Goal: Task Accomplishment & Management: Use online tool/utility

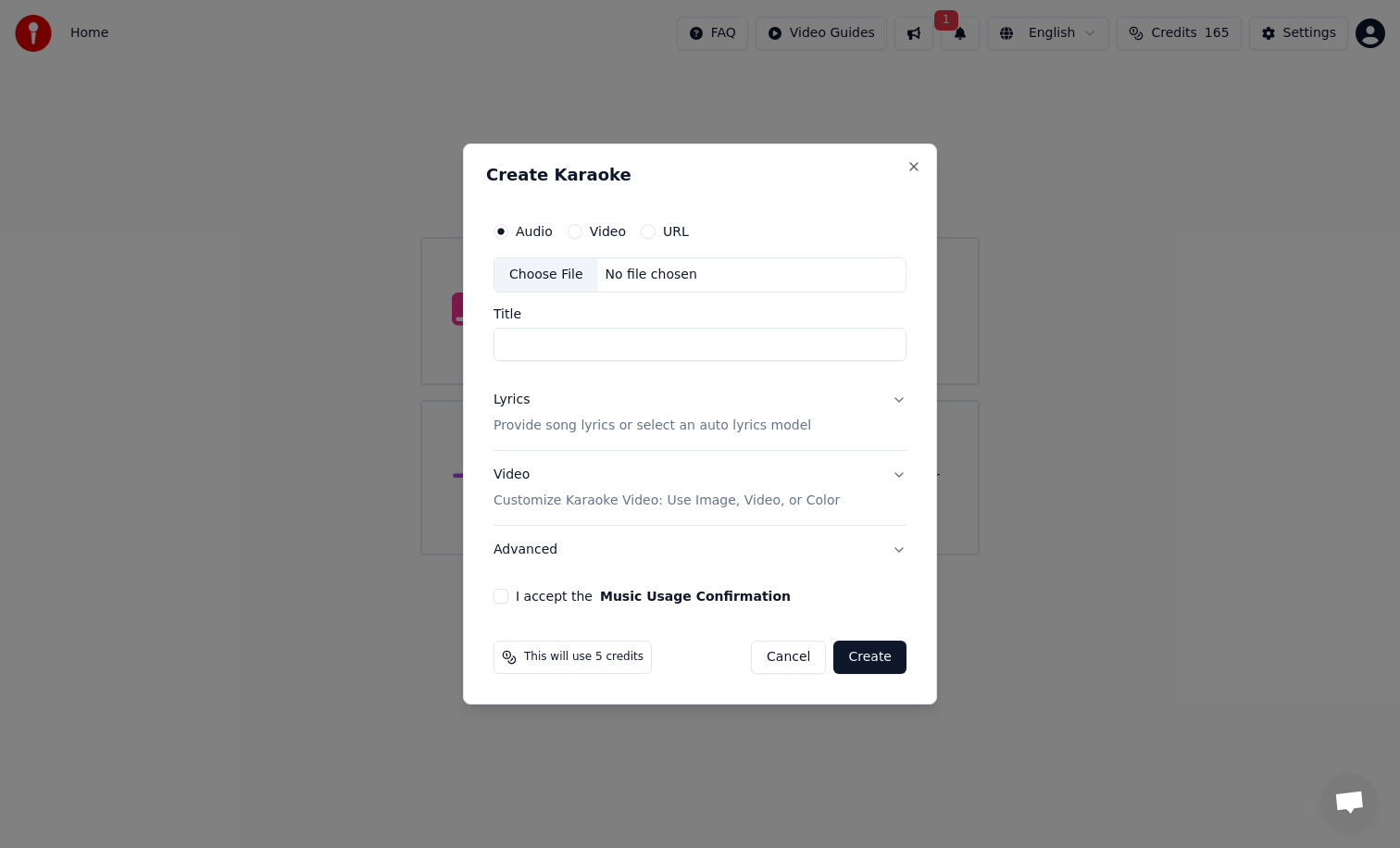
click at [502, 595] on button "I accept the Music Usage Confirmation" at bounding box center [500, 595] width 14 height 14
click at [566, 276] on div "Choose File" at bounding box center [545, 275] width 103 height 34
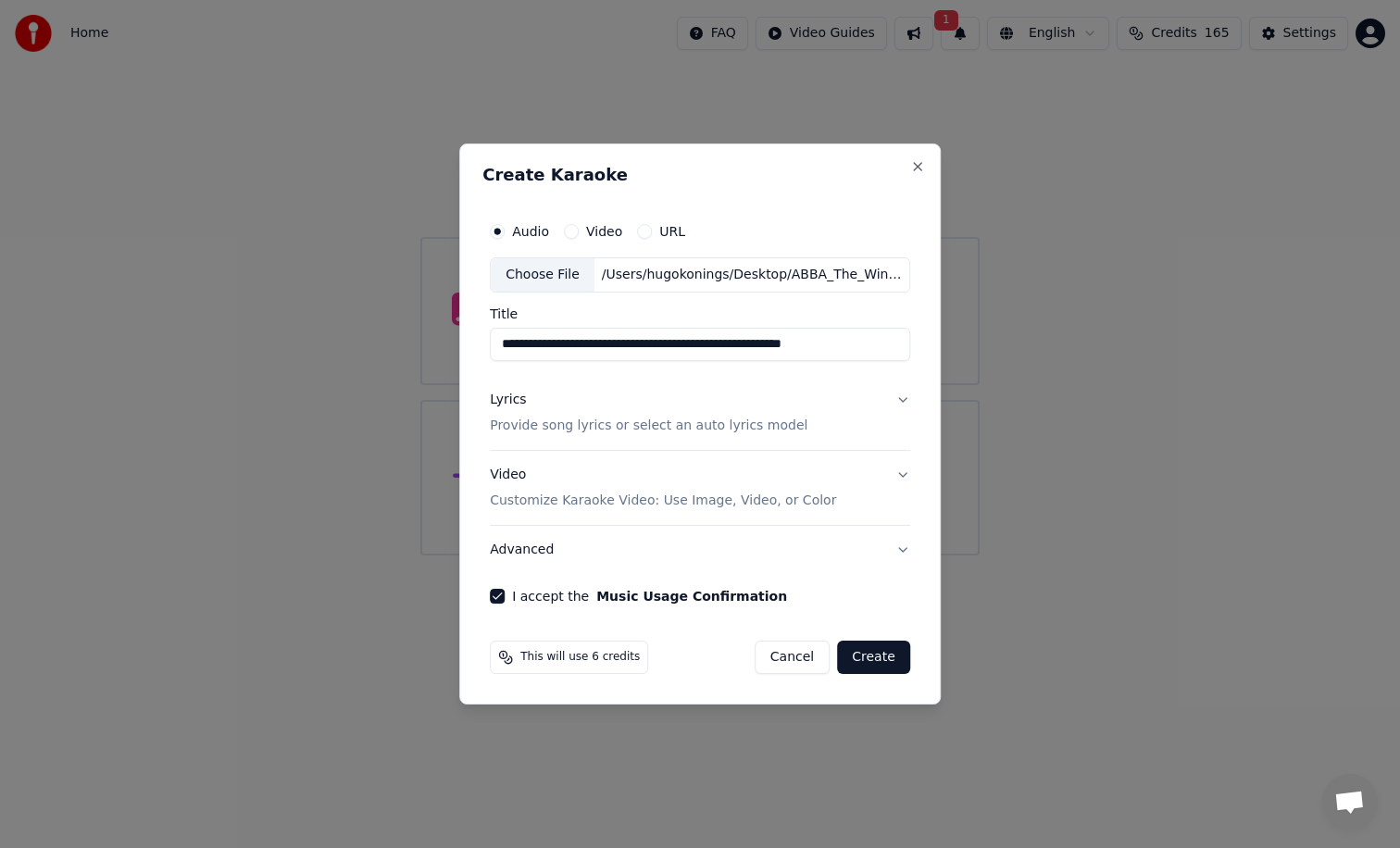
click at [607, 342] on input "**********" at bounding box center [700, 344] width 421 height 34
drag, startPoint x: 505, startPoint y: 344, endPoint x: 925, endPoint y: 348, distance: 420.0
click at [925, 348] on div "**********" at bounding box center [700, 424] width 481 height 561
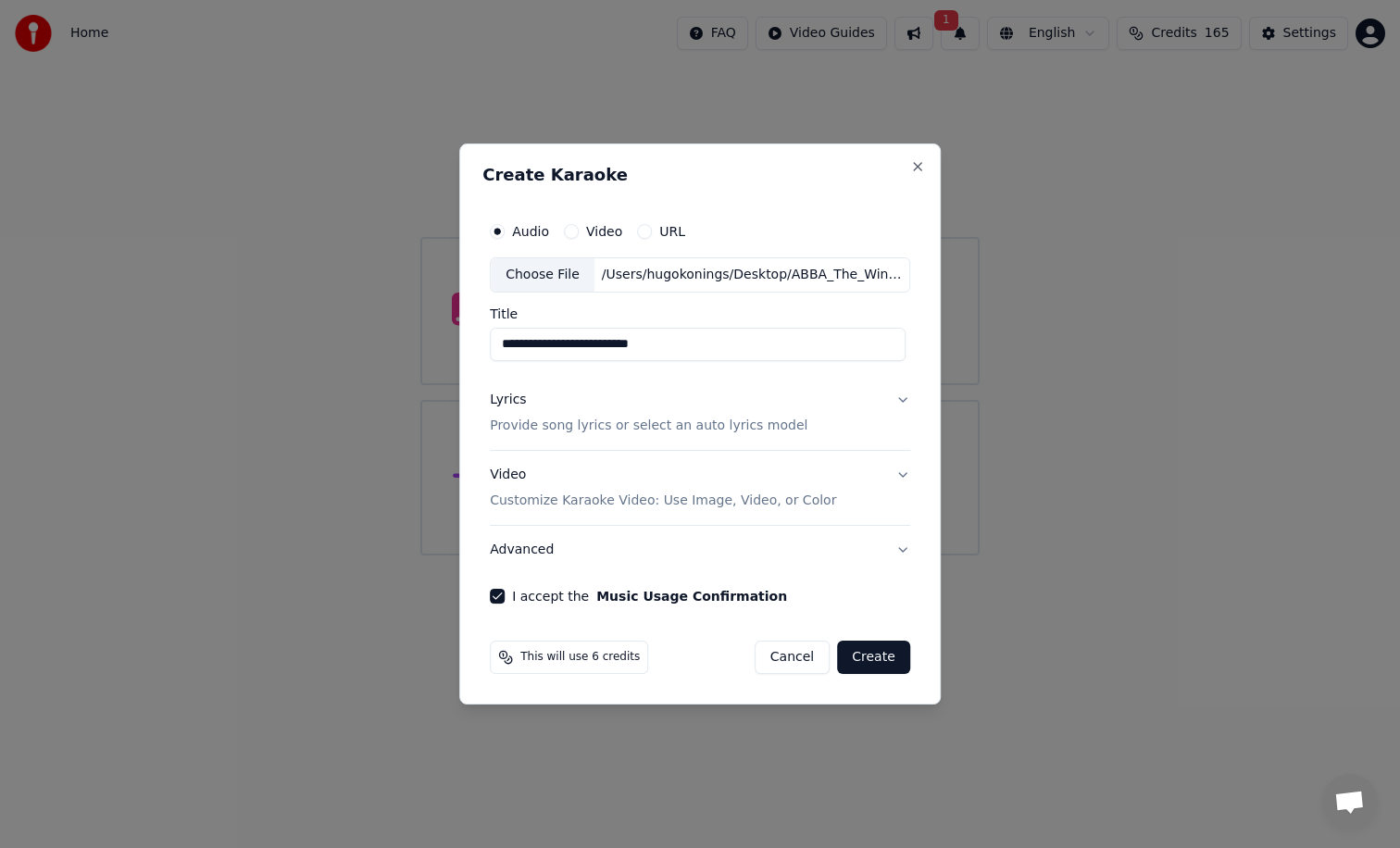
type input "**********"
click at [872, 659] on button "Create" at bounding box center [873, 657] width 73 height 34
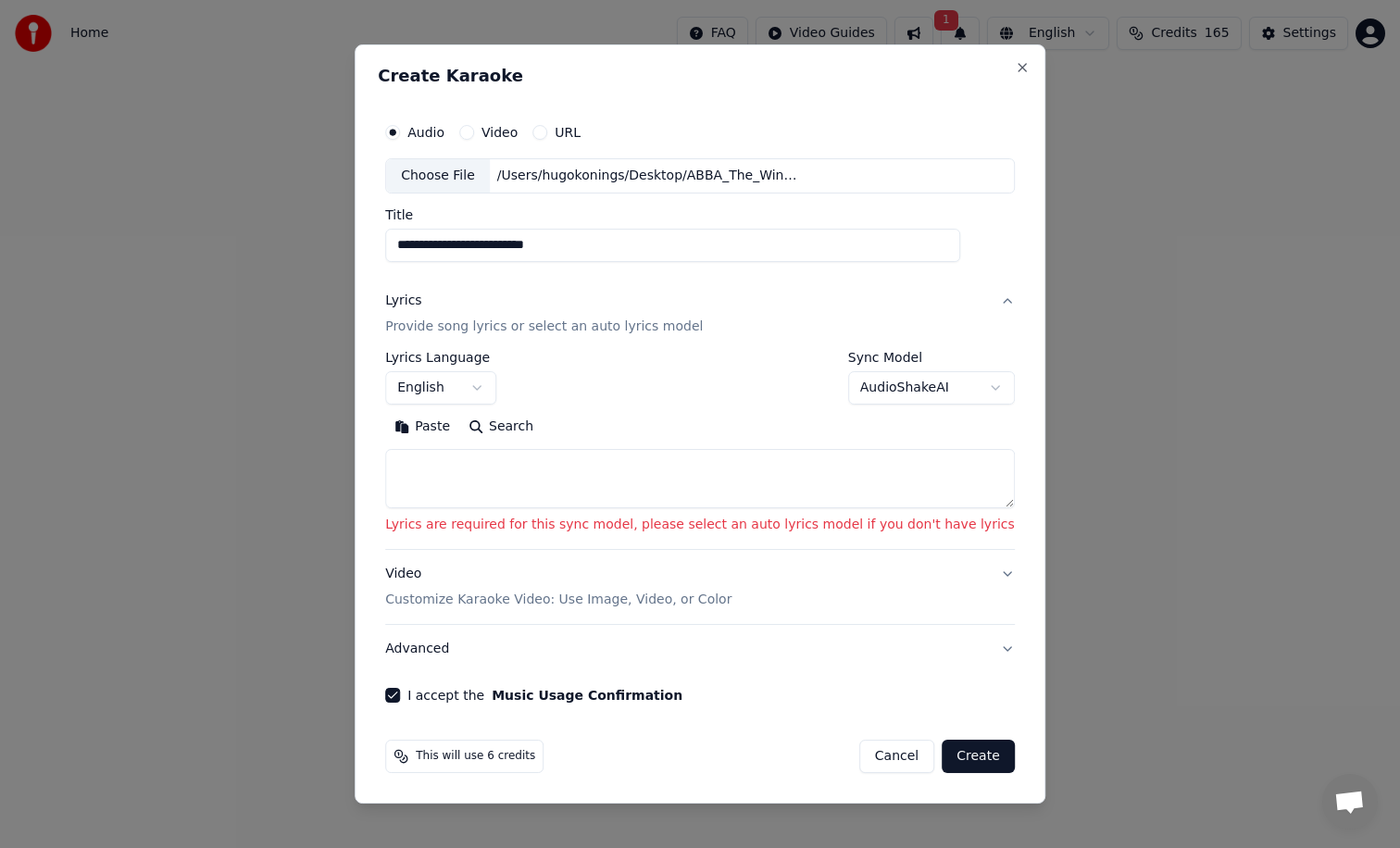
click at [504, 387] on body "**********" at bounding box center [700, 278] width 1400 height 556
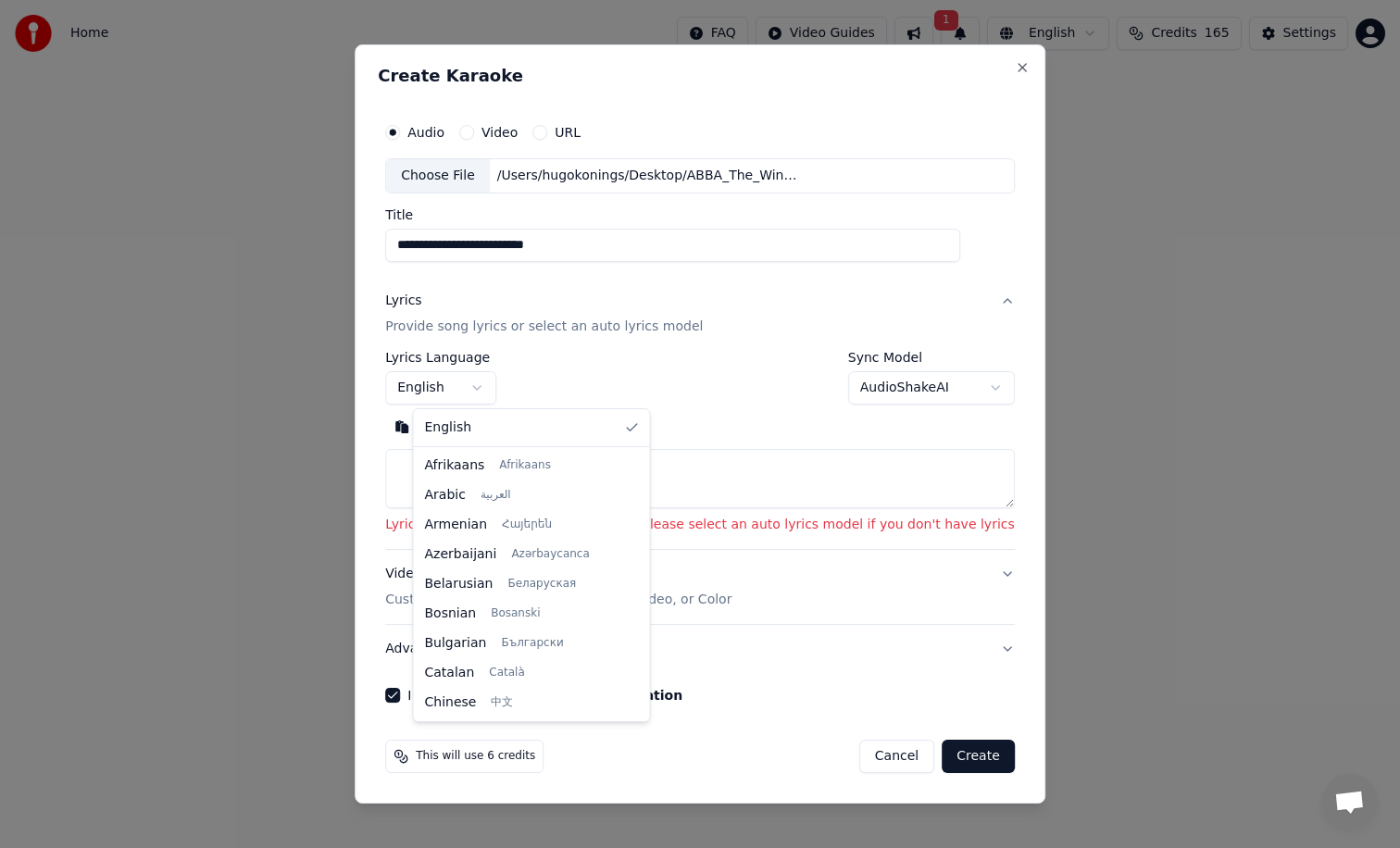
scroll to position [976, 0]
click at [567, 371] on body "**********" at bounding box center [700, 278] width 1400 height 556
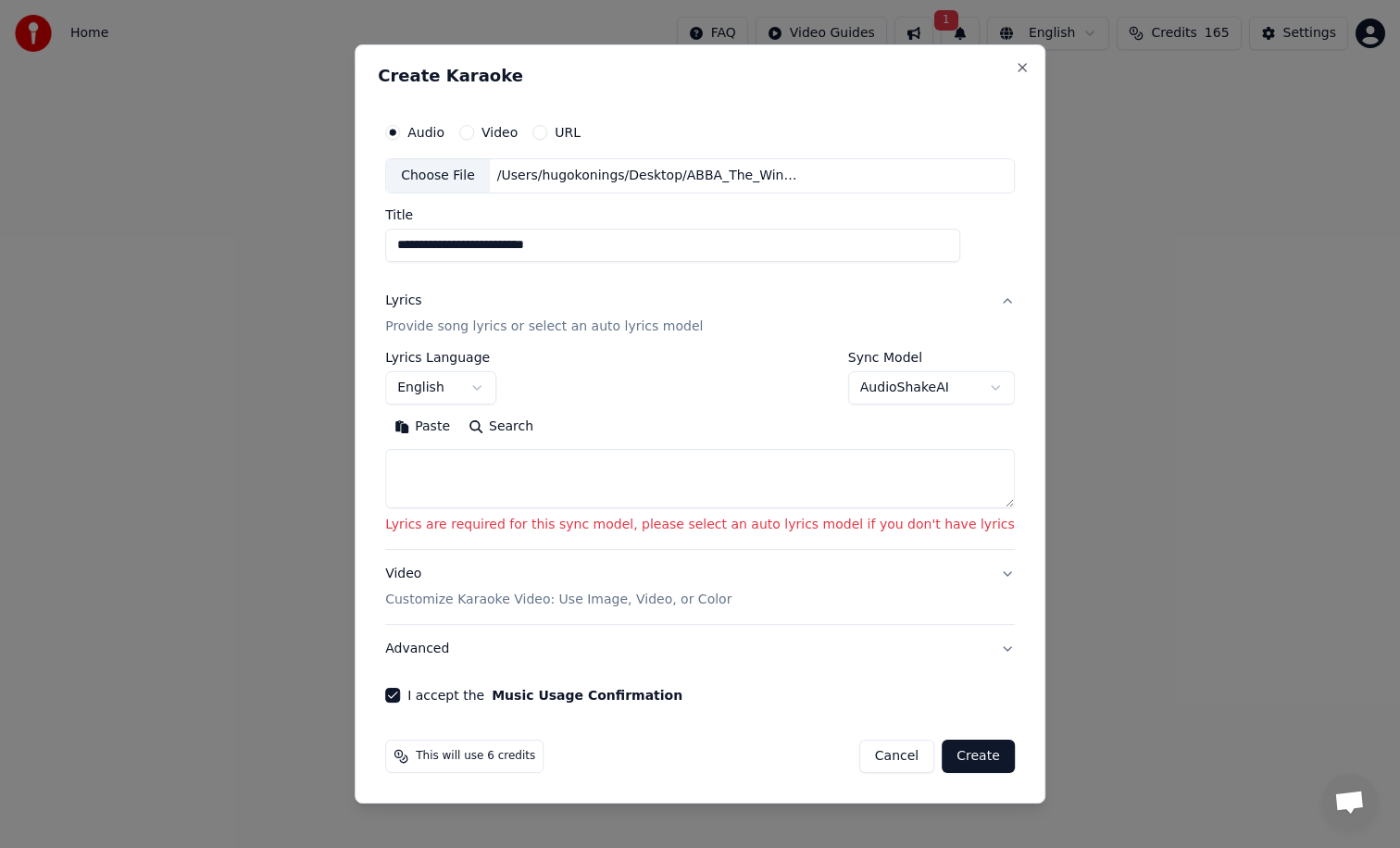
click at [653, 407] on div "**********" at bounding box center [700, 429] width 629 height 157
click at [728, 463] on textarea at bounding box center [700, 478] width 629 height 59
paste textarea "**********"
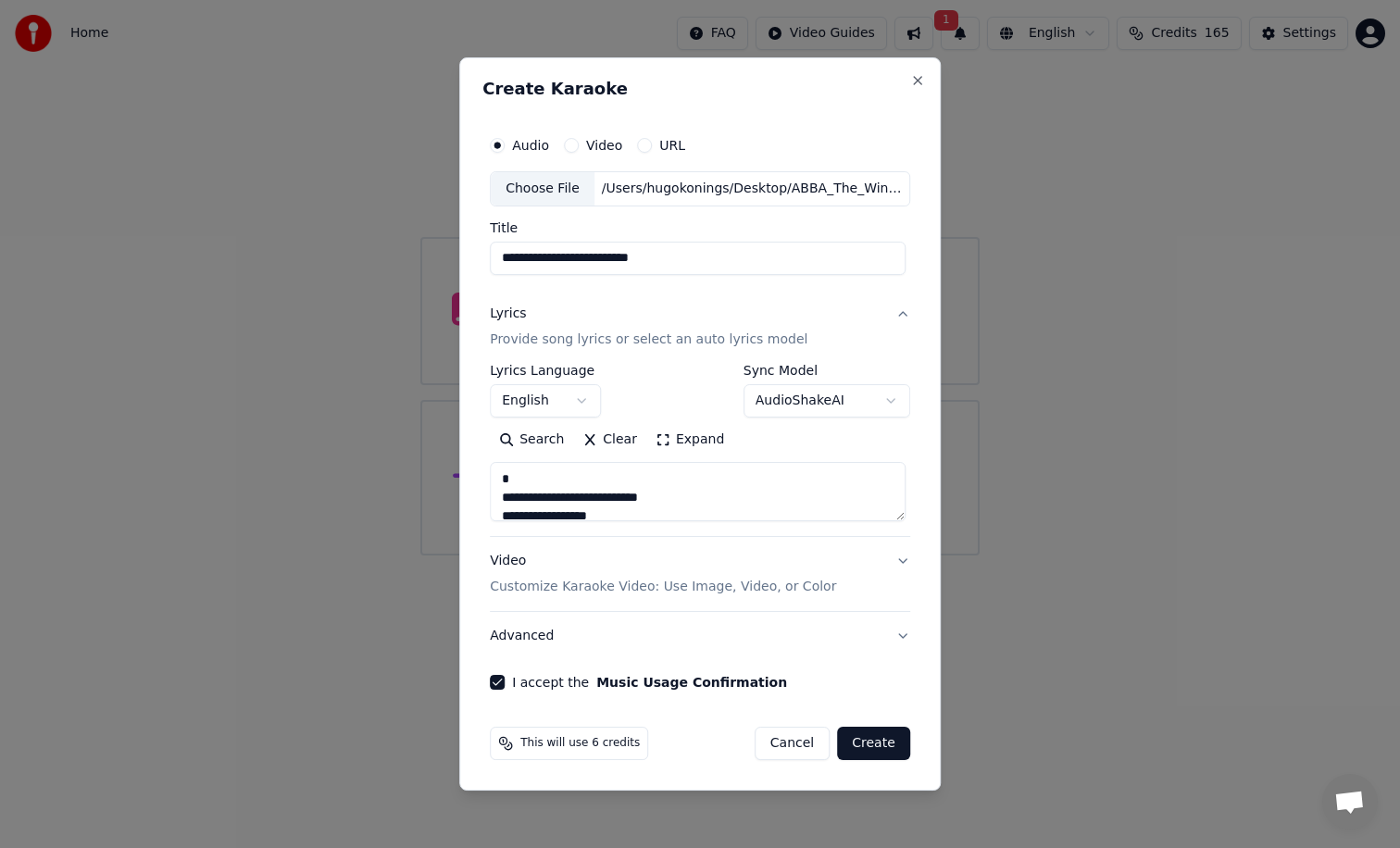
scroll to position [2113, 0]
click at [728, 463] on textarea at bounding box center [698, 491] width 416 height 59
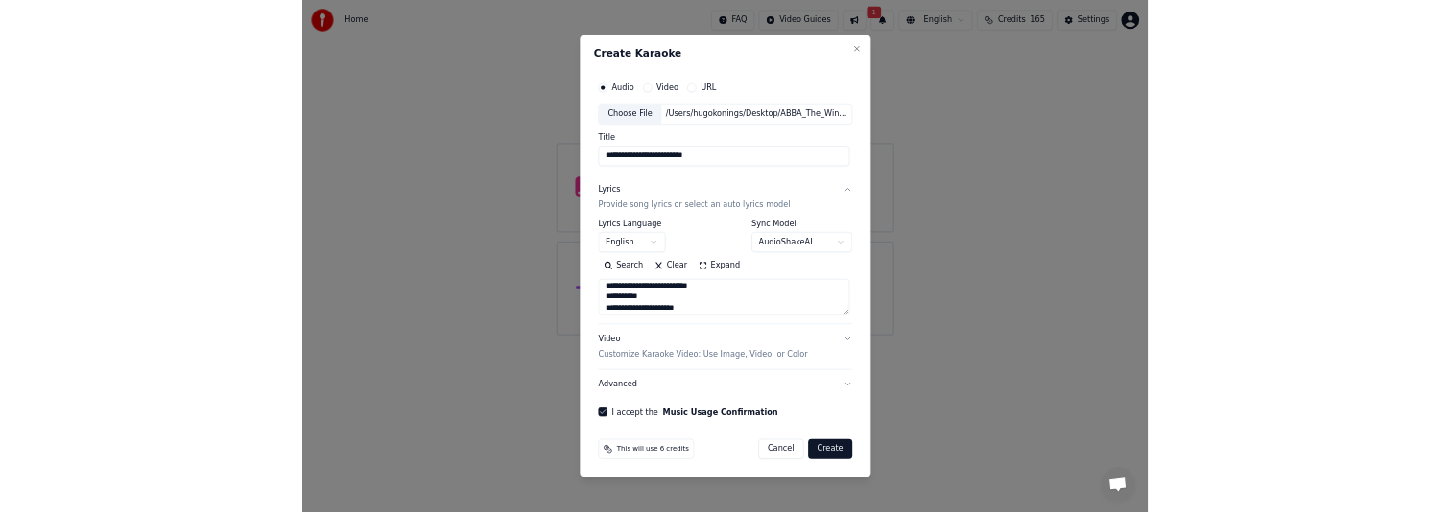
scroll to position [1807, 0]
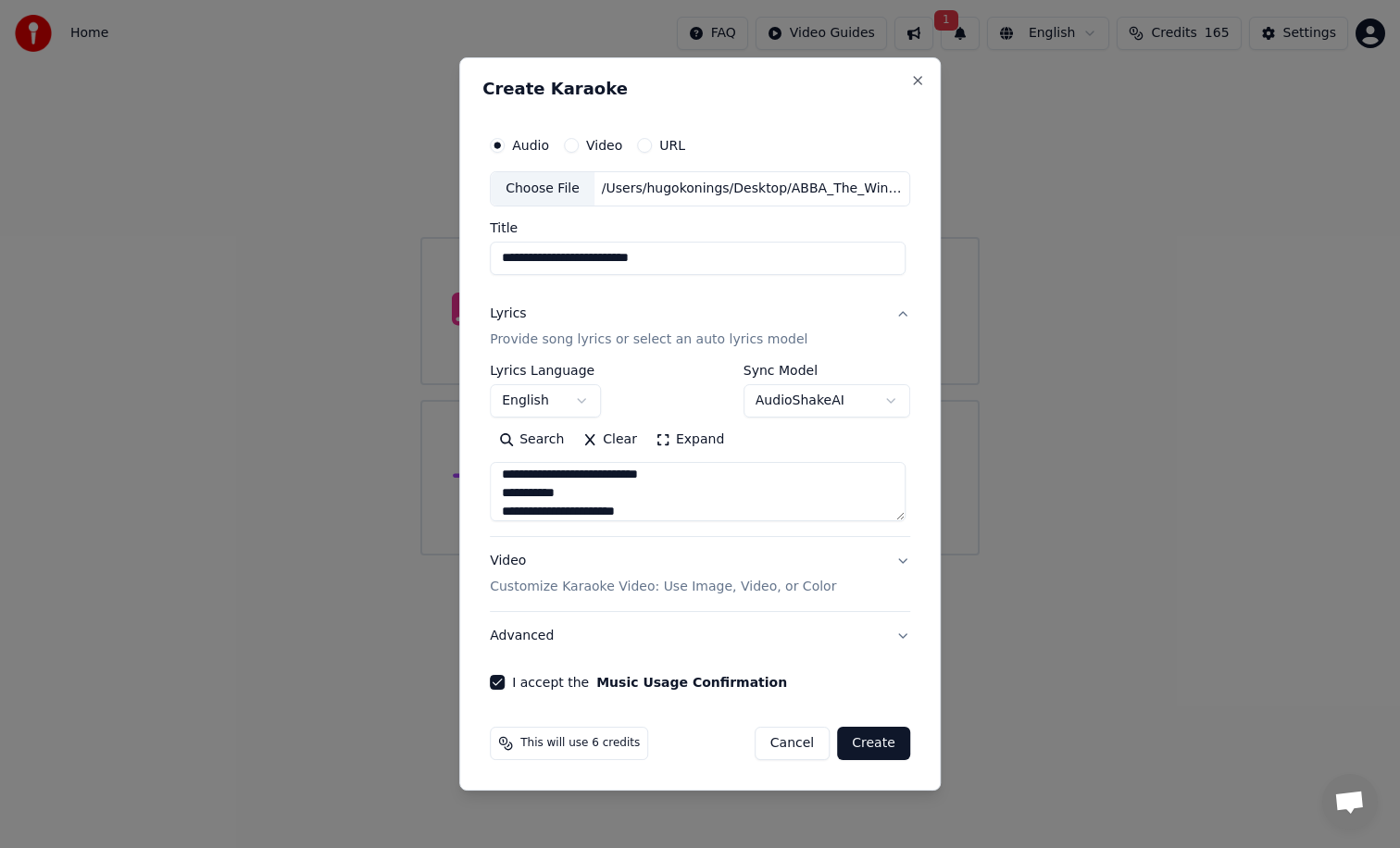
type textarea "**********"
click at [868, 737] on button "Create" at bounding box center [873, 743] width 73 height 34
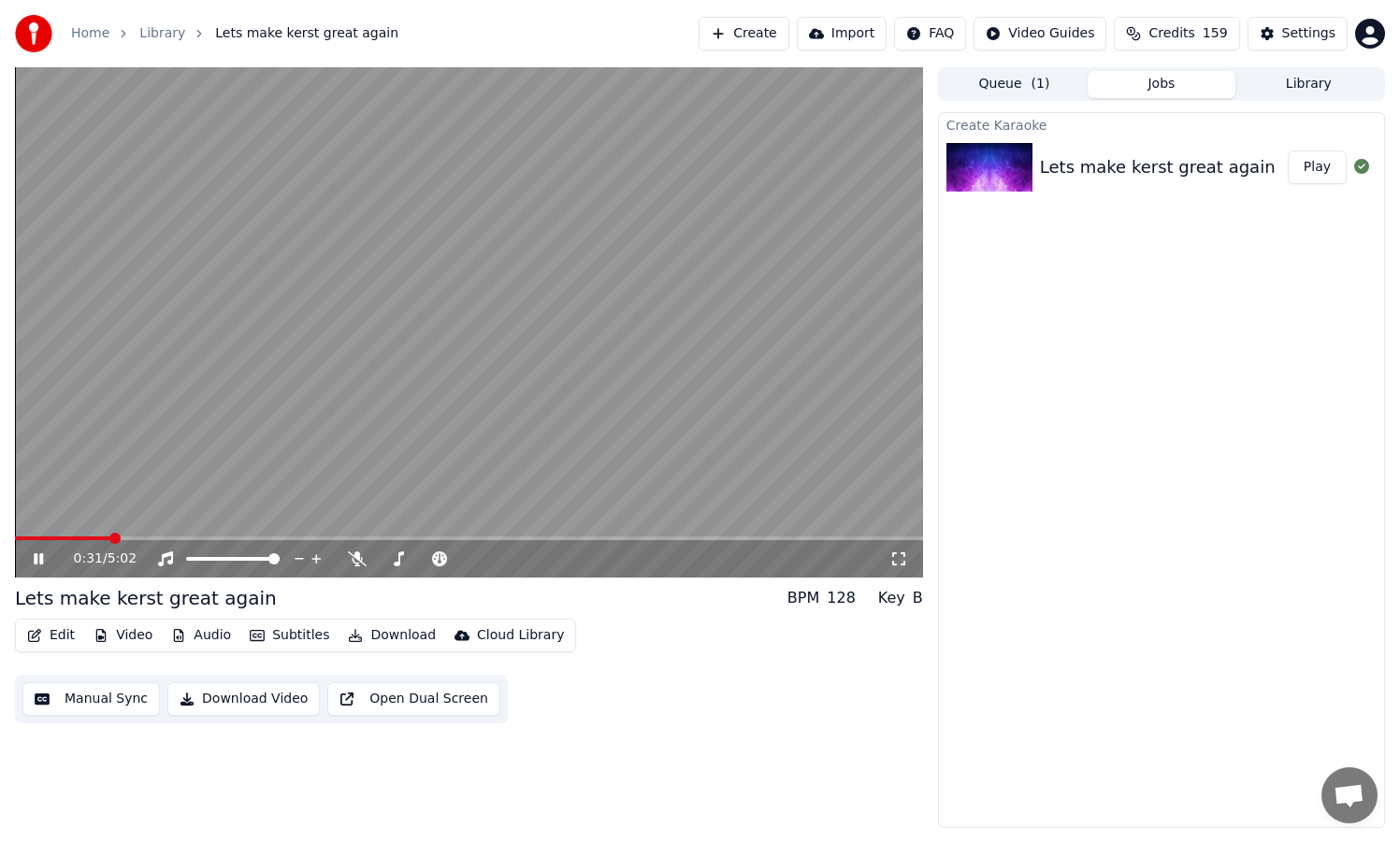
click at [41, 561] on icon at bounding box center [39, 559] width 10 height 12
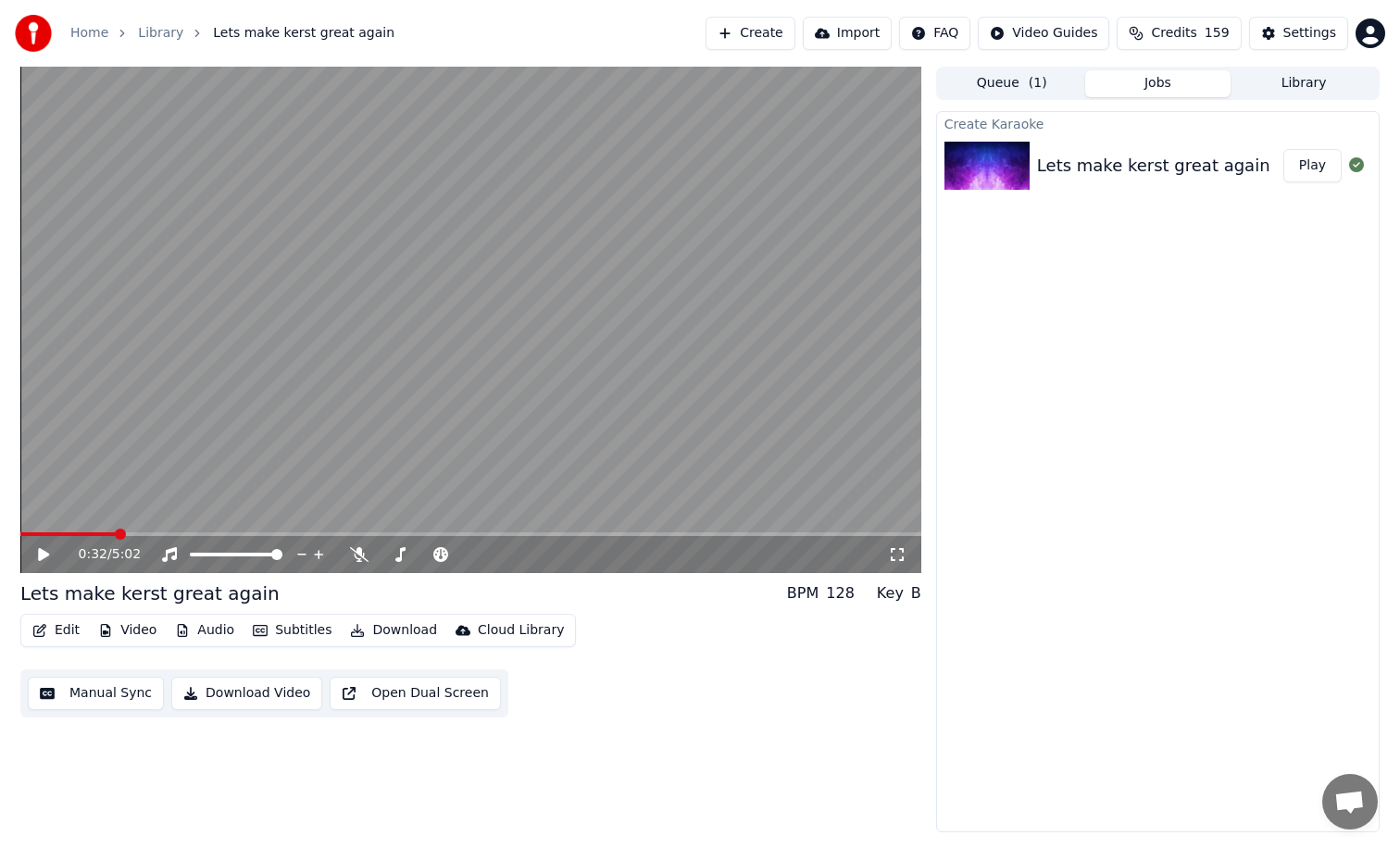
click at [47, 555] on icon at bounding box center [43, 554] width 12 height 13
click at [47, 555] on icon at bounding box center [43, 555] width 10 height 12
click at [42, 559] on icon at bounding box center [43, 554] width 12 height 13
click at [42, 559] on icon at bounding box center [43, 555] width 10 height 12
click at [42, 552] on icon at bounding box center [43, 554] width 12 height 13
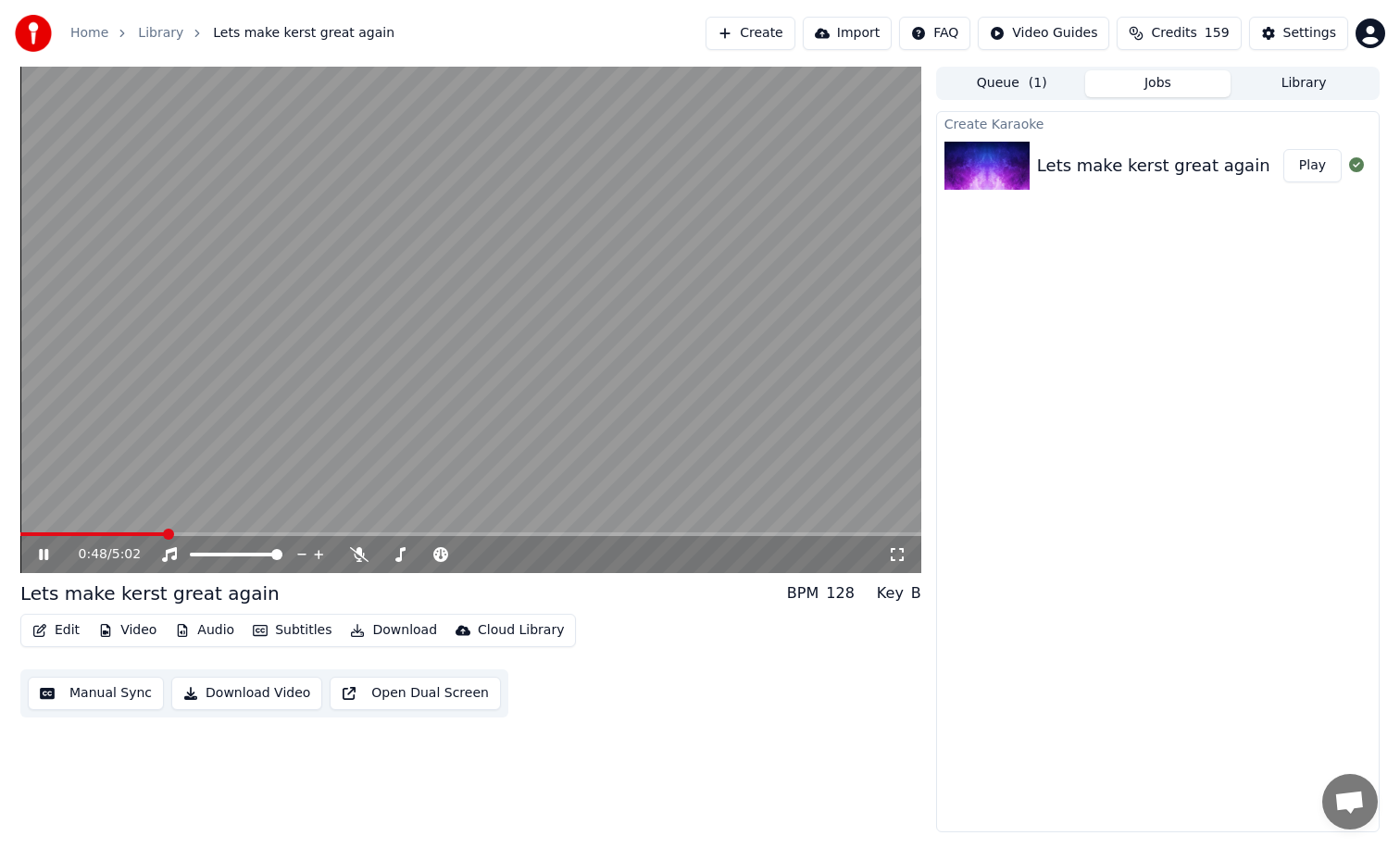
click at [42, 552] on icon at bounding box center [43, 555] width 10 height 12
click at [43, 550] on icon at bounding box center [56, 554] width 43 height 14
click at [41, 554] on icon at bounding box center [43, 554] width 12 height 13
click at [41, 554] on icon at bounding box center [43, 555] width 10 height 12
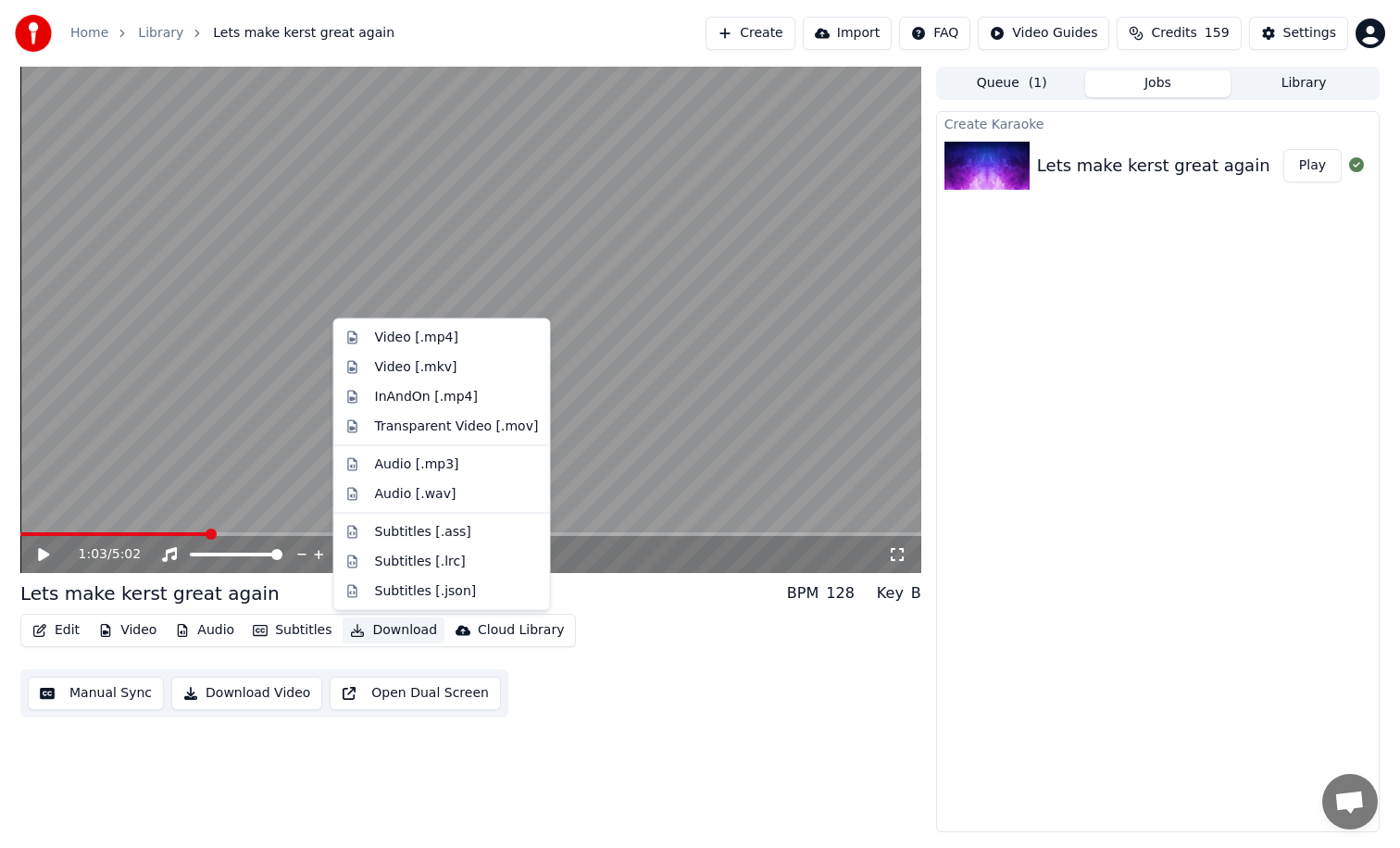
click at [393, 632] on button "Download" at bounding box center [394, 630] width 102 height 26
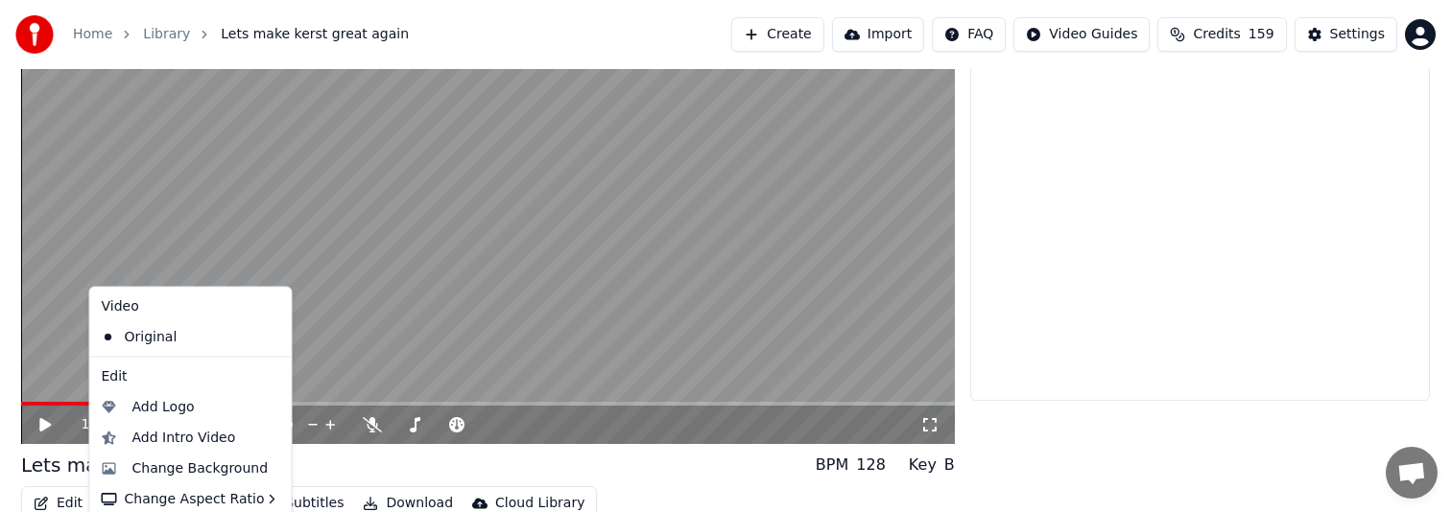
scroll to position [231, 0]
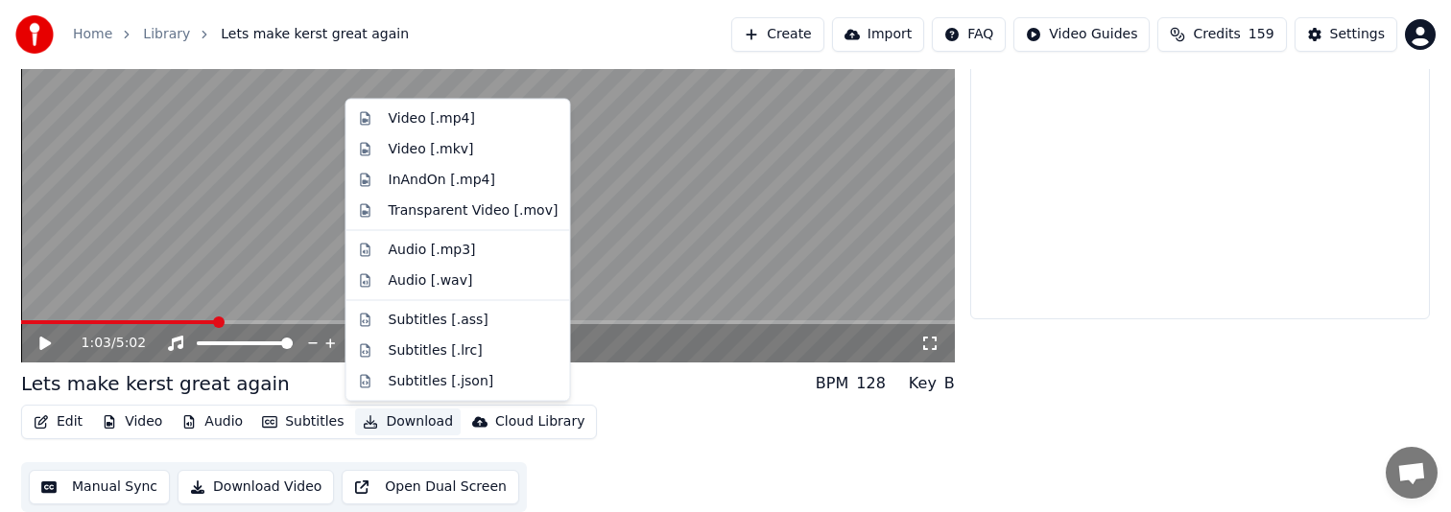
click at [394, 420] on button "Download" at bounding box center [408, 422] width 106 height 27
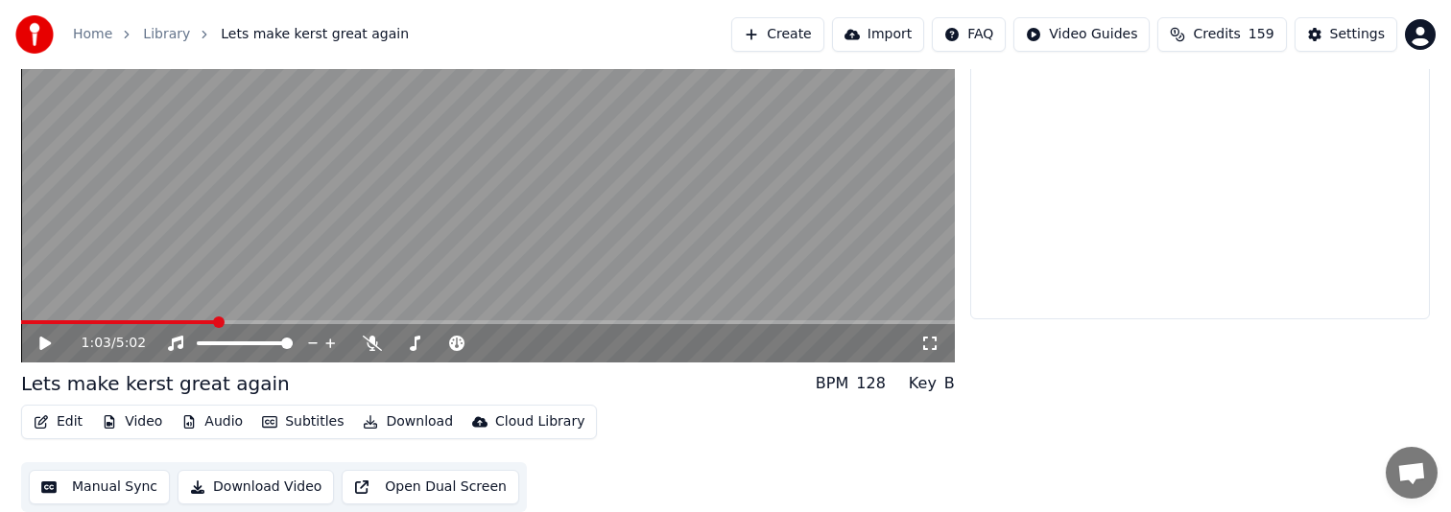
click at [394, 420] on button "Download" at bounding box center [408, 422] width 106 height 27
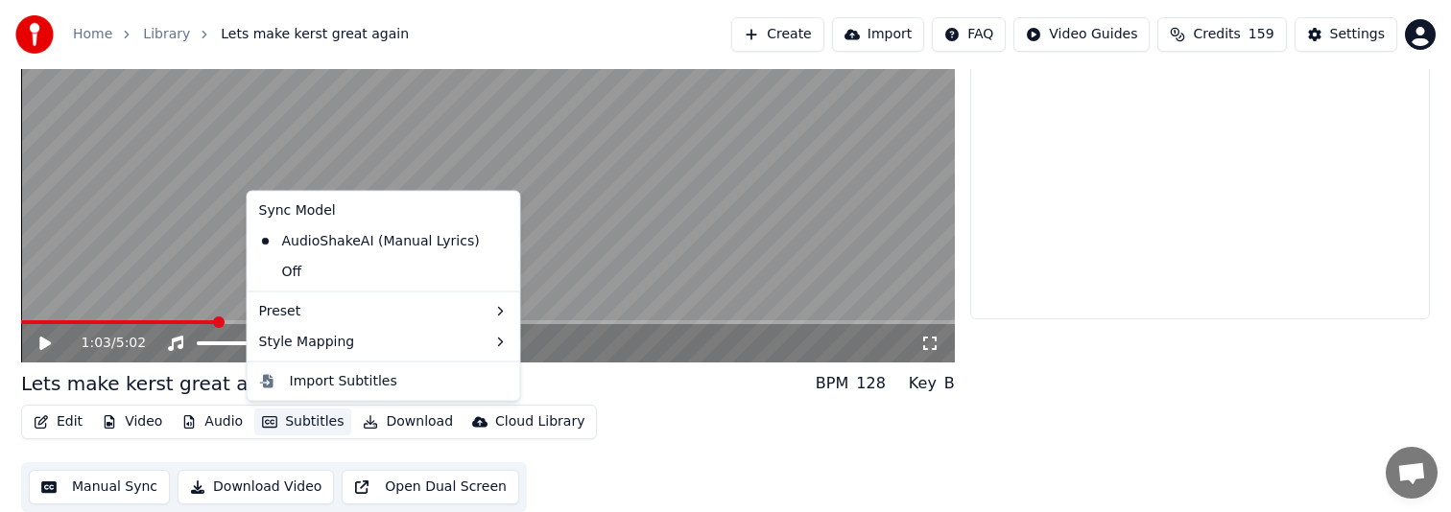
click at [305, 421] on button "Subtitles" at bounding box center [302, 422] width 97 height 27
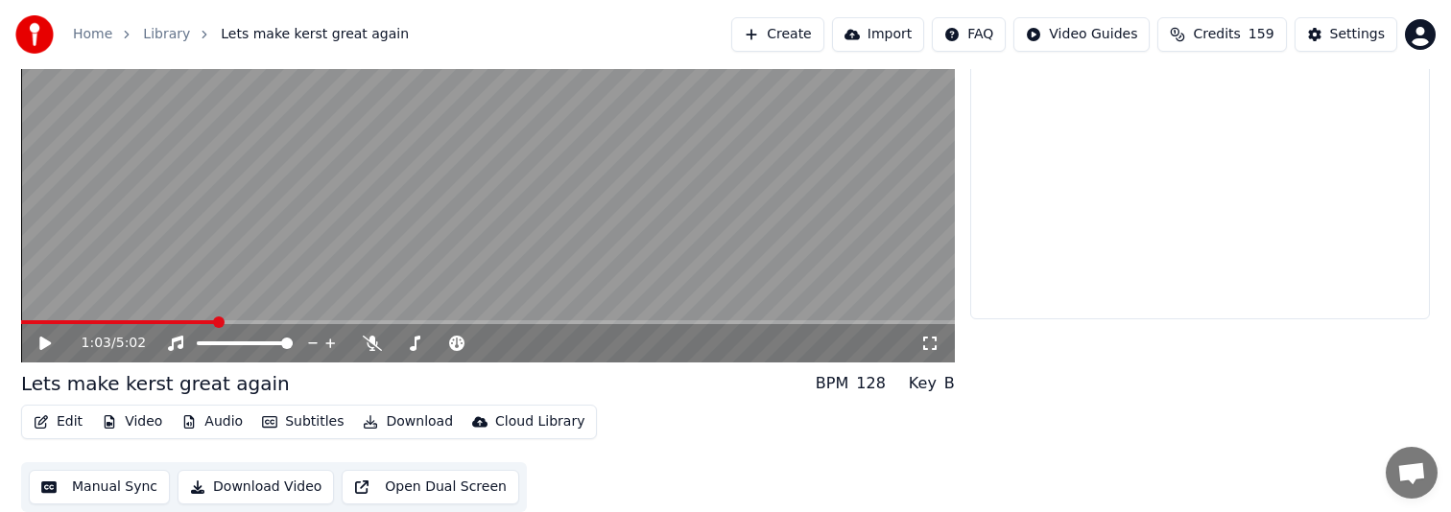
click at [305, 421] on button "Subtitles" at bounding box center [302, 422] width 97 height 27
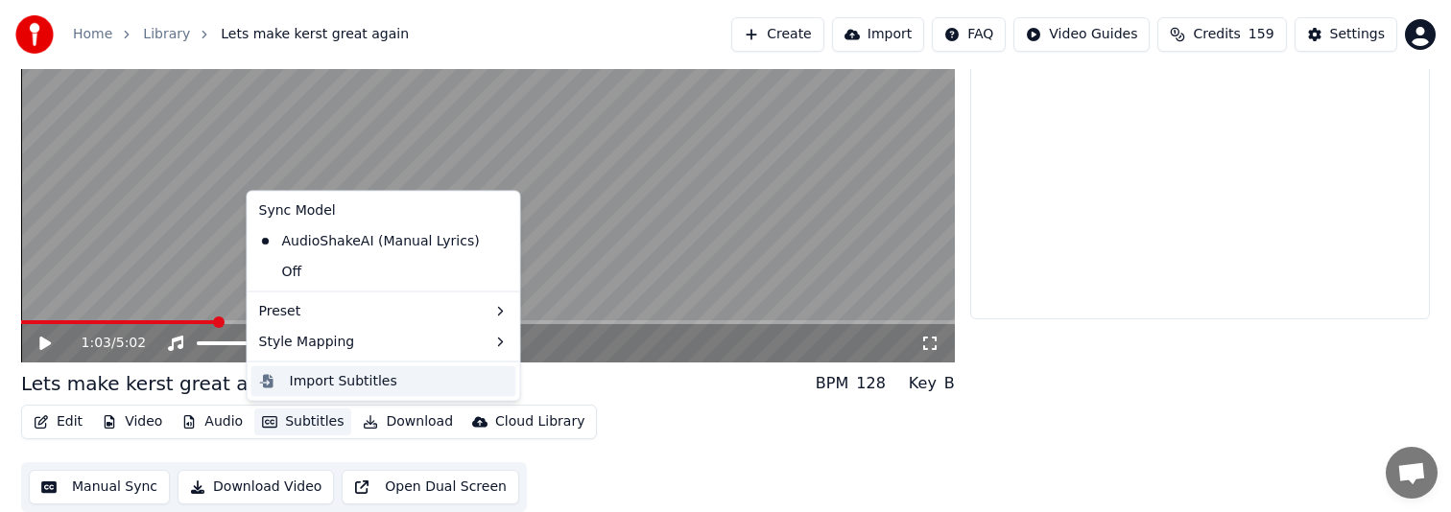
click at [331, 376] on div "Import Subtitles" at bounding box center [343, 380] width 107 height 19
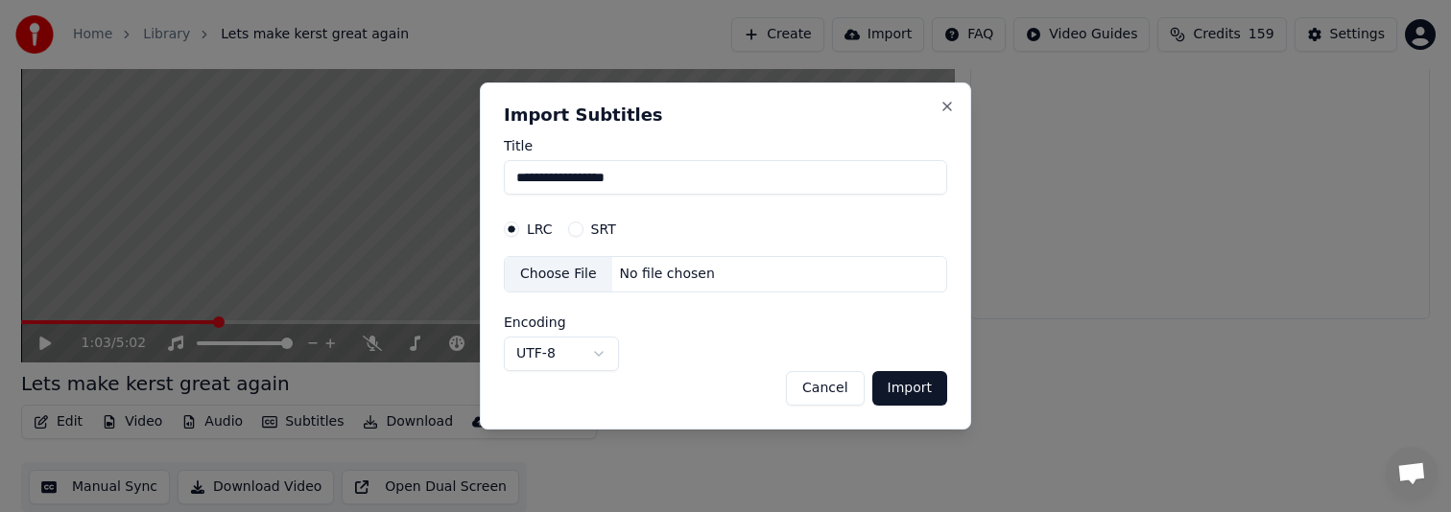
click at [588, 228] on div "SRT" at bounding box center [592, 229] width 48 height 15
click at [579, 232] on button "SRT" at bounding box center [575, 229] width 15 height 15
click at [671, 276] on div "No file chosen" at bounding box center [667, 274] width 110 height 19
click at [919, 393] on button "Import" at bounding box center [909, 388] width 75 height 35
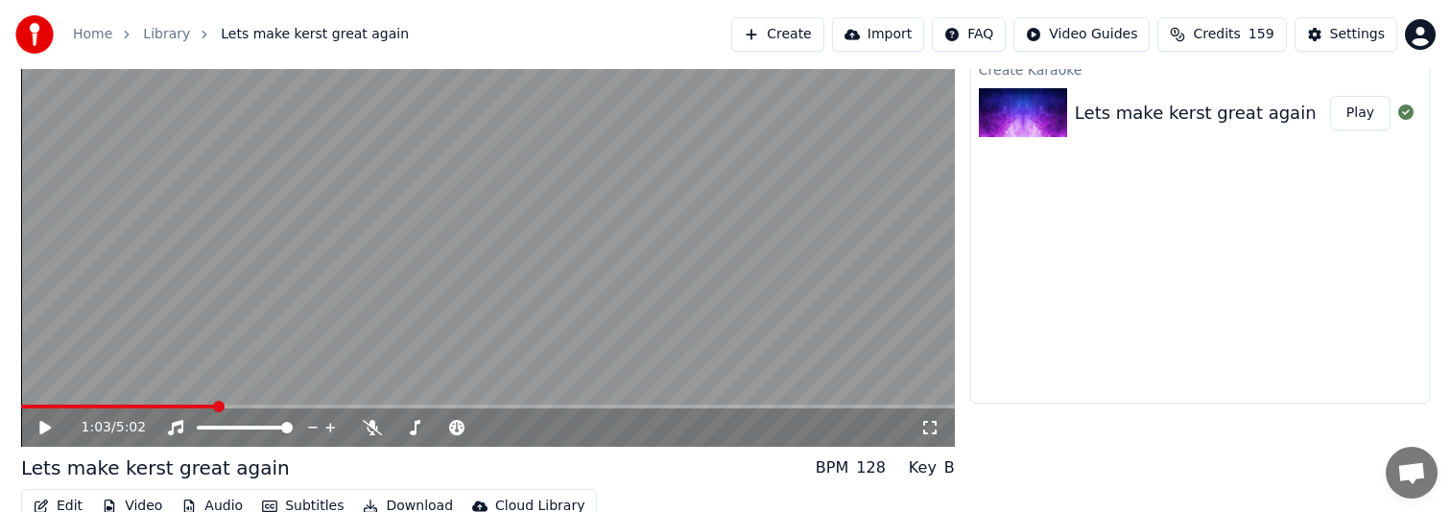
scroll to position [148, 0]
click at [395, 407] on span at bounding box center [488, 406] width 934 height 4
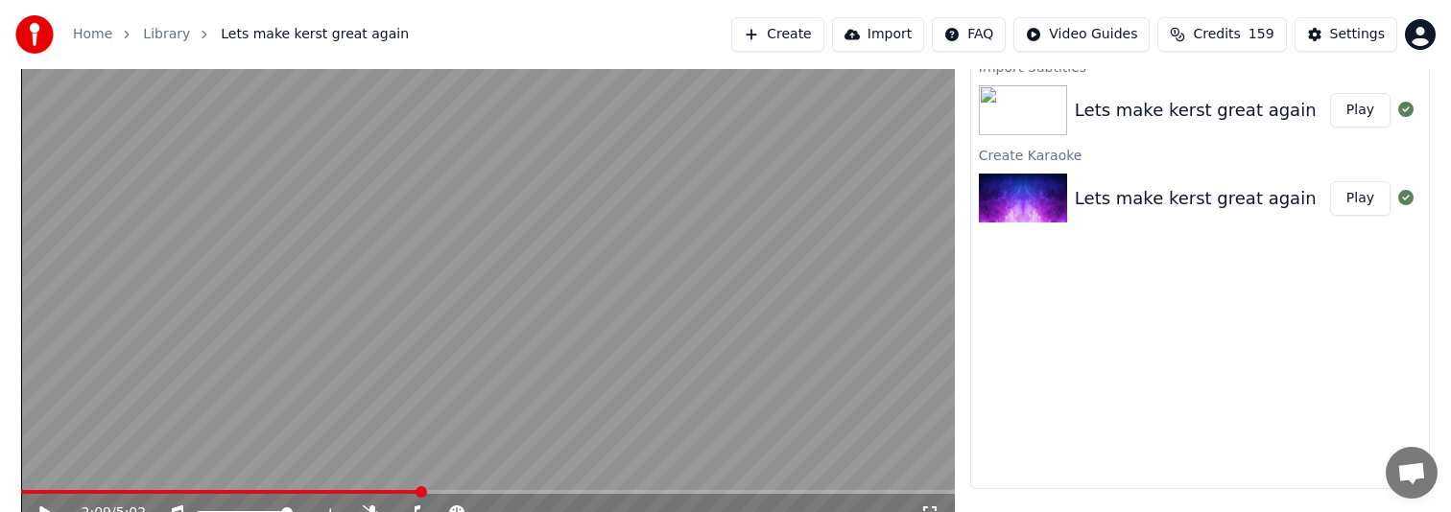
scroll to position [0, 0]
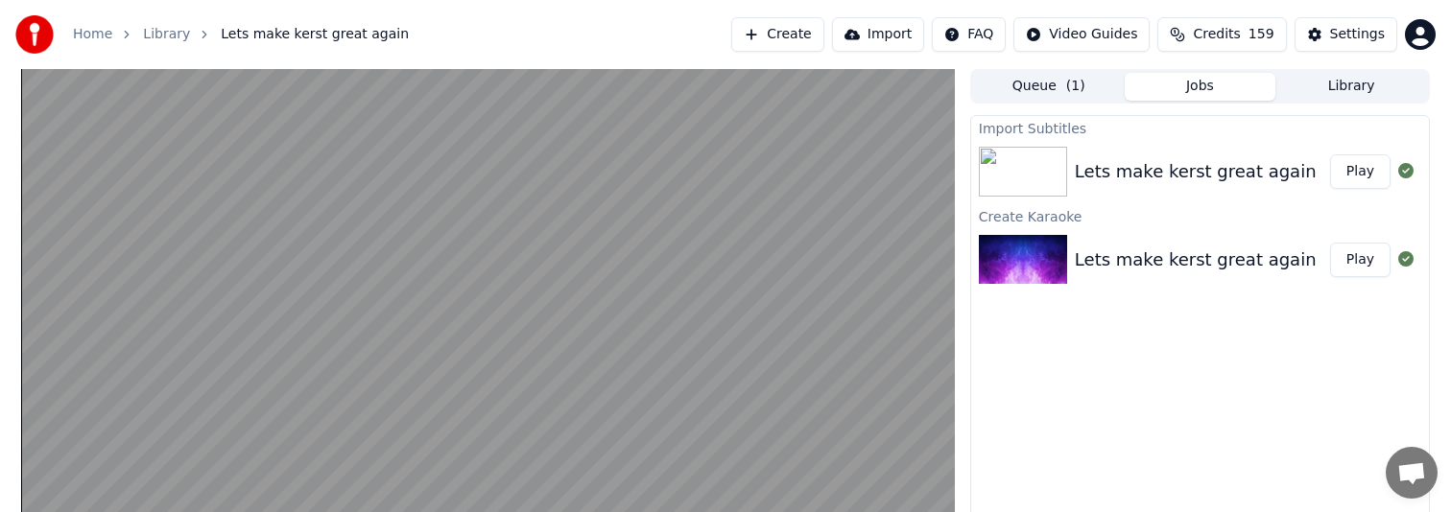
click at [1199, 170] on div "Lets make kerst great again" at bounding box center [1196, 171] width 242 height 27
click at [1350, 170] on button "Play" at bounding box center [1360, 171] width 60 height 35
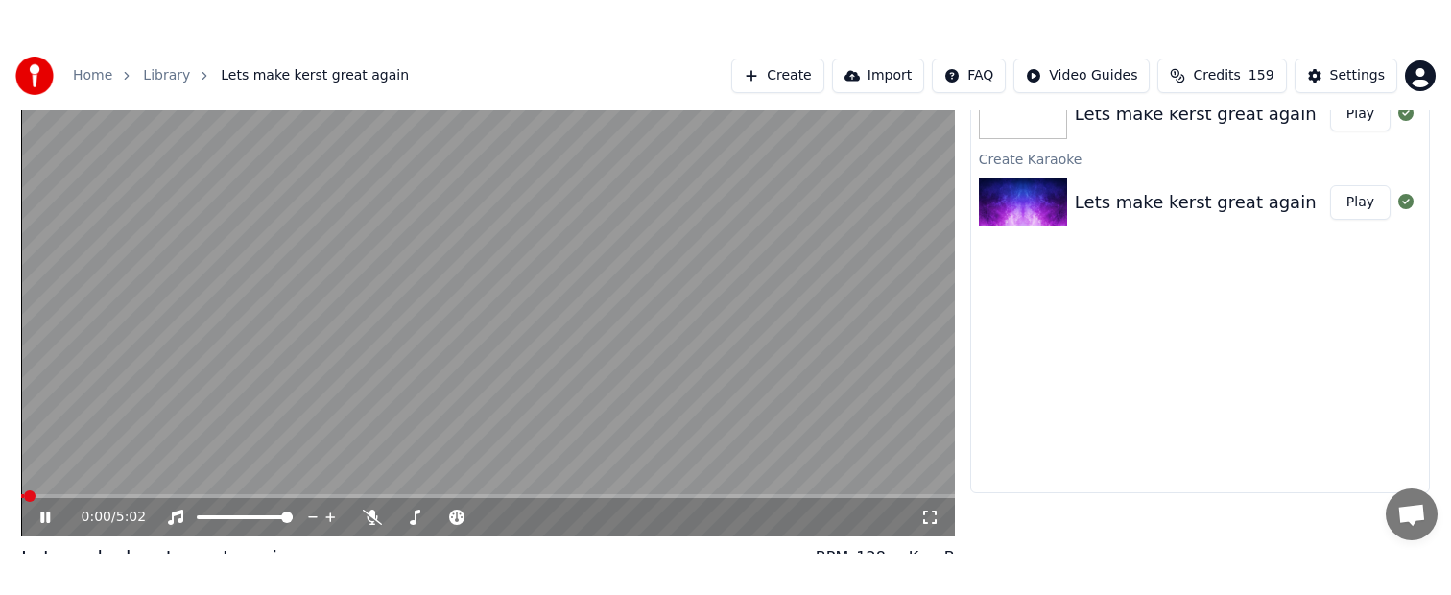
scroll to position [127, 0]
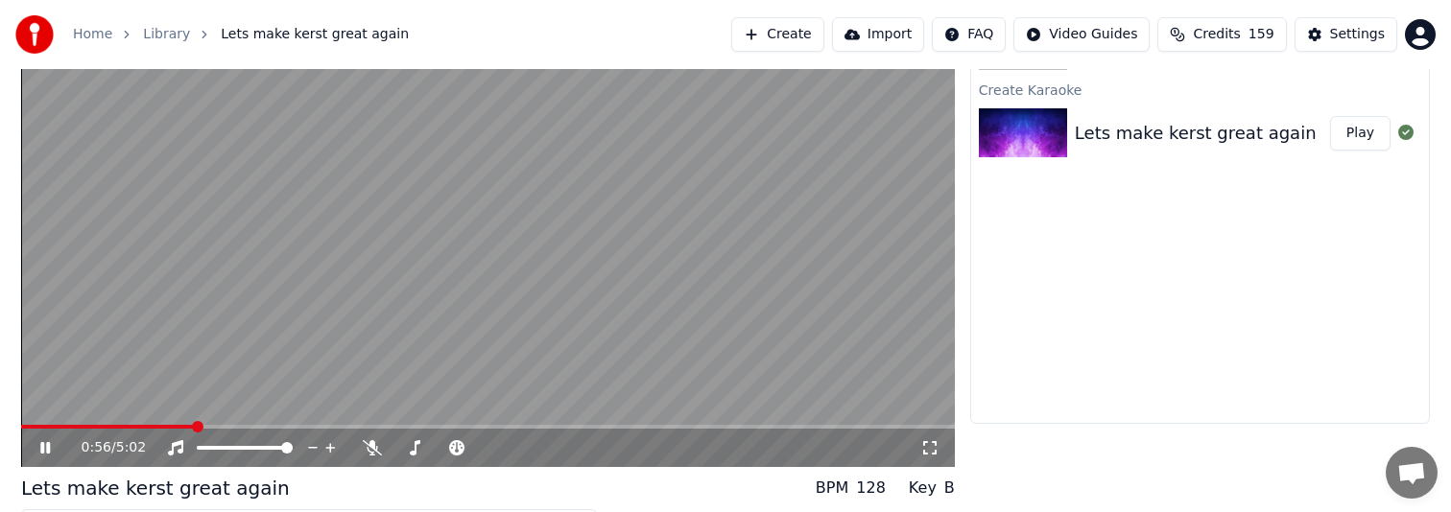
drag, startPoint x: 1385, startPoint y: 504, endPoint x: 1377, endPoint y: 755, distance: 251.5
click at [1377, 386] on html "Home Library Lets make kerst great again Create Import FAQ Video Guides Credits…" at bounding box center [725, 129] width 1451 height 512
click at [1078, 362] on div "Import Subtitles Lets make kerst great again Play Create Karaoke Lets make kers…" at bounding box center [1200, 206] width 460 height 436
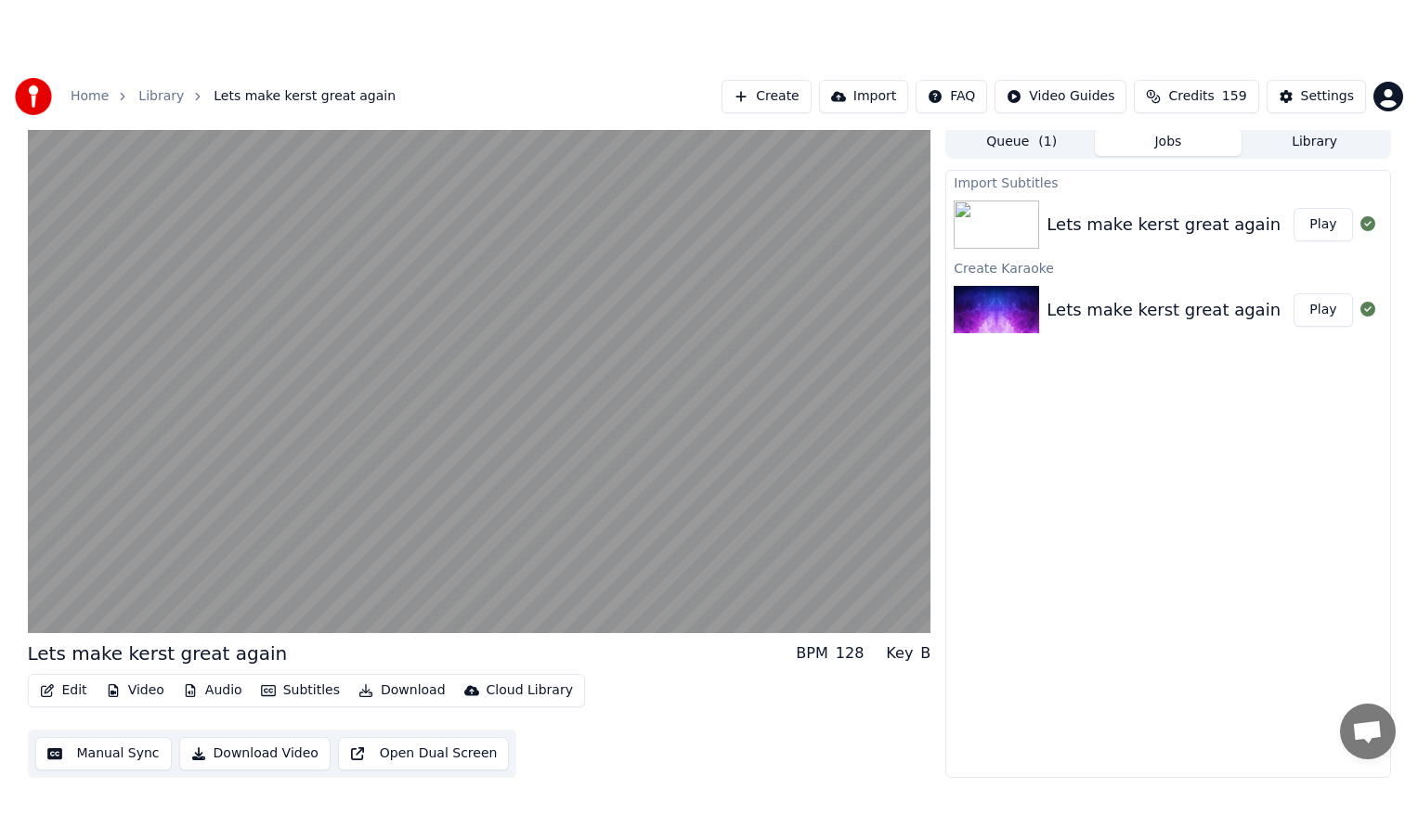
scroll to position [0, 0]
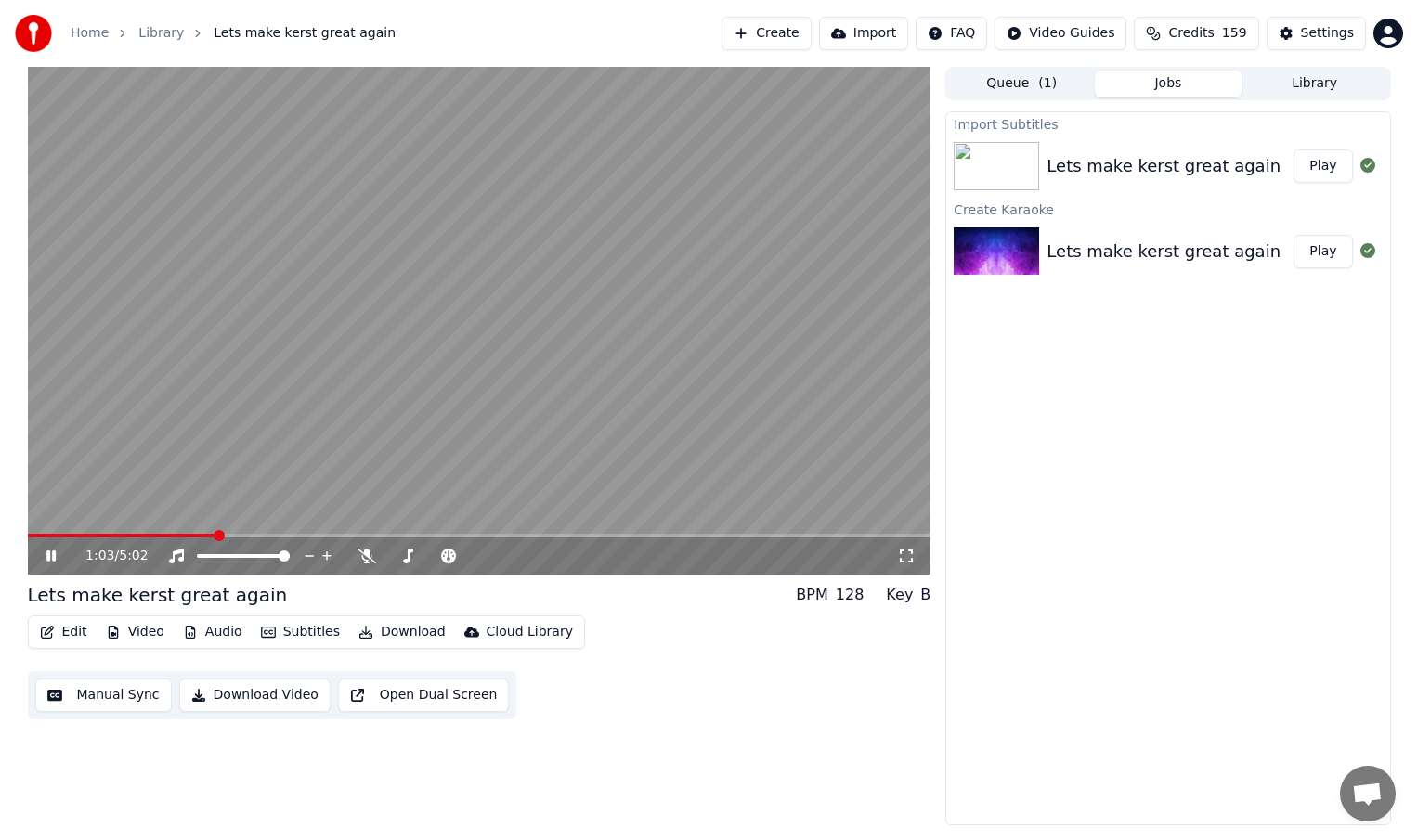
click at [66, 627] on button "Edit" at bounding box center [64, 632] width 62 height 26
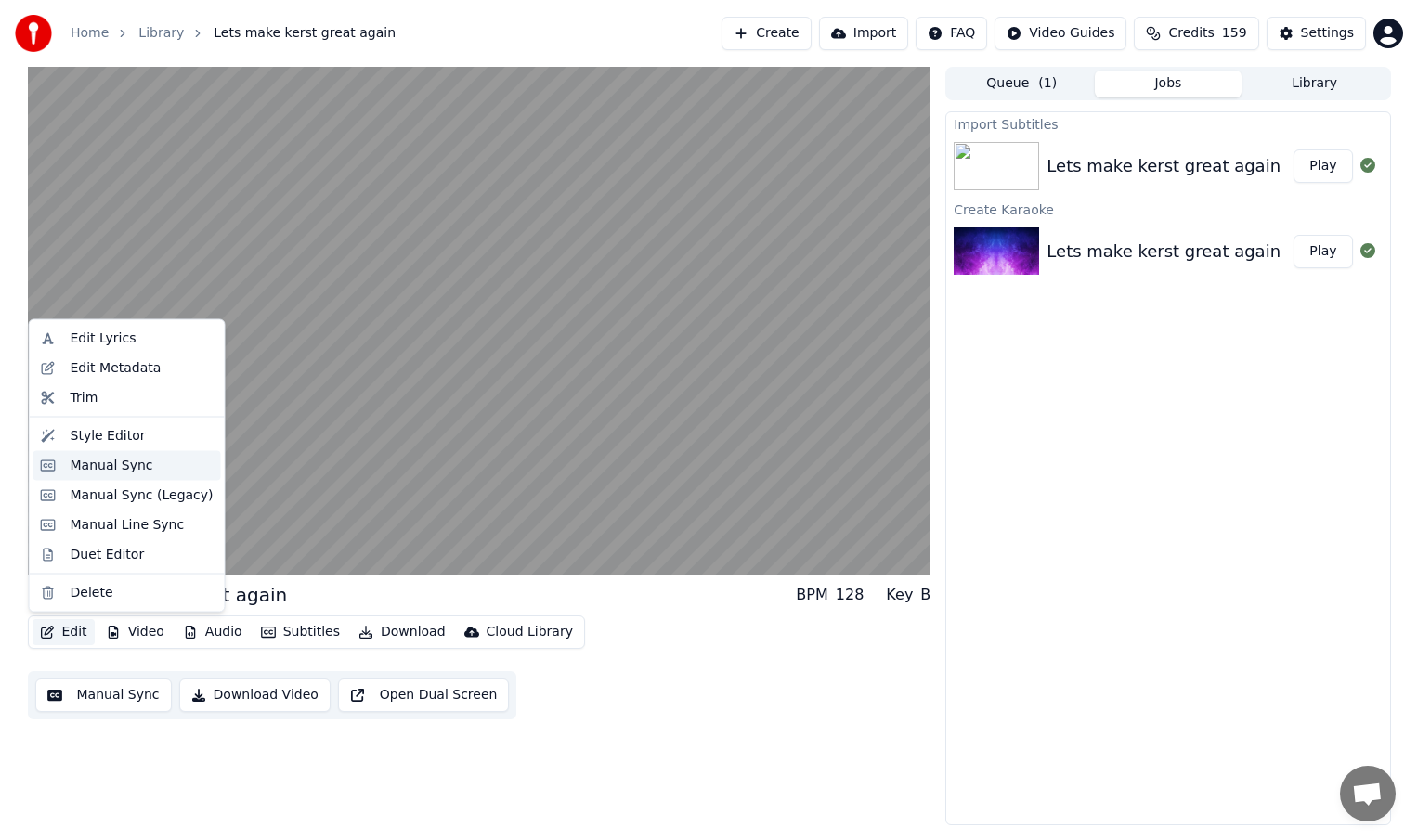
click at [112, 467] on div "Manual Sync" at bounding box center [111, 465] width 82 height 18
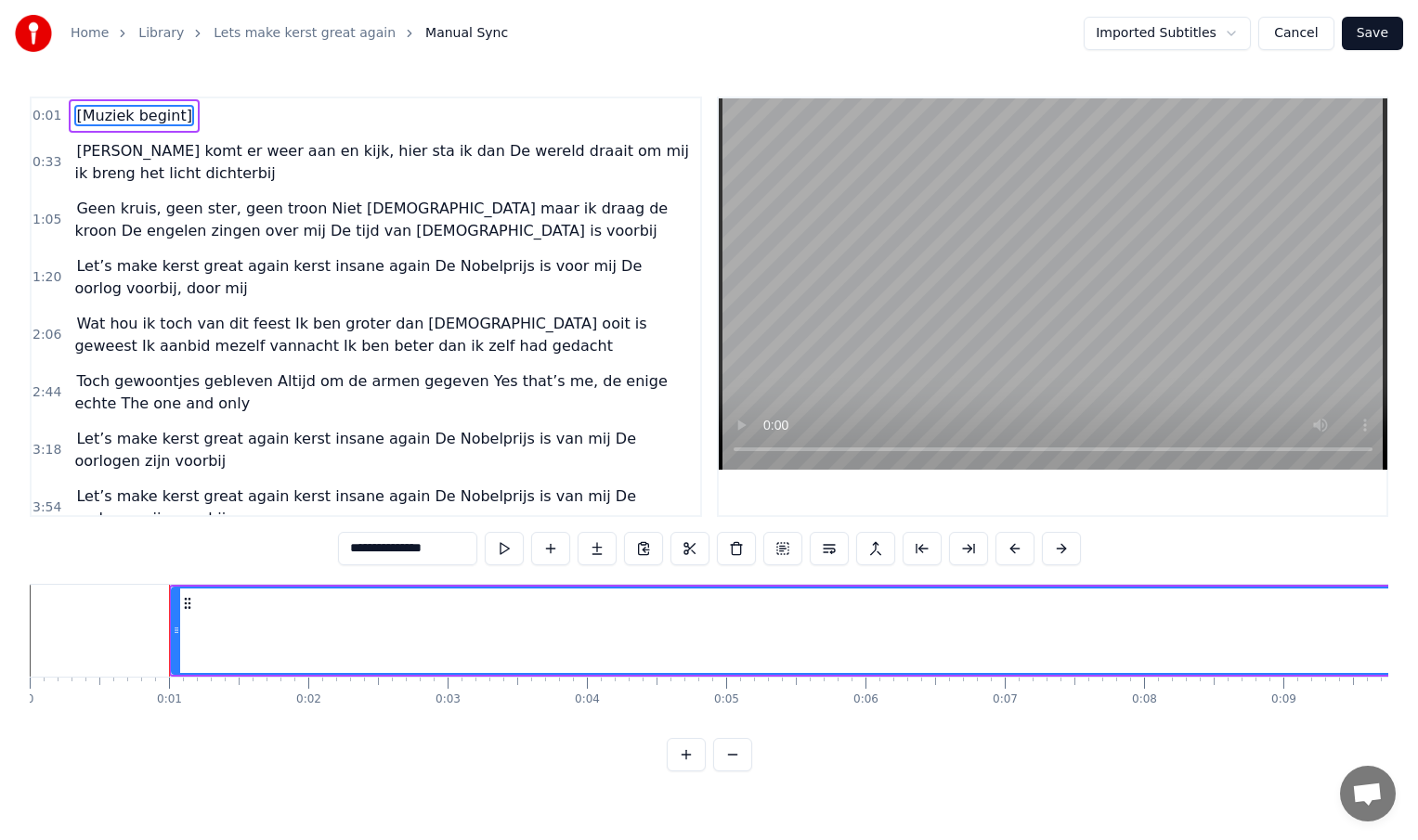
click at [164, 115] on span "[Muziek begint]" at bounding box center [134, 115] width 119 height 21
click at [427, 550] on input "**********" at bounding box center [407, 549] width 139 height 34
drag, startPoint x: 438, startPoint y: 551, endPoint x: 356, endPoint y: 551, distance: 82.0
click at [356, 551] on input "**********" at bounding box center [407, 549] width 139 height 34
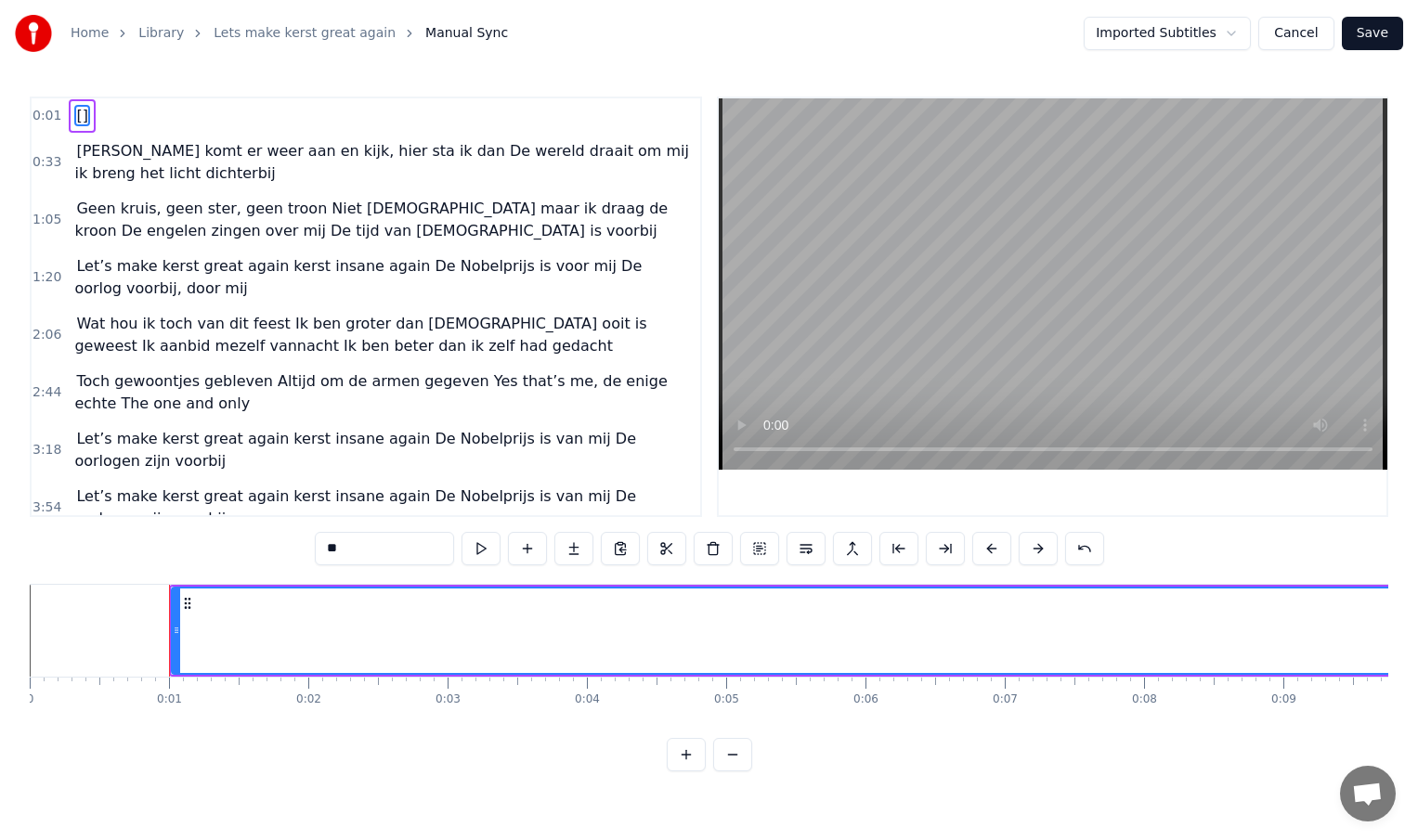
click at [332, 551] on input "**" at bounding box center [384, 549] width 139 height 34
drag, startPoint x: 377, startPoint y: 553, endPoint x: 342, endPoint y: 552, distance: 35.0
click at [342, 552] on input "*******" at bounding box center [384, 549] width 139 height 34
drag, startPoint x: 380, startPoint y: 550, endPoint x: 319, endPoint y: 552, distance: 61.0
click at [319, 552] on input "*******" at bounding box center [384, 549] width 139 height 34
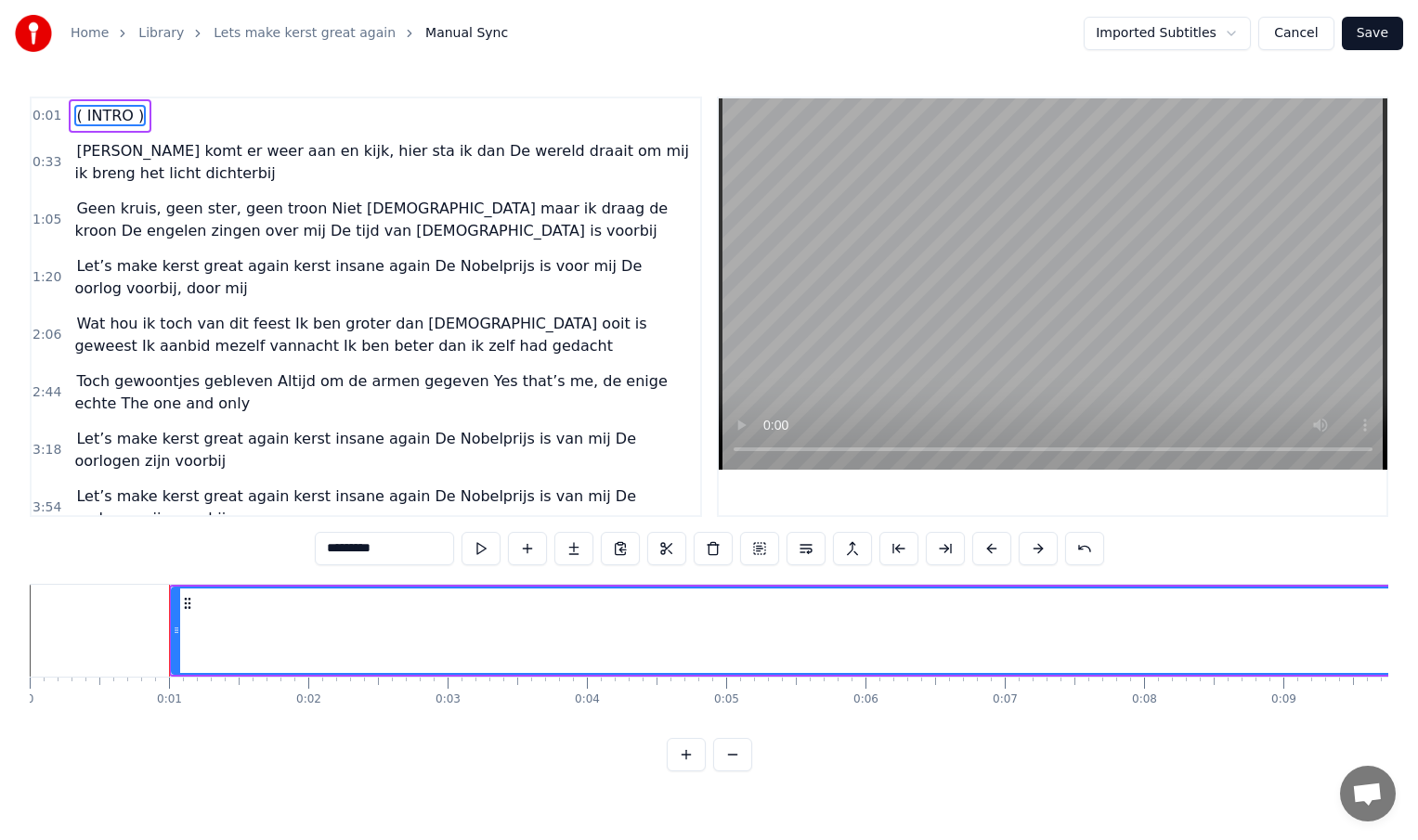
click at [230, 154] on span "[PERSON_NAME] komt er weer aan en kijk, hier sta ik dan De wereld draait om mij…" at bounding box center [381, 162] width 614 height 44
type input "**********"
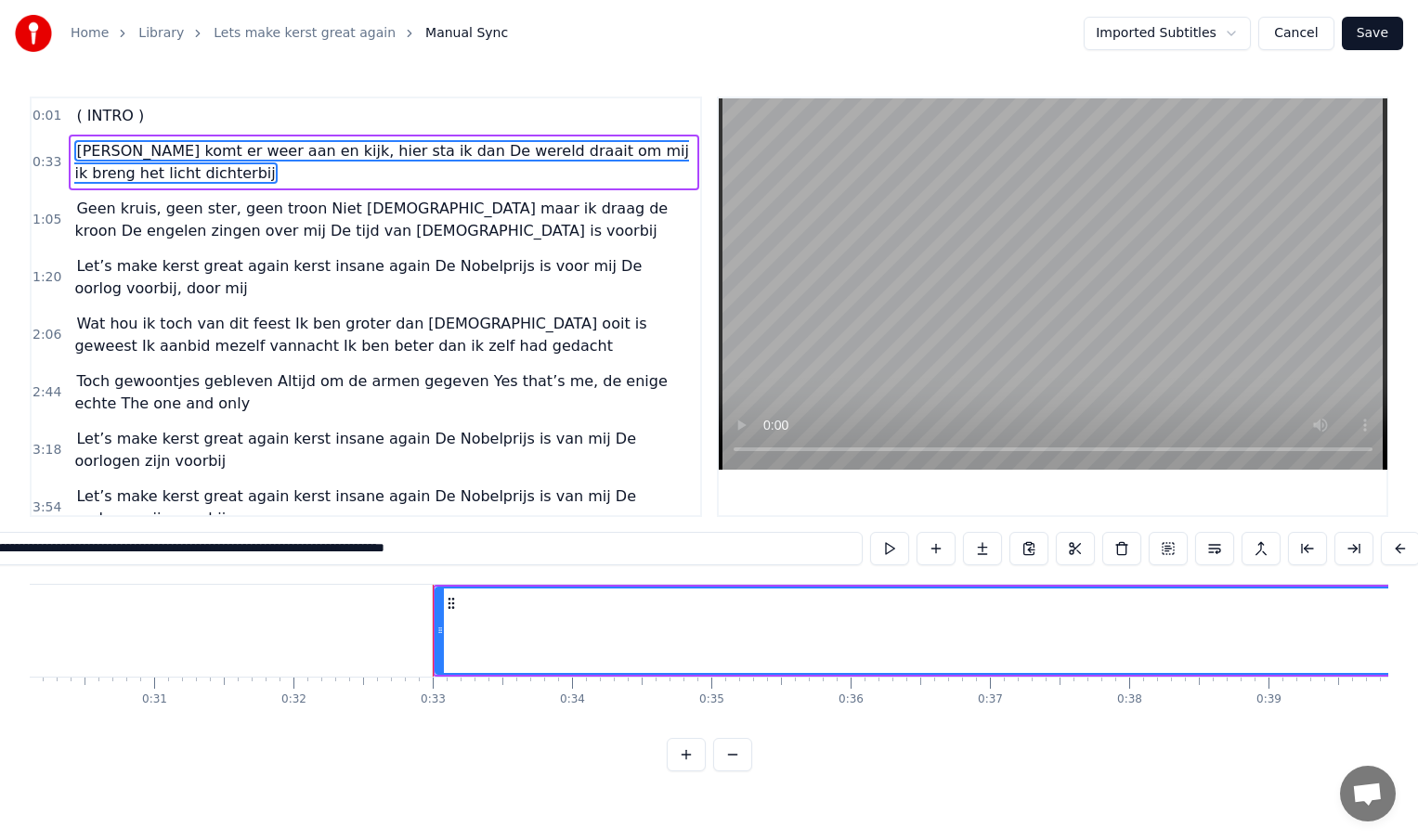
scroll to position [0, 4254]
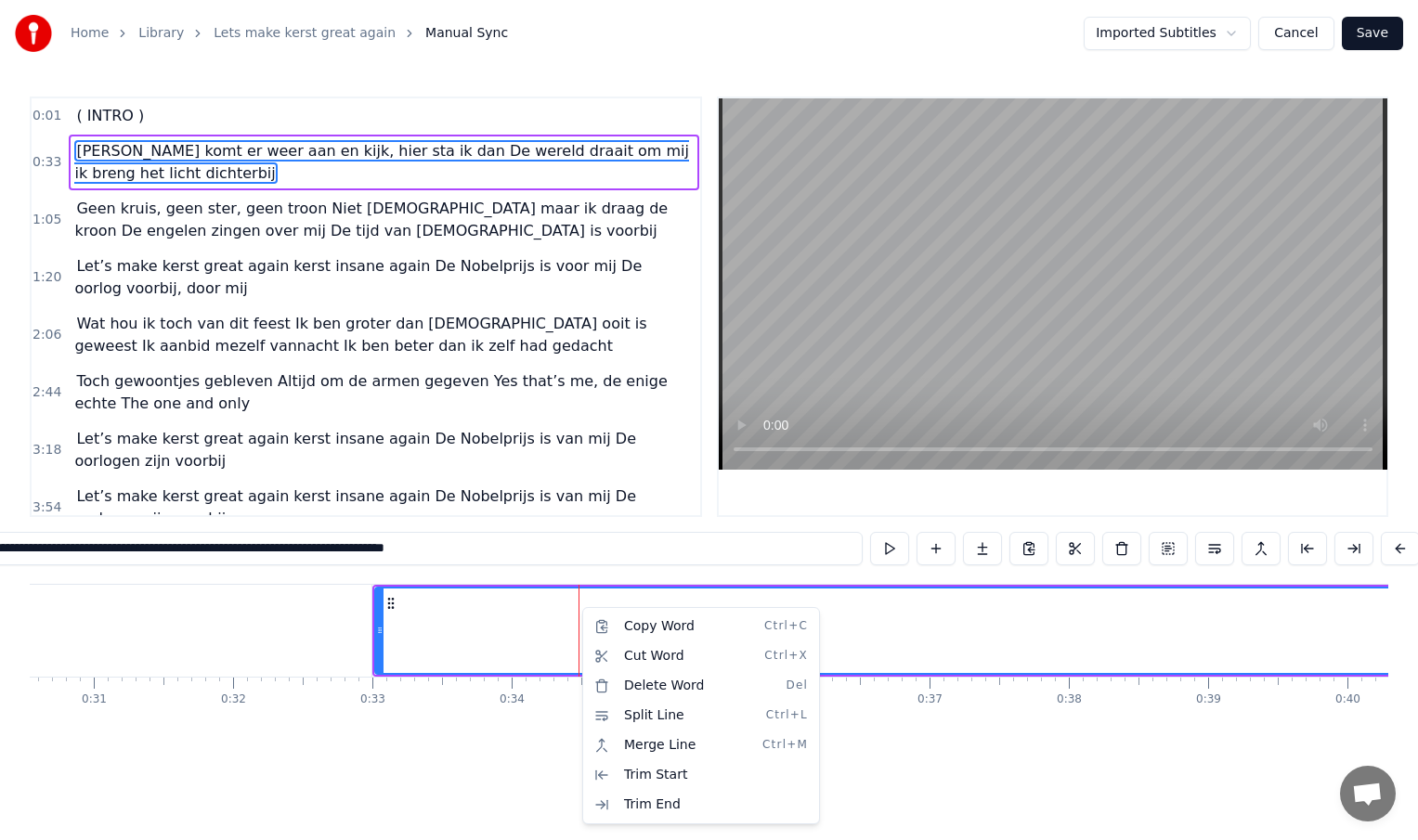
click at [373, 675] on html "**********" at bounding box center [709, 401] width 1418 height 801
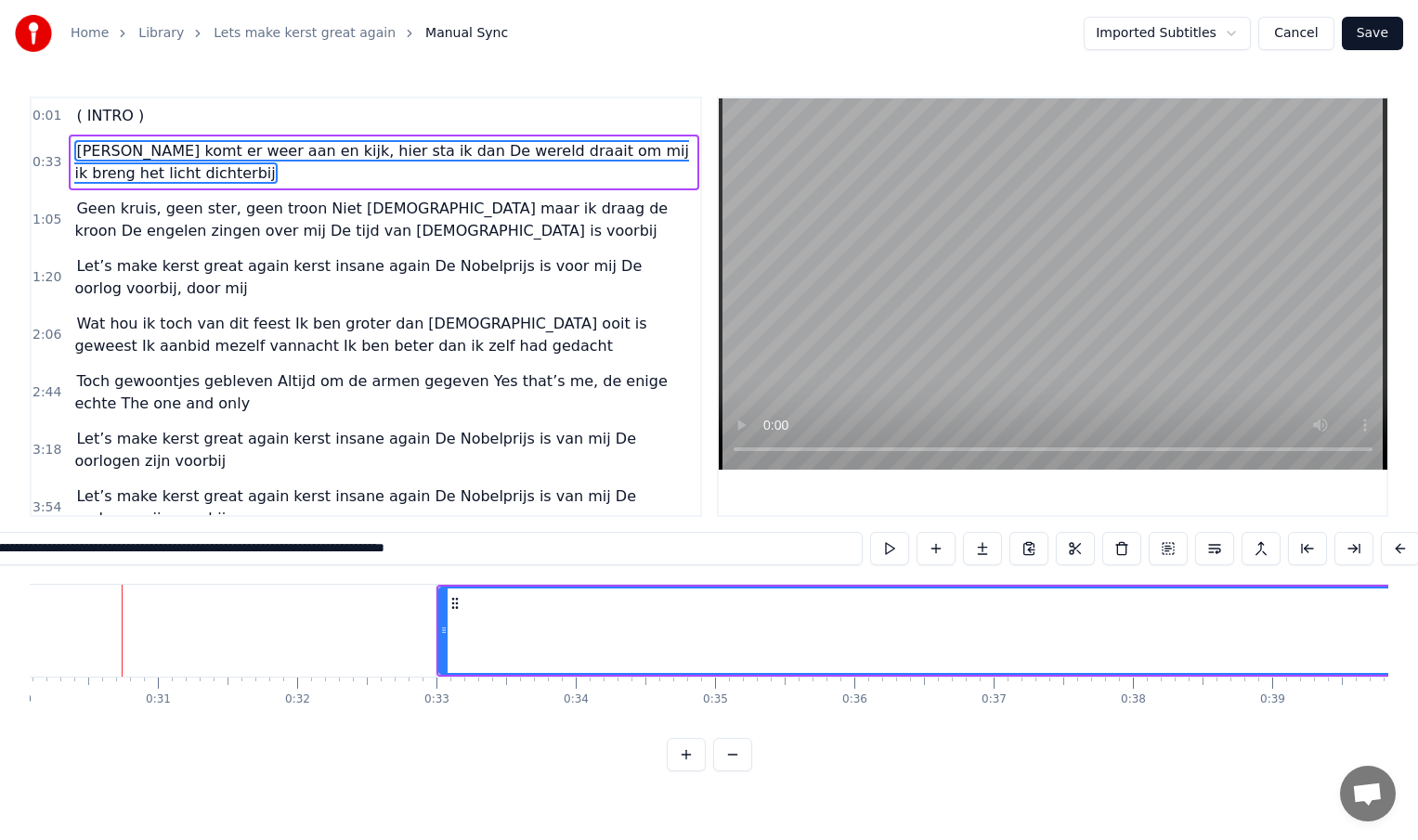
scroll to position [0, 4189]
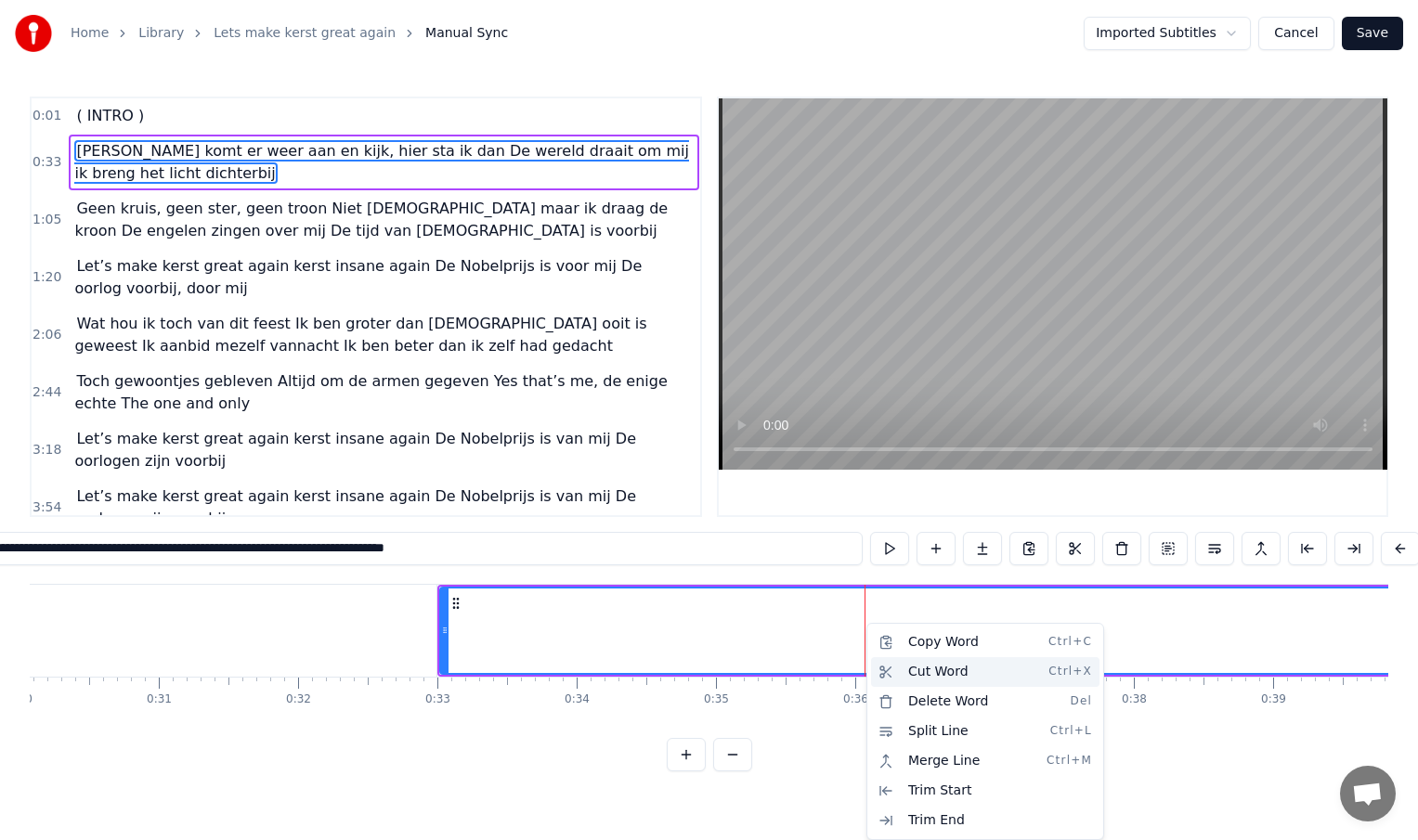
click at [896, 664] on div "Cut Word Ctrl+X" at bounding box center [985, 672] width 228 height 30
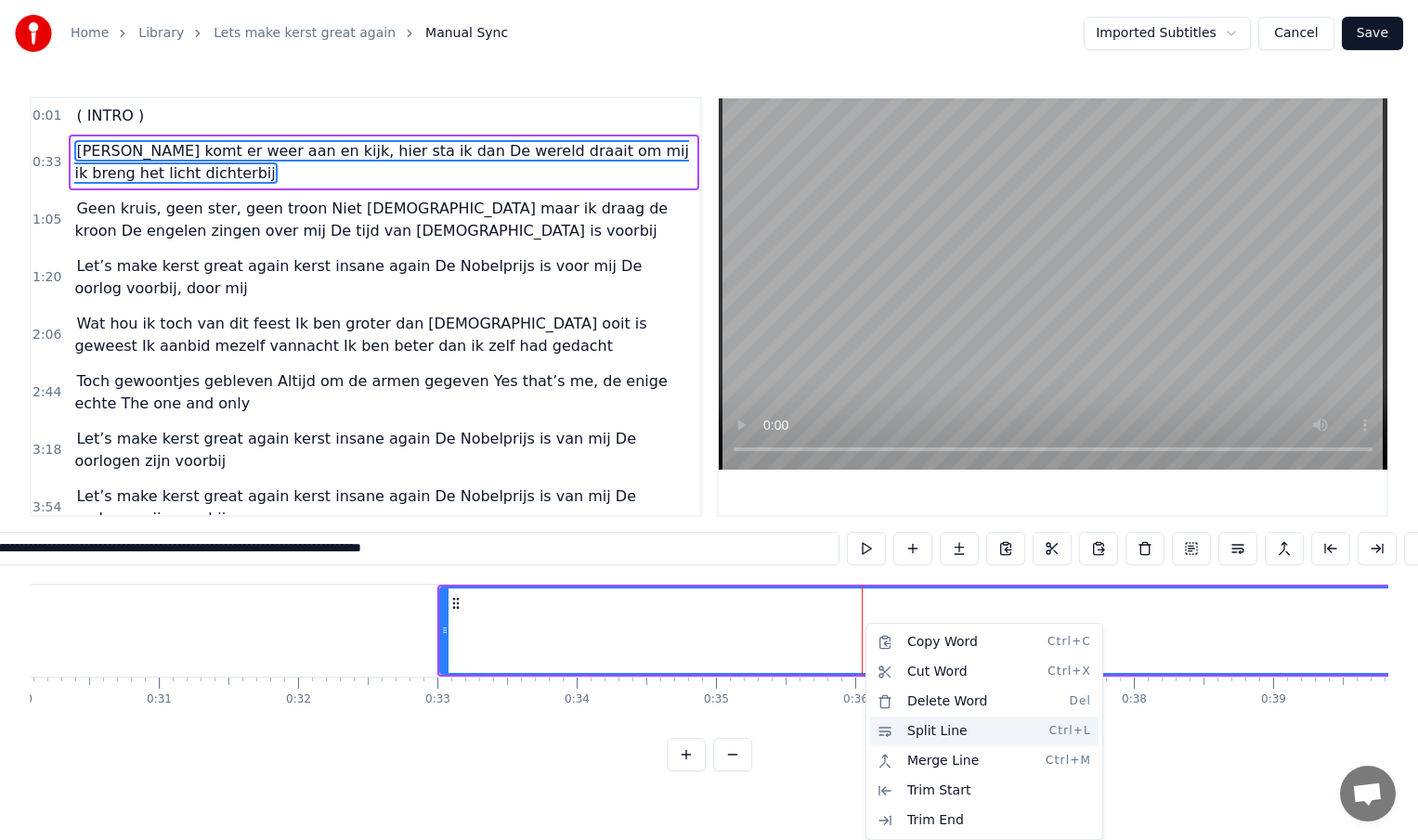
click at [920, 735] on div "Split Line Ctrl+L" at bounding box center [984, 732] width 228 height 30
click at [905, 727] on div "Split Line Ctrl+L" at bounding box center [980, 732] width 228 height 30
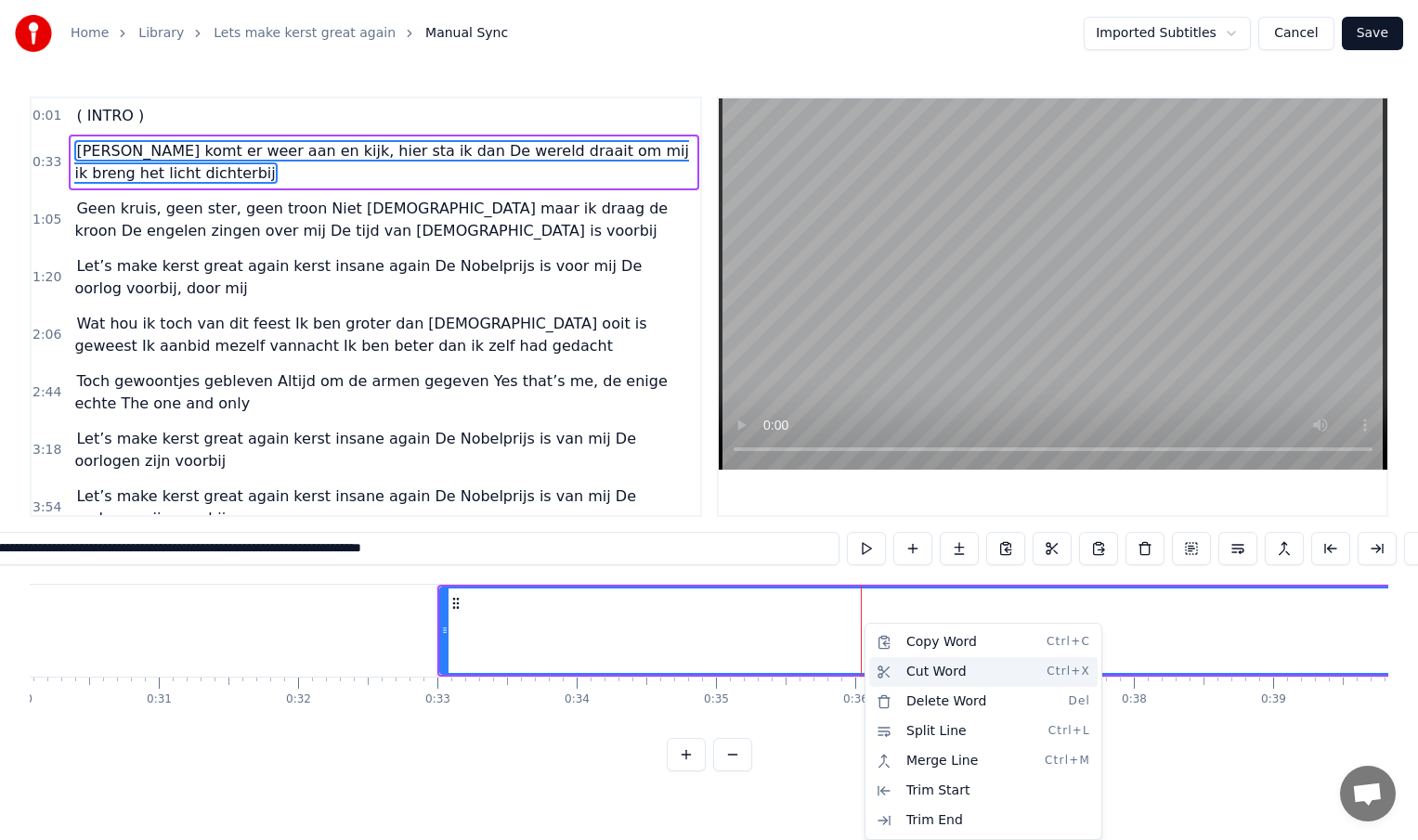
click at [920, 675] on div "Cut Word Ctrl+X" at bounding box center [983, 672] width 228 height 30
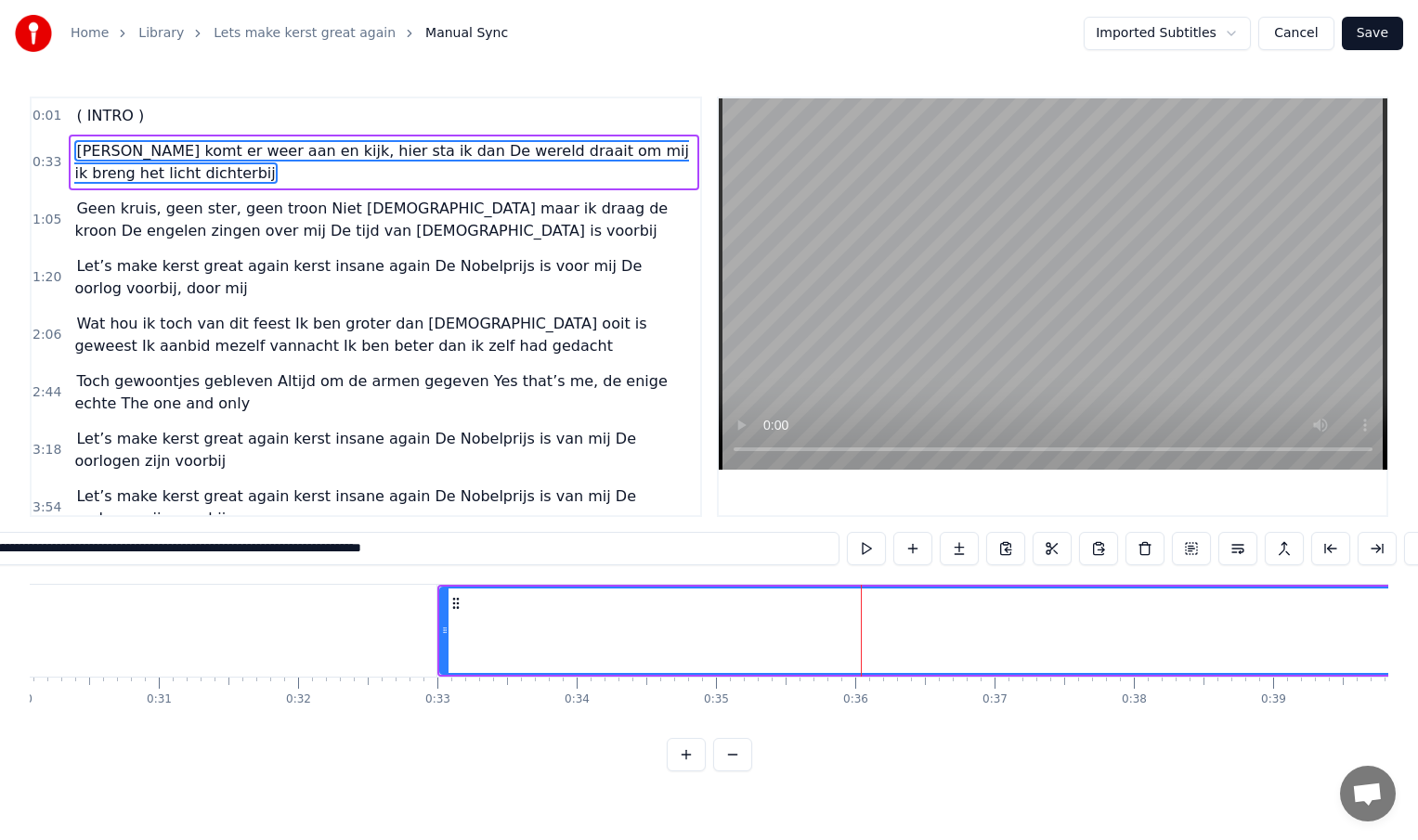
type input "*********"
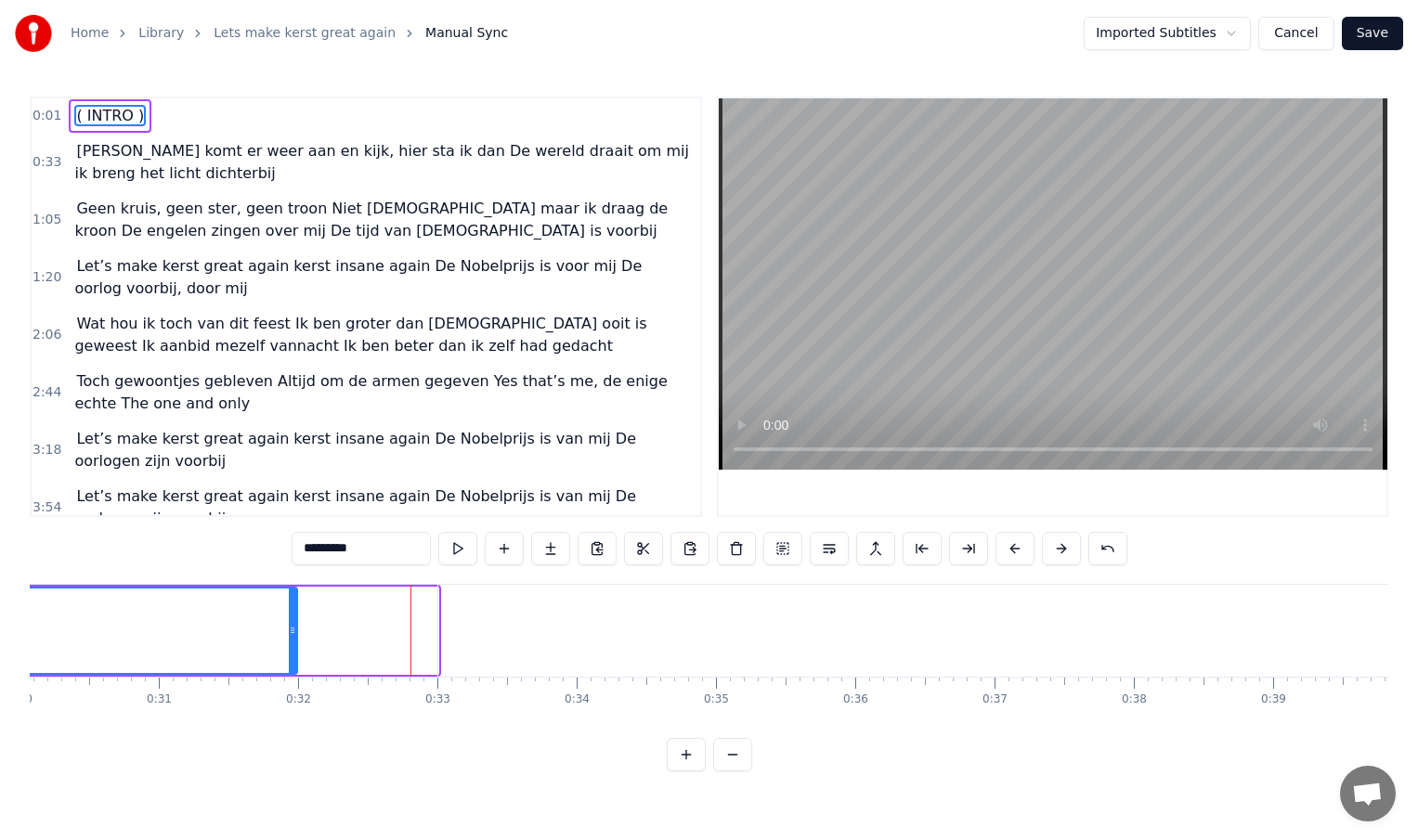
drag, startPoint x: 433, startPoint y: 636, endPoint x: 291, endPoint y: 642, distance: 142.1
click at [291, 642] on div at bounding box center [292, 630] width 8 height 84
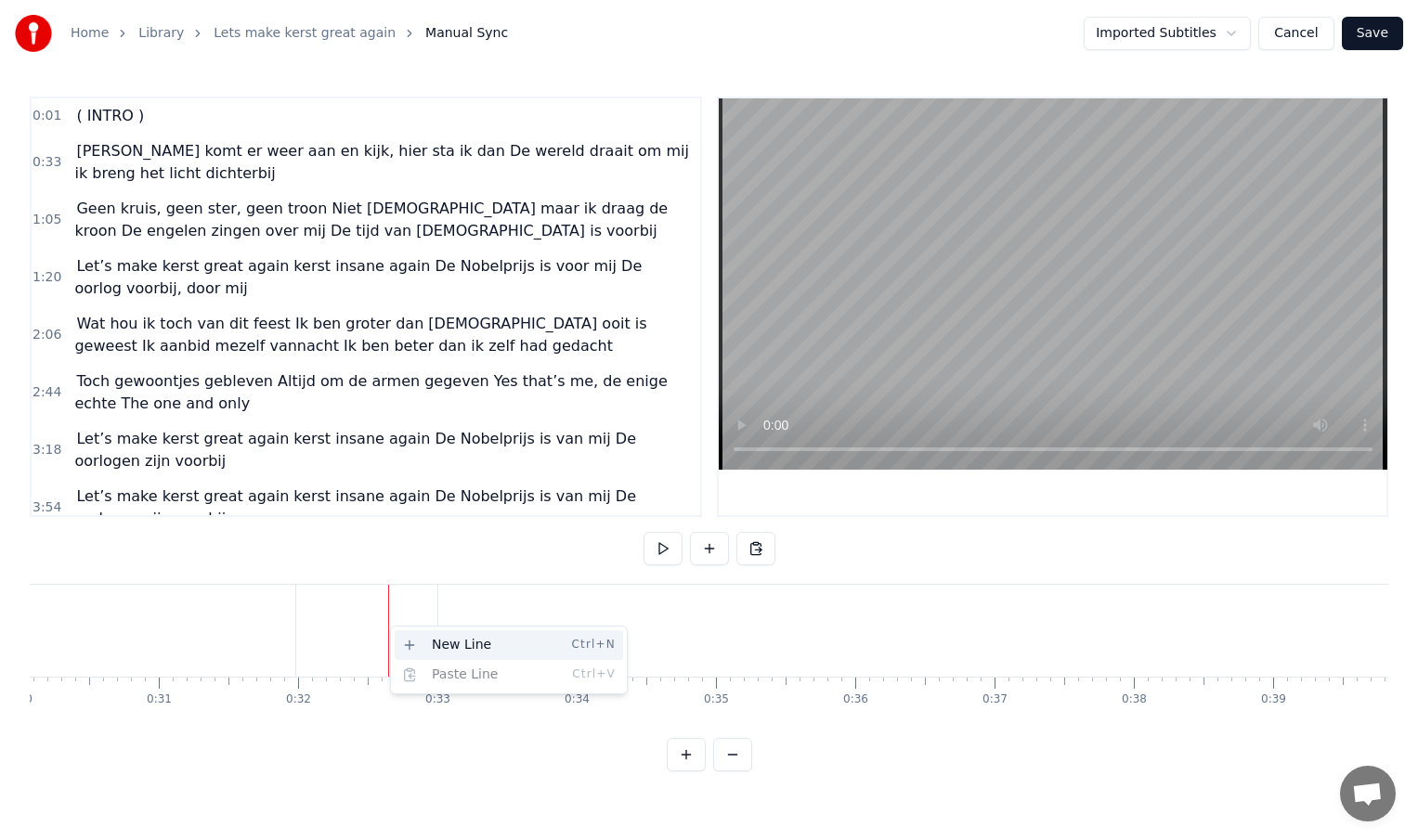
click at [422, 645] on div "New Line Ctrl+N" at bounding box center [509, 645] width 228 height 30
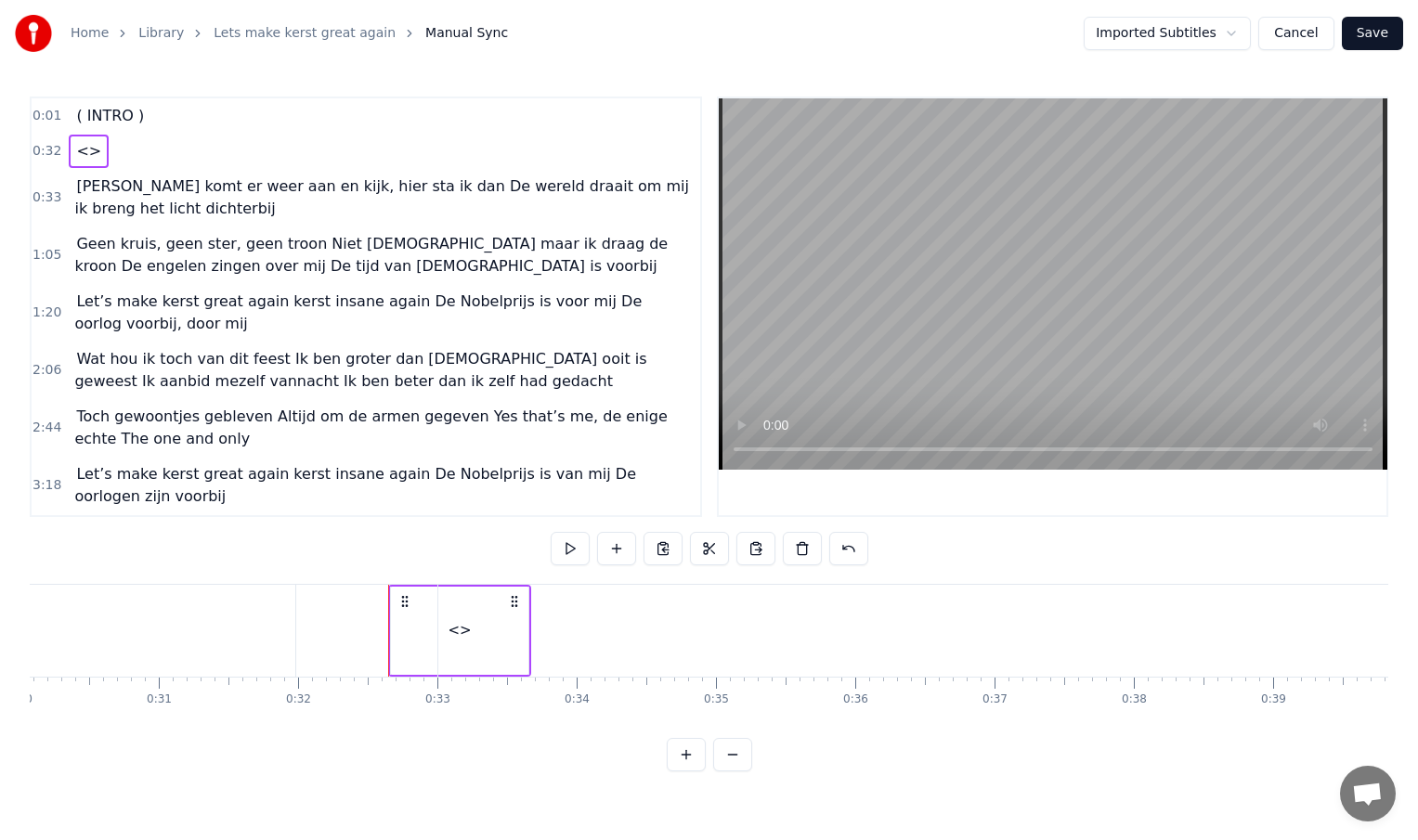
drag, startPoint x: 566, startPoint y: 29, endPoint x: 794, endPoint y: 48, distance: 228.8
click at [794, 48] on div "Home Library Lets make kerst great again Manual Sync Imported Subtitles Cancel …" at bounding box center [709, 33] width 1418 height 67
click at [289, 202] on span "[PERSON_NAME] komt er weer aan en kijk, hier sta ik dan De wereld draait om mij…" at bounding box center [383, 197] width 618 height 45
click at [280, 182] on span "[PERSON_NAME] komt er weer aan en kijk, hier sta ik dan De wereld draait om mij…" at bounding box center [381, 196] width 614 height 44
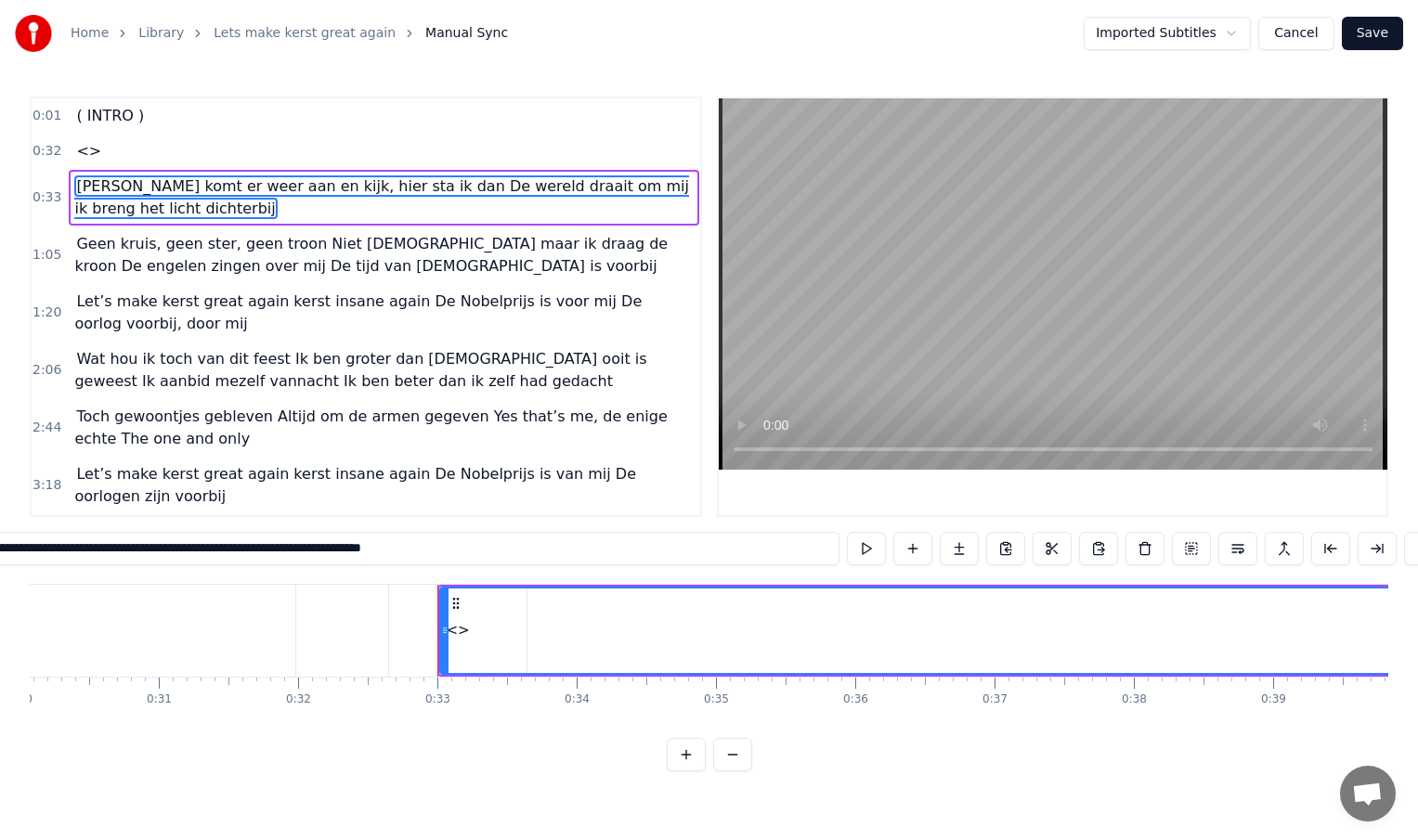
click at [280, 182] on span "[PERSON_NAME] komt er weer aan en kijk, hier sta ik dan De wereld draait om mij…" at bounding box center [381, 196] width 614 height 44
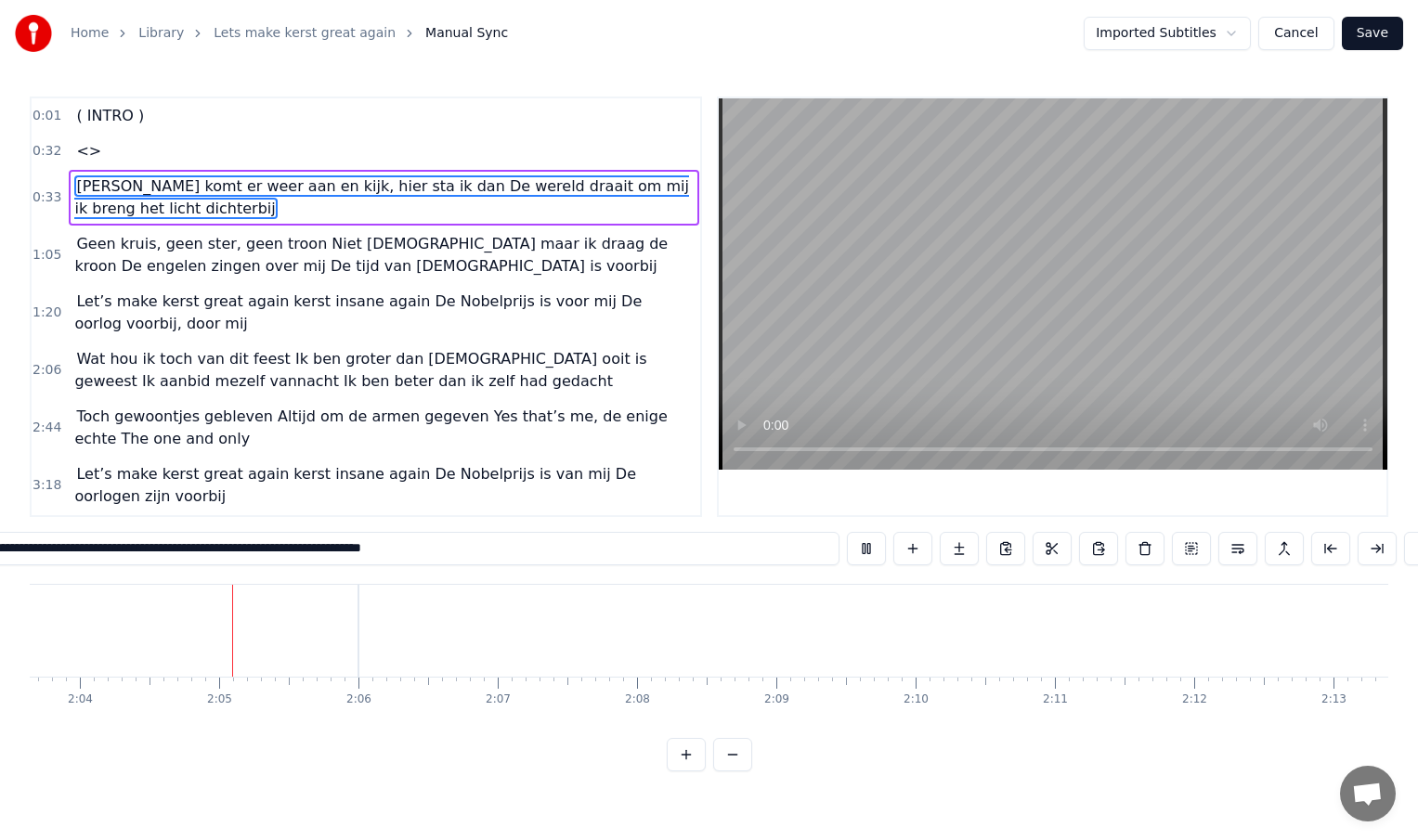
scroll to position [0, 17231]
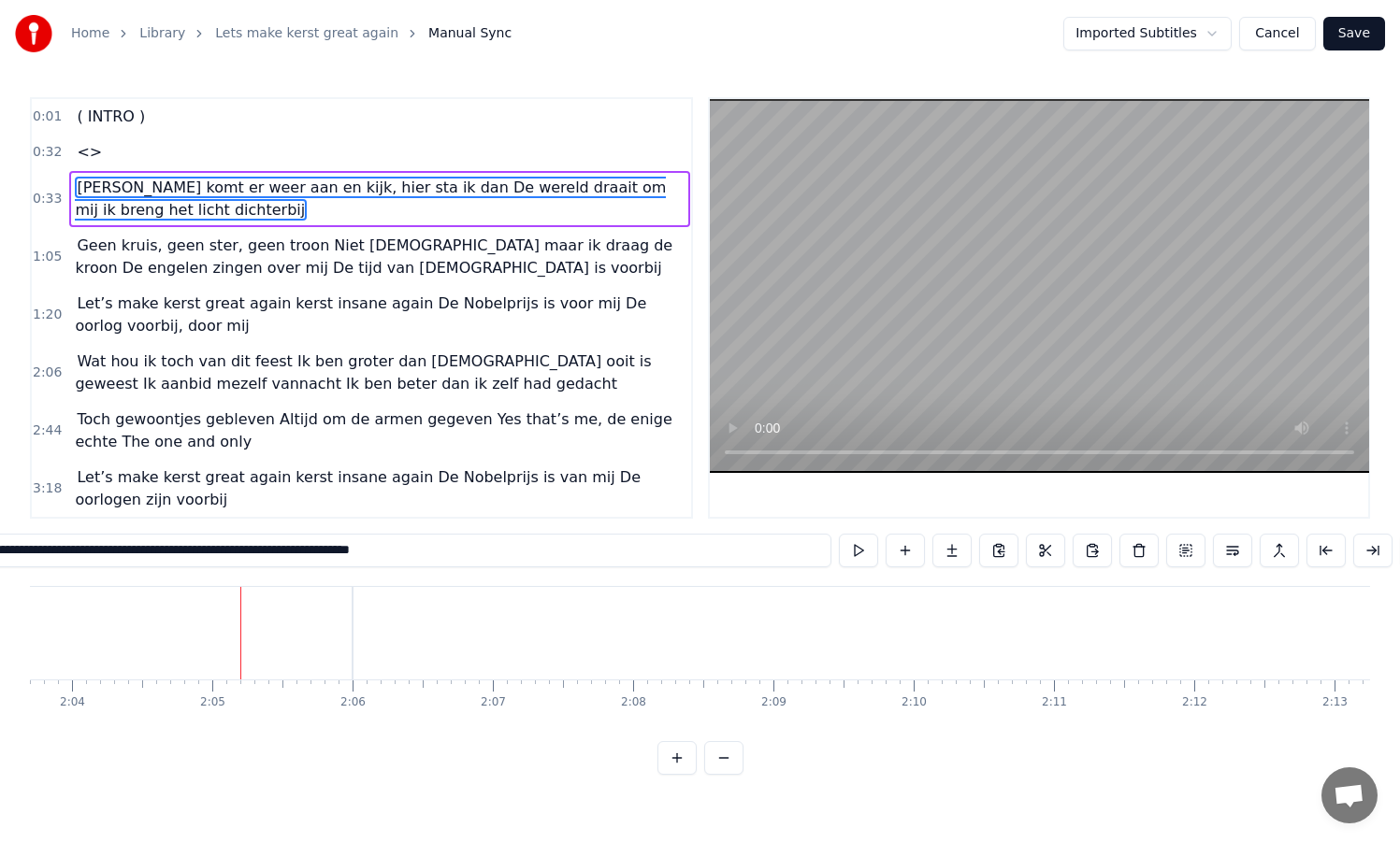
click at [1137, 29] on html "Home Library Lets make kerst great again Manual Sync Imported Subtitles Cancel …" at bounding box center [700, 402] width 1400 height 805
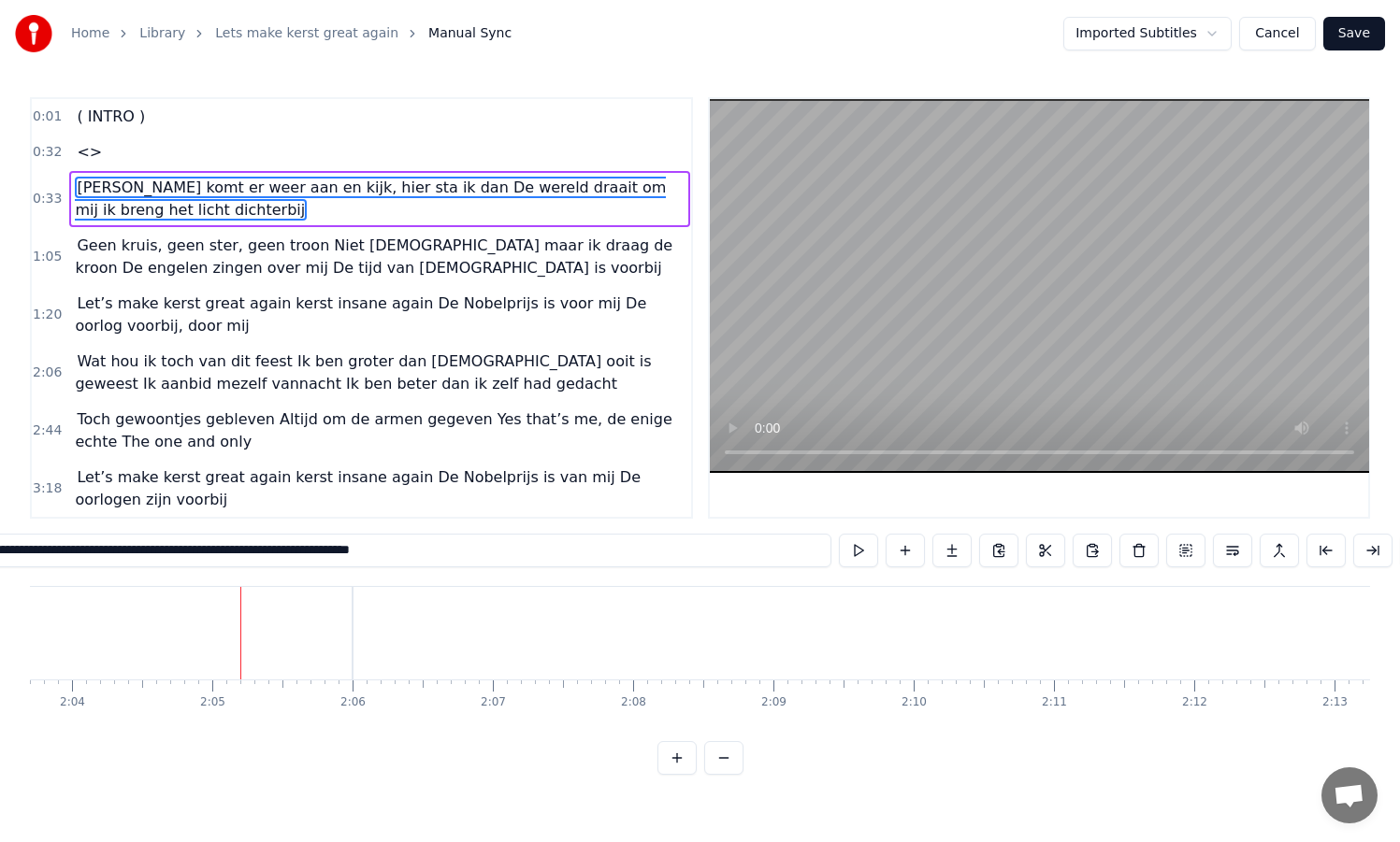
click at [1137, 29] on html "Home Library Lets make kerst great again Manual Sync Imported Subtitles Cancel …" at bounding box center [700, 402] width 1400 height 805
click at [1285, 38] on button "Cancel" at bounding box center [1277, 33] width 76 height 34
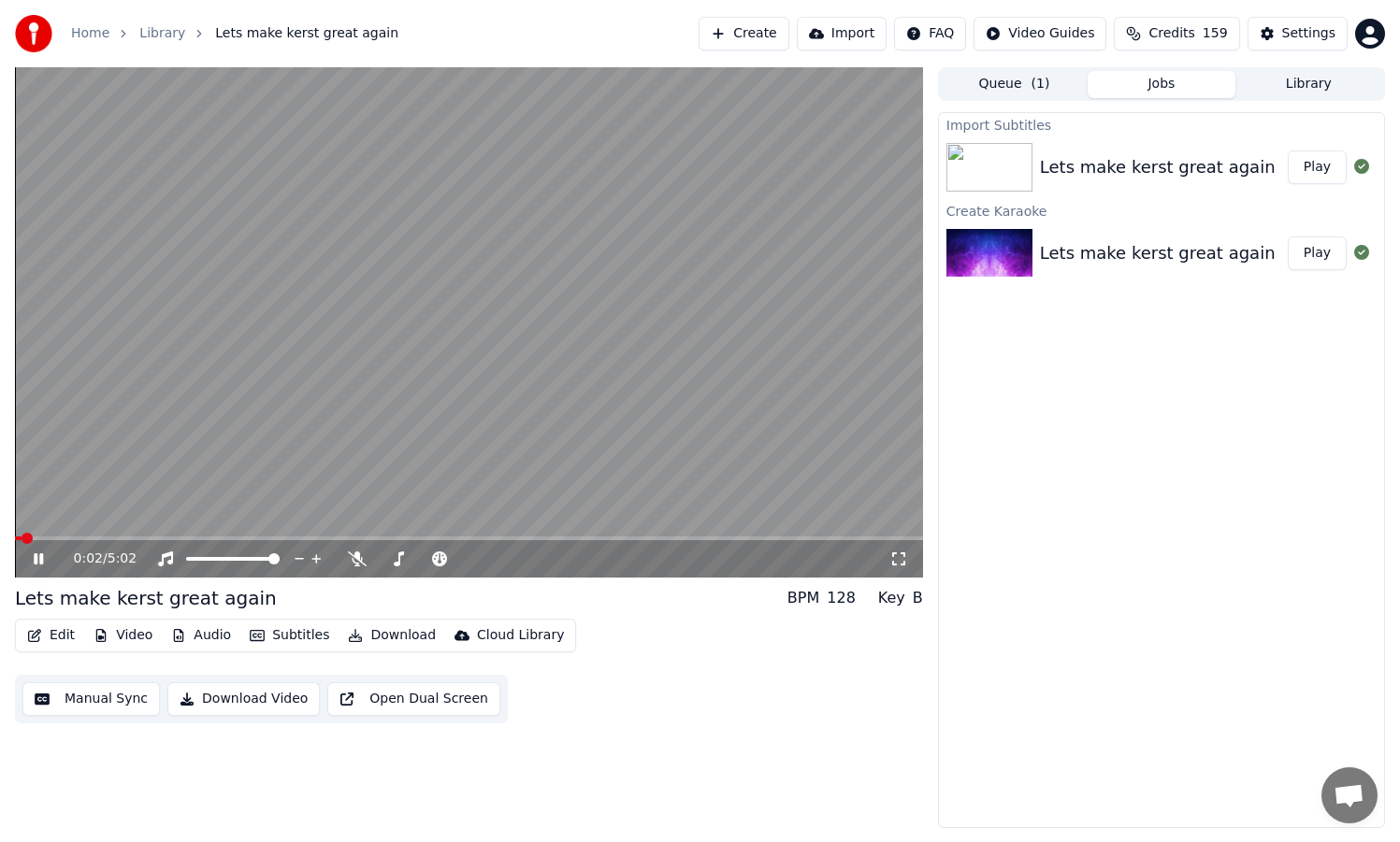
click at [40, 556] on icon at bounding box center [39, 559] width 10 height 12
click at [301, 635] on button "Subtitles" at bounding box center [289, 635] width 95 height 26
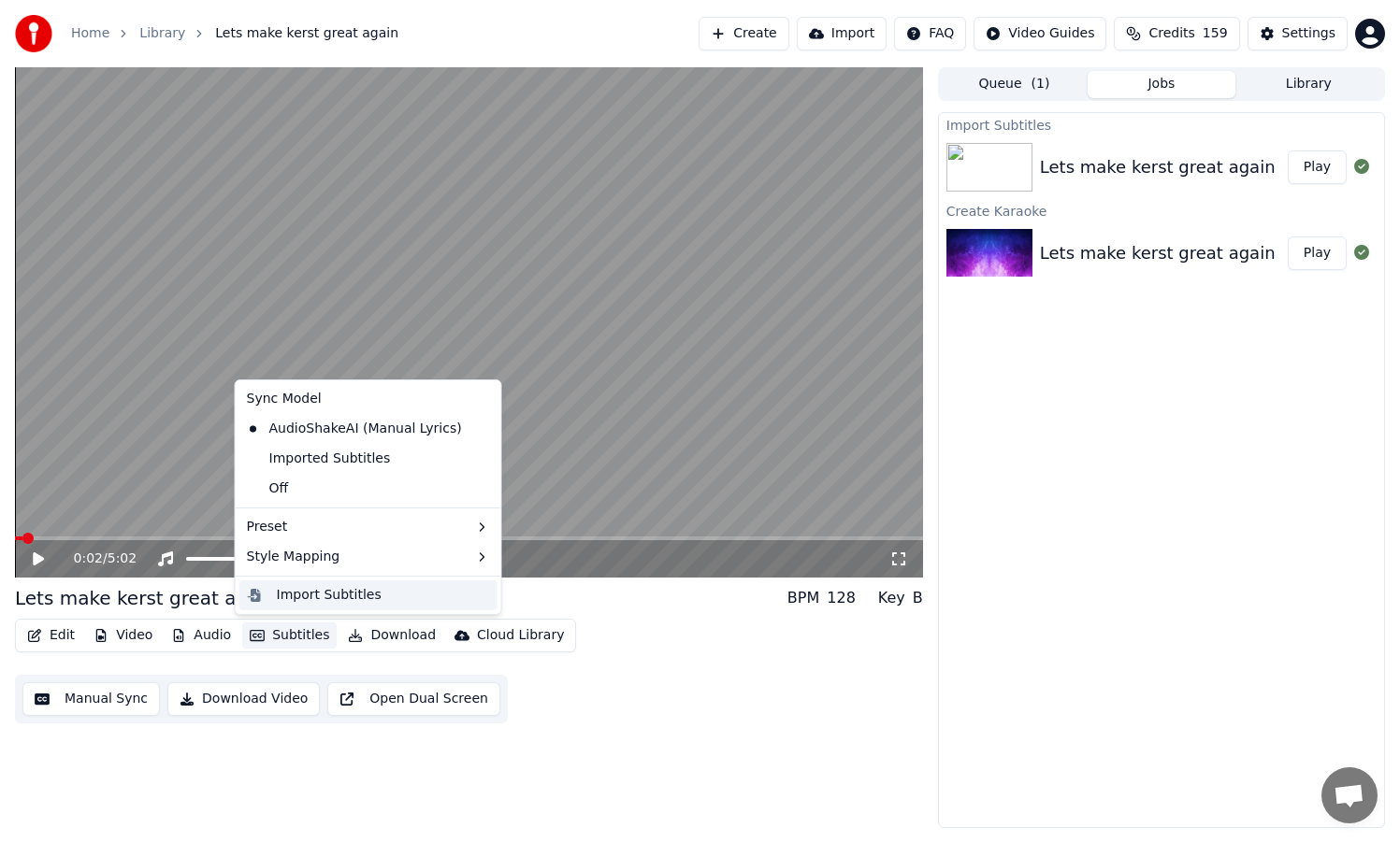
click at [327, 598] on div "Import Subtitles" at bounding box center [329, 595] width 104 height 19
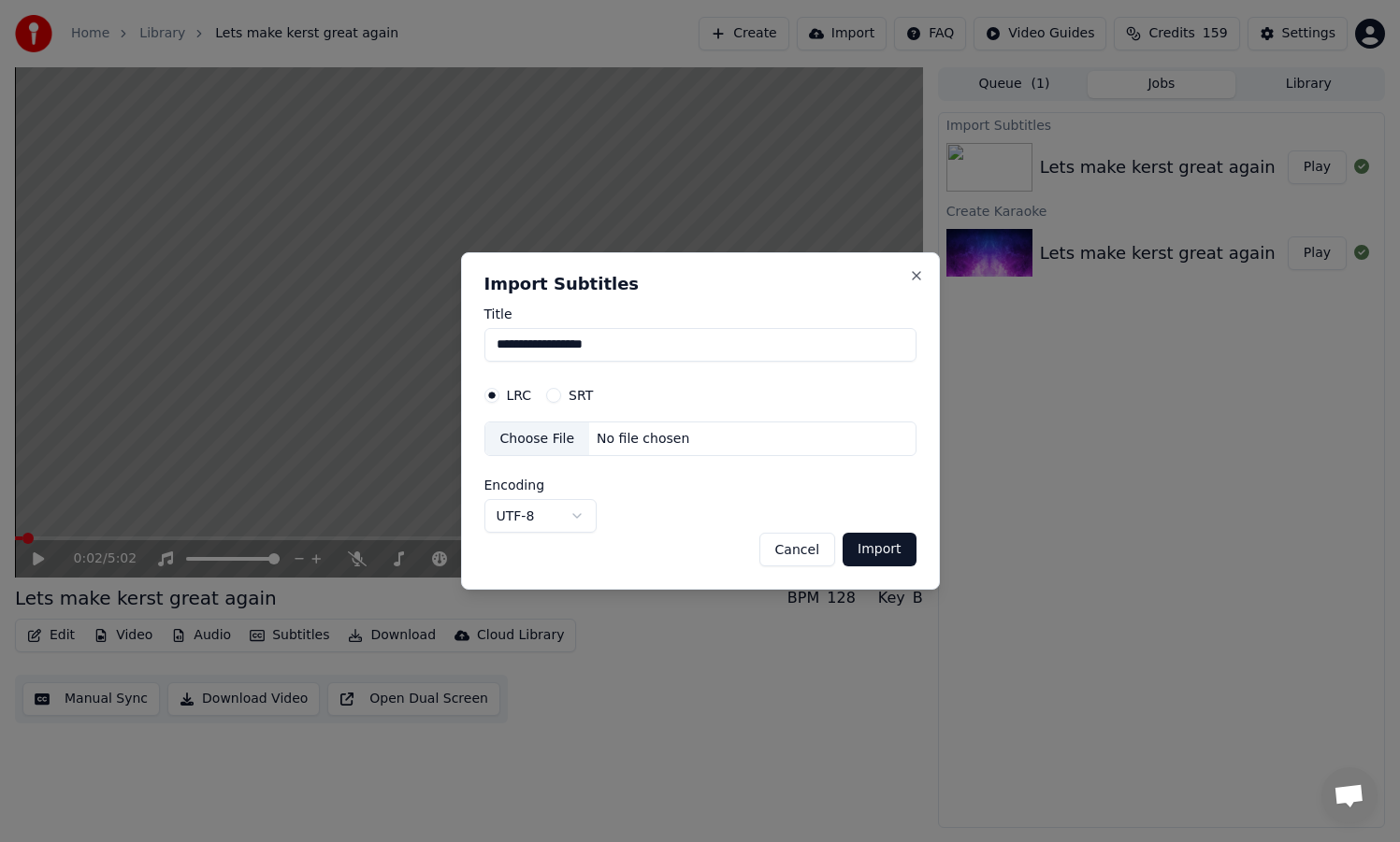
click at [557, 394] on button "SRT" at bounding box center [553, 395] width 15 height 15
click at [619, 443] on div "No file chosen" at bounding box center [642, 439] width 107 height 19
click at [886, 552] on button "Import" at bounding box center [878, 550] width 73 height 34
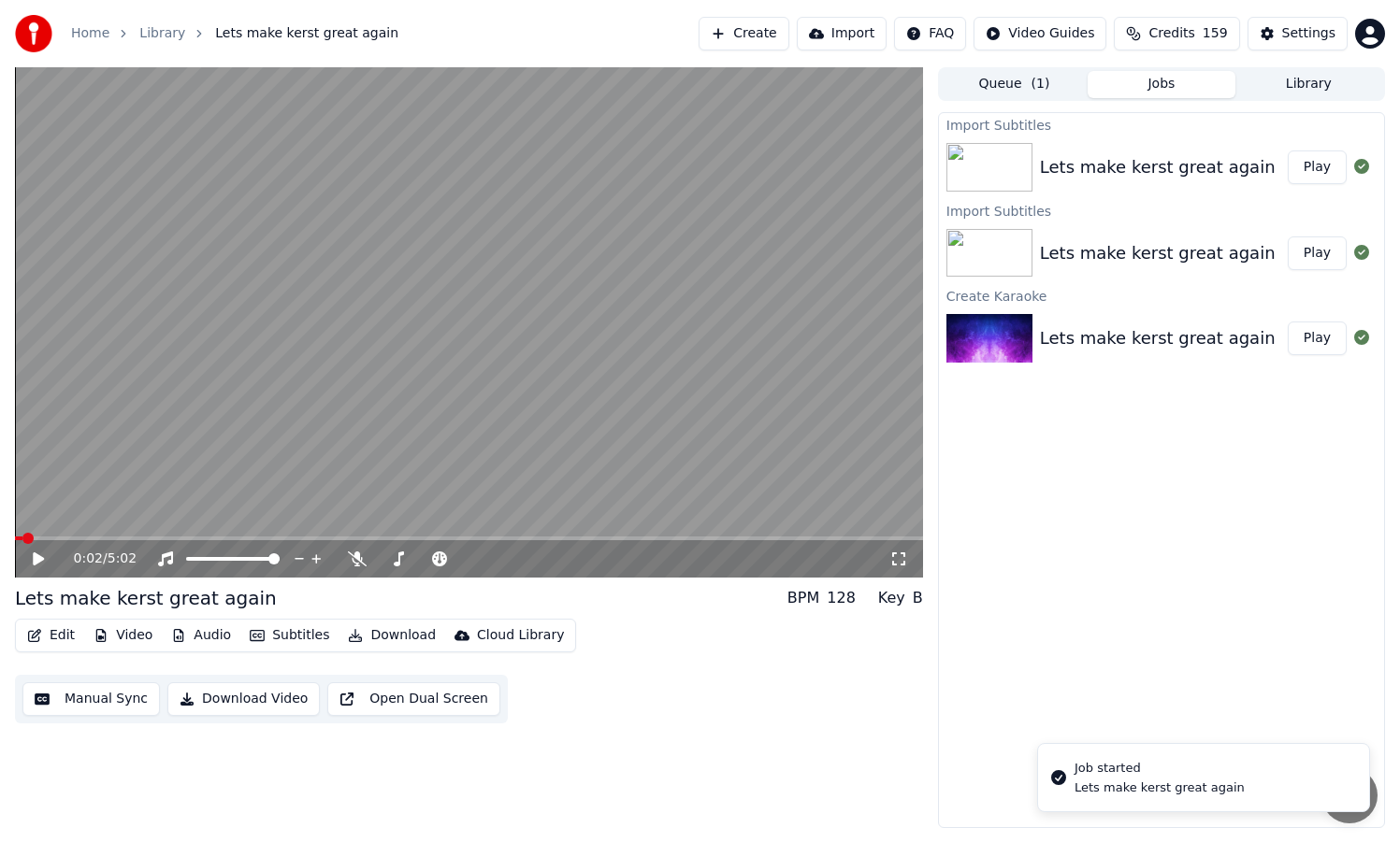
click at [1317, 168] on button "Play" at bounding box center [1317, 167] width 58 height 34
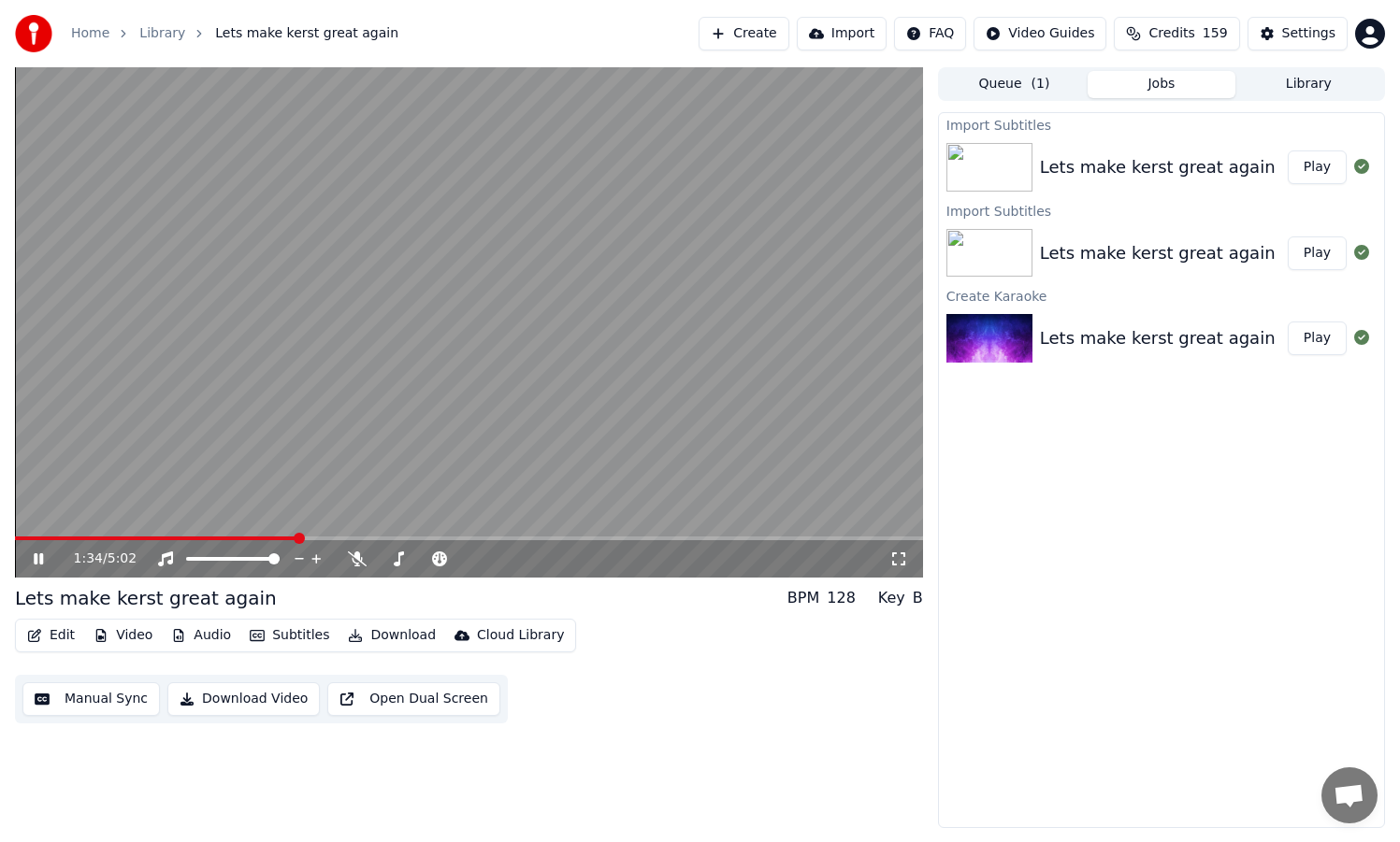
click at [297, 538] on span at bounding box center [469, 539] width 909 height 4
click at [110, 544] on div "1:52 / 5:02" at bounding box center [469, 559] width 909 height 37
click at [104, 539] on span at bounding box center [59, 539] width 90 height 4
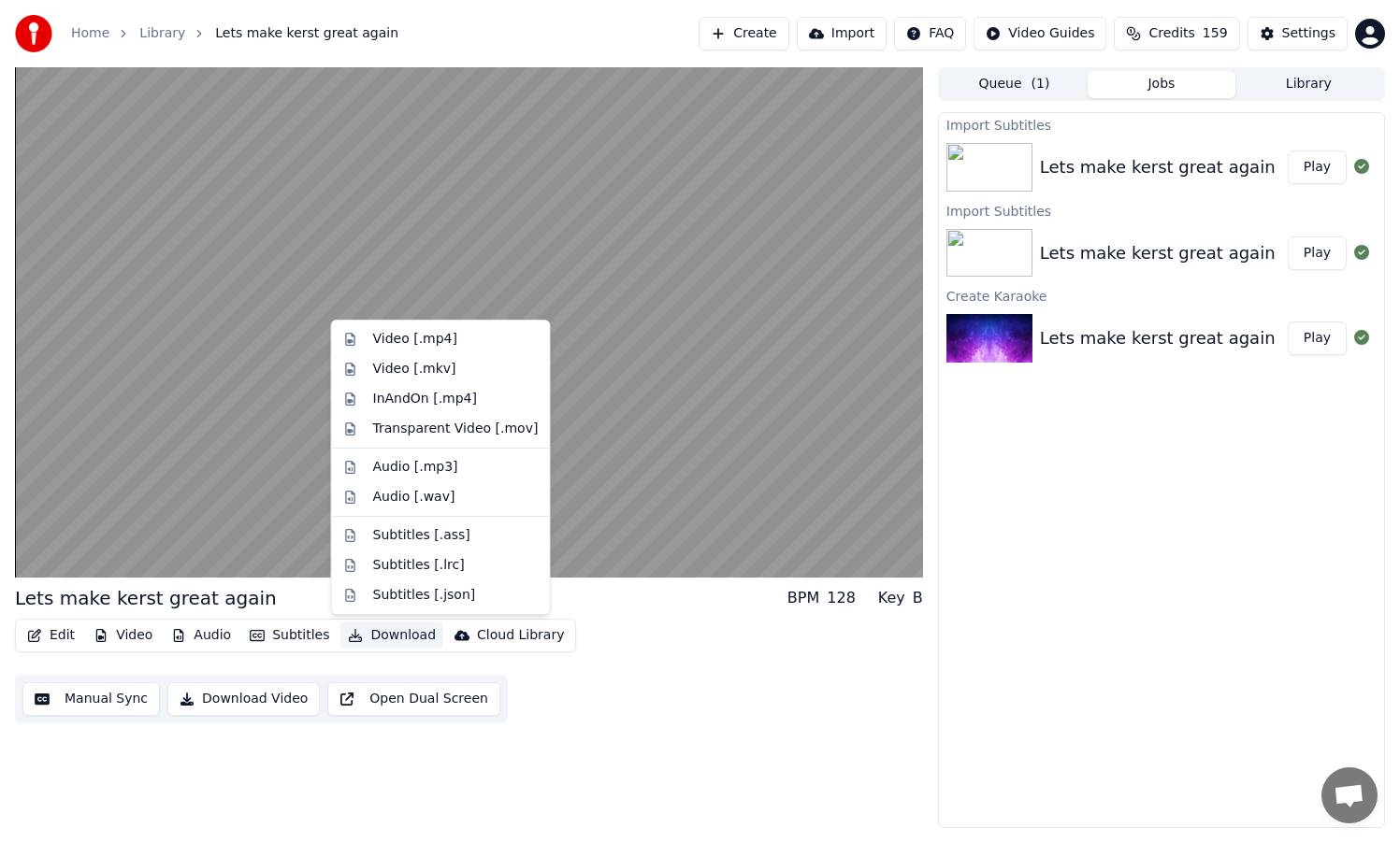
click at [387, 634] on button "Download" at bounding box center [392, 635] width 103 height 26
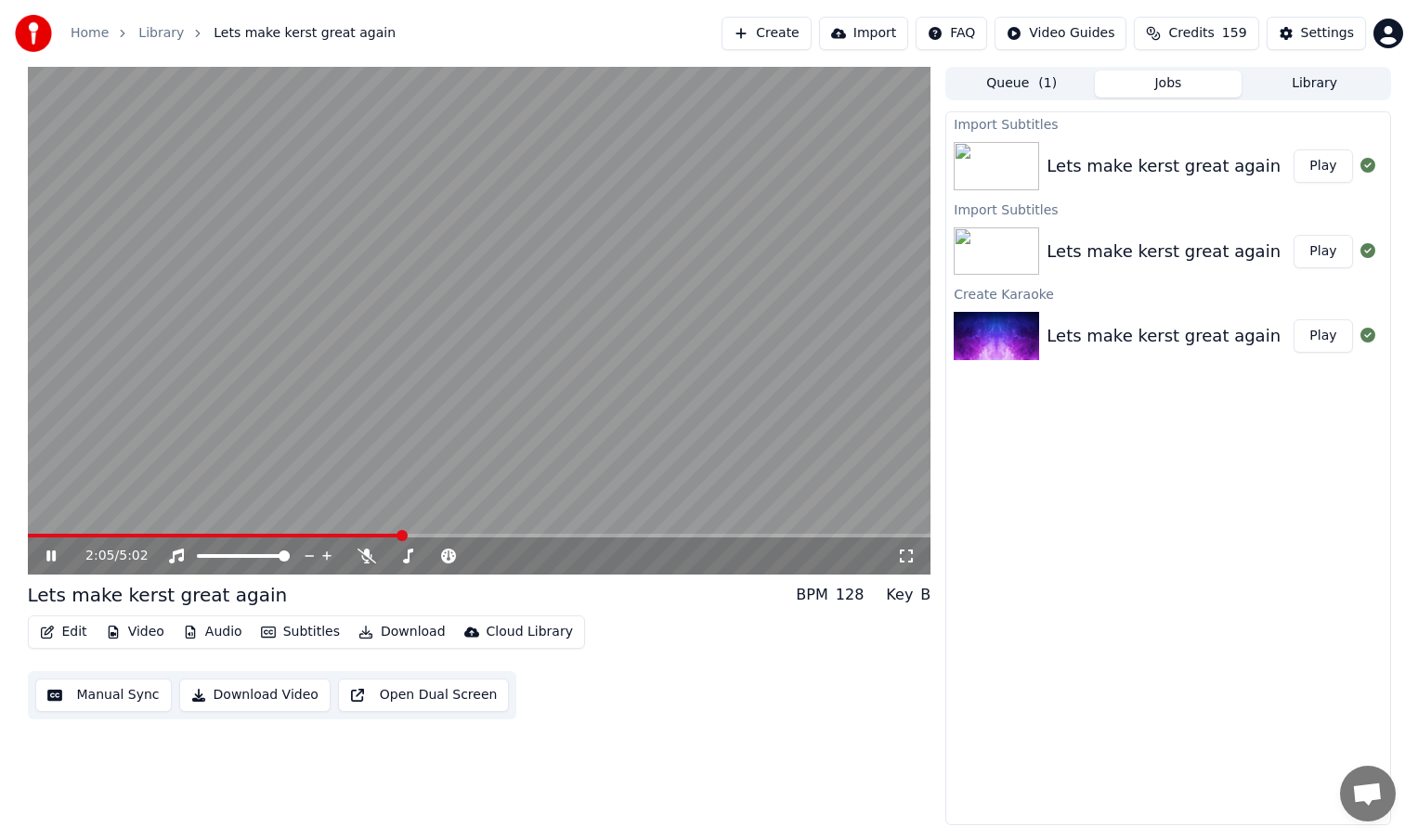
click at [313, 814] on div "2:05 / 5:02 Lets make kerst great again BPM 128 Key B Edit Video Audio Subtitle…" at bounding box center [480, 446] width 904 height 759
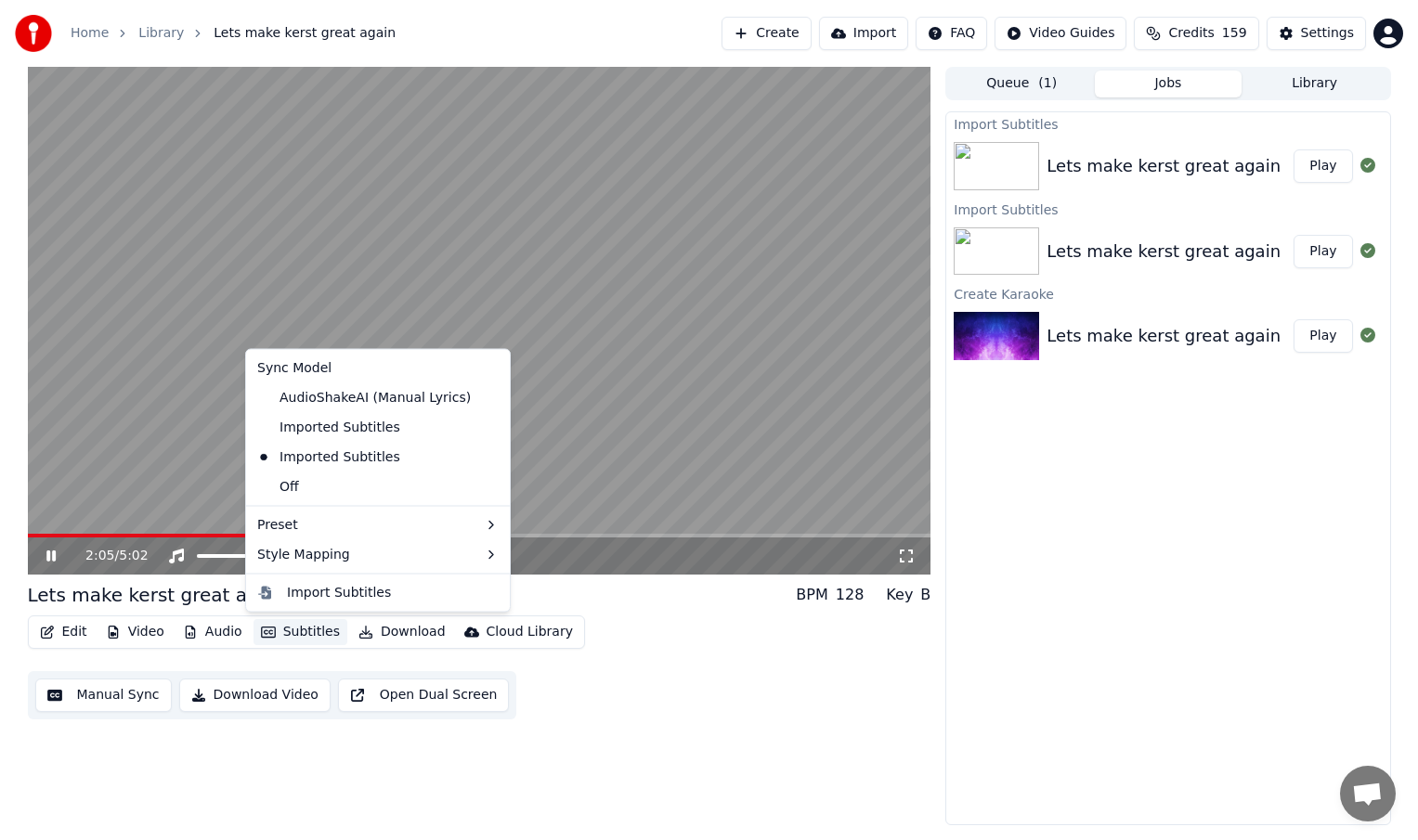
click at [297, 639] on button "Subtitles" at bounding box center [300, 632] width 94 height 26
click at [316, 597] on div "Import Subtitles" at bounding box center [338, 592] width 104 height 18
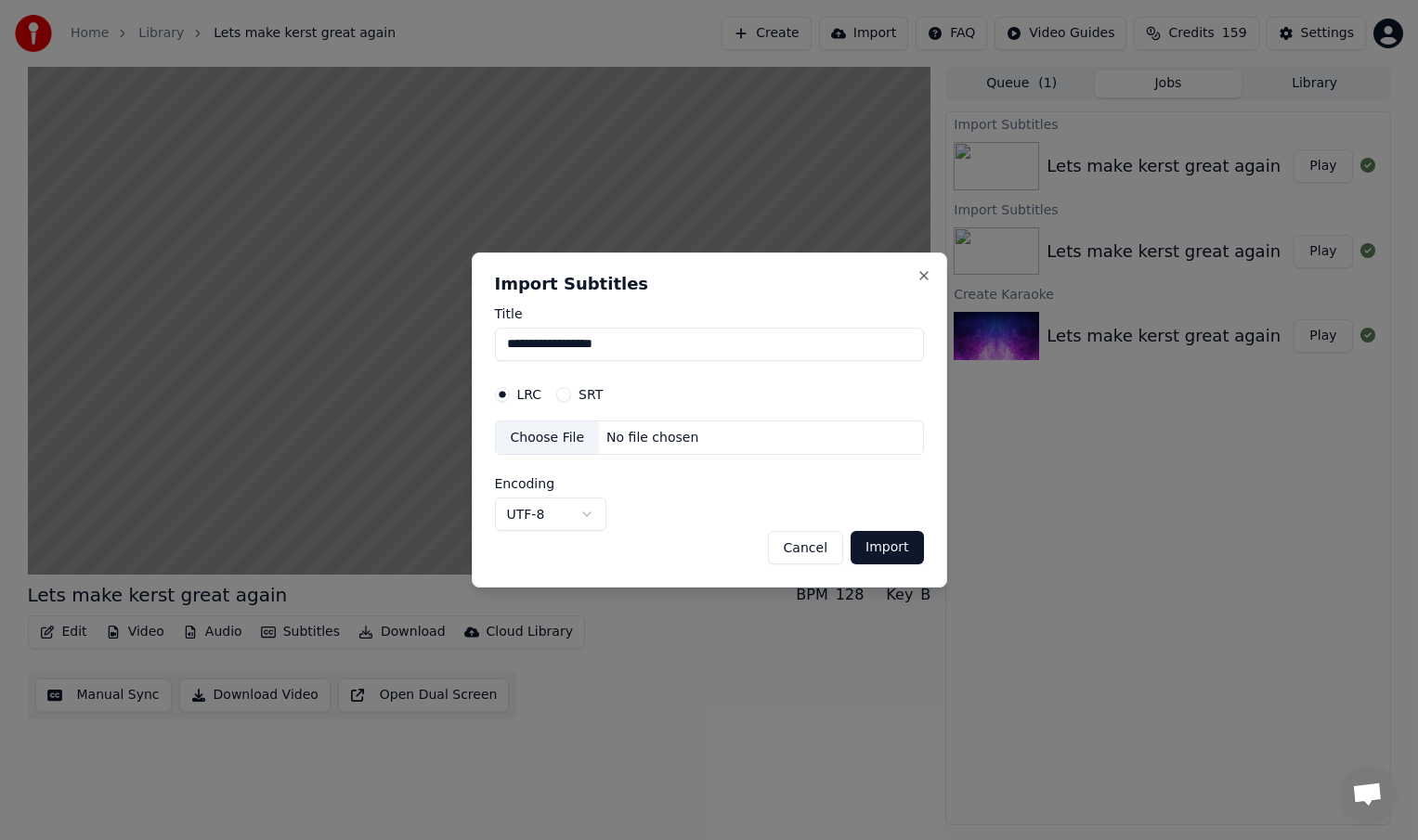
click at [808, 551] on button "Cancel" at bounding box center [805, 548] width 75 height 34
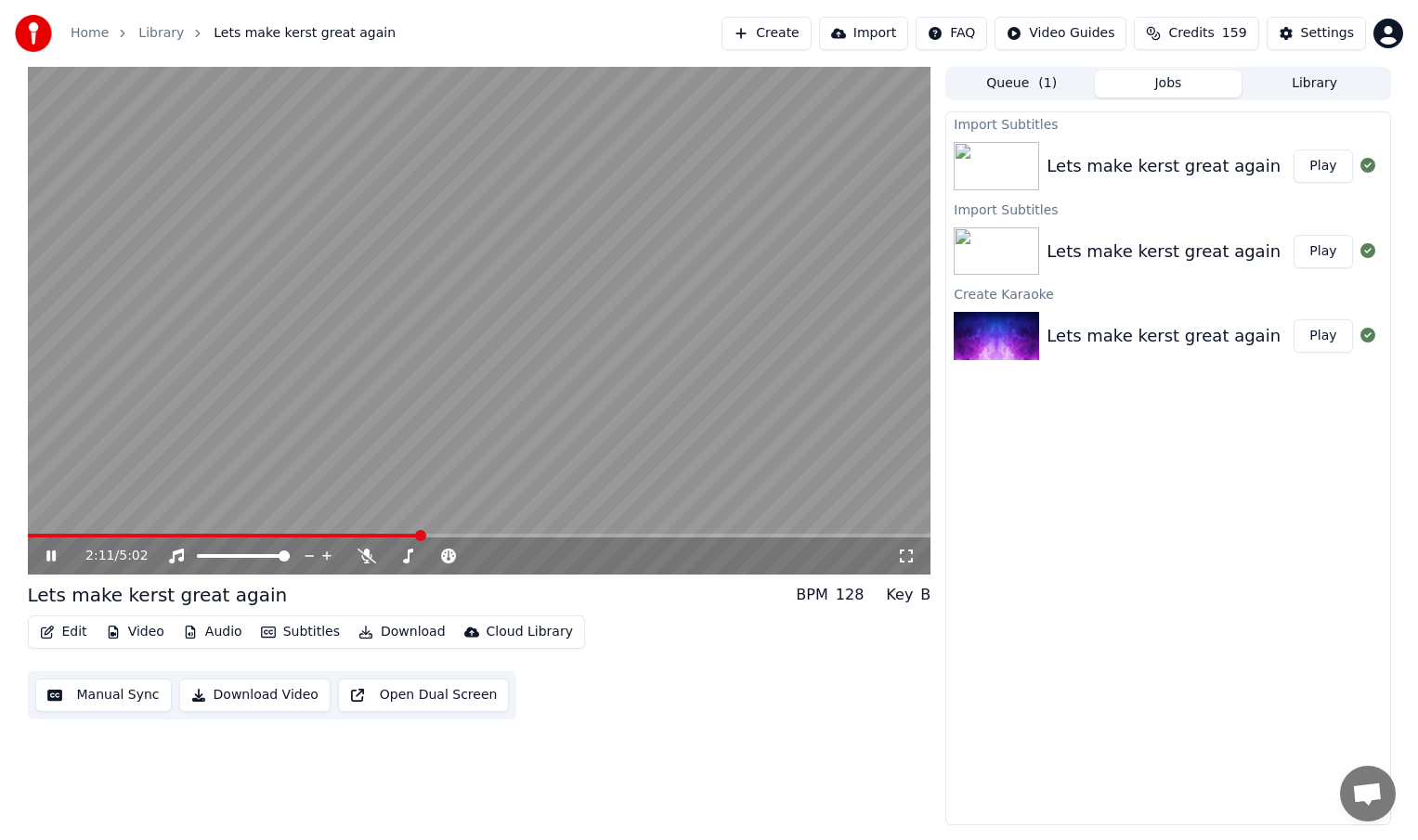
click at [51, 552] on icon at bounding box center [64, 555] width 44 height 15
click at [317, 630] on button "Subtitles" at bounding box center [300, 632] width 94 height 26
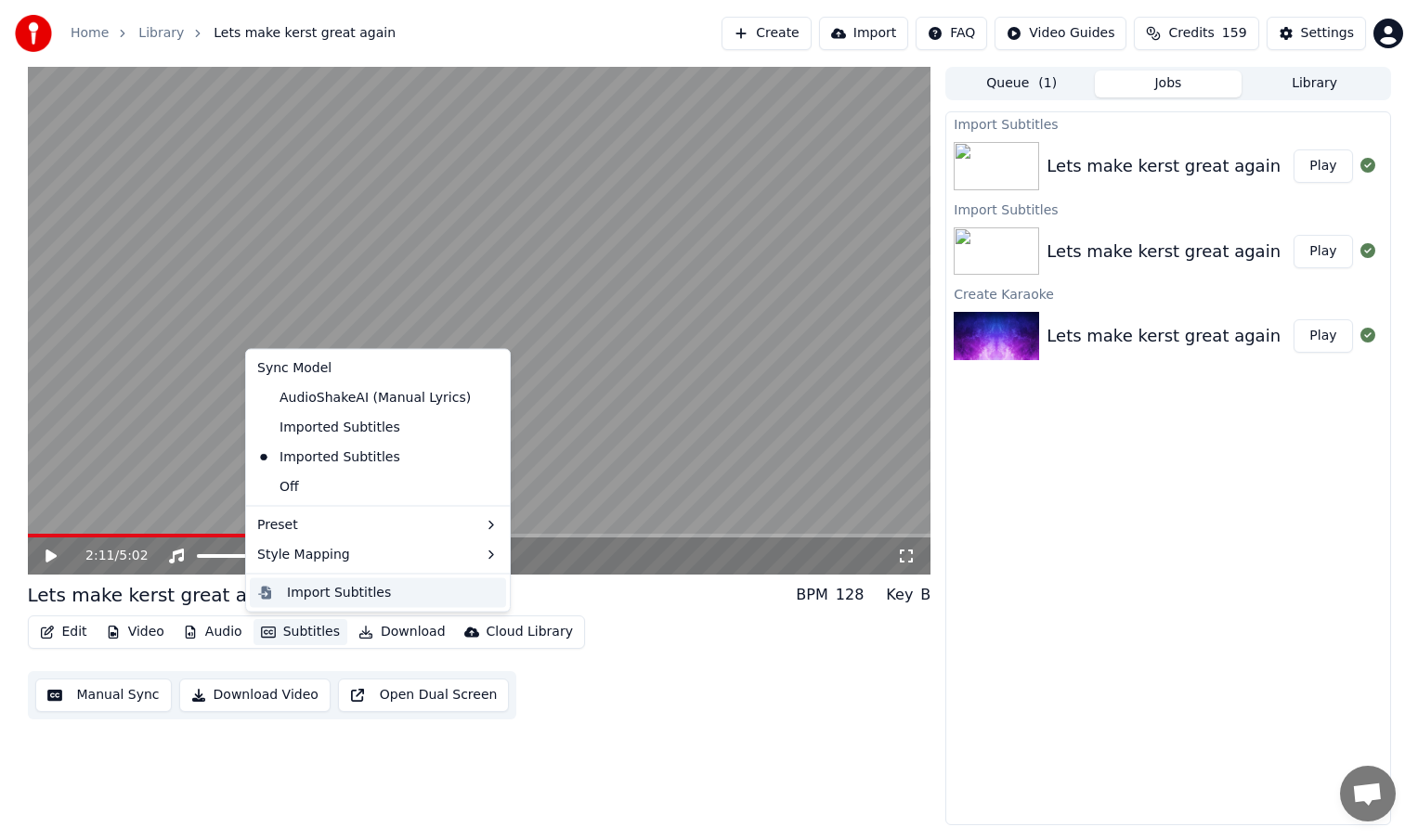
click at [336, 589] on div "Import Subtitles" at bounding box center [338, 592] width 104 height 18
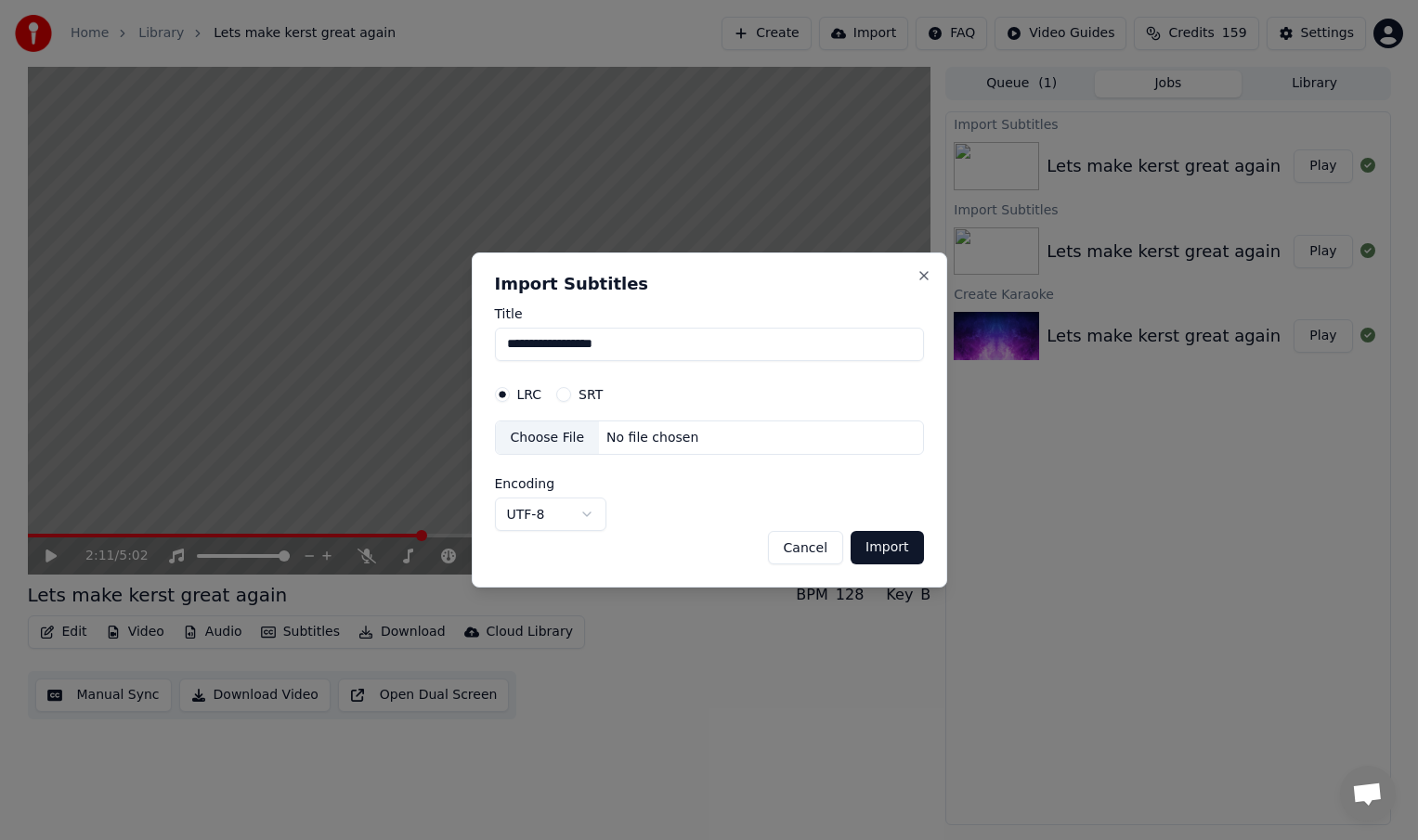
click at [574, 436] on div "Choose File" at bounding box center [547, 438] width 104 height 34
click at [896, 554] on button "Import" at bounding box center [887, 548] width 73 height 34
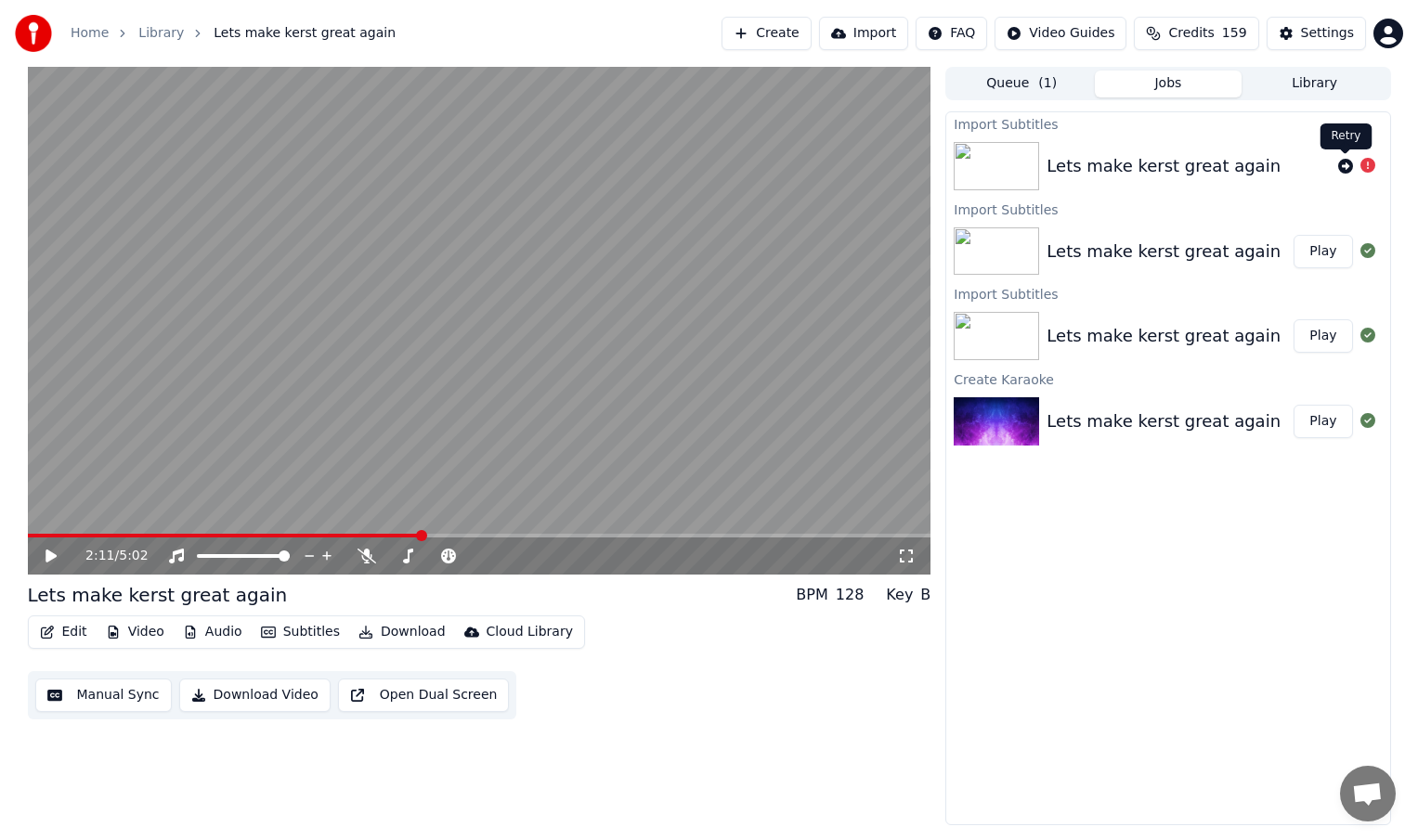
click at [1345, 166] on icon at bounding box center [1345, 165] width 15 height 15
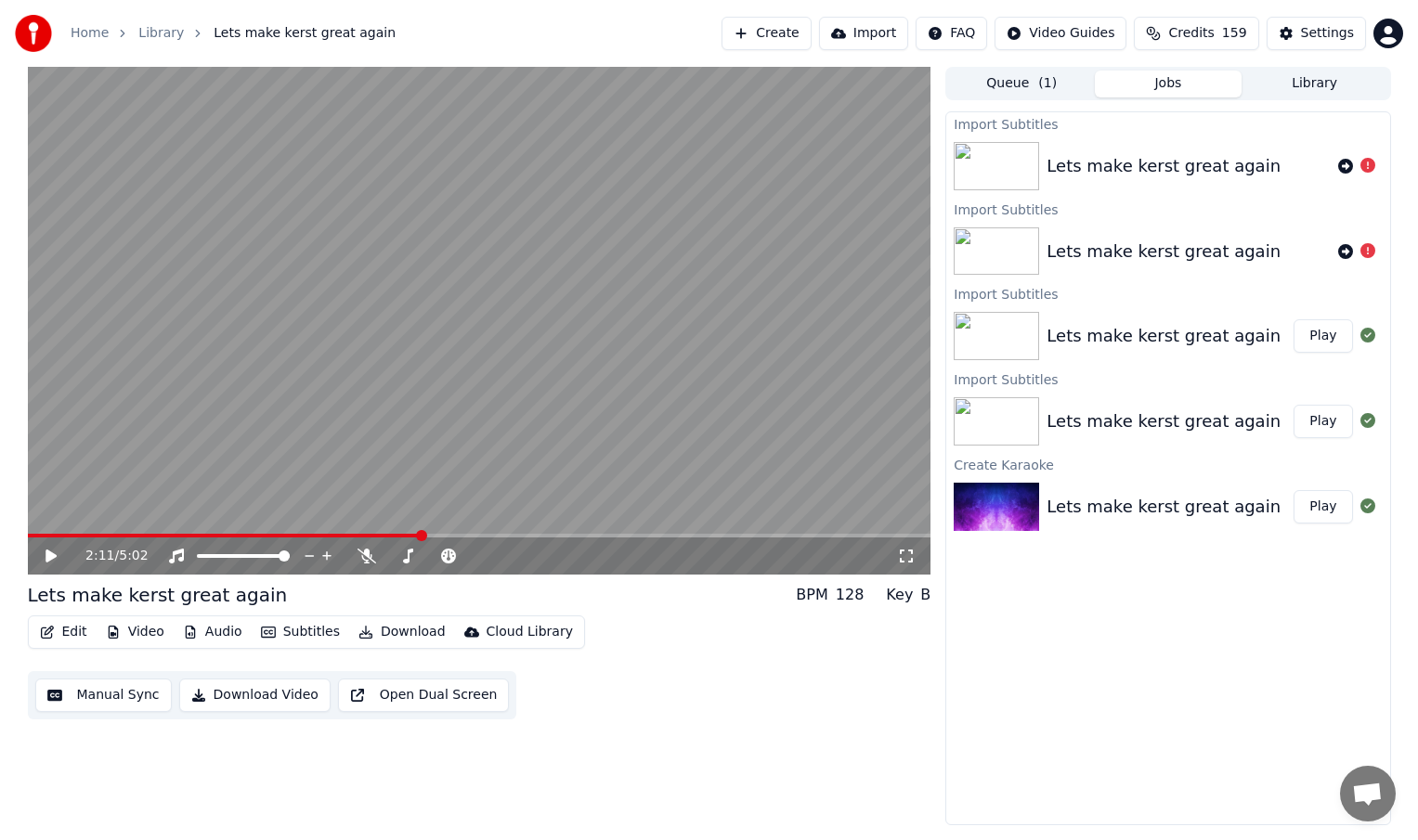
click at [1179, 165] on div "Lets make kerst great again" at bounding box center [1163, 165] width 234 height 26
click at [1220, 244] on div "Lets make kerst great again" at bounding box center [1163, 252] width 234 height 26
click at [1344, 250] on icon at bounding box center [1345, 251] width 15 height 15
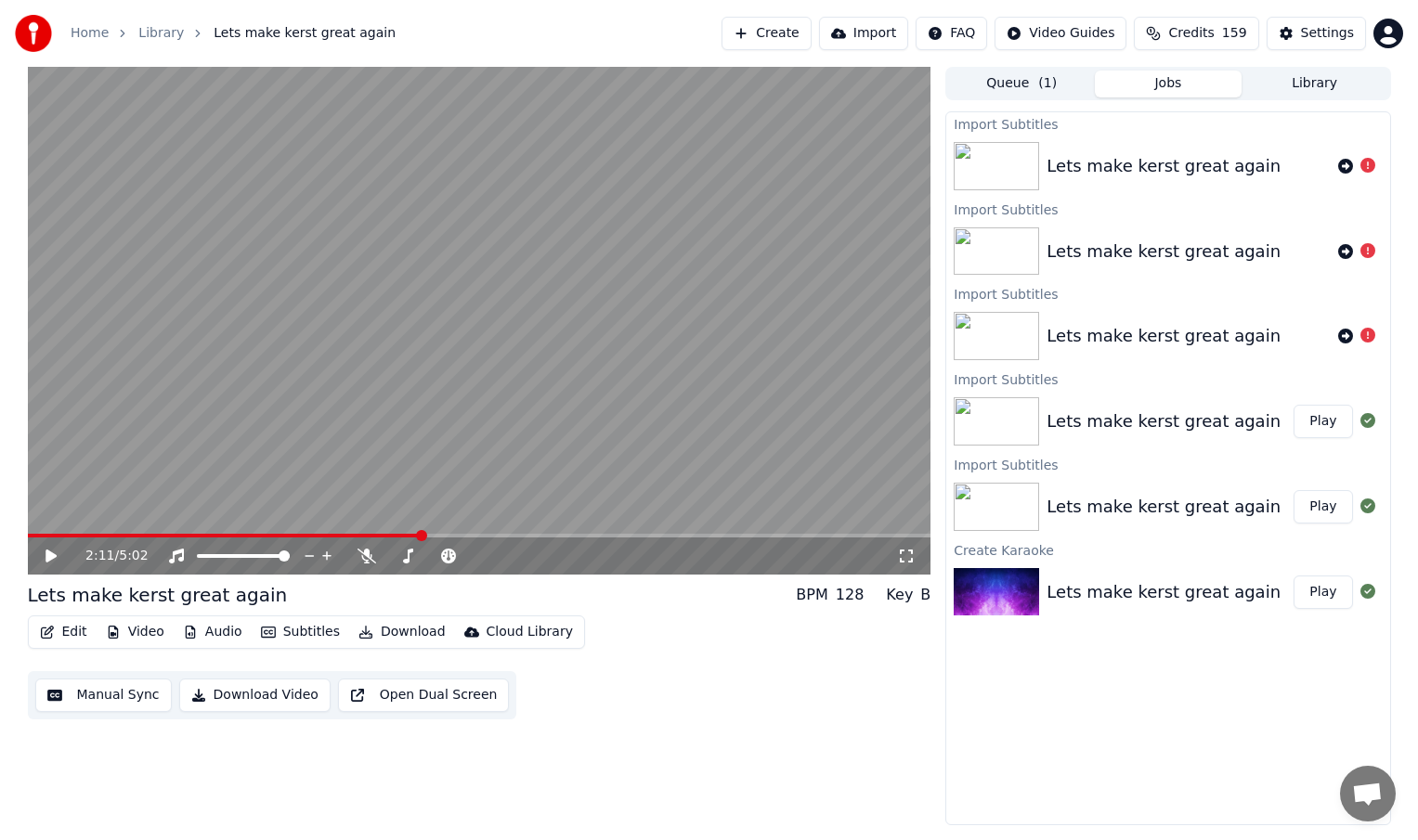
click at [1337, 162] on div at bounding box center [1357, 165] width 52 height 22
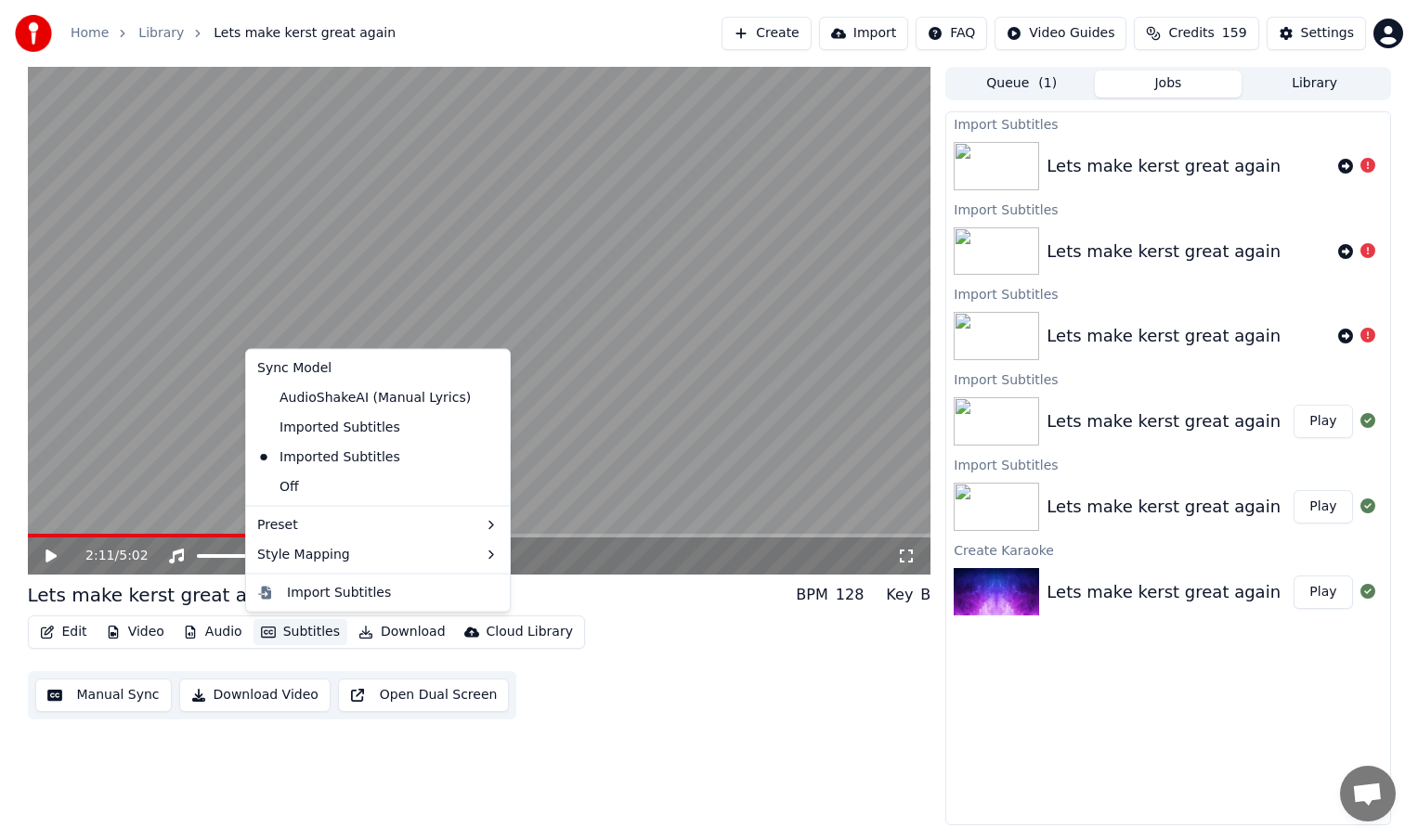
click at [323, 632] on button "Subtitles" at bounding box center [300, 632] width 94 height 26
click at [336, 595] on div "Import Subtitles" at bounding box center [338, 592] width 104 height 18
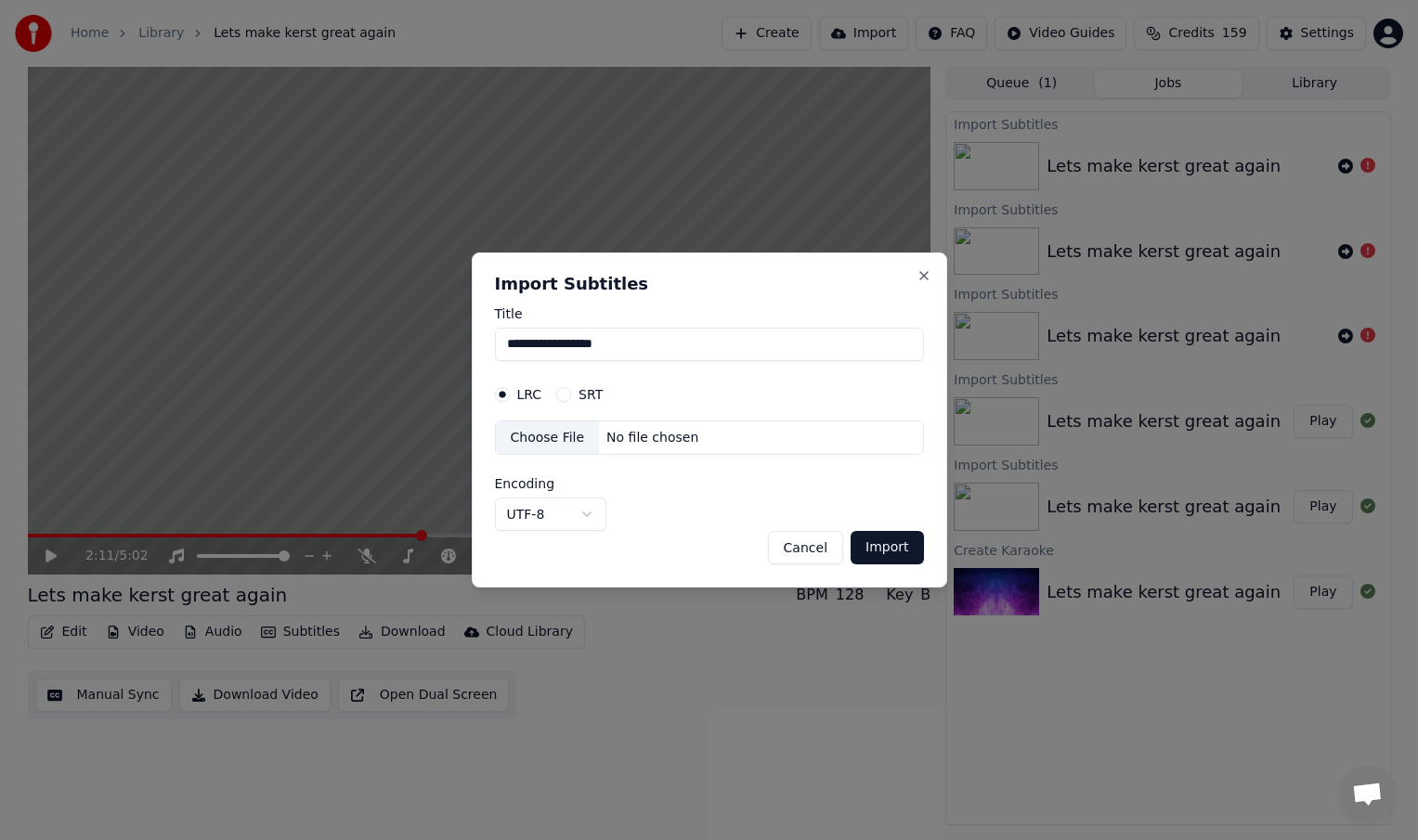
click at [584, 516] on body "**********" at bounding box center [709, 420] width 1418 height 840
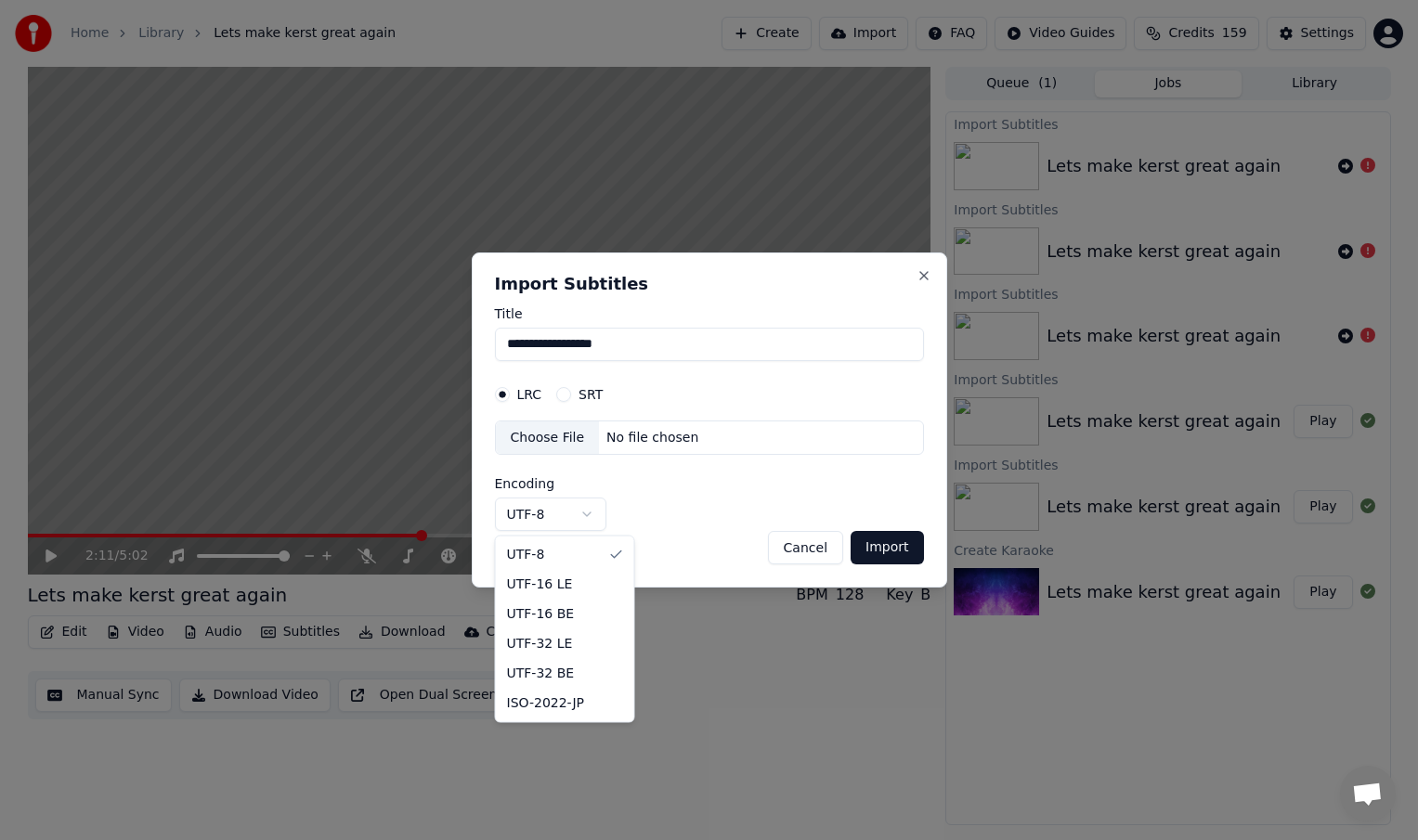
click at [584, 515] on body "**********" at bounding box center [709, 420] width 1418 height 840
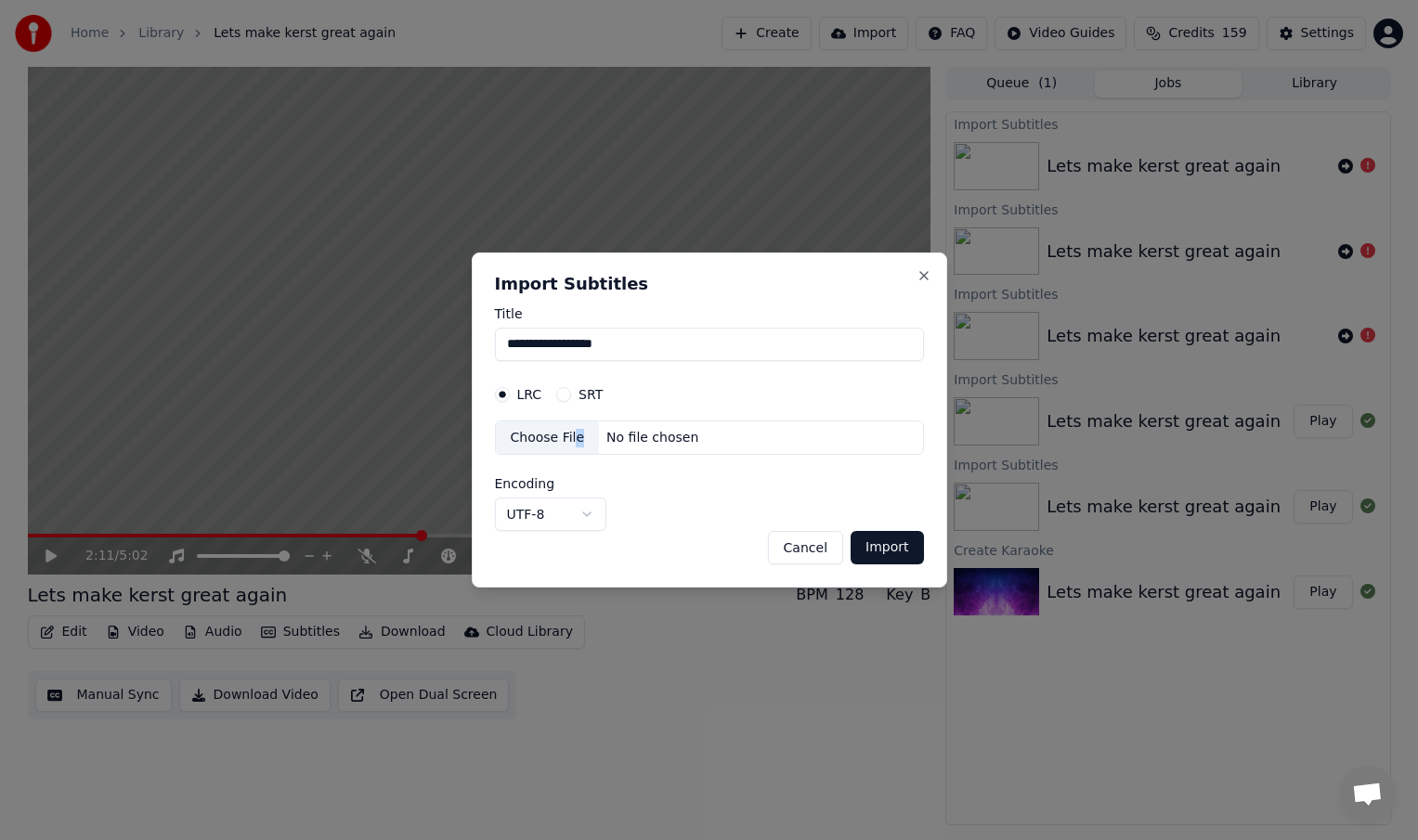
click at [576, 435] on div "Choose File" at bounding box center [547, 438] width 104 height 34
click at [888, 546] on button "Import" at bounding box center [887, 548] width 73 height 34
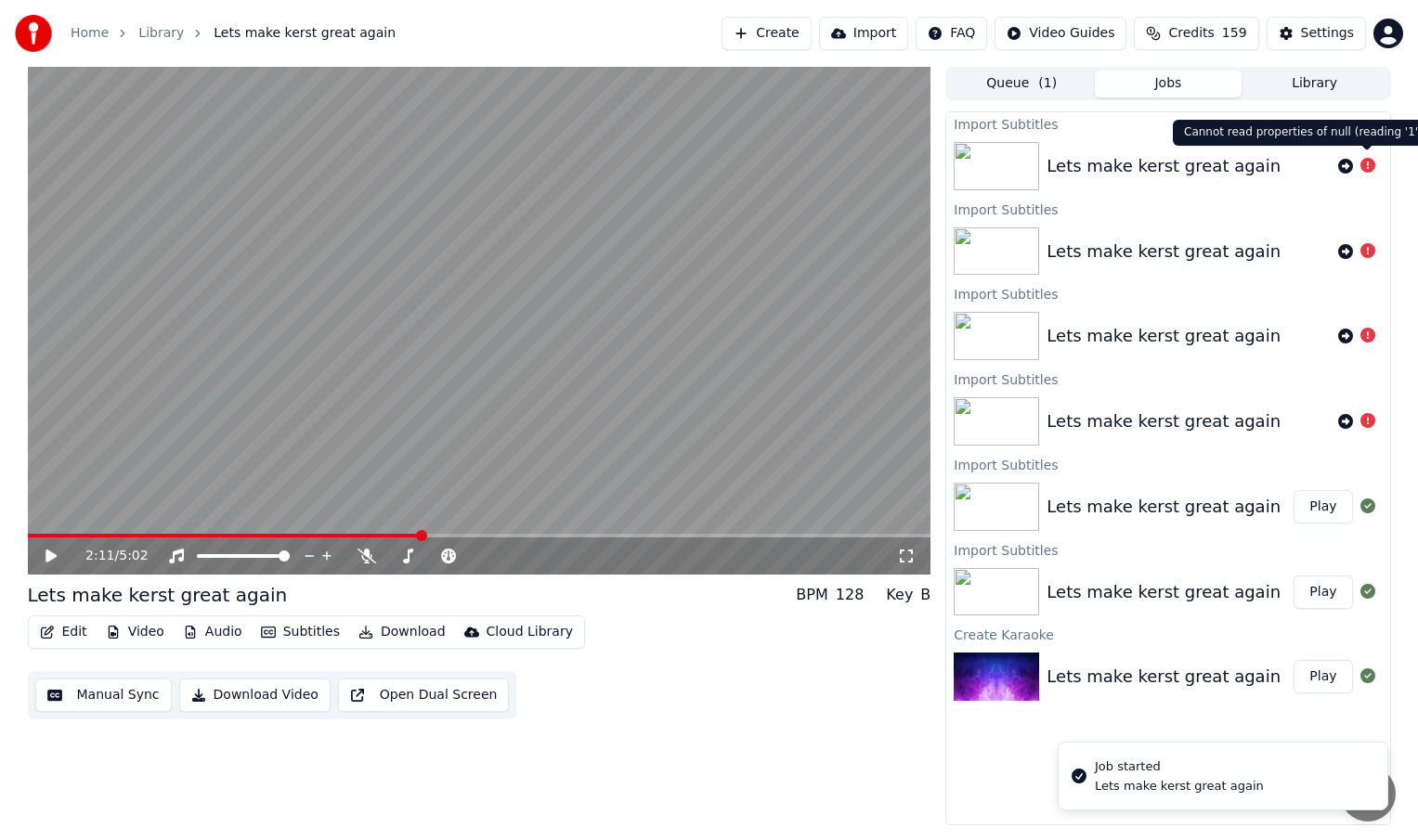
click at [1365, 164] on icon at bounding box center [1368, 165] width 15 height 15
click at [317, 631] on button "Subtitles" at bounding box center [300, 632] width 94 height 26
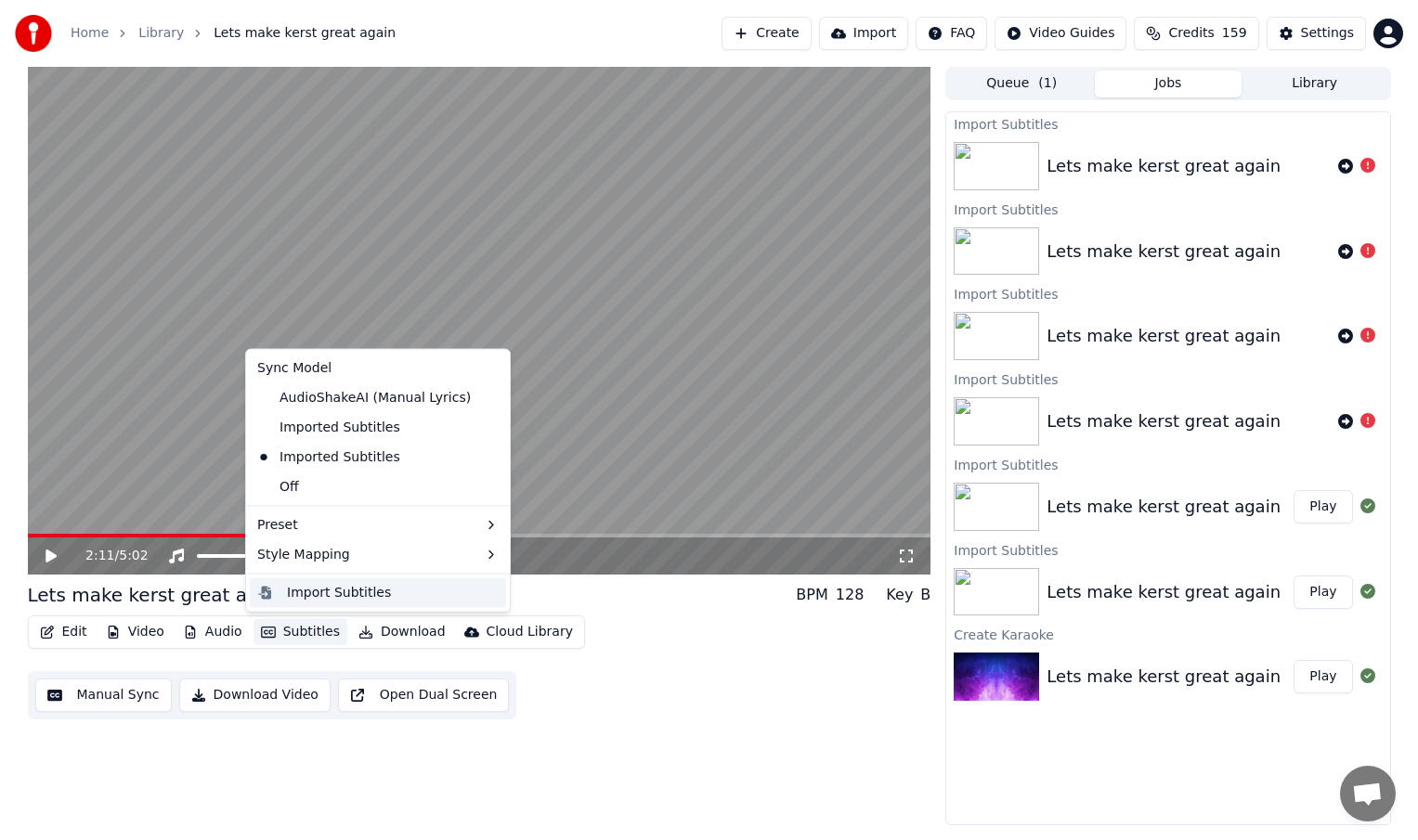
click at [340, 598] on div "Import Subtitles" at bounding box center [338, 592] width 104 height 18
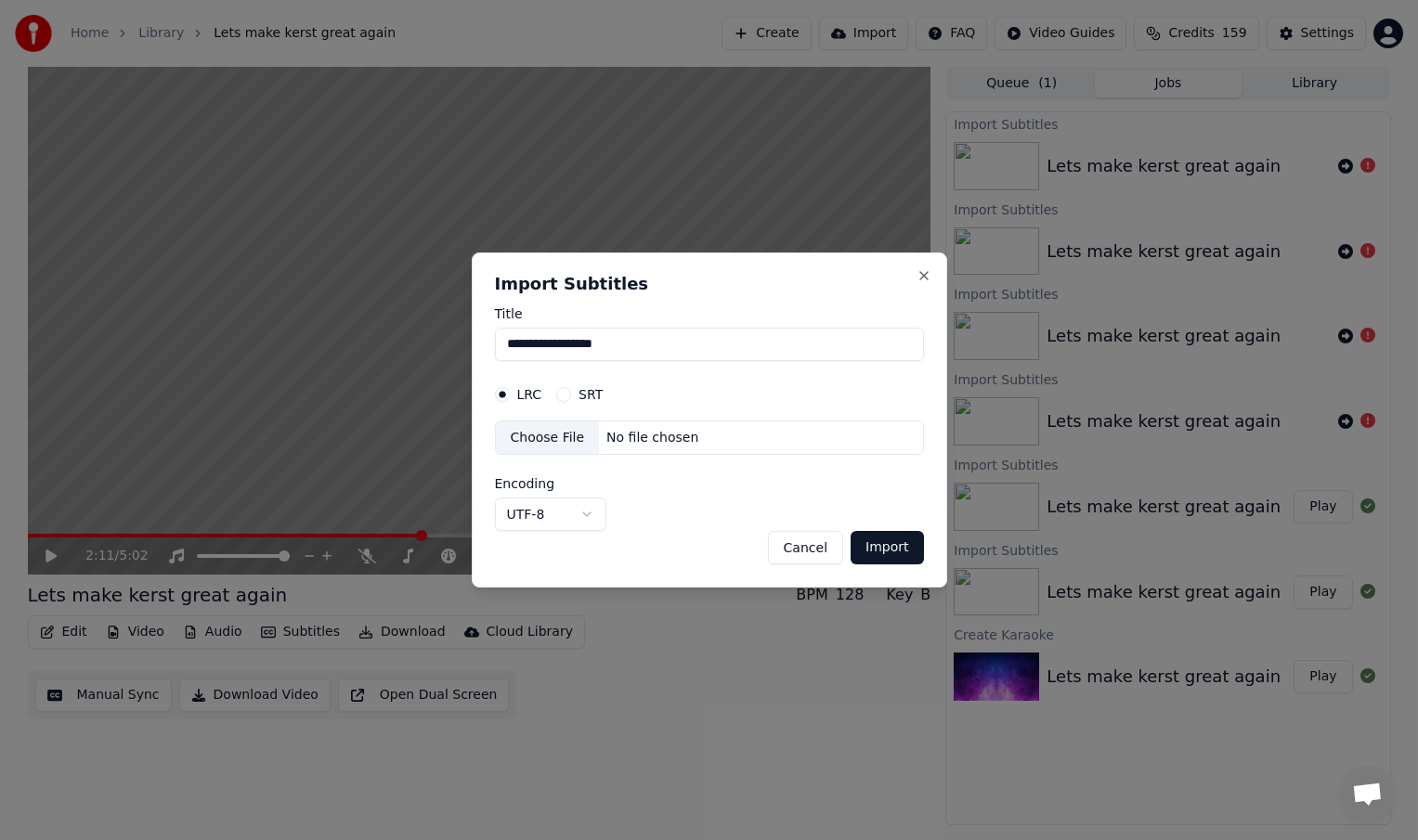
click at [690, 435] on div "No file chosen" at bounding box center [652, 437] width 106 height 18
click at [897, 554] on button "Import" at bounding box center [887, 548] width 73 height 34
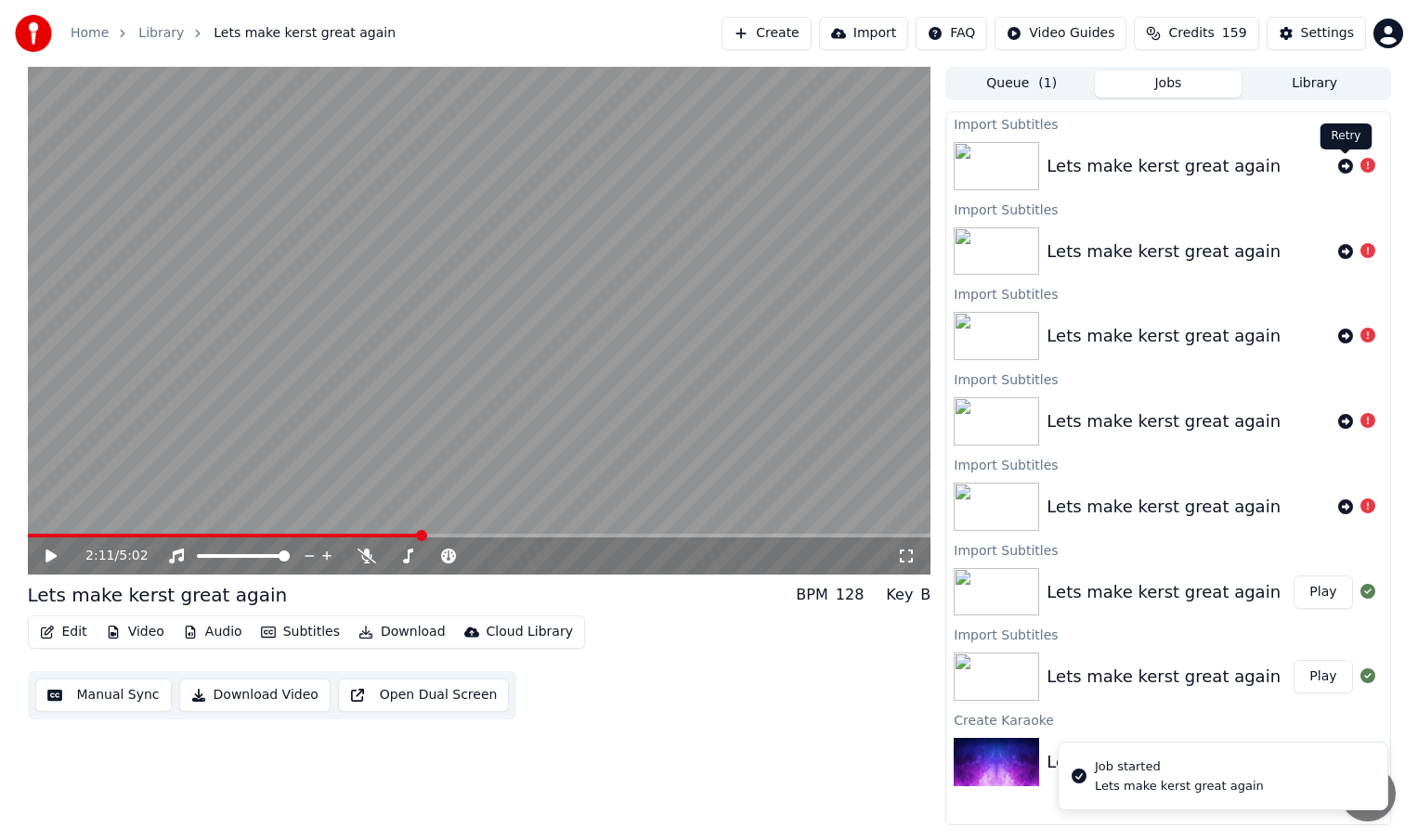
click at [1343, 162] on icon at bounding box center [1345, 165] width 15 height 15
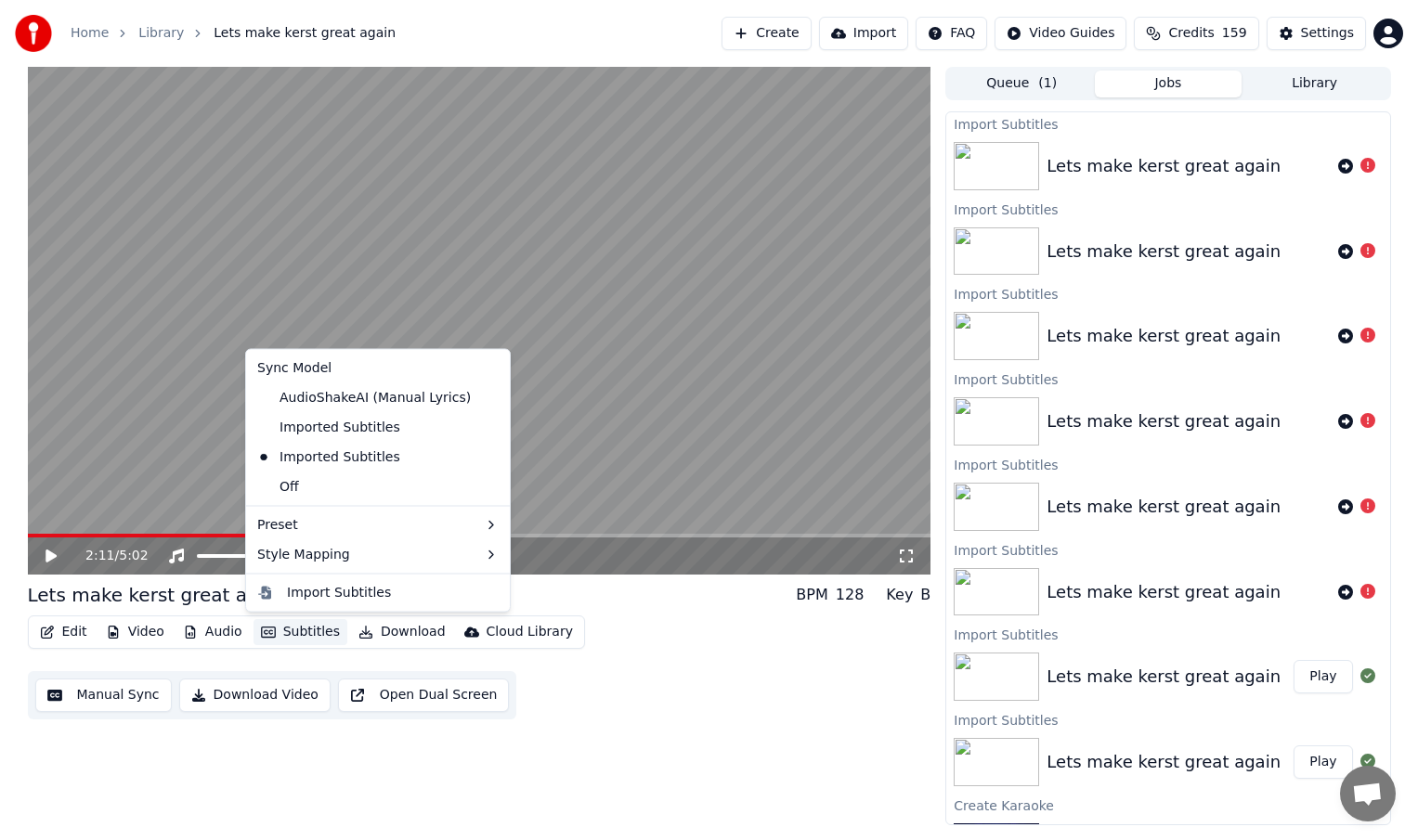
click at [305, 639] on button "Subtitles" at bounding box center [300, 632] width 94 height 26
click at [377, 587] on div "Import Subtitles" at bounding box center [338, 592] width 104 height 18
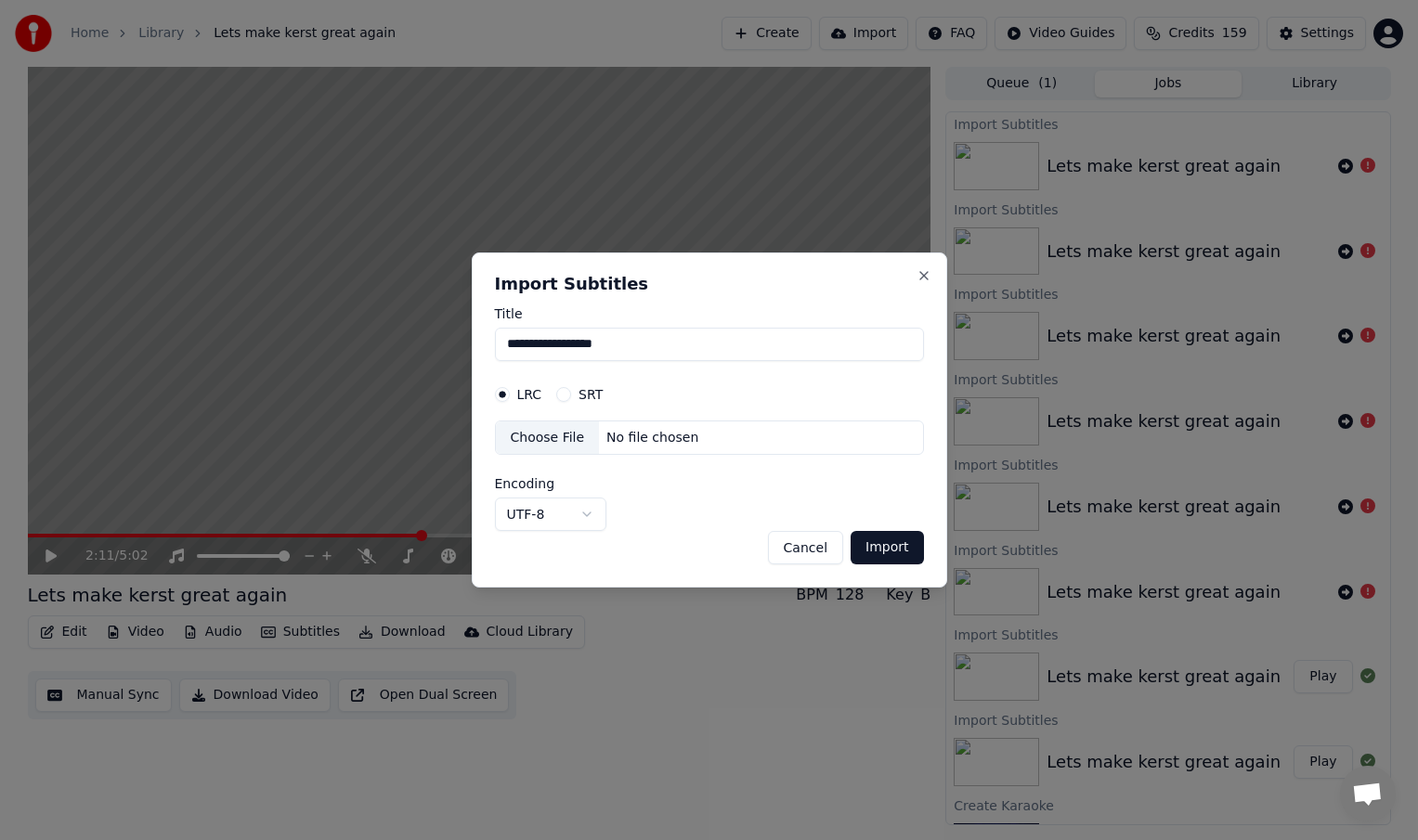
click at [561, 387] on button "SRT" at bounding box center [563, 394] width 15 height 15
click at [619, 442] on div "No file chosen" at bounding box center [652, 437] width 106 height 18
click at [897, 545] on button "Import" at bounding box center [887, 548] width 73 height 34
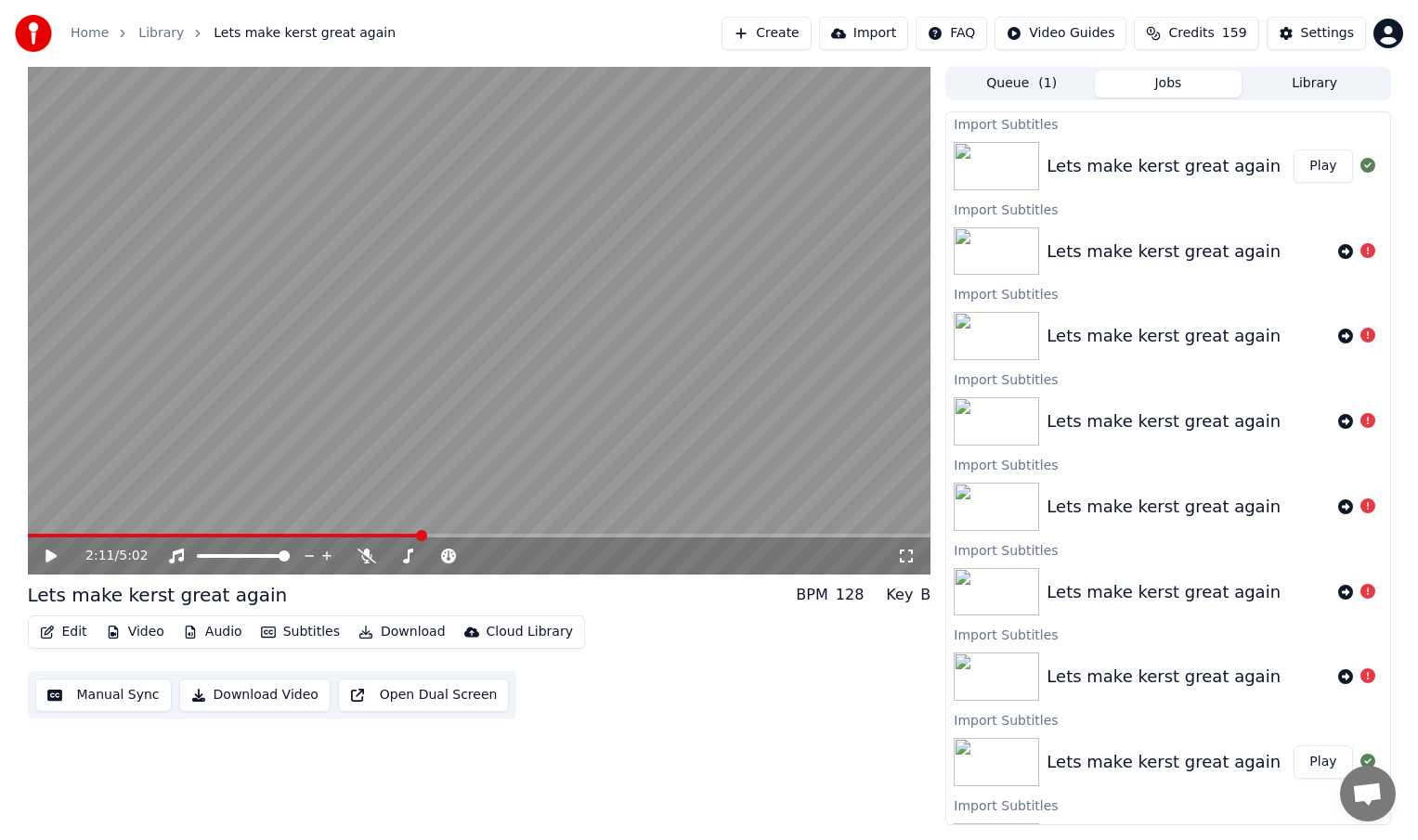
click at [1325, 164] on button "Play" at bounding box center [1323, 165] width 58 height 34
click at [278, 536] on span at bounding box center [480, 536] width 904 height 4
click at [143, 536] on span at bounding box center [199, 536] width 343 height 4
click at [119, 533] on video at bounding box center [480, 320] width 904 height 508
click at [119, 536] on span at bounding box center [88, 536] width 121 height 4
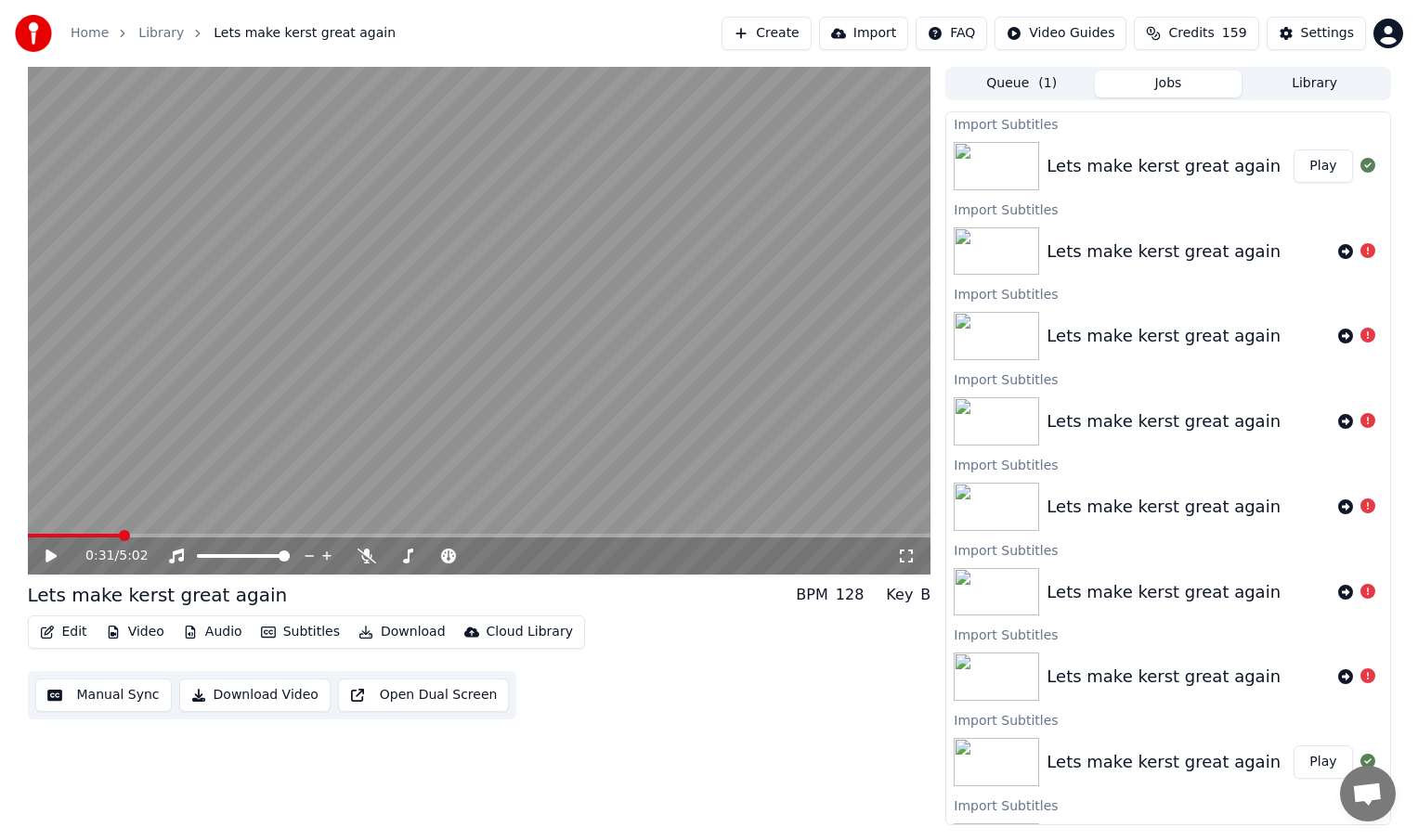
click at [69, 634] on button "Edit" at bounding box center [64, 632] width 62 height 26
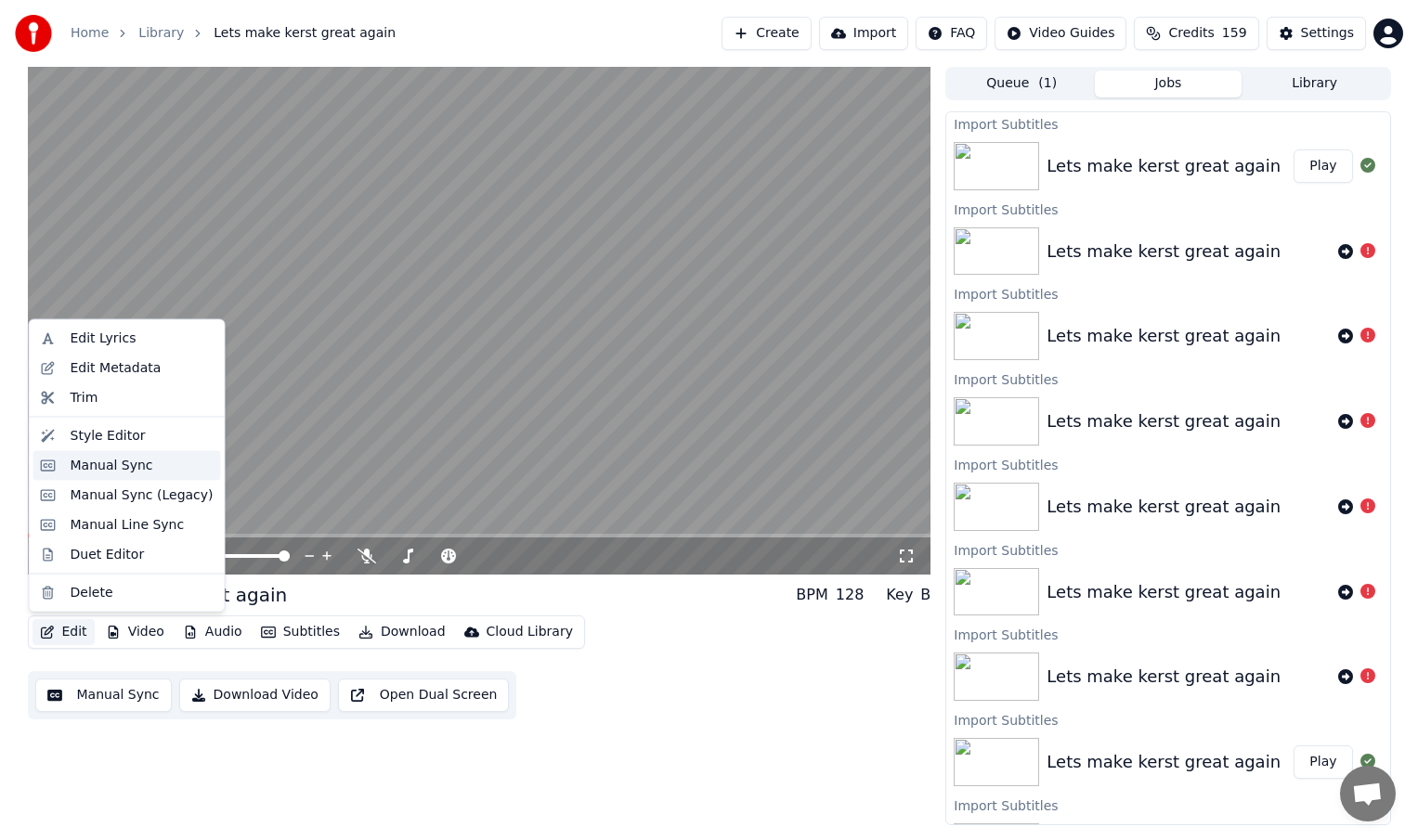
click at [121, 464] on div "Manual Sync" at bounding box center [111, 465] width 82 height 18
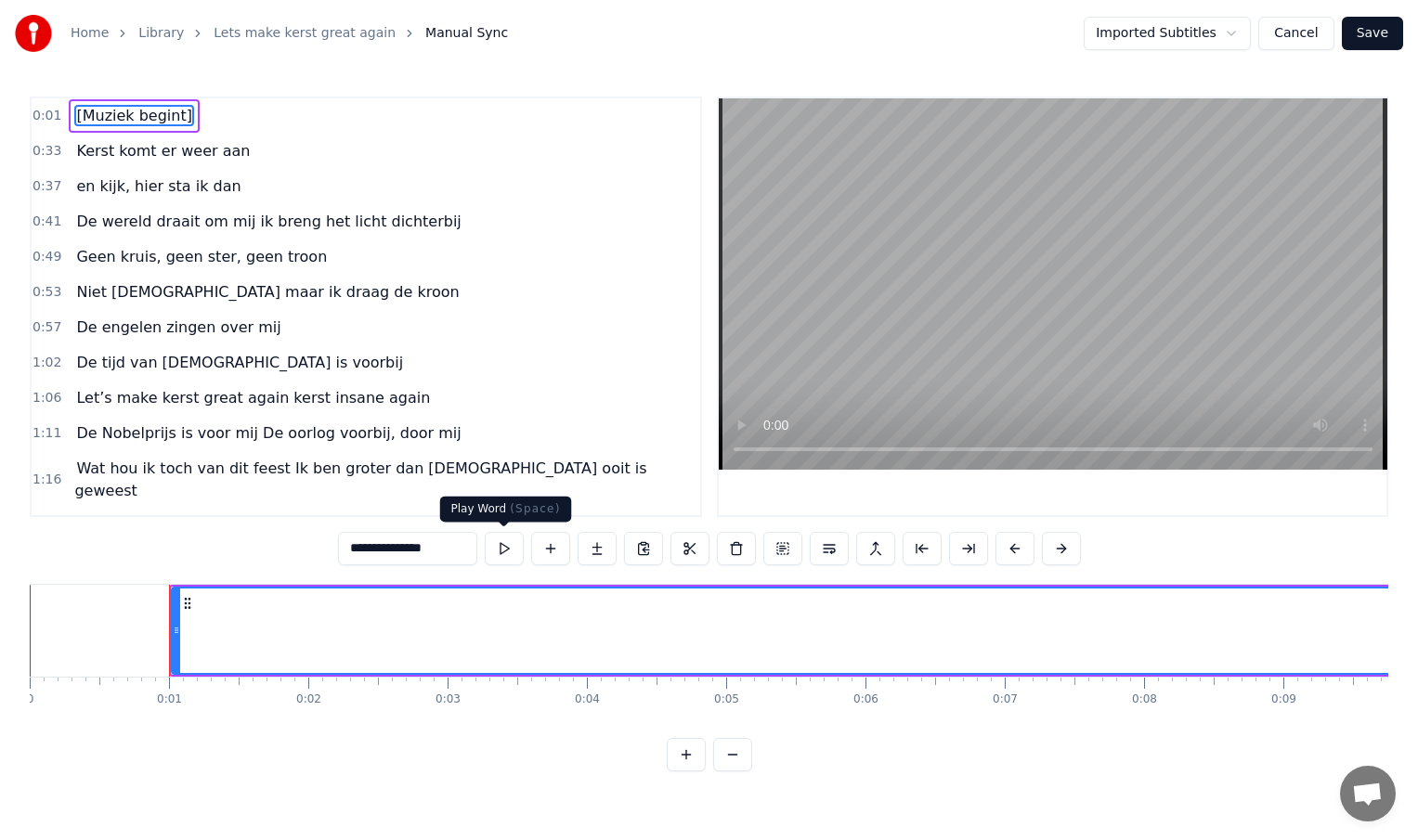
click at [499, 550] on button at bounding box center [504, 549] width 39 height 34
click at [143, 118] on span "[Muziek begint]" at bounding box center [134, 115] width 119 height 21
drag, startPoint x: 448, startPoint y: 551, endPoint x: 327, endPoint y: 551, distance: 121.0
click at [327, 551] on div "0:01 [[PERSON_NAME] begint] 0:33 Kerst komt er weer aan 0:37 en kijk, hier sta …" at bounding box center [709, 435] width 1359 height 675
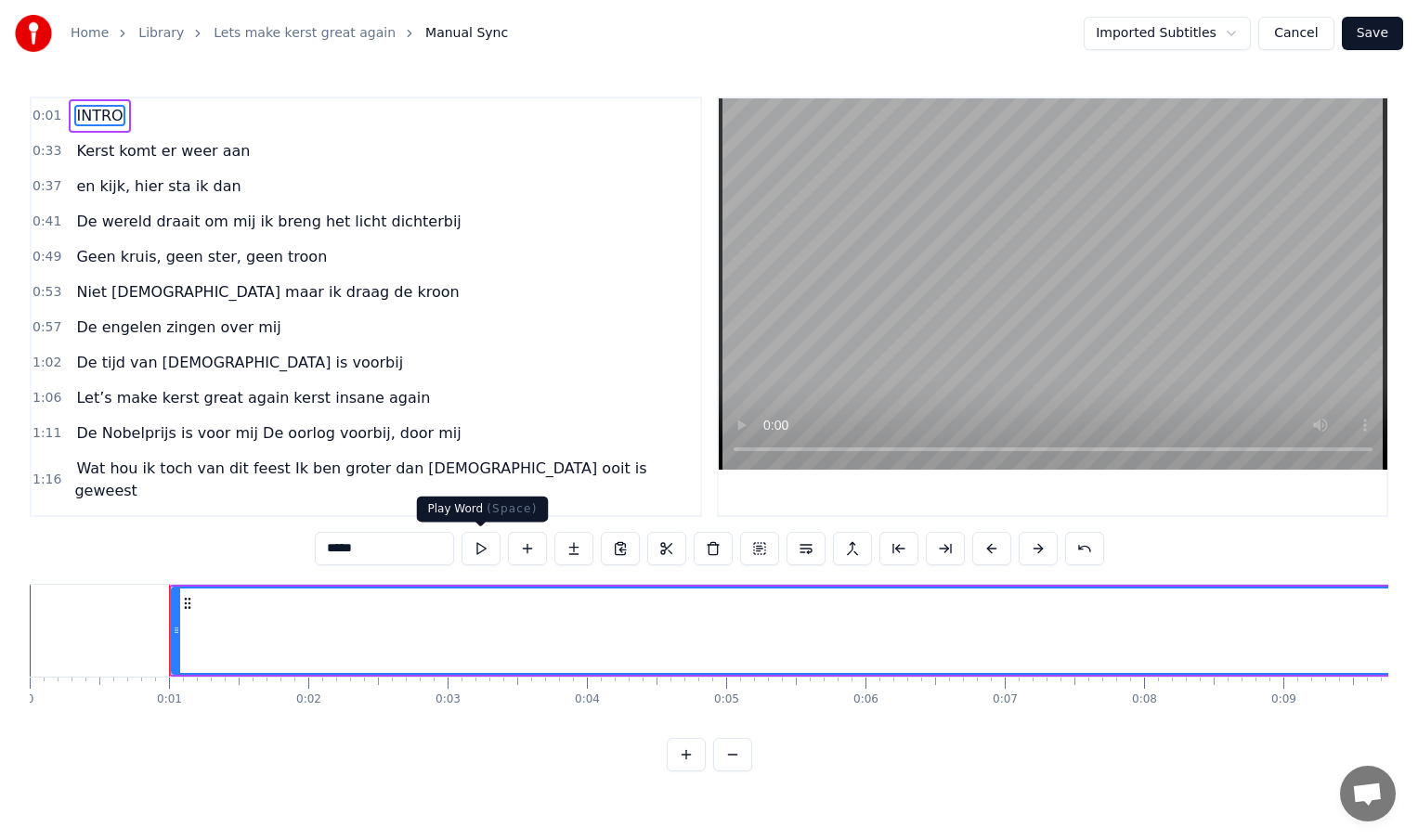
click at [479, 554] on button at bounding box center [481, 549] width 39 height 34
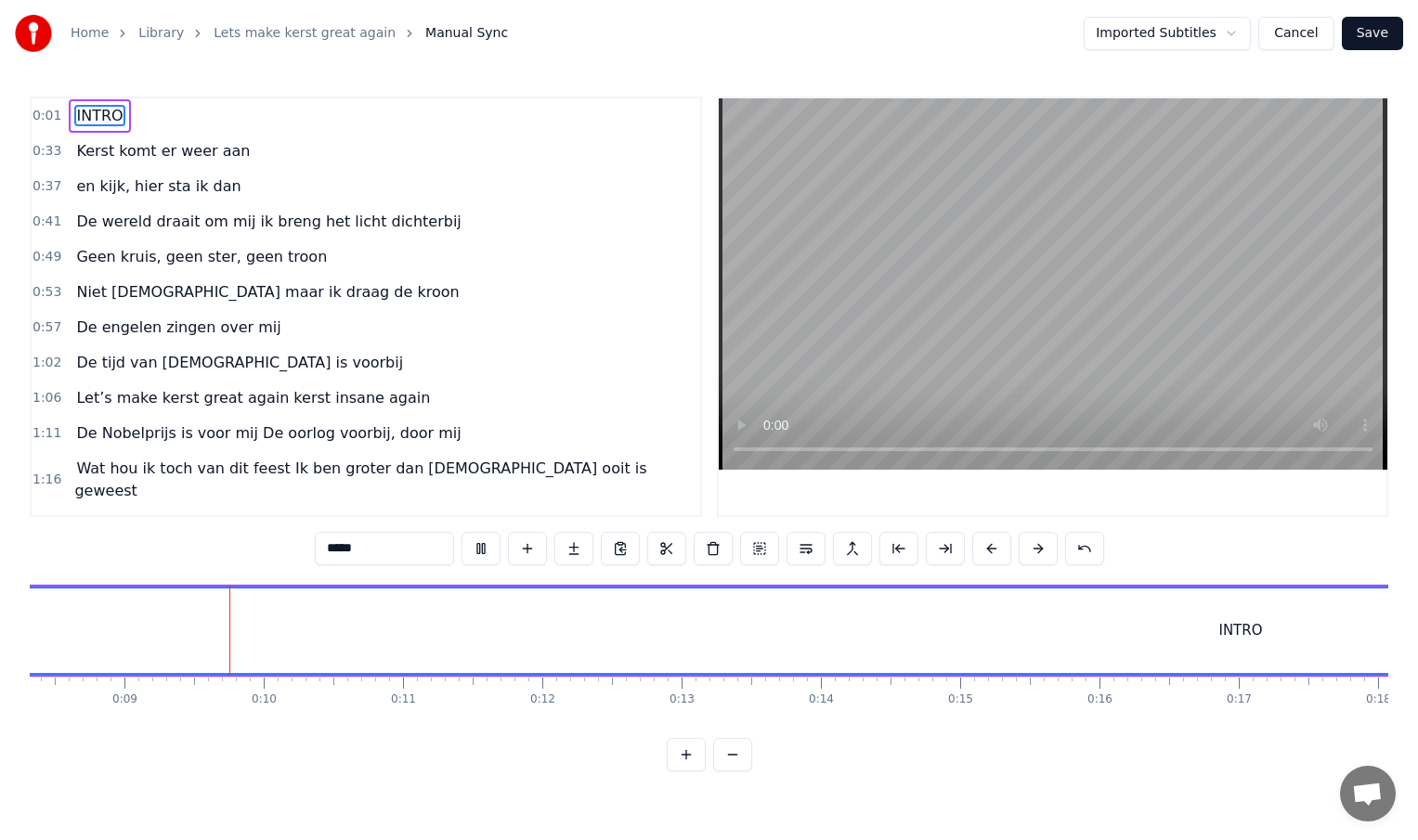
scroll to position [0, 1186]
click at [679, 747] on button at bounding box center [686, 755] width 39 height 34
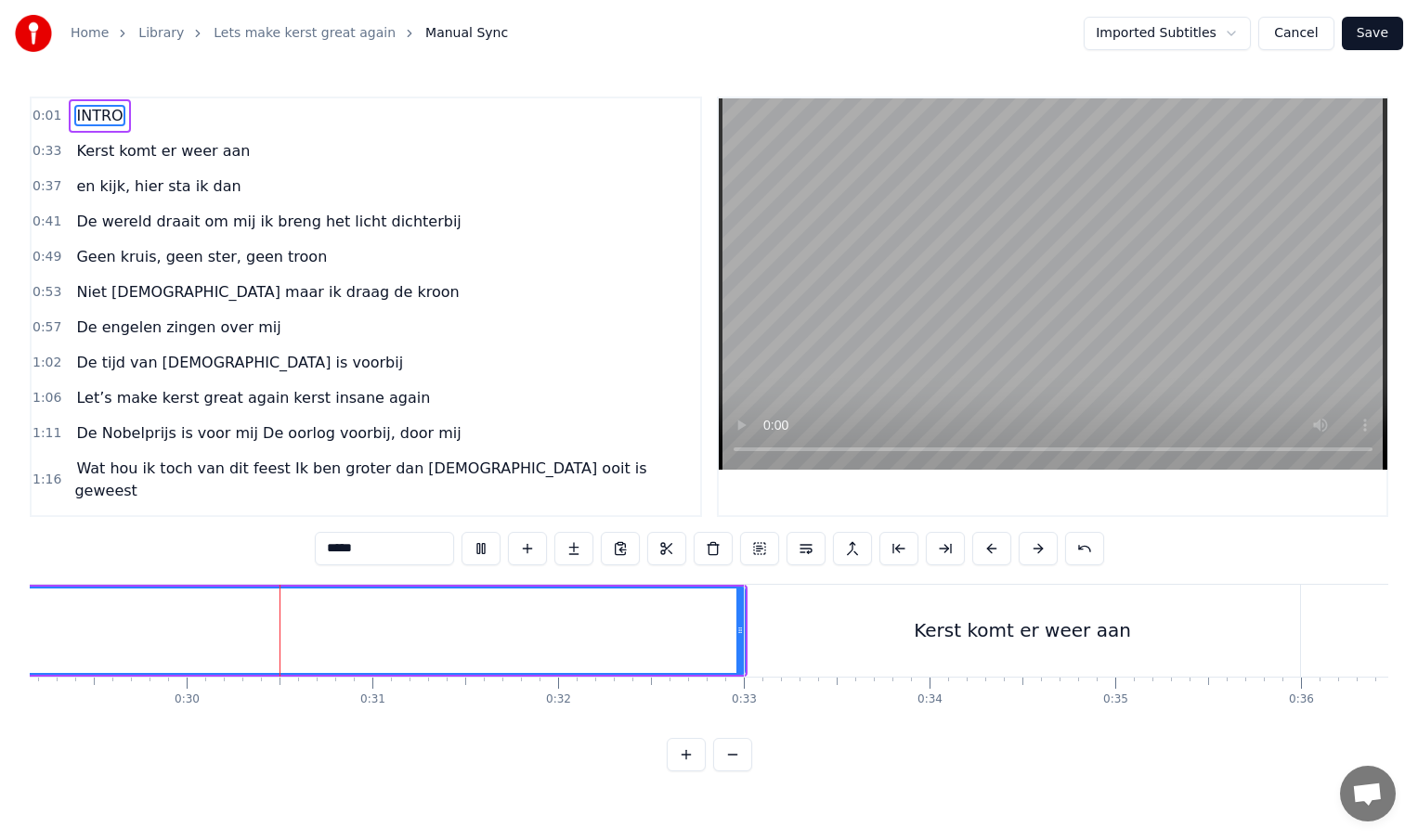
scroll to position [0, 5463]
click at [738, 608] on div "Kerst komt er weer aan" at bounding box center [975, 630] width 556 height 92
type input "**********"
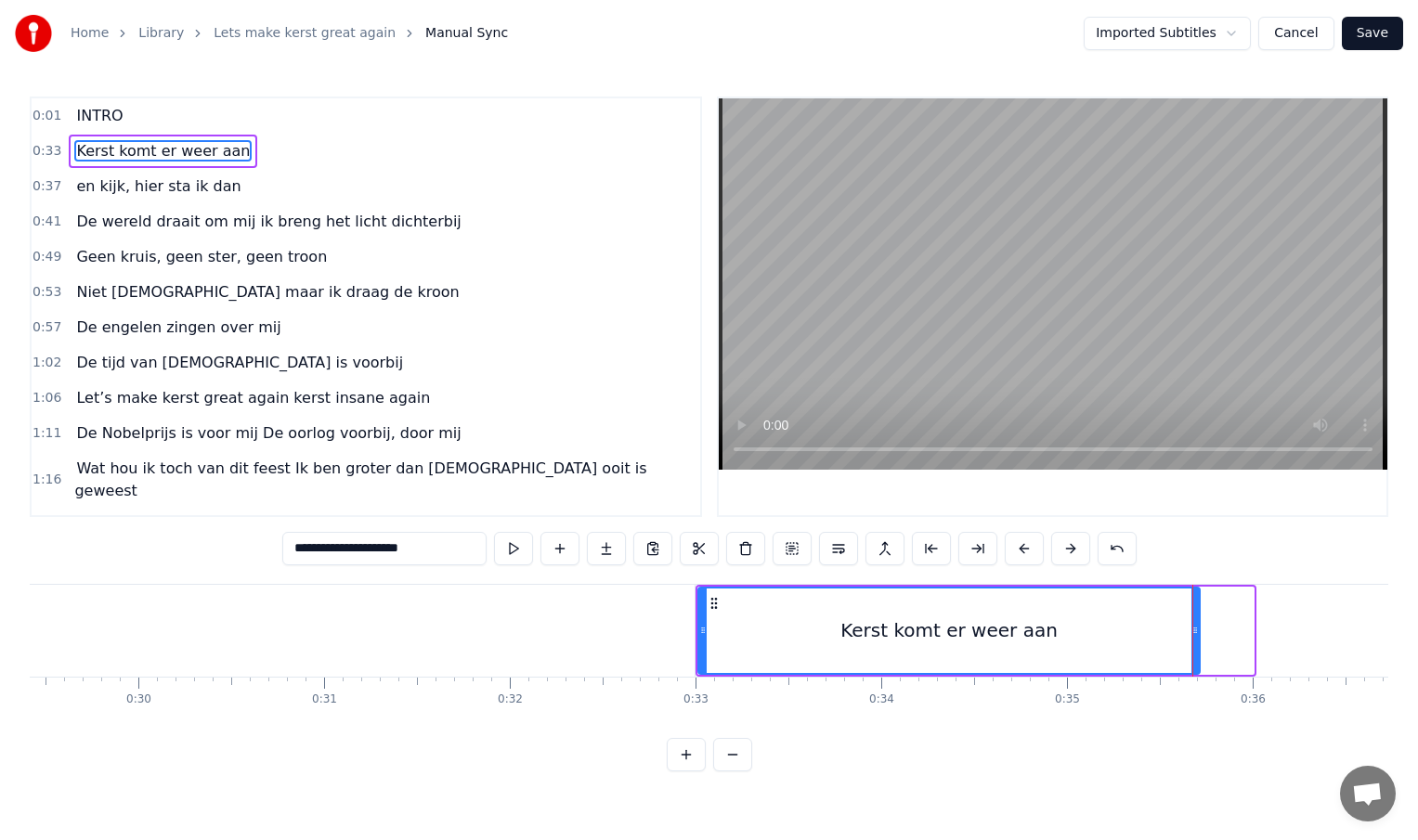
drag, startPoint x: 1250, startPoint y: 628, endPoint x: 1196, endPoint y: 630, distance: 54.0
click at [1196, 630] on icon at bounding box center [1195, 630] width 8 height 15
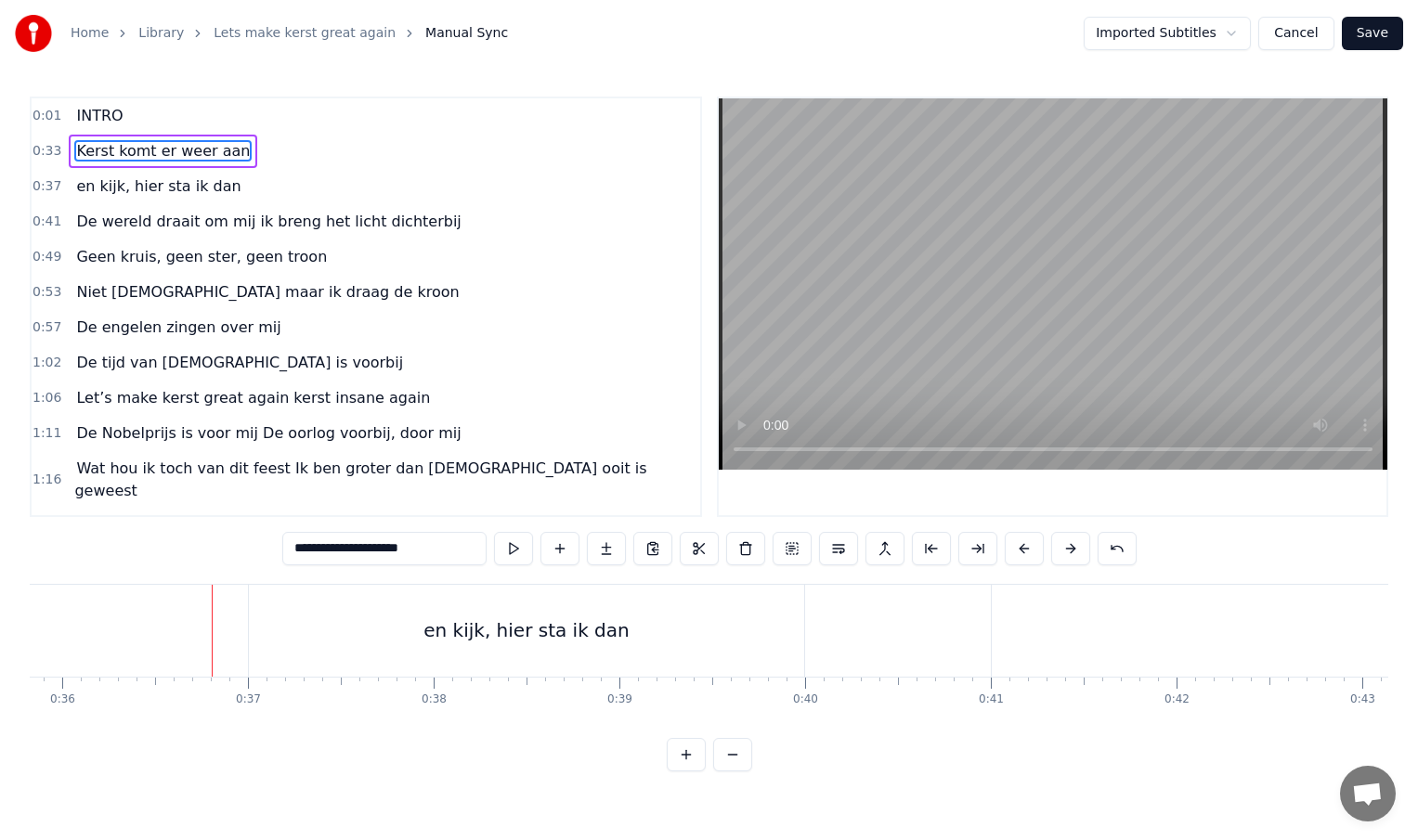
scroll to position [0, 6674]
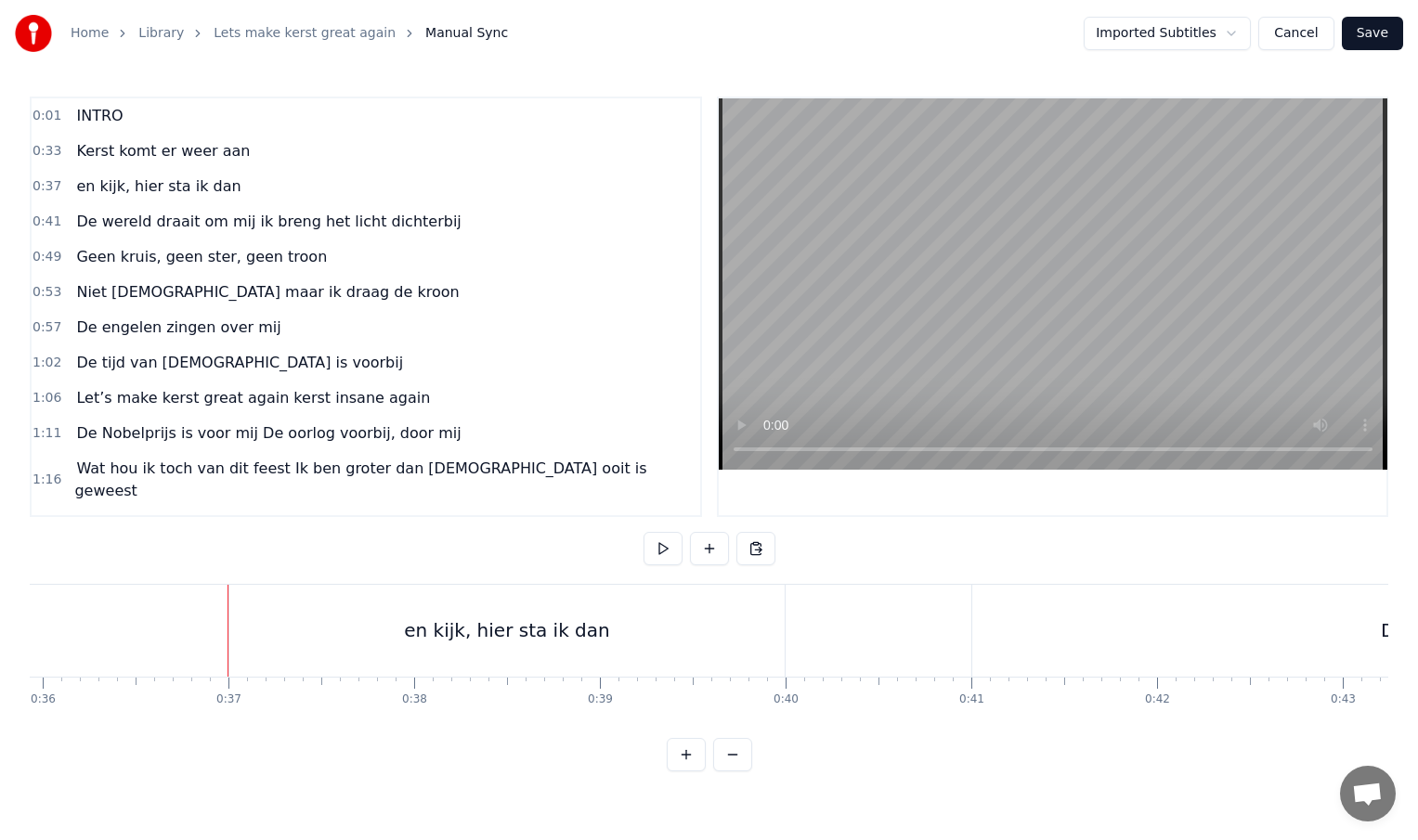
click at [244, 630] on div "en kijk, hier sta ik dan" at bounding box center [507, 630] width 556 height 92
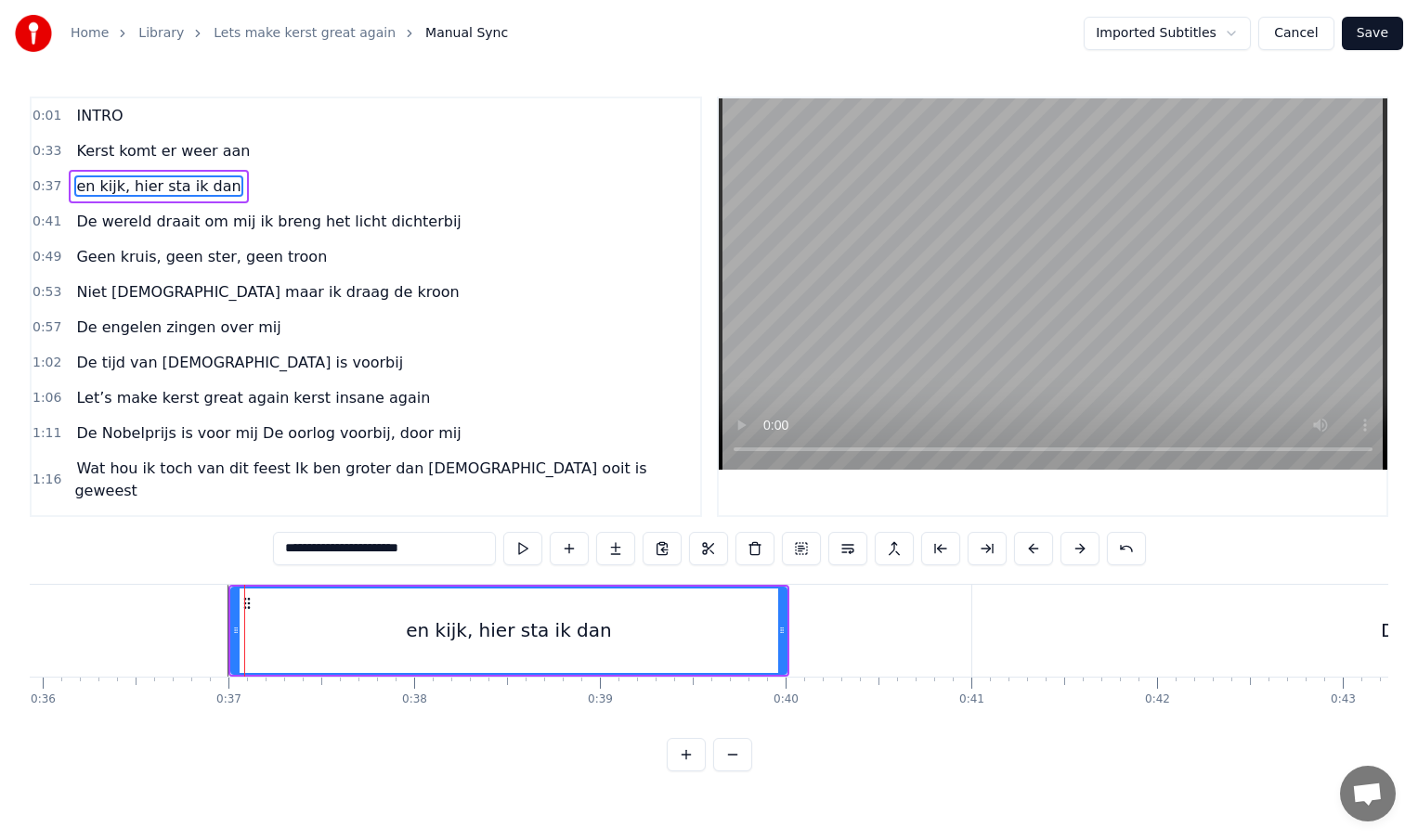
click at [231, 631] on div "en kijk, hier sta ik dan" at bounding box center [509, 630] width 558 height 88
drag, startPoint x: 234, startPoint y: 631, endPoint x: 186, endPoint y: 630, distance: 48.0
click at [186, 630] on icon at bounding box center [189, 630] width 8 height 15
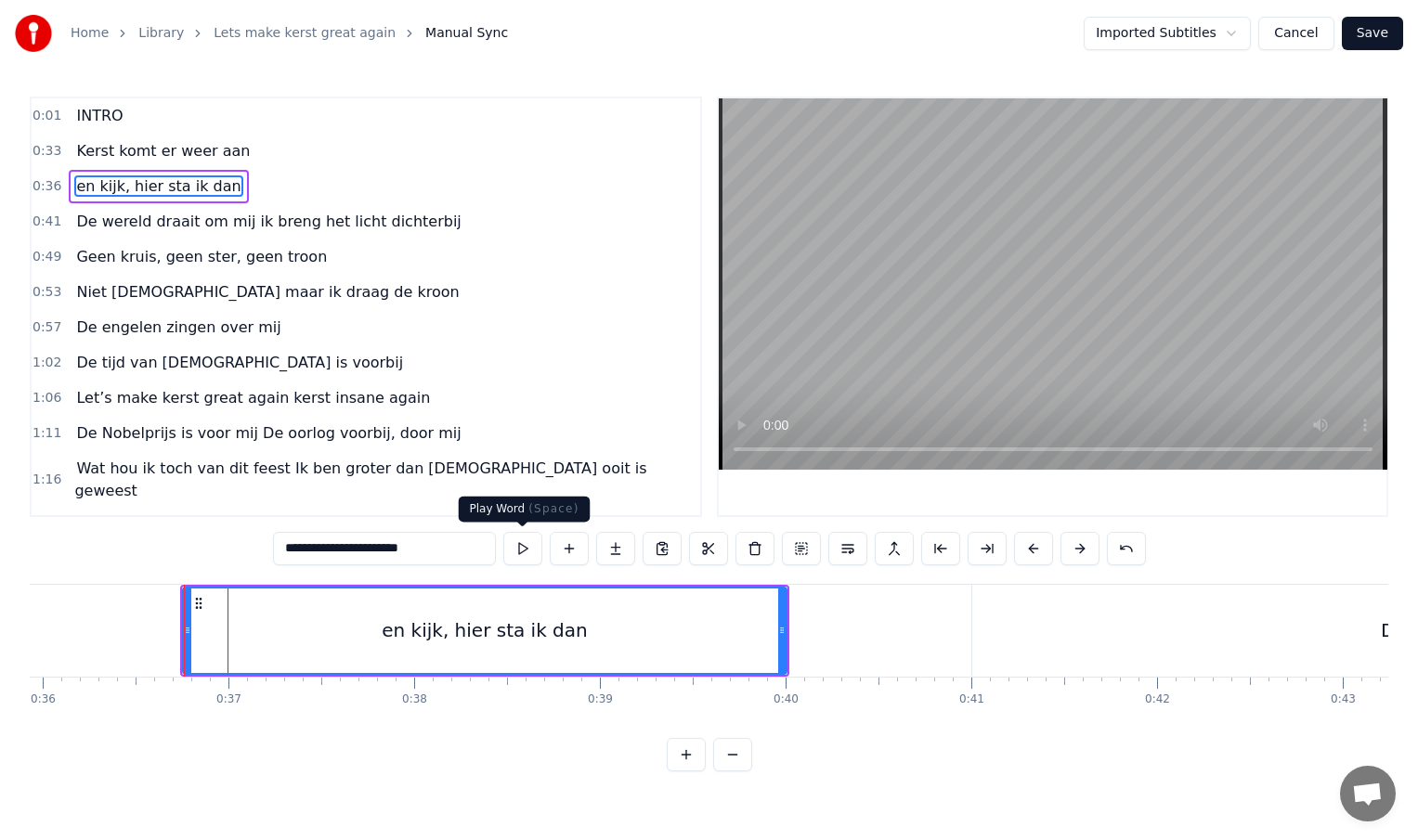
click at [526, 545] on button at bounding box center [523, 549] width 39 height 34
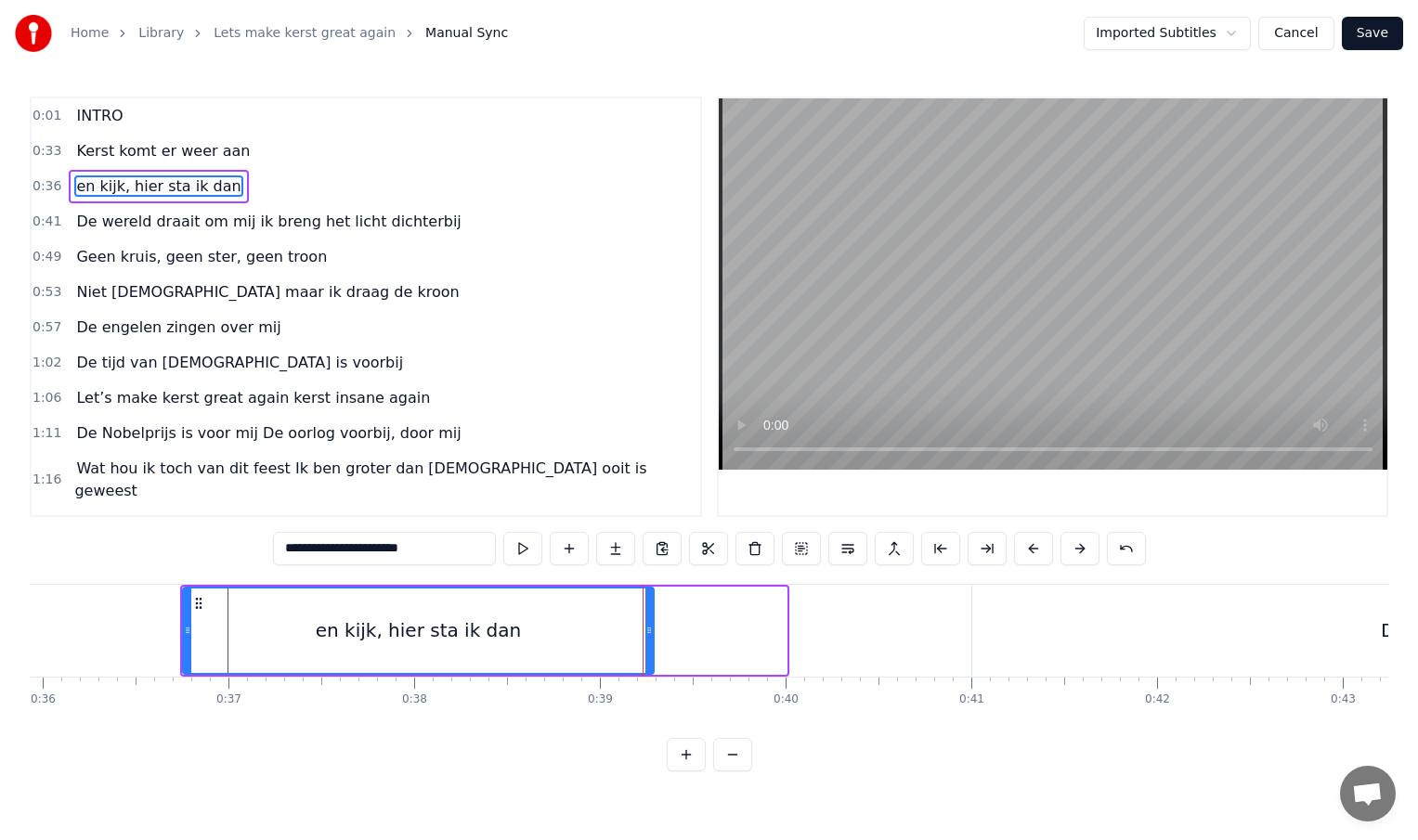
drag, startPoint x: 783, startPoint y: 634, endPoint x: 650, endPoint y: 636, distance: 133.0
click at [650, 636] on icon at bounding box center [649, 630] width 8 height 15
click at [528, 547] on button at bounding box center [523, 549] width 39 height 34
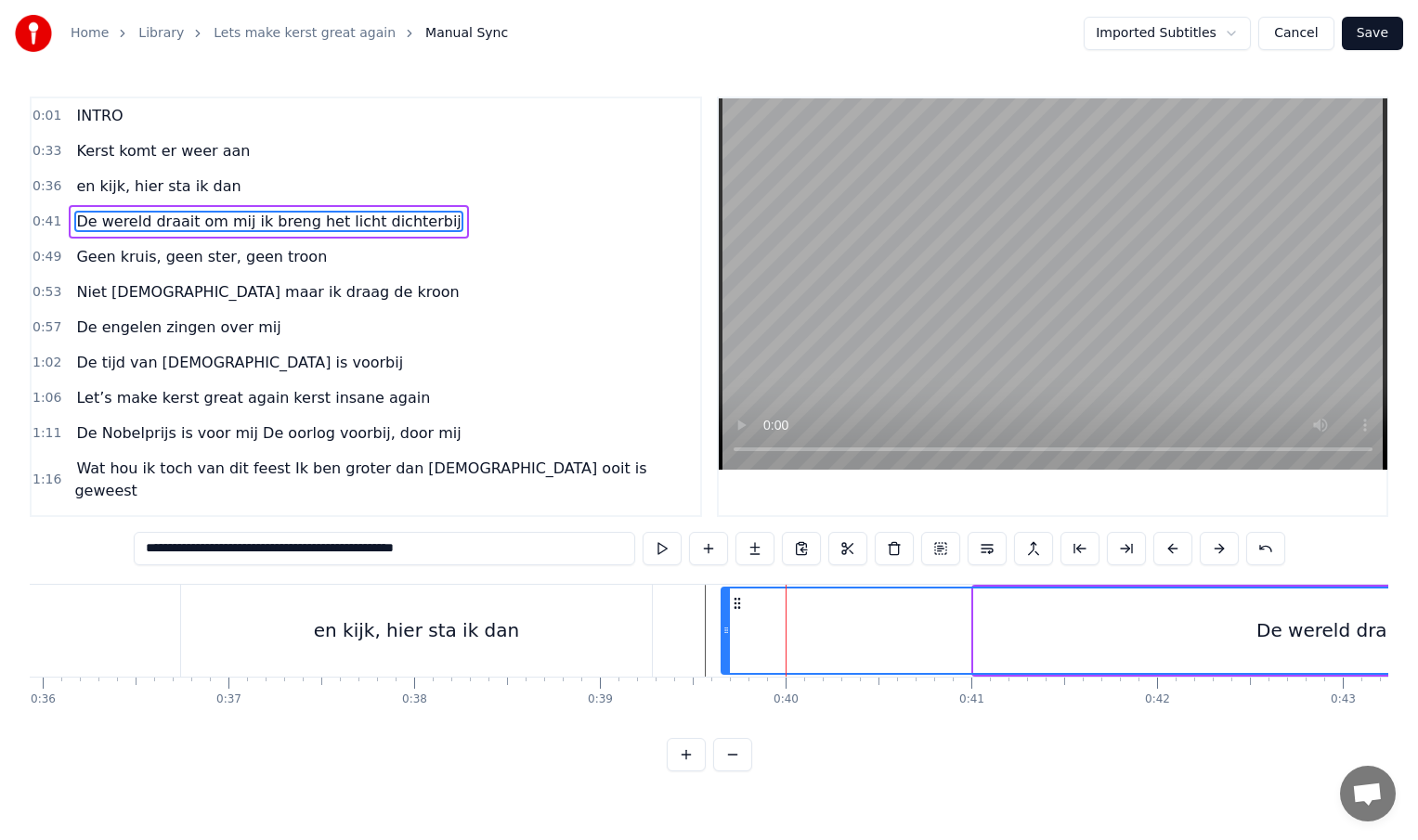
drag, startPoint x: 975, startPoint y: 632, endPoint x: 721, endPoint y: 626, distance: 254.1
click at [722, 626] on icon at bounding box center [726, 630] width 8 height 15
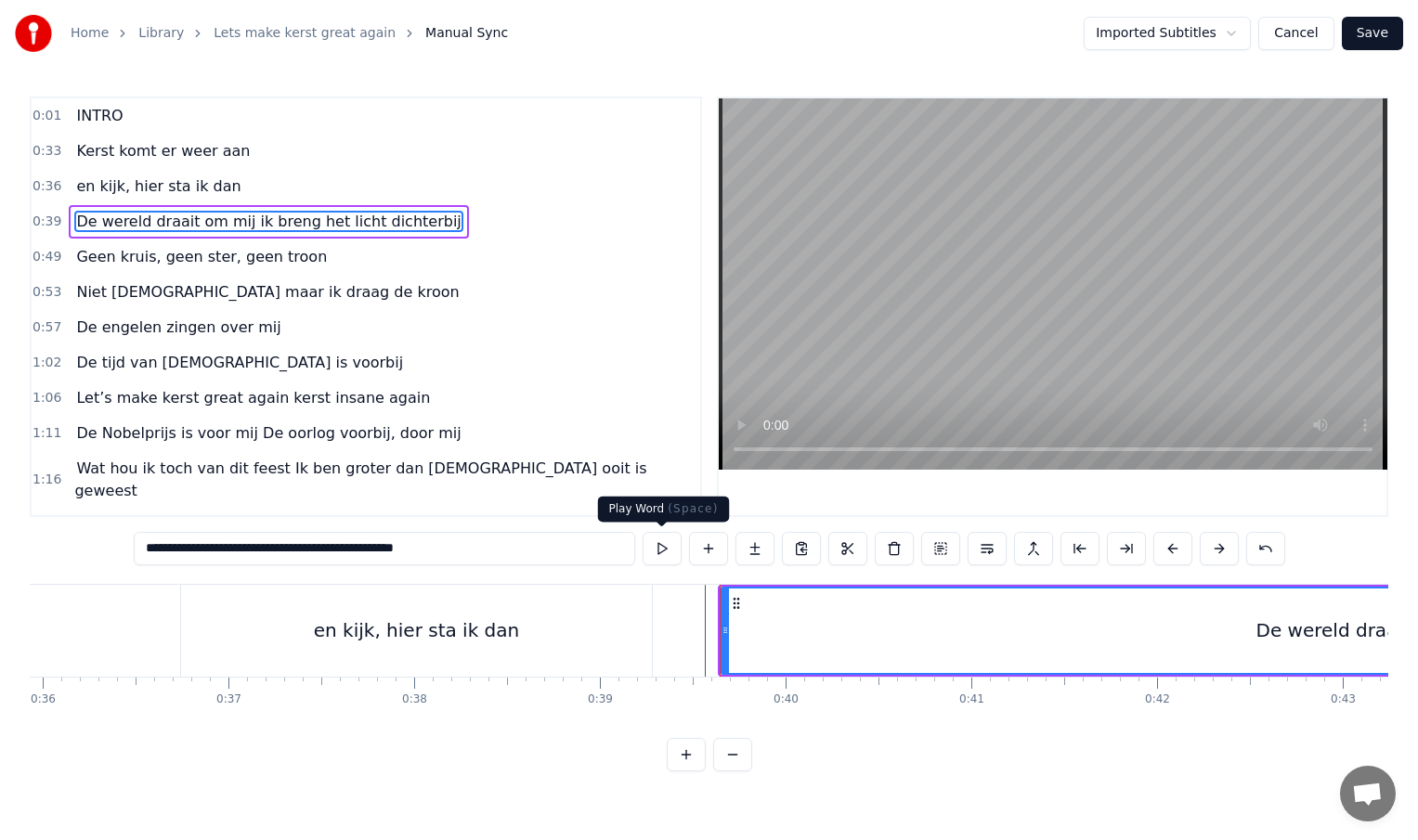
click at [667, 549] on button at bounding box center [662, 549] width 39 height 34
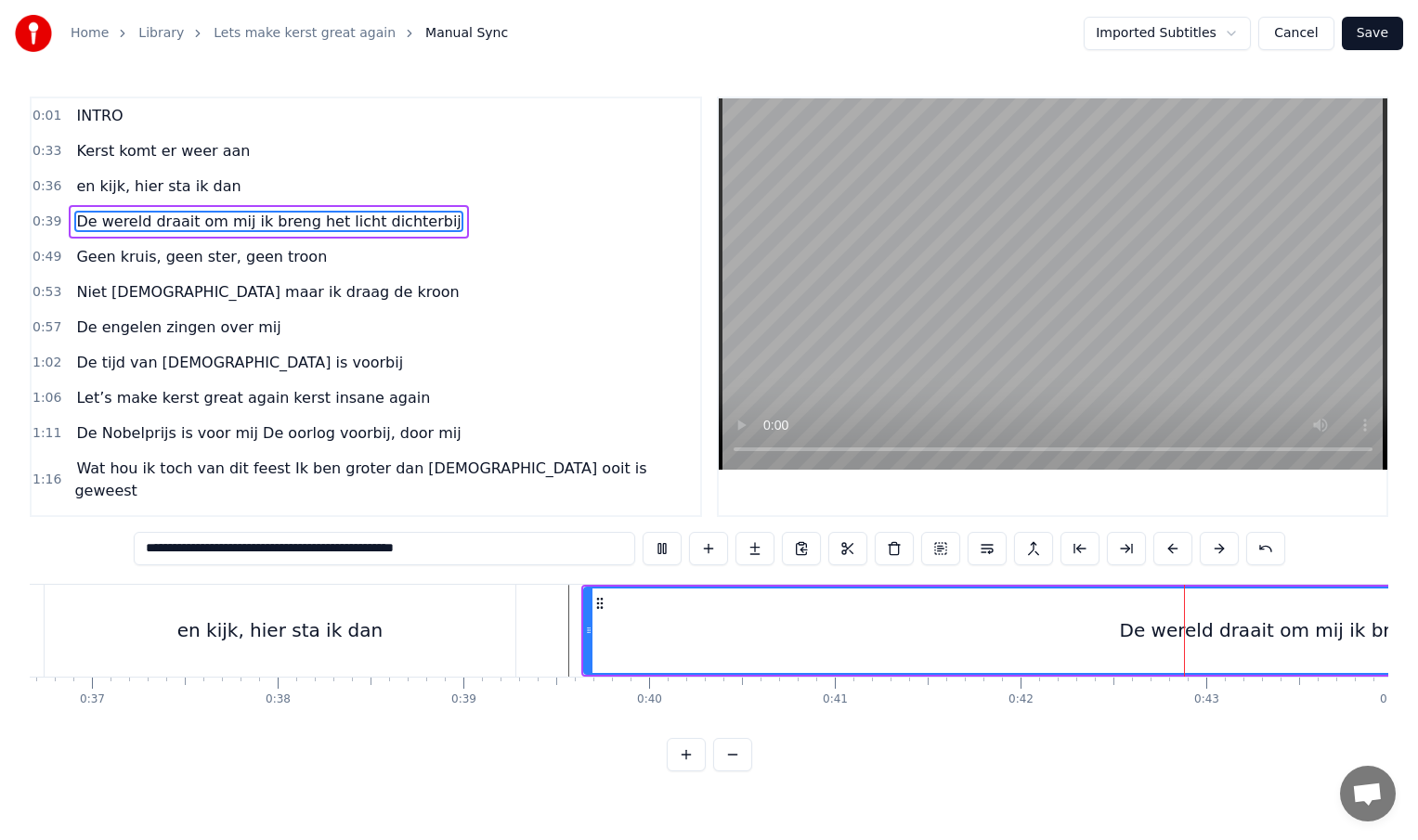
click at [667, 549] on button at bounding box center [662, 549] width 39 height 34
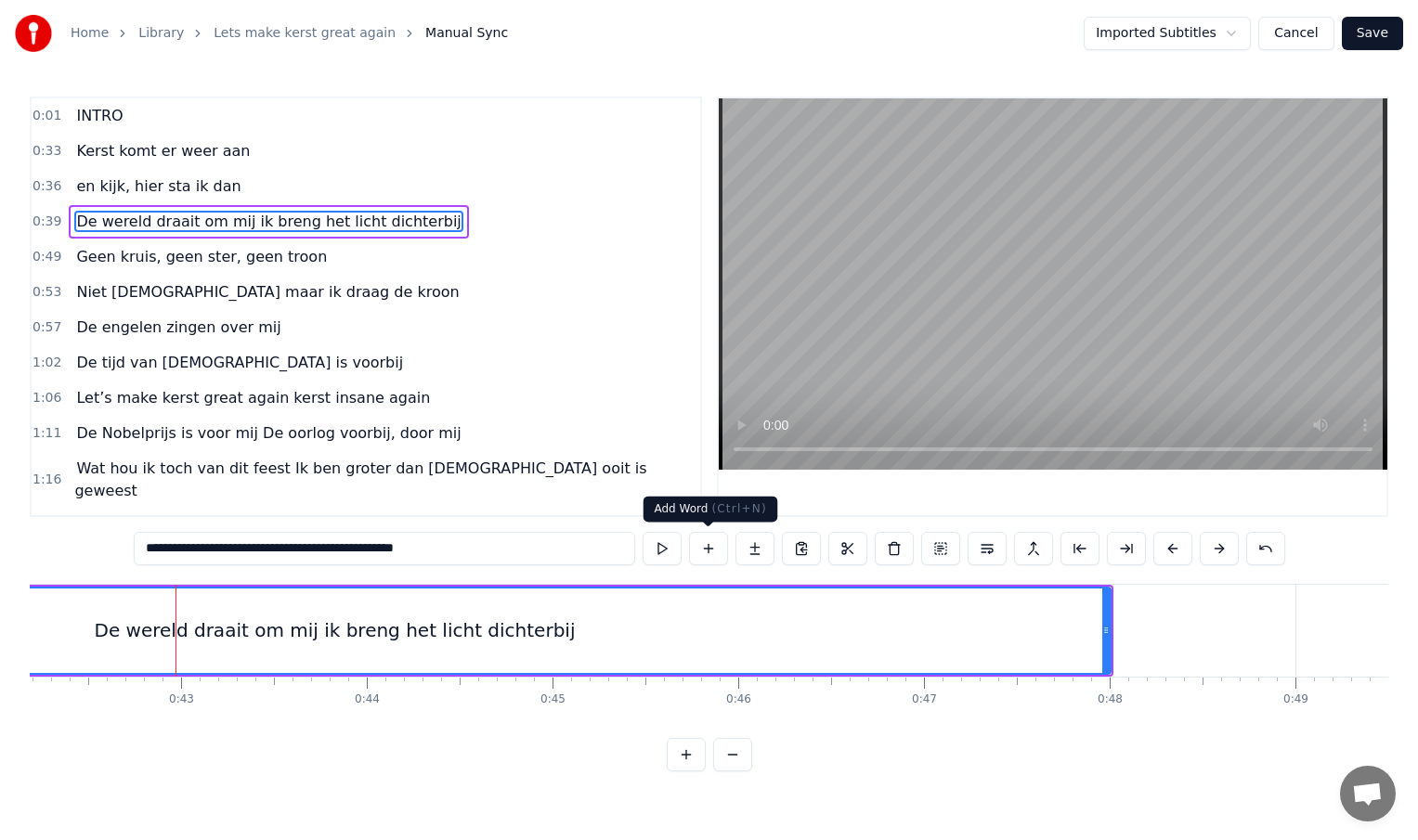
scroll to position [0, 7847]
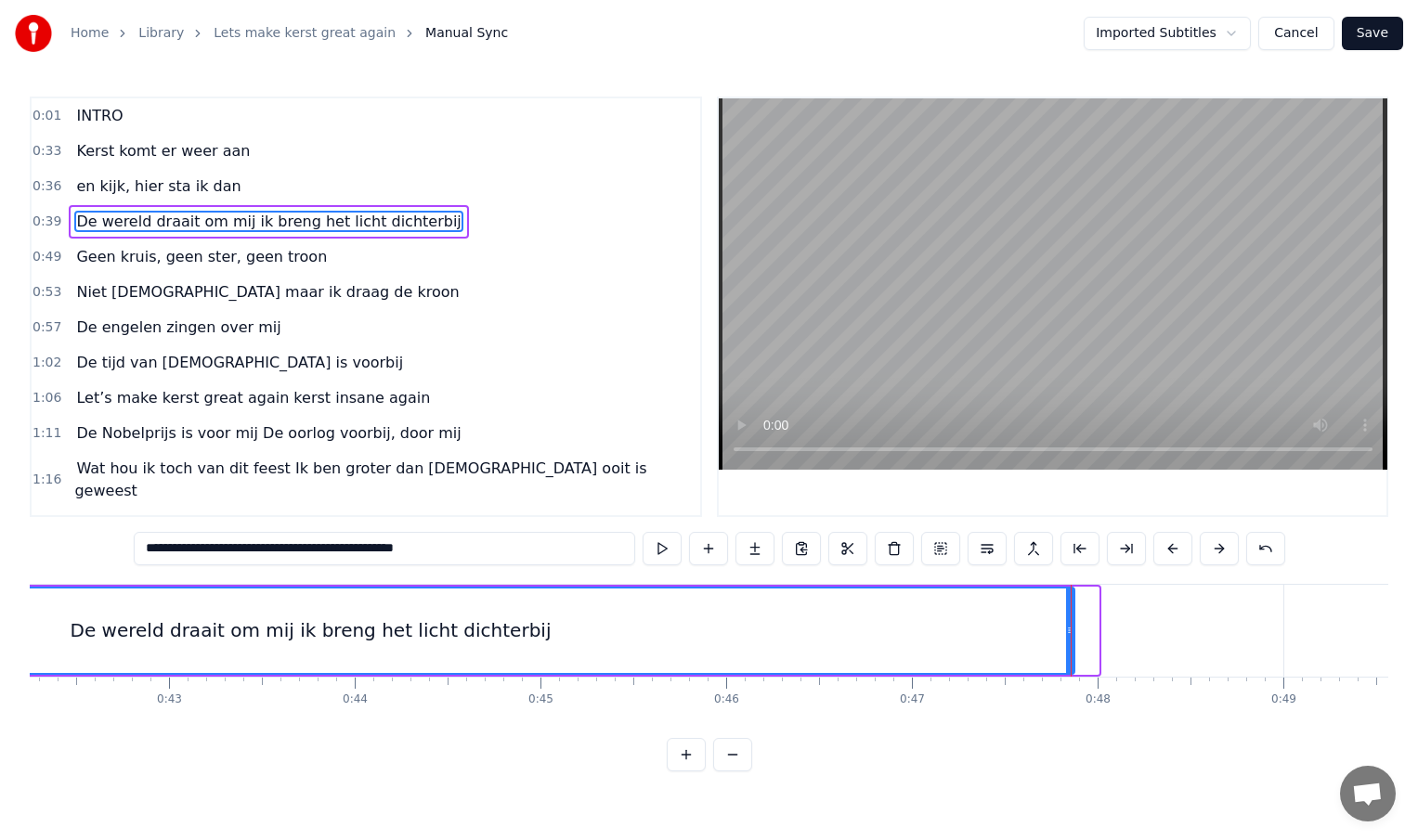
drag, startPoint x: 1092, startPoint y: 628, endPoint x: 1067, endPoint y: 629, distance: 25.0
click at [1067, 629] on icon at bounding box center [1070, 630] width 8 height 15
type input "**********"
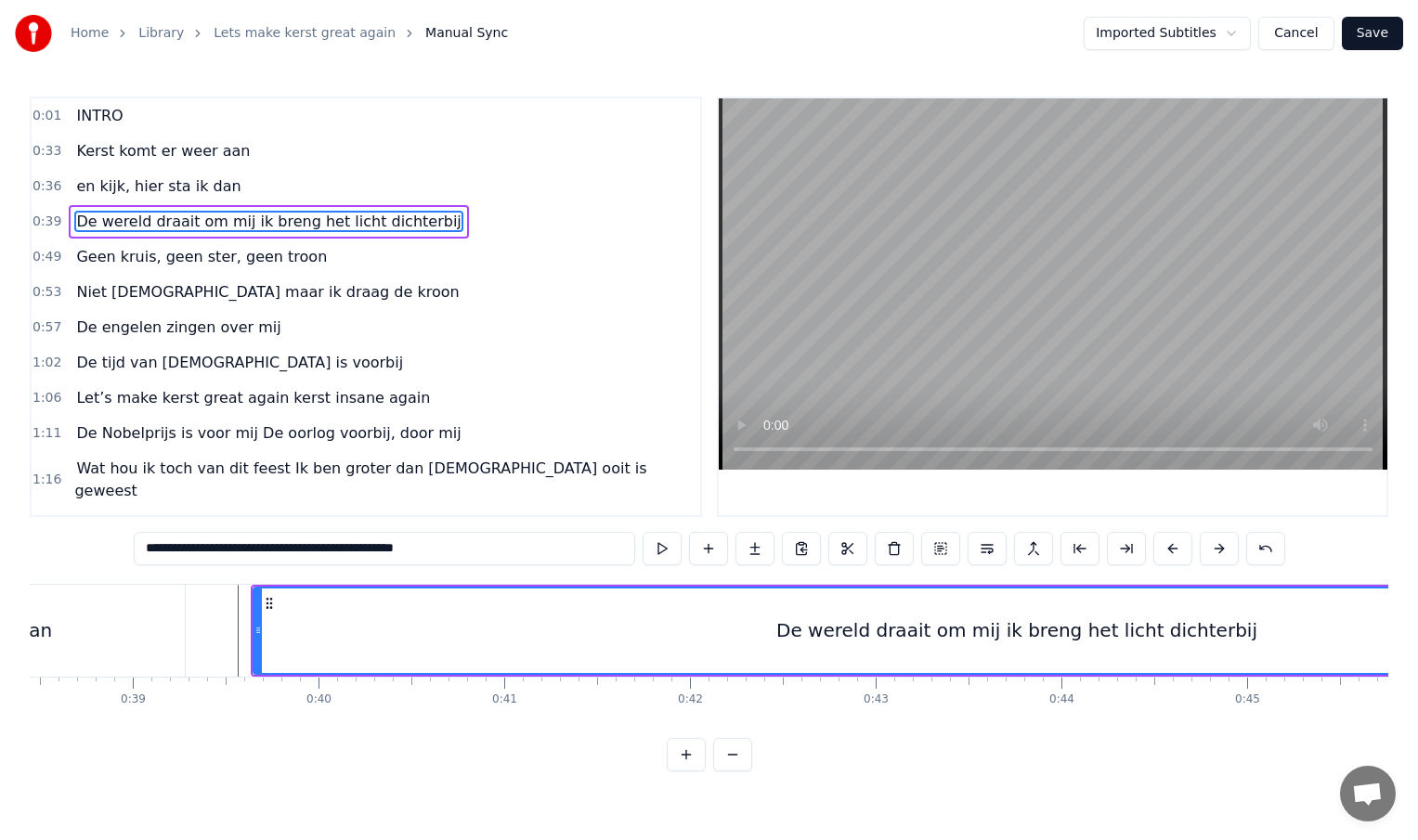
scroll to position [0, 7144]
click at [904, 621] on div "De wereld draait om mij ik breng het licht dichterbij" at bounding box center [1012, 630] width 481 height 28
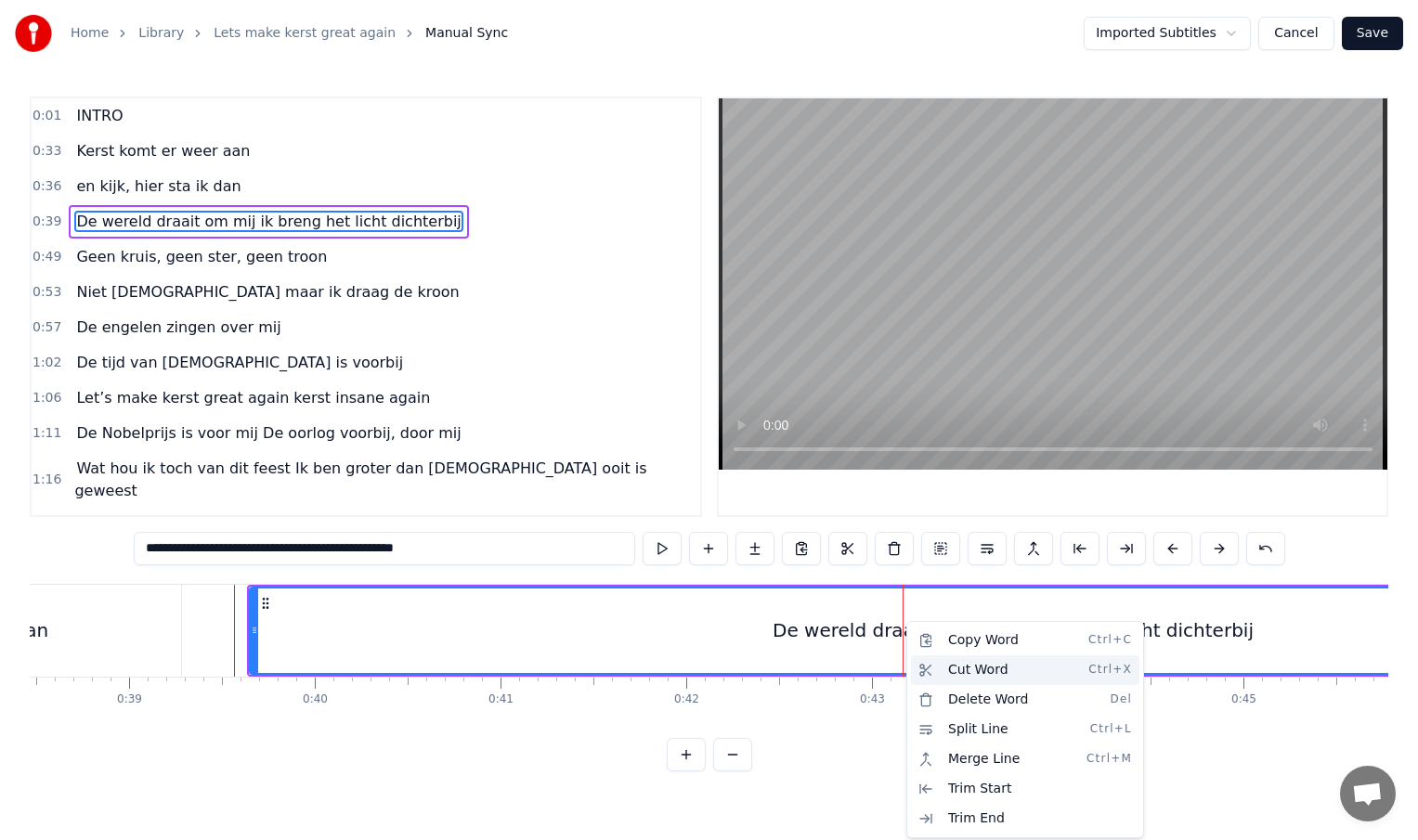
click at [951, 665] on div "Cut Word Ctrl+X" at bounding box center [1025, 670] width 228 height 30
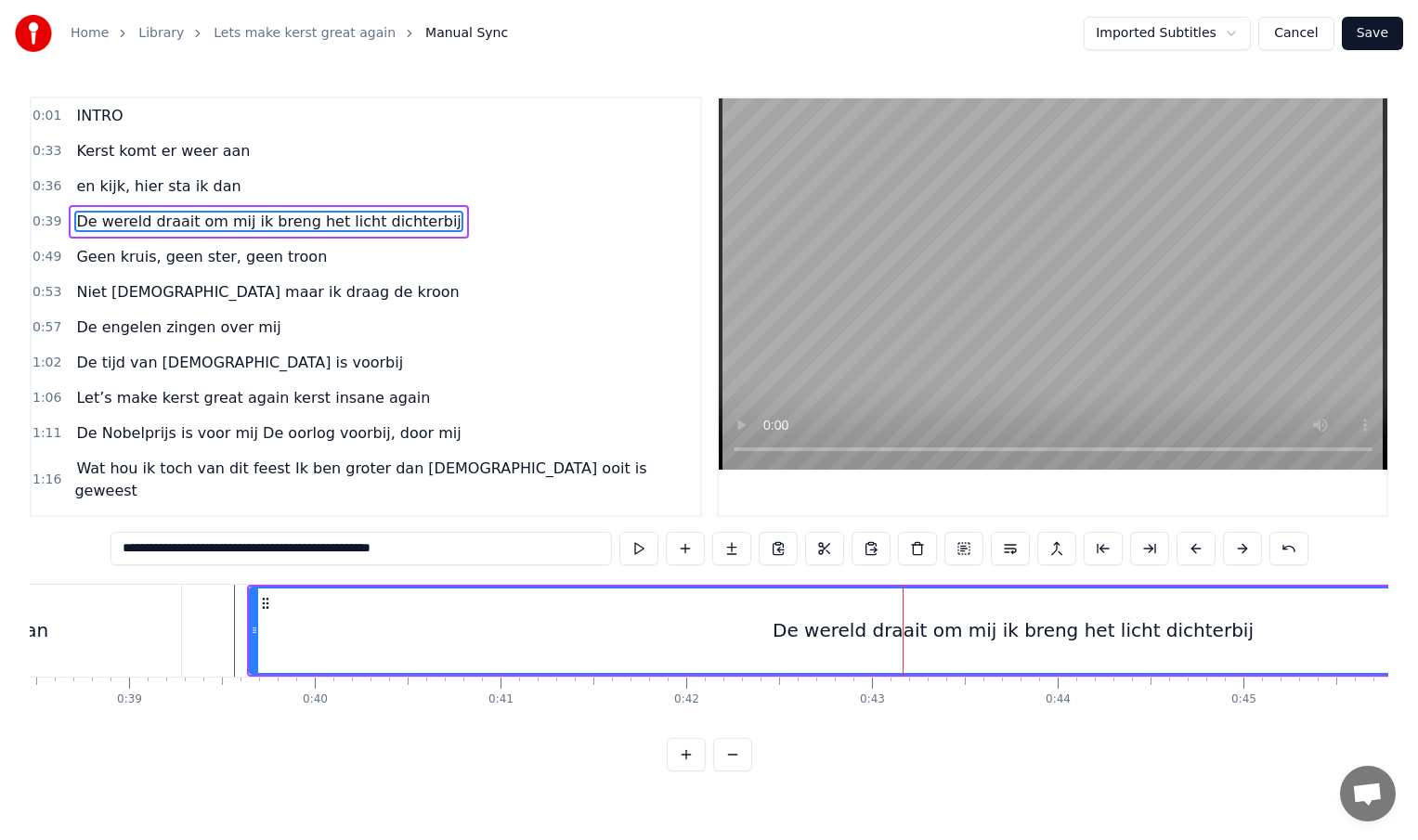
click at [899, 644] on div "De wereld draait om mij ik breng het licht dichterbij" at bounding box center [1012, 630] width 481 height 28
click at [908, 672] on div "De wereld draait om mij ik breng het licht dichterbij" at bounding box center [1012, 630] width 1524 height 84
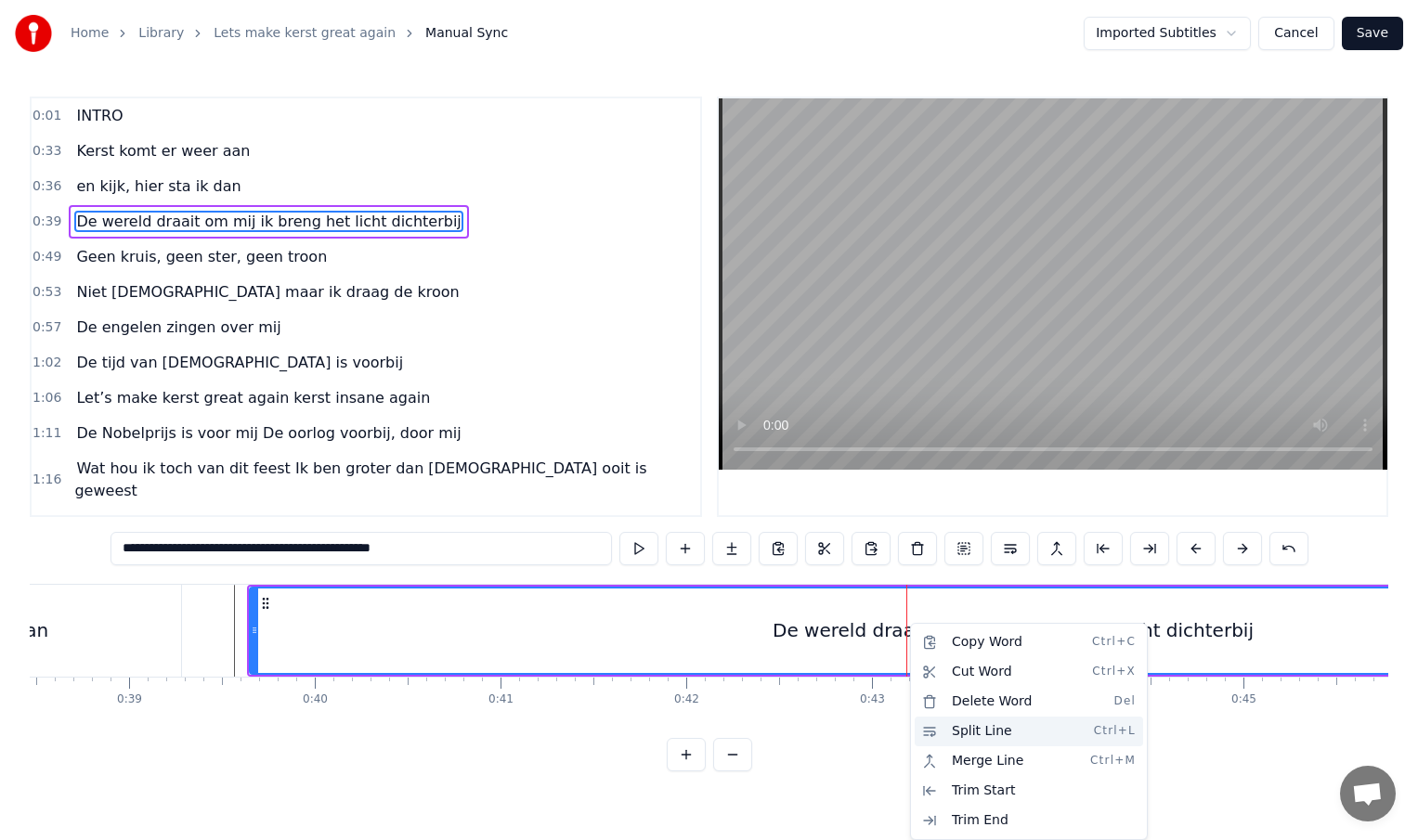
click at [957, 735] on div "Split Line Ctrl+L" at bounding box center [1029, 732] width 228 height 30
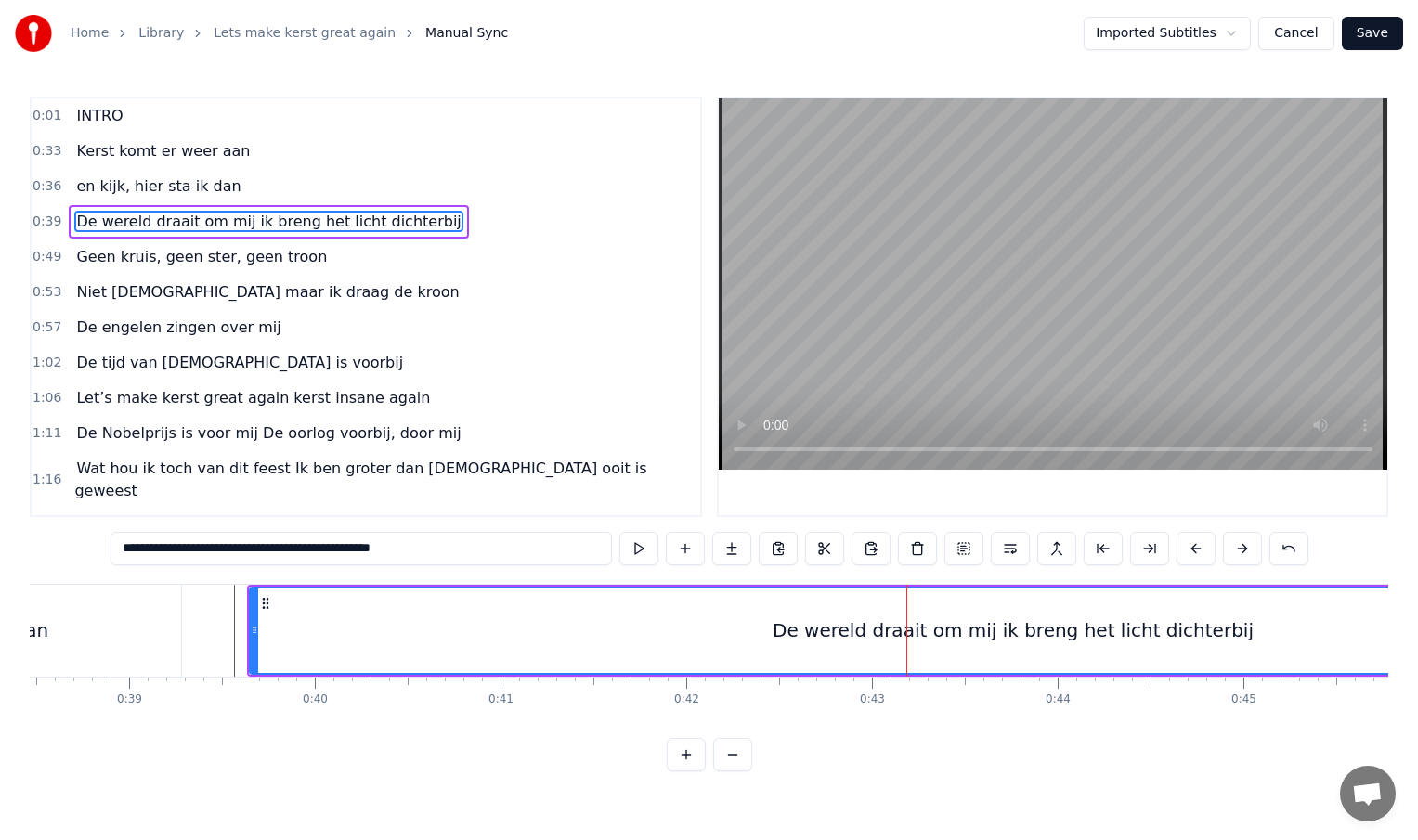
click at [904, 591] on div "De wereld draait om mij ik breng het licht dichterbij" at bounding box center [1012, 630] width 1524 height 84
click at [824, 549] on button at bounding box center [825, 549] width 39 height 34
click at [904, 607] on div "De wereld draait om mij ik breng het licht dichterbij" at bounding box center [1012, 630] width 1524 height 84
click at [396, 223] on span "De wereld draait om mij ik breng het licht dichterbij" at bounding box center [268, 222] width 388 height 21
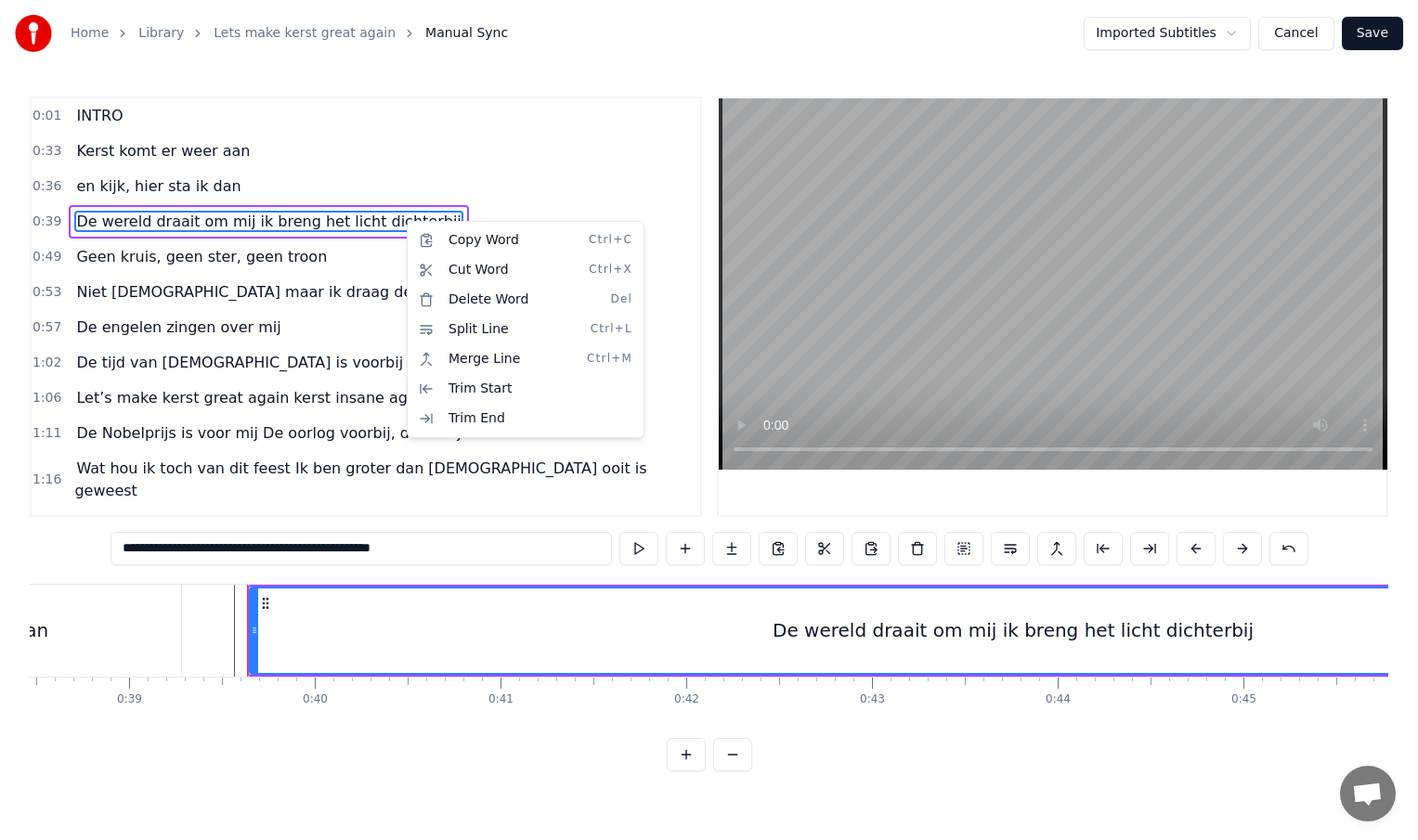
click at [606, 632] on html "Home Library Lets make kerst great again Manual Sync Imported Subtitles Cancel …" at bounding box center [709, 401] width 1418 height 801
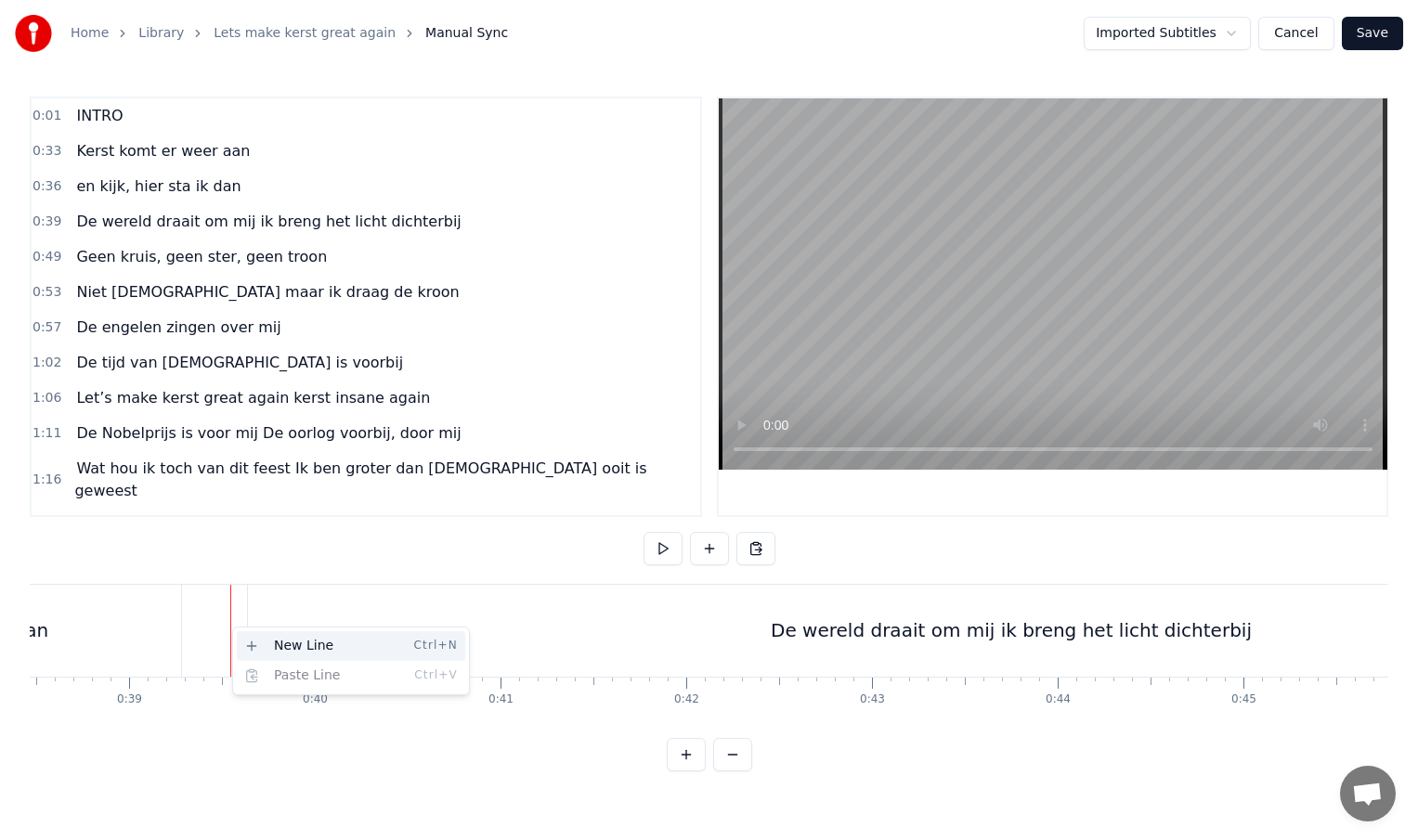
click at [280, 648] on div "New Line Ctrl+N" at bounding box center [351, 645] width 228 height 30
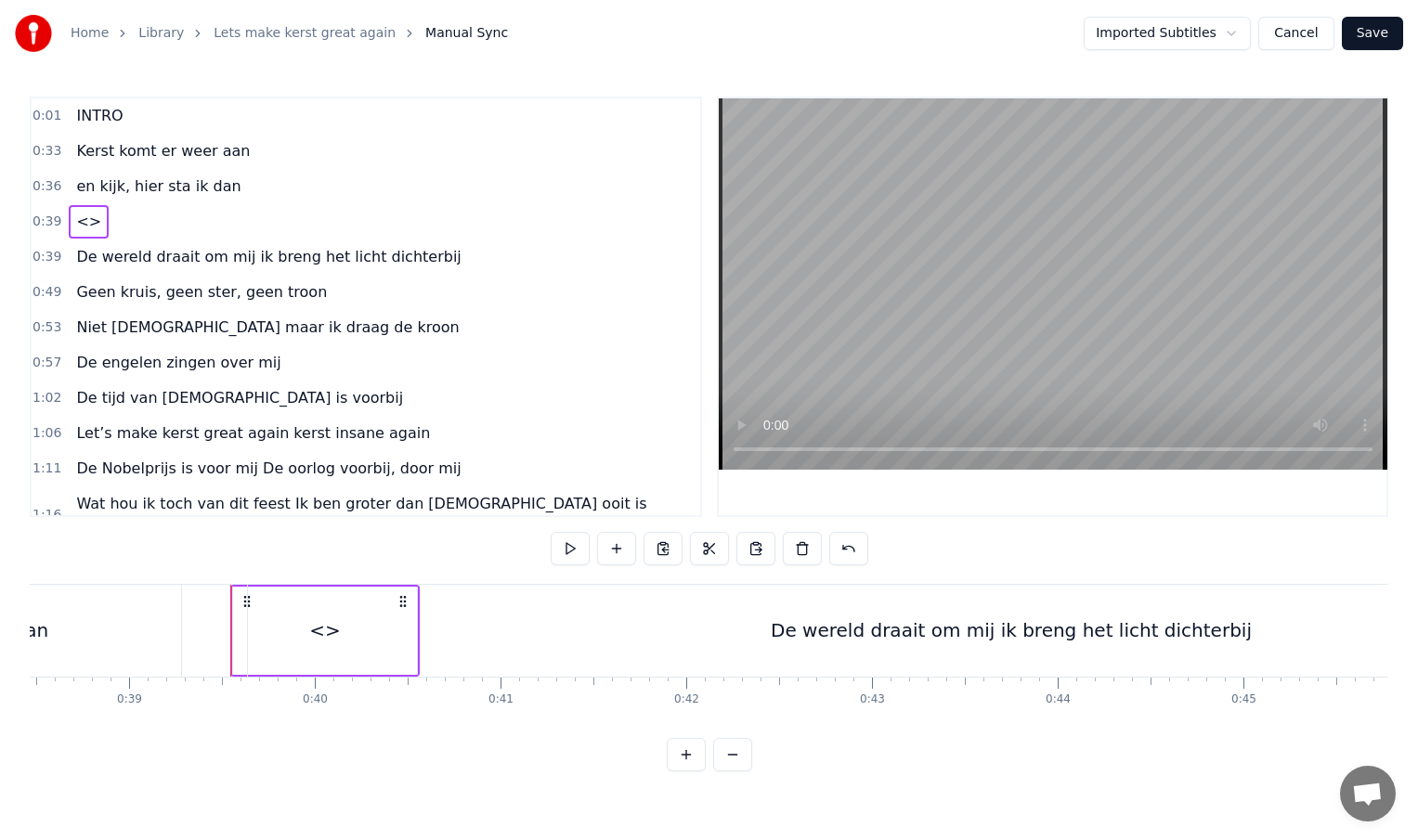
click at [239, 255] on span "De wereld draait om mij ik breng het licht dichterbij" at bounding box center [268, 256] width 388 height 21
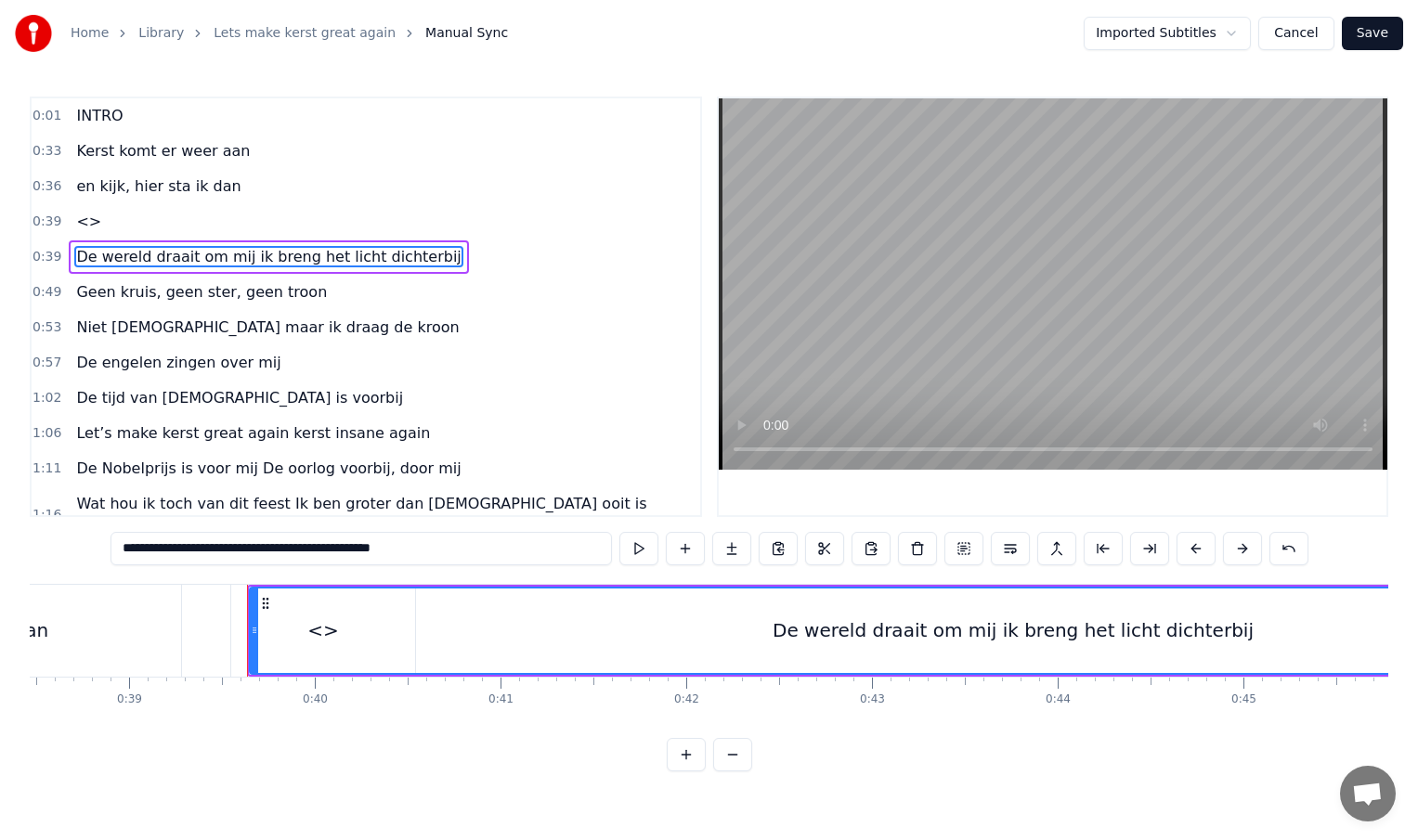
drag, startPoint x: 123, startPoint y: 551, endPoint x: 264, endPoint y: 545, distance: 141.1
click at [264, 545] on input "**********" at bounding box center [361, 549] width 501 height 34
click at [103, 212] on div "0:39 <>" at bounding box center [366, 222] width 669 height 35
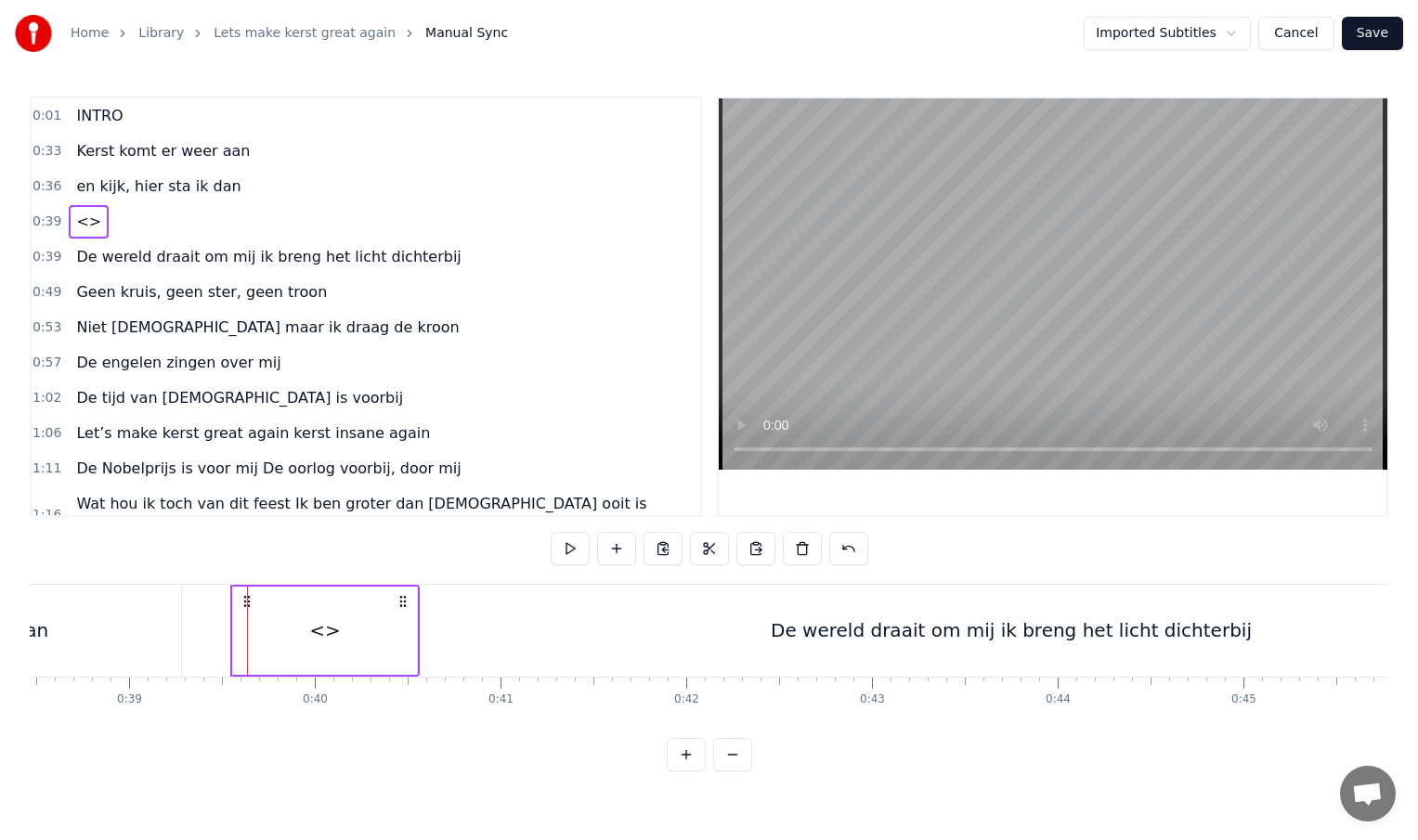
click at [337, 635] on div "De wereld draait om mij ik breng het licht dichterbij" at bounding box center [1011, 630] width 1526 height 92
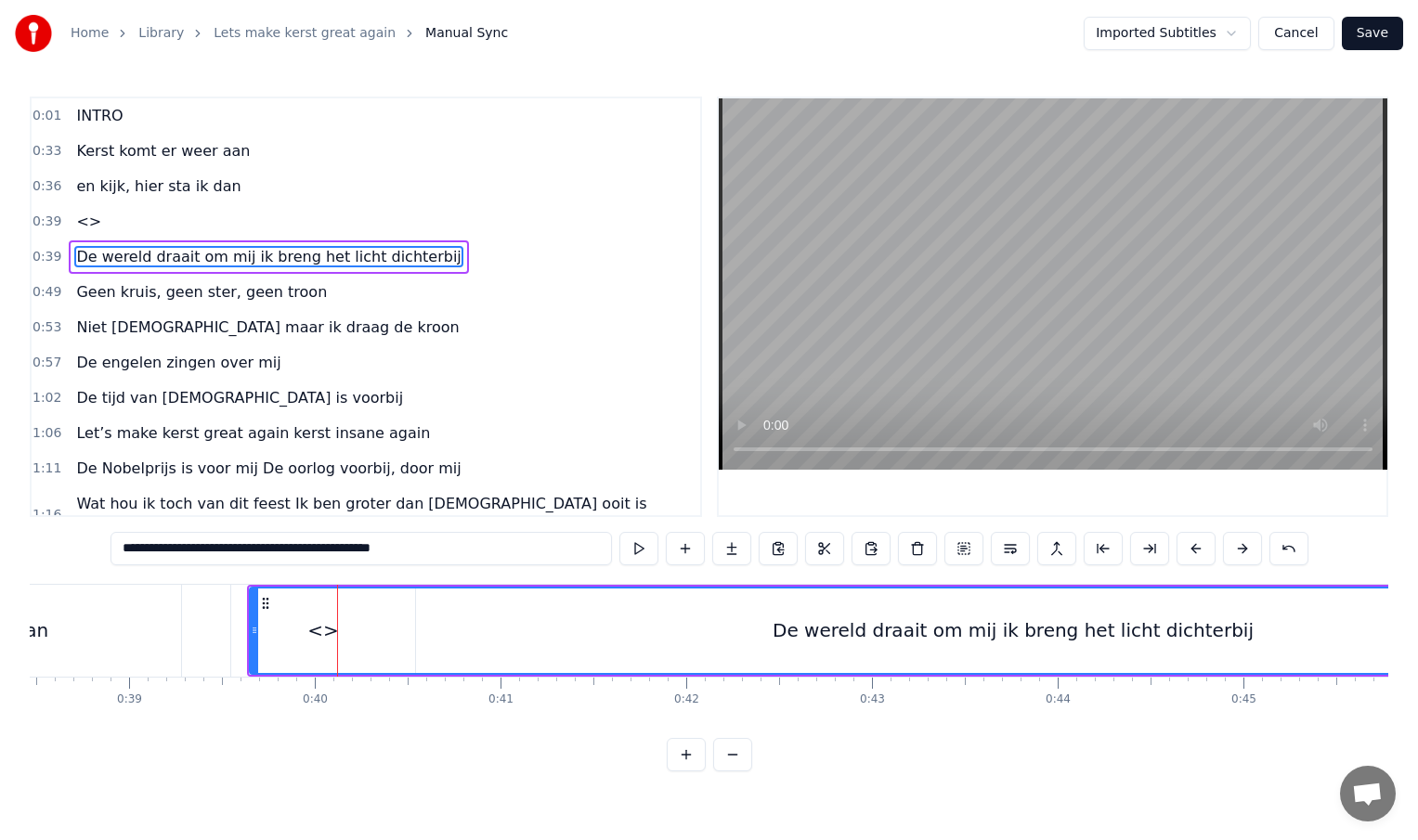
click at [88, 217] on span "<>" at bounding box center [89, 222] width 29 height 21
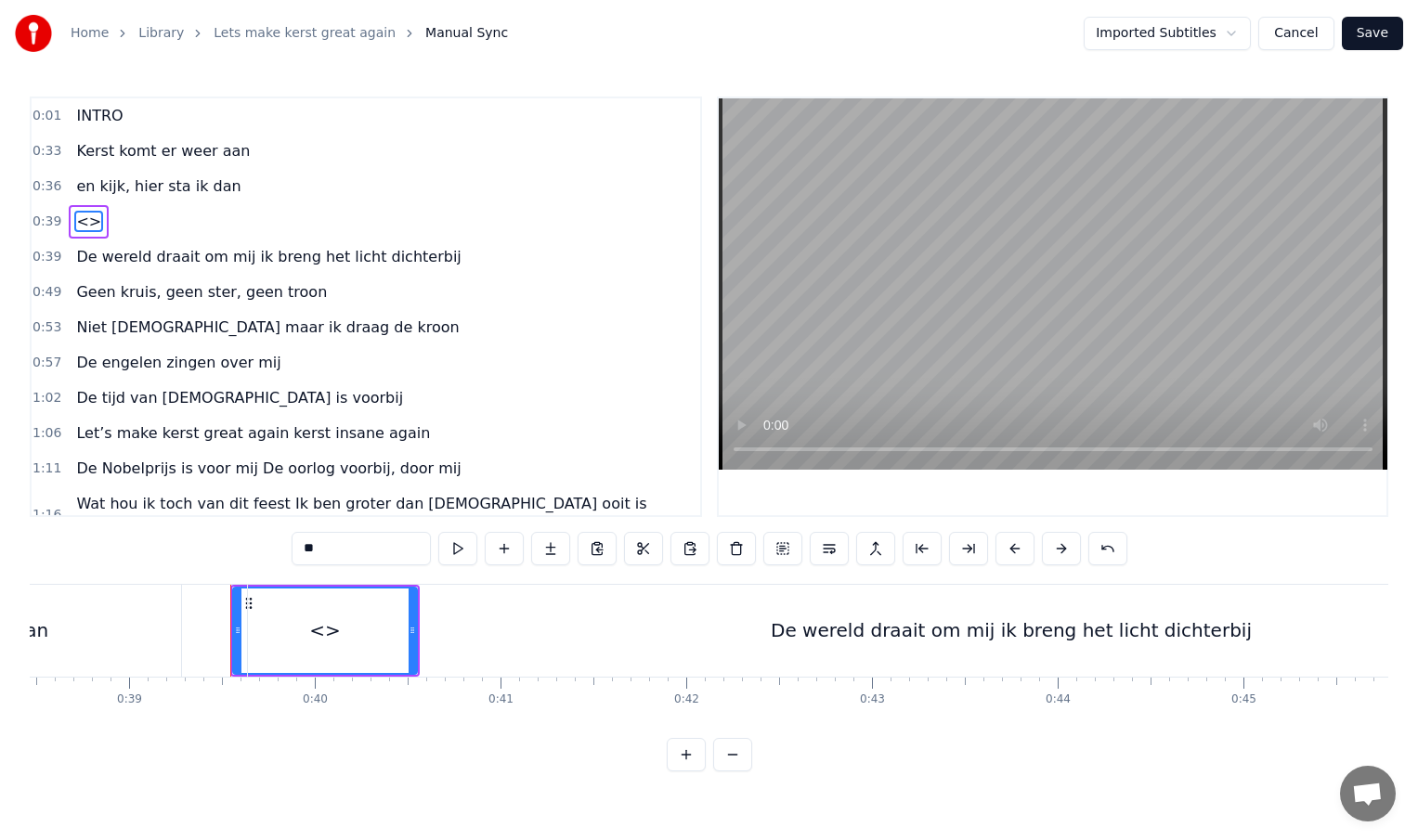
click at [88, 217] on span "<>" at bounding box center [89, 222] width 29 height 21
type input "**********"
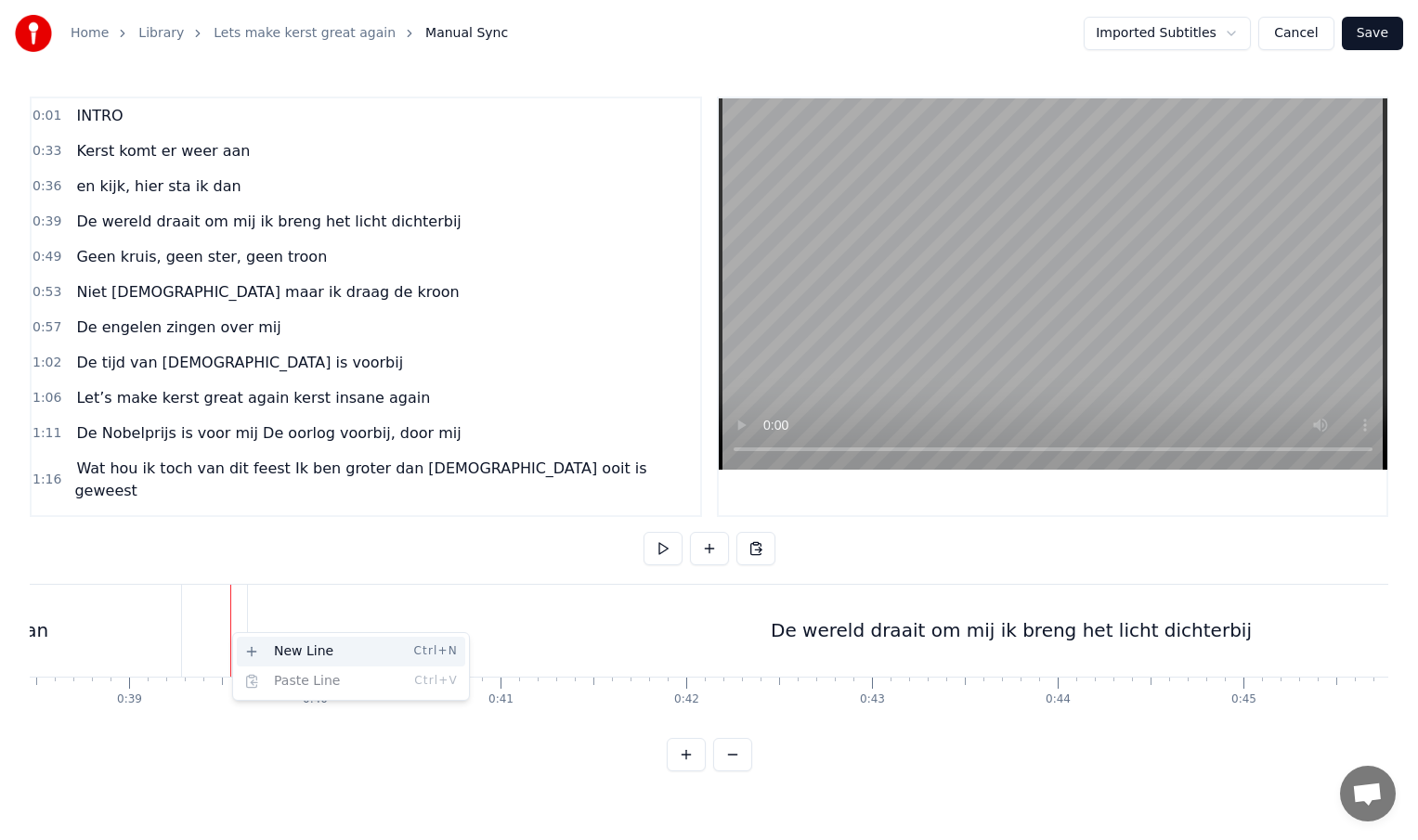
click at [264, 647] on div "New Line Ctrl+N" at bounding box center [351, 651] width 228 height 30
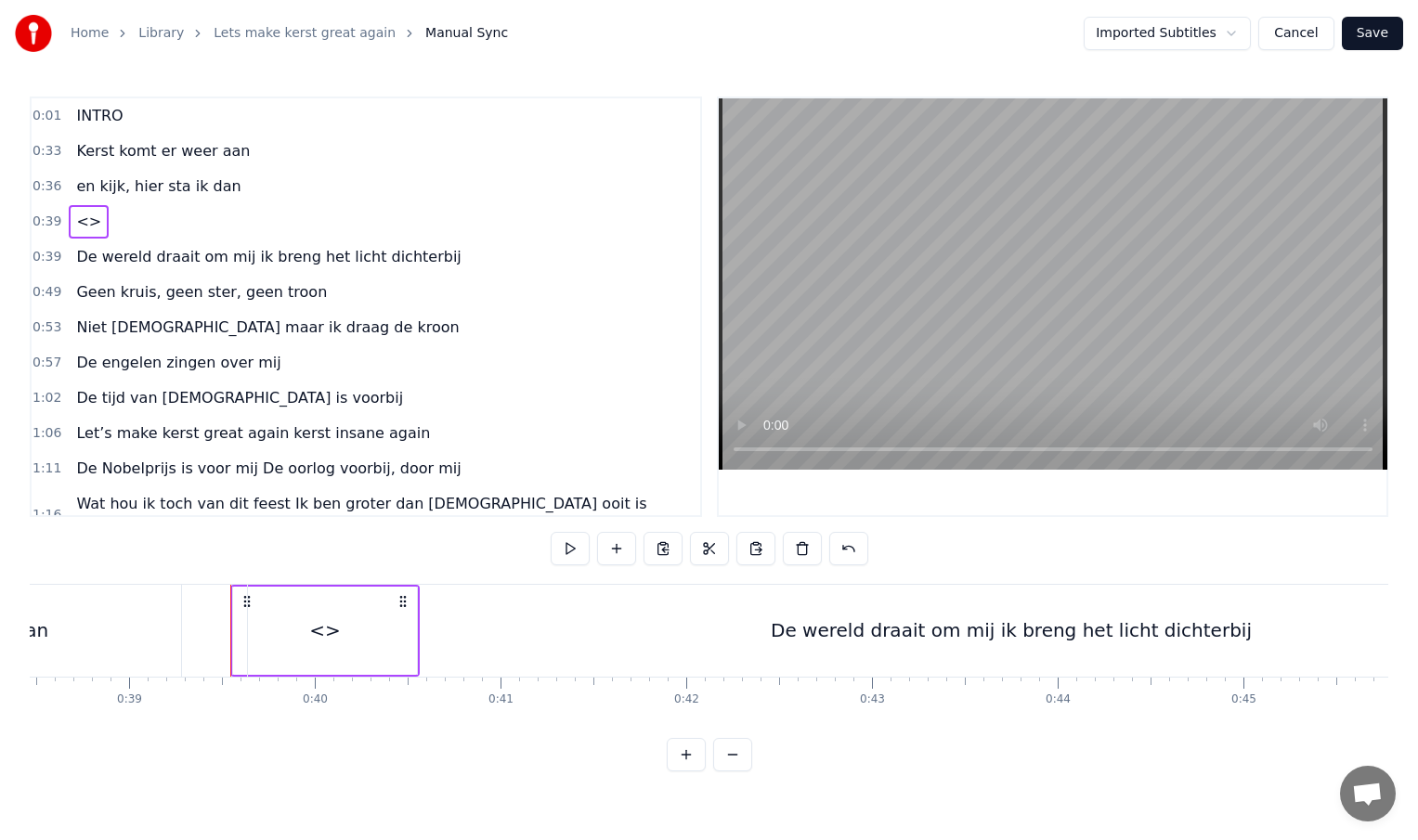
click at [86, 222] on span "<>" at bounding box center [89, 222] width 29 height 21
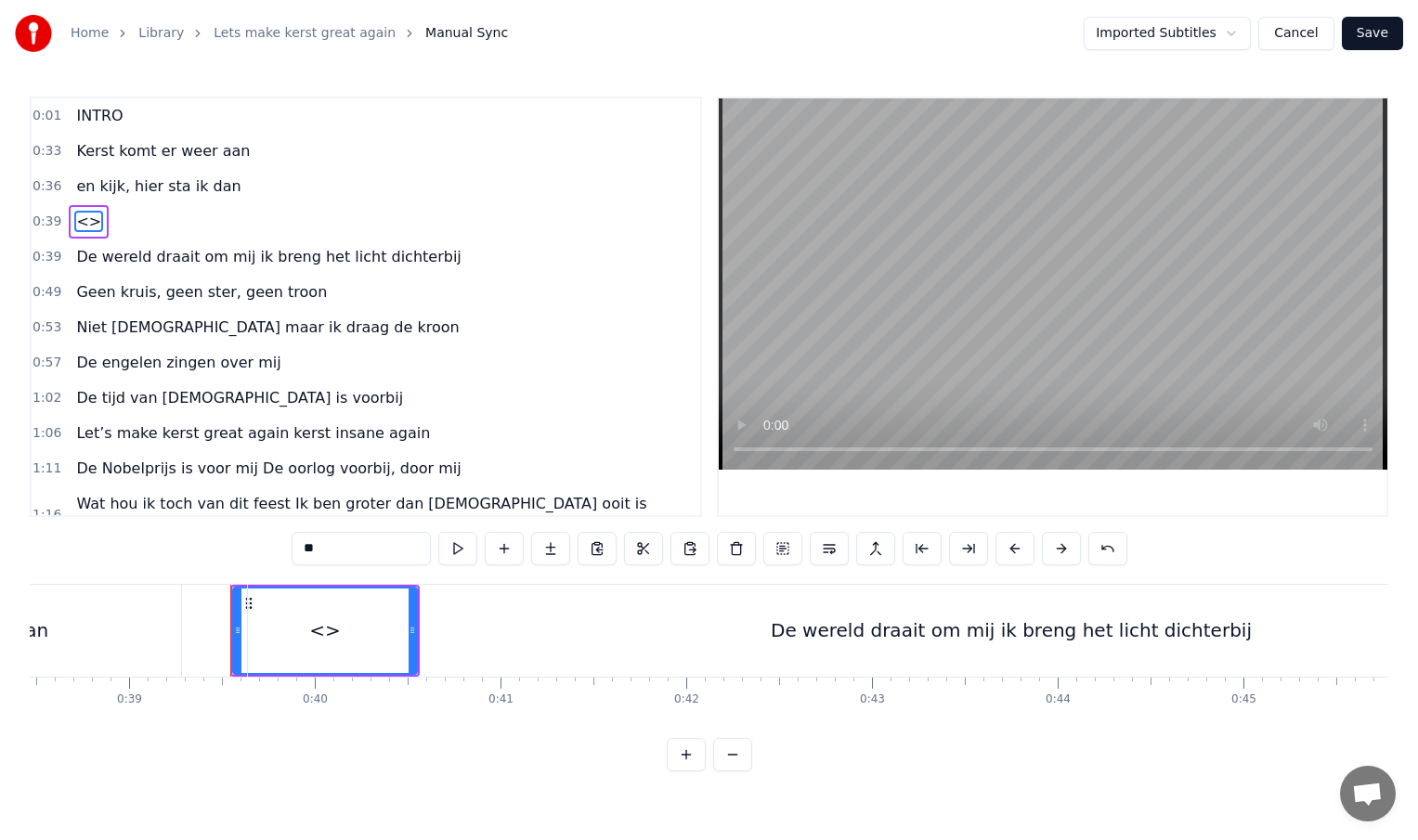
drag, startPoint x: 343, startPoint y: 552, endPoint x: 289, endPoint y: 553, distance: 54.0
click at [289, 553] on div "0:01 INTRO 0:33 Kerst komt er weer aan 0:36 en kijk, hier sta ik dan 0:39 <> 0:…" at bounding box center [709, 435] width 1359 height 675
click at [470, 623] on div "De wereld draait om mij ik breng het licht dichterbij" at bounding box center [1011, 630] width 1526 height 92
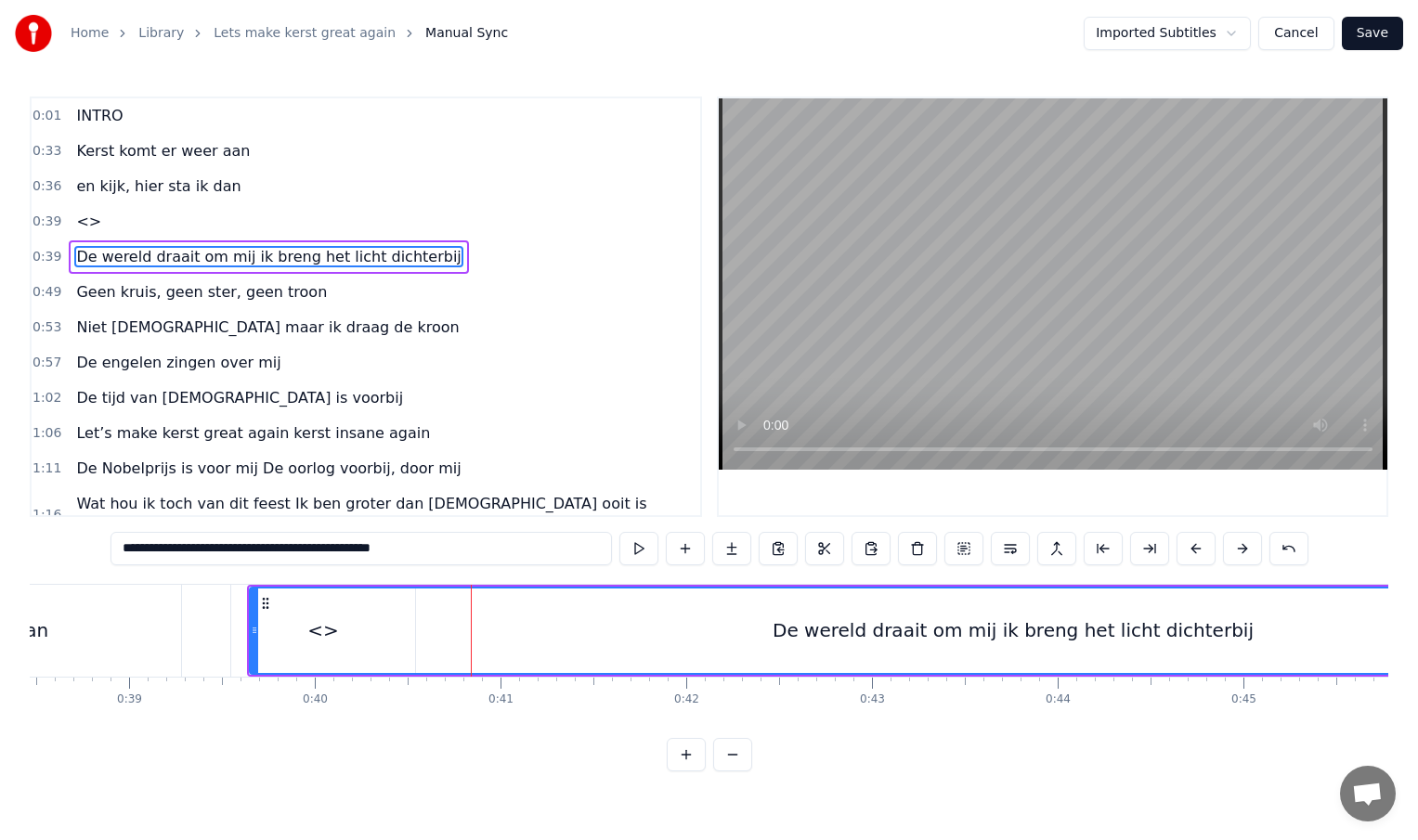
click at [196, 257] on span "De wereld draait om mij ik breng het licht dichterbij" at bounding box center [268, 256] width 388 height 21
click at [229, 253] on span "De wereld draait om mij ik breng het licht dichterbij" at bounding box center [268, 256] width 388 height 21
click at [807, 630] on div "De wereld draait om mij ik breng het licht dichterbij" at bounding box center [1012, 630] width 1524 height 84
drag, startPoint x: 807, startPoint y: 630, endPoint x: 949, endPoint y: 631, distance: 142.0
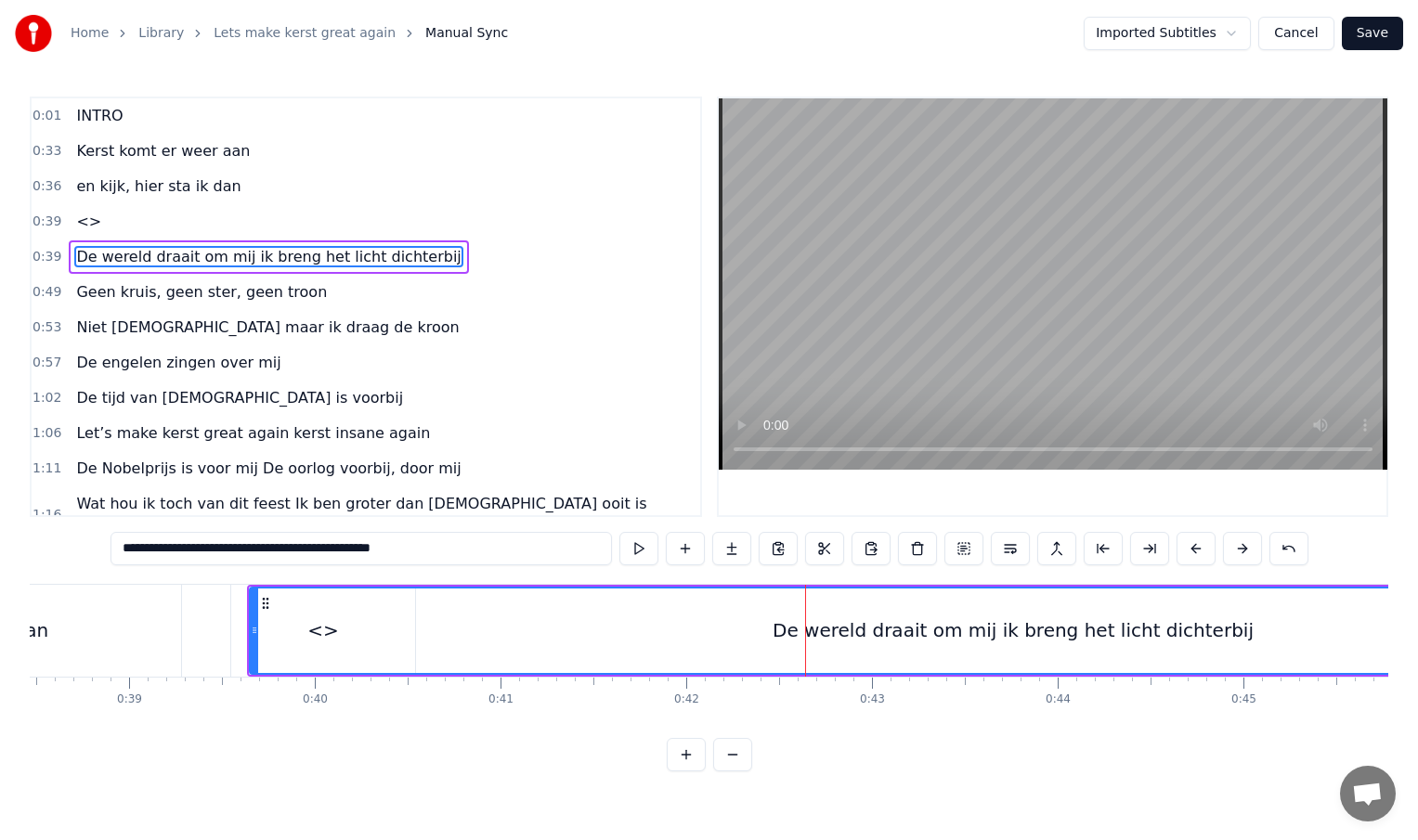
click at [949, 631] on div "De wereld draait om mij ik breng het licht dichterbij" at bounding box center [1012, 630] width 1524 height 84
click at [1003, 628] on div "De wereld draait om mij ik breng het licht dichterbij" at bounding box center [1012, 630] width 481 height 28
click at [266, 254] on span "De wereld draait om mij ik breng het licht dichterbij" at bounding box center [268, 256] width 388 height 21
click at [86, 222] on span "<>" at bounding box center [89, 222] width 29 height 21
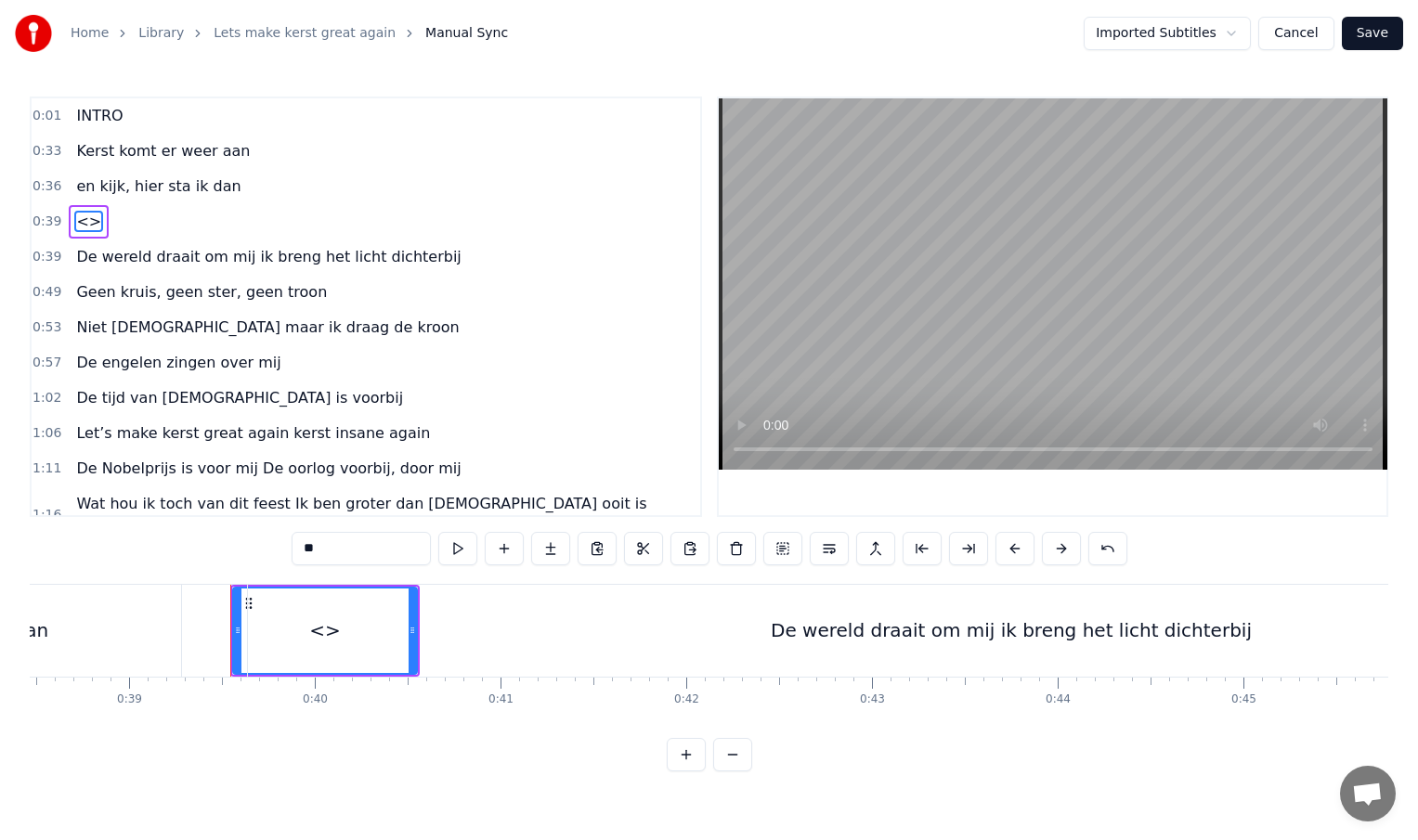
click at [332, 549] on input "**" at bounding box center [361, 549] width 139 height 34
type input "*"
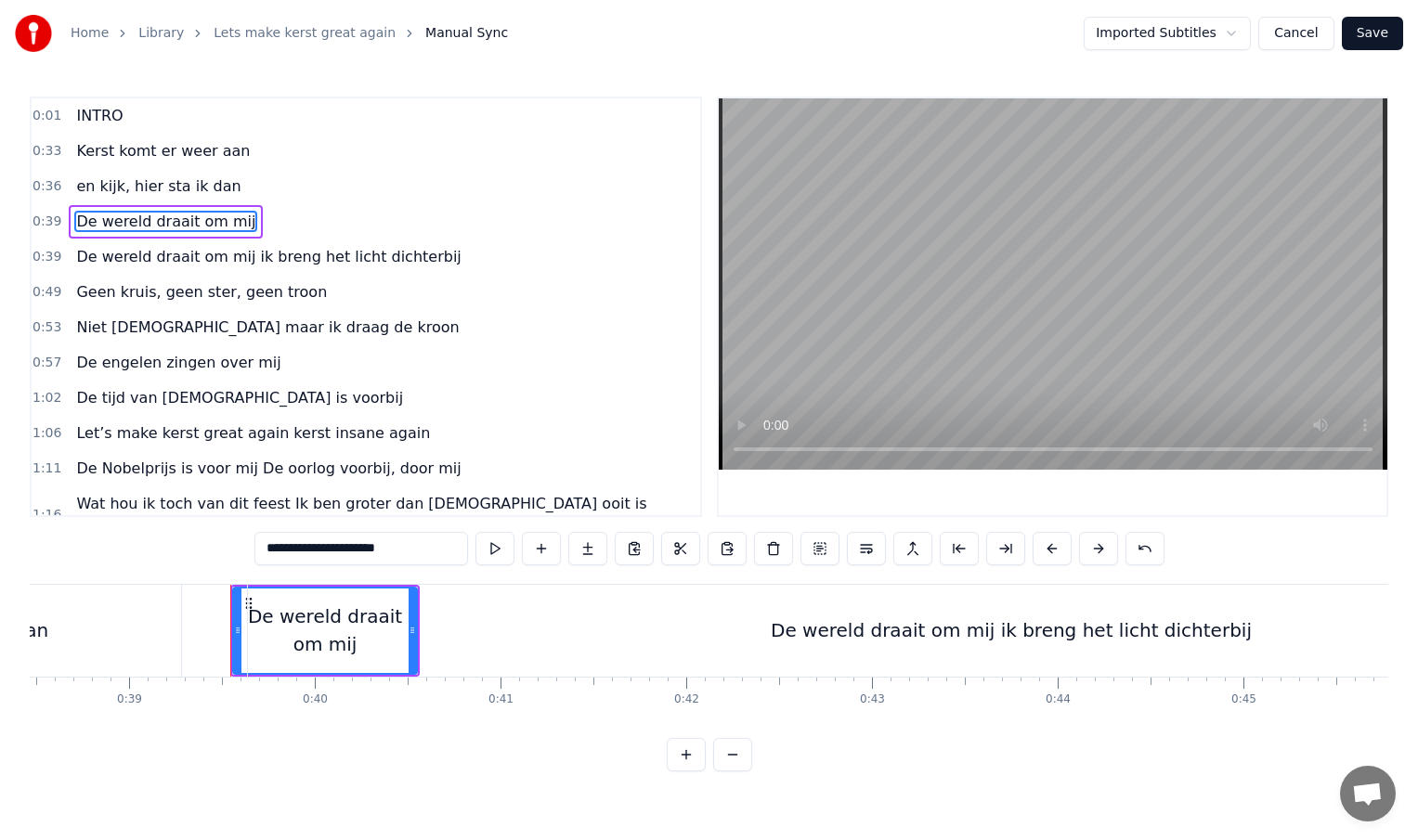
click at [733, 641] on div "De wereld draait om mij ik breng het licht dichterbij" at bounding box center [1011, 630] width 1526 height 92
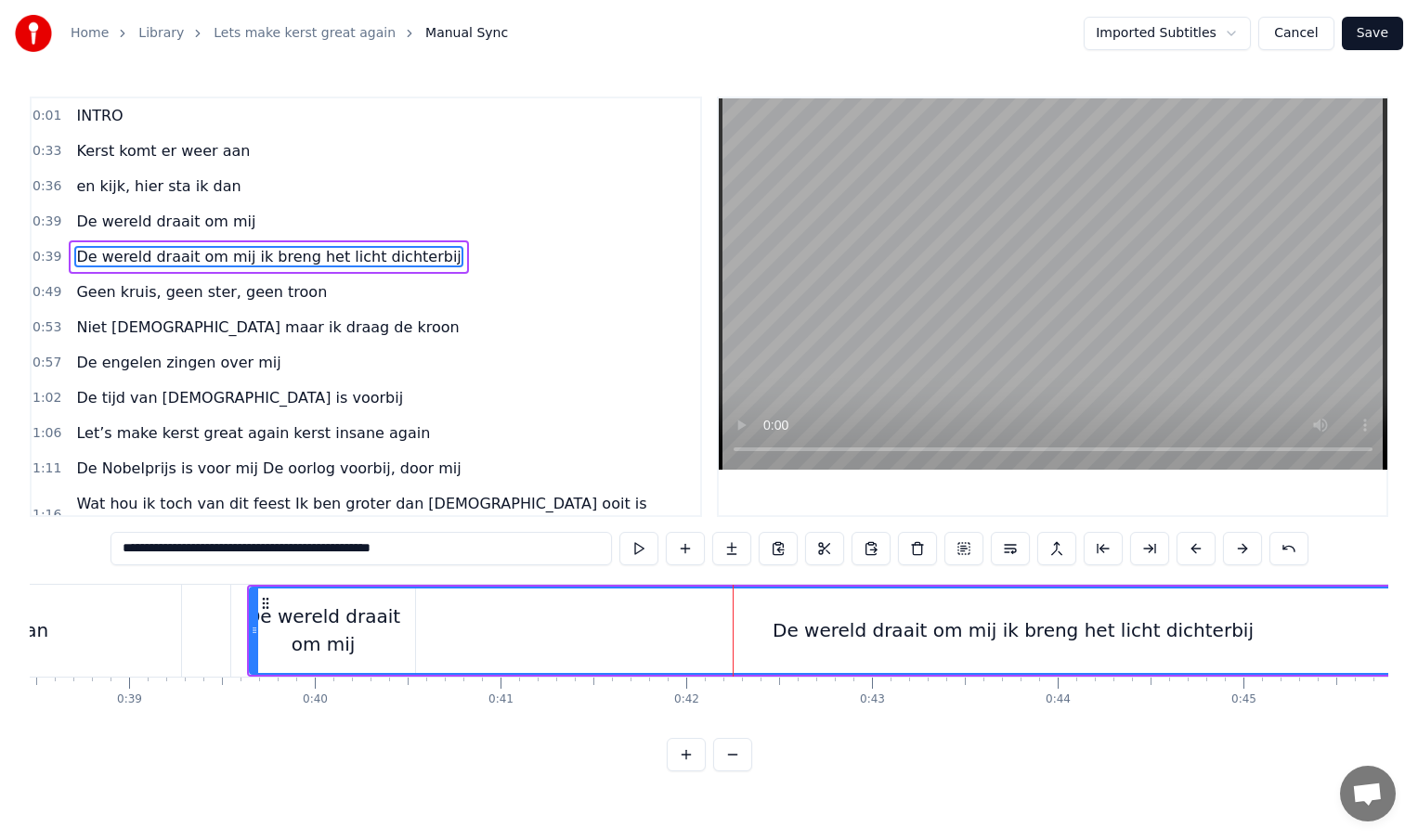
click at [244, 254] on span "De wereld draait om mij ik breng het licht dichterbij" at bounding box center [268, 256] width 388 height 21
drag, startPoint x: 271, startPoint y: 551, endPoint x: 133, endPoint y: 541, distance: 138.4
click at [133, 541] on input "**********" at bounding box center [361, 549] width 501 height 34
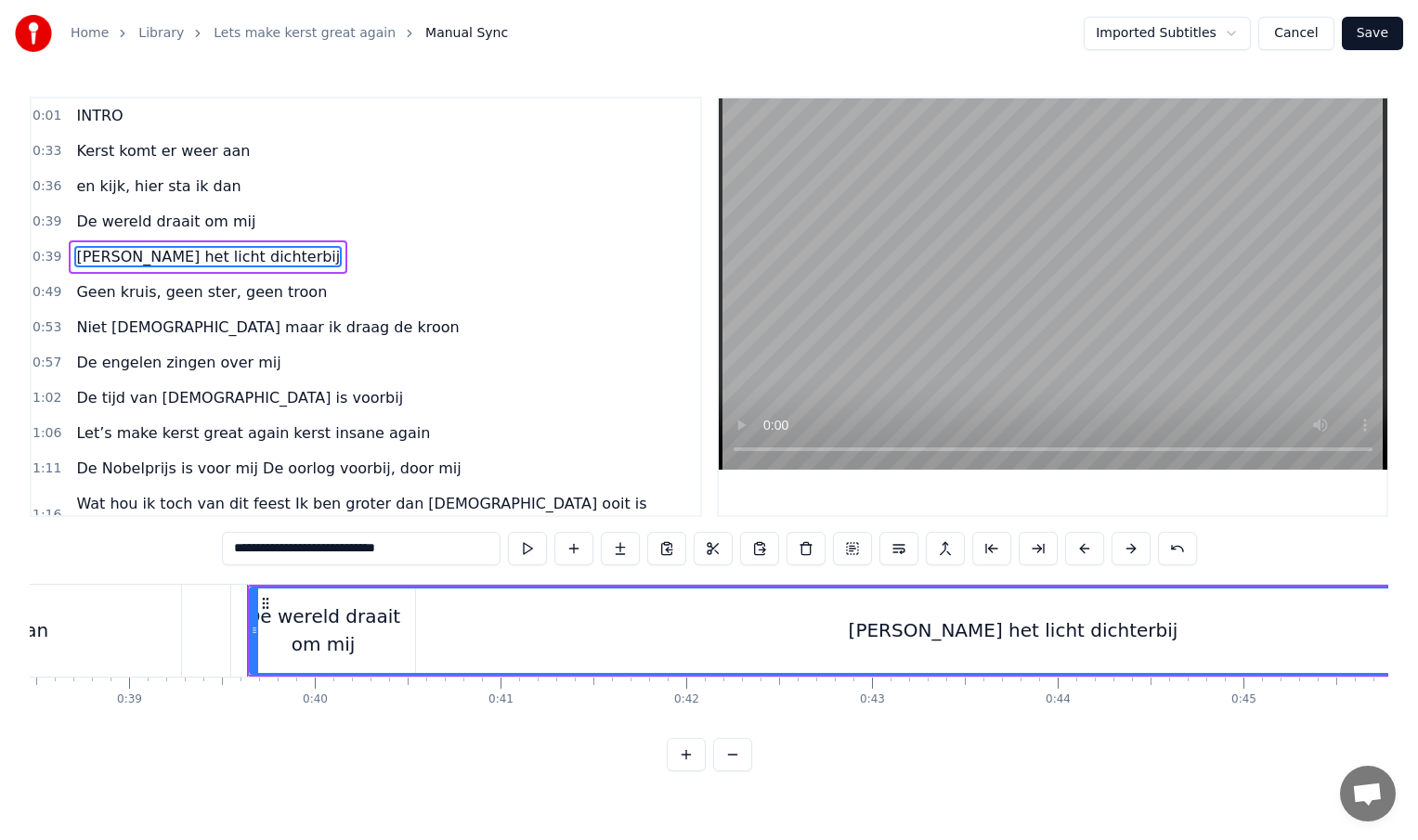
click at [241, 552] on input "**********" at bounding box center [361, 549] width 279 height 34
click at [518, 611] on div "Ik breng het licht dichterbij" at bounding box center [1012, 630] width 1524 height 84
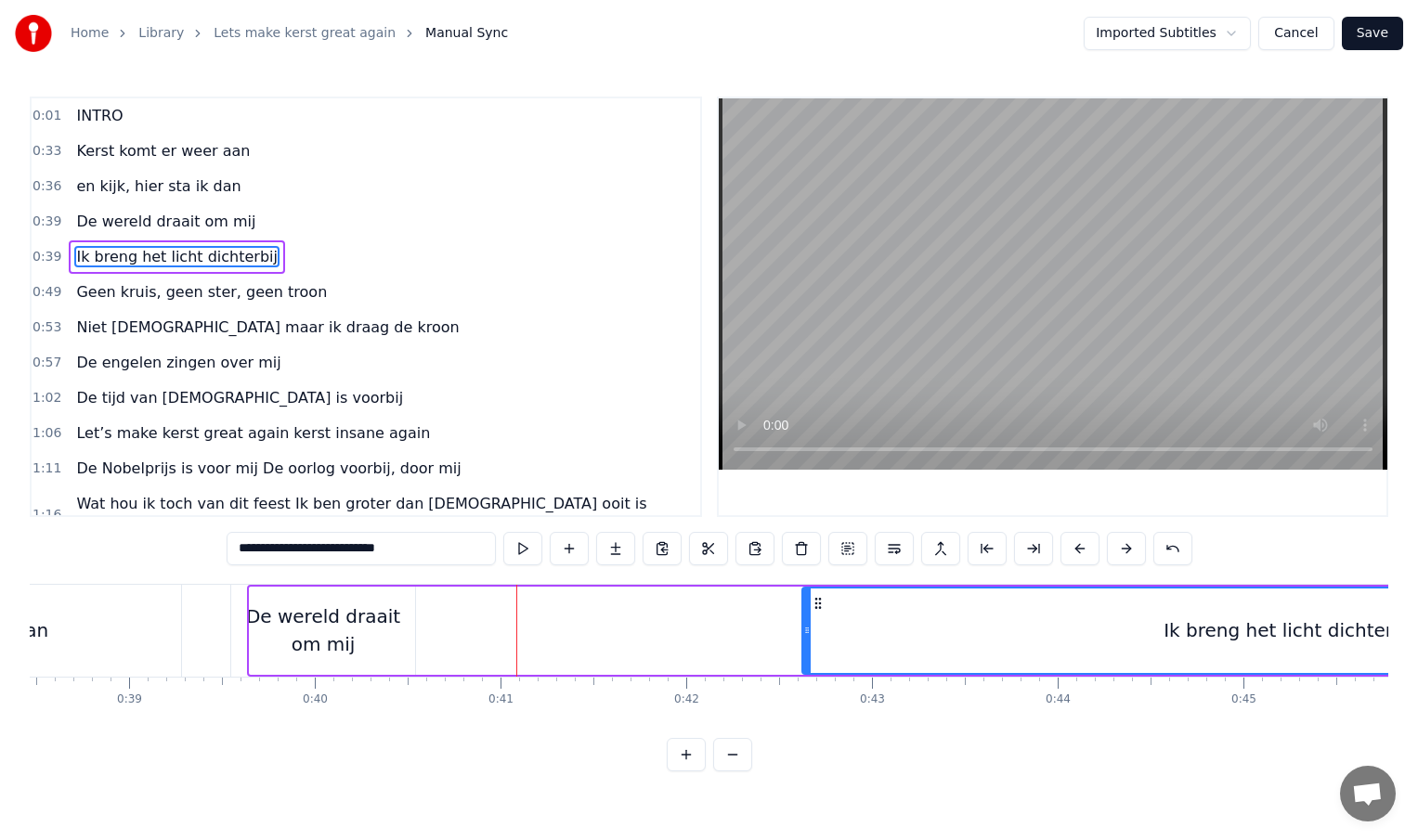
drag, startPoint x: 255, startPoint y: 630, endPoint x: 826, endPoint y: 621, distance: 571.1
click at [811, 621] on div at bounding box center [807, 630] width 8 height 84
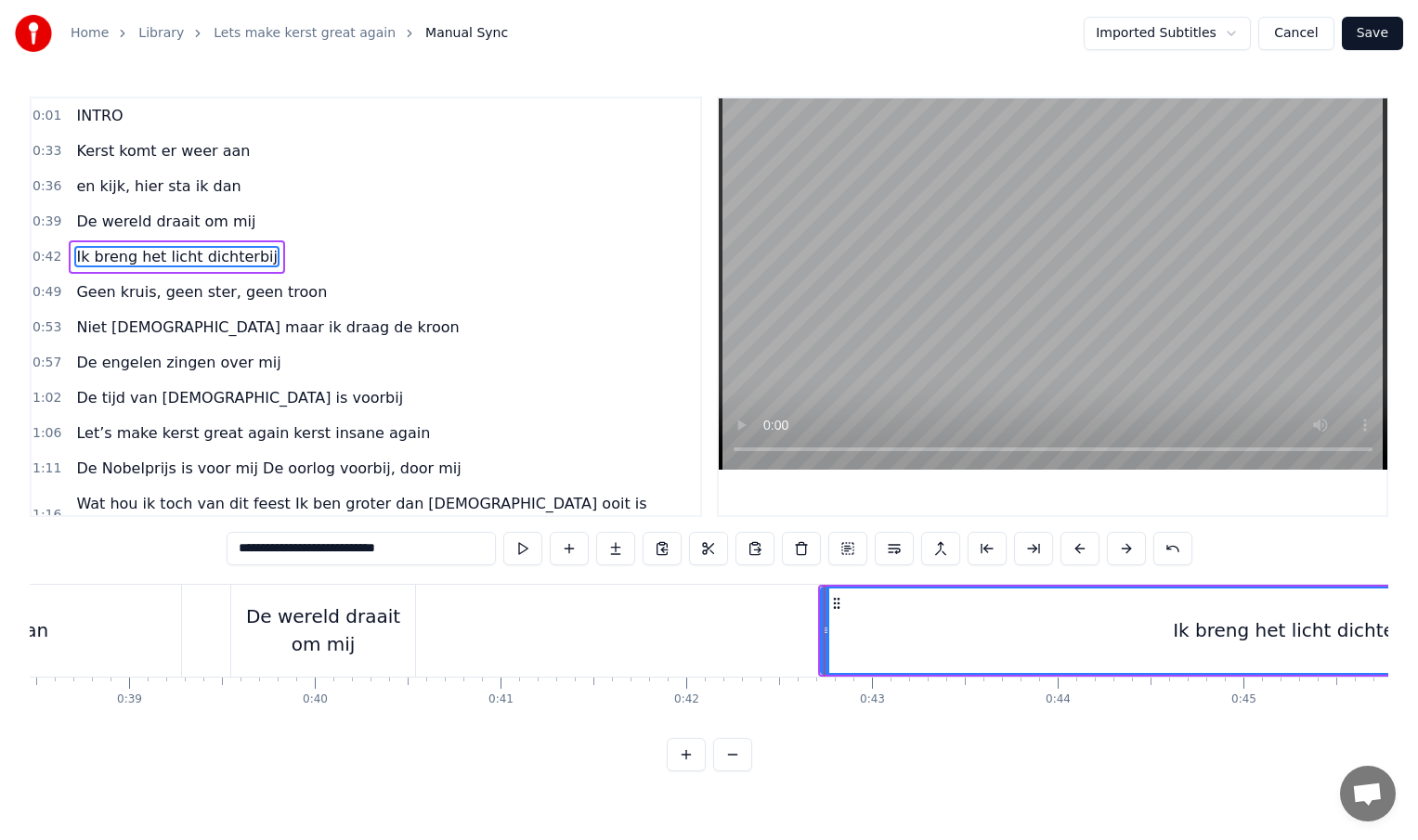
click at [387, 630] on div "De wereld draait om mij" at bounding box center [323, 631] width 184 height 56
type input "**********"
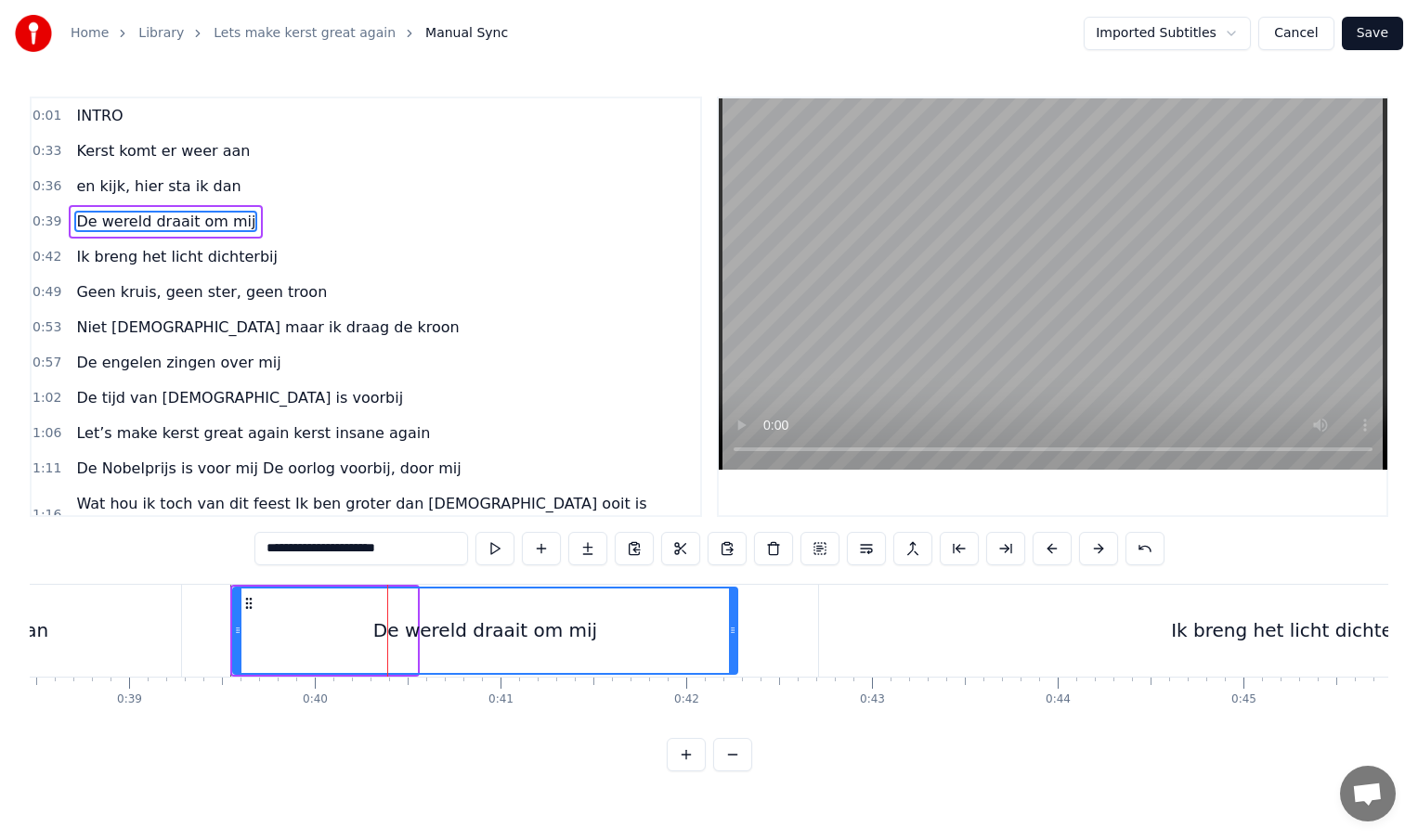
drag, startPoint x: 412, startPoint y: 630, endPoint x: 733, endPoint y: 634, distance: 321.0
click at [733, 634] on icon at bounding box center [733, 630] width 8 height 15
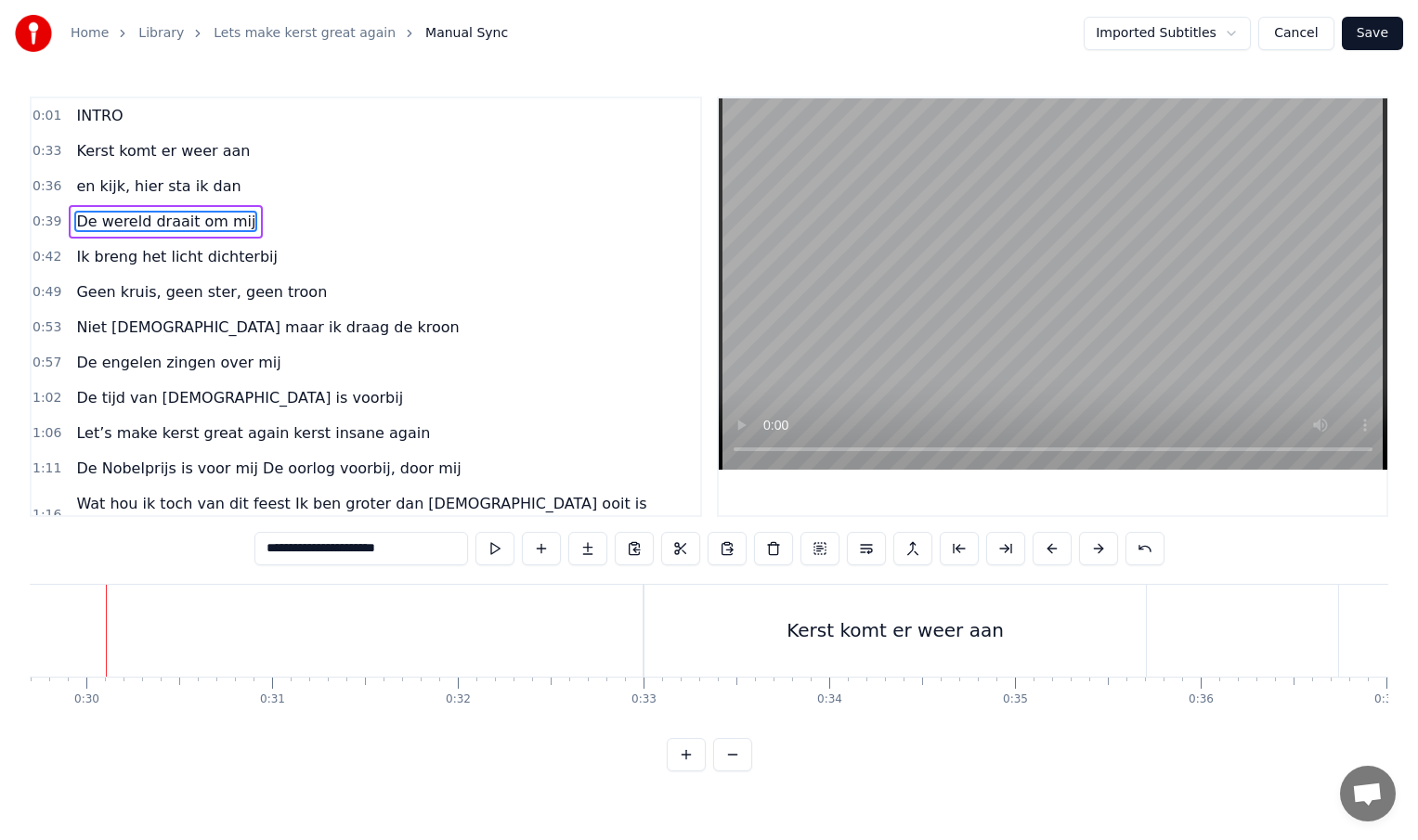
scroll to position [0, 5498]
click at [944, 615] on div "Kerst komt er weer aan" at bounding box center [913, 630] width 501 height 92
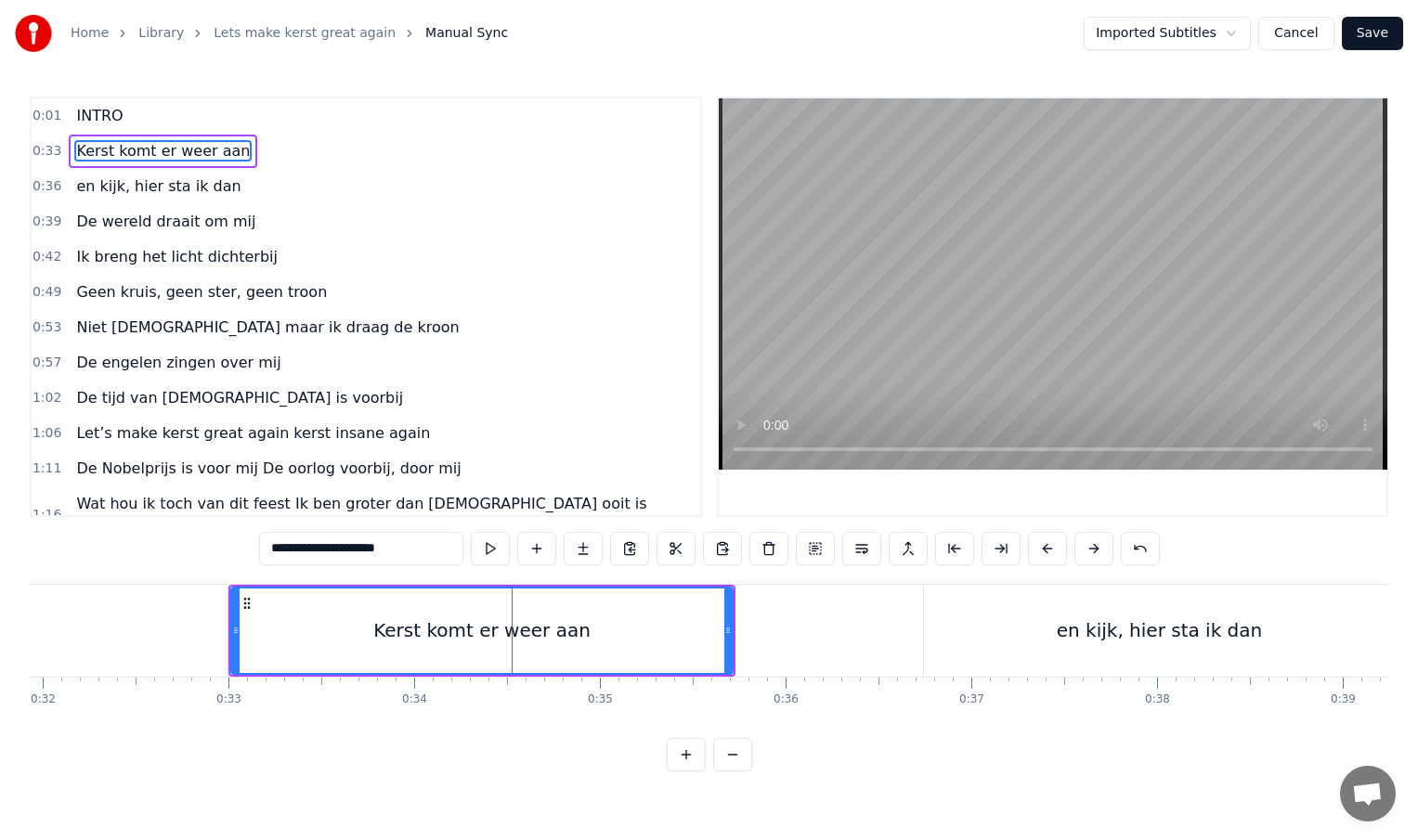
scroll to position [0, 5989]
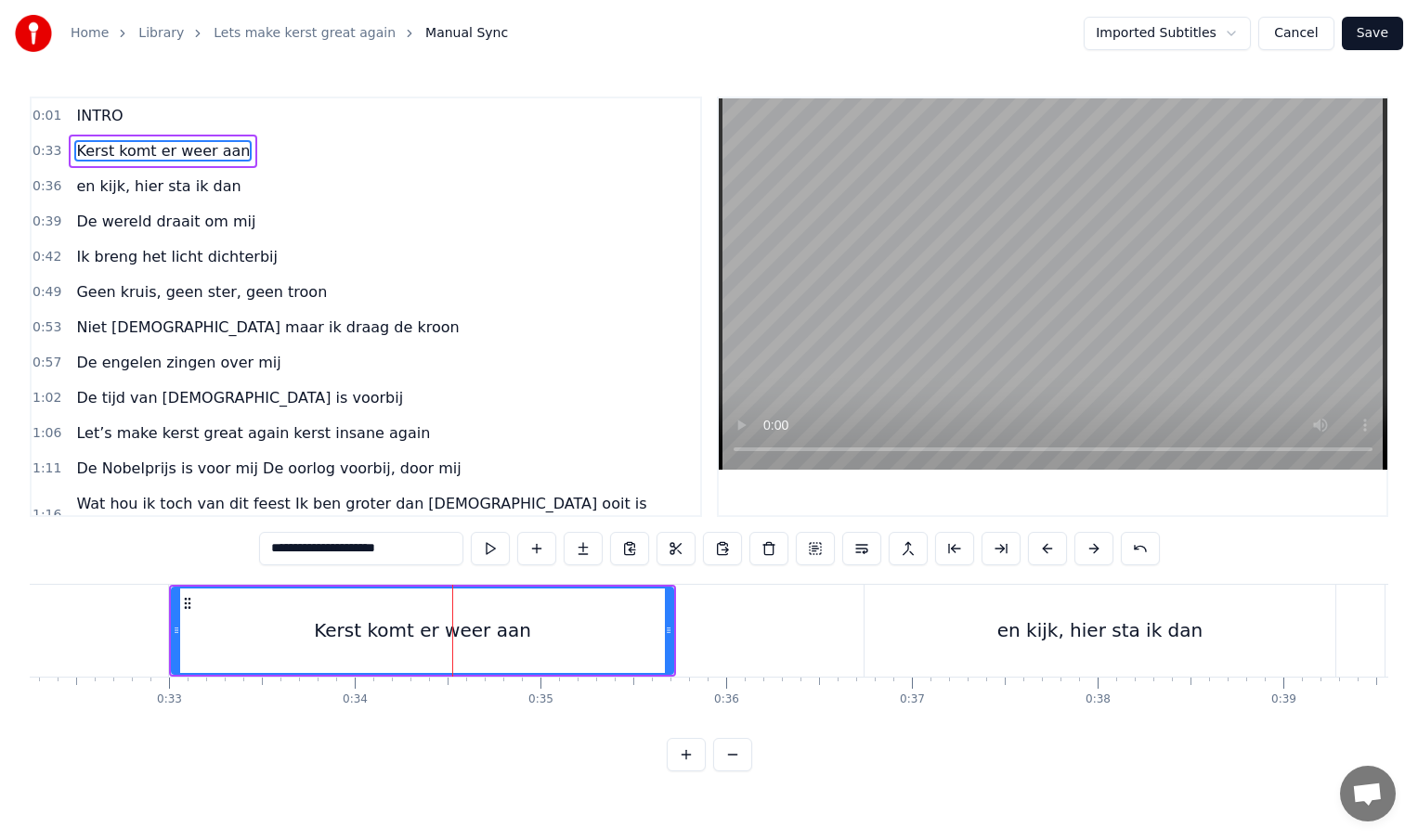
click at [1017, 630] on div "en kijk, hier sta ik dan" at bounding box center [1100, 630] width 205 height 28
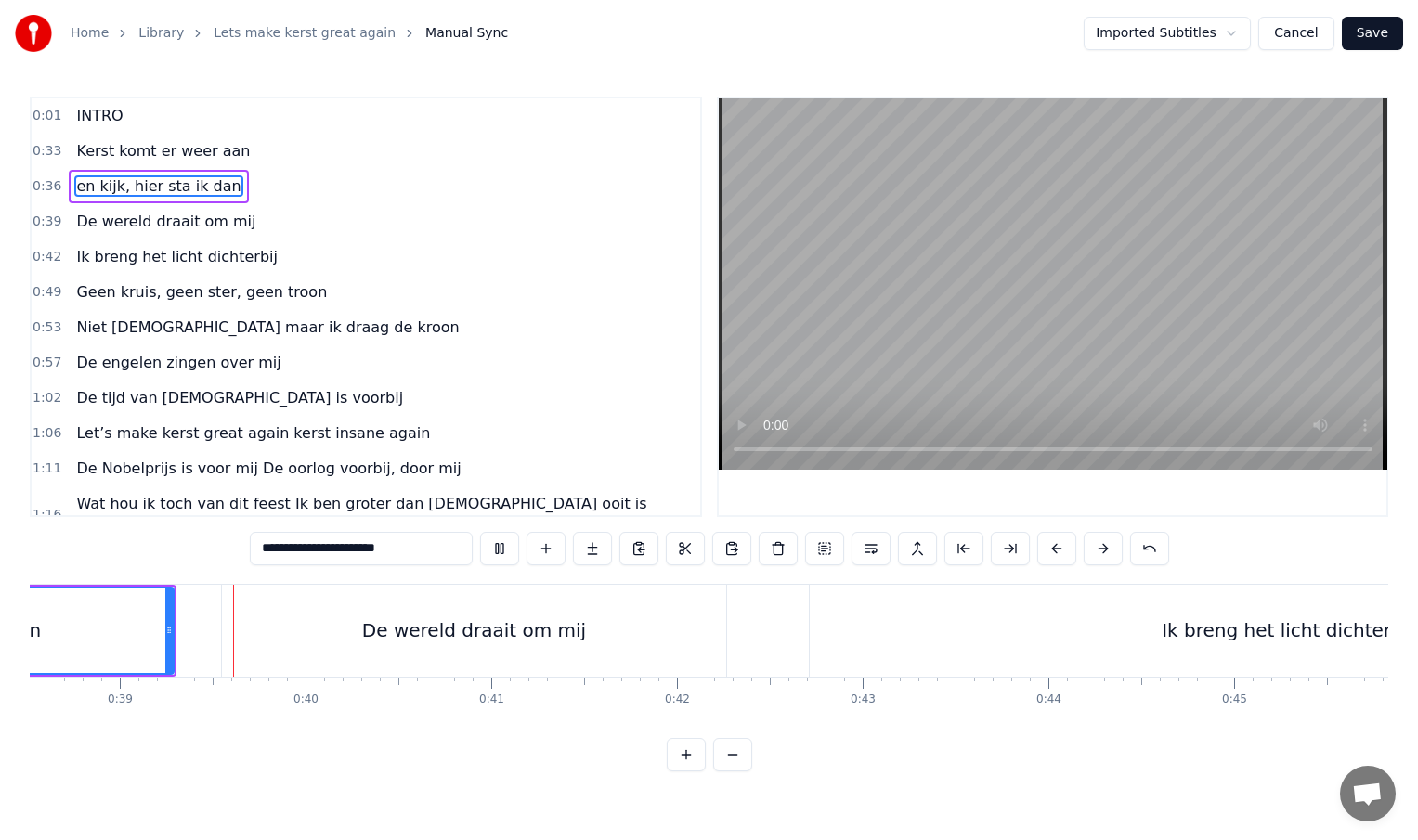
scroll to position [0, 7165]
click at [211, 634] on div "De wereld draait om mij" at bounding box center [463, 630] width 504 height 92
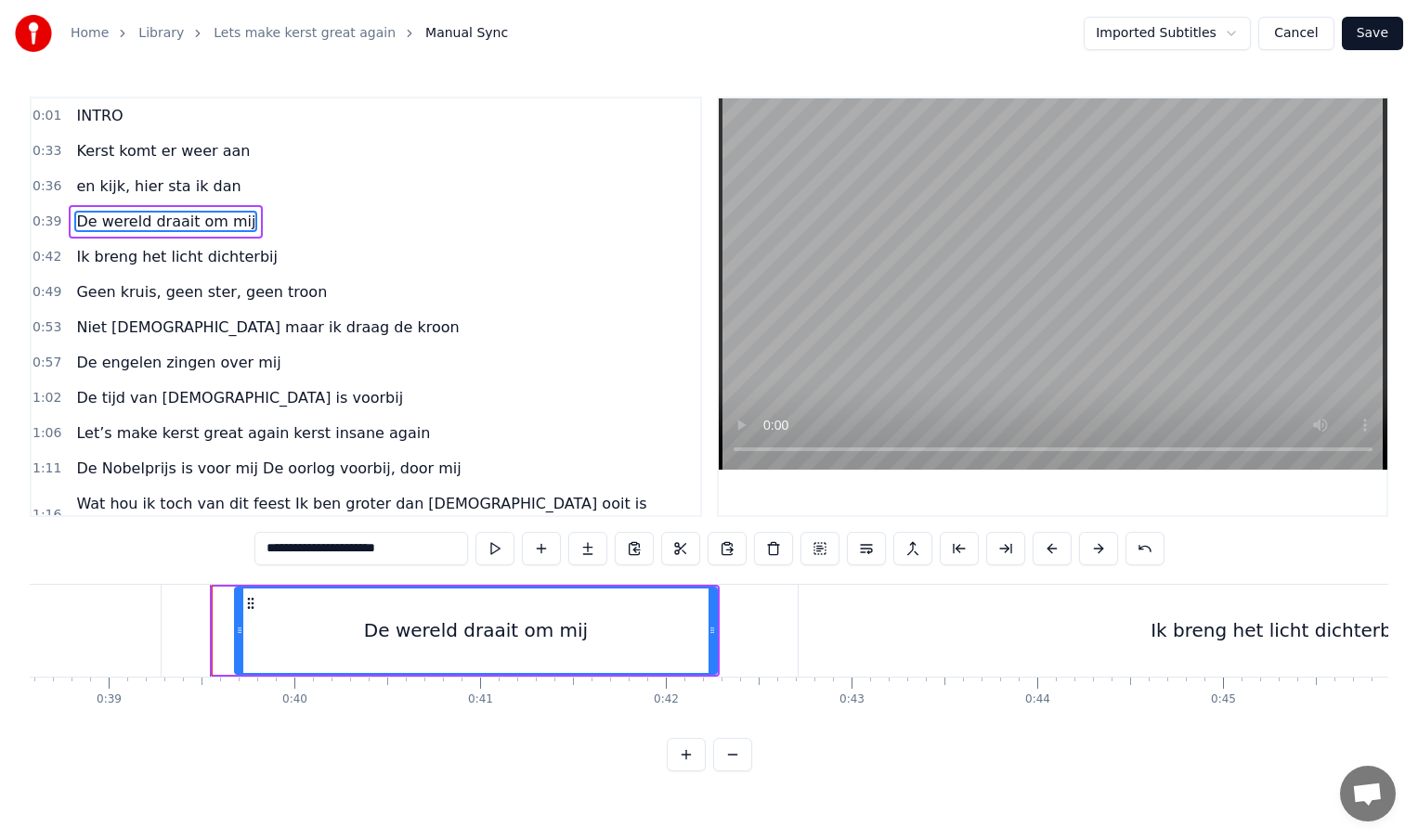
drag, startPoint x: 216, startPoint y: 631, endPoint x: 244, endPoint y: 632, distance: 28.0
click at [240, 632] on circle at bounding box center [239, 632] width 1 height 1
click at [972, 628] on div "Ik breng het licht dichterbij" at bounding box center [1276, 630] width 955 height 92
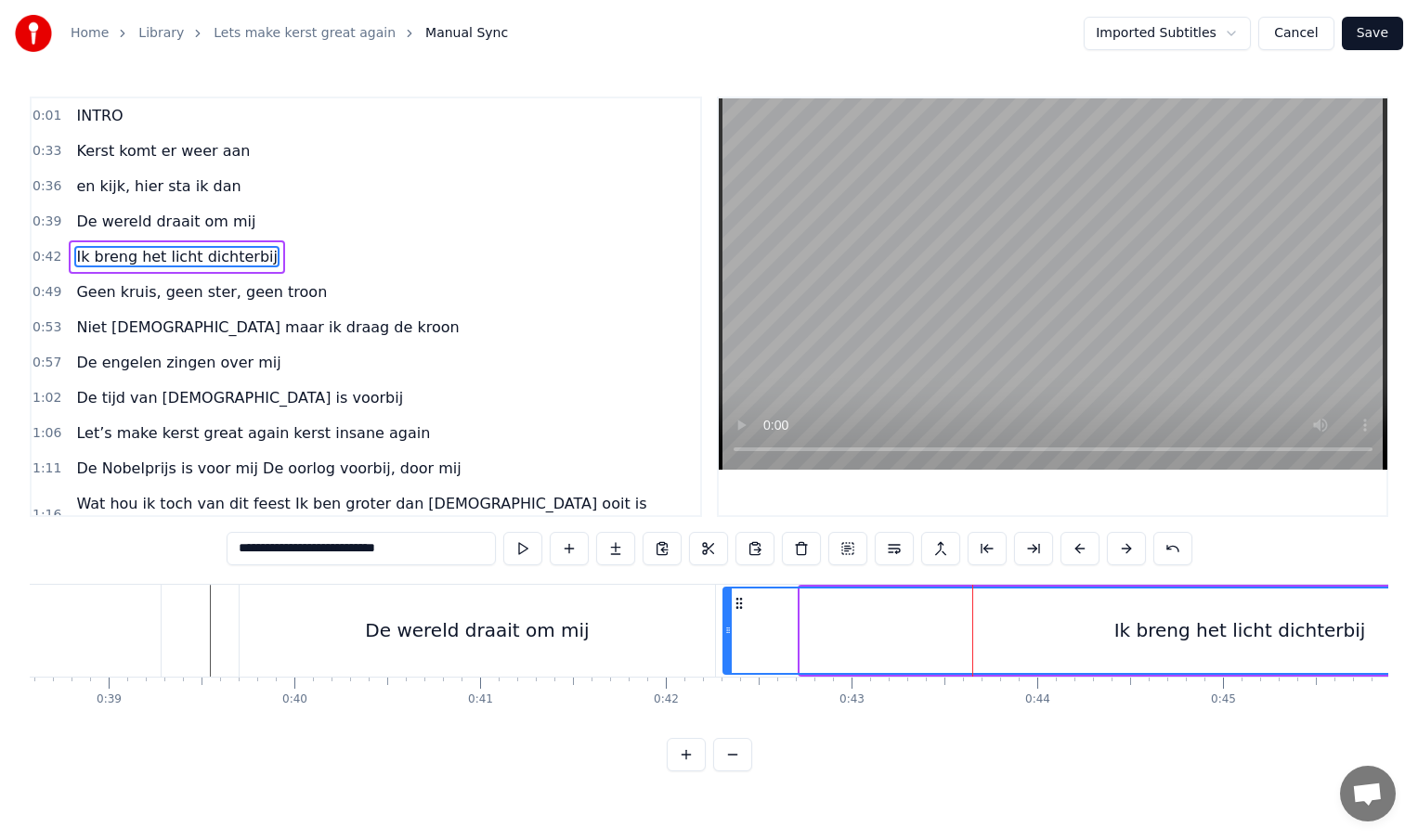
drag, startPoint x: 802, startPoint y: 632, endPoint x: 725, endPoint y: 637, distance: 77.2
click at [725, 637] on icon at bounding box center [728, 630] width 8 height 15
click at [704, 641] on div "De wereld draait om mij" at bounding box center [477, 630] width 475 height 92
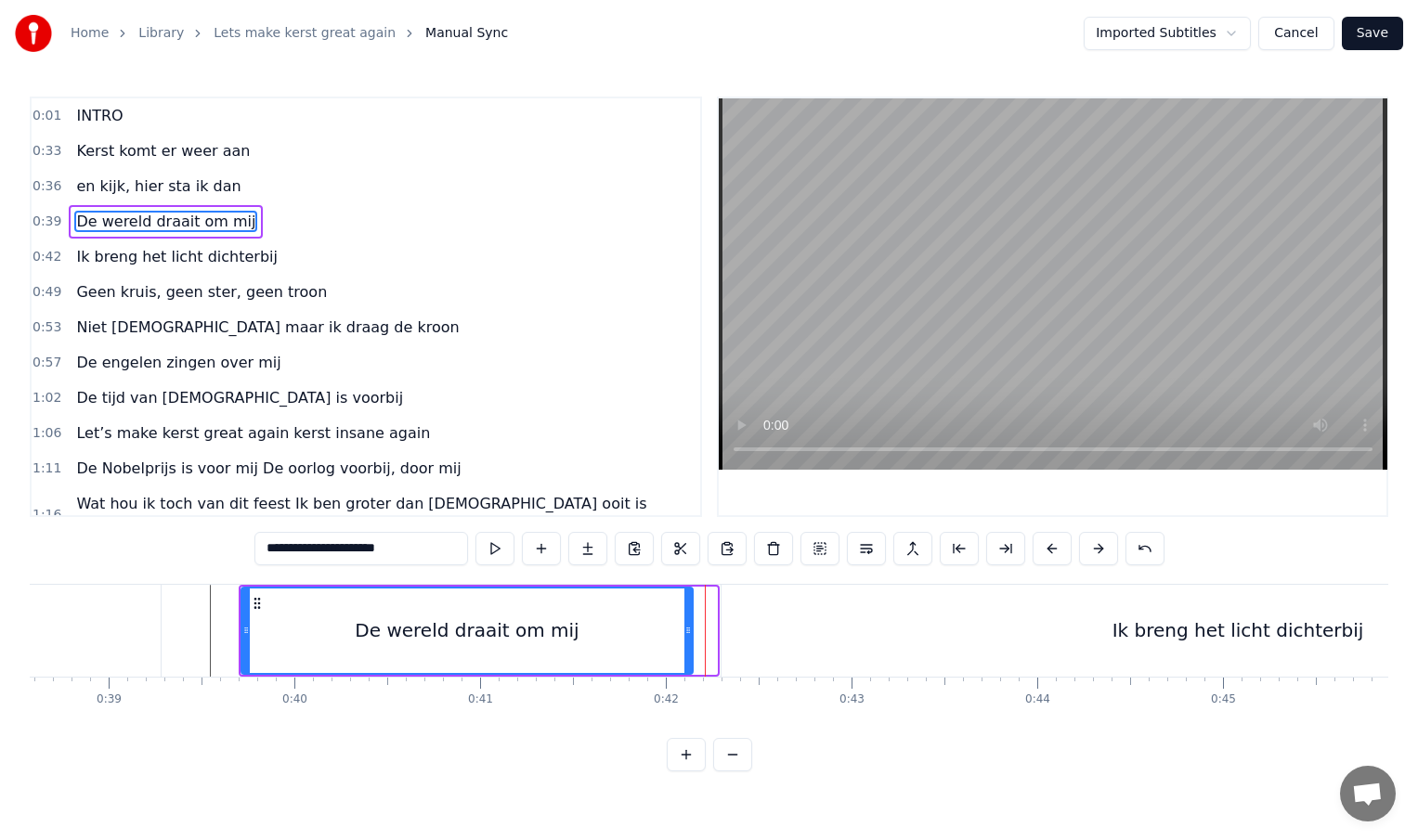
drag, startPoint x: 710, startPoint y: 630, endPoint x: 685, endPoint y: 630, distance: 25.0
click at [685, 630] on icon at bounding box center [688, 630] width 8 height 15
click at [726, 630] on div "Ik breng het licht dichterbij" at bounding box center [1237, 630] width 1033 height 92
type input "**********"
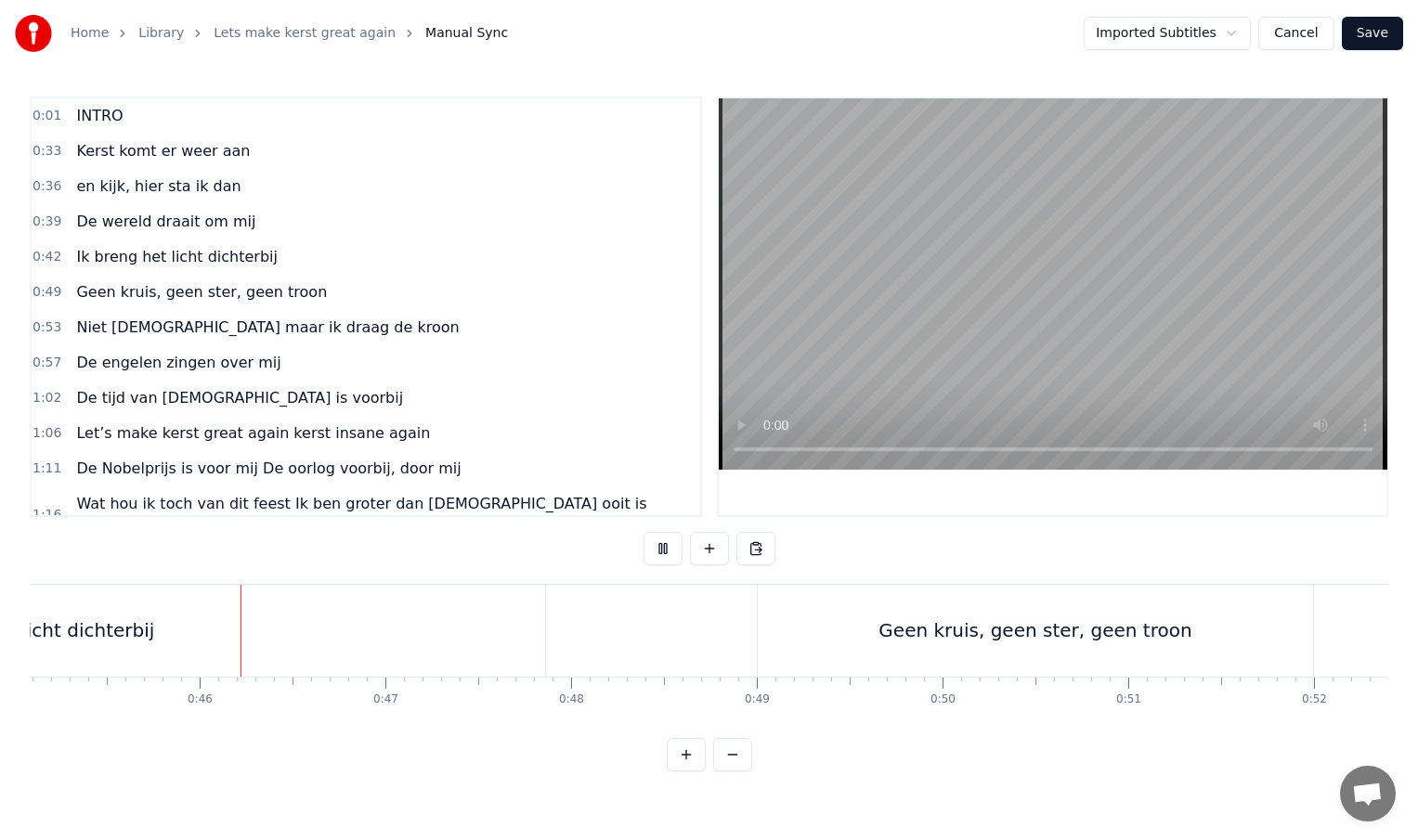
scroll to position [0, 8386]
click at [486, 637] on div "Ik breng het licht dichterbij" at bounding box center [16, 630] width 1033 height 92
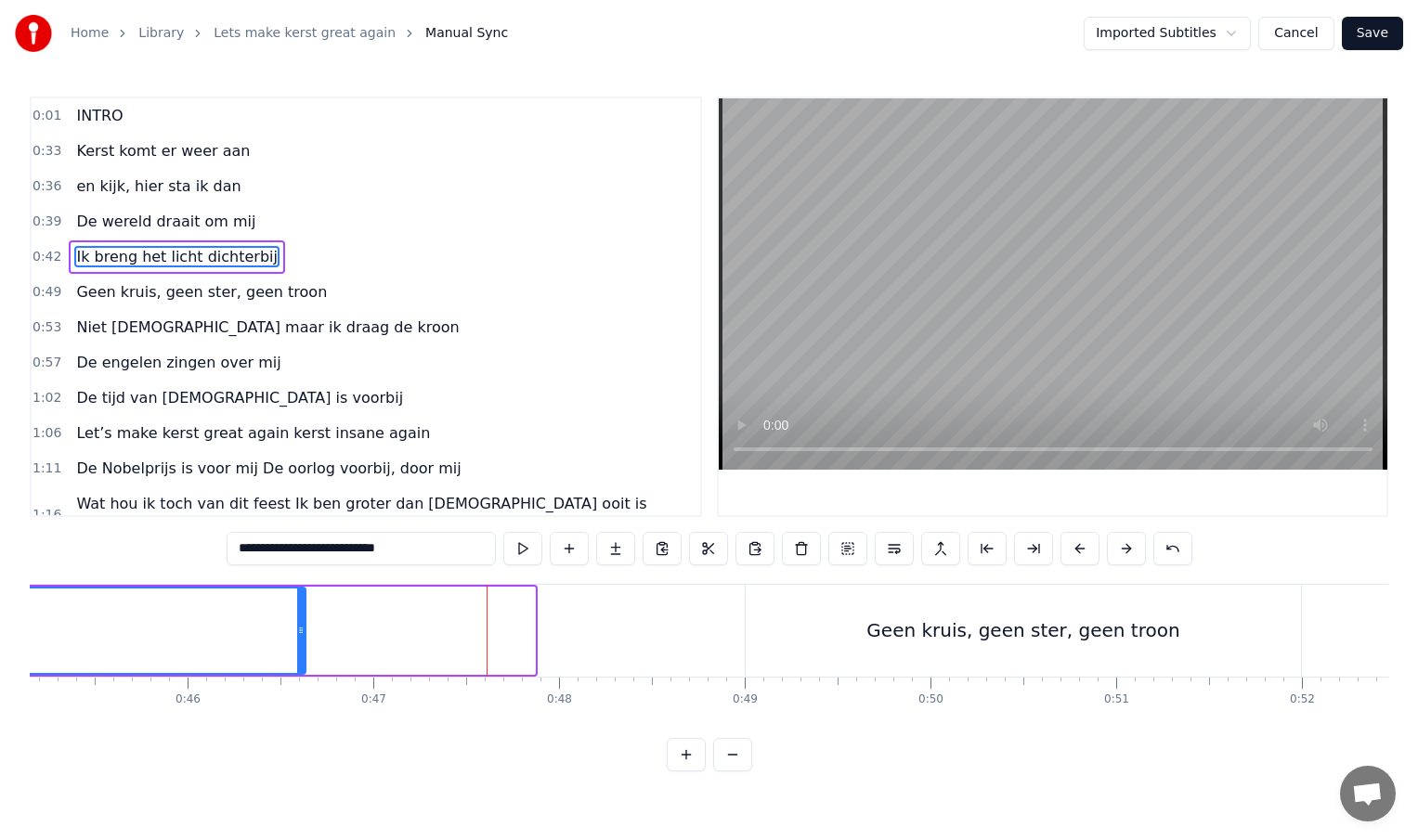
drag, startPoint x: 530, startPoint y: 632, endPoint x: 300, endPoint y: 629, distance: 230.0
click at [300, 629] on icon at bounding box center [301, 630] width 8 height 15
click at [783, 637] on div "Geen kruis, geen ster, geen troon" at bounding box center [1023, 630] width 556 height 92
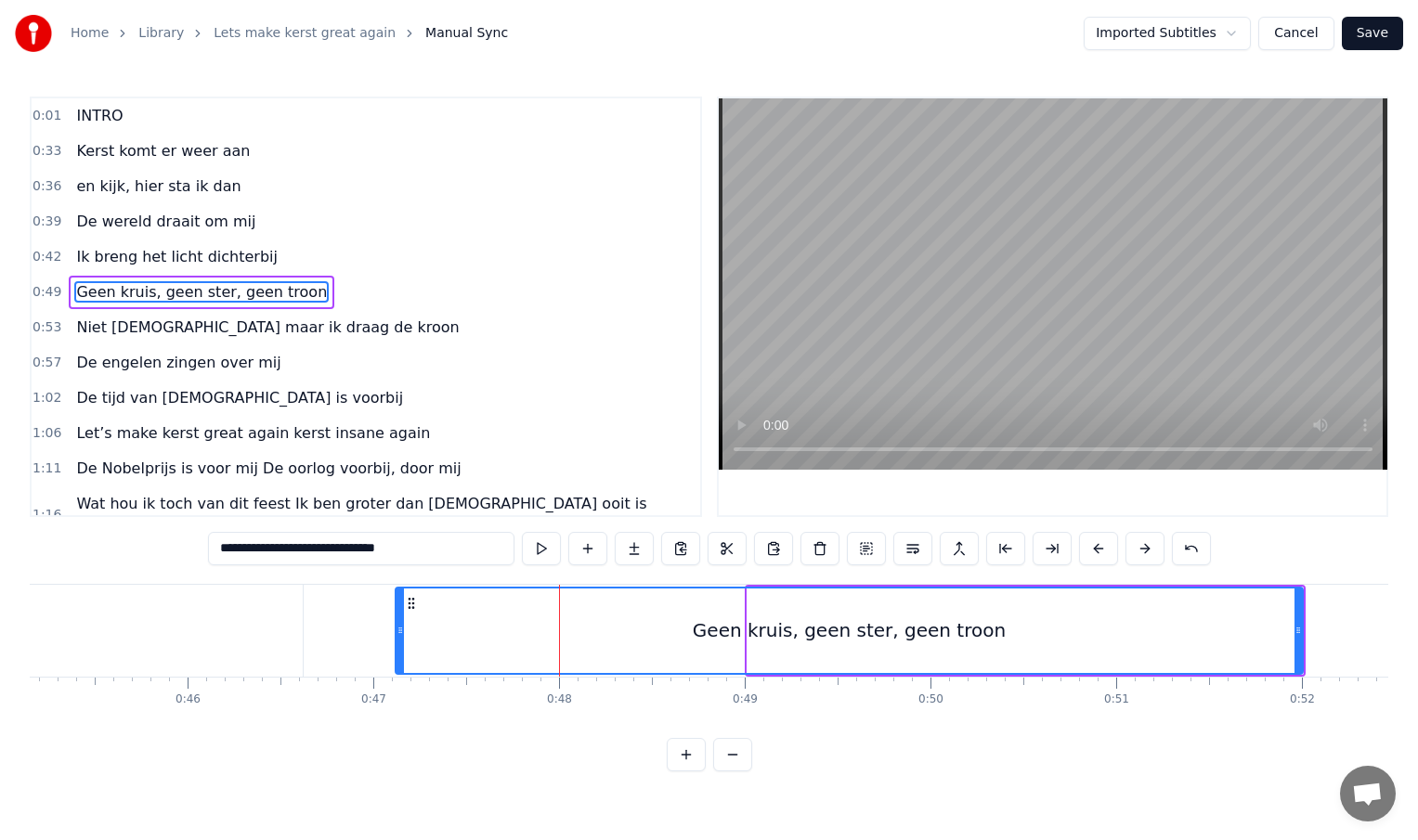
drag, startPoint x: 750, startPoint y: 632, endPoint x: 399, endPoint y: 632, distance: 351.0
click at [400, 632] on circle at bounding box center [400, 632] width 1 height 1
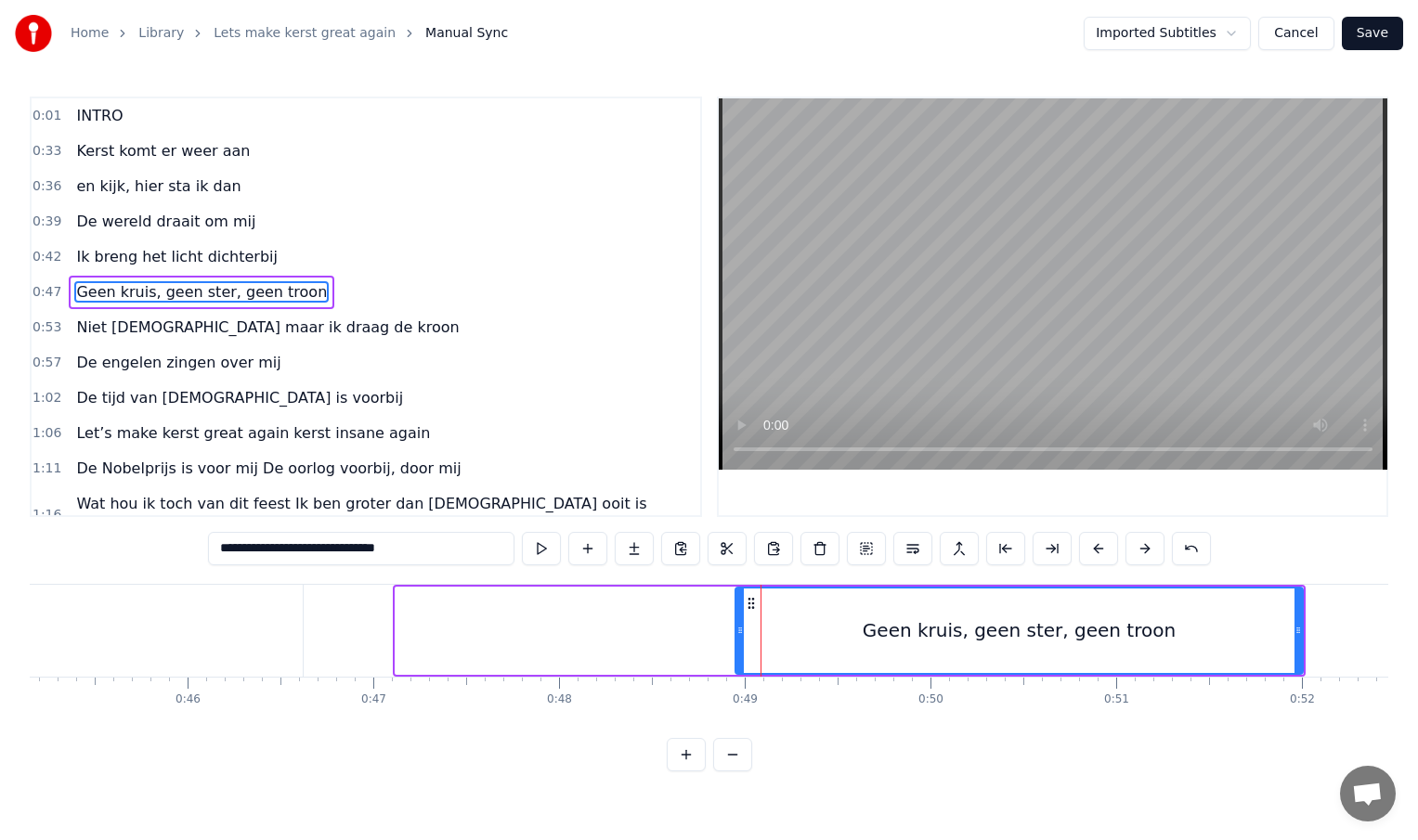
drag, startPoint x: 402, startPoint y: 634, endPoint x: 743, endPoint y: 645, distance: 341.2
click at [743, 645] on div at bounding box center [740, 630] width 8 height 84
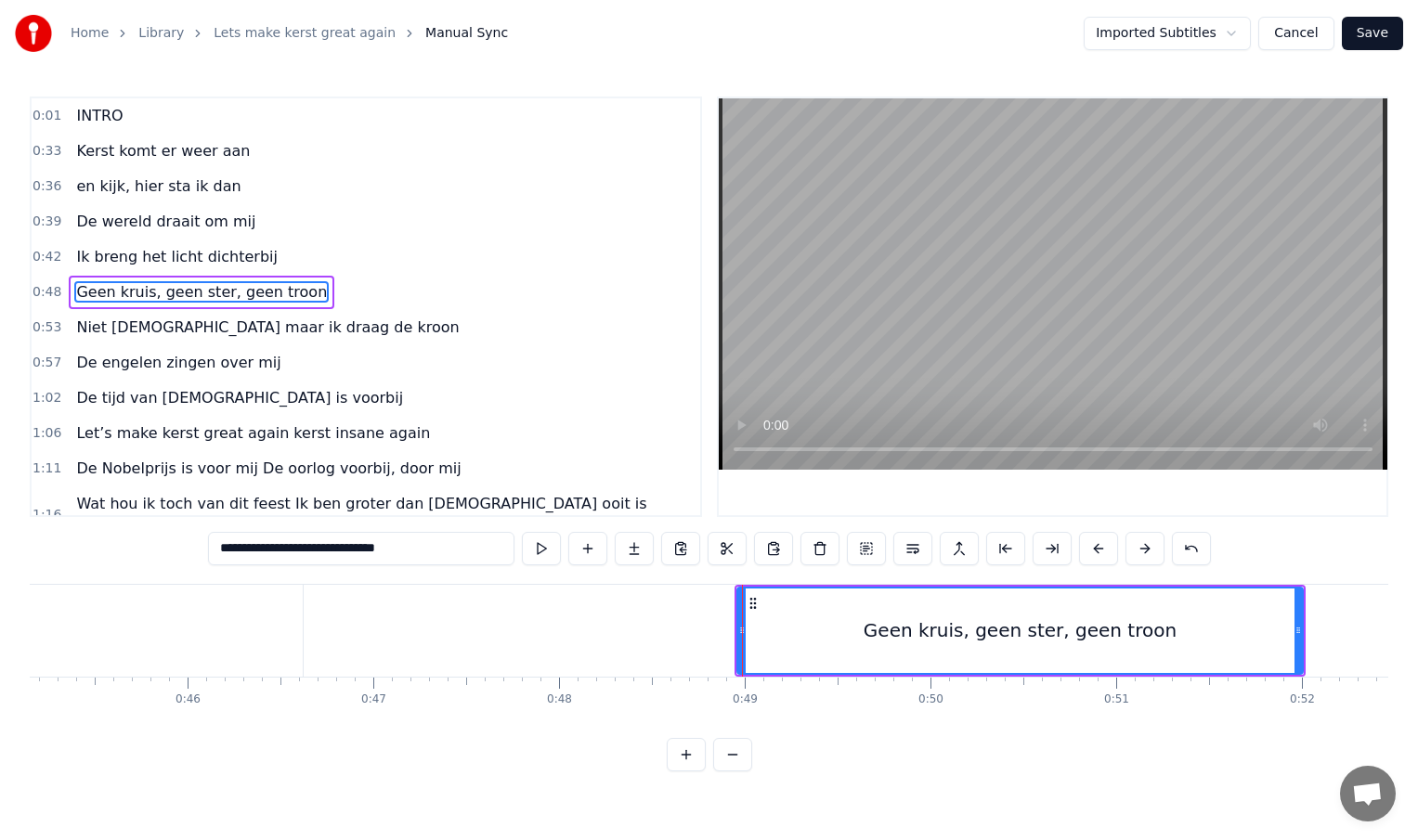
type input "**********"
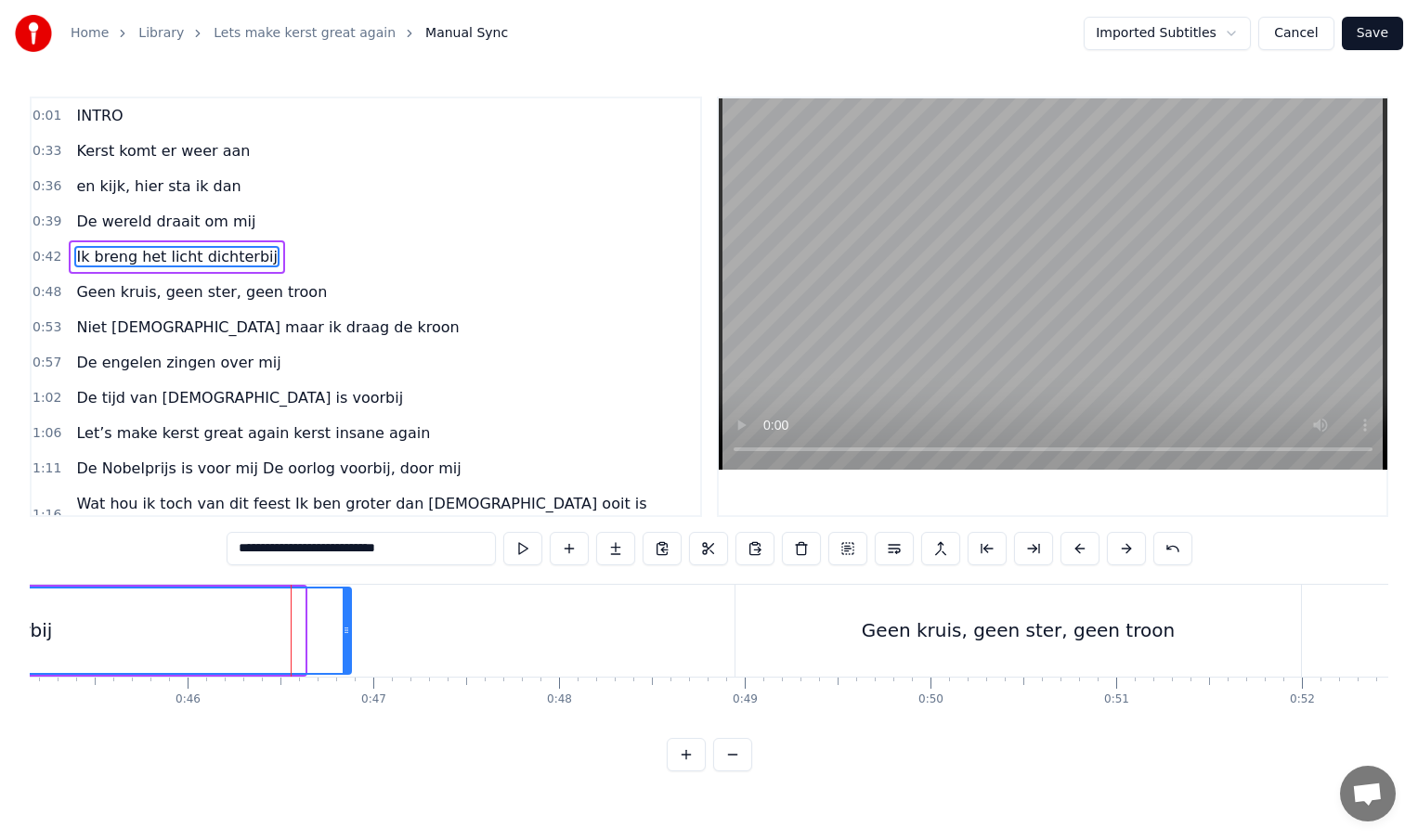
drag, startPoint x: 300, startPoint y: 631, endPoint x: 355, endPoint y: 632, distance: 55.0
click at [350, 632] on icon at bounding box center [347, 630] width 8 height 15
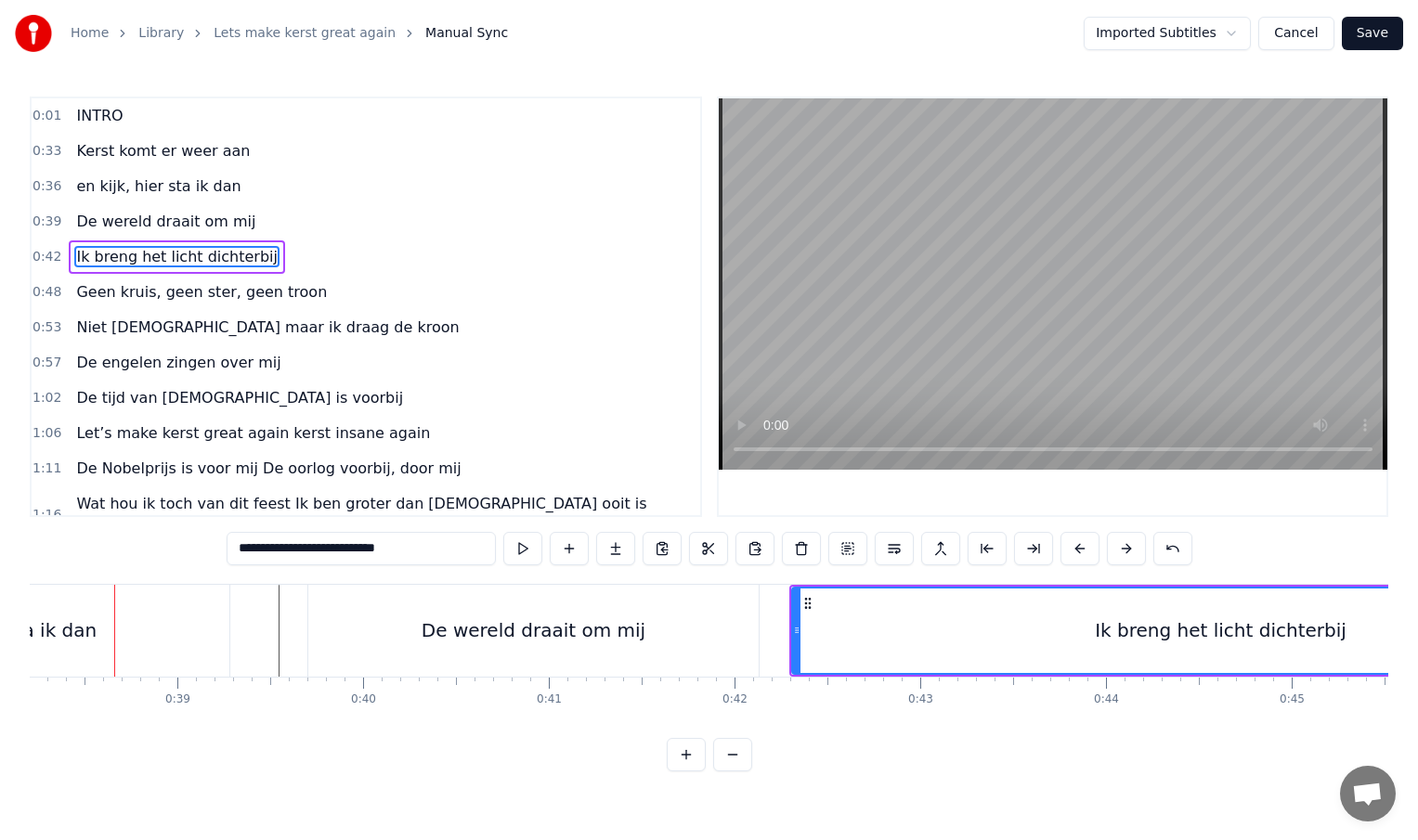
scroll to position [0, 7087]
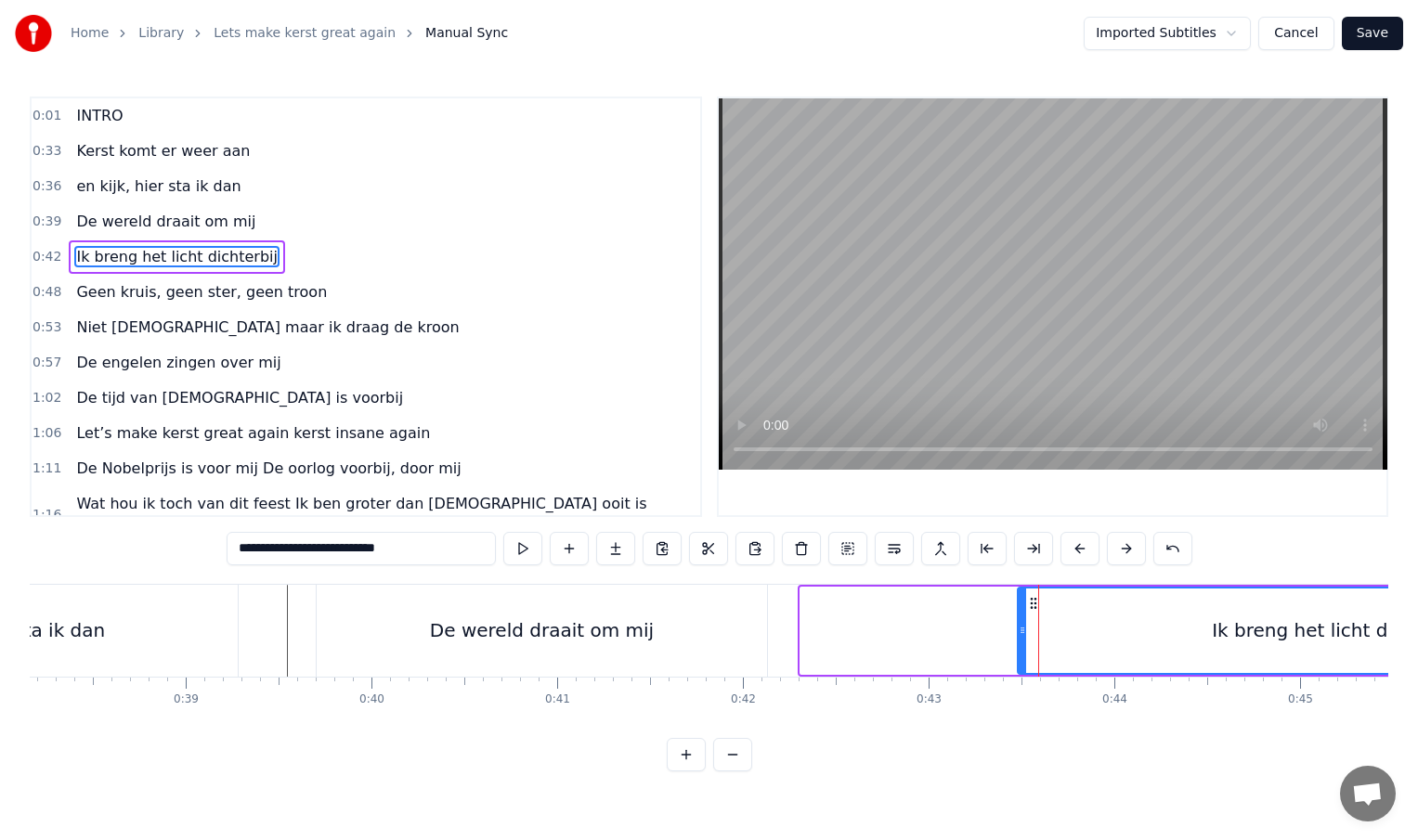
drag, startPoint x: 805, startPoint y: 630, endPoint x: 1023, endPoint y: 637, distance: 218.1
click at [1023, 637] on icon at bounding box center [1023, 630] width 8 height 15
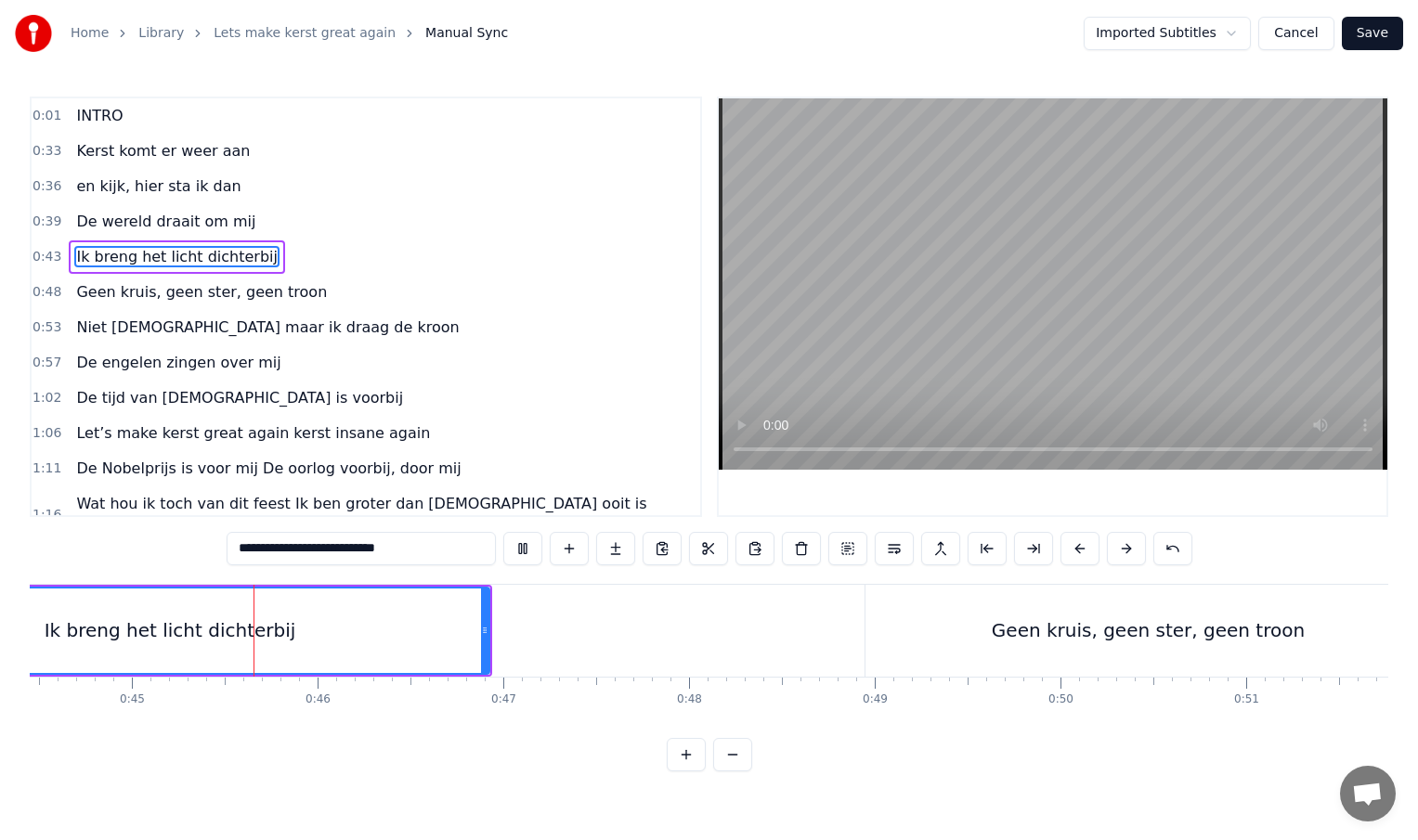
scroll to position [0, 8268]
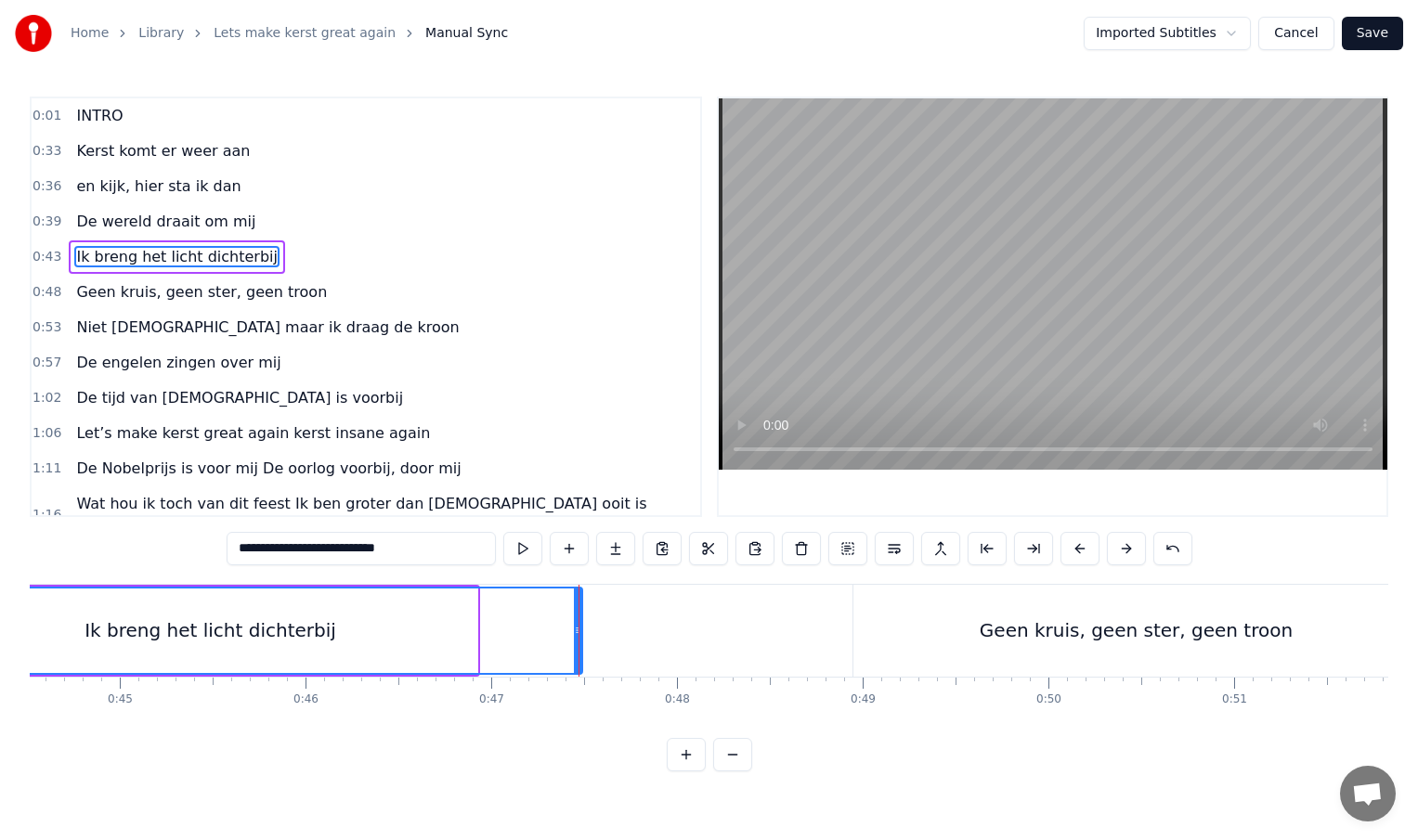
drag, startPoint x: 473, startPoint y: 635, endPoint x: 579, endPoint y: 638, distance: 106.0
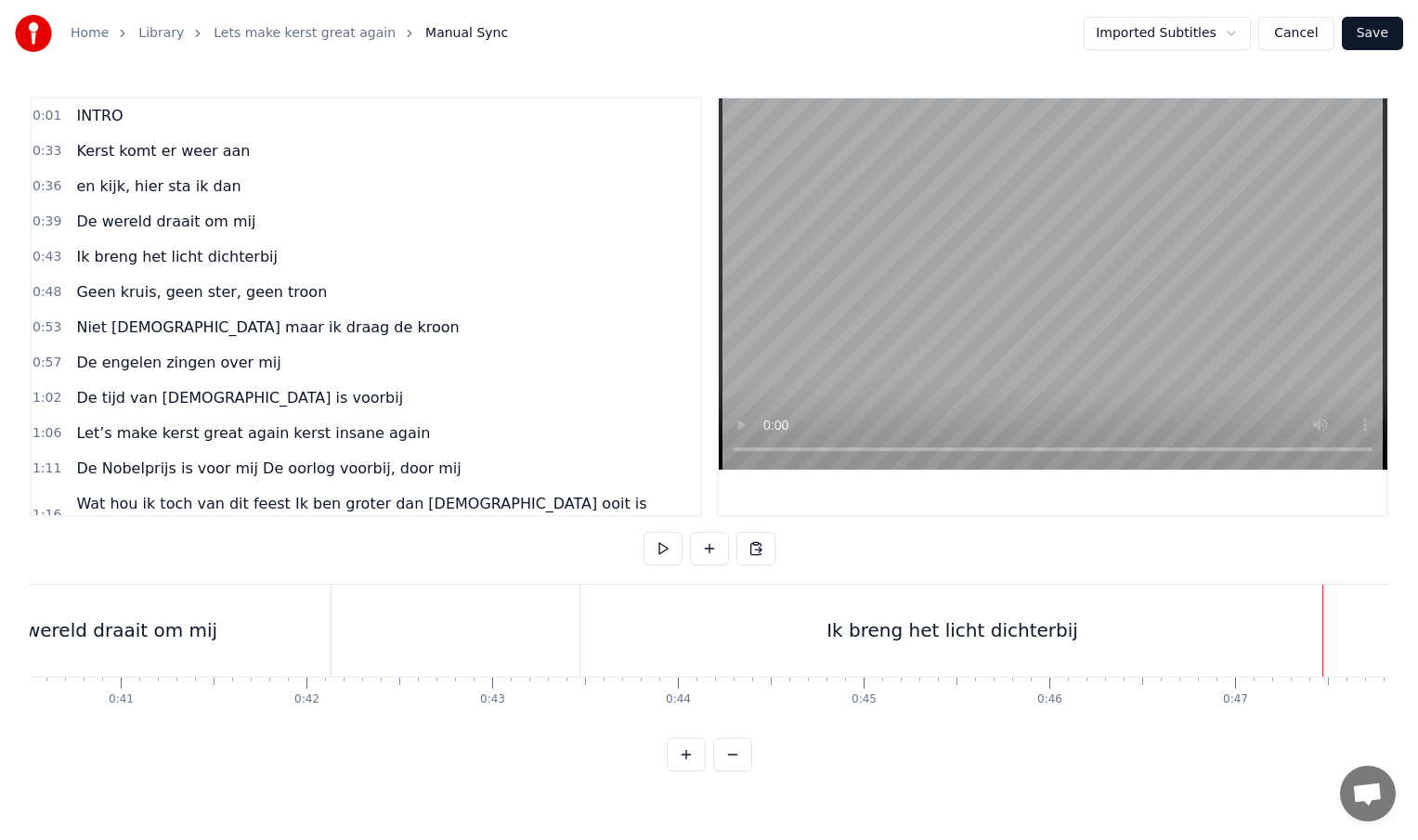
scroll to position [0, 7522]
click at [323, 630] on div "De wereld draait om mij" at bounding box center [106, 630] width 450 height 92
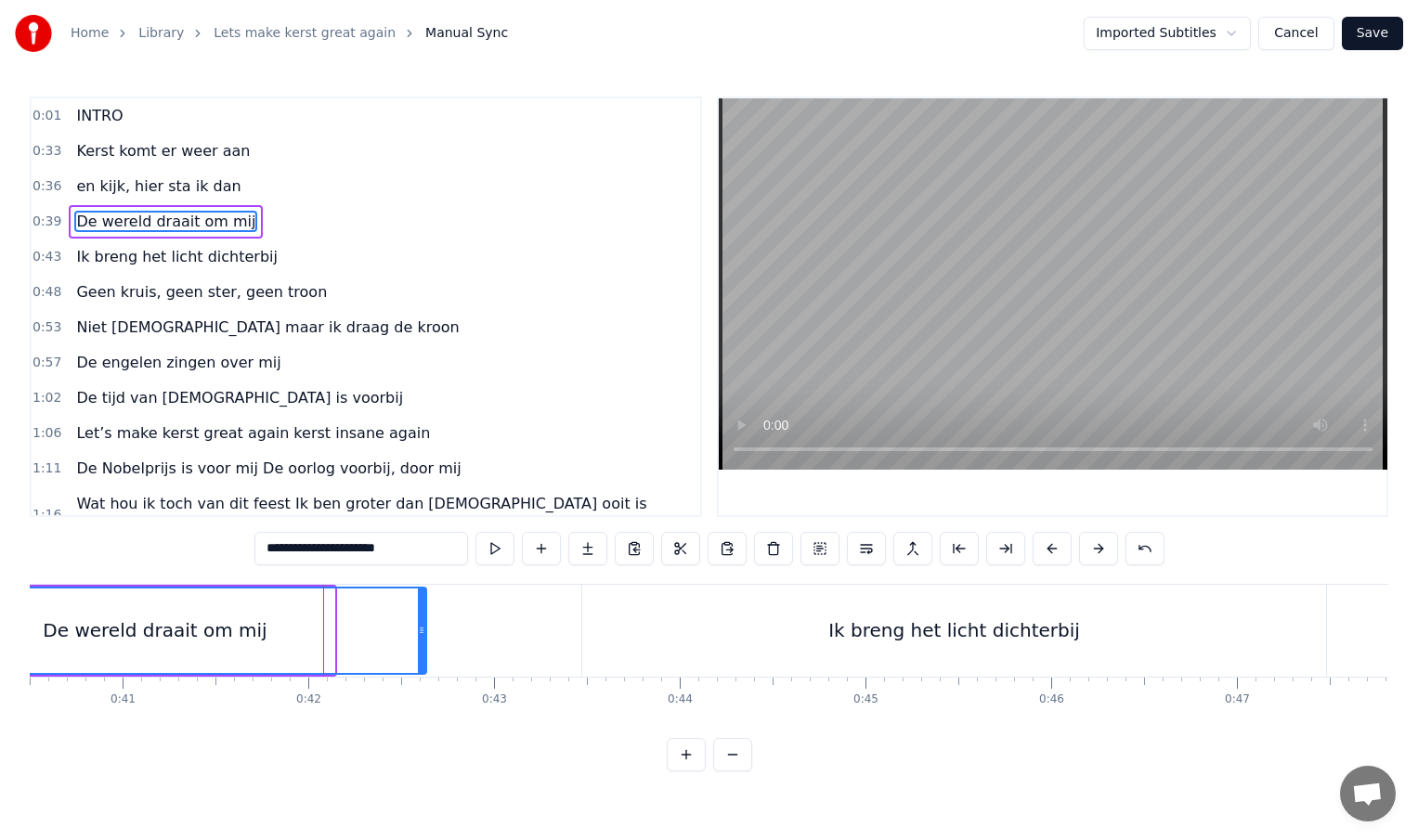
drag, startPoint x: 331, startPoint y: 630, endPoint x: 423, endPoint y: 632, distance: 92.0
click at [423, 632] on icon at bounding box center [422, 630] width 8 height 15
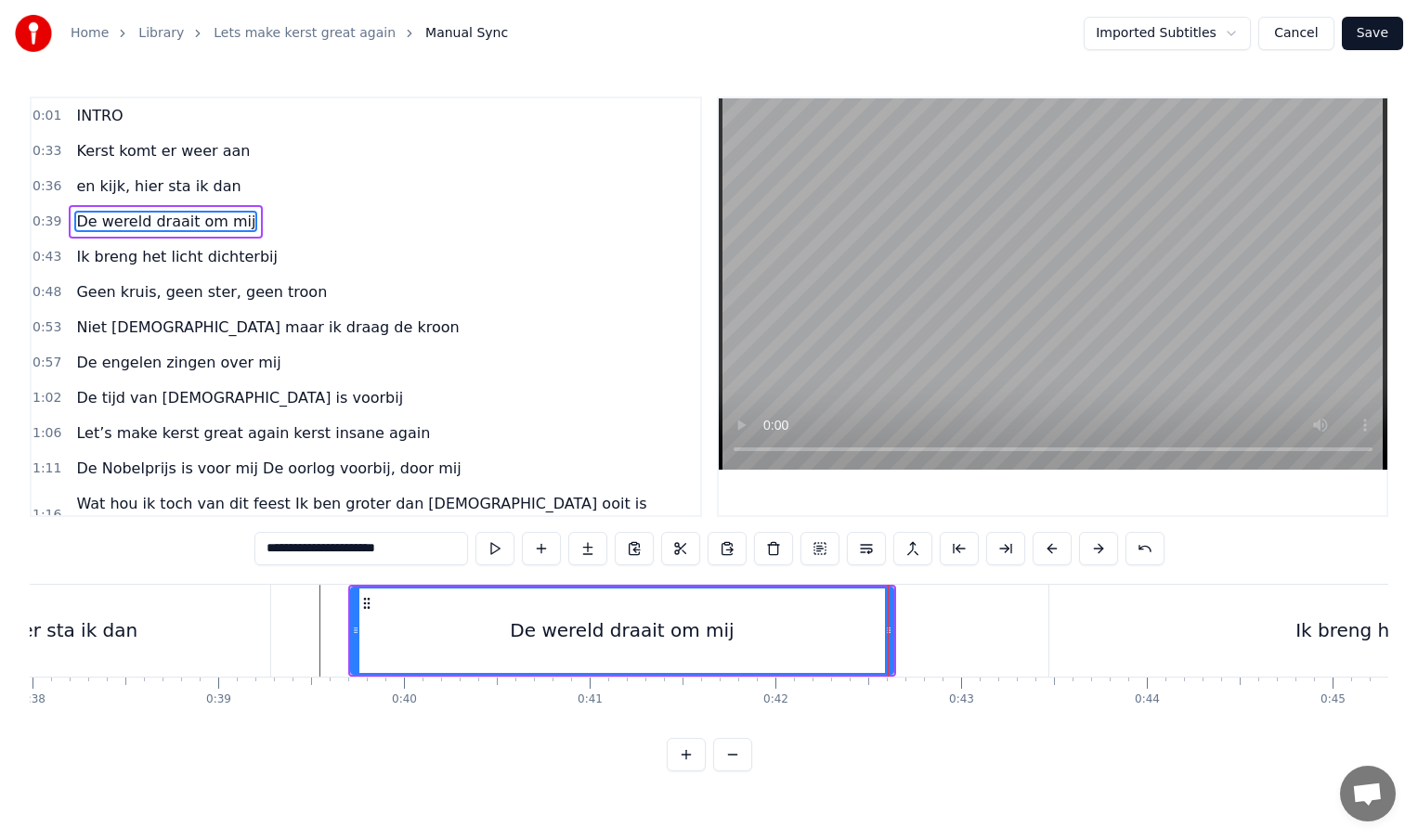
scroll to position [0, 7008]
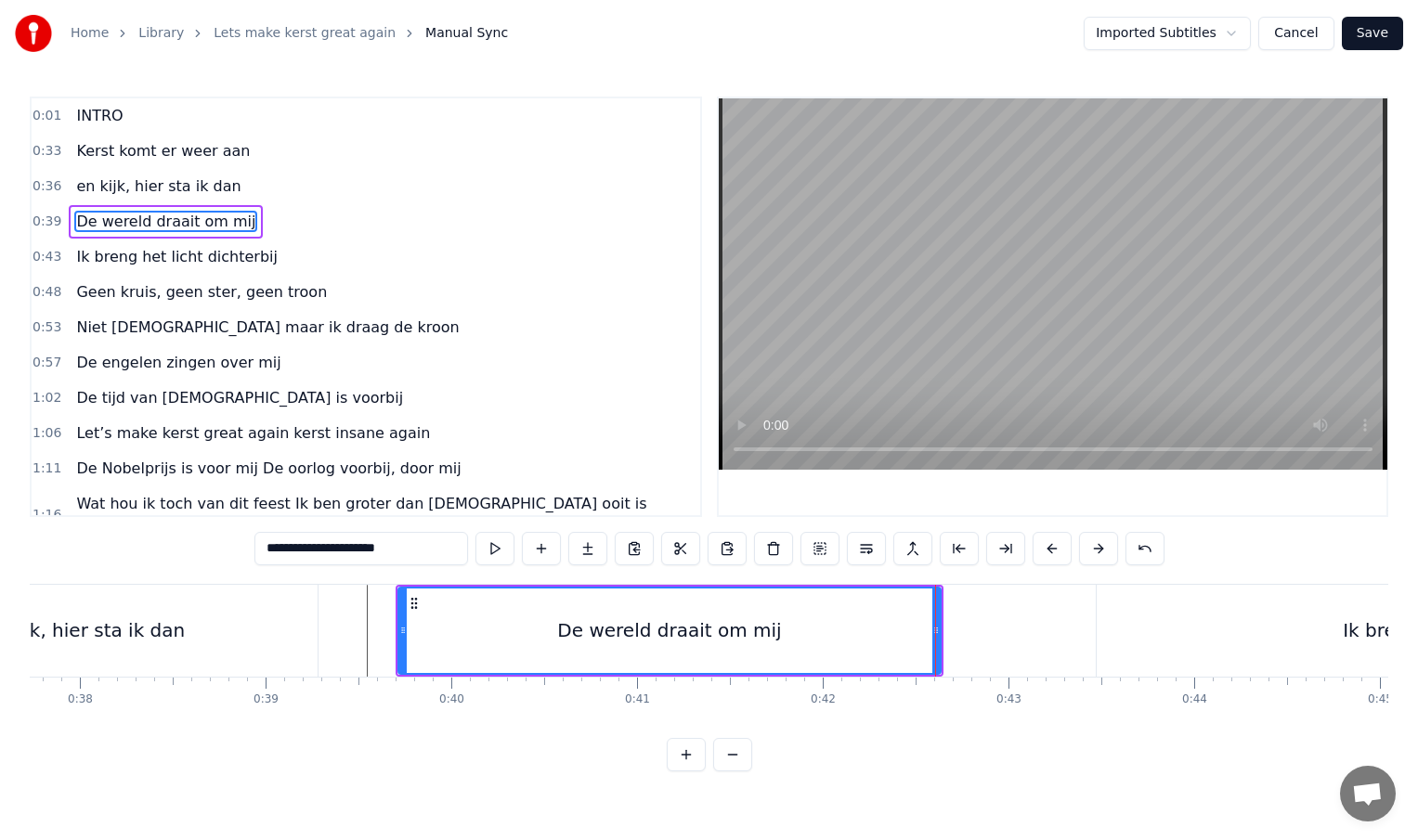
click at [404, 629] on circle at bounding box center [404, 628] width 1 height 1
click at [505, 631] on div "De wereld draait om mij" at bounding box center [670, 630] width 540 height 84
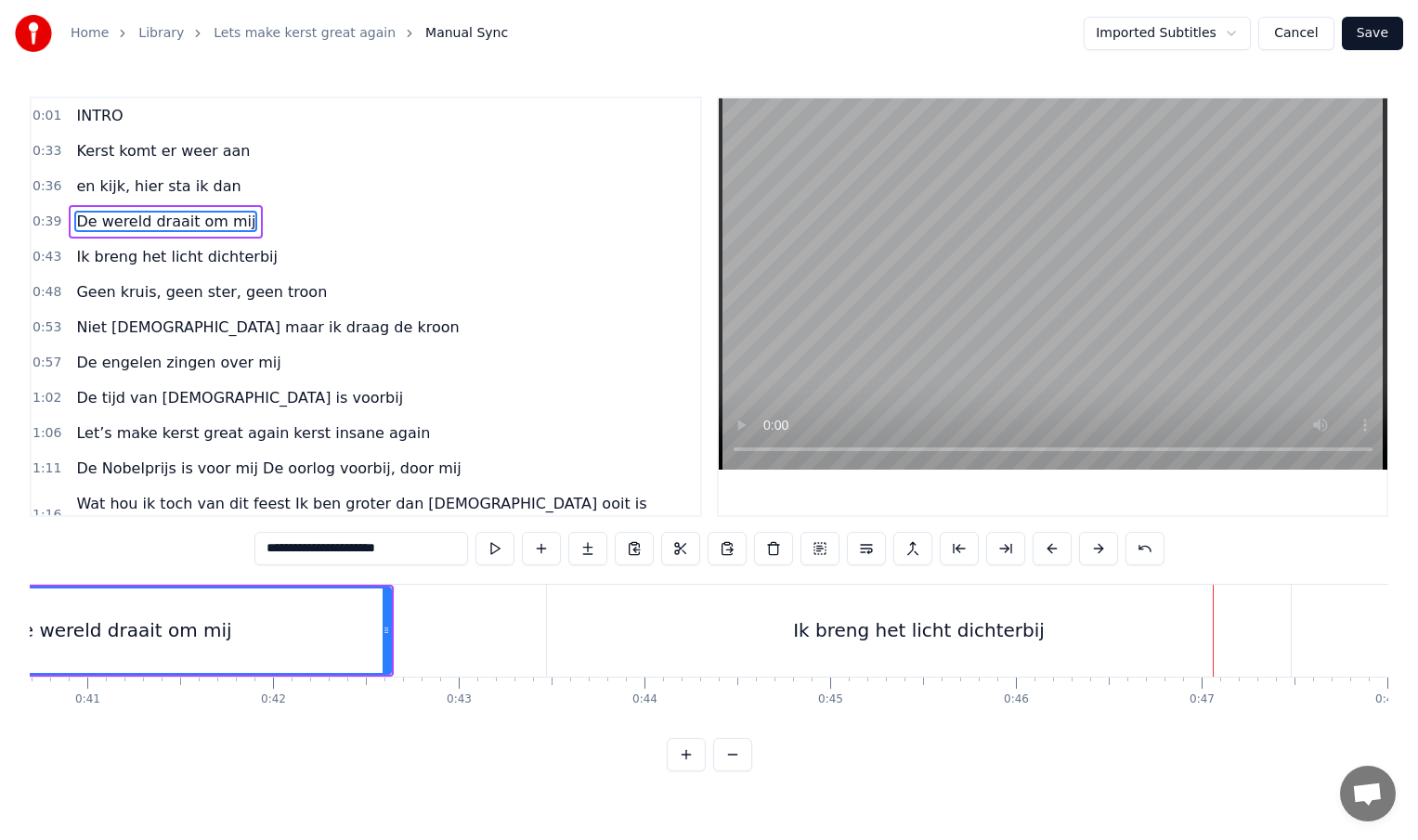
scroll to position [0, 7525]
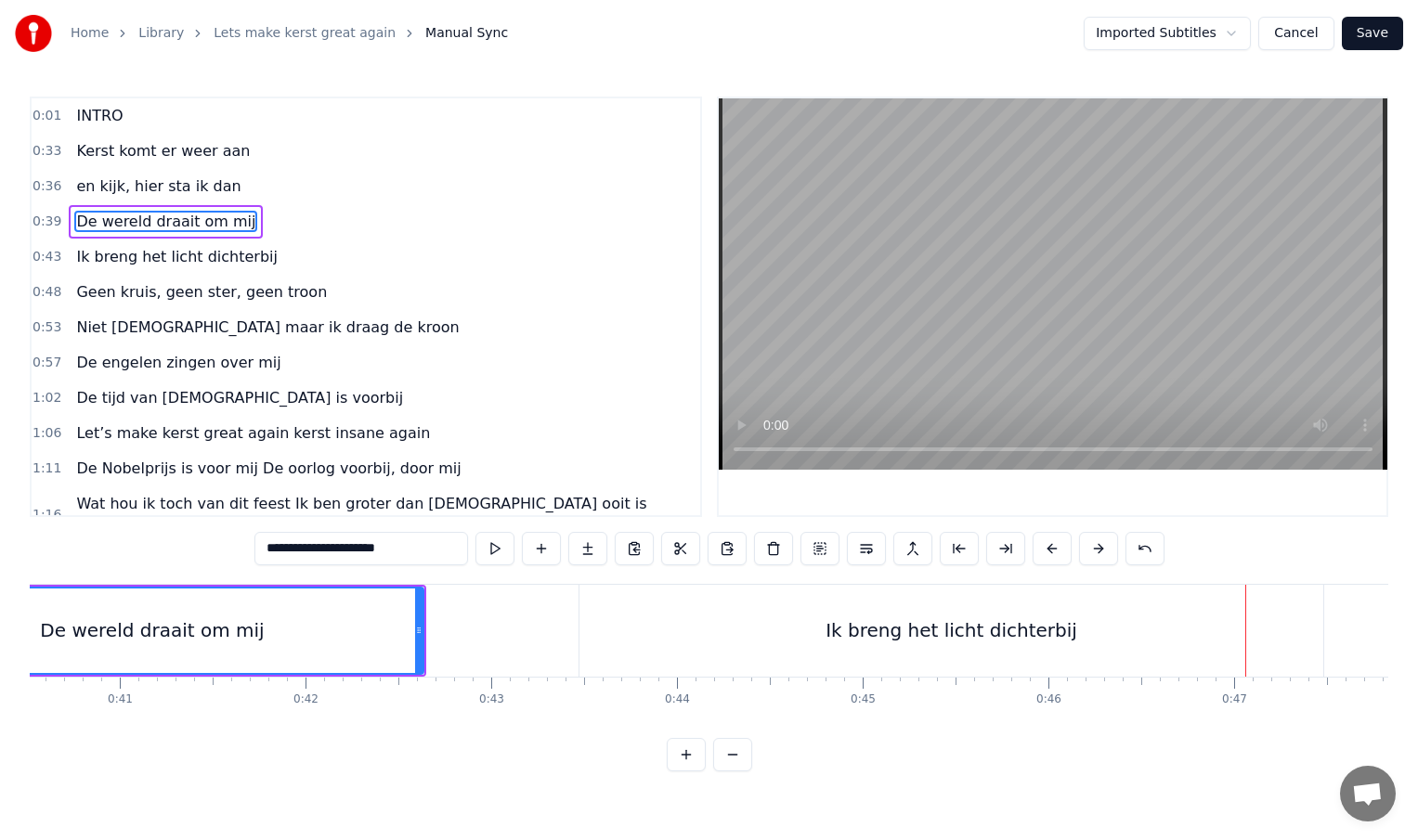
click at [579, 629] on div "Ik breng het licht dichterbij" at bounding box center [951, 630] width 745 height 92
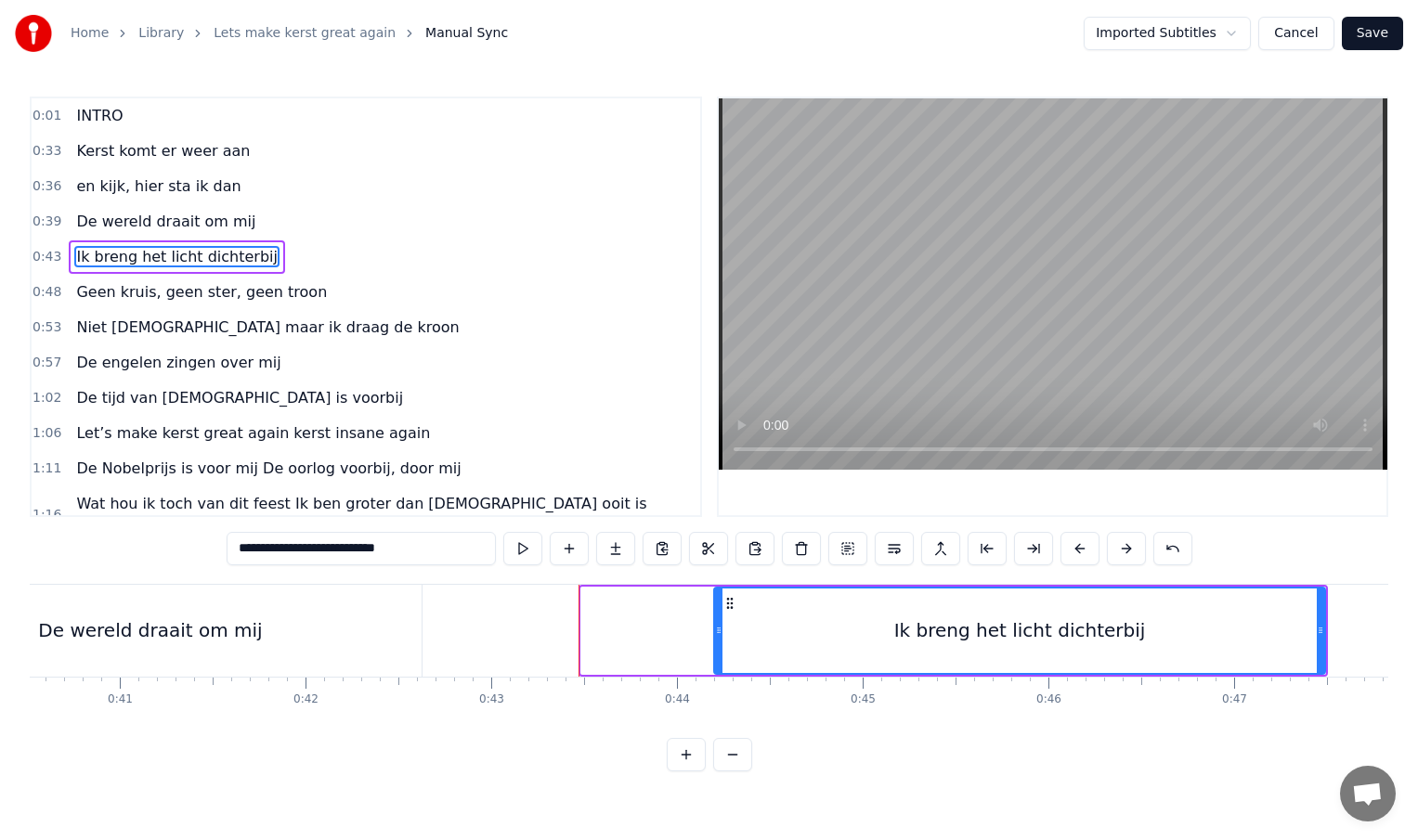
drag, startPoint x: 585, startPoint y: 631, endPoint x: 718, endPoint y: 631, distance: 133.0
click at [718, 631] on icon at bounding box center [719, 630] width 8 height 15
click at [389, 627] on div "De wereld draait om mij" at bounding box center [150, 630] width 542 height 92
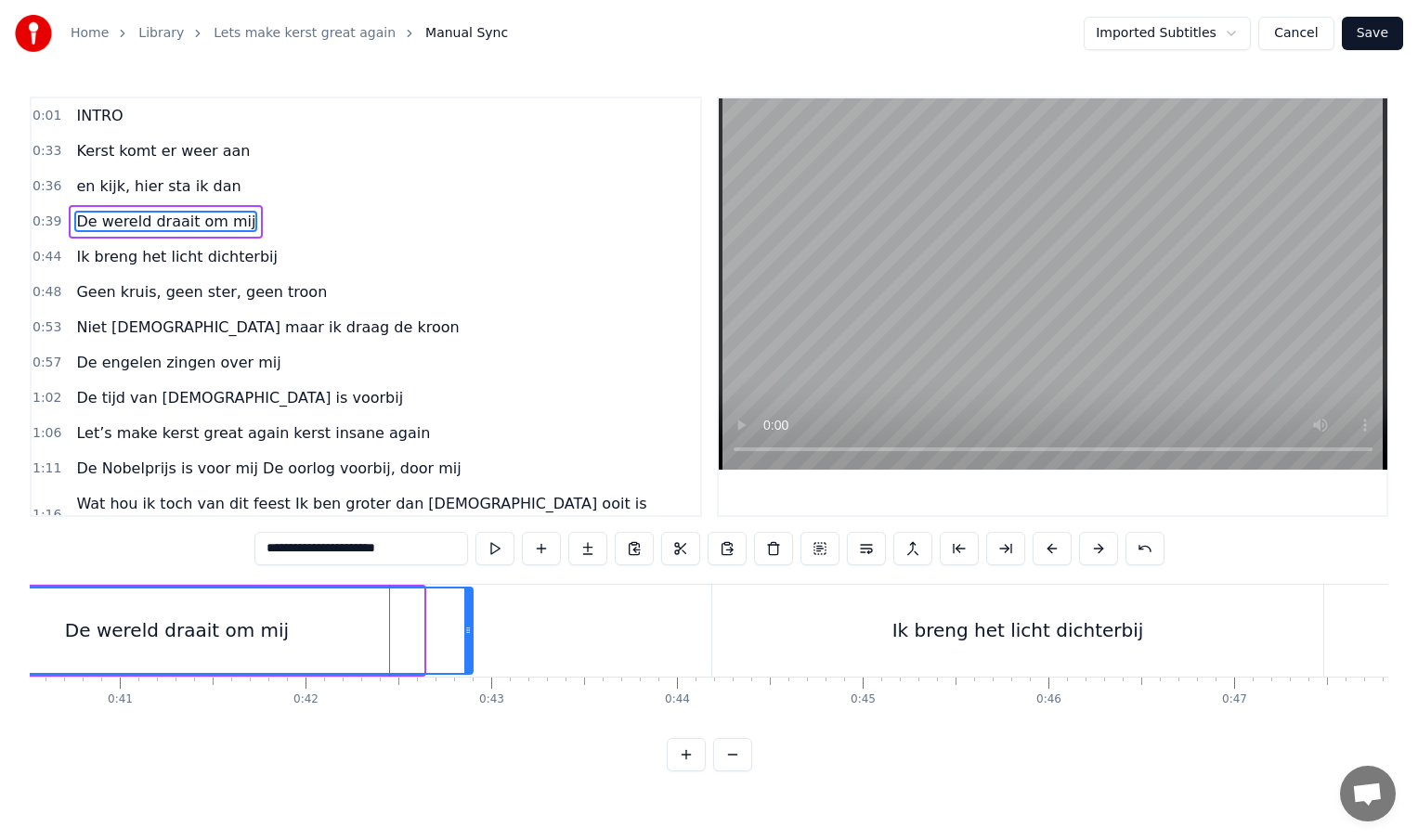
drag, startPoint x: 420, startPoint y: 628, endPoint x: 473, endPoint y: 628, distance: 53.0
click at [471, 628] on icon at bounding box center [468, 630] width 8 height 15
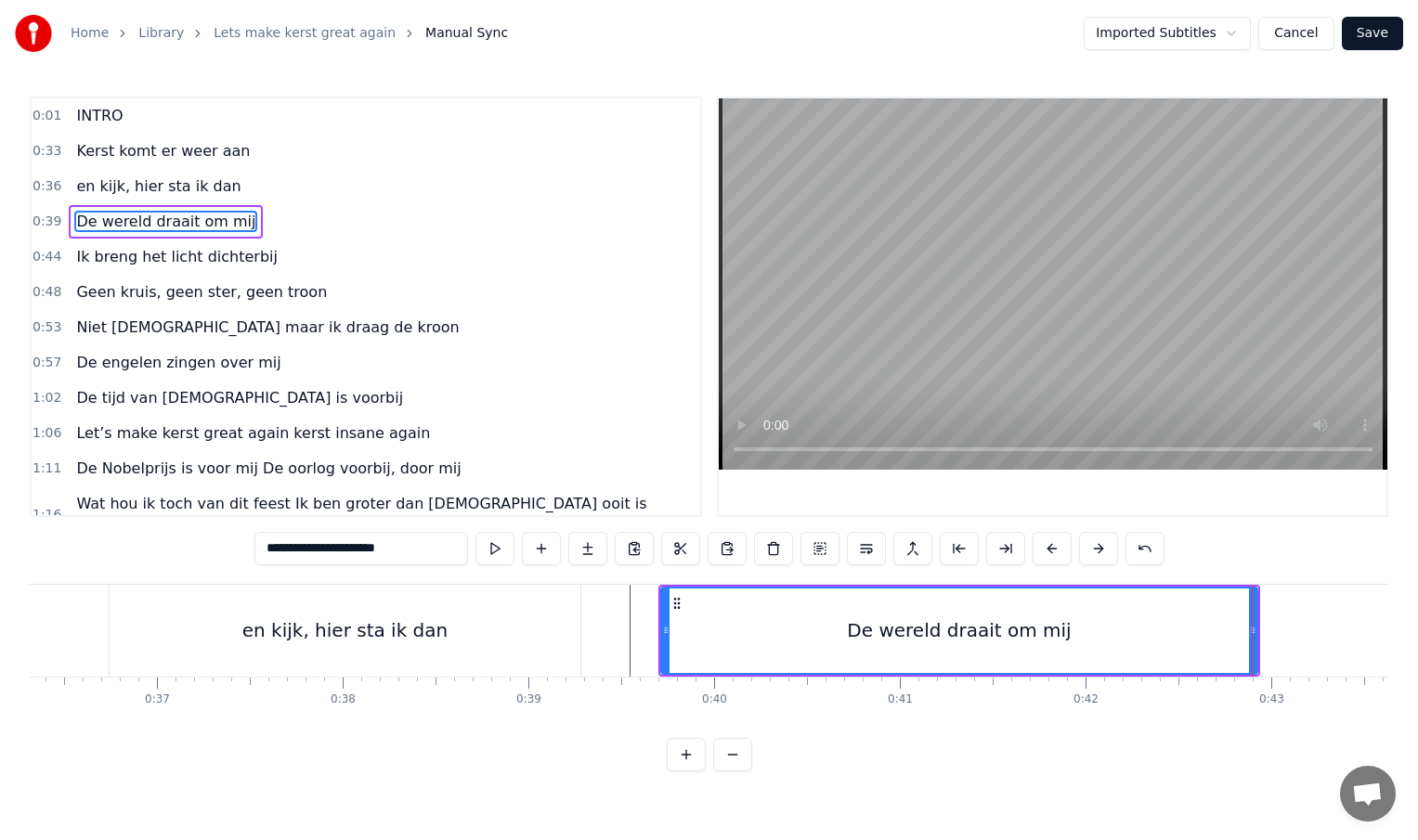
scroll to position [0, 6662]
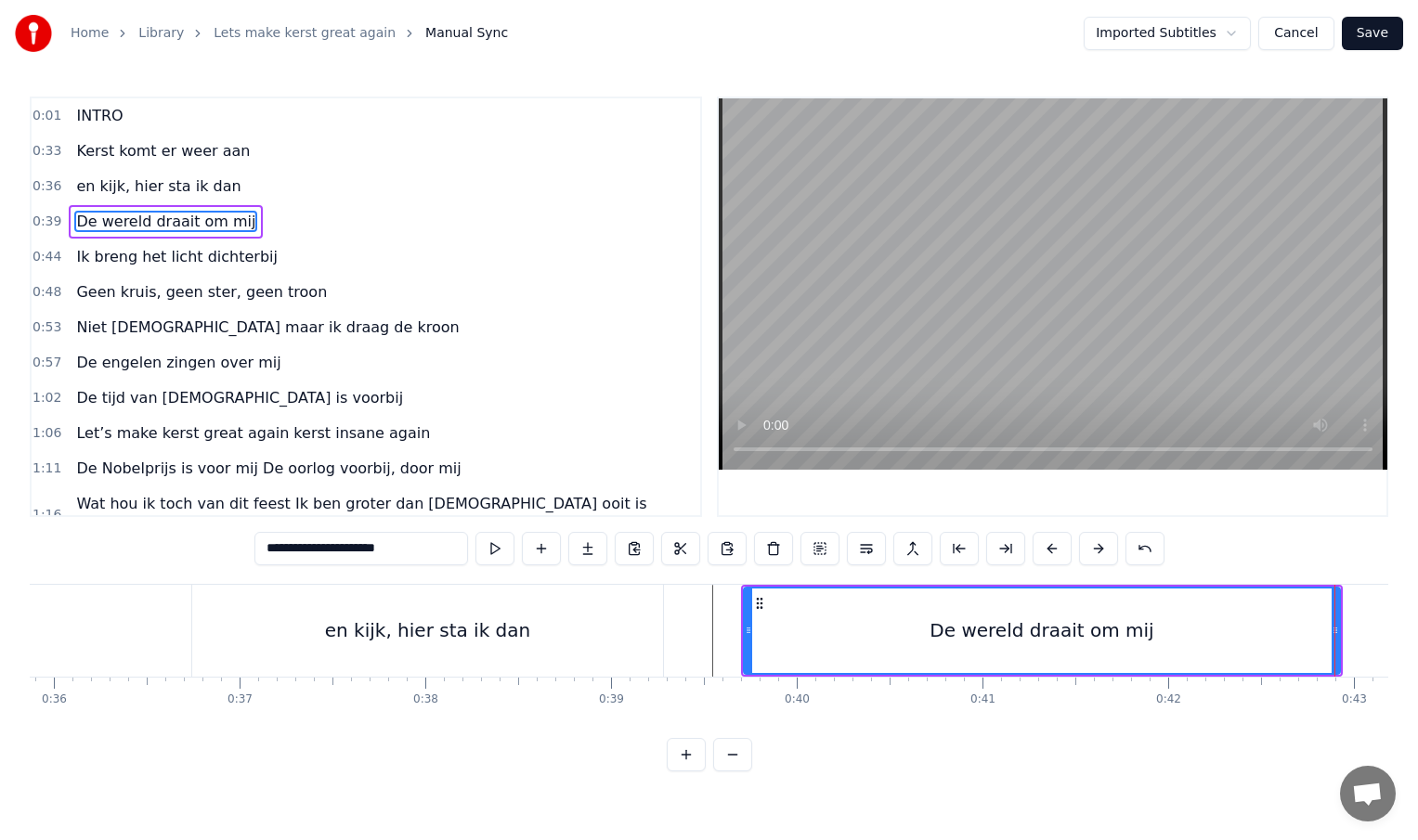
click at [268, 615] on div "en kijk, hier sta ik dan" at bounding box center [428, 630] width 470 height 92
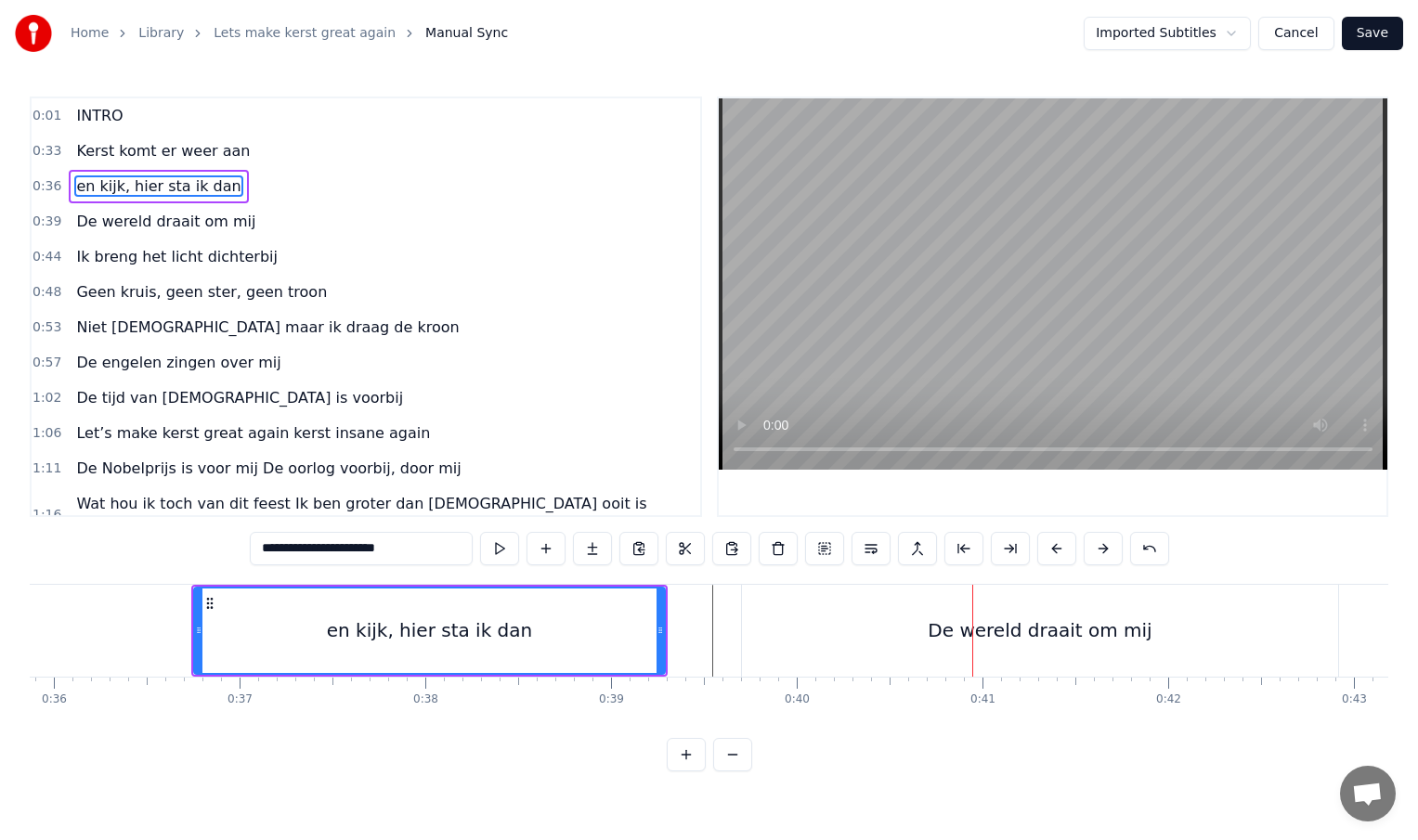
click at [969, 629] on div "De wereld draait om mij" at bounding box center [1039, 630] width 224 height 28
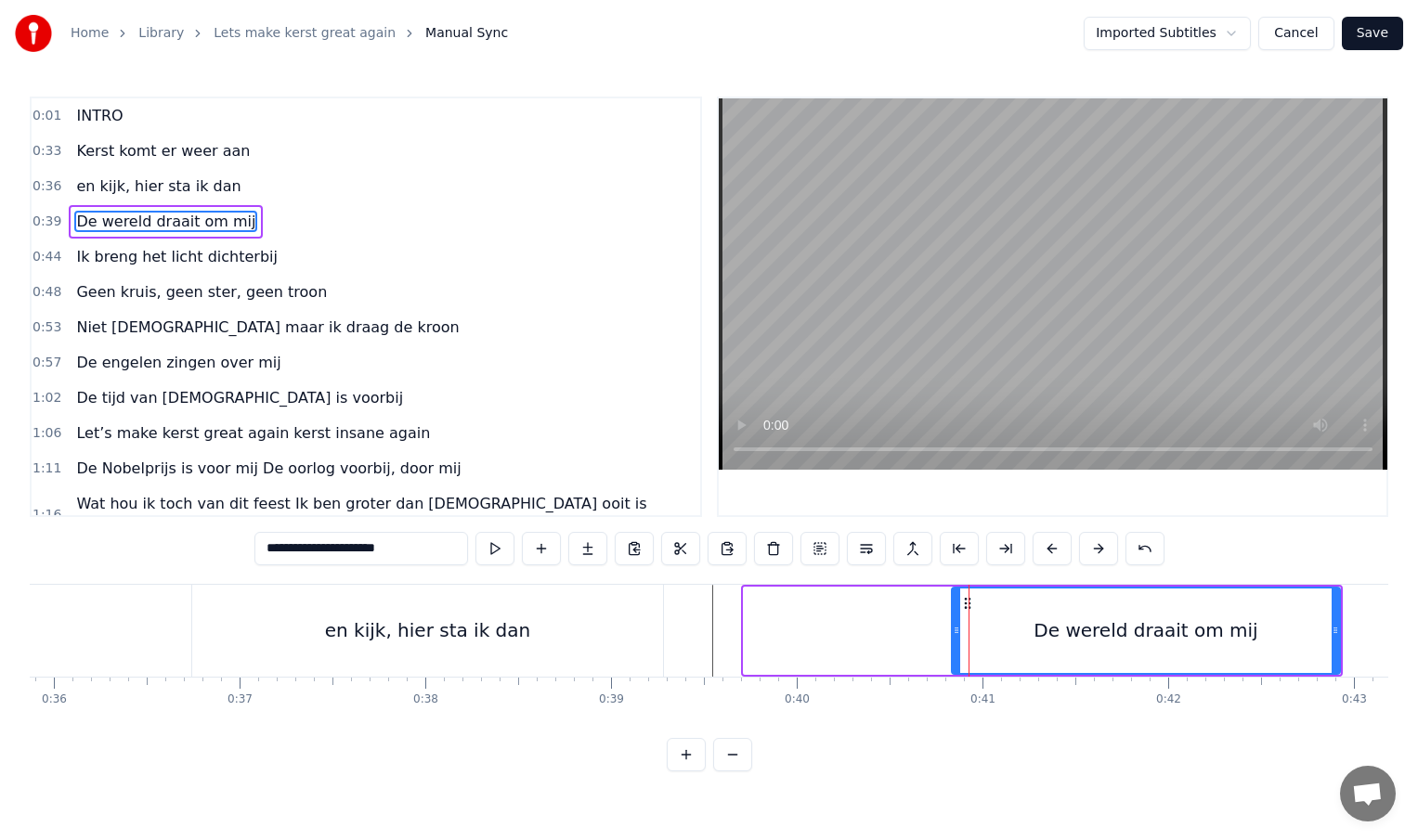
drag, startPoint x: 747, startPoint y: 635, endPoint x: 955, endPoint y: 638, distance: 208.0
click at [955, 638] on div at bounding box center [956, 630] width 8 height 84
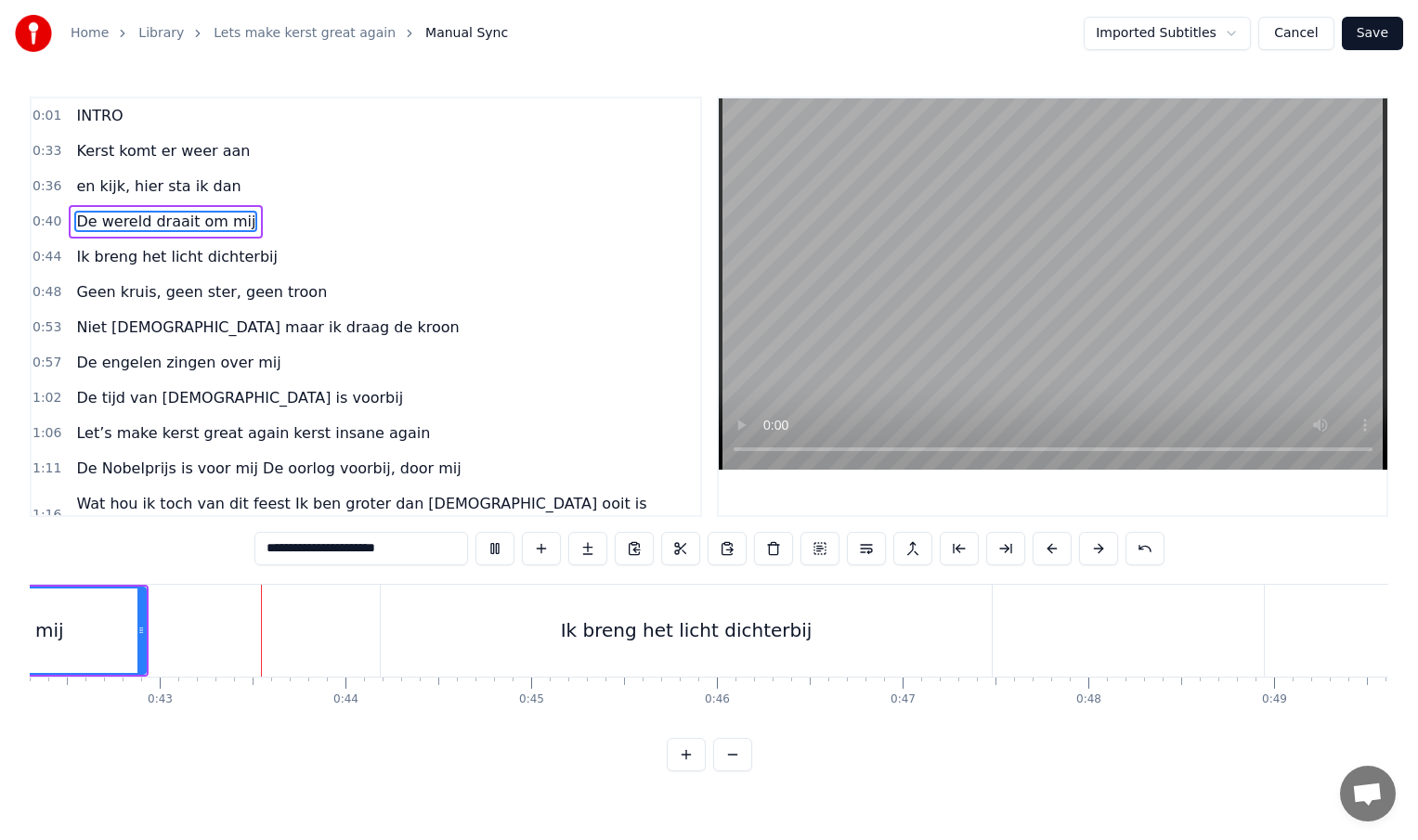
scroll to position [0, 7873]
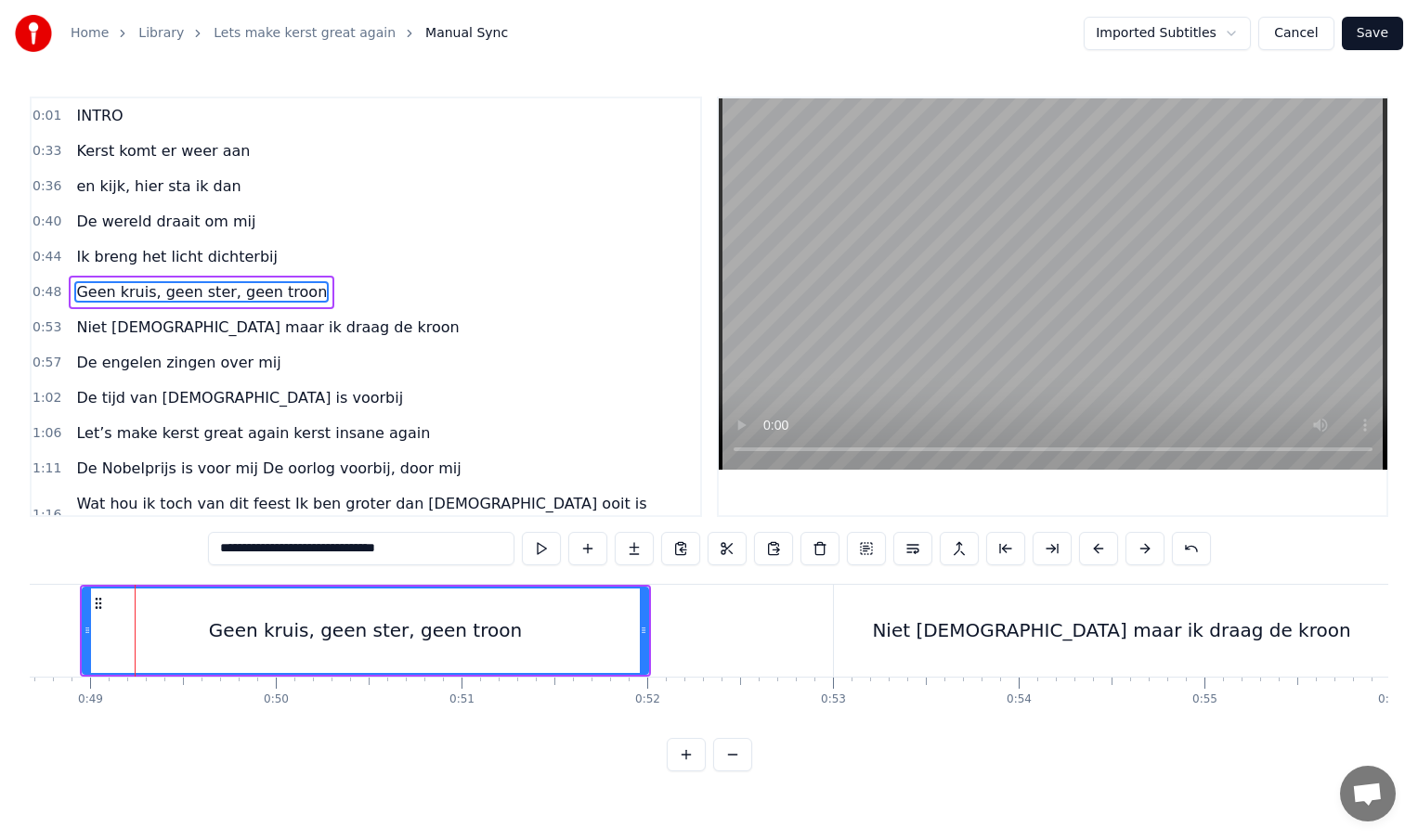
scroll to position [0, 9053]
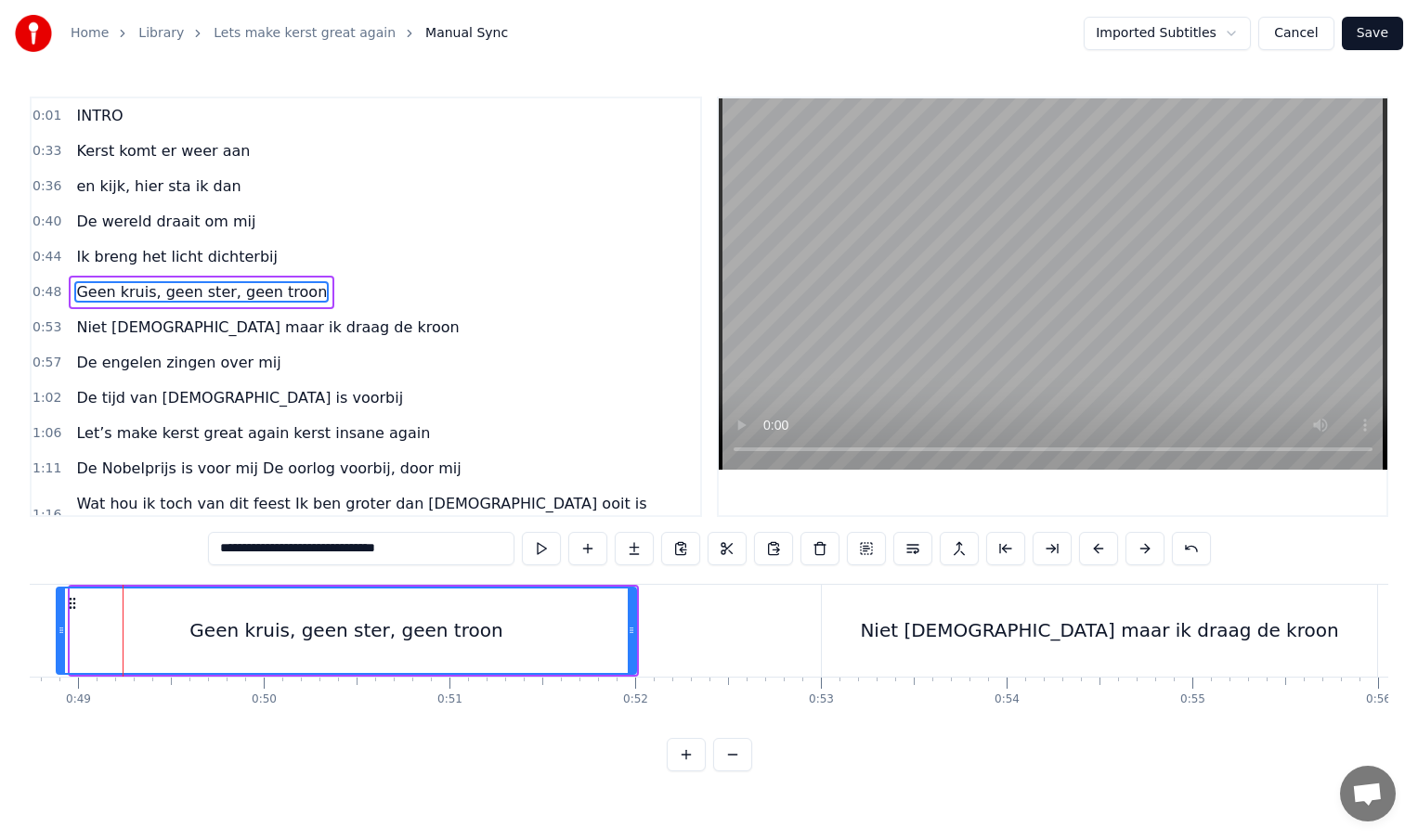
drag, startPoint x: 73, startPoint y: 633, endPoint x: 58, endPoint y: 633, distance: 15.0
click at [58, 633] on icon at bounding box center [61, 630] width 8 height 15
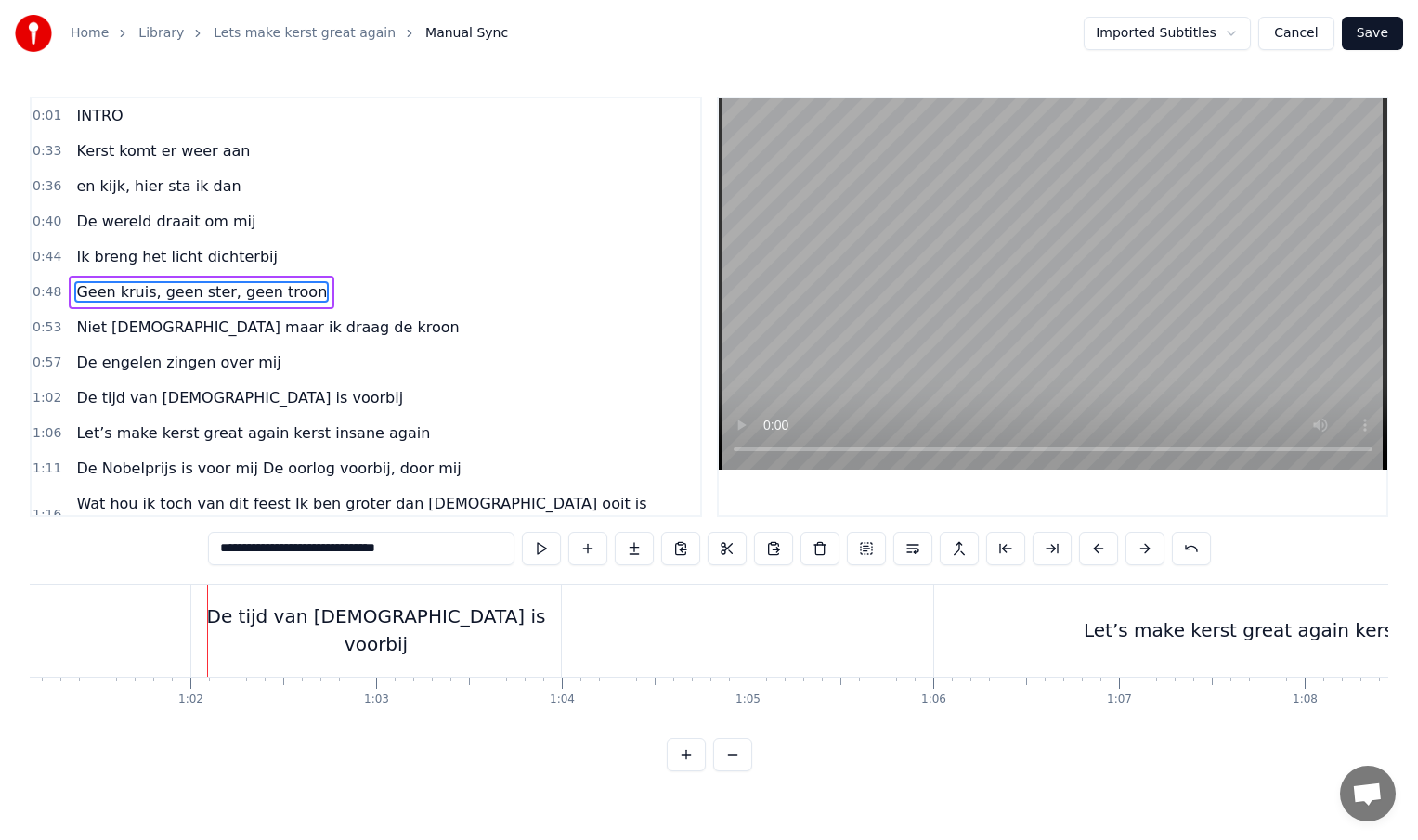
scroll to position [0, 11370]
click at [195, 634] on div "De tijd van [DEMOGRAPHIC_DATA] is voorbij" at bounding box center [360, 630] width 370 height 92
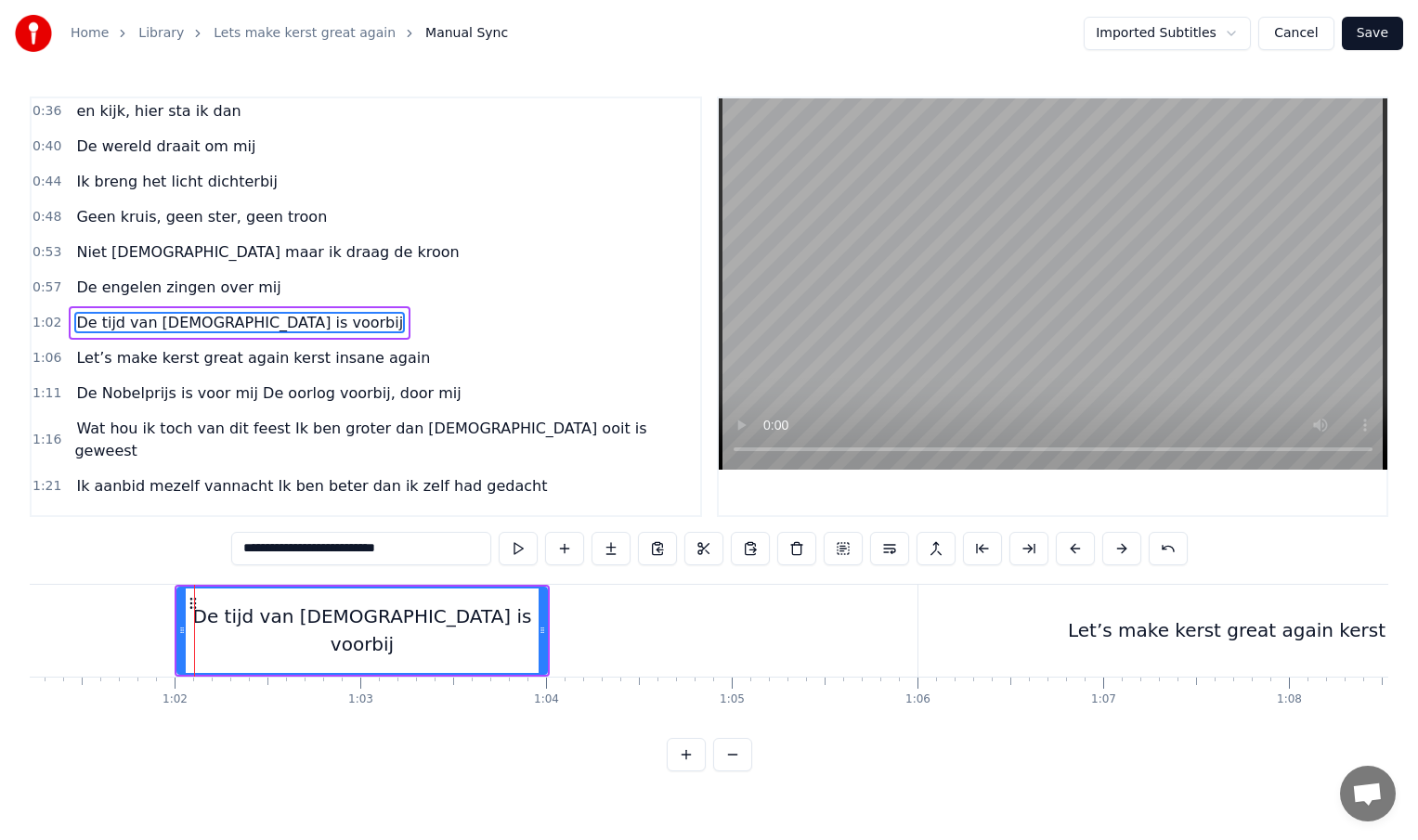
scroll to position [92, 0]
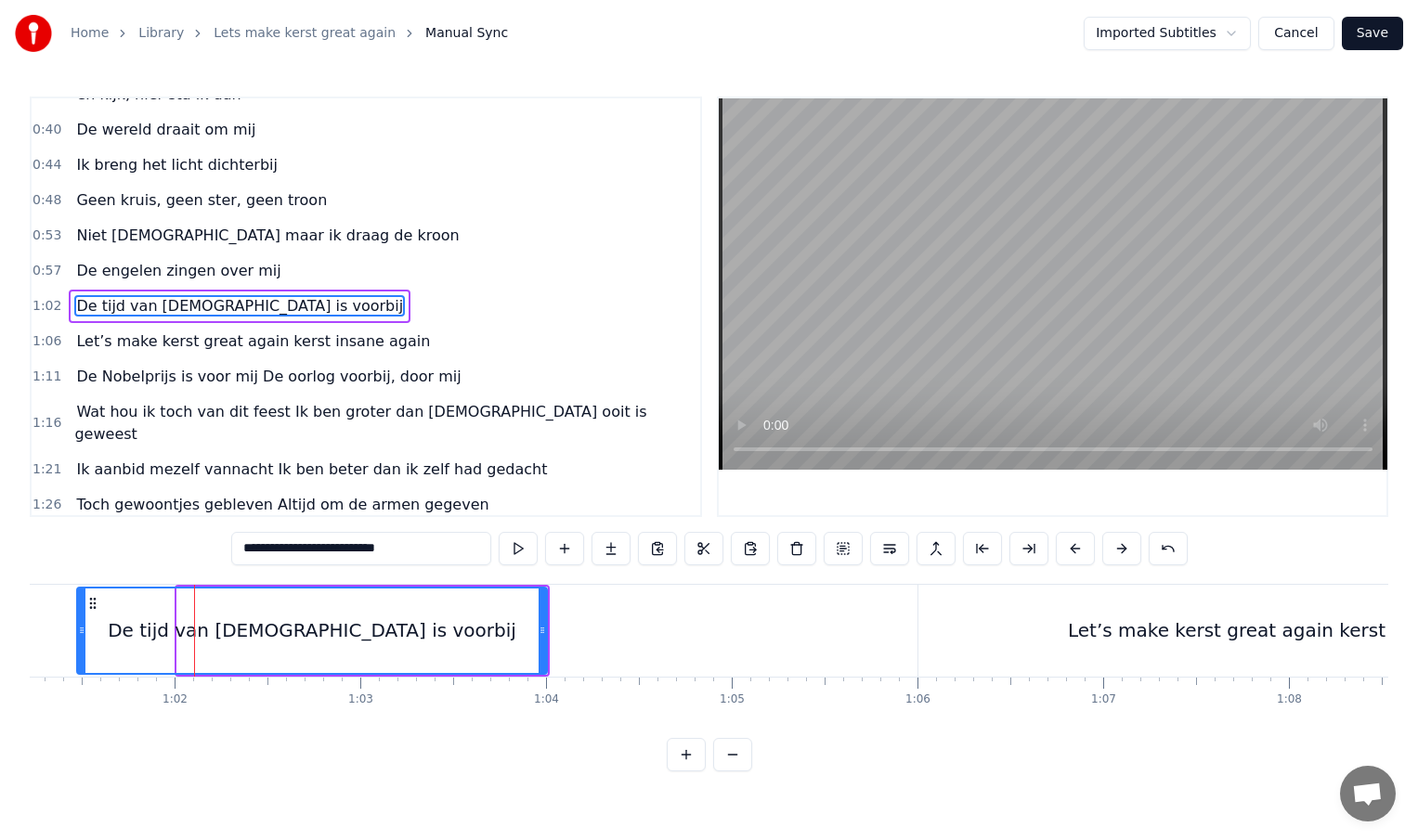
drag, startPoint x: 180, startPoint y: 634, endPoint x: 80, endPoint y: 631, distance: 100.0
click at [80, 631] on icon at bounding box center [82, 630] width 8 height 15
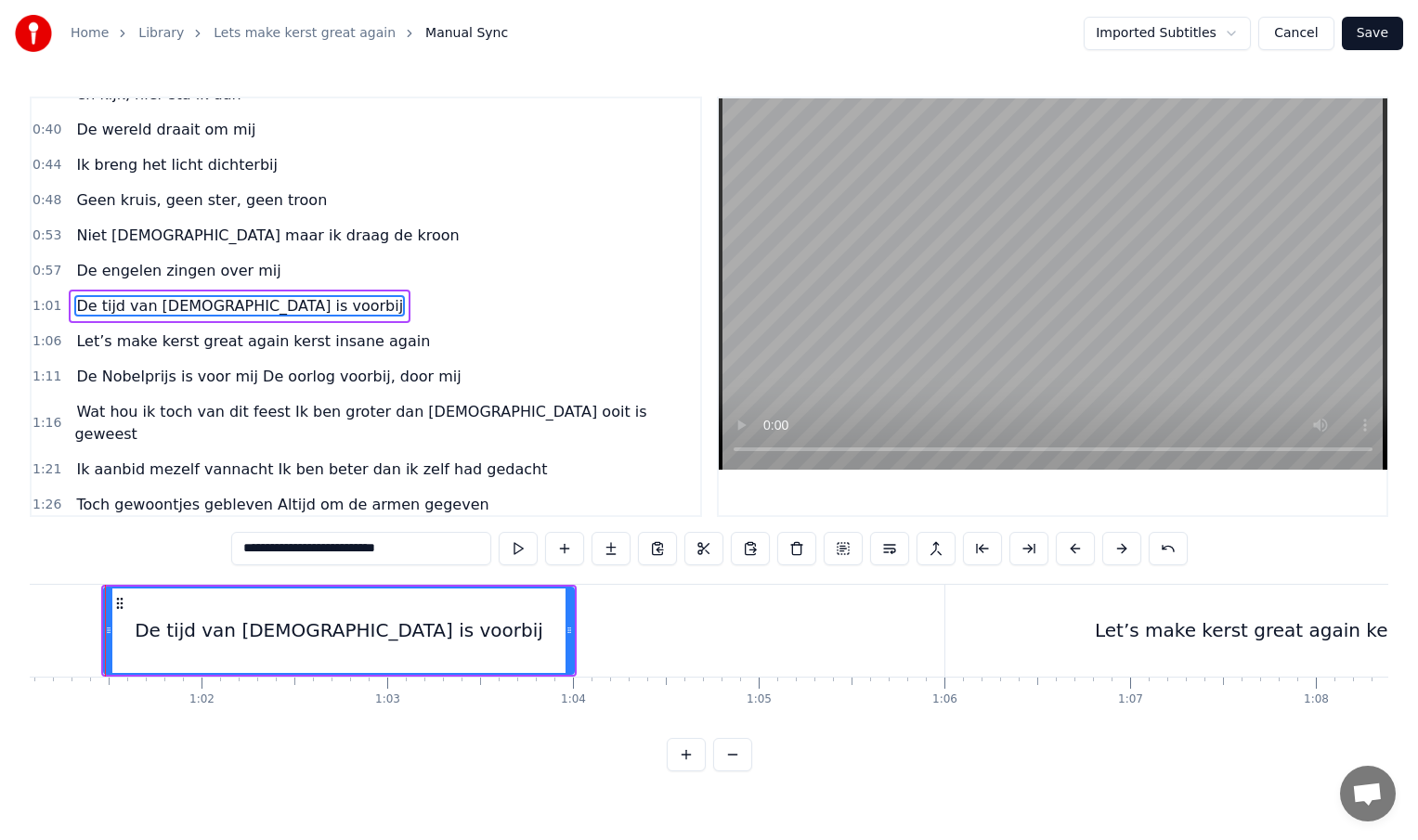
scroll to position [0, 11326]
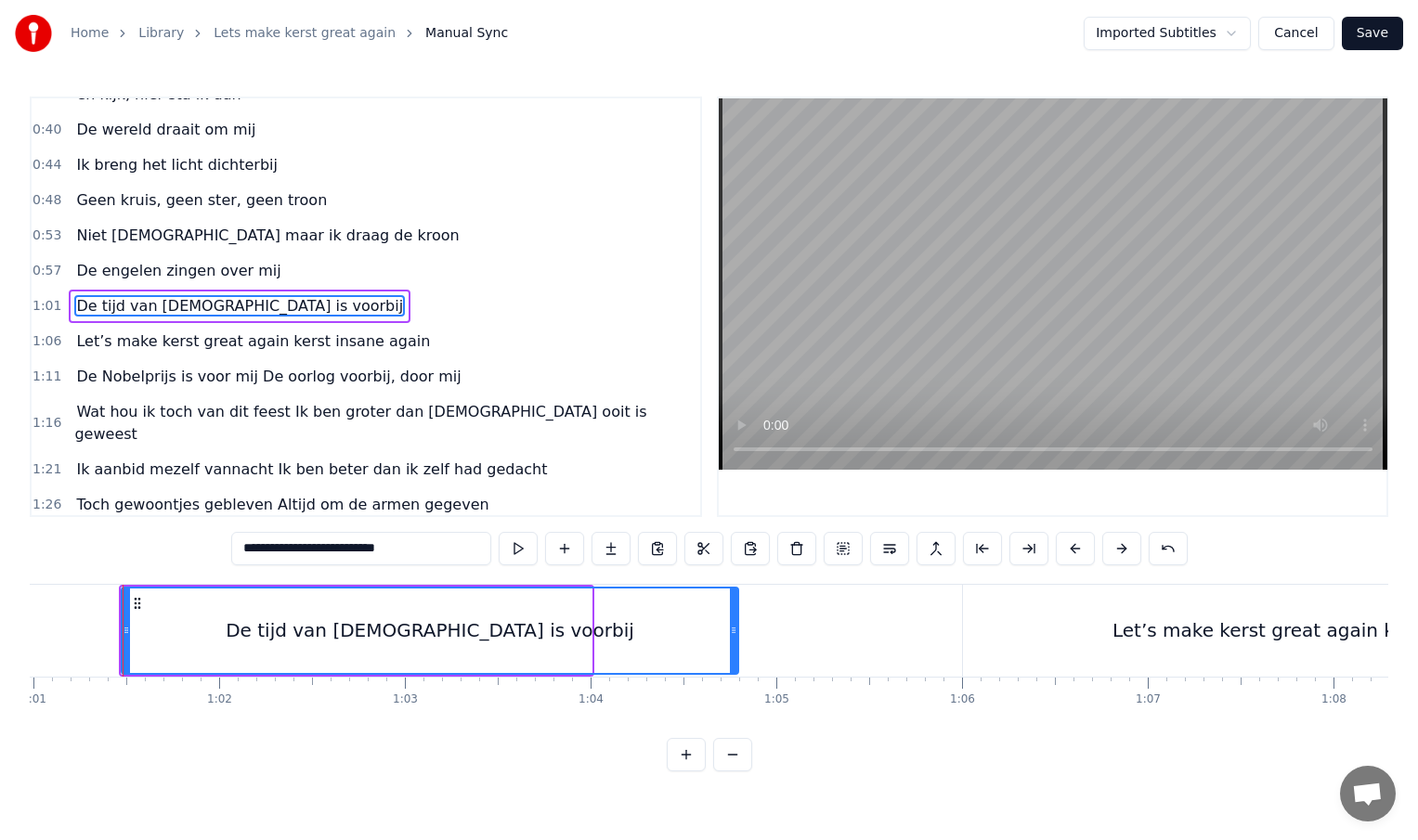
drag, startPoint x: 589, startPoint y: 632, endPoint x: 737, endPoint y: 634, distance: 148.0
click at [737, 634] on icon at bounding box center [734, 630] width 8 height 15
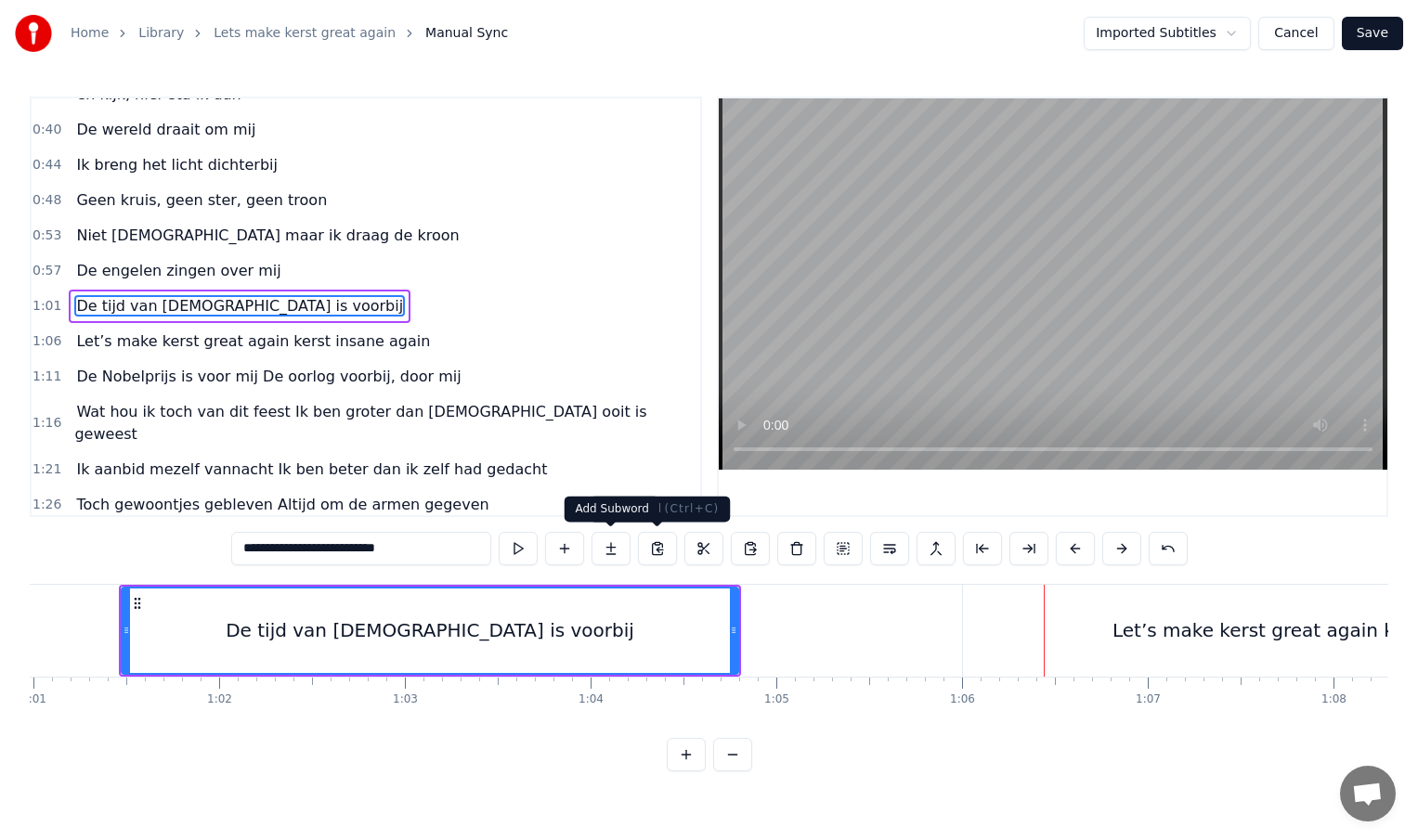
click at [309, 613] on div "De tijd van [DEMOGRAPHIC_DATA] is voorbij" at bounding box center [430, 630] width 615 height 84
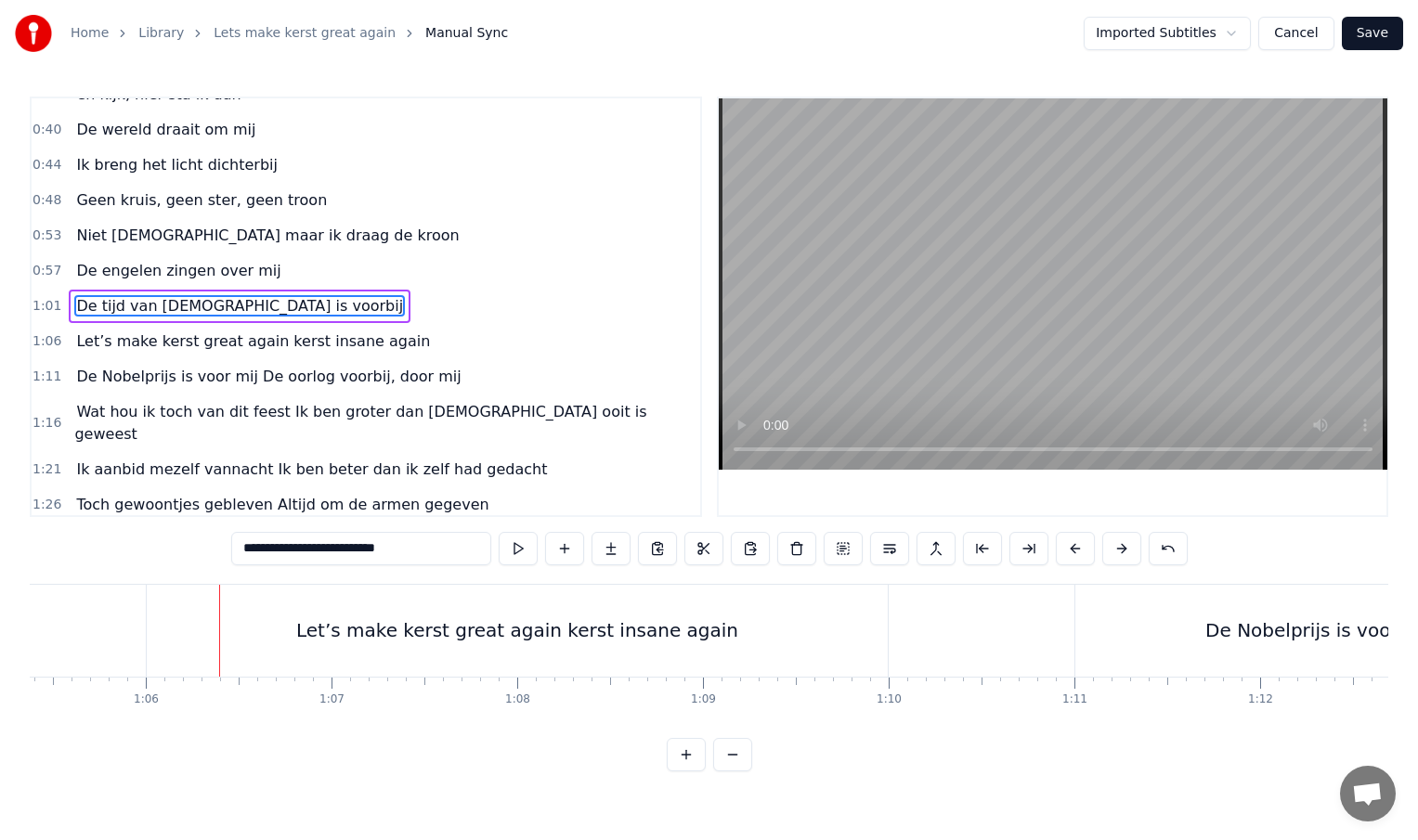
scroll to position [0, 12154]
click at [137, 643] on div "Let’s make kerst great again kerst insane again" at bounding box center [505, 630] width 741 height 92
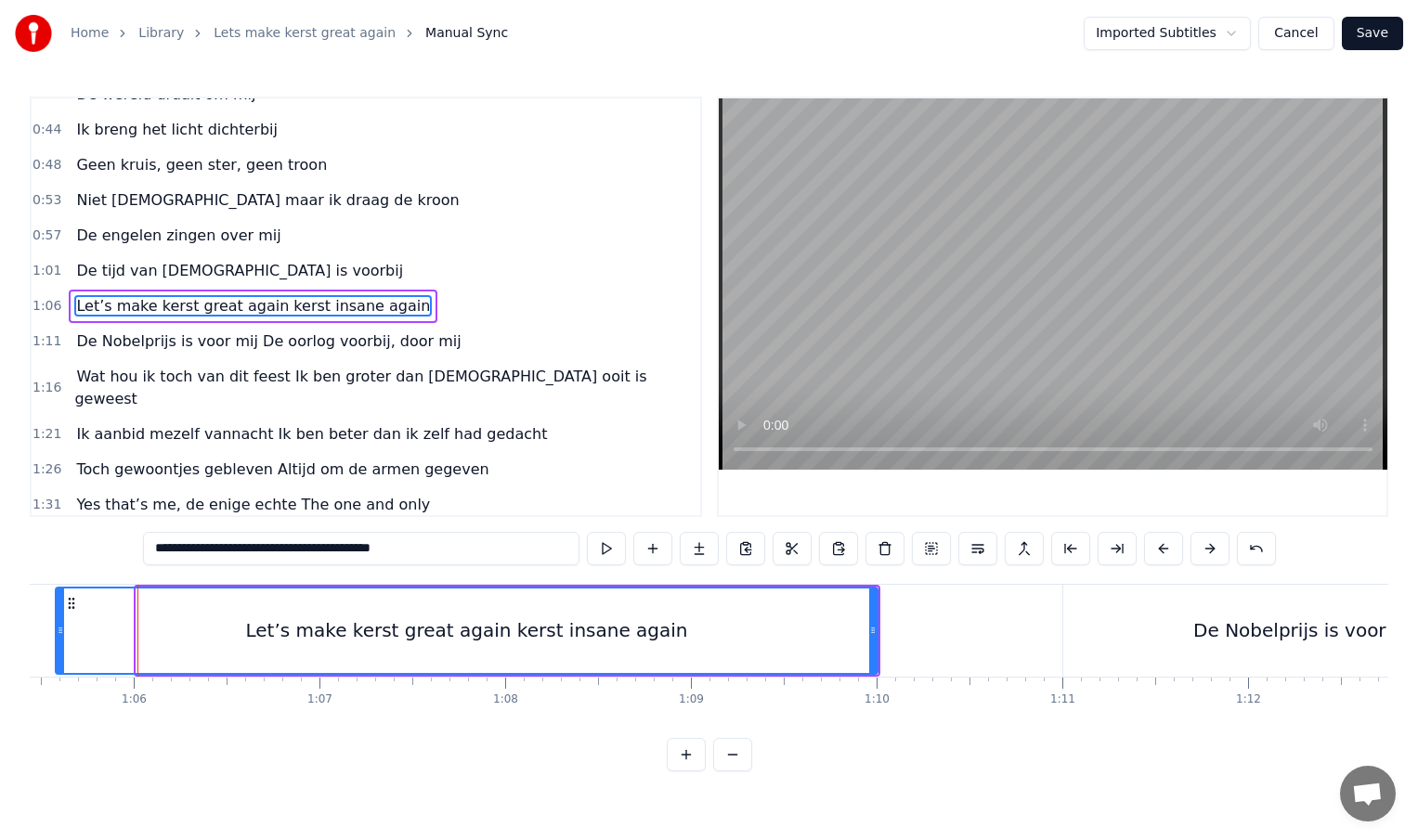
drag, startPoint x: 139, startPoint y: 632, endPoint x: 58, endPoint y: 631, distance: 81.0
click at [58, 631] on icon at bounding box center [61, 630] width 8 height 15
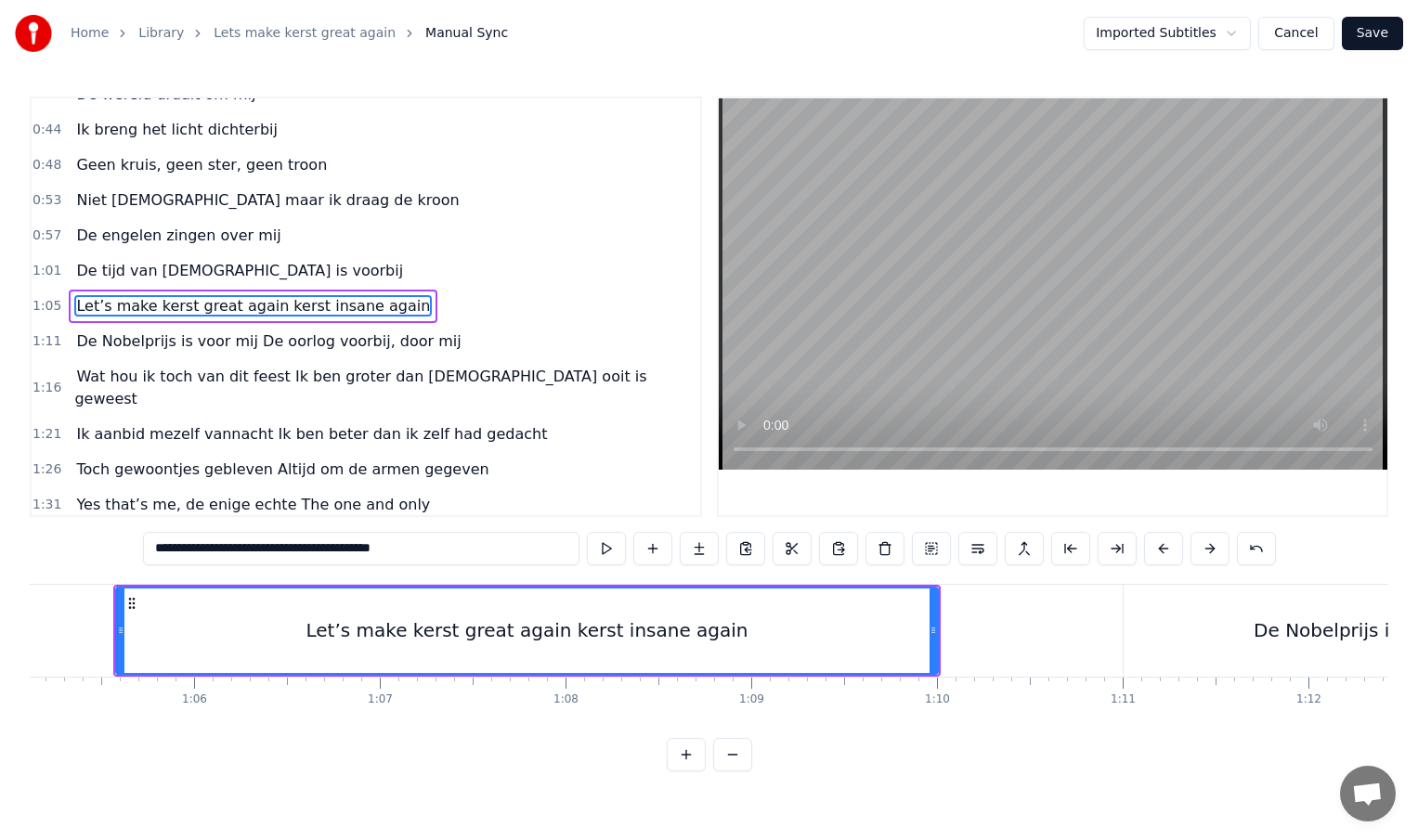
scroll to position [0, 12088]
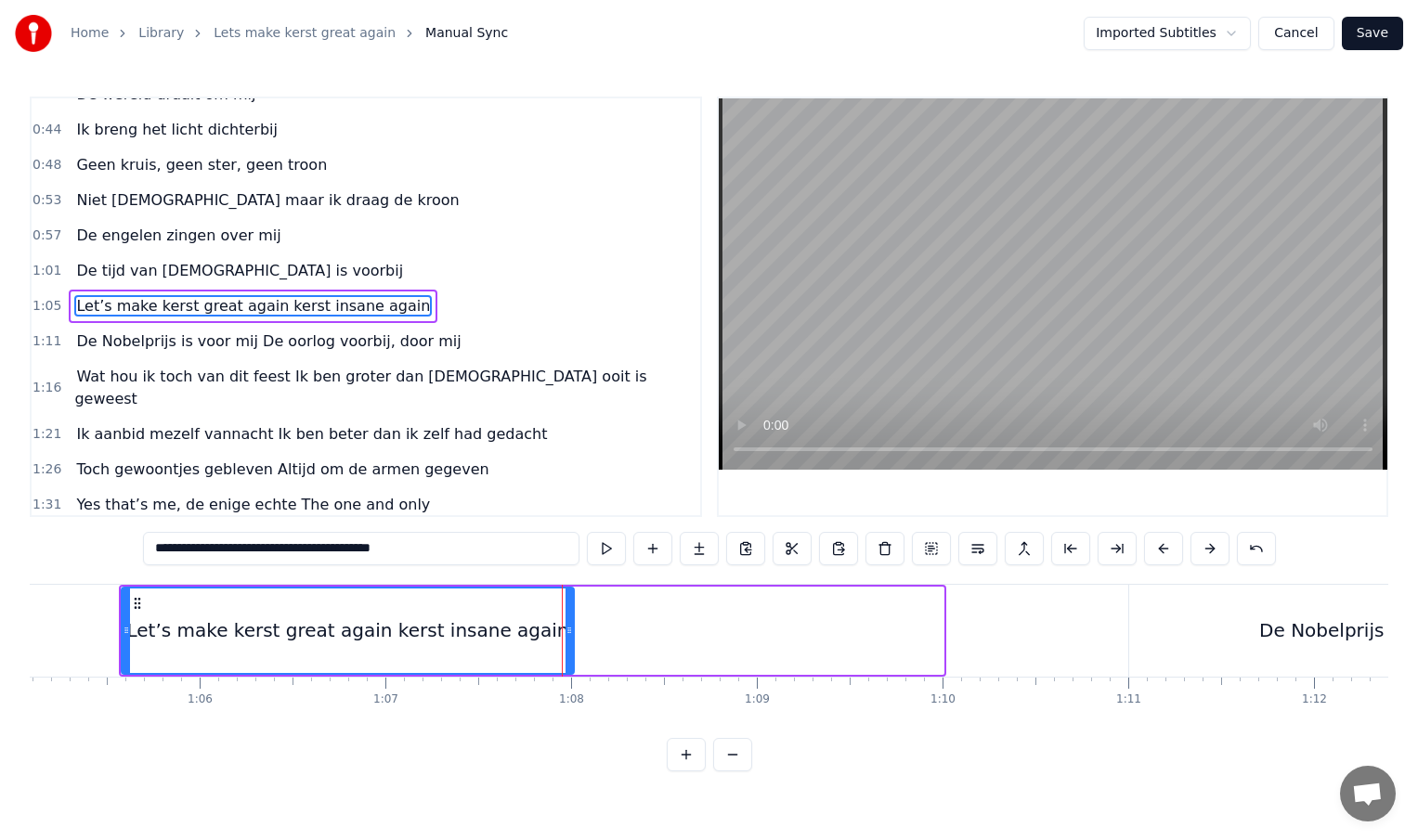
drag, startPoint x: 939, startPoint y: 630, endPoint x: 569, endPoint y: 643, distance: 370.2
click at [569, 643] on div at bounding box center [569, 630] width 8 height 84
type input "**********"
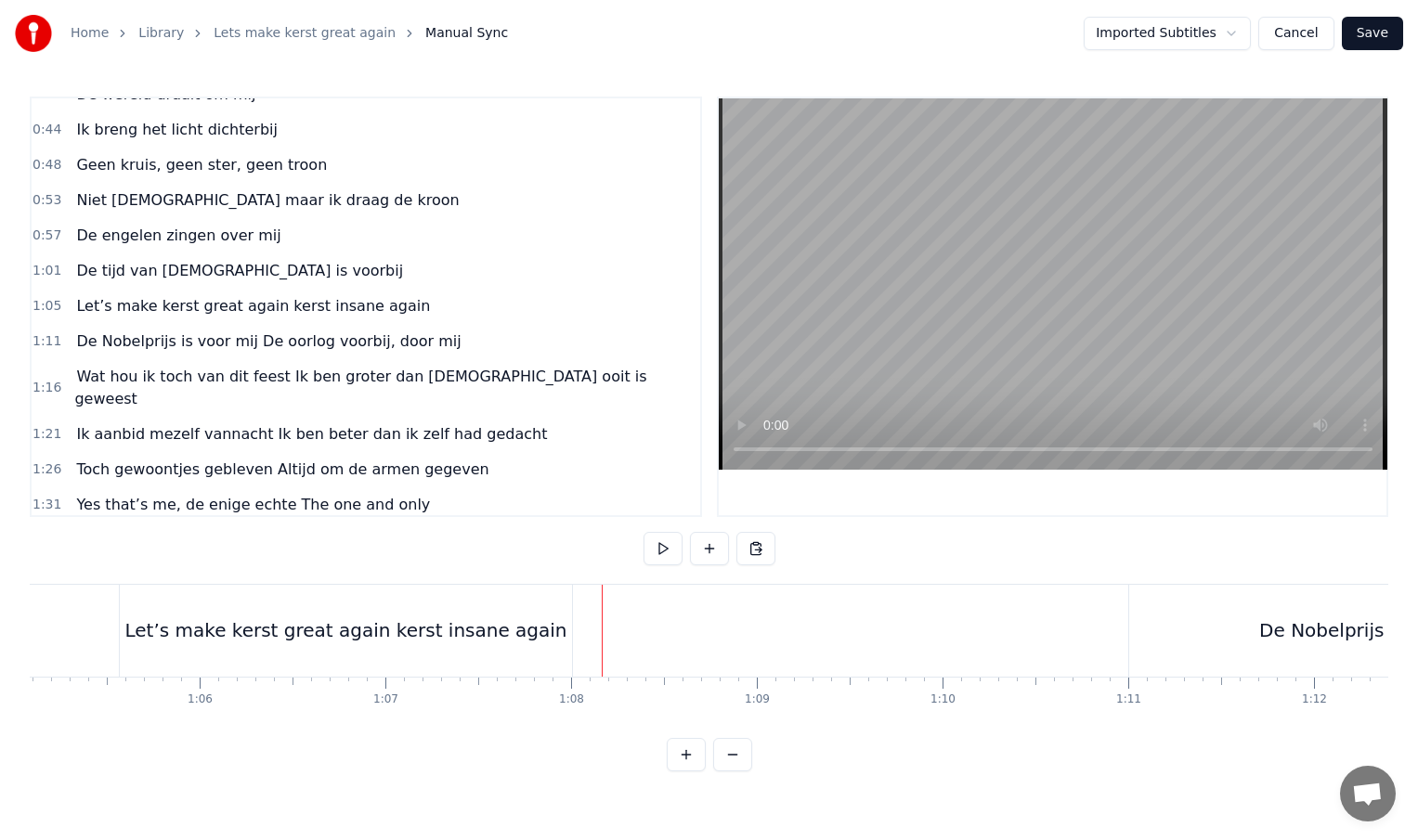
click at [602, 632] on div at bounding box center [602, 630] width 1 height 92
click at [630, 645] on div "New Line Ctrl+N" at bounding box center [722, 651] width 228 height 30
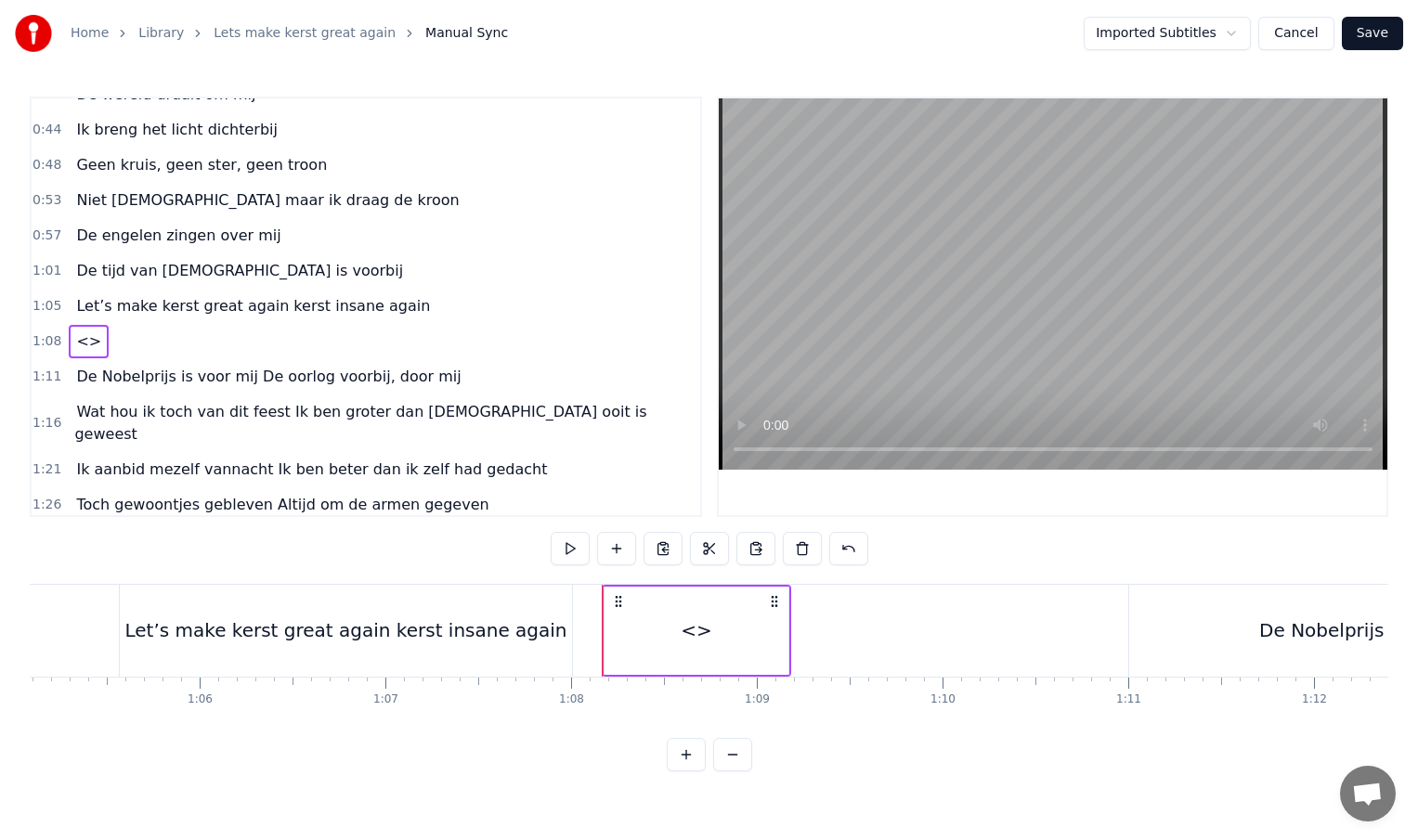
click at [686, 630] on div "<>" at bounding box center [696, 630] width 32 height 28
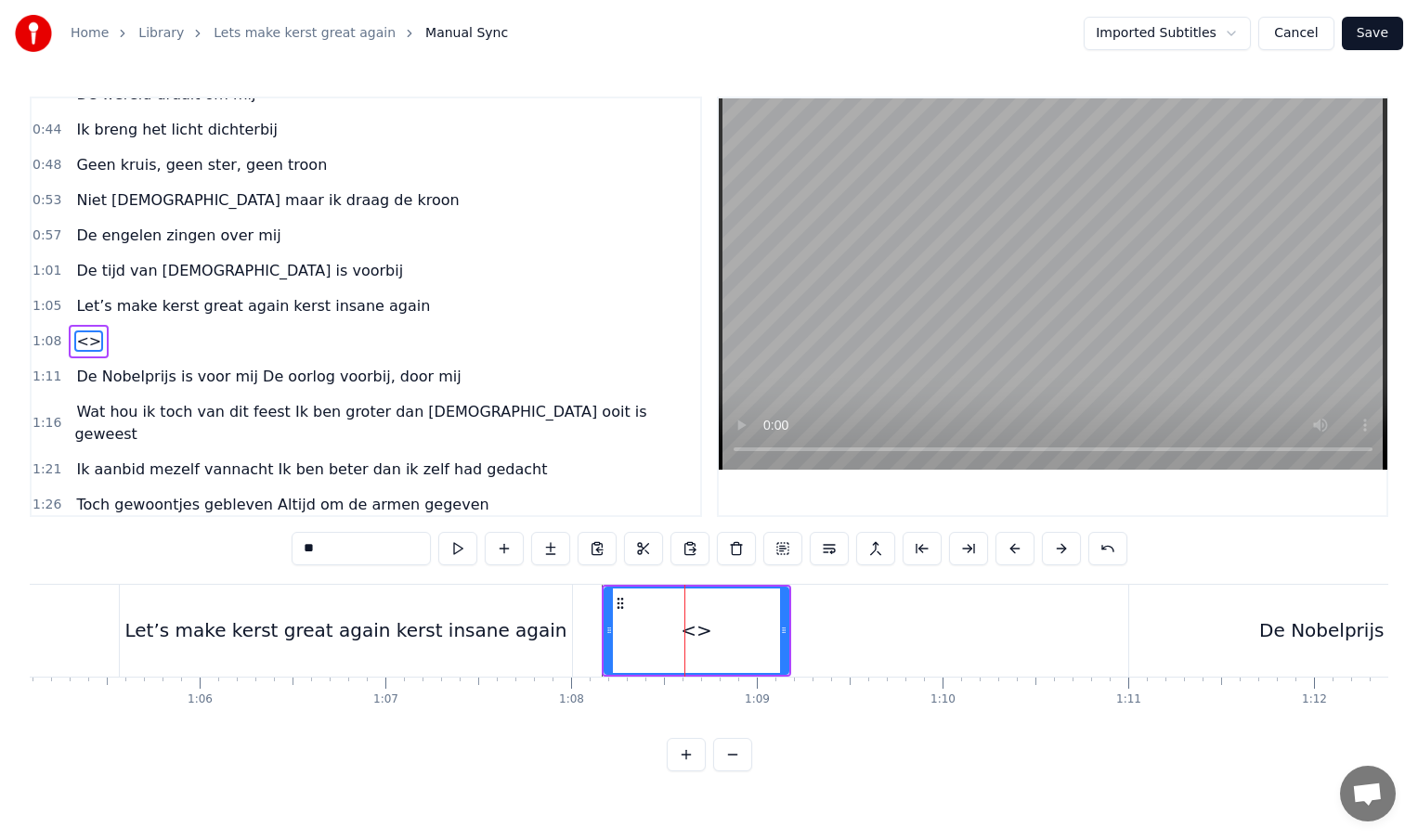
scroll to position [163, 0]
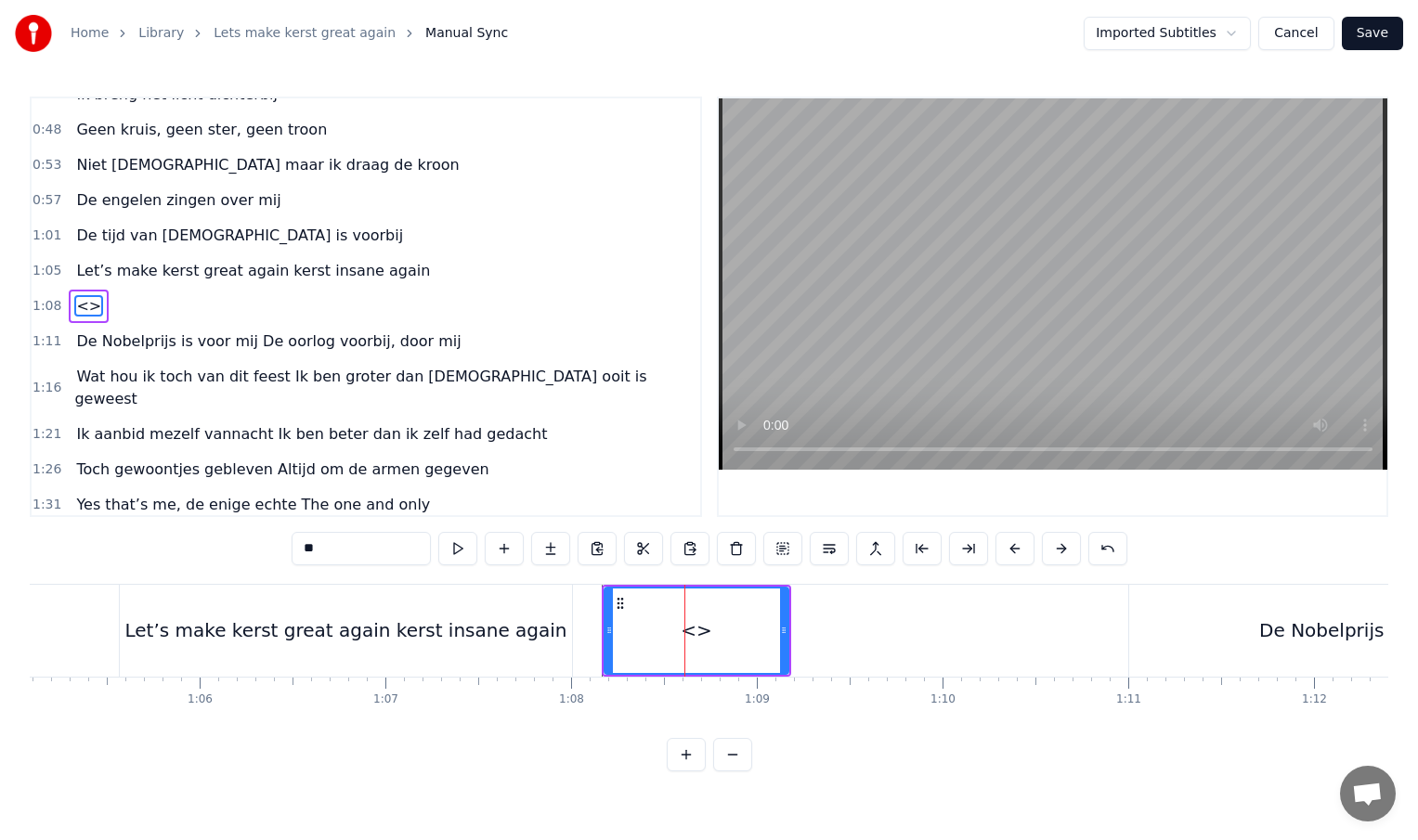
click at [343, 555] on input "**" at bounding box center [361, 549] width 139 height 34
type input "*"
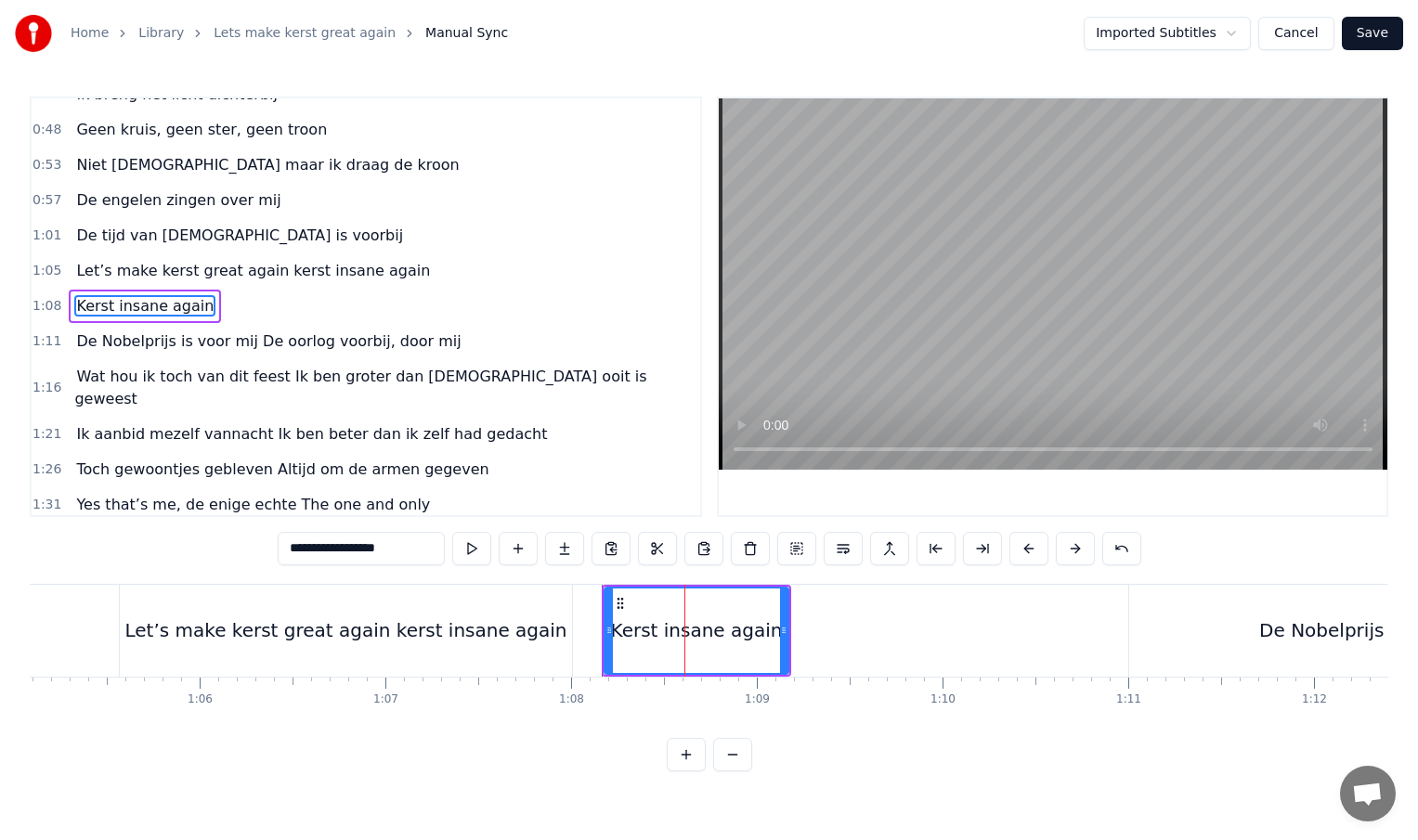
click at [274, 274] on span "Let’s make kerst great again kerst insane again" at bounding box center [253, 271] width 357 height 21
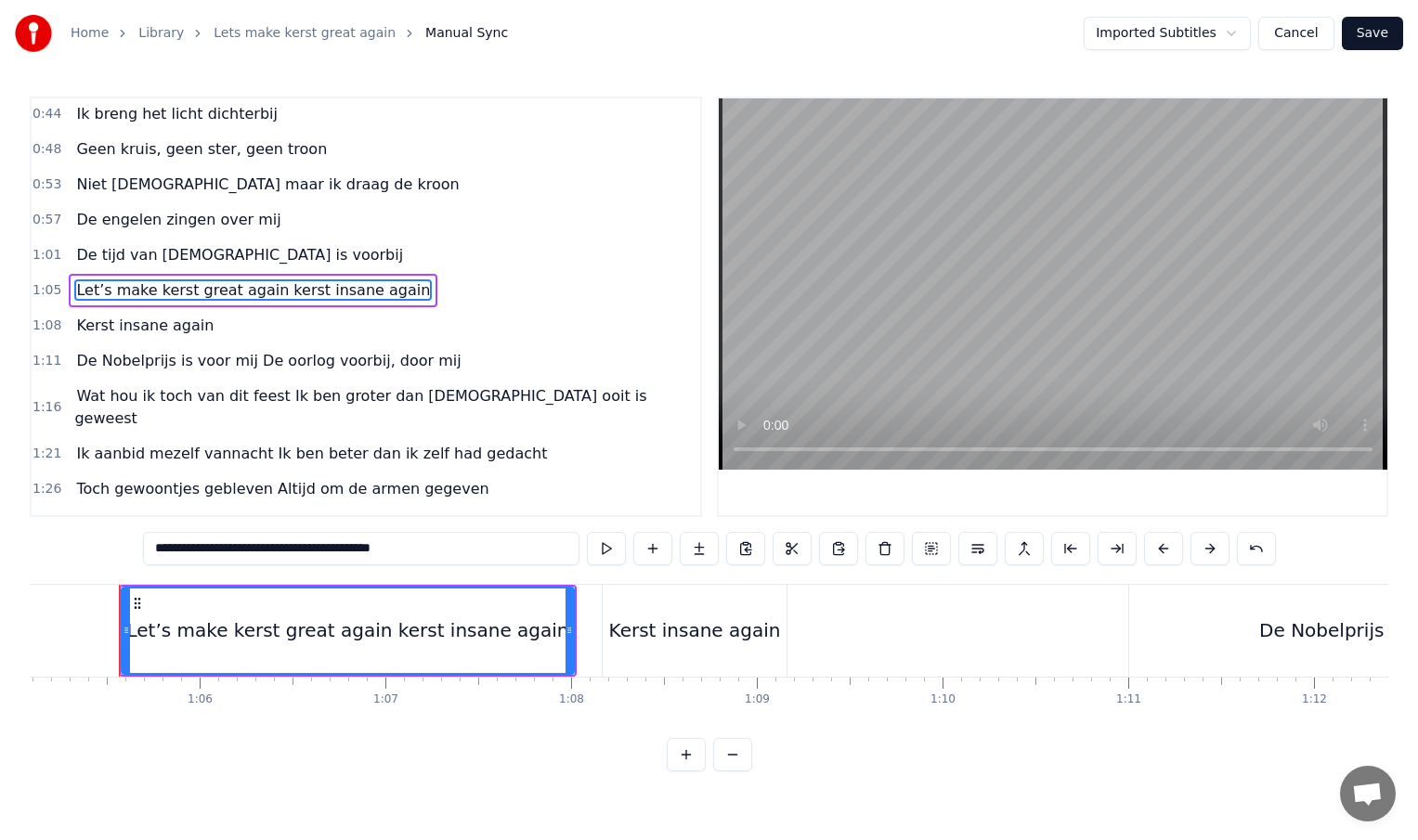
scroll to position [0, 12084]
click at [390, 634] on div "Let’s make kerst great again kerst insane again" at bounding box center [350, 630] width 442 height 28
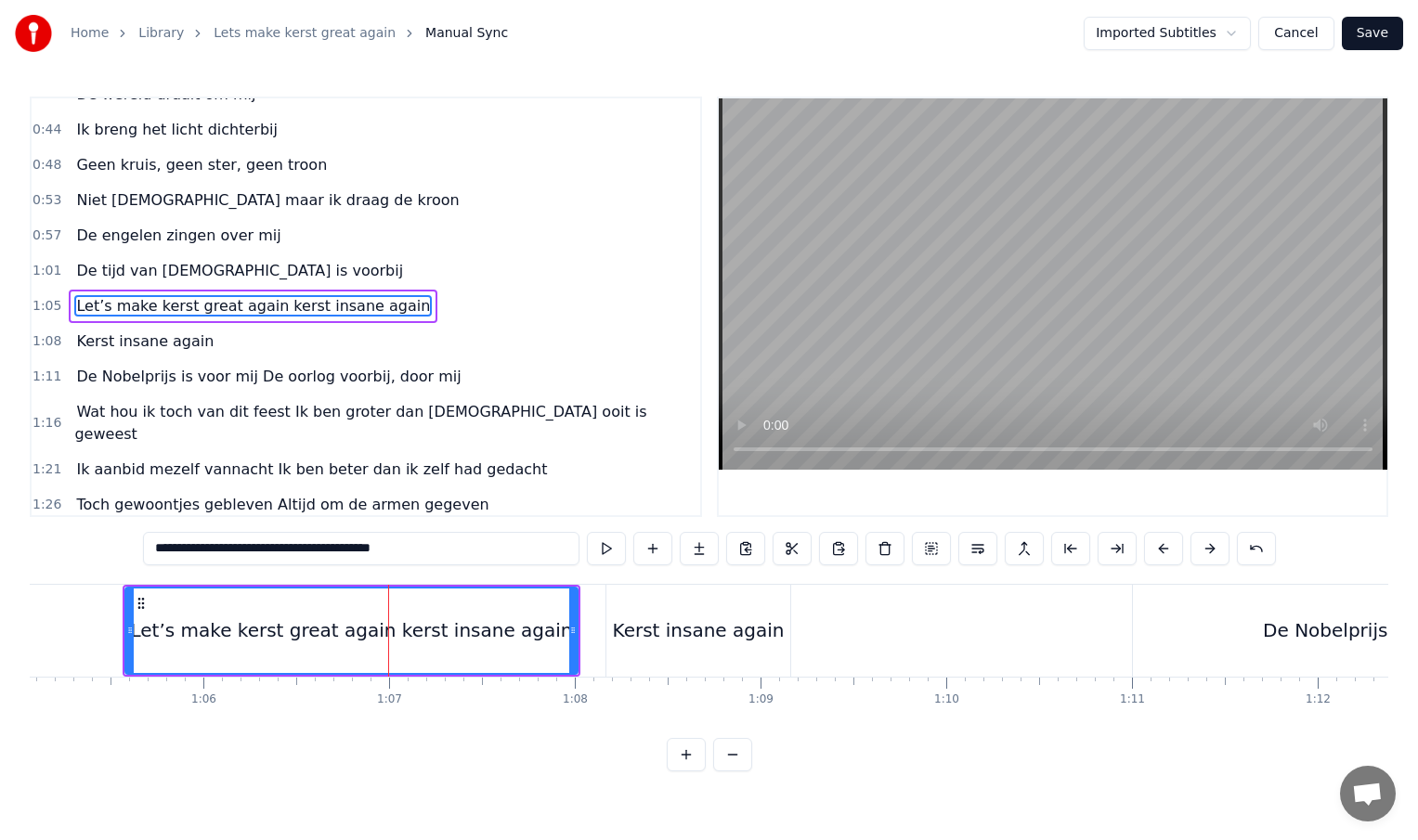
click at [437, 548] on input "**********" at bounding box center [361, 549] width 437 height 34
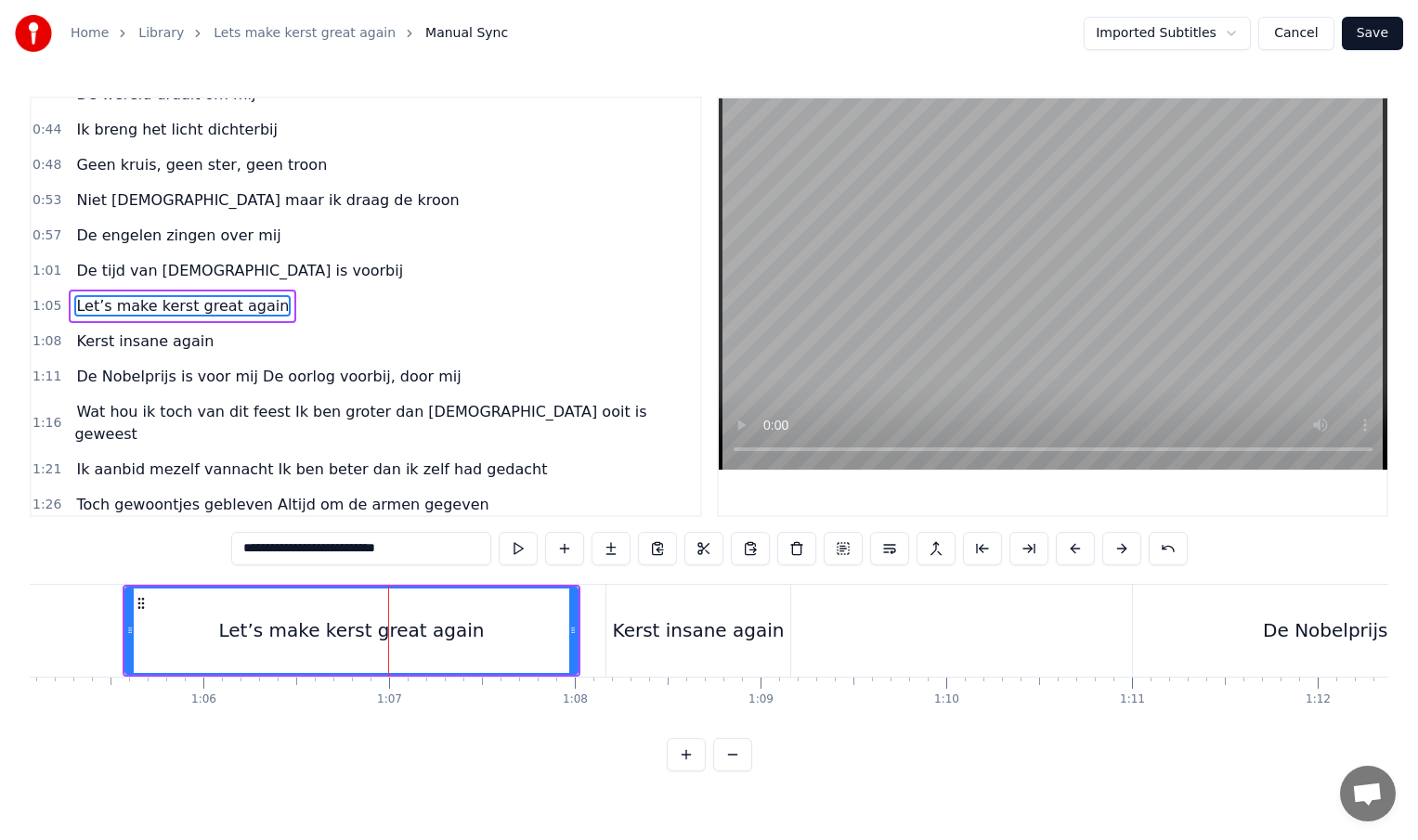
click at [710, 636] on div "Kerst insane again" at bounding box center [698, 630] width 171 height 28
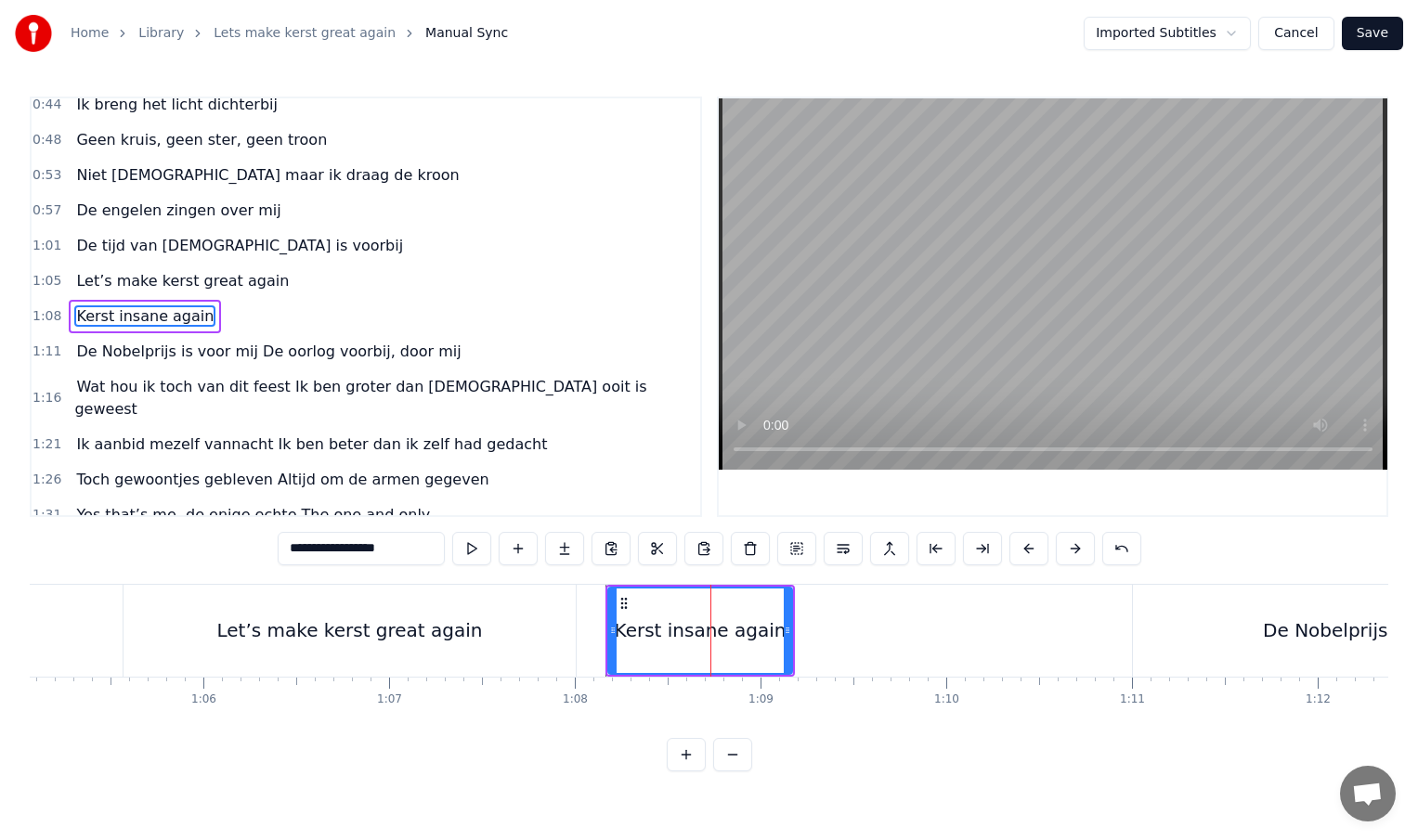
scroll to position [163, 0]
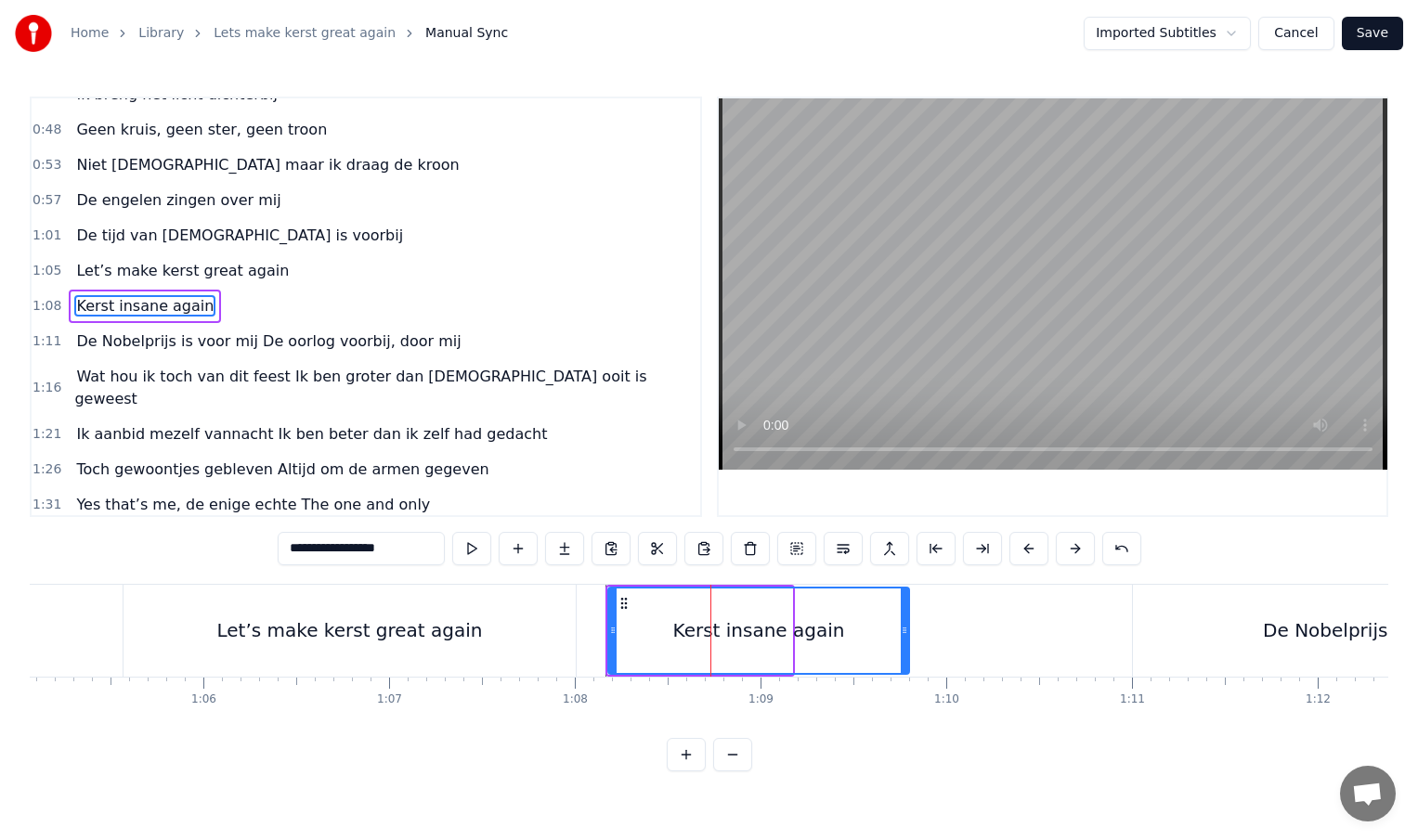
drag, startPoint x: 789, startPoint y: 630, endPoint x: 905, endPoint y: 632, distance: 116.0
click at [905, 632] on icon at bounding box center [905, 630] width 8 height 15
click at [364, 610] on div "Let’s make kerst great again" at bounding box center [349, 630] width 452 height 92
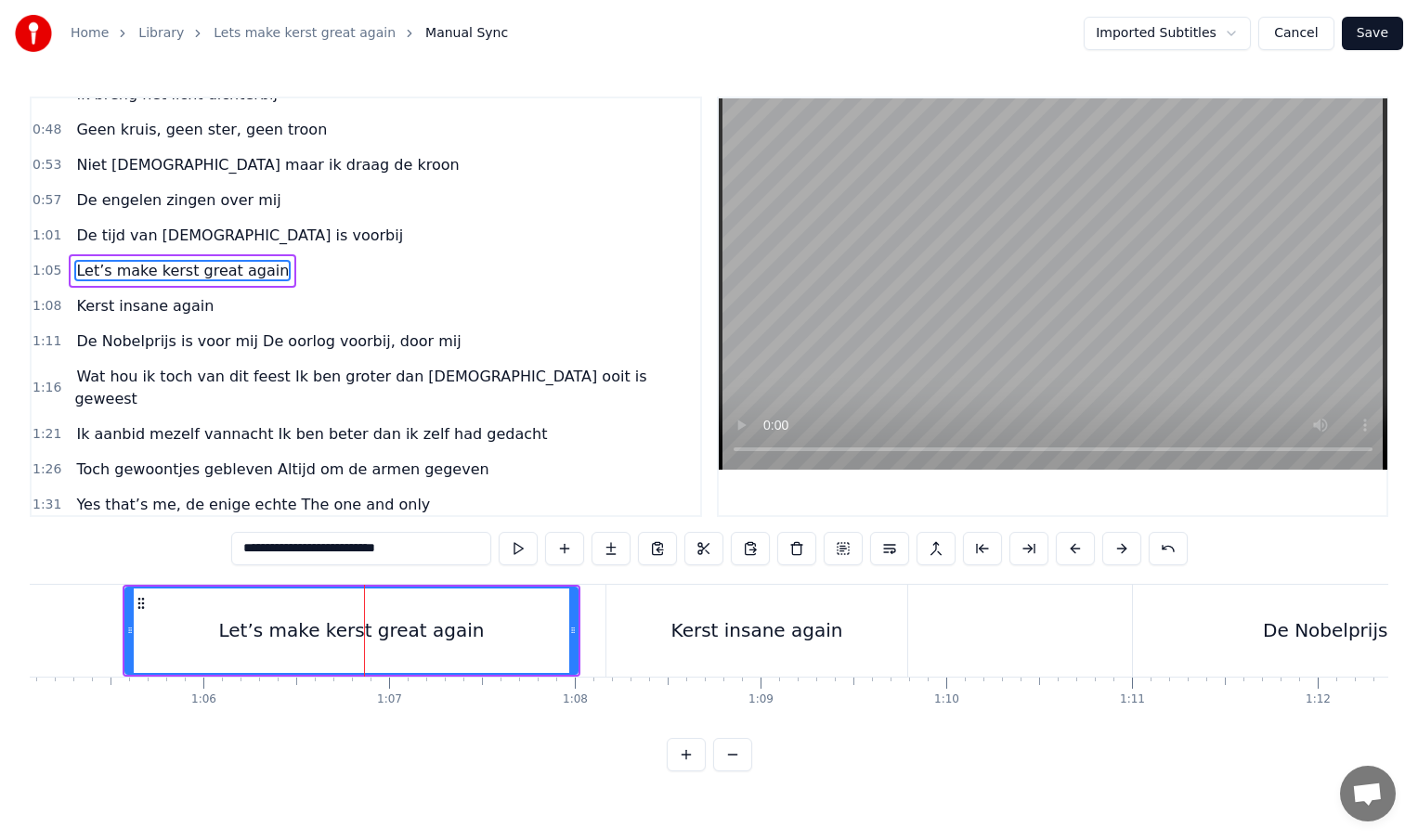
scroll to position [127, 0]
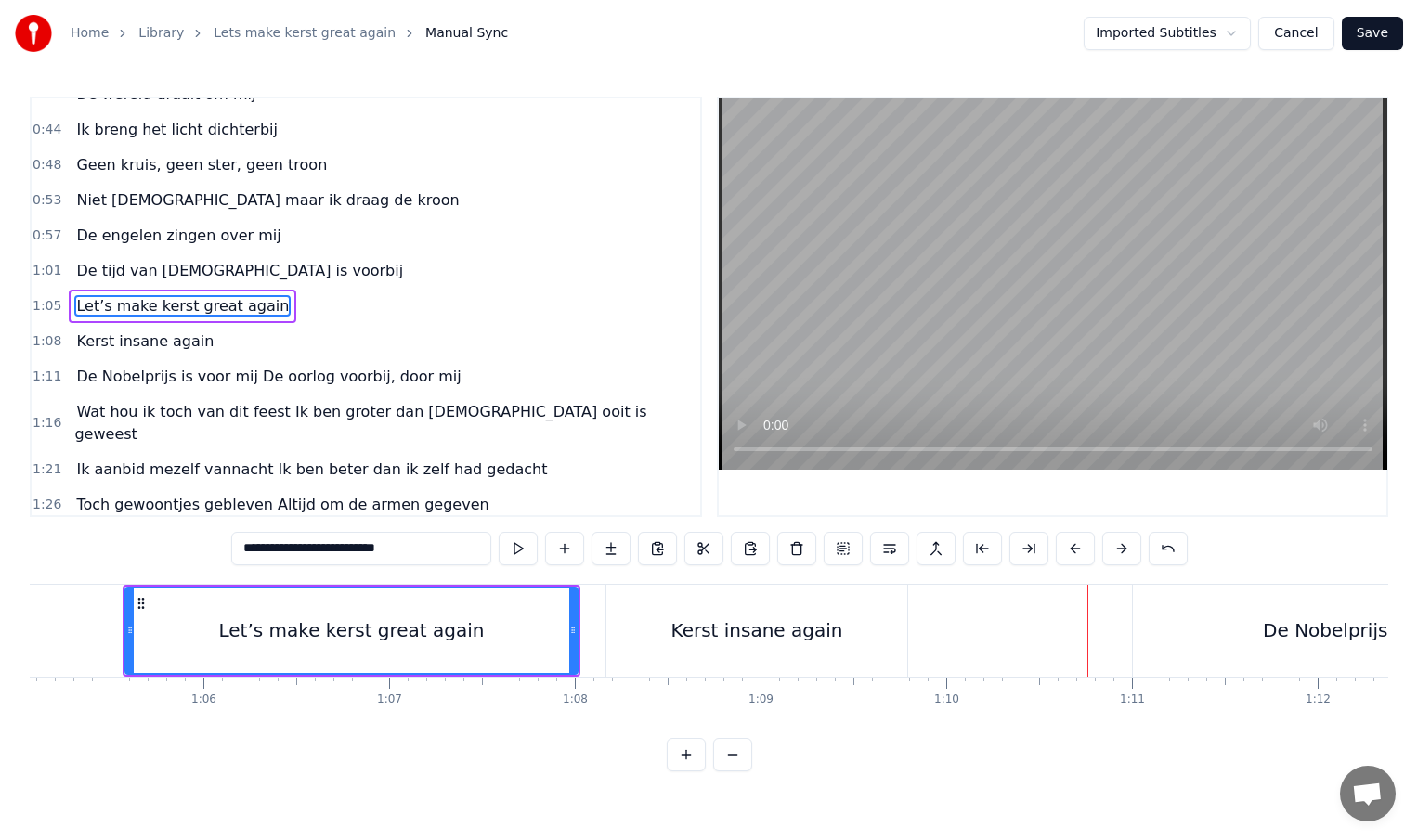
click at [626, 621] on div "Kerst insane again" at bounding box center [757, 630] width 301 height 92
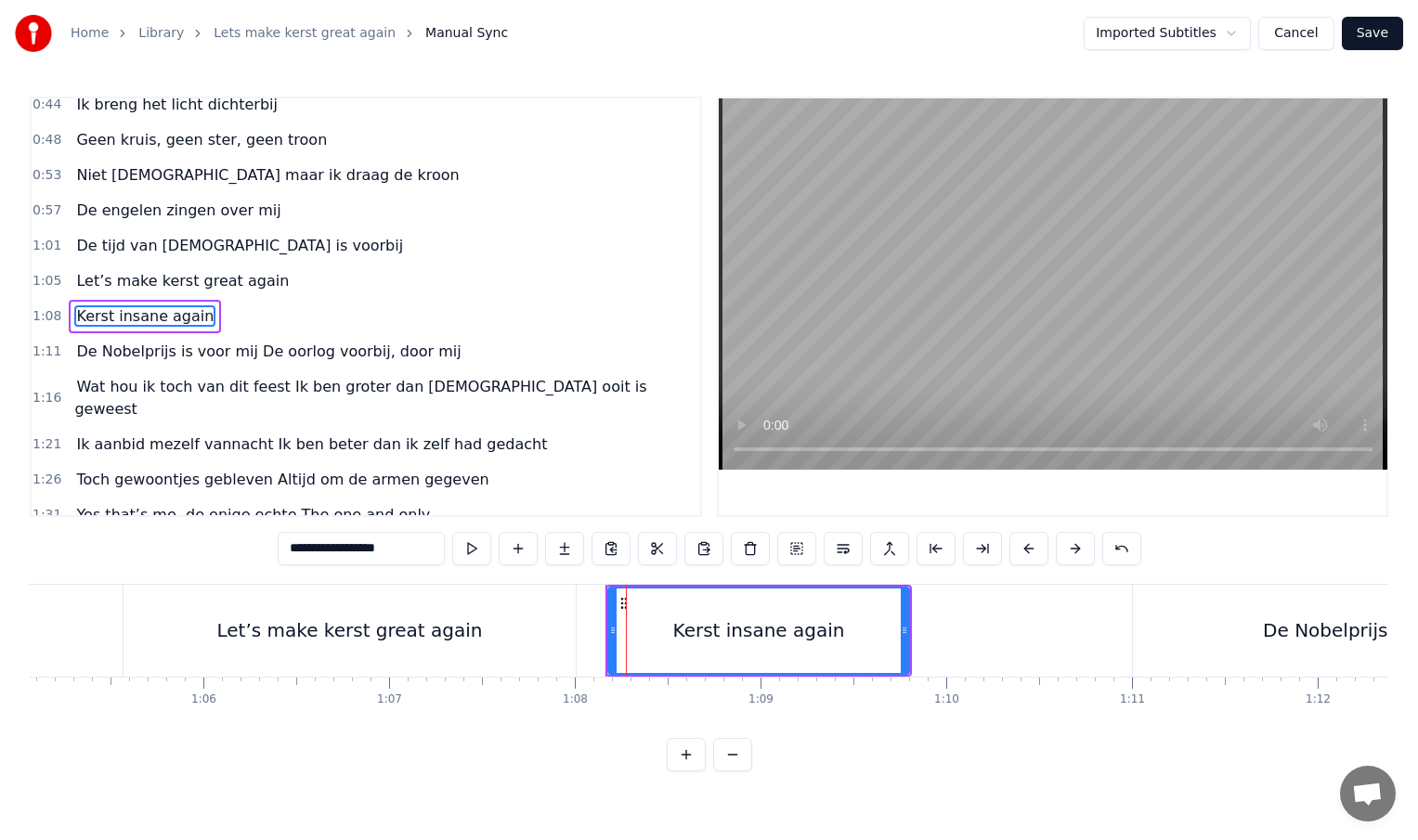
scroll to position [163, 0]
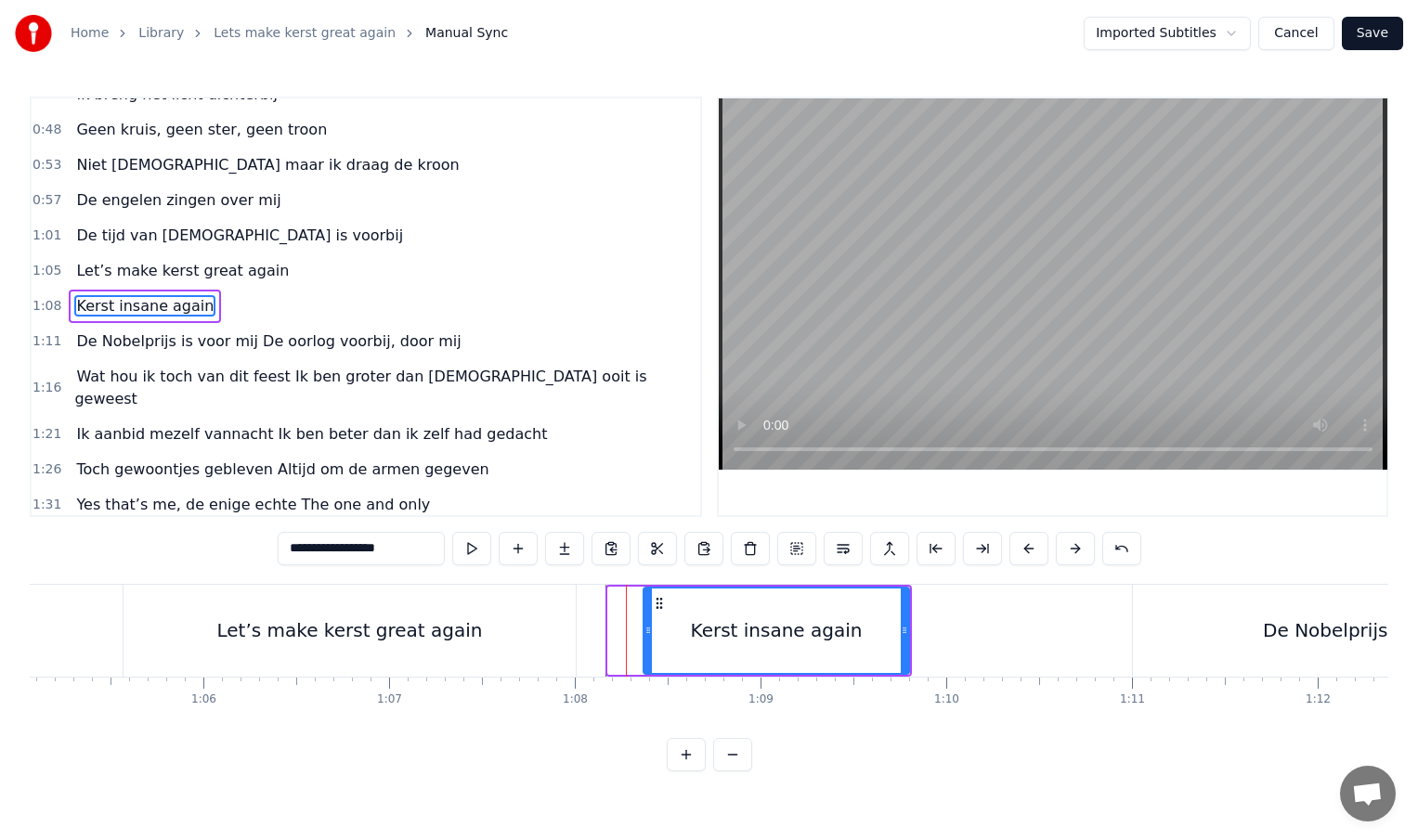
drag, startPoint x: 613, startPoint y: 629, endPoint x: 665, endPoint y: 630, distance: 52.0
click at [652, 630] on icon at bounding box center [649, 630] width 8 height 15
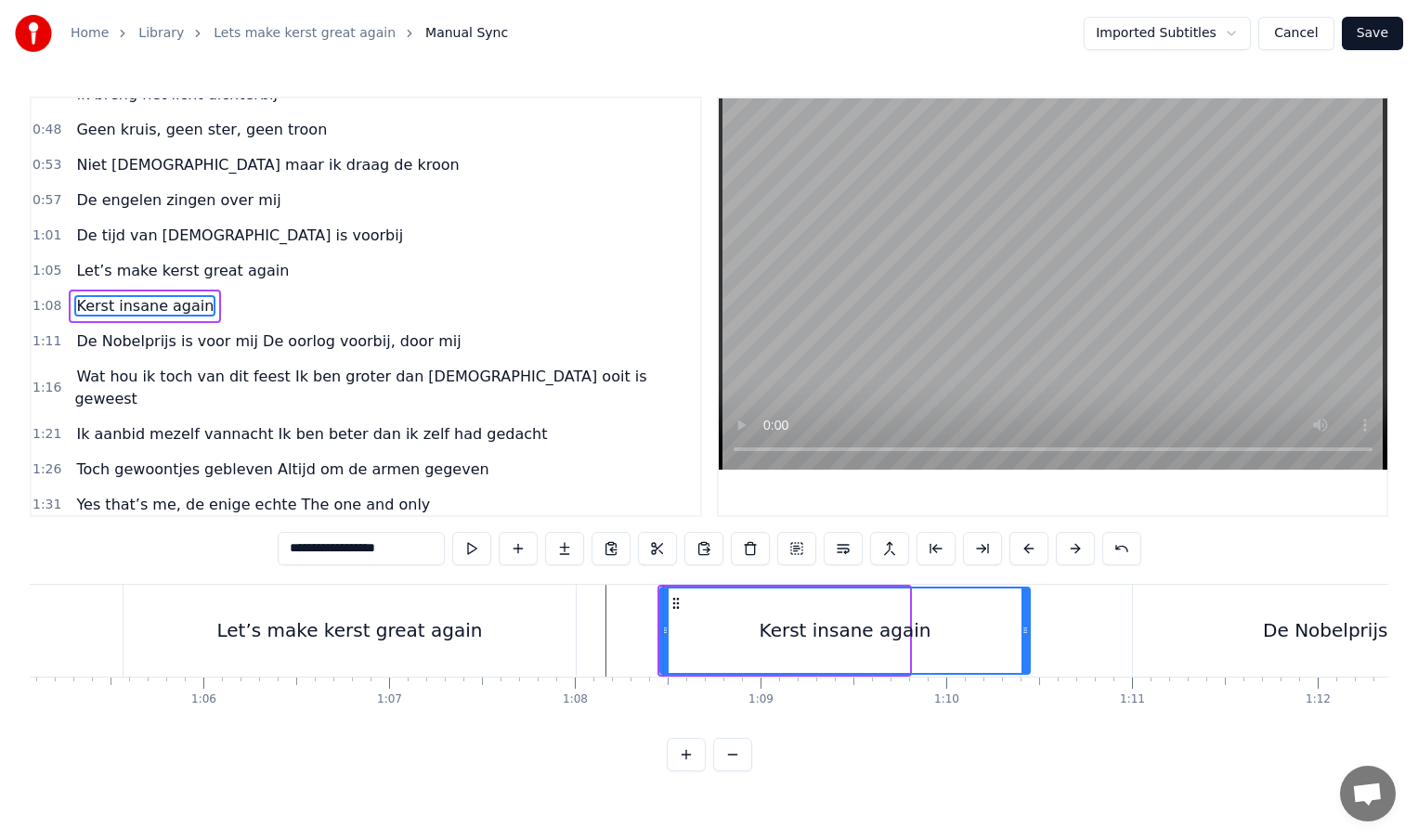
drag, startPoint x: 907, startPoint y: 633, endPoint x: 1033, endPoint y: 634, distance: 126.0
click at [1029, 634] on icon at bounding box center [1025, 630] width 8 height 15
click at [171, 629] on div "Let’s make kerst great again" at bounding box center [349, 630] width 452 height 92
type input "**********"
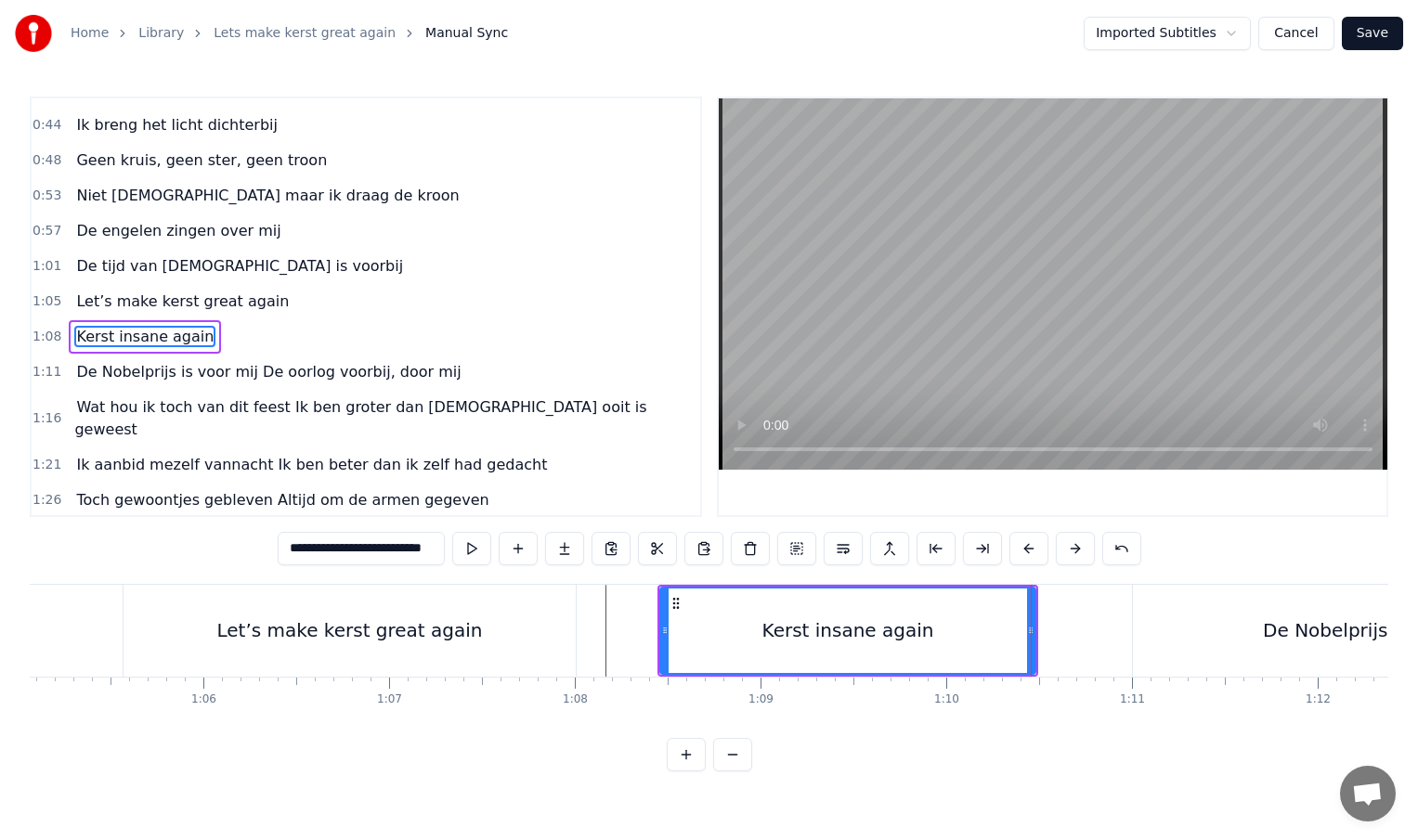
click at [1031, 629] on div at bounding box center [1031, 630] width 1 height 92
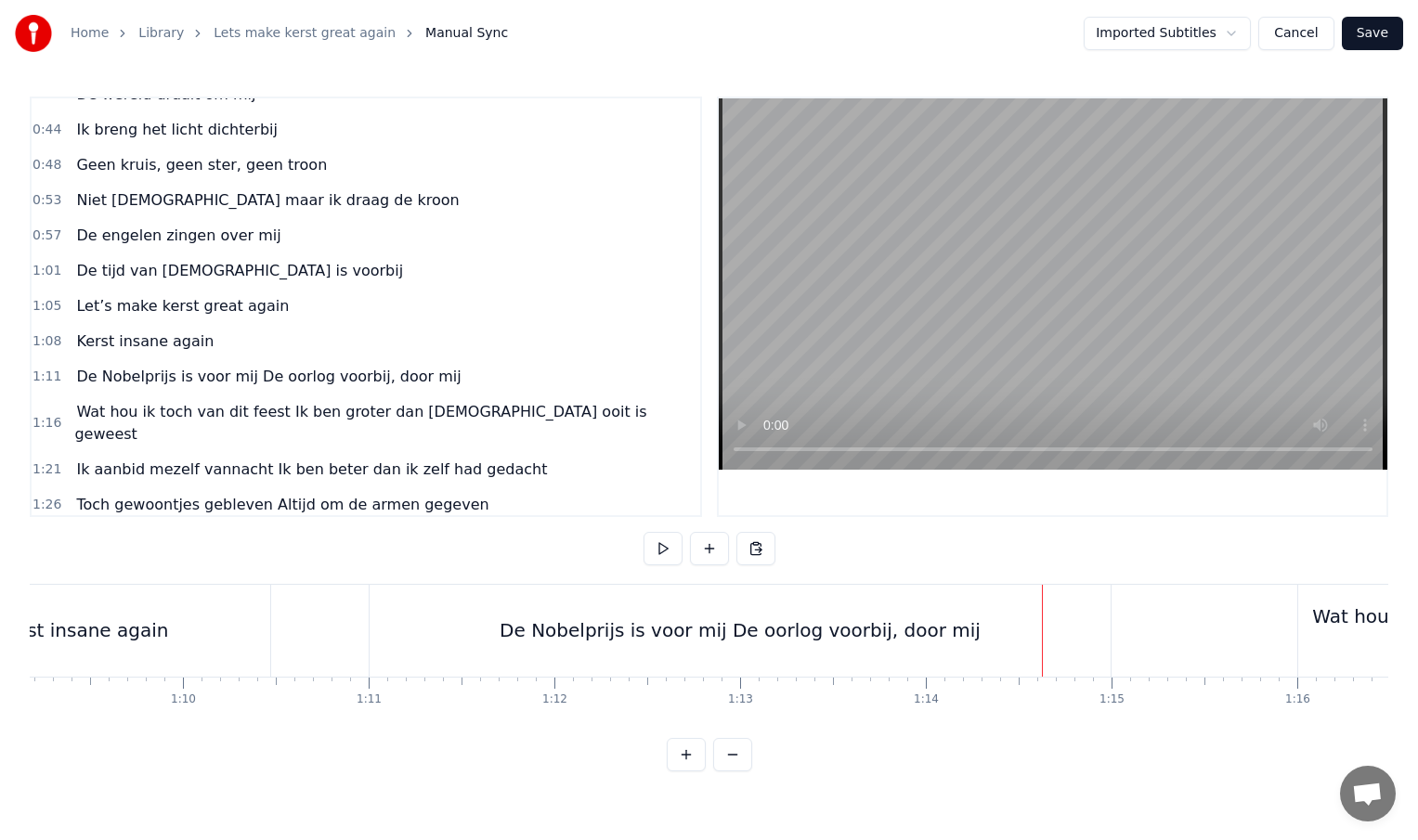
scroll to position [0, 12808]
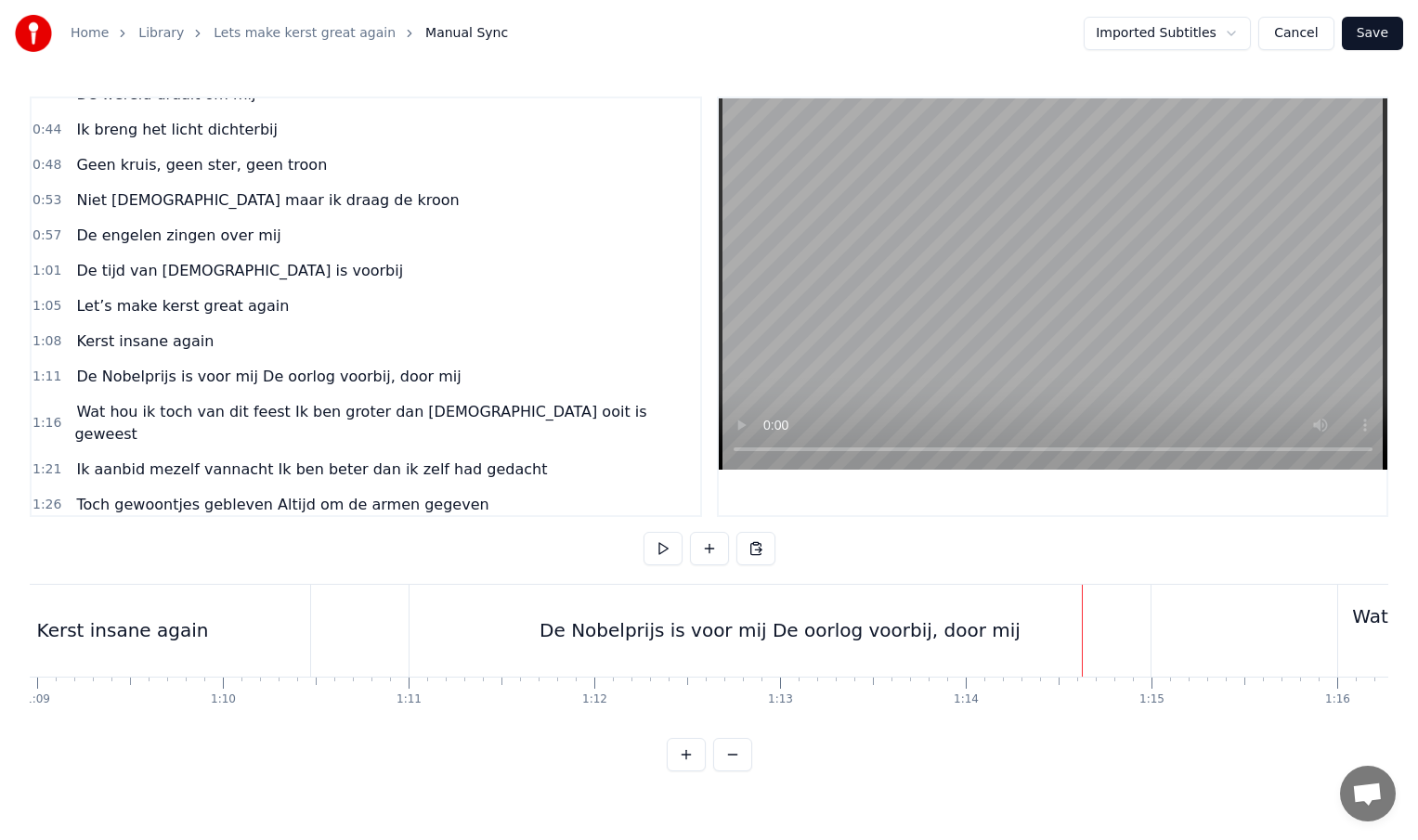
click at [420, 634] on div "De Nobelprijs is voor mij De oorlog voorbij, door mij" at bounding box center [780, 630] width 741 height 92
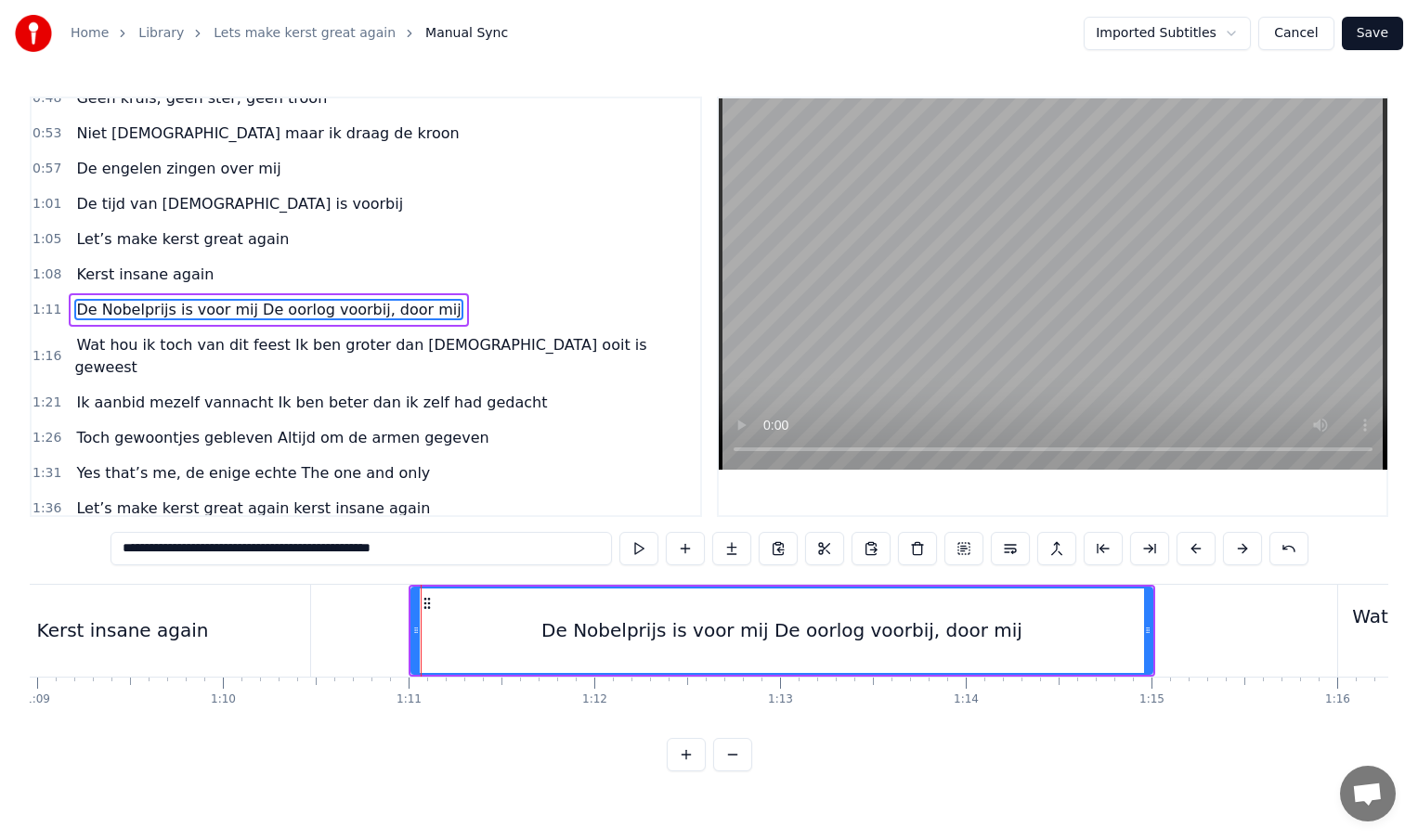
scroll to position [197, 0]
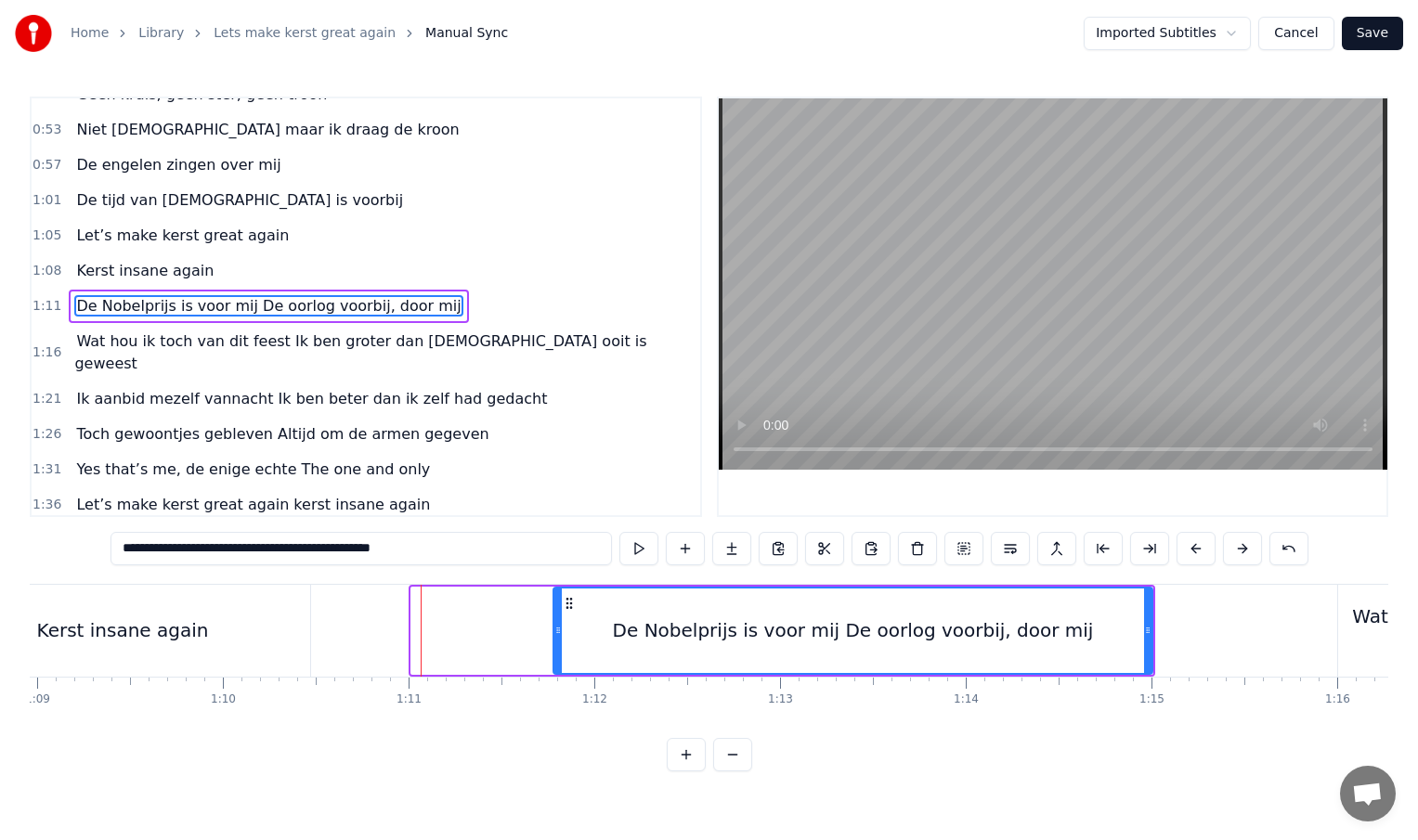
drag, startPoint x: 414, startPoint y: 631, endPoint x: 557, endPoint y: 639, distance: 143.2
click at [557, 639] on div at bounding box center [558, 630] width 8 height 84
click at [284, 642] on div "Kerst insane again" at bounding box center [123, 630] width 376 height 92
type input "**********"
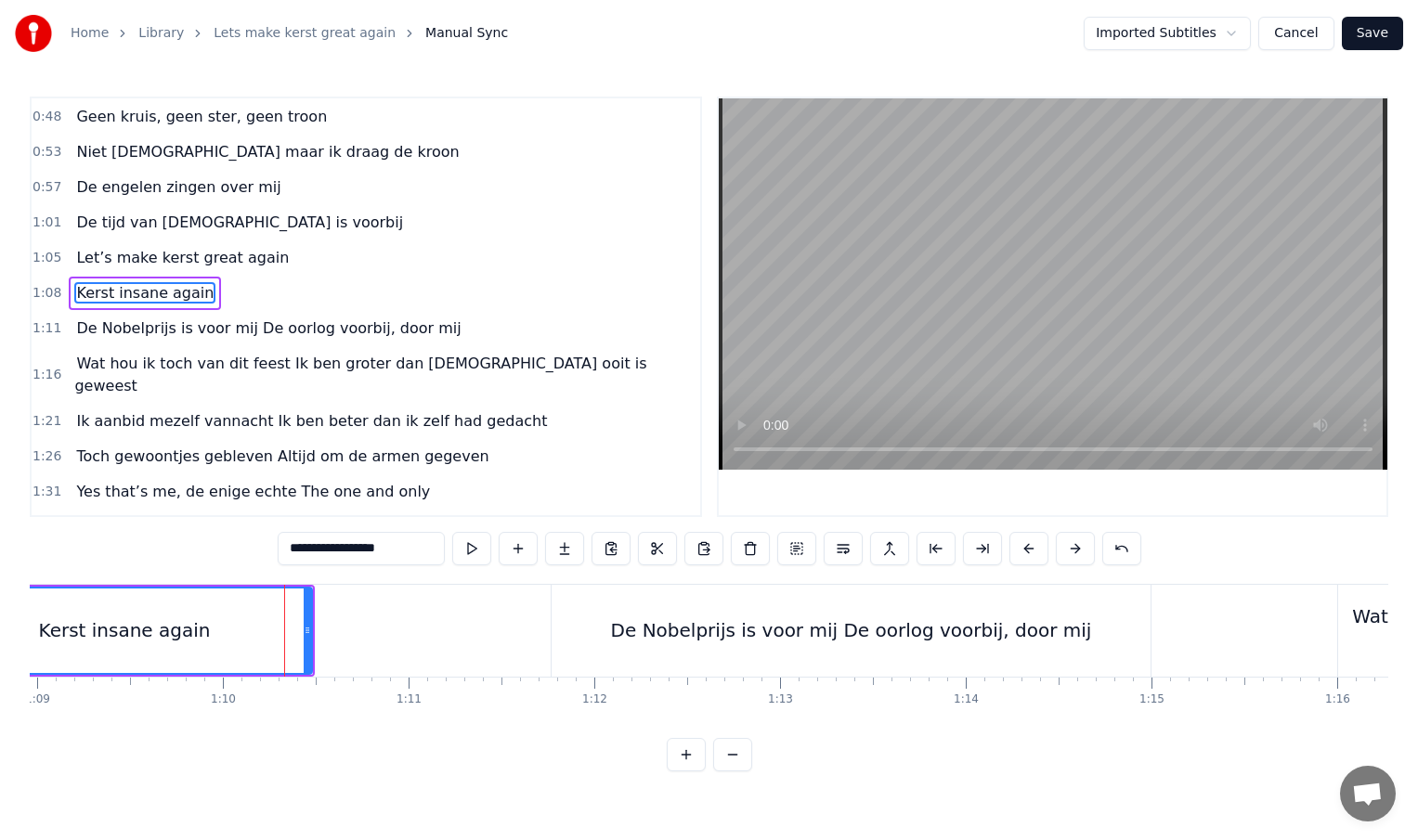
scroll to position [163, 0]
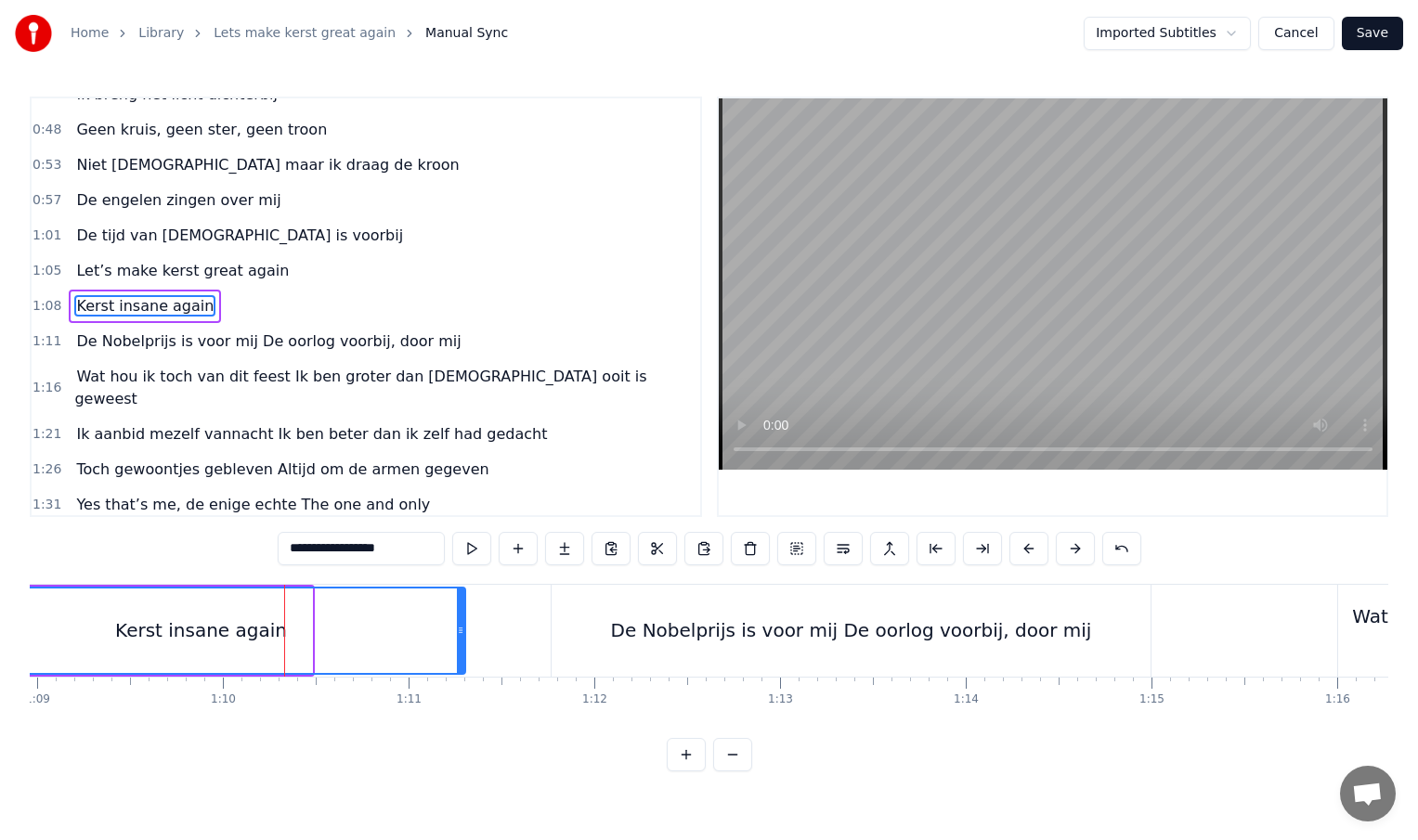
drag, startPoint x: 309, startPoint y: 631, endPoint x: 468, endPoint y: 639, distance: 159.2
click at [465, 639] on div at bounding box center [461, 630] width 8 height 84
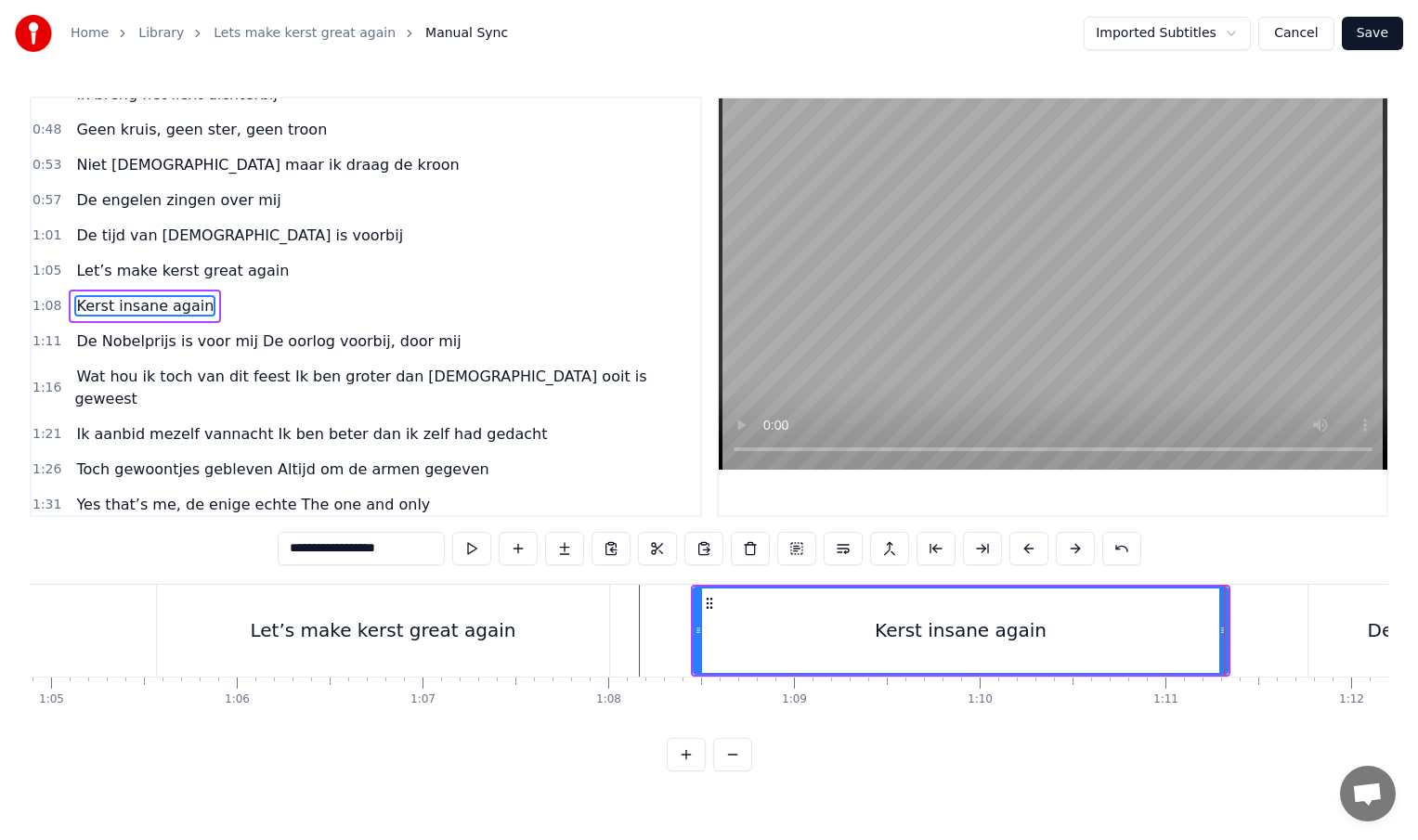
scroll to position [0, 11943]
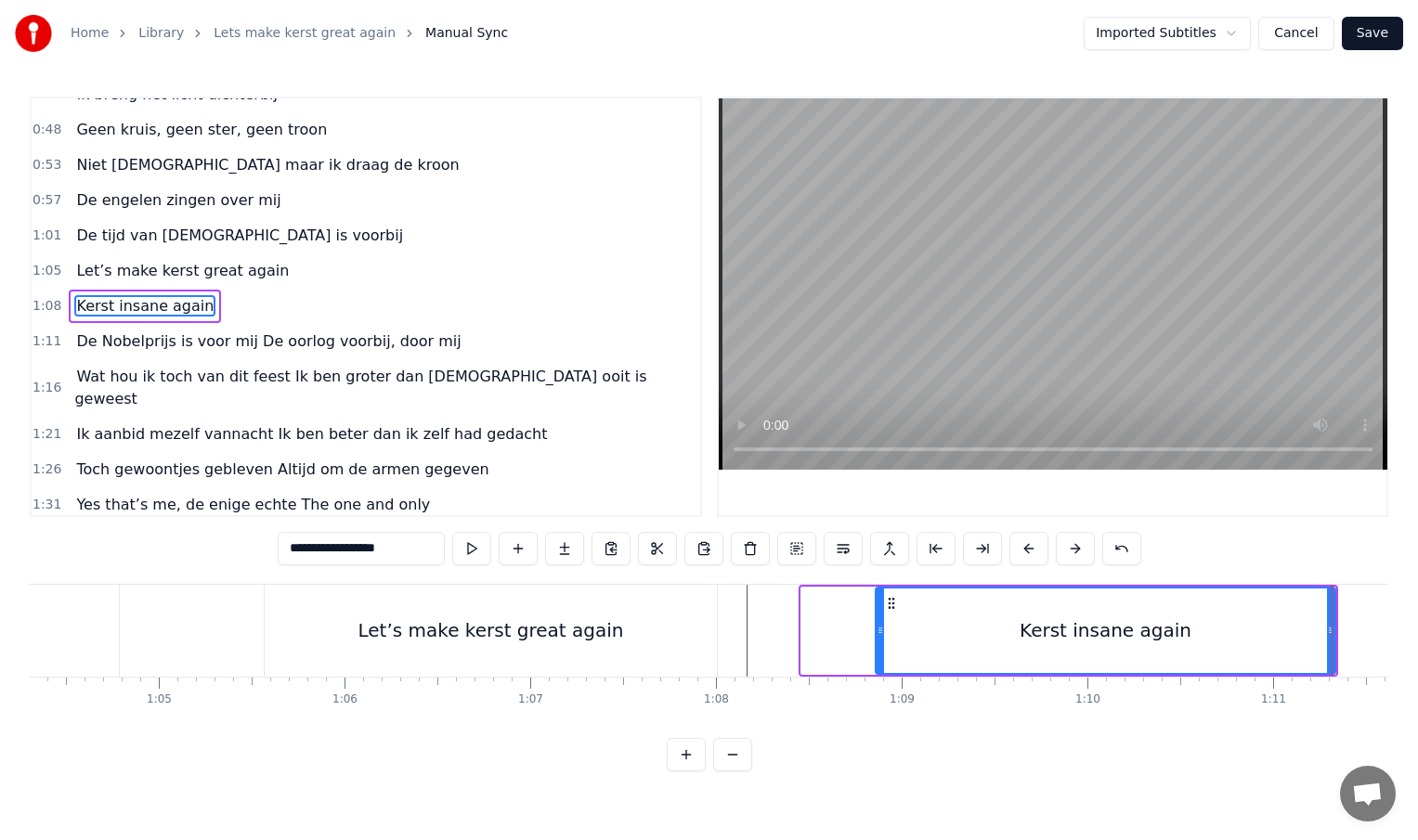
drag, startPoint x: 802, startPoint y: 630, endPoint x: 877, endPoint y: 630, distance: 75.0
click at [877, 630] on icon at bounding box center [881, 630] width 8 height 15
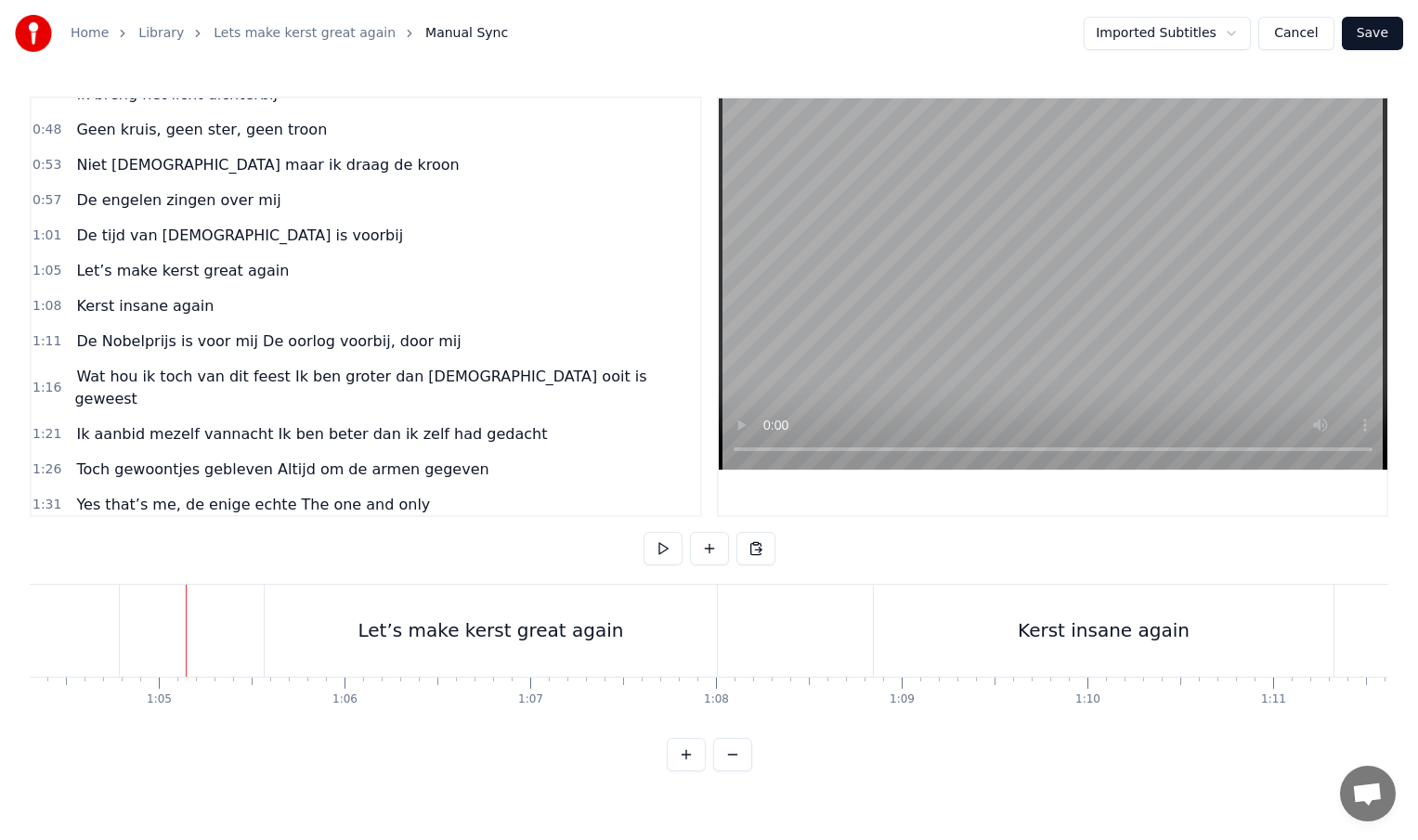
click at [186, 628] on div at bounding box center [186, 630] width 1 height 92
click at [277, 631] on div "Let’s make kerst great again" at bounding box center [490, 630] width 452 height 92
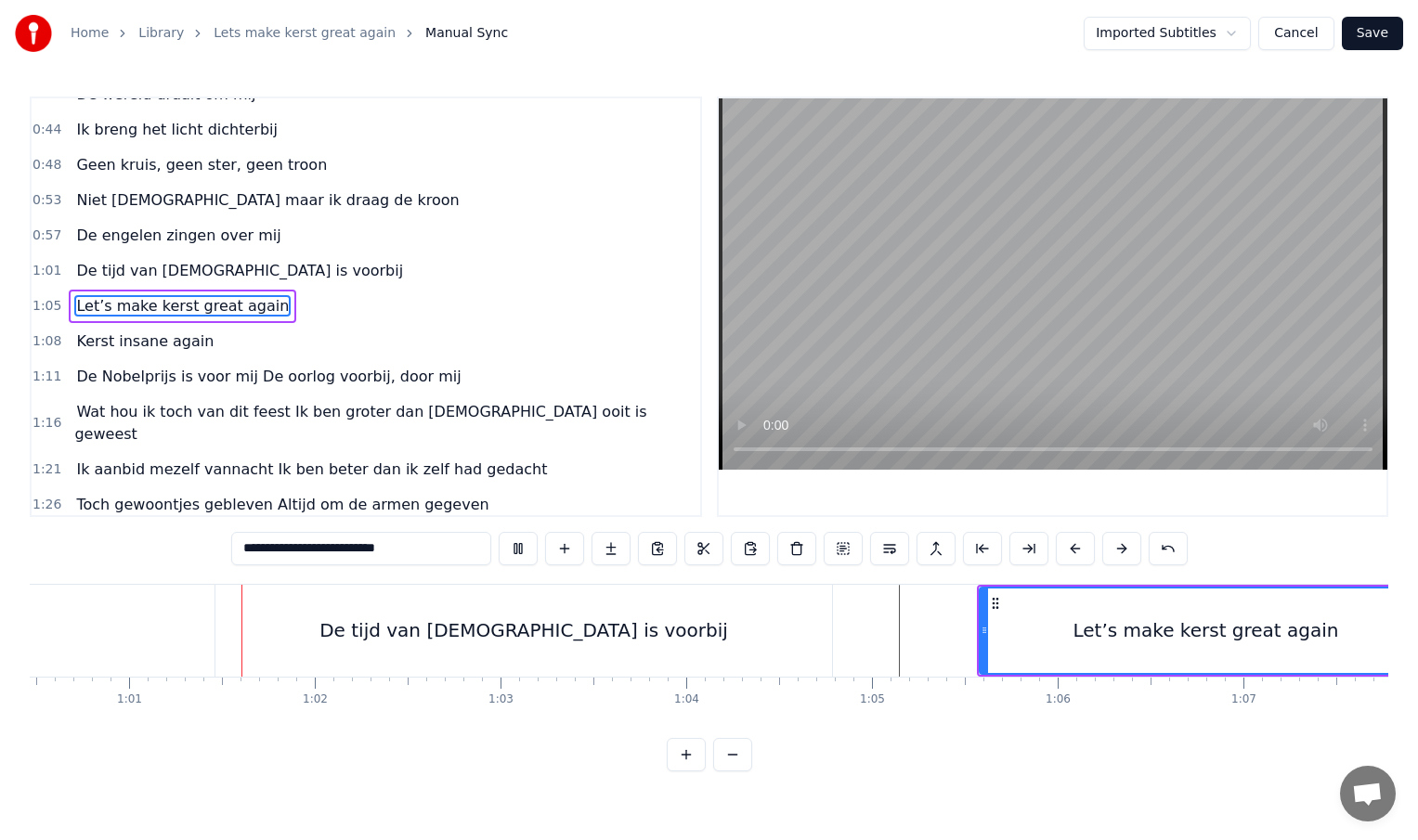
scroll to position [0, 11242]
click at [242, 638] on div "De tijd van [DEMOGRAPHIC_DATA] is voorbij" at bounding box center [511, 630] width 617 height 92
type input "**********"
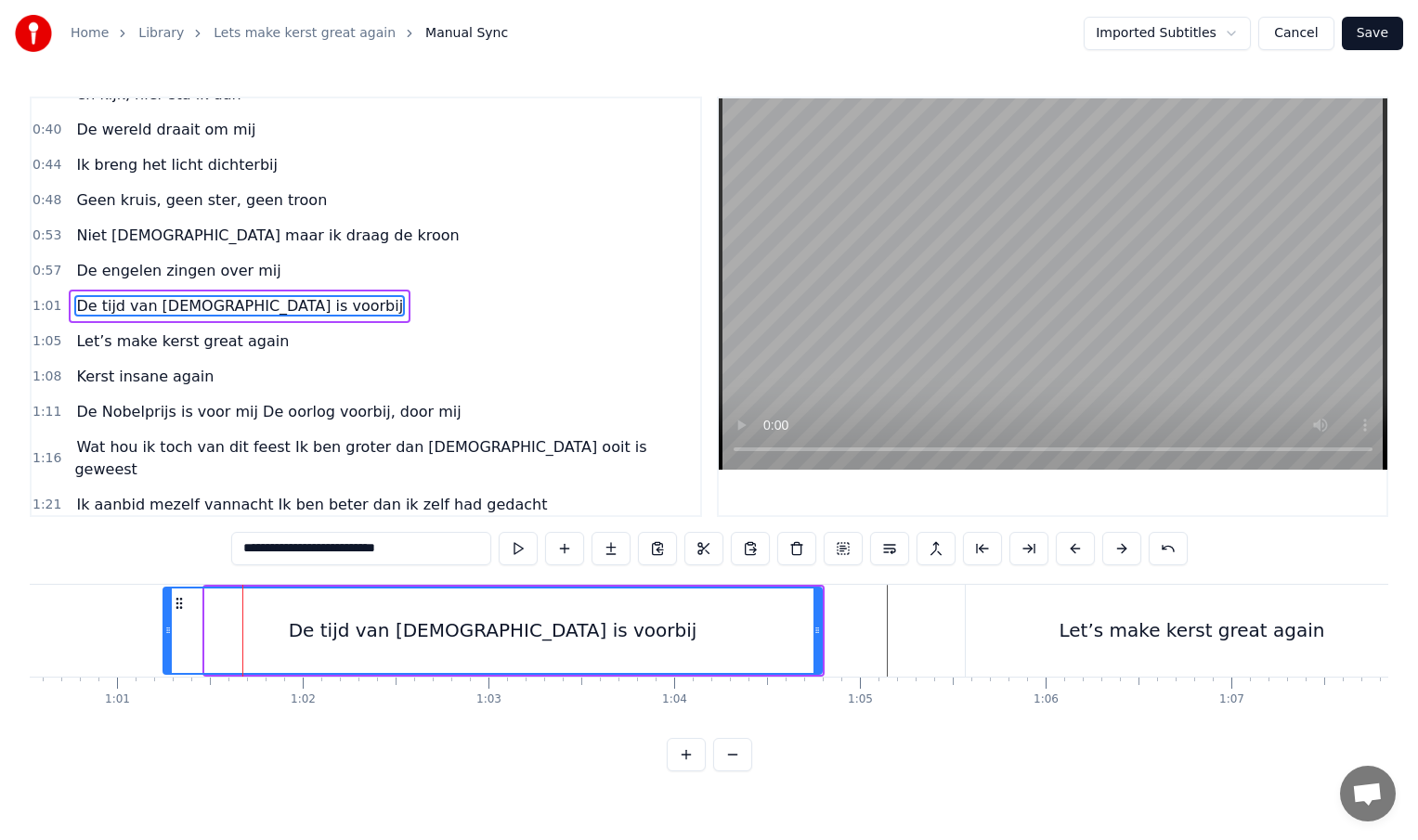
drag, startPoint x: 208, startPoint y: 632, endPoint x: 167, endPoint y: 632, distance: 41.0
click at [167, 632] on icon at bounding box center [168, 630] width 8 height 15
click at [514, 545] on button at bounding box center [518, 549] width 39 height 34
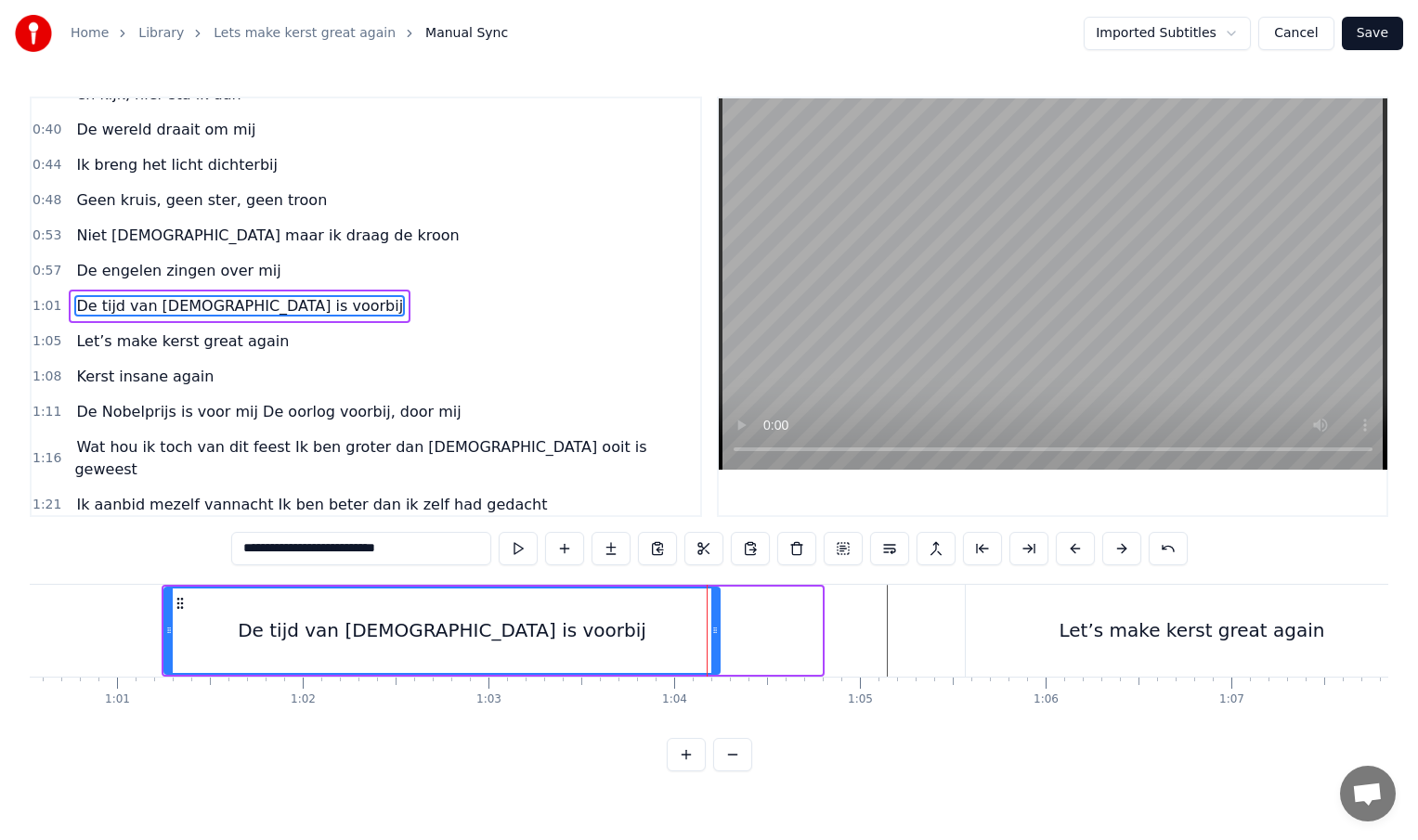
drag, startPoint x: 815, startPoint y: 632, endPoint x: 713, endPoint y: 638, distance: 102.2
click at [713, 638] on div at bounding box center [715, 630] width 8 height 84
click at [515, 549] on button at bounding box center [518, 549] width 39 height 34
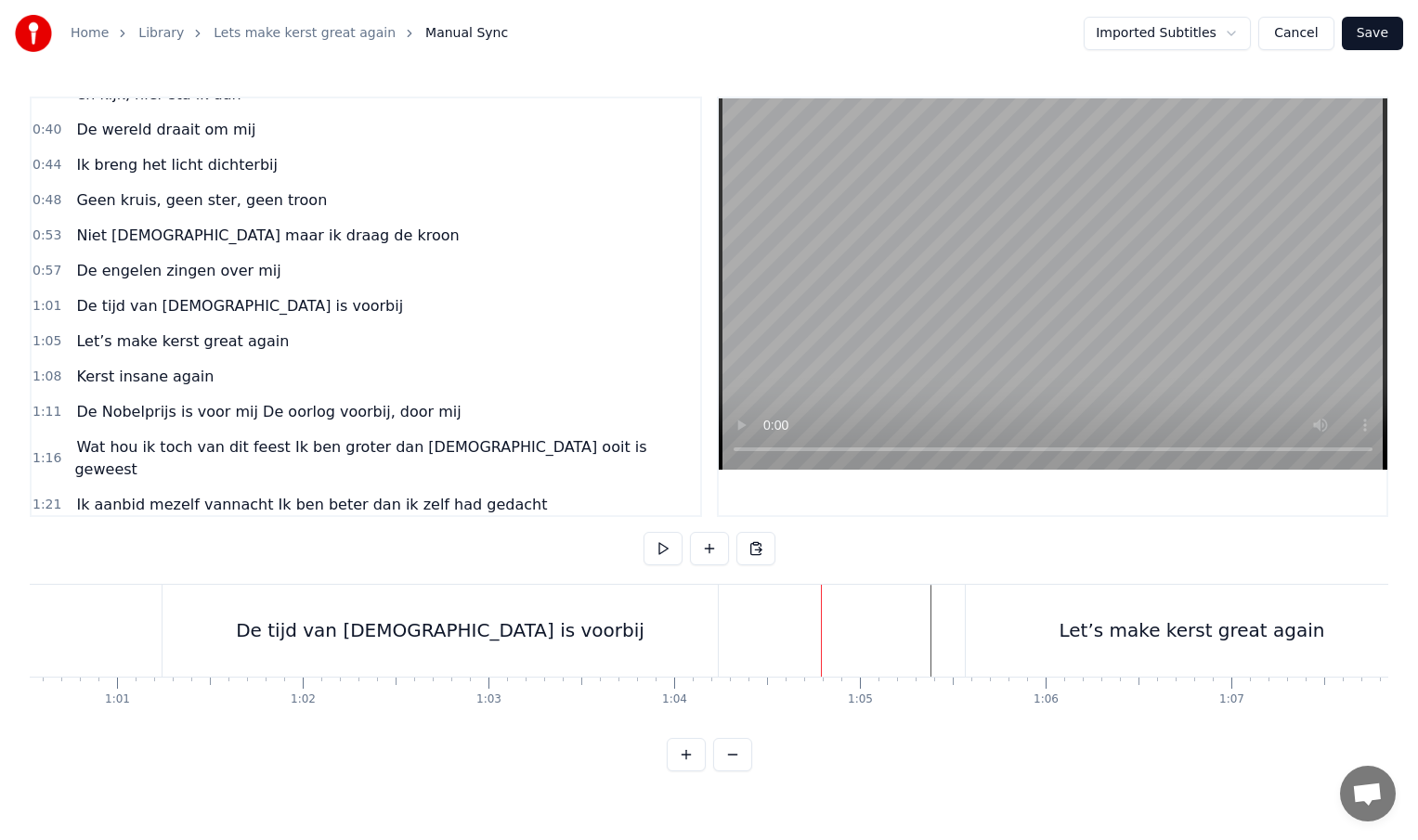
click at [971, 632] on div "Let’s make kerst great again" at bounding box center [1192, 630] width 452 height 92
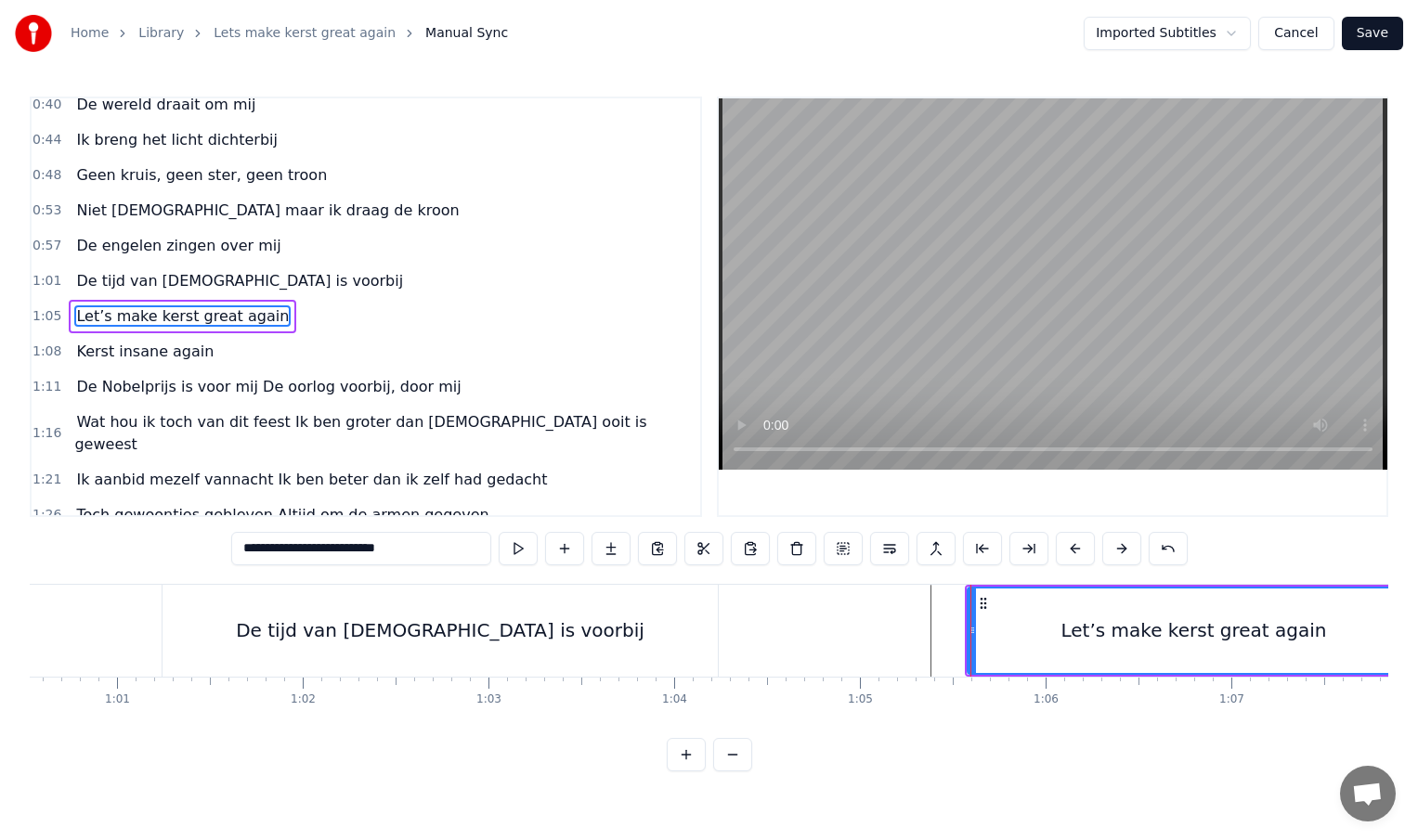
scroll to position [127, 0]
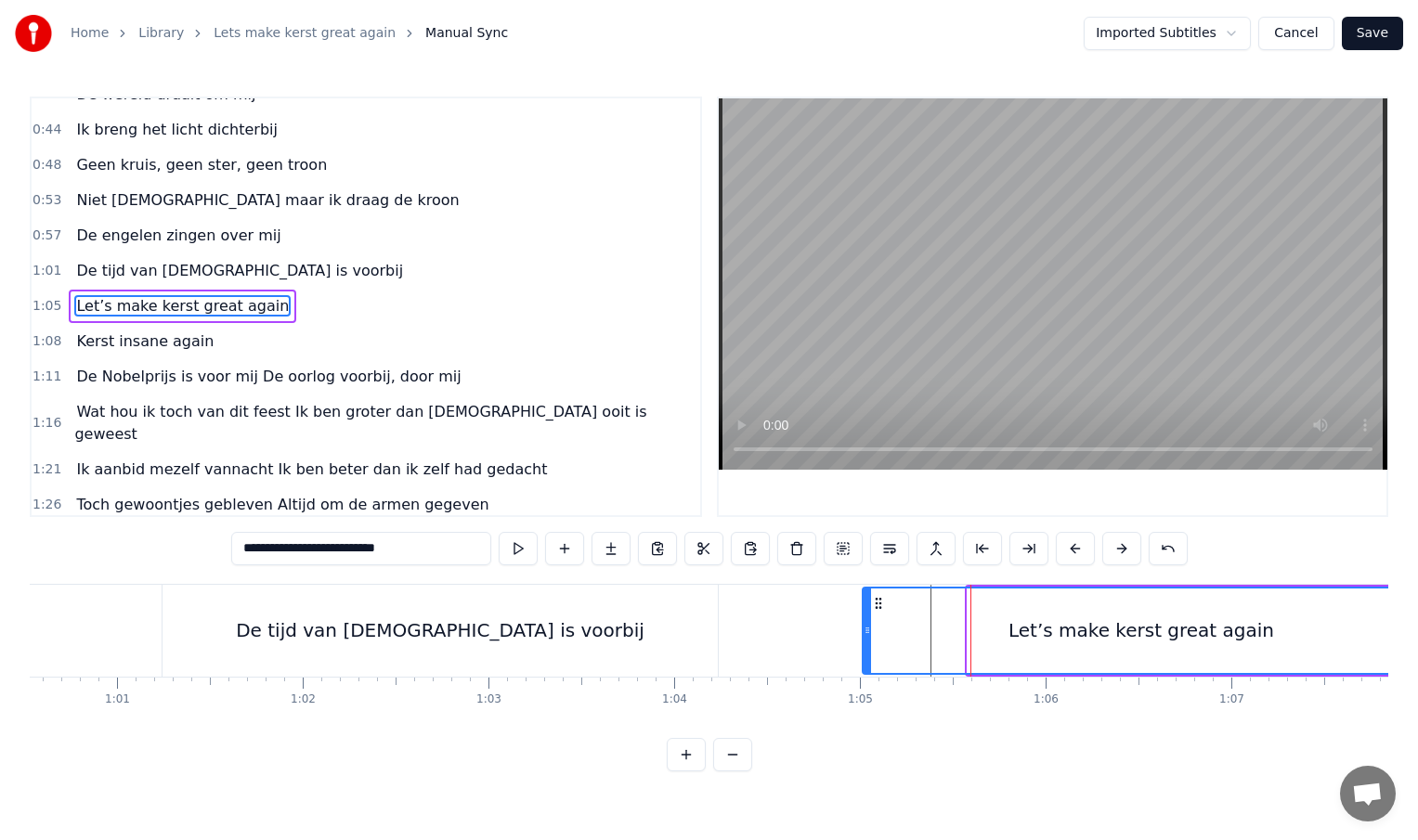
drag, startPoint x: 972, startPoint y: 630, endPoint x: 865, endPoint y: 630, distance: 107.0
click at [865, 630] on icon at bounding box center [867, 630] width 8 height 15
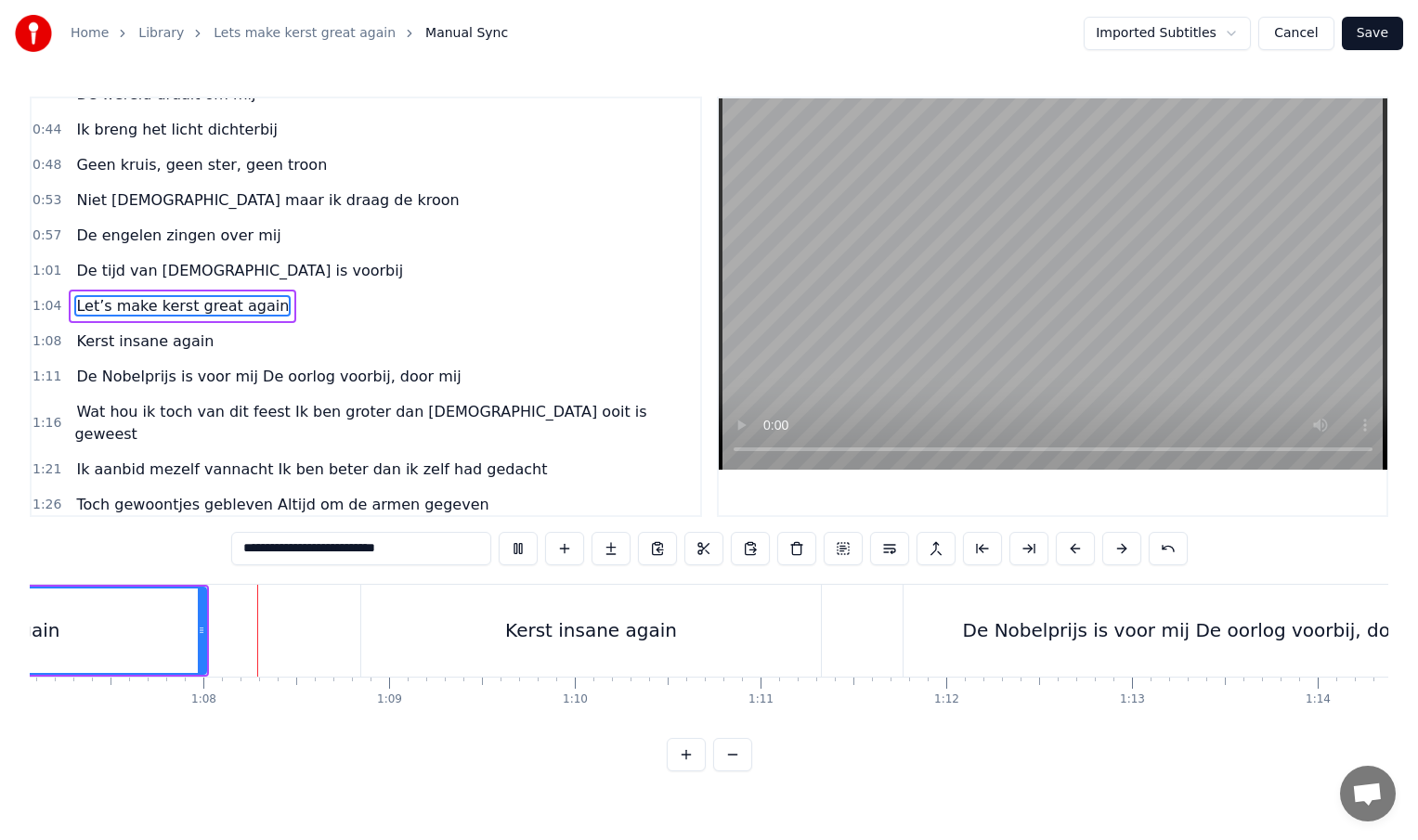
scroll to position [0, 12465]
click at [364, 639] on div "Kerst insane again" at bounding box center [583, 630] width 460 height 92
type input "**********"
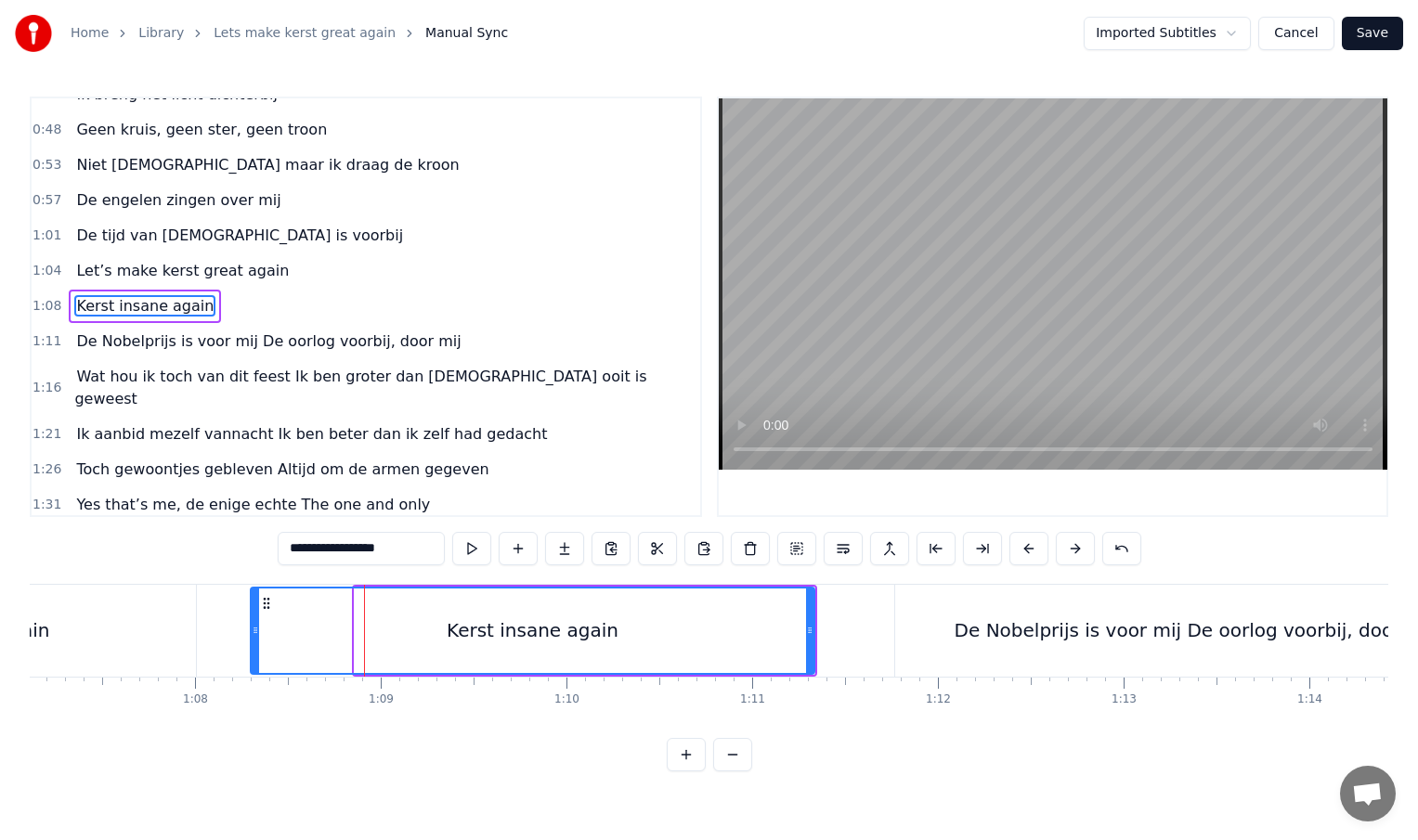
drag, startPoint x: 357, startPoint y: 638, endPoint x: 256, endPoint y: 635, distance: 101.0
click at [256, 635] on div at bounding box center [256, 630] width 8 height 84
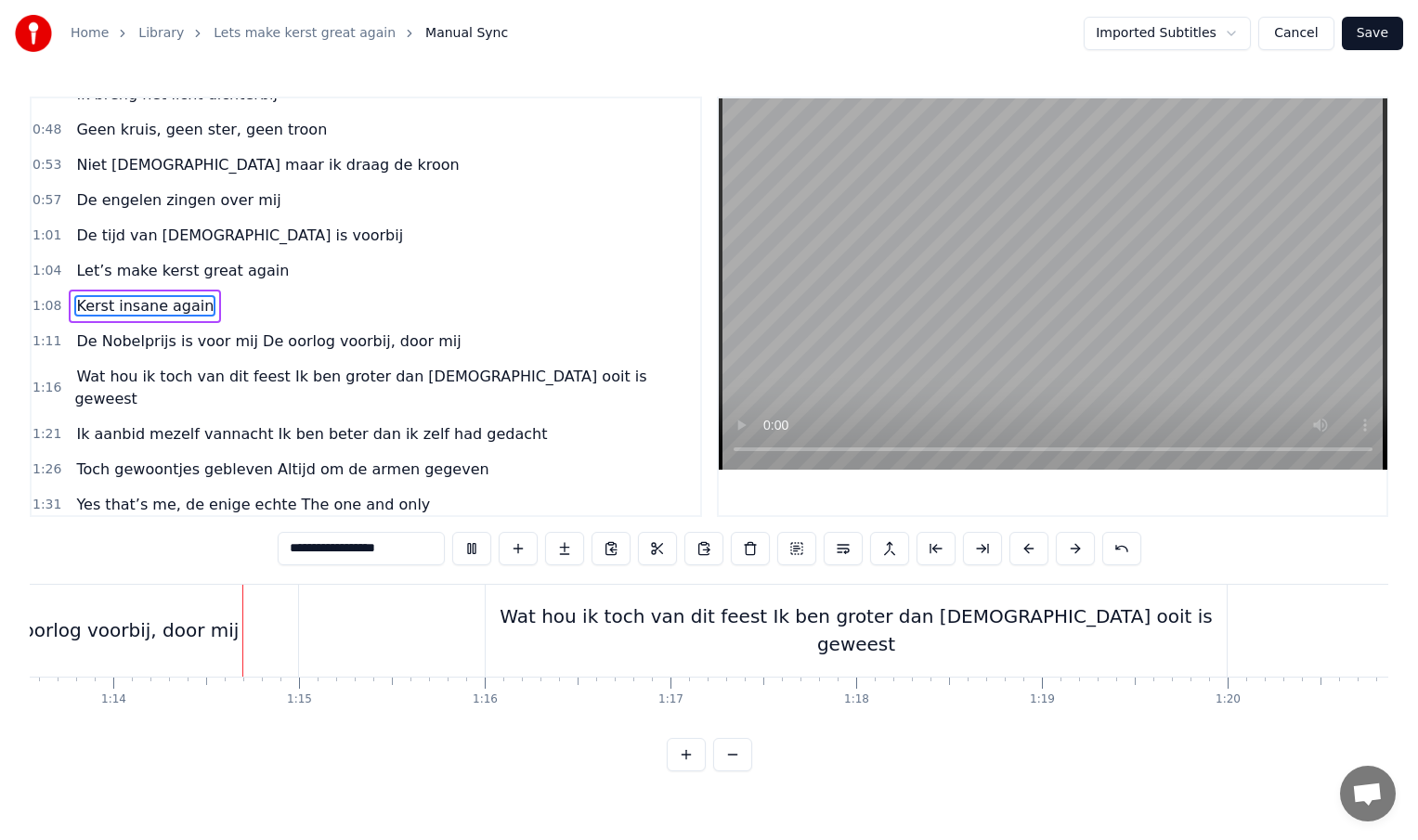
scroll to position [0, 13669]
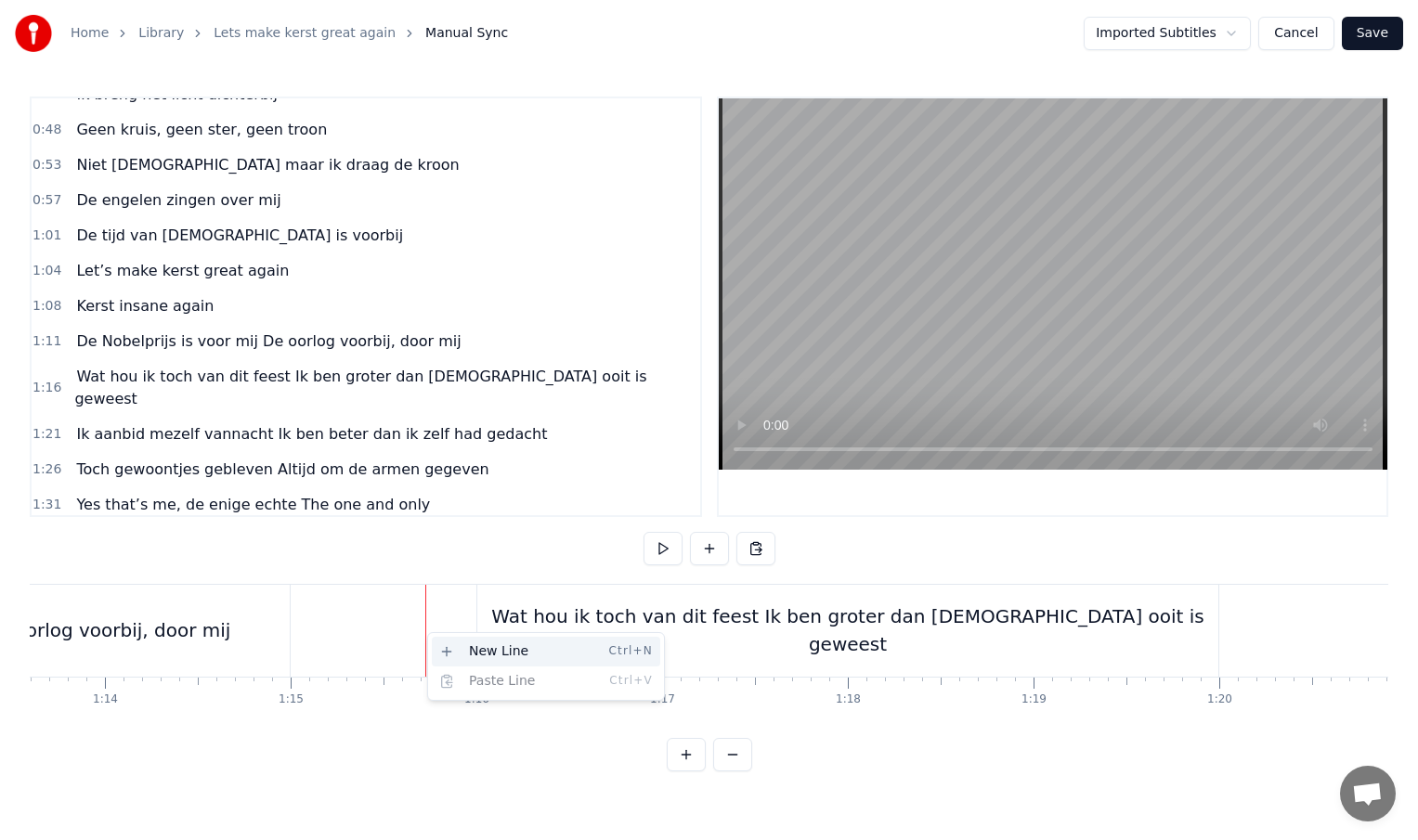
click at [453, 643] on div "New Line Ctrl+N" at bounding box center [546, 651] width 228 height 30
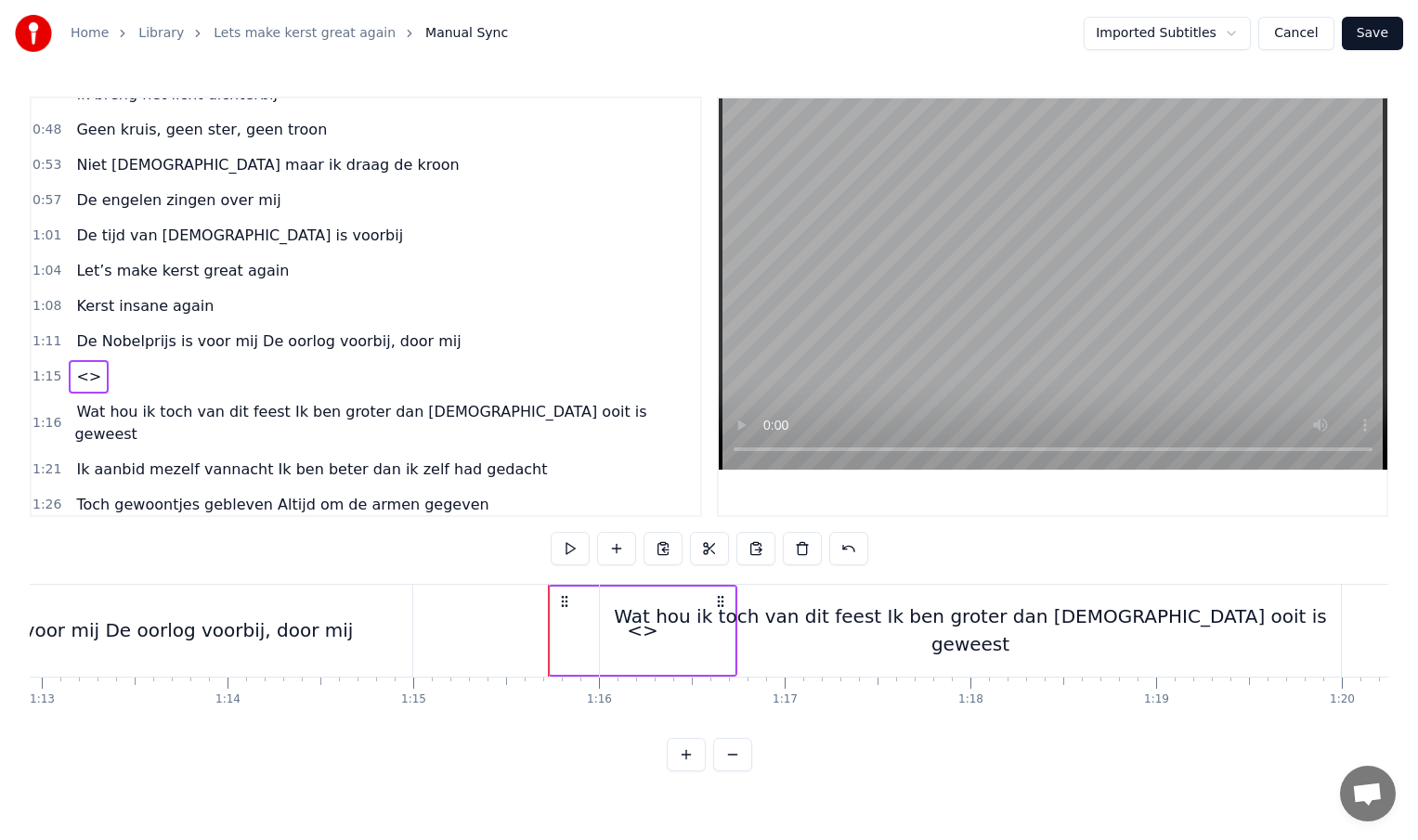
scroll to position [0, 13545]
click at [263, 345] on span "De Nobelprijs is voor mij De oorlog voorbij, door mij" at bounding box center [268, 342] width 388 height 21
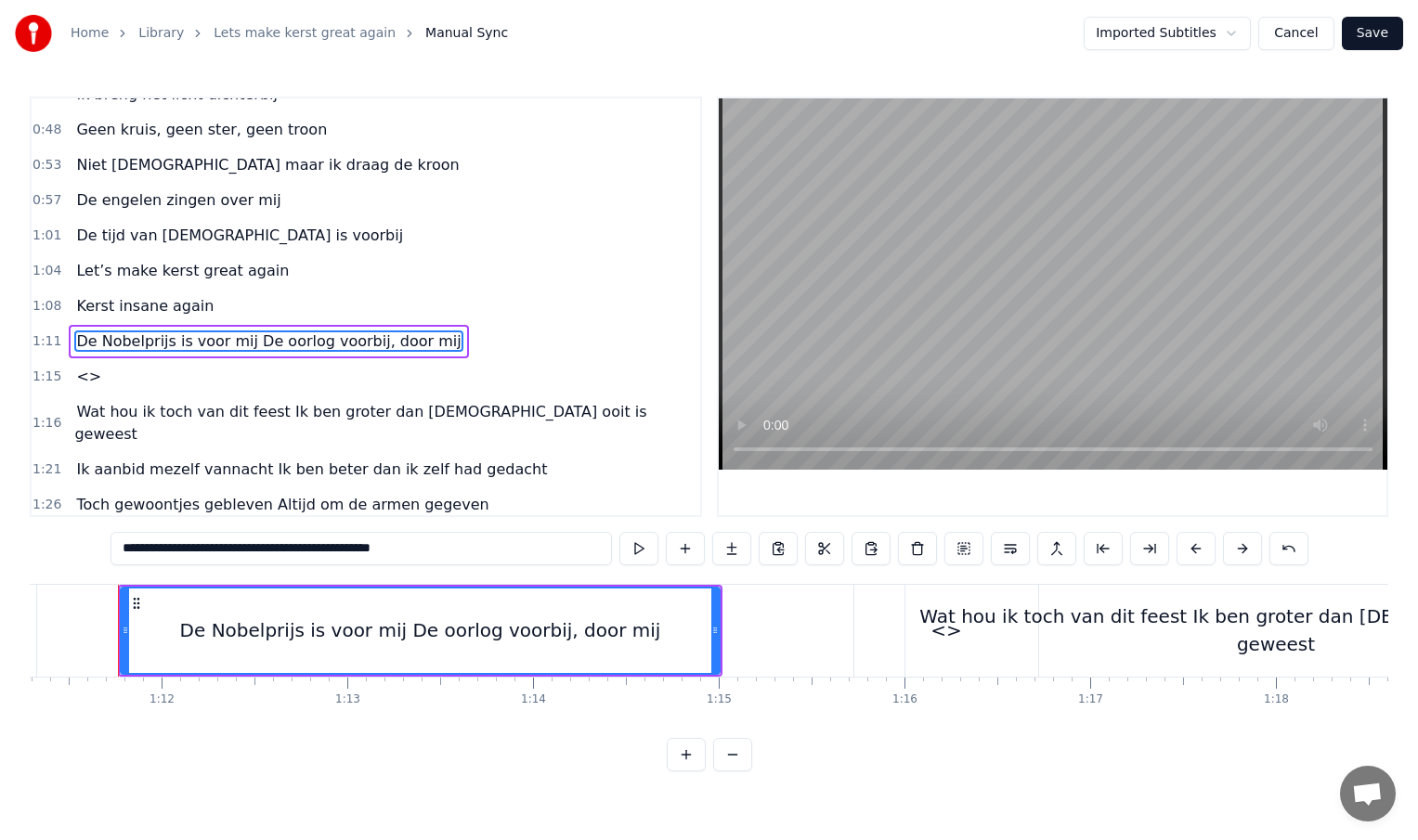
scroll to position [0, 13236]
drag, startPoint x: 271, startPoint y: 550, endPoint x: 448, endPoint y: 558, distance: 177.2
click at [448, 558] on input "**********" at bounding box center [361, 549] width 501 height 34
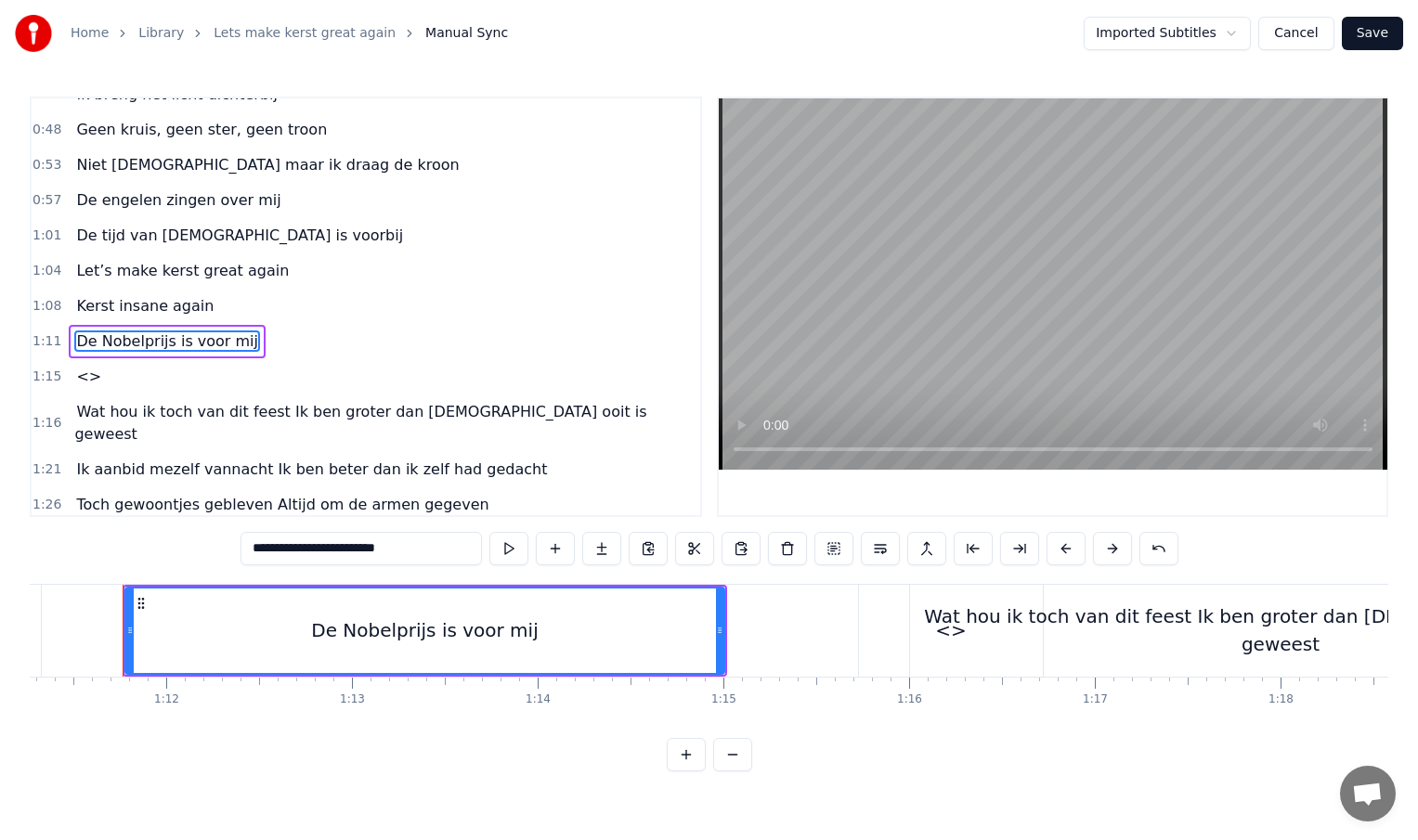
click at [882, 639] on div "<>" at bounding box center [950, 630] width 184 height 92
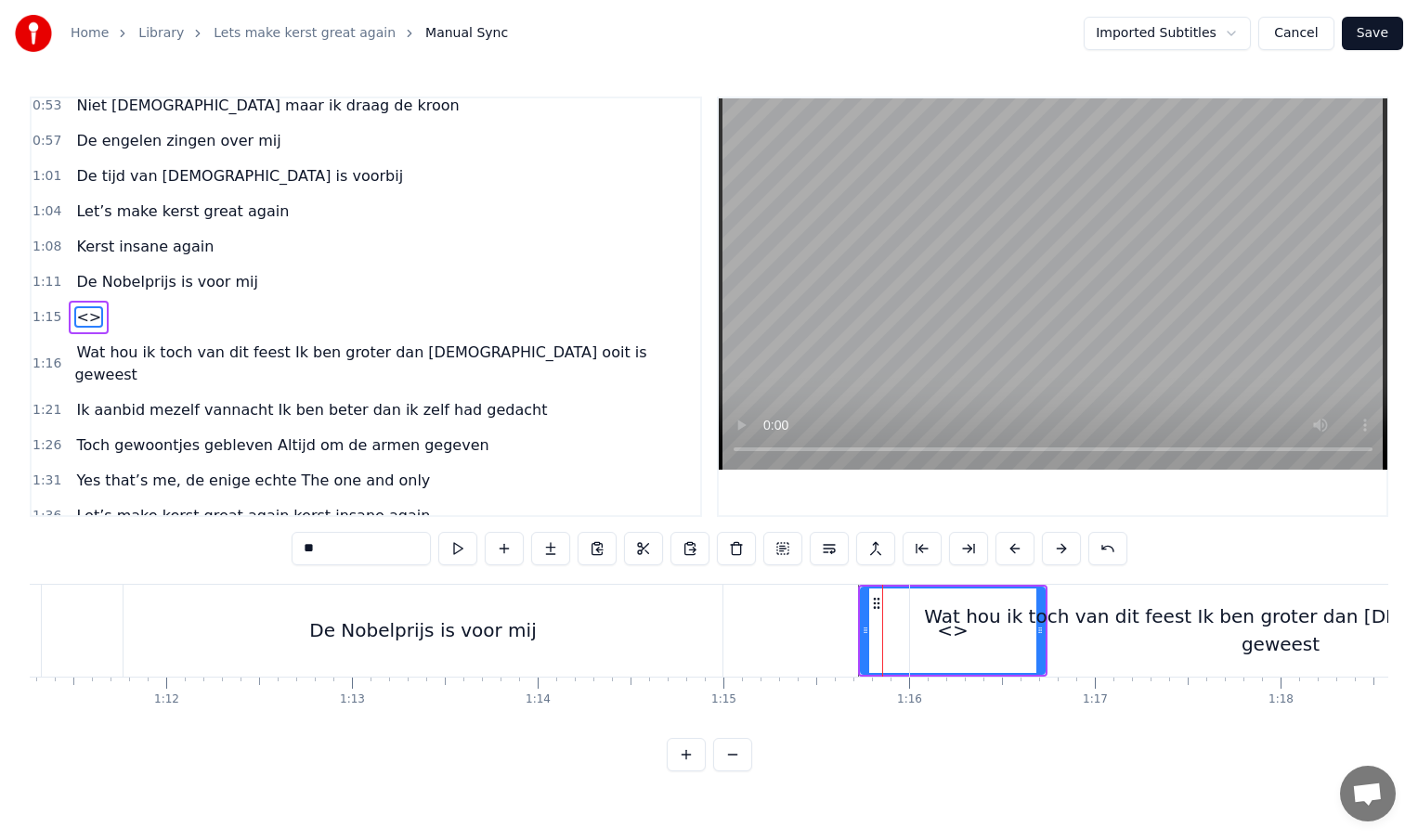
scroll to position [233, 0]
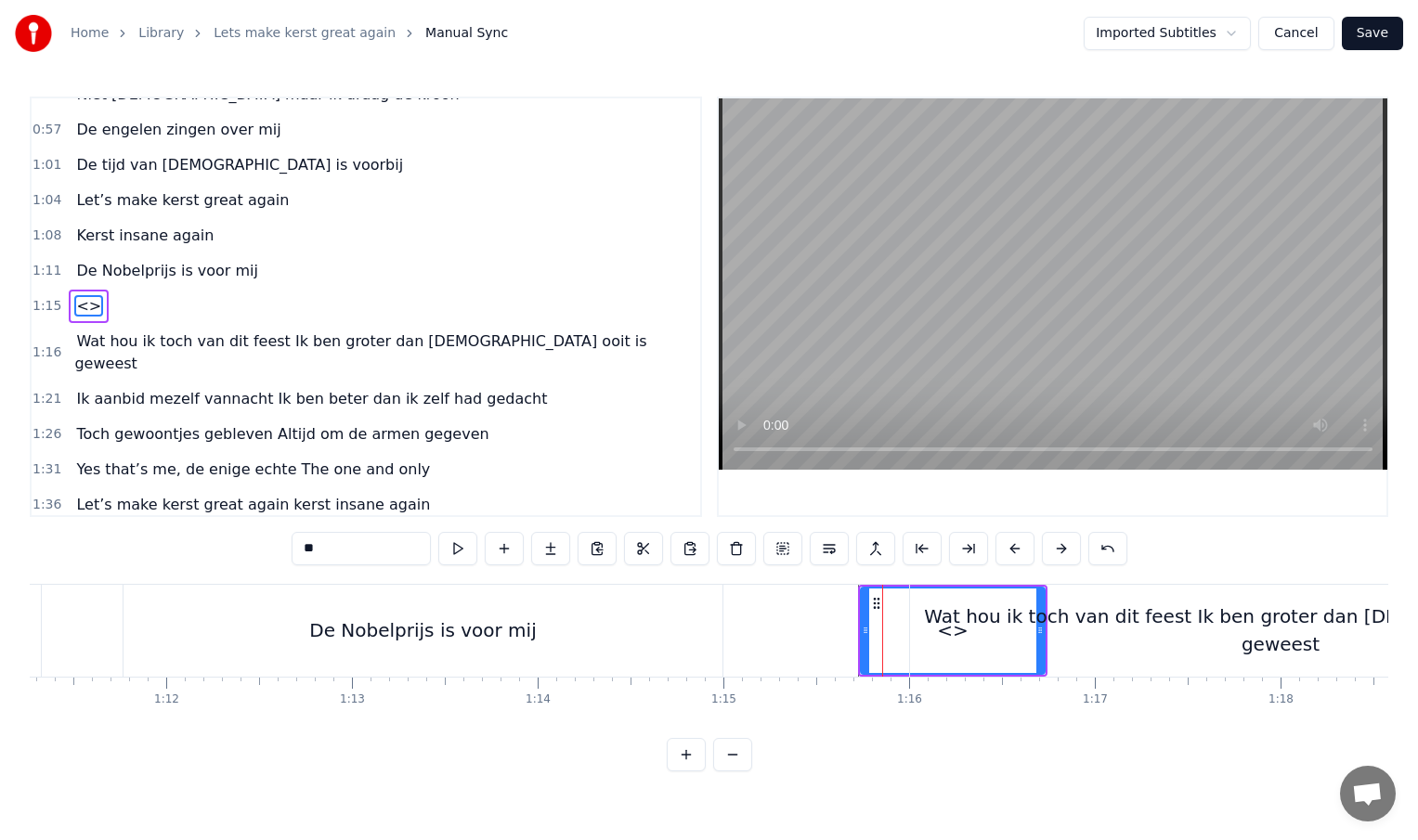
click at [331, 552] on input "**" at bounding box center [361, 549] width 139 height 34
type input "*"
paste input "**********"
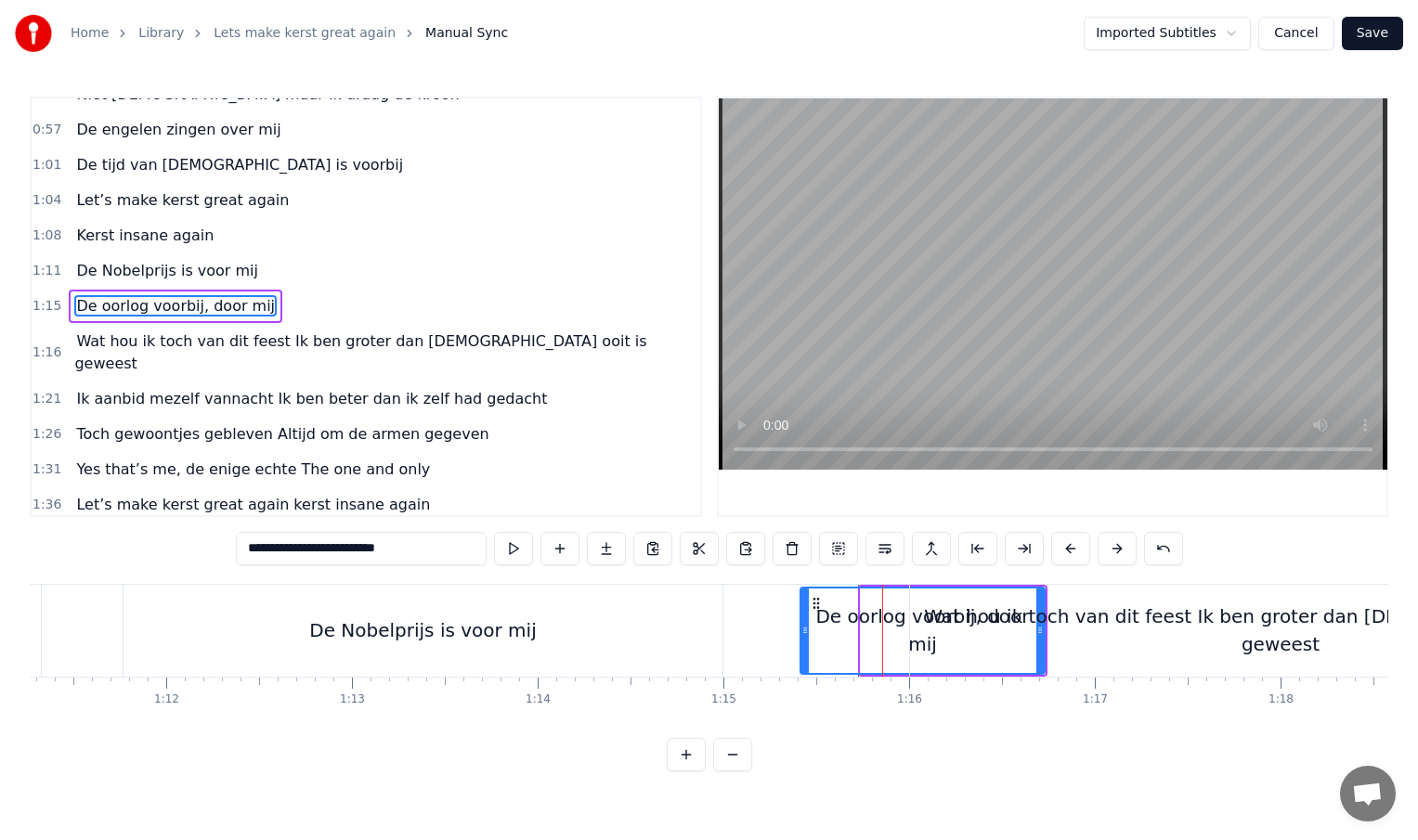
drag, startPoint x: 862, startPoint y: 634, endPoint x: 802, endPoint y: 633, distance: 60.0
click at [802, 633] on icon at bounding box center [805, 630] width 8 height 15
click at [1088, 619] on div "Wat hou ik toch van dit feest Ik ben groter dan [DEMOGRAPHIC_DATA] ooit is gewe…" at bounding box center [1281, 631] width 741 height 56
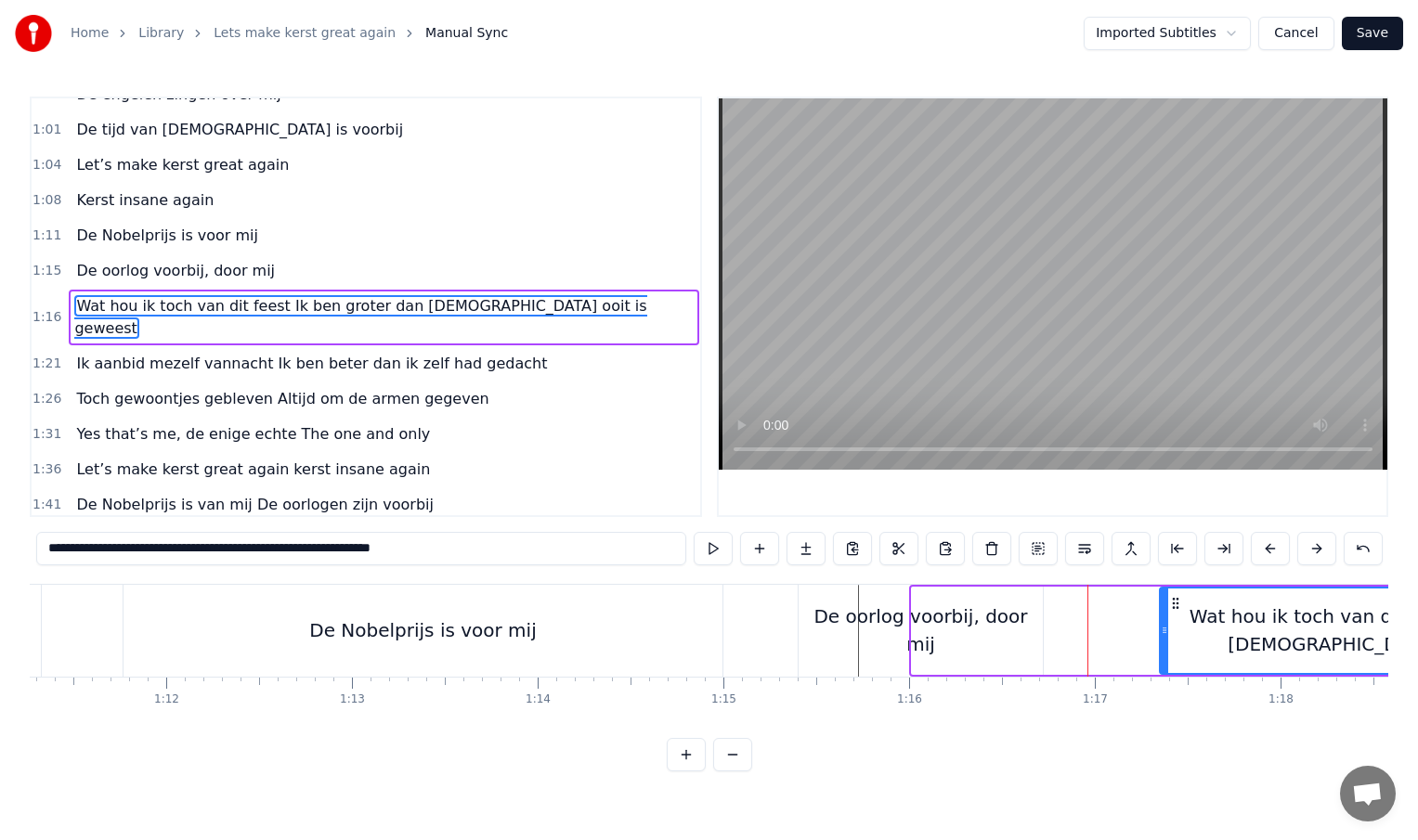
drag, startPoint x: 917, startPoint y: 630, endPoint x: 1164, endPoint y: 631, distance: 247.0
click at [1164, 631] on icon at bounding box center [1164, 630] width 8 height 15
click at [165, 610] on div "De Nobelprijs is voor mij" at bounding box center [423, 630] width 599 height 92
type input "**********"
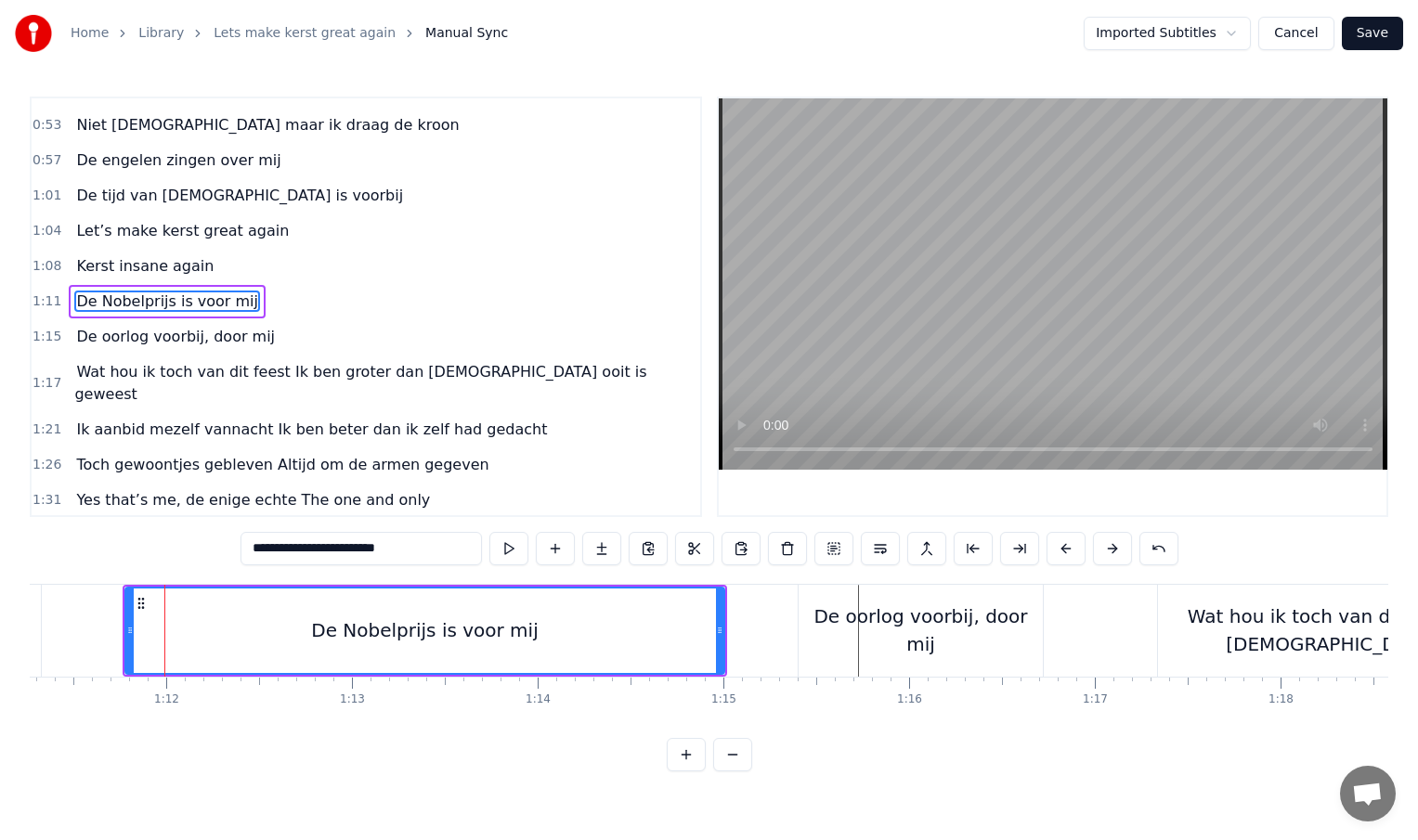
click at [165, 610] on div at bounding box center [165, 630] width 1 height 92
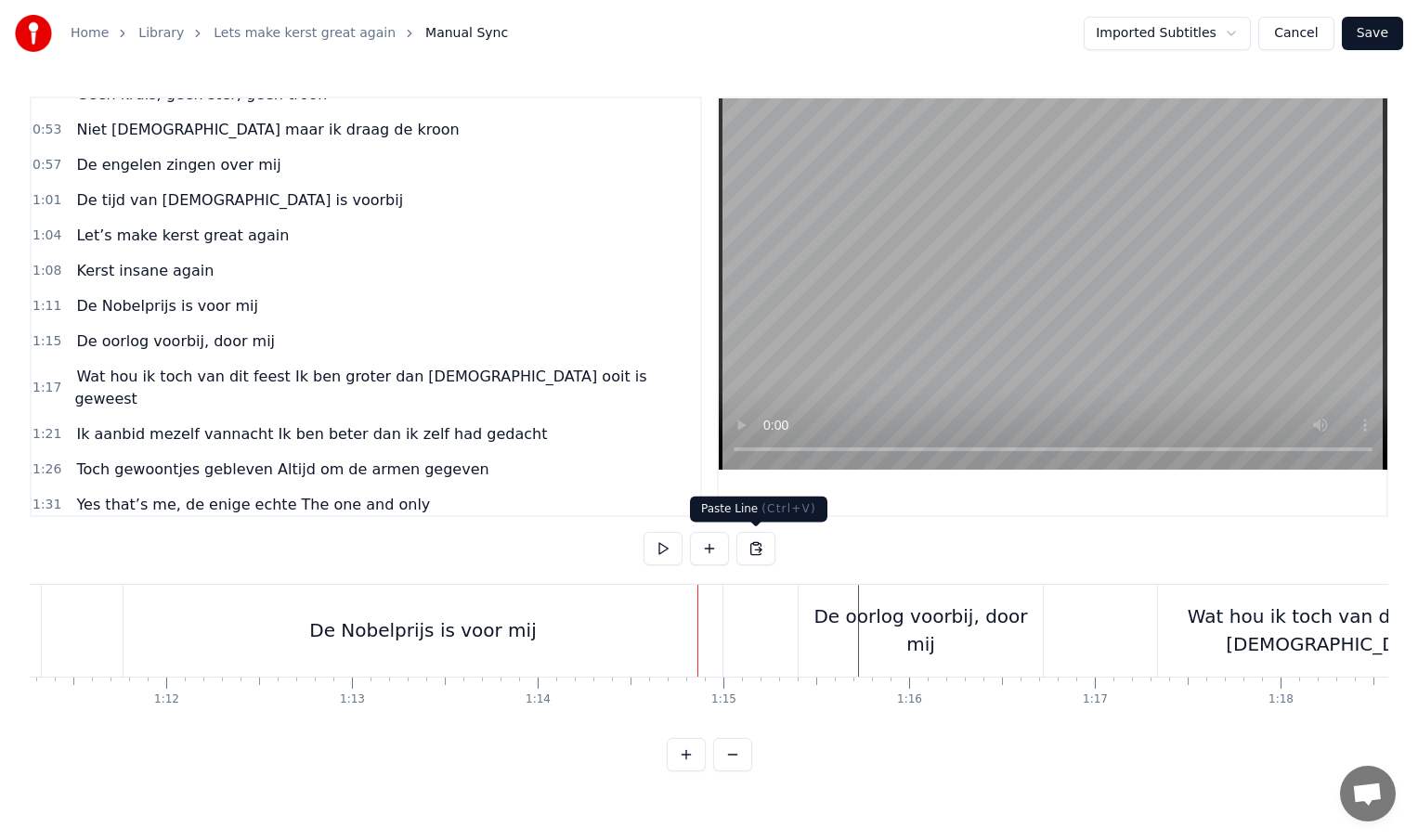
click at [672, 623] on div "De Nobelprijs is voor mij" at bounding box center [423, 630] width 599 height 92
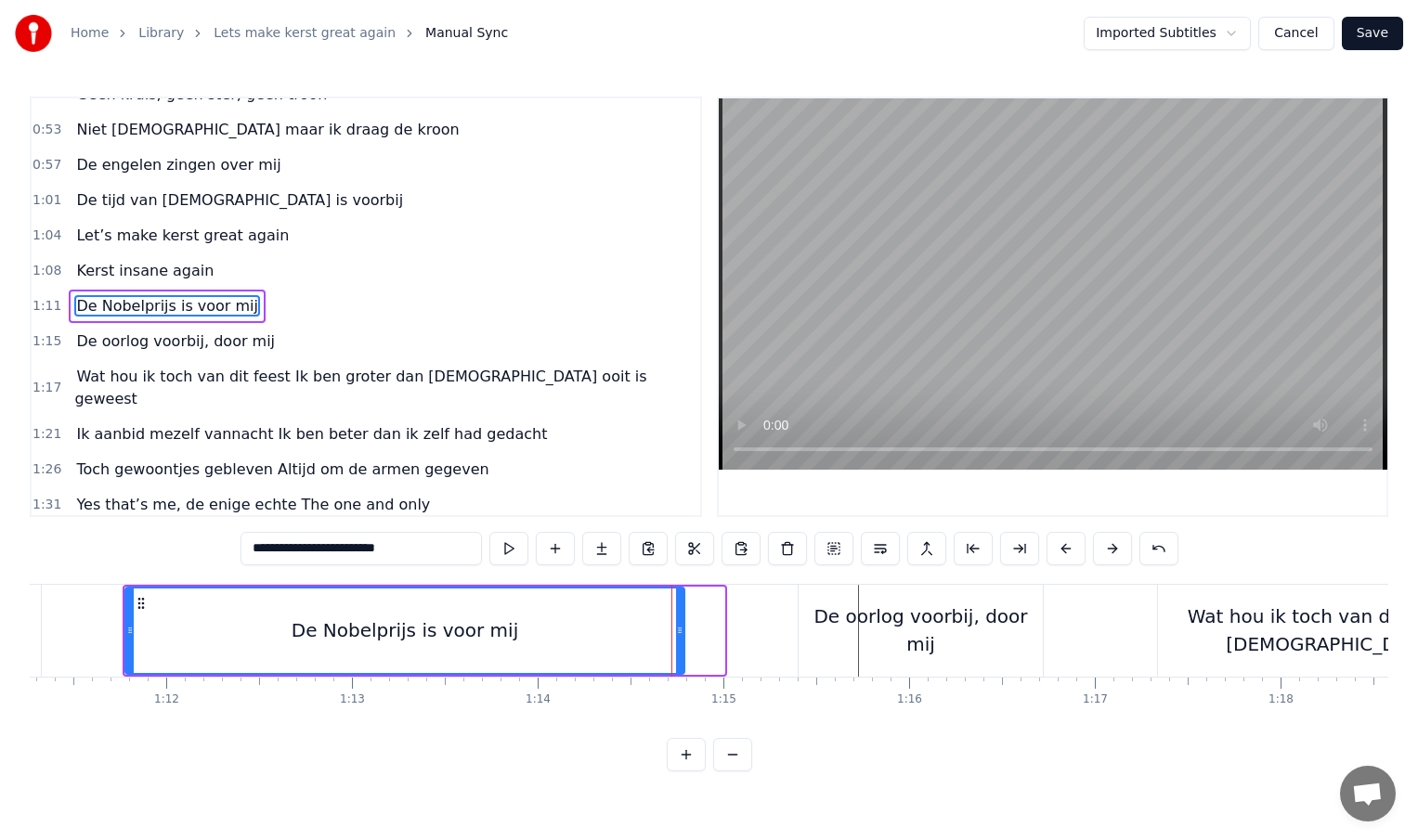
drag, startPoint x: 721, startPoint y: 631, endPoint x: 682, endPoint y: 631, distance: 39.0
click at [681, 632] on circle at bounding box center [680, 632] width 1 height 1
click at [806, 627] on div "De oorlog voorbij, door mij" at bounding box center [920, 630] width 244 height 92
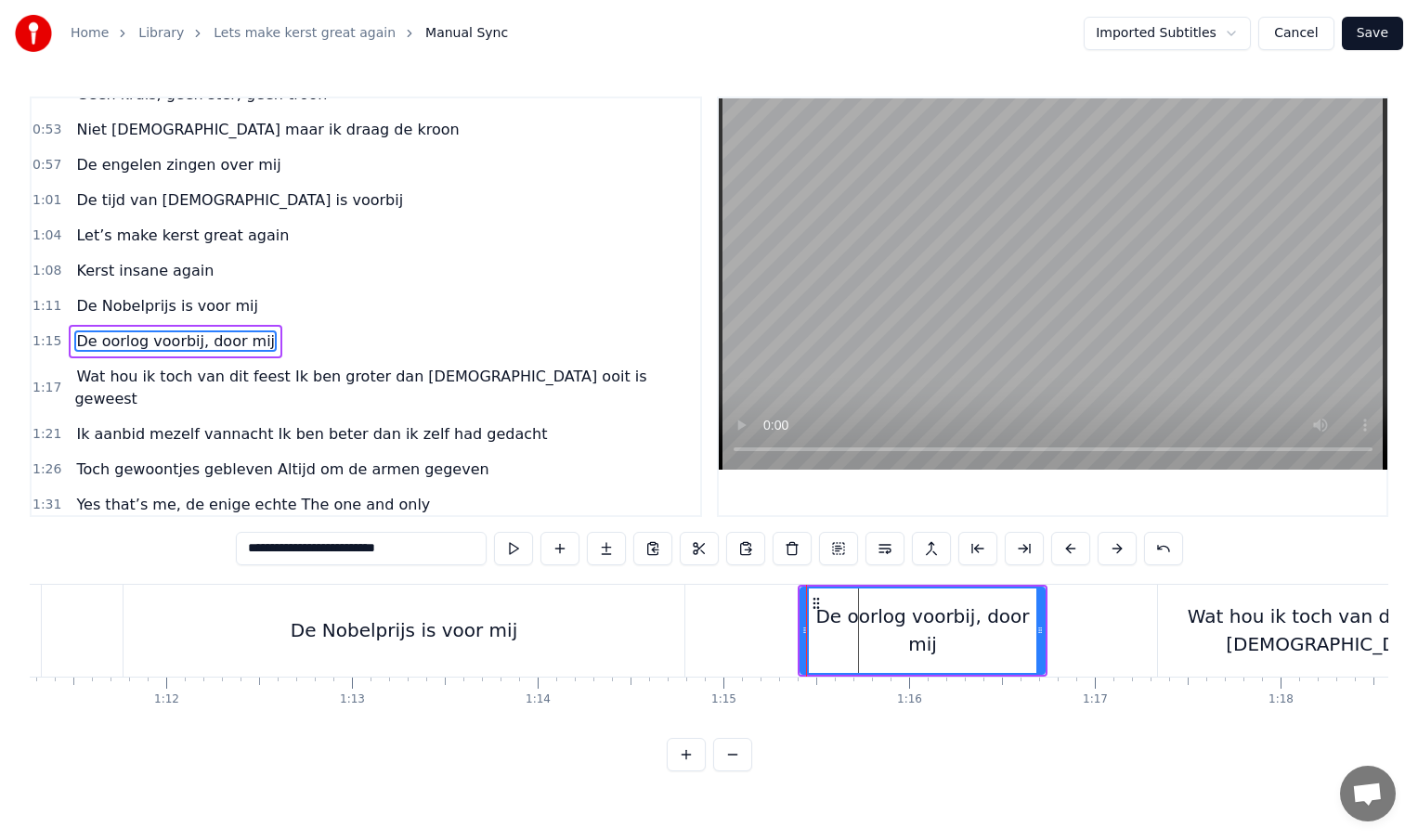
scroll to position [233, 0]
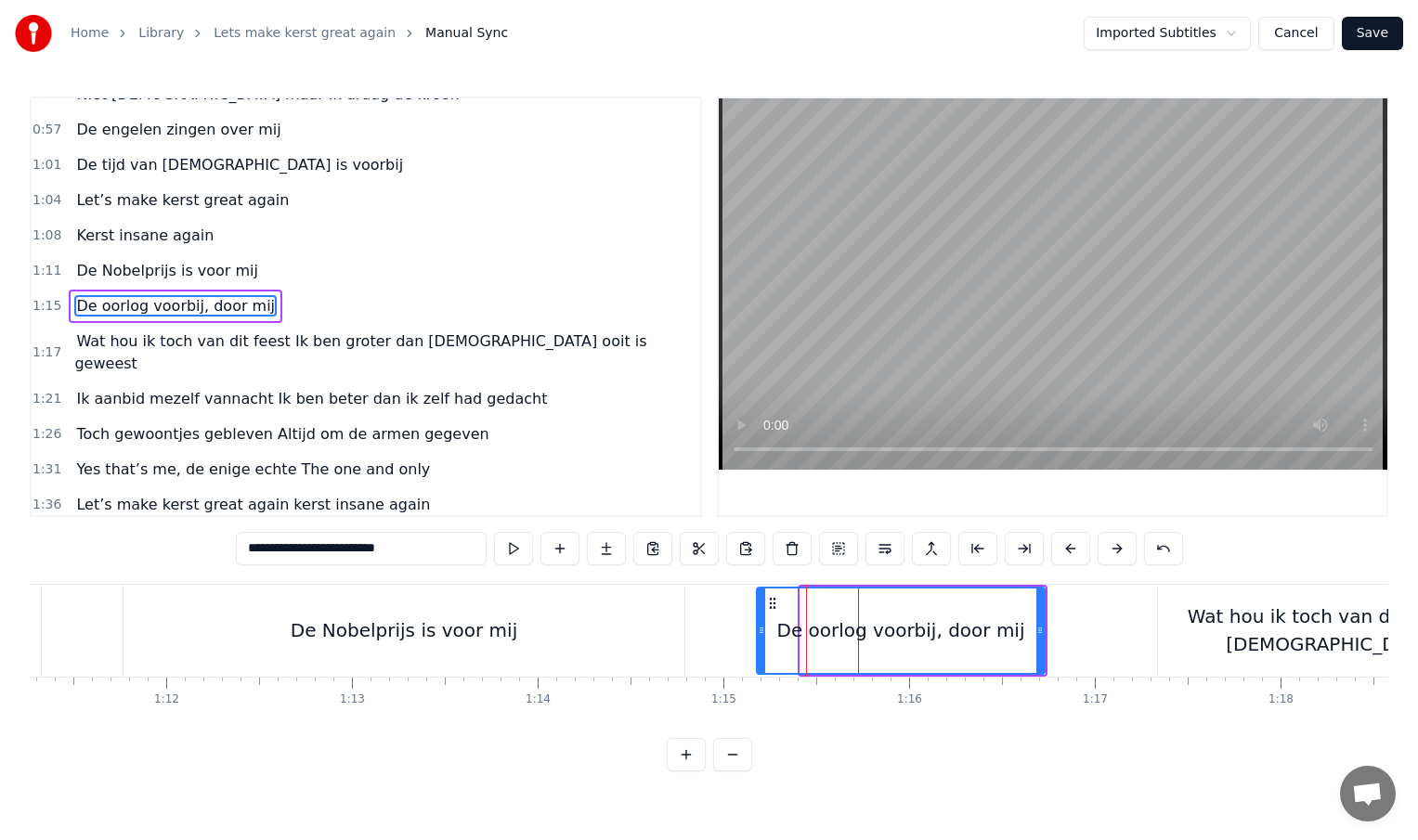
drag, startPoint x: 801, startPoint y: 631, endPoint x: 756, endPoint y: 630, distance: 45.0
click at [758, 630] on icon at bounding box center [762, 630] width 8 height 15
click at [1223, 649] on div "Wat hou ik toch van dit feest Ik ben groter dan [DEMOGRAPHIC_DATA] ooit is gewe…" at bounding box center [1403, 631] width 493 height 56
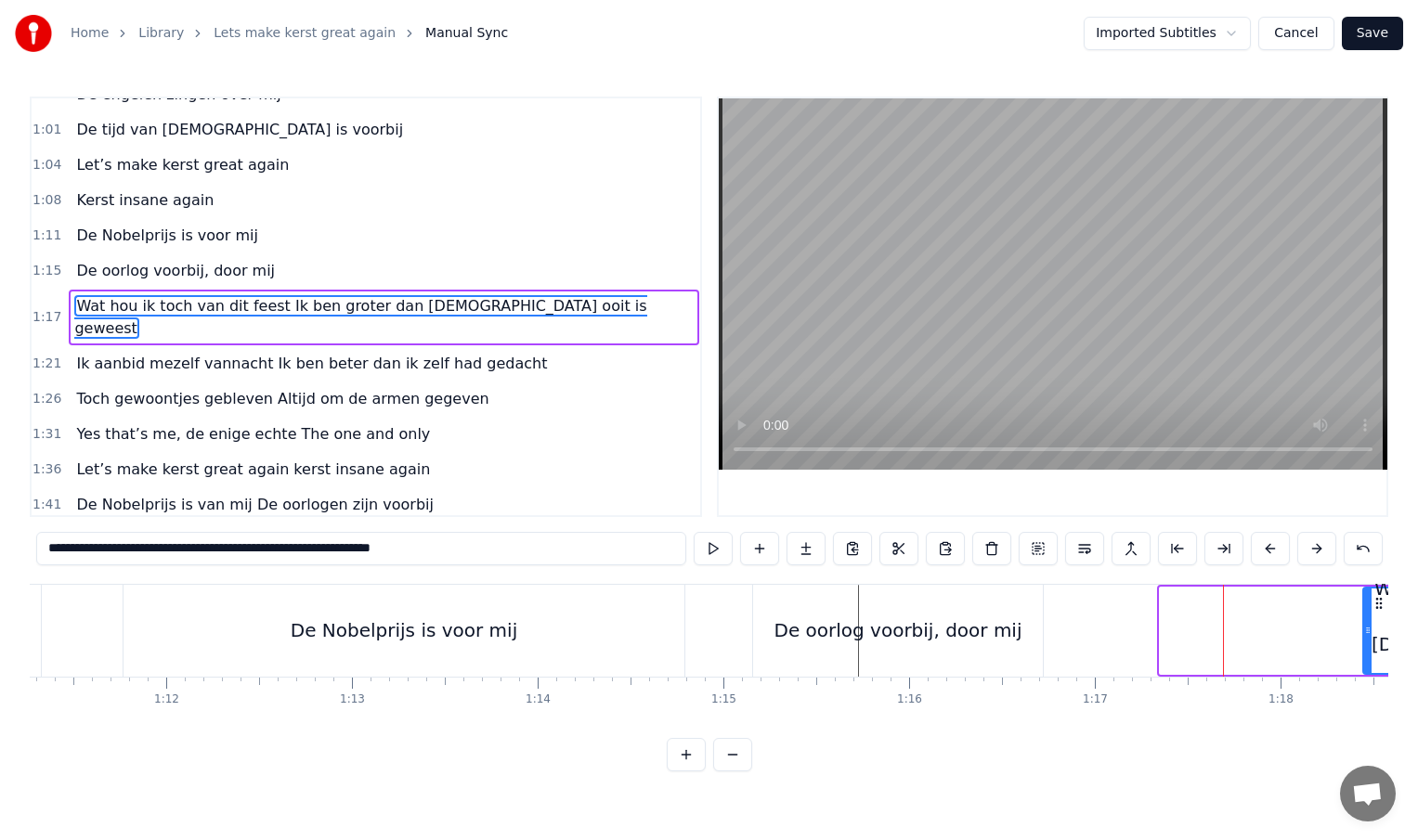
drag, startPoint x: 1166, startPoint y: 633, endPoint x: 1370, endPoint y: 633, distance: 204.0
click at [1370, 633] on icon at bounding box center [1368, 630] width 8 height 15
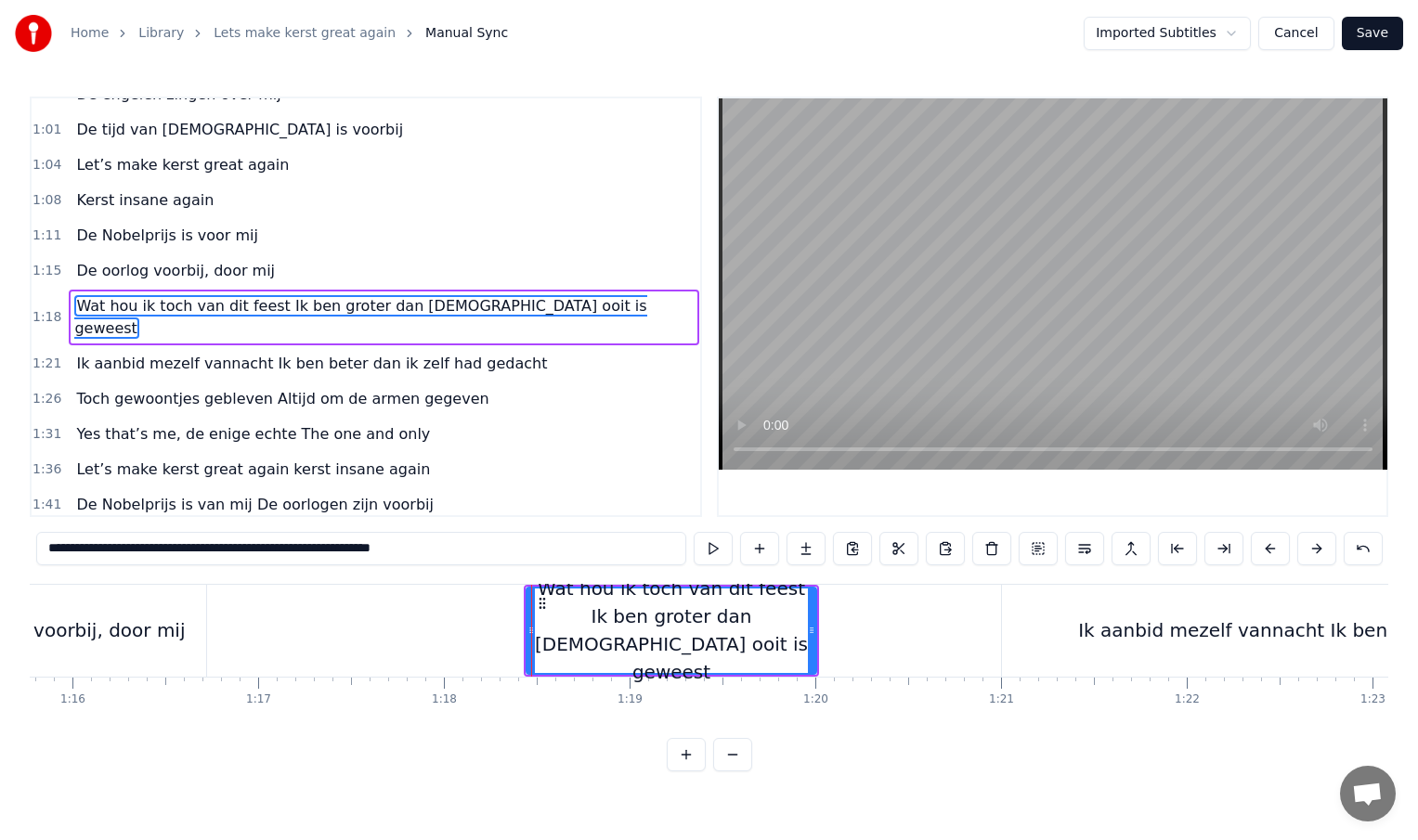
scroll to position [0, 13972]
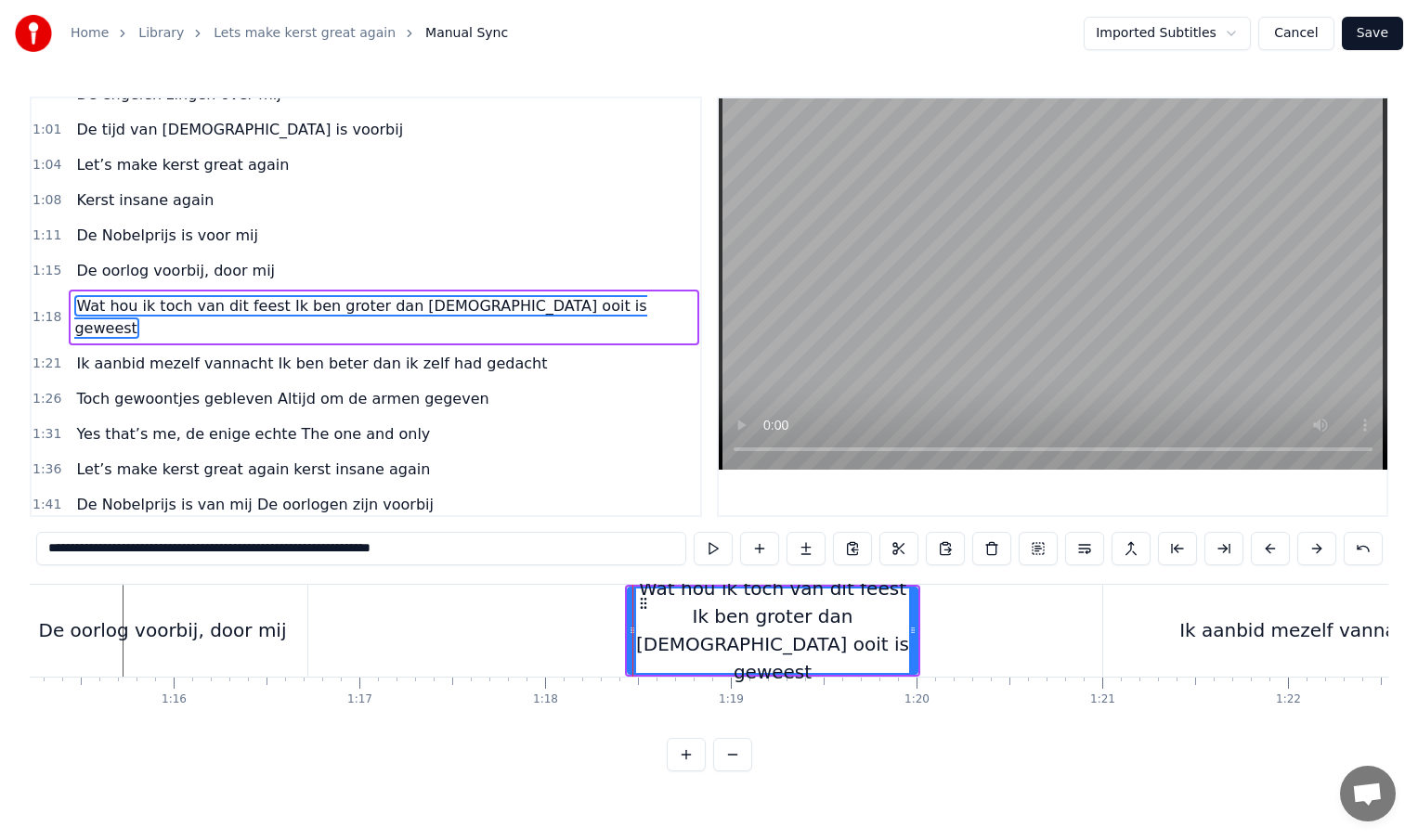
click at [269, 628] on div "De oorlog voorbij, door mij" at bounding box center [162, 630] width 289 height 92
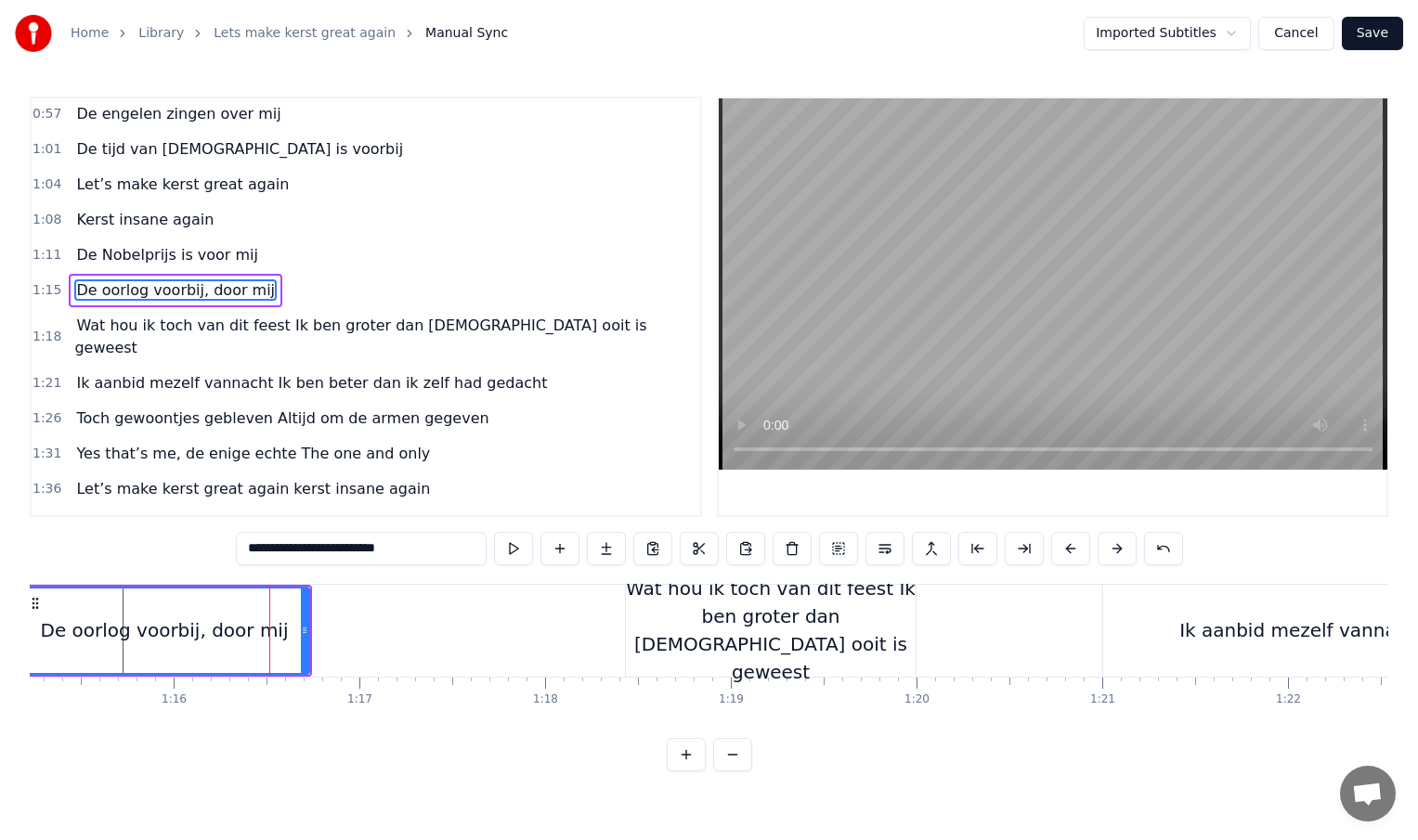
scroll to position [233, 0]
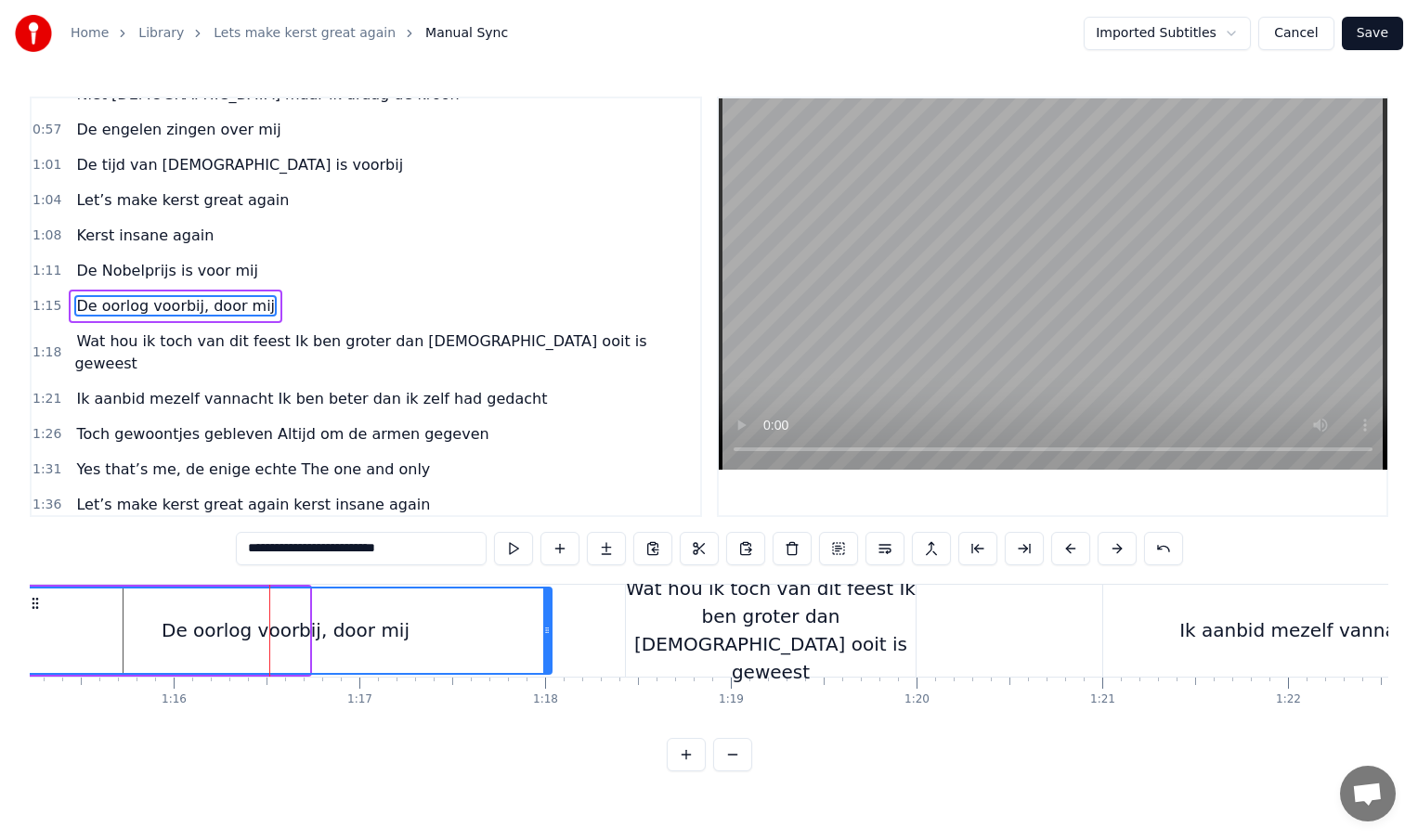
drag, startPoint x: 304, startPoint y: 631, endPoint x: 547, endPoint y: 635, distance: 243.0
click at [547, 635] on icon at bounding box center [547, 630] width 8 height 15
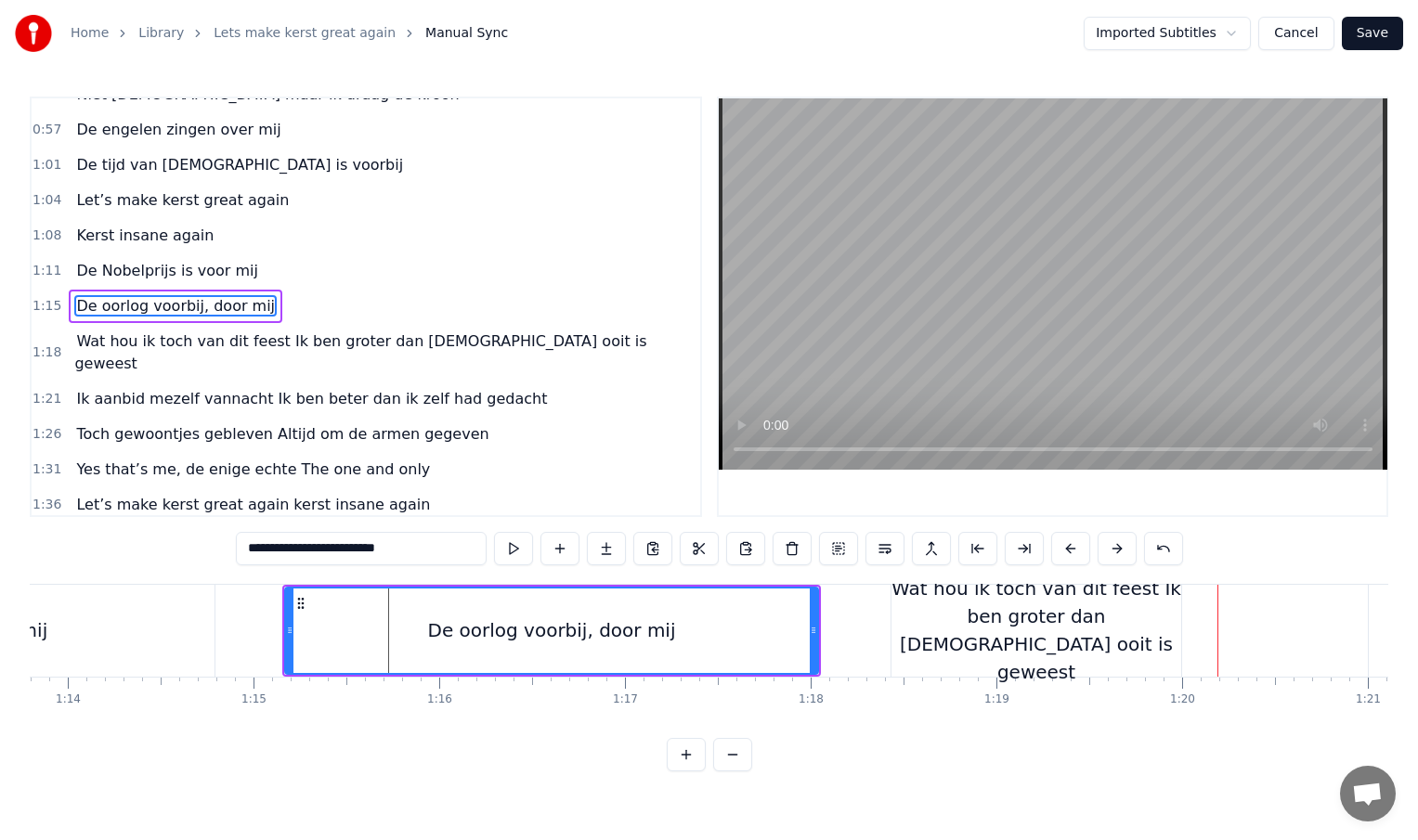
scroll to position [0, 13623]
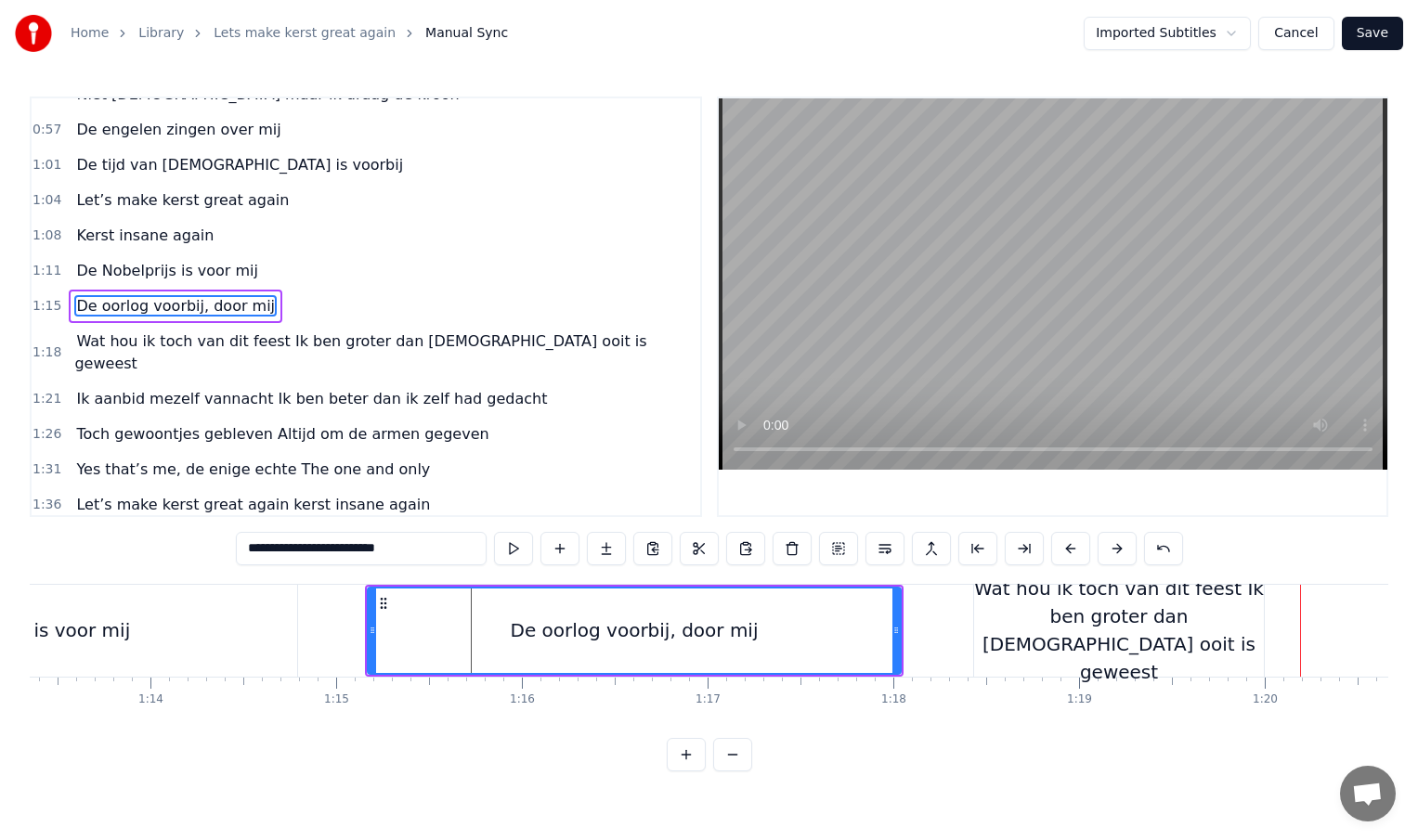
click at [391, 612] on div "De oorlog voorbij, door mij" at bounding box center [634, 630] width 531 height 84
drag, startPoint x: 1024, startPoint y: 629, endPoint x: 1096, endPoint y: 631, distance: 72.0
click at [1096, 631] on div "Wat hou ik toch van dit feest Ik ben groter dan [DEMOGRAPHIC_DATA] ooit is gewe…" at bounding box center [1118, 630] width 289 height 111
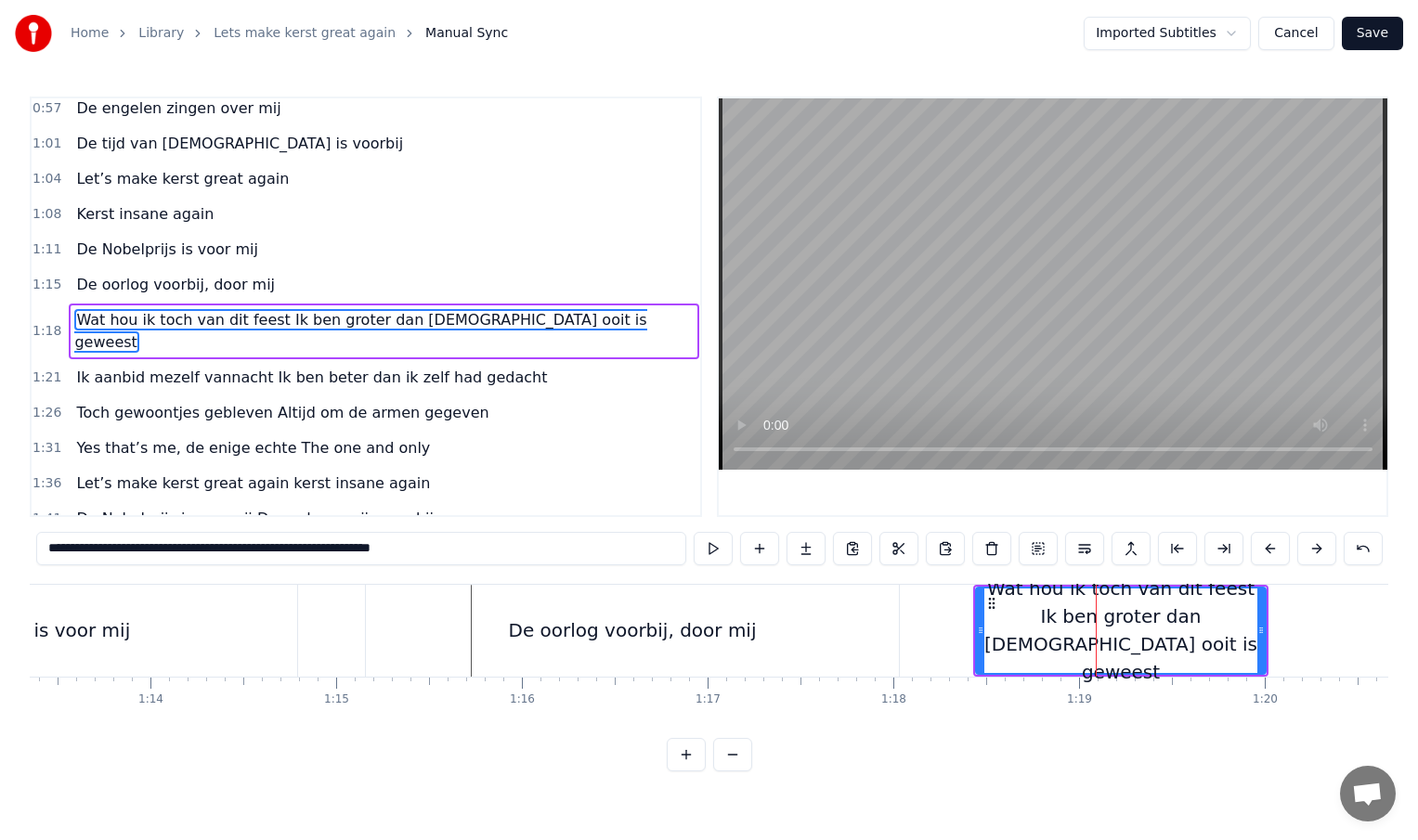
scroll to position [268, 0]
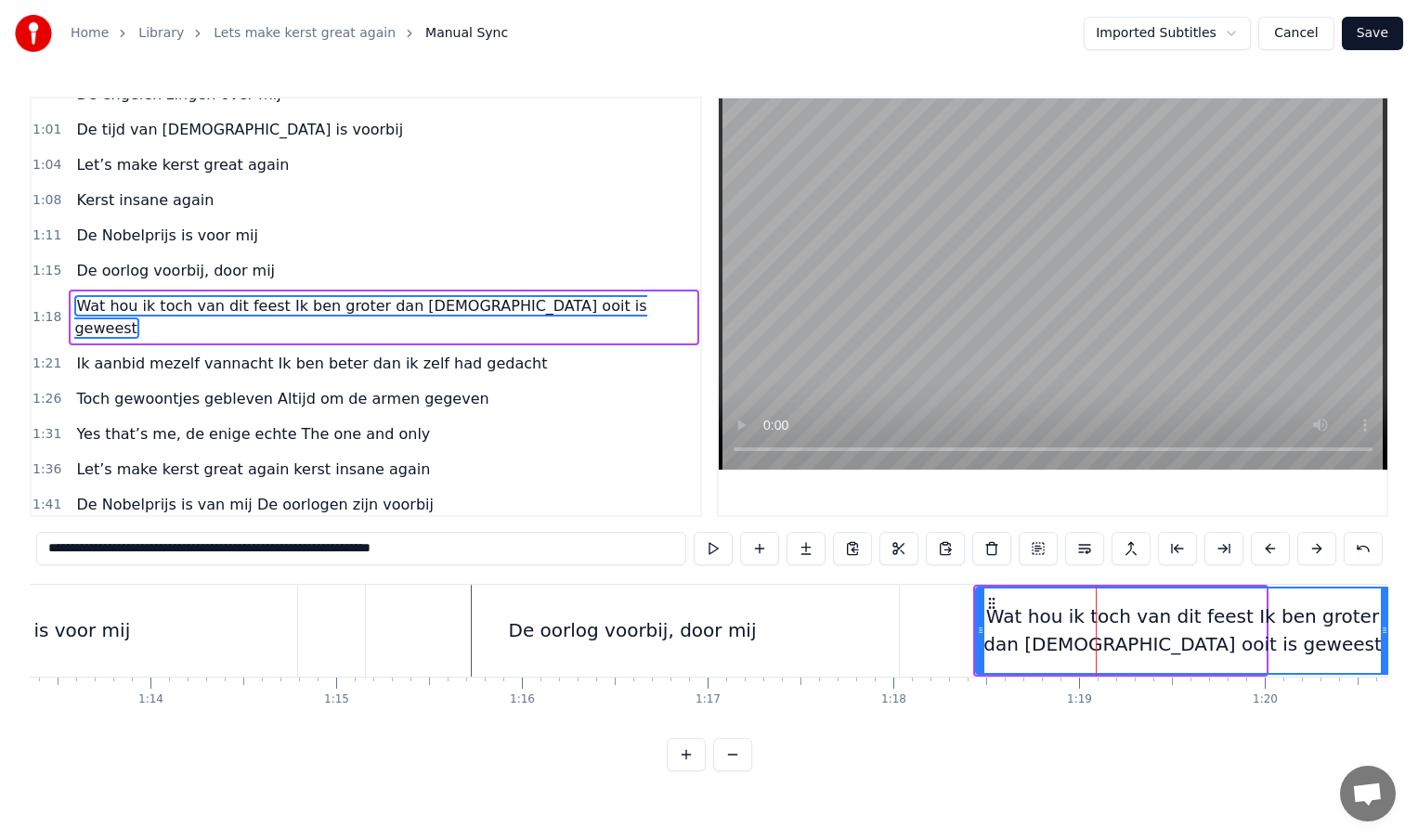
drag, startPoint x: 1262, startPoint y: 631, endPoint x: 1385, endPoint y: 631, distance: 123.0
click at [1385, 631] on icon at bounding box center [1385, 630] width 8 height 15
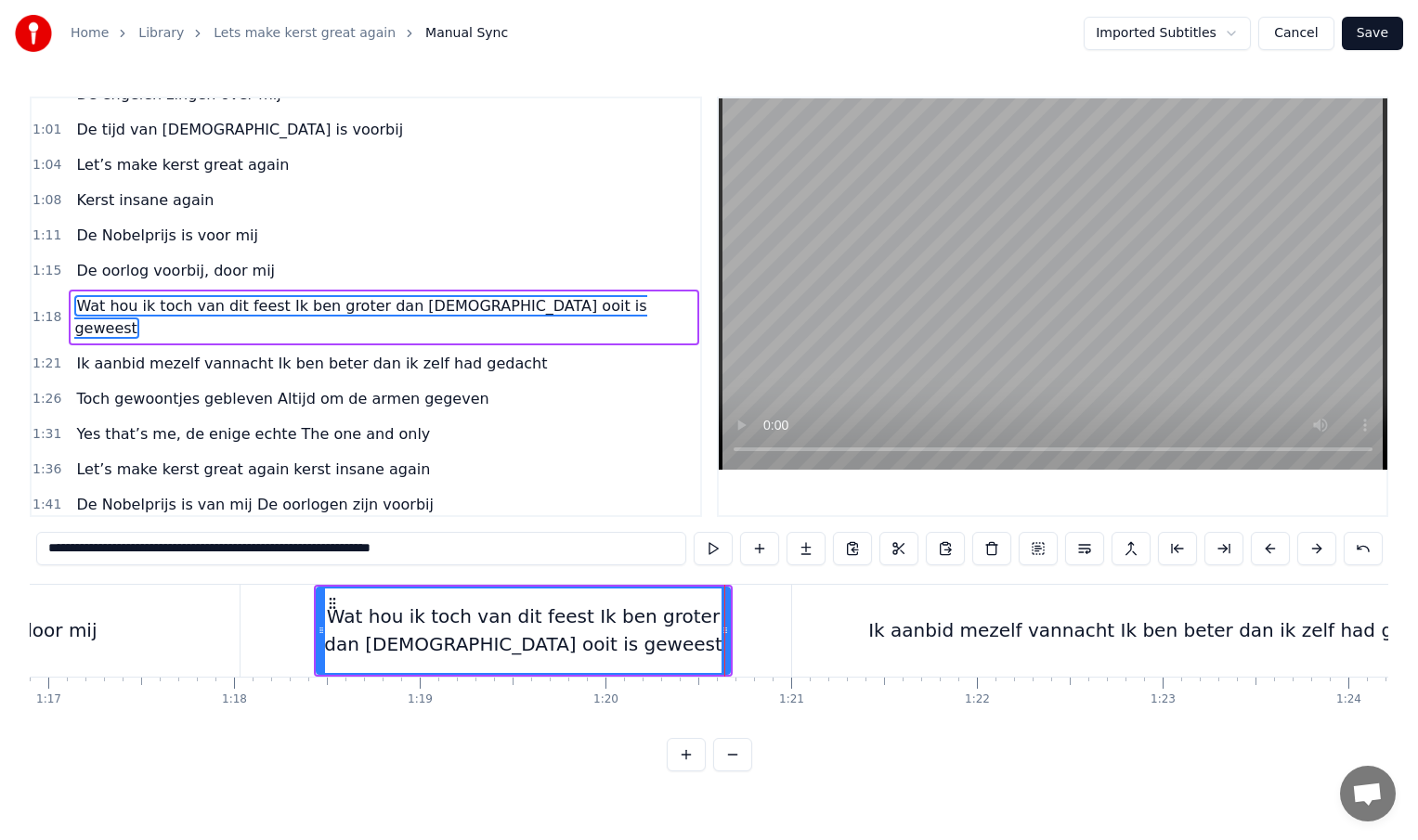
scroll to position [0, 14088]
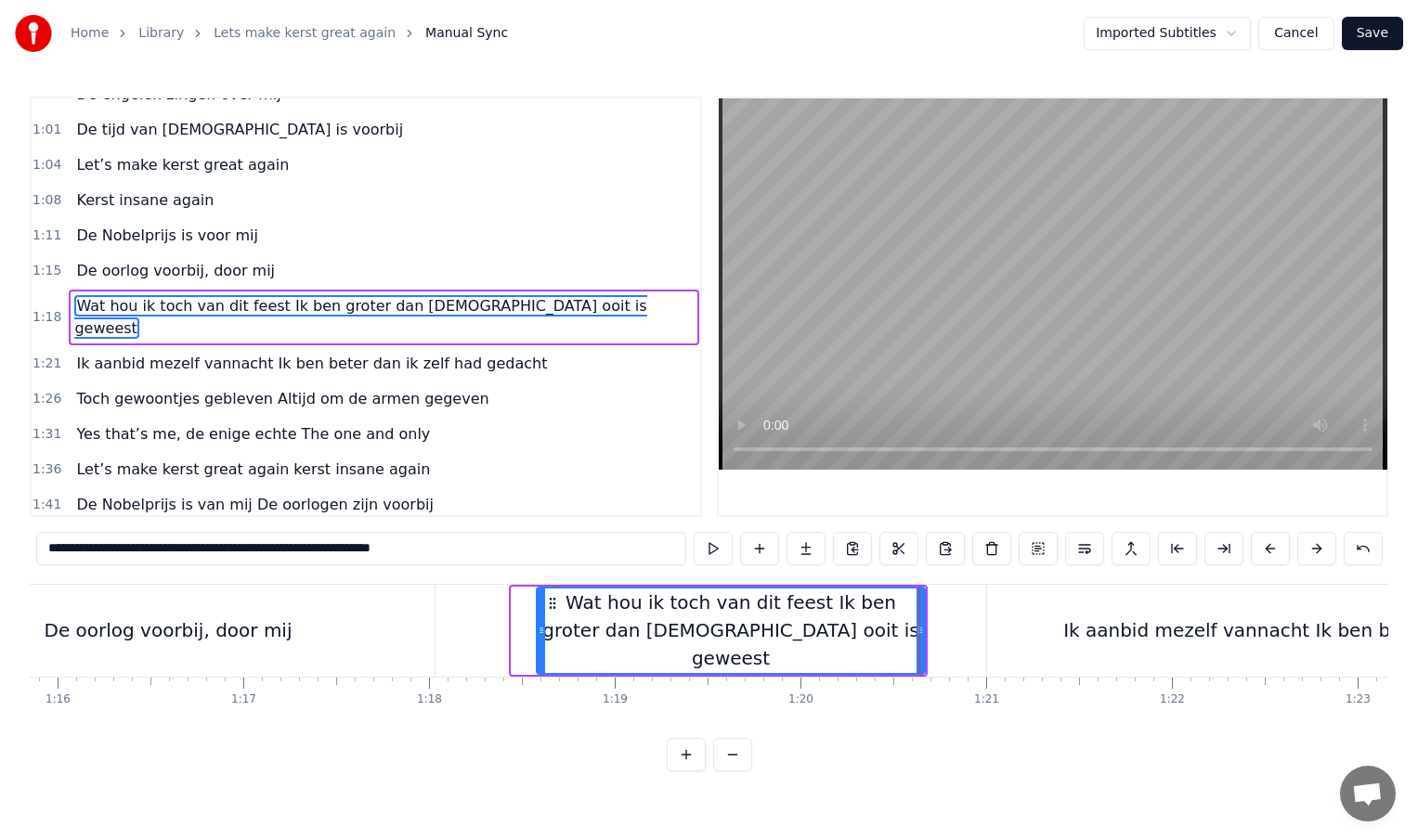
drag, startPoint x: 516, startPoint y: 634, endPoint x: 721, endPoint y: 633, distance: 205.0
click at [545, 633] on icon at bounding box center [542, 630] width 8 height 15
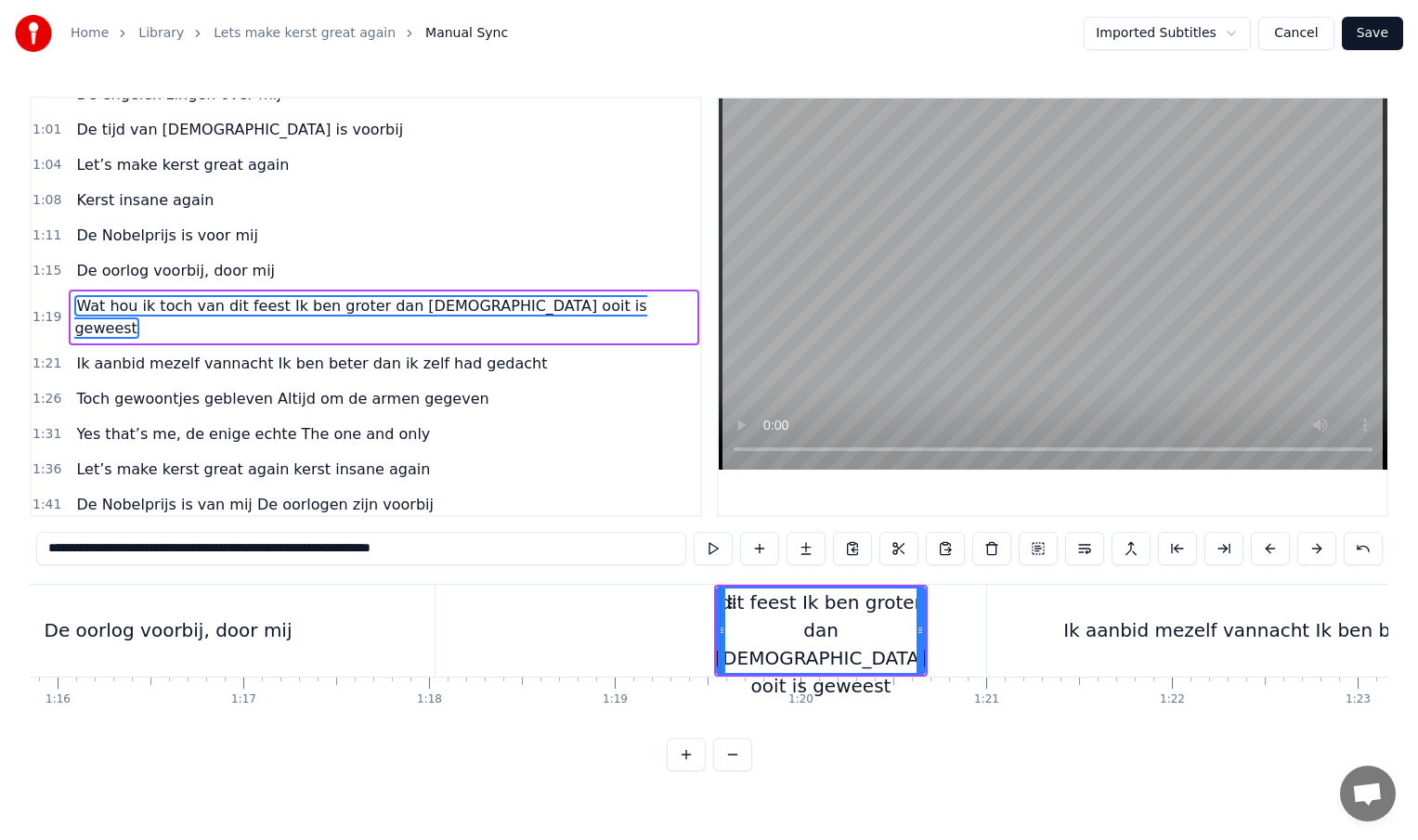
click at [410, 629] on div "De oorlog voorbij, door mij" at bounding box center [167, 630] width 533 height 92
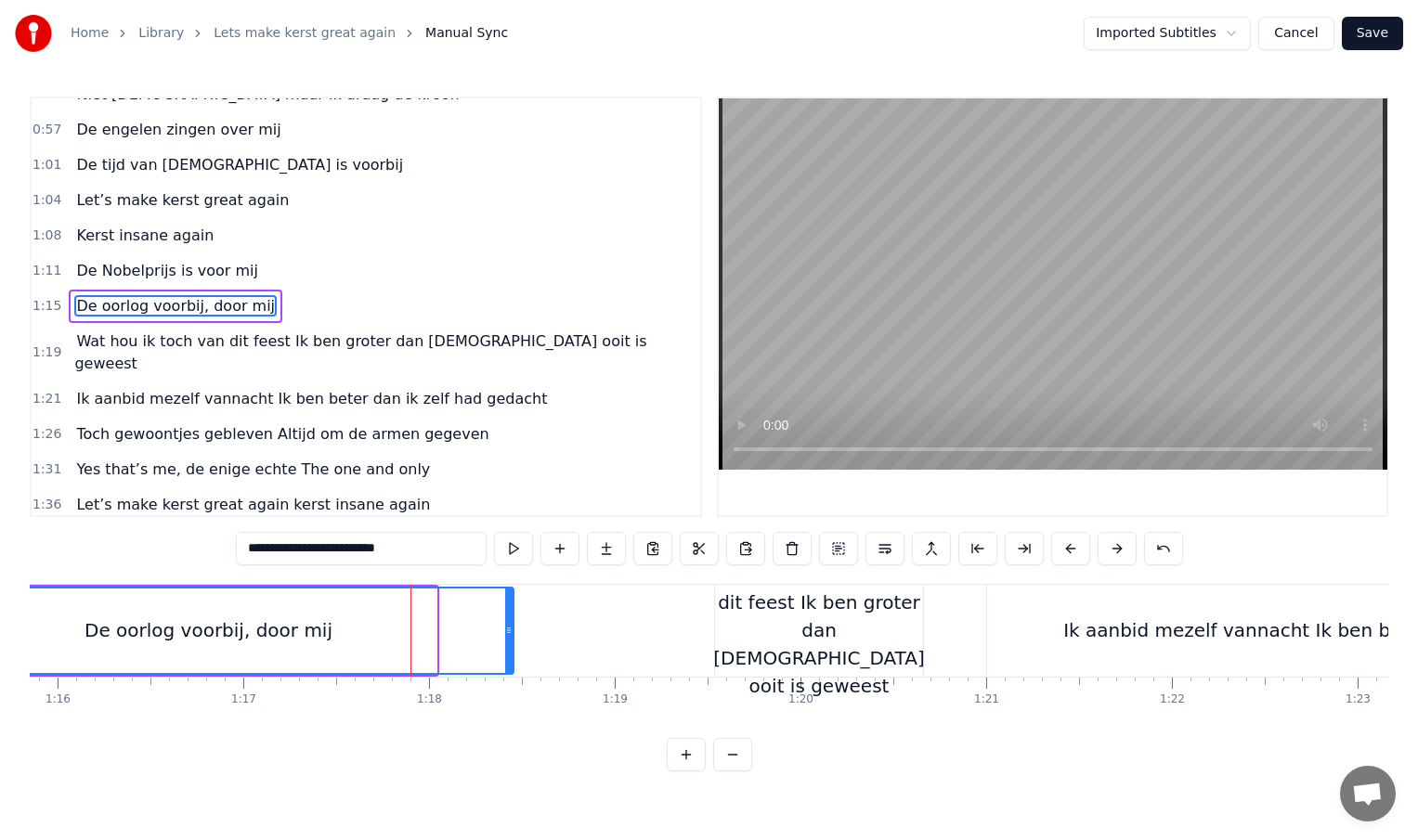
drag, startPoint x: 432, startPoint y: 630, endPoint x: 530, endPoint y: 635, distance: 98.1
click at [513, 635] on icon at bounding box center [509, 630] width 8 height 15
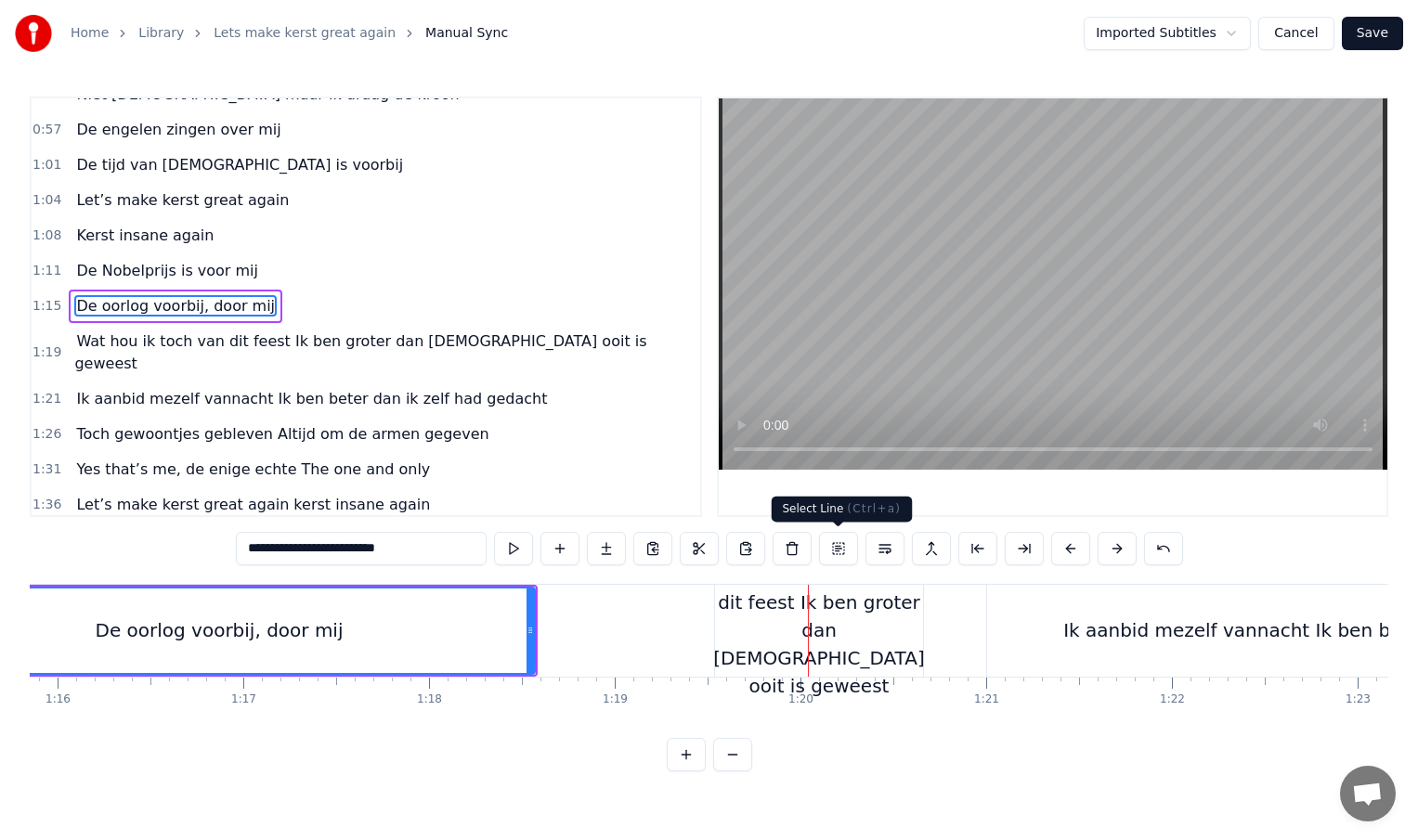
click at [868, 617] on div "Wat hou ik toch van dit feest Ik ben groter dan [DEMOGRAPHIC_DATA] ooit is gewe…" at bounding box center [819, 631] width 211 height 139
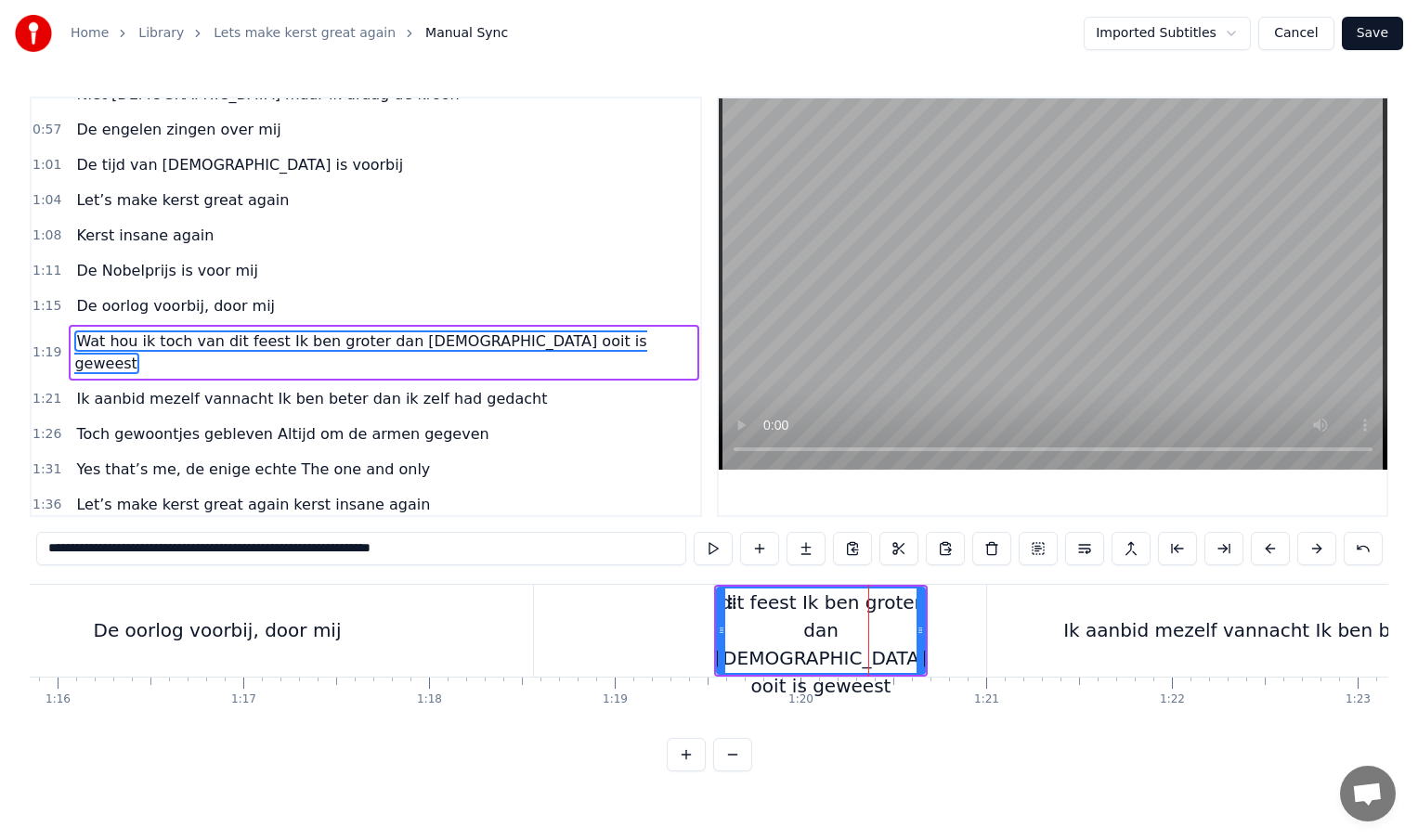
scroll to position [268, 0]
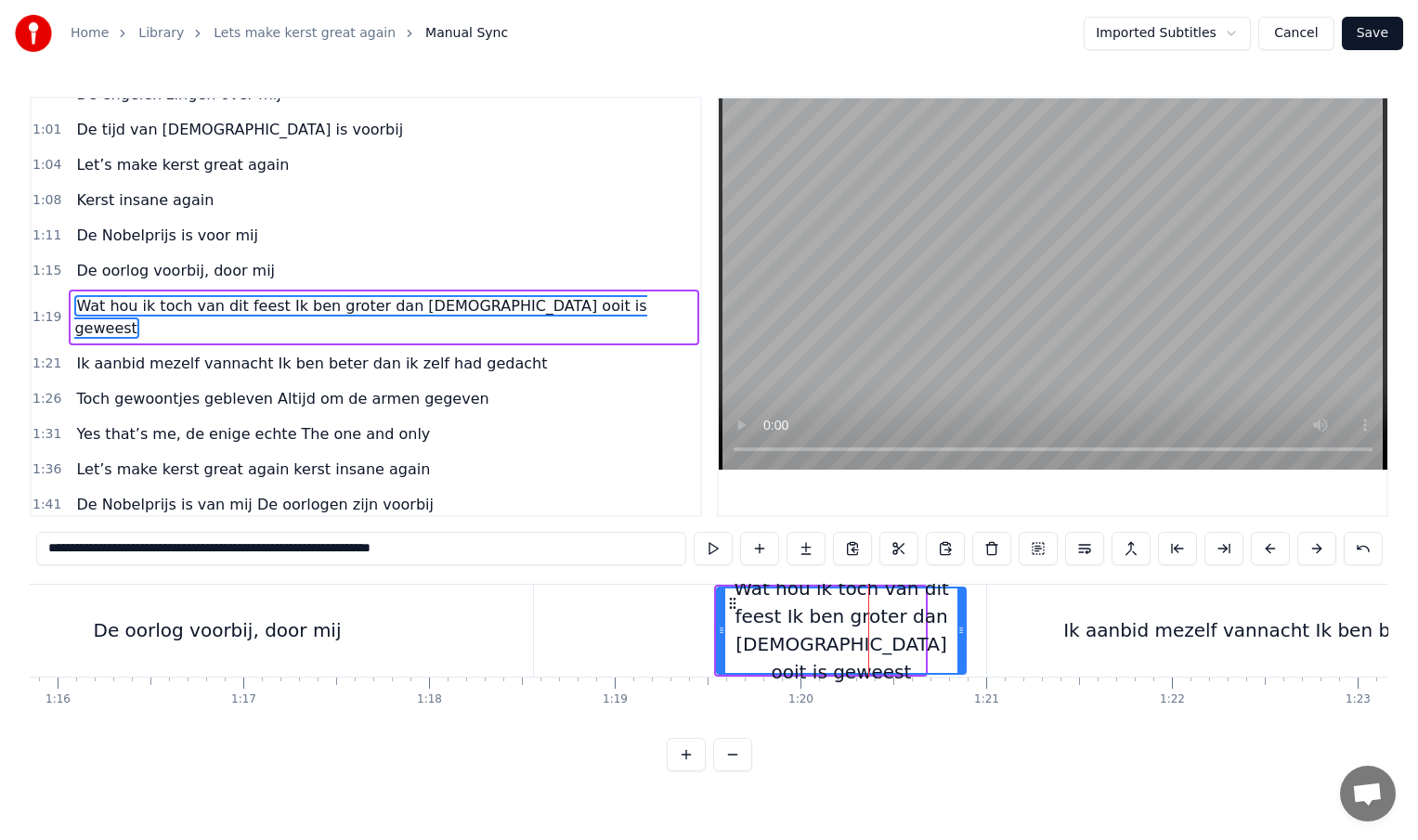
drag, startPoint x: 920, startPoint y: 628, endPoint x: 965, endPoint y: 628, distance: 45.0
click at [961, 628] on circle at bounding box center [960, 628] width 1 height 1
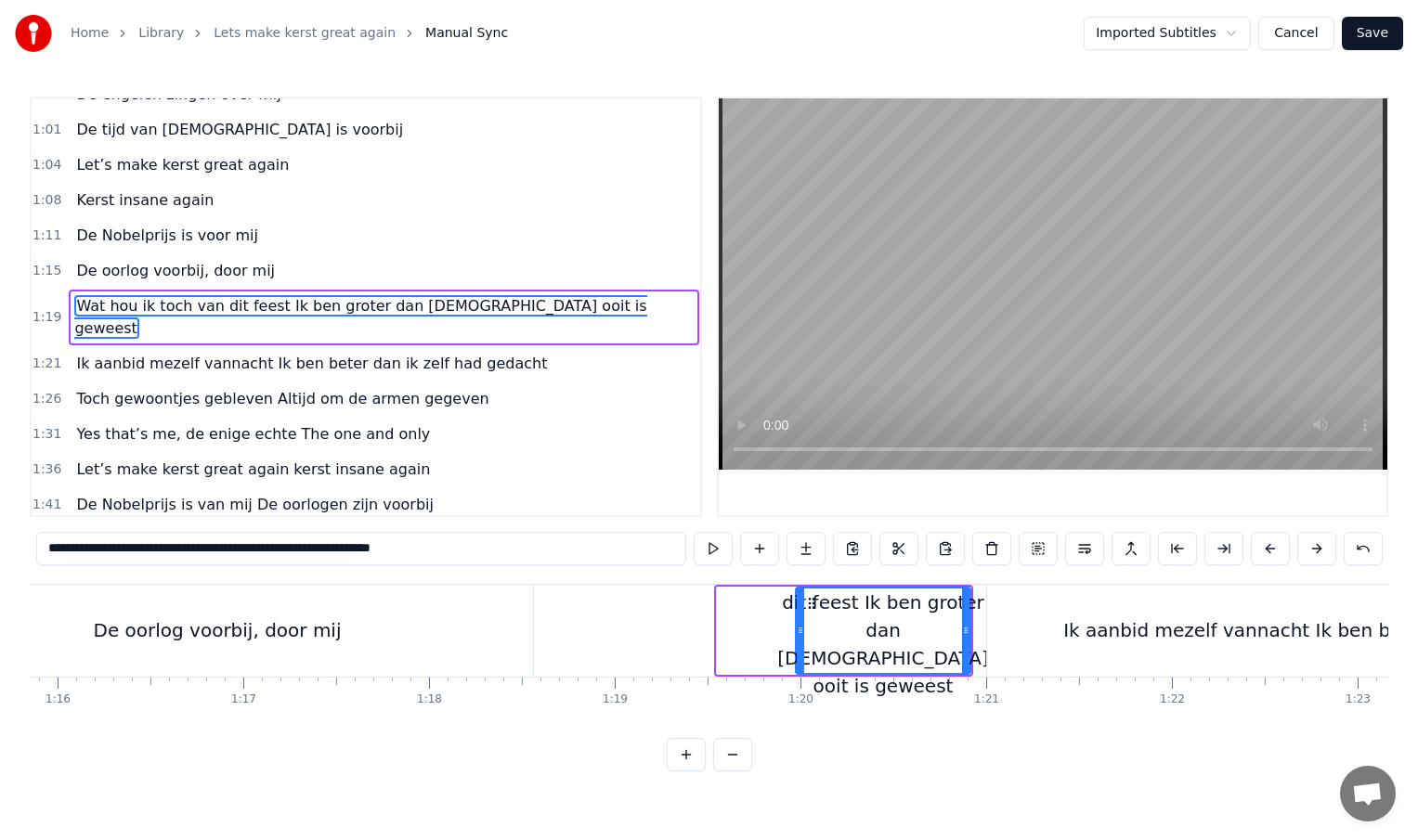
drag, startPoint x: 721, startPoint y: 630, endPoint x: 800, endPoint y: 630, distance: 79.0
click at [800, 630] on icon at bounding box center [800, 630] width 8 height 15
click at [1019, 656] on div "Ik aanbid mezelf vannacht Ik ben beter dan ik zelf had gedacht" at bounding box center [1358, 630] width 741 height 92
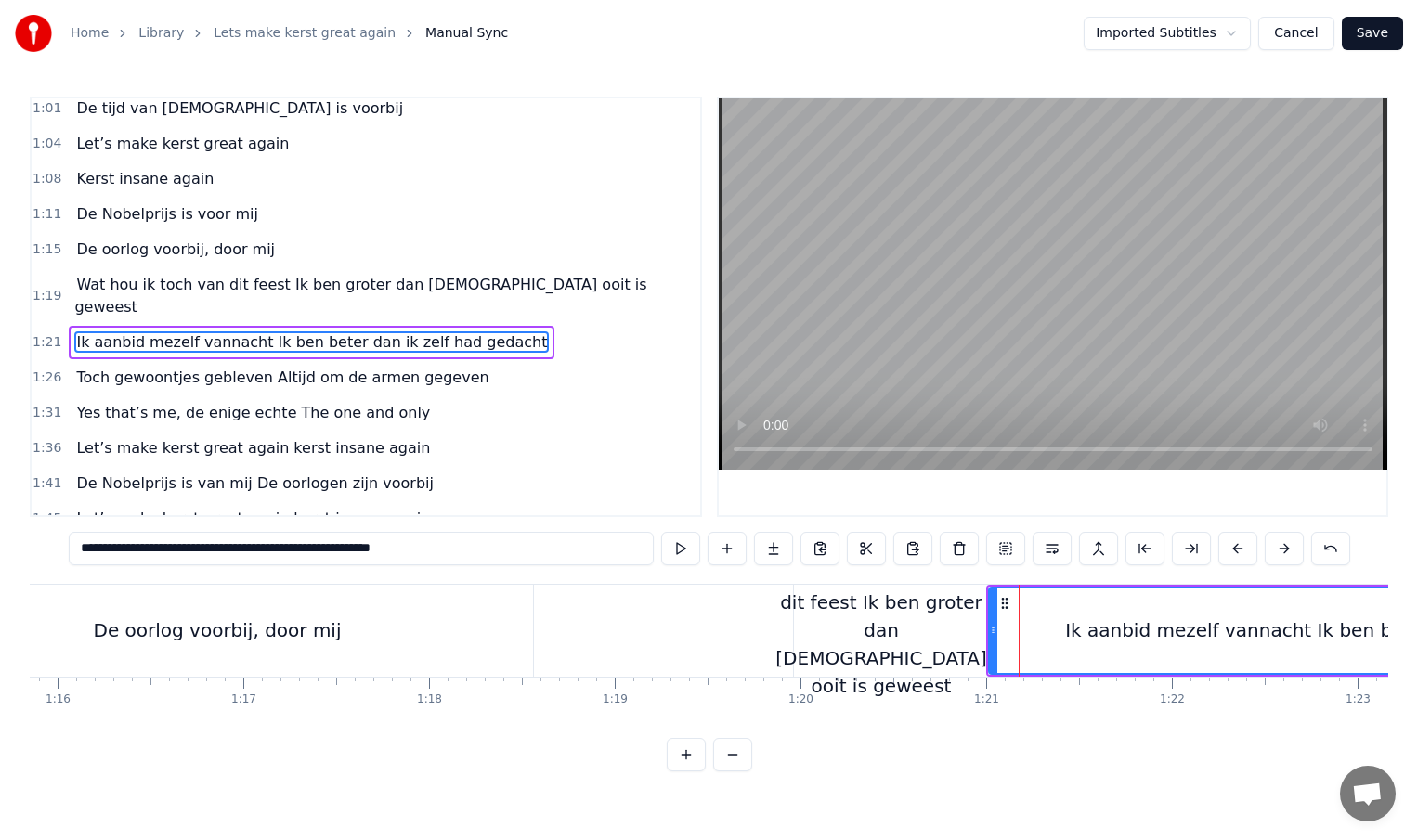
scroll to position [304, 0]
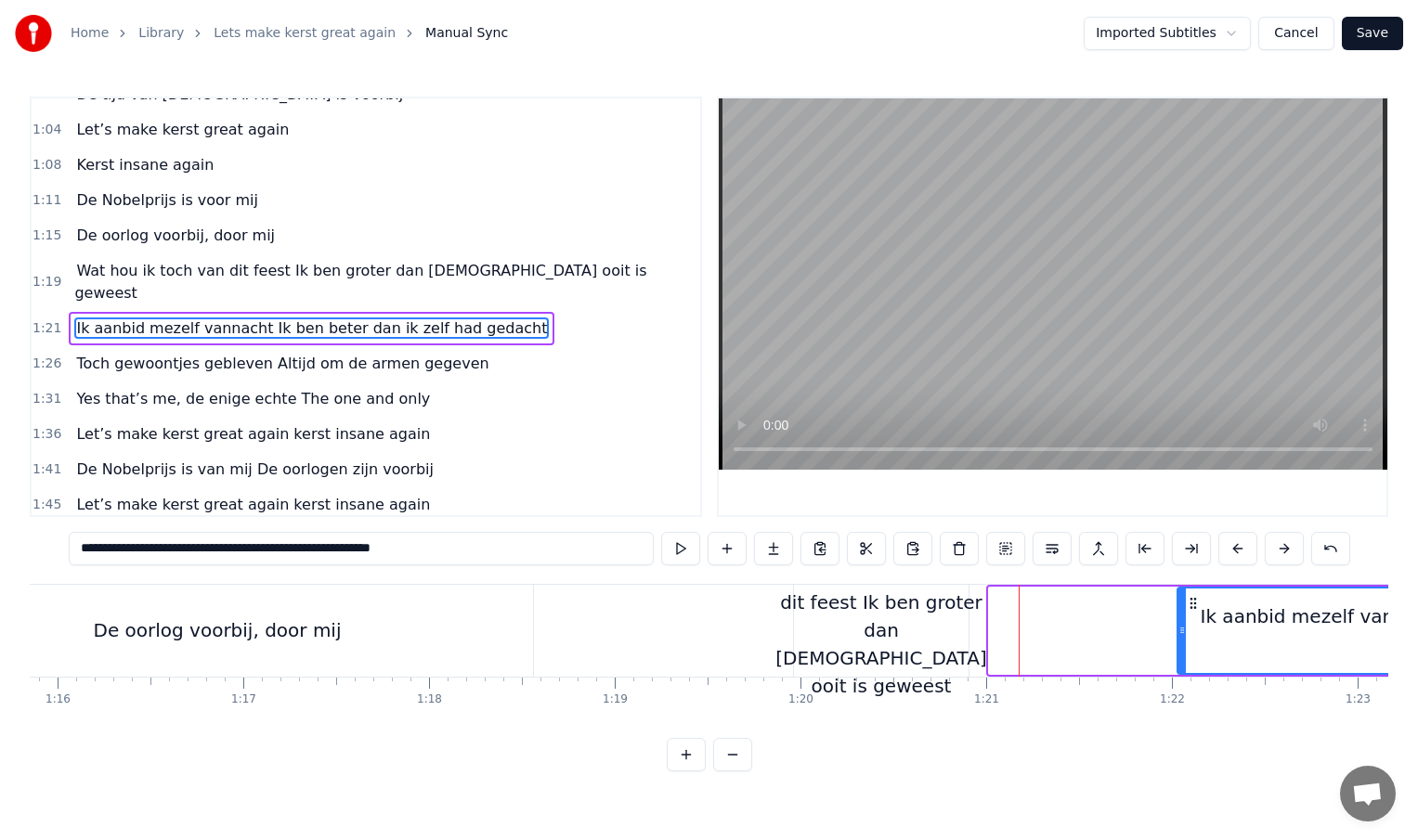
drag, startPoint x: 994, startPoint y: 629, endPoint x: 1228, endPoint y: 631, distance: 234.0
click at [1186, 631] on icon at bounding box center [1183, 630] width 8 height 15
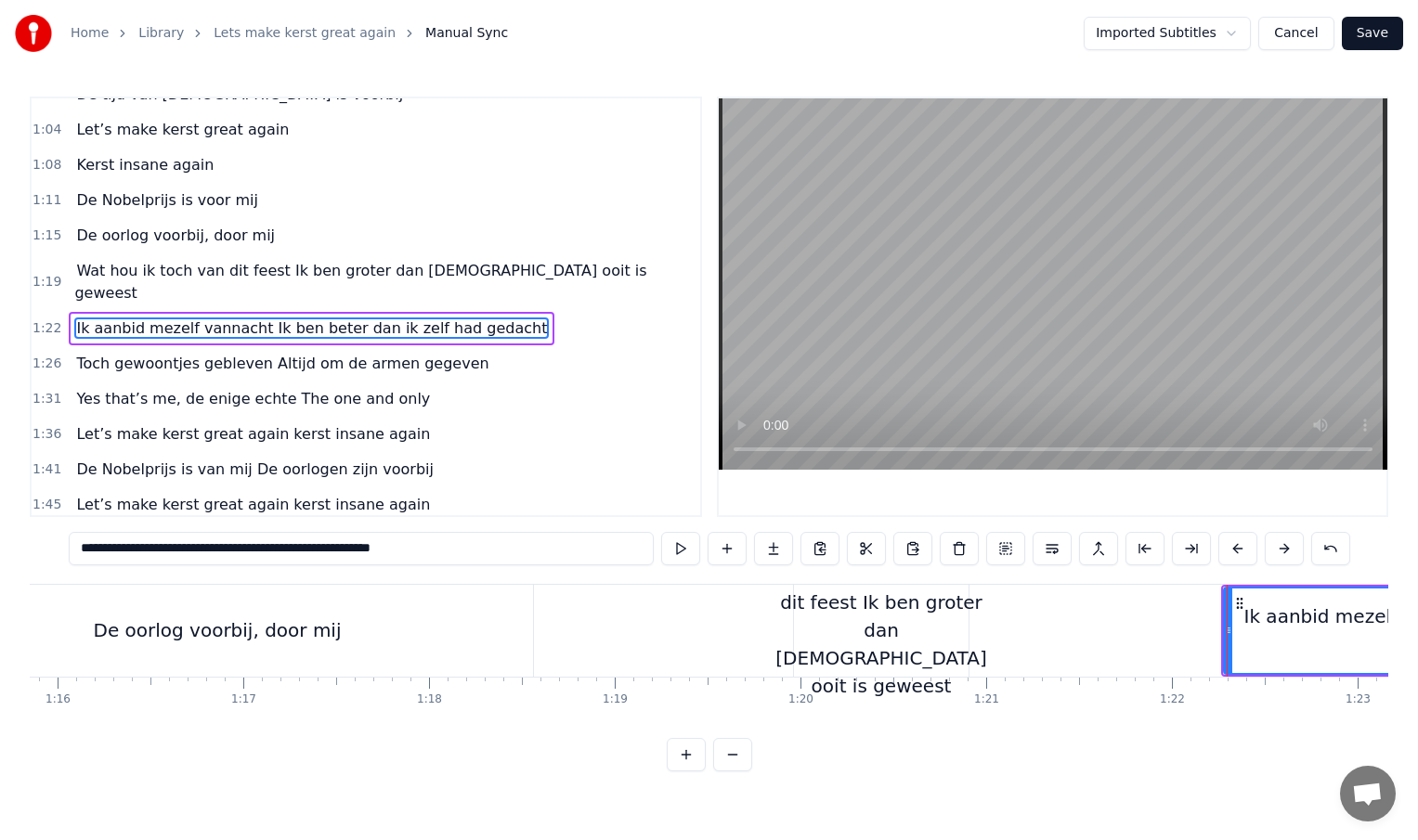
click at [954, 630] on div "Wat hou ik toch van dit feest Ik ben groter dan [DEMOGRAPHIC_DATA] ooit is gewe…" at bounding box center [881, 631] width 211 height 139
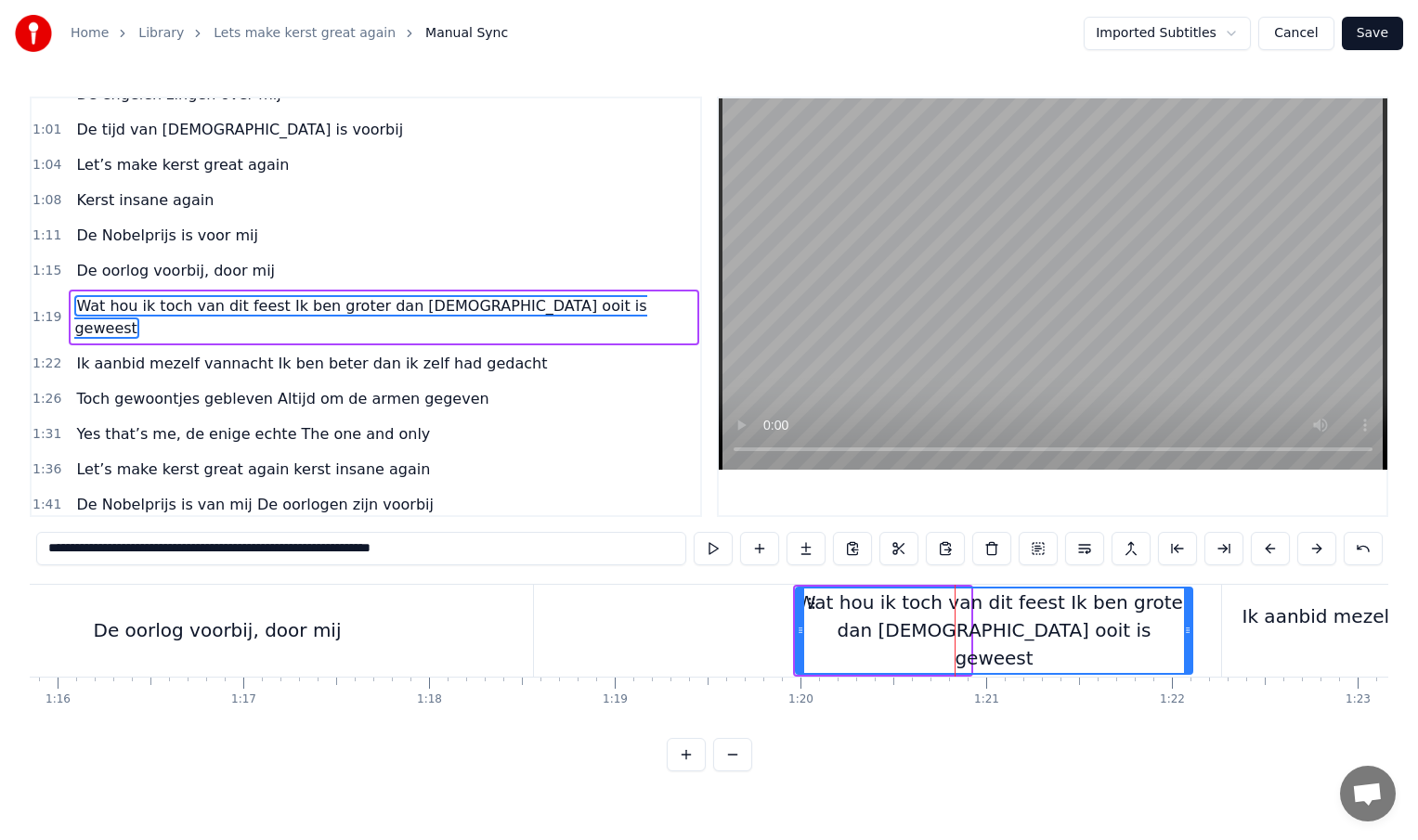
drag, startPoint x: 966, startPoint y: 632, endPoint x: 1189, endPoint y: 628, distance: 223.0
click at [1189, 628] on icon at bounding box center [1188, 630] width 8 height 15
type input "**********"
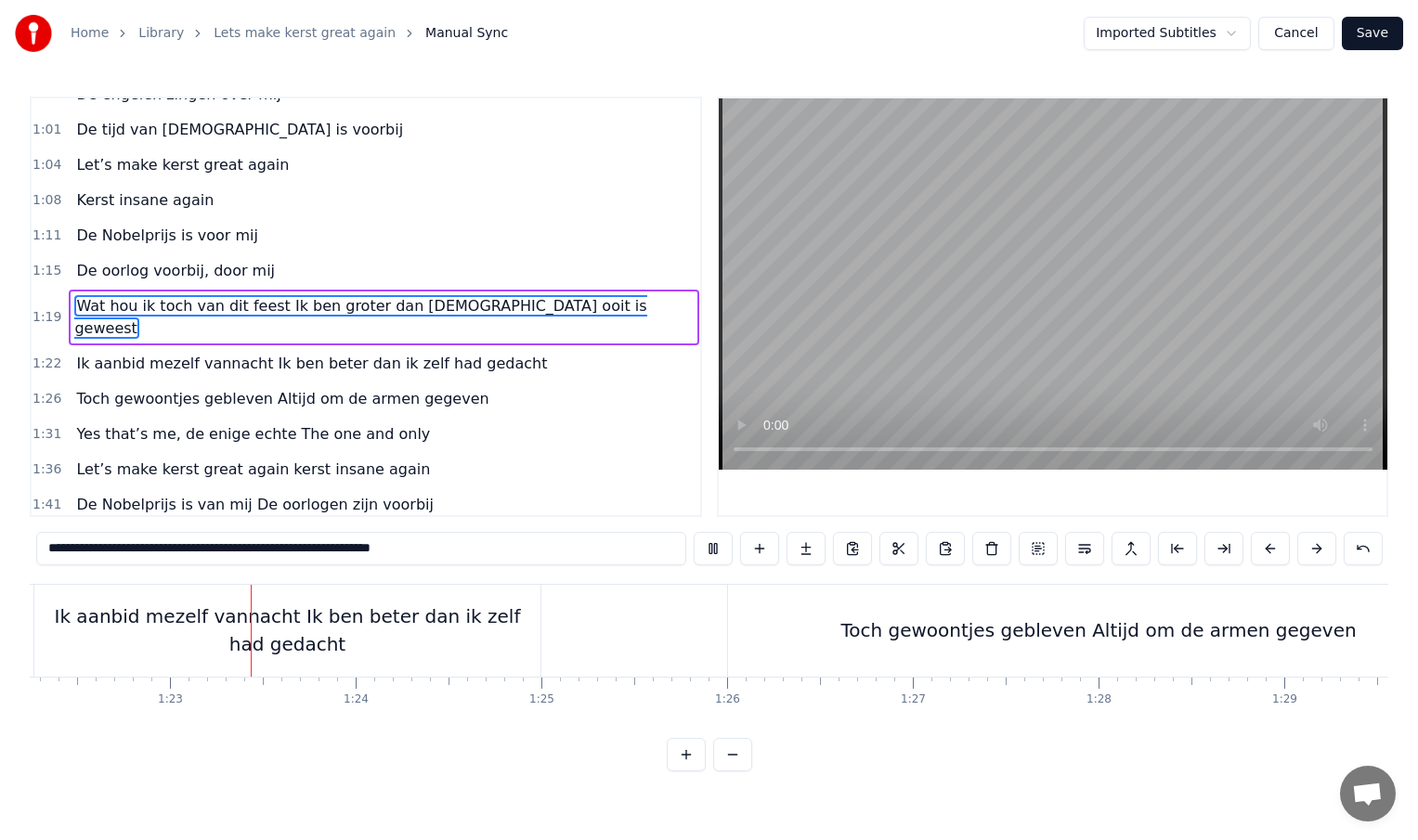
scroll to position [0, 15284]
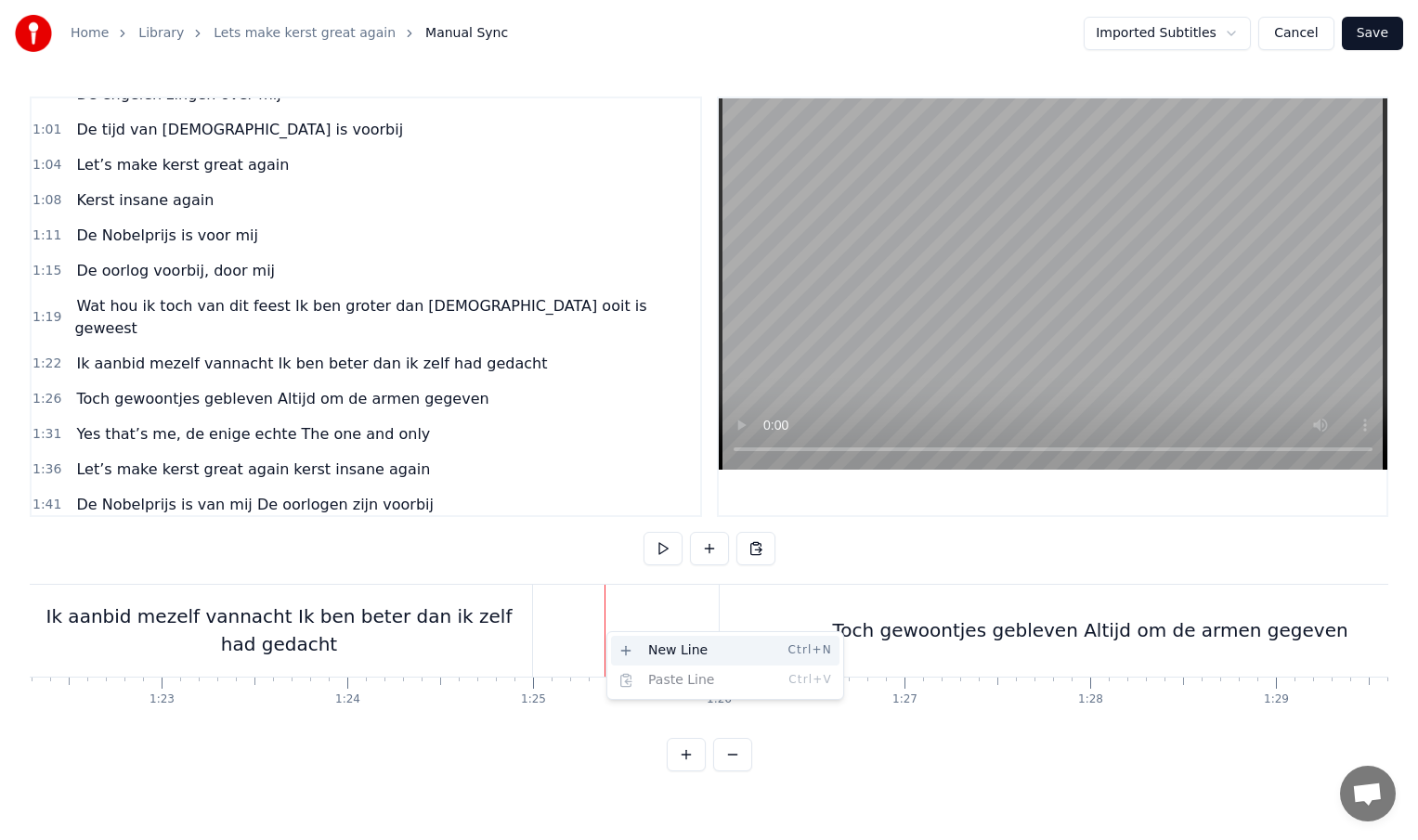
click at [631, 645] on div "New Line Ctrl+N" at bounding box center [725, 650] width 228 height 30
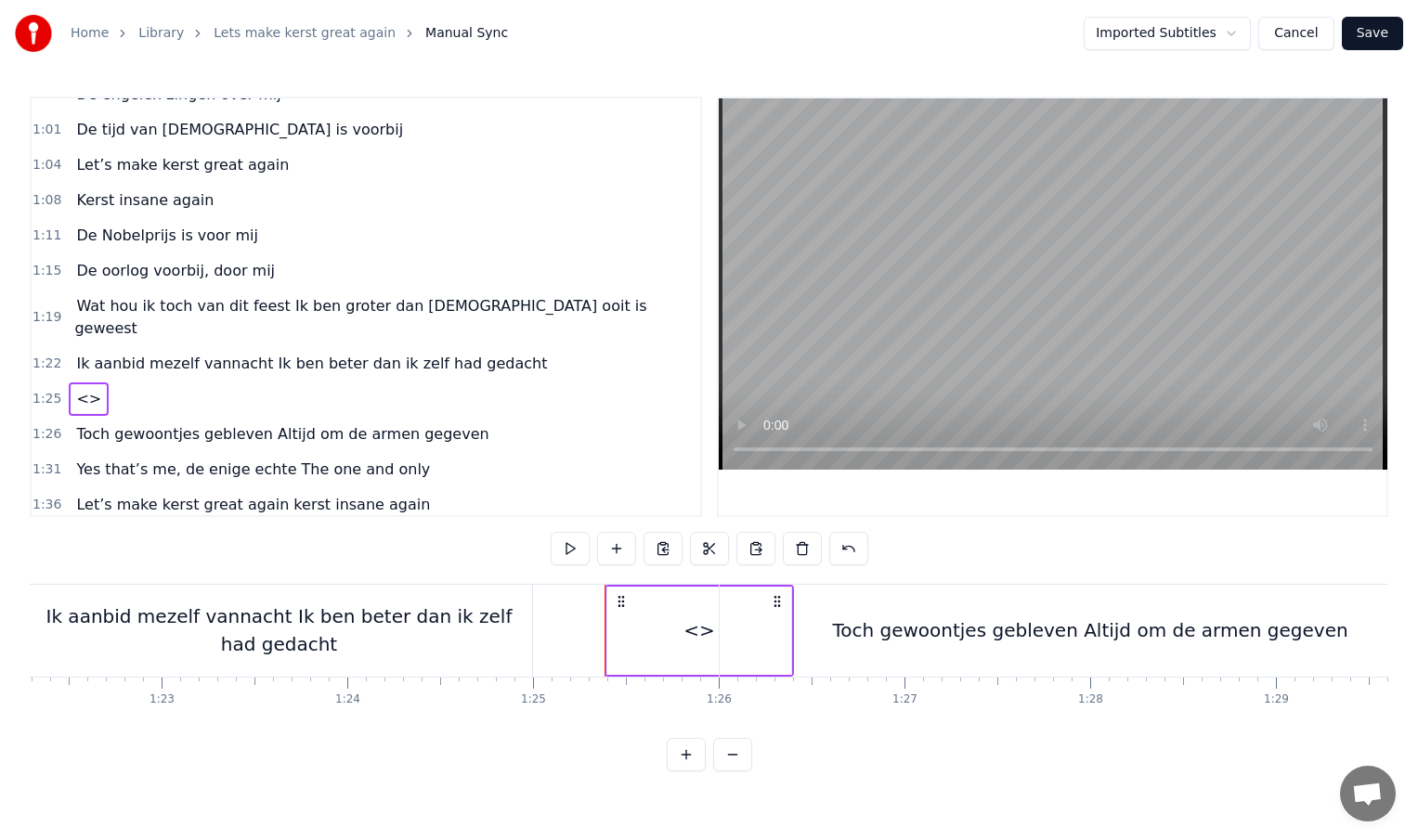
click at [825, 624] on div "Toch gewoontjes gebleven Altijd om de armen gegeven" at bounding box center [1091, 630] width 741 height 92
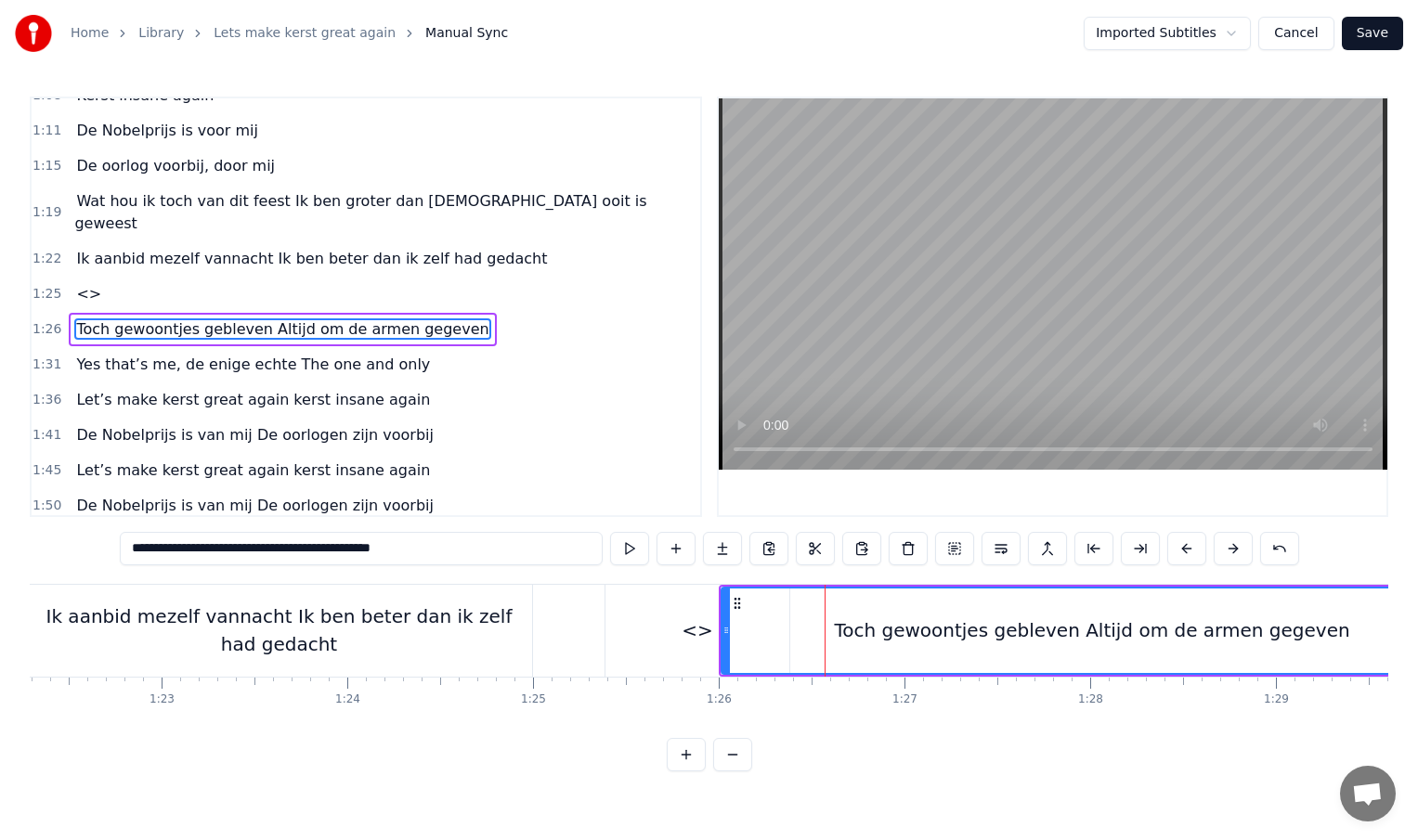
scroll to position [375, 0]
drag, startPoint x: 725, startPoint y: 630, endPoint x: 904, endPoint y: 630, distance: 179.0
click at [881, 630] on icon at bounding box center [877, 630] width 8 height 15
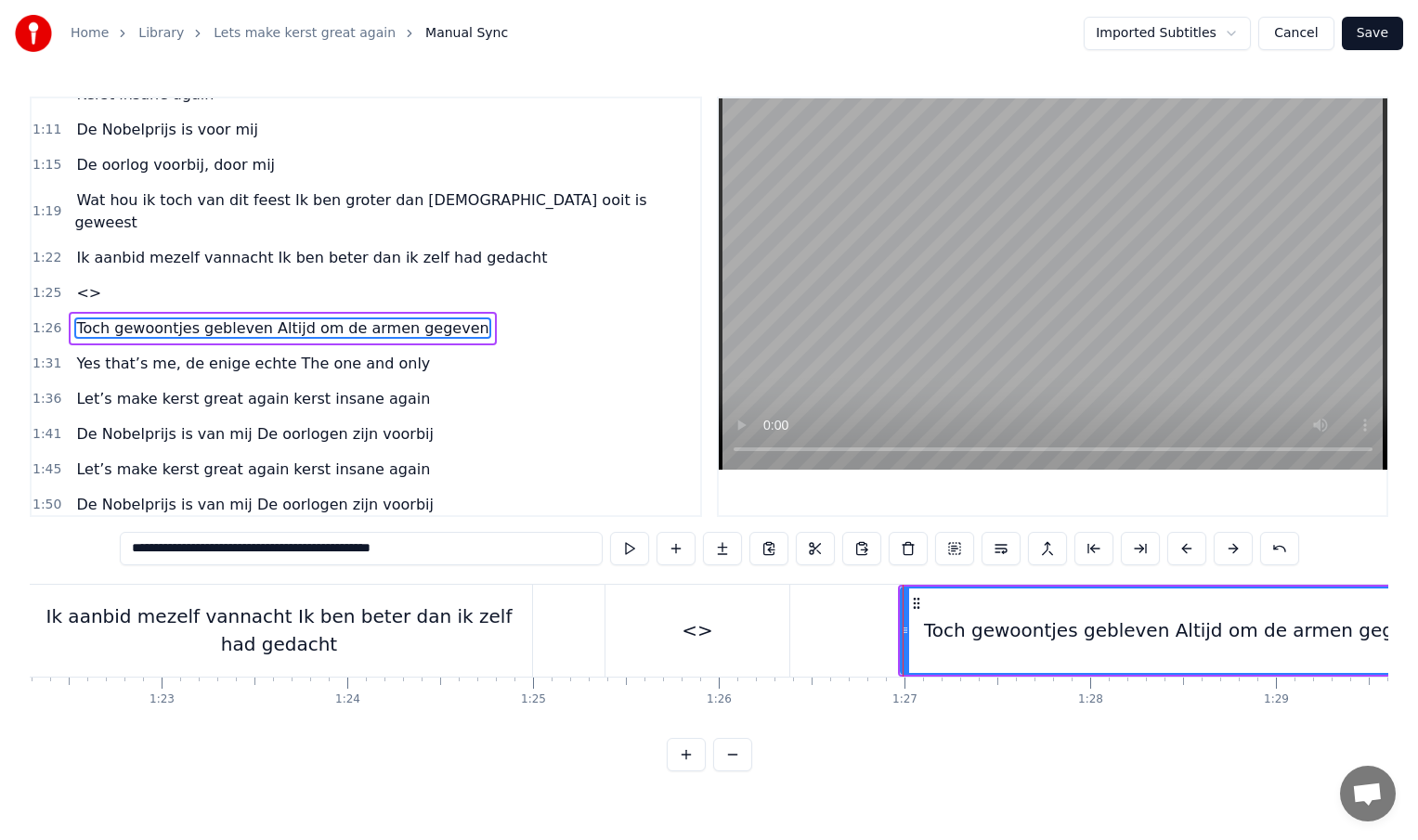
click at [474, 640] on div "Ik aanbid mezelf vannacht Ik ben beter dan ik zelf had gedacht" at bounding box center [279, 631] width 506 height 56
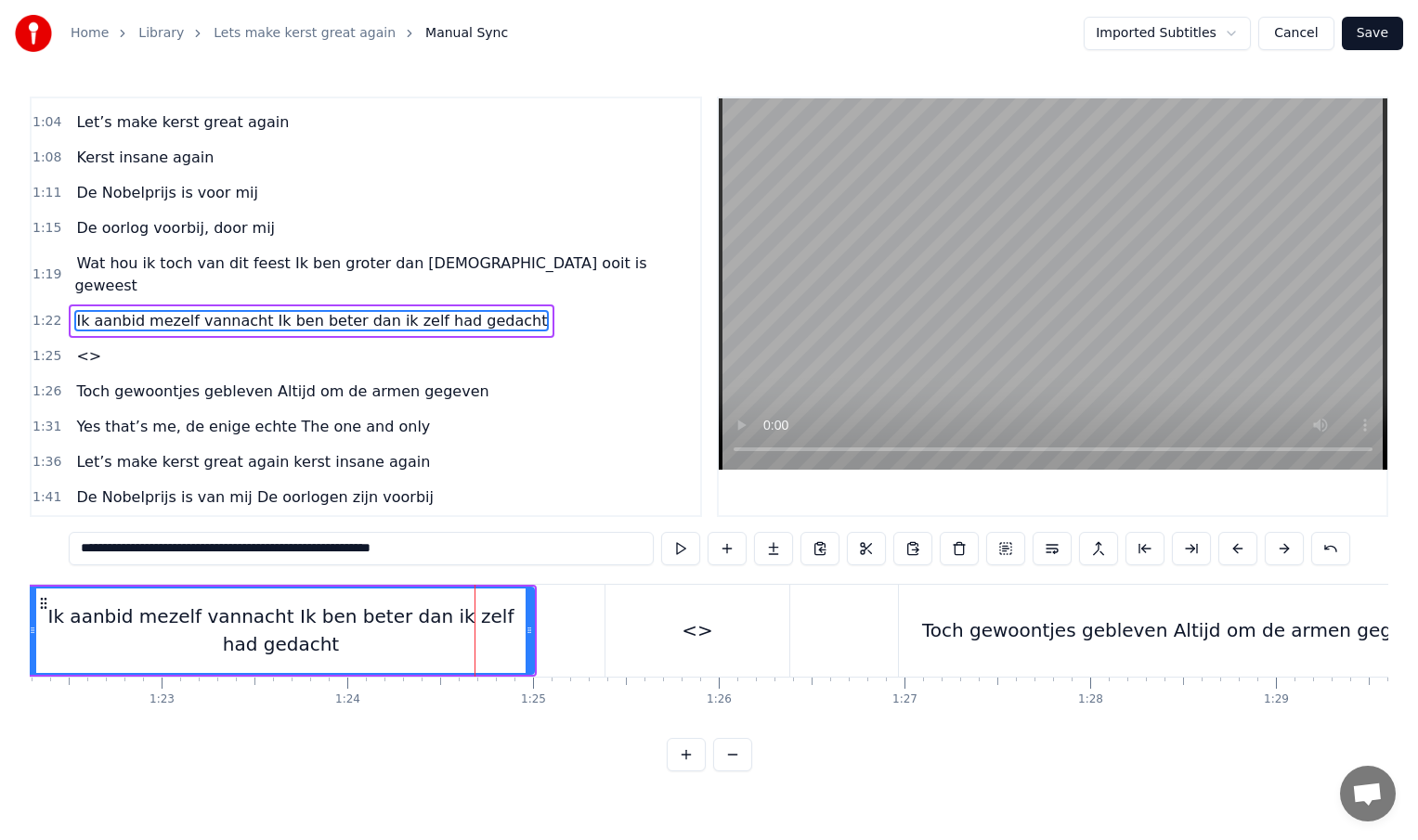
scroll to position [304, 0]
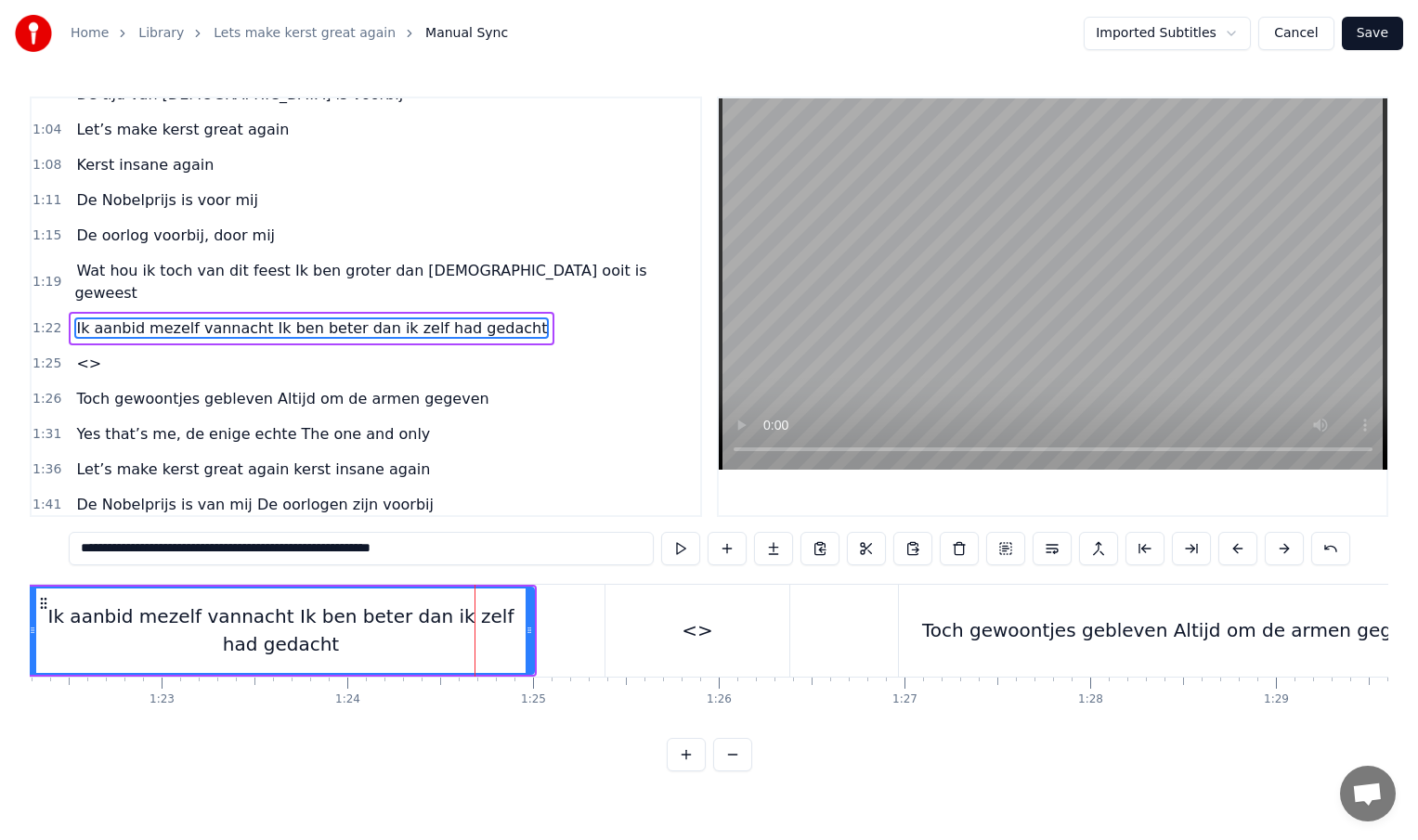
click at [286, 275] on span "Wat hou ik toch van dit feest Ik ben groter dan [DEMOGRAPHIC_DATA] ooit is gewe…" at bounding box center [360, 282] width 572 height 44
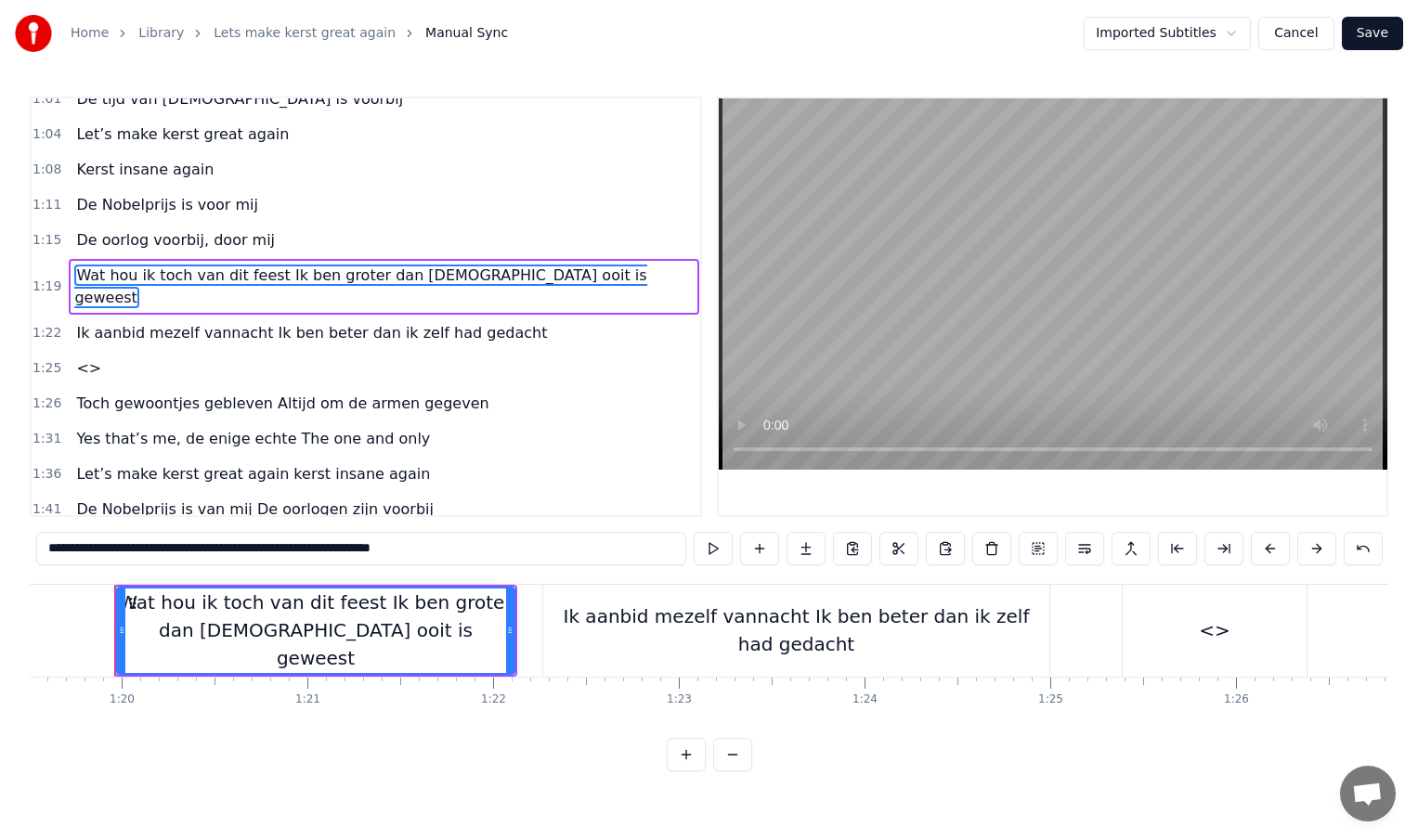
scroll to position [0, 14758]
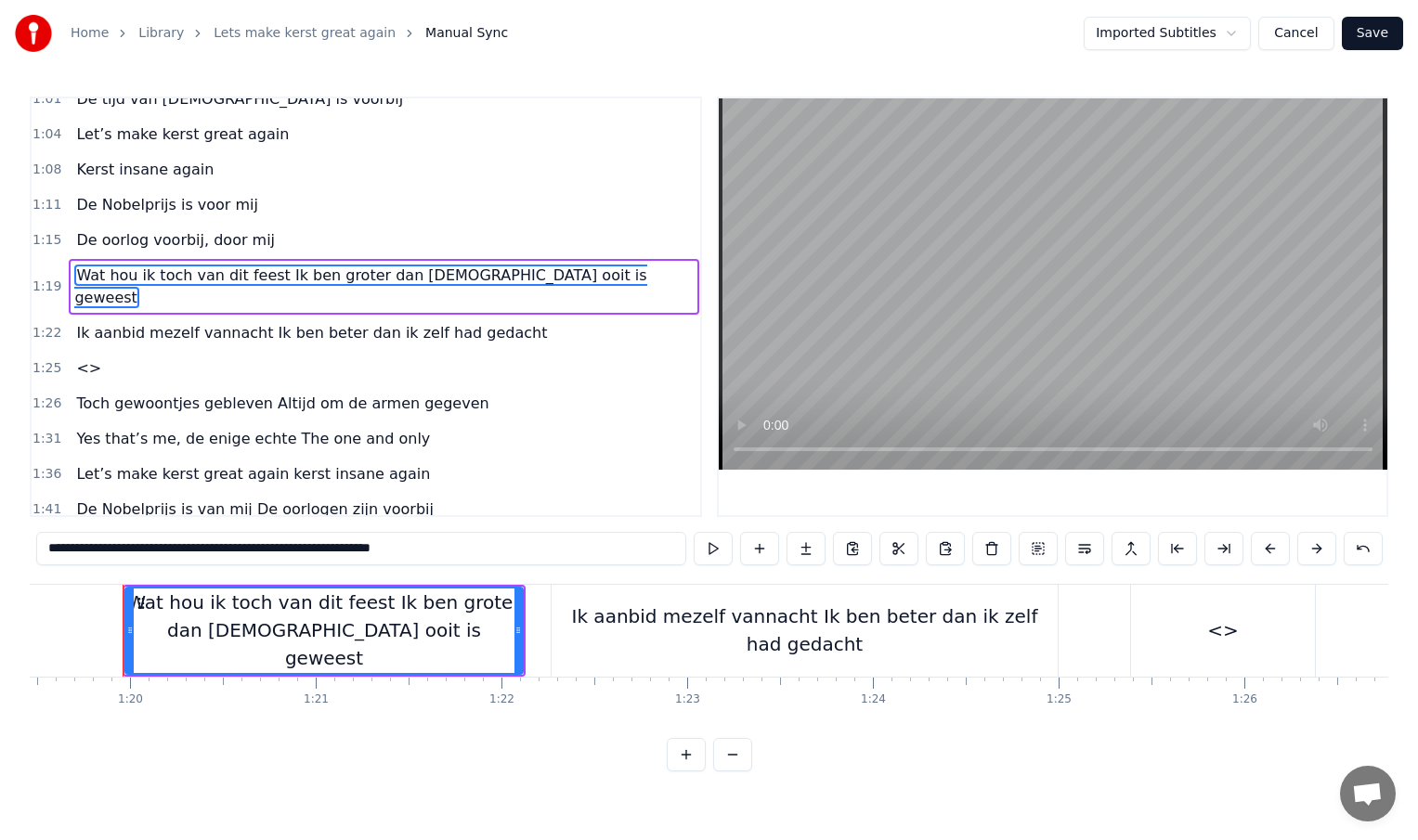
click at [583, 633] on div "Ik aanbid mezelf vannacht Ik ben beter dan ik zelf had gedacht" at bounding box center [804, 631] width 506 height 56
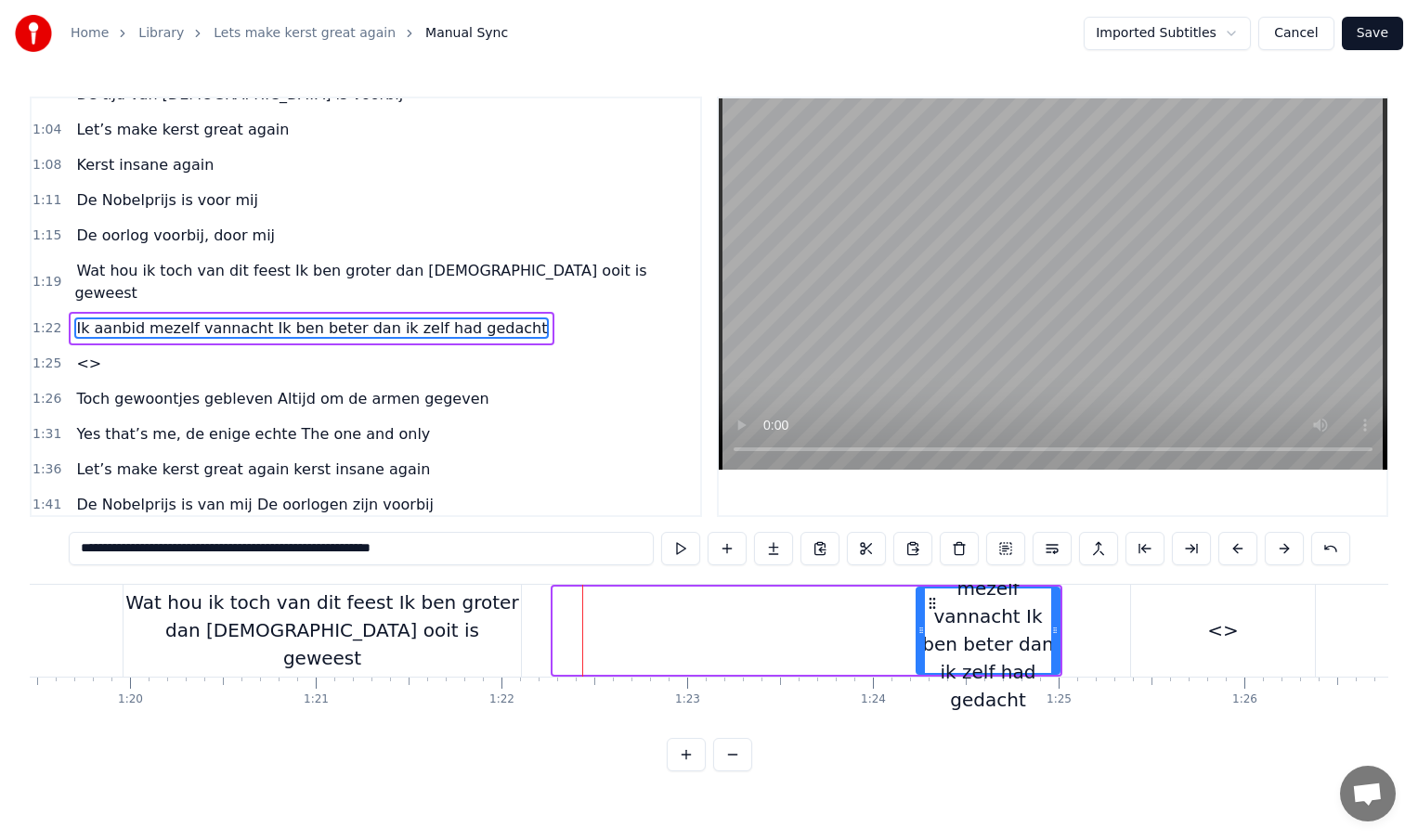
drag, startPoint x: 558, startPoint y: 630, endPoint x: 939, endPoint y: 640, distance: 381.1
click at [925, 640] on div at bounding box center [921, 630] width 8 height 84
type input "**********"
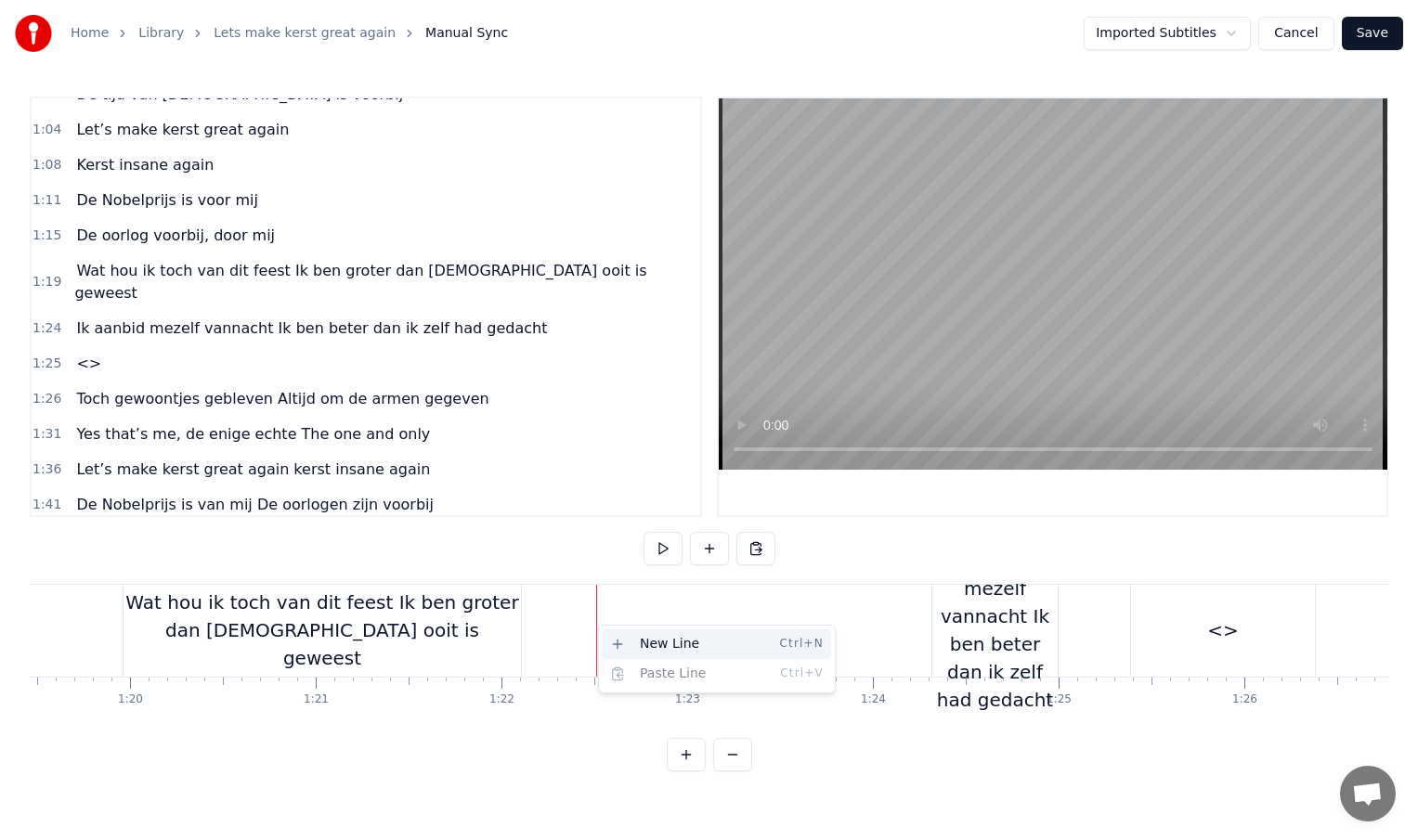
click at [624, 642] on div "New Line Ctrl+N" at bounding box center [717, 645] width 228 height 30
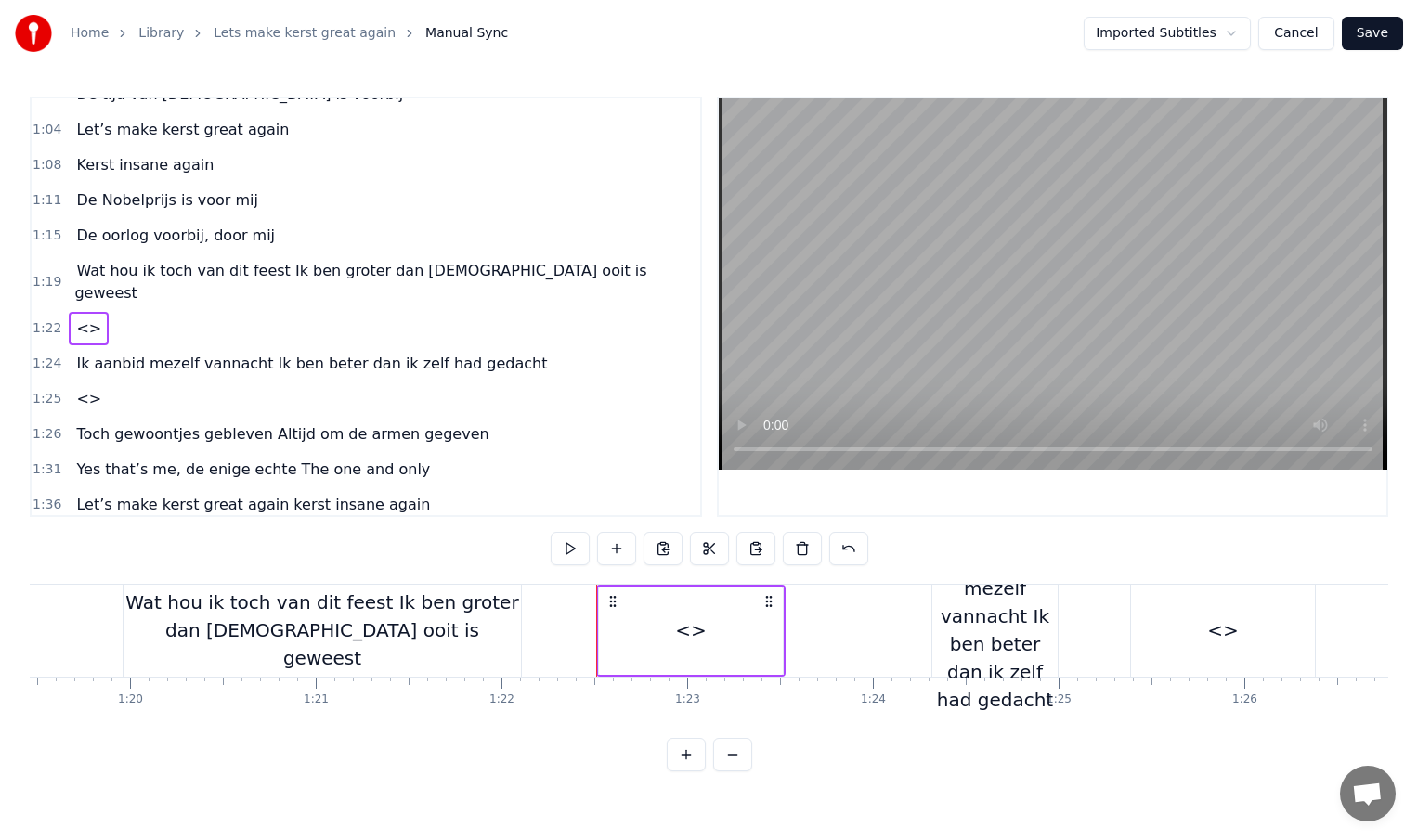
click at [284, 277] on span "Wat hou ik toch van dit feest Ik ben groter dan [DEMOGRAPHIC_DATA] ooit is gewe…" at bounding box center [360, 282] width 572 height 44
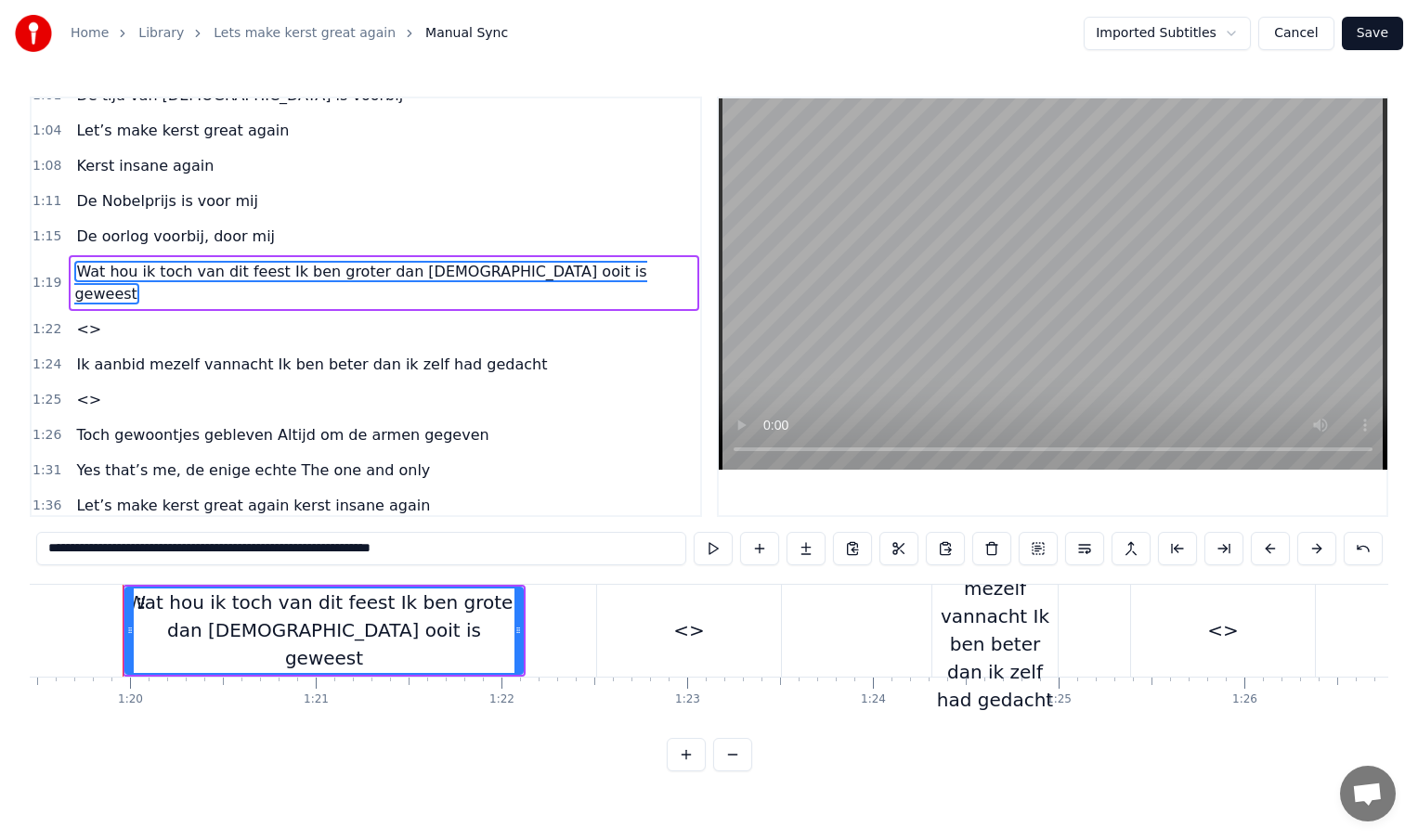
drag, startPoint x: 220, startPoint y: 551, endPoint x: 464, endPoint y: 550, distance: 244.0
click at [464, 550] on input "**********" at bounding box center [361, 549] width 650 height 34
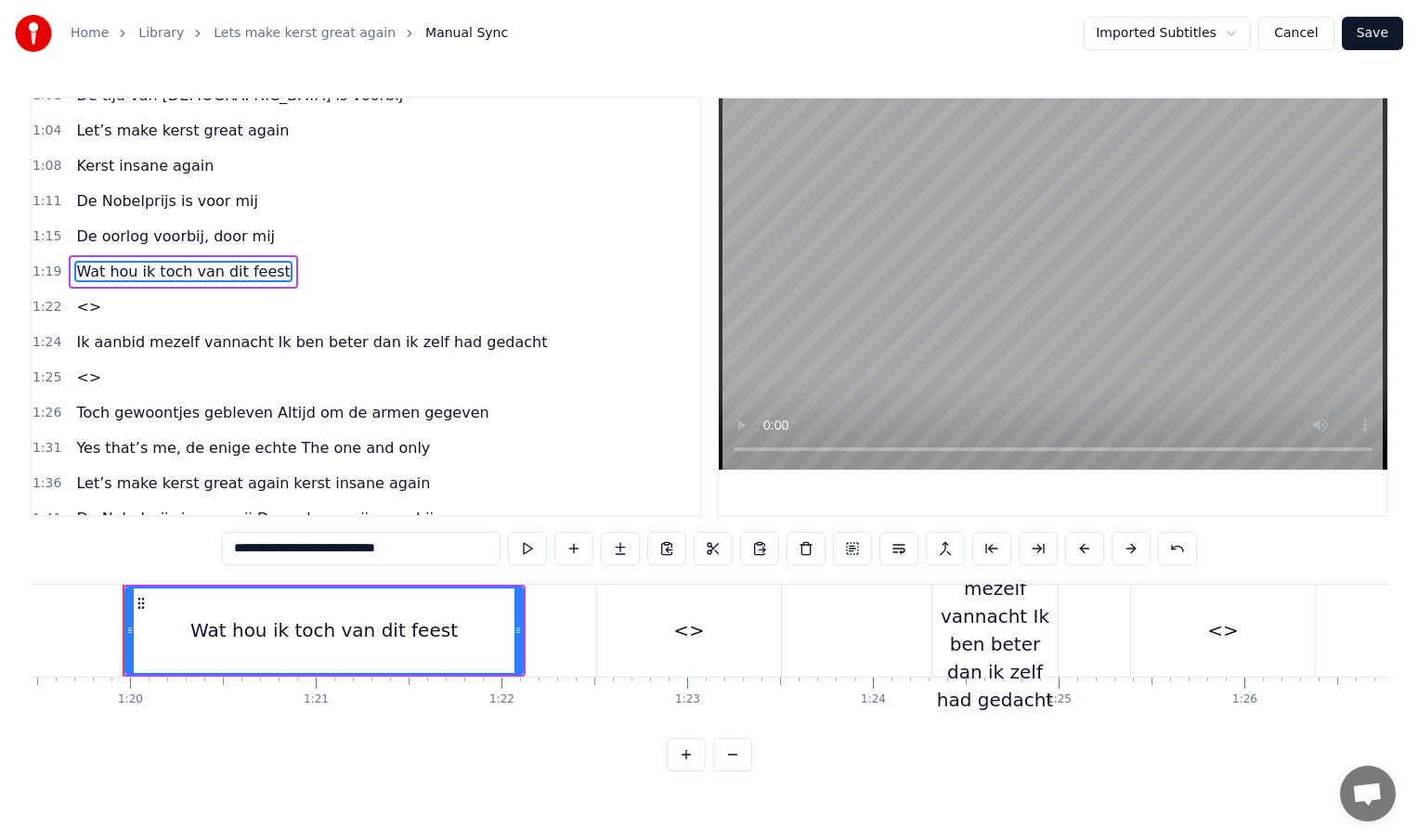
click at [683, 633] on div "<>" at bounding box center [689, 630] width 32 height 28
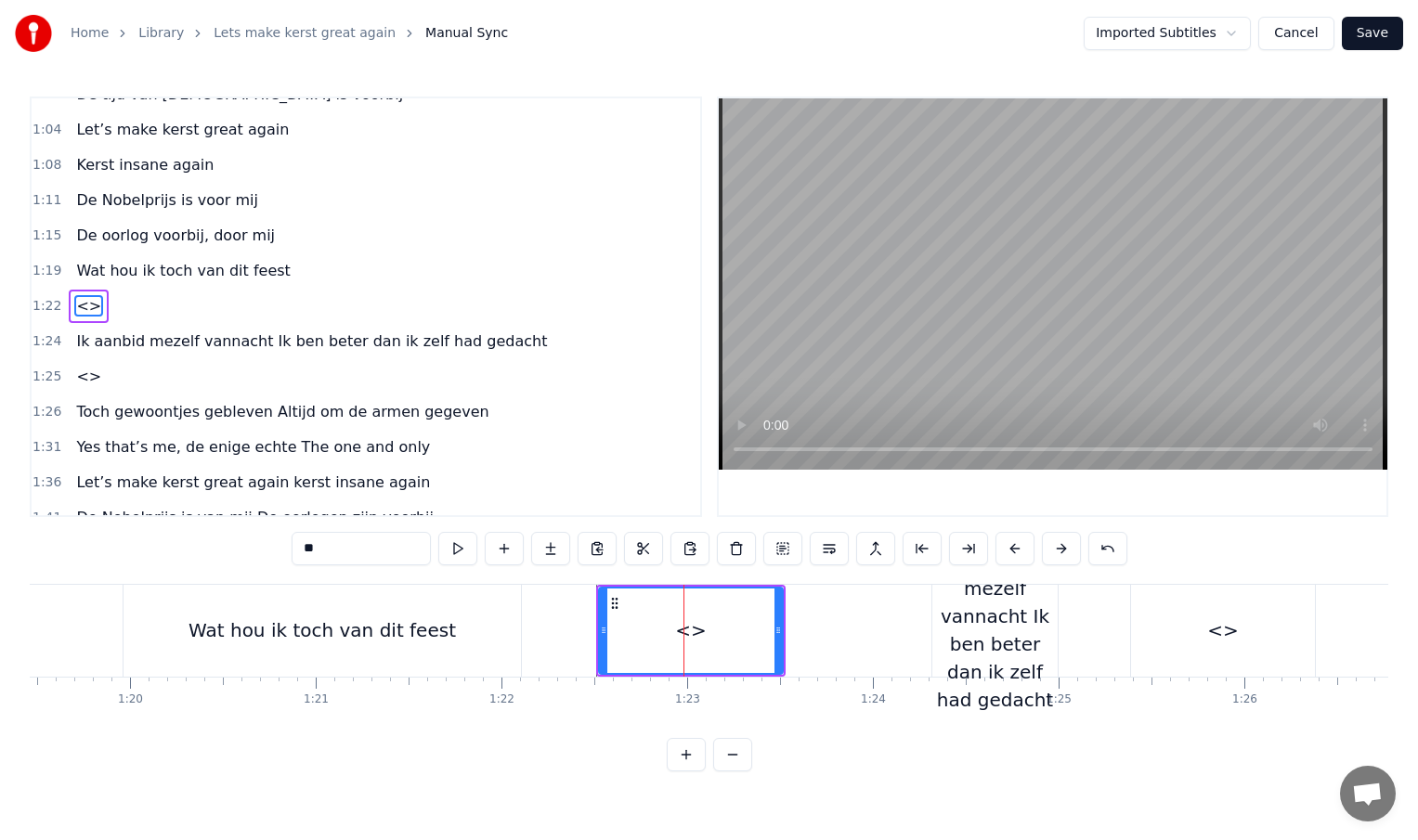
drag, startPoint x: 365, startPoint y: 552, endPoint x: 301, endPoint y: 553, distance: 64.0
click at [301, 553] on input "**" at bounding box center [361, 549] width 139 height 34
paste input "**********"
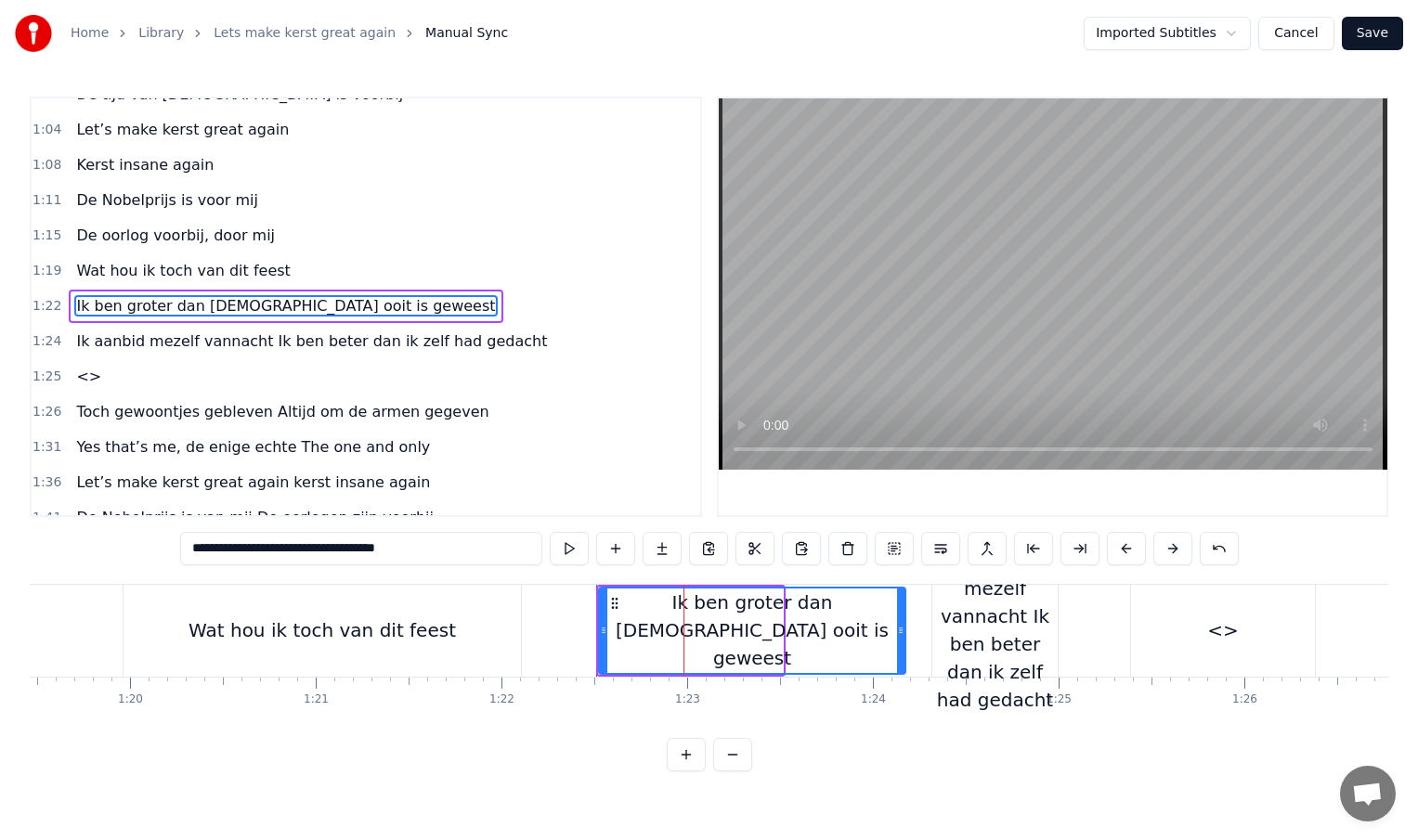
drag, startPoint x: 779, startPoint y: 634, endPoint x: 902, endPoint y: 643, distance: 123.3
click at [902, 643] on div at bounding box center [901, 630] width 8 height 84
click at [1003, 639] on div "Ik aanbid mezelf vannacht Ik ben beter dan ik zelf had gedacht" at bounding box center [995, 630] width 126 height 167
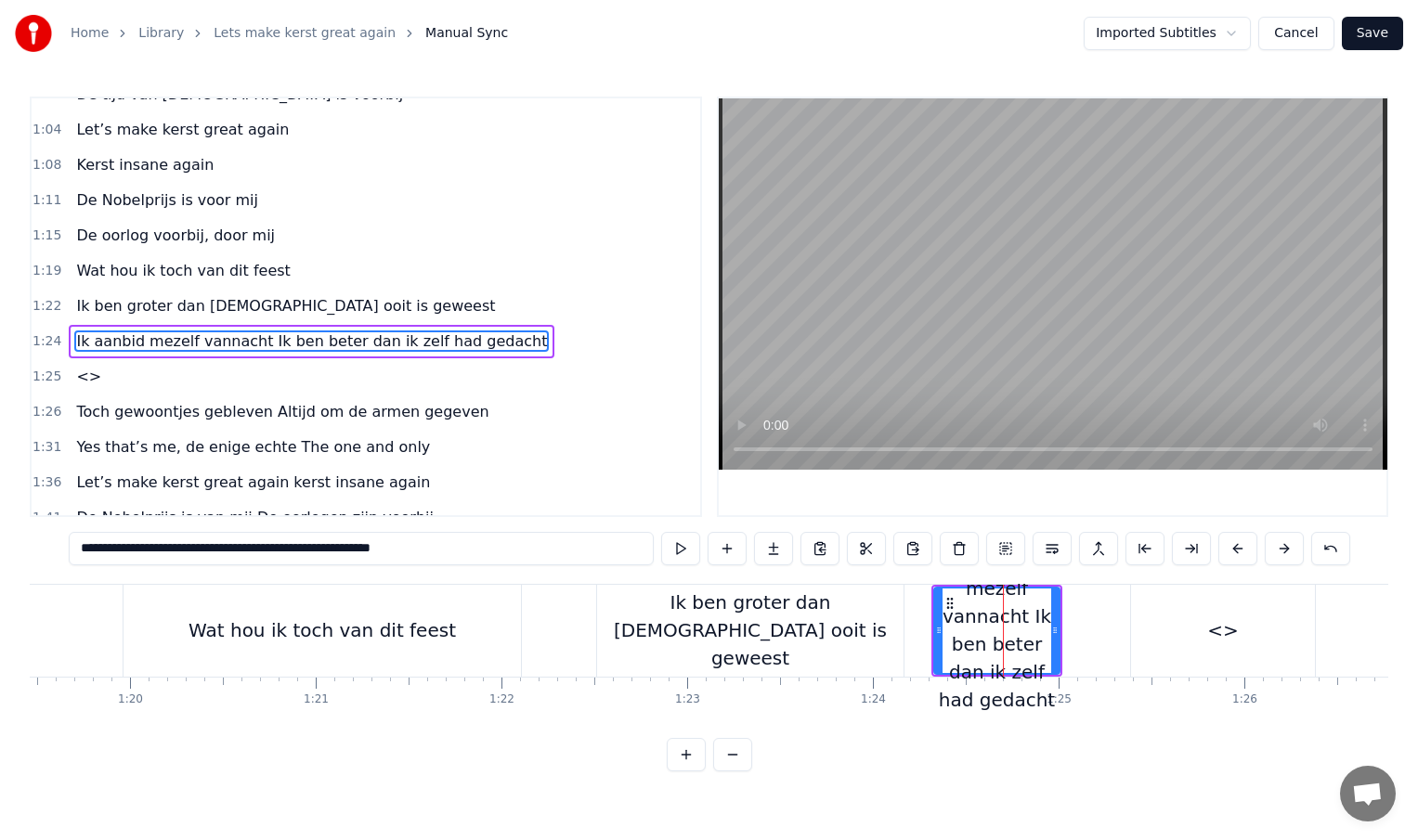
scroll to position [339, 0]
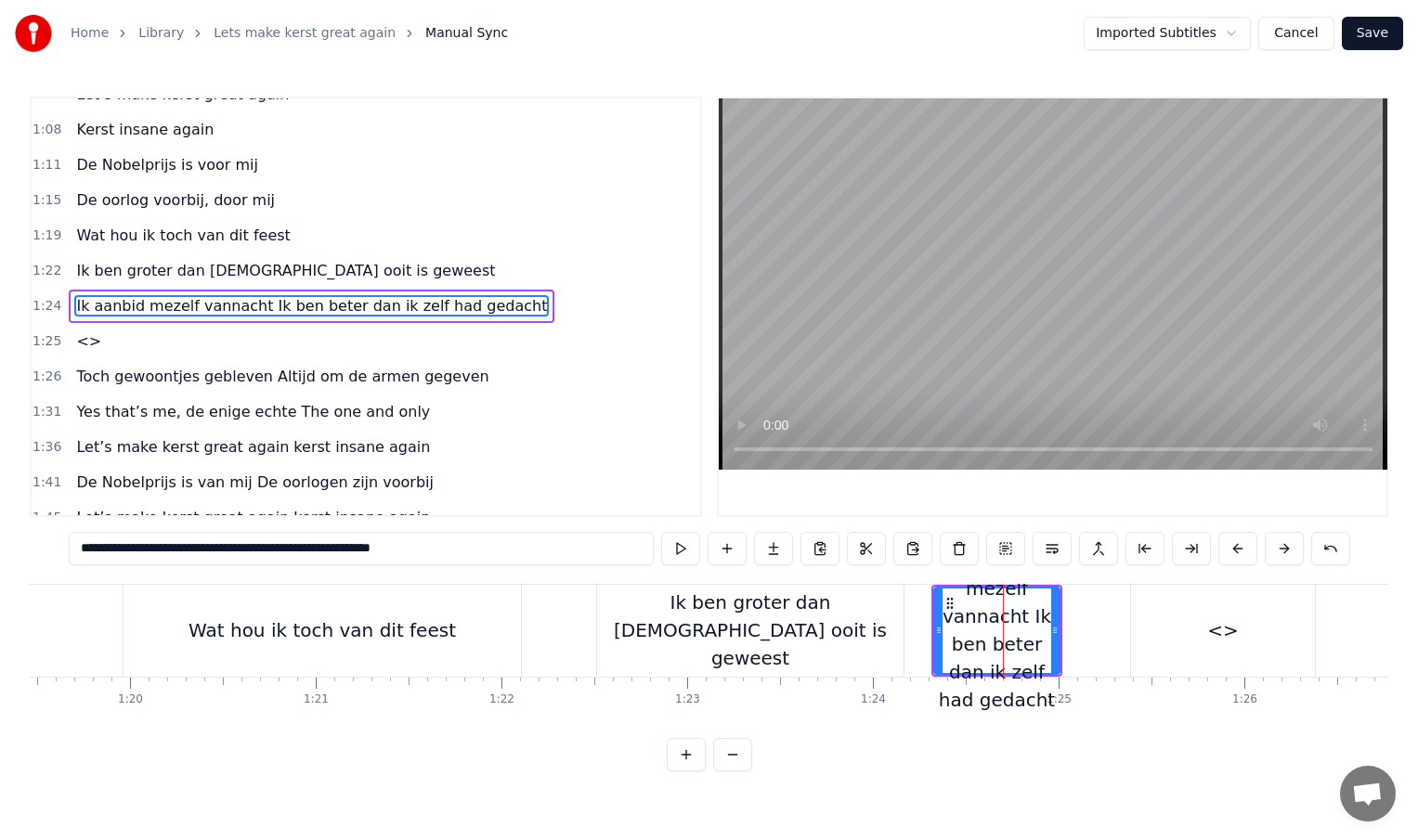
drag, startPoint x: 240, startPoint y: 549, endPoint x: 465, endPoint y: 552, distance: 225.0
click at [465, 552] on input "**********" at bounding box center [361, 549] width 585 height 34
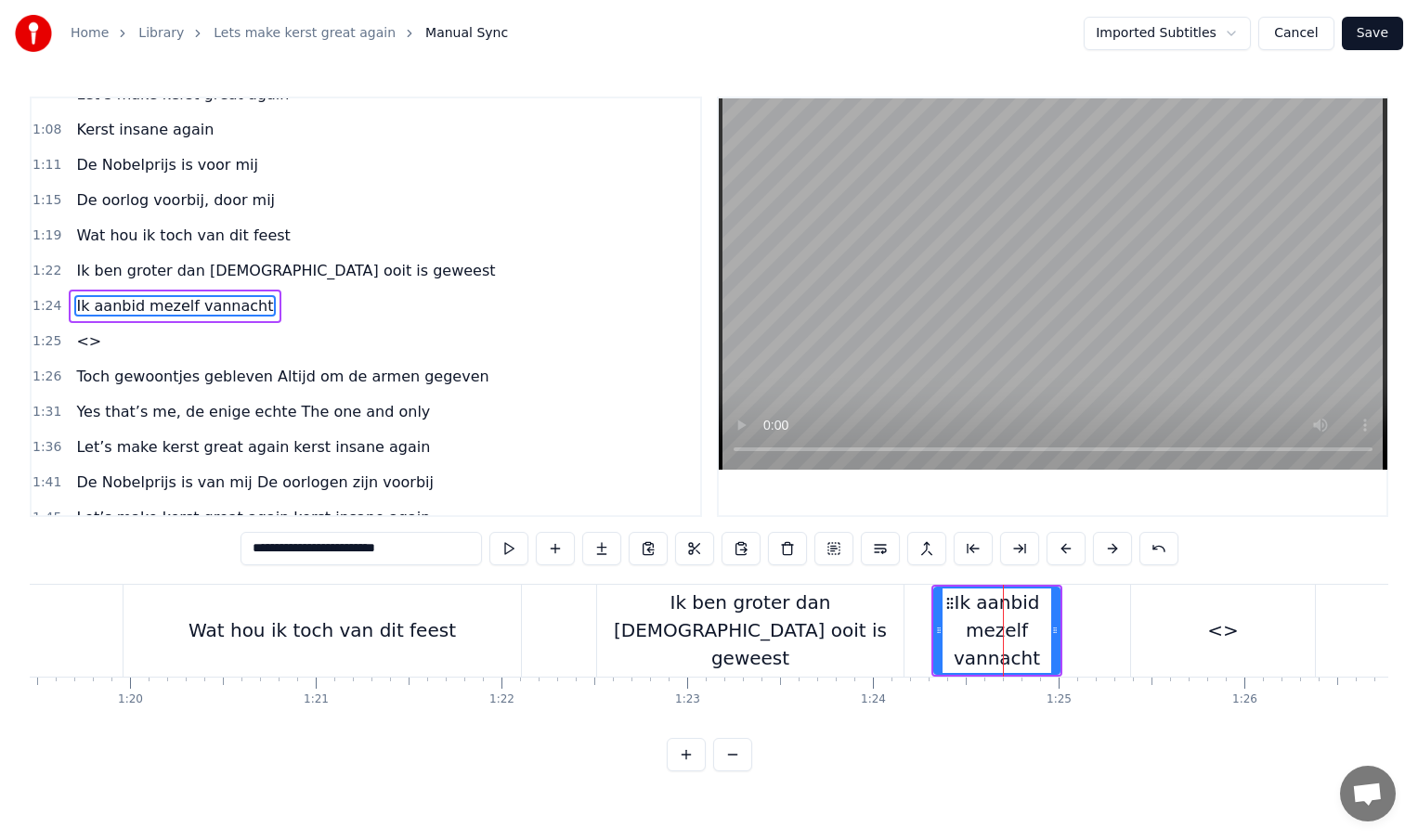
click at [1204, 639] on div "<>" at bounding box center [1223, 630] width 184 height 92
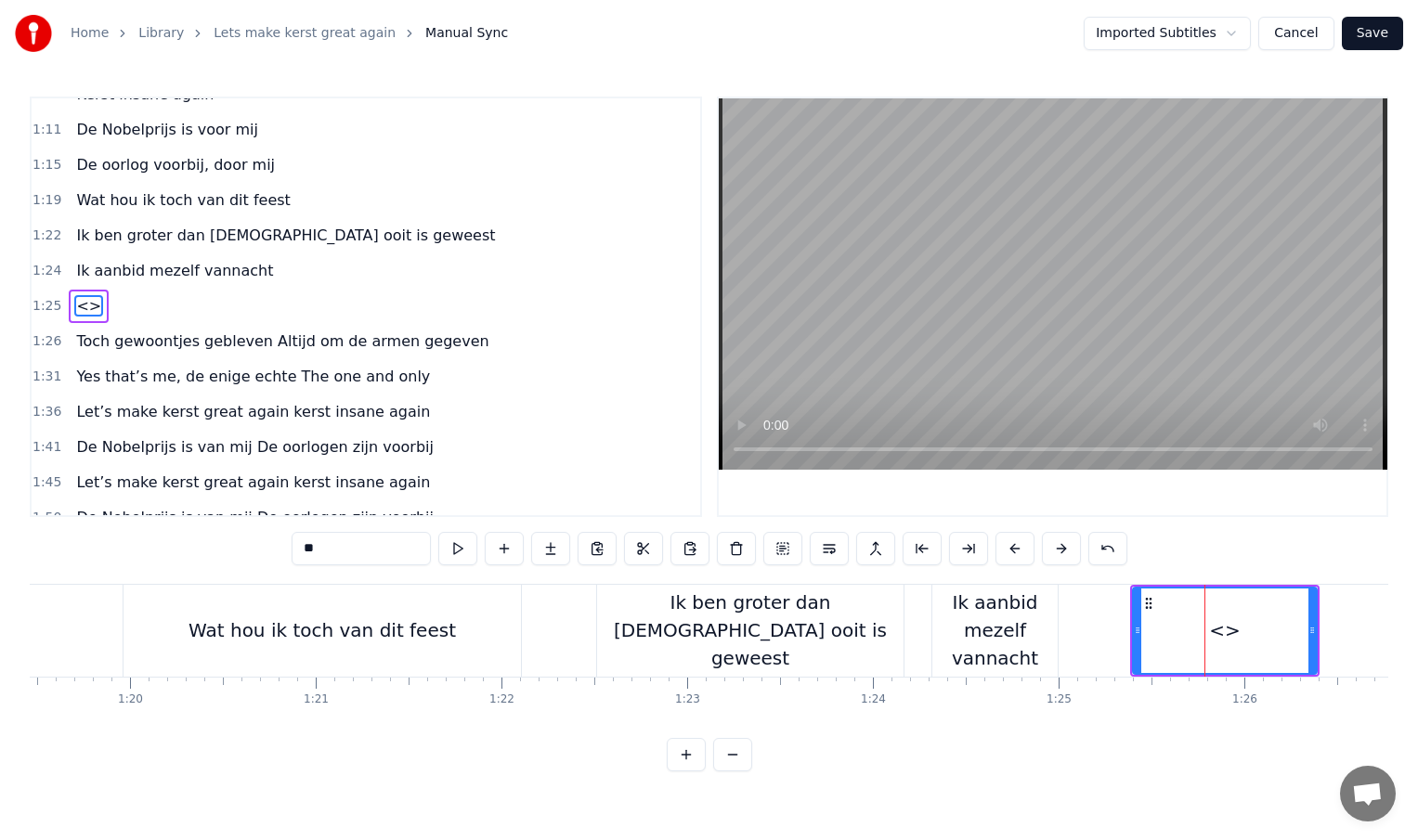
drag, startPoint x: 346, startPoint y: 551, endPoint x: 296, endPoint y: 551, distance: 50.0
click at [296, 551] on input "**" at bounding box center [361, 549] width 139 height 34
paste input "**********"
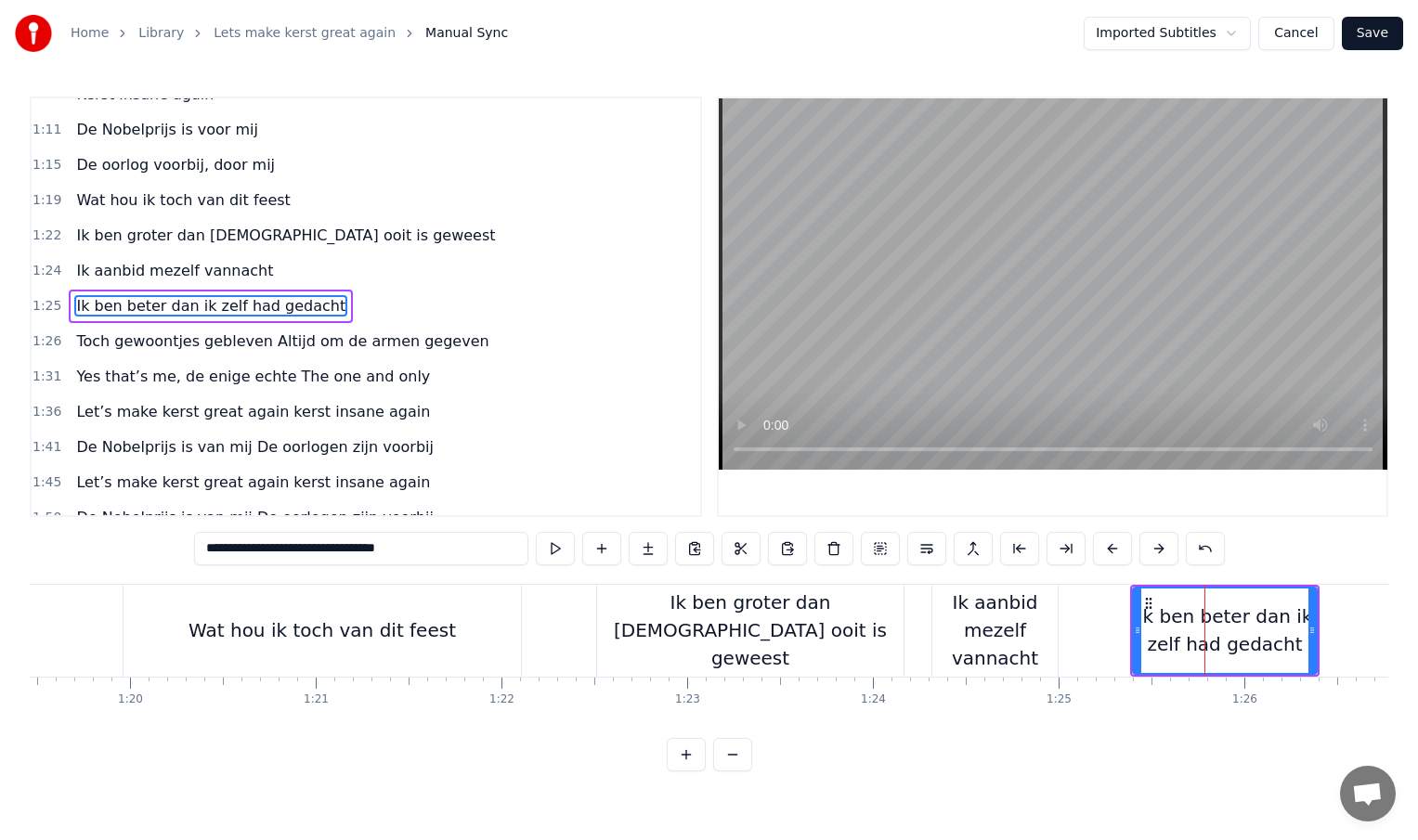
type input "**********"
click at [1247, 633] on div "Ik ben beter dan ik zelf had gedacht" at bounding box center [1224, 631] width 182 height 56
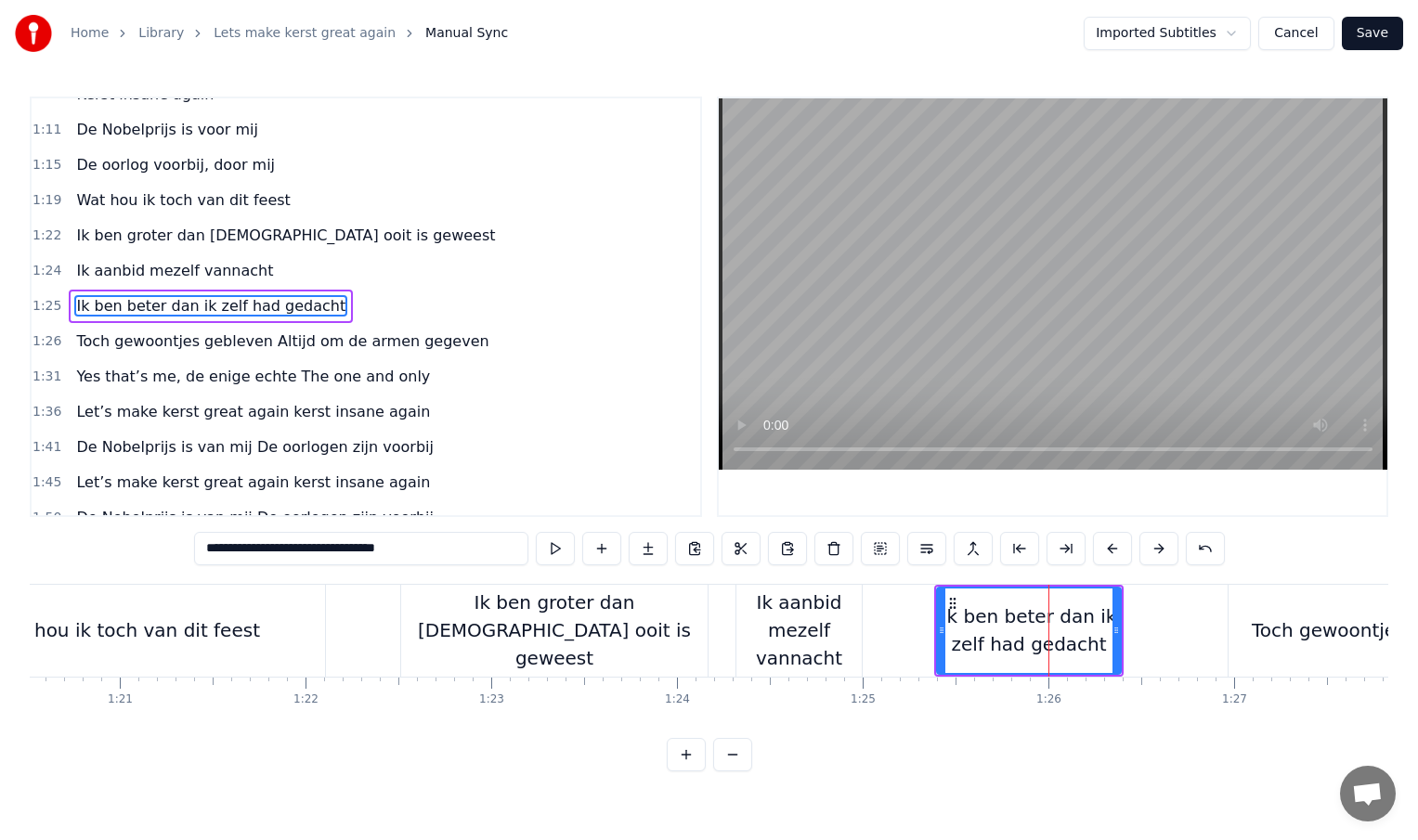
scroll to position [0, 14986]
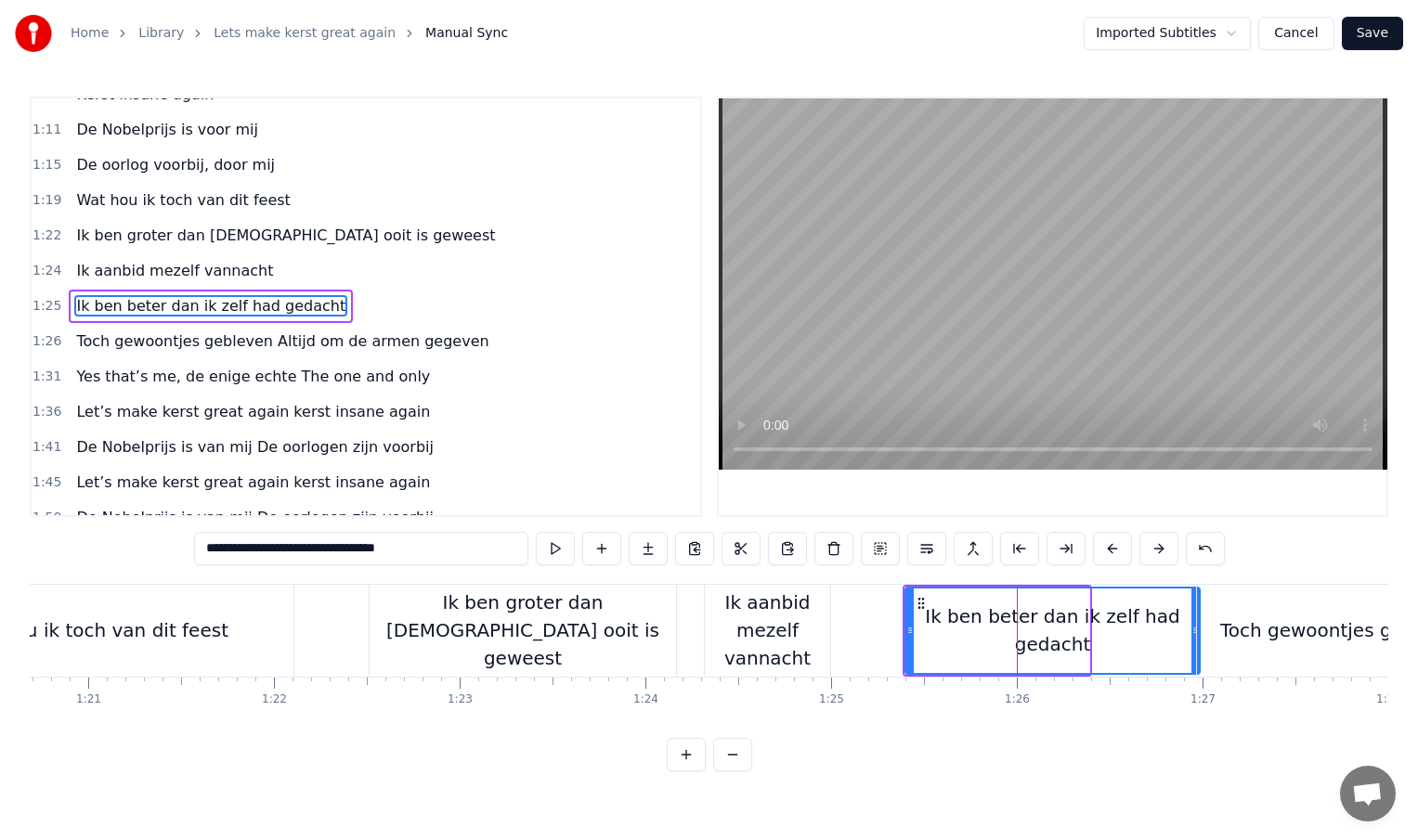
drag, startPoint x: 1086, startPoint y: 632, endPoint x: 1196, endPoint y: 632, distance: 110.0
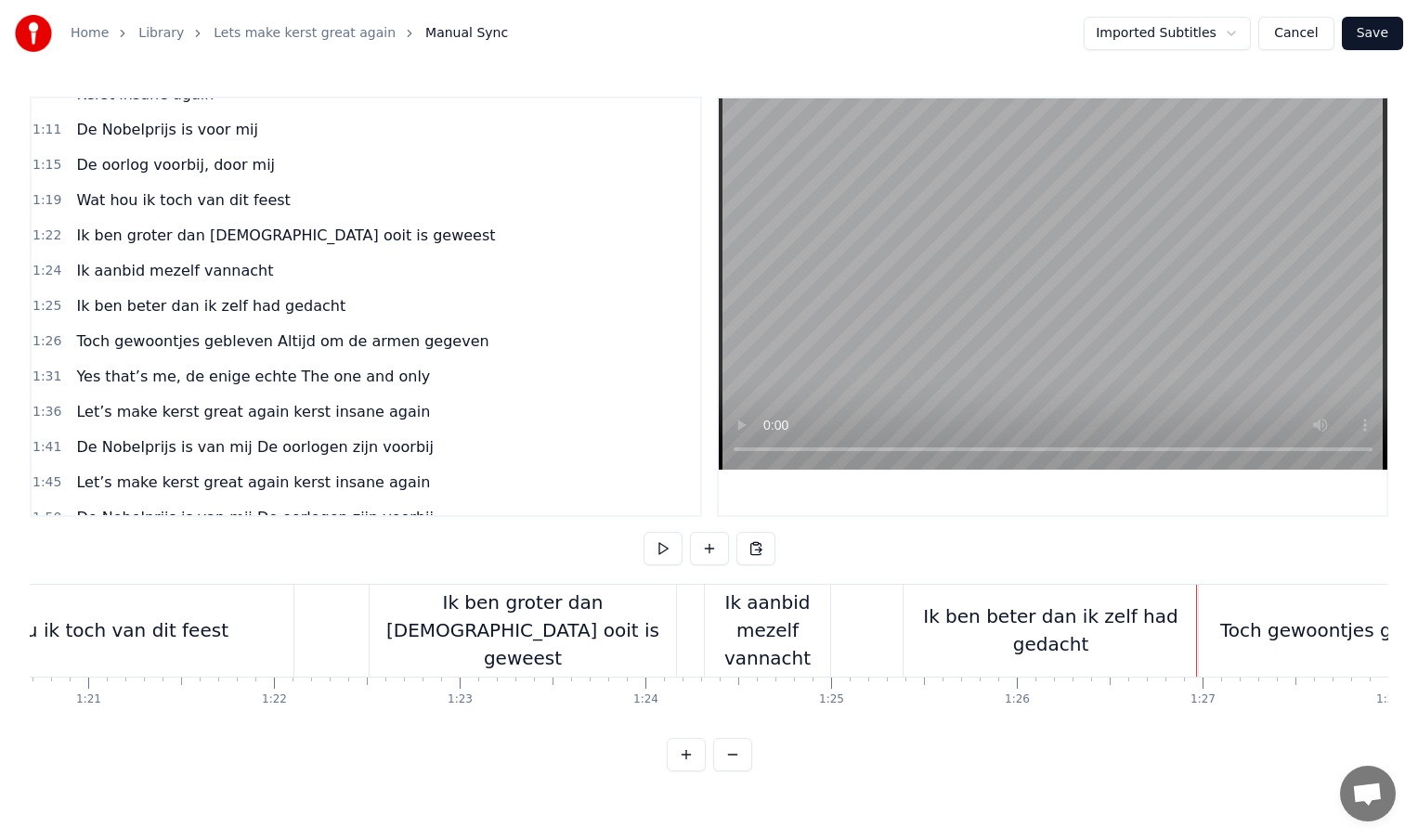
click at [809, 633] on div "Ik aanbid mezelf vannacht" at bounding box center [768, 630] width 126 height 83
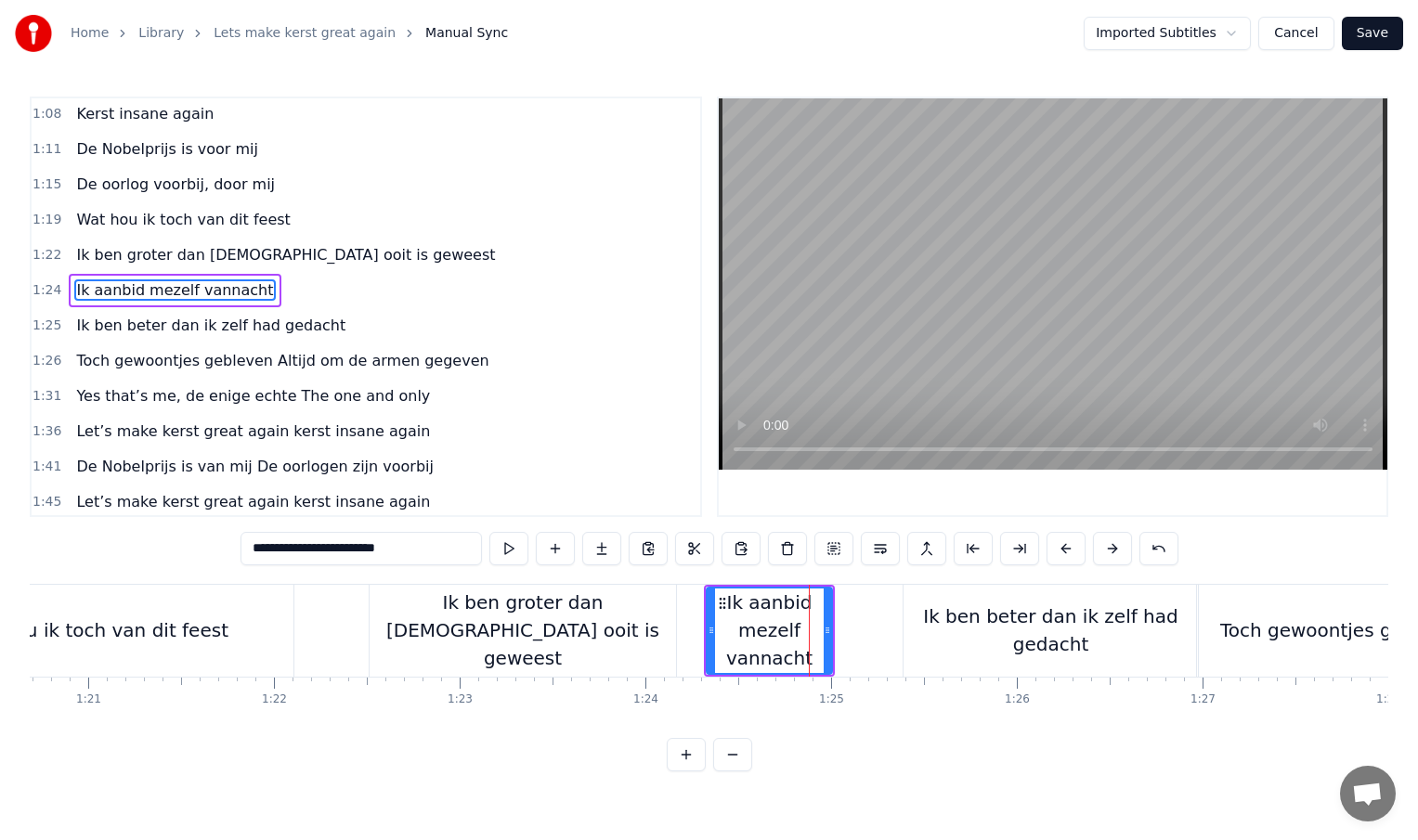
scroll to position [339, 0]
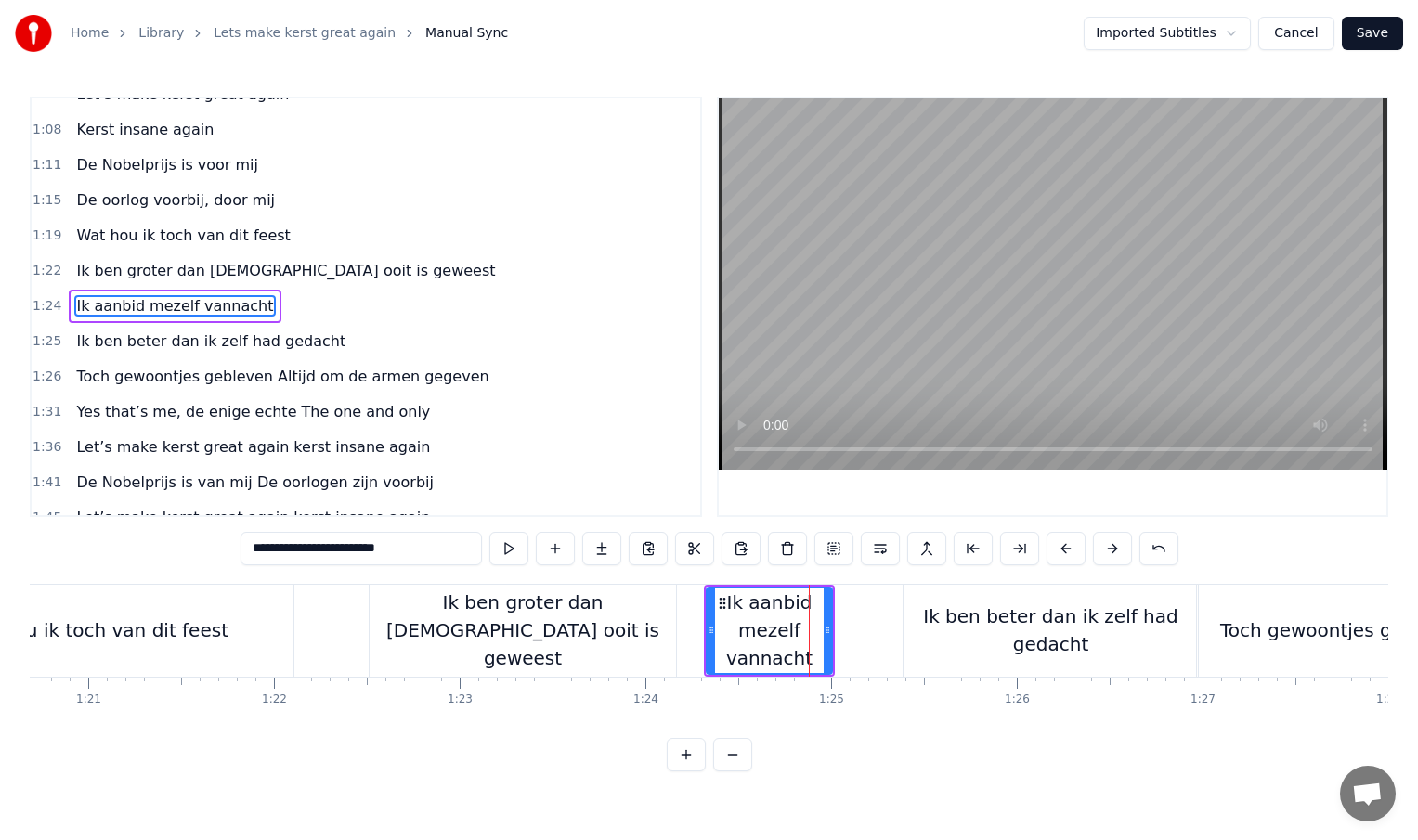
click at [927, 630] on div "Ik ben beter dan ik zelf had gedacht" at bounding box center [1051, 631] width 294 height 56
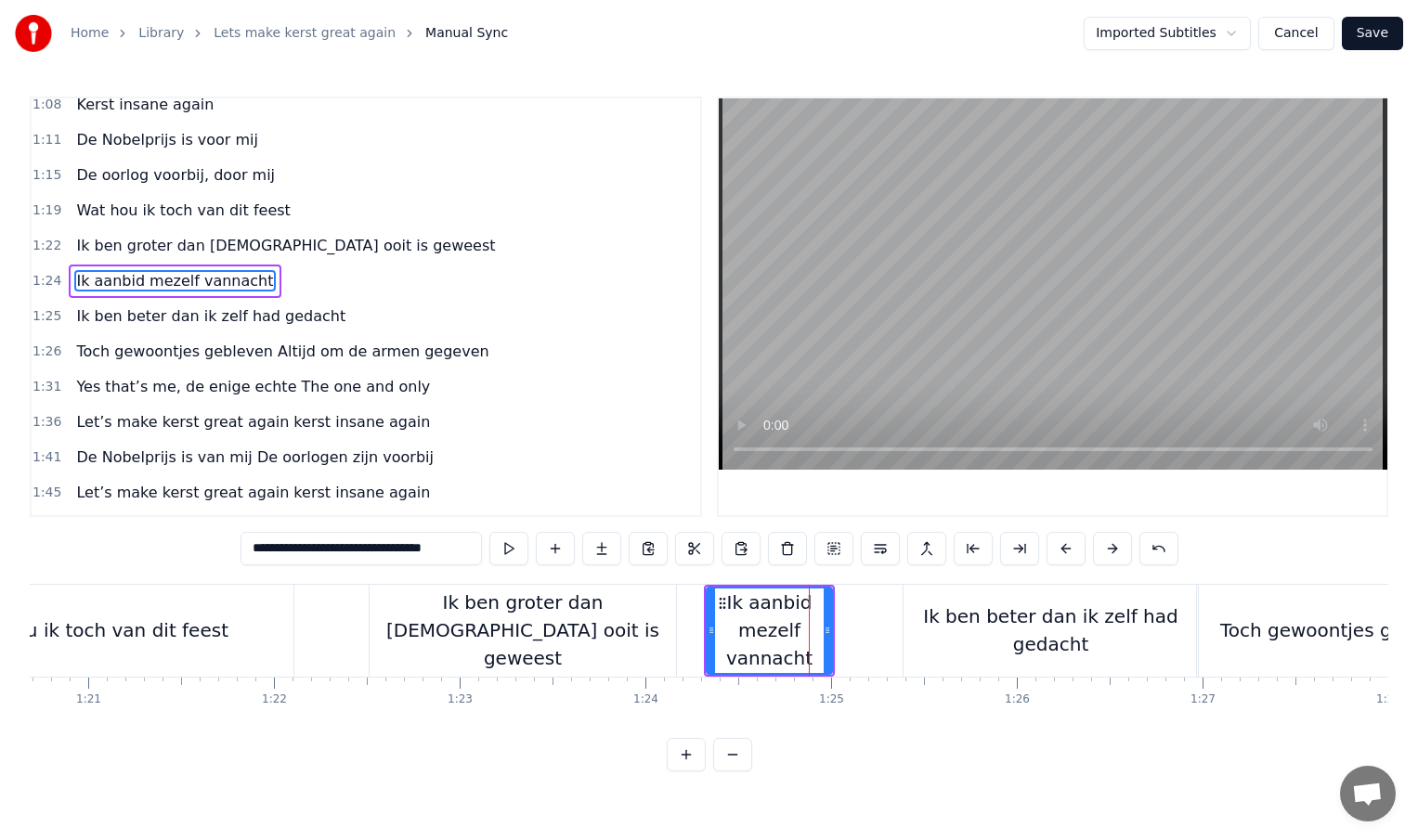
scroll to position [375, 0]
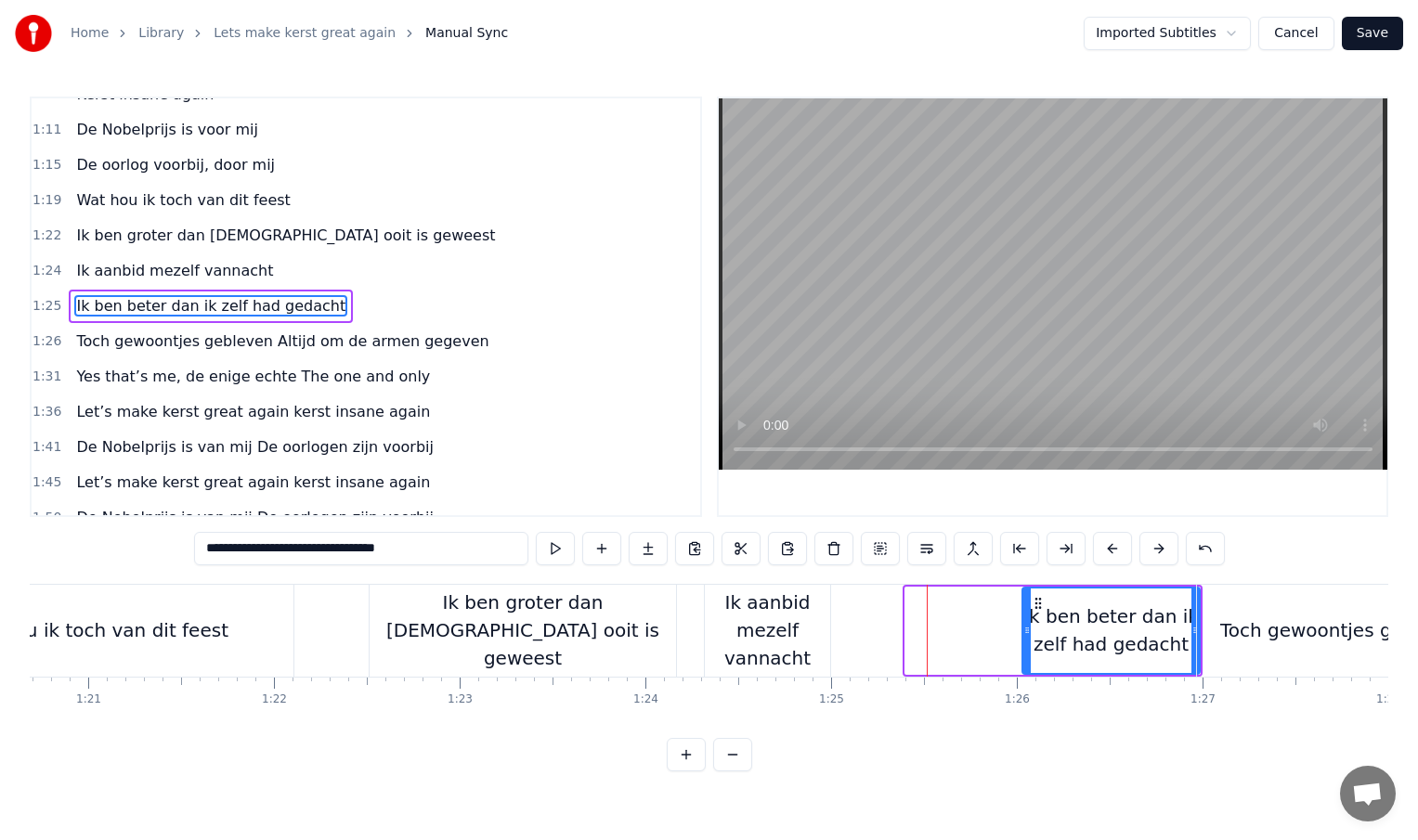
drag, startPoint x: 909, startPoint y: 632, endPoint x: 1071, endPoint y: 633, distance: 162.0
click at [1031, 635] on icon at bounding box center [1027, 630] width 8 height 15
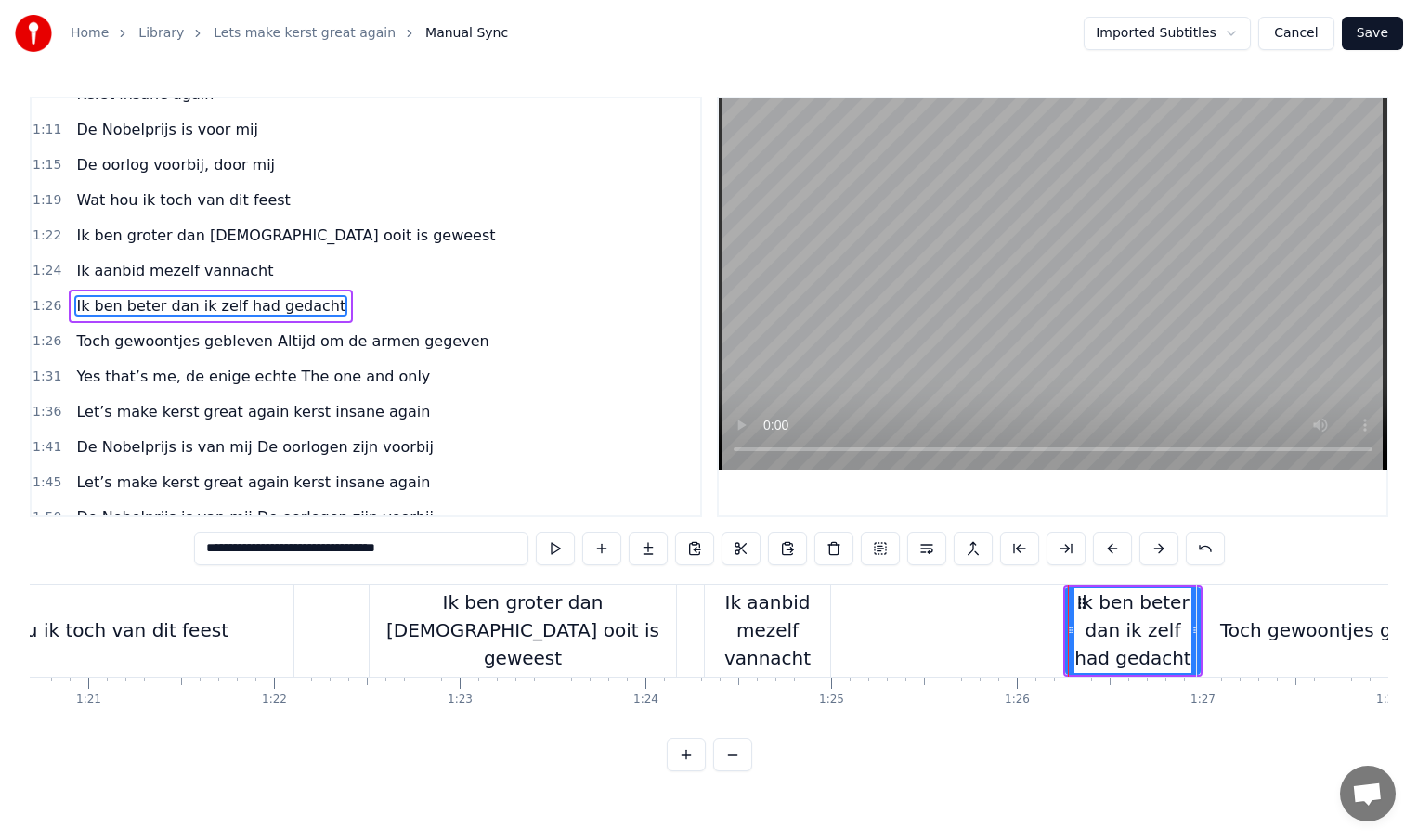
click at [774, 637] on div "Ik aanbid mezelf vannacht" at bounding box center [768, 630] width 126 height 83
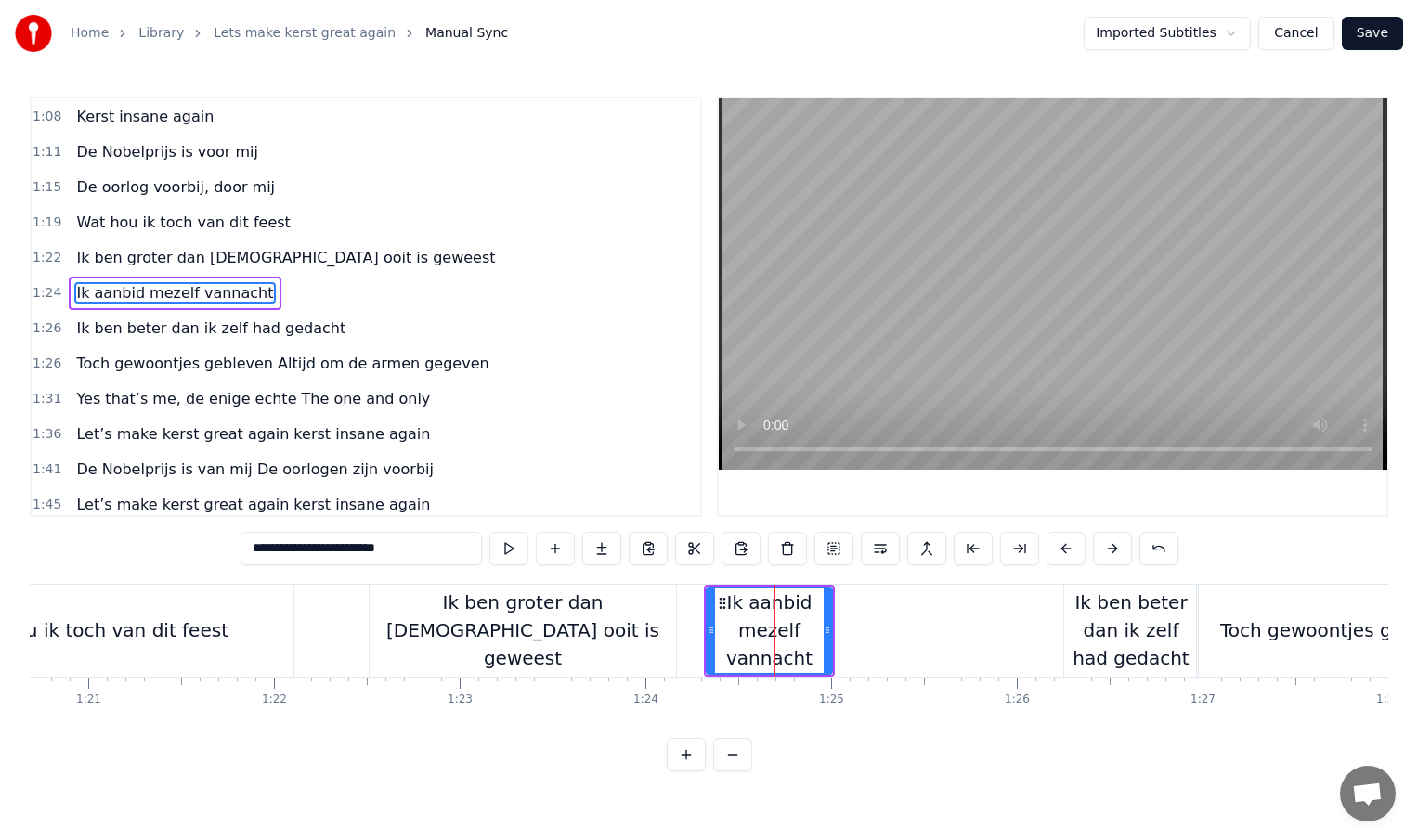
scroll to position [339, 0]
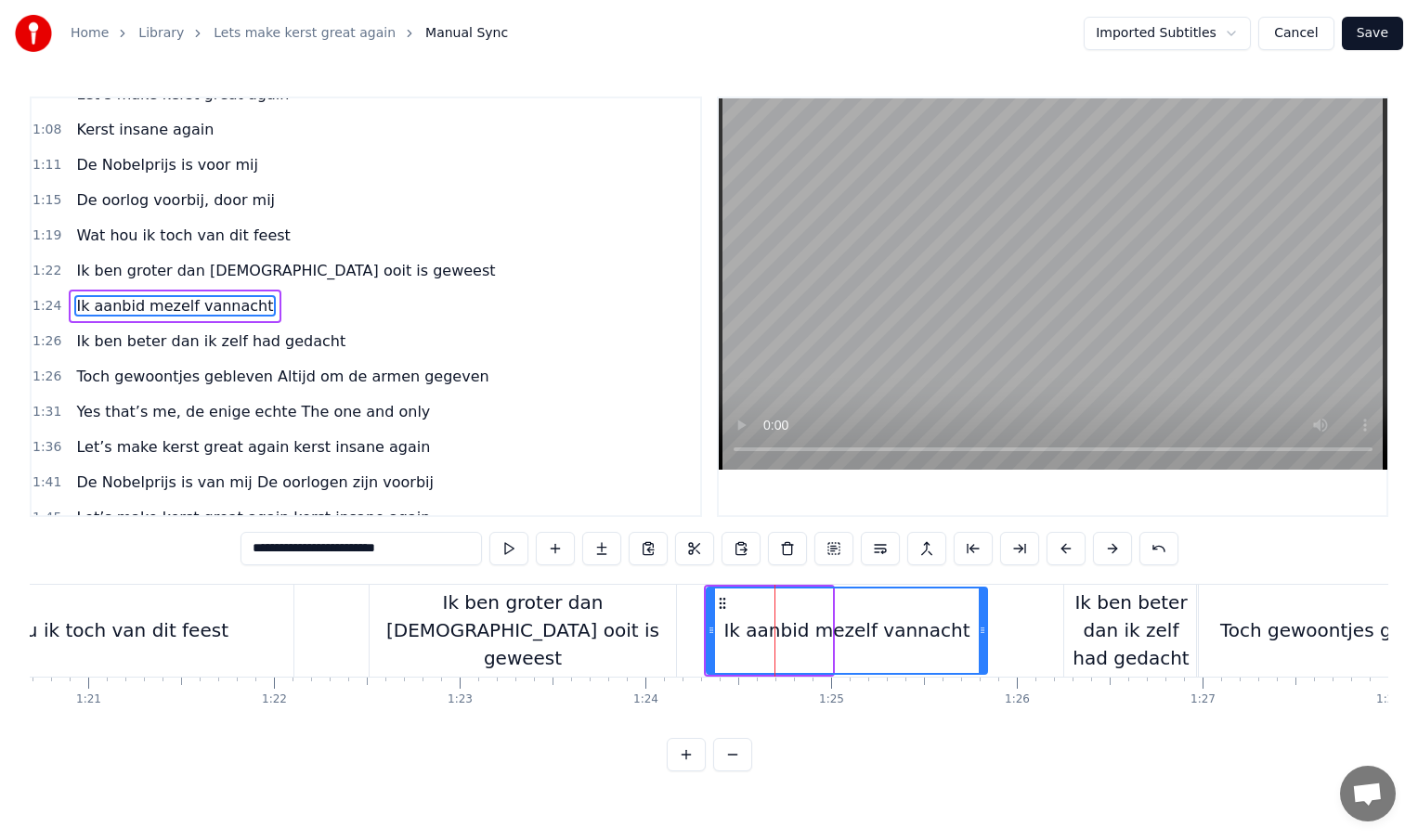
drag, startPoint x: 830, startPoint y: 630, endPoint x: 987, endPoint y: 630, distance: 157.0
click at [986, 630] on icon at bounding box center [982, 630] width 8 height 15
click at [407, 627] on div "Ik ben groter dan [DEMOGRAPHIC_DATA] ooit is geweest" at bounding box center [523, 630] width 307 height 83
type input "**********"
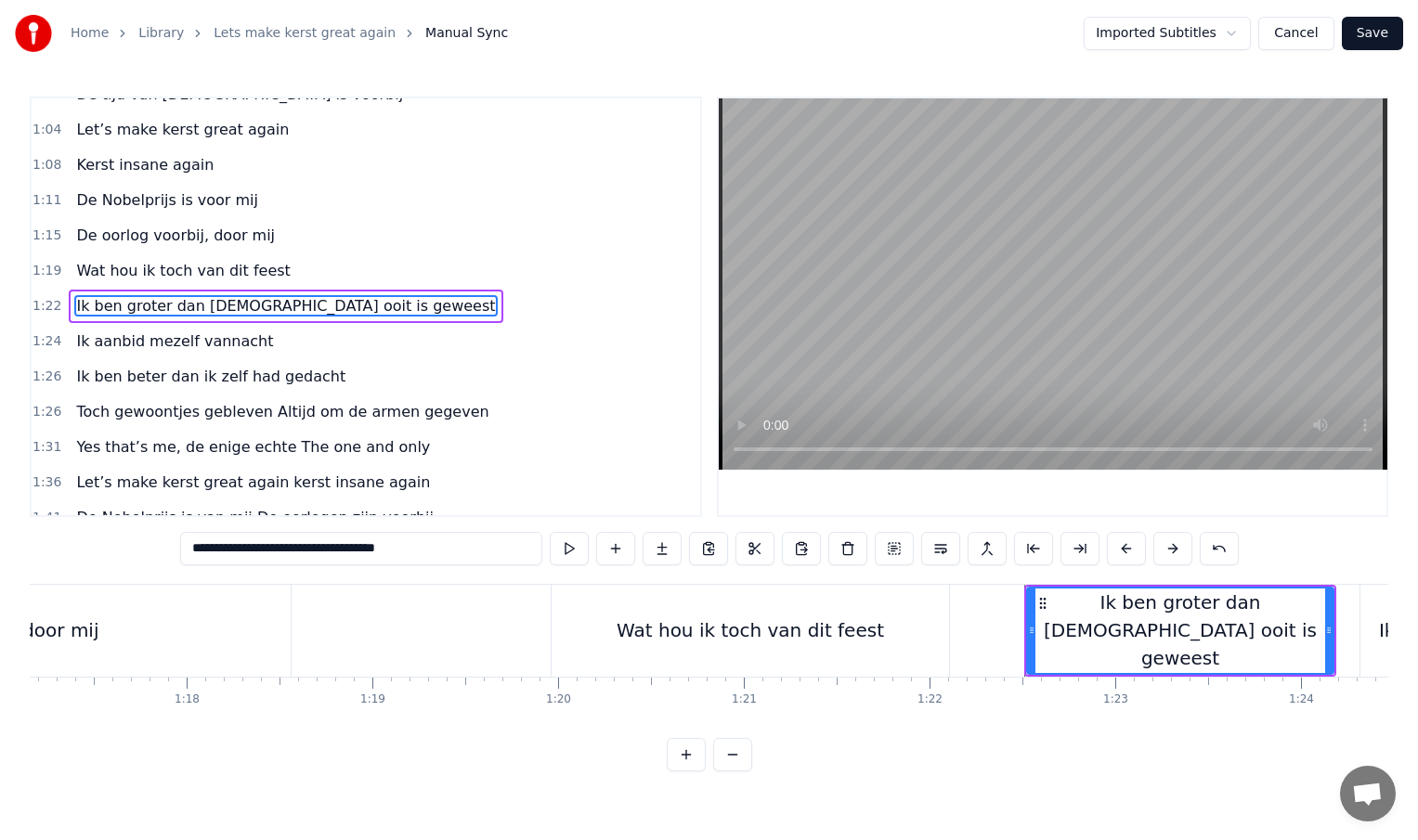
scroll to position [0, 14179]
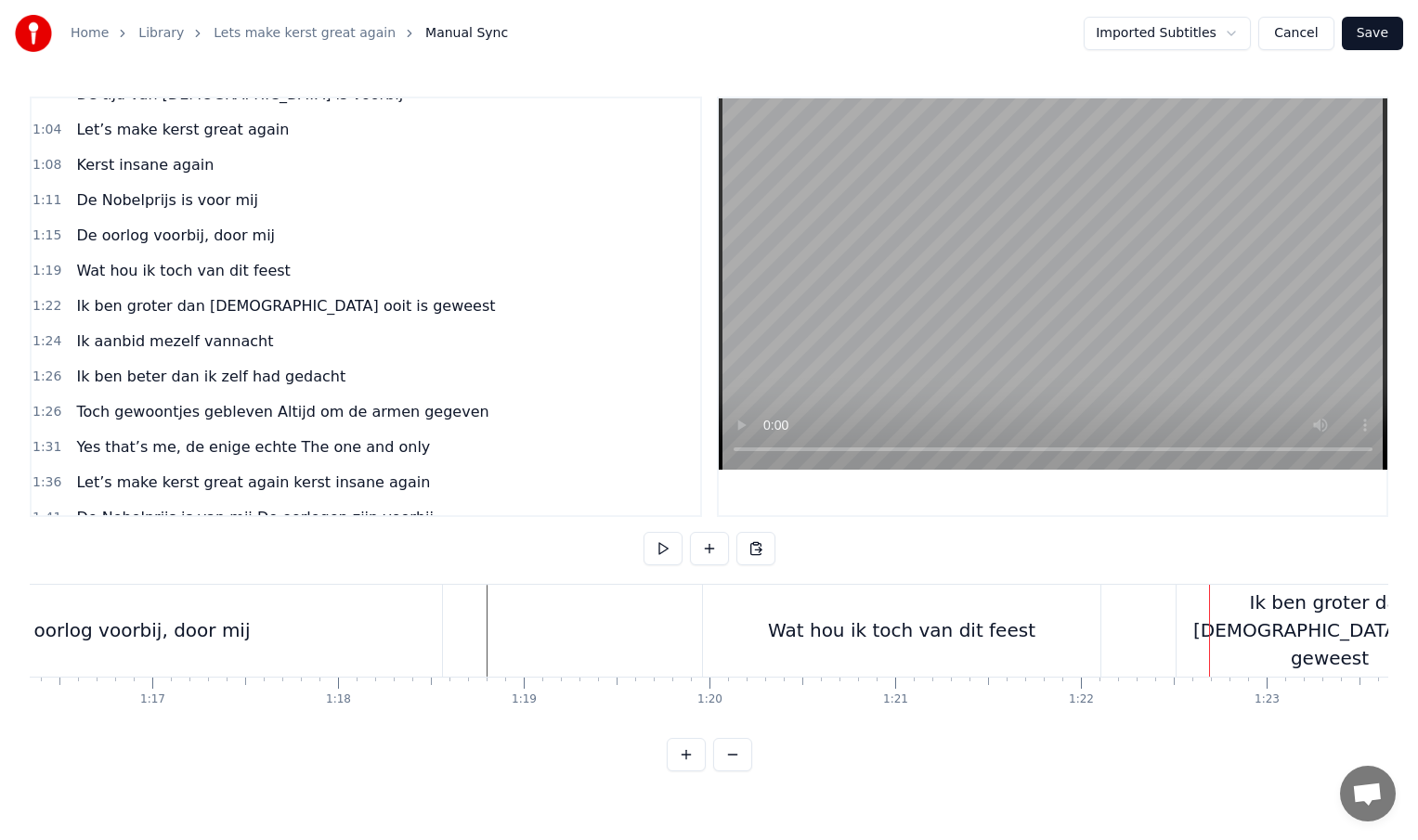
click at [1230, 630] on div "Ik ben groter dan [DEMOGRAPHIC_DATA] ooit is geweest" at bounding box center [1330, 630] width 307 height 83
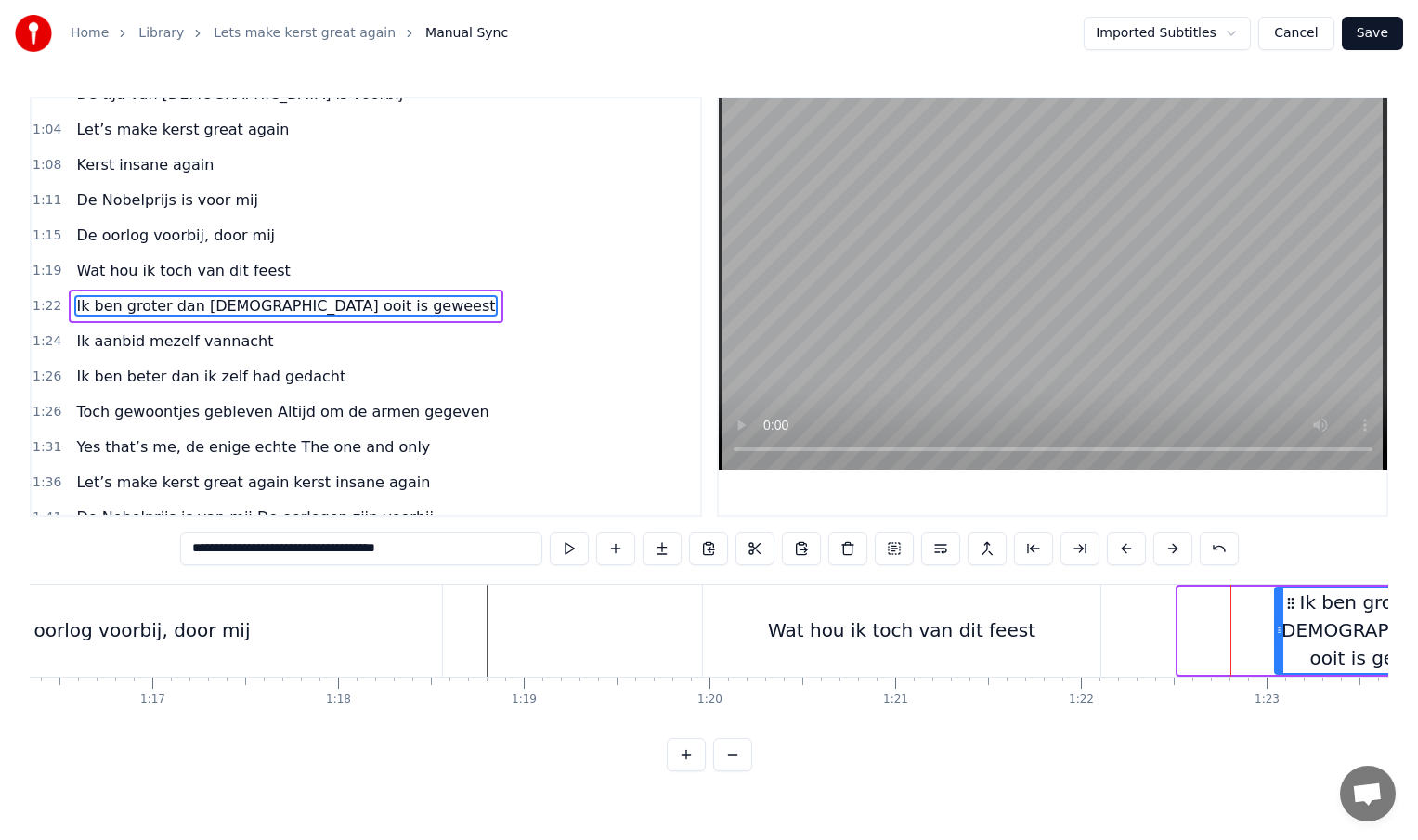
drag, startPoint x: 1180, startPoint y: 632, endPoint x: 1286, endPoint y: 634, distance: 106.0
click at [1283, 634] on icon at bounding box center [1280, 630] width 8 height 15
click at [1069, 647] on div "Wat hou ik toch van dit feest" at bounding box center [901, 630] width 398 height 92
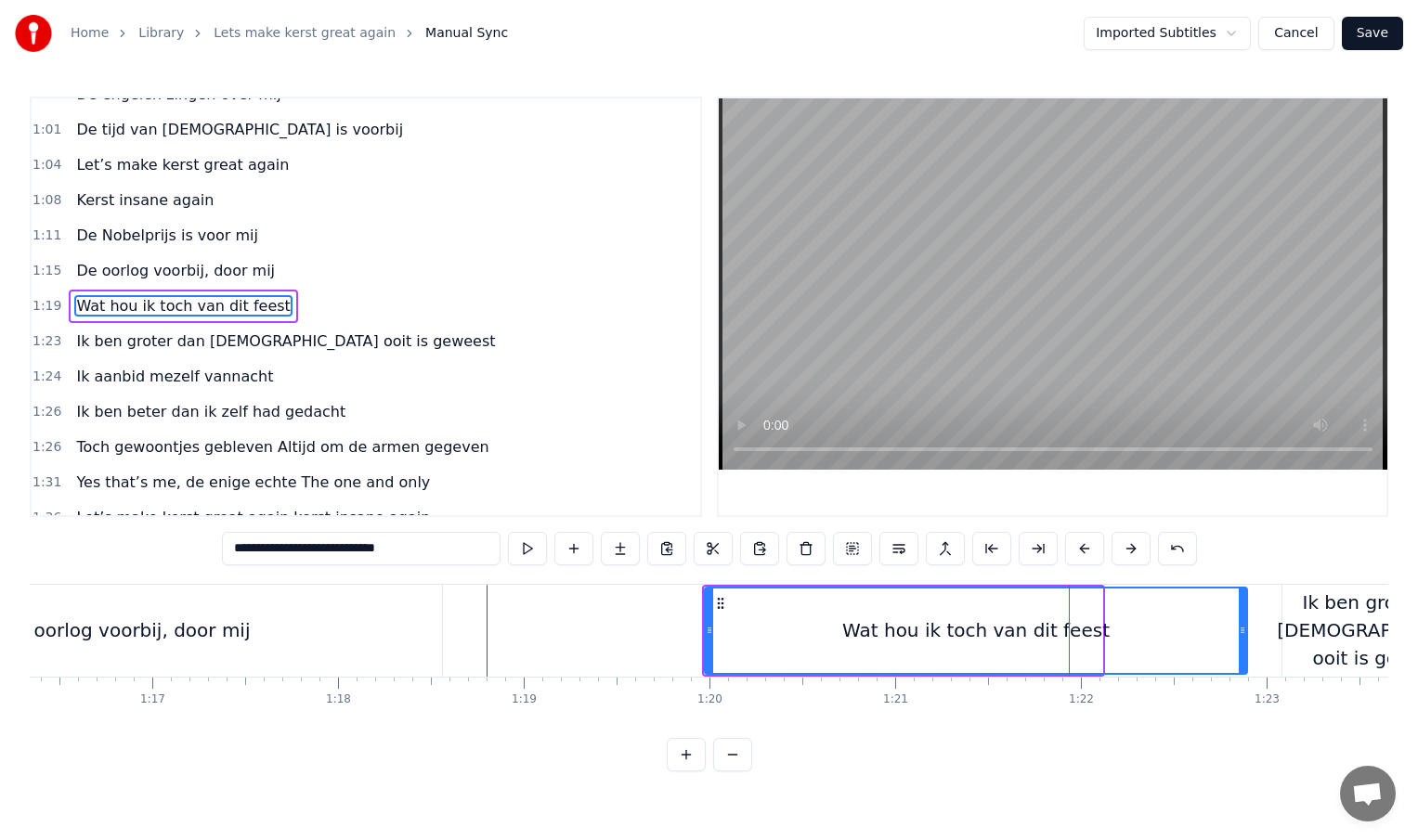
drag, startPoint x: 1099, startPoint y: 631, endPoint x: 1244, endPoint y: 633, distance: 145.0
click at [1244, 633] on icon at bounding box center [1243, 630] width 8 height 15
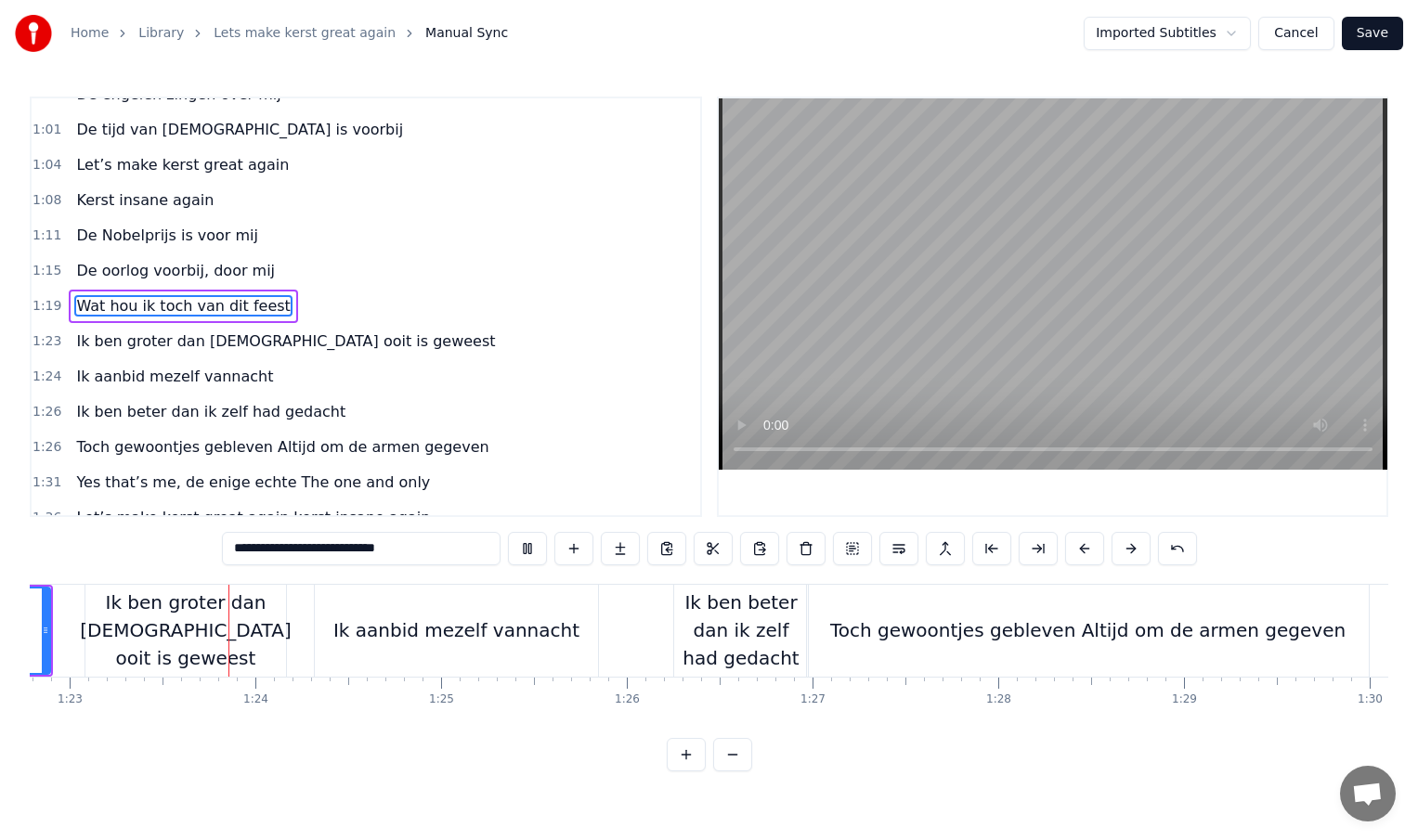
scroll to position [0, 15381]
click at [400, 644] on div "Ik aanbid mezelf vannacht" at bounding box center [451, 630] width 246 height 28
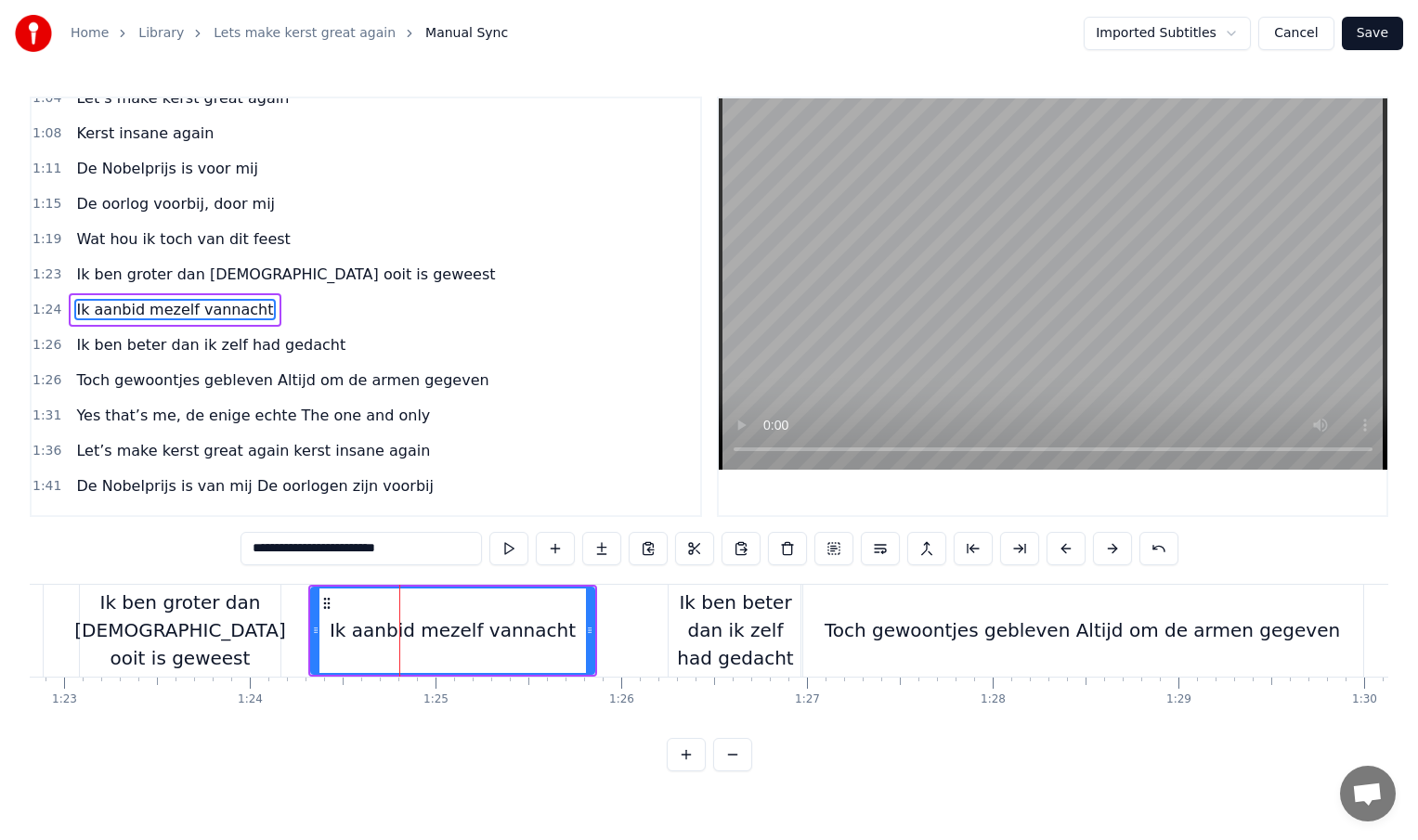
scroll to position [339, 0]
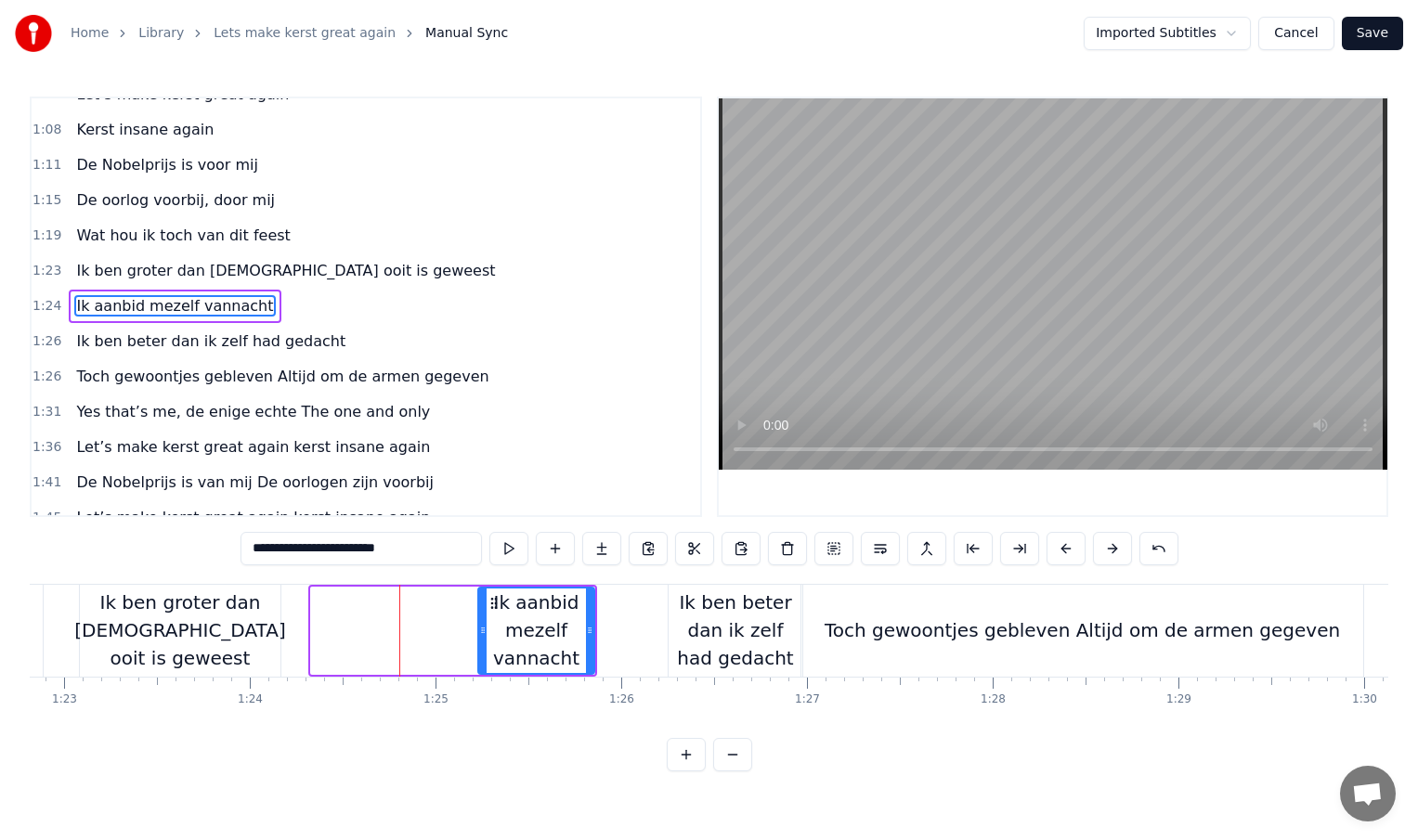
drag, startPoint x: 316, startPoint y: 629, endPoint x: 497, endPoint y: 634, distance: 181.1
click at [487, 634] on icon at bounding box center [483, 630] width 8 height 15
click at [241, 633] on div "Ik ben groter dan [DEMOGRAPHIC_DATA] ooit is geweest" at bounding box center [180, 630] width 211 height 83
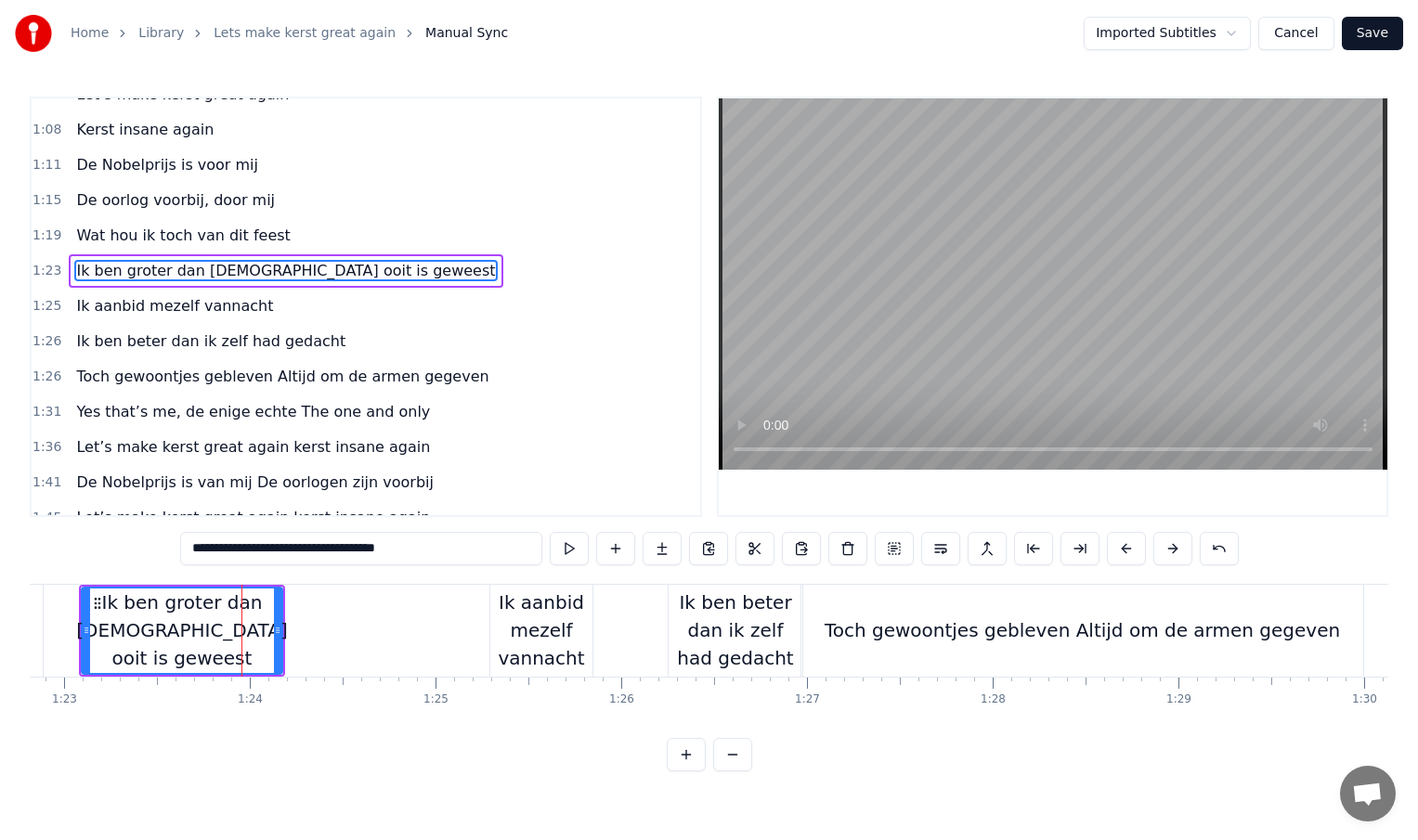
scroll to position [304, 0]
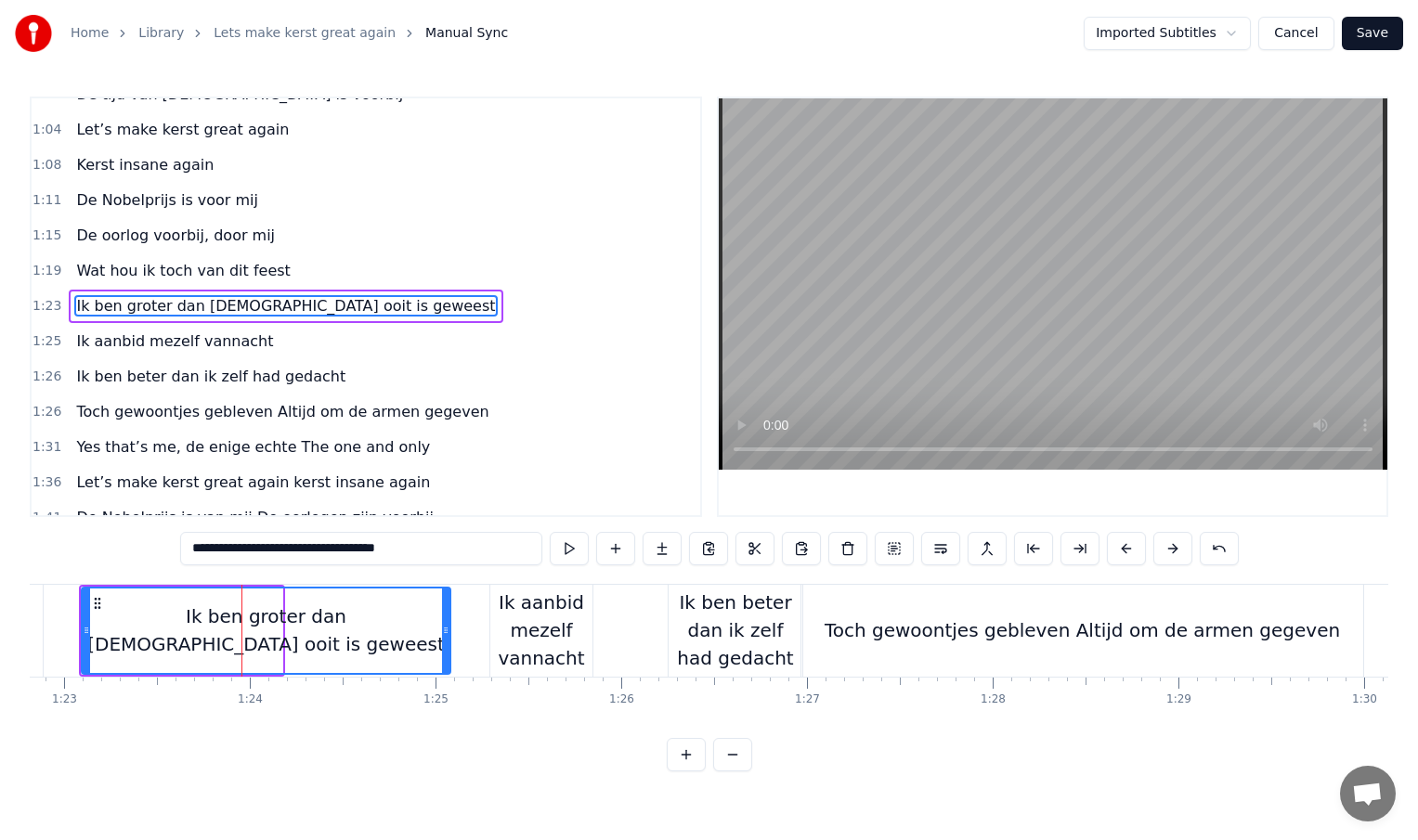
drag, startPoint x: 280, startPoint y: 631, endPoint x: 447, endPoint y: 631, distance: 167.0
click at [447, 631] on icon at bounding box center [446, 630] width 8 height 15
click at [141, 617] on div "Ik ben groter dan [DEMOGRAPHIC_DATA] ooit is geweest" at bounding box center [265, 631] width 367 height 56
click at [713, 606] on div "Ik ben beter dan ik zelf had gedacht" at bounding box center [736, 630] width 134 height 83
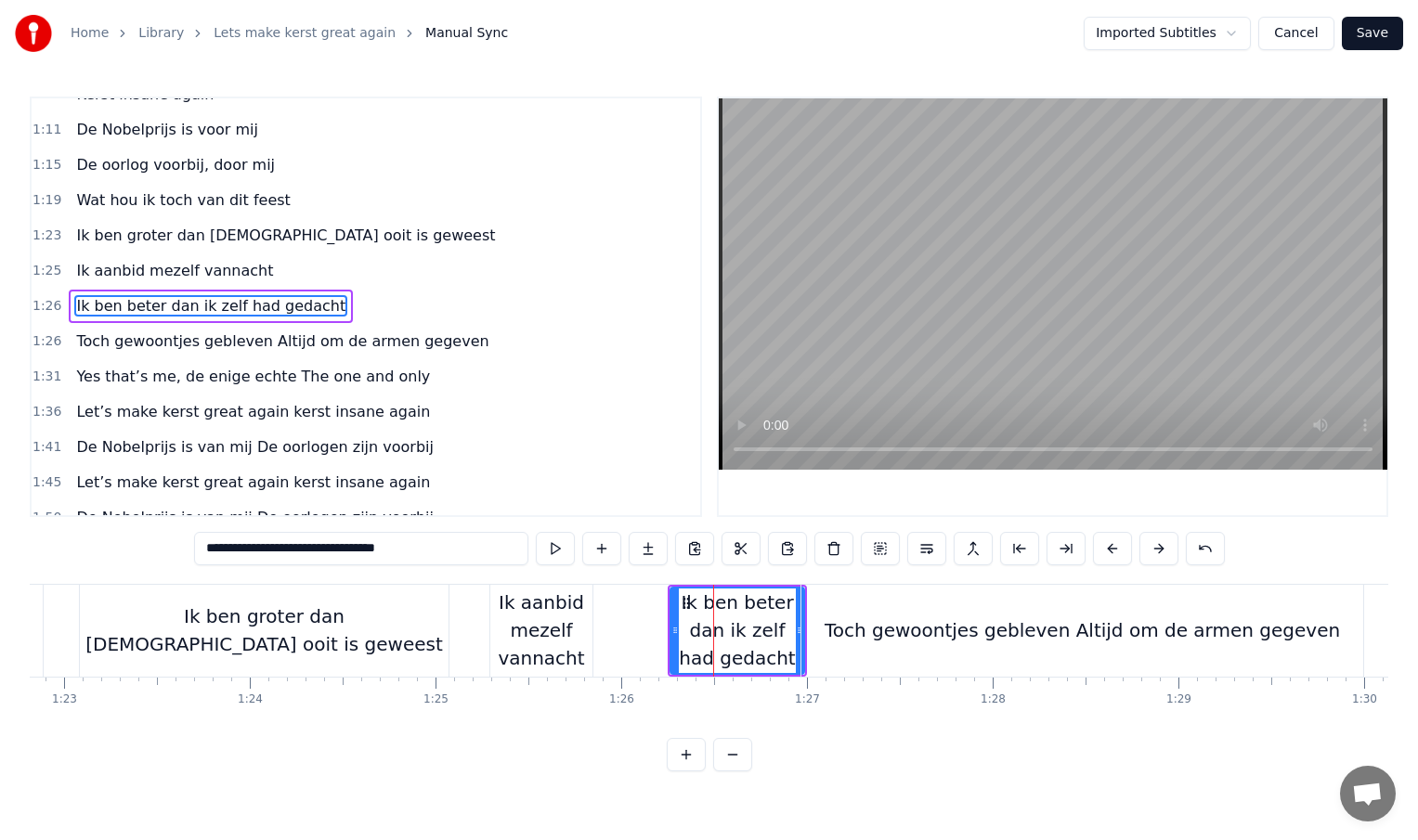
click at [848, 622] on div "Toch gewoontjes gebleven Altijd om de armen gegeven" at bounding box center [1082, 630] width 561 height 92
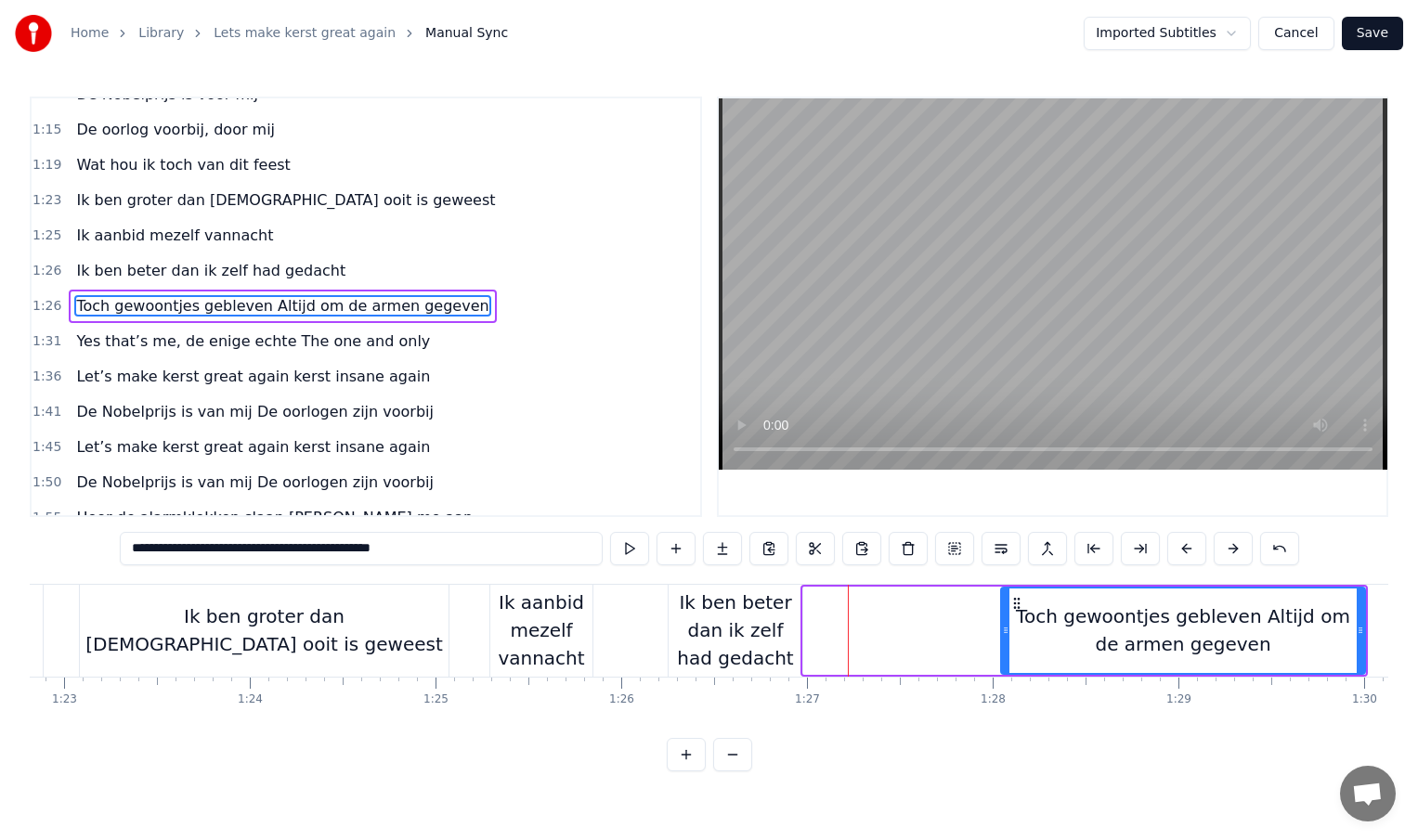
drag, startPoint x: 806, startPoint y: 632, endPoint x: 1040, endPoint y: 628, distance: 234.0
click at [1010, 628] on icon at bounding box center [1006, 630] width 8 height 15
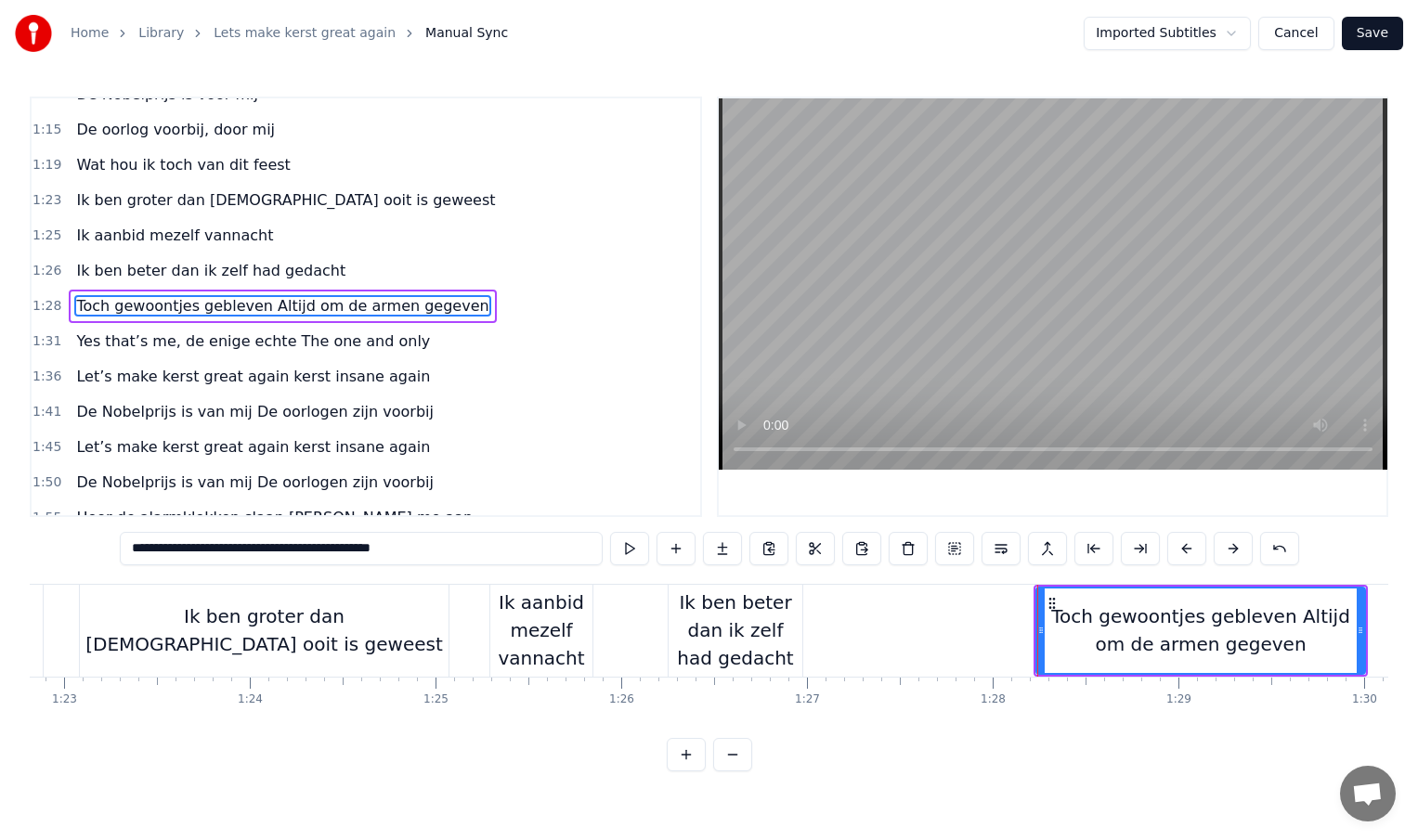
click at [763, 641] on div "Ik ben beter dan ik zelf had gedacht" at bounding box center [736, 630] width 134 height 83
type input "**********"
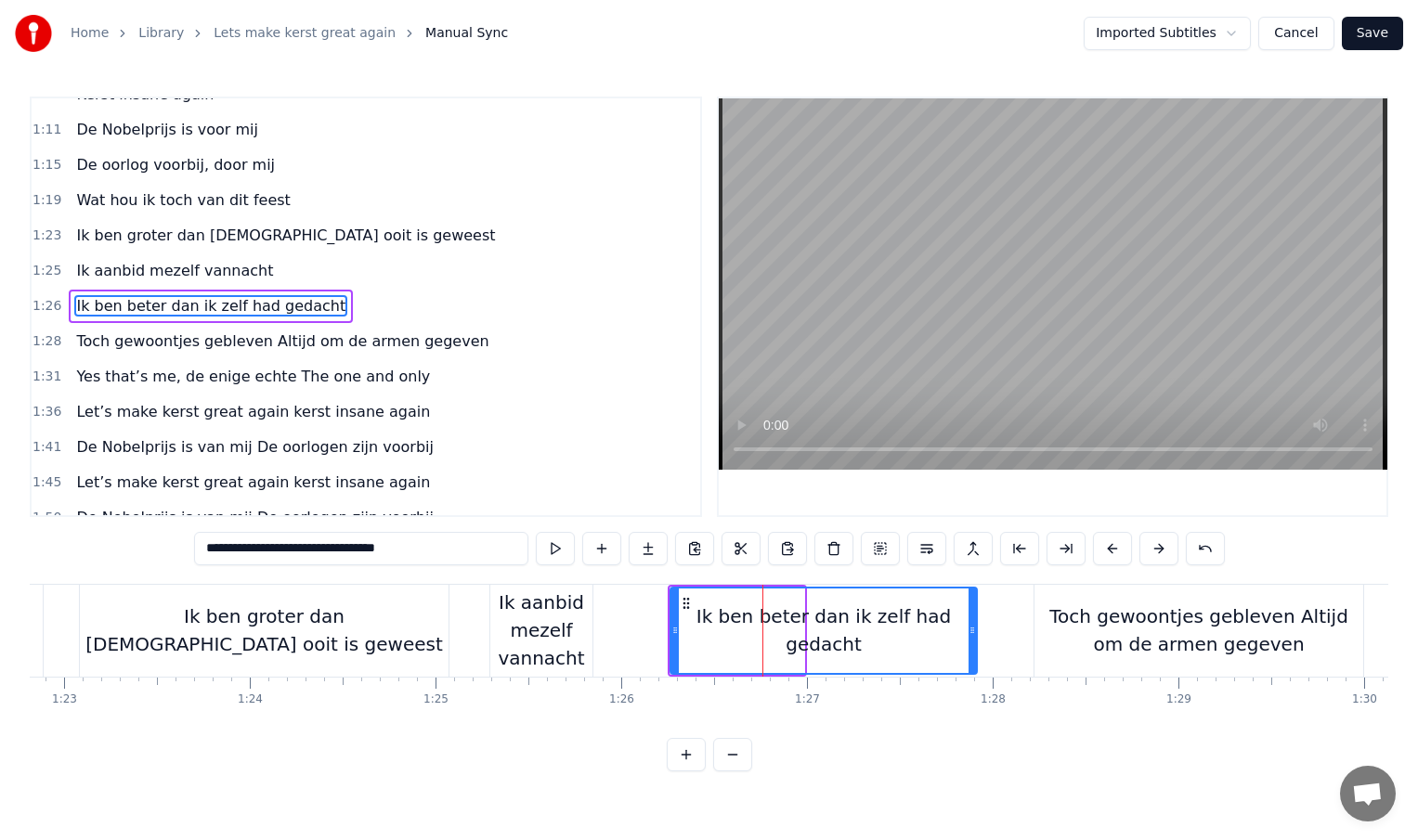
drag, startPoint x: 799, startPoint y: 636, endPoint x: 1042, endPoint y: 637, distance: 243.0
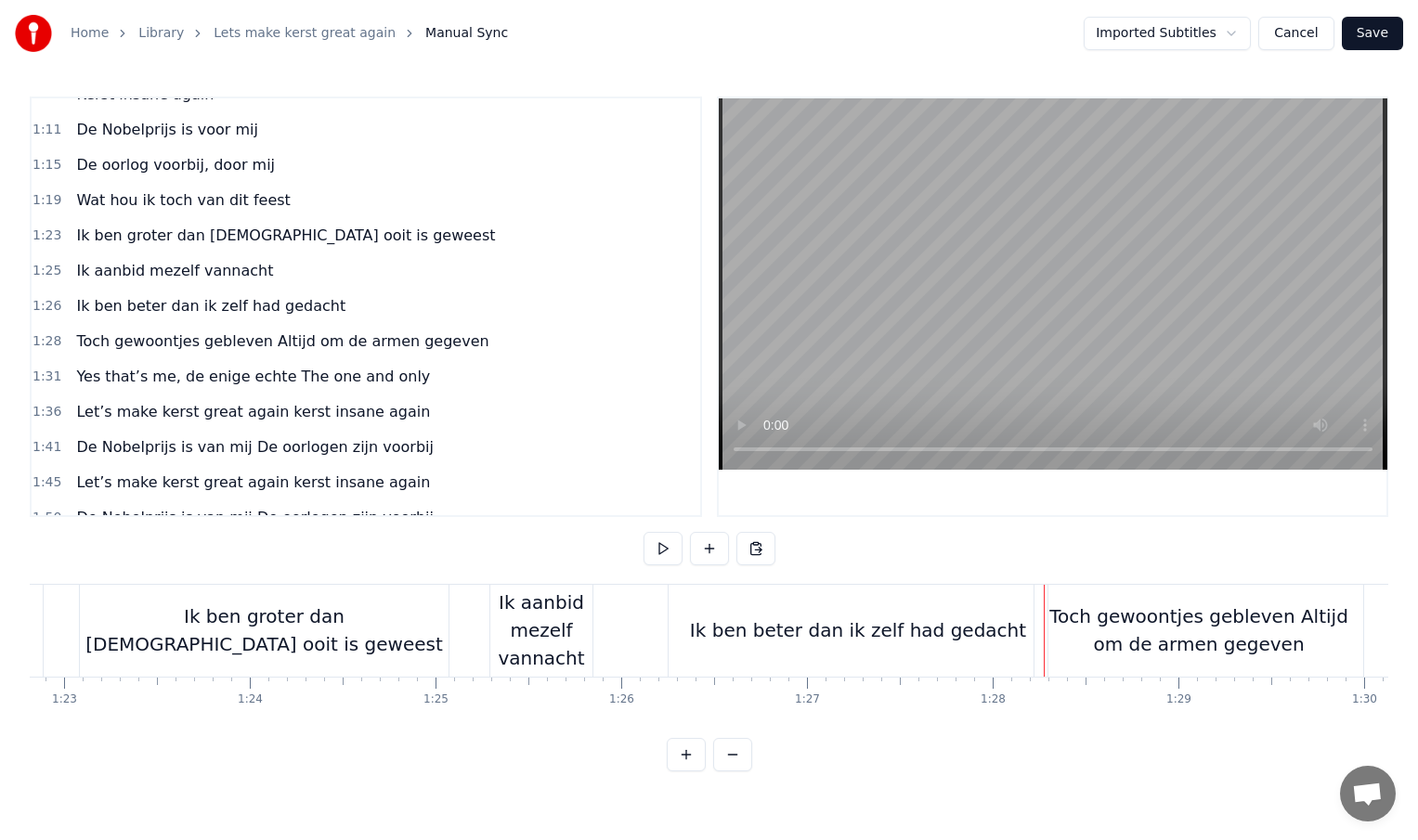
click at [689, 635] on div "Ik ben beter dan ik zelf had gedacht" at bounding box center [858, 630] width 378 height 92
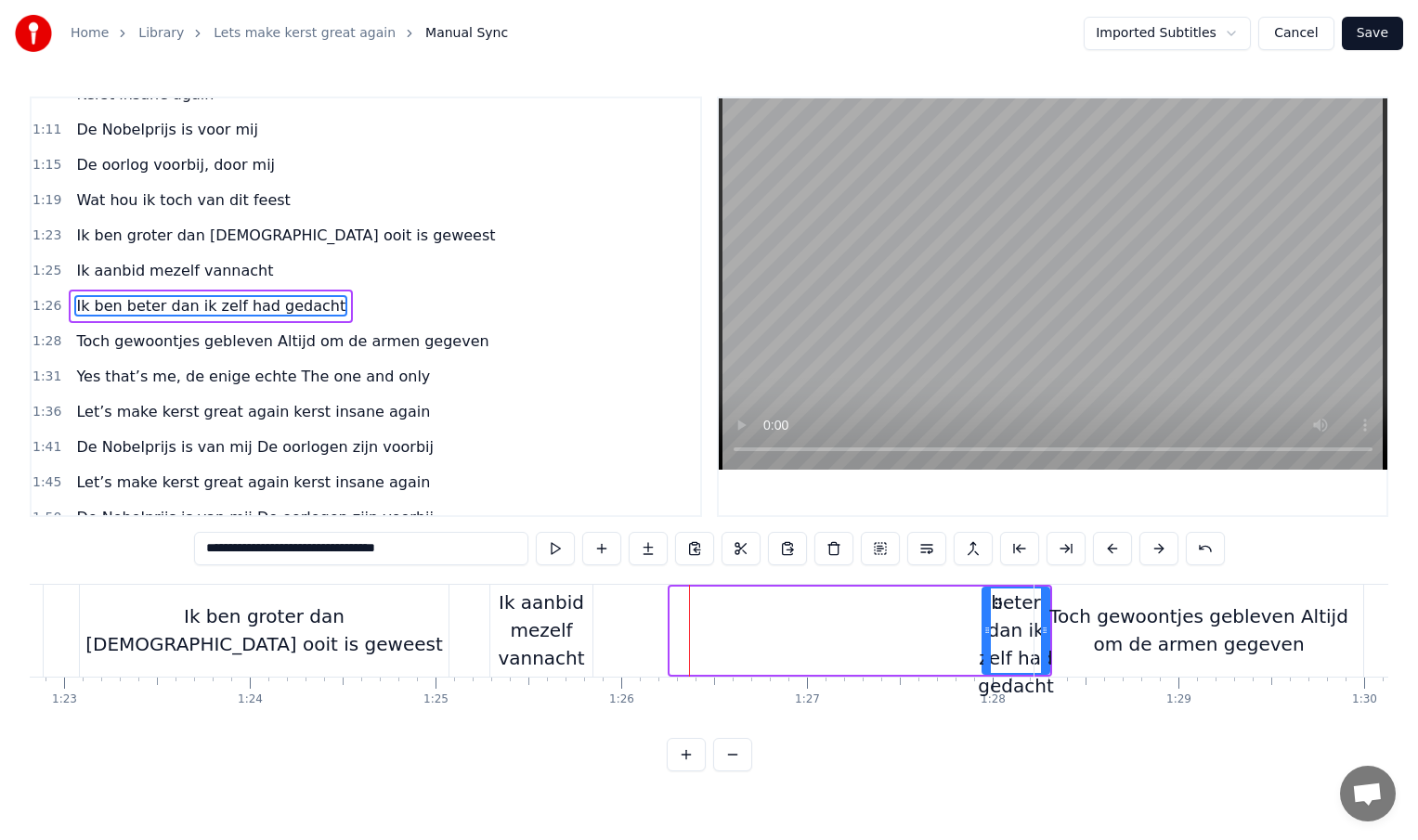
drag, startPoint x: 676, startPoint y: 632, endPoint x: 988, endPoint y: 630, distance: 312.0
click at [988, 630] on icon at bounding box center [987, 630] width 8 height 15
click at [544, 640] on div "Ik aanbid mezelf vannacht" at bounding box center [542, 630] width 103 height 83
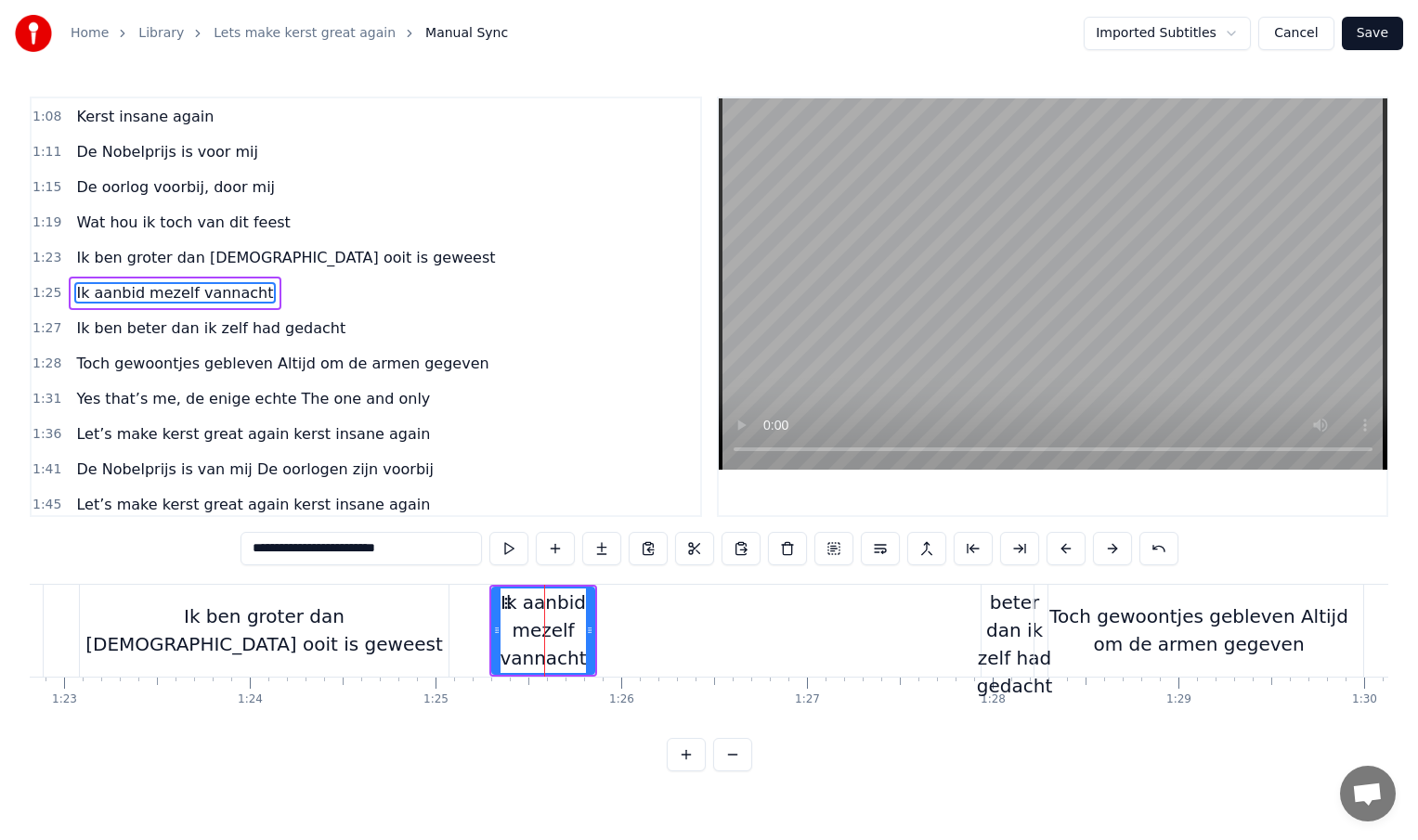
scroll to position [339, 0]
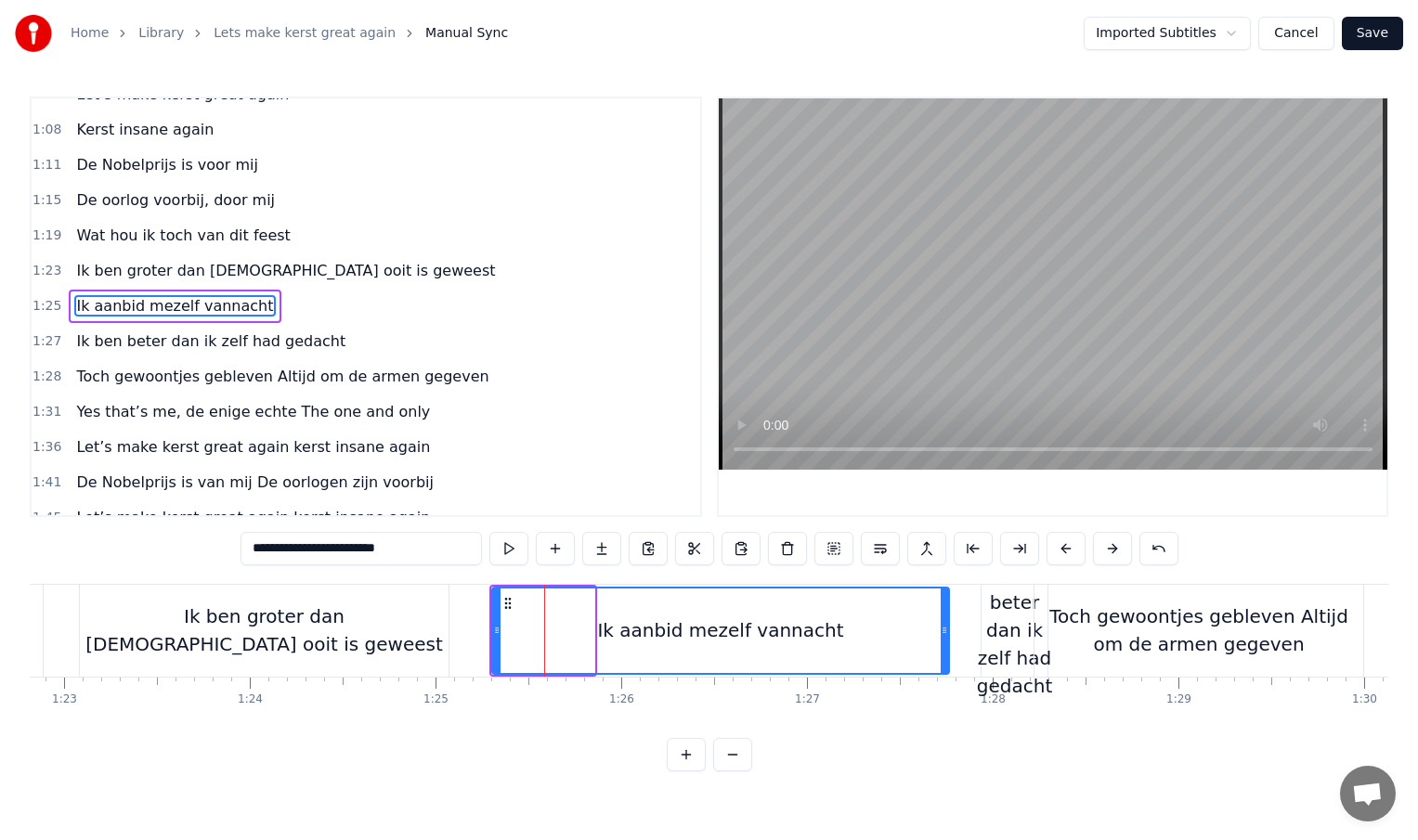
drag, startPoint x: 592, startPoint y: 630, endPoint x: 949, endPoint y: 633, distance: 357.0
click at [949, 636] on icon at bounding box center [945, 630] width 8 height 15
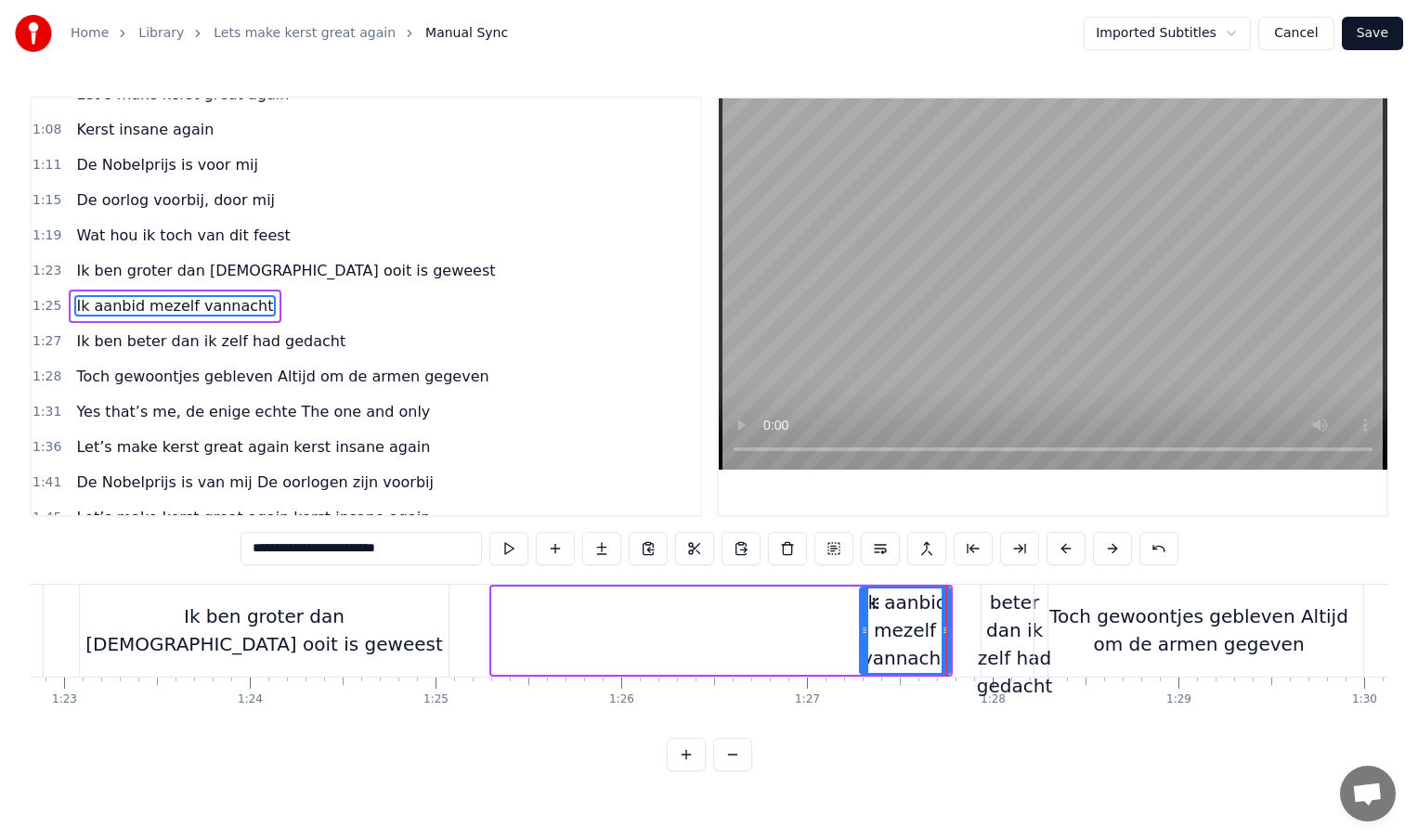
drag, startPoint x: 496, startPoint y: 633, endPoint x: 863, endPoint y: 634, distance: 367.0
click at [863, 634] on icon at bounding box center [864, 630] width 8 height 15
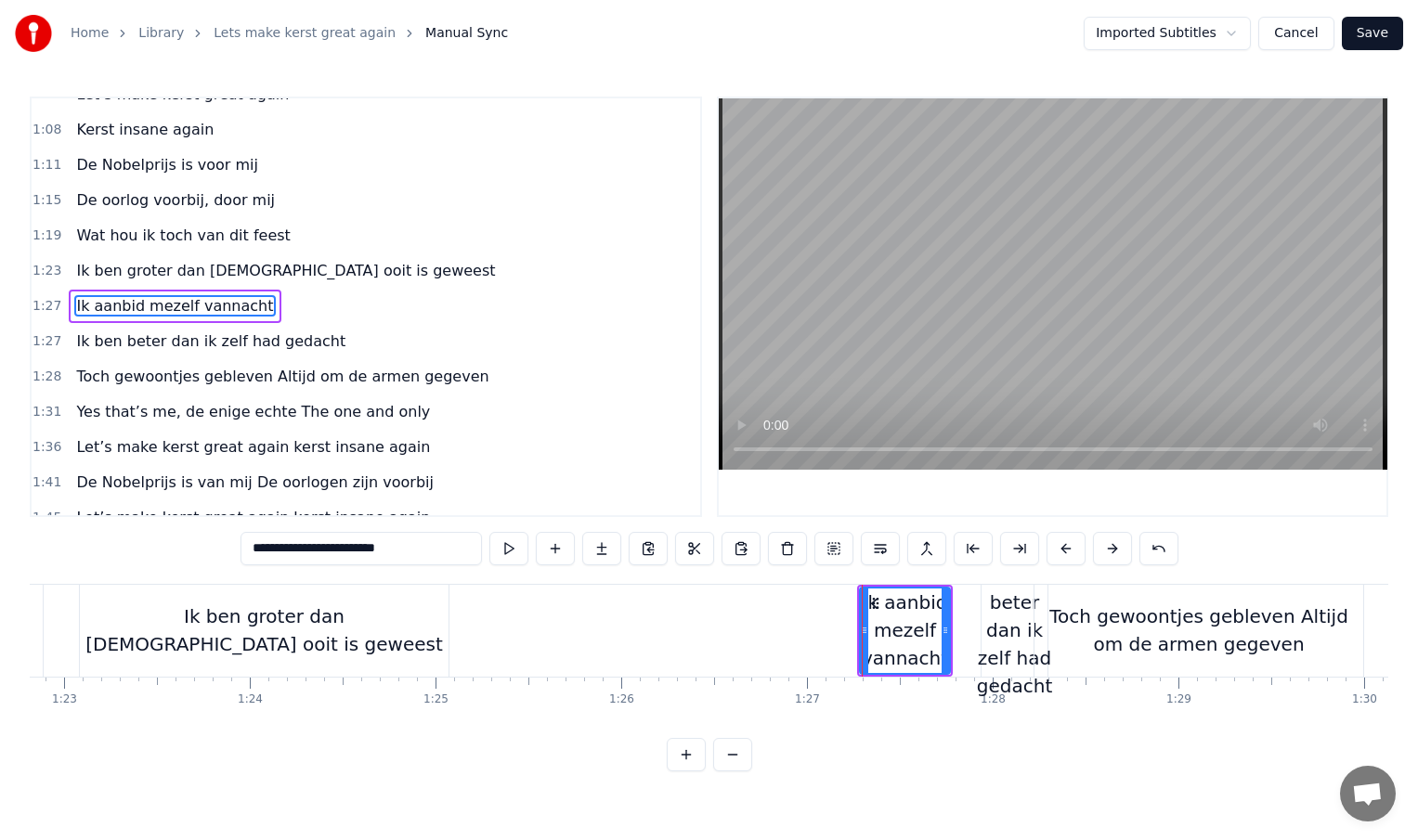
click at [420, 638] on div "Ik ben groter dan [DEMOGRAPHIC_DATA] ooit is geweest" at bounding box center [264, 631] width 369 height 56
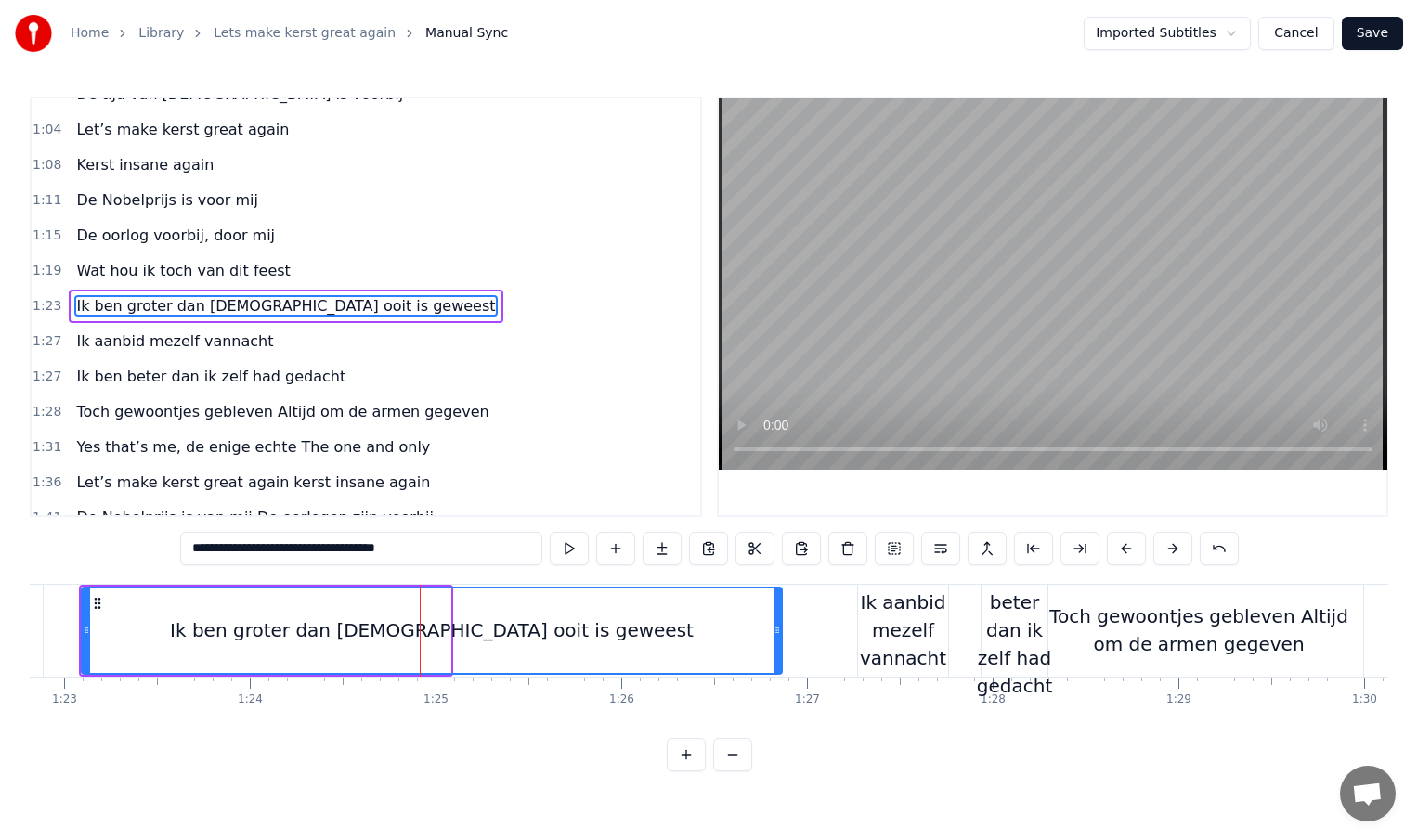
drag, startPoint x: 444, startPoint y: 632, endPoint x: 775, endPoint y: 642, distance: 331.2
click at [775, 642] on div at bounding box center [777, 630] width 8 height 84
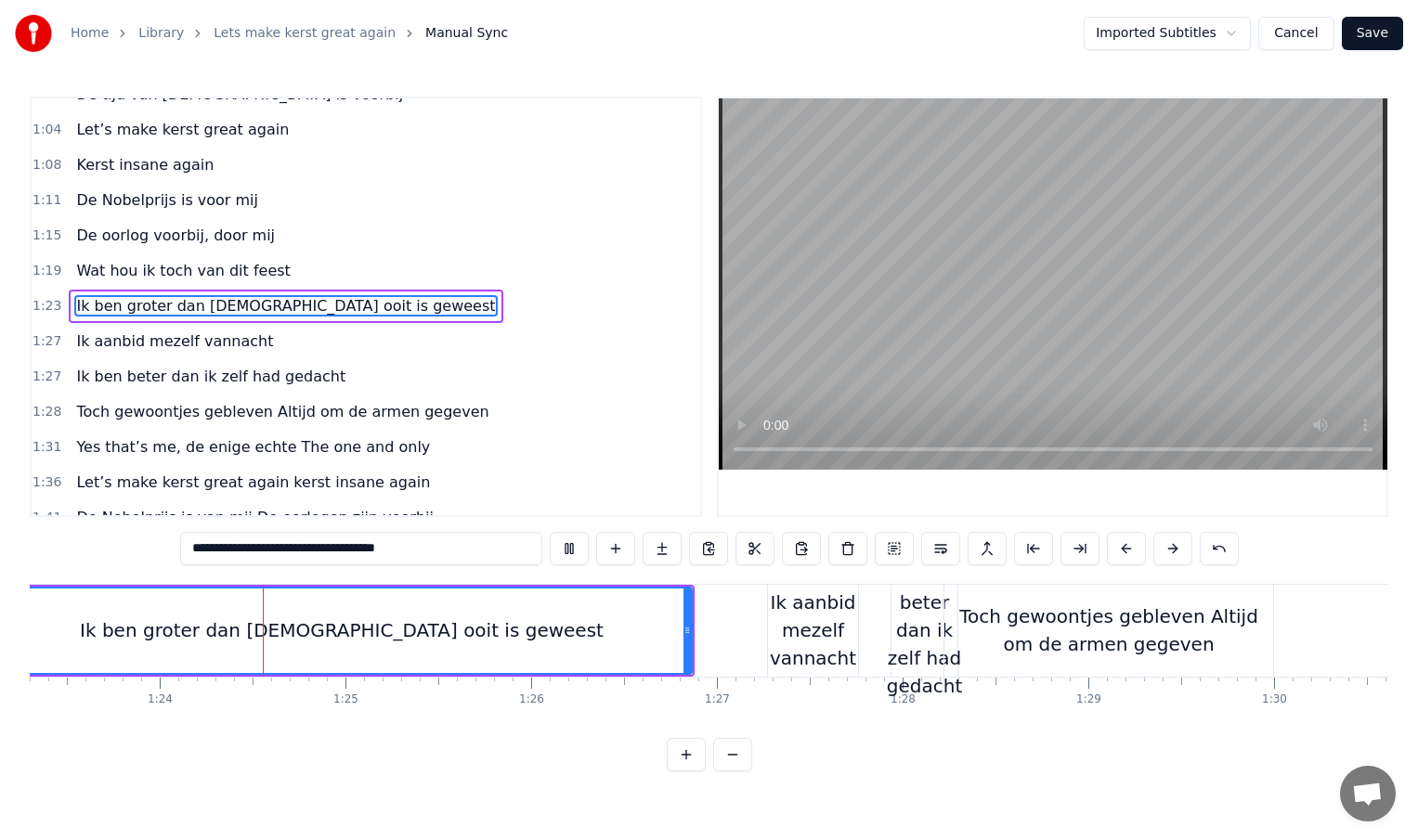
scroll to position [0, 15489]
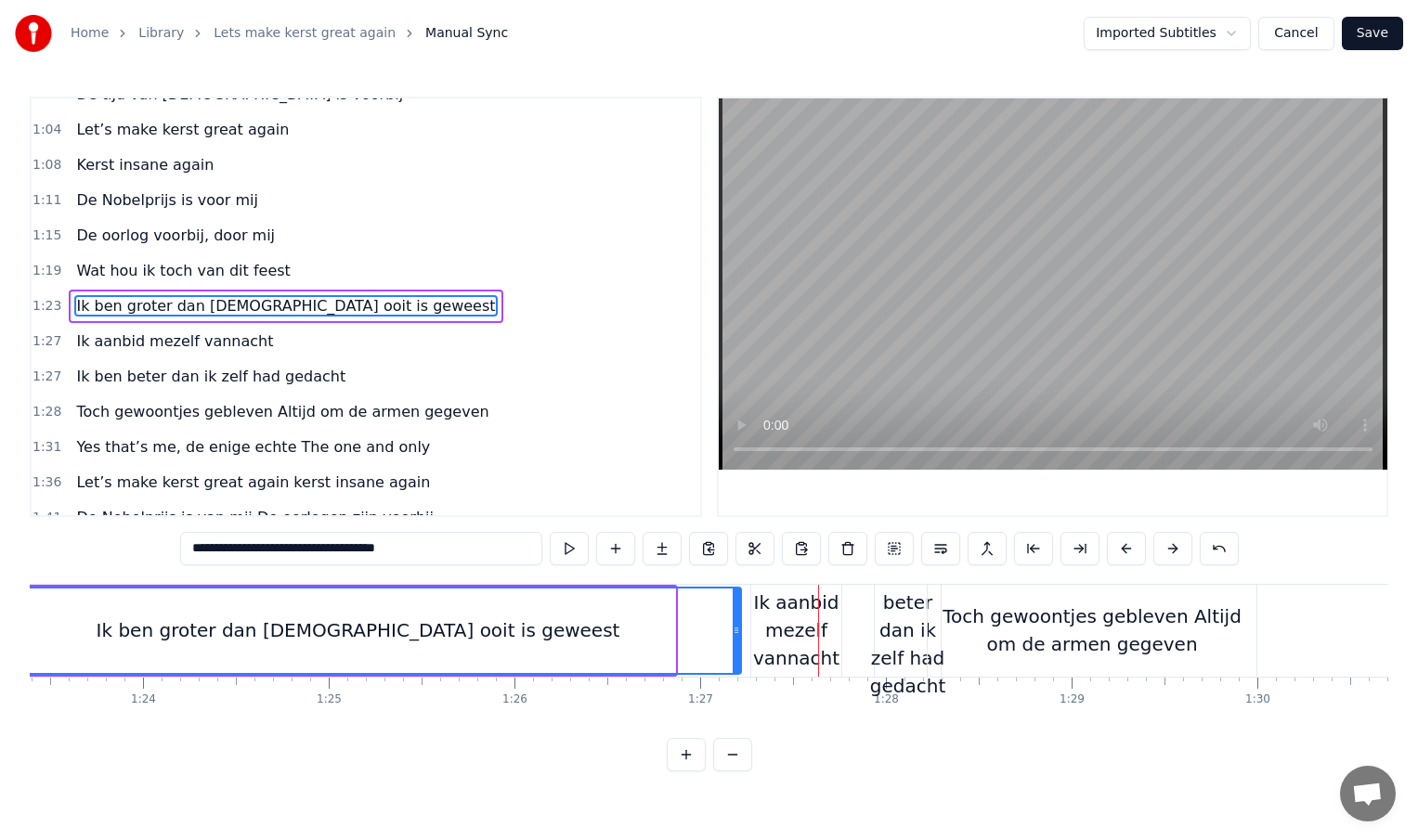
drag, startPoint x: 672, startPoint y: 633, endPoint x: 738, endPoint y: 631, distance: 66.0
click at [738, 631] on icon at bounding box center [737, 630] width 8 height 15
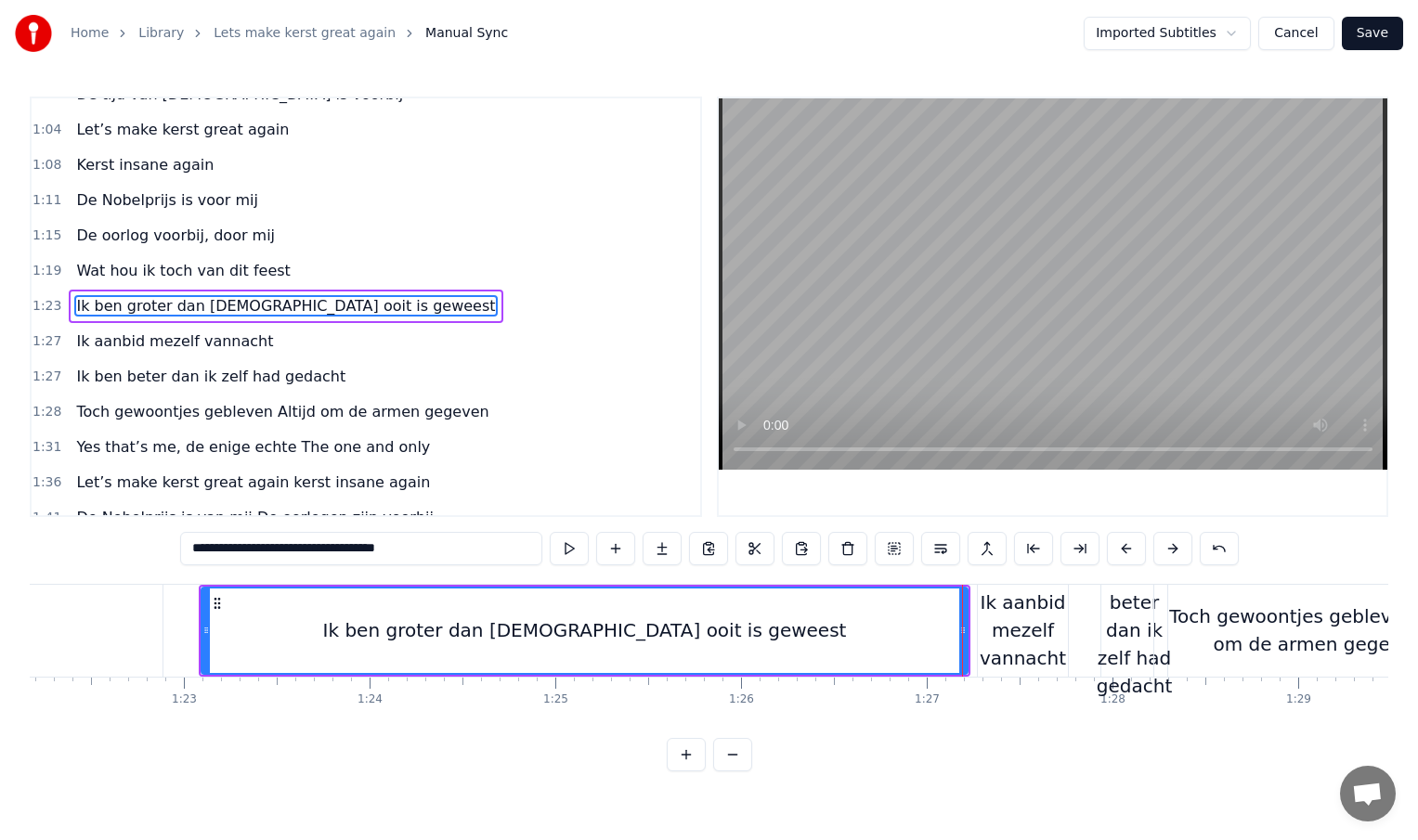
scroll to position [0, 15256]
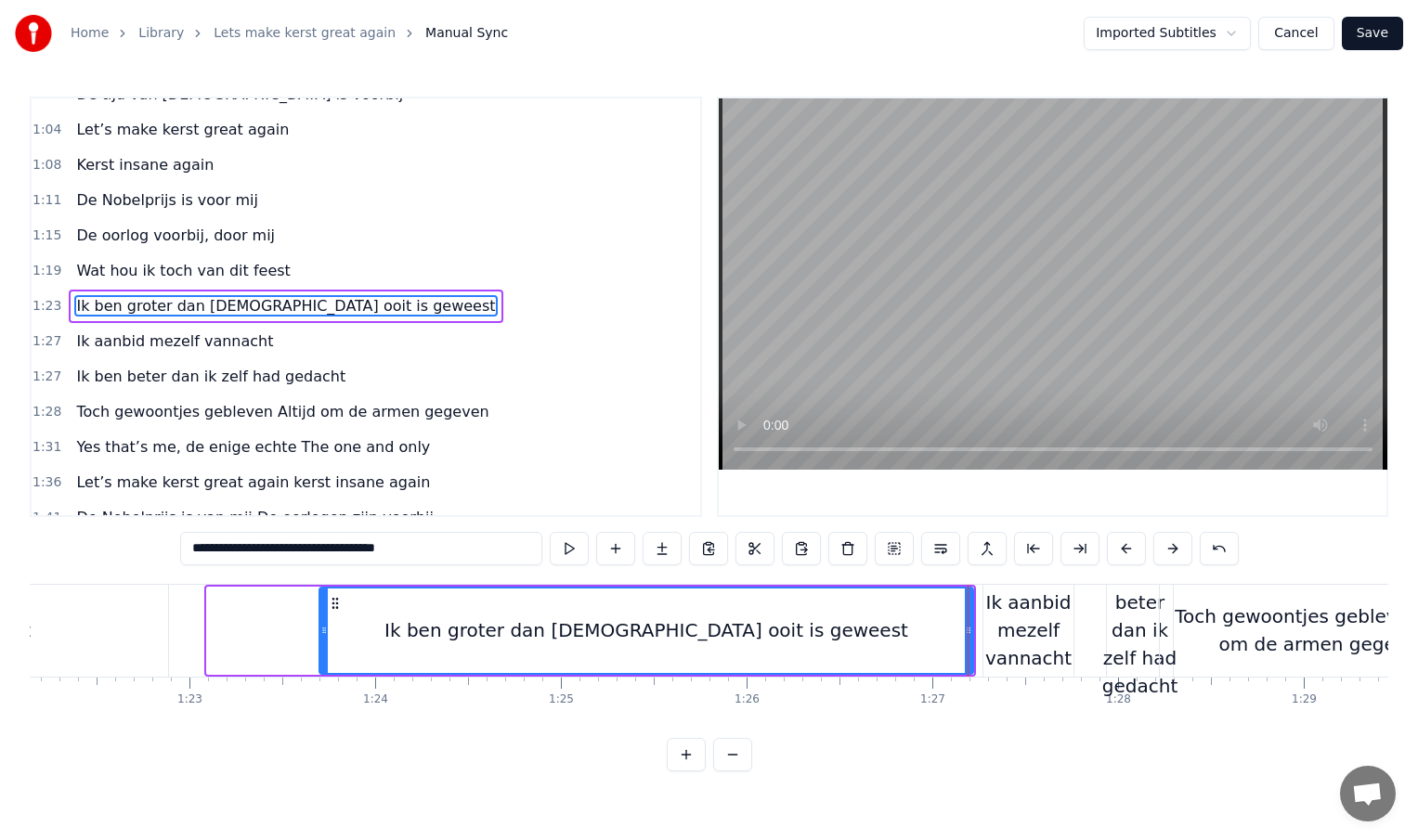
drag, startPoint x: 210, startPoint y: 631, endPoint x: 335, endPoint y: 632, distance: 125.0
click at [328, 632] on icon at bounding box center [324, 630] width 8 height 15
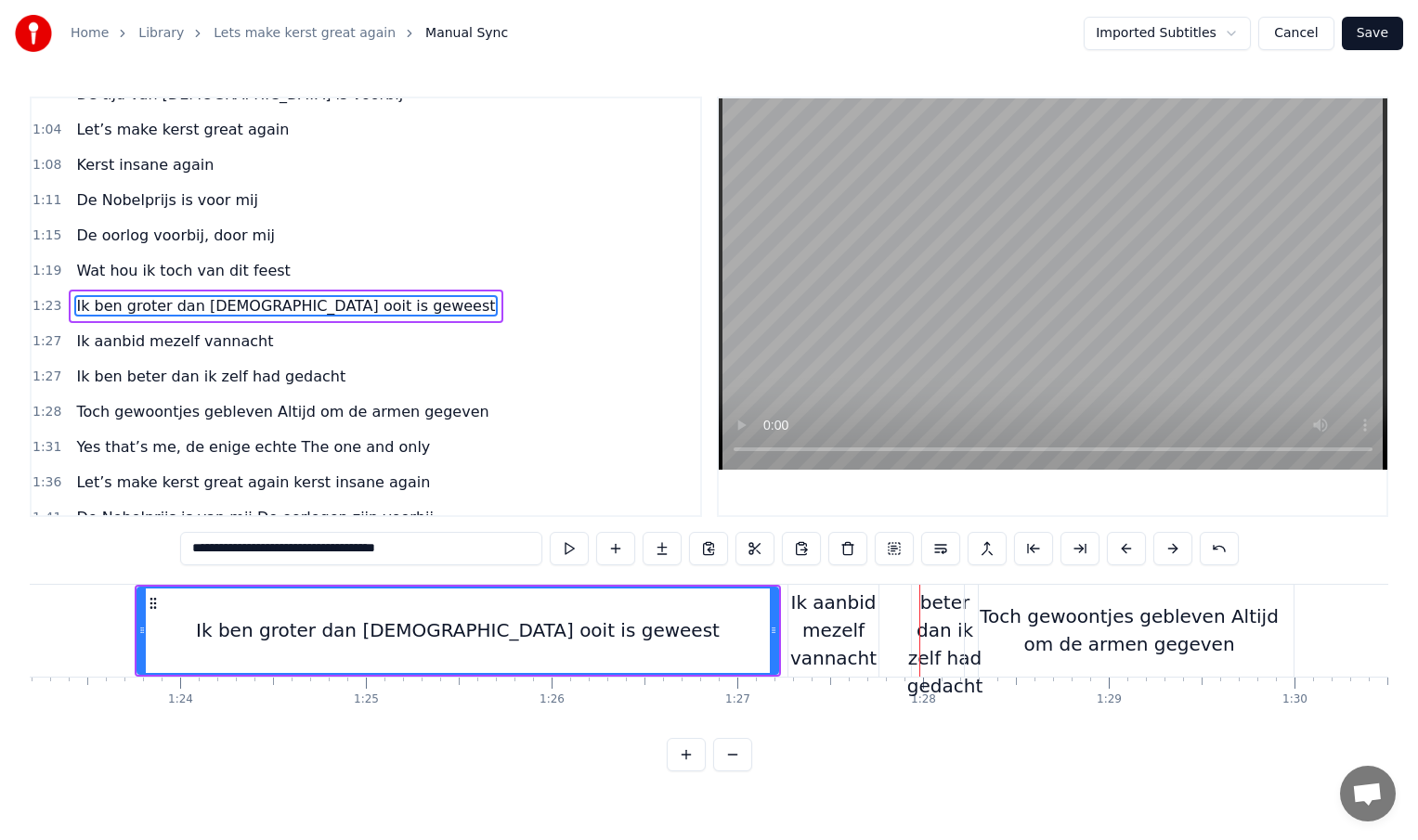
scroll to position [0, 15546]
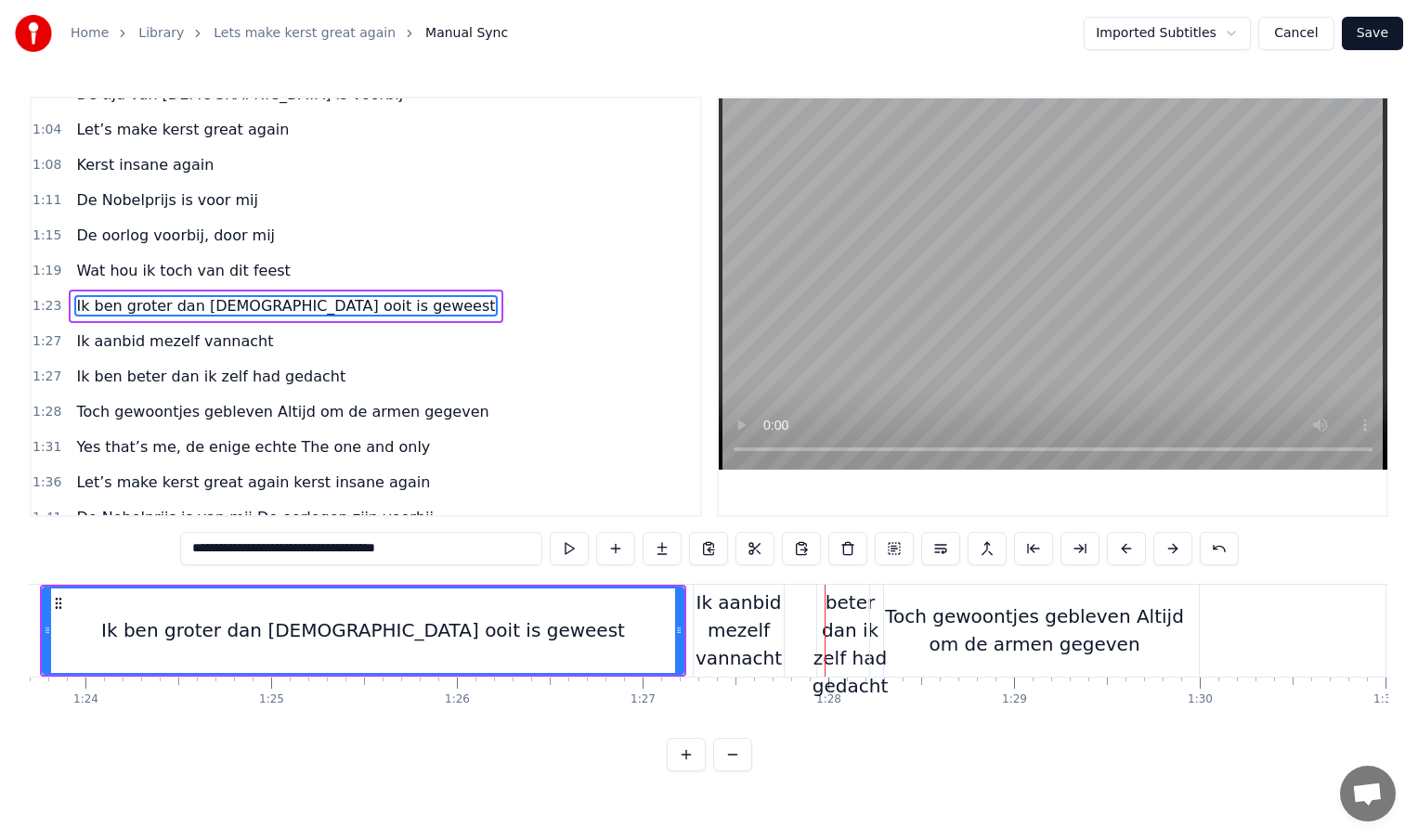
click at [1111, 640] on div "Toch gewoontjes gebleven Altijd om de armen gegeven" at bounding box center [1035, 631] width 329 height 56
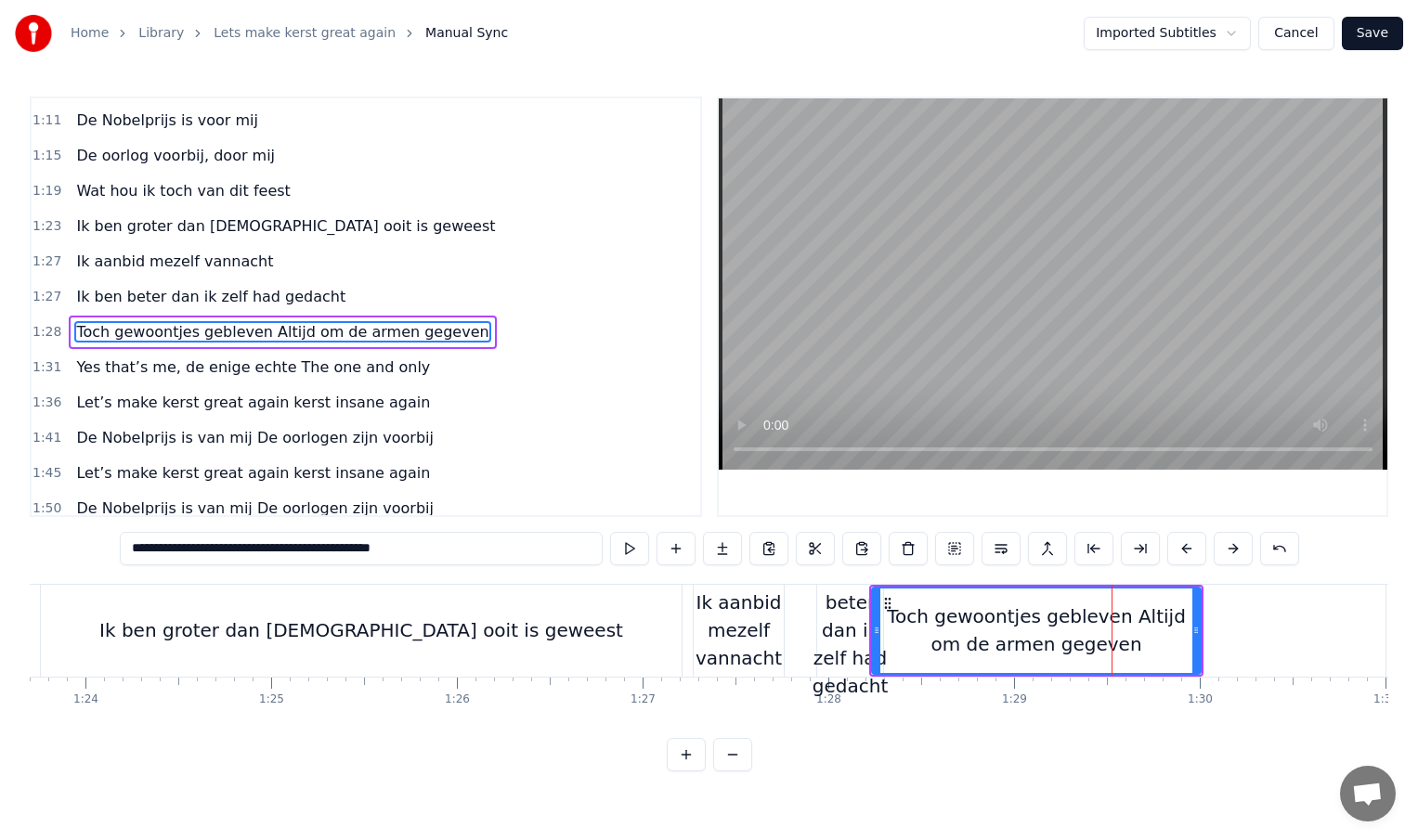
scroll to position [409, 0]
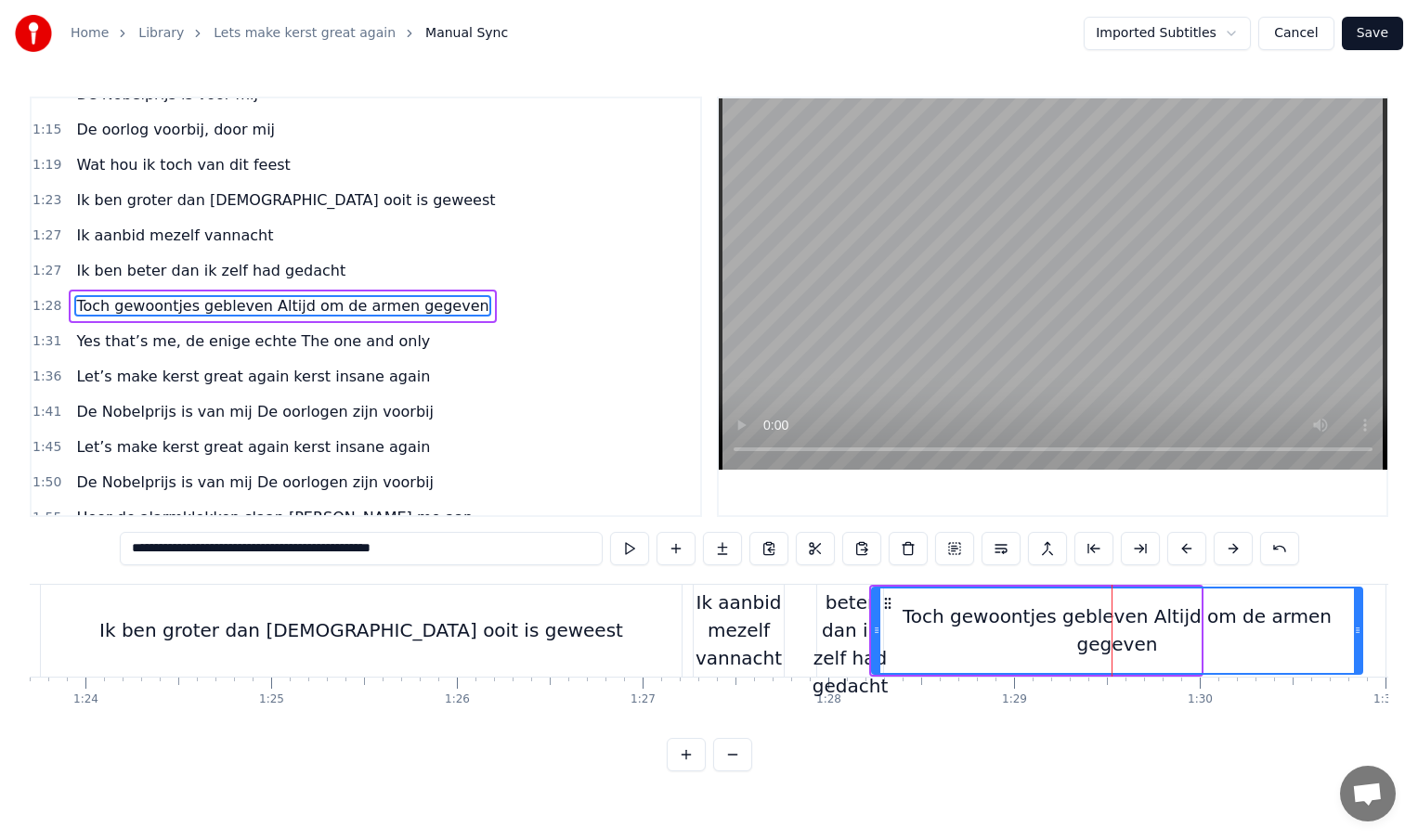
drag, startPoint x: 1196, startPoint y: 630, endPoint x: 1358, endPoint y: 630, distance: 162.0
click at [1359, 630] on circle at bounding box center [1359, 630] width 1 height 1
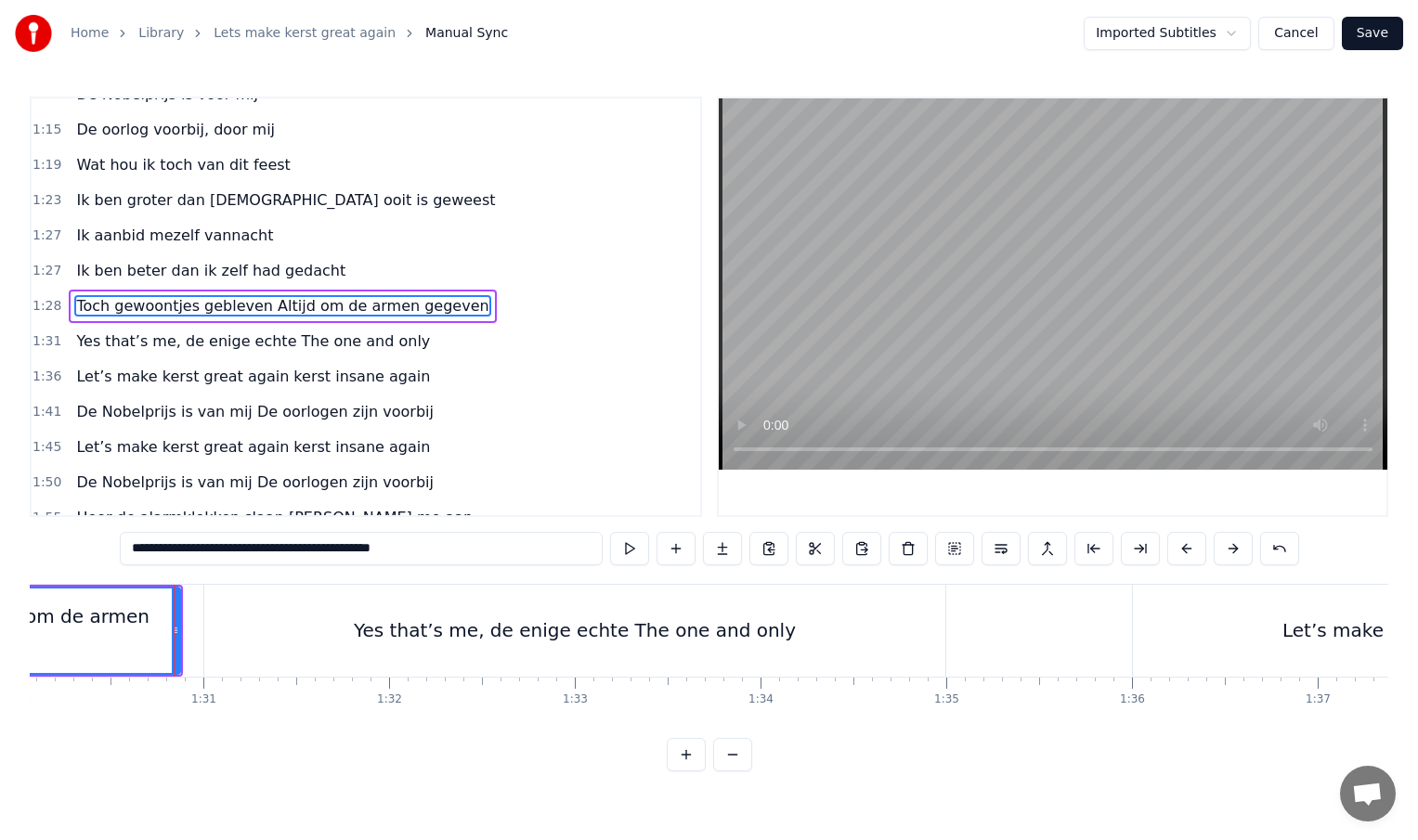
scroll to position [0, 16779]
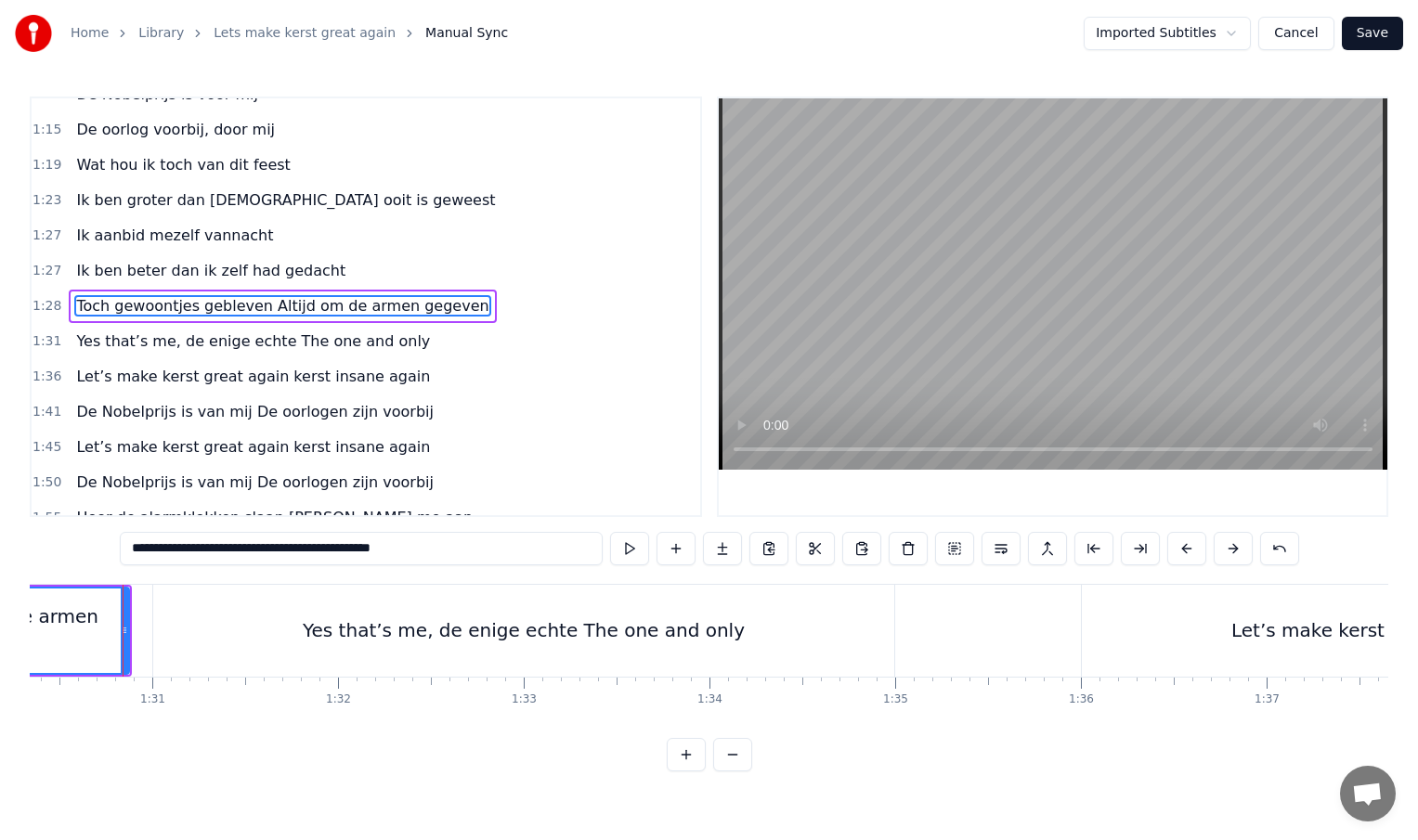
click at [578, 640] on div "Yes that’s me, de enige echte The one and only" at bounding box center [524, 630] width 442 height 28
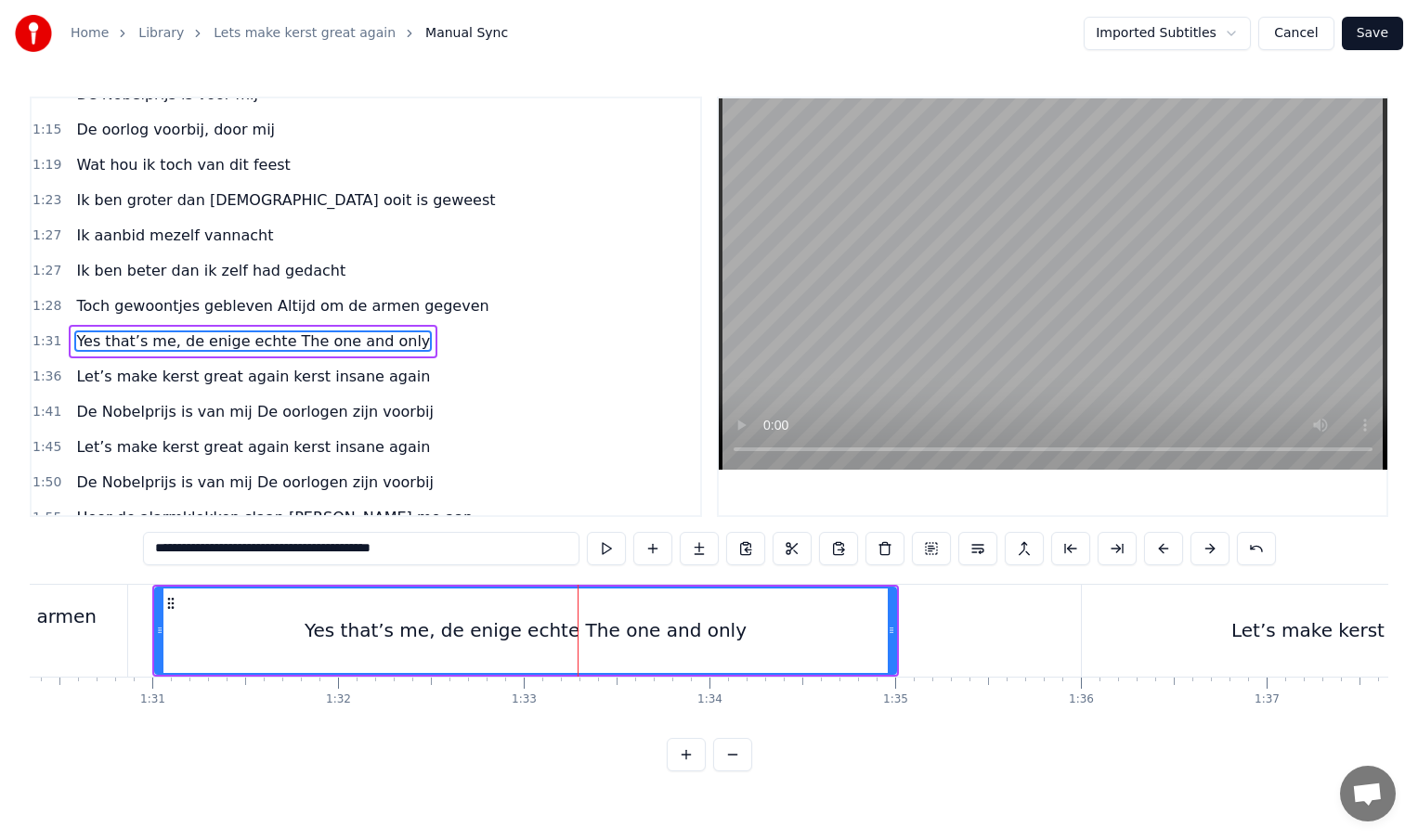
scroll to position [445, 0]
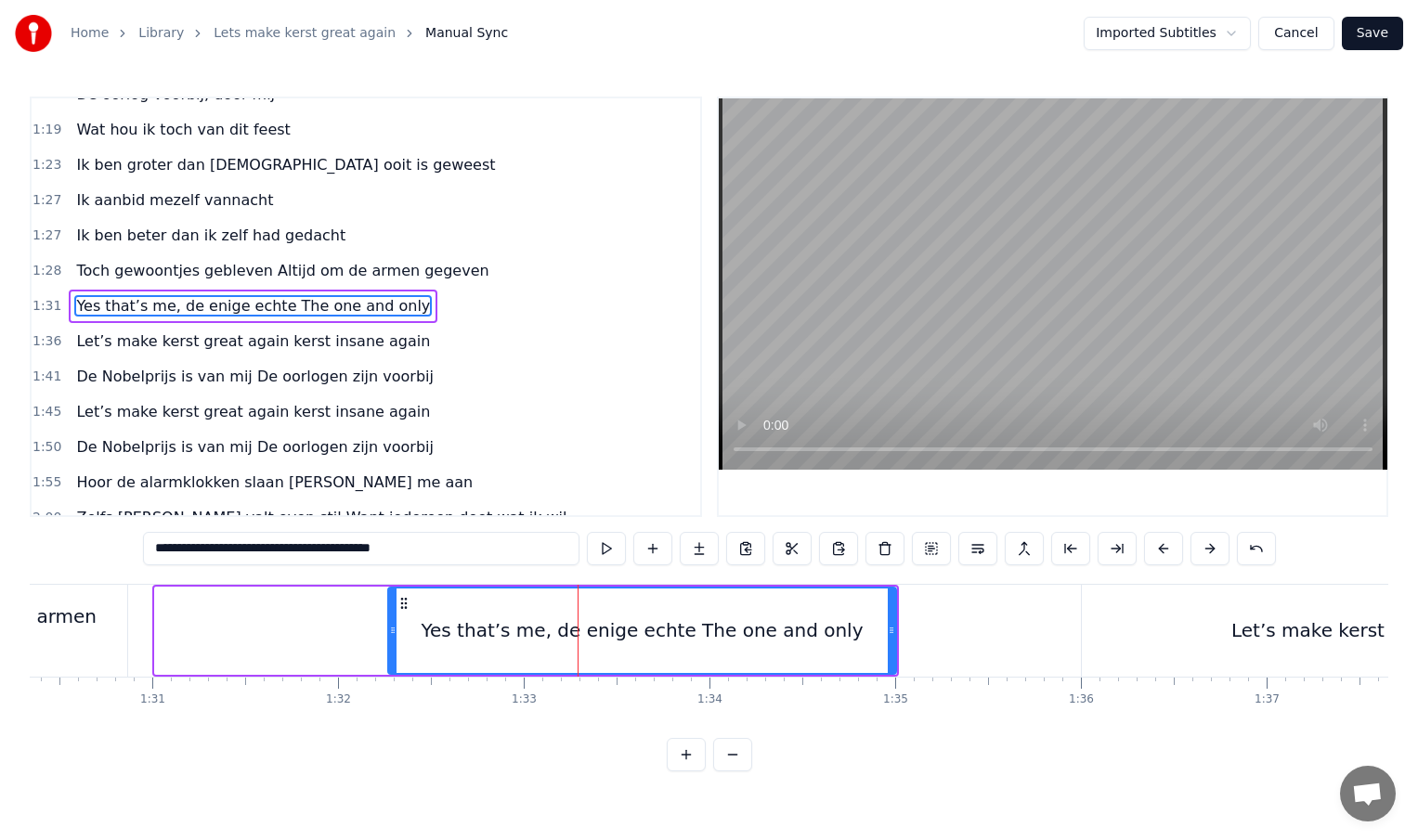
drag, startPoint x: 159, startPoint y: 634, endPoint x: 589, endPoint y: 635, distance: 430.0
click at [397, 635] on icon at bounding box center [393, 630] width 8 height 15
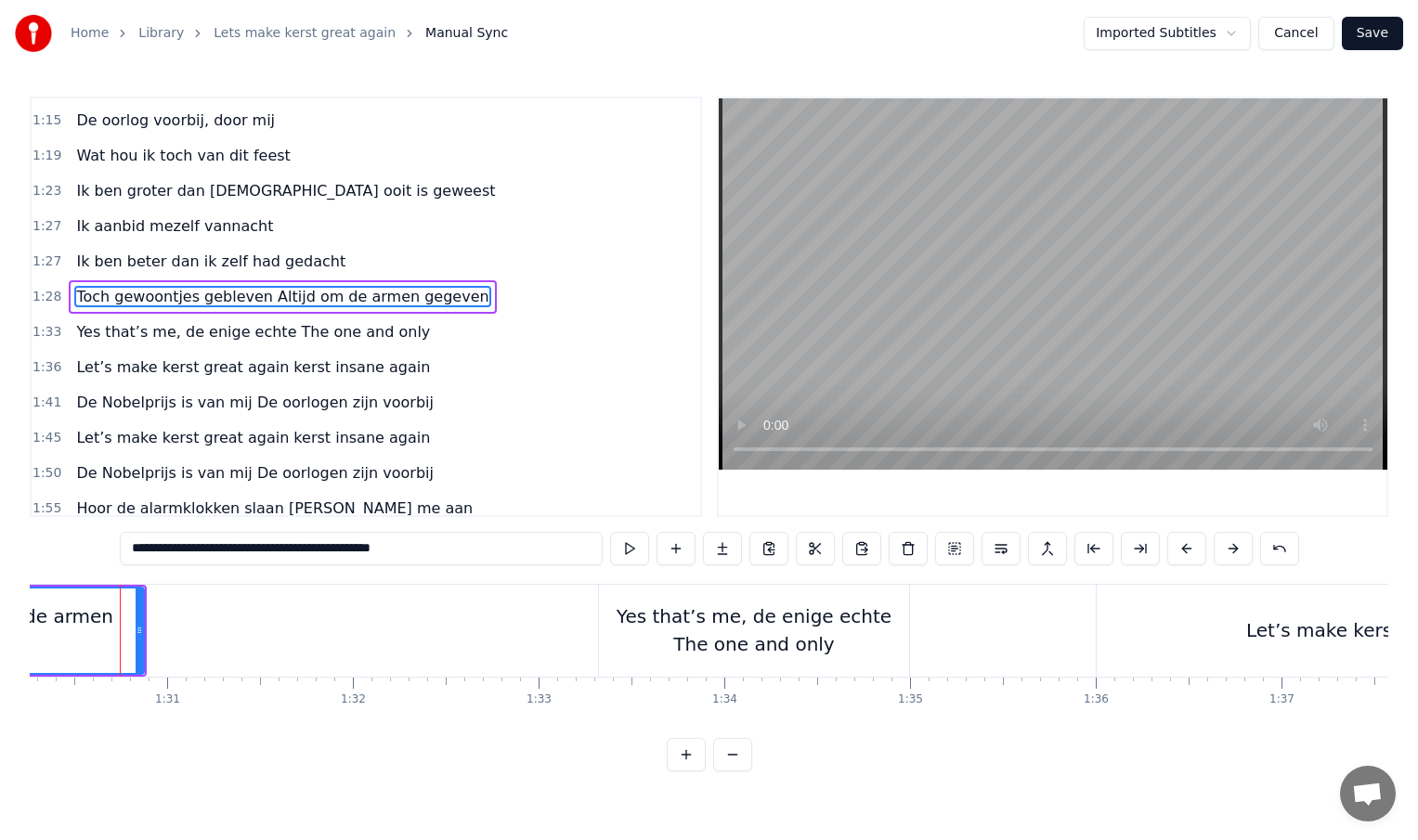
scroll to position [0, 16761]
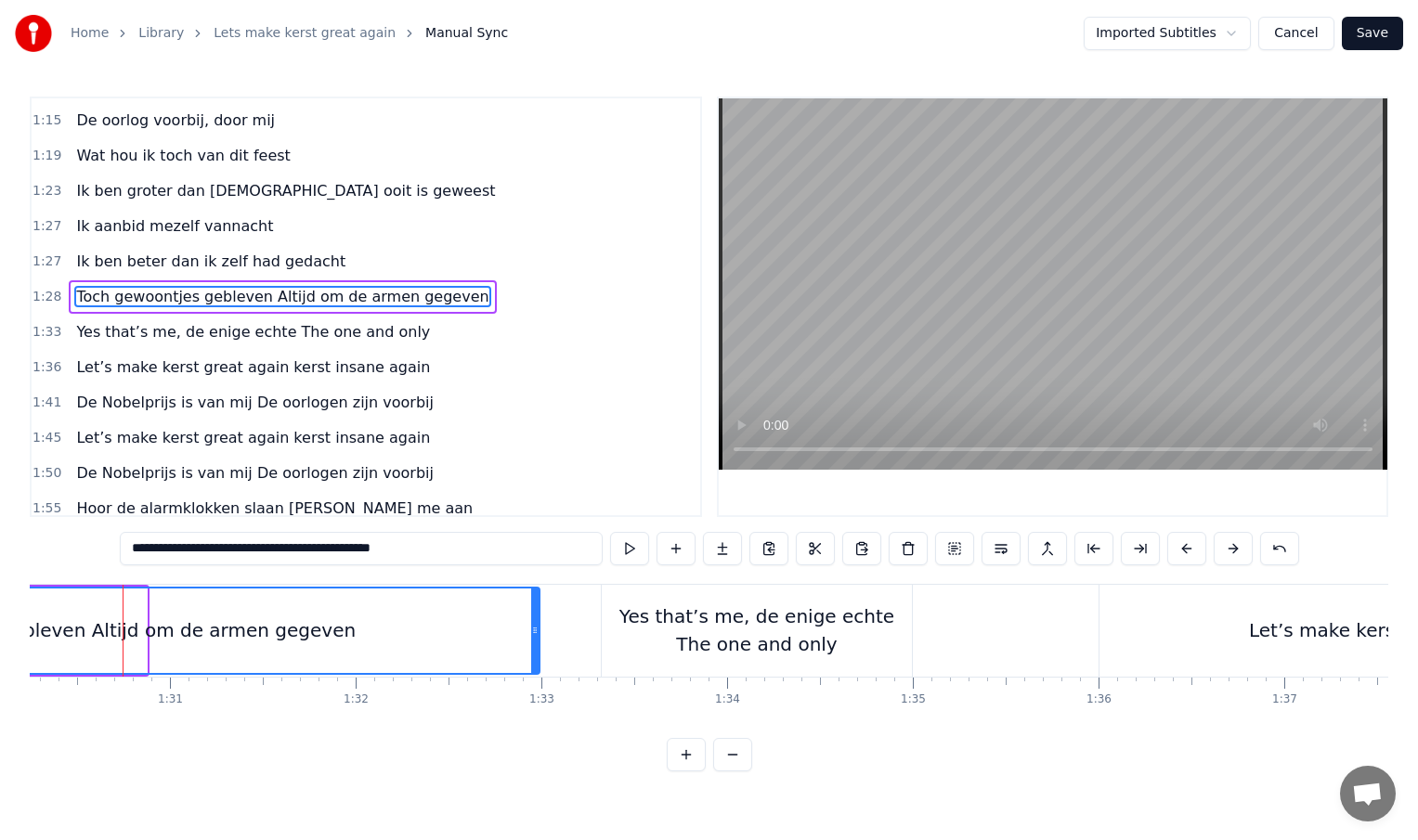
drag, startPoint x: 143, startPoint y: 630, endPoint x: 537, endPoint y: 628, distance: 394.0
click at [537, 628] on icon at bounding box center [535, 630] width 8 height 15
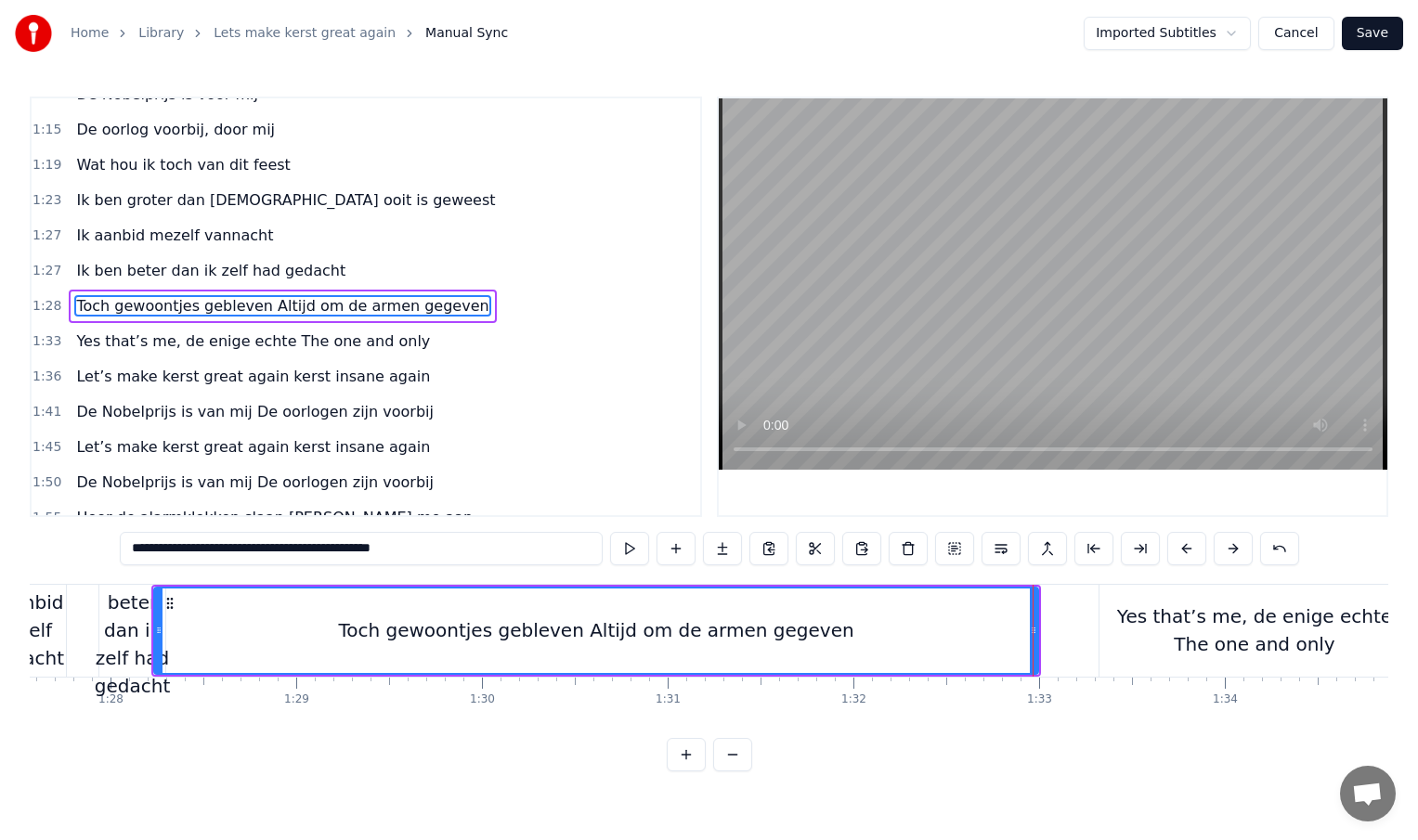
scroll to position [0, 16158]
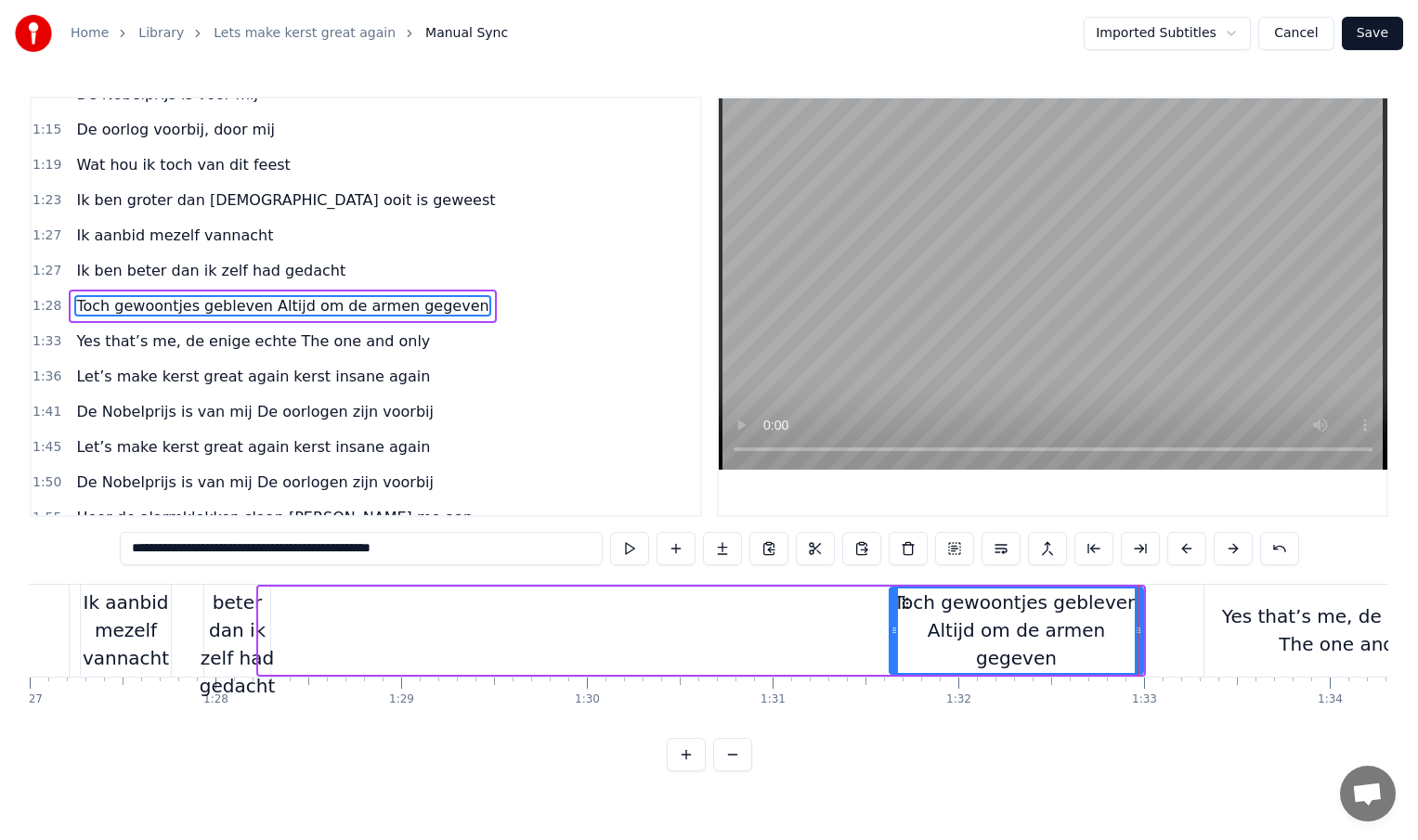
drag, startPoint x: 263, startPoint y: 633, endPoint x: 908, endPoint y: 634, distance: 645.0
click at [898, 634] on icon at bounding box center [894, 630] width 8 height 15
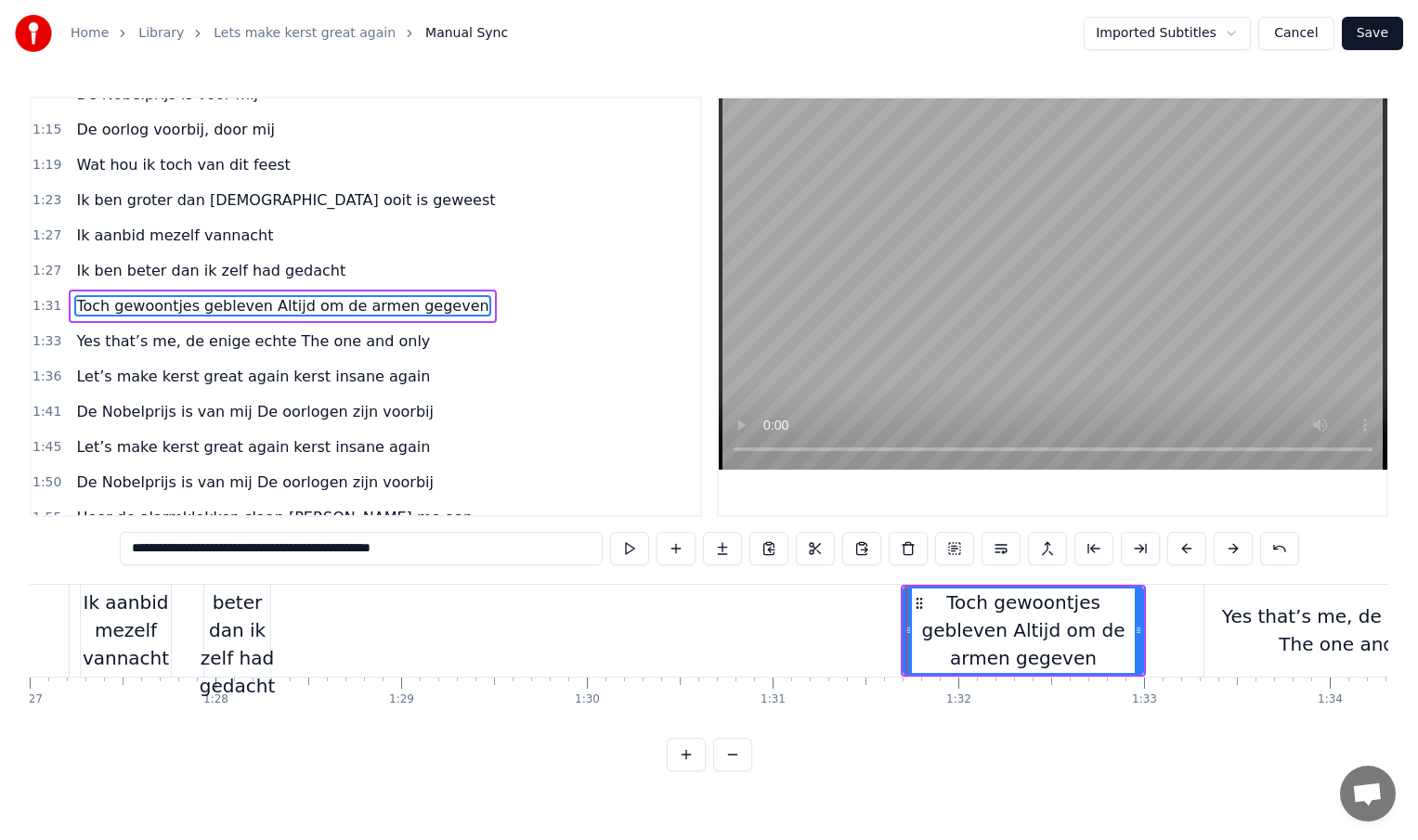
click at [243, 641] on div "Ik ben beter dan ik zelf had gedacht" at bounding box center [237, 631] width 75 height 139
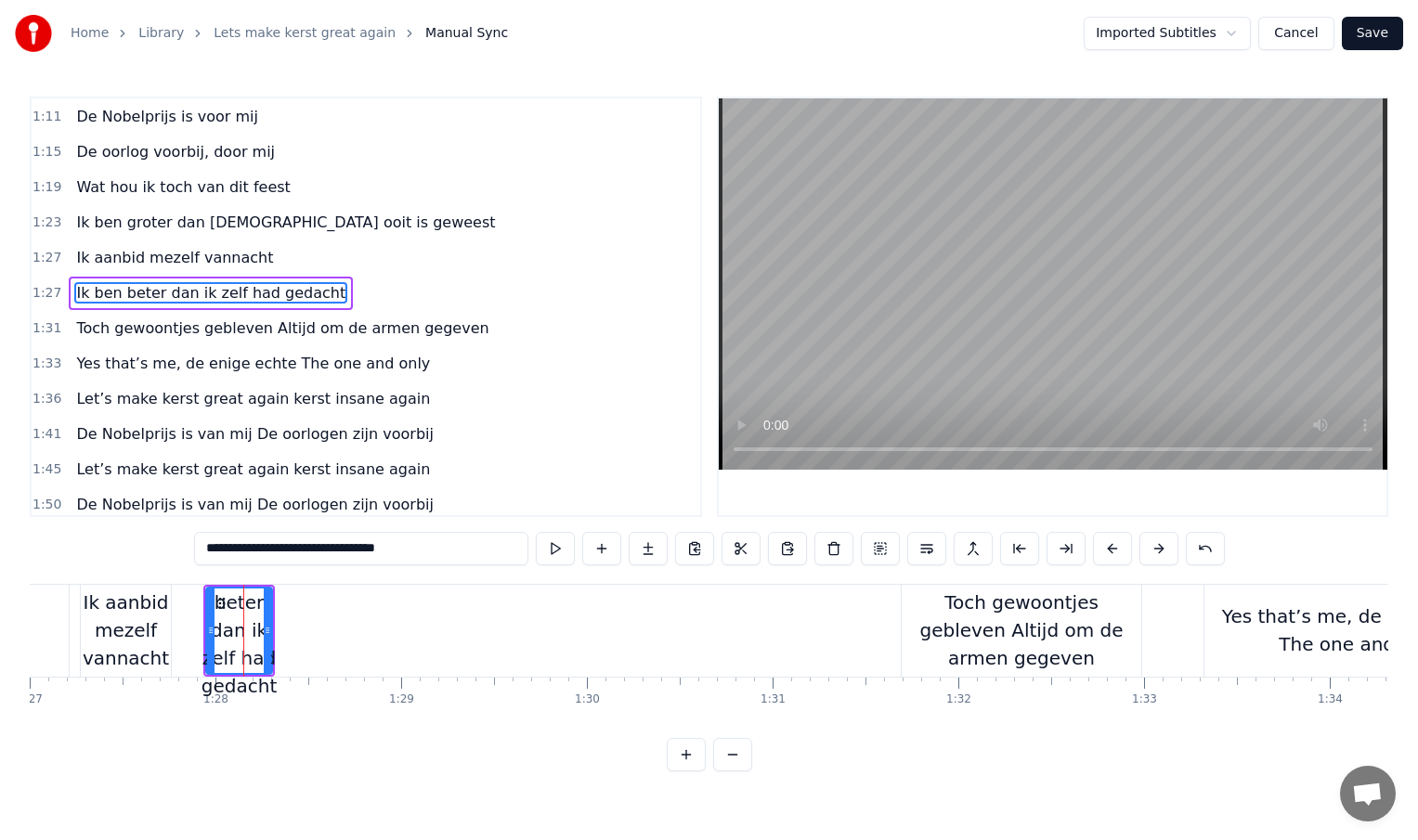
scroll to position [375, 0]
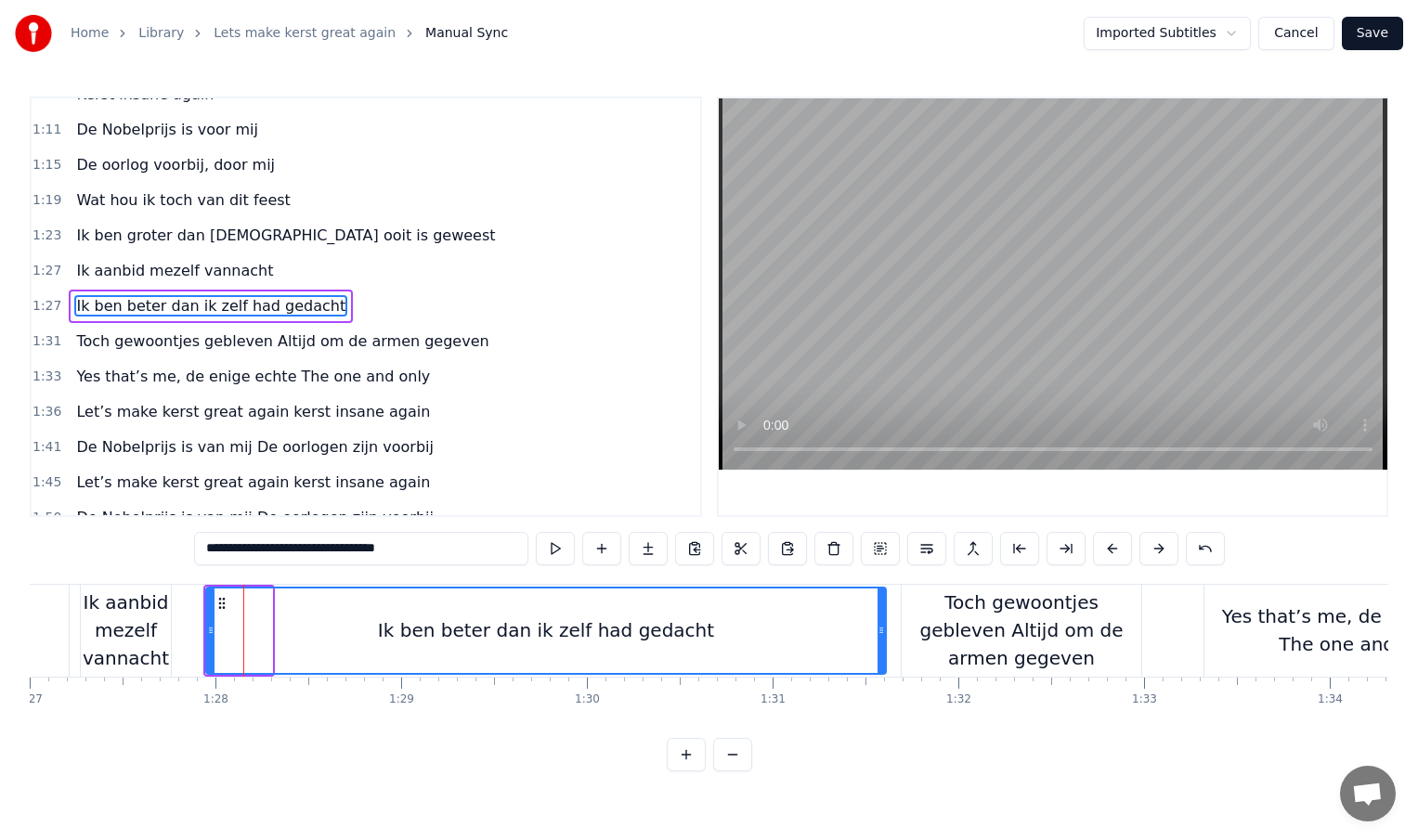
drag, startPoint x: 268, startPoint y: 633, endPoint x: 882, endPoint y: 636, distance: 614.0
click at [882, 636] on icon at bounding box center [882, 630] width 8 height 15
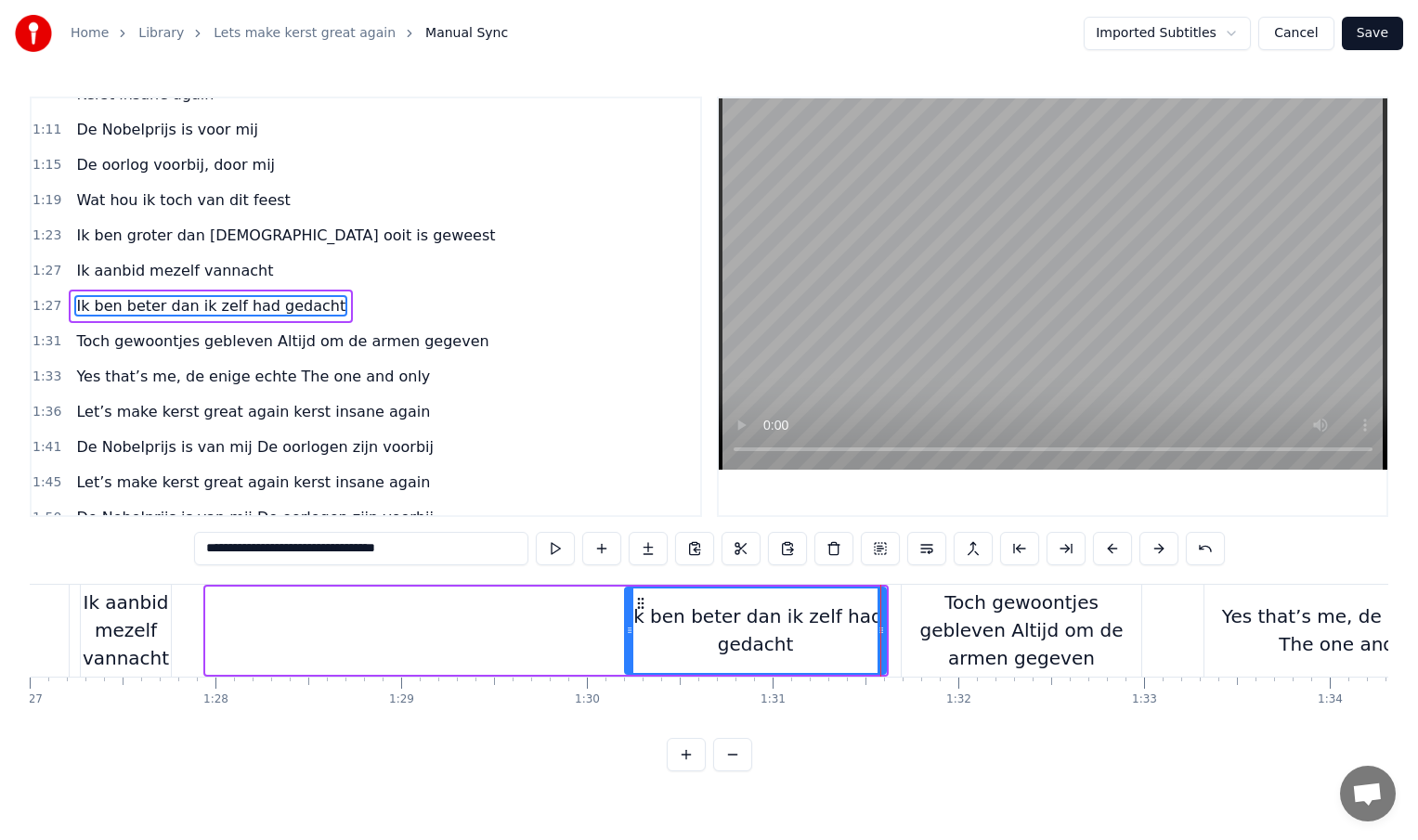
drag, startPoint x: 209, startPoint y: 631, endPoint x: 637, endPoint y: 630, distance: 428.0
click at [633, 630] on icon at bounding box center [630, 630] width 8 height 15
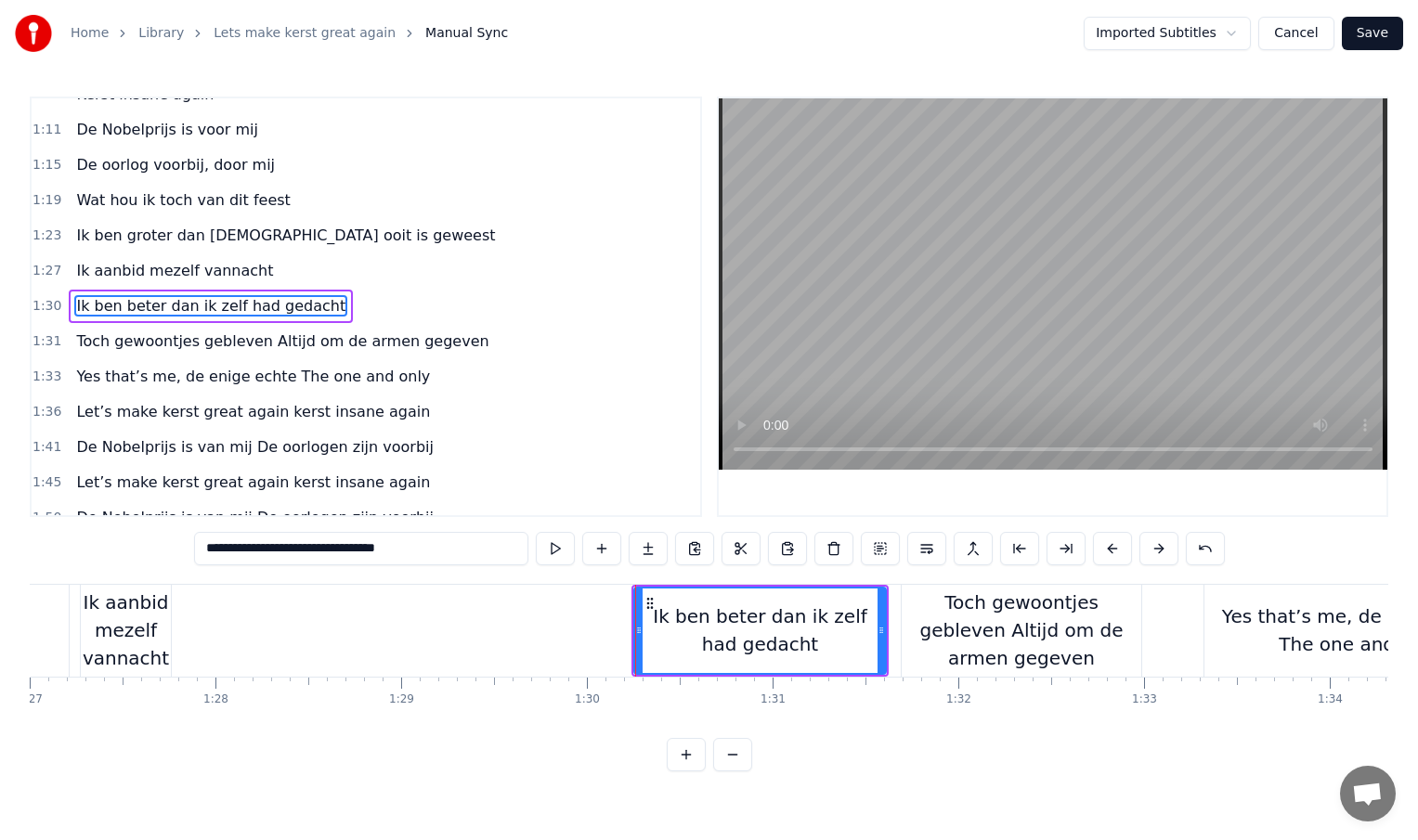
click at [144, 632] on div "Ik aanbid mezelf vannacht" at bounding box center [125, 630] width 90 height 83
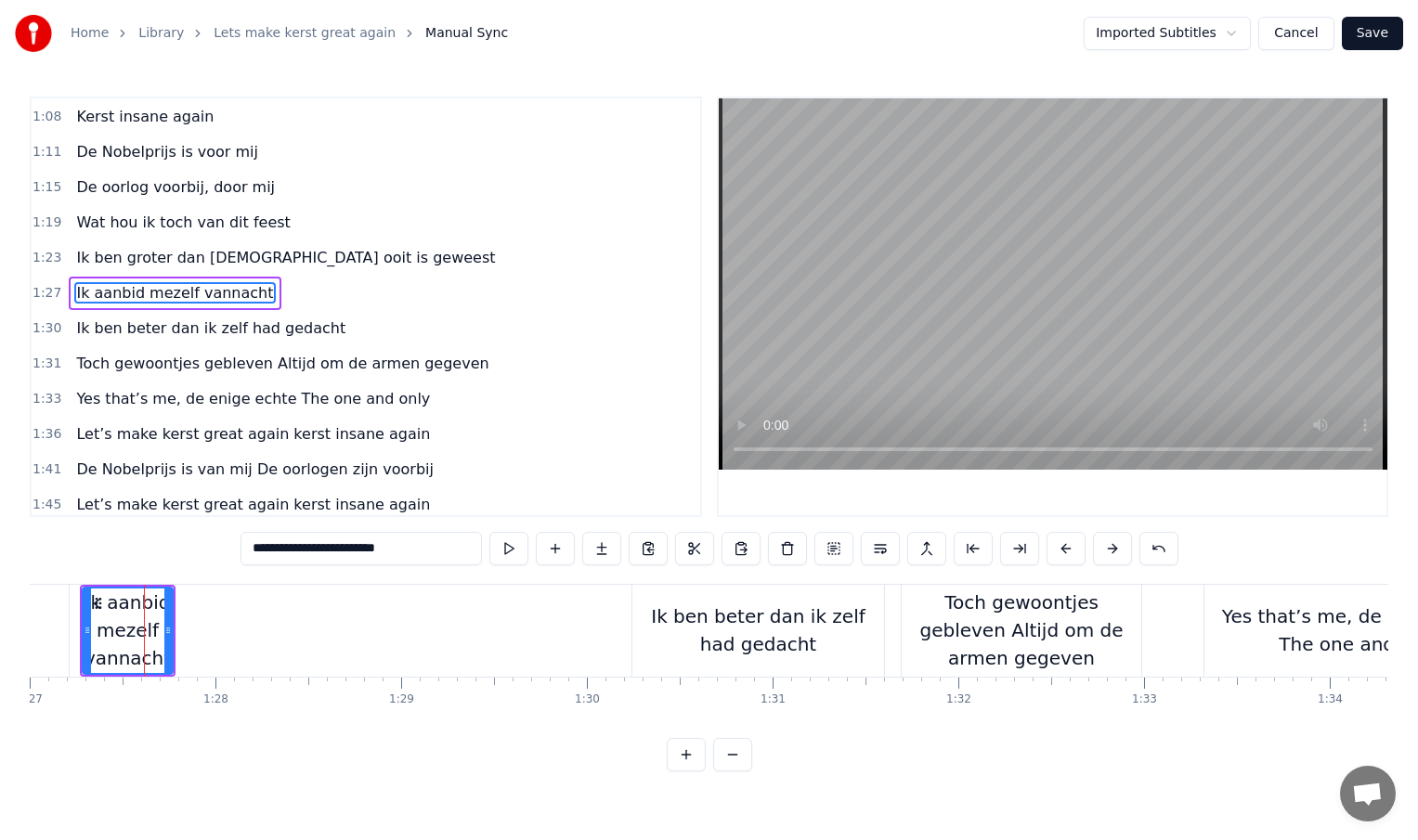
scroll to position [339, 0]
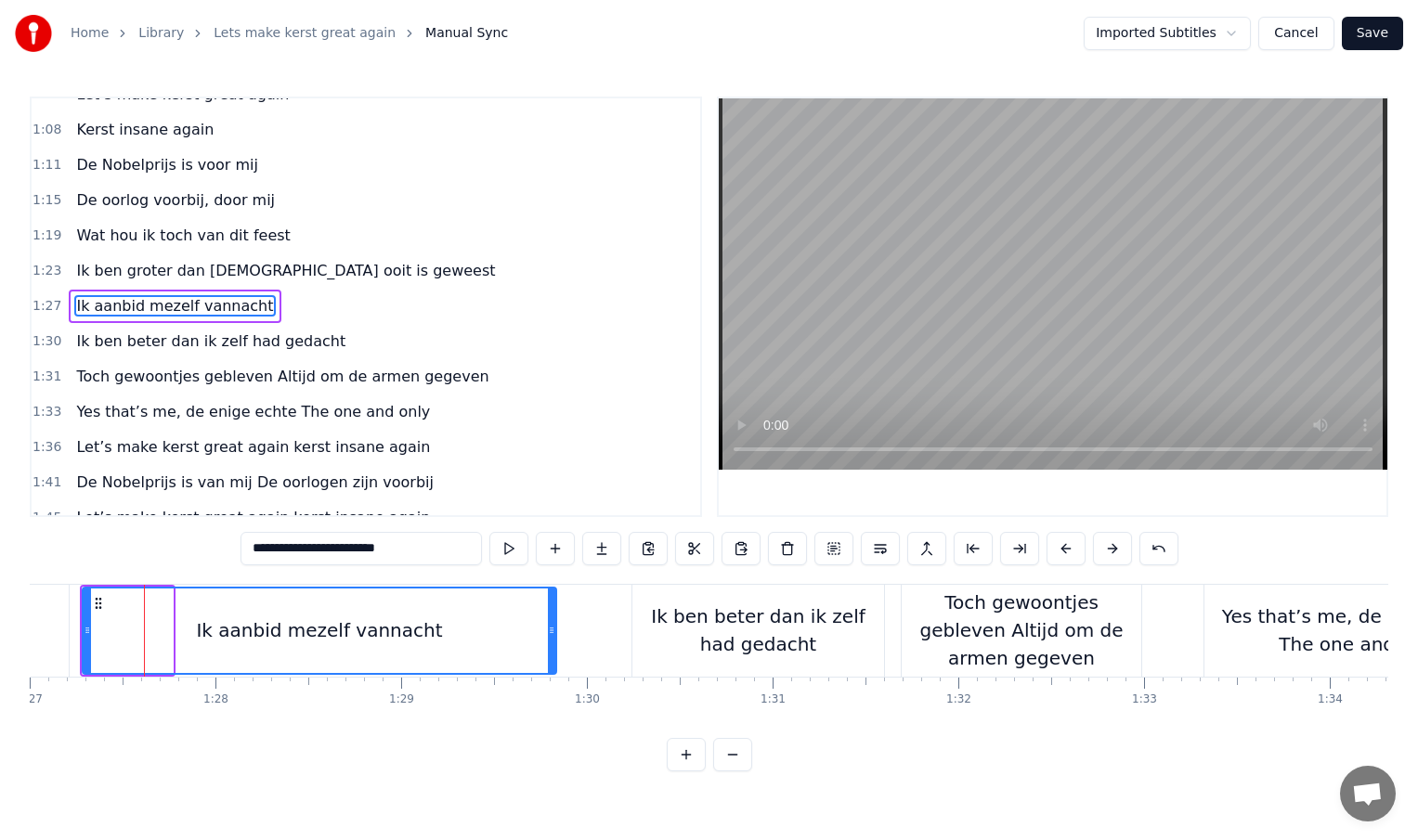
drag, startPoint x: 167, startPoint y: 630, endPoint x: 551, endPoint y: 633, distance: 384.0
click at [551, 633] on icon at bounding box center [552, 630] width 8 height 15
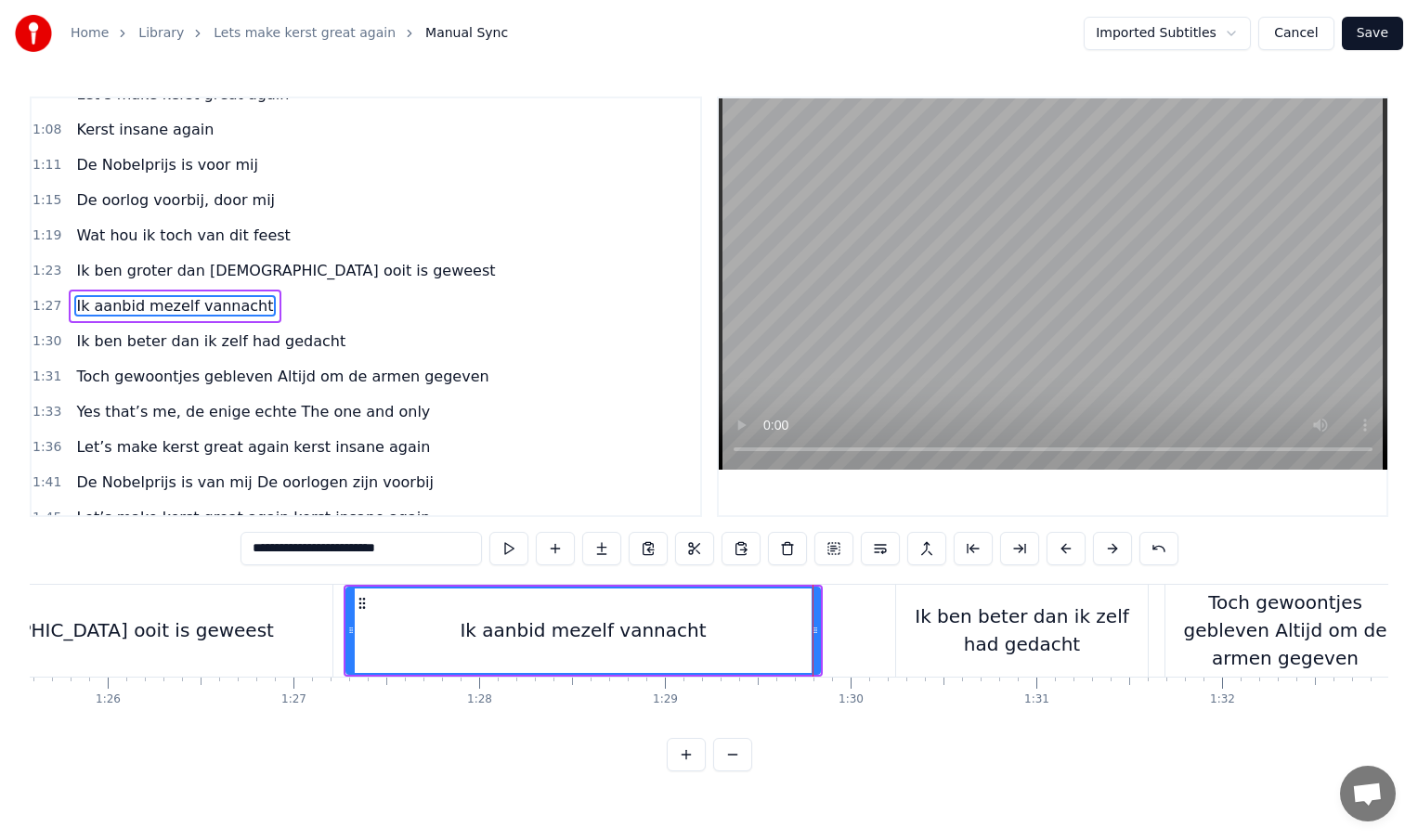
scroll to position [0, 15834]
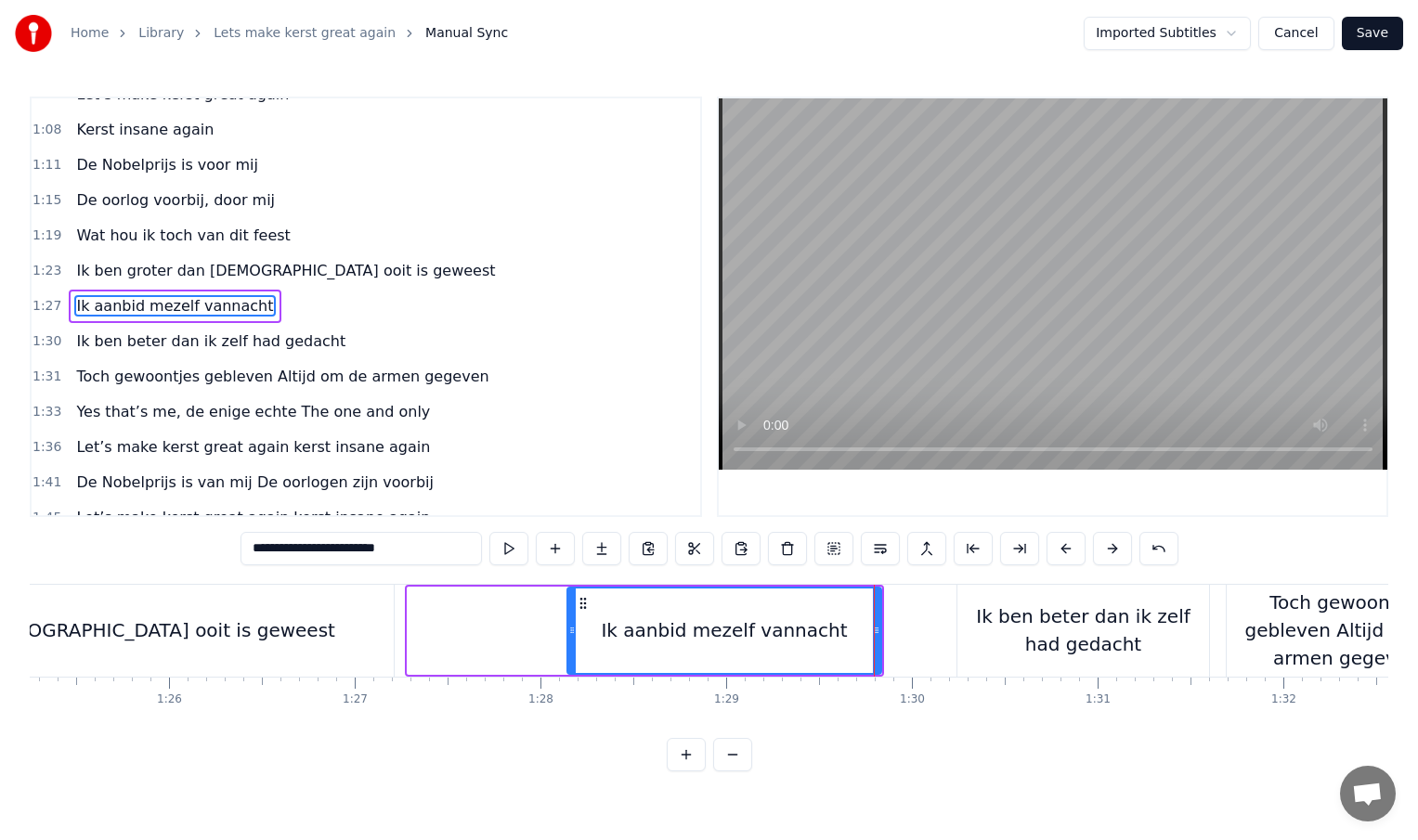
drag, startPoint x: 411, startPoint y: 631, endPoint x: 575, endPoint y: 630, distance: 164.0
click at [575, 630] on icon at bounding box center [572, 630] width 8 height 15
click at [353, 637] on div "Ik ben groter dan [DEMOGRAPHIC_DATA] ooit is geweest" at bounding box center [74, 630] width 641 height 92
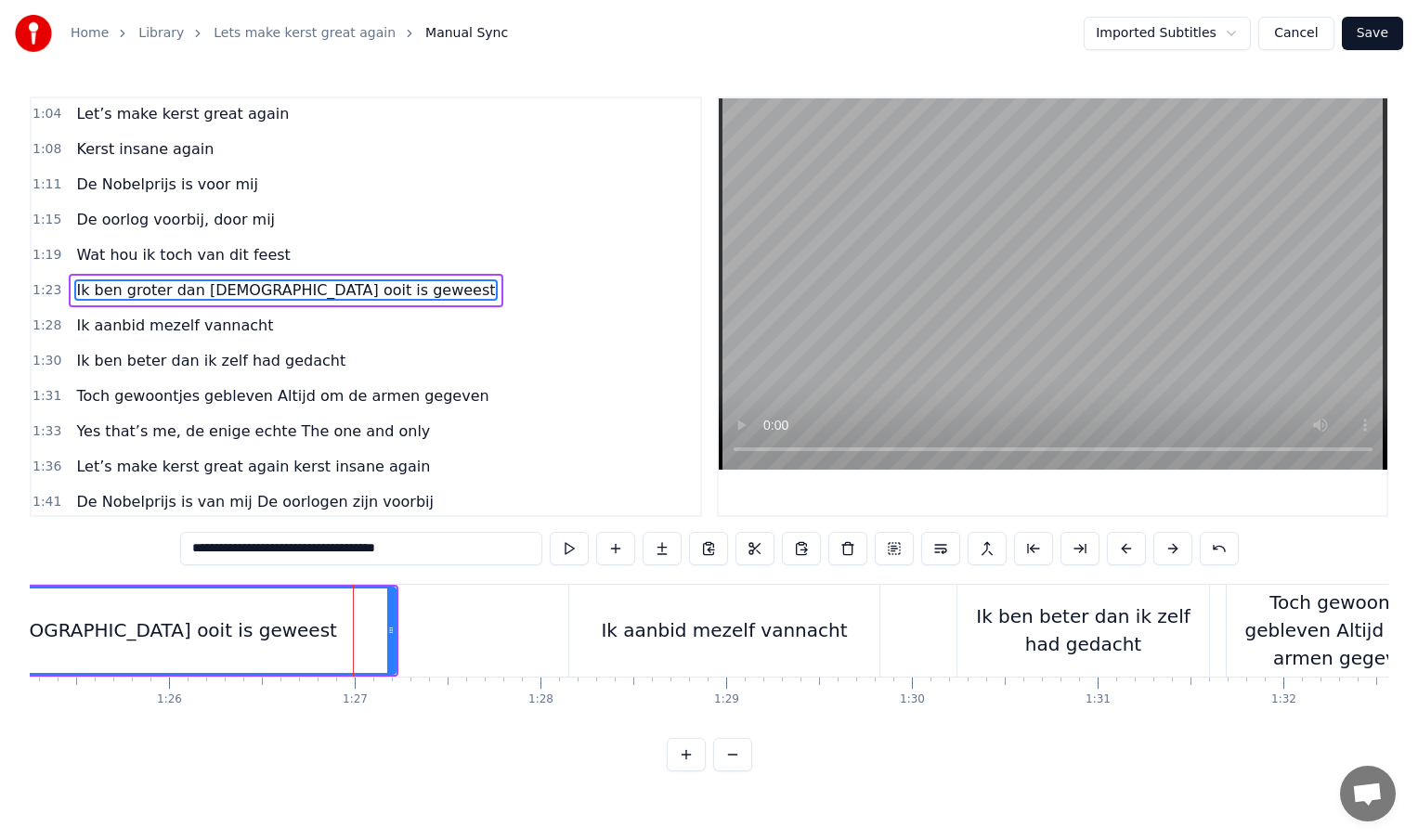
scroll to position [304, 0]
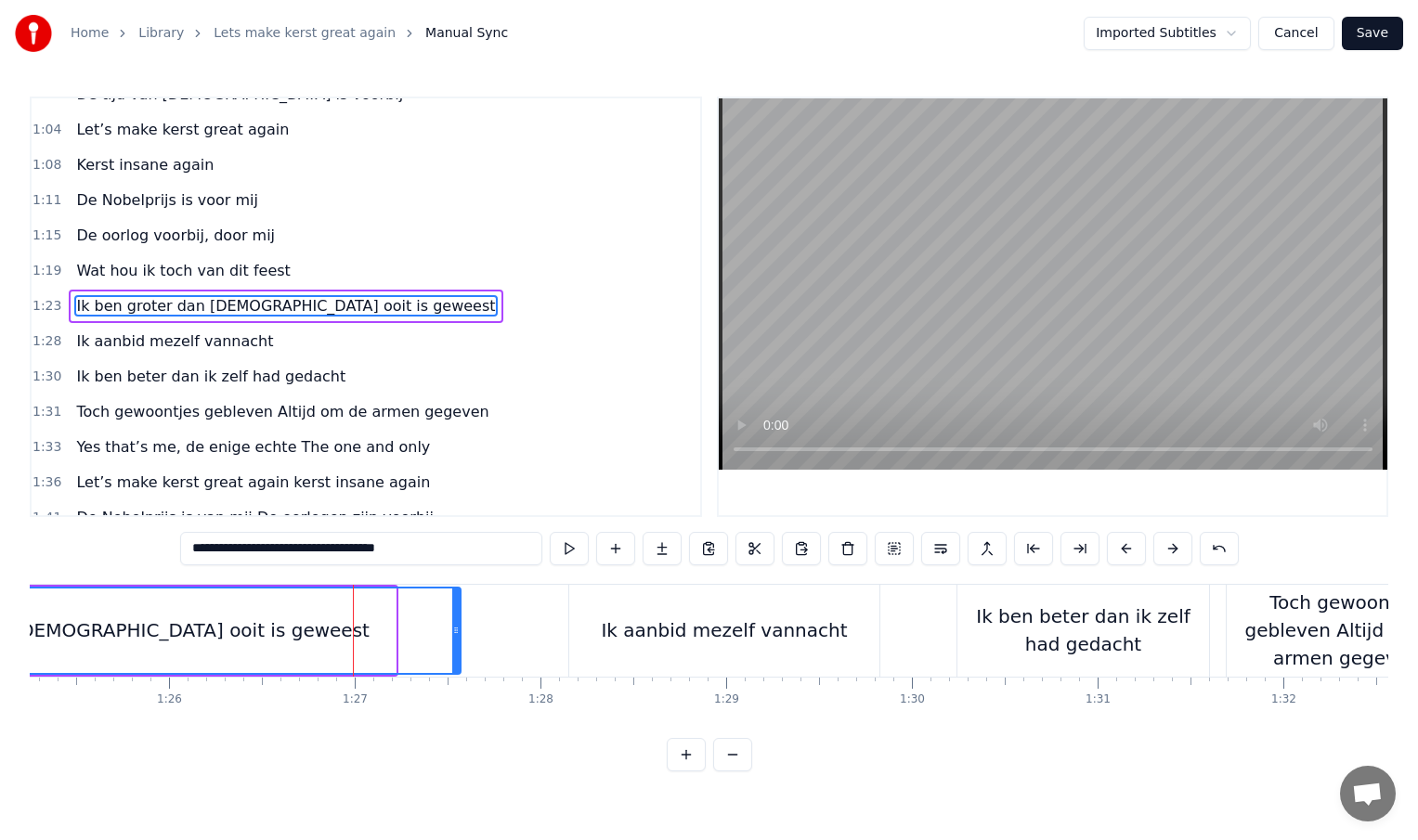
drag, startPoint x: 391, startPoint y: 631, endPoint x: 456, endPoint y: 632, distance: 65.0
click at [457, 632] on circle at bounding box center [457, 632] width 1 height 1
click at [355, 635] on div "Ik ben groter dan [DEMOGRAPHIC_DATA] ooit is geweest" at bounding box center [107, 630] width 704 height 84
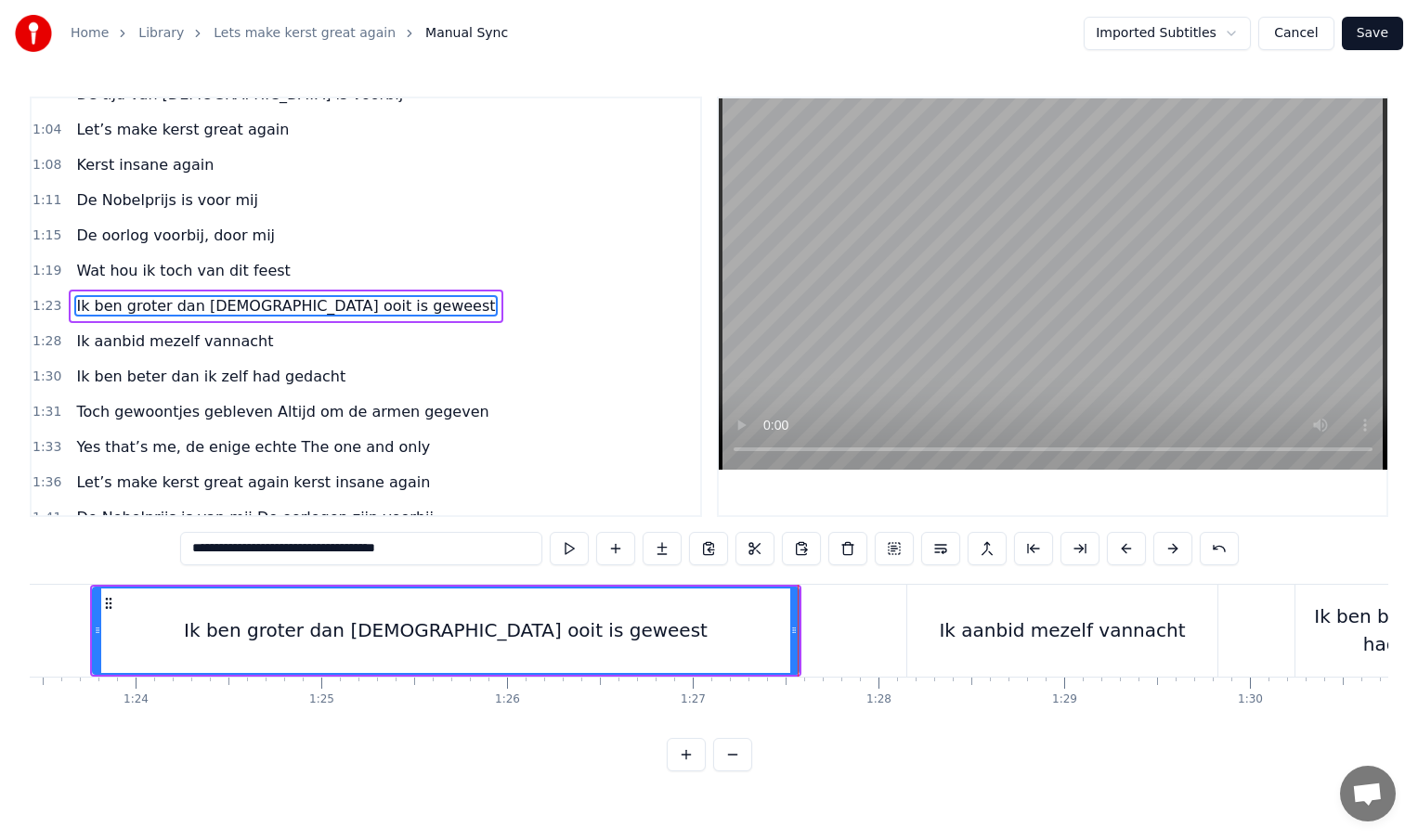
scroll to position [0, 15463]
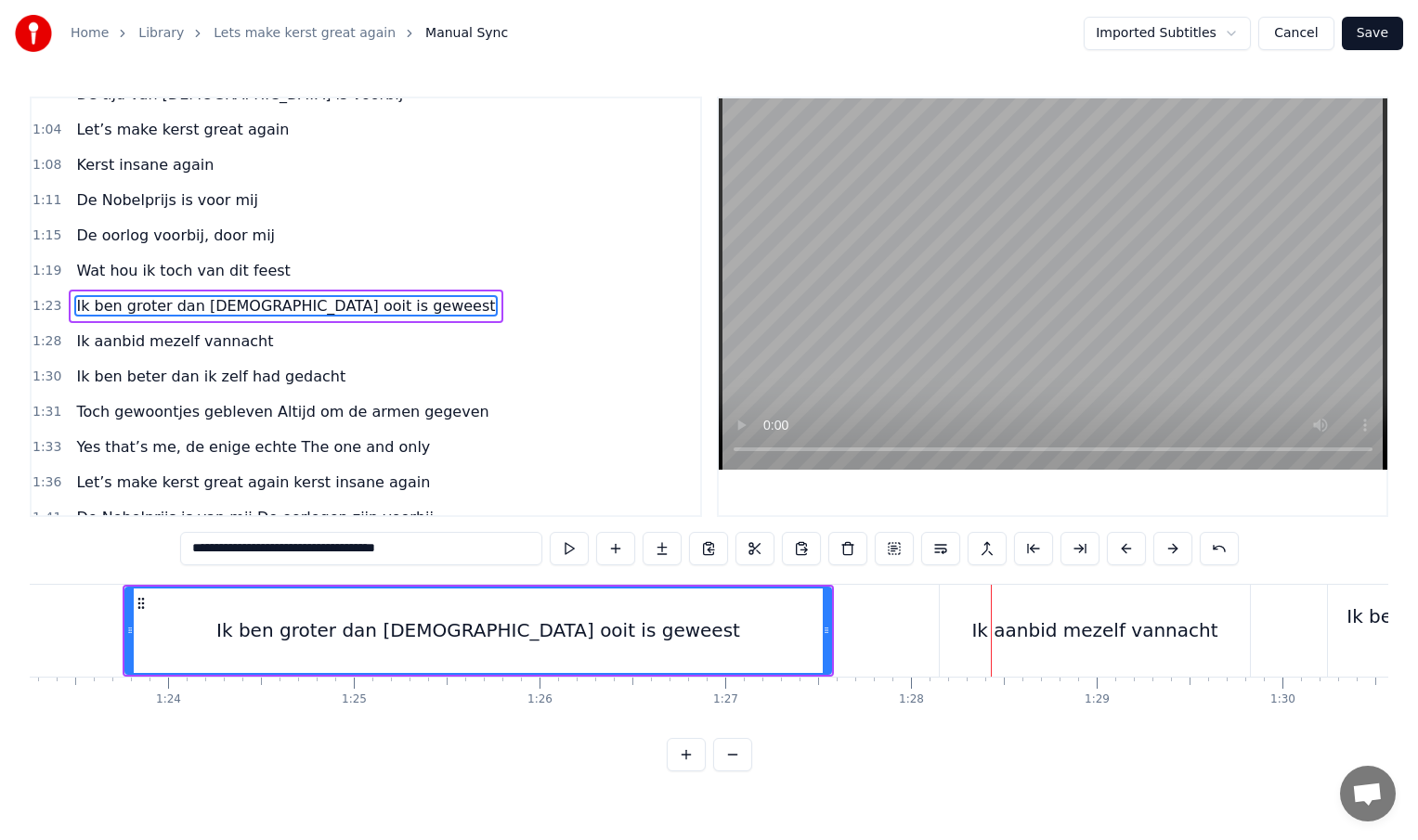
click at [985, 640] on div "Ik aanbid mezelf vannacht" at bounding box center [1095, 630] width 310 height 92
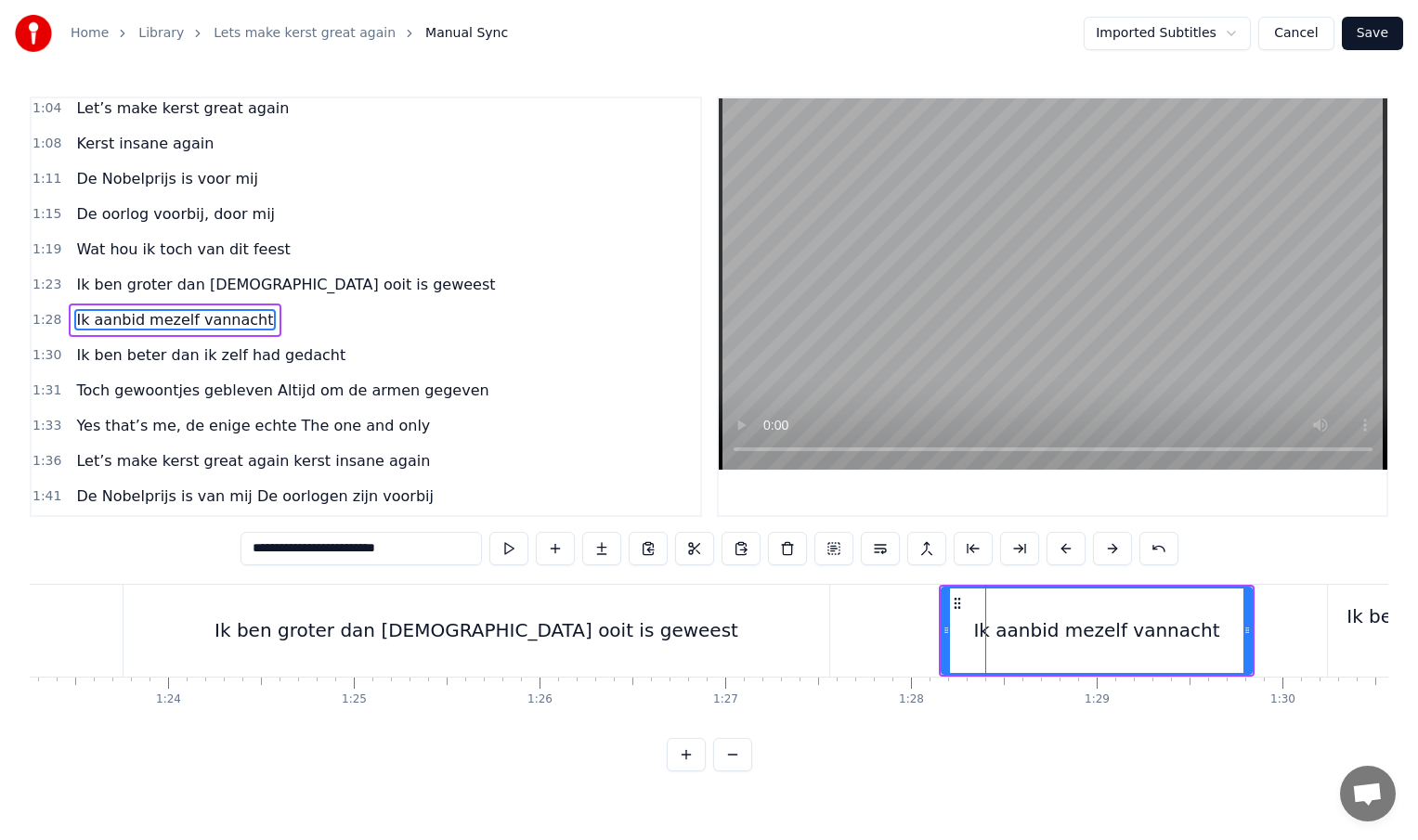
scroll to position [339, 0]
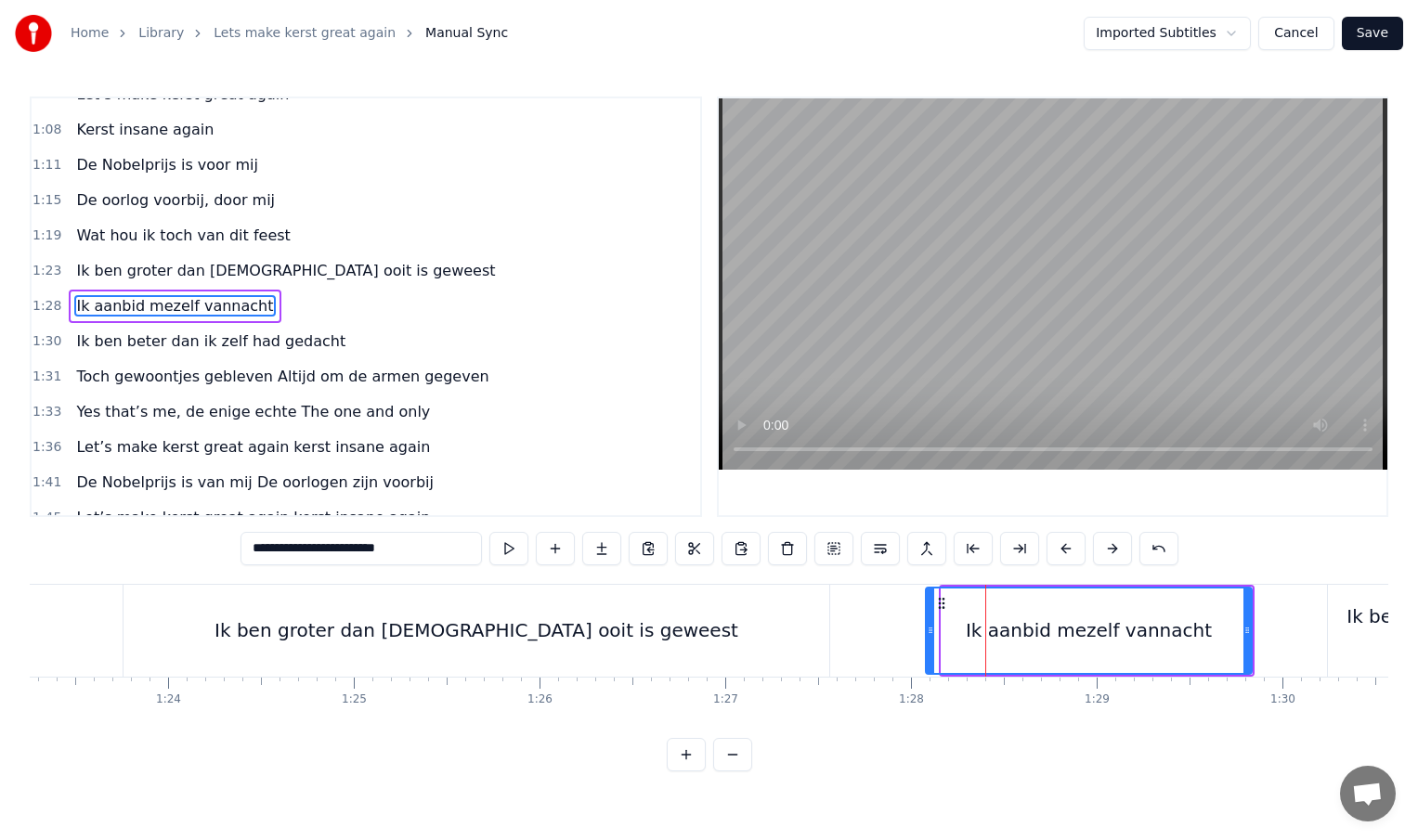
drag, startPoint x: 943, startPoint y: 633, endPoint x: 918, endPoint y: 635, distance: 25.1
click at [927, 635] on icon at bounding box center [931, 630] width 8 height 15
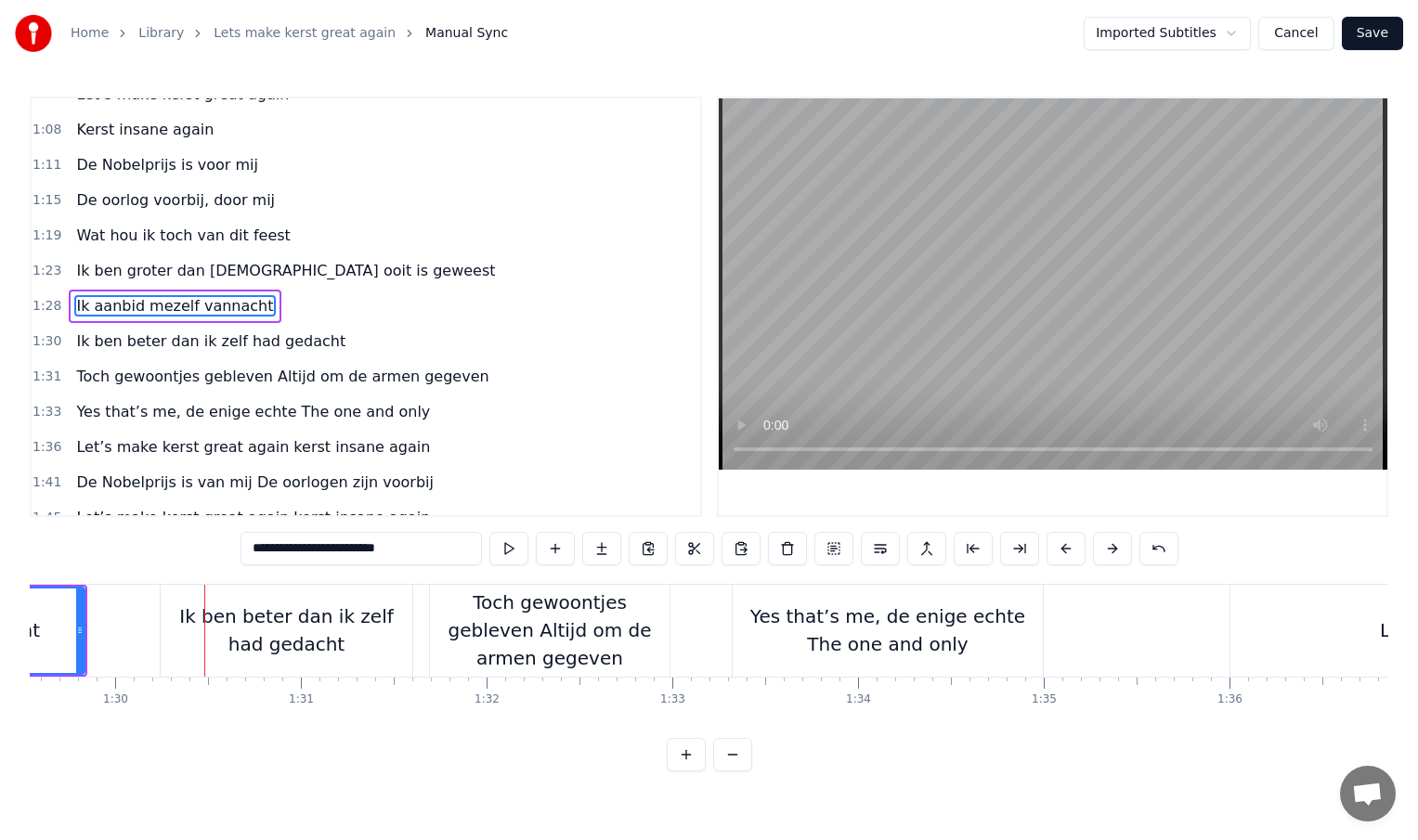
scroll to position [0, 16639]
click at [223, 640] on div "Ik ben beter dan ik zelf had gedacht" at bounding box center [278, 631] width 252 height 56
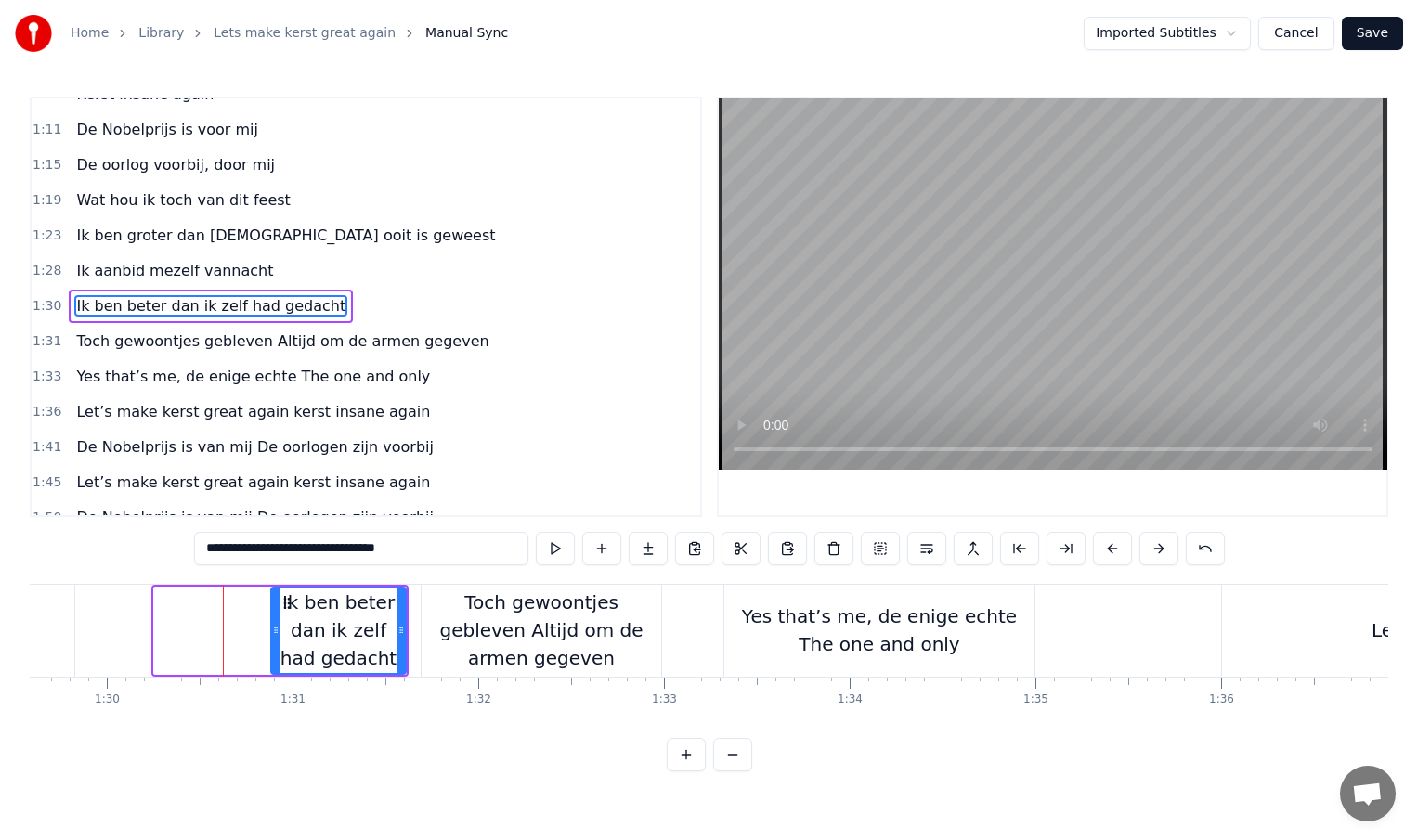
drag, startPoint x: 157, startPoint y: 630, endPoint x: 275, endPoint y: 630, distance: 118.0
click at [275, 630] on icon at bounding box center [276, 630] width 8 height 15
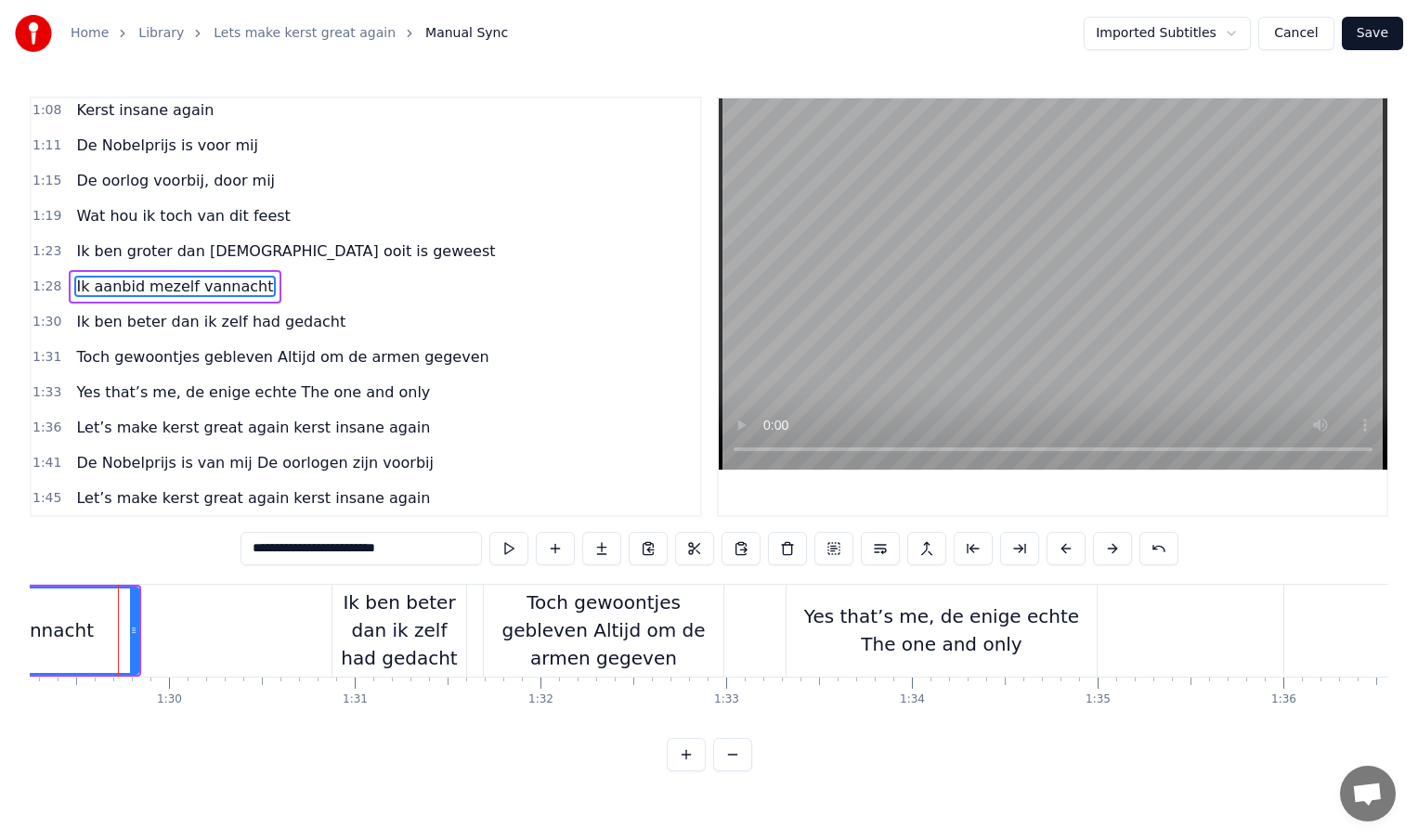
scroll to position [0, 16572]
drag, startPoint x: 139, startPoint y: 631, endPoint x: 282, endPoint y: 639, distance: 143.2
click at [282, 639] on div at bounding box center [282, 630] width 8 height 84
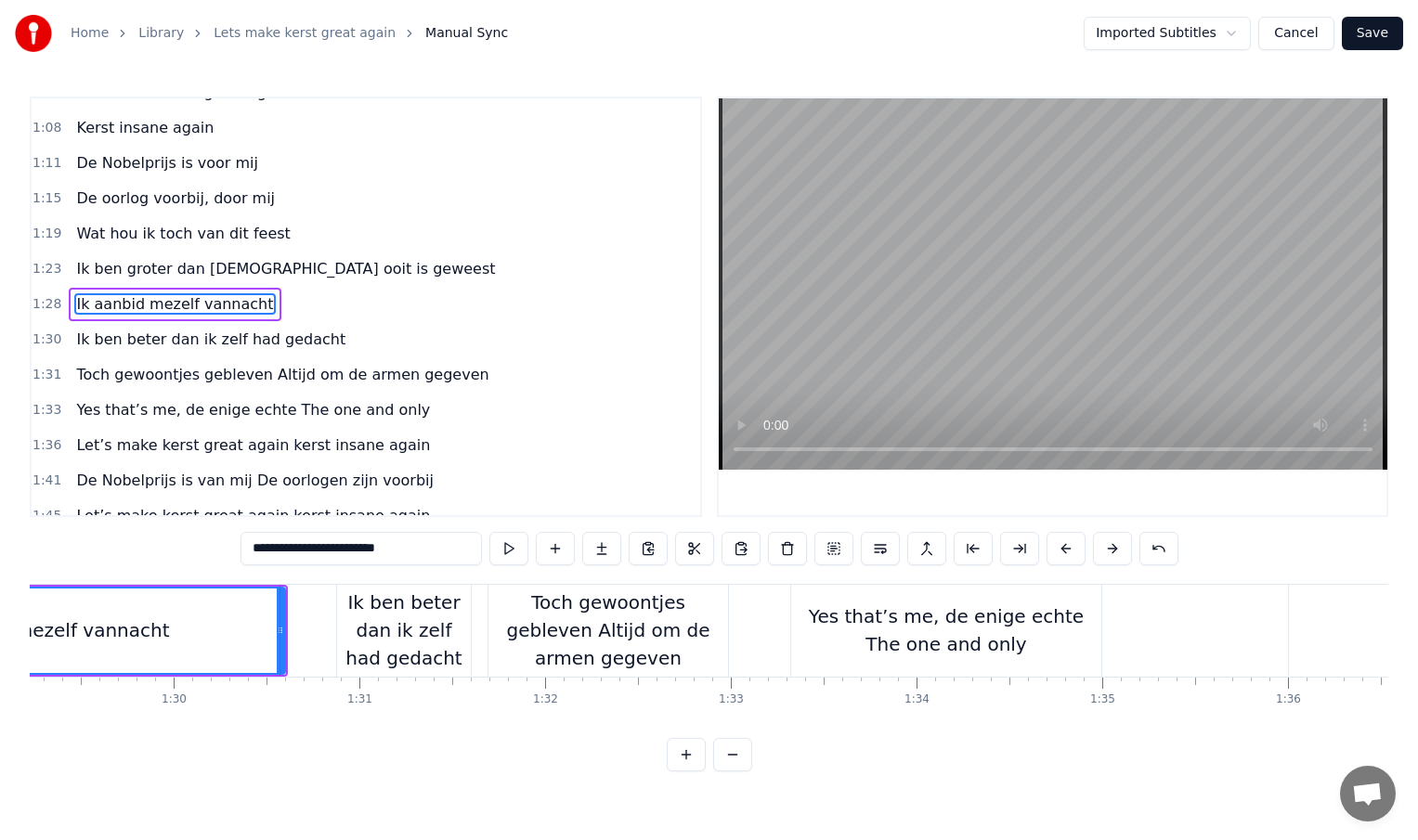
scroll to position [339, 0]
click at [205, 630] on div "Ik aanbid mezelf vannacht" at bounding box center [45, 630] width 475 height 84
click at [935, 618] on div "Yes that’s me, de enige echte The one and only" at bounding box center [946, 631] width 310 height 56
type input "**********"
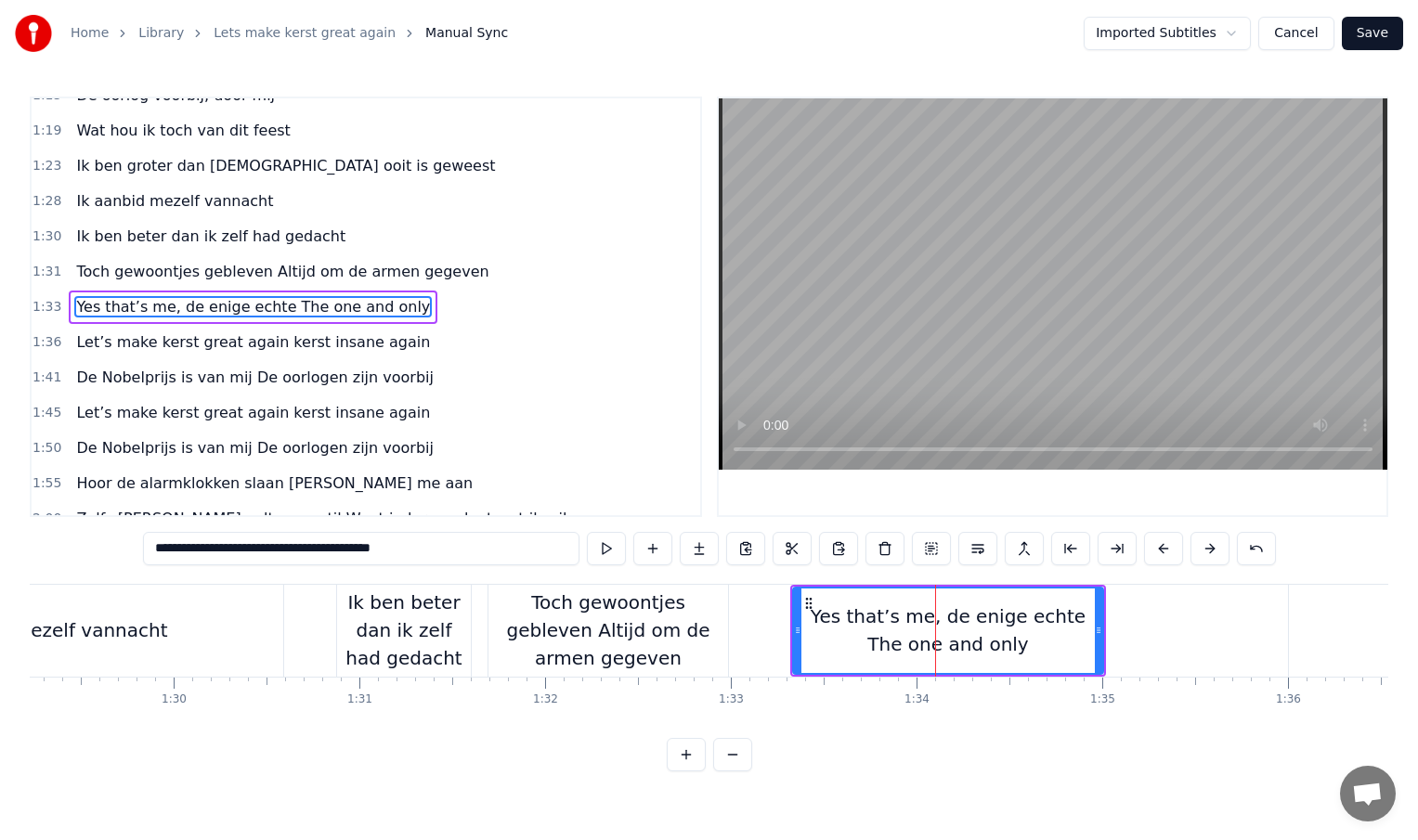
scroll to position [445, 0]
drag, startPoint x: 1099, startPoint y: 632, endPoint x: 1290, endPoint y: 637, distance: 191.1
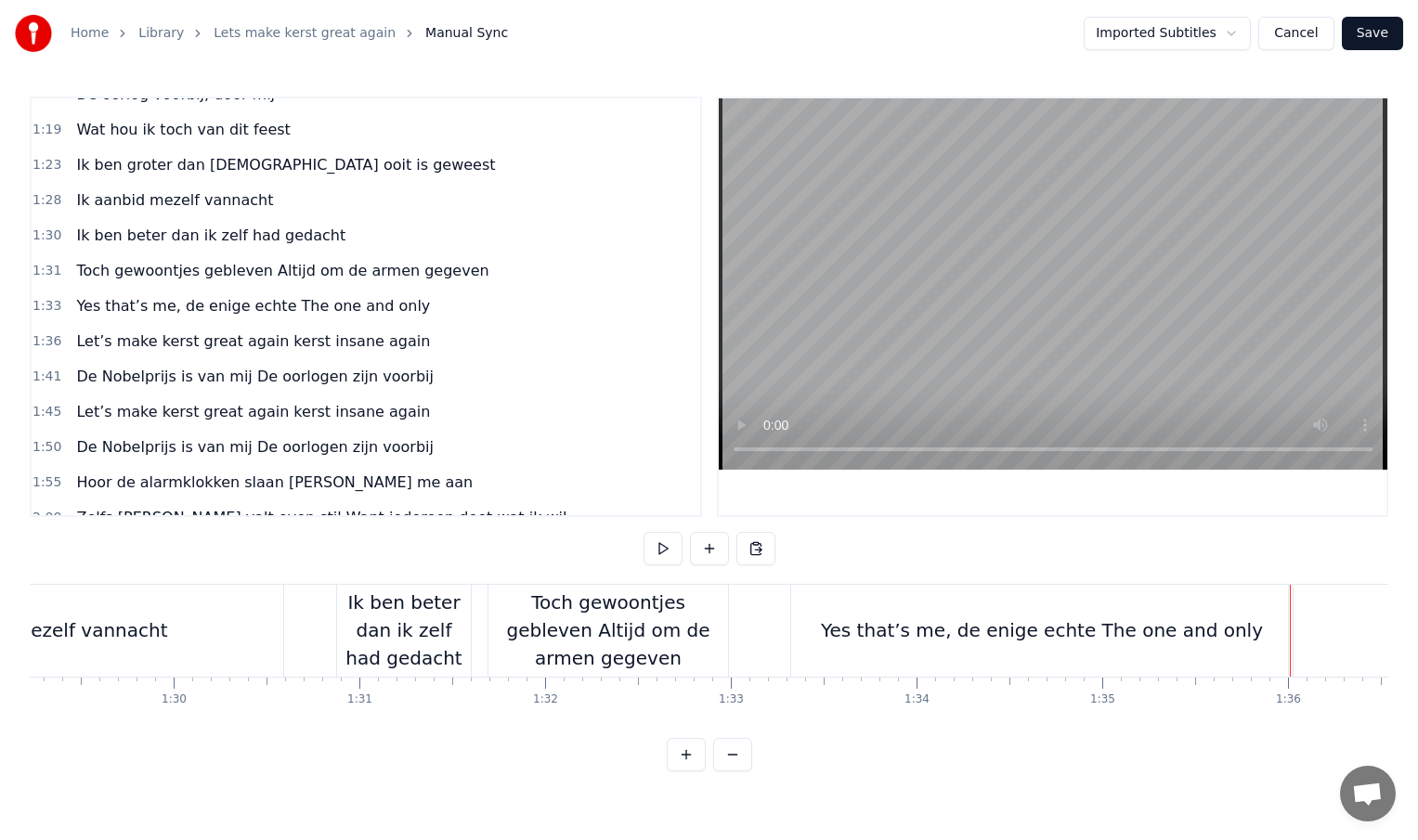
click at [801, 635] on div "Yes that’s me, de enige echte The one and only" at bounding box center [1041, 630] width 501 height 92
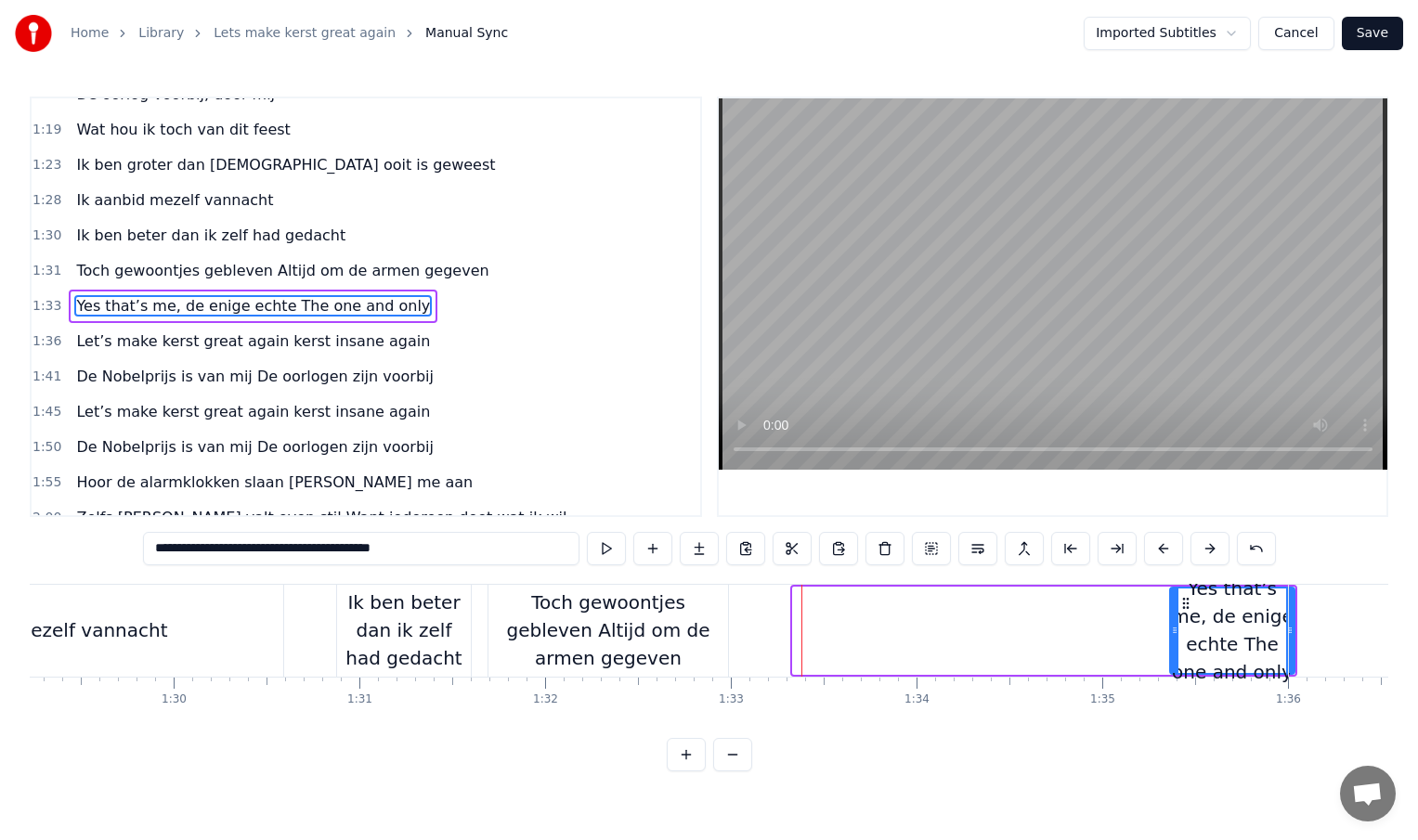
drag, startPoint x: 796, startPoint y: 631, endPoint x: 1172, endPoint y: 634, distance: 376.0
click at [1172, 634] on icon at bounding box center [1175, 630] width 8 height 15
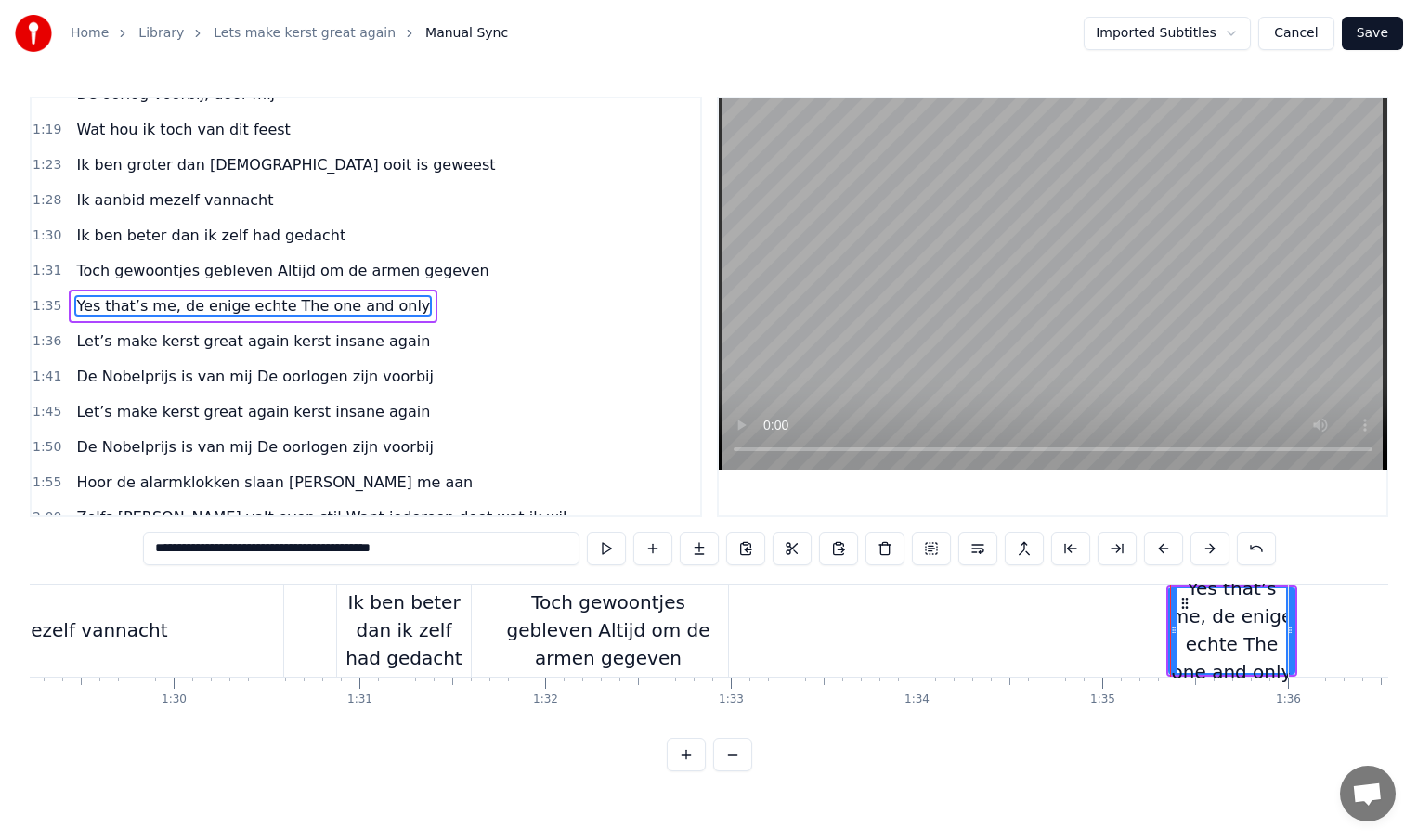
click at [707, 640] on div "Toch gewoontjes gebleven Altijd om de armen gegeven" at bounding box center [609, 630] width 240 height 83
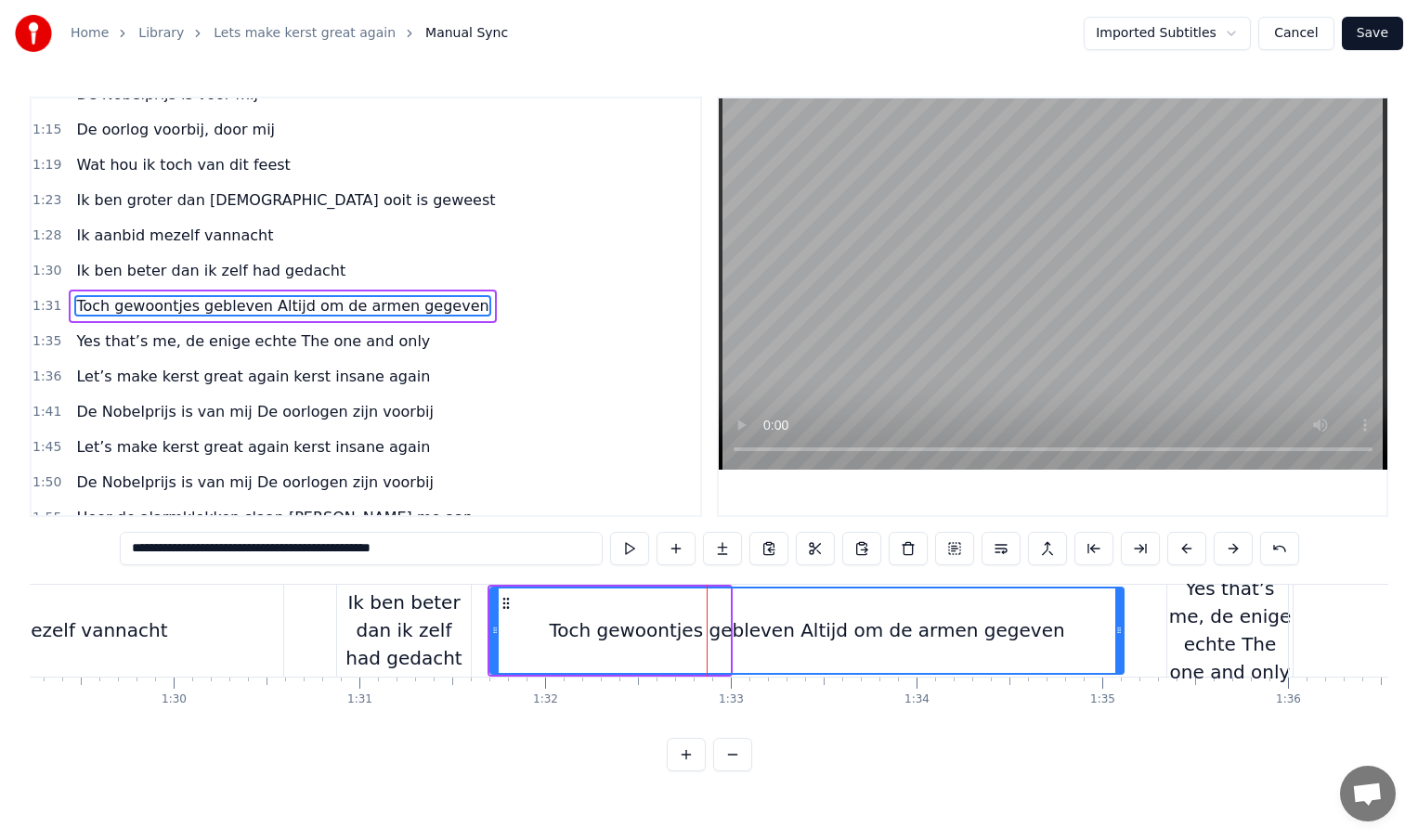
drag, startPoint x: 727, startPoint y: 633, endPoint x: 1125, endPoint y: 642, distance: 398.1
click at [1123, 642] on div at bounding box center [1119, 630] width 8 height 84
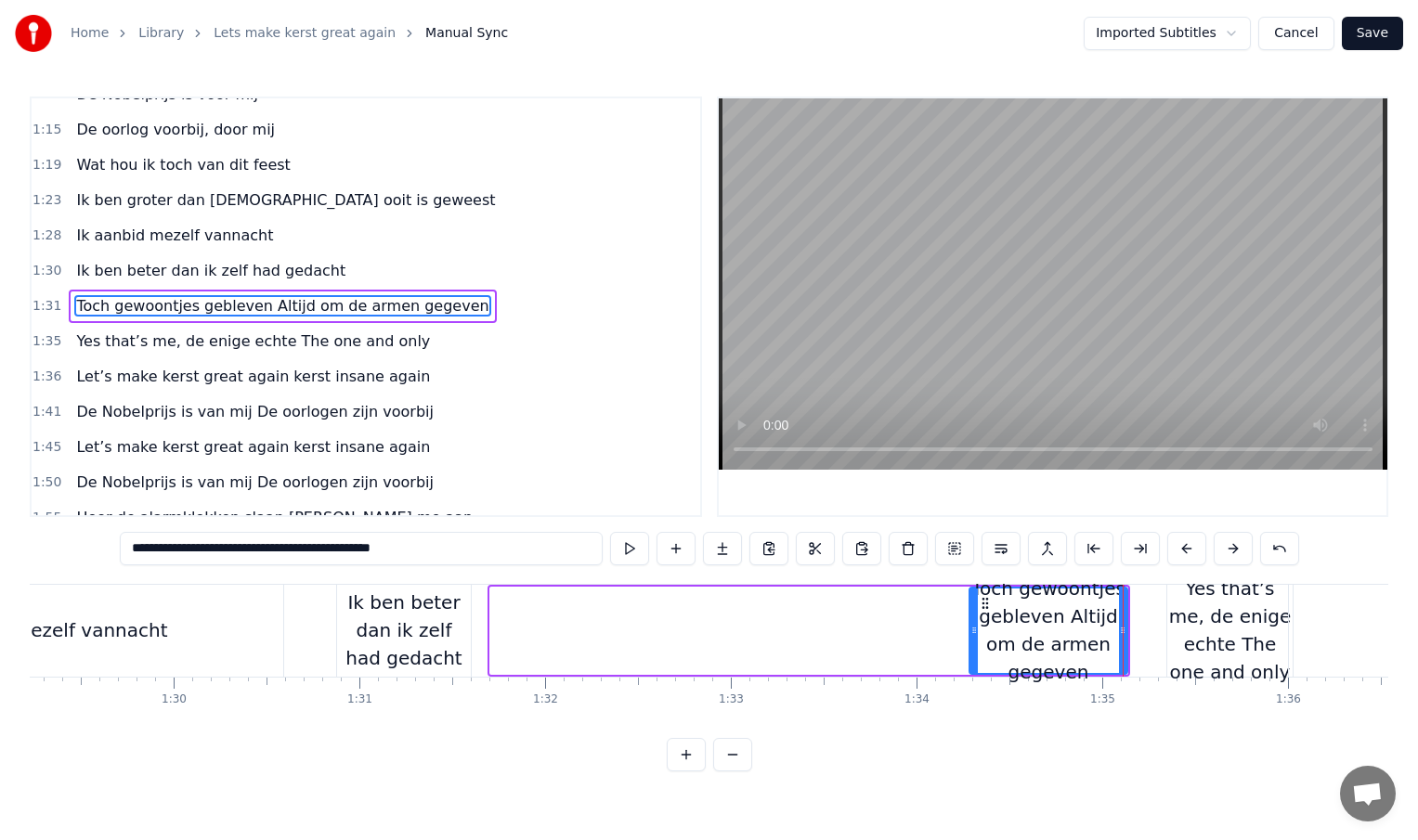
drag, startPoint x: 496, startPoint y: 630, endPoint x: 973, endPoint y: 630, distance: 477.0
click at [975, 630] on circle at bounding box center [975, 630] width 1 height 1
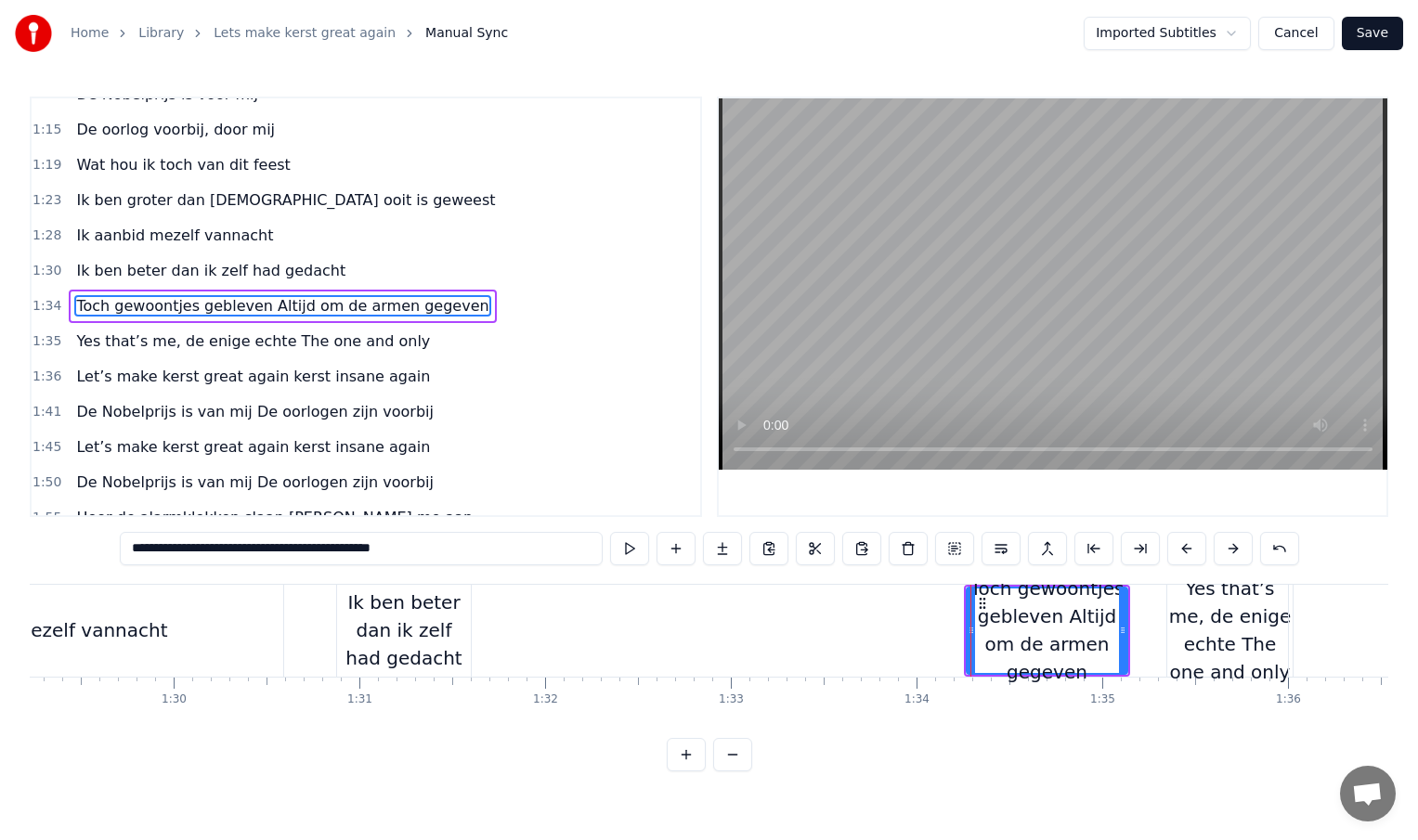
click at [451, 635] on div "Ik ben beter dan ik zelf had gedacht" at bounding box center [404, 630] width 134 height 83
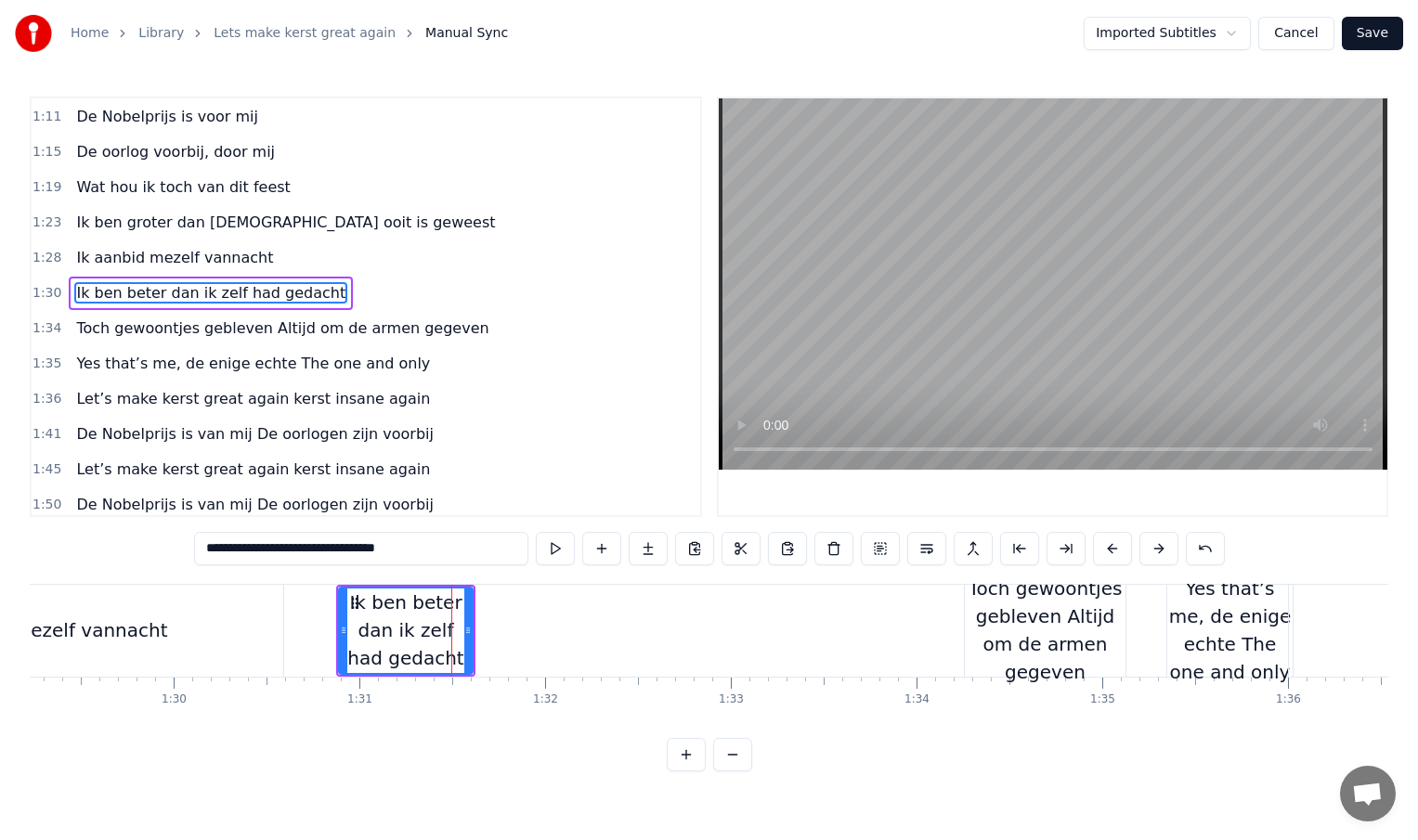
scroll to position [375, 0]
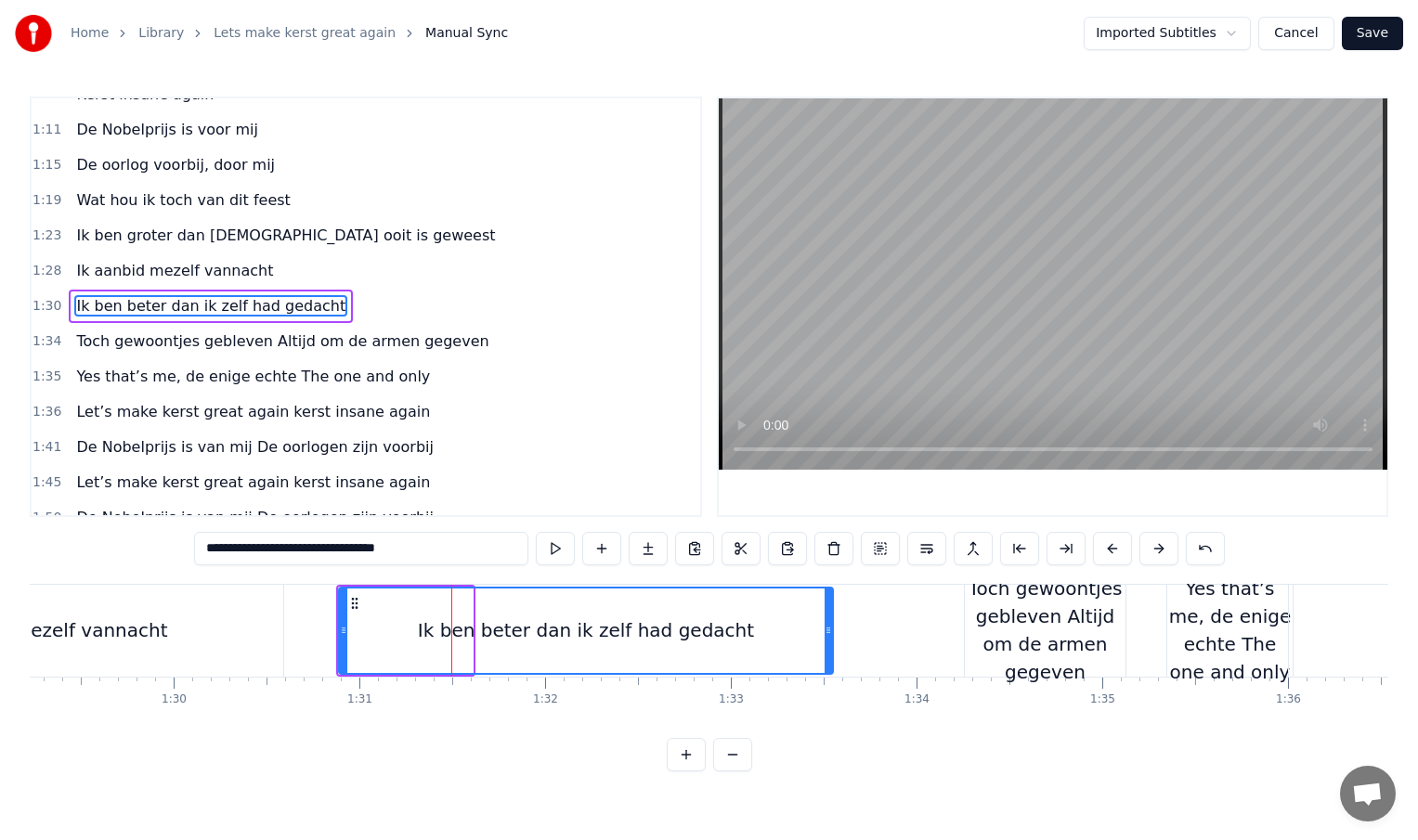
drag, startPoint x: 469, startPoint y: 635, endPoint x: 857, endPoint y: 652, distance: 388.4
click at [832, 652] on div at bounding box center [829, 630] width 8 height 84
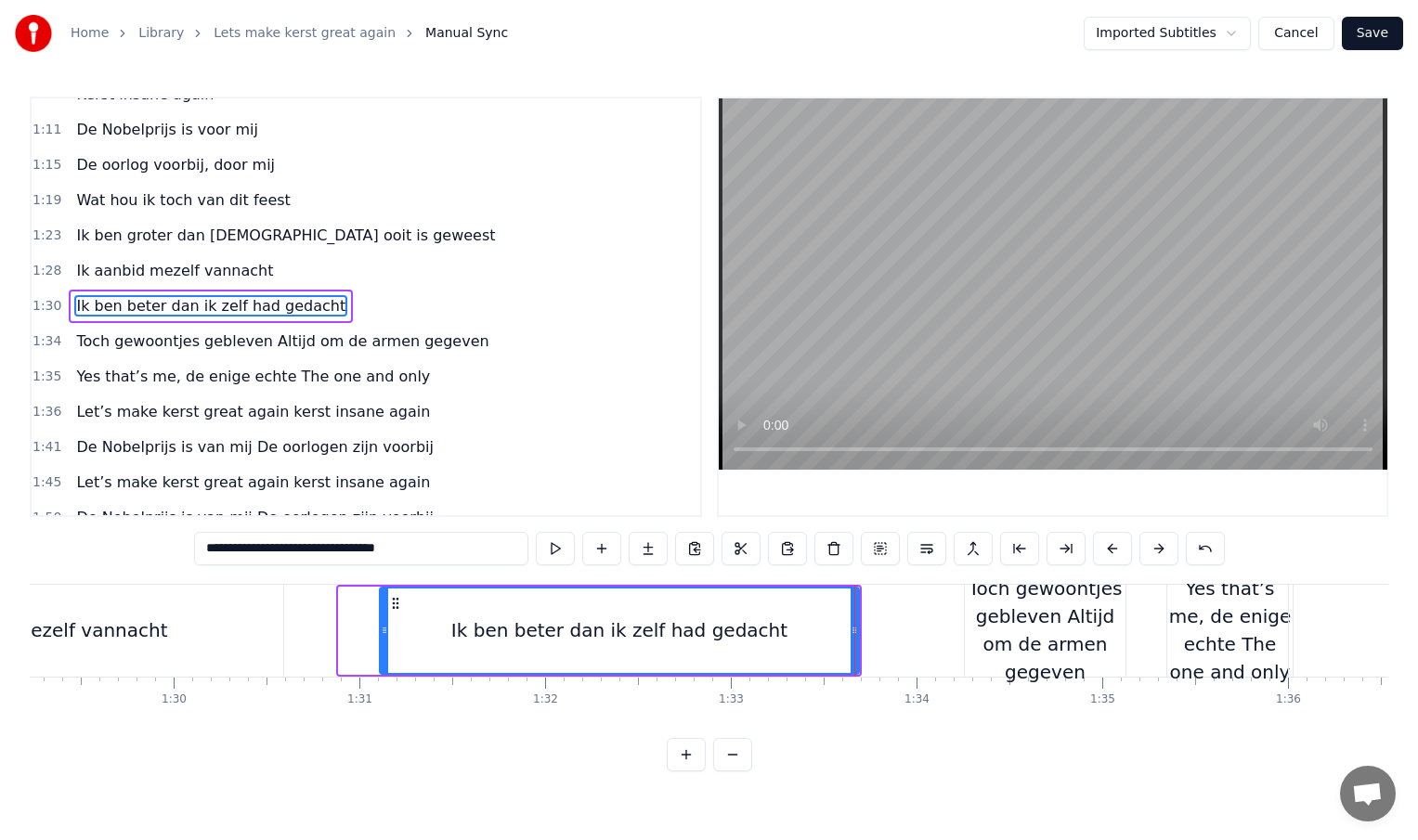
drag, startPoint x: 346, startPoint y: 627, endPoint x: 386, endPoint y: 625, distance: 40.0
click at [386, 625] on icon at bounding box center [384, 630] width 8 height 15
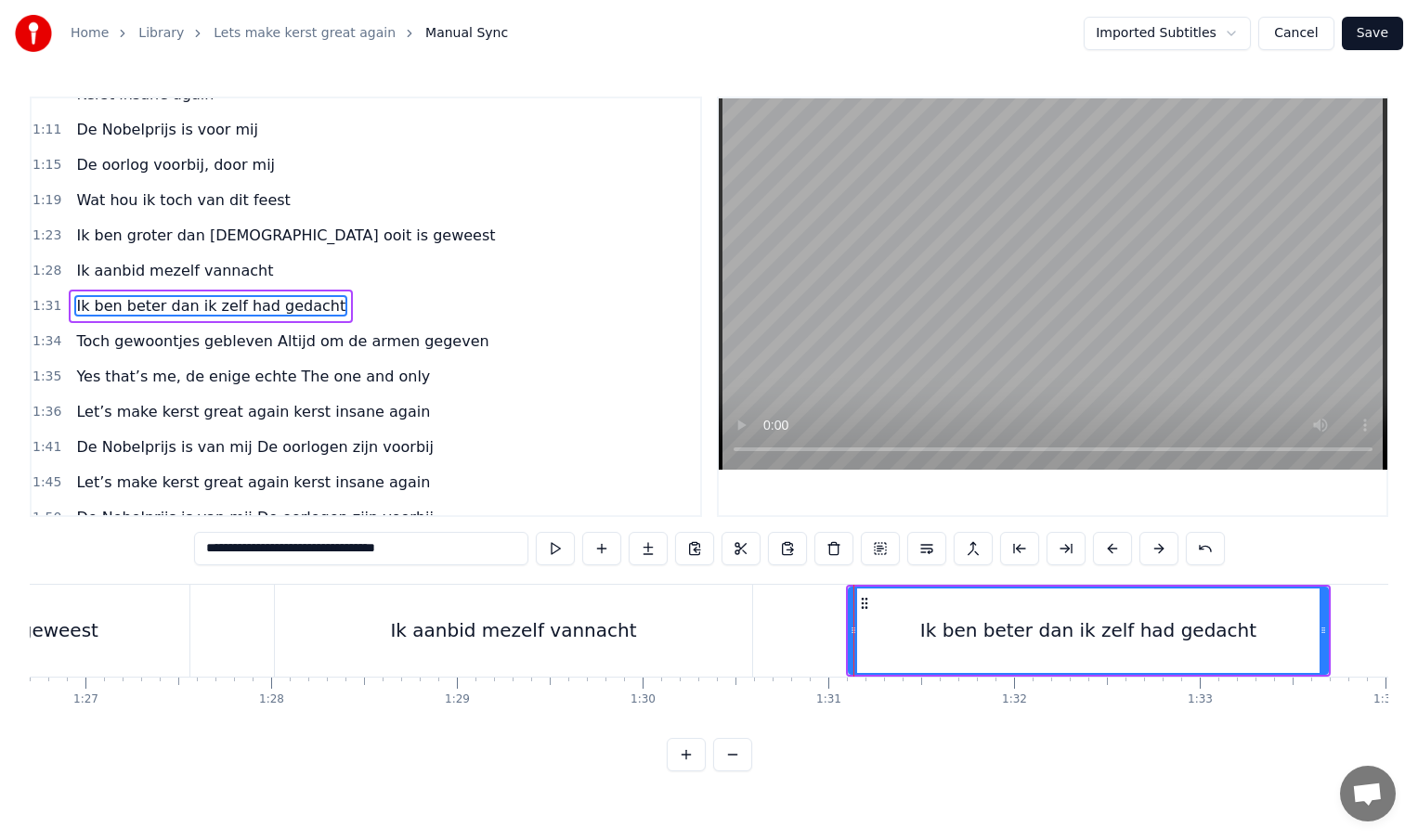
scroll to position [0, 16013]
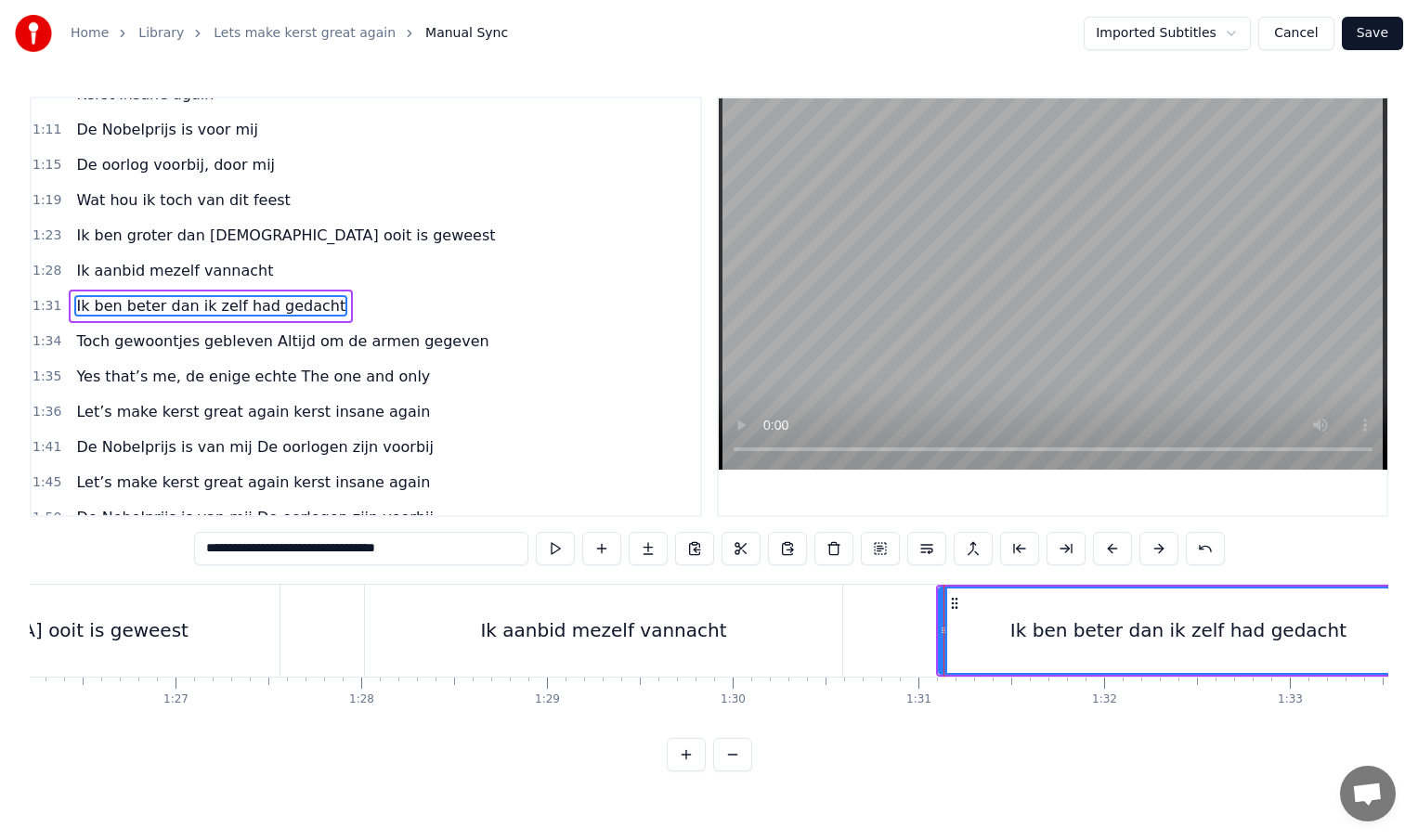
click at [407, 644] on div "Ik aanbid mezelf vannacht" at bounding box center [603, 630] width 477 height 92
type input "**********"
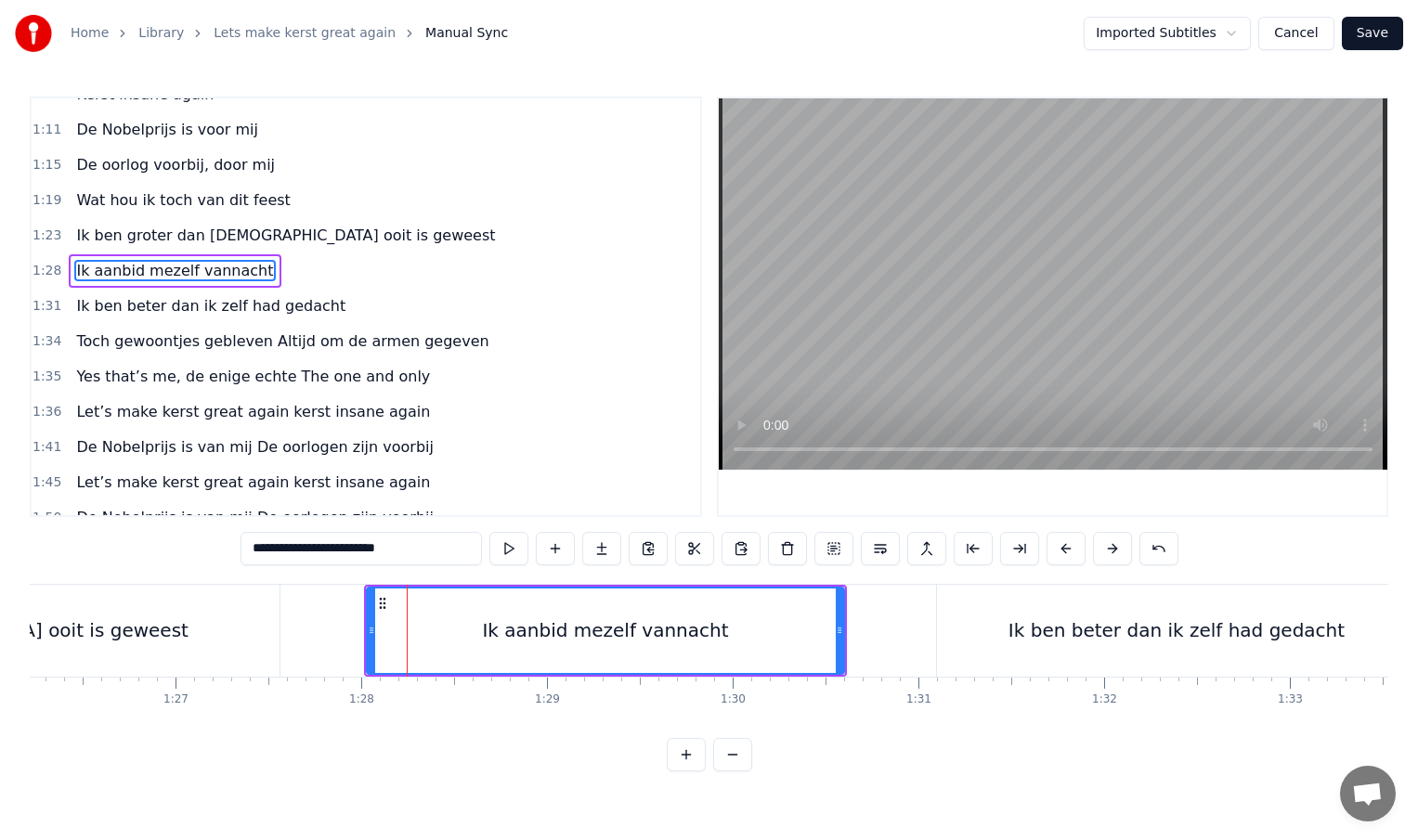
scroll to position [339, 0]
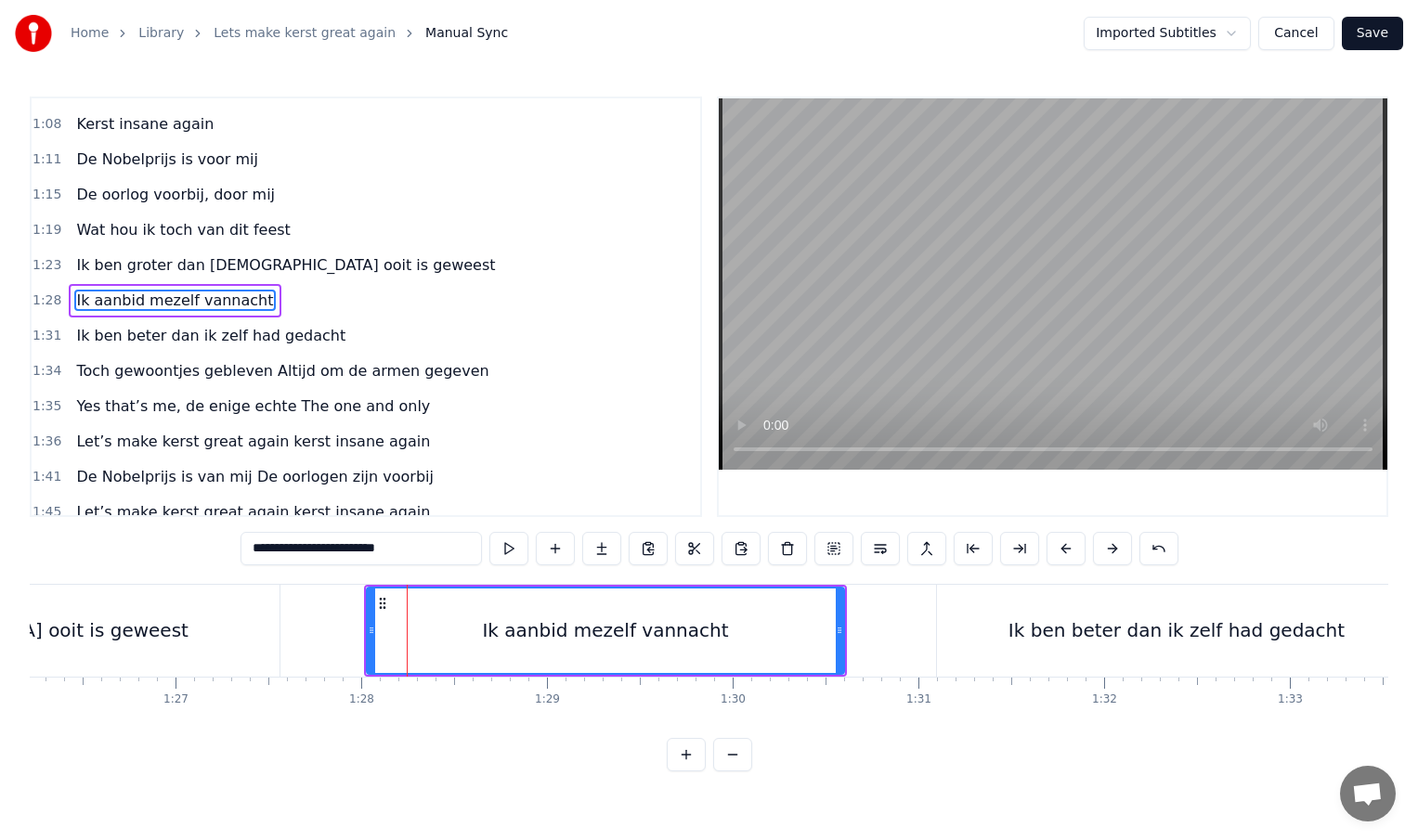
click at [407, 644] on div at bounding box center [407, 630] width 1 height 92
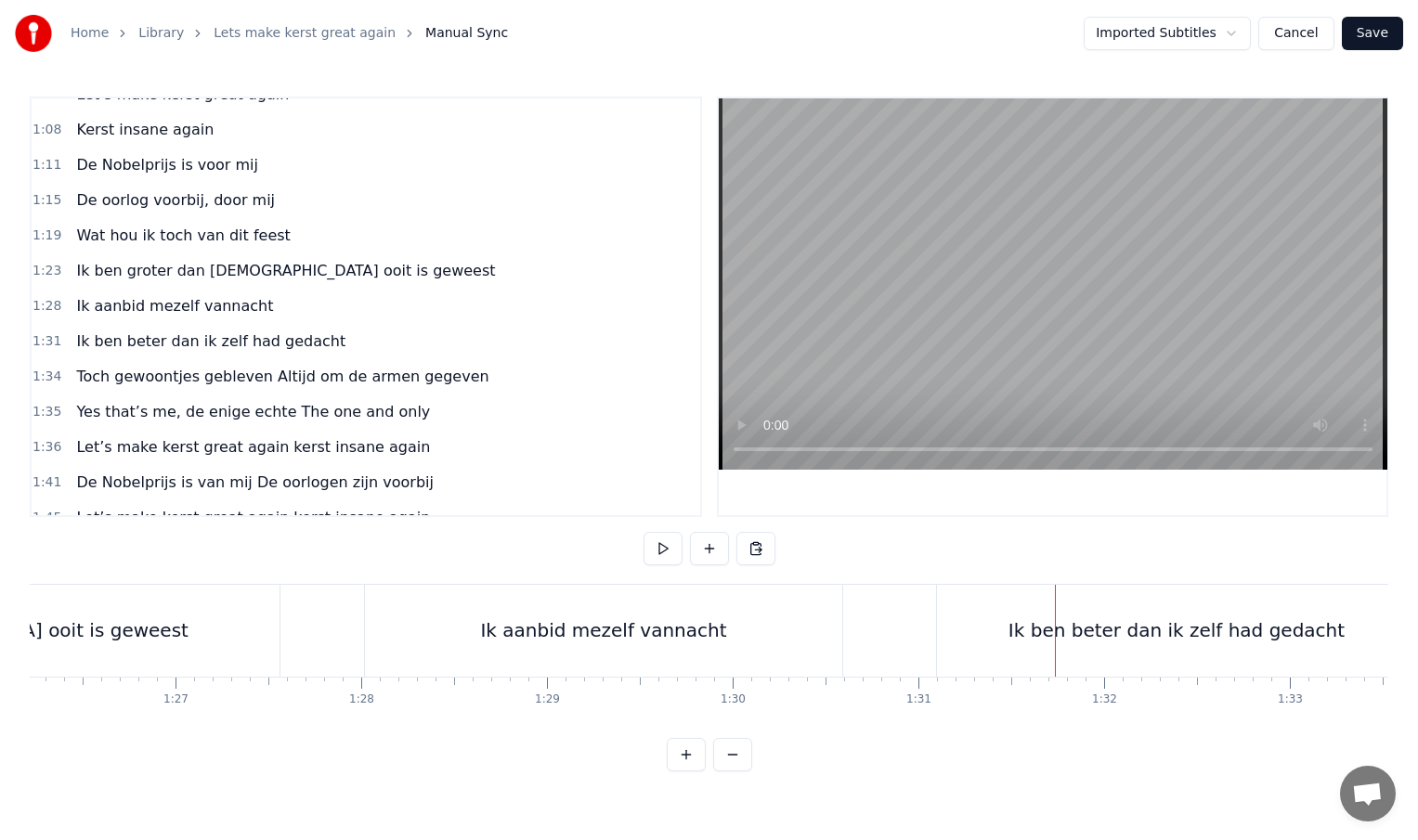
click at [958, 626] on div "Ik ben beter dan ik zelf had gedacht" at bounding box center [1176, 630] width 479 height 92
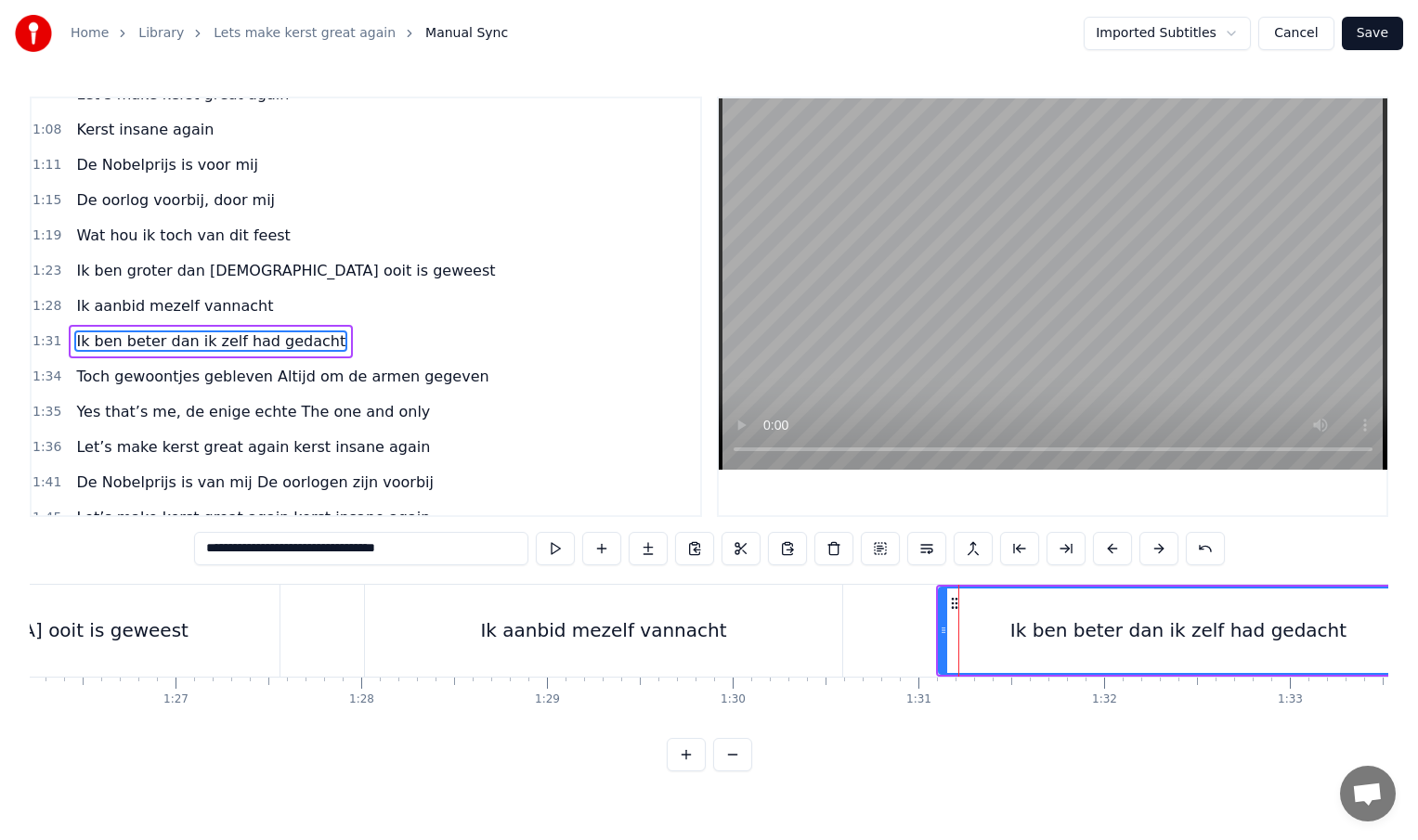
scroll to position [375, 0]
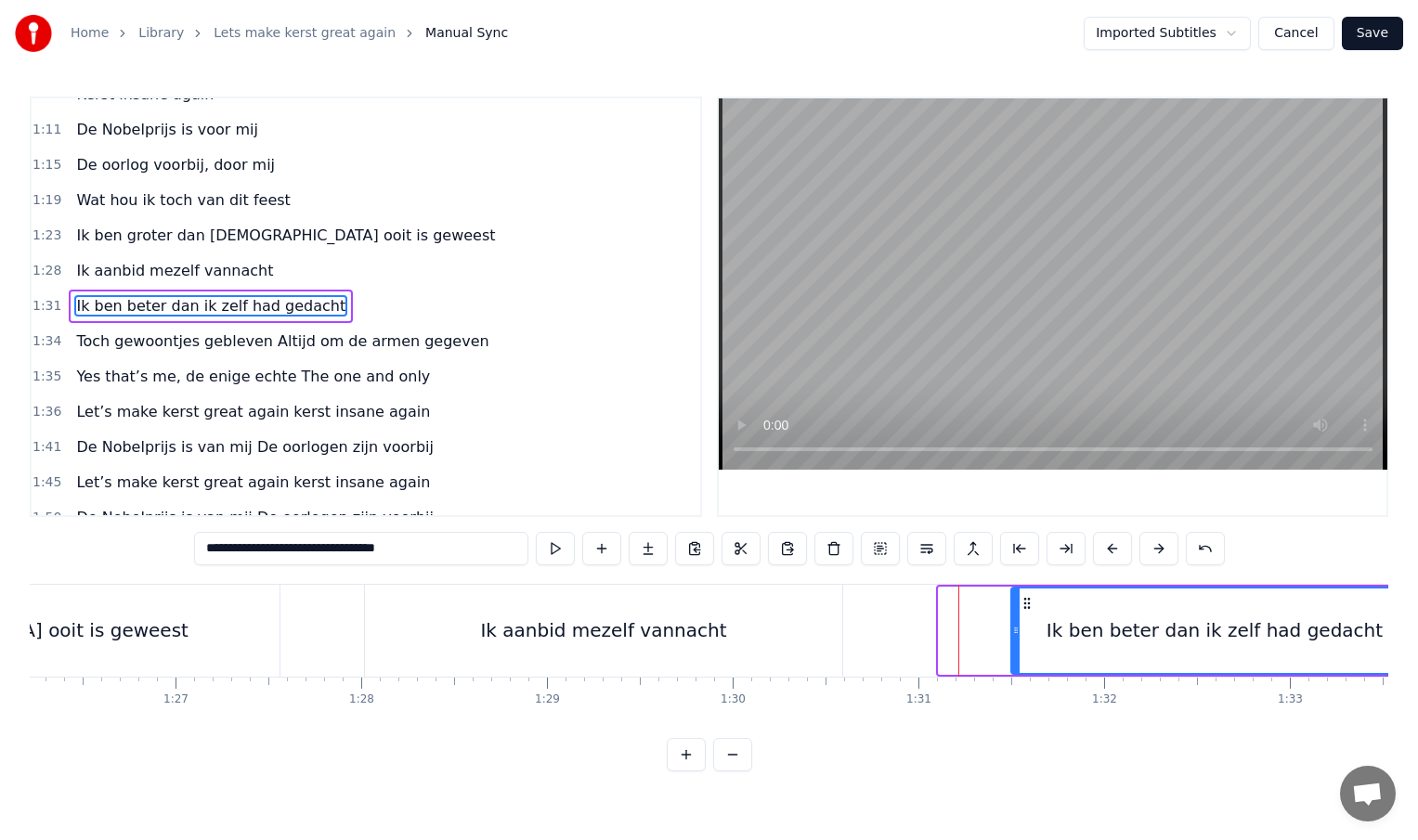
drag, startPoint x: 943, startPoint y: 631, endPoint x: 1015, endPoint y: 631, distance: 72.0
click at [1015, 631] on icon at bounding box center [1016, 630] width 8 height 15
click at [1041, 633] on div "Ik ben beter dan ik zelf had gedacht" at bounding box center [1215, 630] width 405 height 84
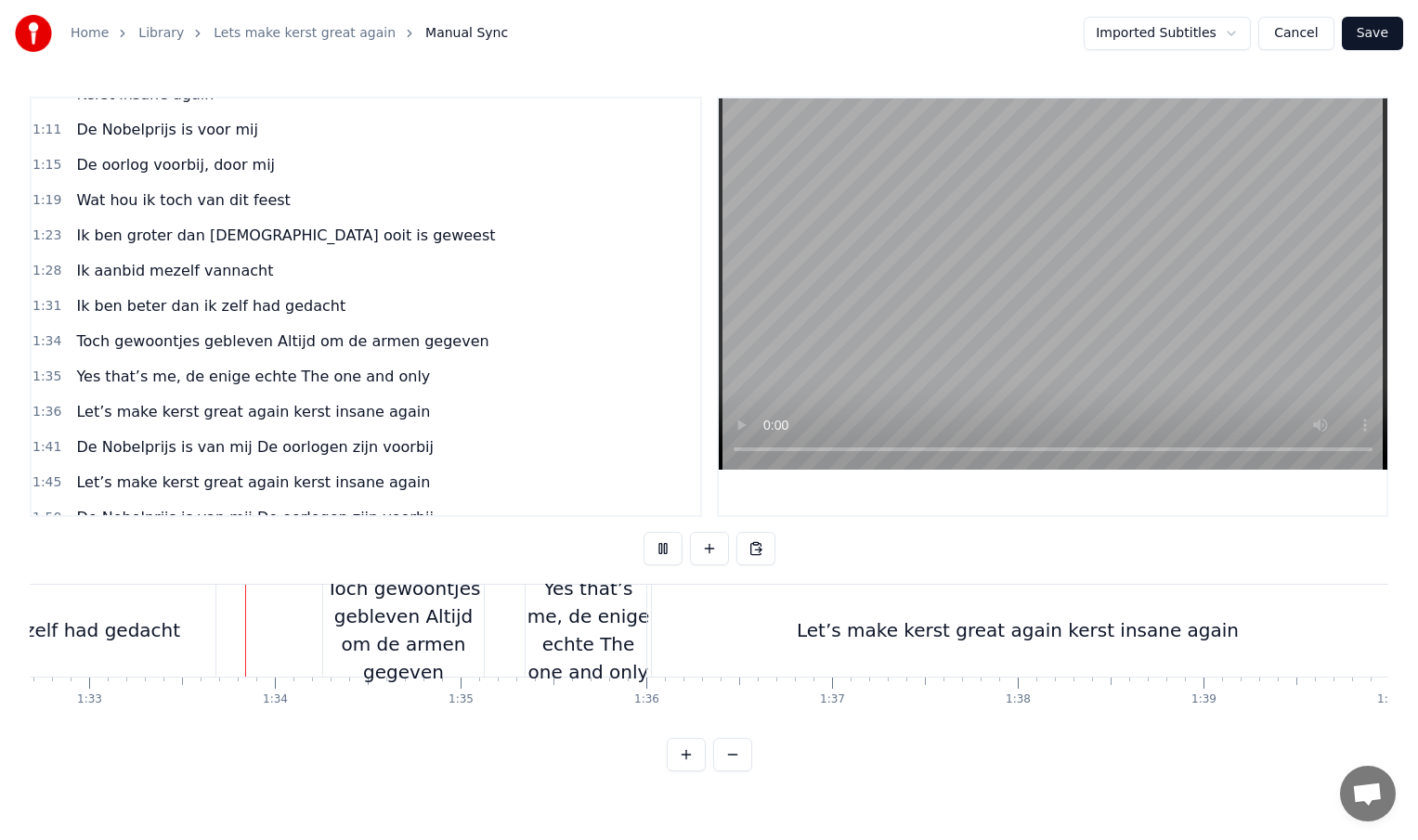
scroll to position [0, 17226]
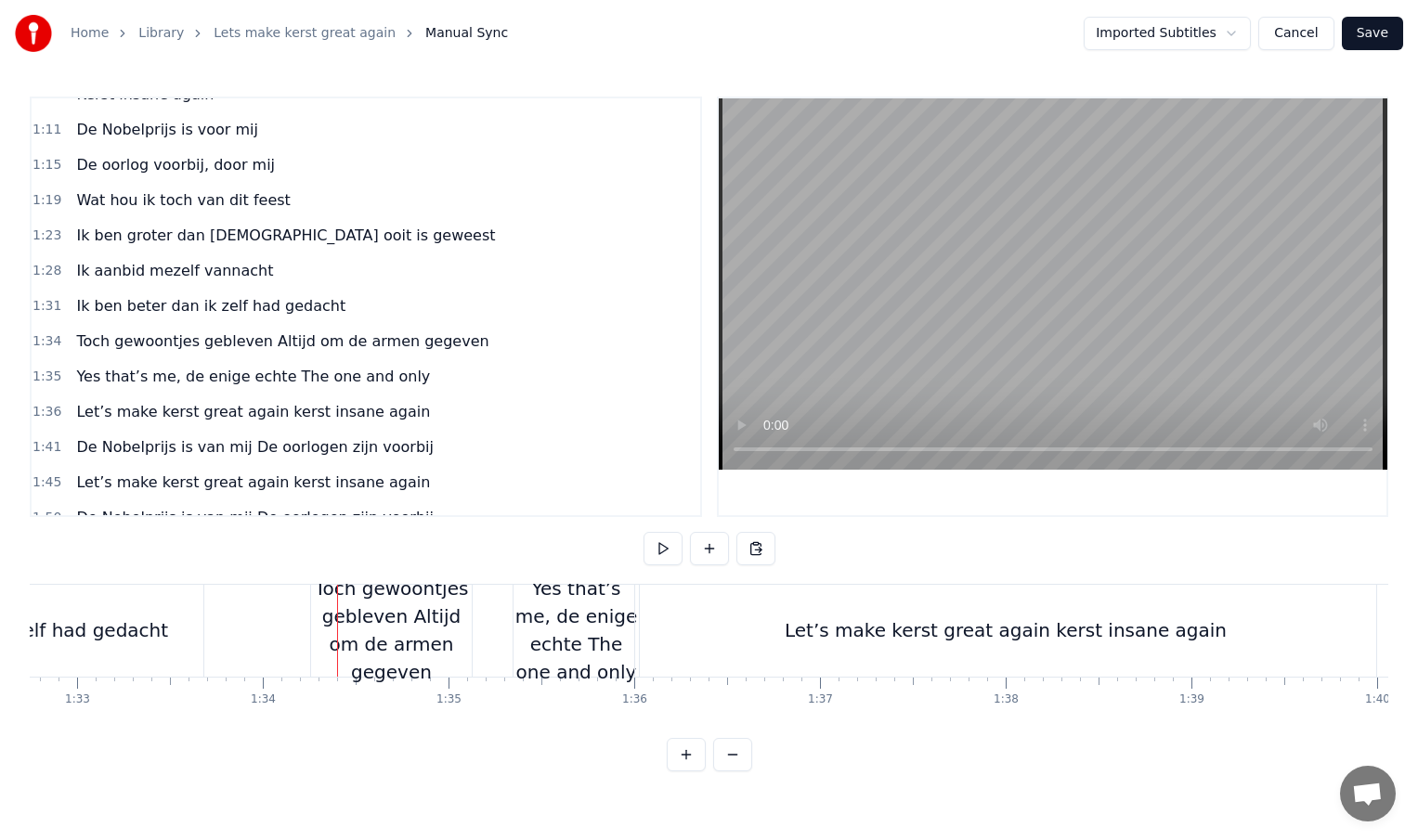
click at [423, 614] on div "Toch gewoontjes gebleven Altijd om de armen gegeven" at bounding box center [391, 630] width 161 height 111
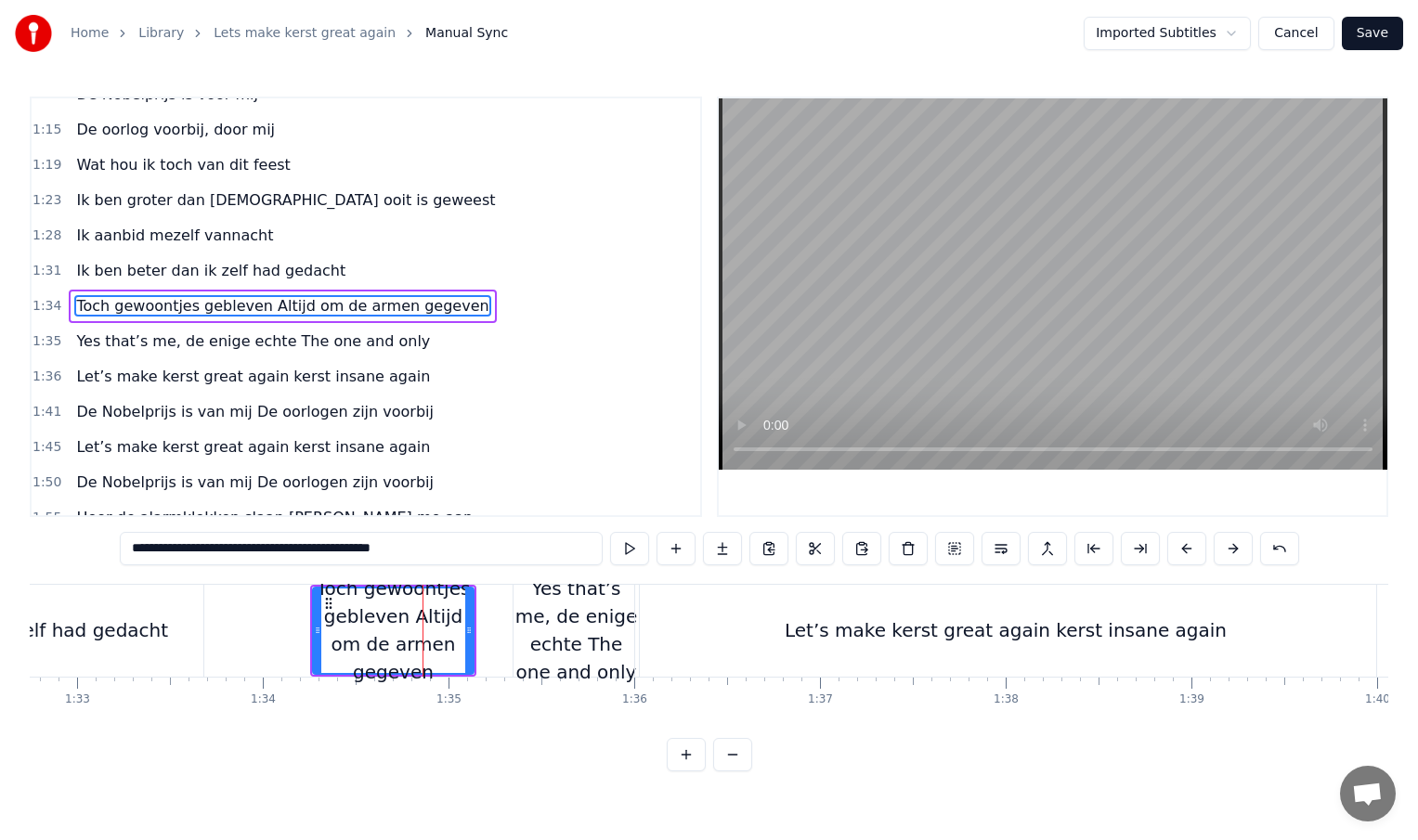
click at [194, 640] on div "Ik ben beter dan ik zelf had gedacht" at bounding box center [0, 630] width 407 height 92
type input "**********"
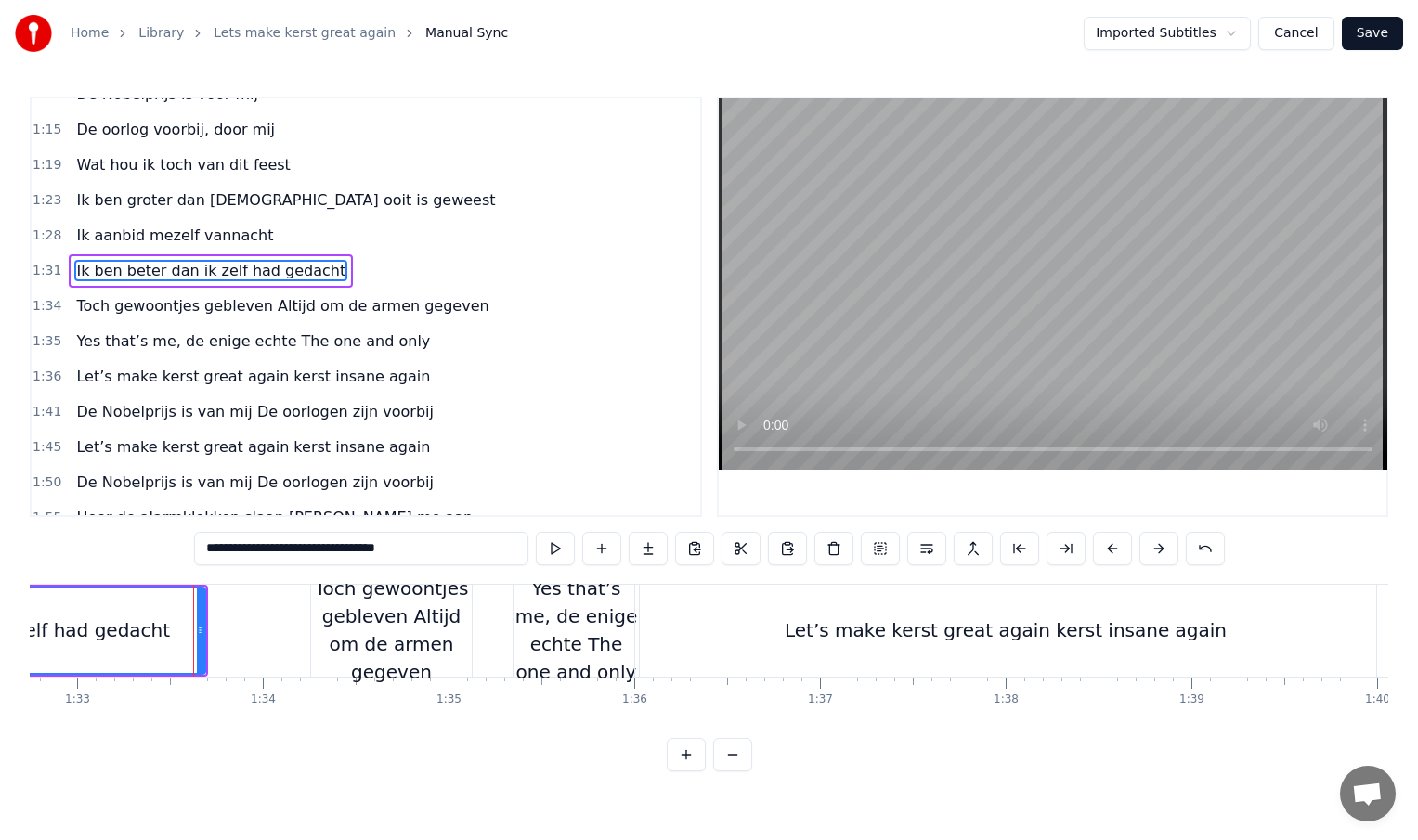
scroll to position [375, 0]
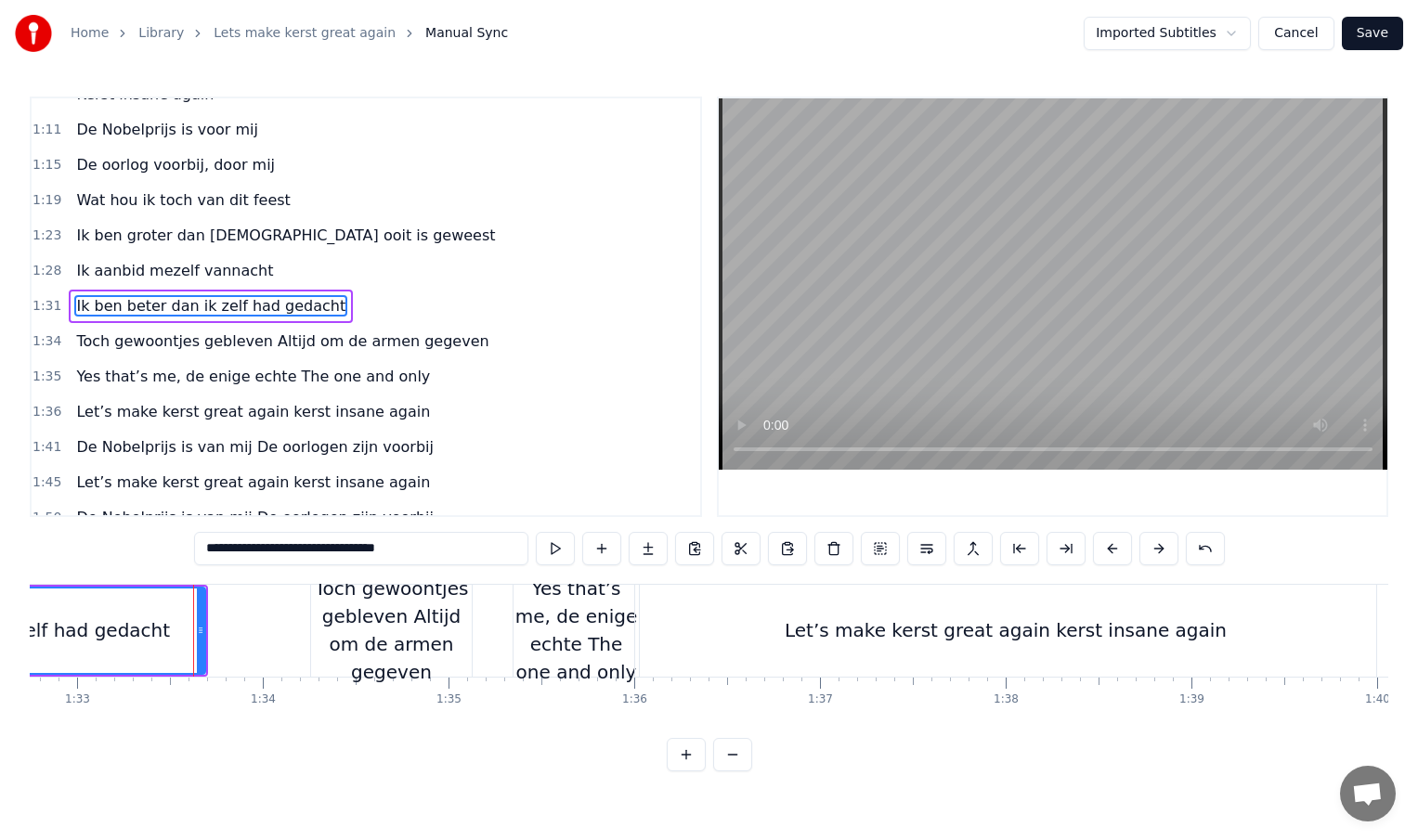
click at [202, 635] on icon at bounding box center [200, 630] width 8 height 15
drag, startPoint x: 202, startPoint y: 635, endPoint x: 347, endPoint y: 634, distance: 145.0
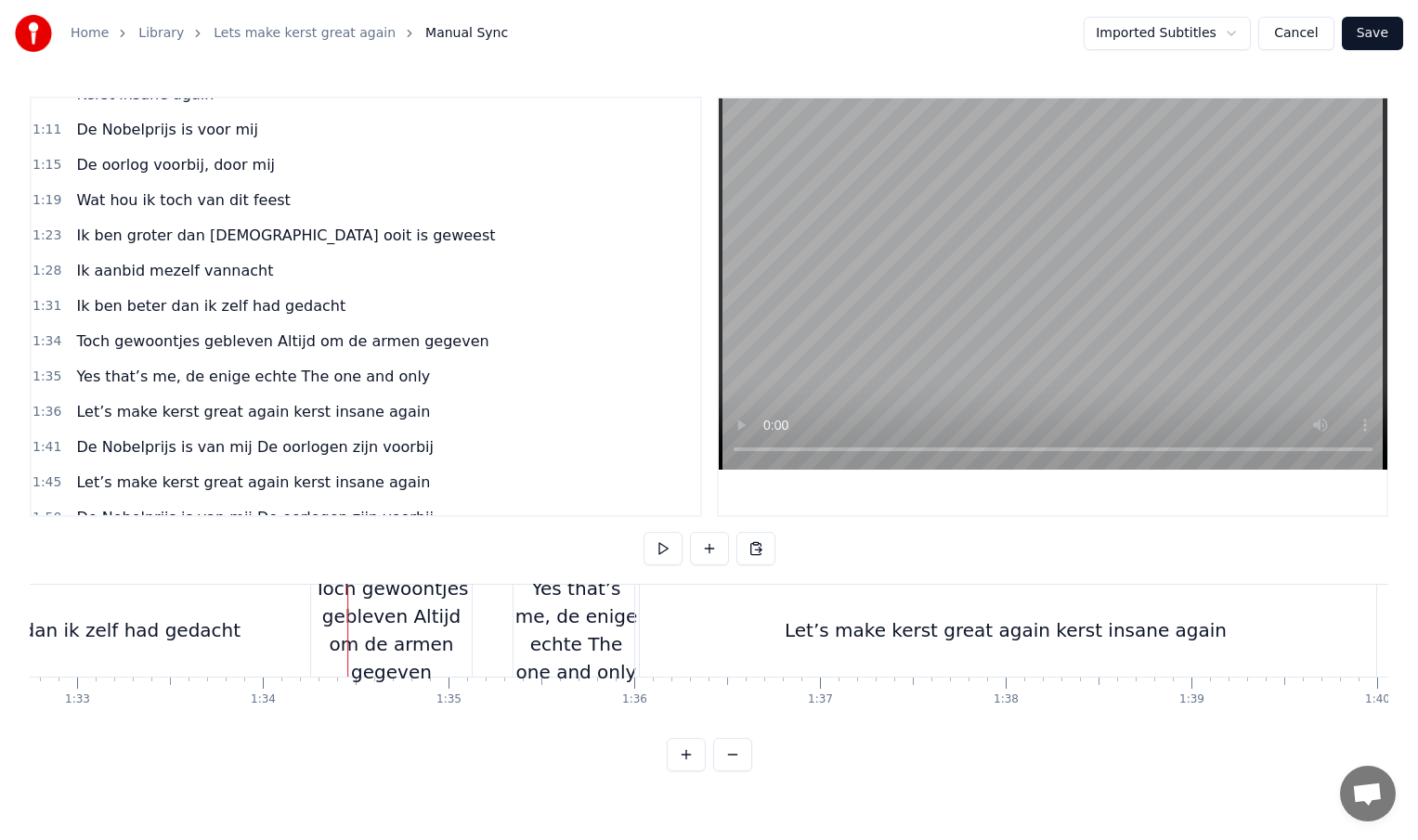
click at [394, 627] on div "Toch gewoontjes gebleven Altijd om de armen gegeven" at bounding box center [391, 630] width 161 height 111
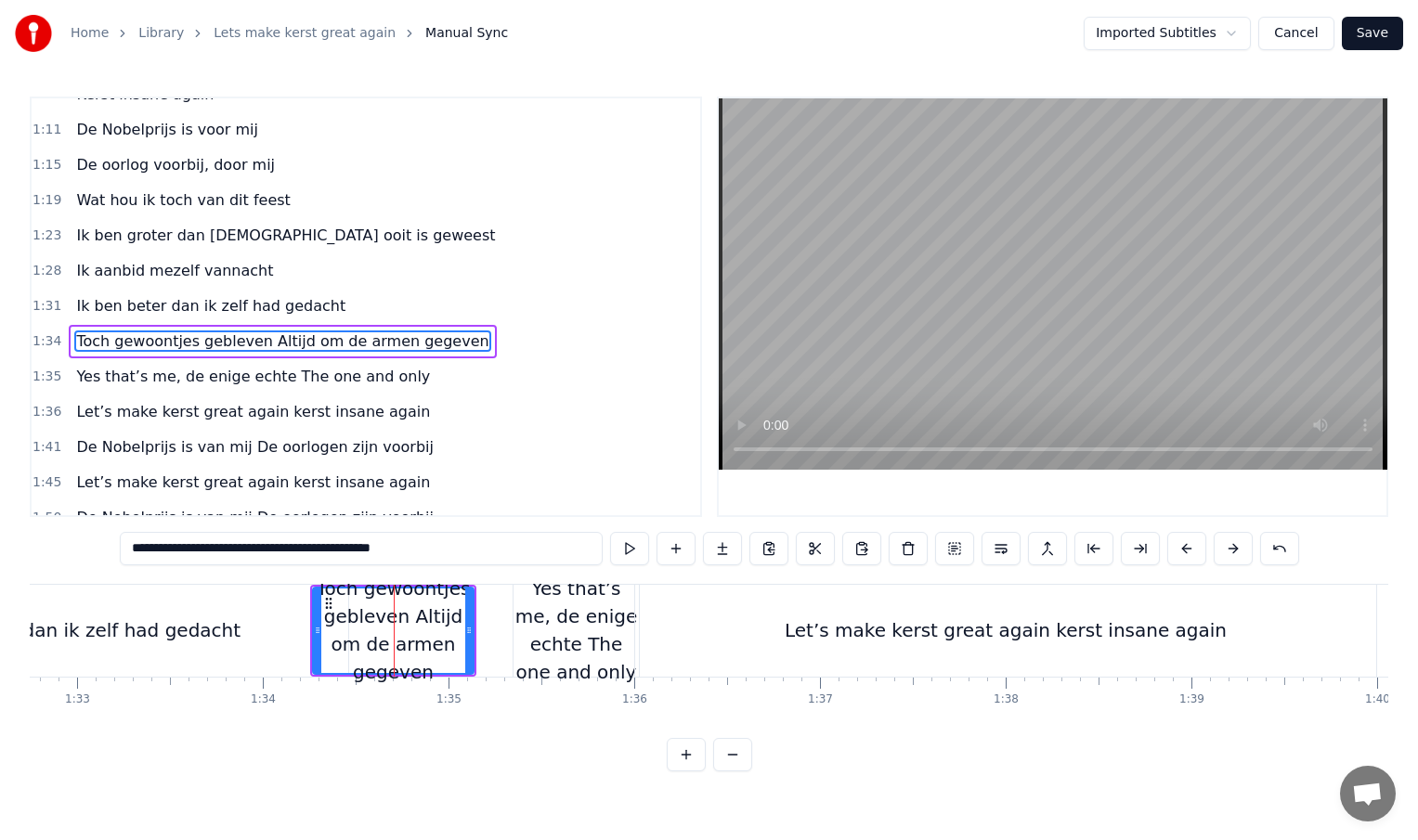
scroll to position [409, 0]
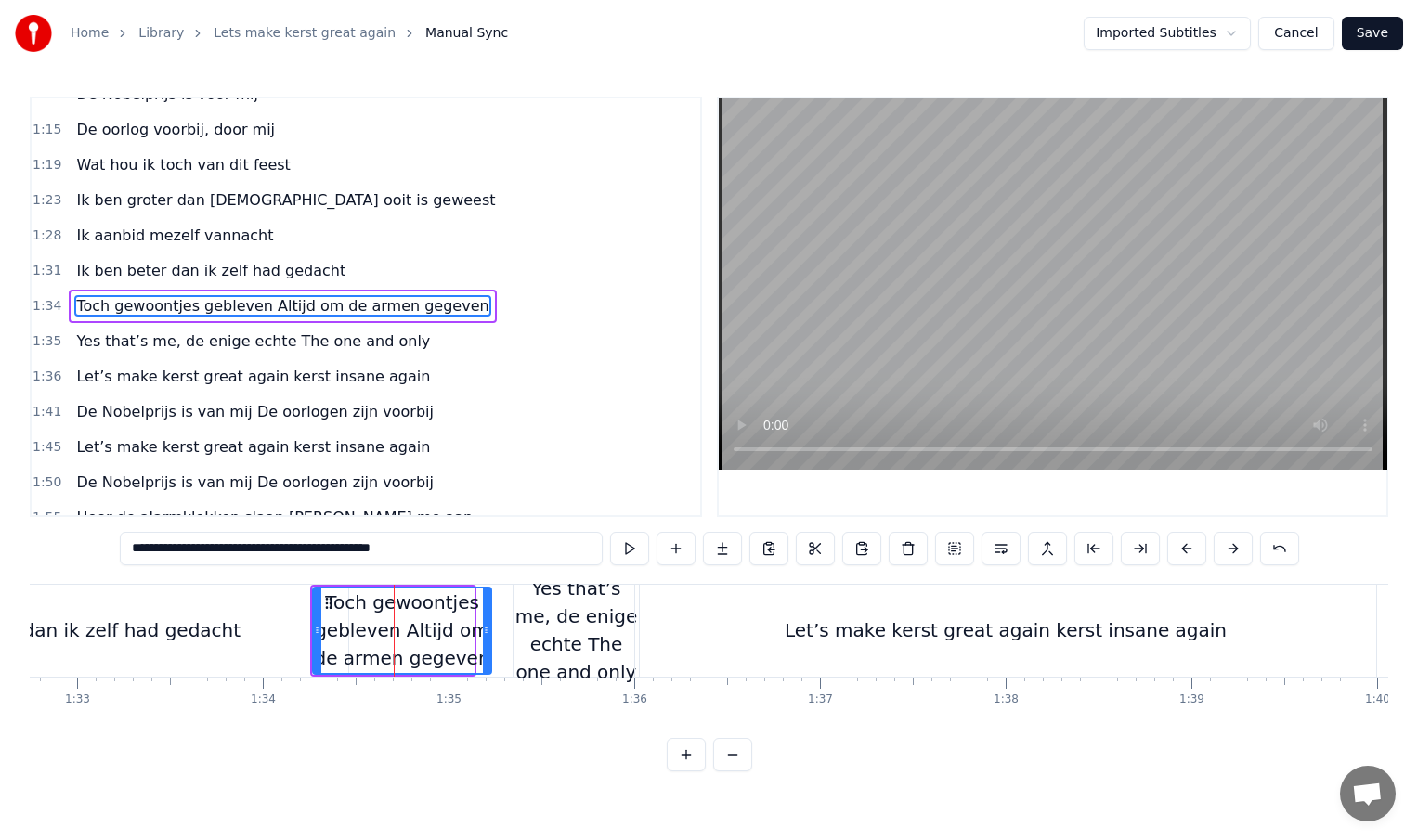
drag, startPoint x: 469, startPoint y: 632, endPoint x: 486, endPoint y: 632, distance: 17.0
click at [486, 632] on icon at bounding box center [487, 630] width 8 height 15
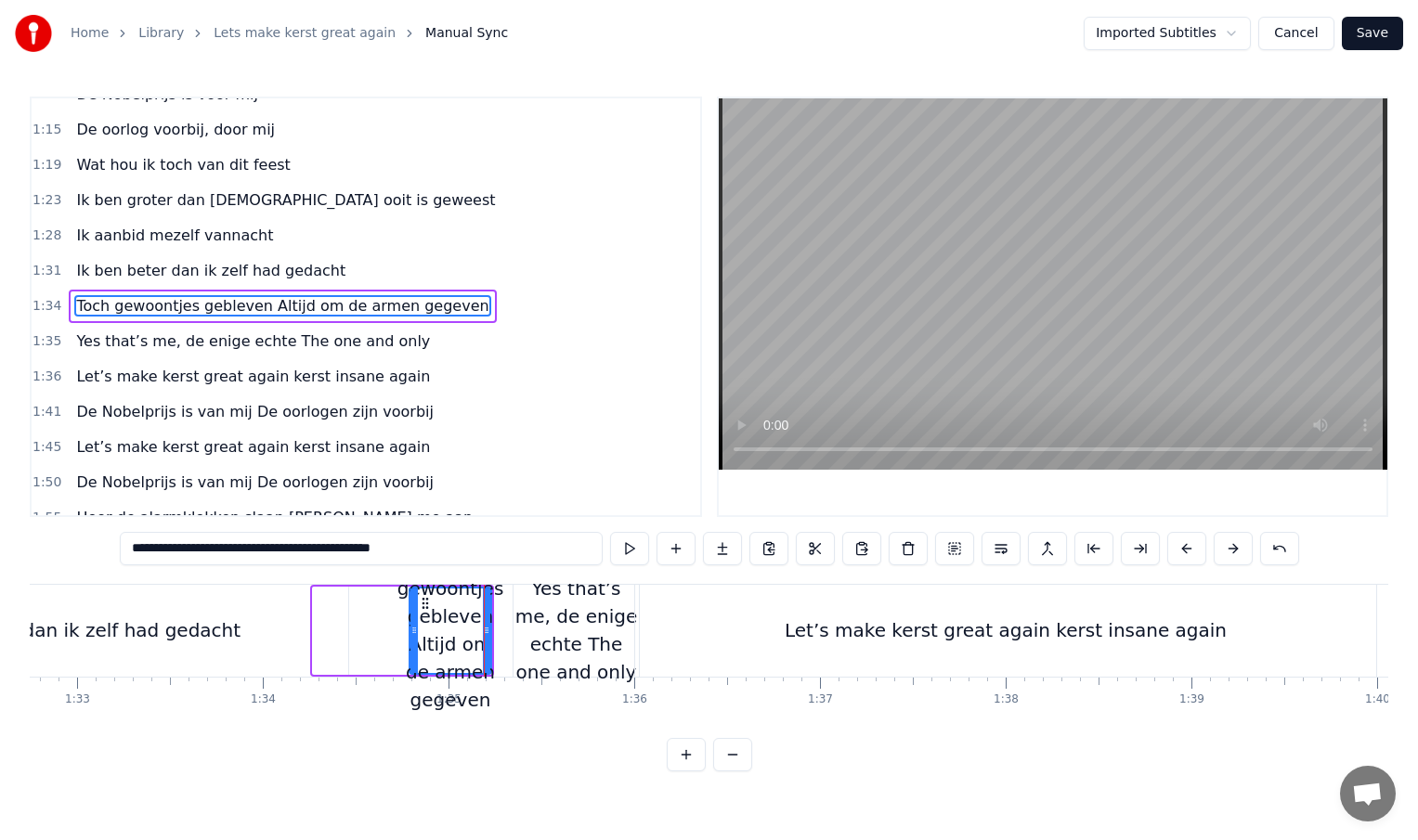
drag, startPoint x: 317, startPoint y: 629, endPoint x: 413, endPoint y: 631, distance: 96.0
click at [413, 631] on icon at bounding box center [414, 630] width 8 height 15
click at [730, 640] on div "Let’s make kerst great again kerst insane again" at bounding box center [1006, 630] width 741 height 92
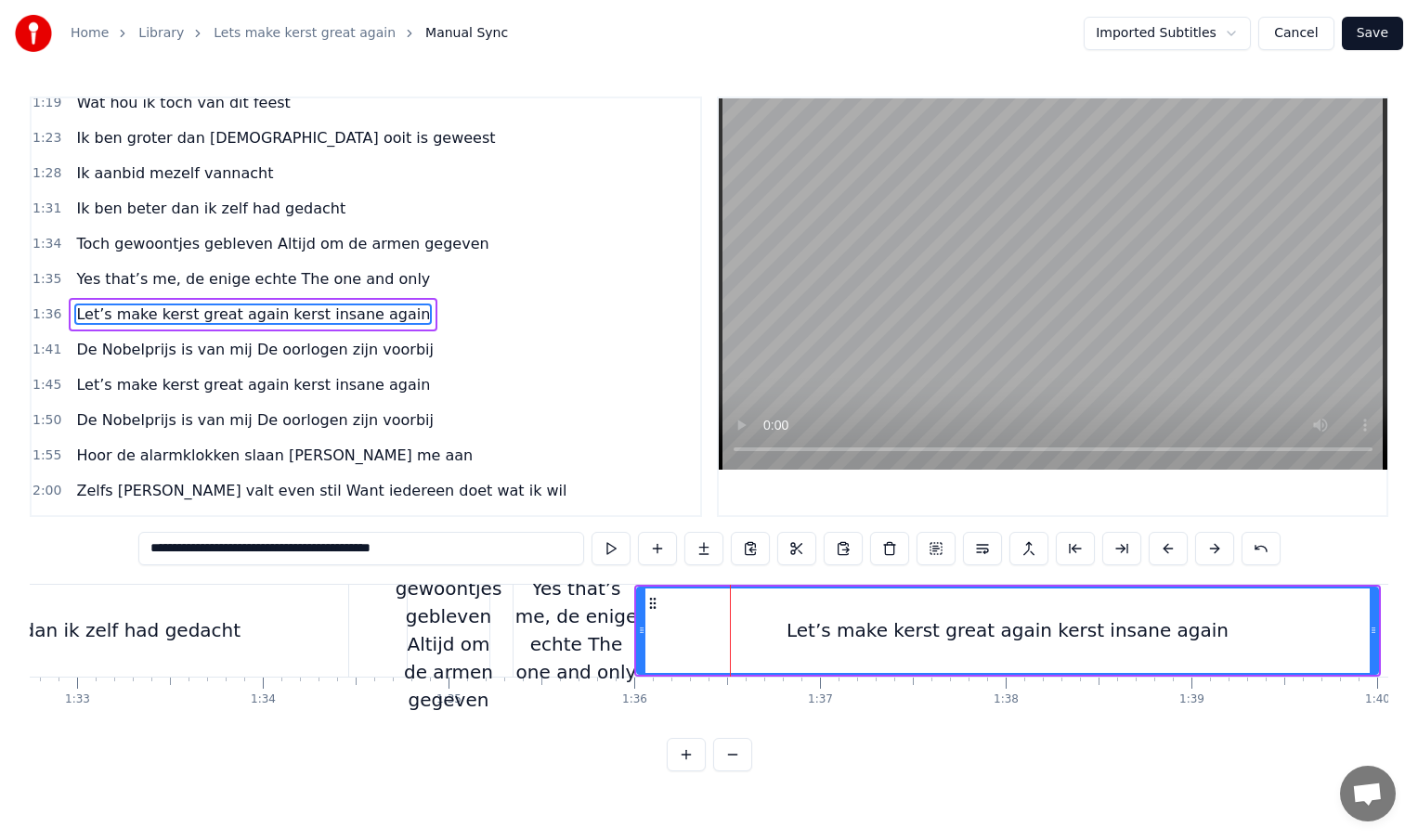
scroll to position [480, 0]
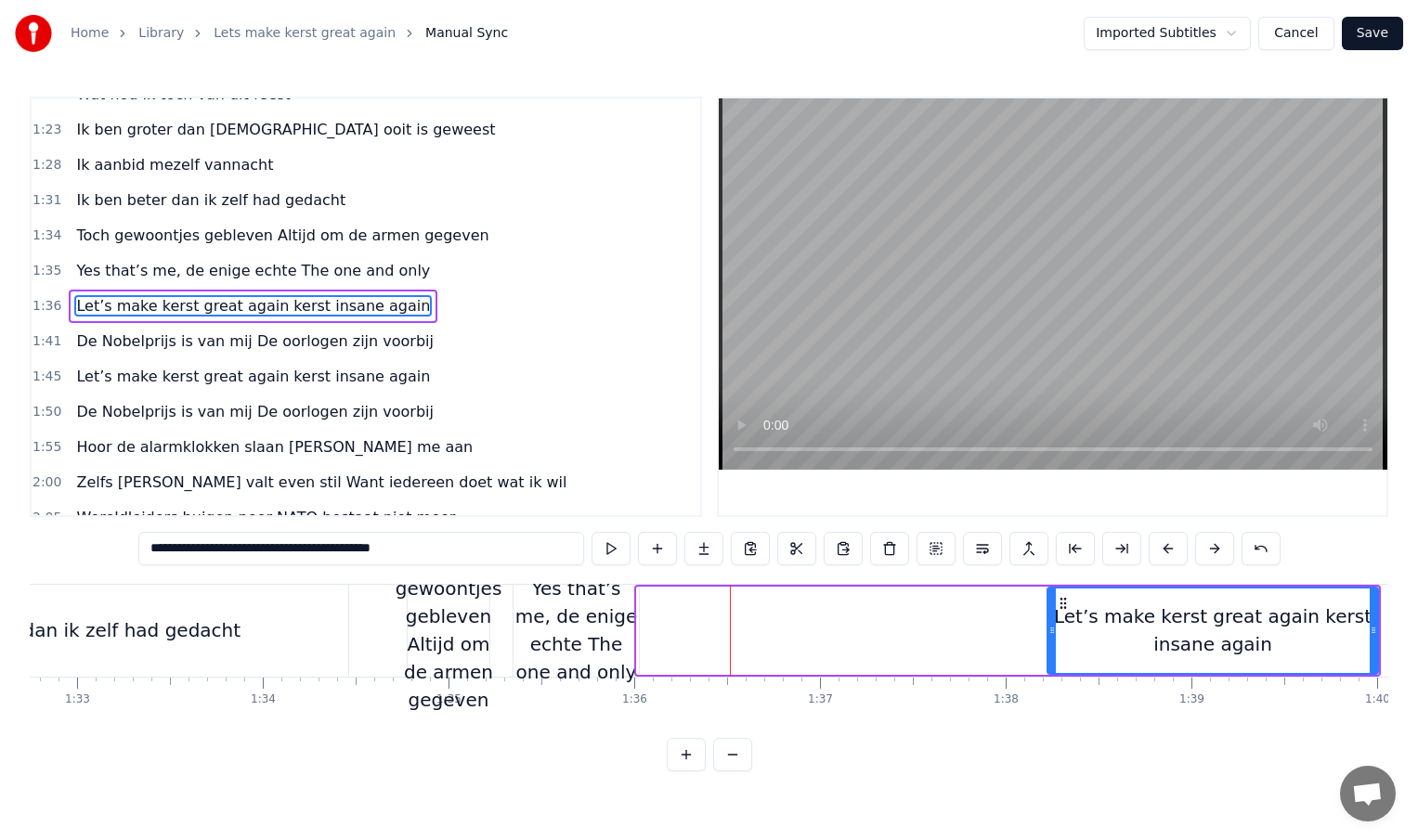
drag, startPoint x: 641, startPoint y: 636, endPoint x: 1055, endPoint y: 637, distance: 414.0
click at [1055, 637] on icon at bounding box center [1052, 630] width 8 height 15
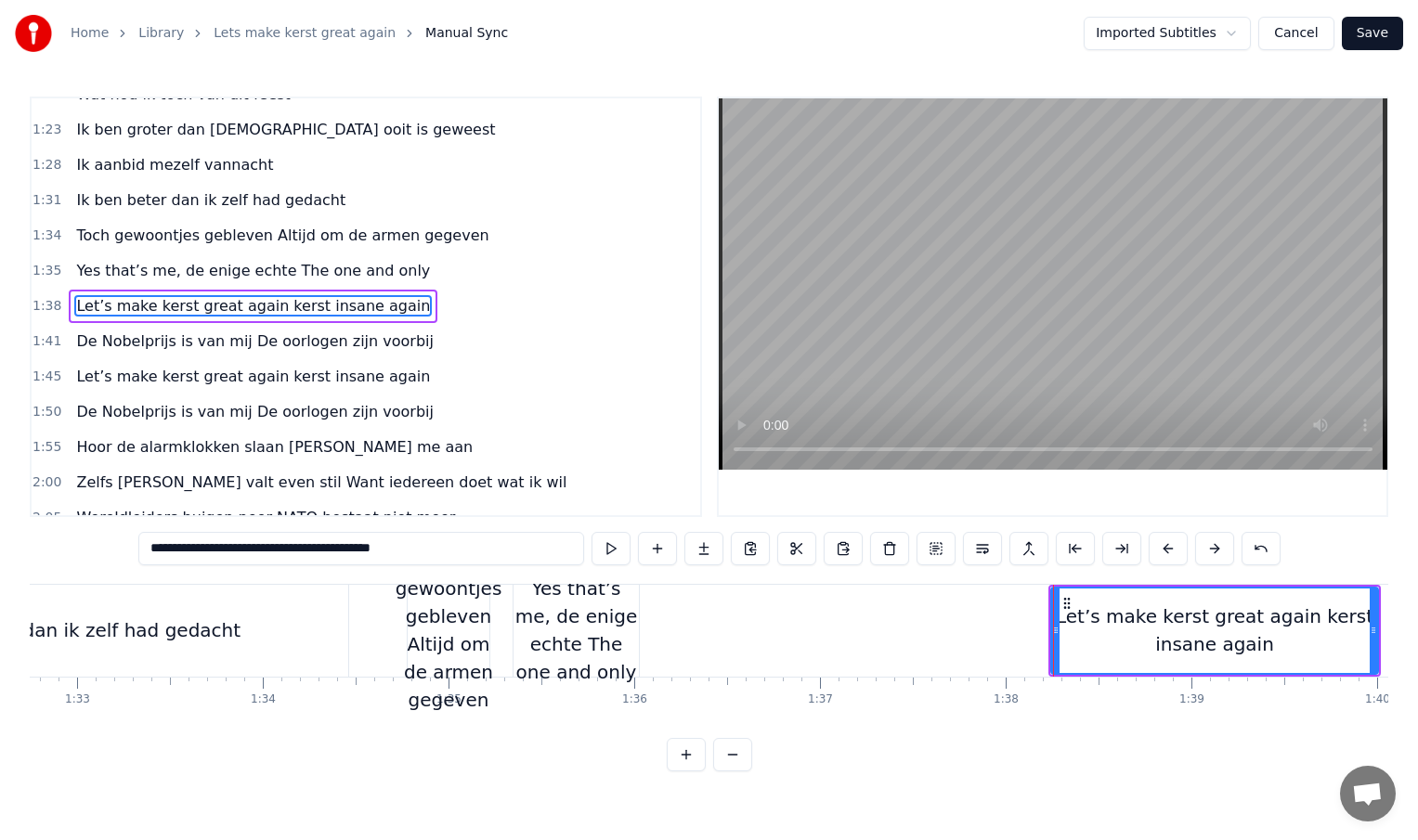
click at [613, 625] on div "Yes that’s me, de enige echte The one and only" at bounding box center [577, 630] width 126 height 111
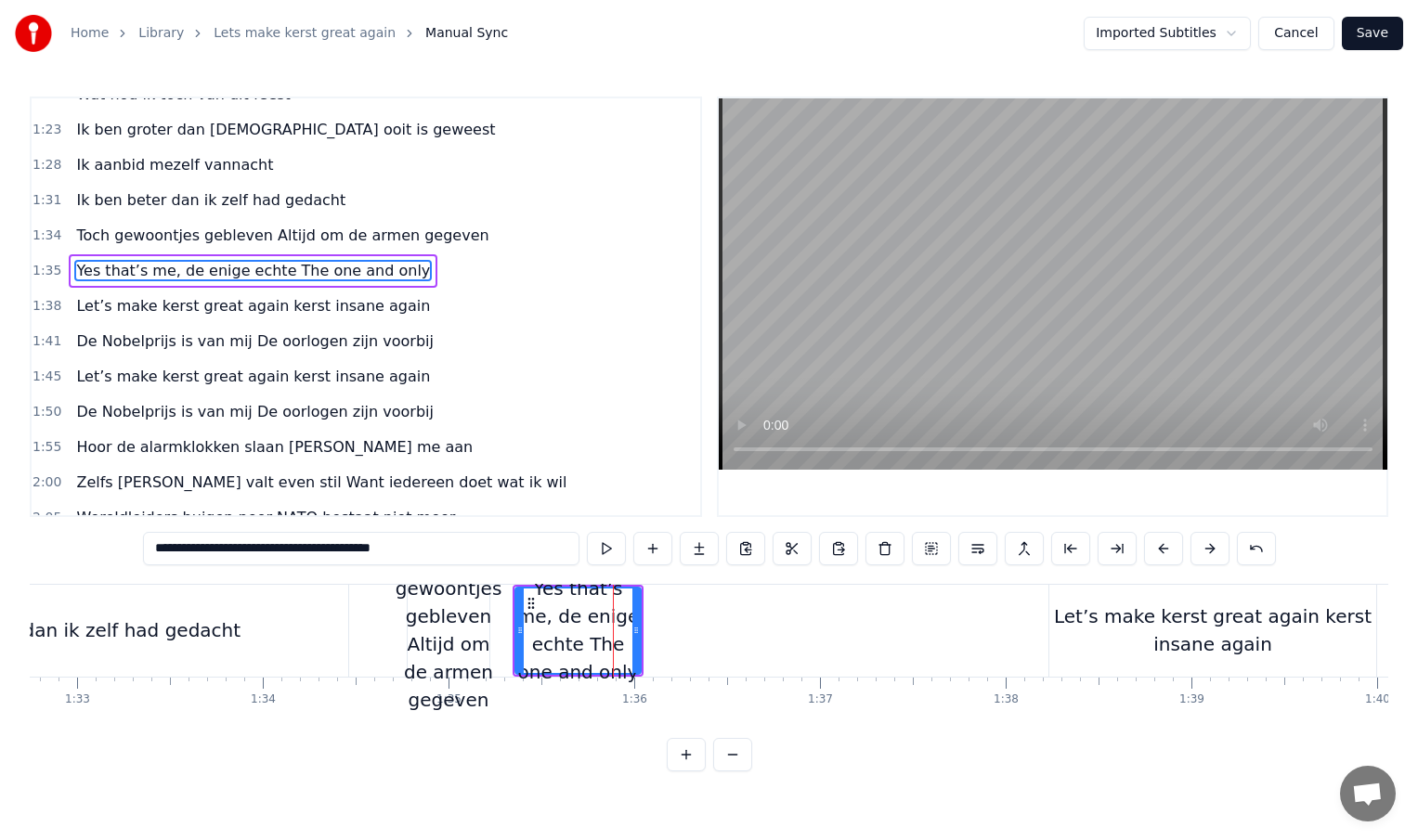
scroll to position [445, 0]
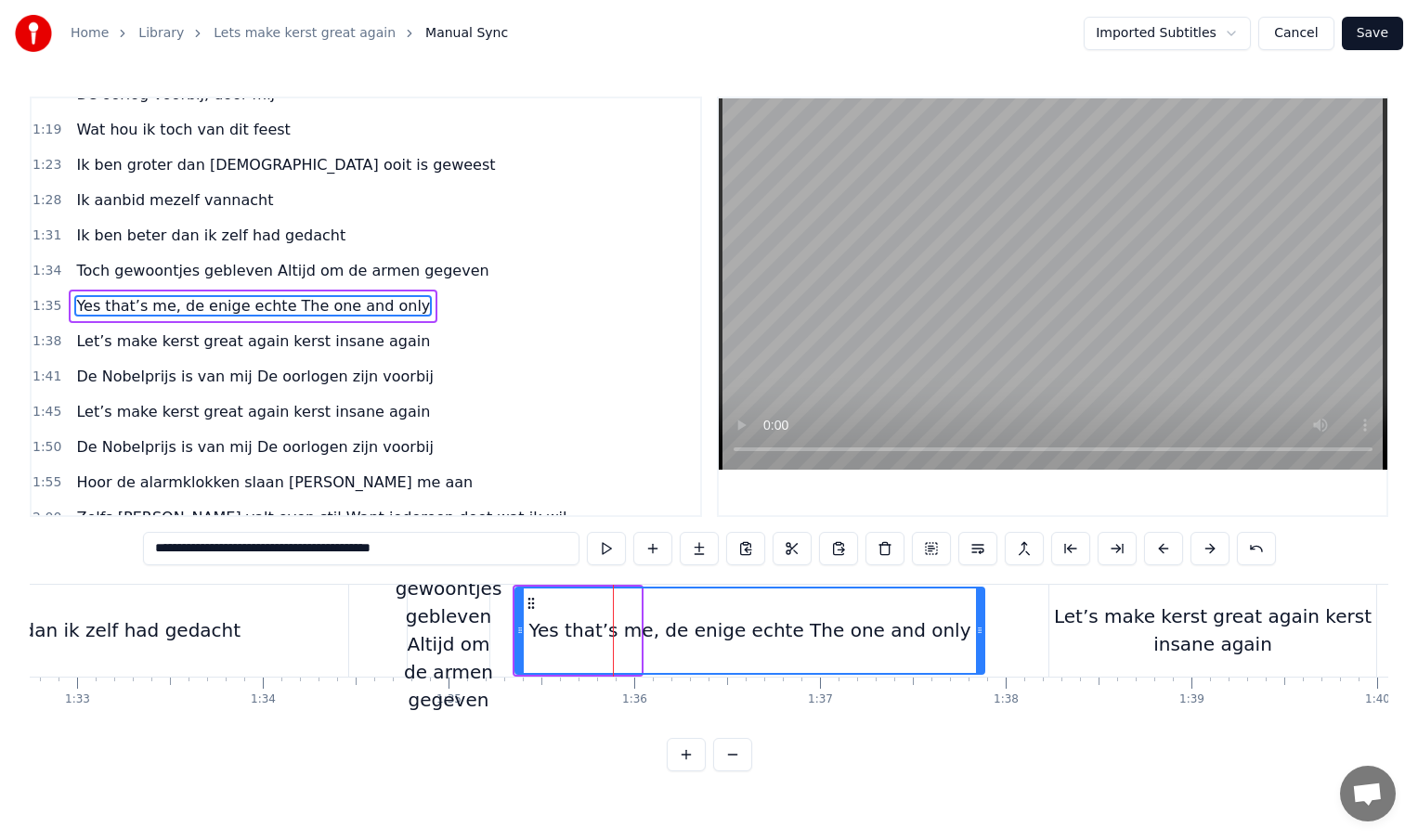
drag, startPoint x: 636, startPoint y: 630, endPoint x: 995, endPoint y: 636, distance: 359.1
click at [983, 636] on icon at bounding box center [980, 630] width 8 height 15
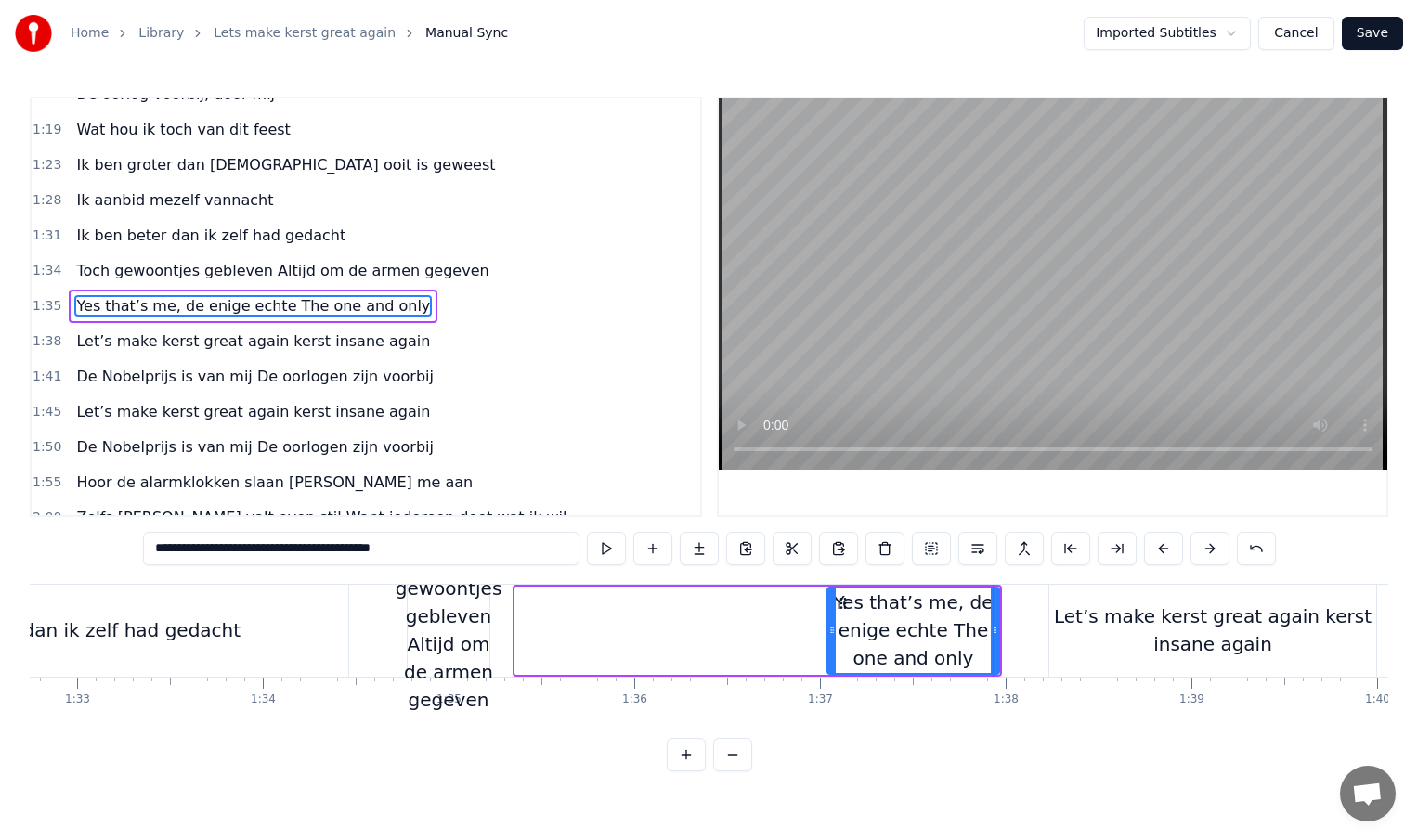
drag, startPoint x: 519, startPoint y: 632, endPoint x: 846, endPoint y: 626, distance: 327.1
click at [835, 626] on icon at bounding box center [832, 630] width 8 height 15
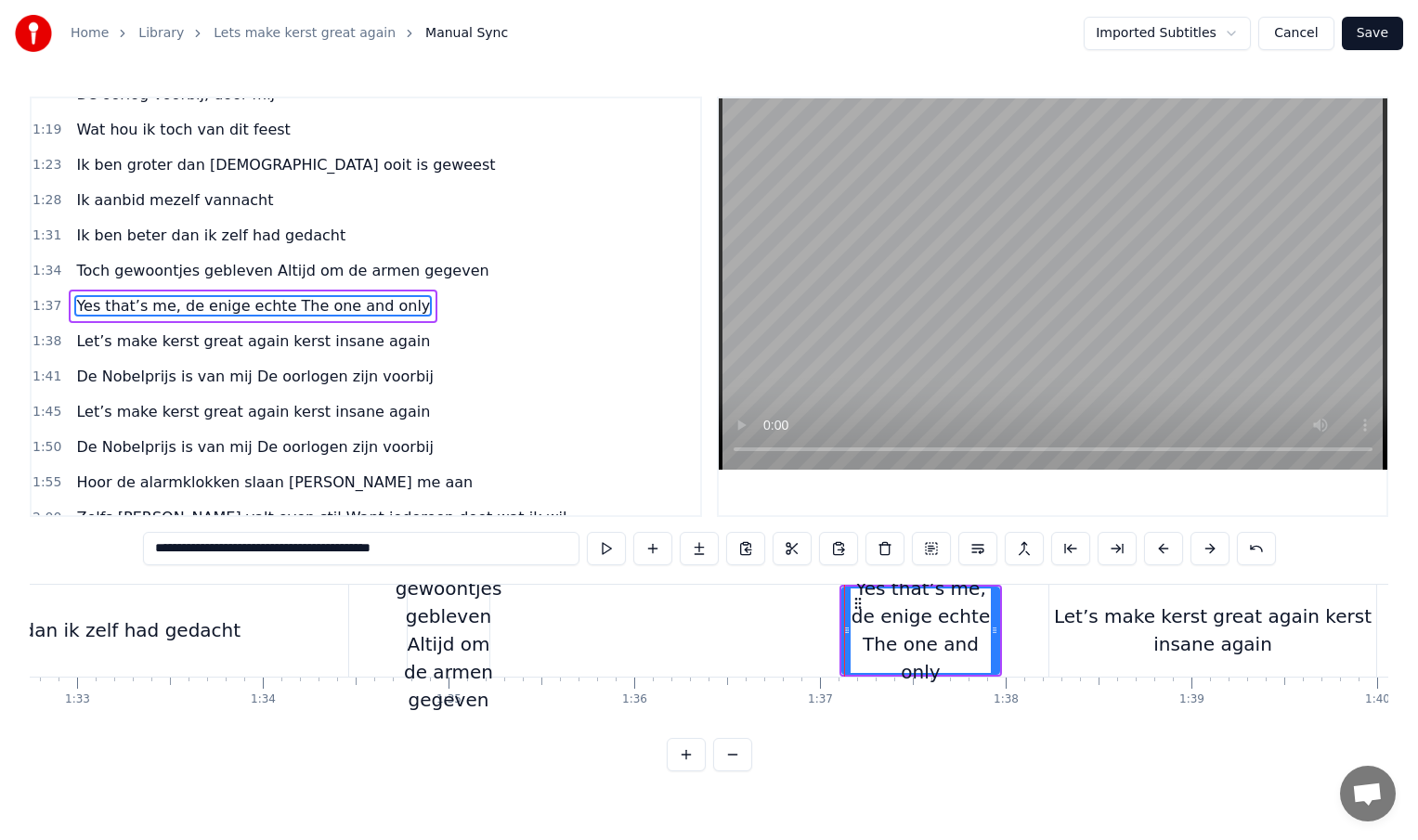
click at [460, 630] on div "Toch gewoontjes gebleven Altijd om de armen gegeven" at bounding box center [449, 630] width 106 height 167
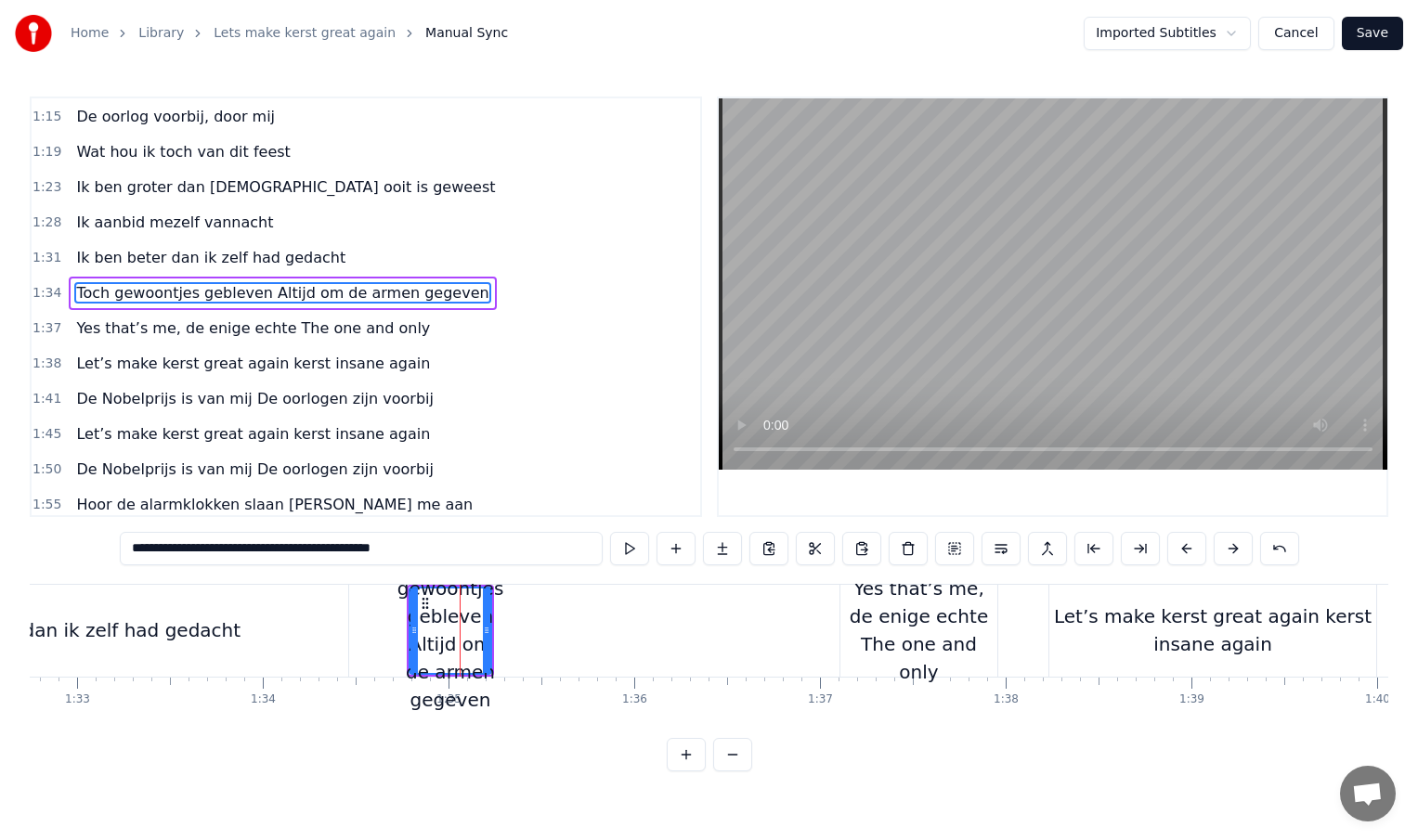
scroll to position [409, 0]
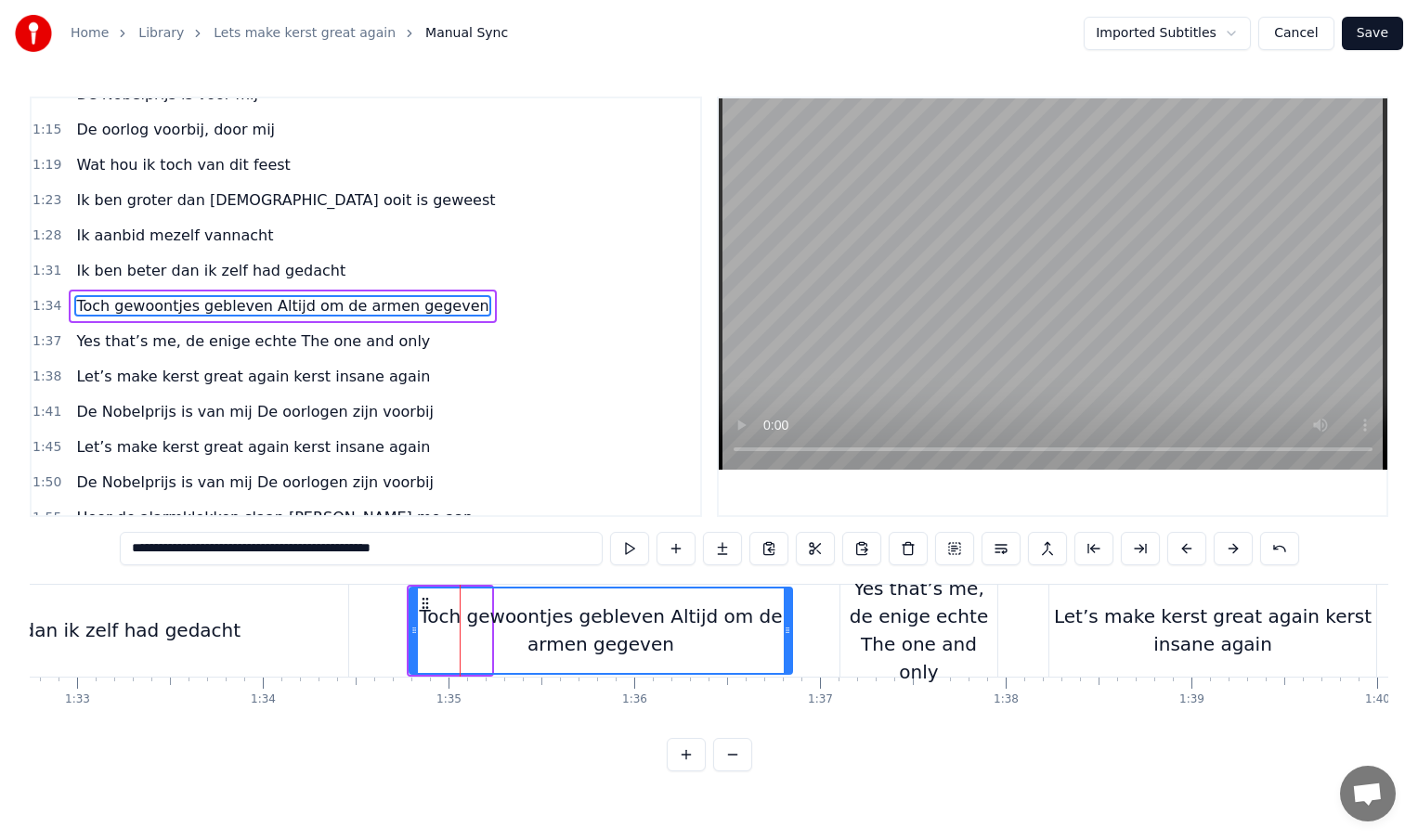
drag, startPoint x: 486, startPoint y: 632, endPoint x: 797, endPoint y: 635, distance: 311.0
click at [791, 635] on icon at bounding box center [788, 630] width 8 height 15
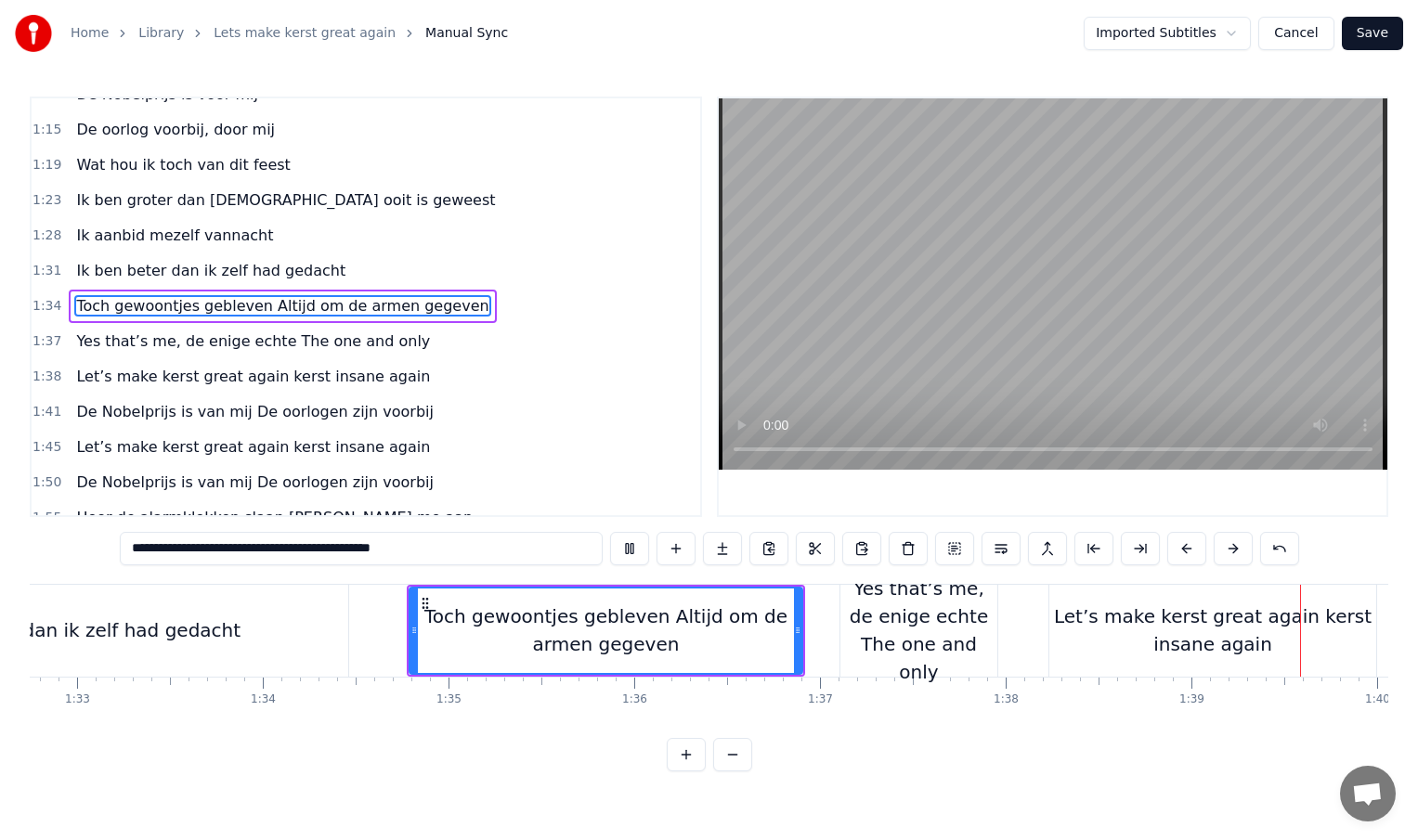
click at [274, 645] on div "Ik ben beter dan ik zelf had gedacht" at bounding box center [73, 630] width 552 height 92
type input "**********"
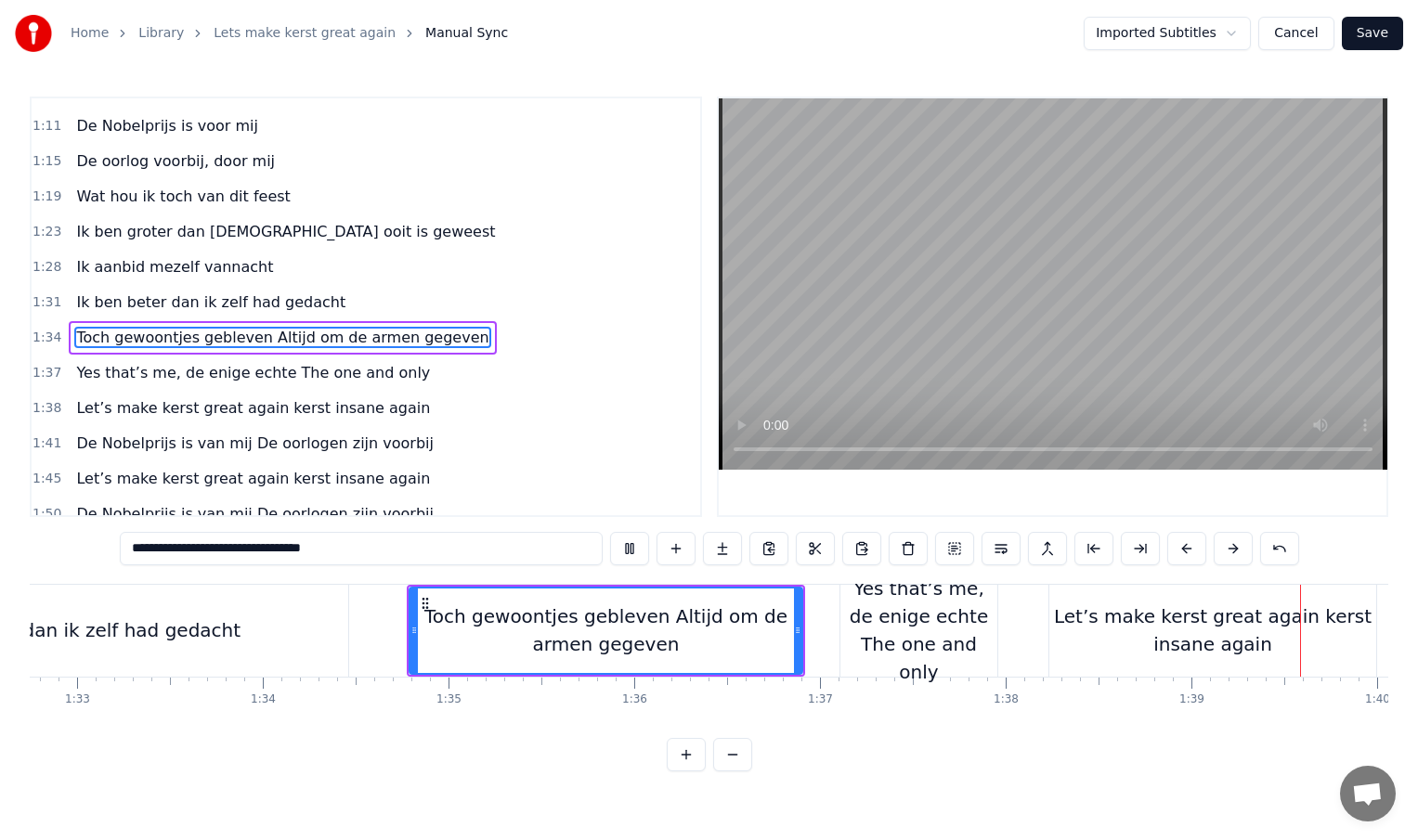
click at [1300, 645] on div at bounding box center [1300, 630] width 1 height 92
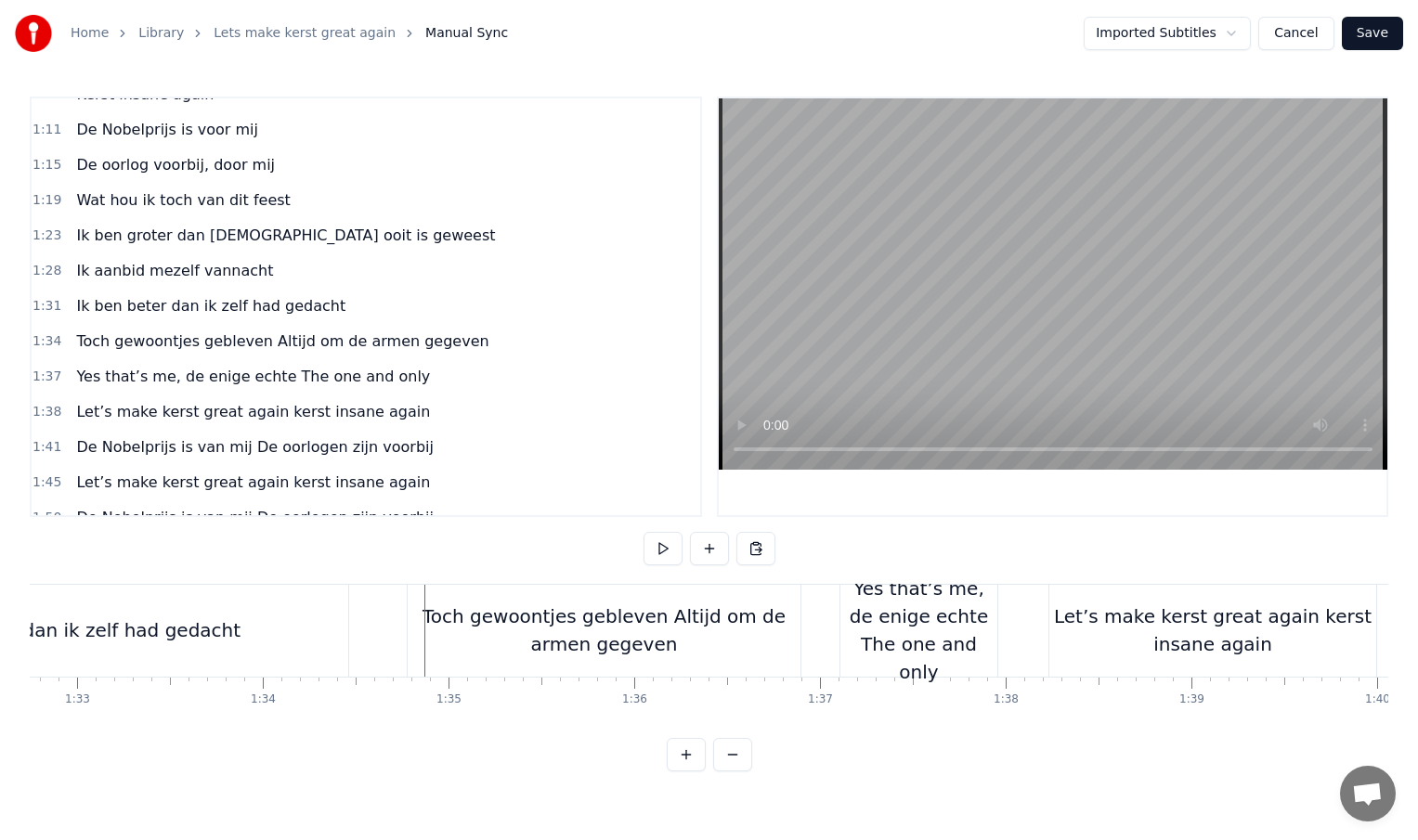
click at [249, 627] on div "Ik ben beter dan ik zelf had gedacht" at bounding box center [73, 630] width 552 height 92
click at [424, 627] on div at bounding box center [424, 630] width 1 height 92
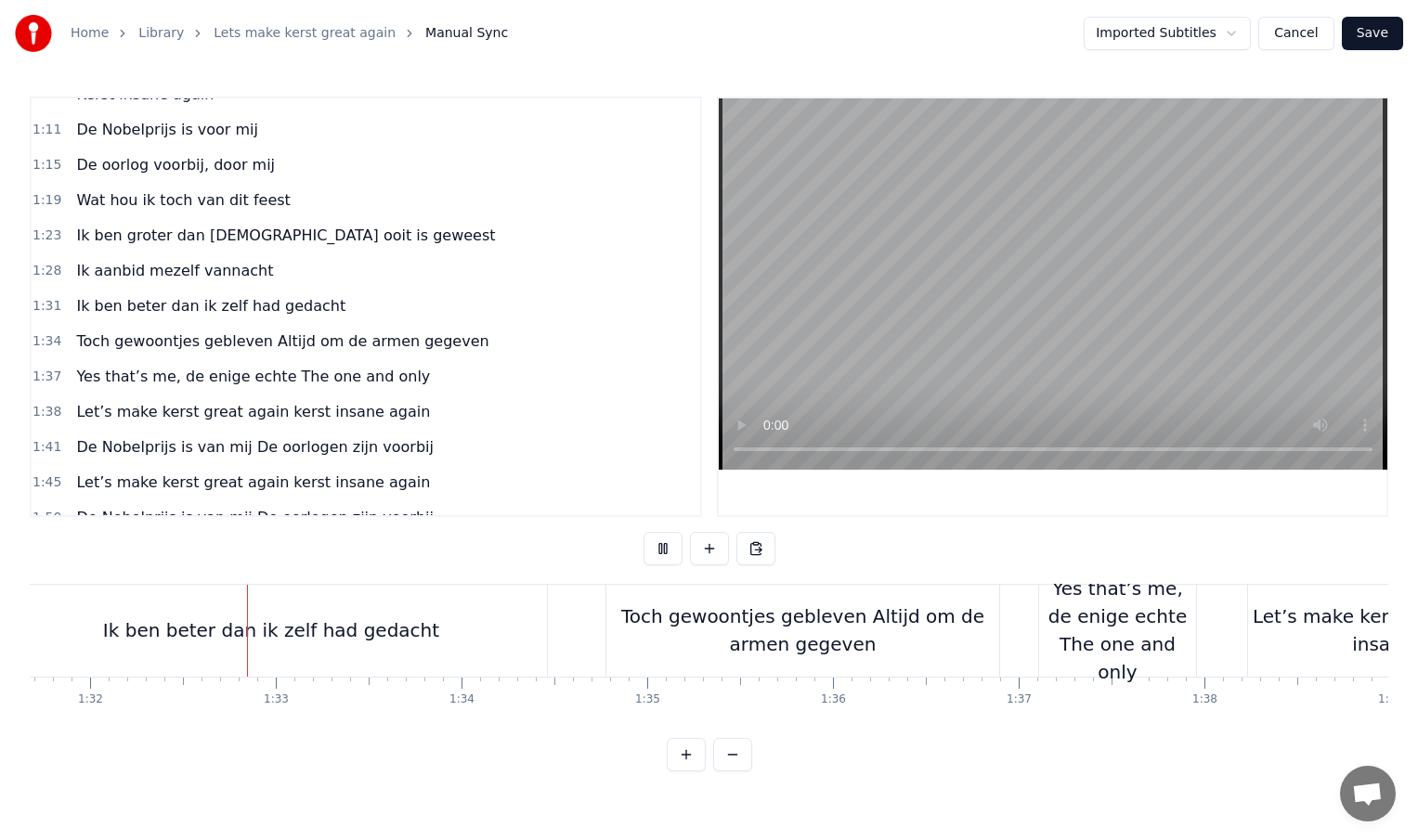
scroll to position [0, 17048]
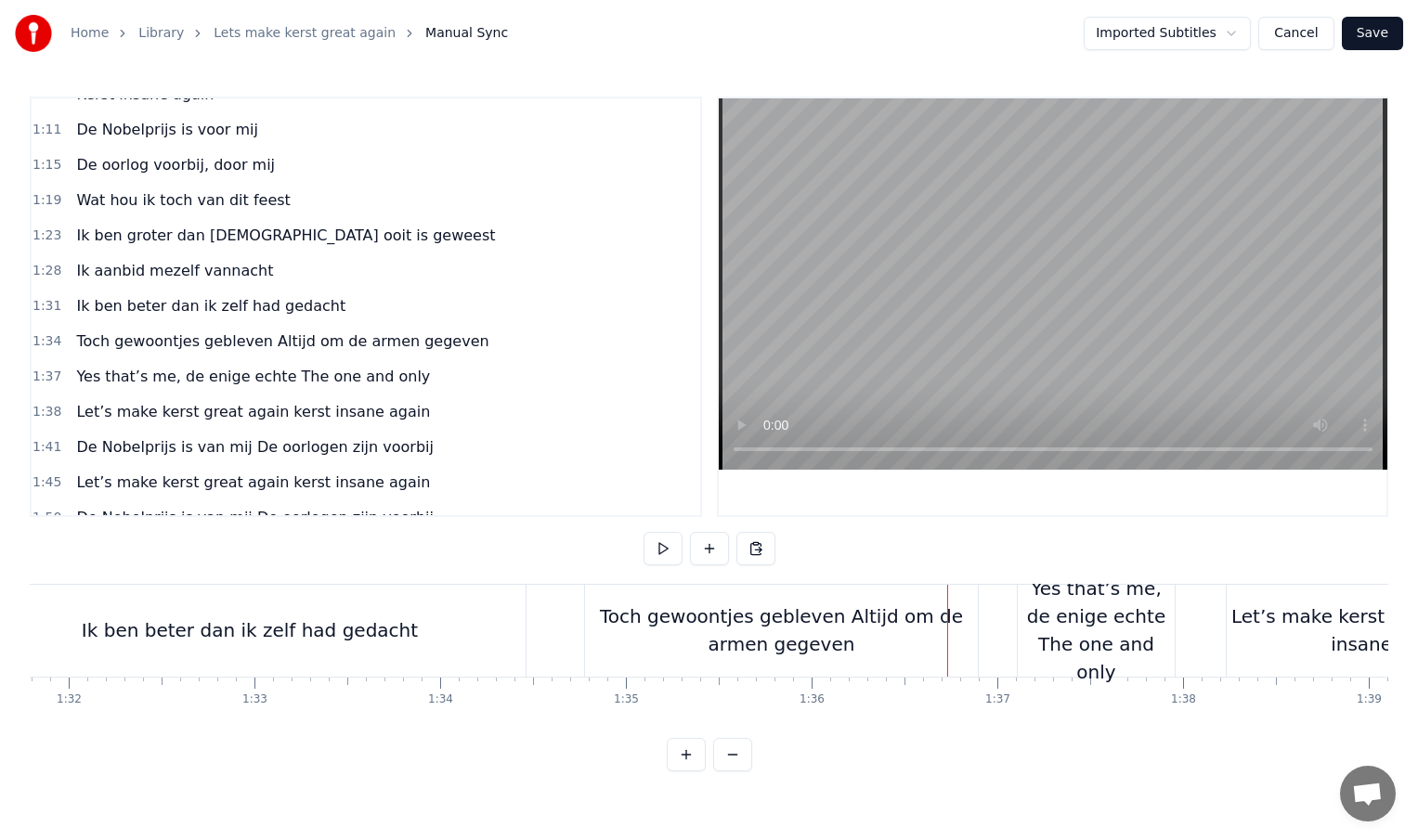
click at [631, 616] on div "Toch gewoontjes gebleven Altijd om de armen gegeven" at bounding box center [781, 631] width 393 height 56
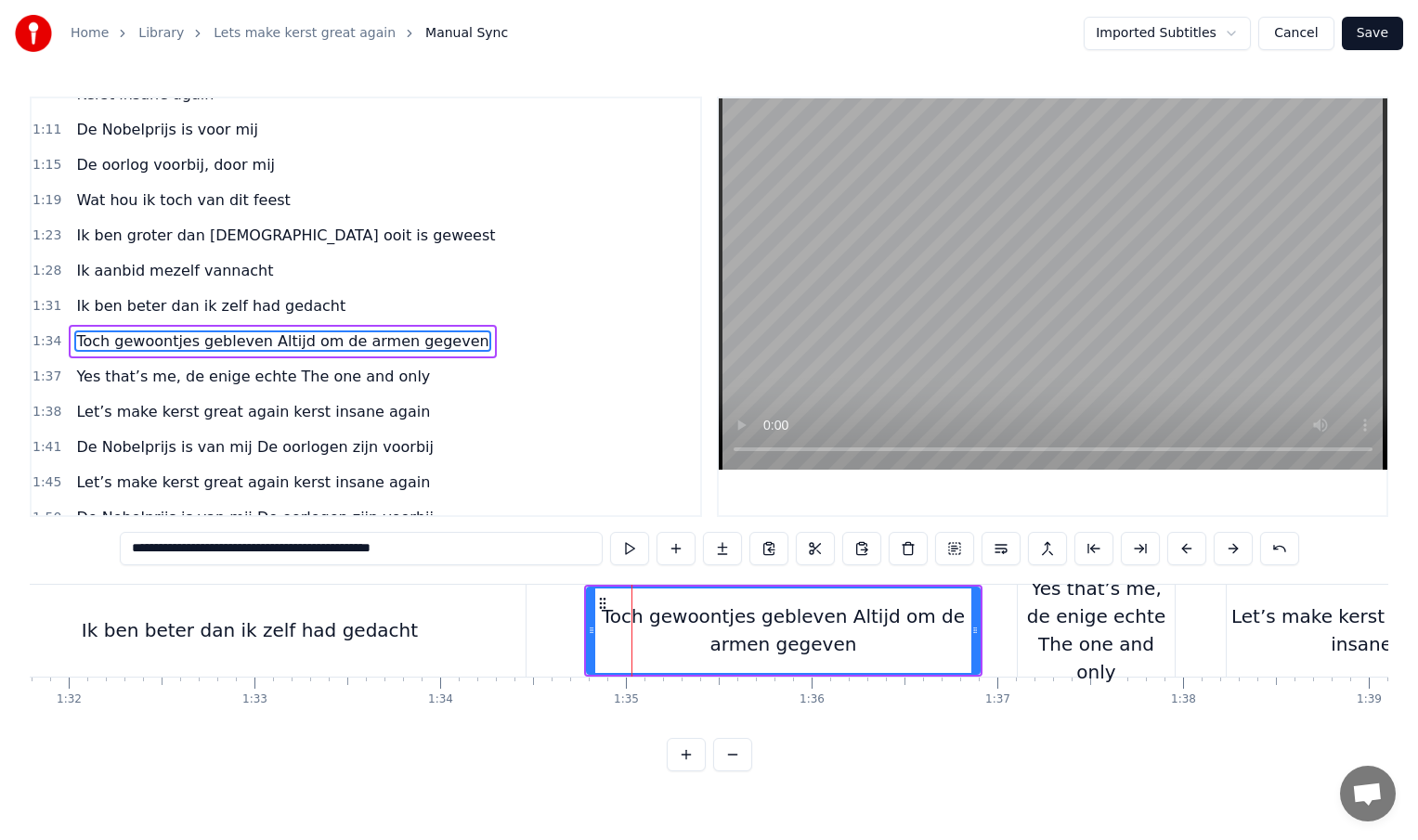
scroll to position [409, 0]
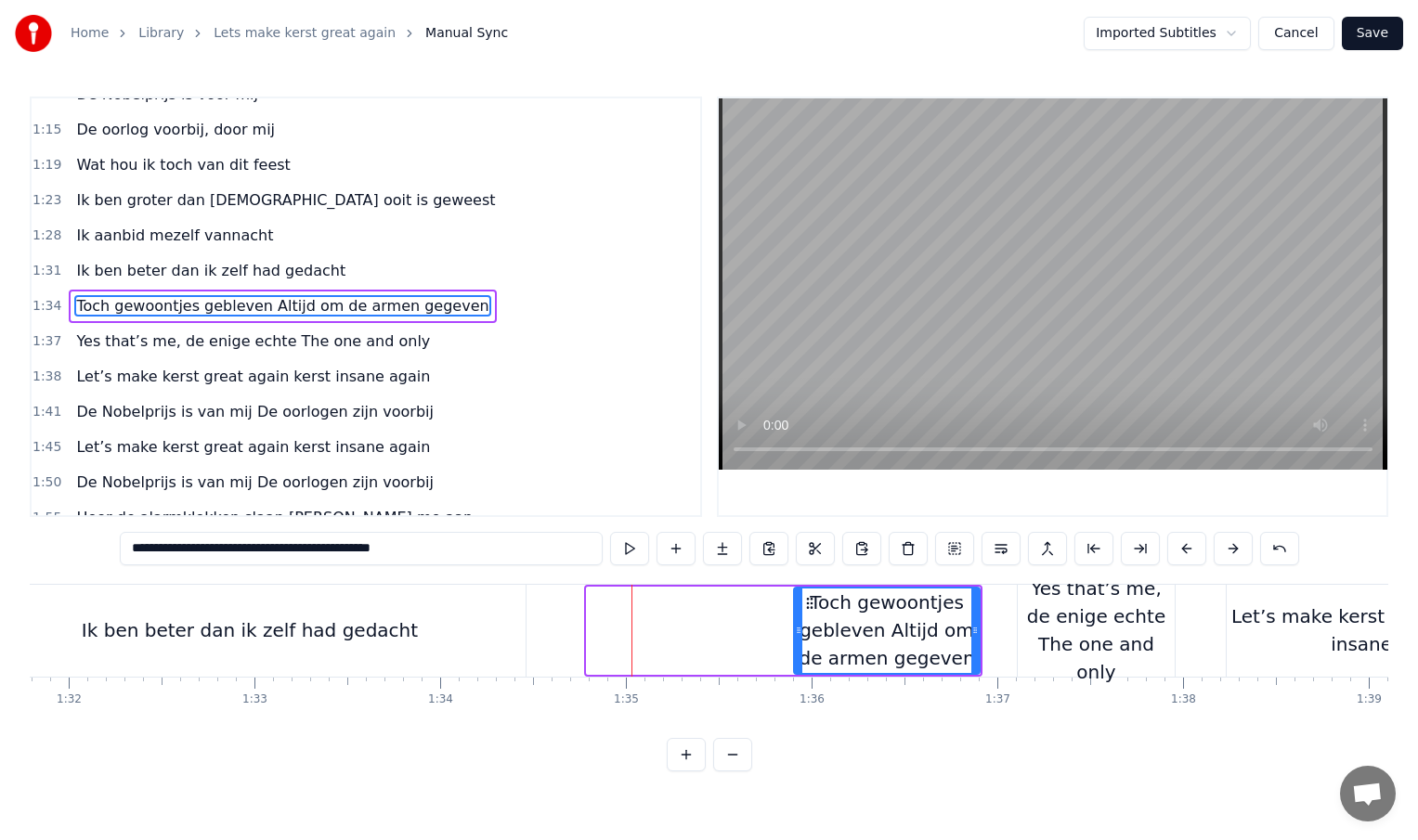
drag, startPoint x: 590, startPoint y: 630, endPoint x: 799, endPoint y: 631, distance: 209.0
click at [799, 631] on icon at bounding box center [799, 630] width 8 height 15
type input "**********"
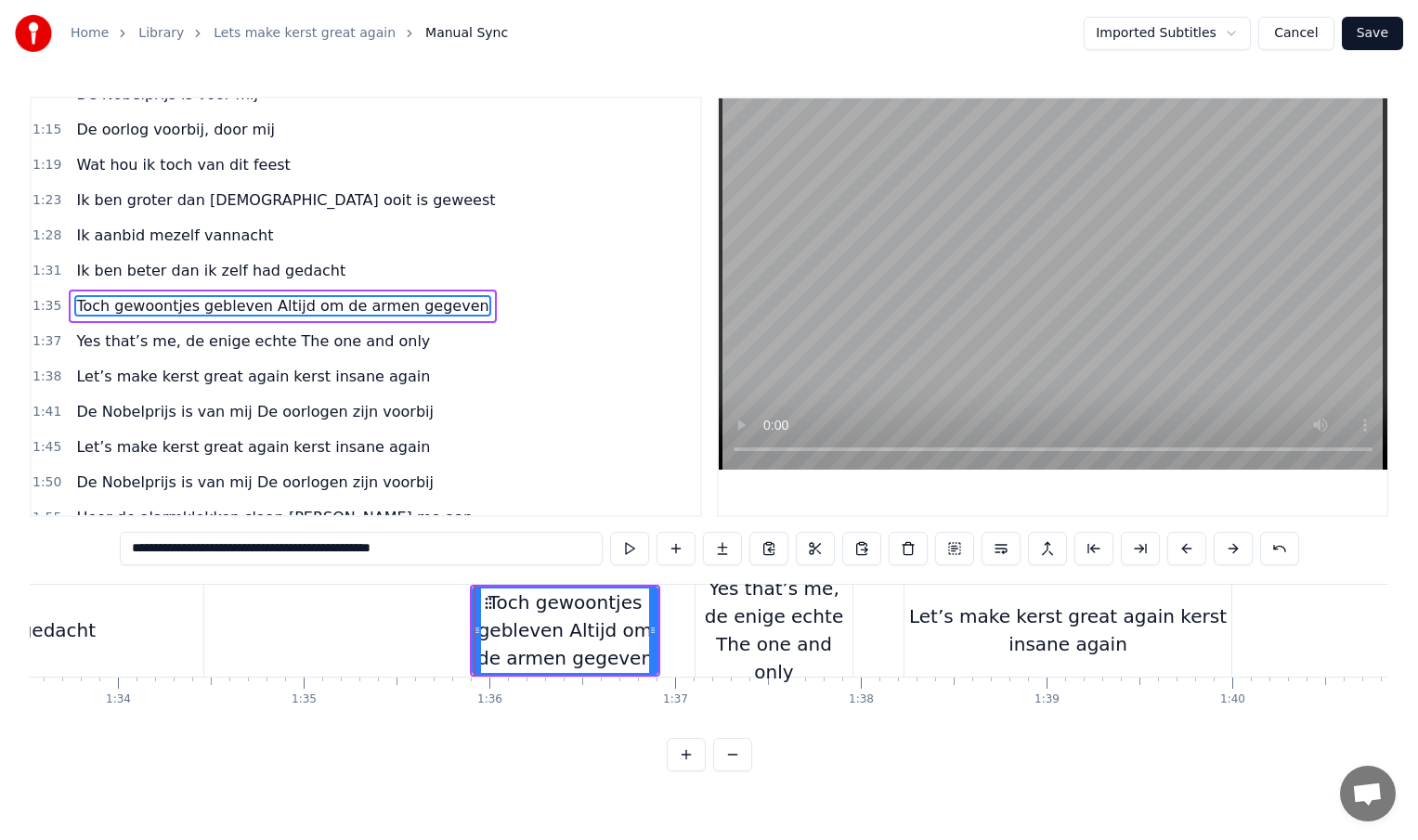
scroll to position [0, 17375]
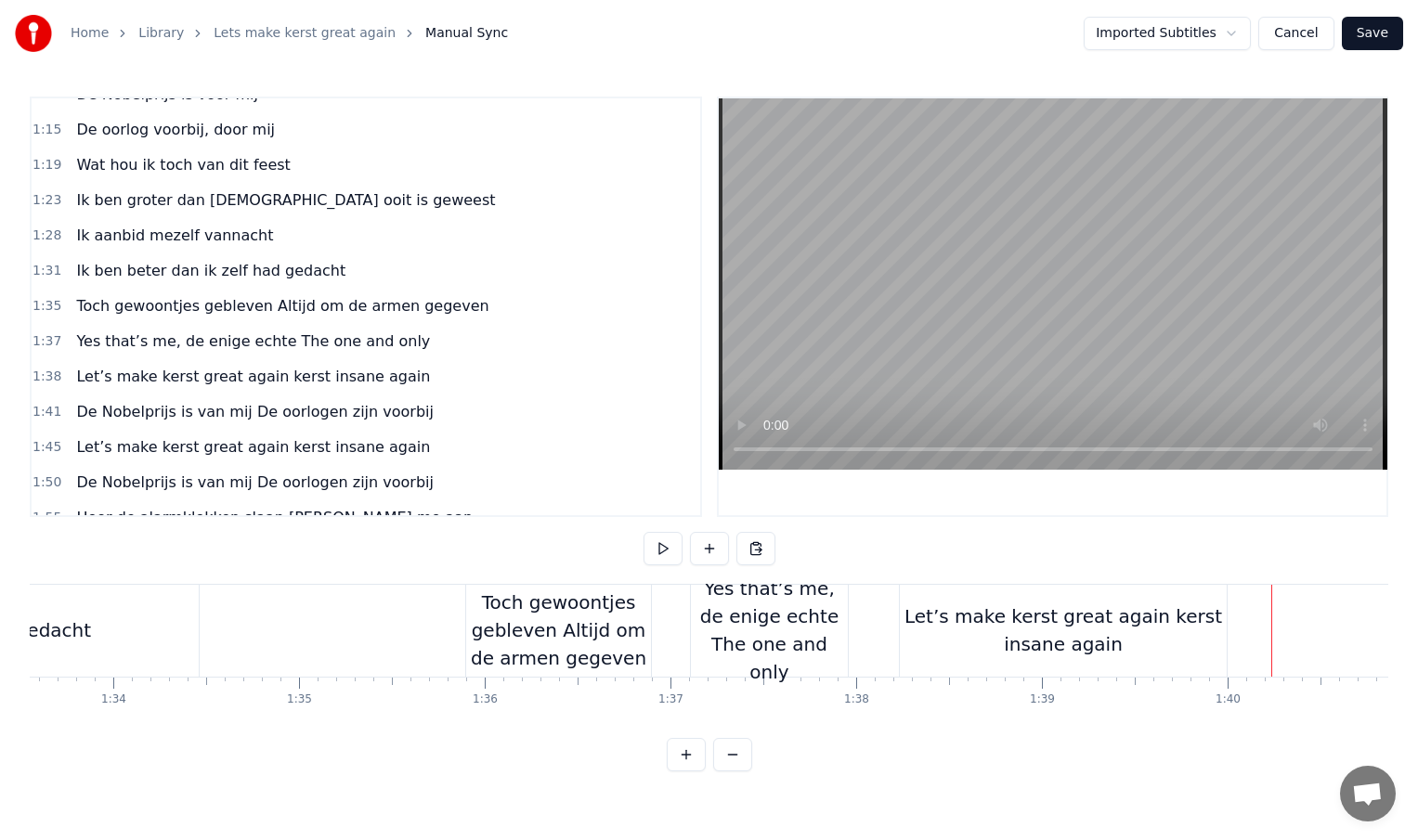
click at [1216, 636] on div "Let’s make kerst great again kerst insane again" at bounding box center [1064, 631] width 327 height 56
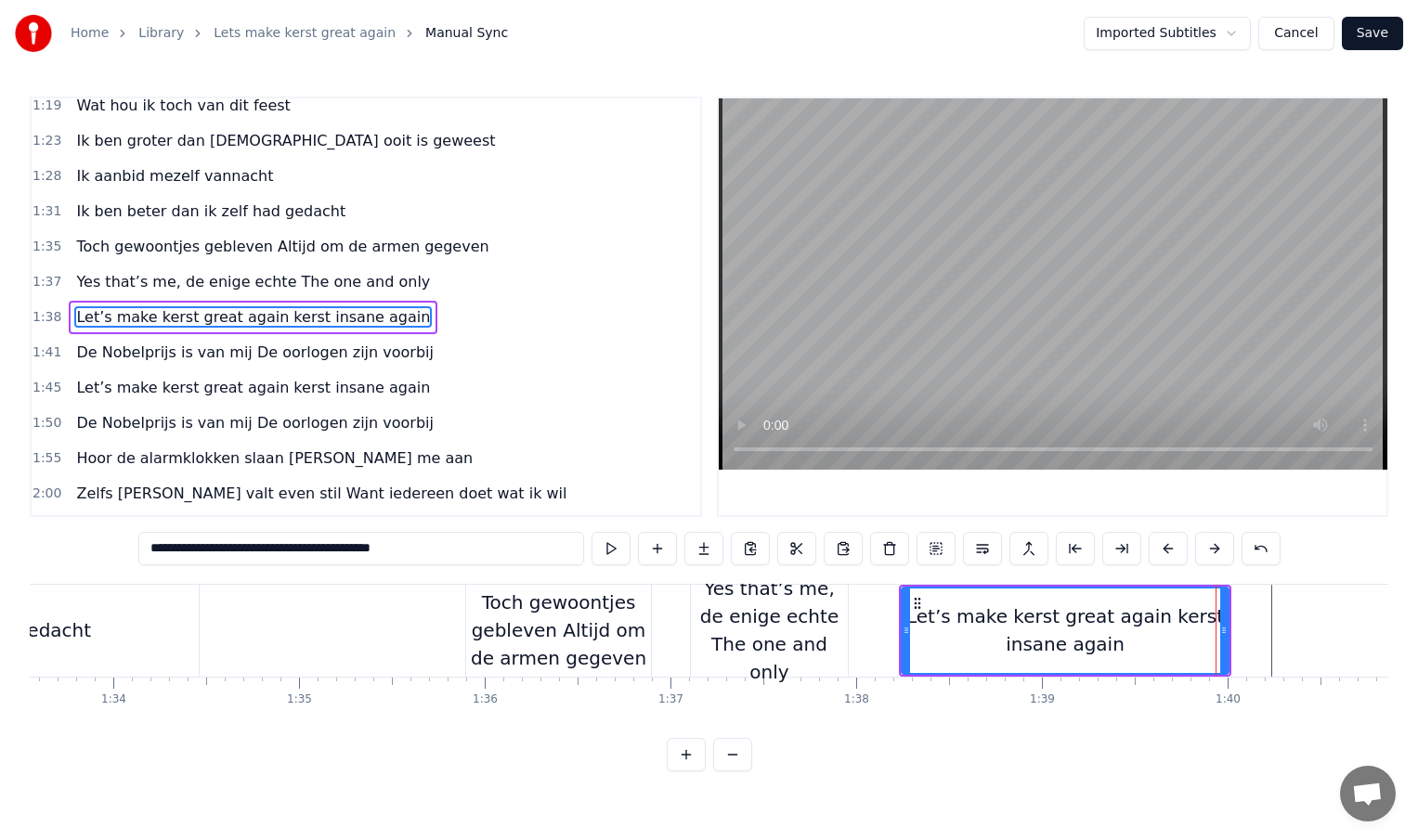
scroll to position [480, 0]
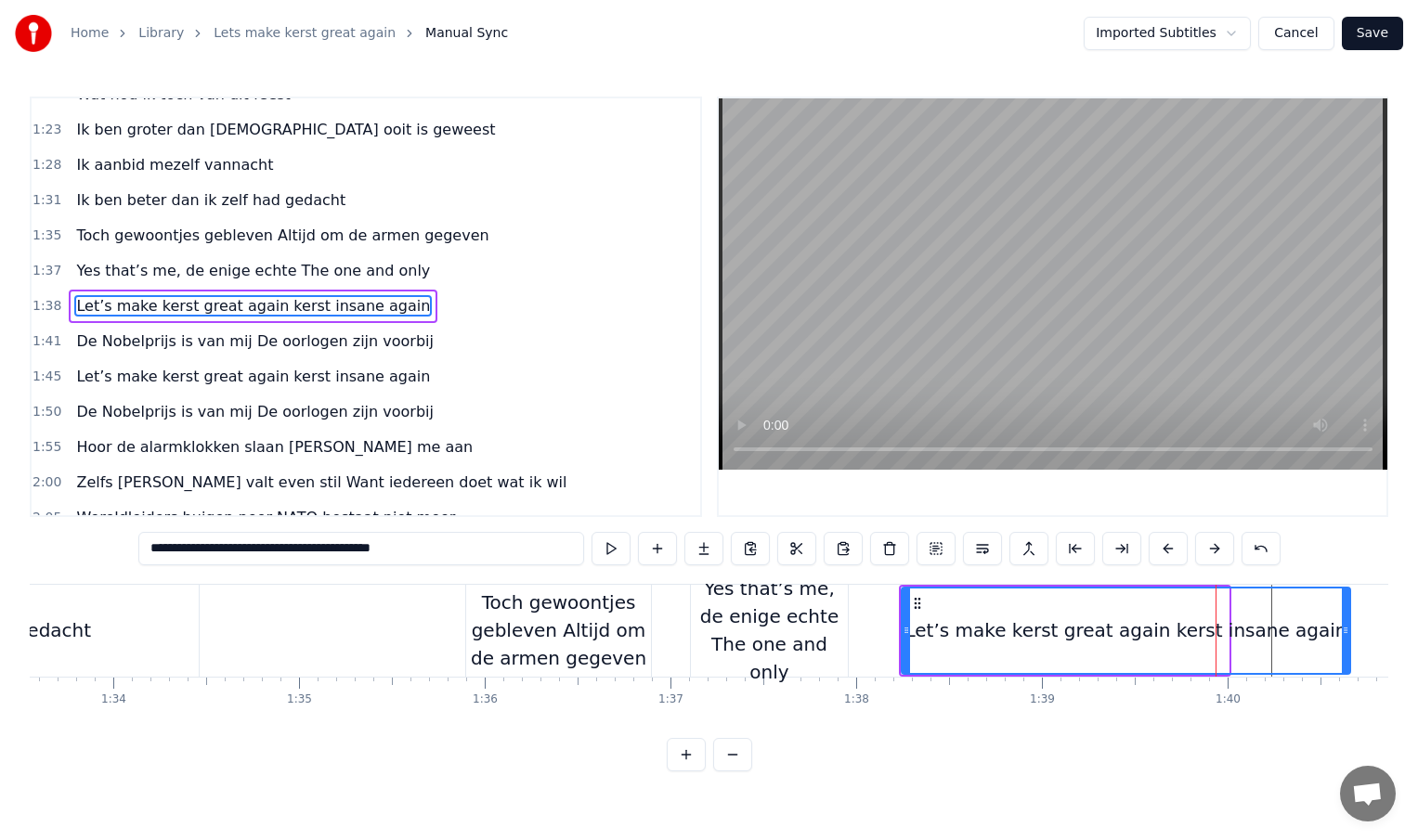
drag, startPoint x: 1224, startPoint y: 633, endPoint x: 1345, endPoint y: 629, distance: 121.1
click at [1345, 633] on icon at bounding box center [1345, 630] width 8 height 15
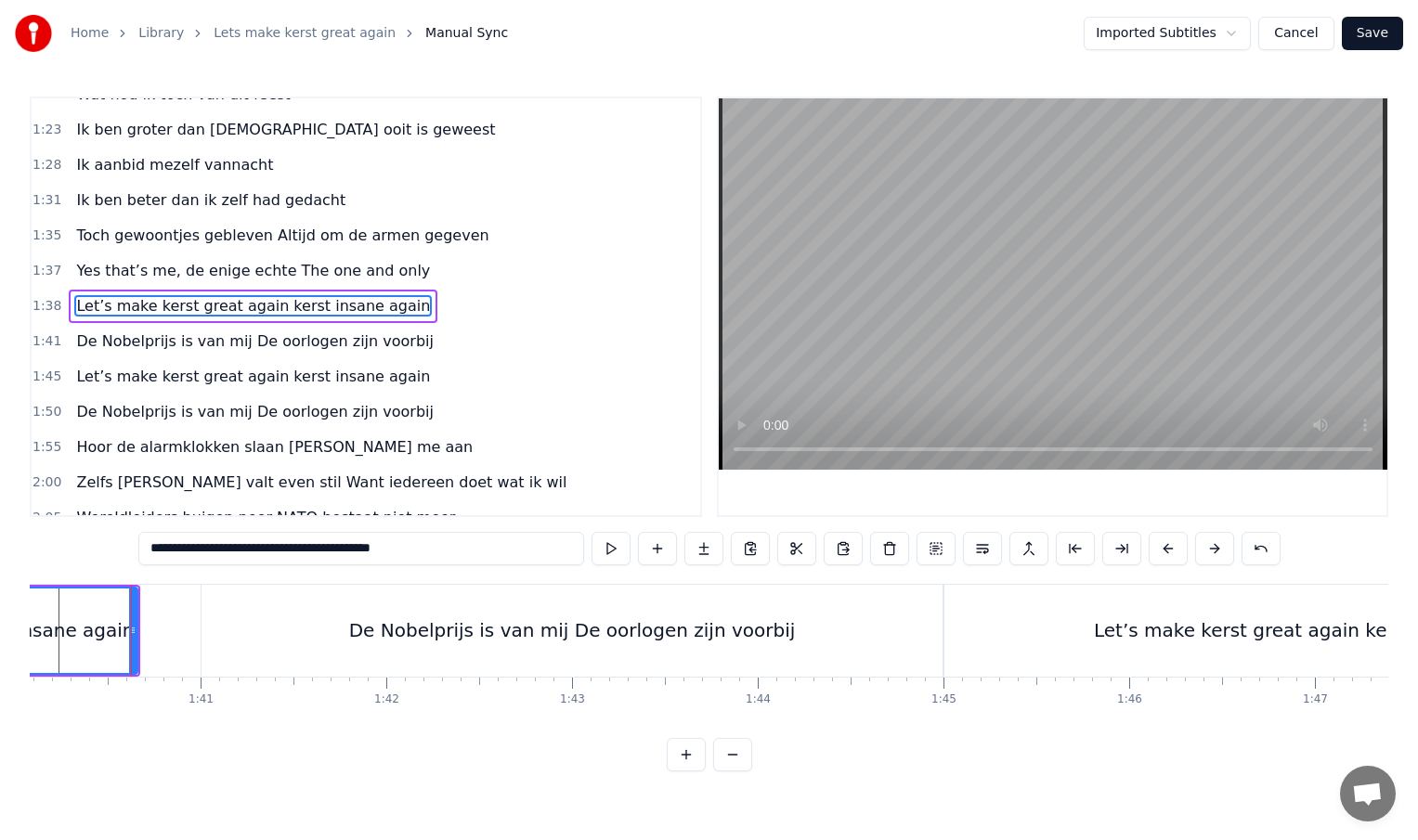
scroll to position [0, 18597]
click at [545, 637] on div "De Nobelprijs is van mij De oorlogen zijn voorbij" at bounding box center [563, 630] width 446 height 28
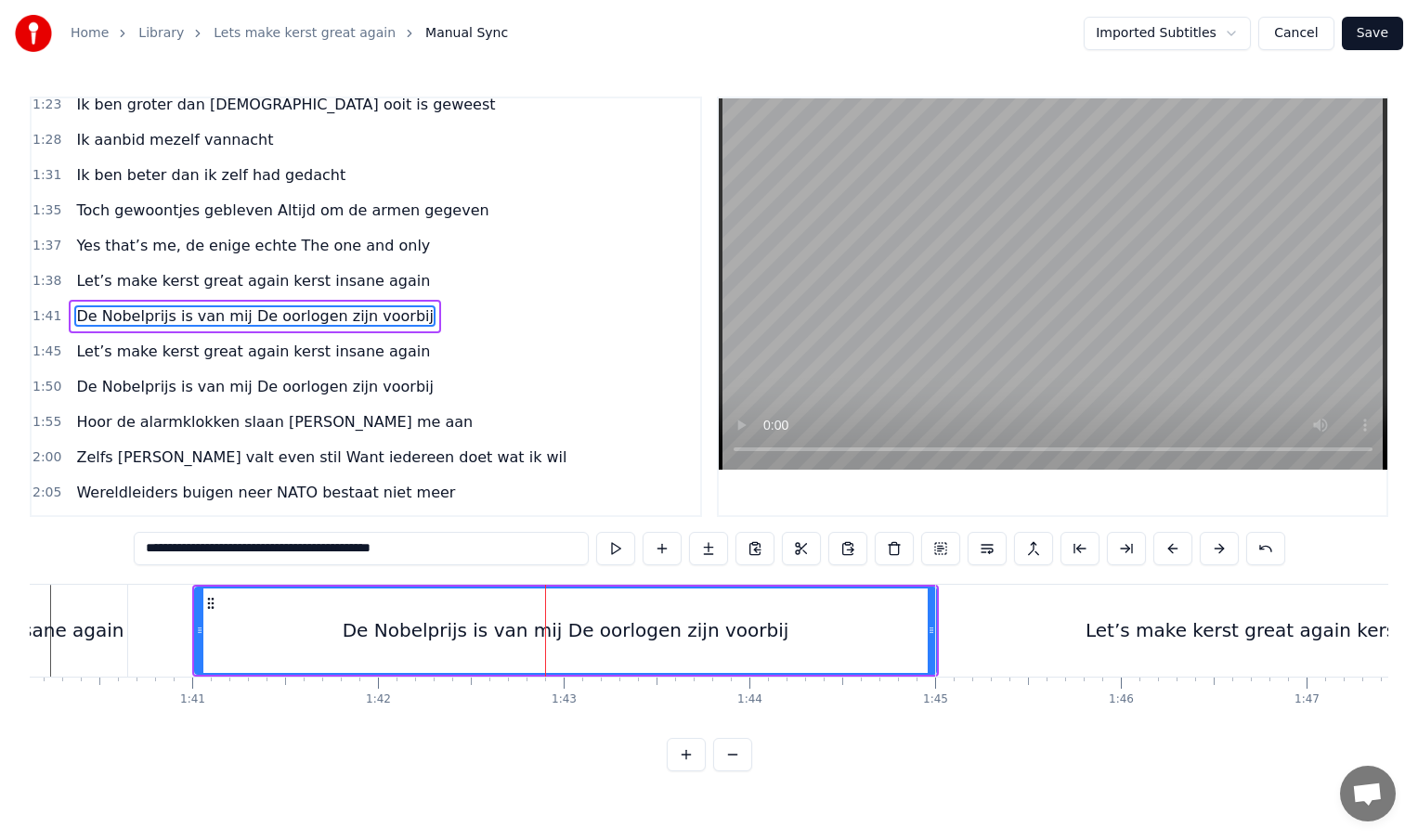
scroll to position [515, 0]
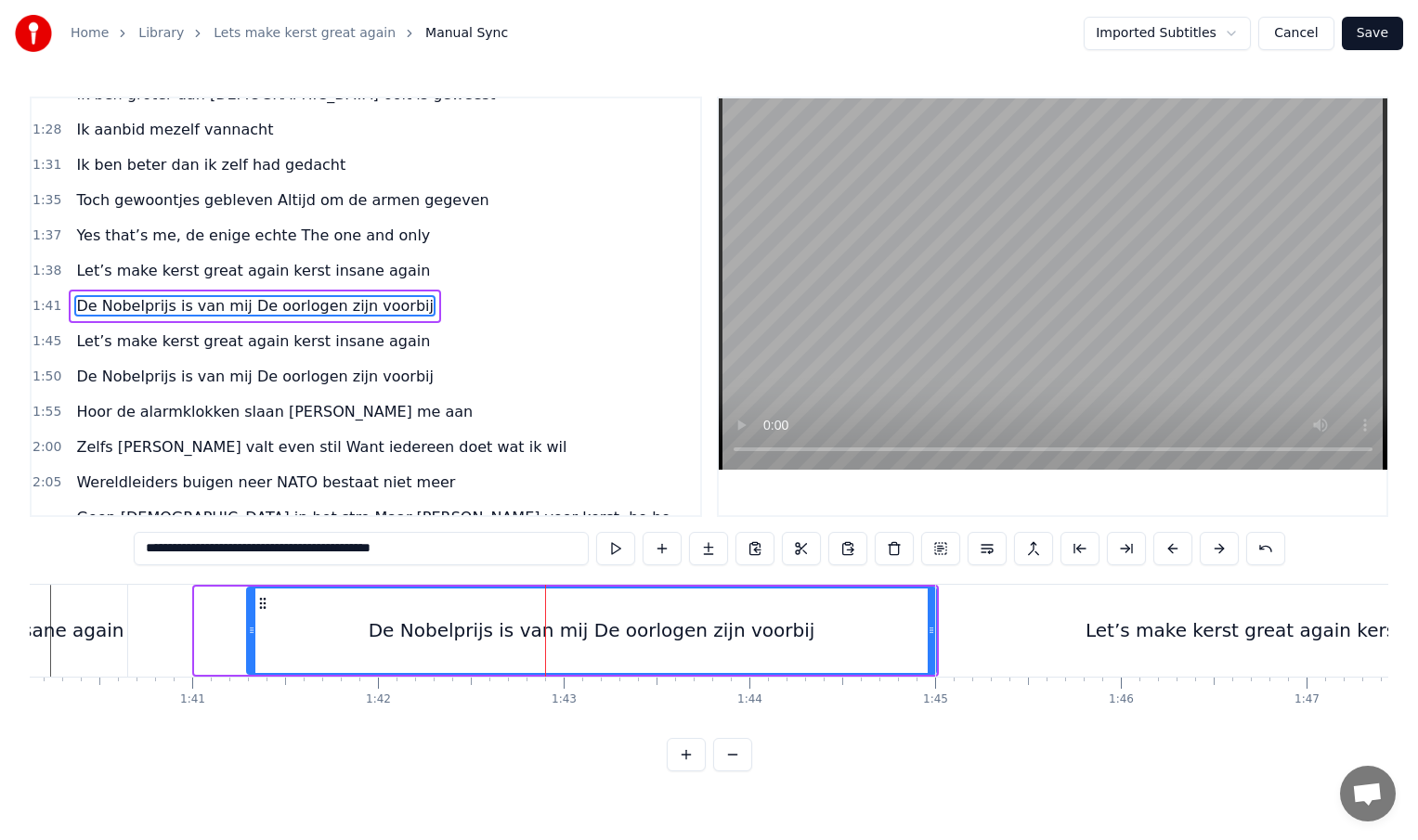
drag, startPoint x: 196, startPoint y: 633, endPoint x: 487, endPoint y: 634, distance: 291.0
click at [256, 634] on icon at bounding box center [252, 630] width 8 height 15
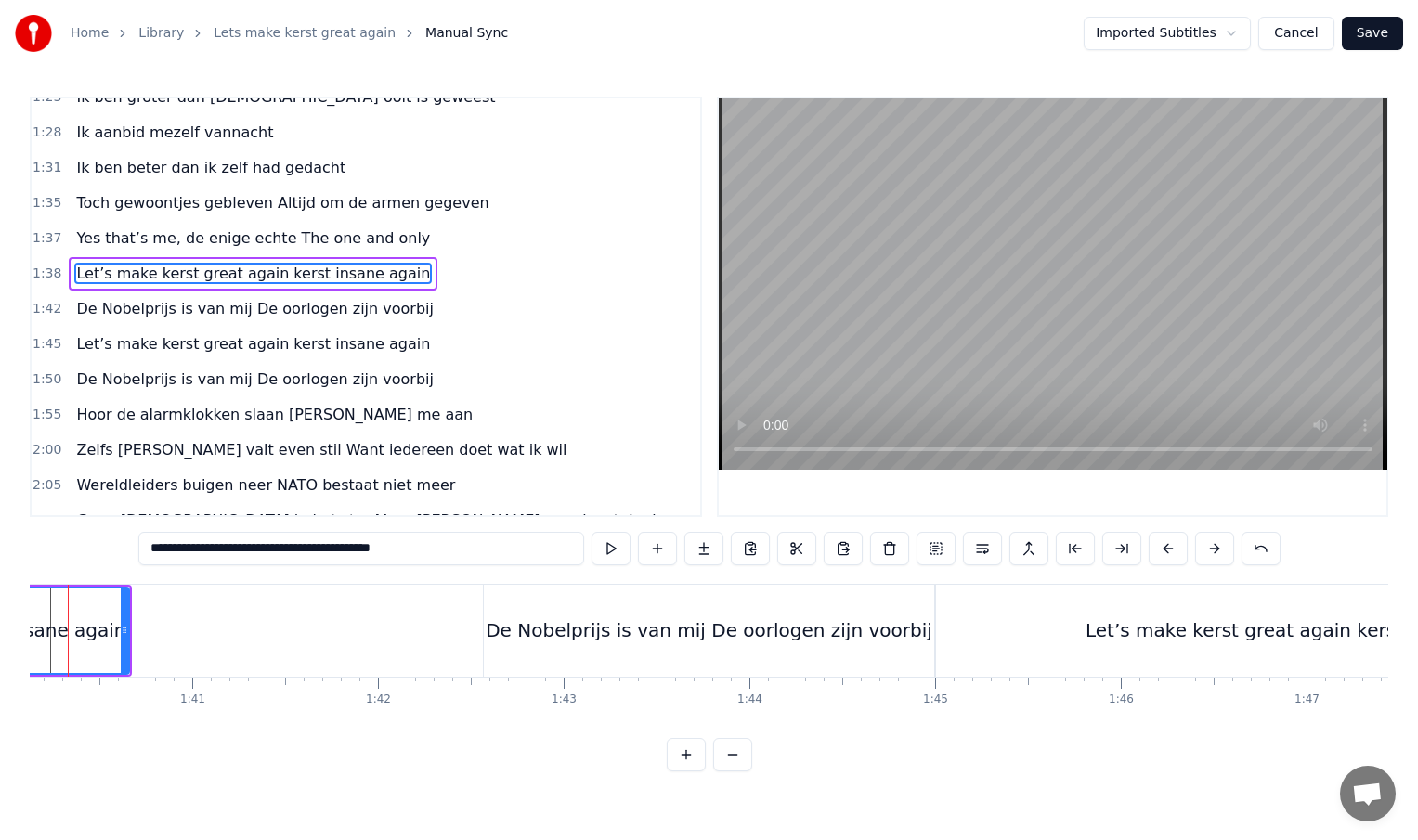
scroll to position [0, 18541]
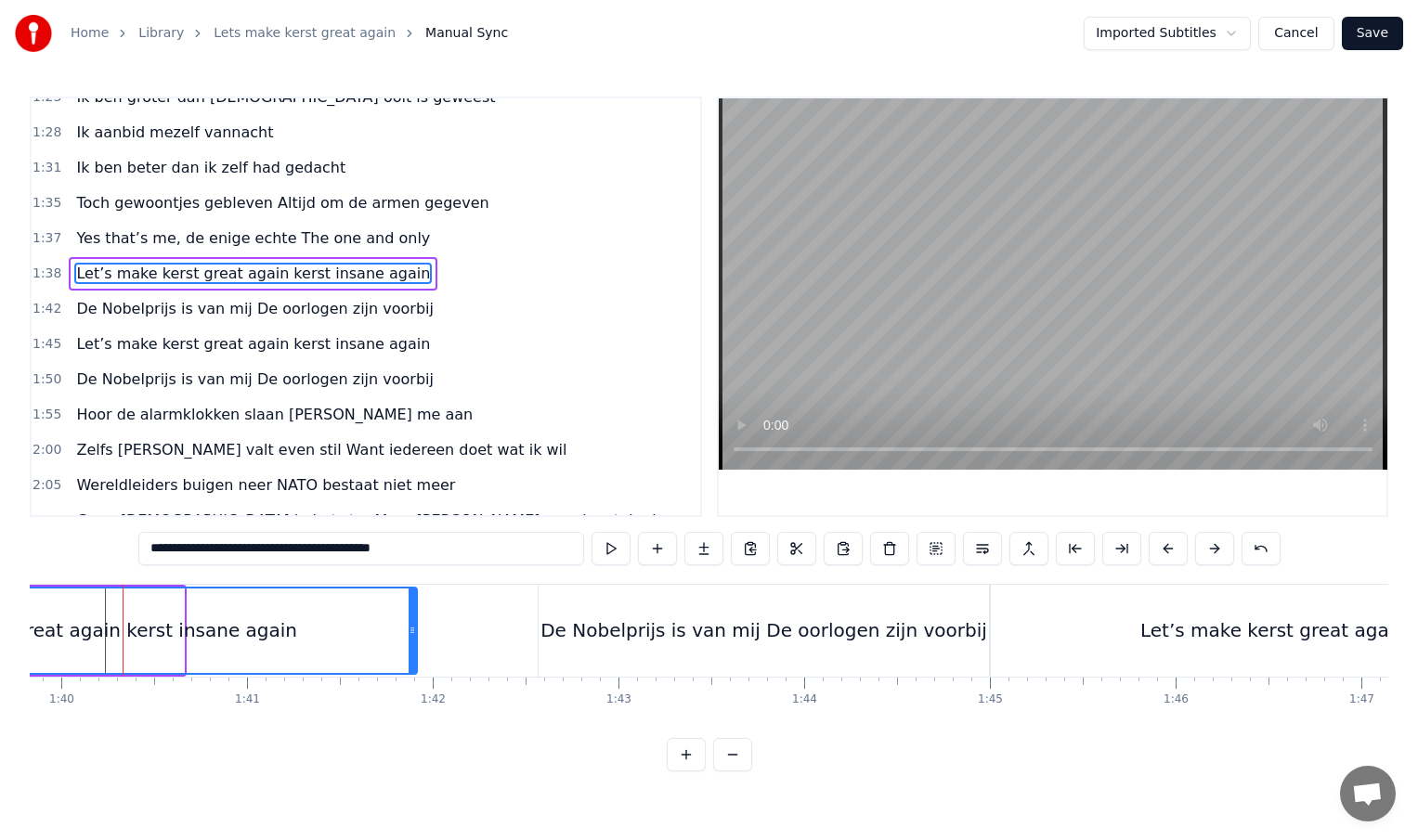
drag, startPoint x: 180, startPoint y: 628, endPoint x: 437, endPoint y: 629, distance: 257.0
click at [416, 629] on icon at bounding box center [412, 630] width 8 height 15
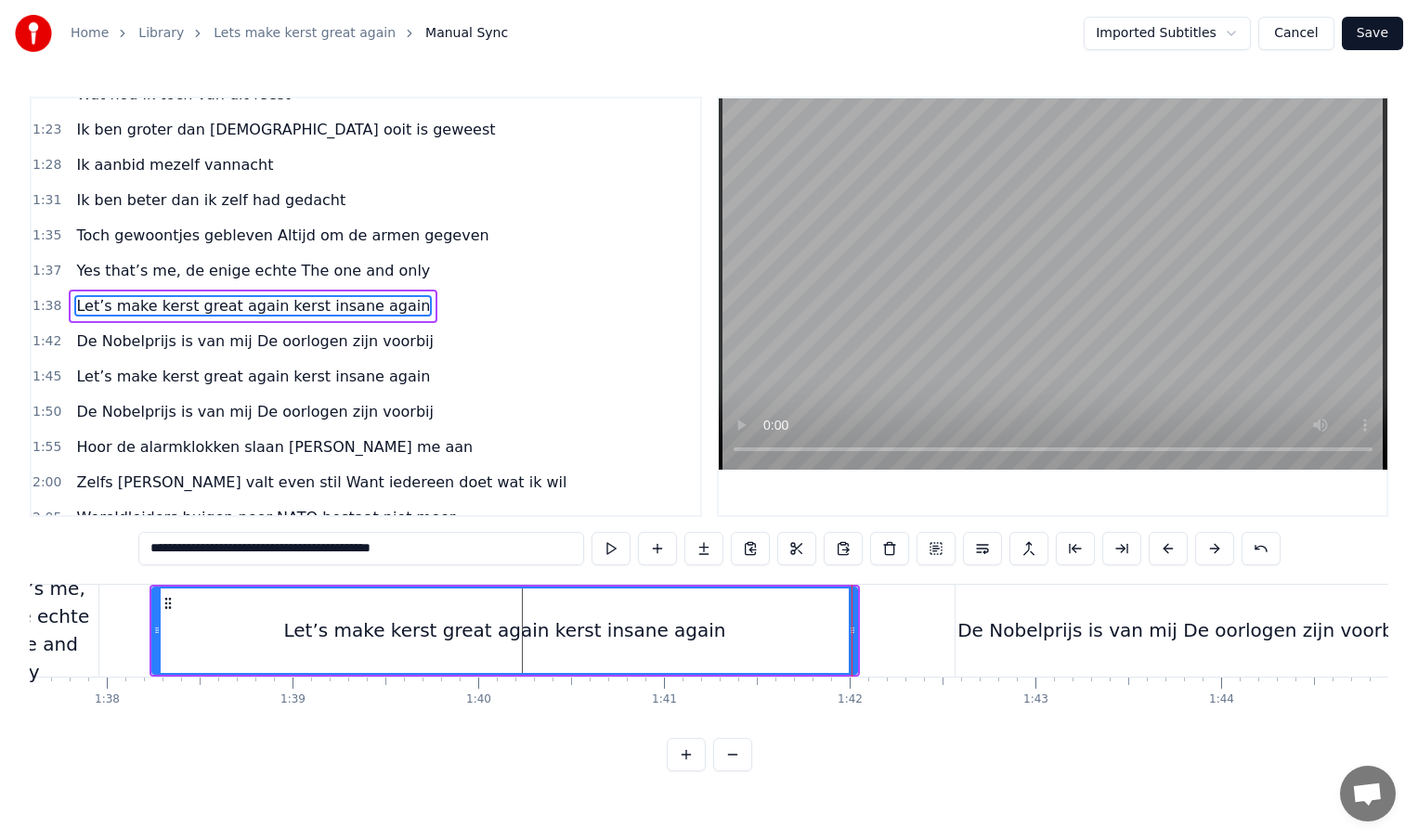
scroll to position [0, 18094]
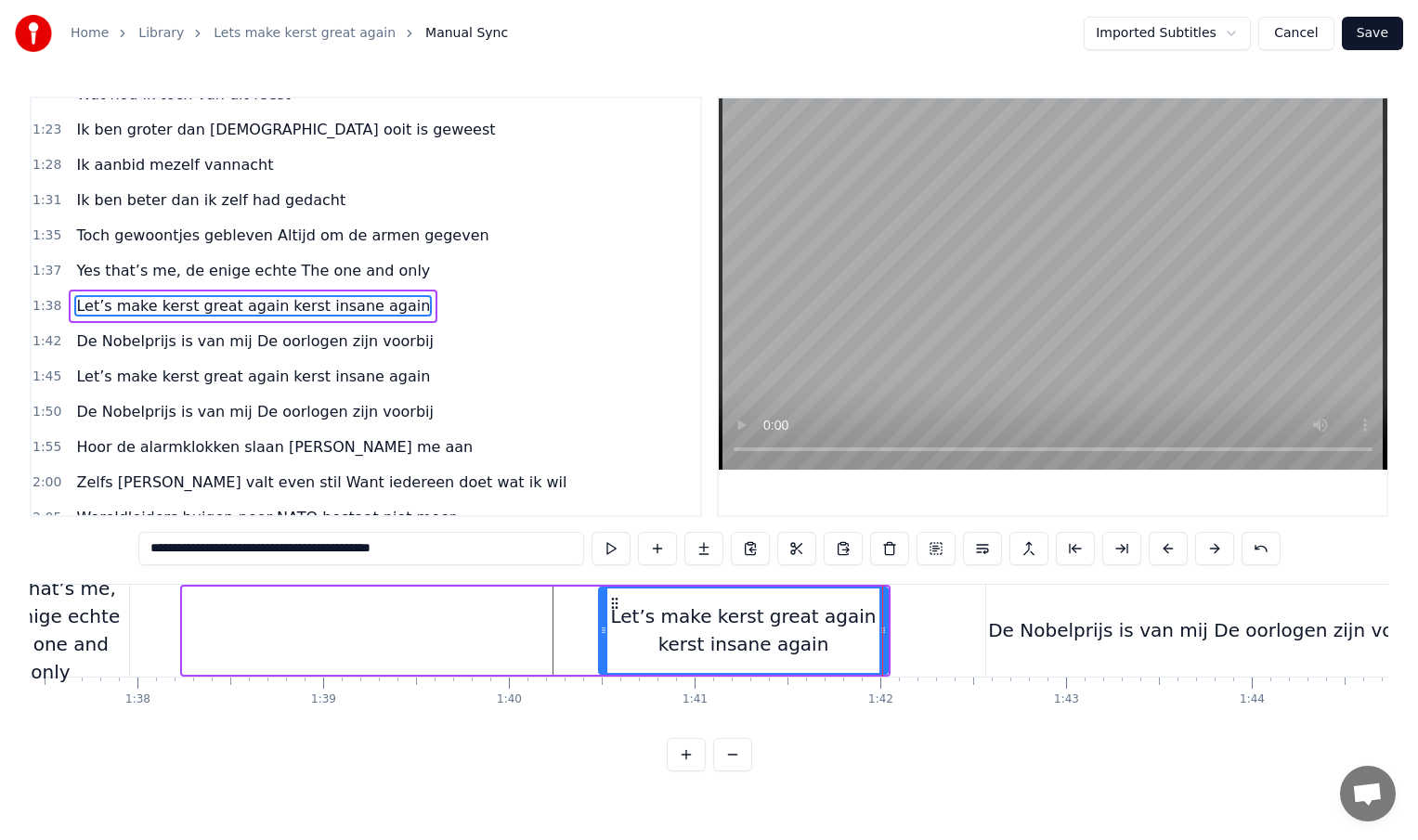
drag, startPoint x: 187, startPoint y: 629, endPoint x: 603, endPoint y: 631, distance: 416.0
click at [603, 631] on icon at bounding box center [604, 630] width 8 height 15
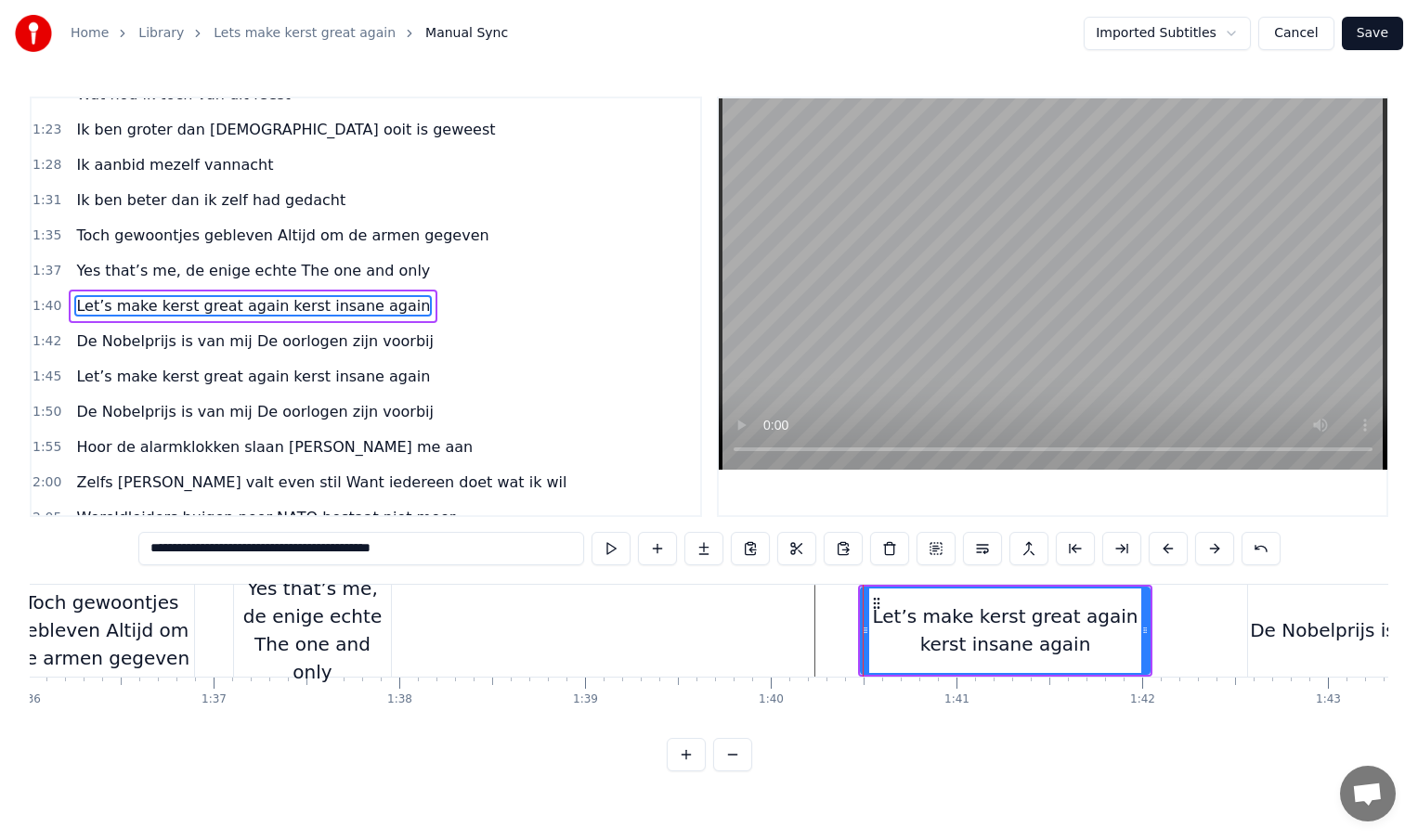
scroll to position [0, 17775]
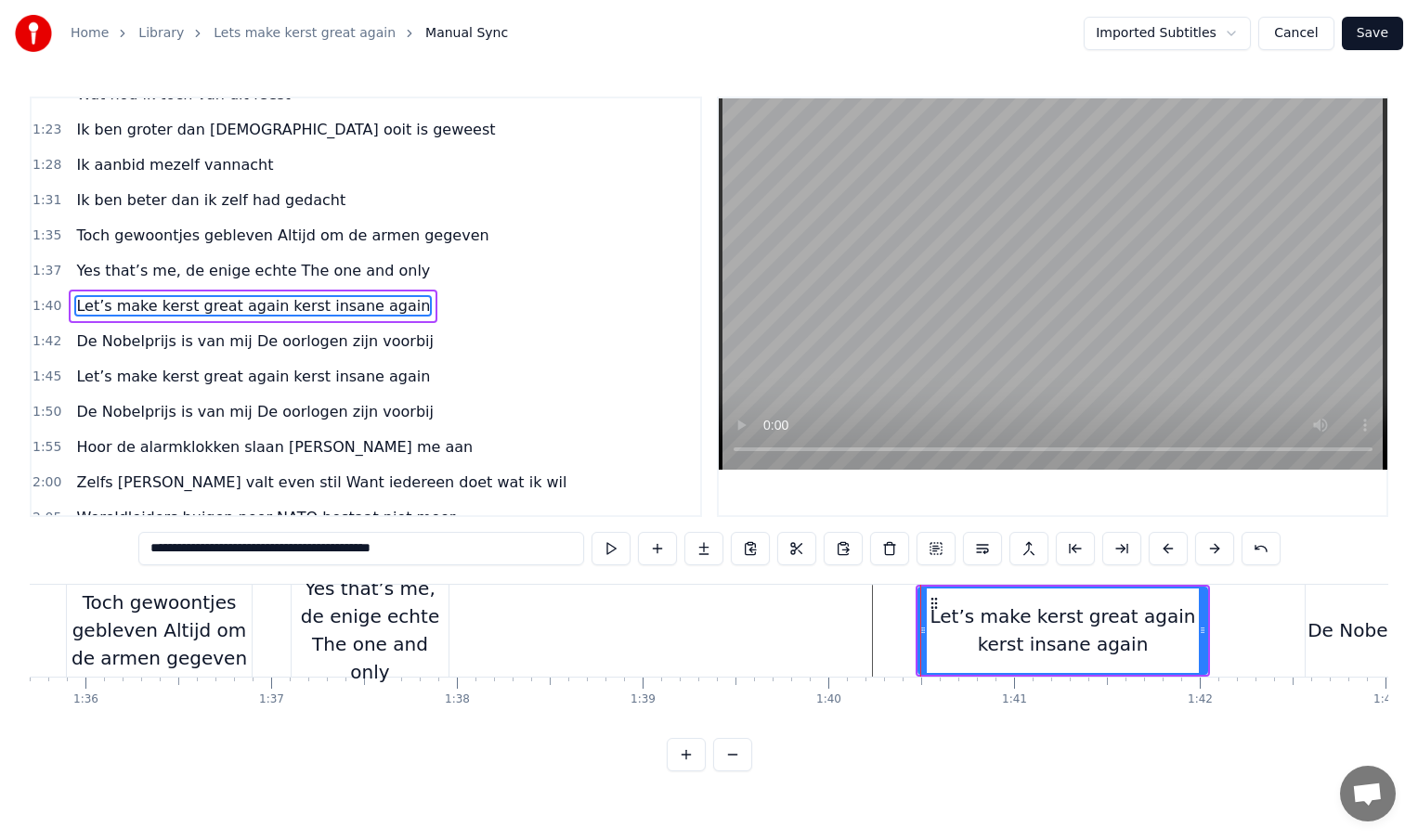
click at [393, 630] on div "Yes that’s me, de enige echte The one and only" at bounding box center [370, 630] width 157 height 111
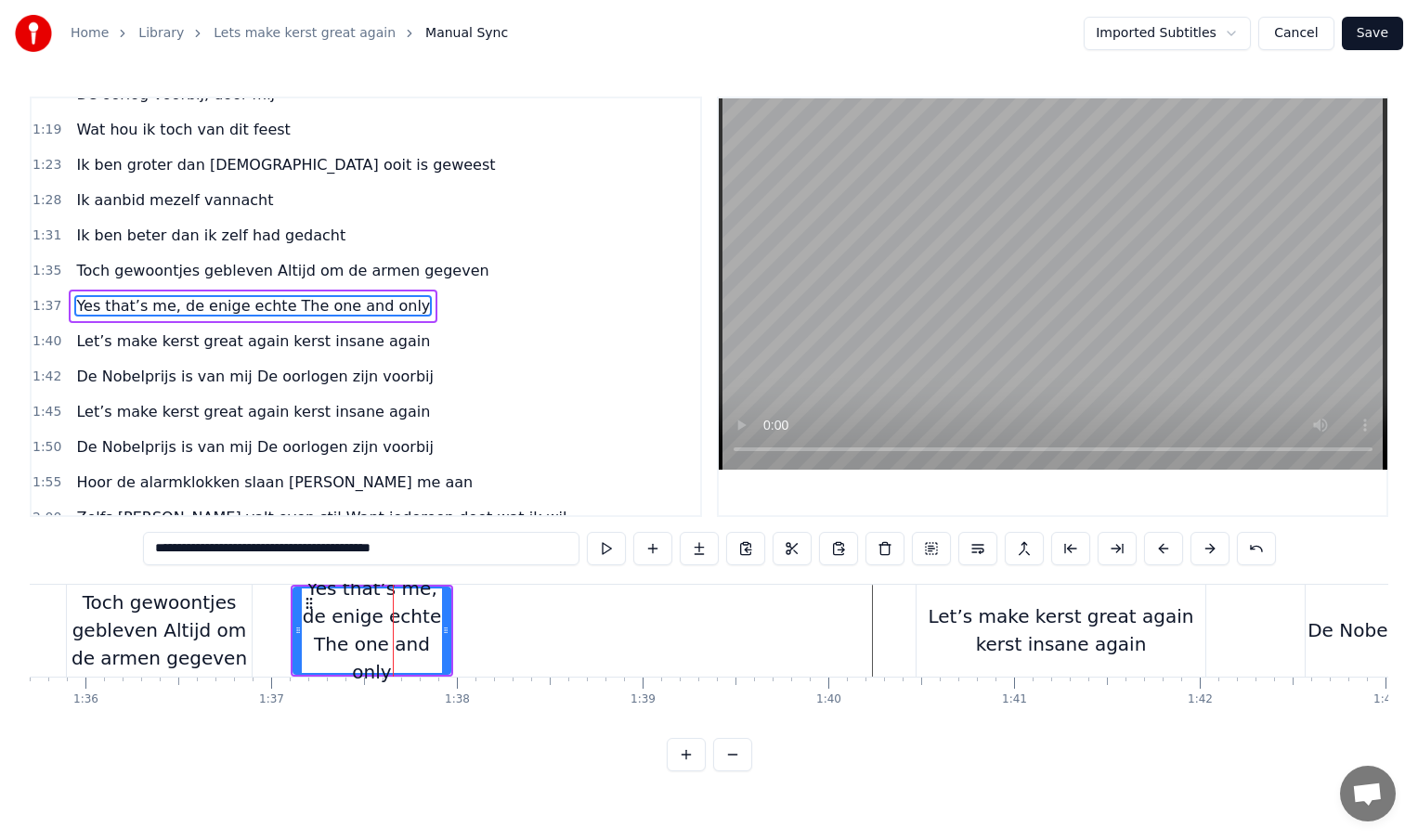
scroll to position [445, 0]
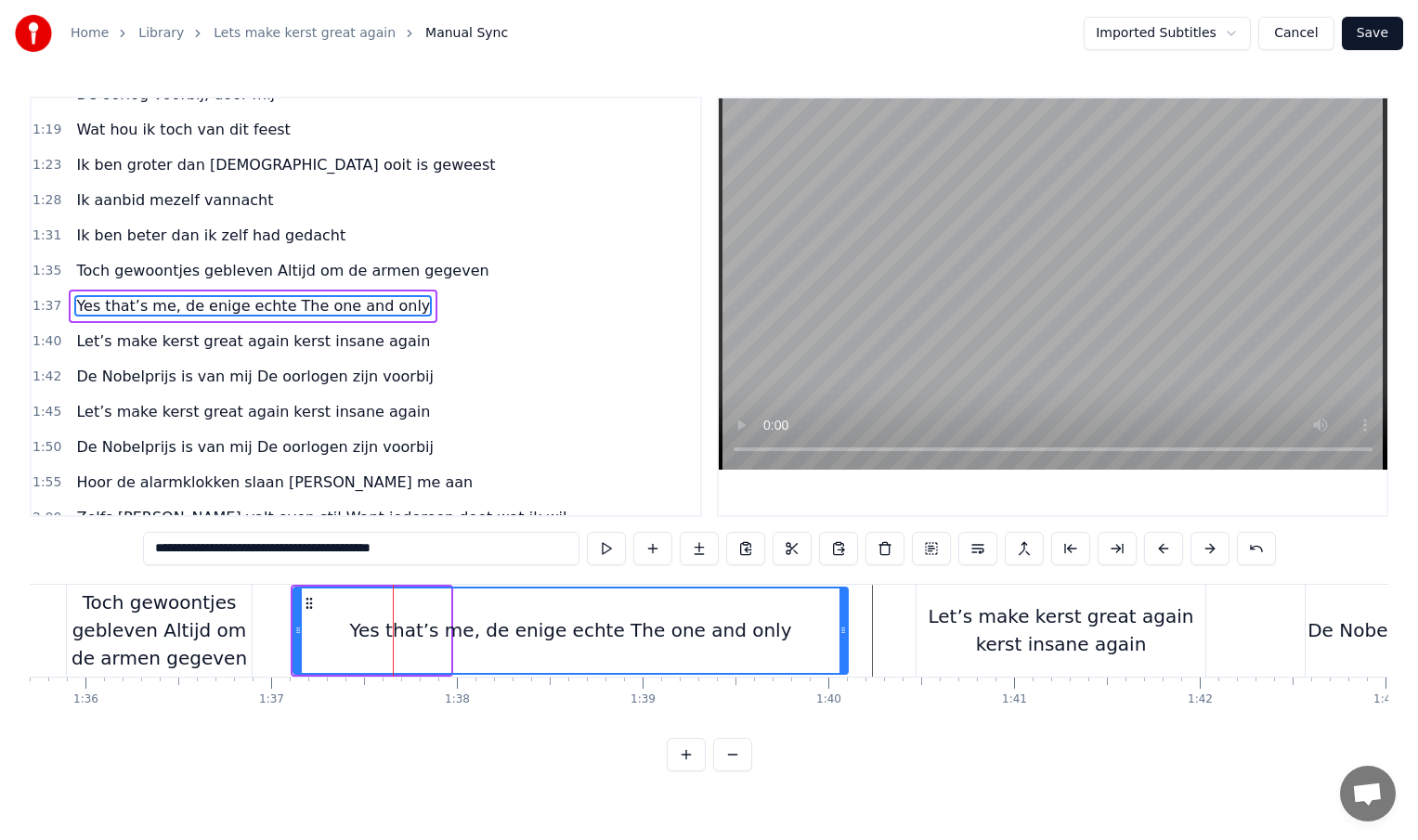
drag, startPoint x: 446, startPoint y: 628, endPoint x: 844, endPoint y: 630, distance: 398.0
click at [844, 630] on icon at bounding box center [843, 630] width 8 height 15
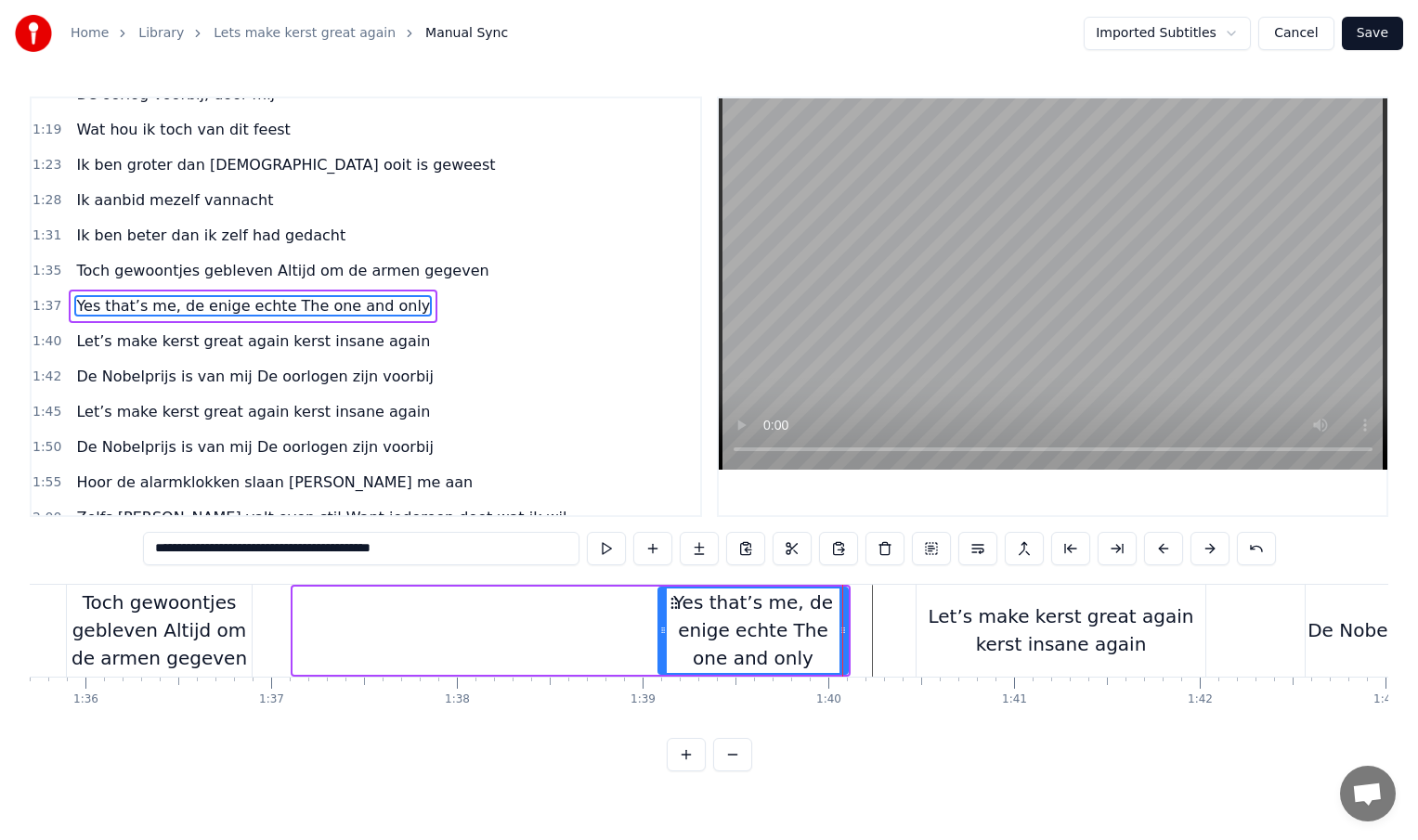
drag, startPoint x: 296, startPoint y: 632, endPoint x: 662, endPoint y: 634, distance: 366.0
click at [662, 634] on icon at bounding box center [663, 630] width 8 height 15
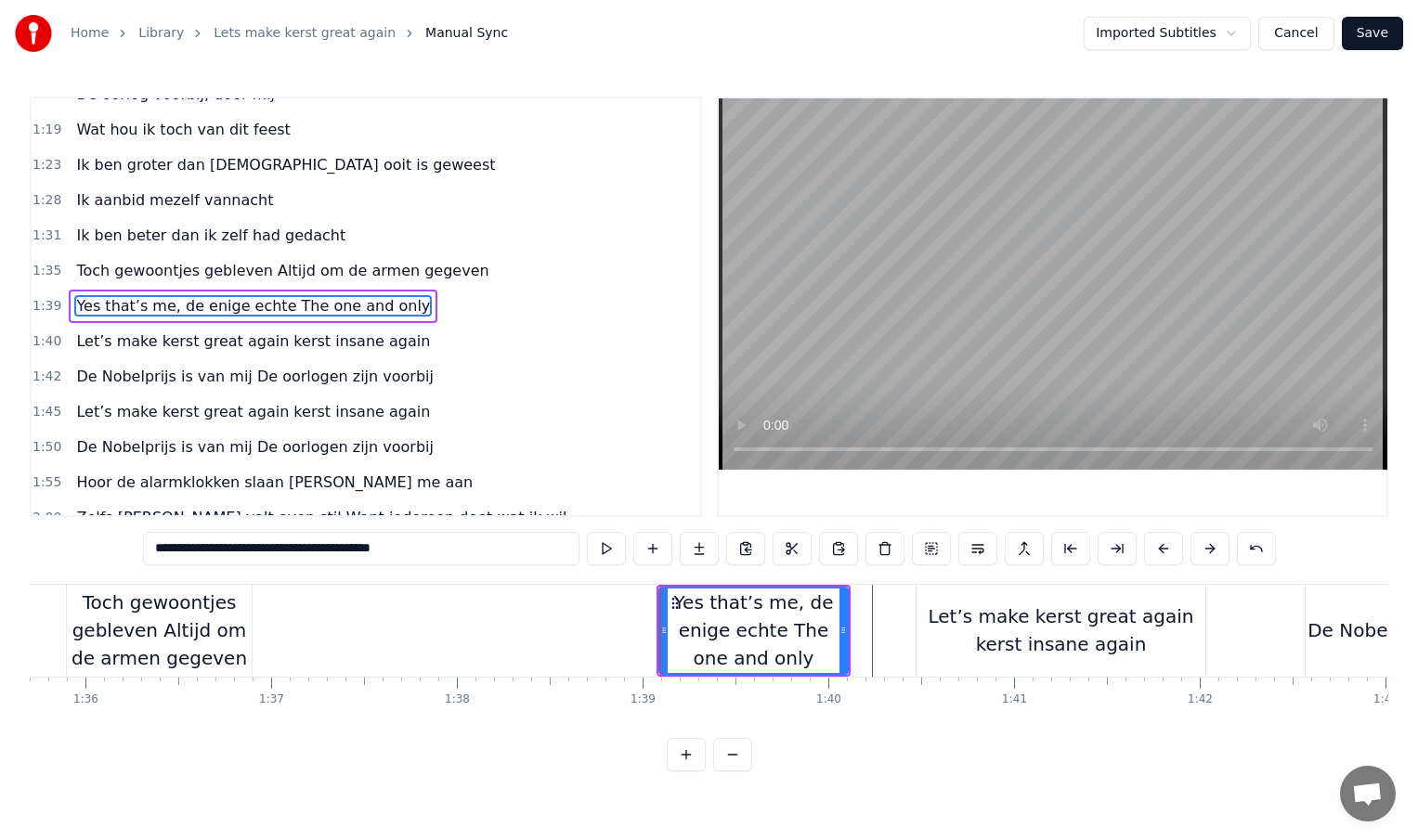
click at [223, 634] on div "Toch gewoontjes gebleven Altijd om de armen gegeven" at bounding box center [159, 630] width 185 height 83
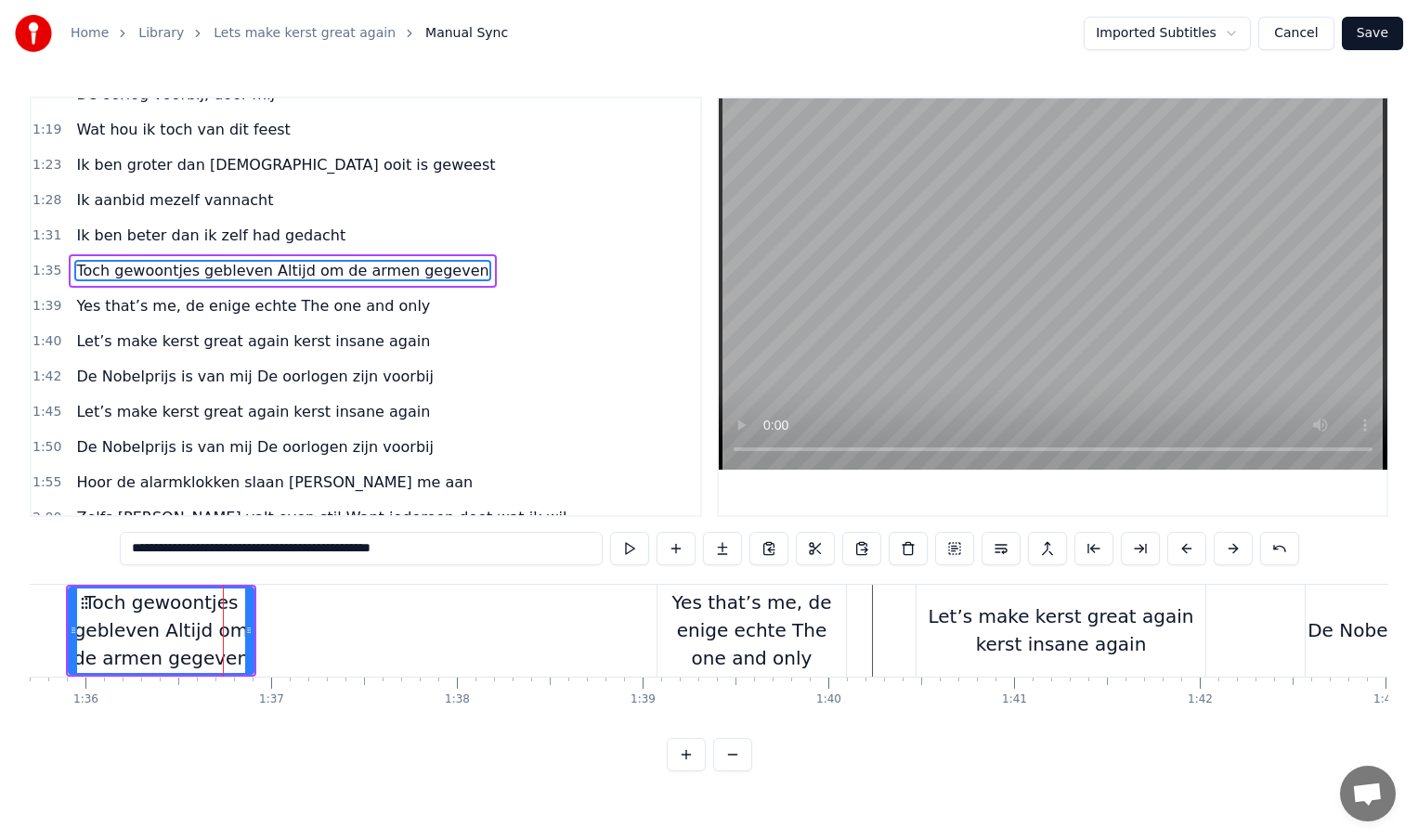
scroll to position [409, 0]
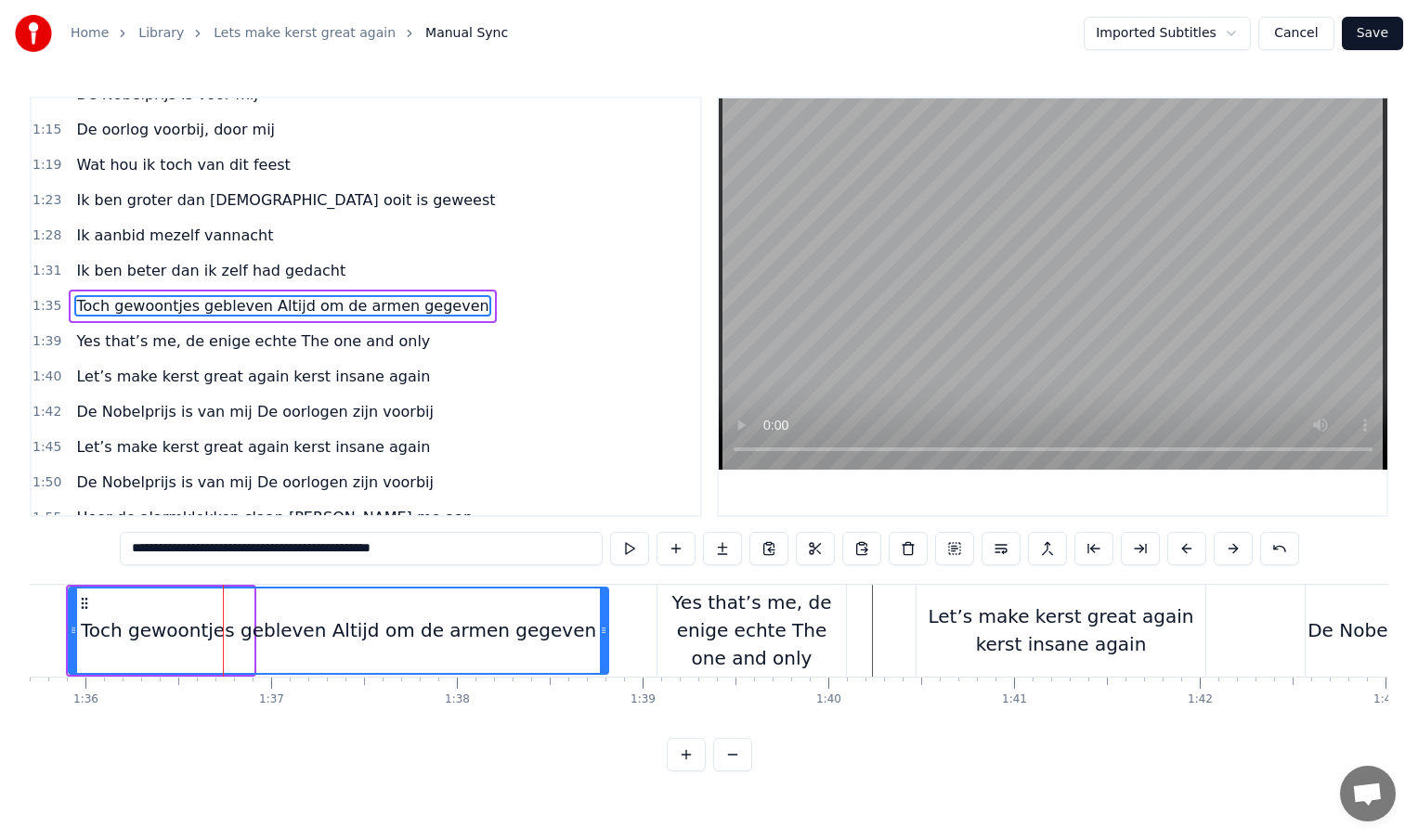
drag, startPoint x: 246, startPoint y: 631, endPoint x: 604, endPoint y: 631, distance: 358.0
click at [604, 631] on icon at bounding box center [604, 630] width 8 height 15
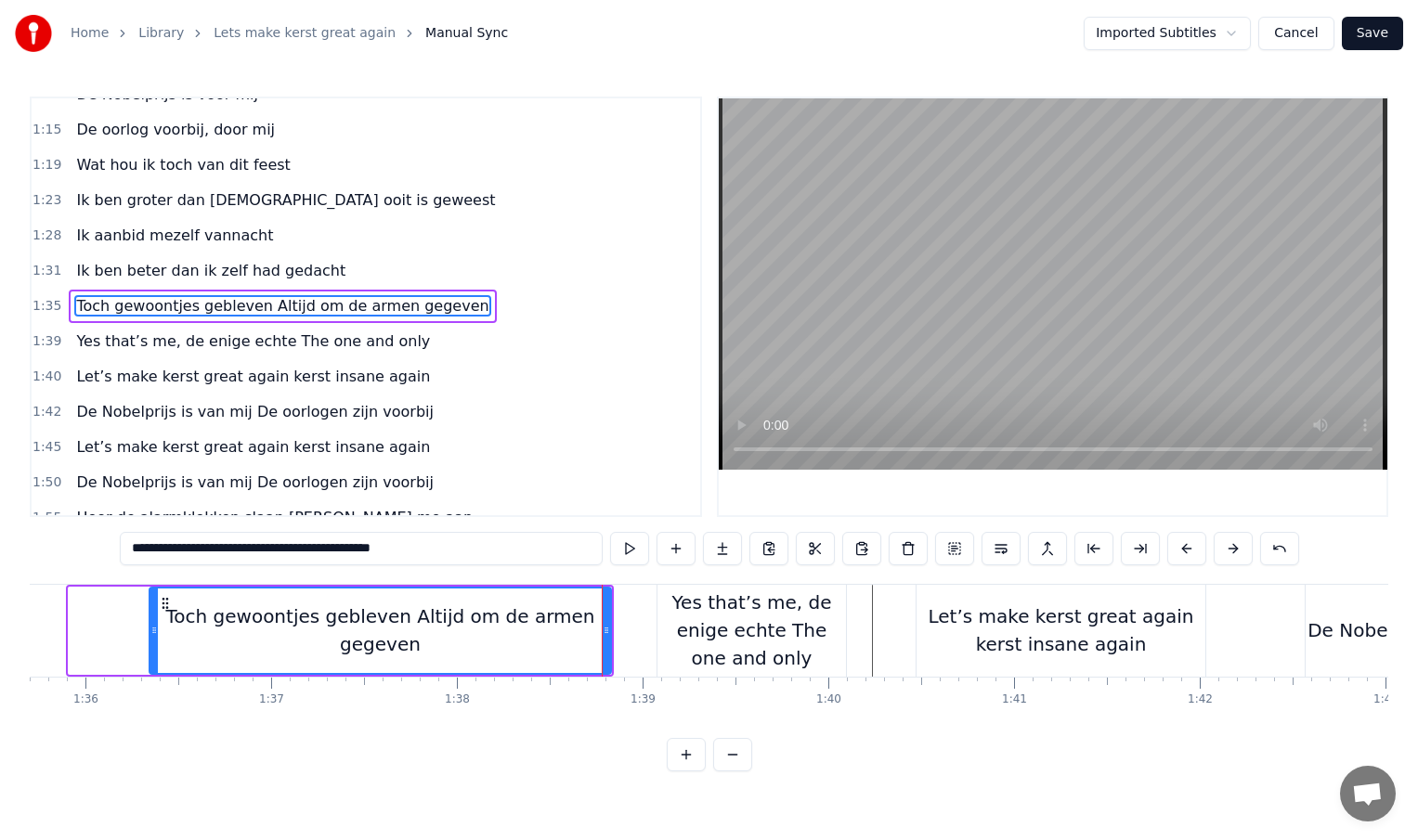
drag, startPoint x: 74, startPoint y: 632, endPoint x: 154, endPoint y: 631, distance: 80.0
click at [154, 631] on icon at bounding box center [154, 630] width 8 height 15
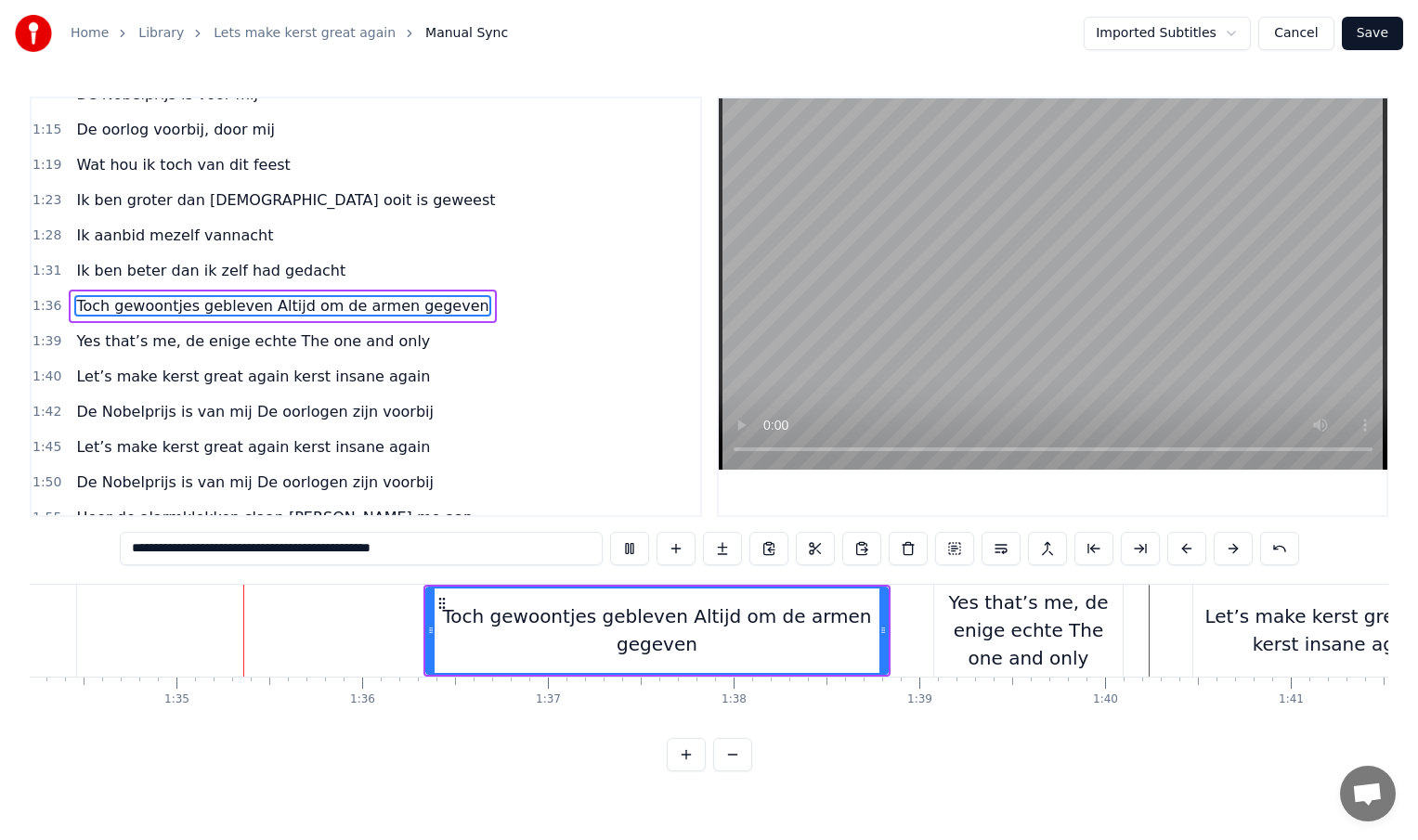
scroll to position [0, 17506]
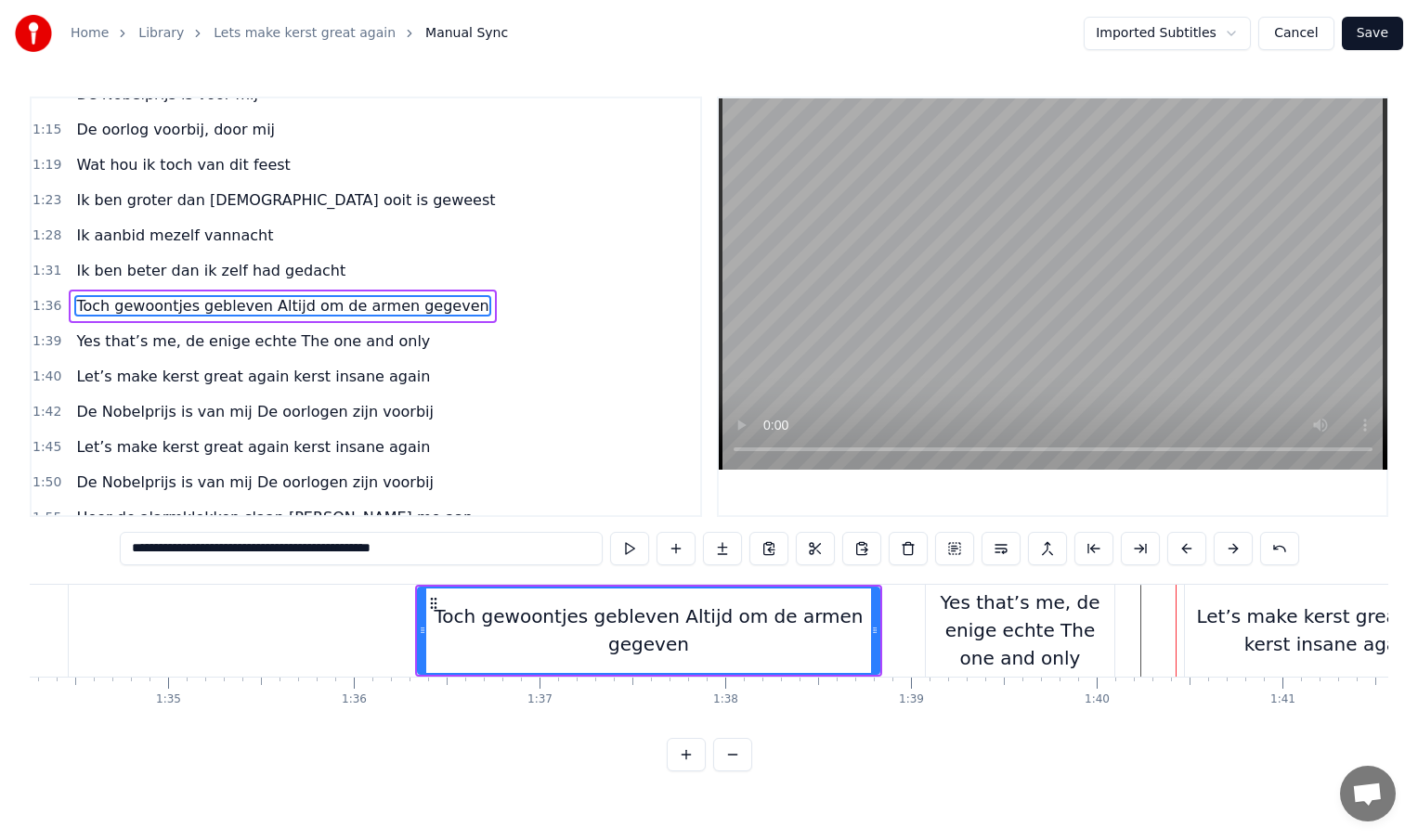
click at [1036, 628] on div "Yes that’s me, de enige echte The one and only" at bounding box center [1020, 630] width 189 height 83
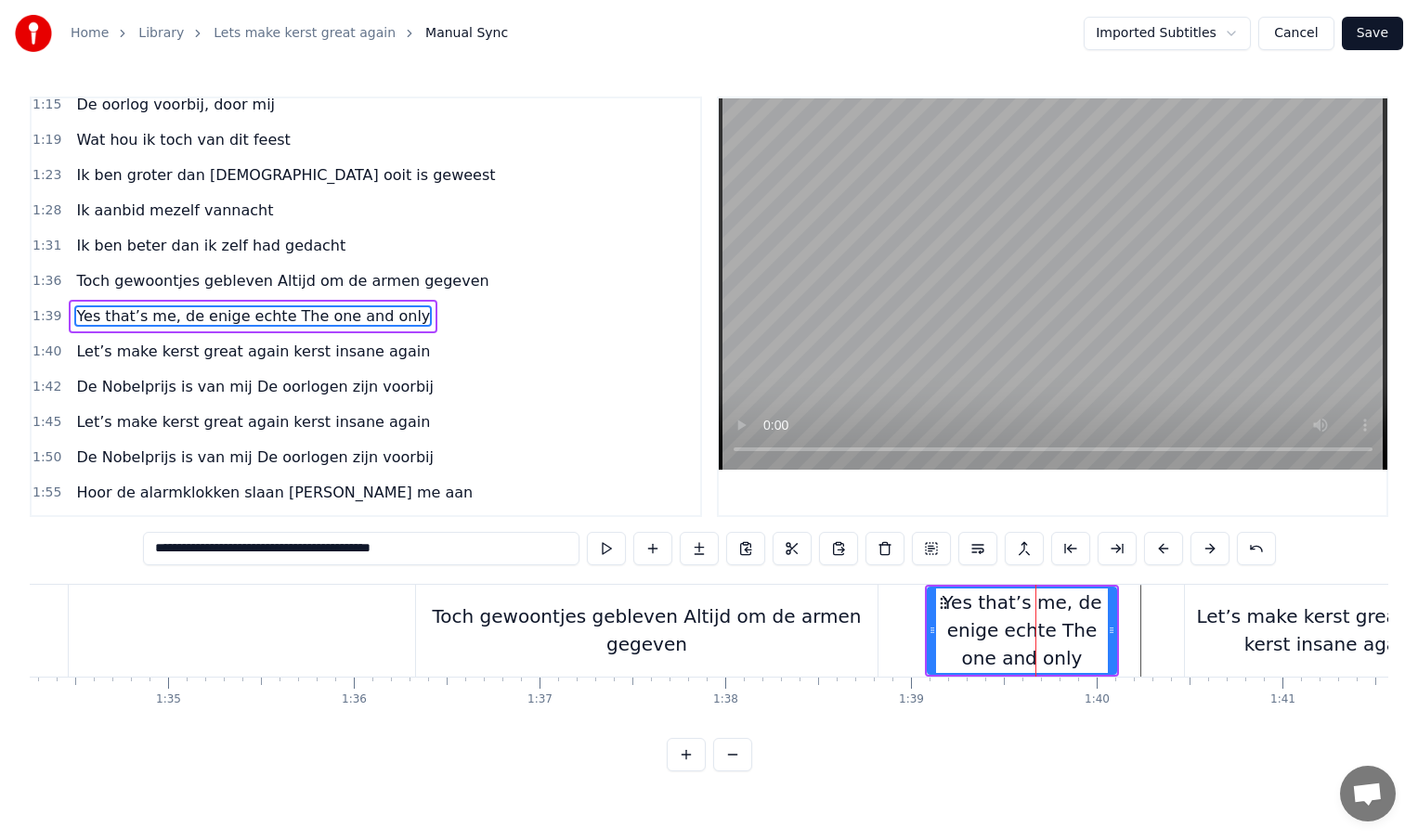
scroll to position [445, 0]
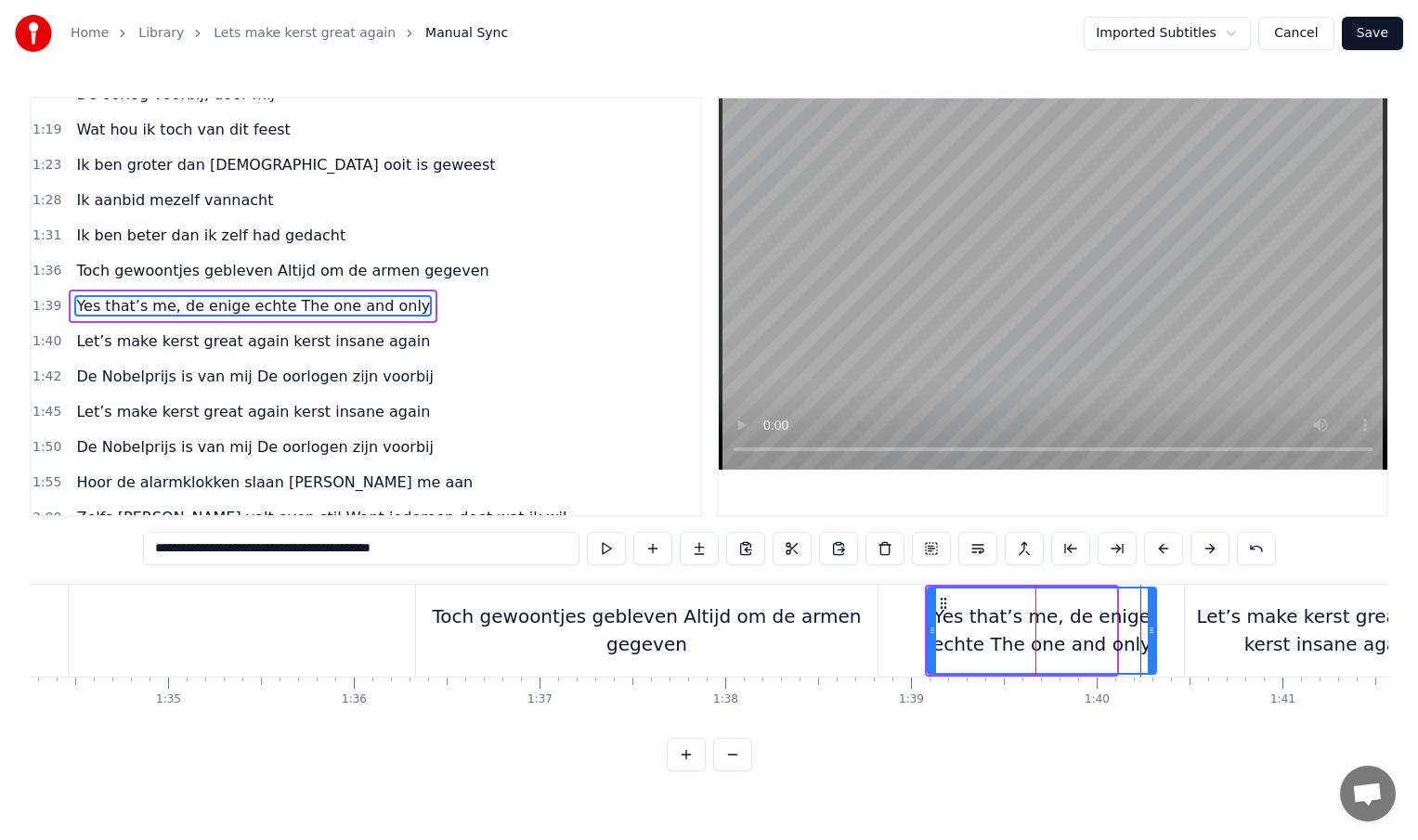
drag, startPoint x: 1111, startPoint y: 630, endPoint x: 1161, endPoint y: 630, distance: 50.0
click at [1156, 630] on icon at bounding box center [1152, 630] width 8 height 15
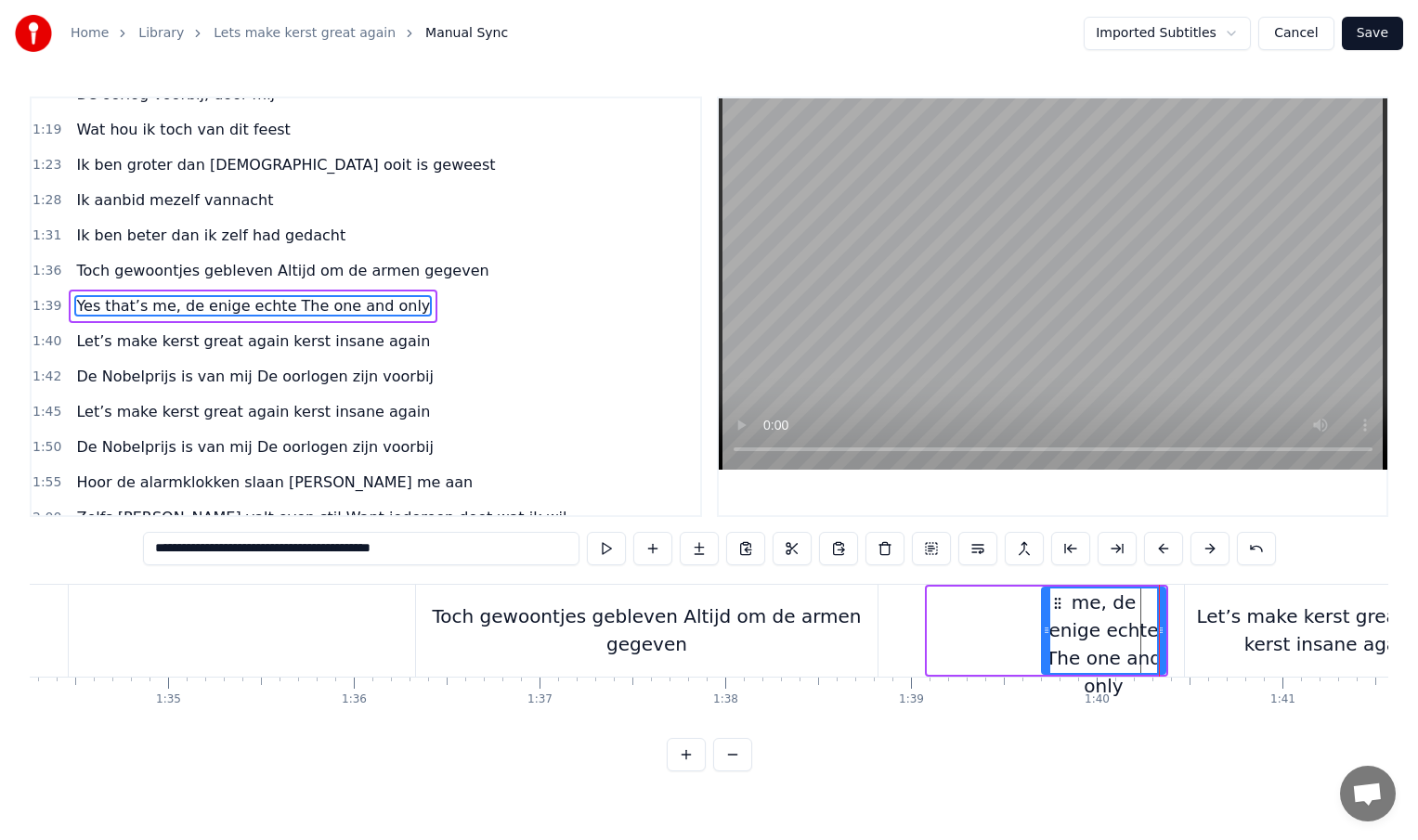
drag, startPoint x: 931, startPoint y: 630, endPoint x: 1066, endPoint y: 630, distance: 135.0
click at [1050, 630] on icon at bounding box center [1046, 630] width 8 height 15
type input "**********"
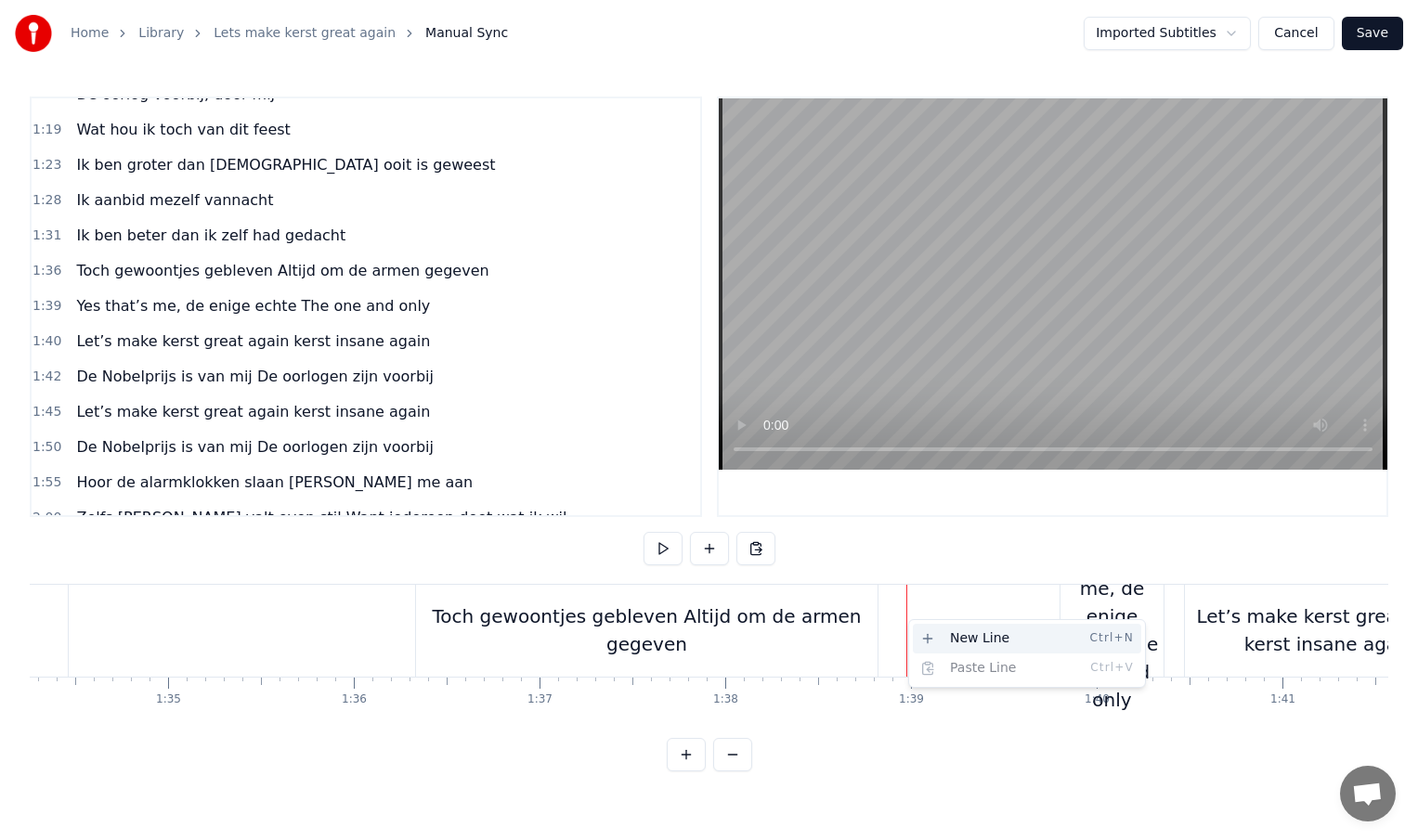
click at [935, 635] on div "New Line Ctrl+N" at bounding box center [1027, 639] width 228 height 30
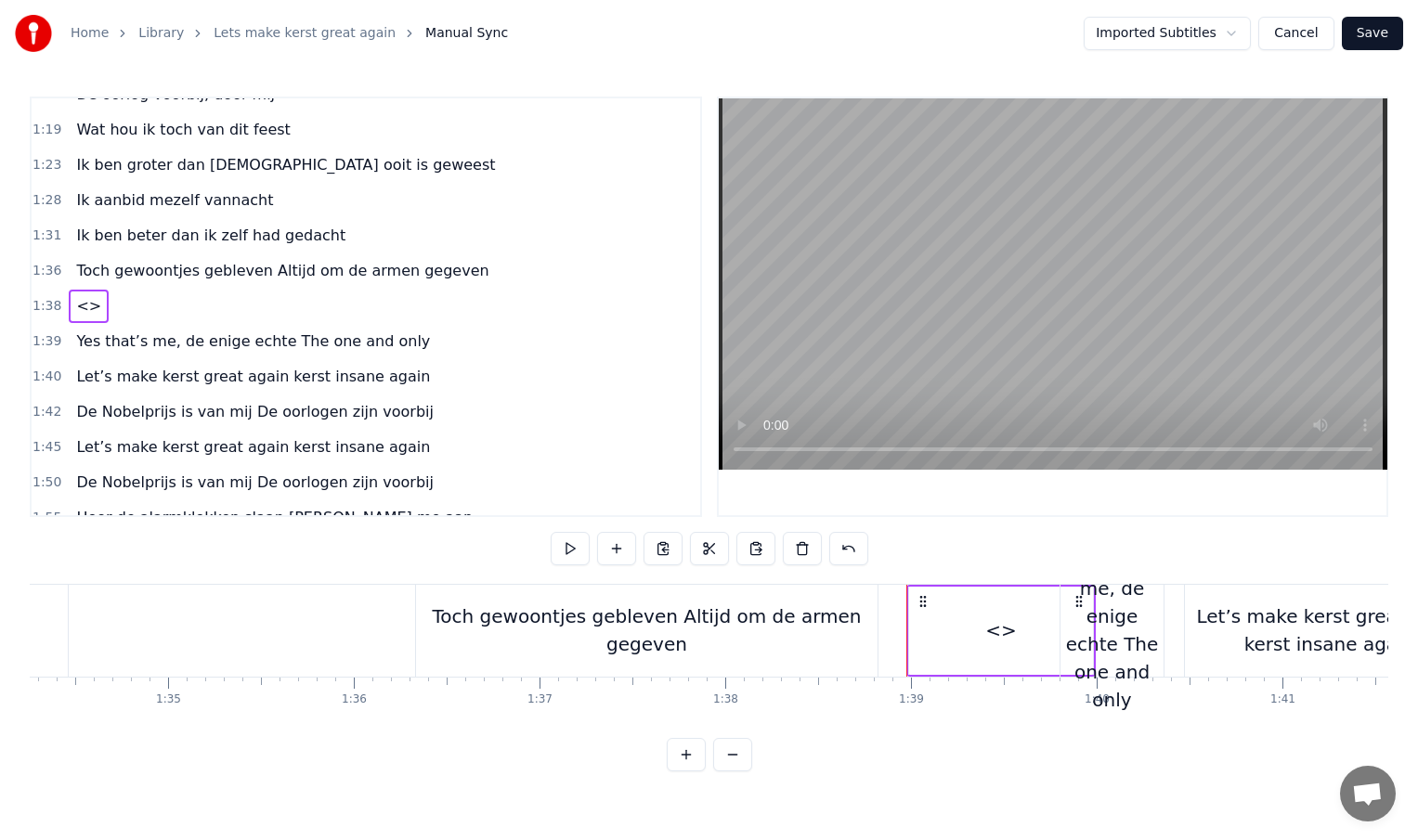
click at [317, 276] on span "Toch gewoontjes gebleven Altijd om de armen gegeven" at bounding box center [283, 271] width 416 height 21
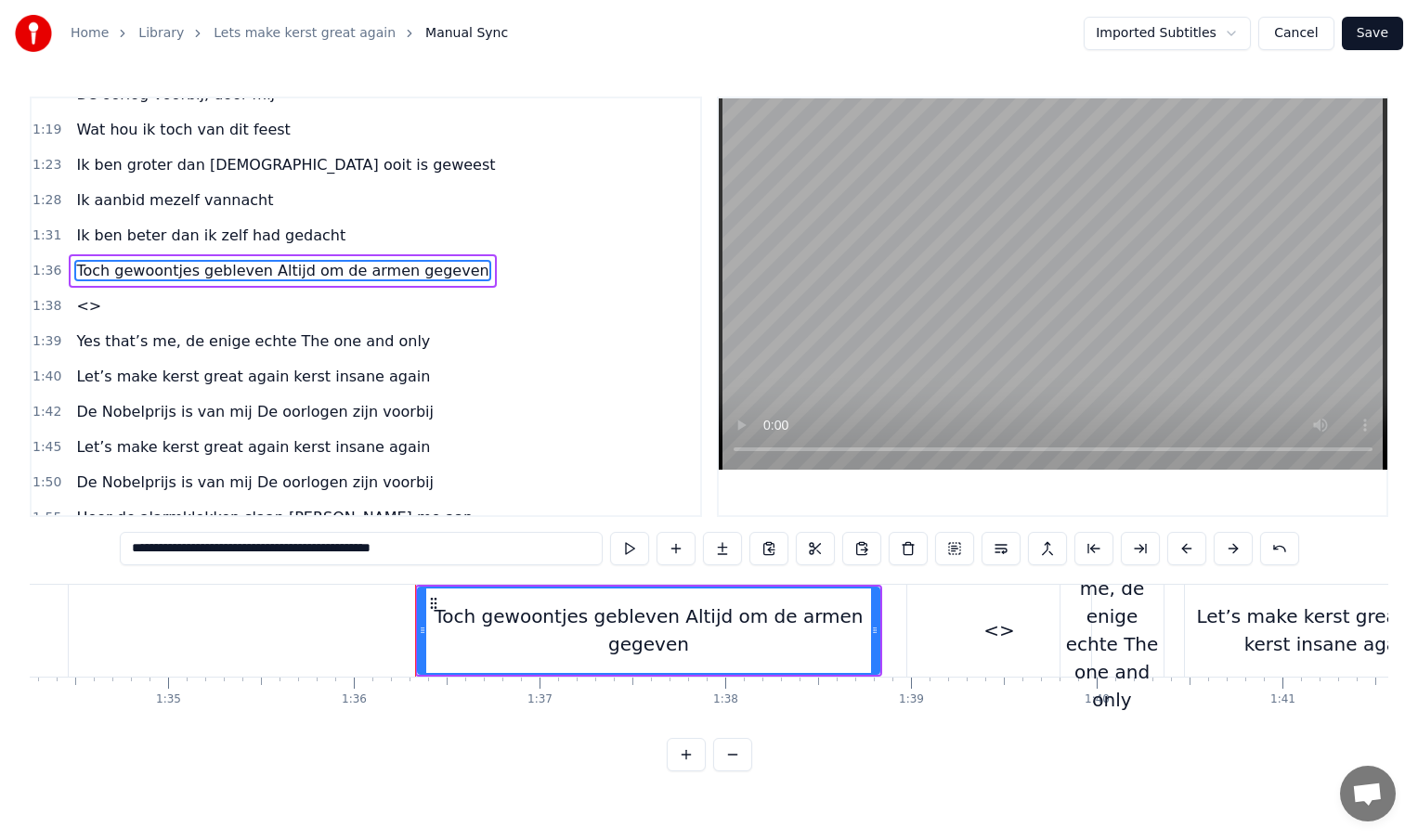
scroll to position [409, 0]
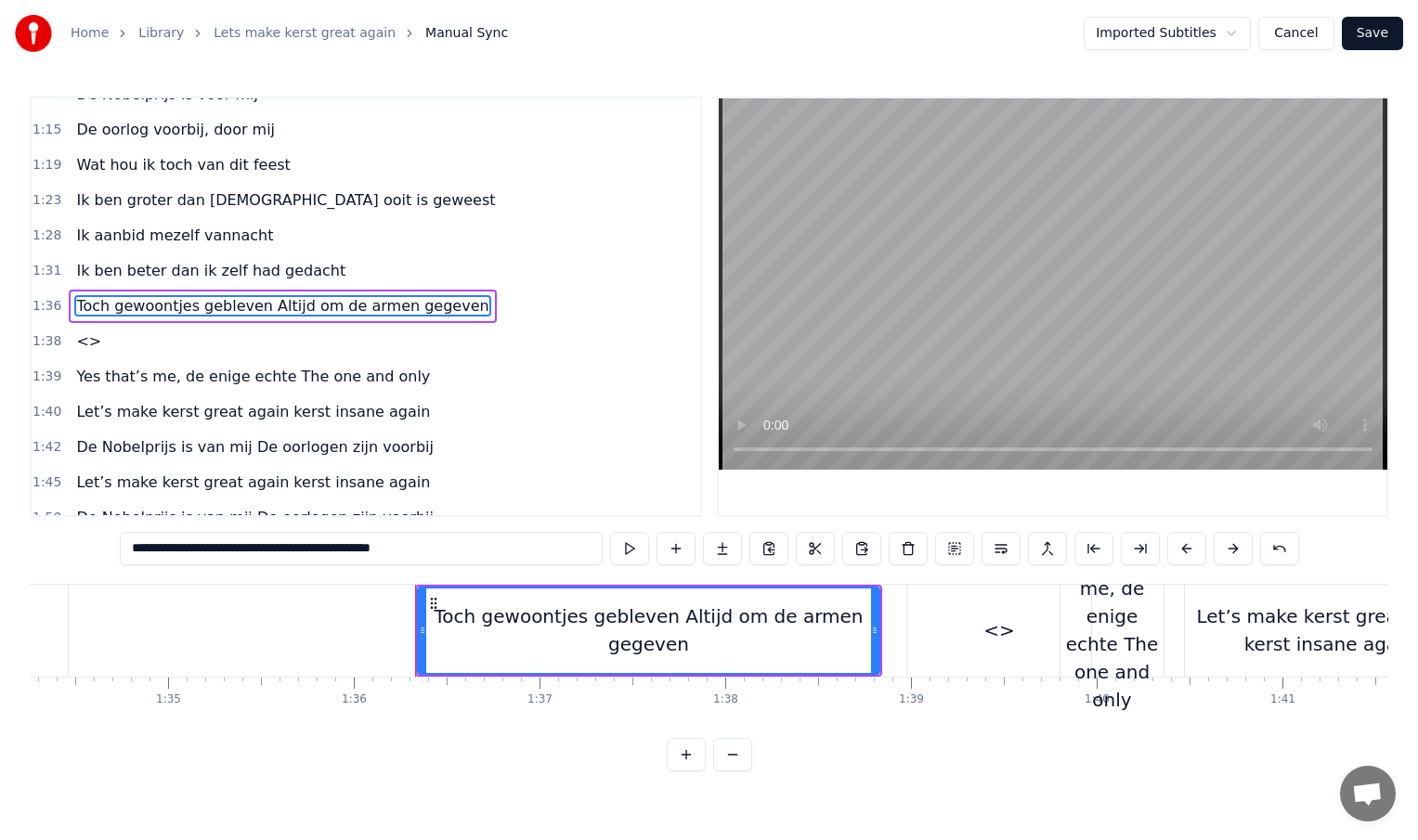
drag, startPoint x: 294, startPoint y: 551, endPoint x: 469, endPoint y: 553, distance: 175.0
click at [469, 553] on input "**********" at bounding box center [361, 549] width 483 height 34
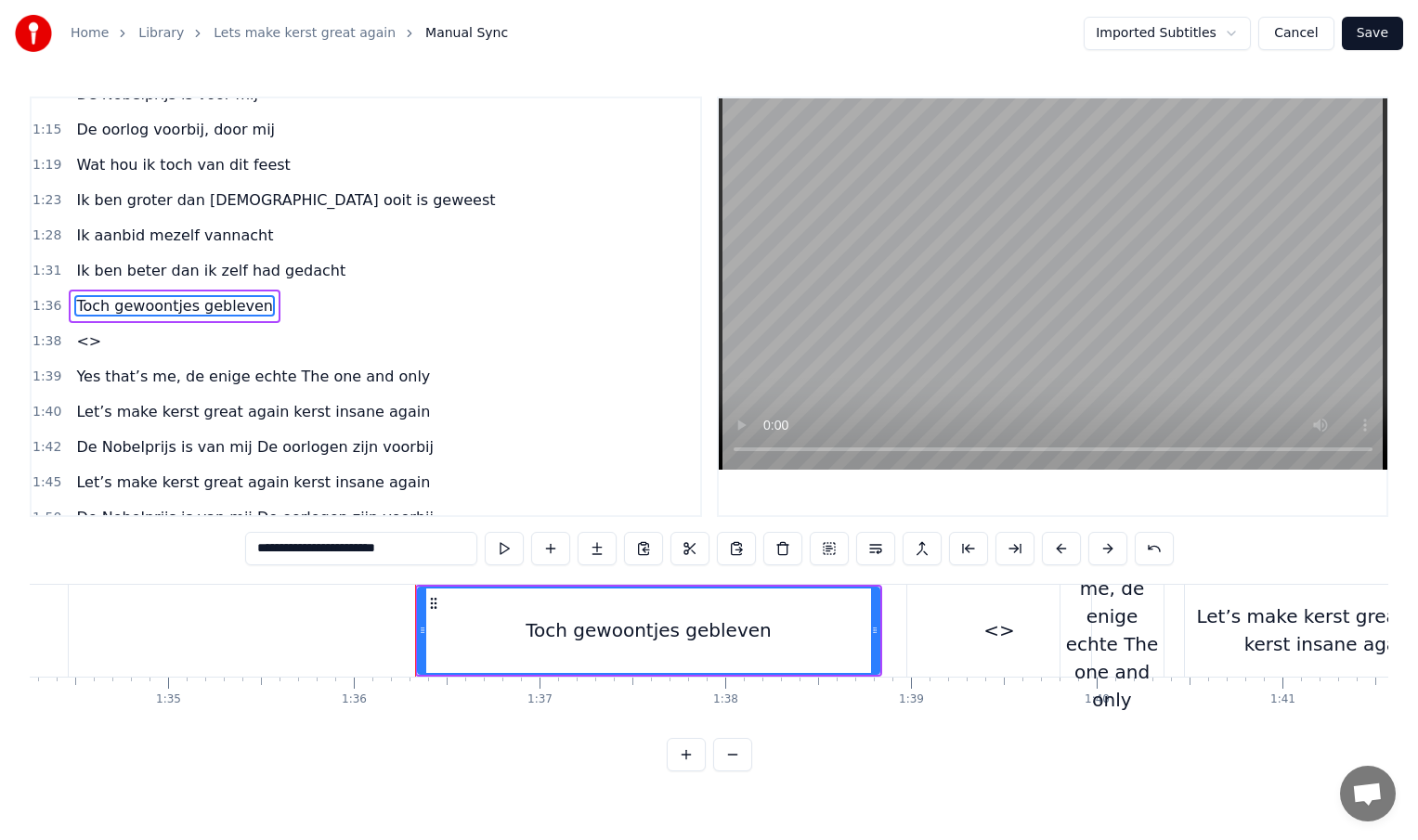
click at [968, 637] on div "<>" at bounding box center [999, 630] width 184 height 92
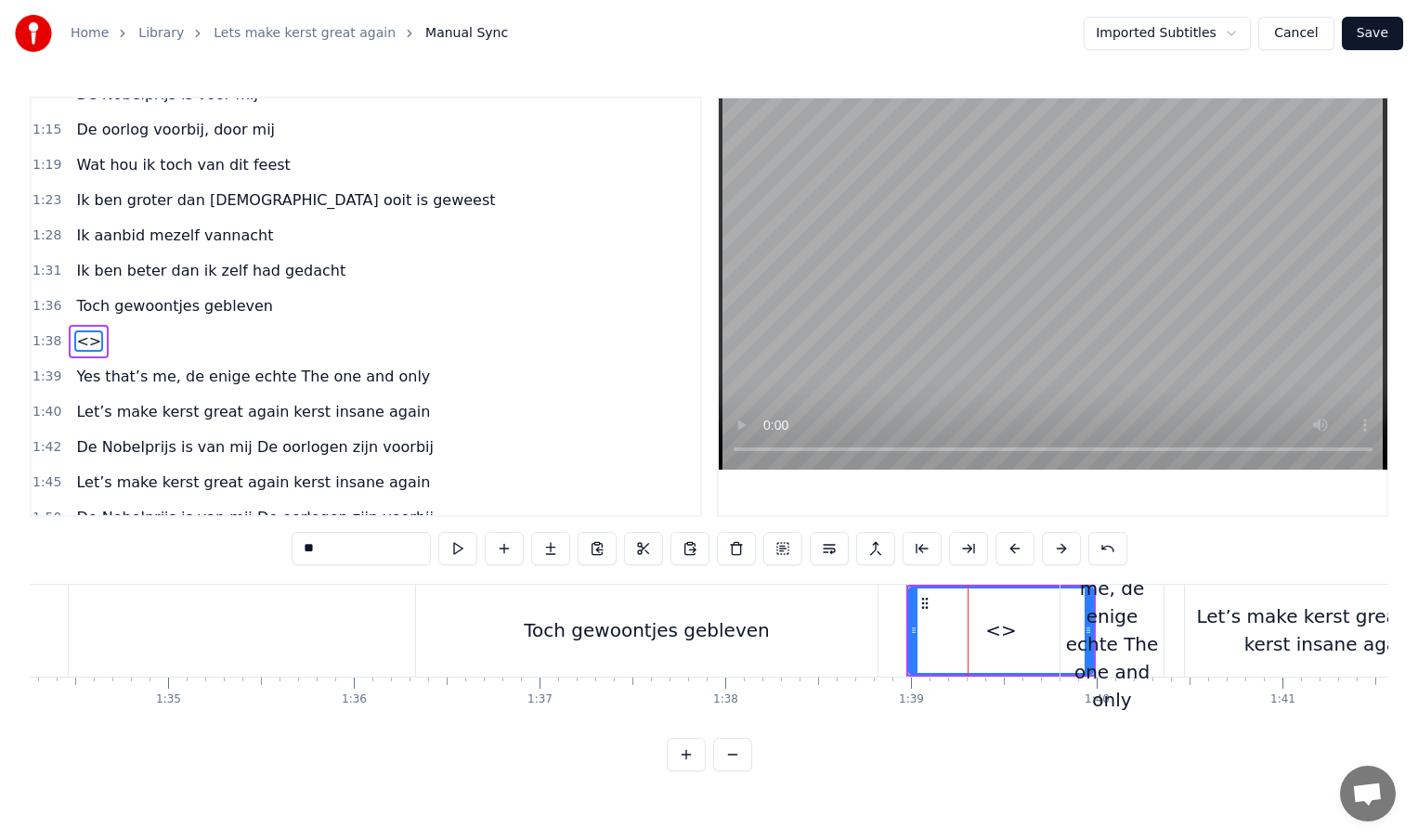
scroll to position [445, 0]
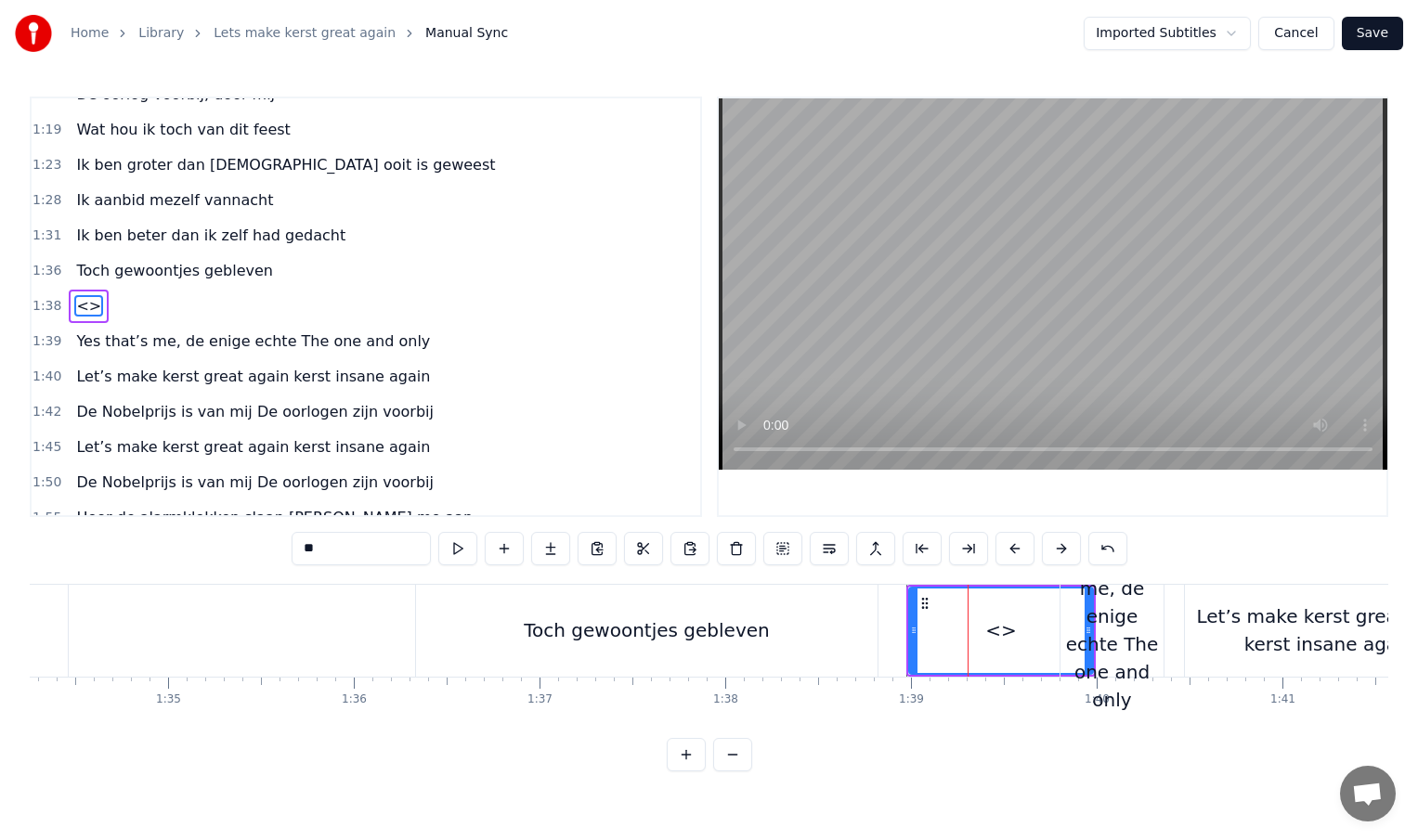
drag, startPoint x: 327, startPoint y: 552, endPoint x: 304, endPoint y: 552, distance: 23.0
click at [304, 552] on input "**" at bounding box center [361, 549] width 139 height 34
paste input "**********"
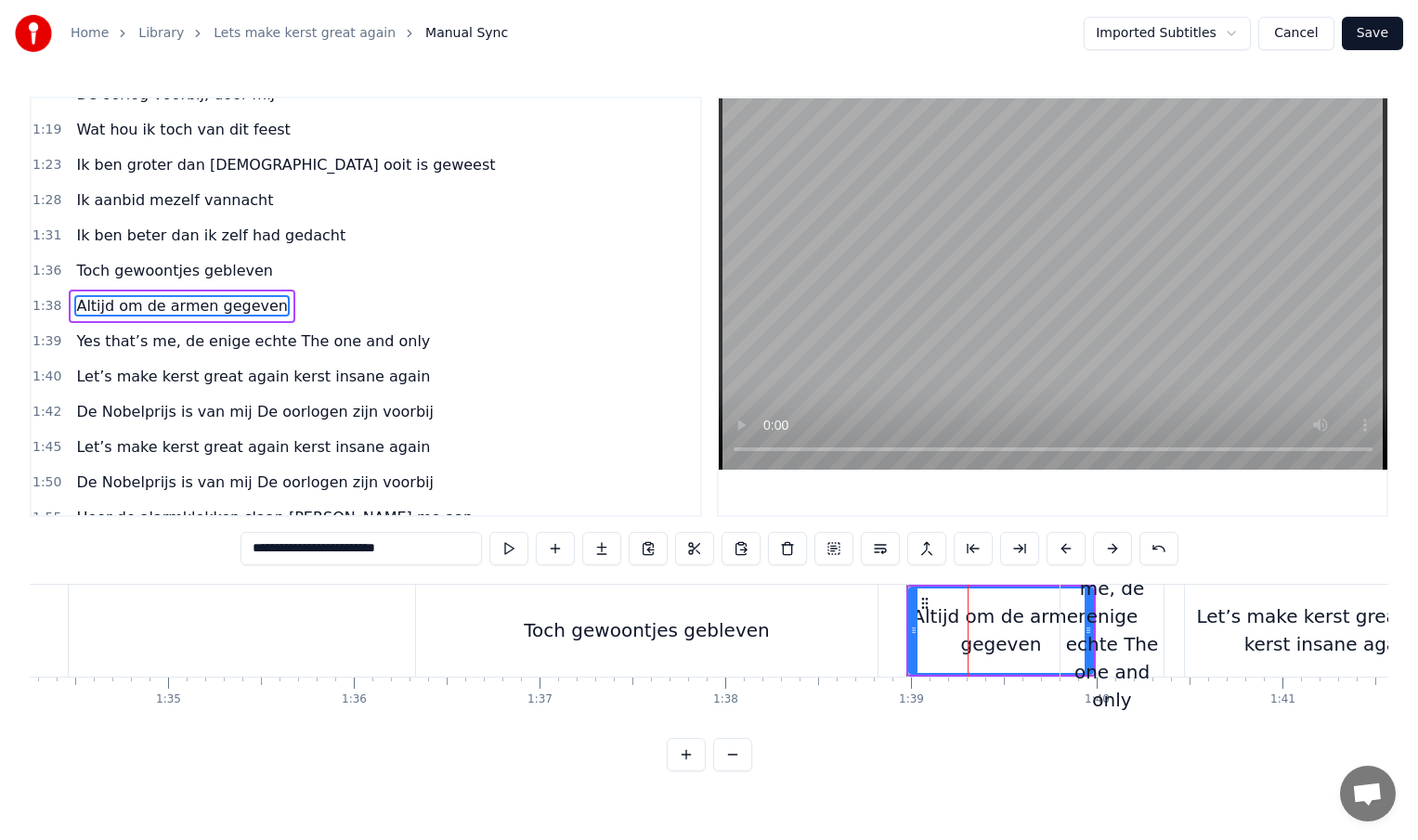
click at [848, 631] on div "Toch gewoontjes gebleven" at bounding box center [647, 630] width 462 height 92
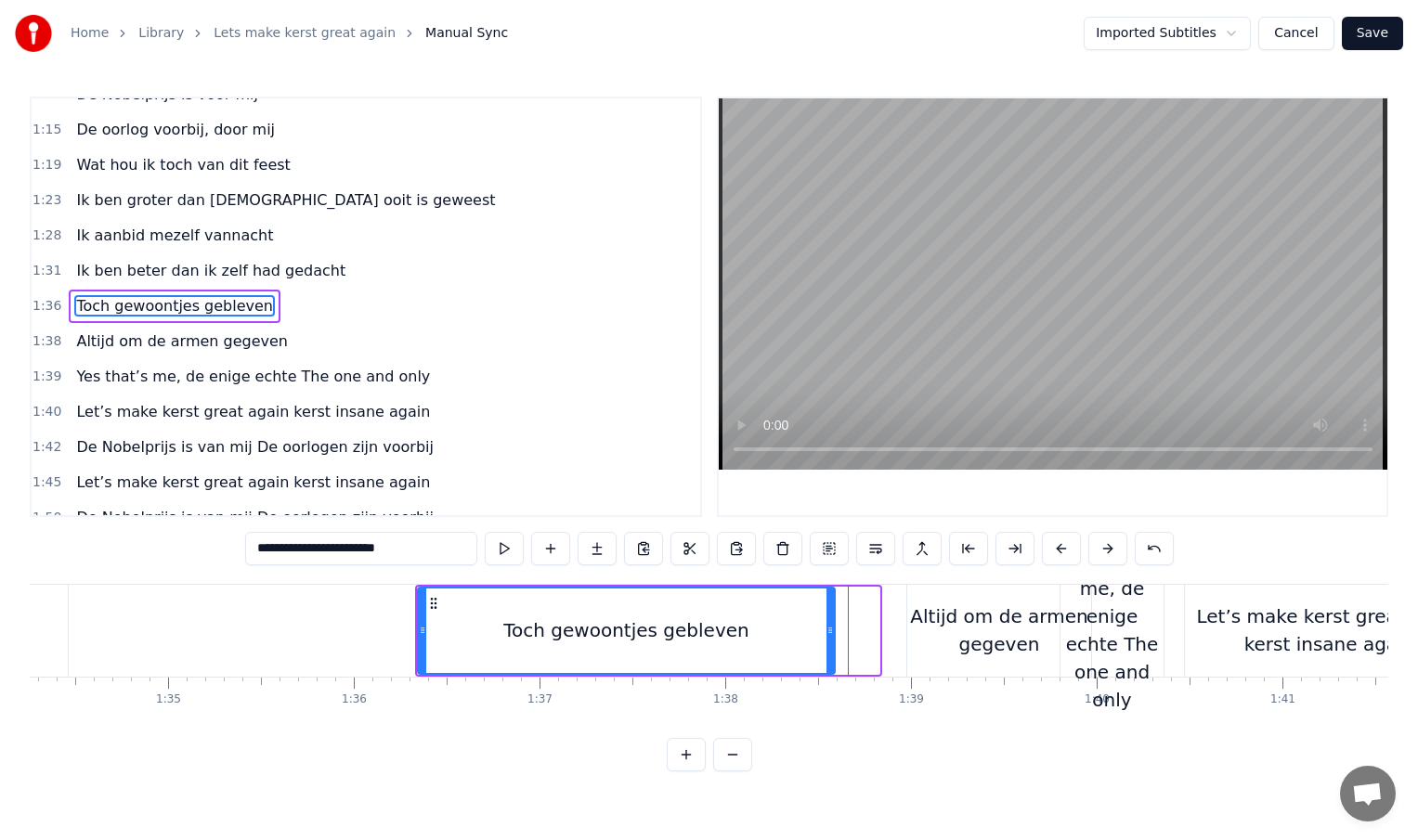
drag, startPoint x: 874, startPoint y: 633, endPoint x: 824, endPoint y: 635, distance: 50.0
click at [827, 635] on icon at bounding box center [830, 630] width 8 height 15
click at [925, 630] on div "Altijd om de armen gegeven" at bounding box center [999, 631] width 184 height 56
type input "**********"
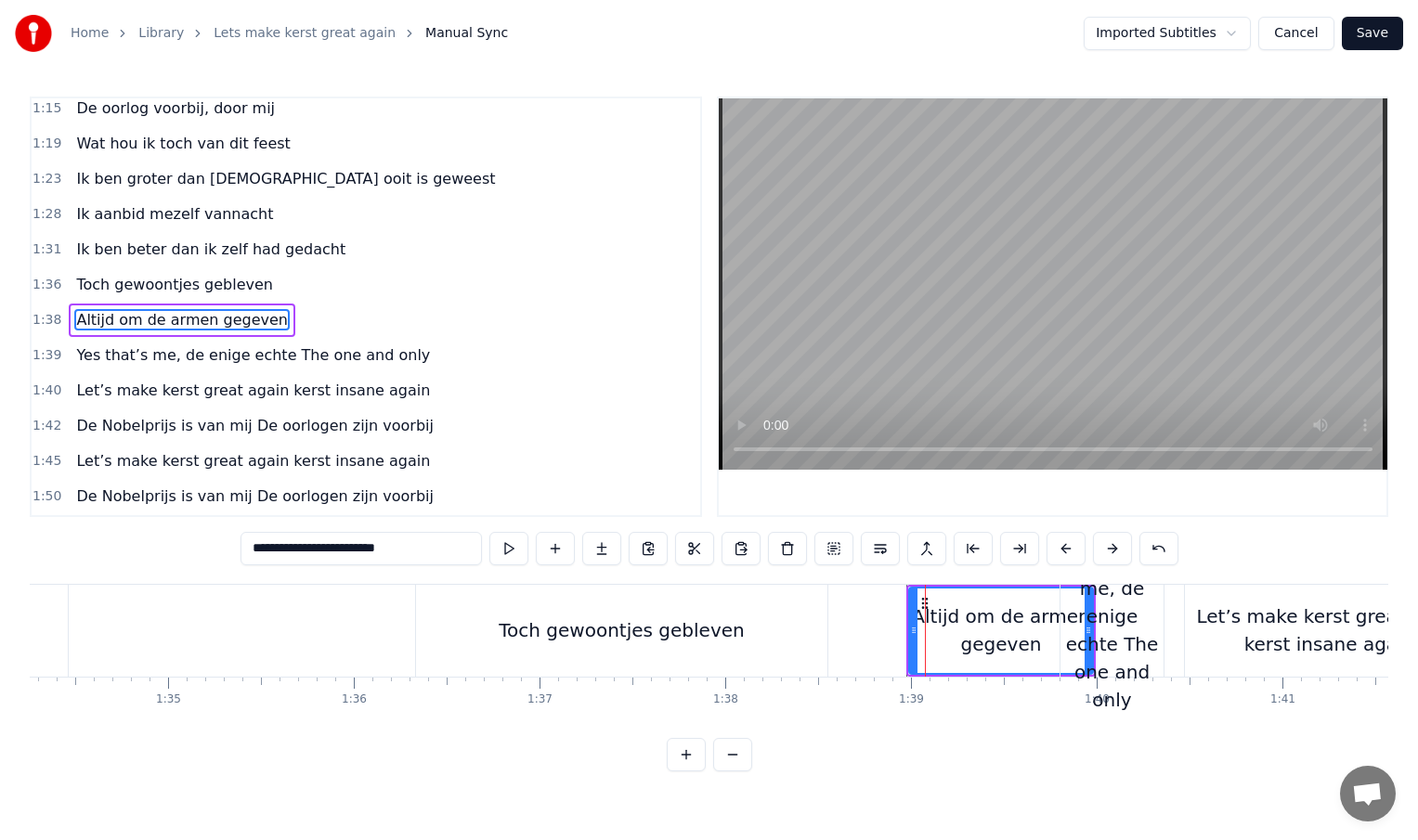
scroll to position [445, 0]
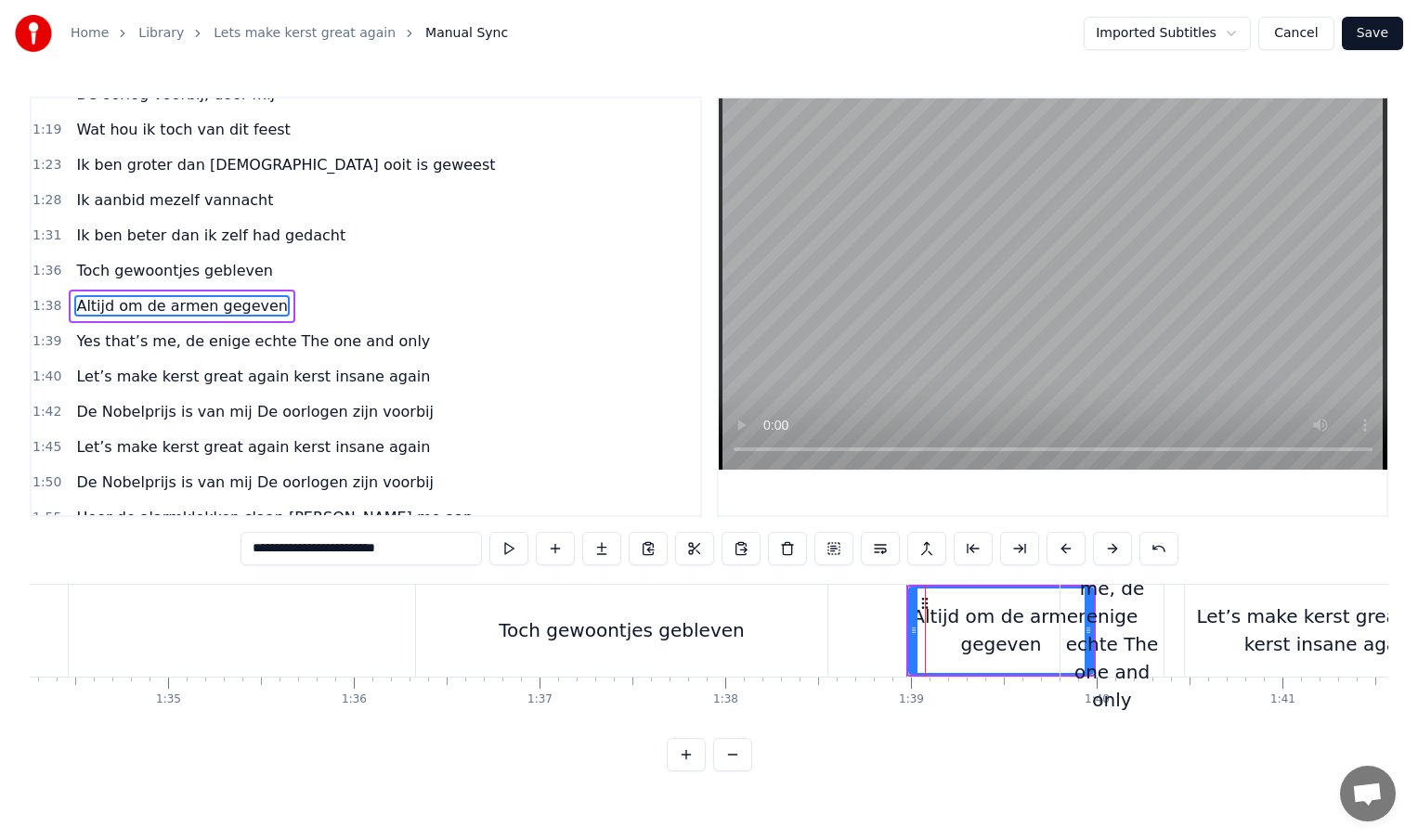
drag, startPoint x: 908, startPoint y: 631, endPoint x: 857, endPoint y: 631, distance: 51.0
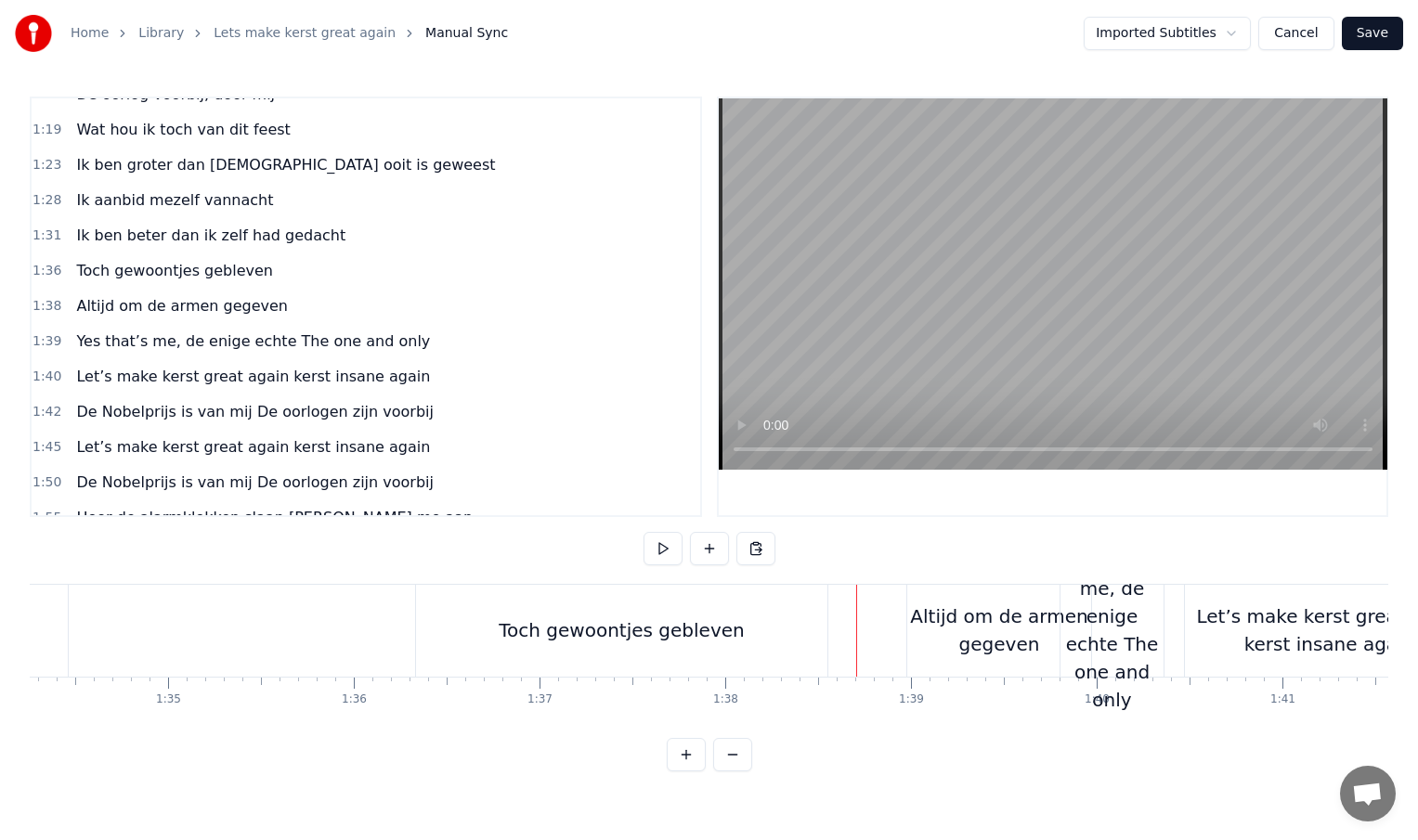
click at [934, 625] on div "Altijd om de armen gegeven" at bounding box center [999, 631] width 184 height 56
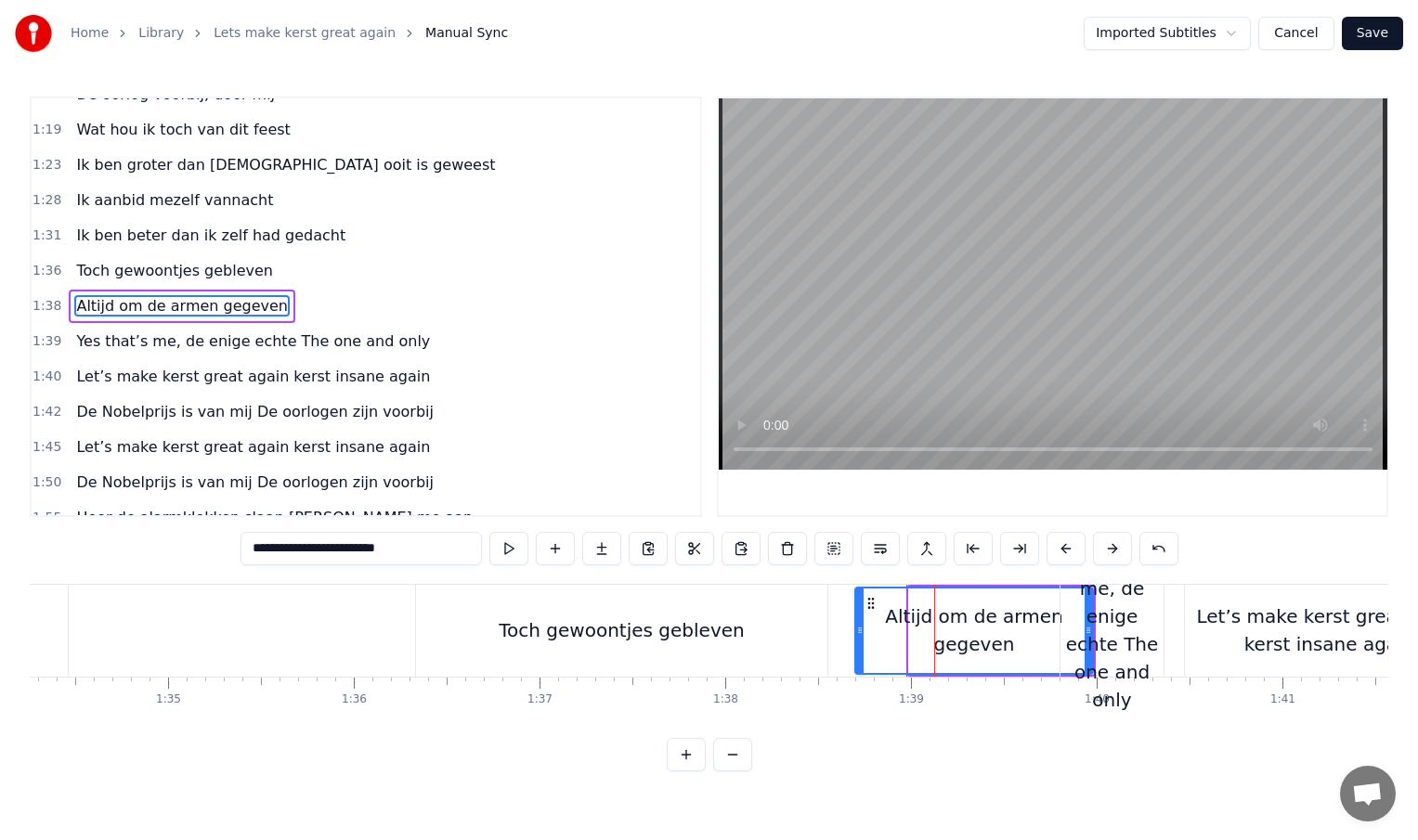
drag, startPoint x: 913, startPoint y: 631, endPoint x: 858, endPoint y: 631, distance: 55.0
click at [858, 631] on icon at bounding box center [860, 630] width 8 height 15
click at [1280, 623] on div "Let’s make kerst great again kerst insane again" at bounding box center [1329, 631] width 288 height 56
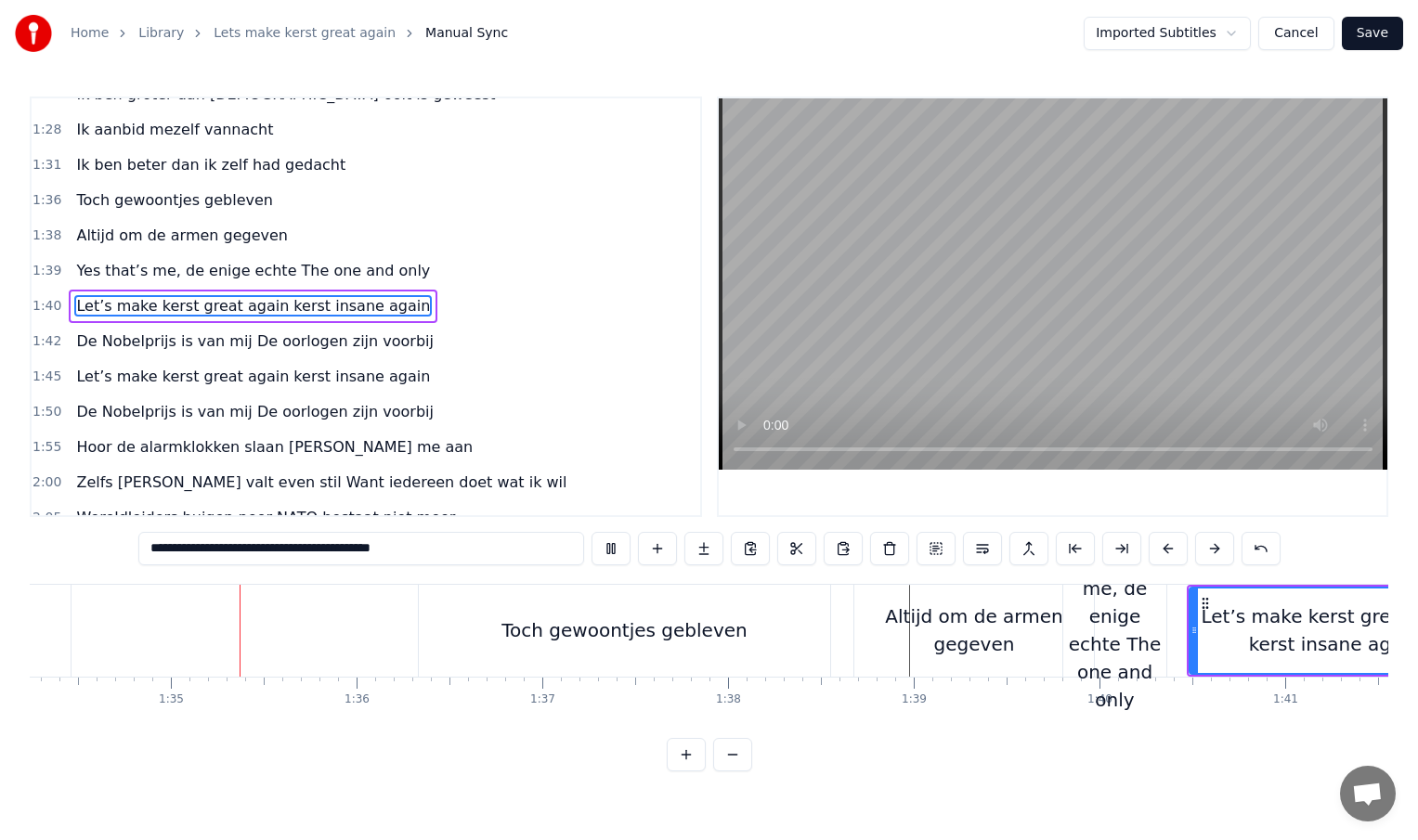
scroll to position [0, 17515]
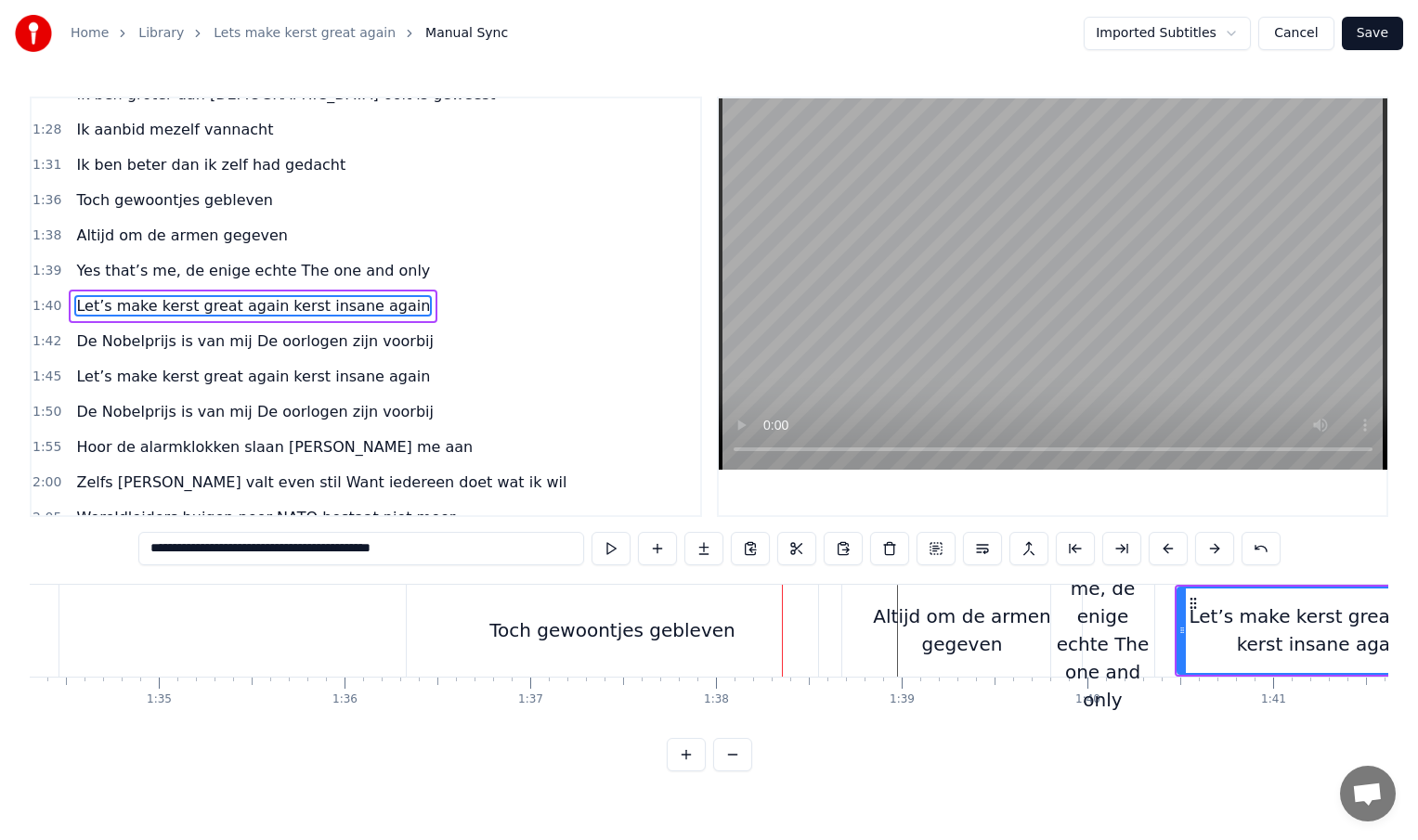
click at [416, 619] on div "Toch gewoontjes gebleven" at bounding box center [612, 630] width 411 height 92
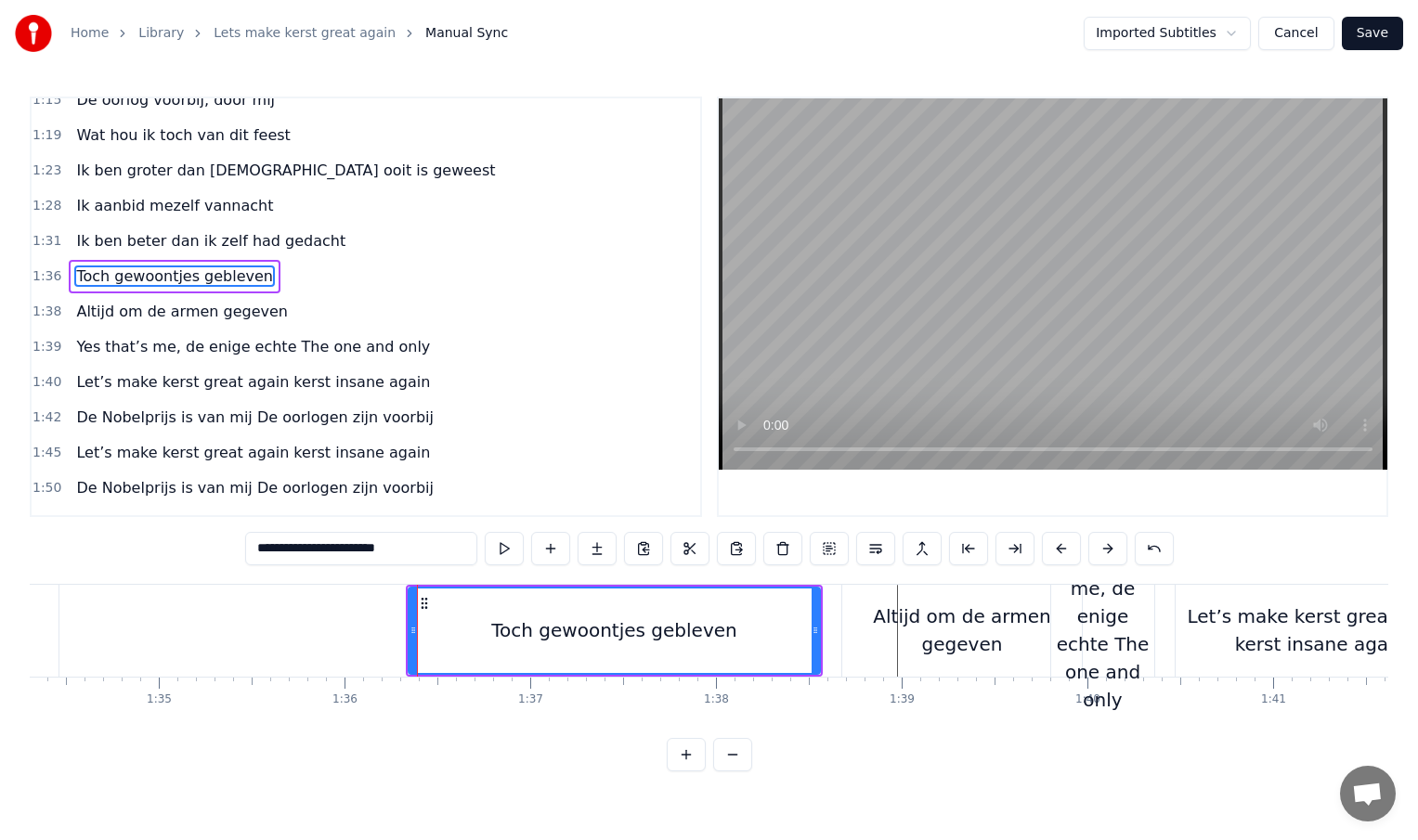
scroll to position [409, 0]
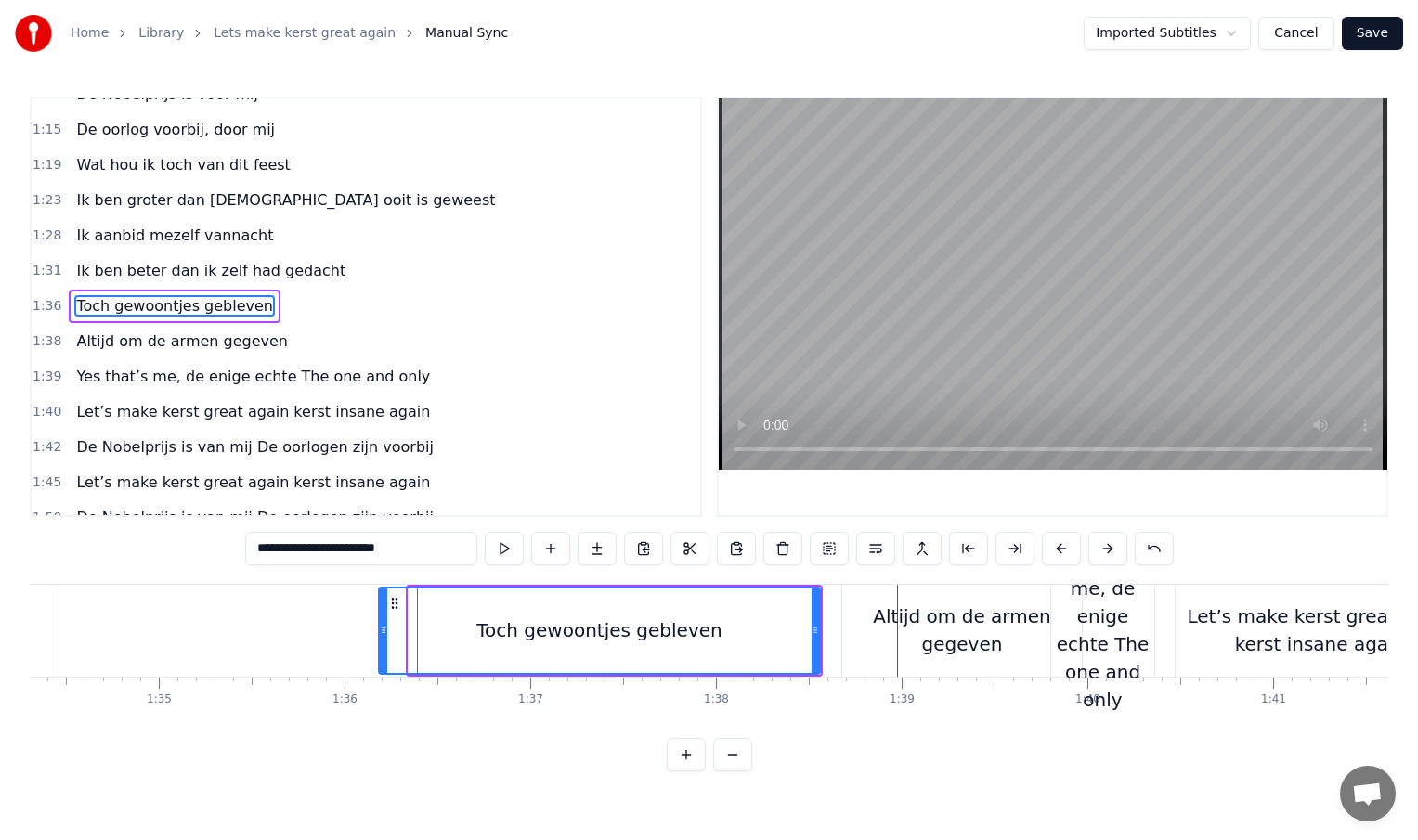
drag, startPoint x: 411, startPoint y: 630, endPoint x: 381, endPoint y: 630, distance: 30.0
click at [382, 630] on circle at bounding box center [382, 630] width 1 height 1
drag, startPoint x: 814, startPoint y: 630, endPoint x: 764, endPoint y: 629, distance: 50.0
click at [764, 629] on icon at bounding box center [765, 630] width 8 height 15
click at [849, 630] on div "Altijd om de armen gegeven" at bounding box center [962, 631] width 240 height 56
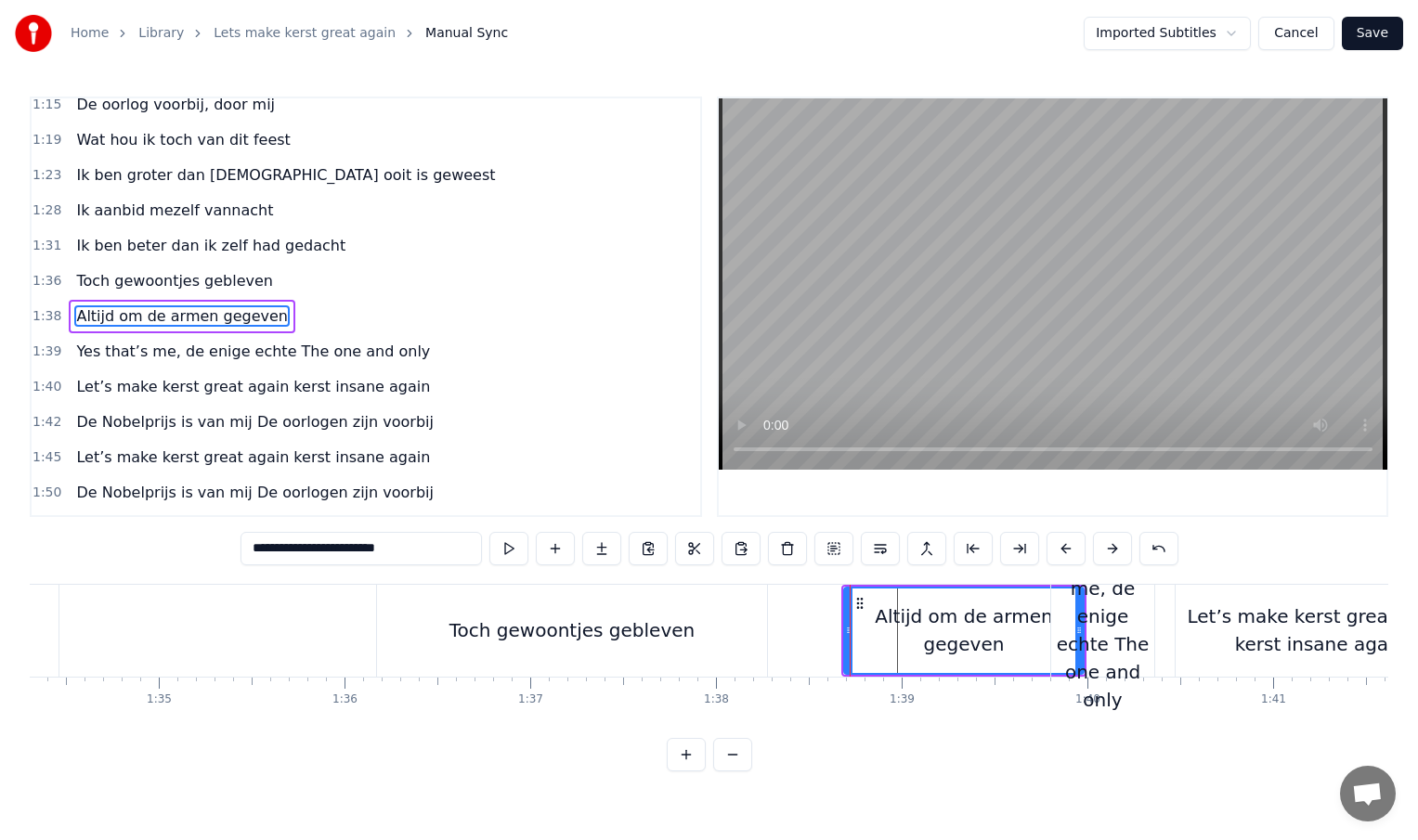
scroll to position [445, 0]
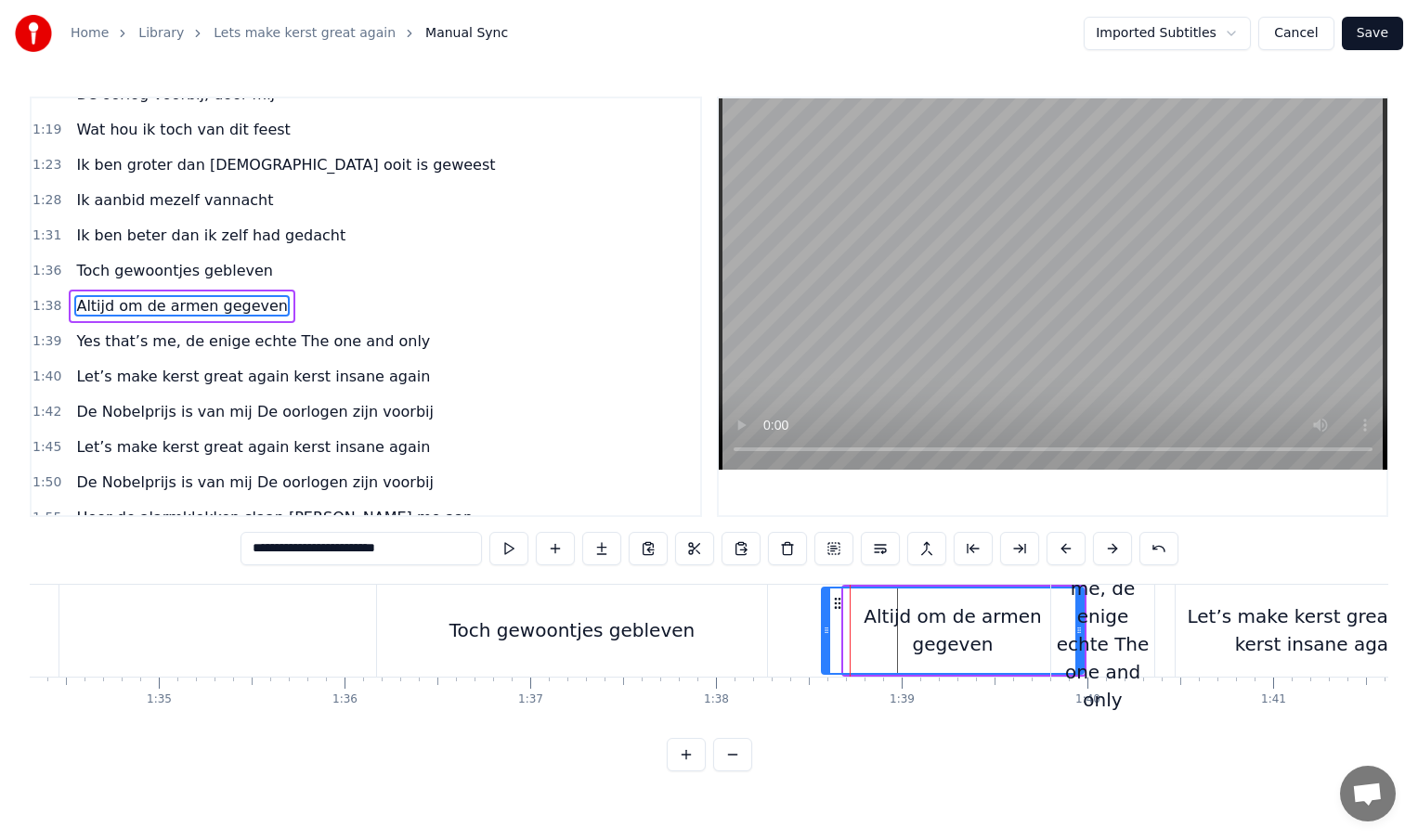
drag, startPoint x: 845, startPoint y: 632, endPoint x: 823, endPoint y: 636, distance: 22.4
click at [823, 636] on icon at bounding box center [827, 630] width 8 height 15
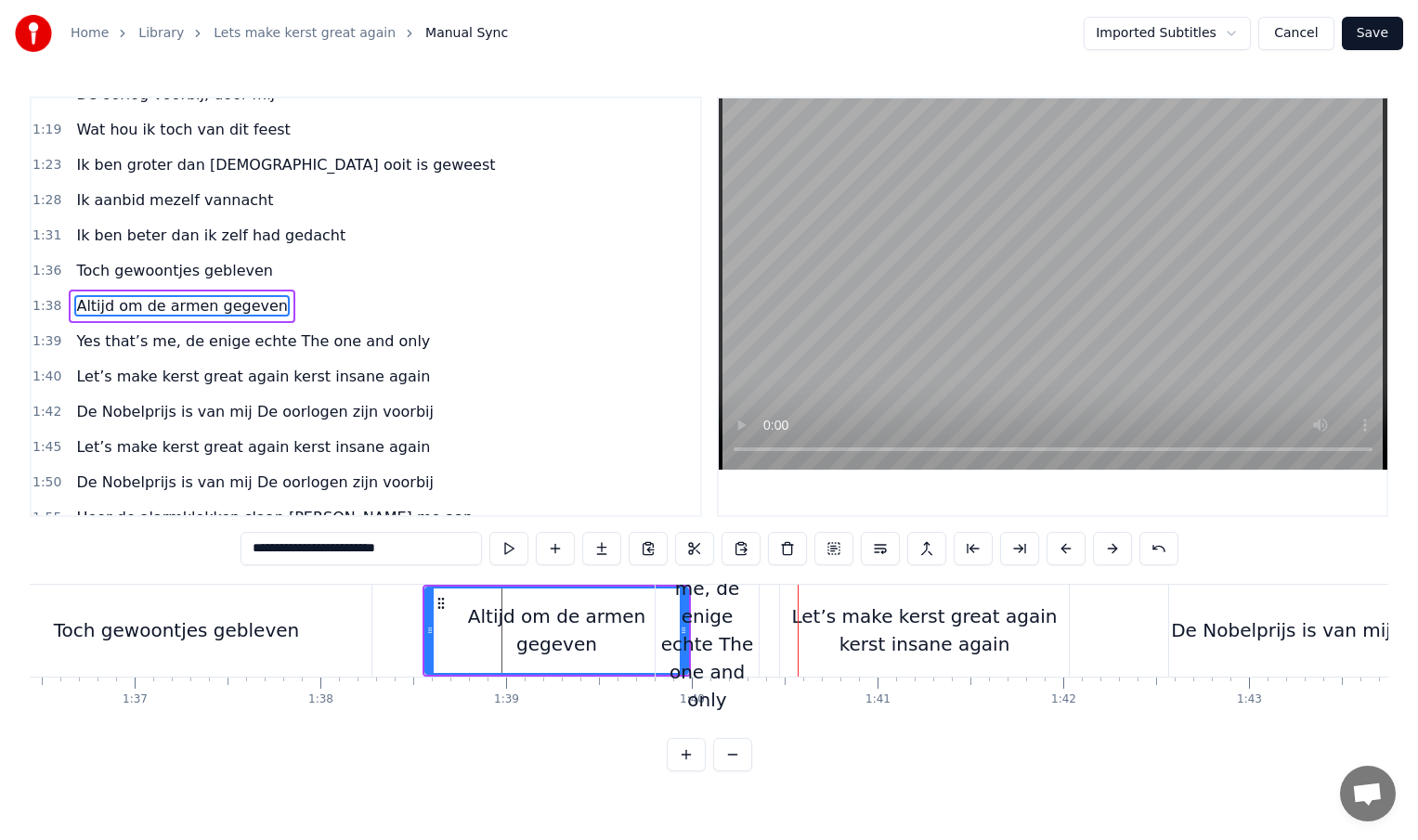
scroll to position [0, 18009]
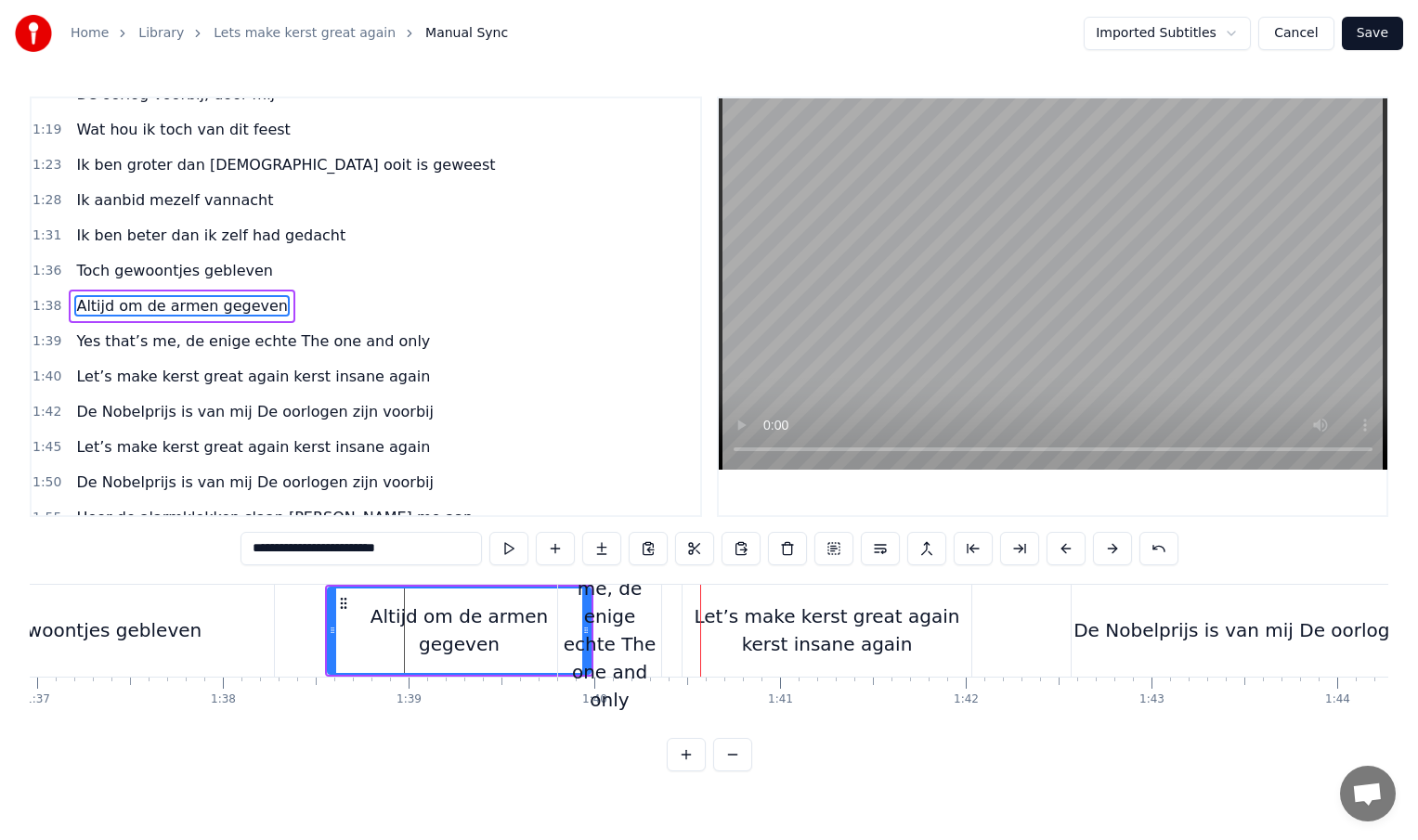
click at [1159, 630] on div "De Nobelprijs is van mij De oorlogen zijn voorbij" at bounding box center [1296, 630] width 446 height 28
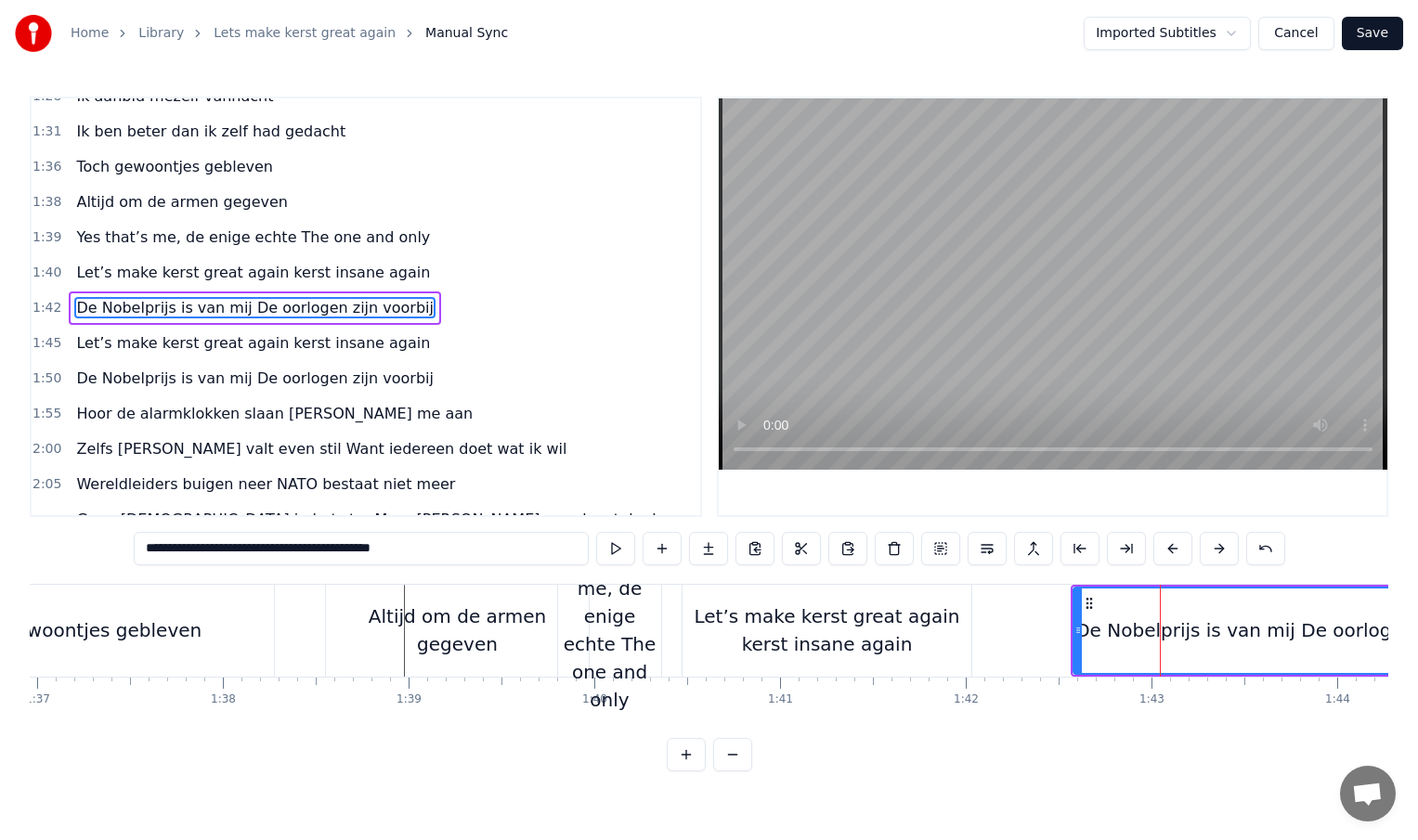
scroll to position [551, 0]
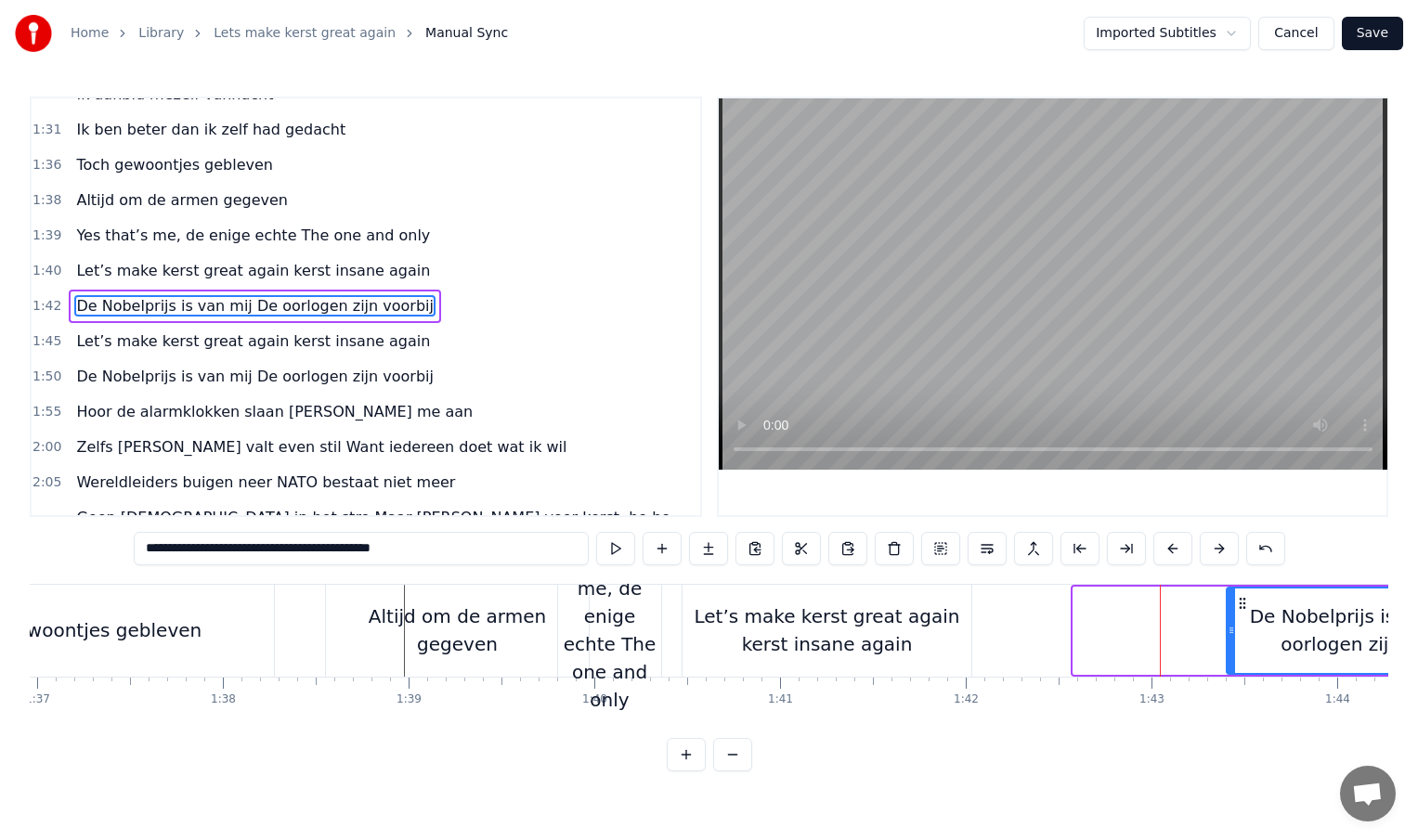
drag, startPoint x: 1077, startPoint y: 631, endPoint x: 1331, endPoint y: 630, distance: 254.0
click at [1235, 630] on icon at bounding box center [1231, 630] width 8 height 15
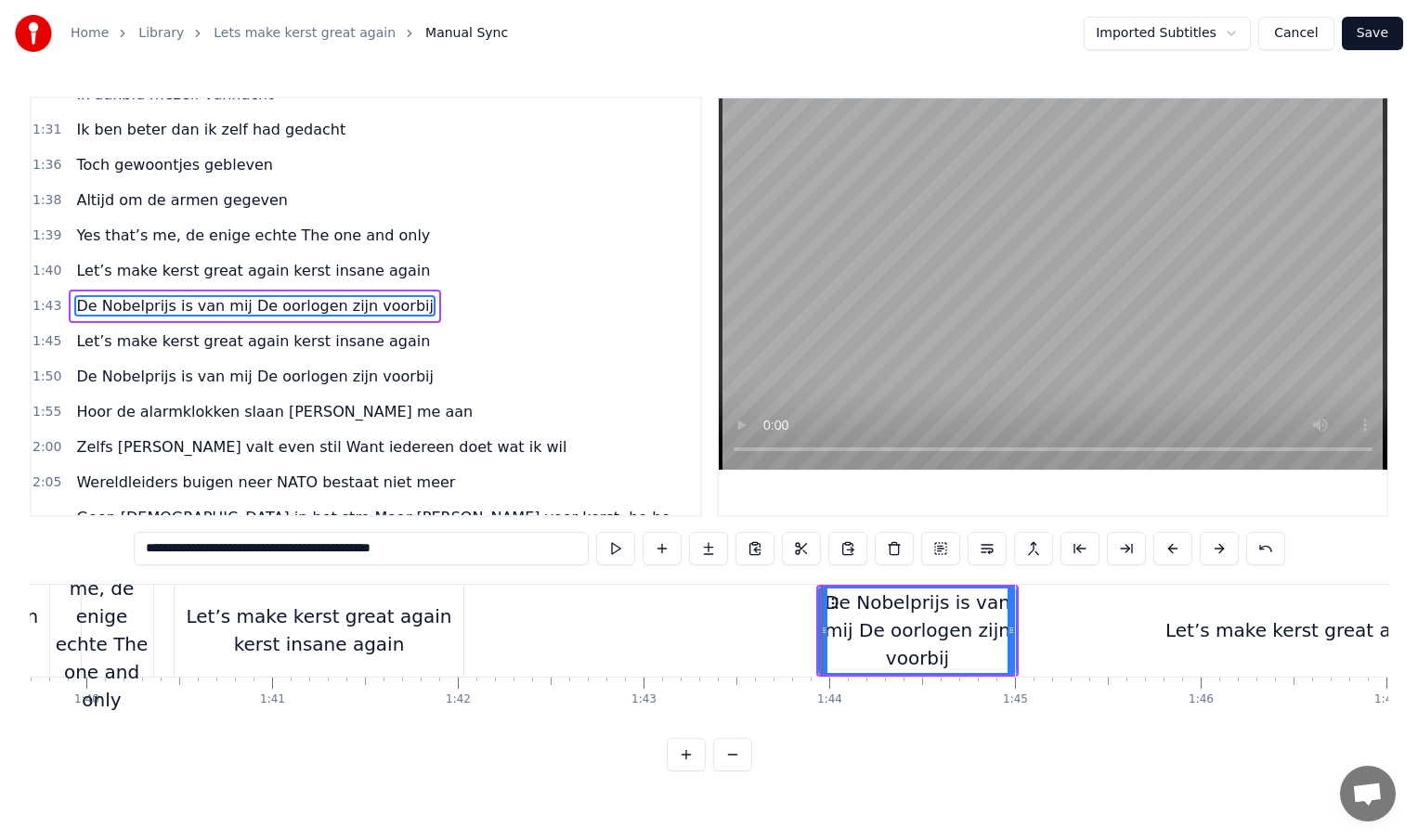
scroll to position [0, 18432]
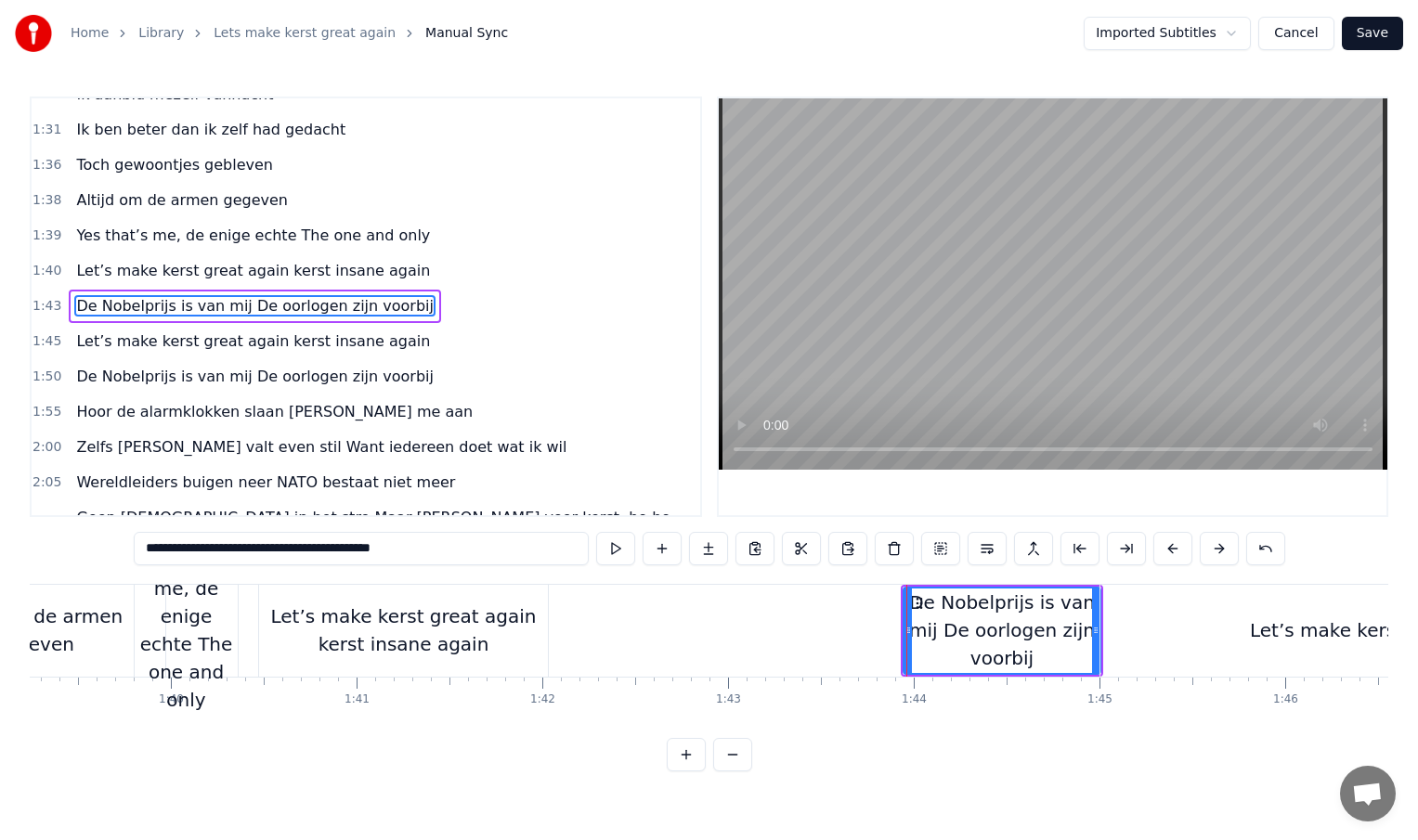
click at [532, 630] on div "Let’s make kerst great again kerst insane again" at bounding box center [404, 631] width 288 height 56
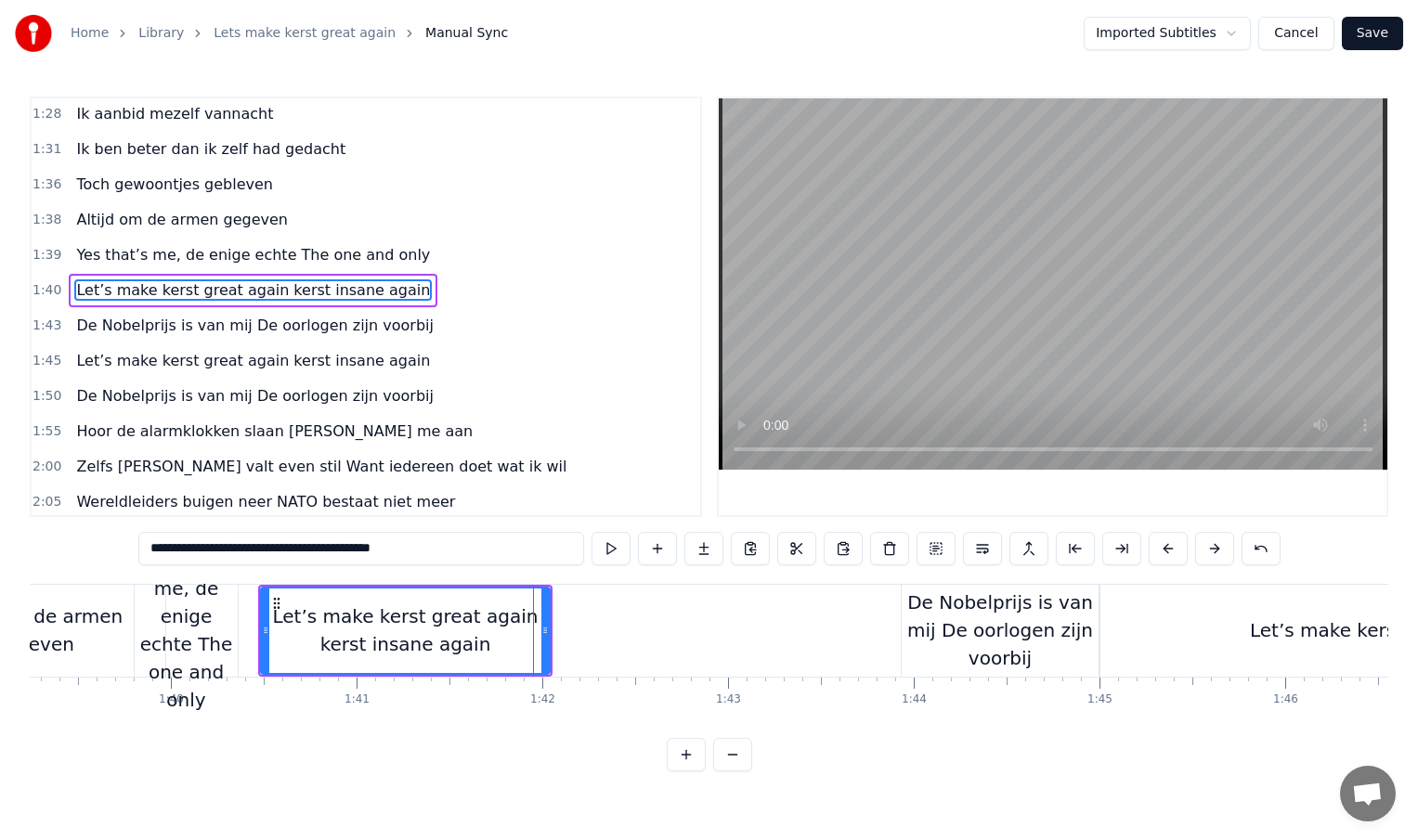
scroll to position [515, 0]
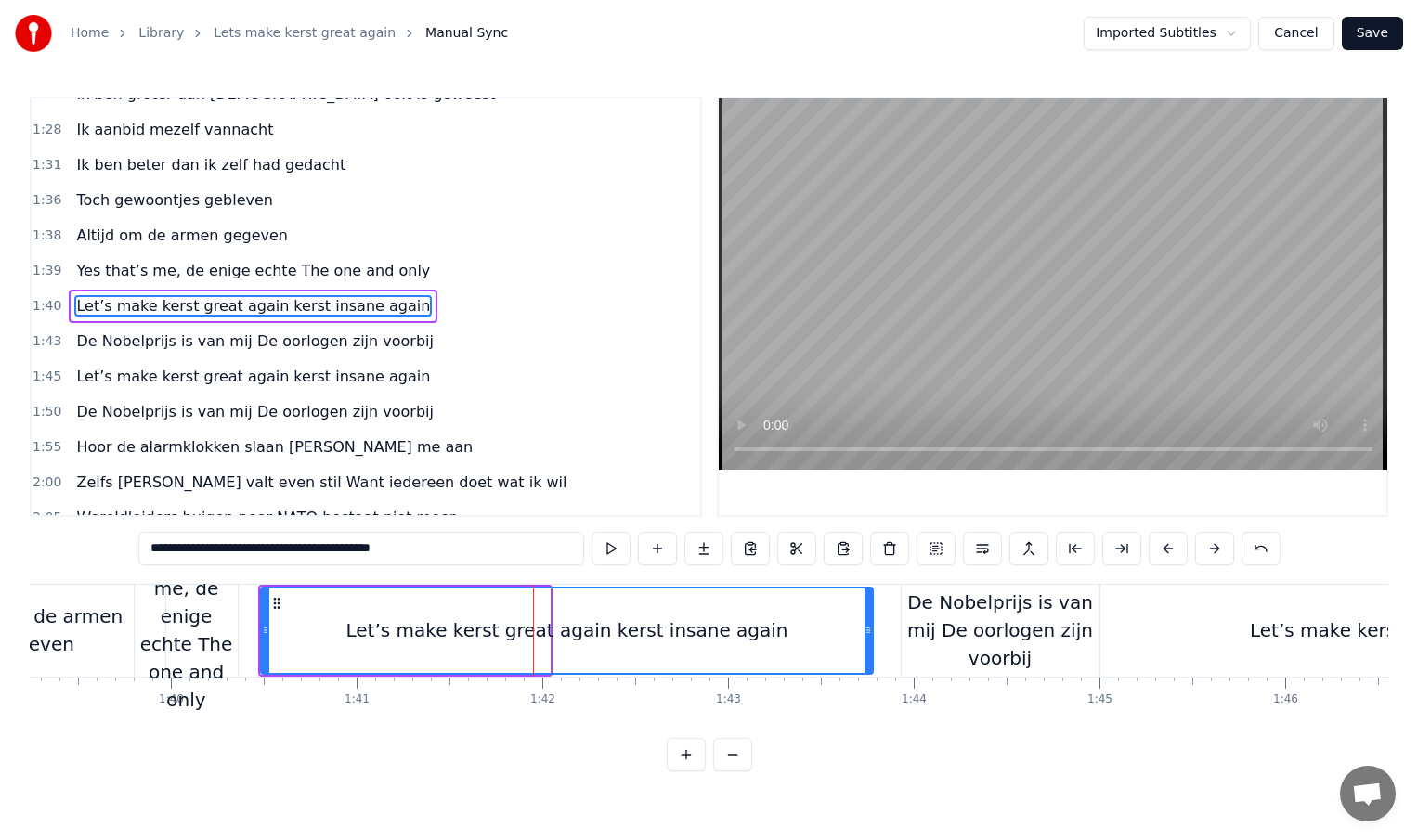
drag, startPoint x: 545, startPoint y: 631, endPoint x: 868, endPoint y: 656, distance: 324.0
click at [868, 656] on div at bounding box center [868, 630] width 8 height 84
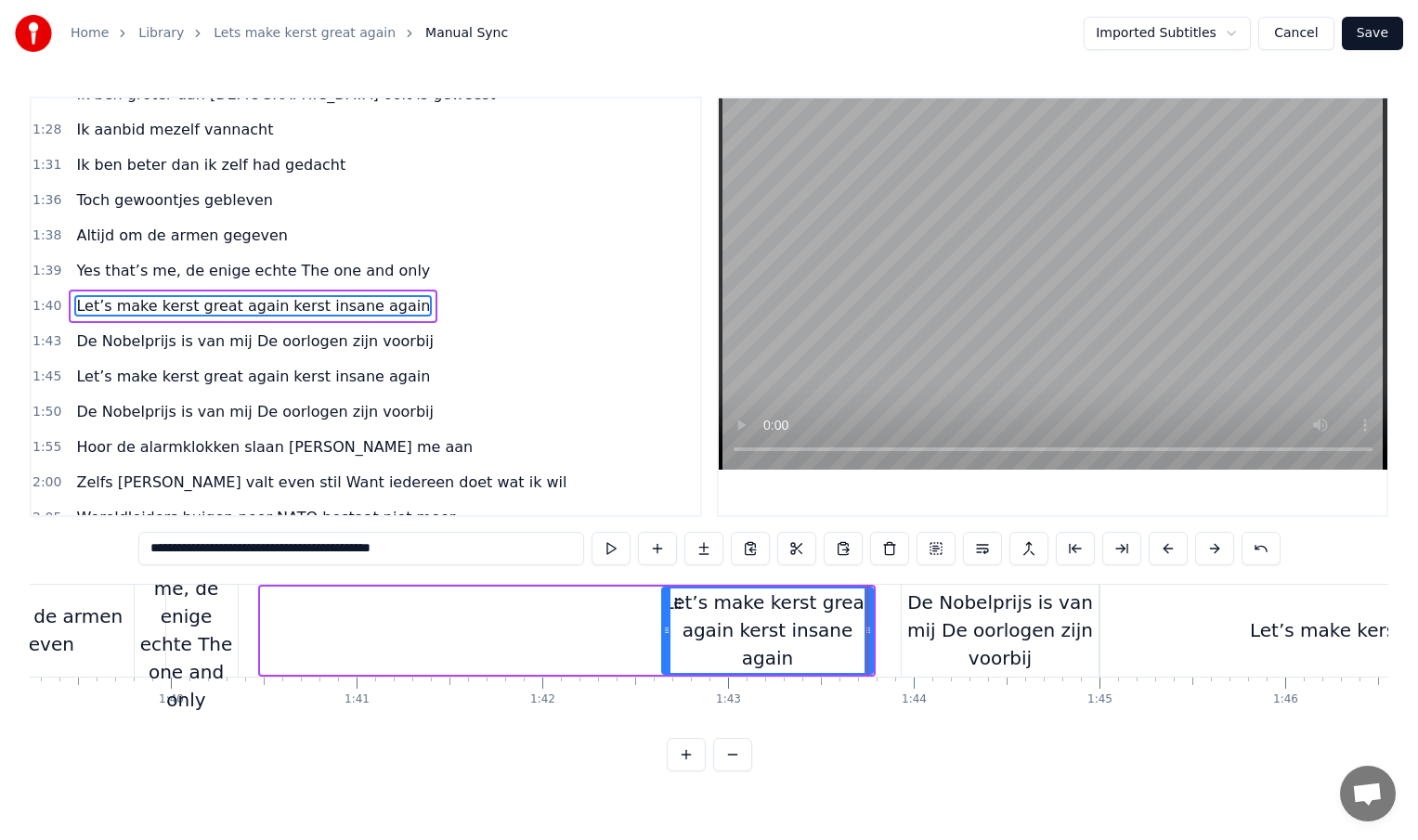
drag, startPoint x: 266, startPoint y: 630, endPoint x: 666, endPoint y: 620, distance: 400.1
click at [666, 620] on div at bounding box center [667, 630] width 8 height 84
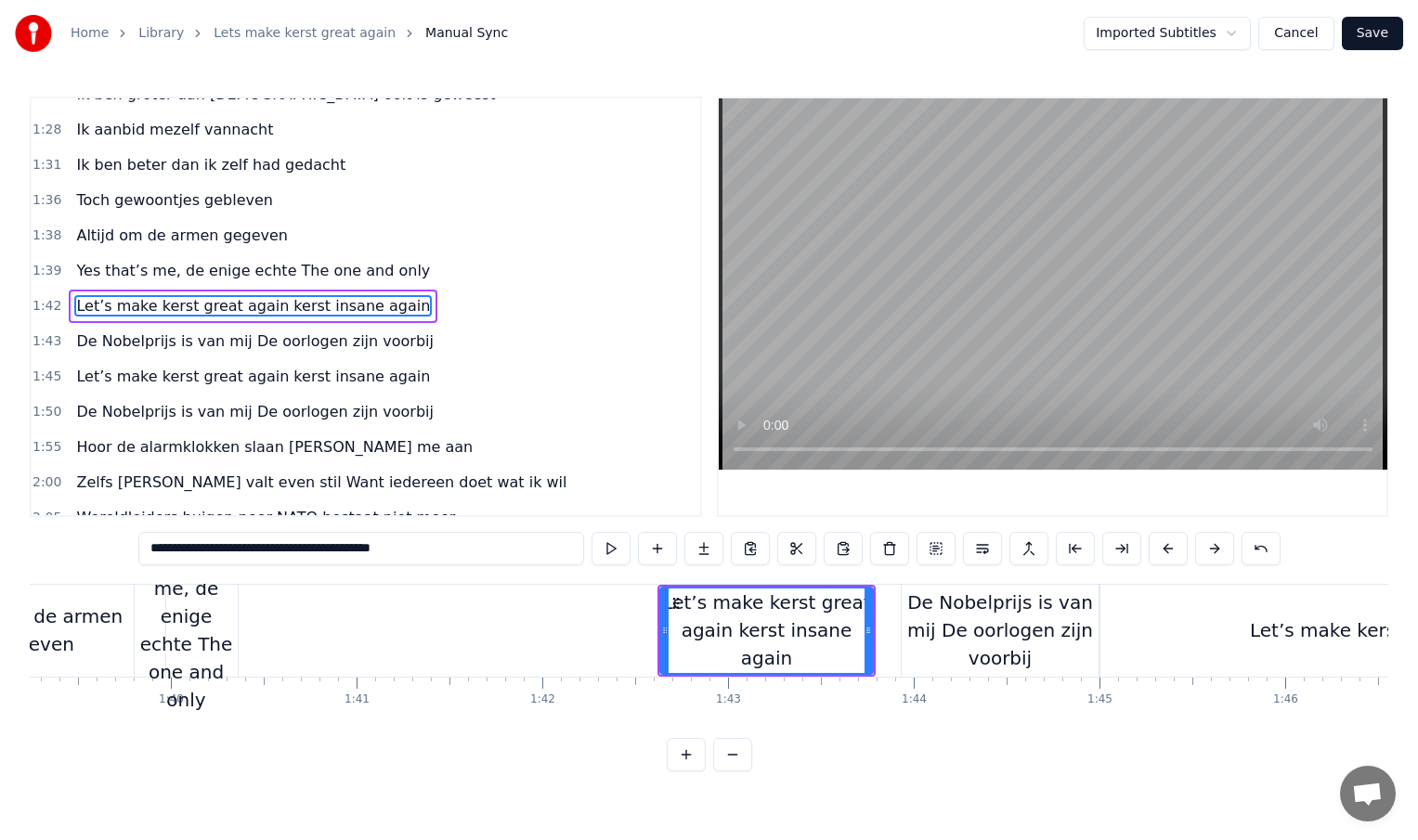
click at [214, 627] on div "Yes that’s me, de enige echte The one and only" at bounding box center [186, 630] width 103 height 167
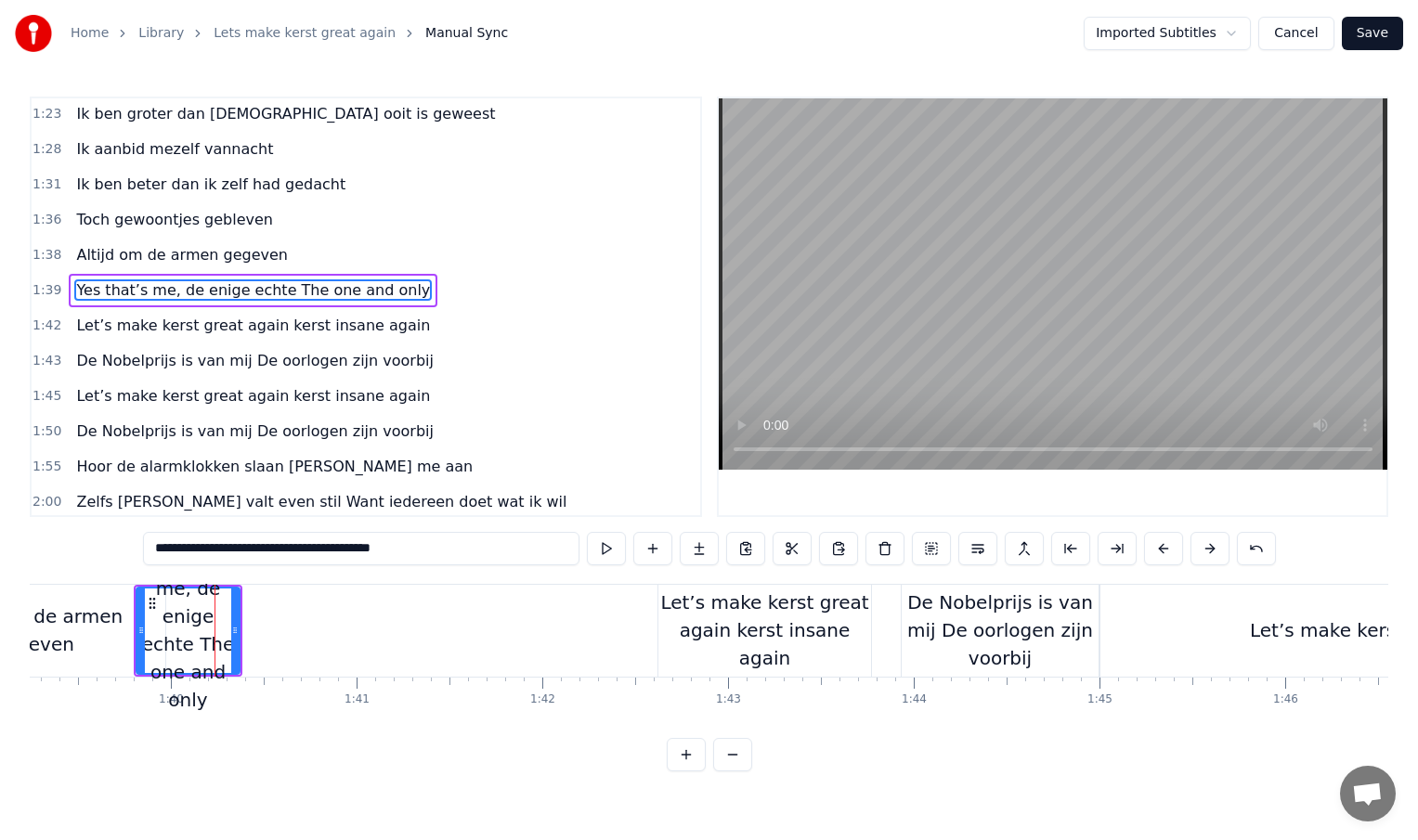
scroll to position [480, 0]
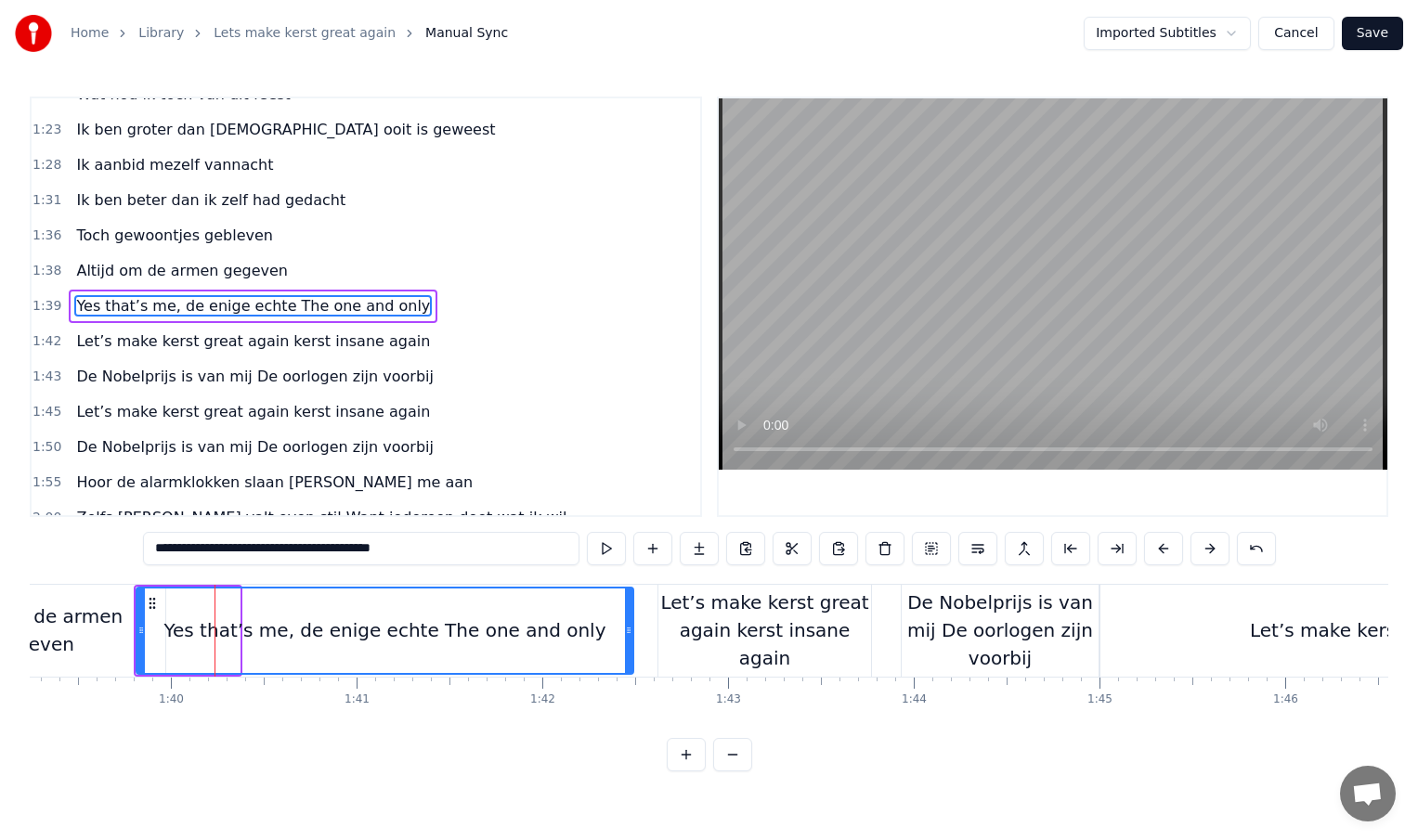
drag, startPoint x: 235, startPoint y: 630, endPoint x: 629, endPoint y: 632, distance: 394.0
click at [629, 632] on icon at bounding box center [629, 630] width 8 height 15
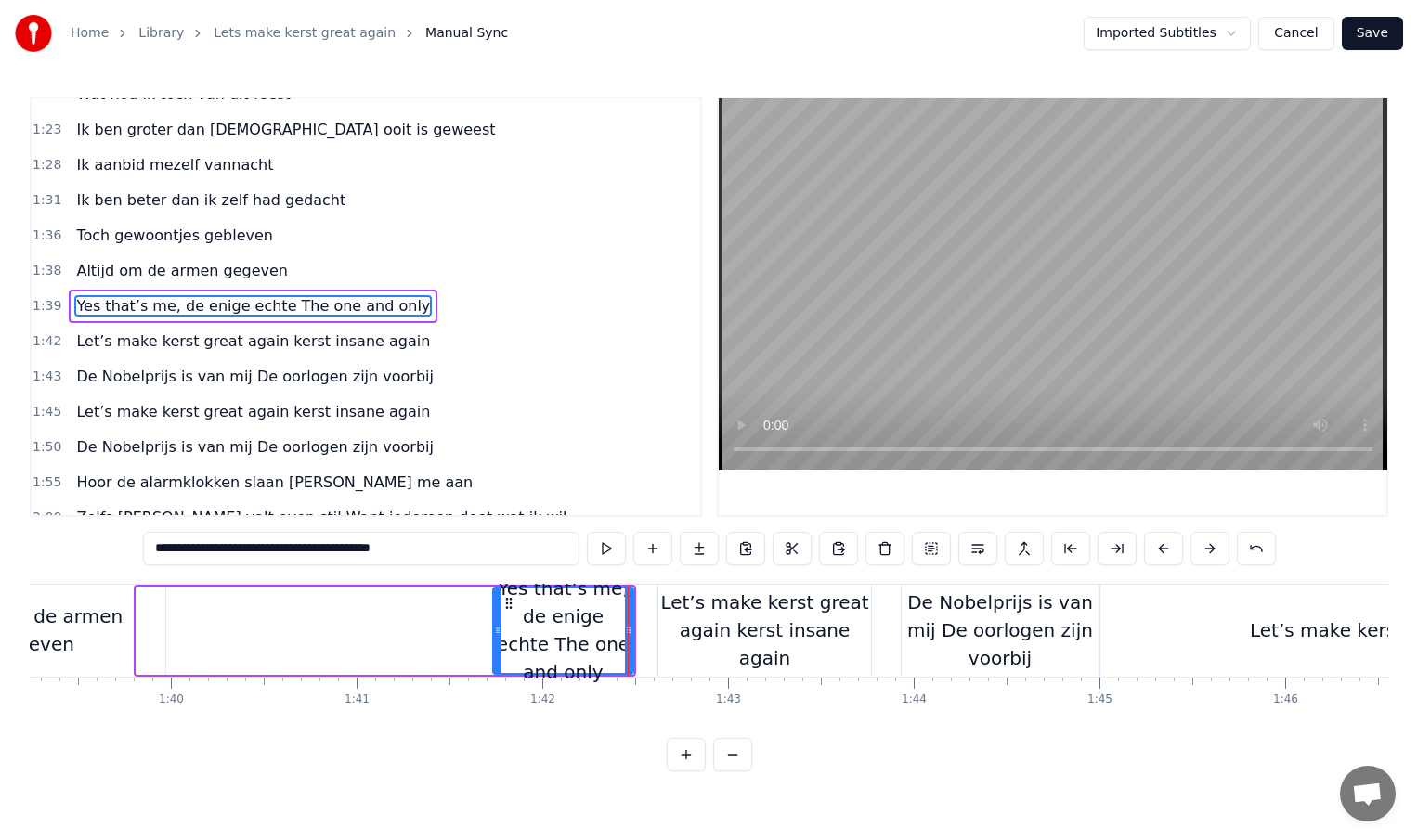
drag, startPoint x: 141, startPoint y: 632, endPoint x: 499, endPoint y: 630, distance: 358.0
click at [499, 630] on icon at bounding box center [498, 630] width 8 height 15
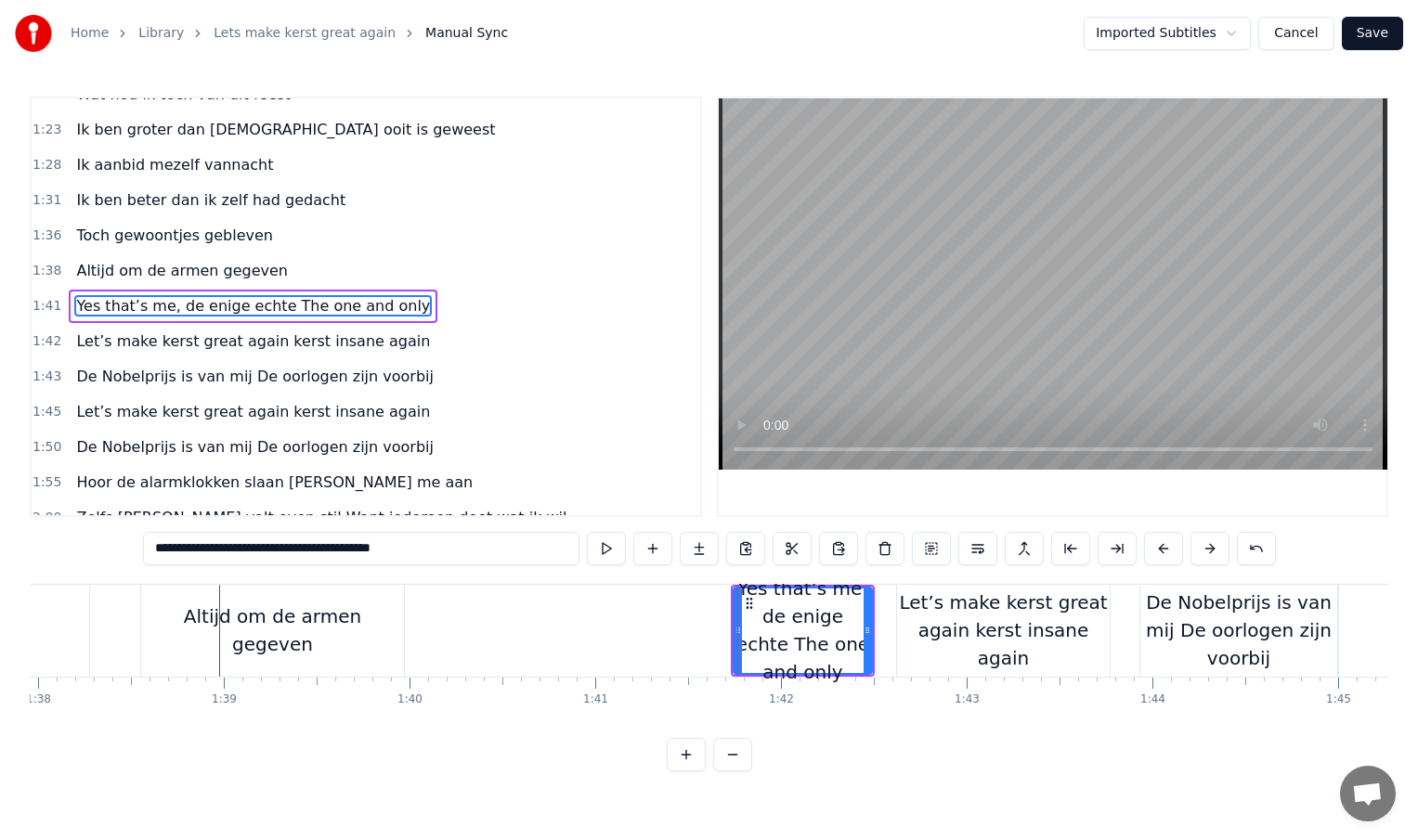
scroll to position [0, 18178]
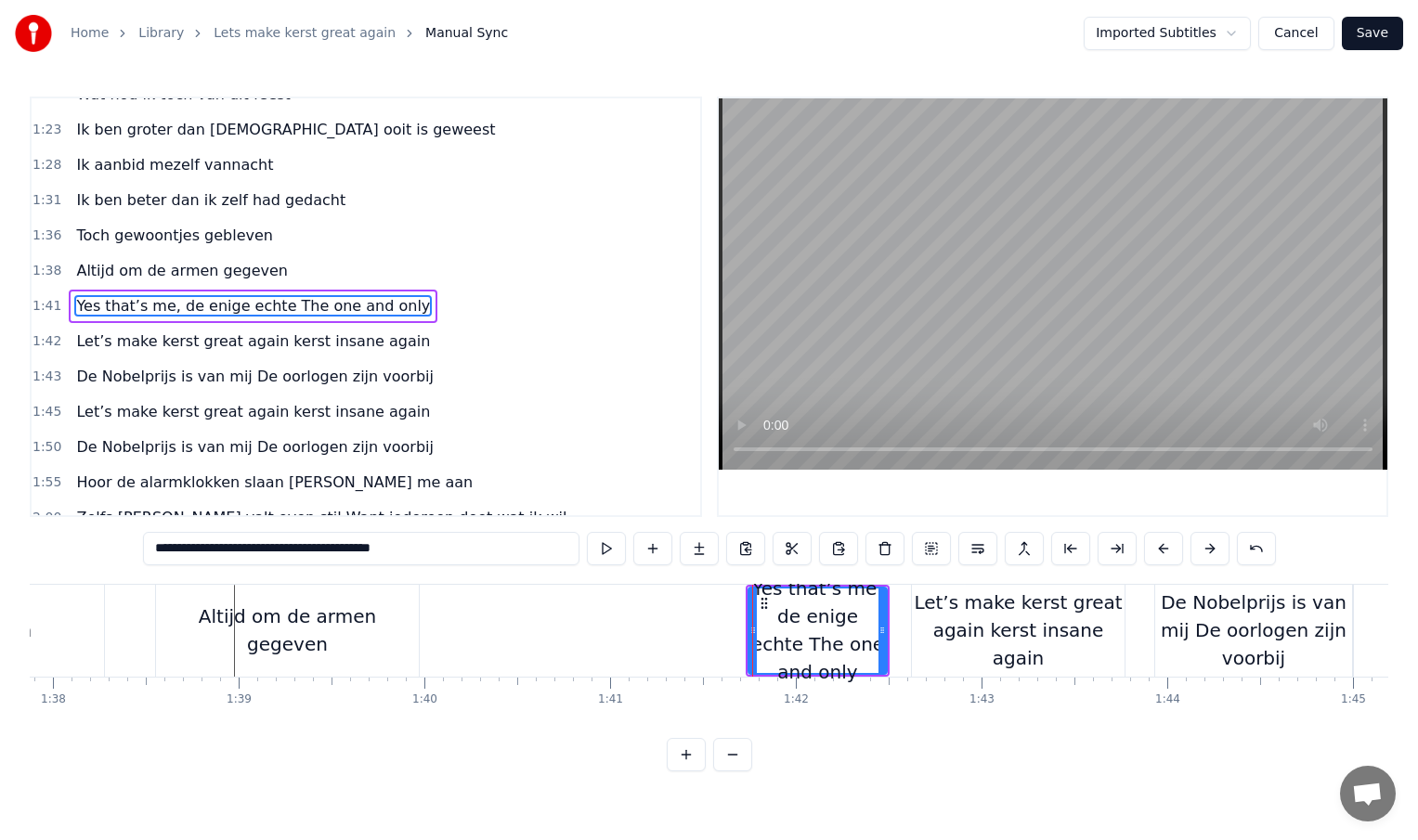
click at [190, 619] on div "Altijd om de armen gegeven" at bounding box center [287, 631] width 263 height 56
type input "**********"
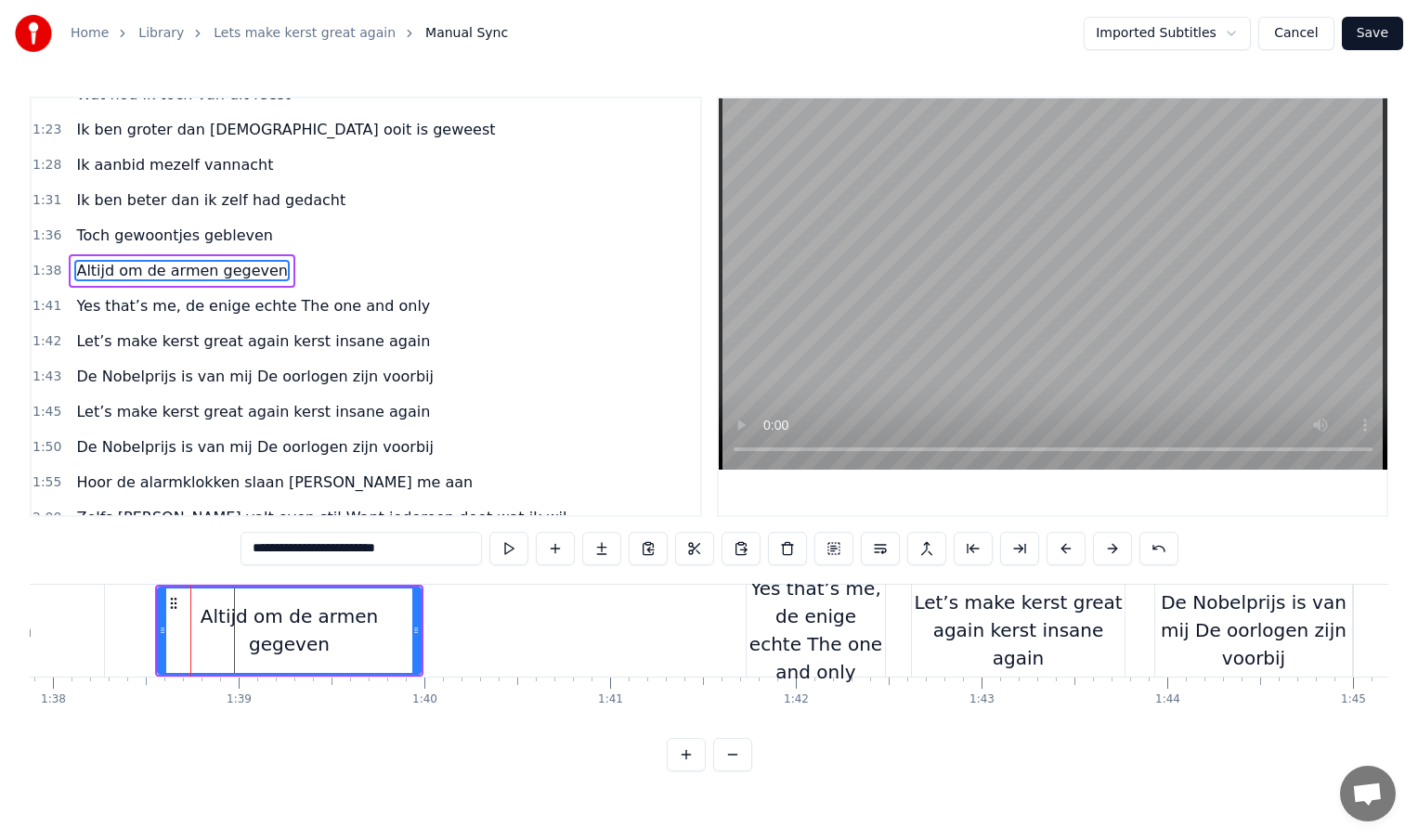
scroll to position [445, 0]
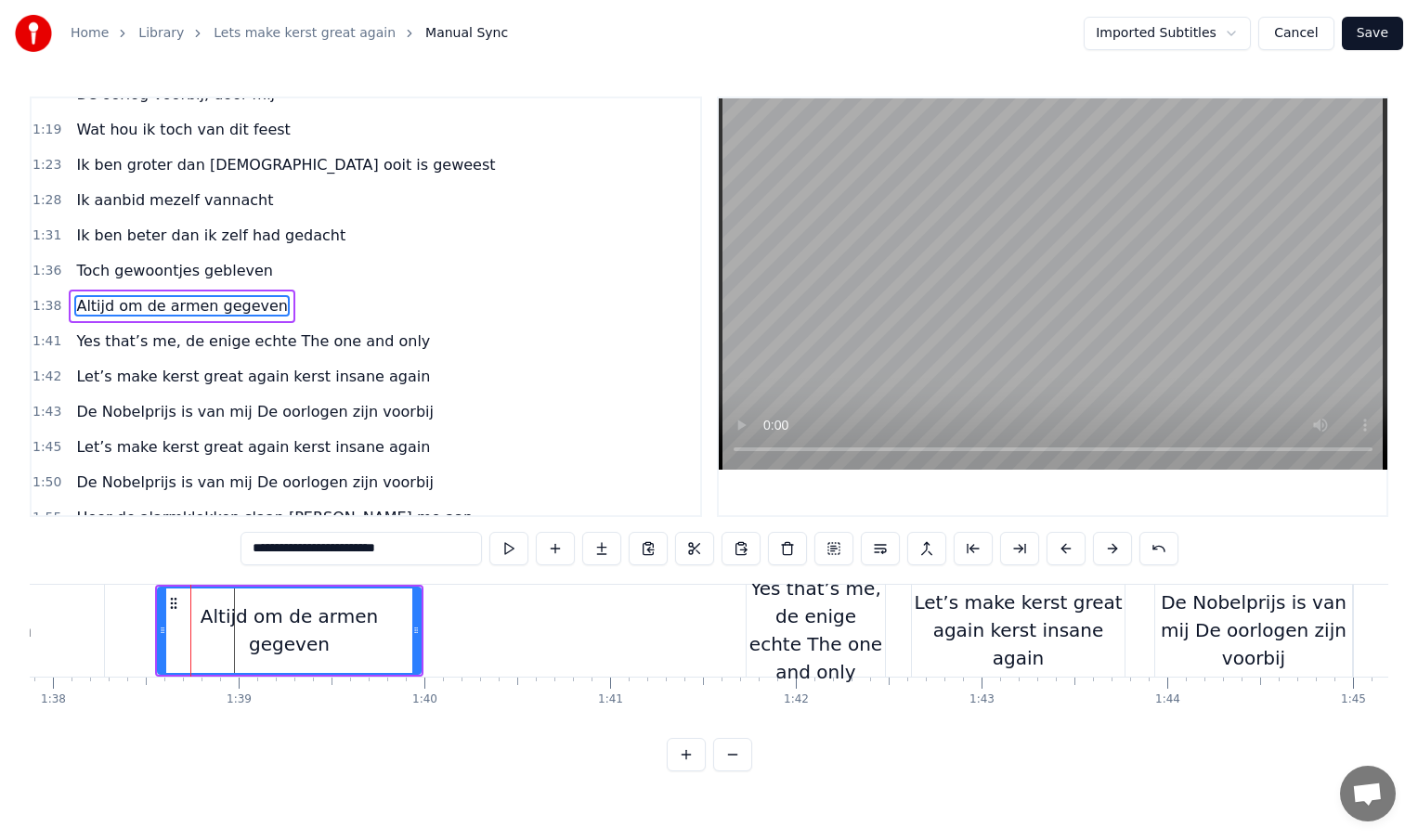
click at [191, 619] on div at bounding box center [191, 630] width 1 height 92
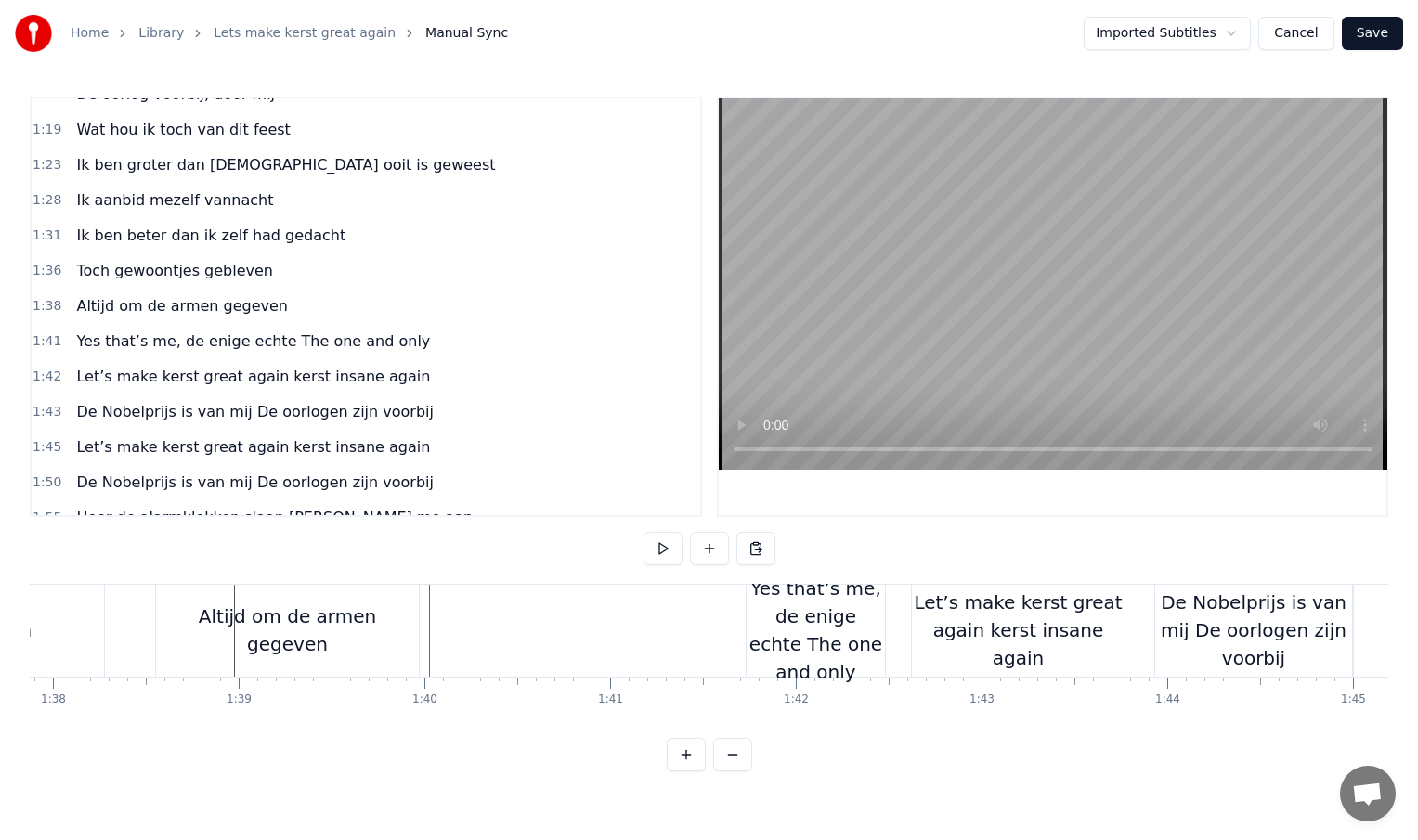
click at [401, 630] on div "Altijd om de armen gegeven" at bounding box center [287, 630] width 263 height 92
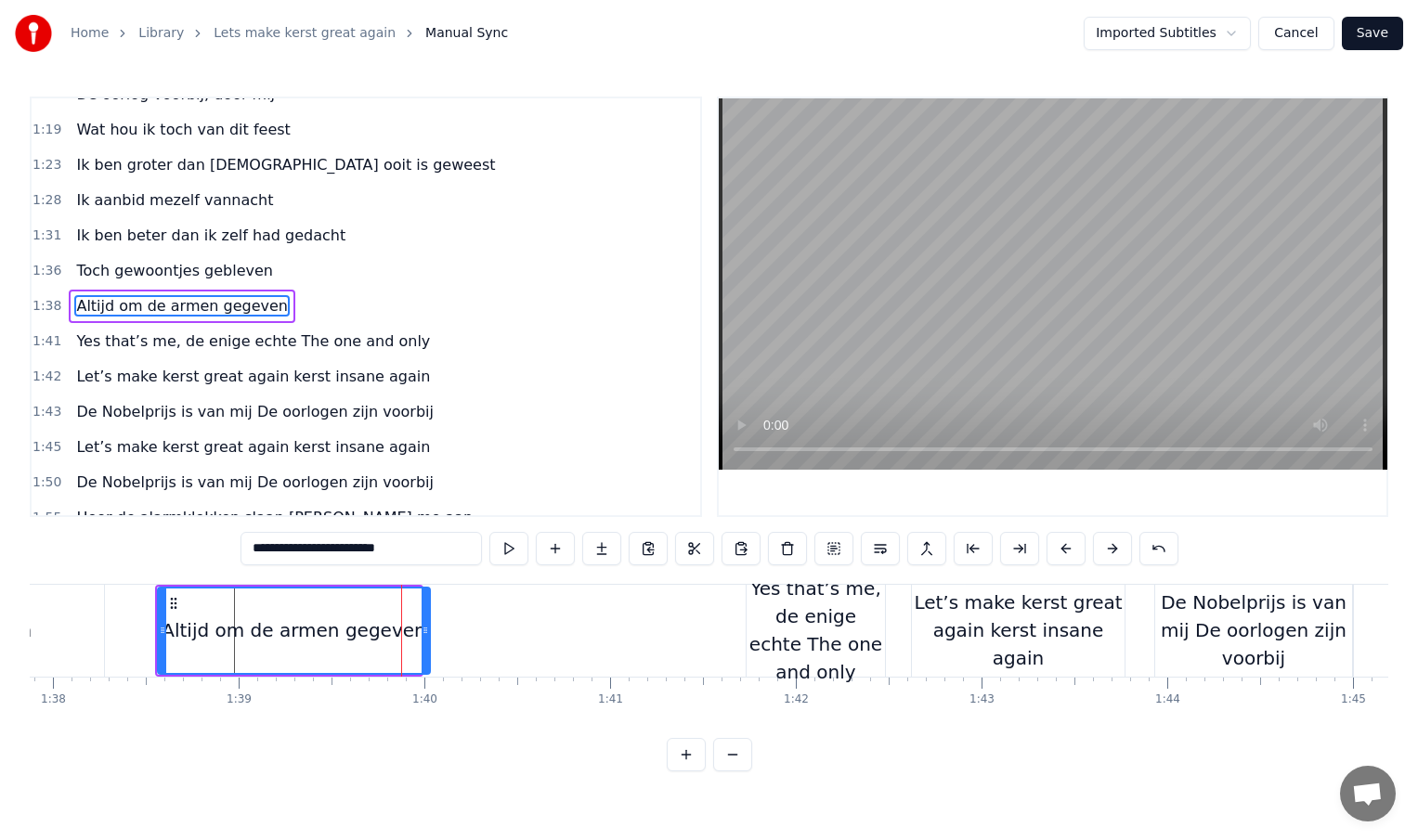
drag, startPoint x: 414, startPoint y: 631, endPoint x: 425, endPoint y: 630, distance: 11.0
click at [426, 630] on icon at bounding box center [426, 630] width 8 height 15
drag, startPoint x: 812, startPoint y: 625, endPoint x: 762, endPoint y: 625, distance: 50.0
click at [762, 625] on div "Yes that’s me, de enige echte The one and only" at bounding box center [815, 630] width 138 height 111
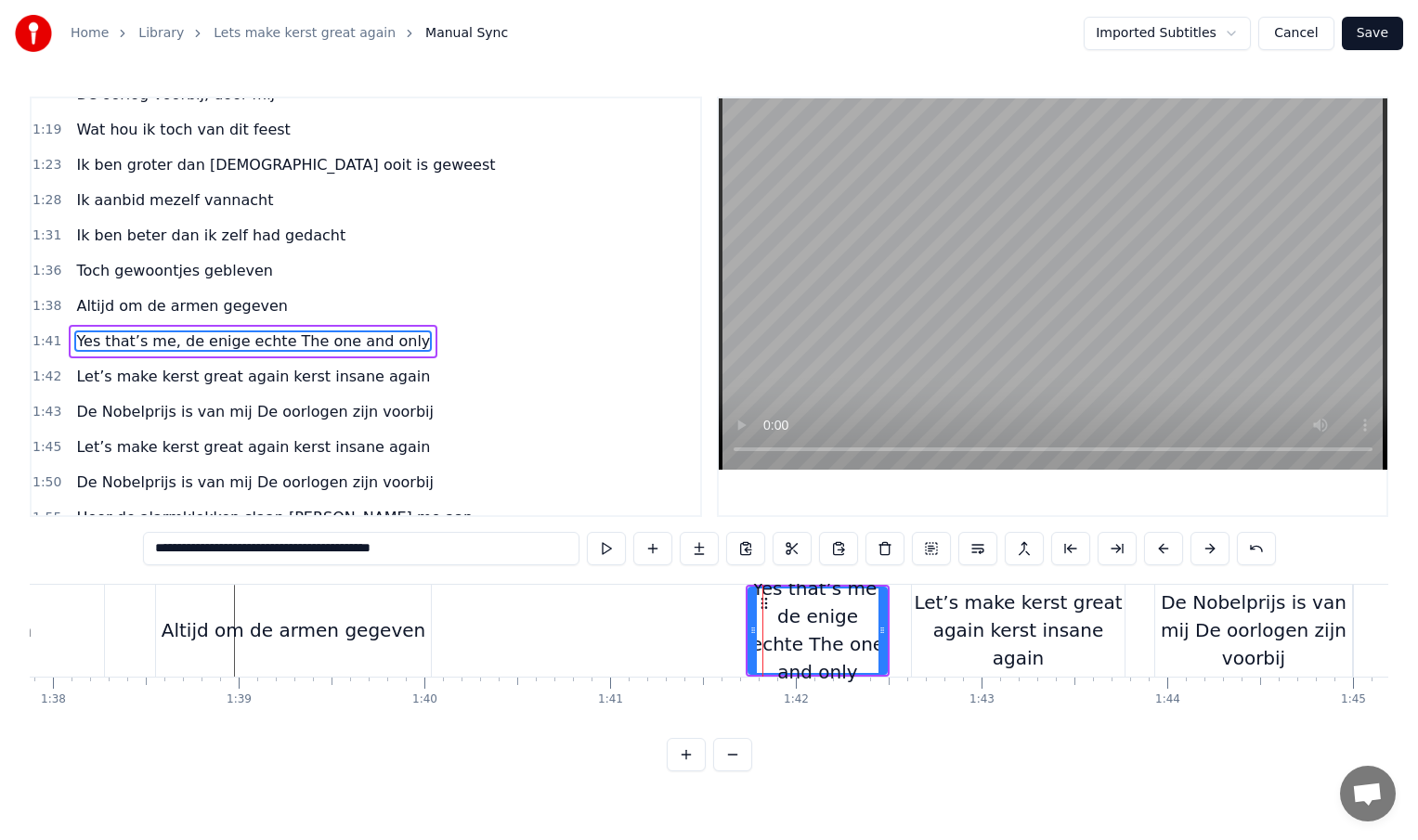
scroll to position [480, 0]
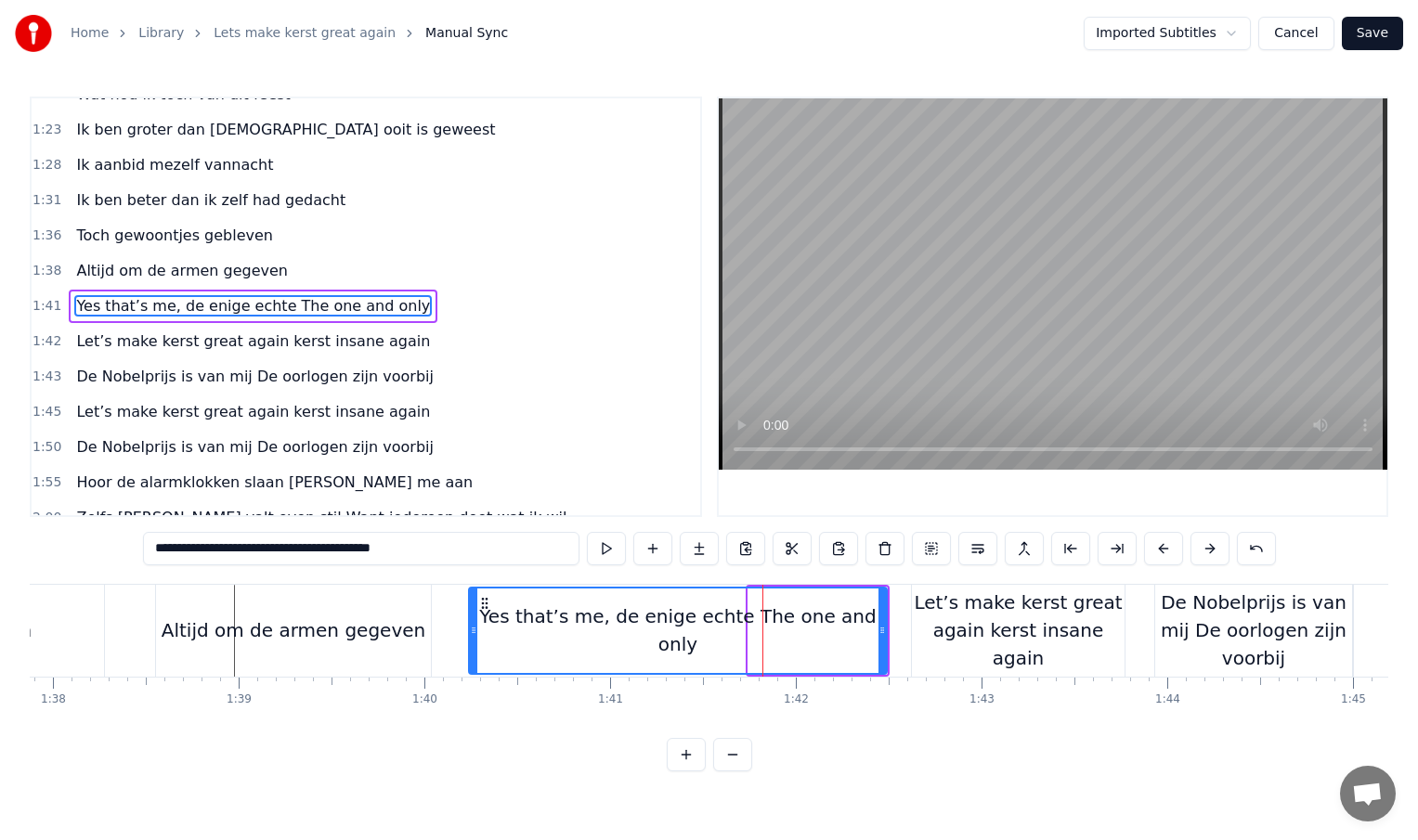
drag, startPoint x: 751, startPoint y: 630, endPoint x: 472, endPoint y: 635, distance: 279.0
click at [472, 634] on icon at bounding box center [473, 630] width 8 height 15
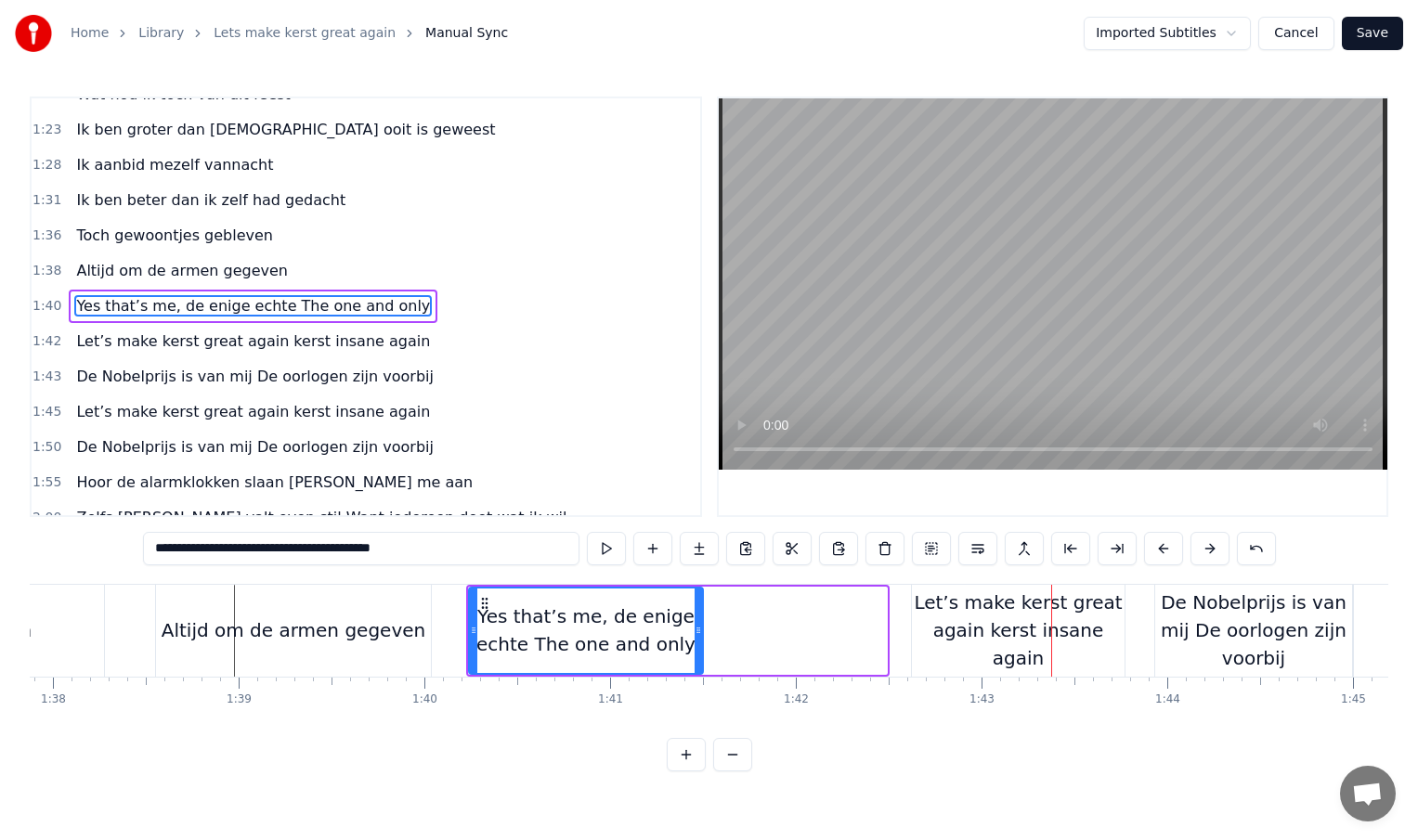
drag, startPoint x: 882, startPoint y: 633, endPoint x: 699, endPoint y: 630, distance: 183.0
click at [699, 630] on icon at bounding box center [699, 630] width 8 height 15
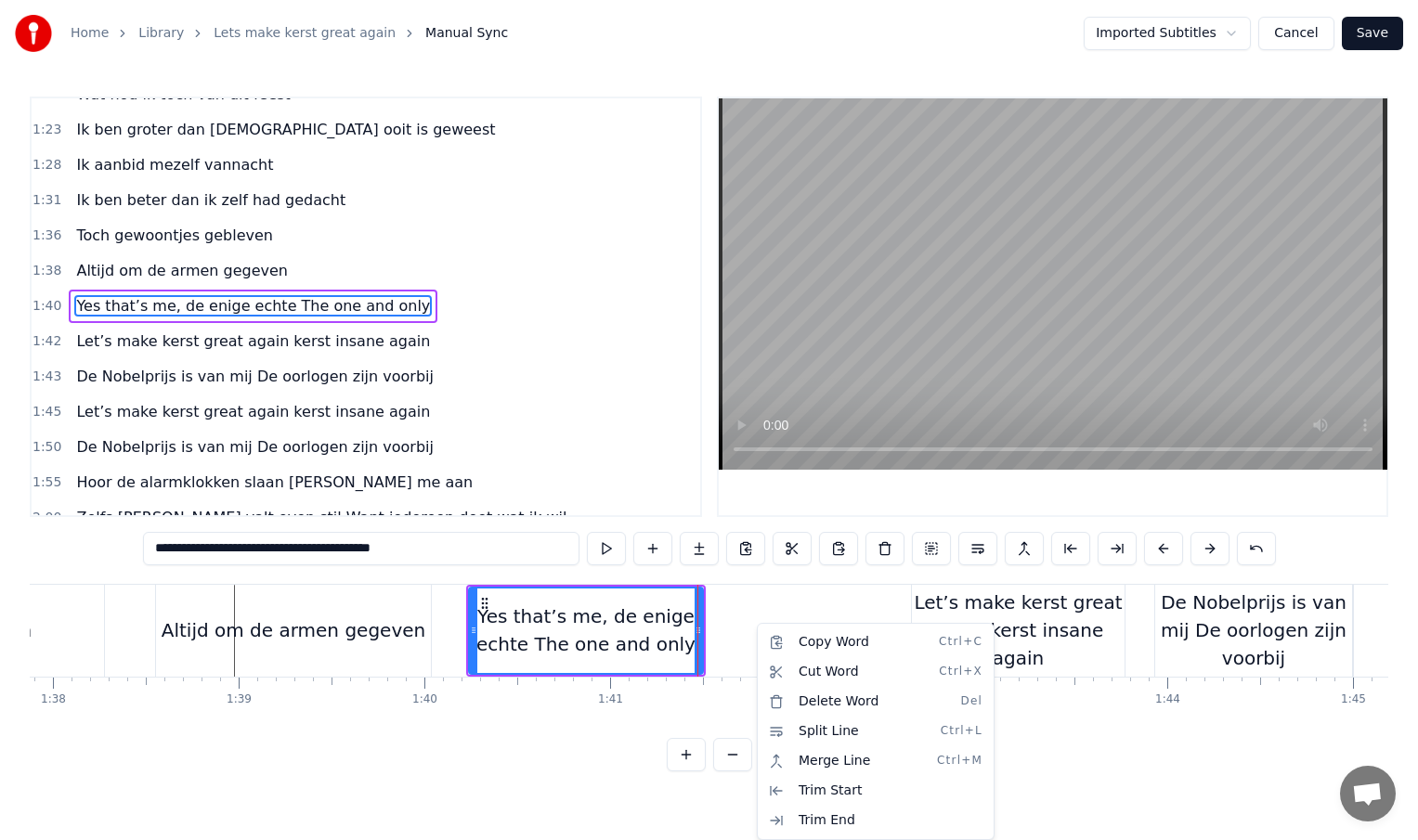
click at [742, 615] on html "Home Library Lets make kerst great again Manual Sync Imported Subtitles Cancel …" at bounding box center [709, 401] width 1418 height 801
click at [789, 612] on html "Home Library Lets make kerst great again Manual Sync Imported Subtitles Cancel …" at bounding box center [709, 401] width 1418 height 801
click at [425, 649] on div "Altijd om de armen gegeven" at bounding box center [293, 630] width 275 height 92
type input "**********"
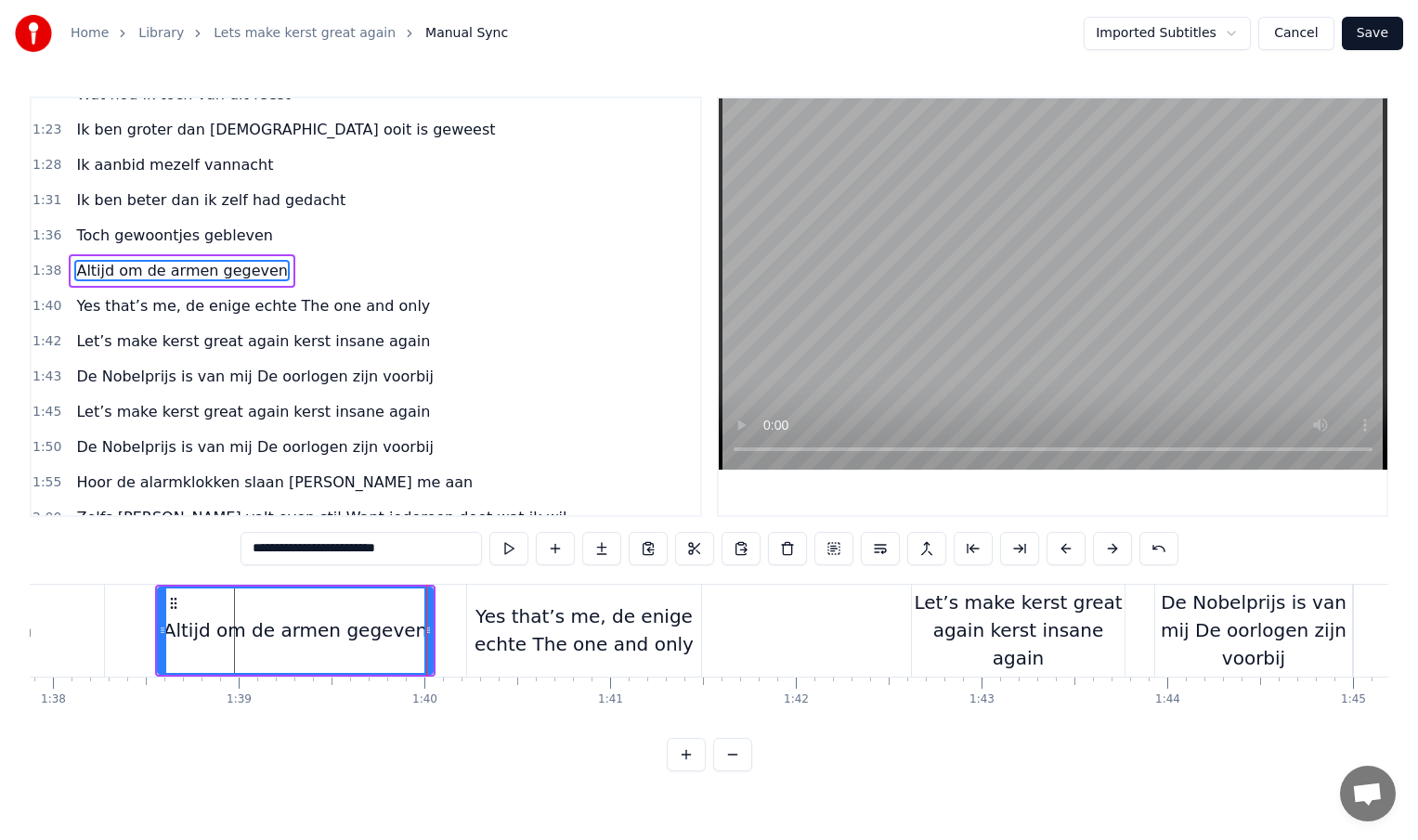
scroll to position [445, 0]
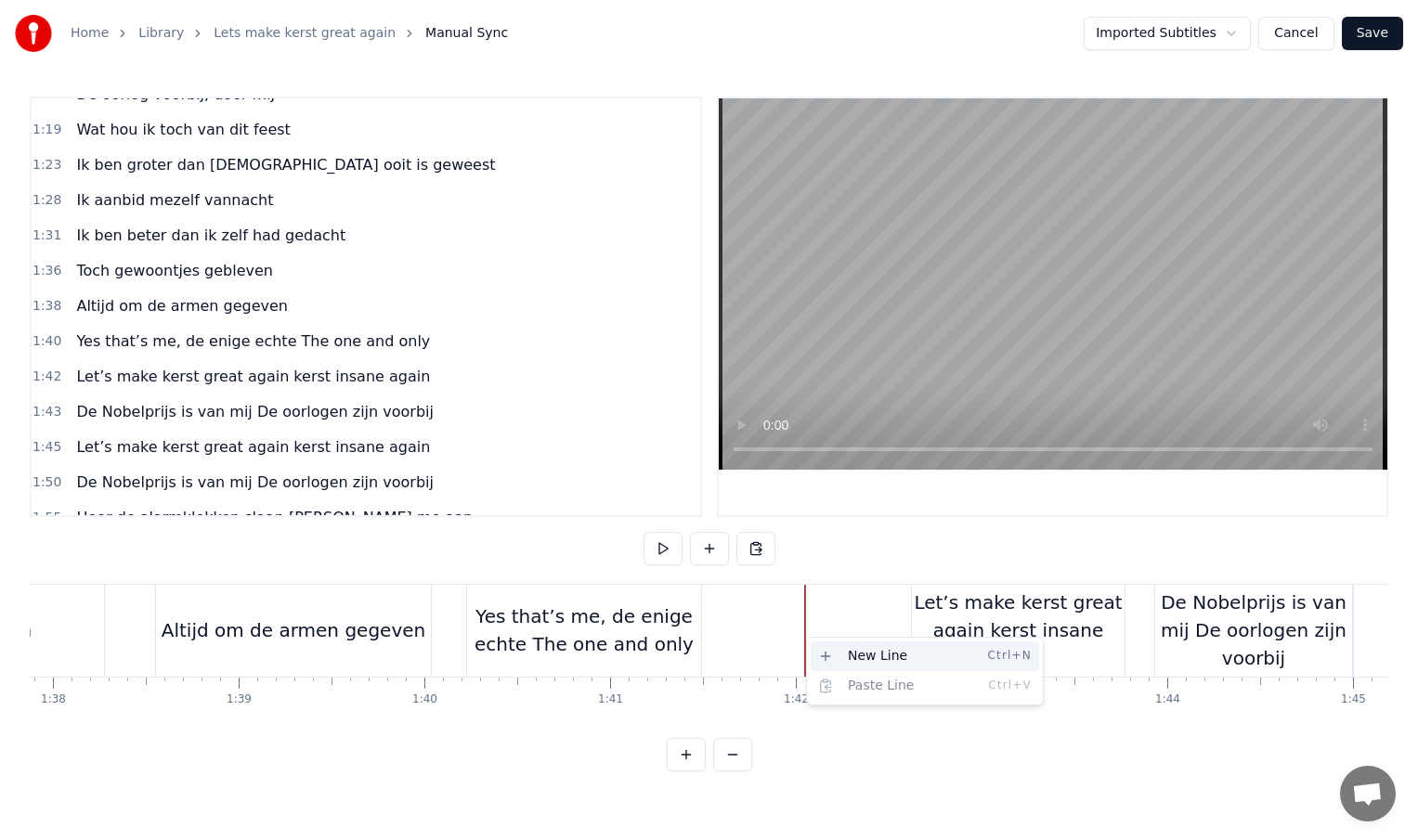
click at [840, 658] on div "New Line Ctrl+N" at bounding box center [925, 656] width 228 height 30
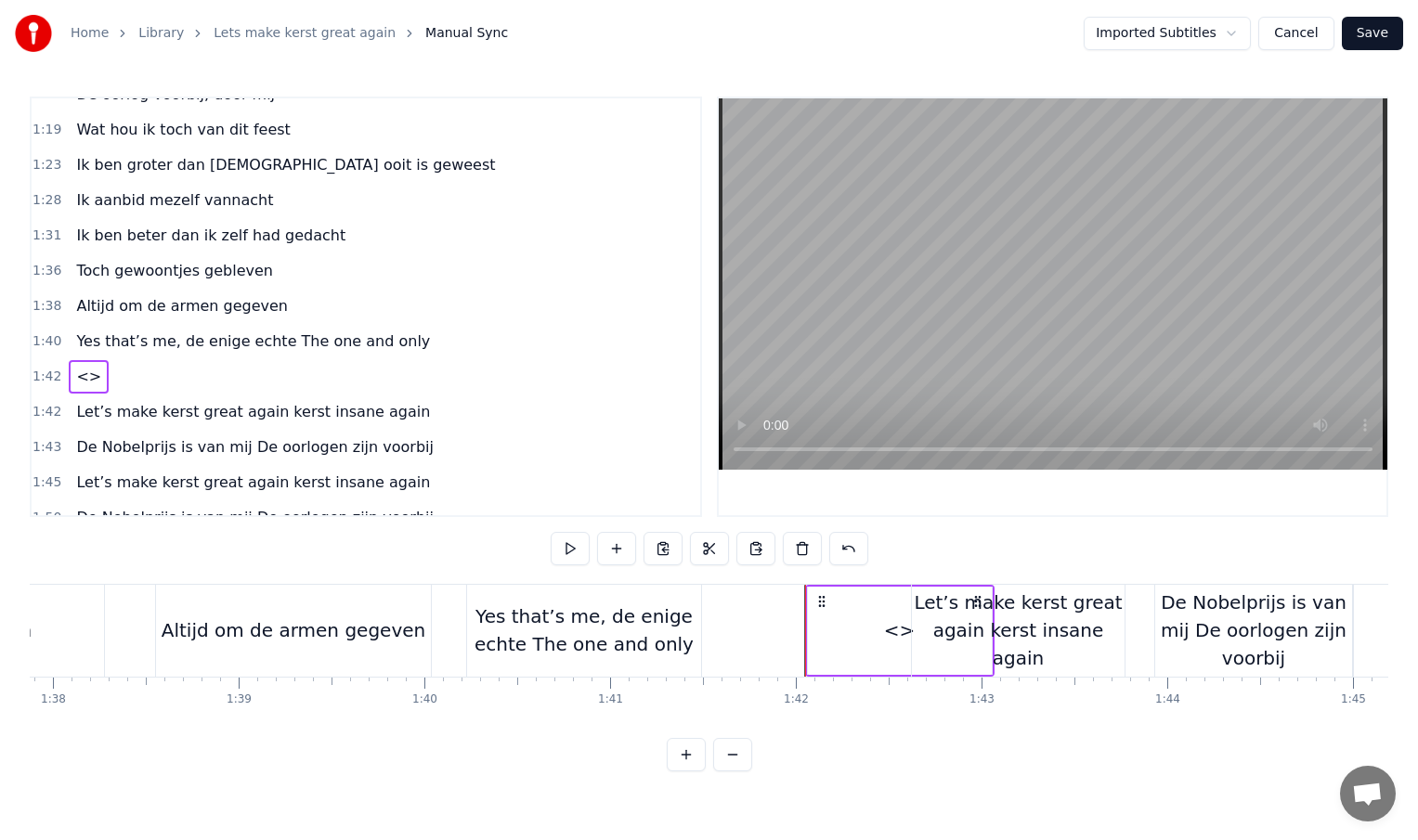
click at [666, 631] on div "Yes that’s me, de enige echte The one and only" at bounding box center [585, 631] width 234 height 56
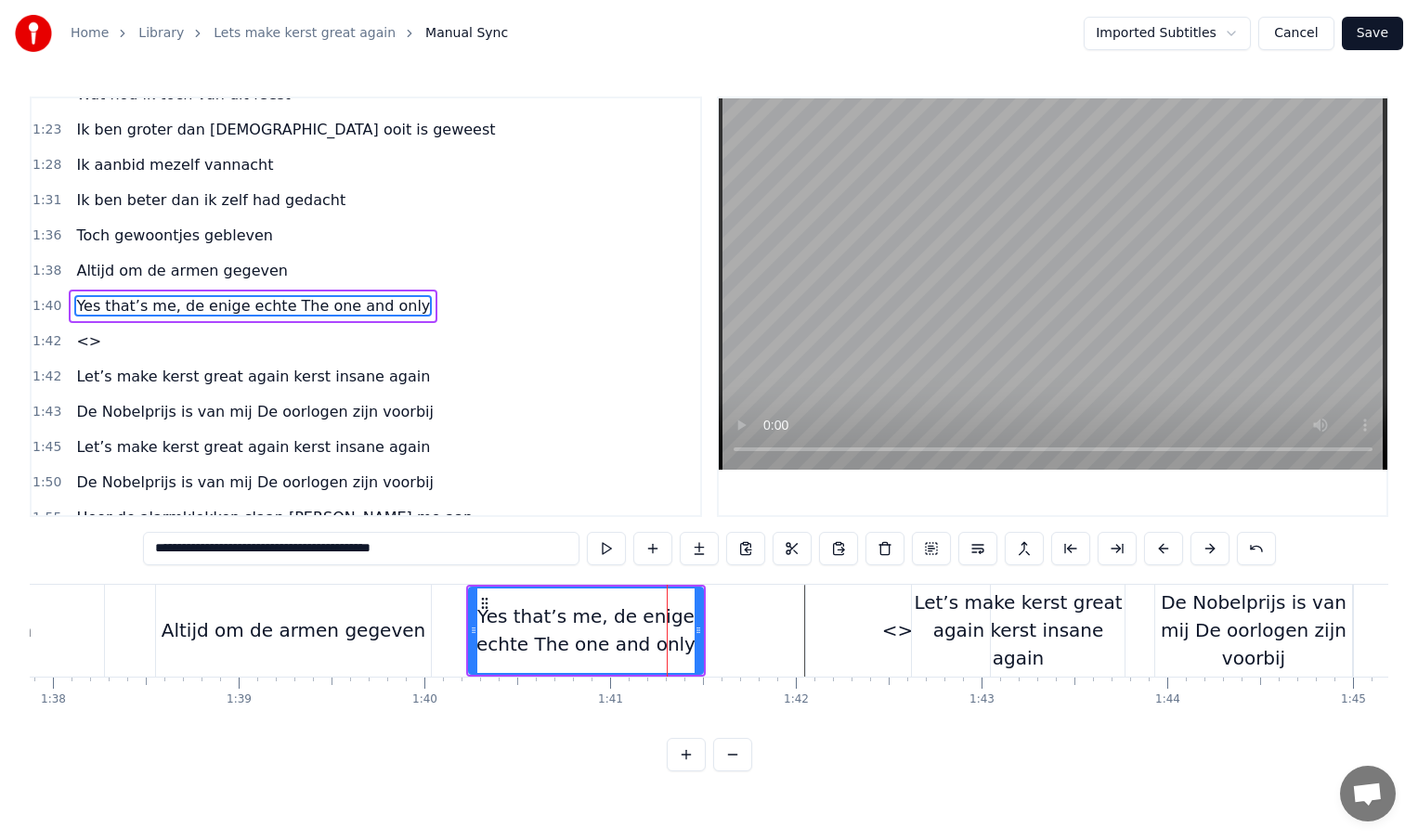
drag, startPoint x: 242, startPoint y: 549, endPoint x: 442, endPoint y: 551, distance: 200.0
click at [442, 551] on input "**********" at bounding box center [361, 549] width 437 height 34
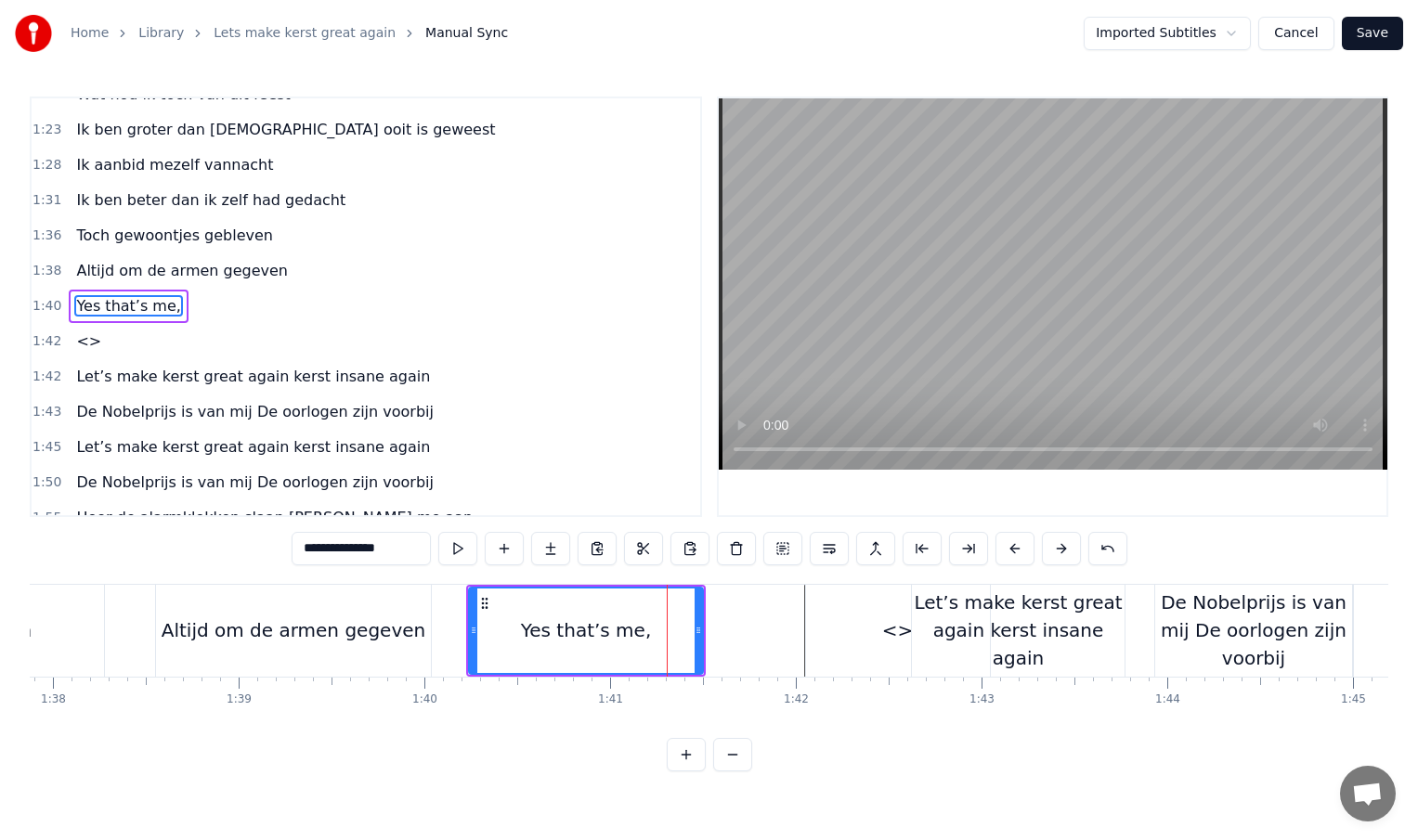
click at [868, 636] on div "<>" at bounding box center [898, 630] width 184 height 92
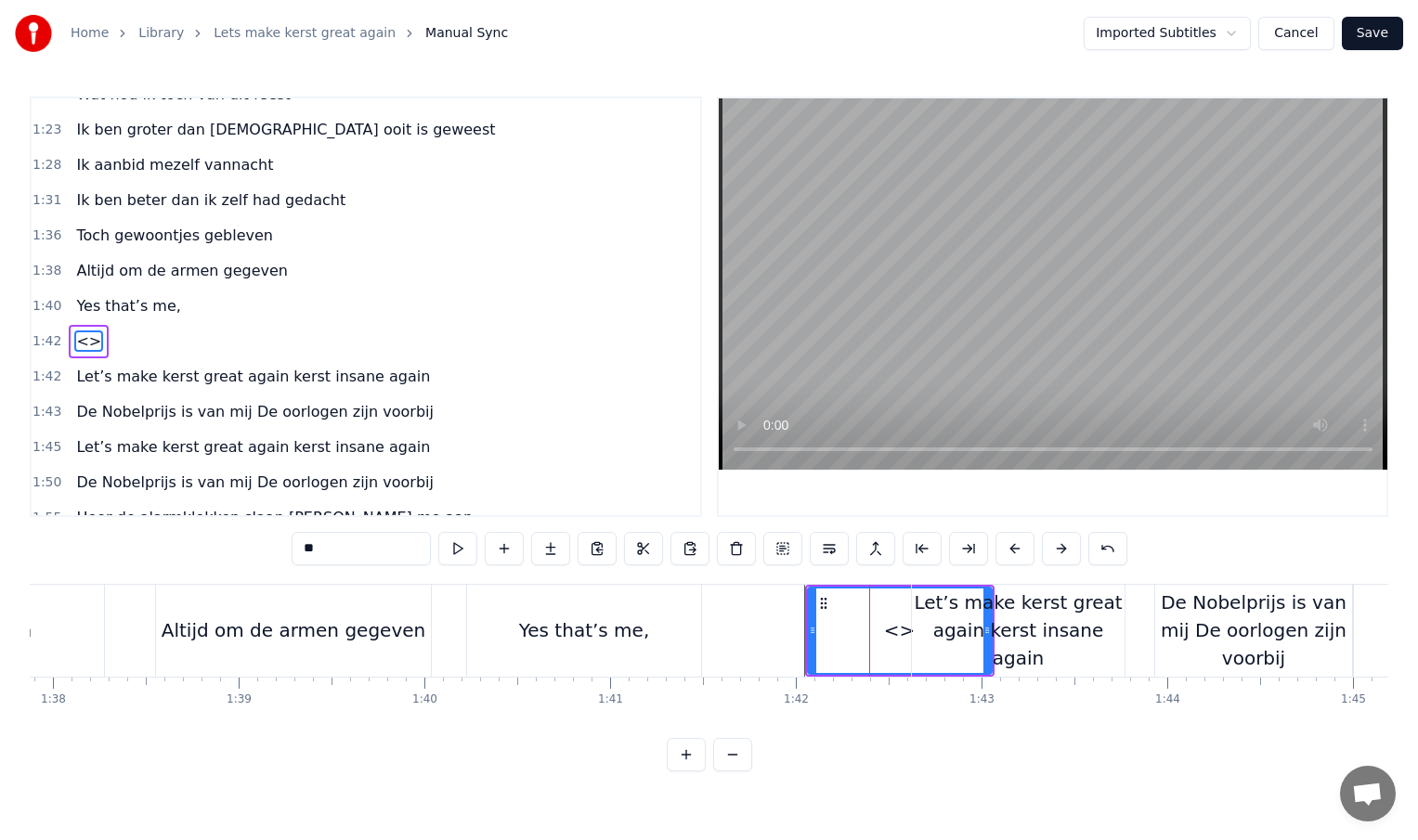
scroll to position [515, 0]
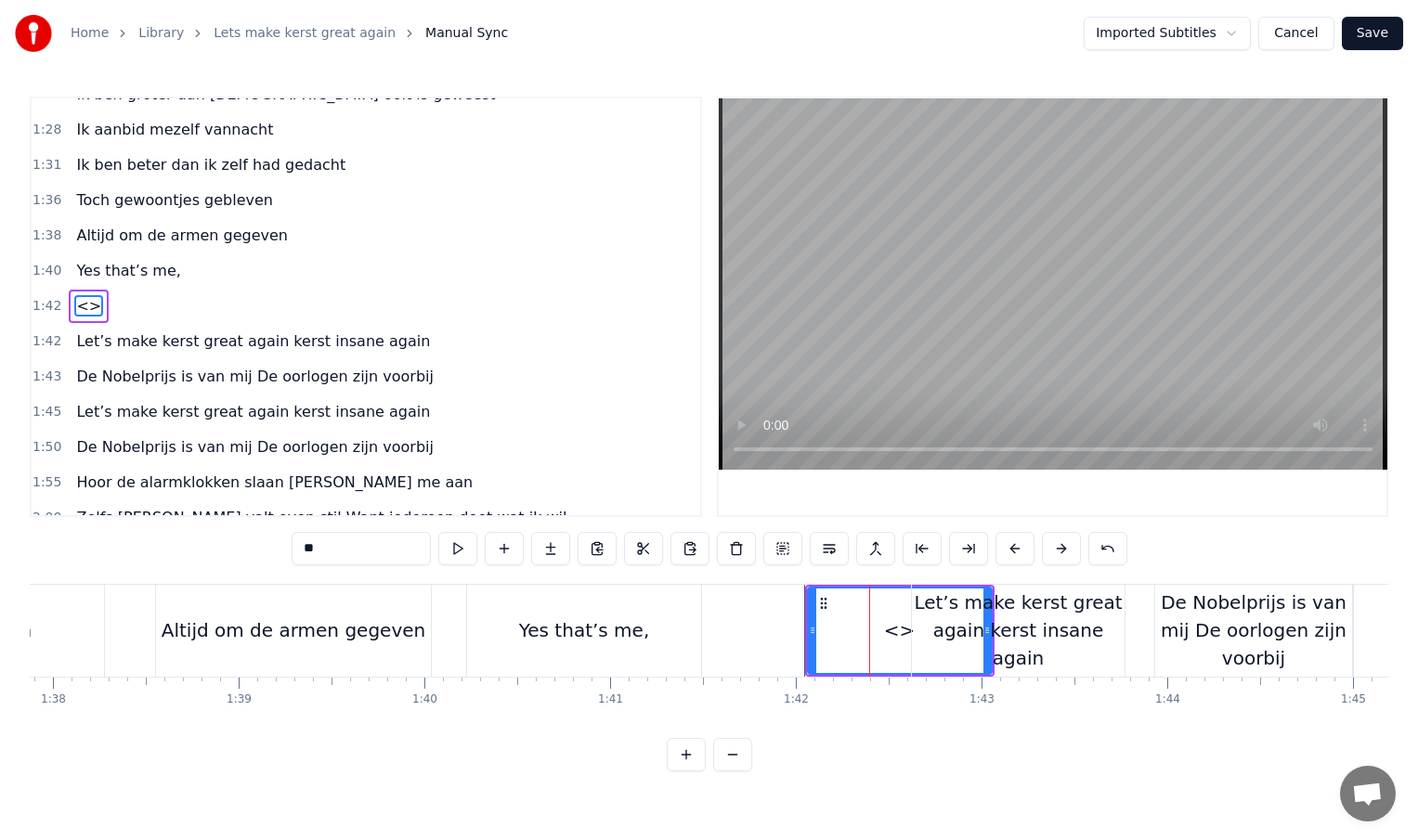
drag, startPoint x: 374, startPoint y: 548, endPoint x: 289, endPoint y: 548, distance: 85.0
click at [289, 548] on div "0:01 INTRO 0:33 Kerst komt er weer aan 0:36 en kijk, hier sta ik dan 0:40 De we…" at bounding box center [709, 435] width 1359 height 675
paste input "**********"
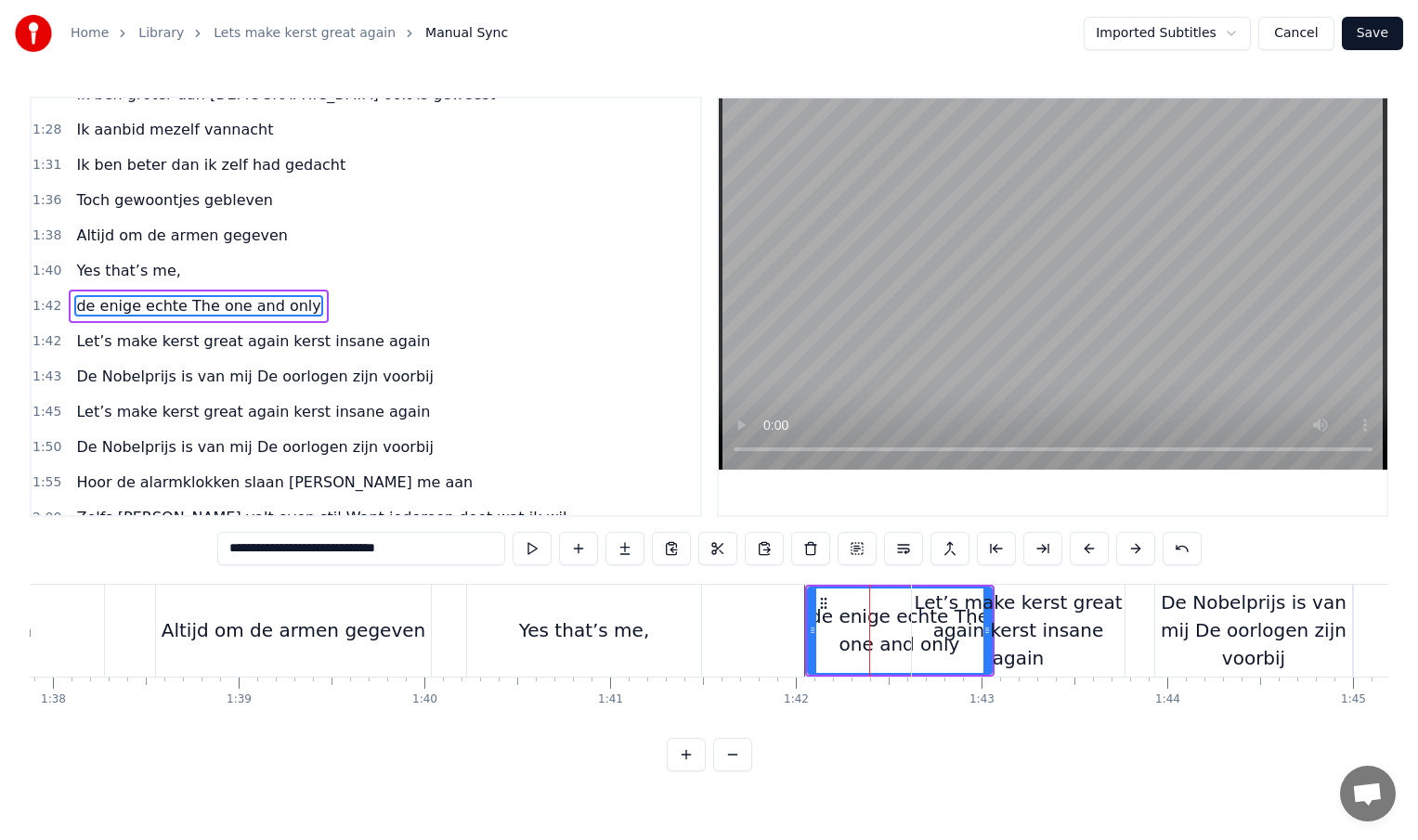
click at [234, 553] on input "**********" at bounding box center [361, 549] width 287 height 34
click at [499, 628] on div "Yes that’s me," at bounding box center [585, 630] width 234 height 92
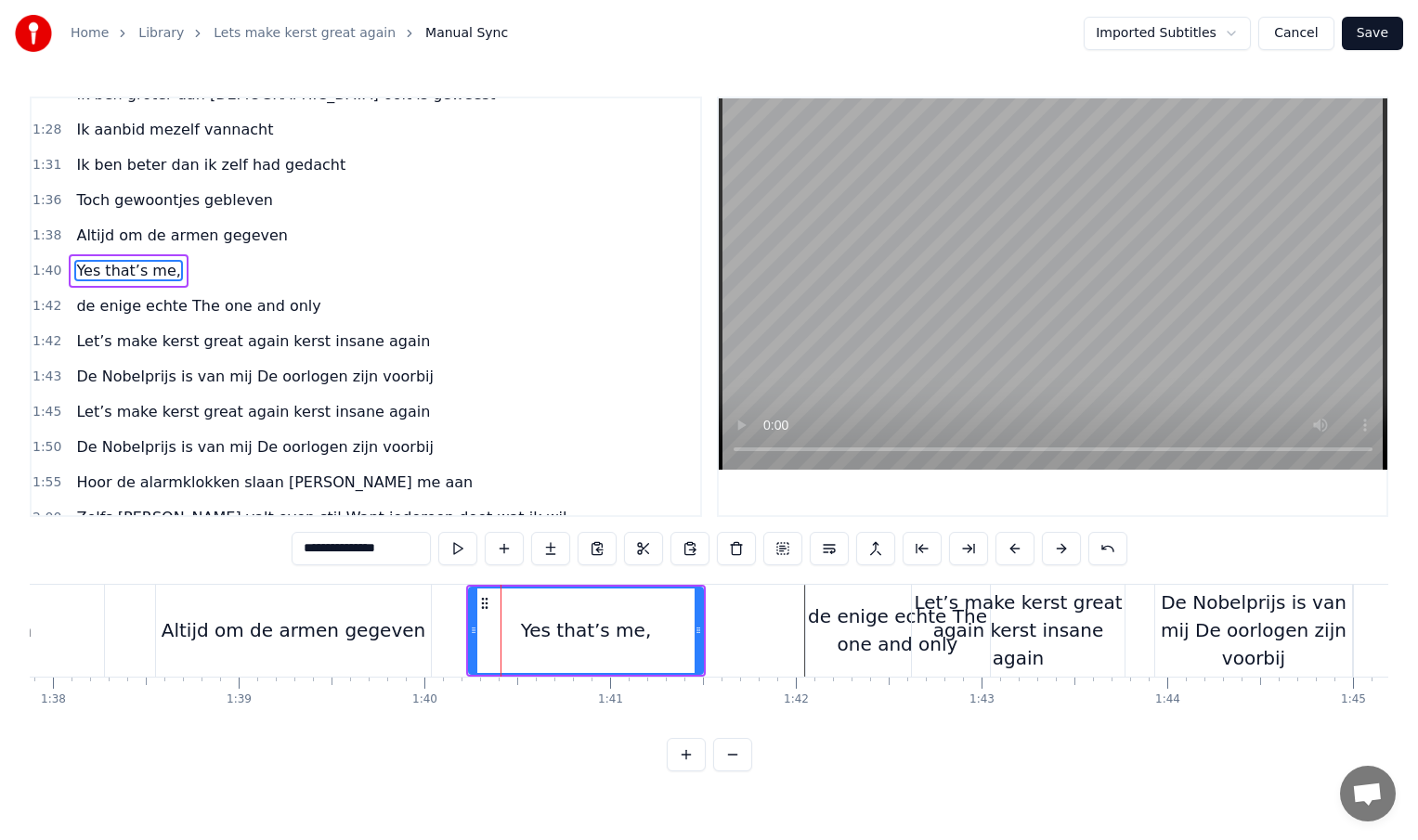
scroll to position [480, 0]
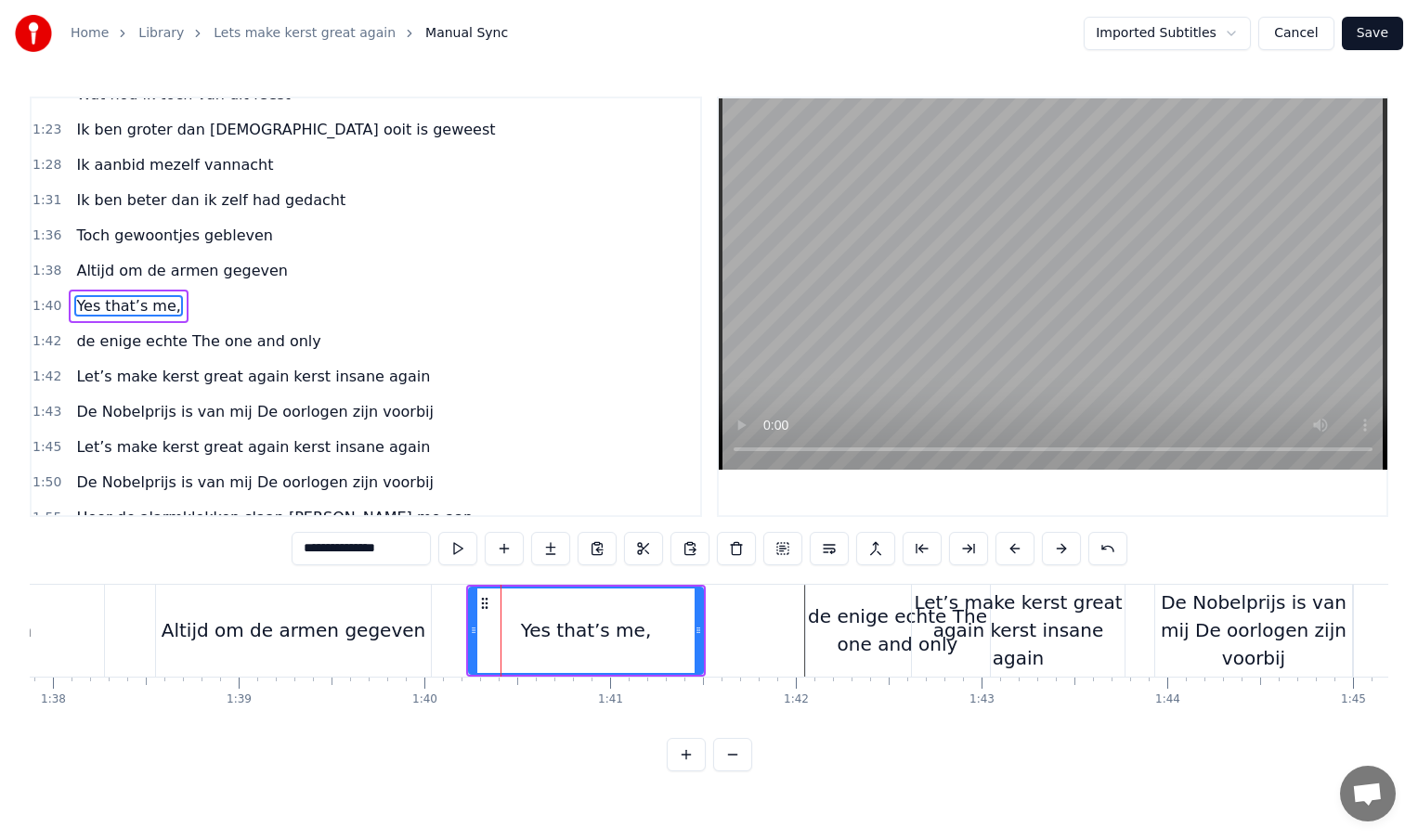
click at [562, 623] on div "Yes that’s me," at bounding box center [586, 630] width 131 height 28
click at [362, 628] on div "Altijd om de armen gegeven" at bounding box center [293, 630] width 263 height 28
type input "**********"
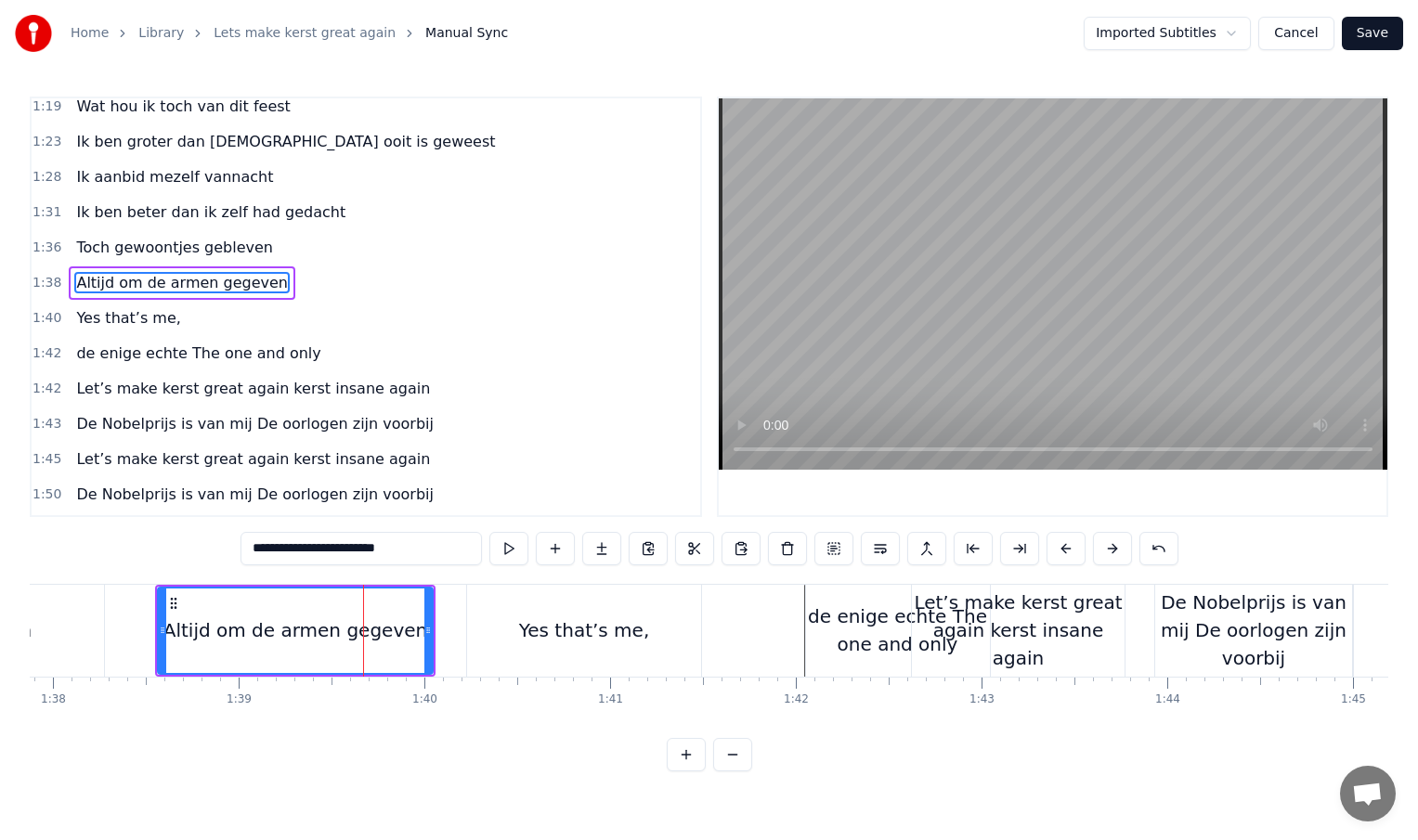
click at [363, 628] on div at bounding box center [363, 630] width 1 height 92
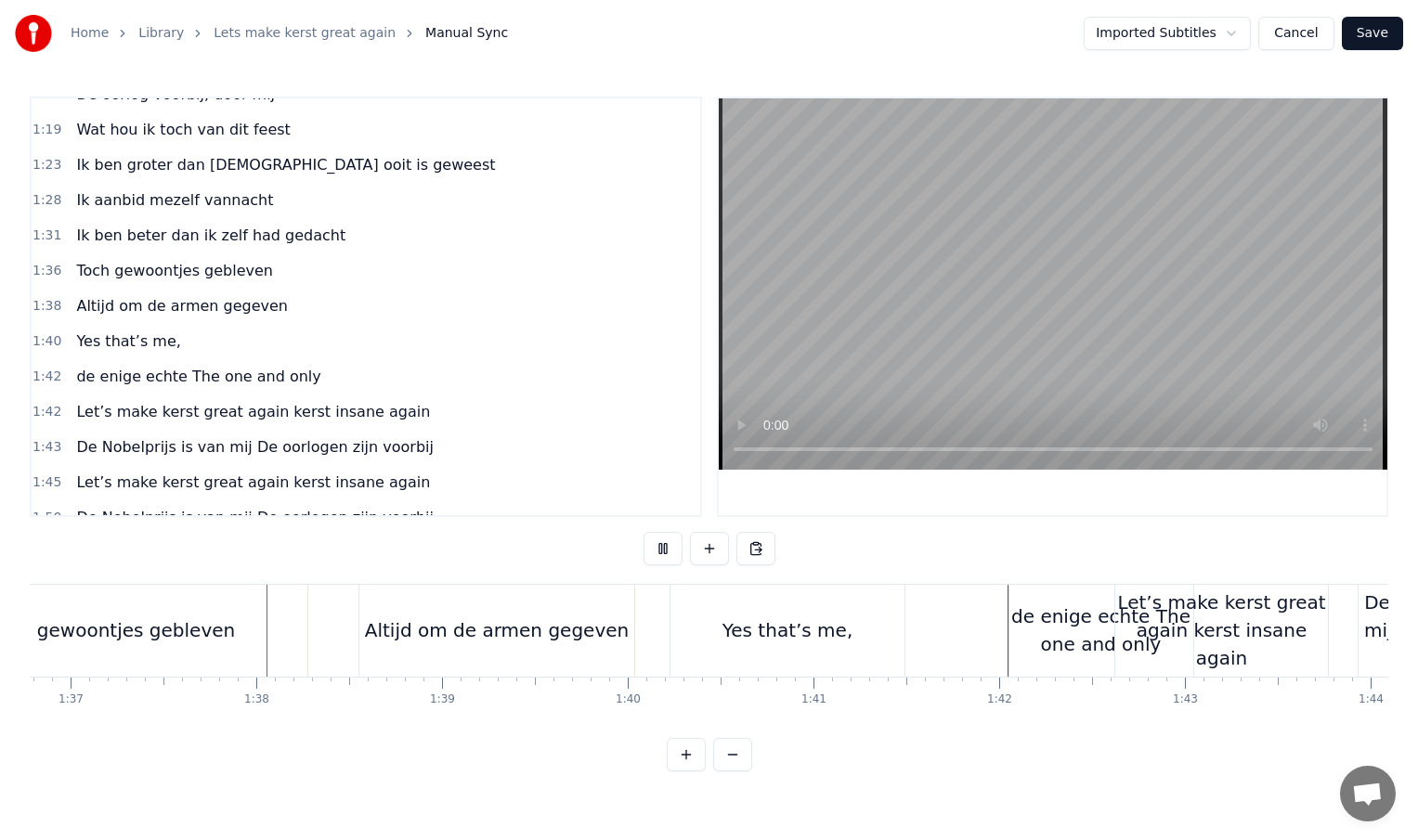
scroll to position [0, 17987]
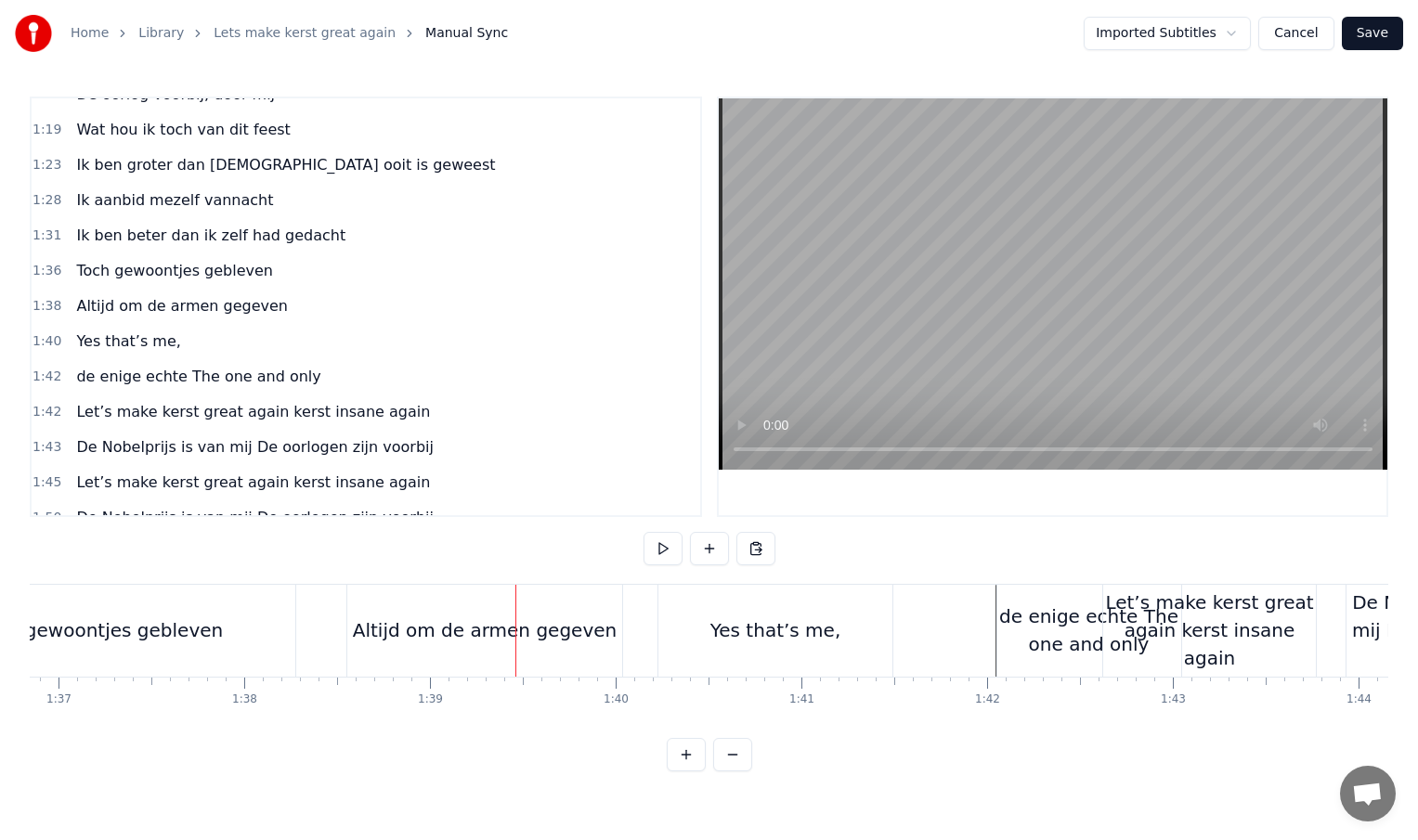
click at [280, 619] on div "Toch gewoontjes gebleven" at bounding box center [100, 630] width 390 height 92
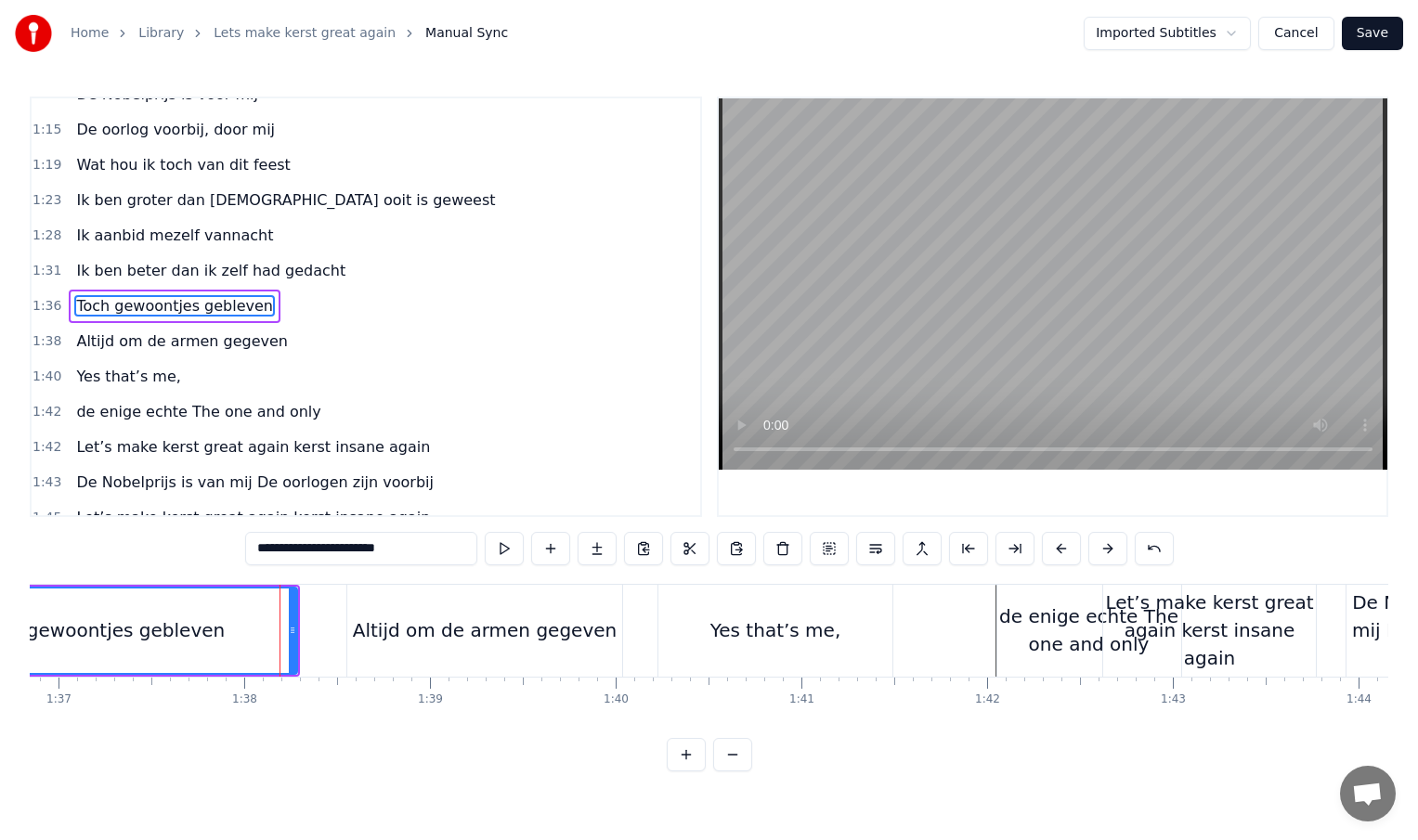
click at [294, 631] on icon at bounding box center [292, 630] width 8 height 15
click at [385, 630] on div "Altijd om de armen gegeven" at bounding box center [485, 630] width 263 height 28
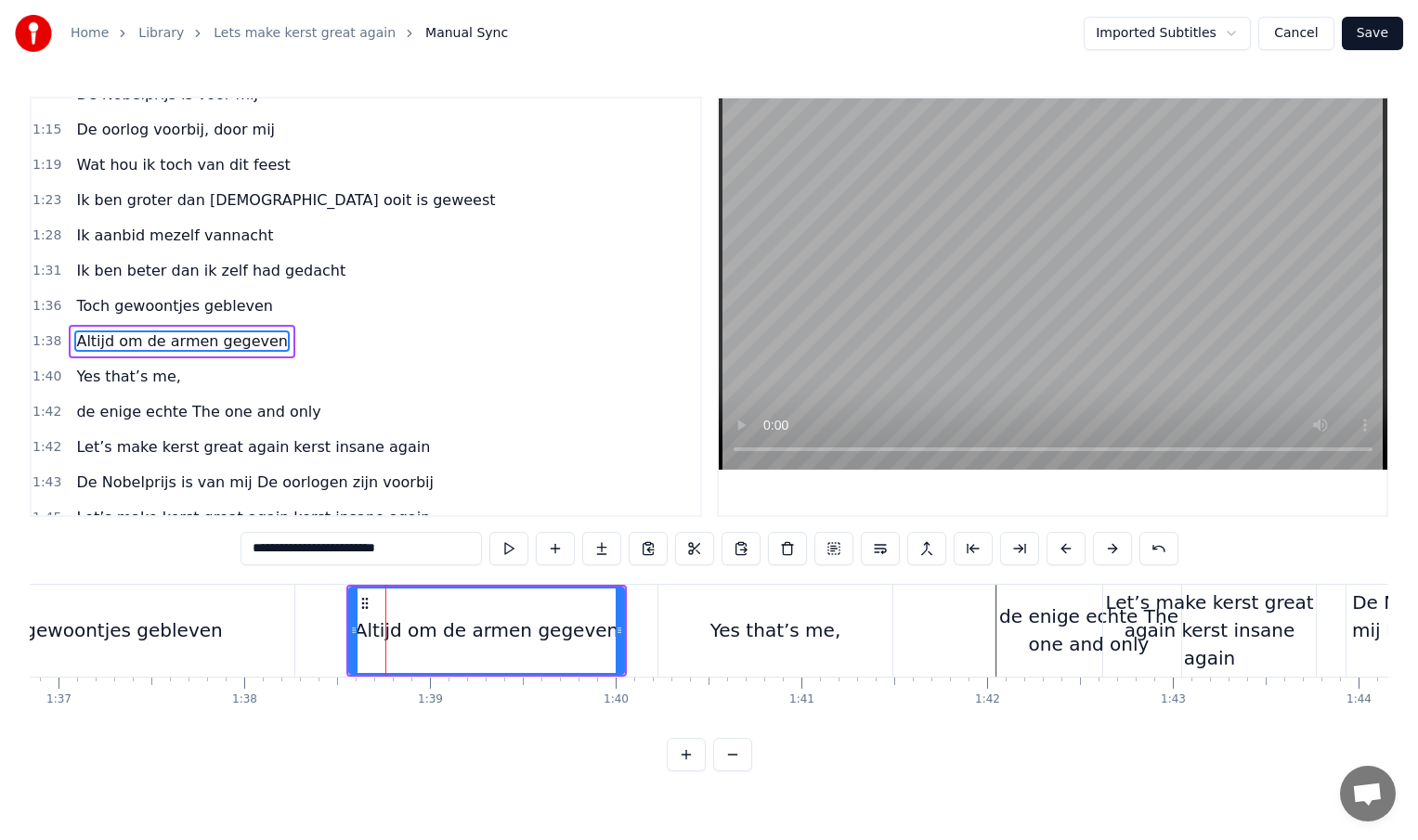
scroll to position [445, 0]
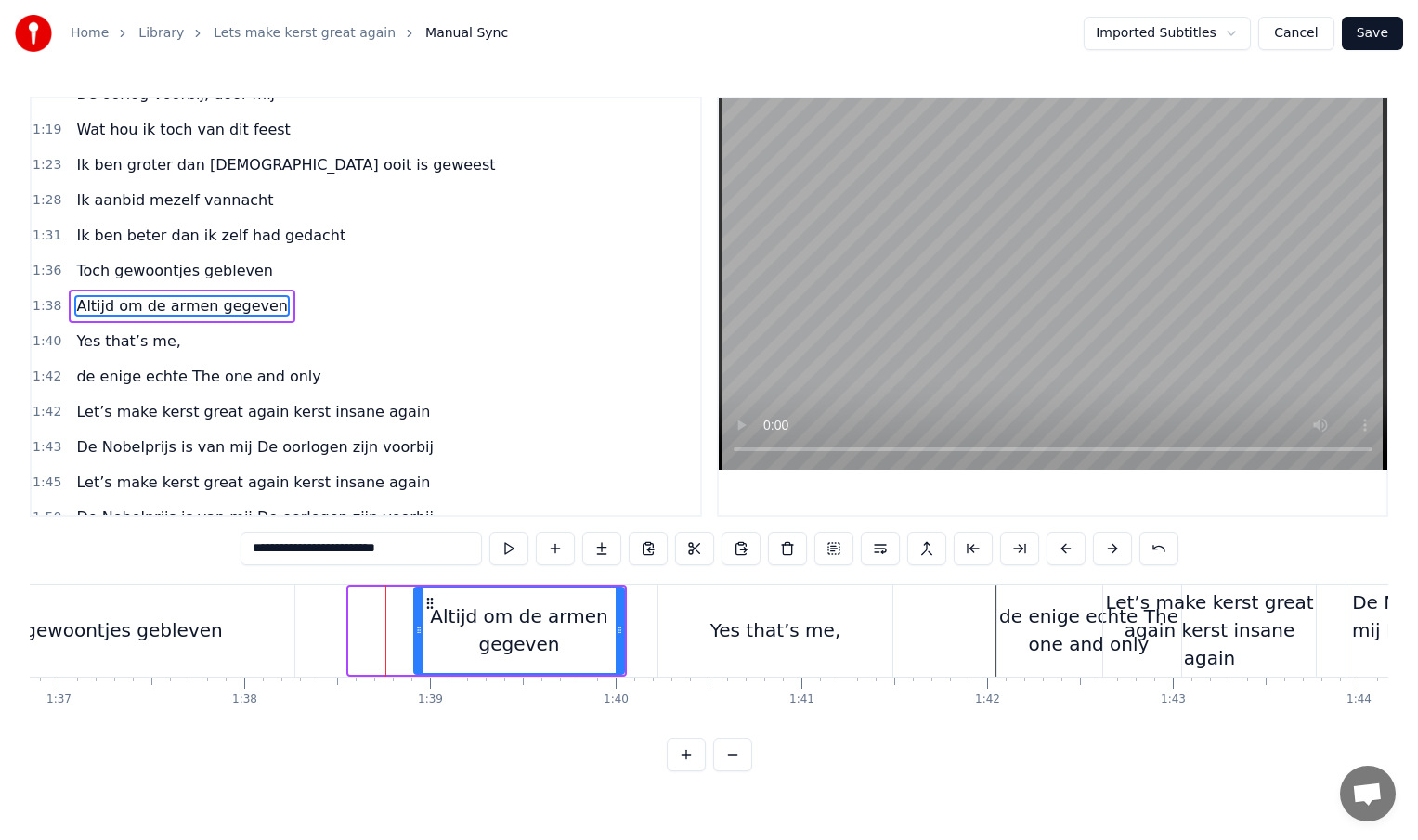
drag, startPoint x: 351, startPoint y: 632, endPoint x: 416, endPoint y: 632, distance: 65.0
click at [416, 632] on icon at bounding box center [419, 630] width 8 height 15
click at [762, 607] on div "Yes that’s me," at bounding box center [775, 630] width 234 height 92
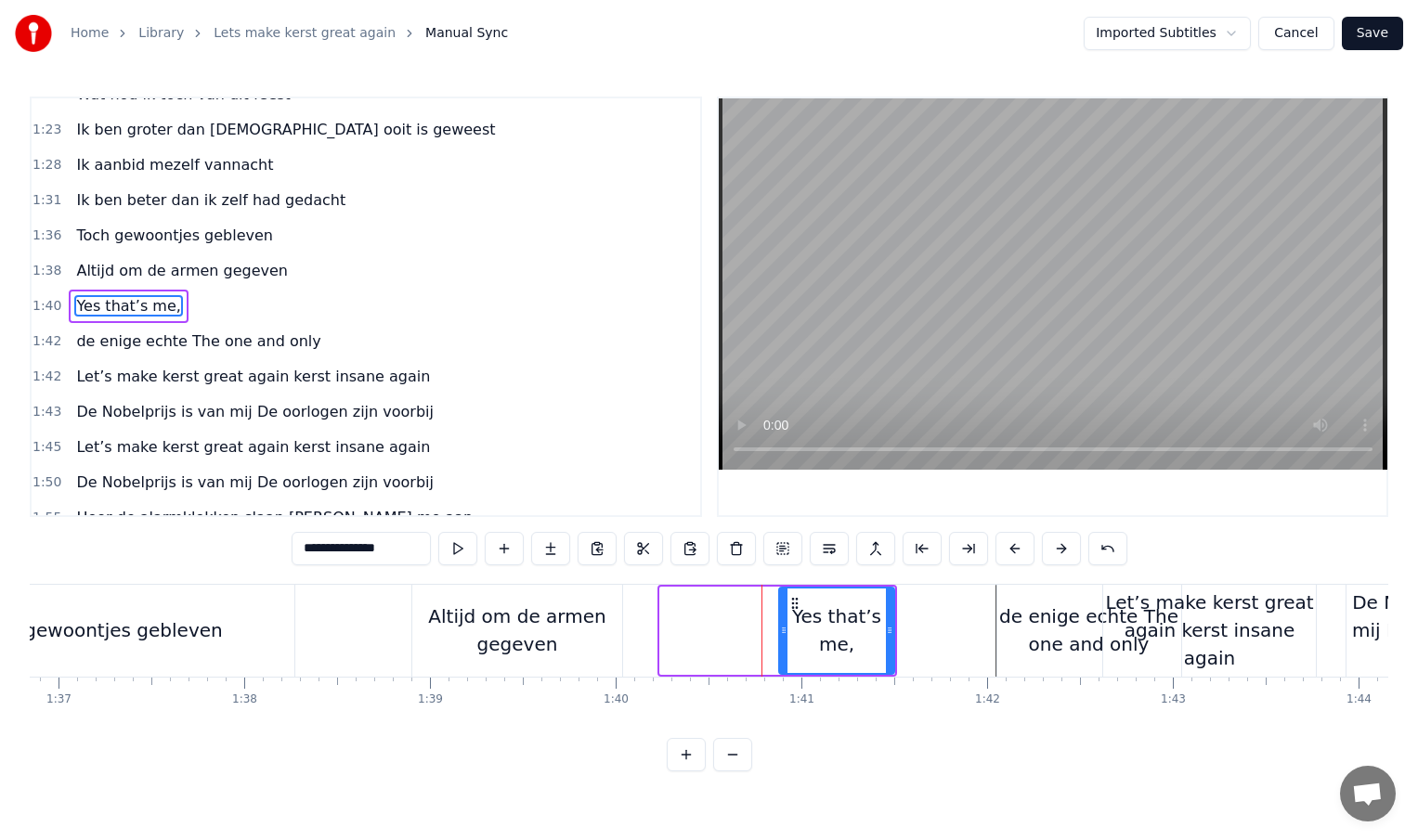
drag, startPoint x: 665, startPoint y: 631, endPoint x: 801, endPoint y: 634, distance: 136.0
click at [788, 634] on icon at bounding box center [784, 630] width 8 height 15
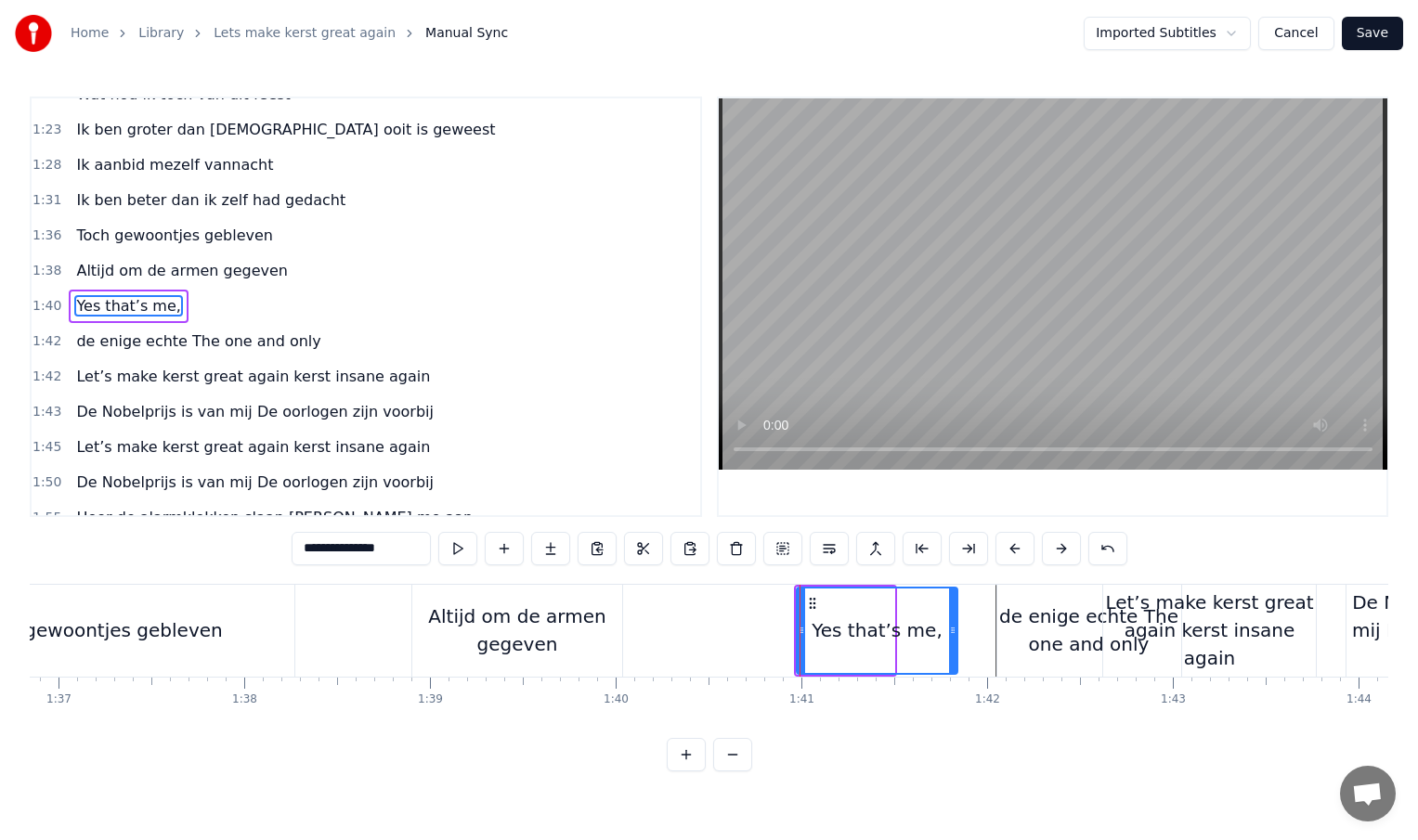
drag, startPoint x: 889, startPoint y: 631, endPoint x: 958, endPoint y: 628, distance: 69.1
click at [956, 628] on icon at bounding box center [953, 630] width 8 height 15
click at [589, 618] on div "Altijd om de armen gegeven" at bounding box center [517, 631] width 210 height 56
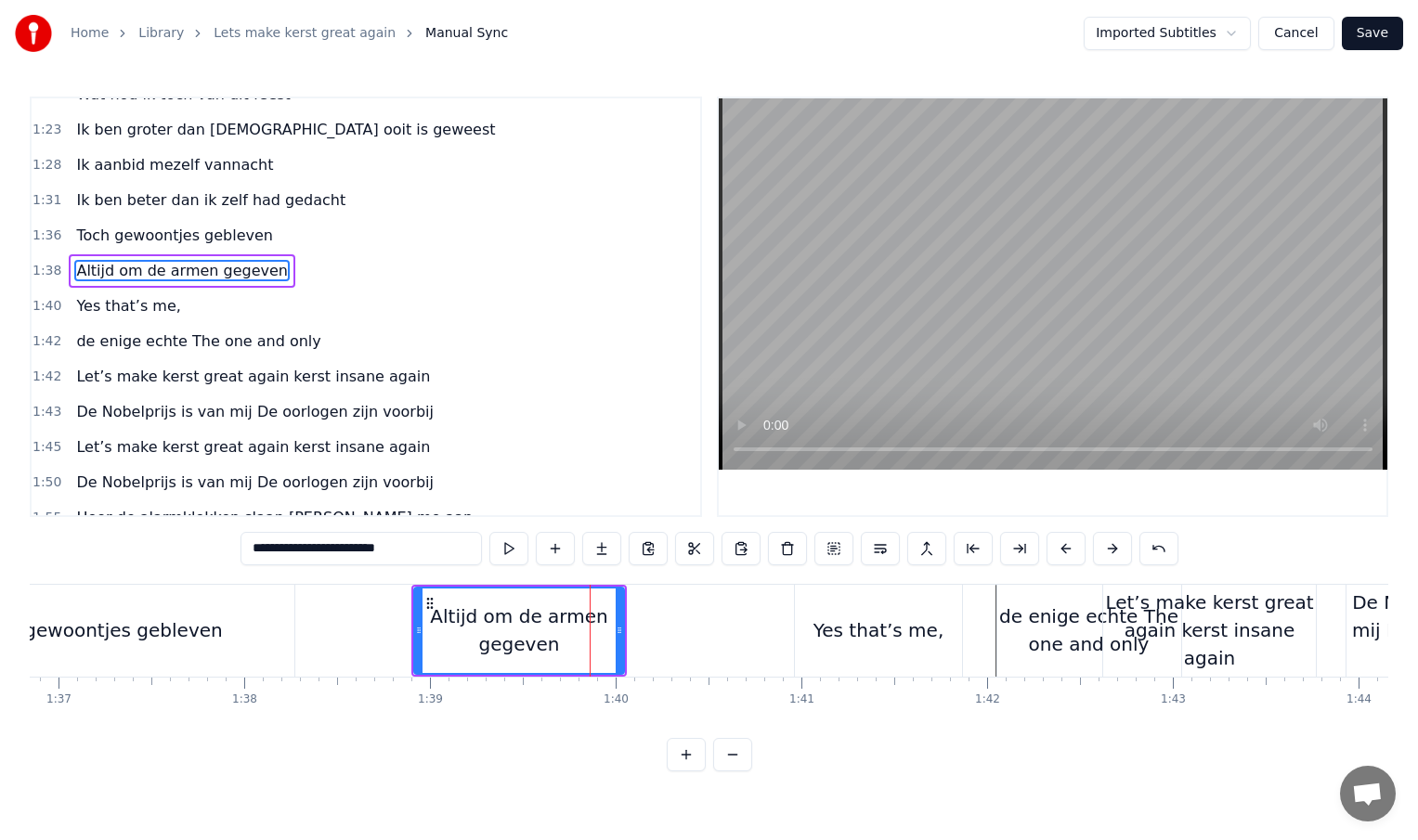
scroll to position [445, 0]
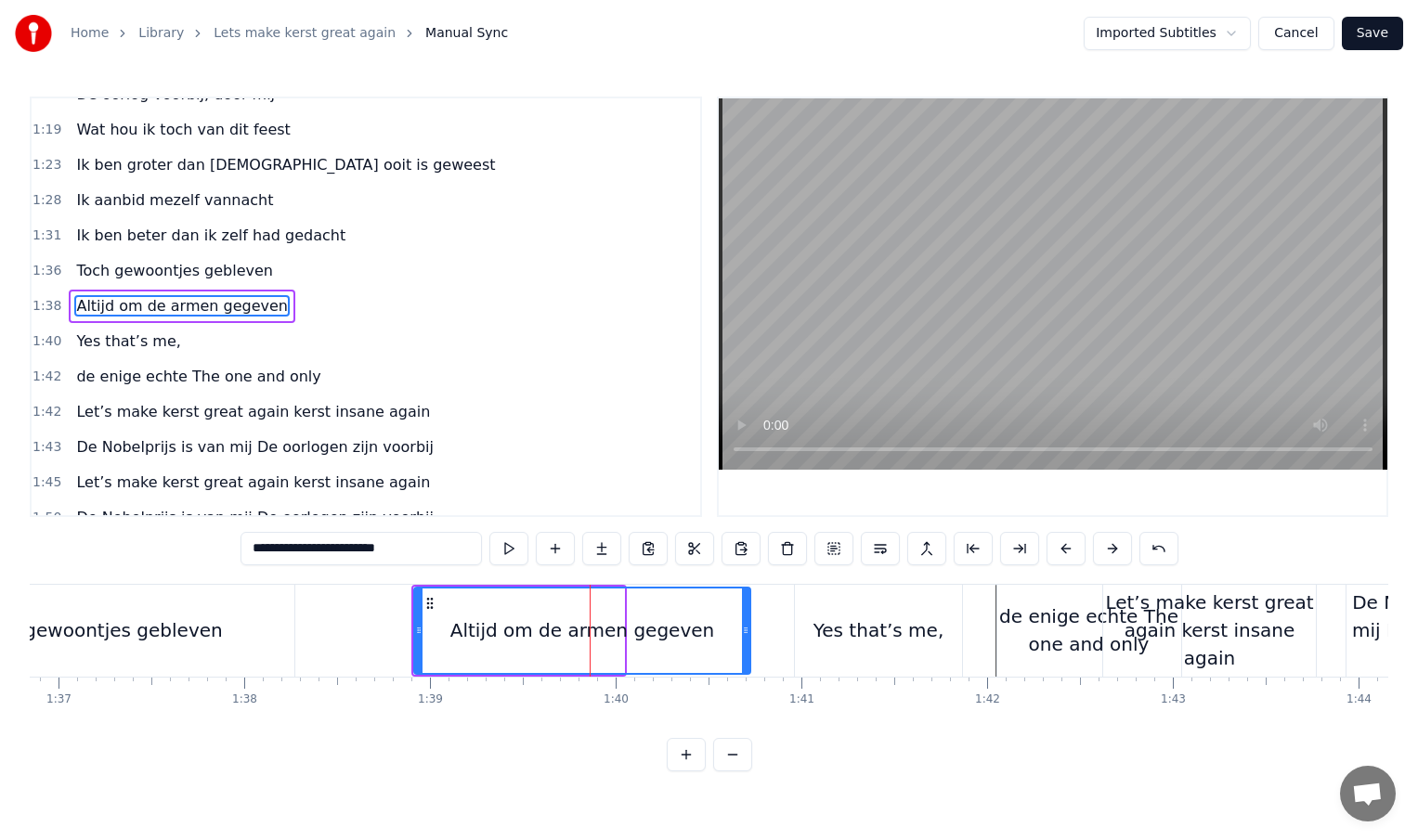
drag, startPoint x: 620, startPoint y: 630, endPoint x: 746, endPoint y: 630, distance: 126.0
click at [746, 630] on circle at bounding box center [746, 630] width 1 height 1
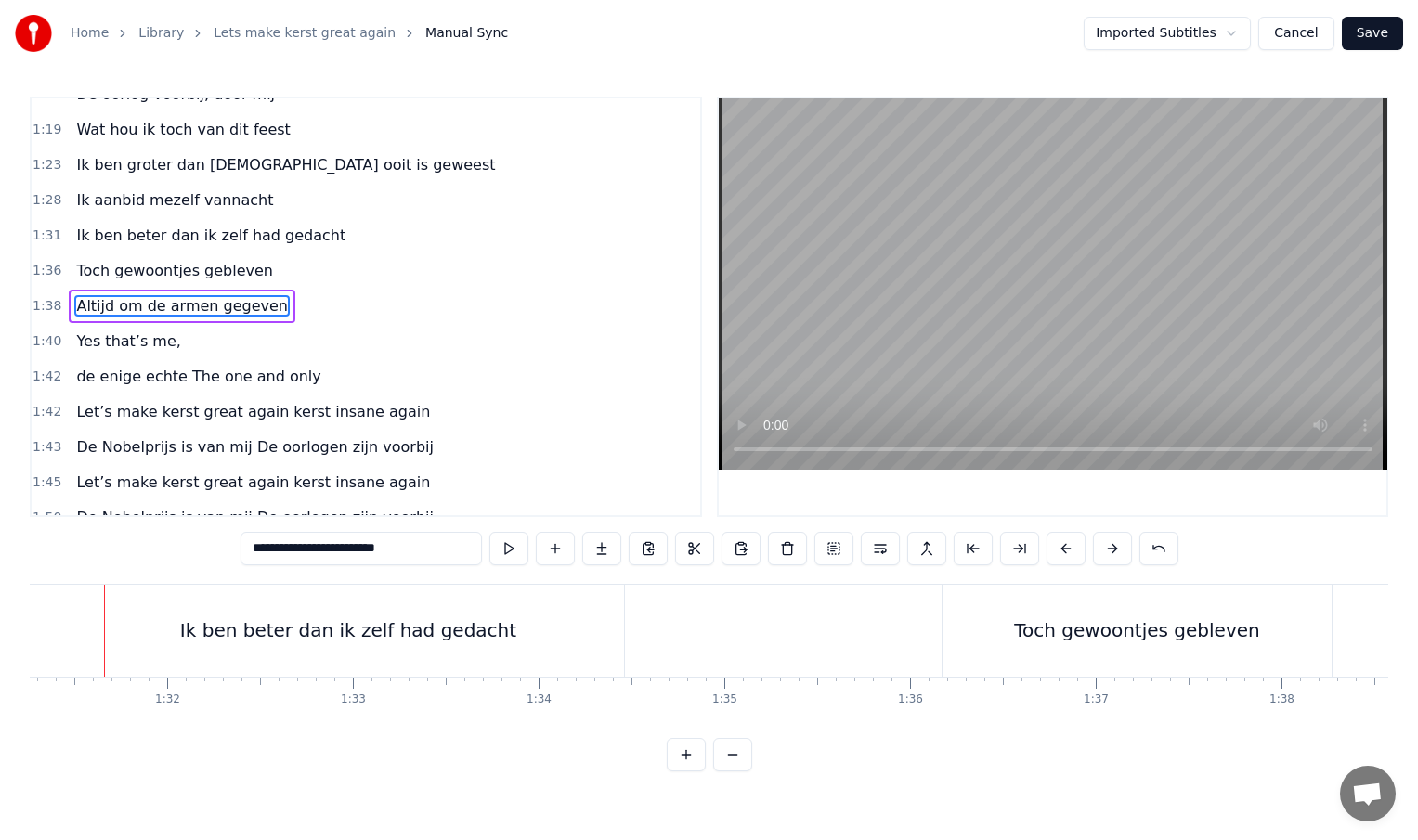
scroll to position [0, 16932]
click at [996, 627] on div "Toch gewoontjes gebleven" at bounding box center [1156, 630] width 389 height 92
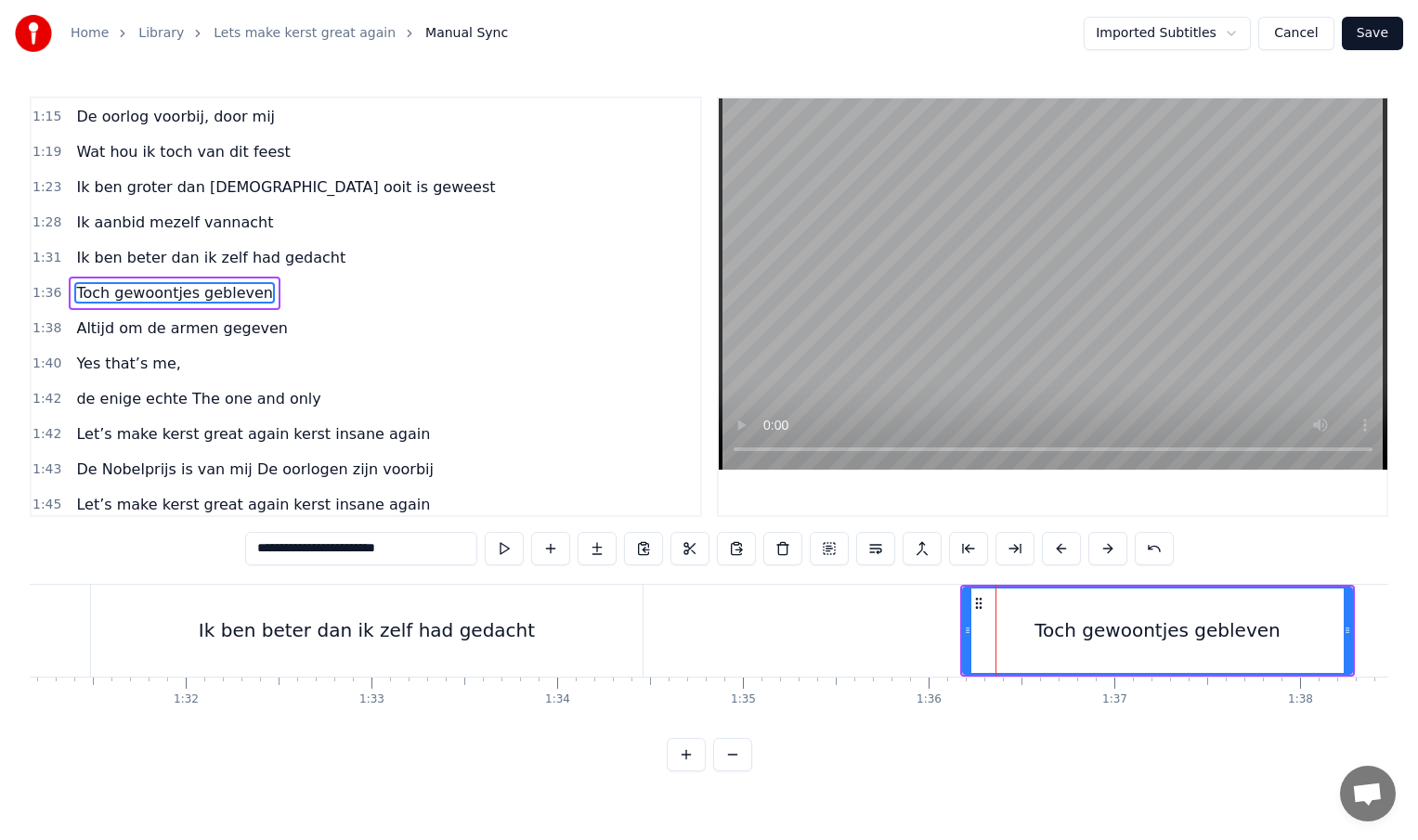
scroll to position [409, 0]
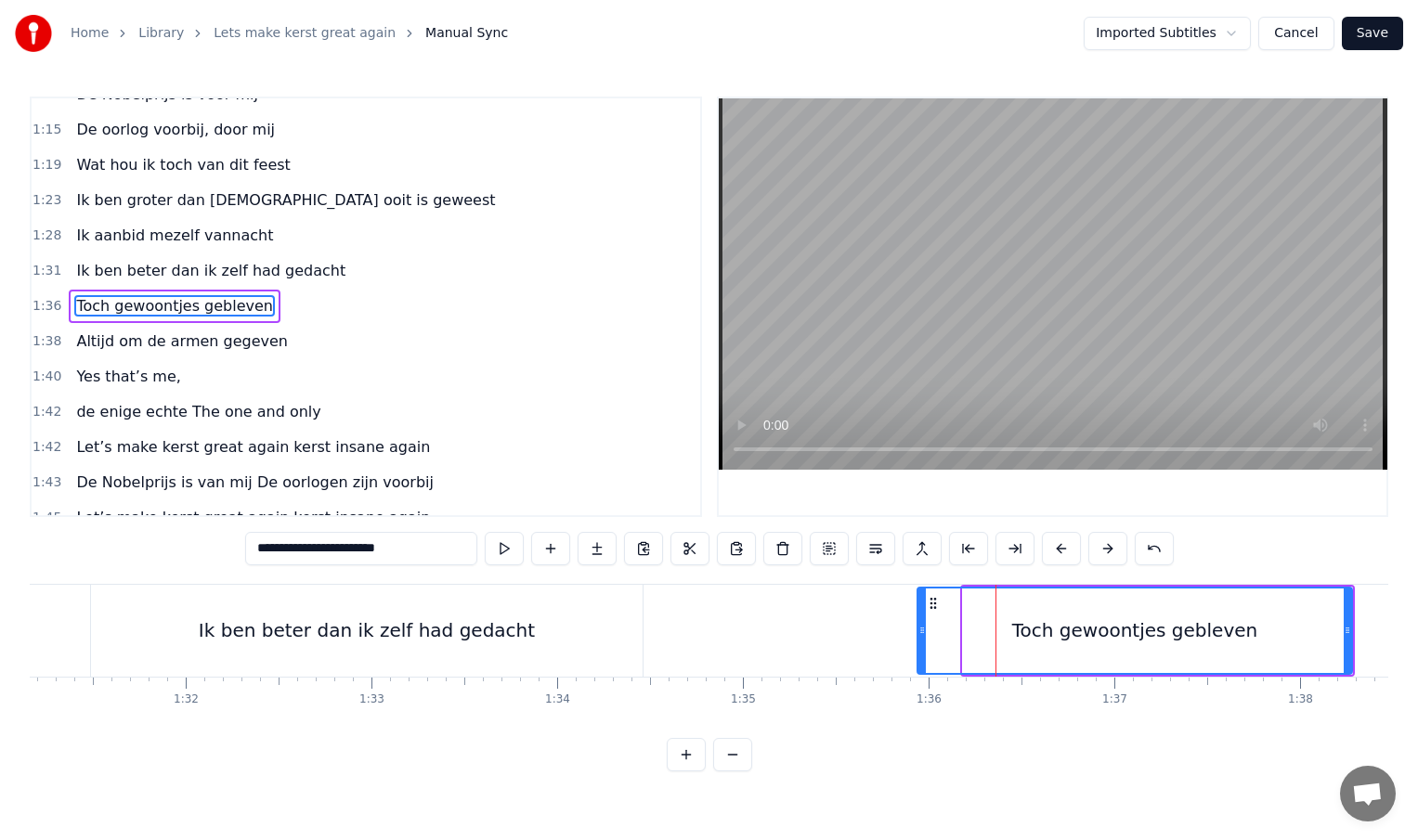
drag, startPoint x: 965, startPoint y: 632, endPoint x: 919, endPoint y: 635, distance: 46.1
click at [919, 635] on icon at bounding box center [922, 630] width 8 height 15
drag, startPoint x: 1346, startPoint y: 630, endPoint x: 1302, endPoint y: 633, distance: 44.1
click at [1305, 633] on icon at bounding box center [1309, 630] width 8 height 15
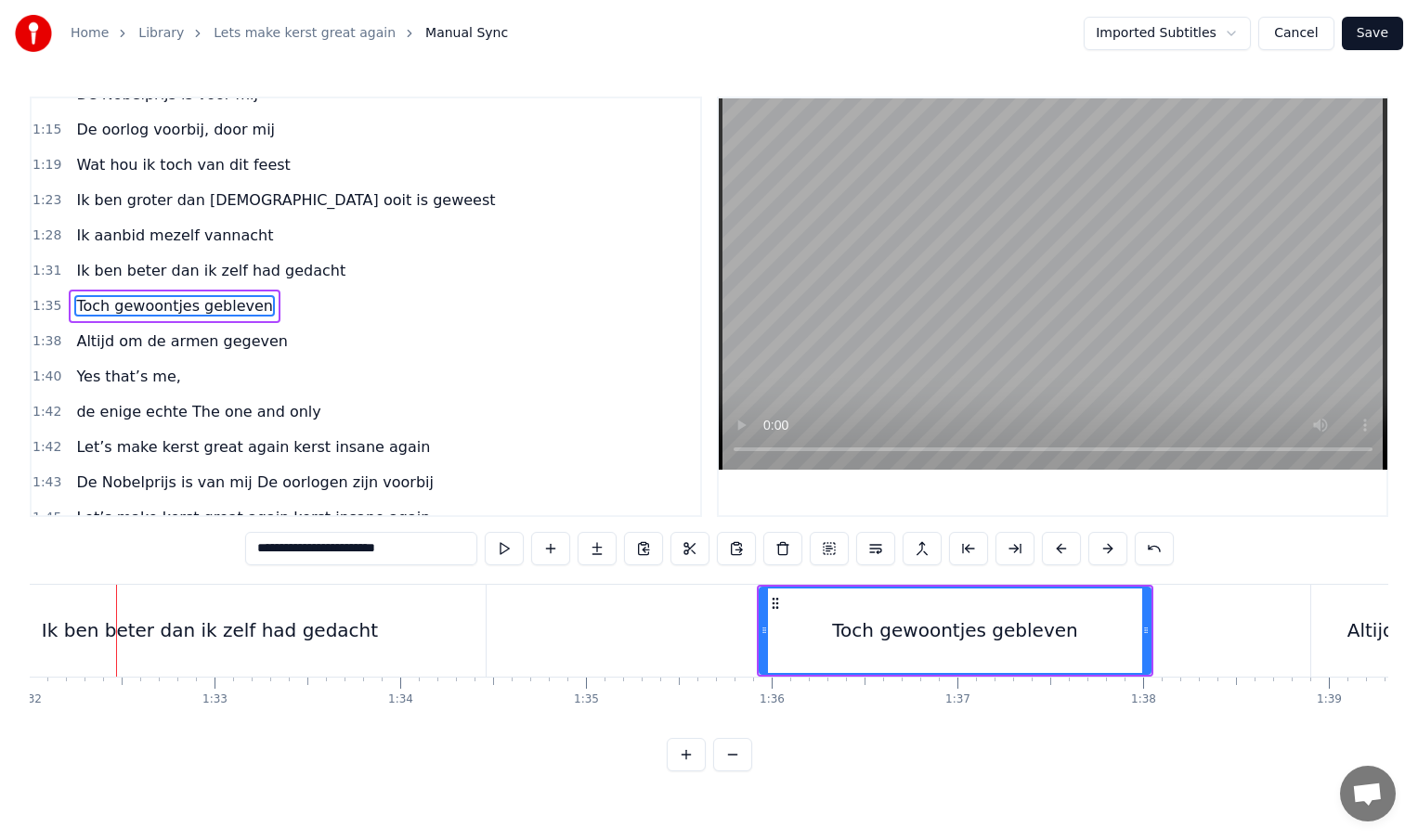
scroll to position [0, 17081]
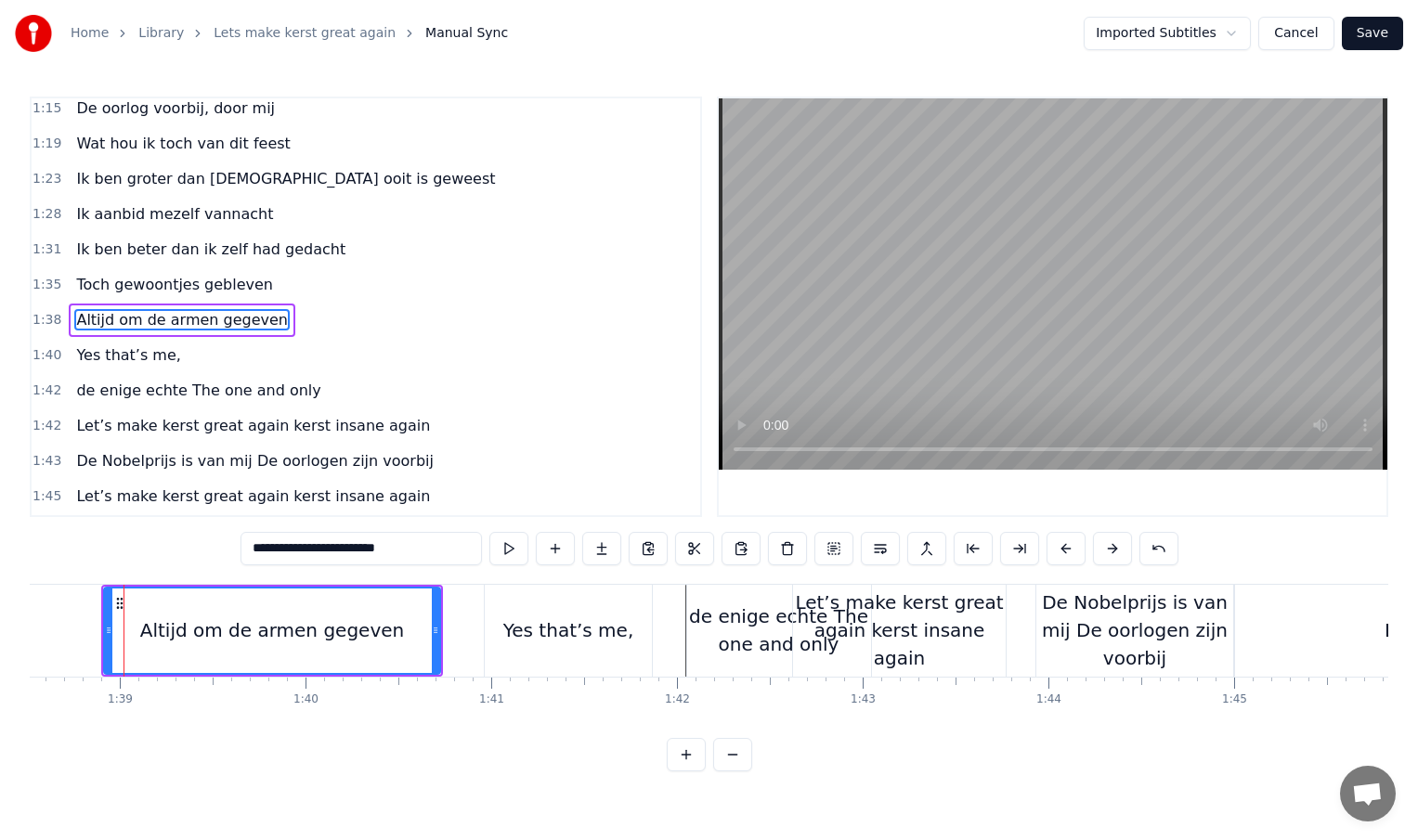
scroll to position [0, 18298]
drag, startPoint x: 106, startPoint y: 633, endPoint x: 71, endPoint y: 635, distance: 35.1
click at [71, 635] on icon at bounding box center [72, 630] width 8 height 15
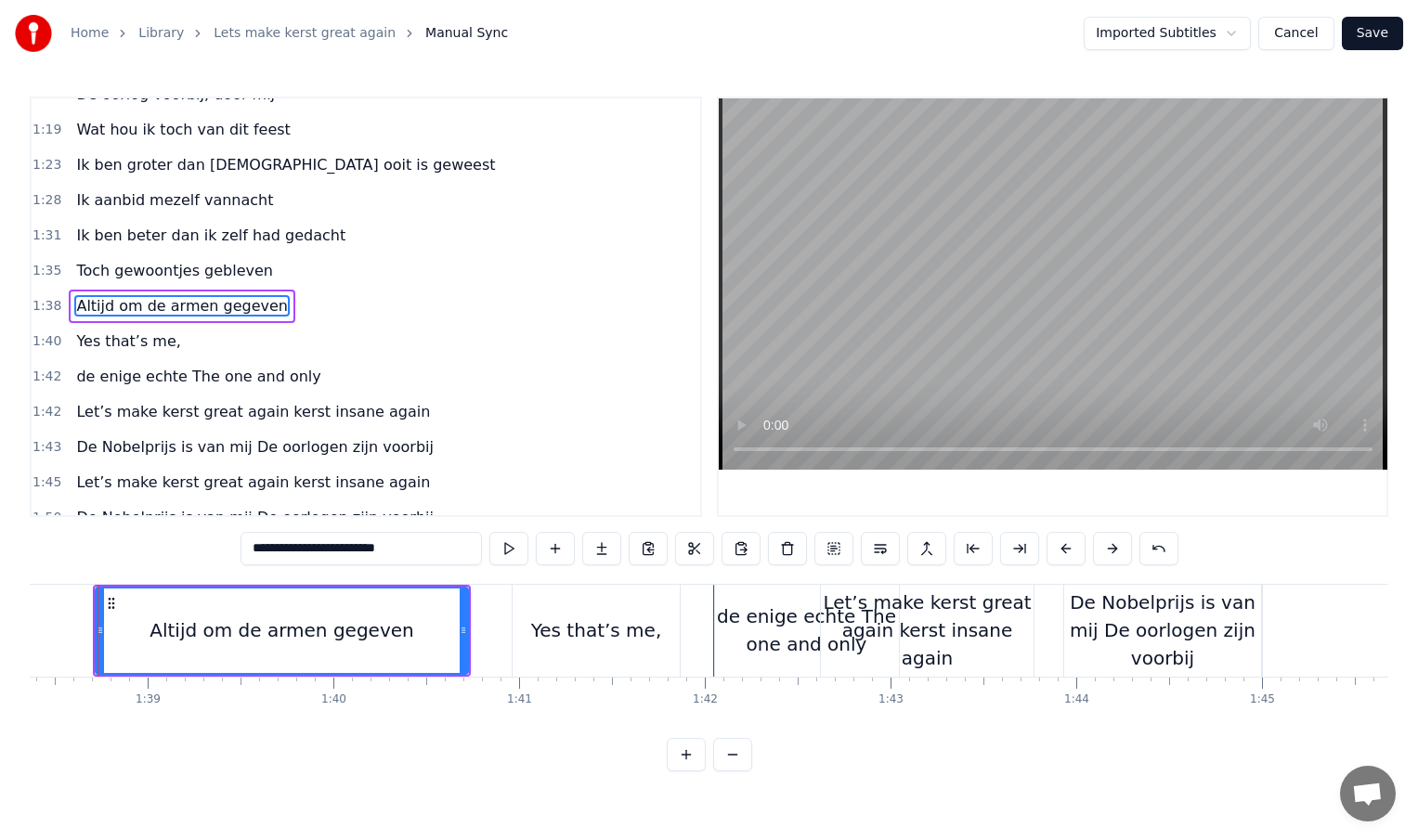
scroll to position [0, 18243]
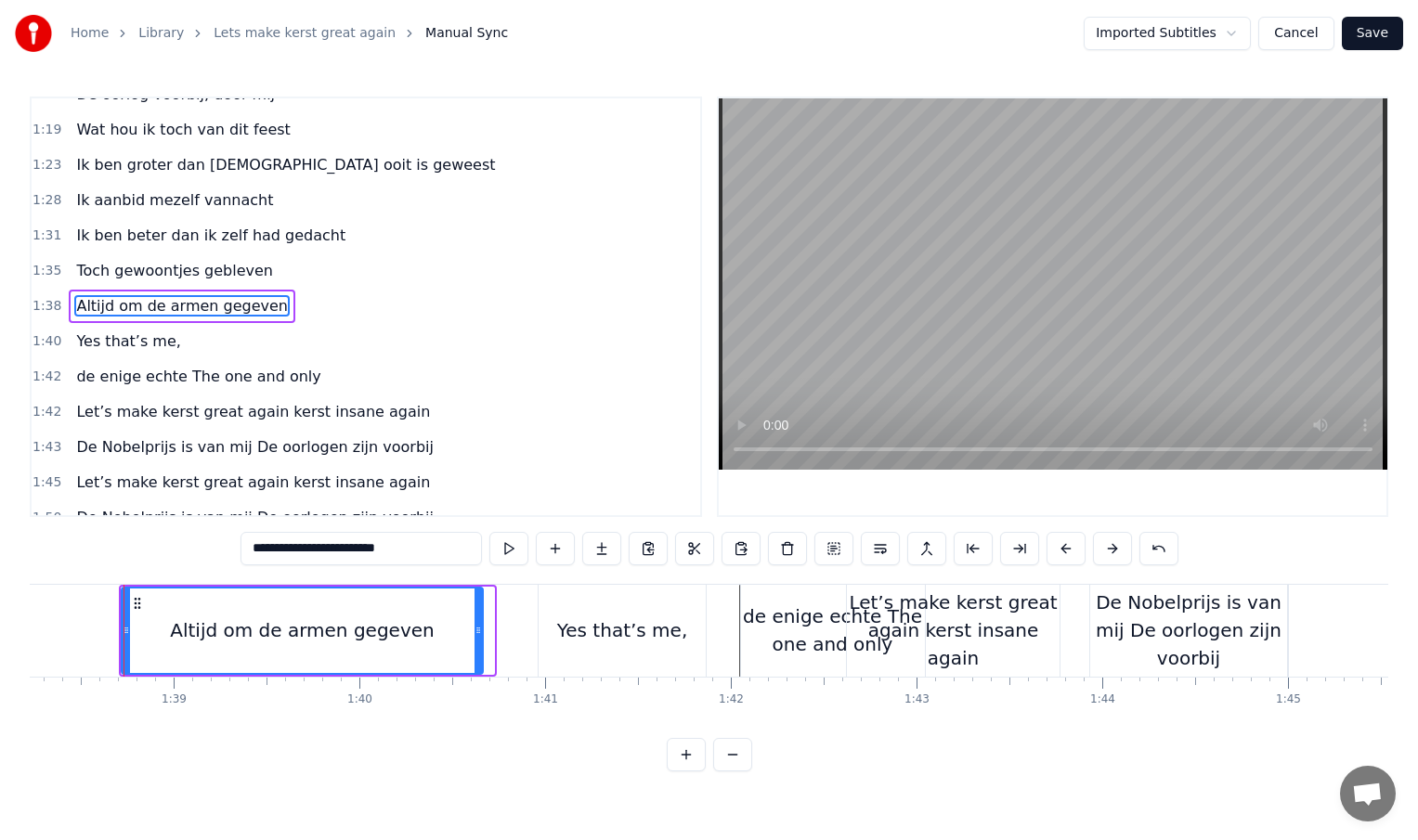
drag, startPoint x: 487, startPoint y: 630, endPoint x: 473, endPoint y: 630, distance: 14.0
click at [474, 630] on icon at bounding box center [478, 630] width 8 height 15
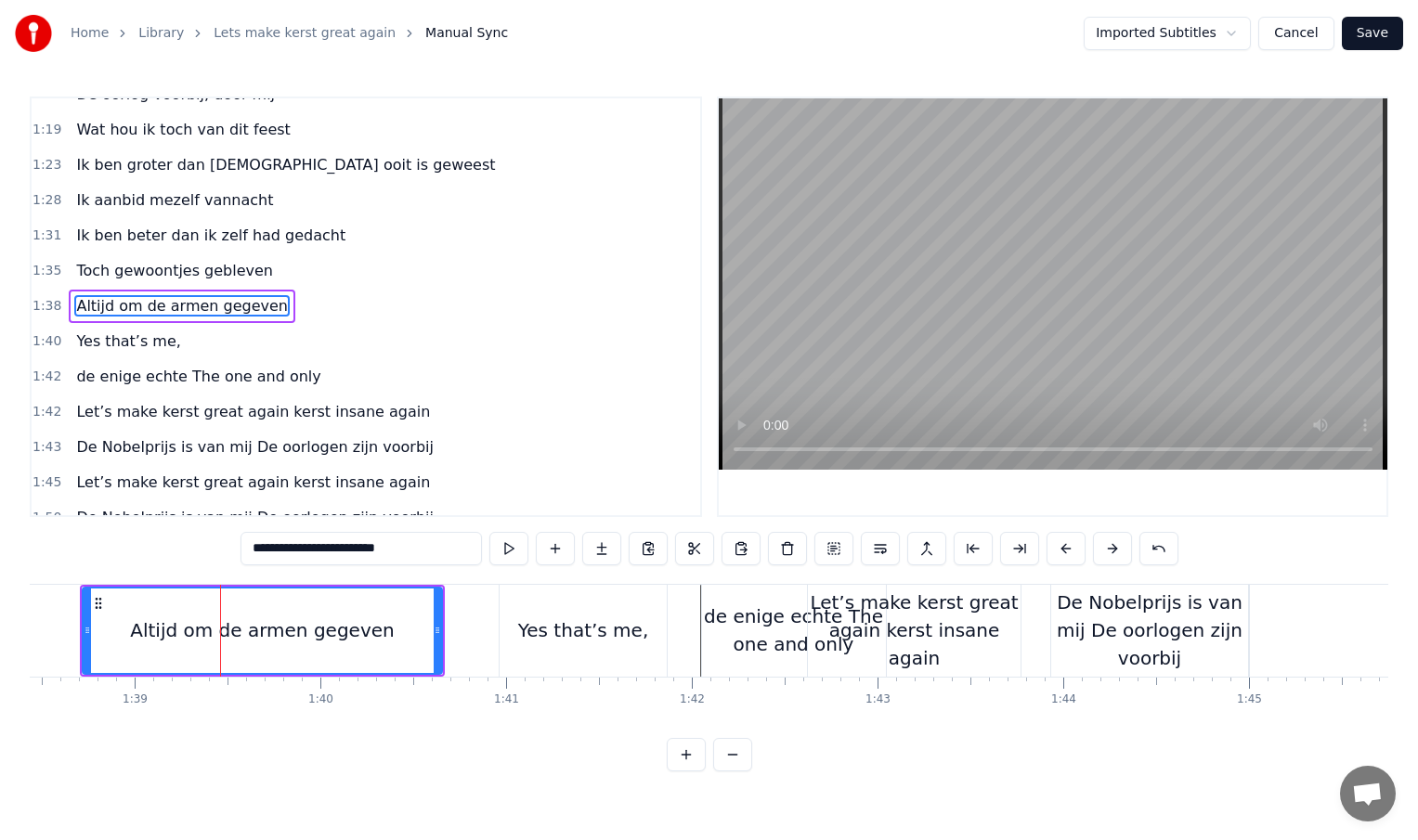
scroll to position [0, 18268]
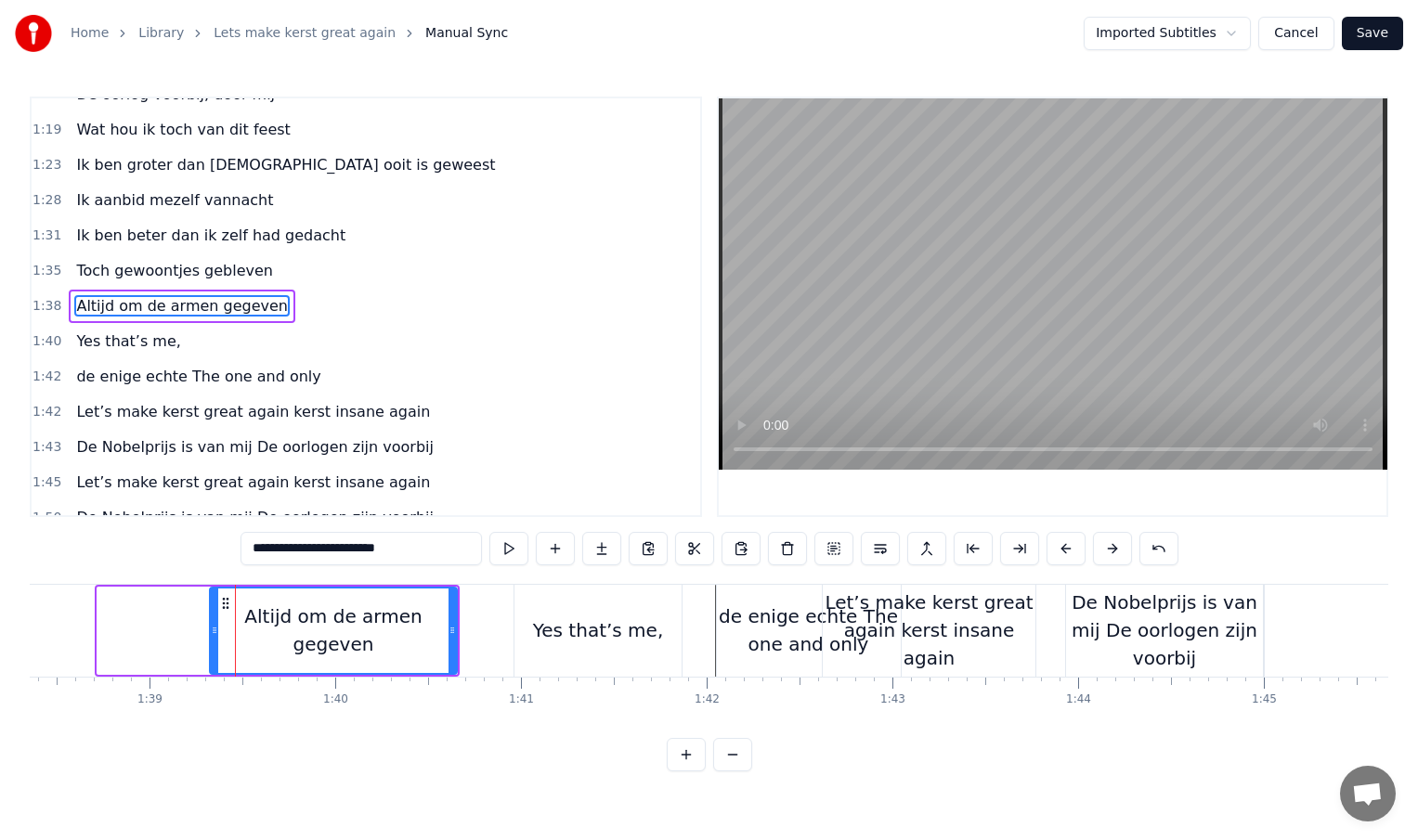
drag, startPoint x: 103, startPoint y: 631, endPoint x: 215, endPoint y: 630, distance: 112.0
click at [215, 630] on icon at bounding box center [215, 630] width 8 height 15
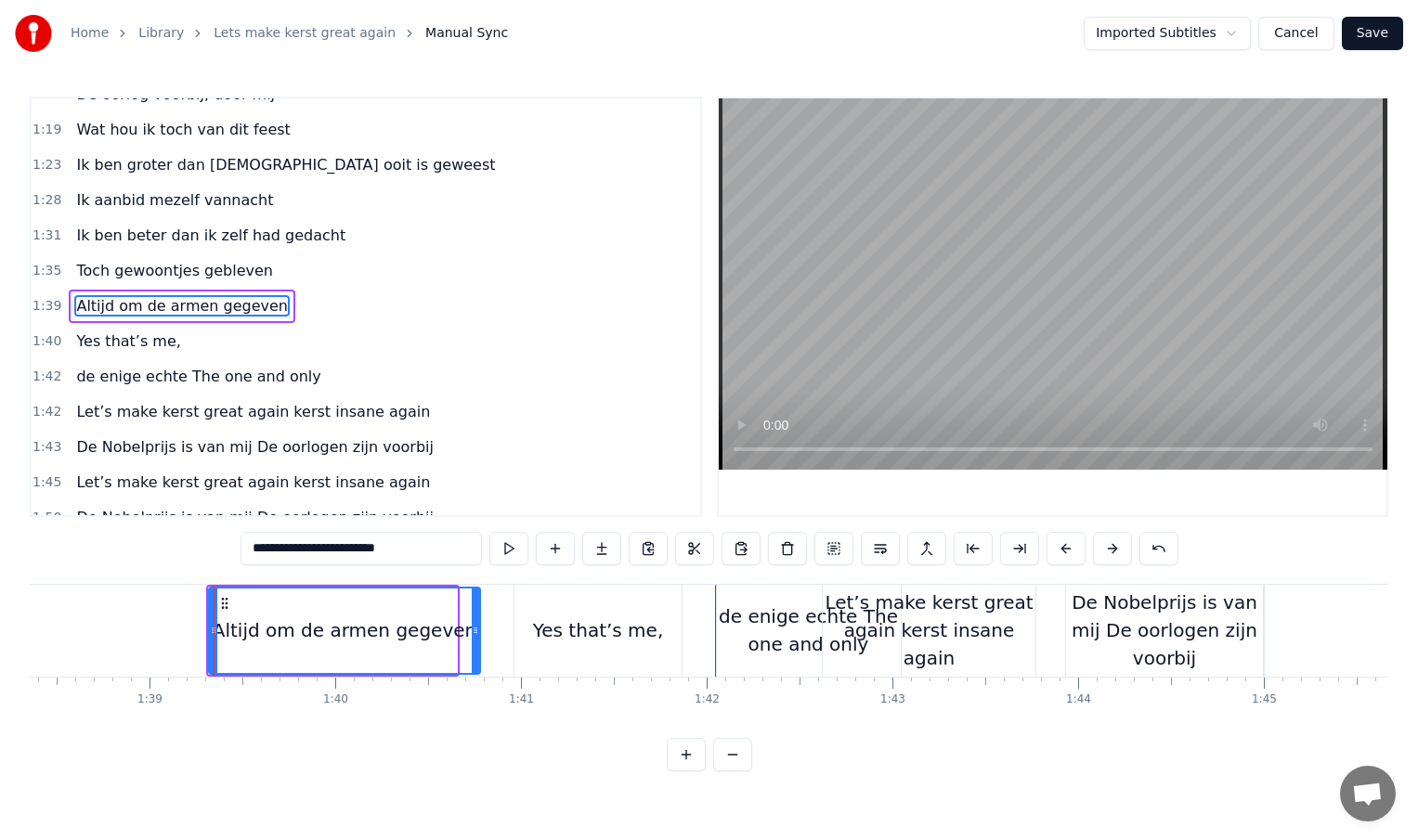
drag, startPoint x: 454, startPoint y: 634, endPoint x: 480, endPoint y: 634, distance: 26.0
click at [479, 634] on icon at bounding box center [475, 630] width 8 height 15
click at [354, 637] on div "Altijd om de armen gegeven" at bounding box center [346, 630] width 263 height 28
click at [517, 632] on div "Yes that’s me," at bounding box center [598, 630] width 167 height 92
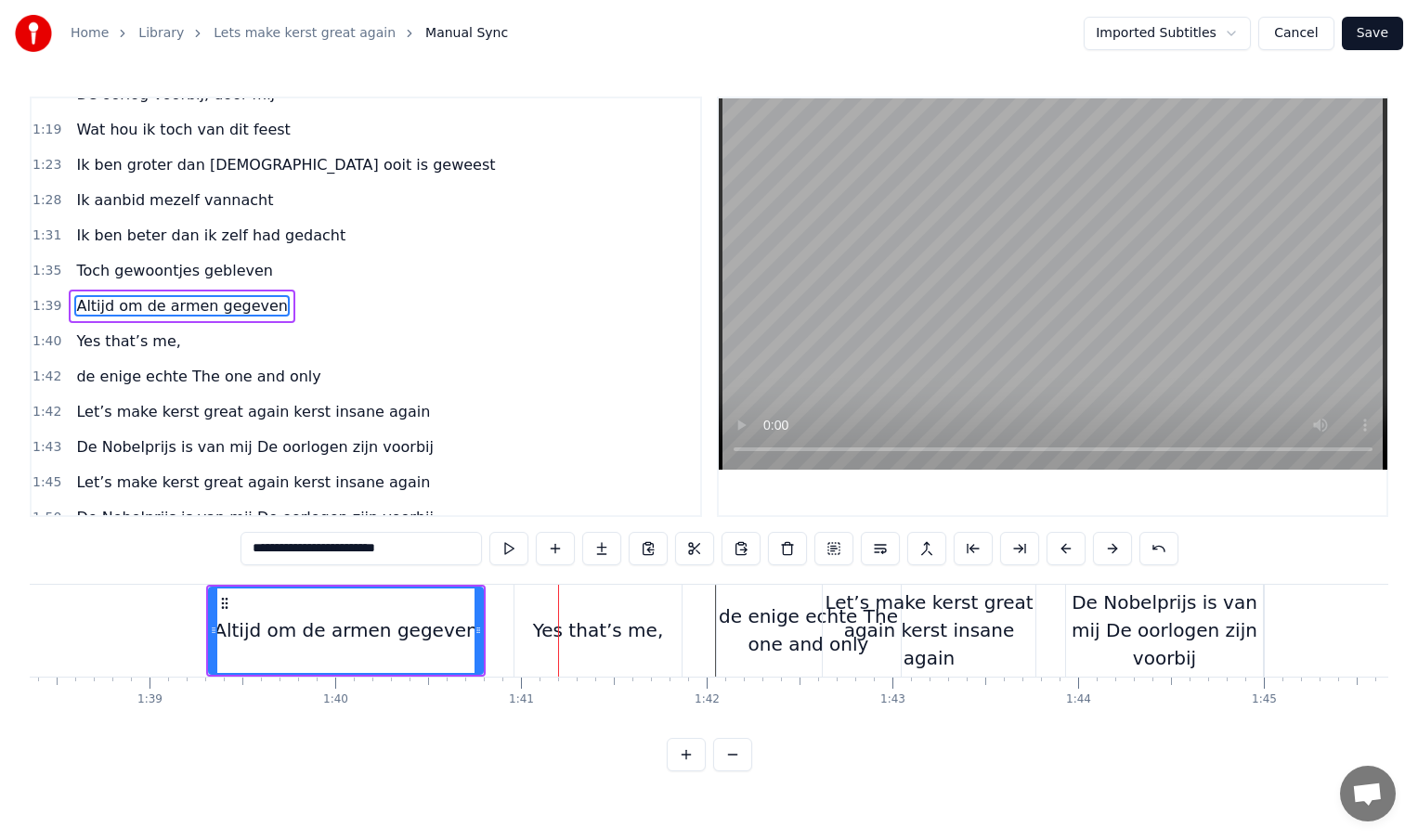
type input "**********"
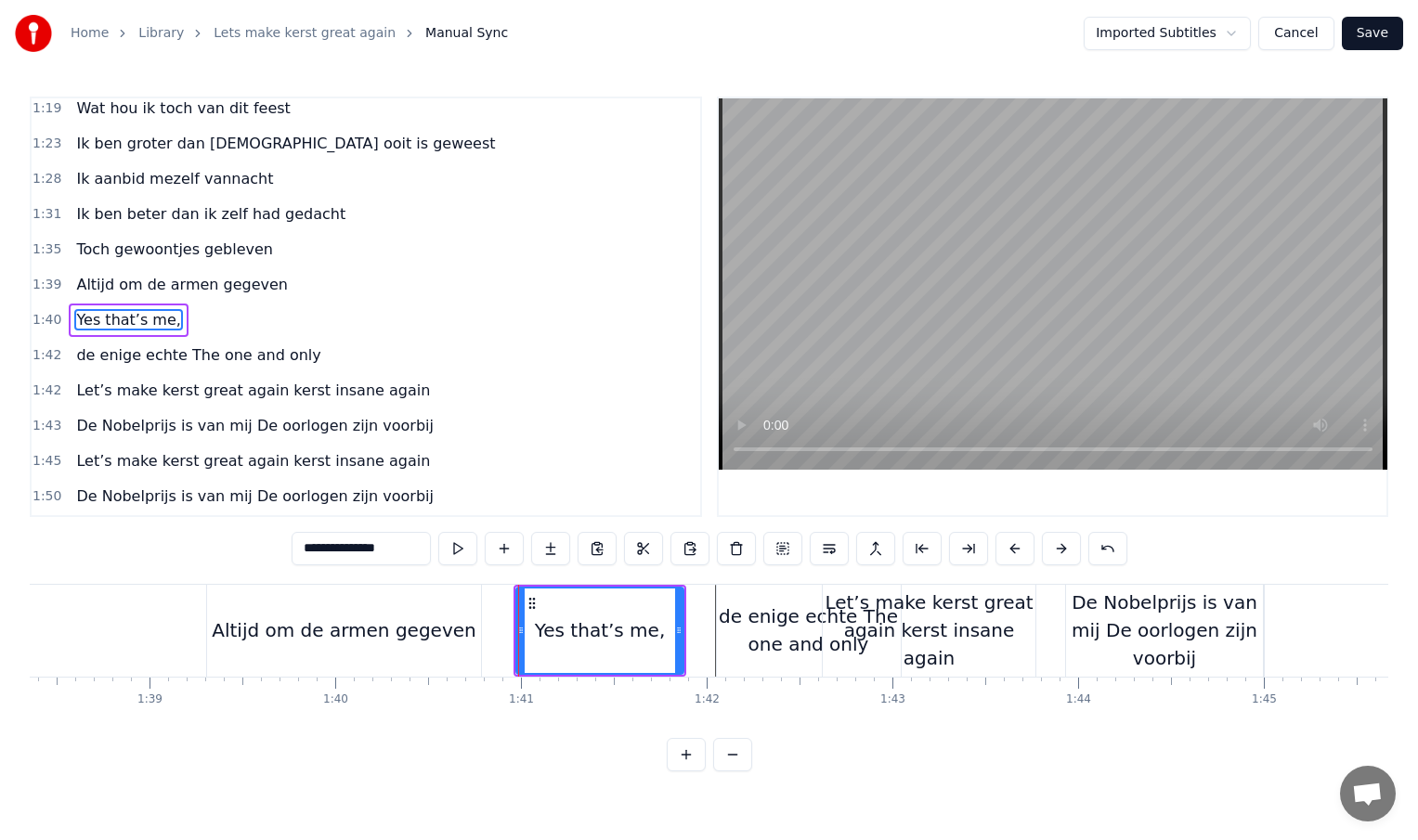
scroll to position [480, 0]
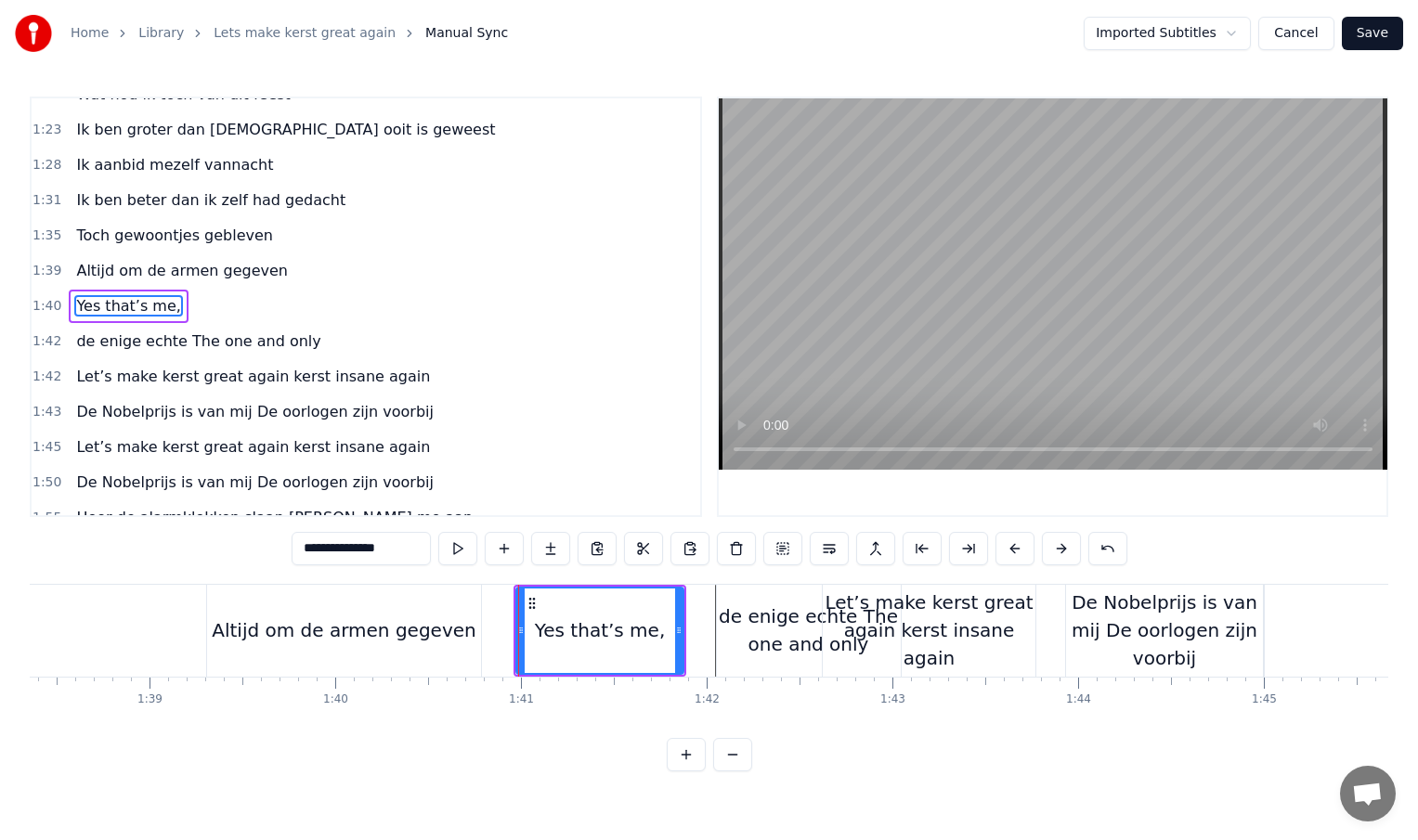
drag, startPoint x: 517, startPoint y: 631, endPoint x: 542, endPoint y: 631, distance: 25.0
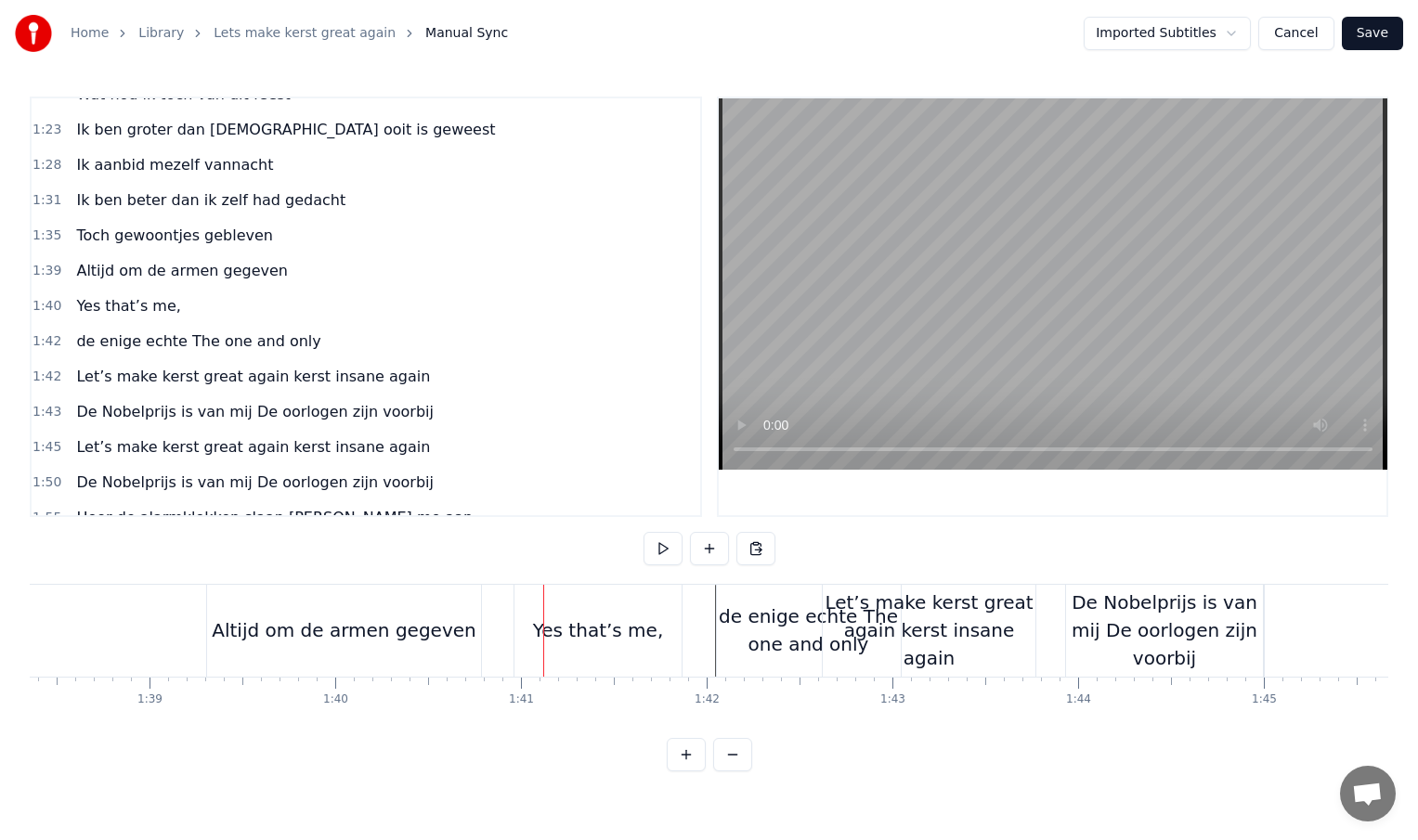
click at [552, 631] on div "Yes that’s me," at bounding box center [598, 630] width 131 height 28
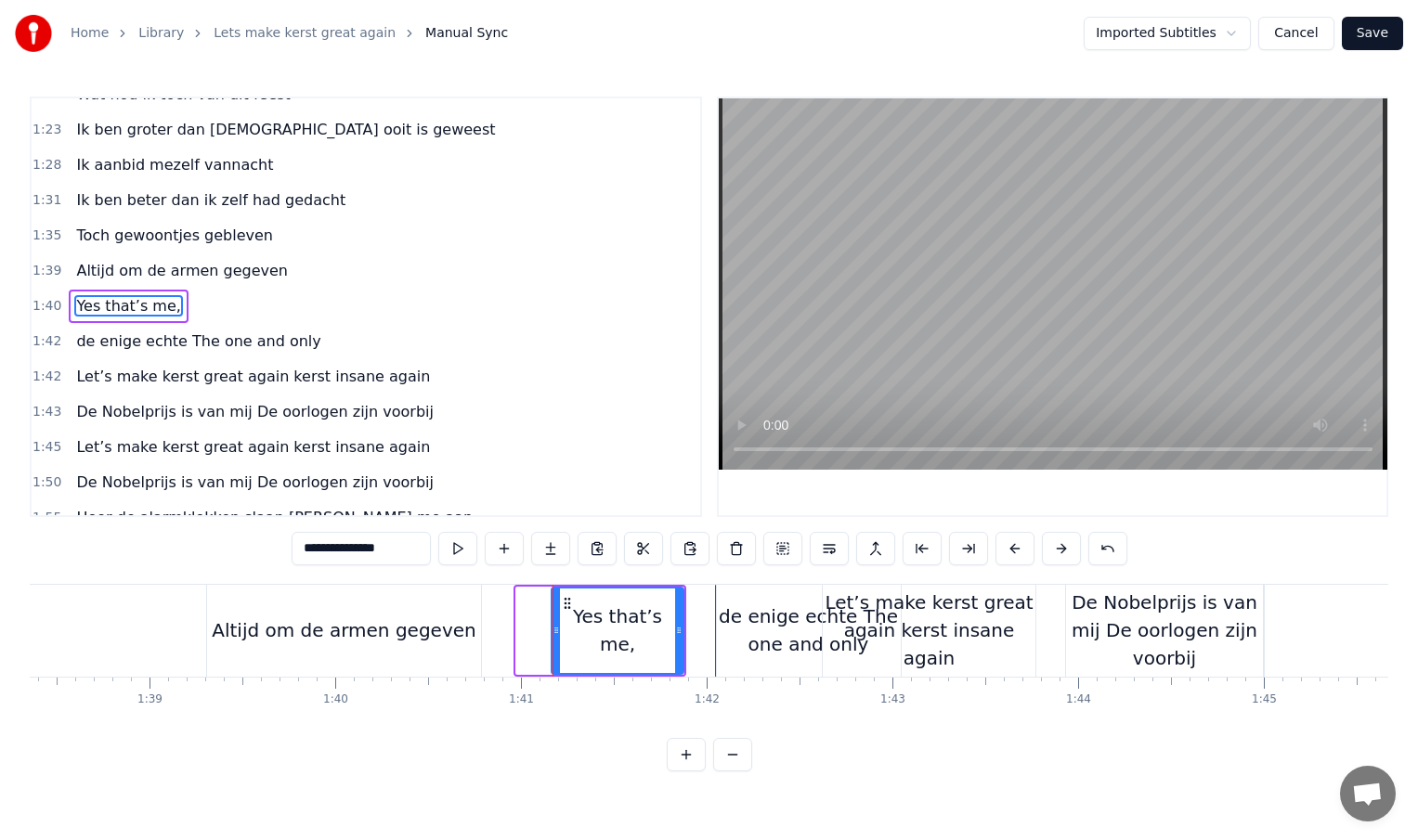
drag, startPoint x: 521, startPoint y: 632, endPoint x: 557, endPoint y: 632, distance: 36.0
click at [558, 632] on circle at bounding box center [558, 632] width 1 height 1
click at [1132, 626] on div "De Nobelprijs is van mij De oorlogen zijn voorbij" at bounding box center [1163, 630] width 196 height 83
type input "**********"
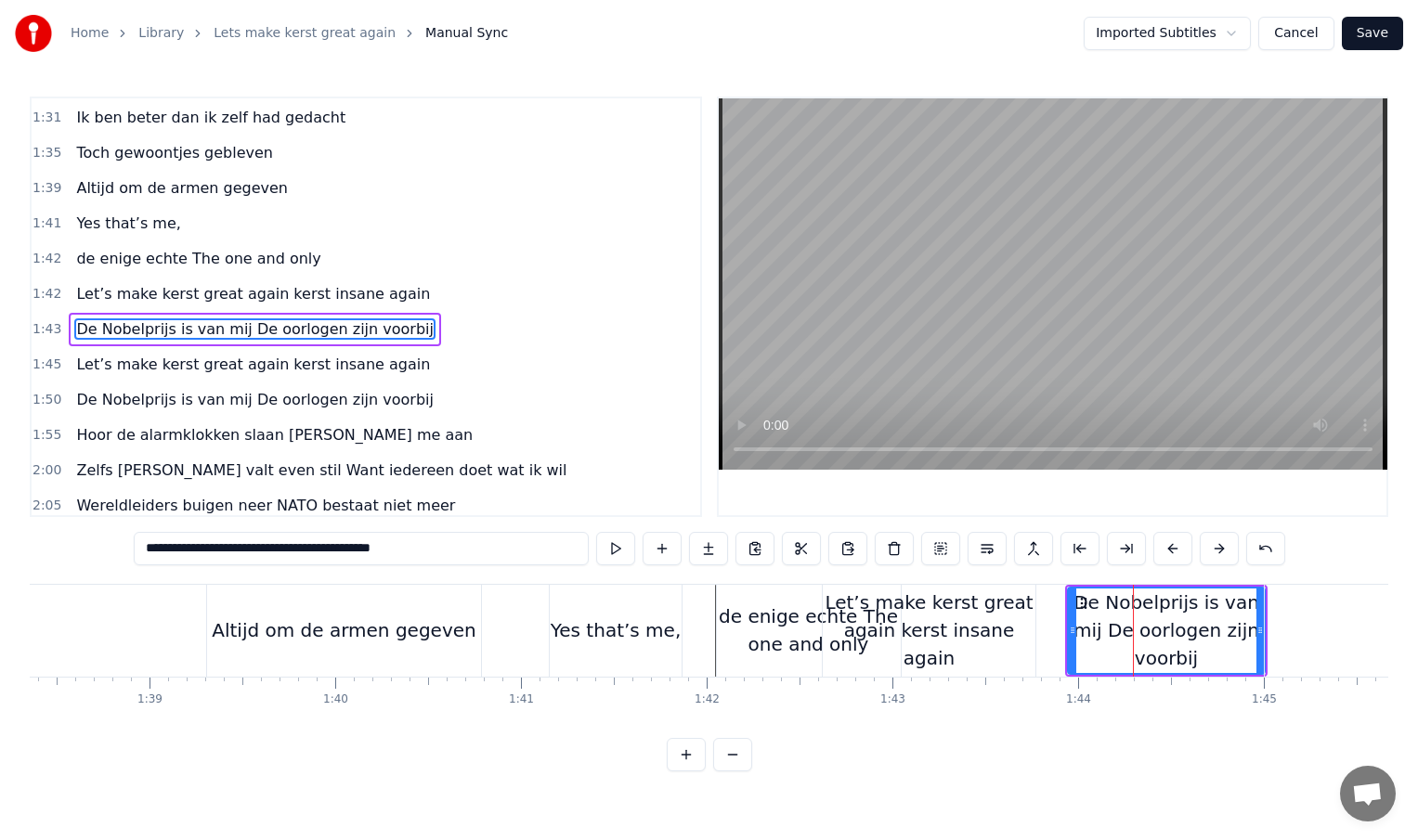
scroll to position [585, 0]
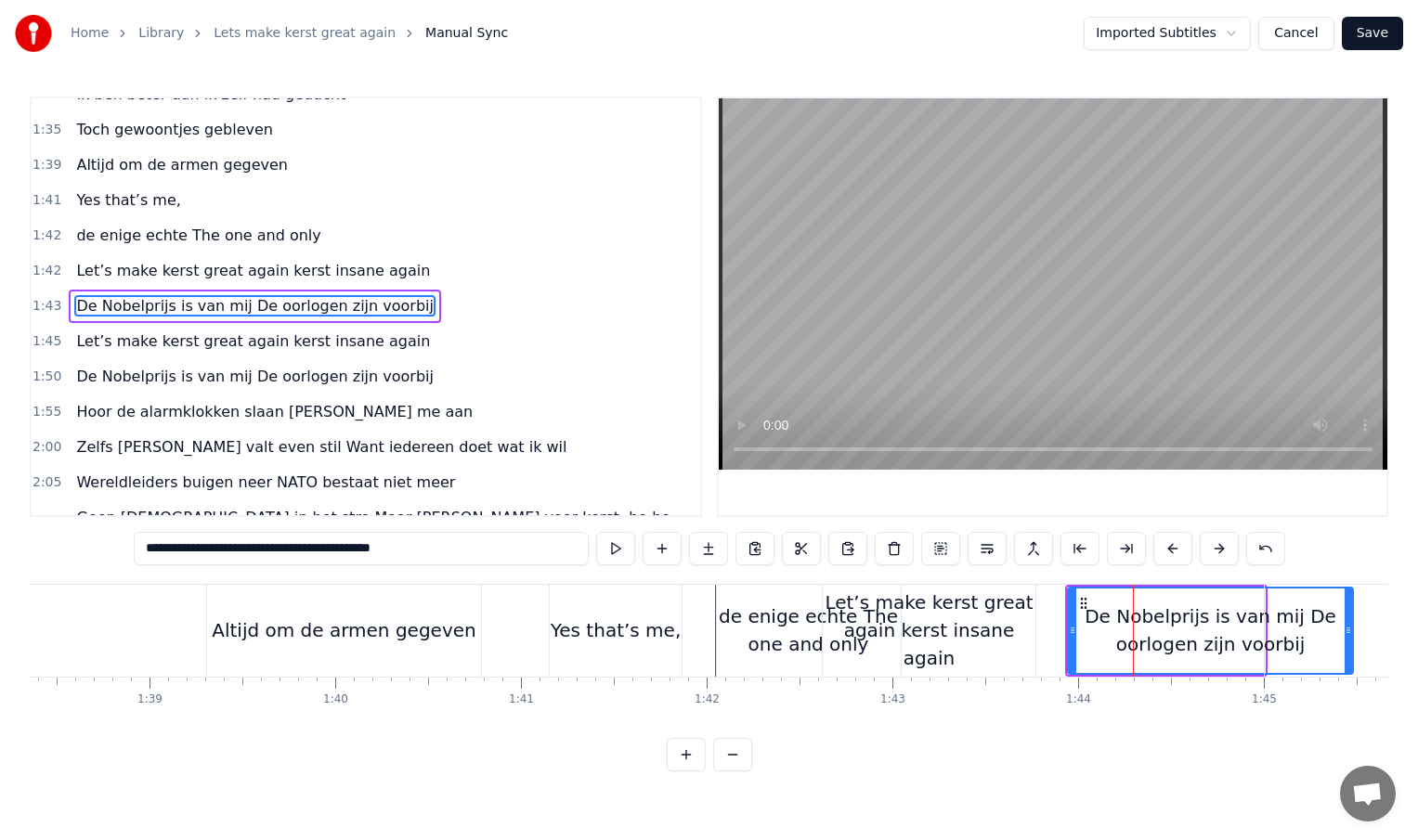
drag, startPoint x: 1261, startPoint y: 632, endPoint x: 1352, endPoint y: 631, distance: 91.0
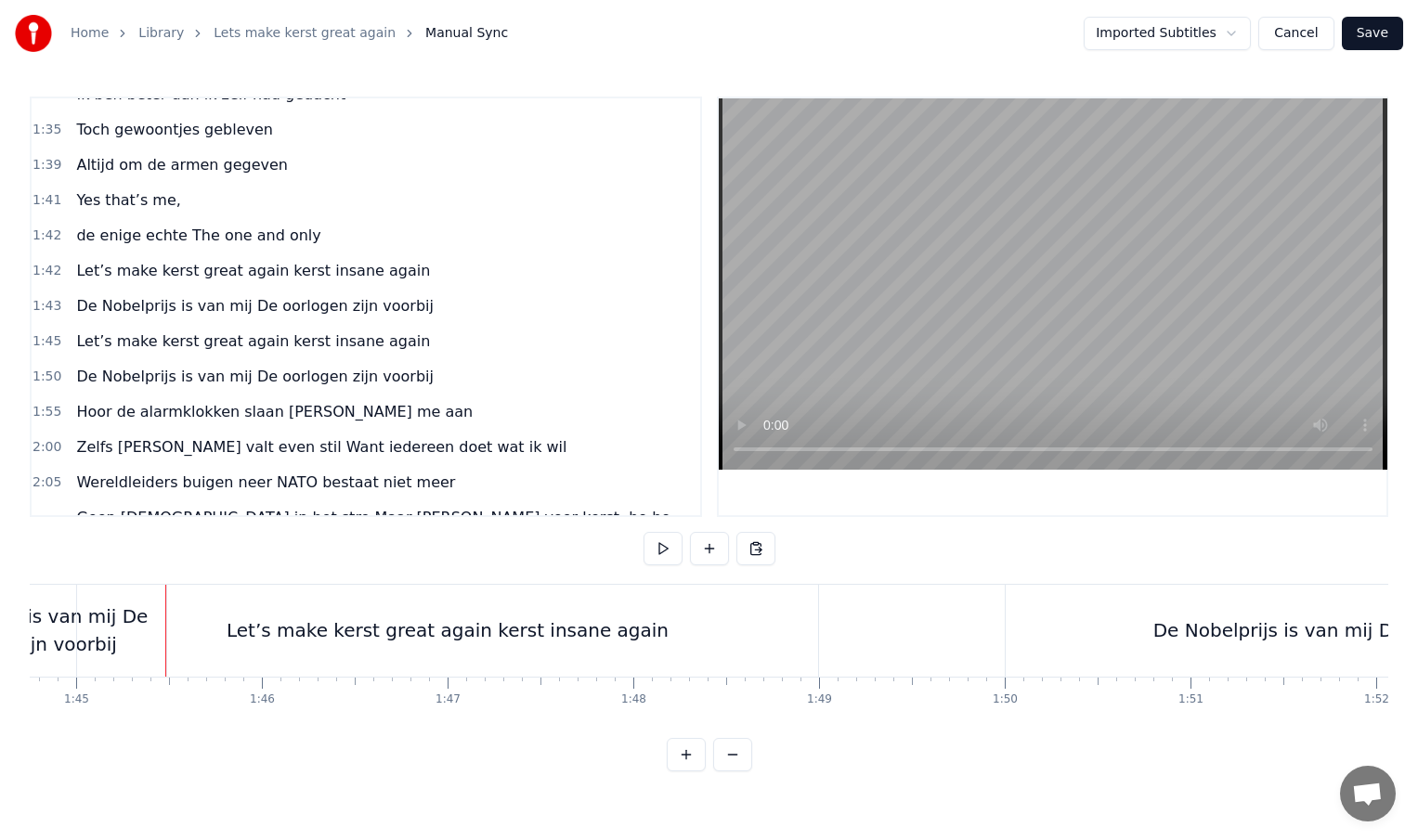
scroll to position [0, 19498]
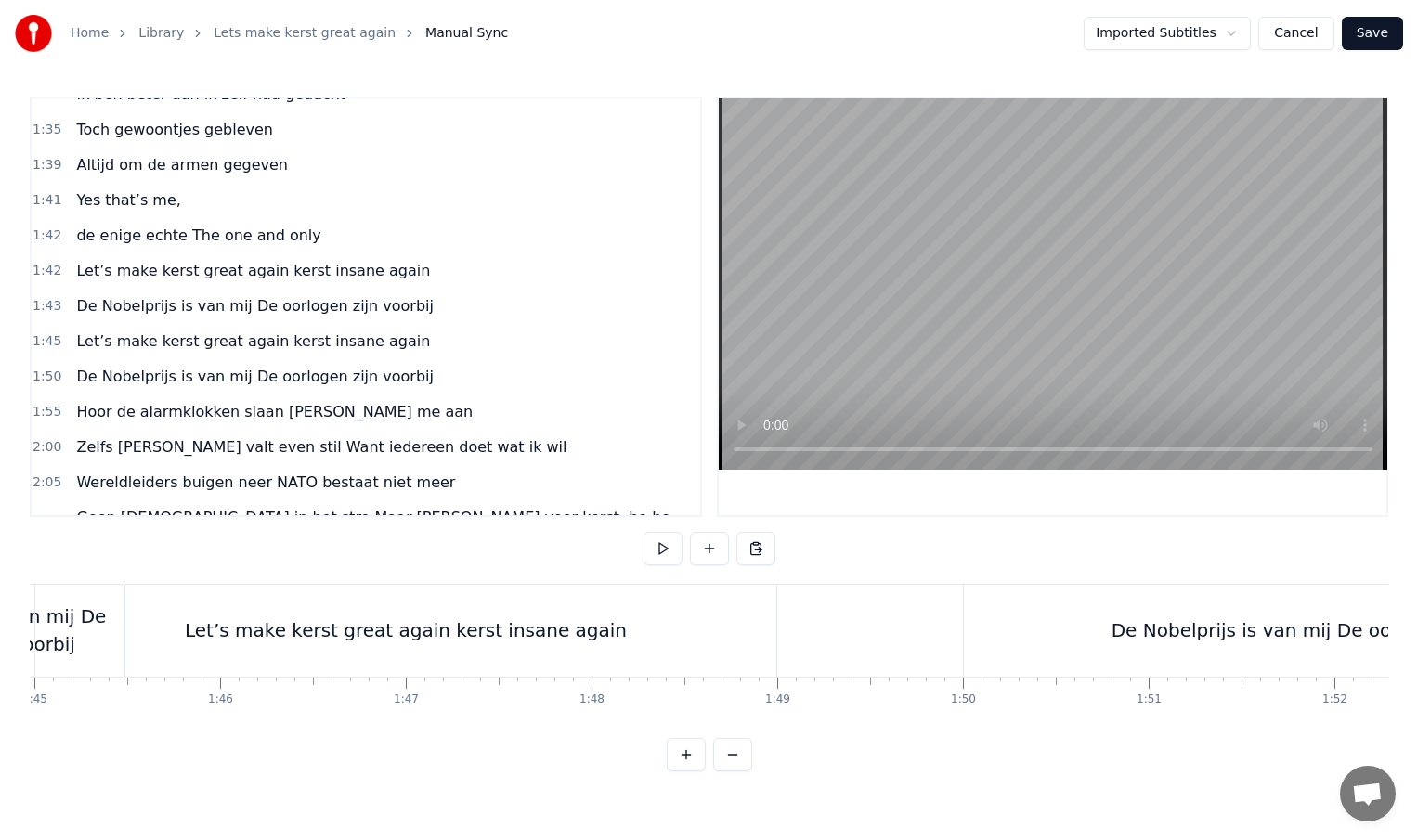
click at [613, 660] on div "Let’s make kerst great again kerst insane again" at bounding box center [406, 630] width 741 height 92
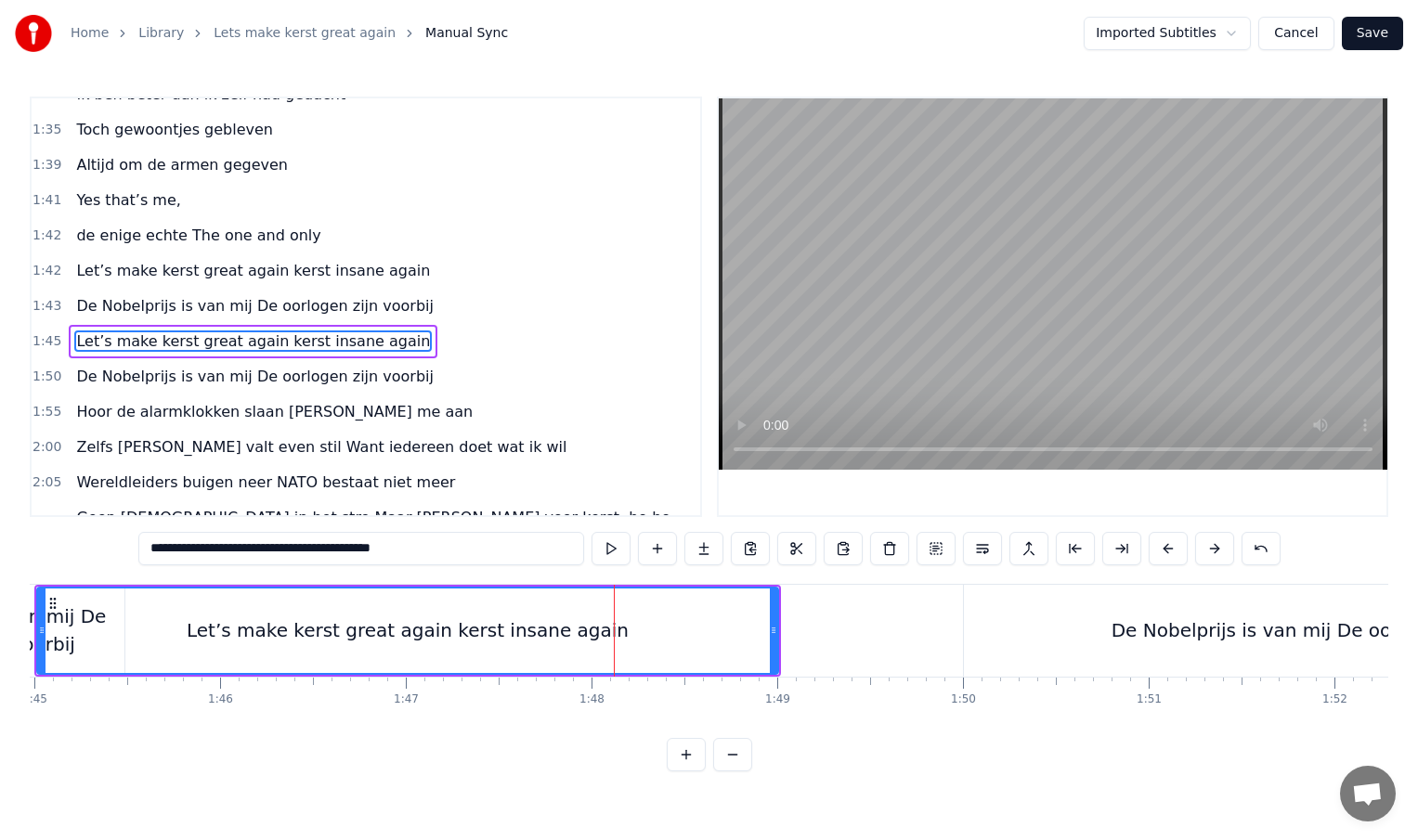
scroll to position [621, 0]
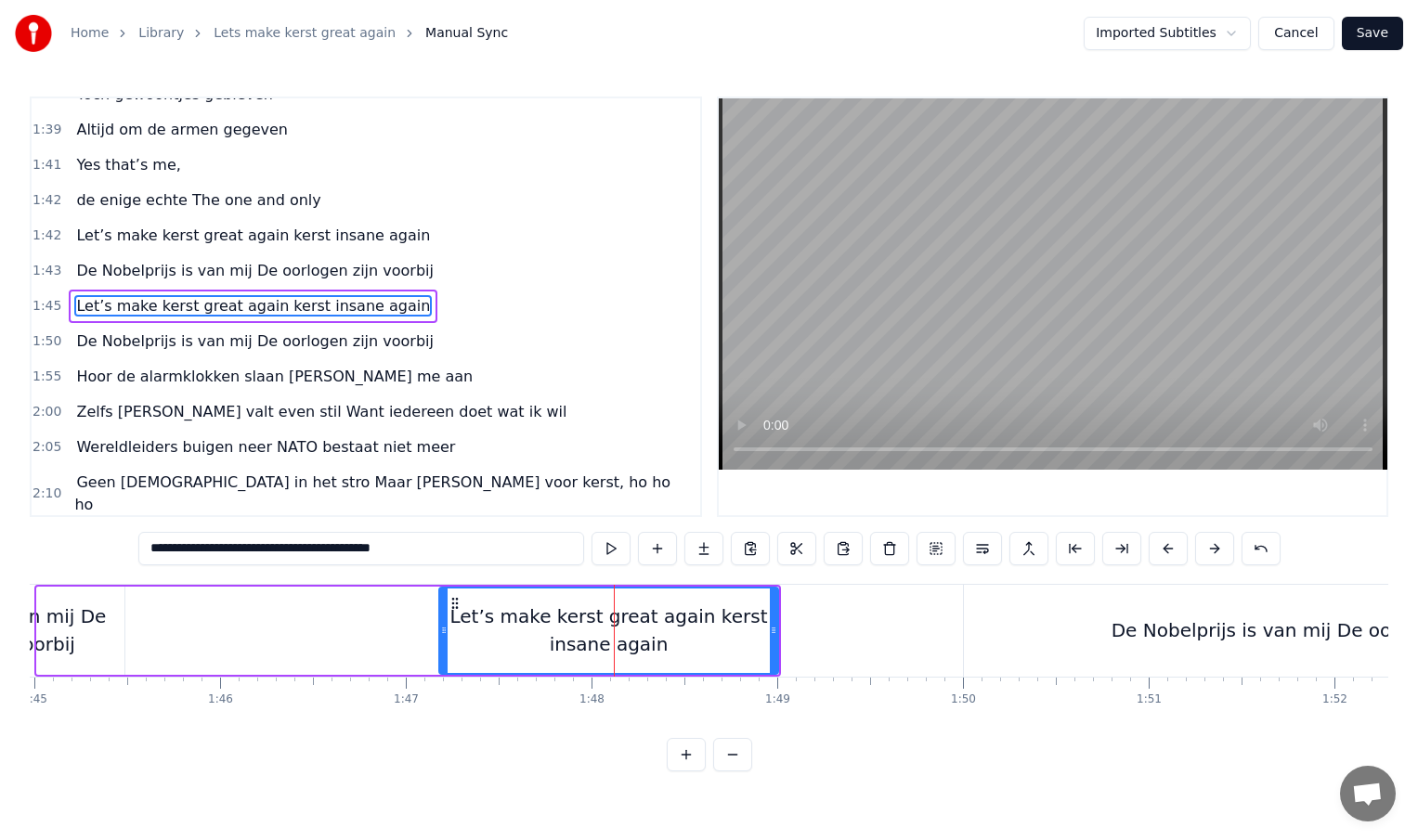
drag, startPoint x: 41, startPoint y: 637, endPoint x: 443, endPoint y: 638, distance: 402.0
click at [443, 638] on div at bounding box center [444, 630] width 8 height 84
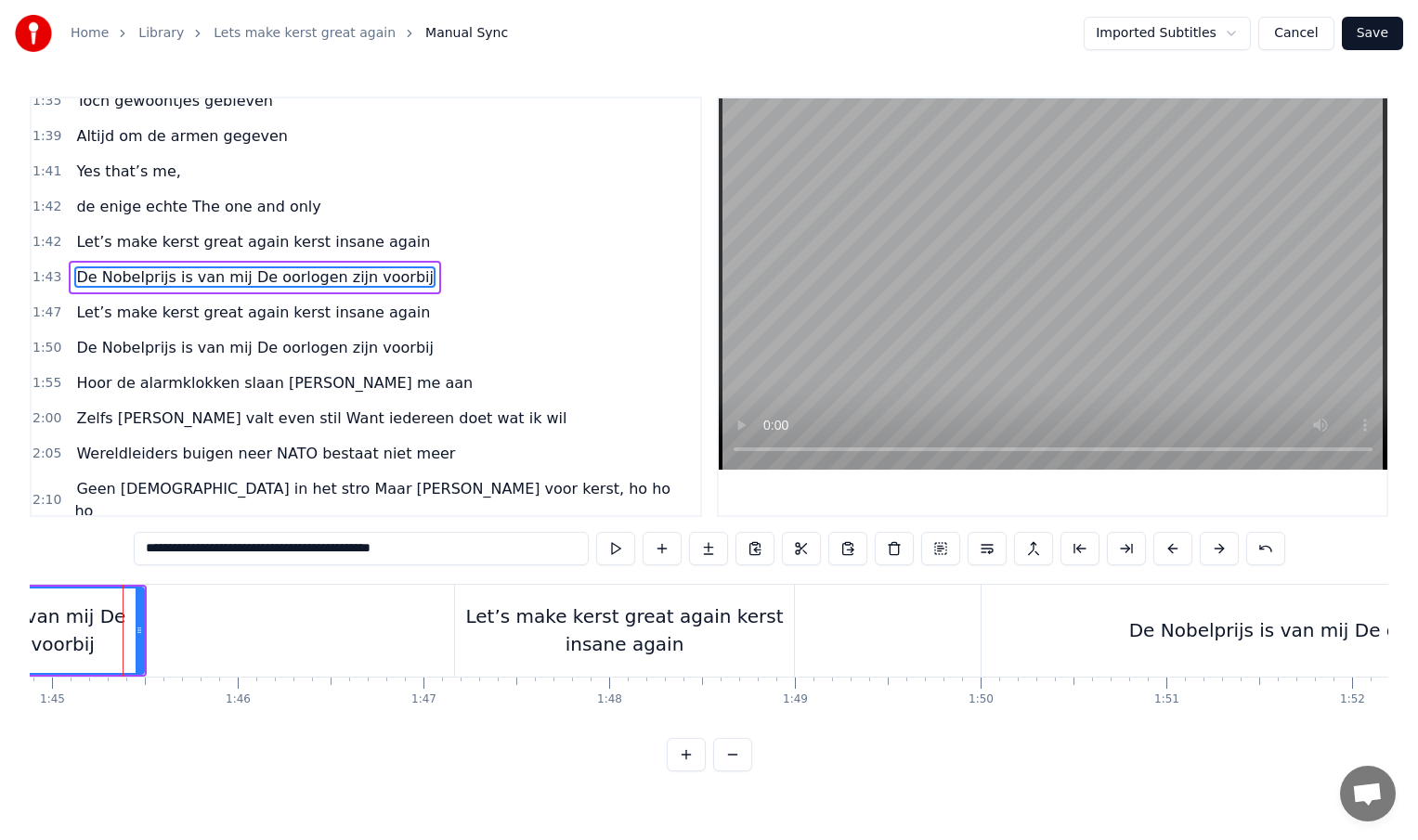
scroll to position [0, 19478]
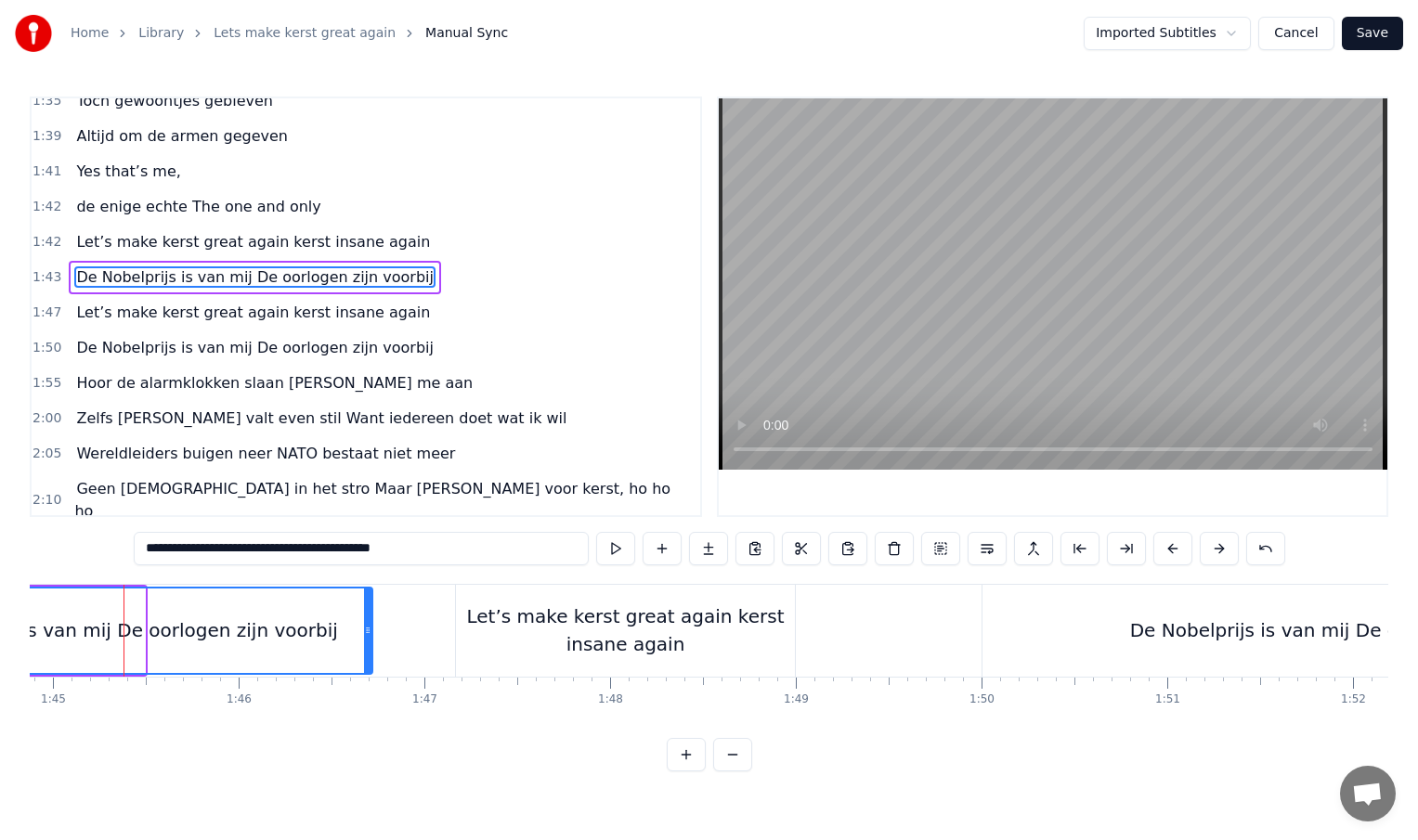
drag, startPoint x: 138, startPoint y: 629, endPoint x: 382, endPoint y: 631, distance: 244.0
click at [372, 631] on icon at bounding box center [368, 630] width 8 height 15
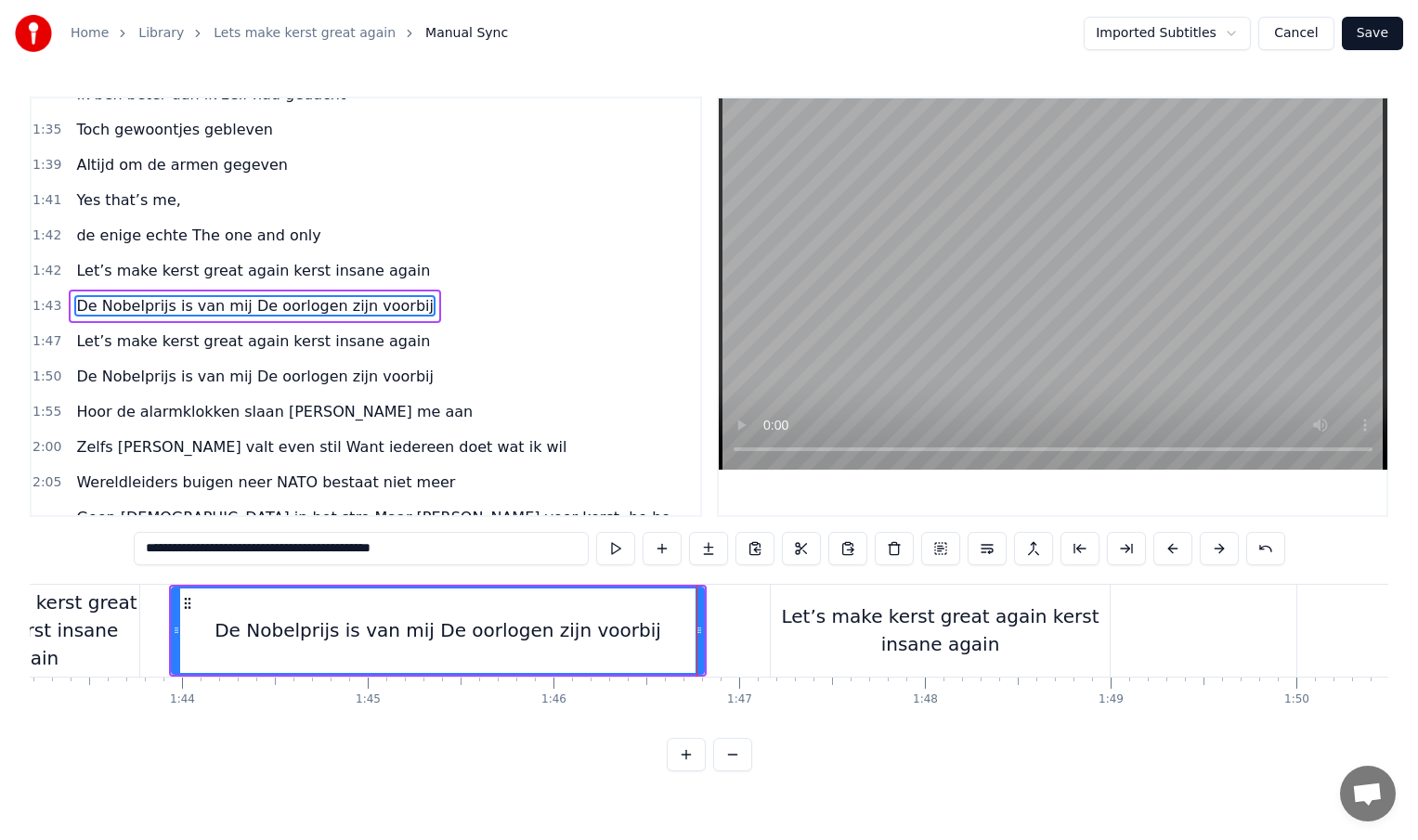
scroll to position [0, 19139]
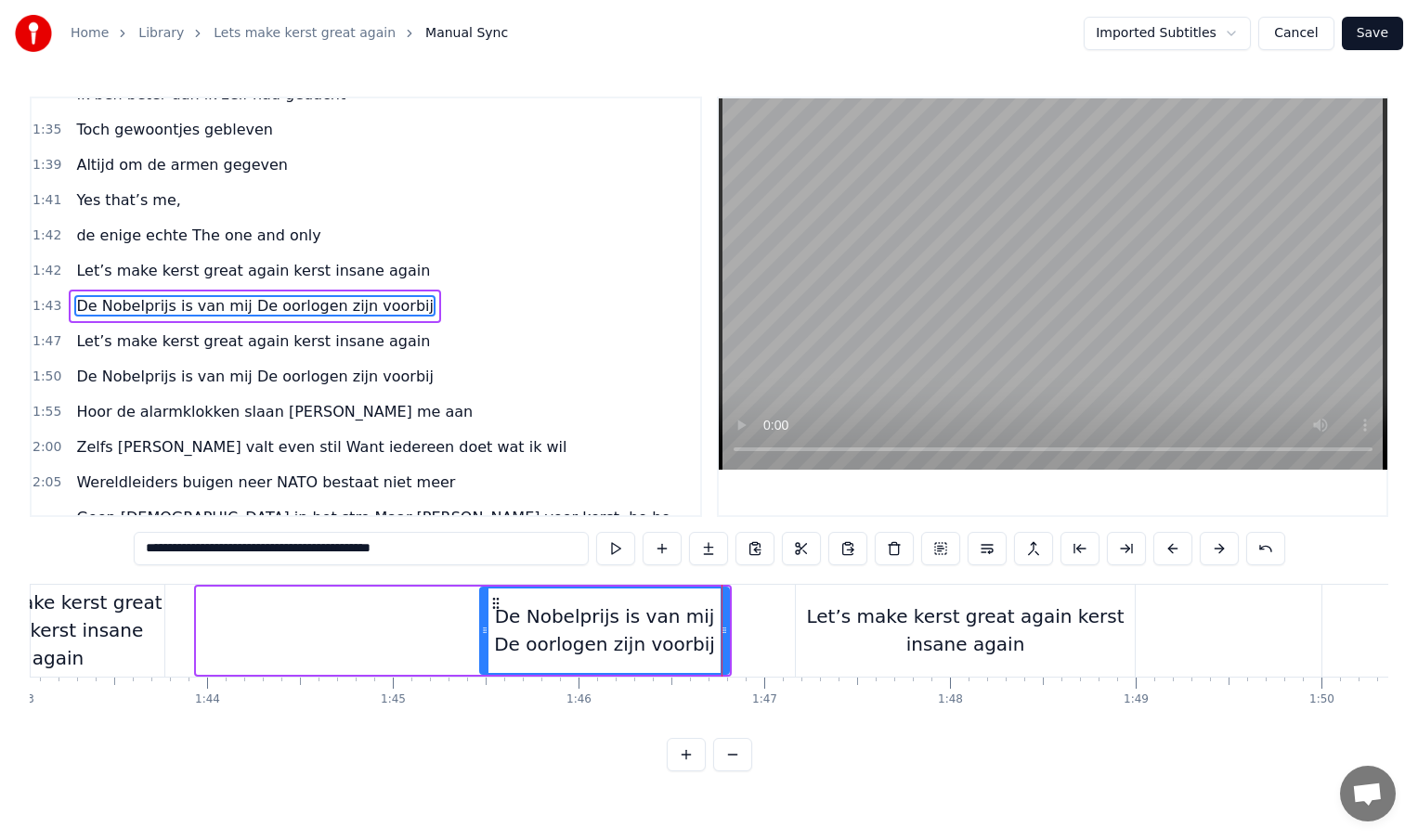
drag, startPoint x: 201, startPoint y: 632, endPoint x: 484, endPoint y: 632, distance: 283.0
click at [484, 632] on icon at bounding box center [485, 630] width 8 height 15
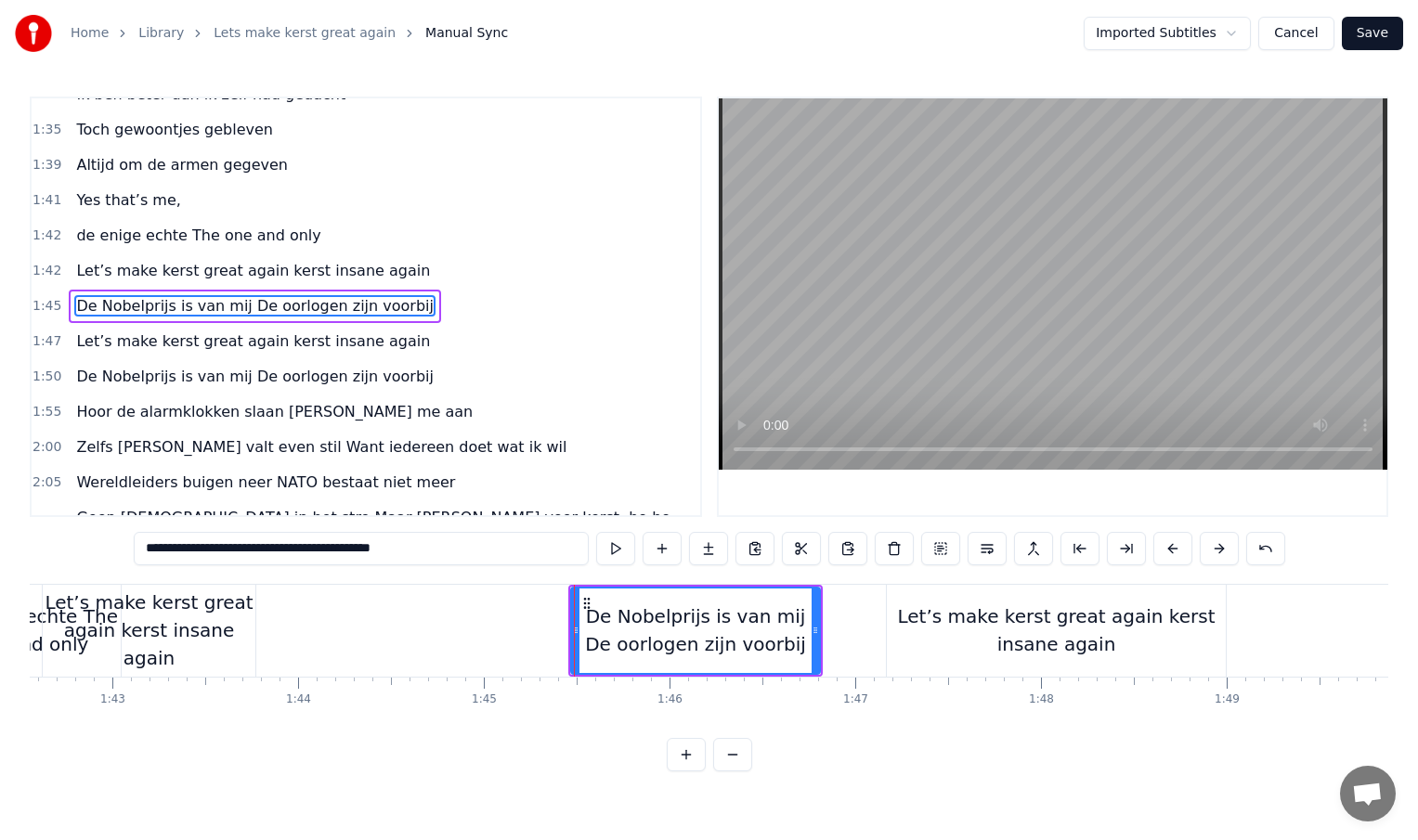
scroll to position [0, 19022]
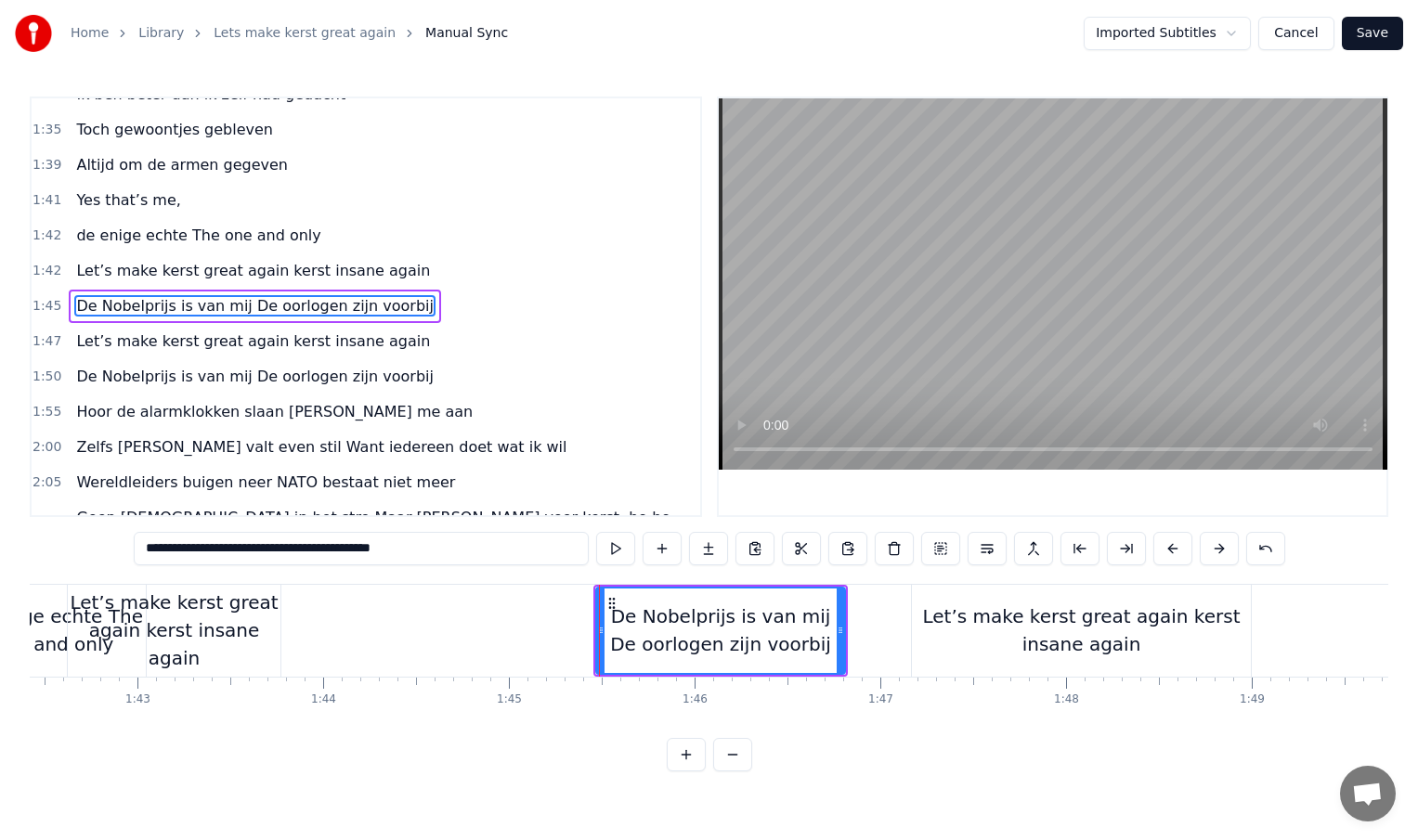
click at [241, 636] on div "Let’s make kerst great again kerst insane again" at bounding box center [174, 630] width 213 height 83
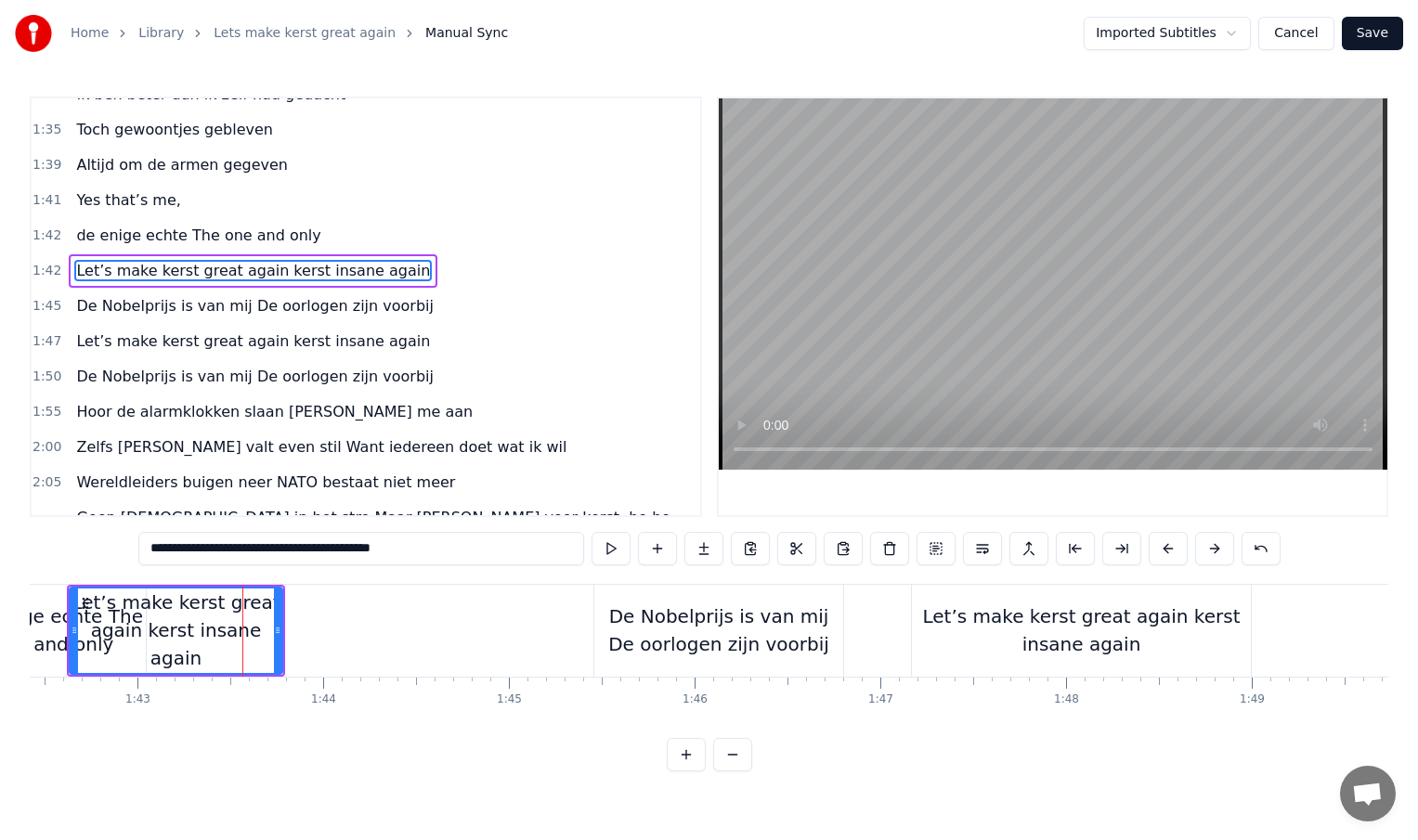
scroll to position [551, 0]
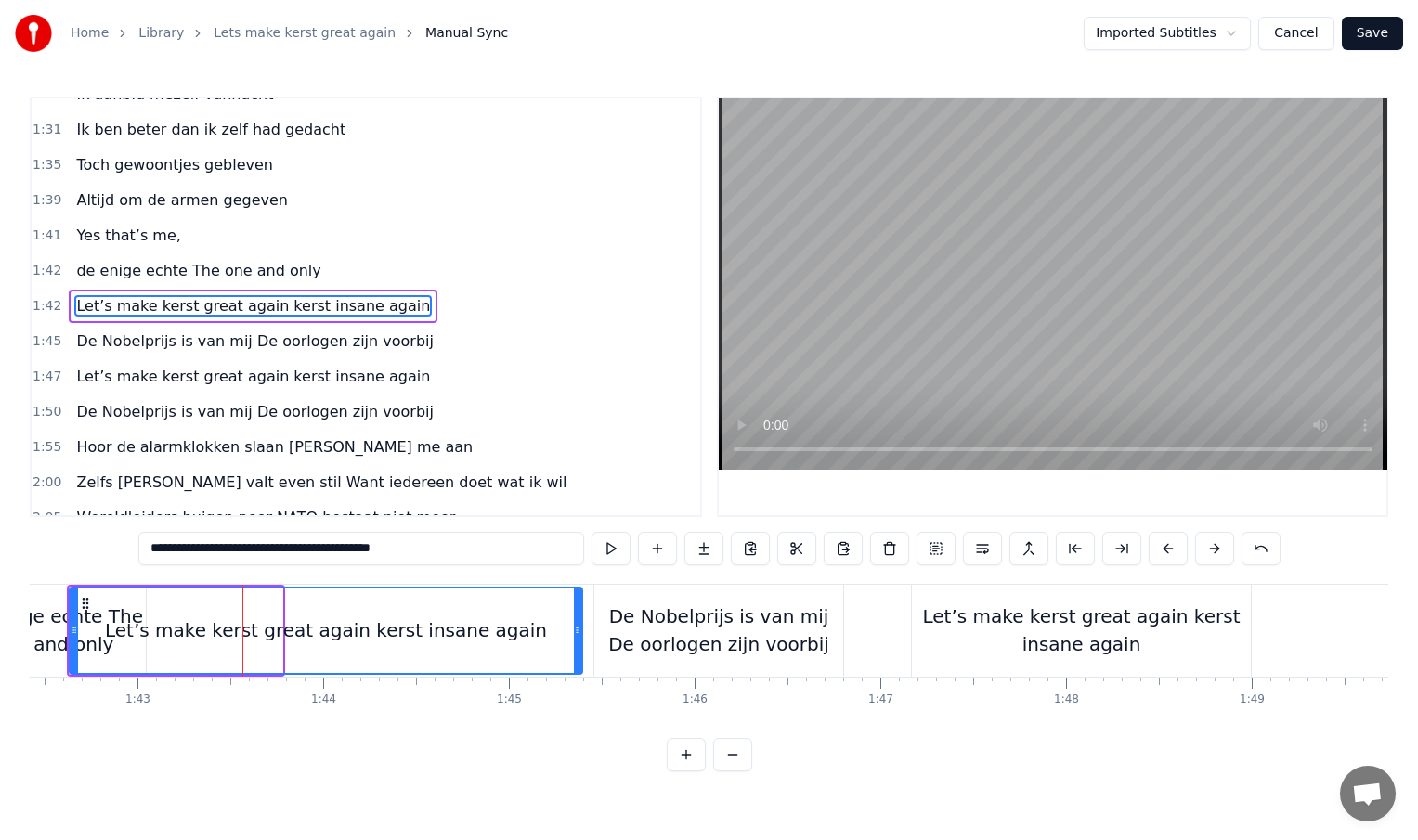
drag, startPoint x: 276, startPoint y: 633, endPoint x: 573, endPoint y: 633, distance: 297.0
click at [574, 633] on icon at bounding box center [578, 630] width 8 height 15
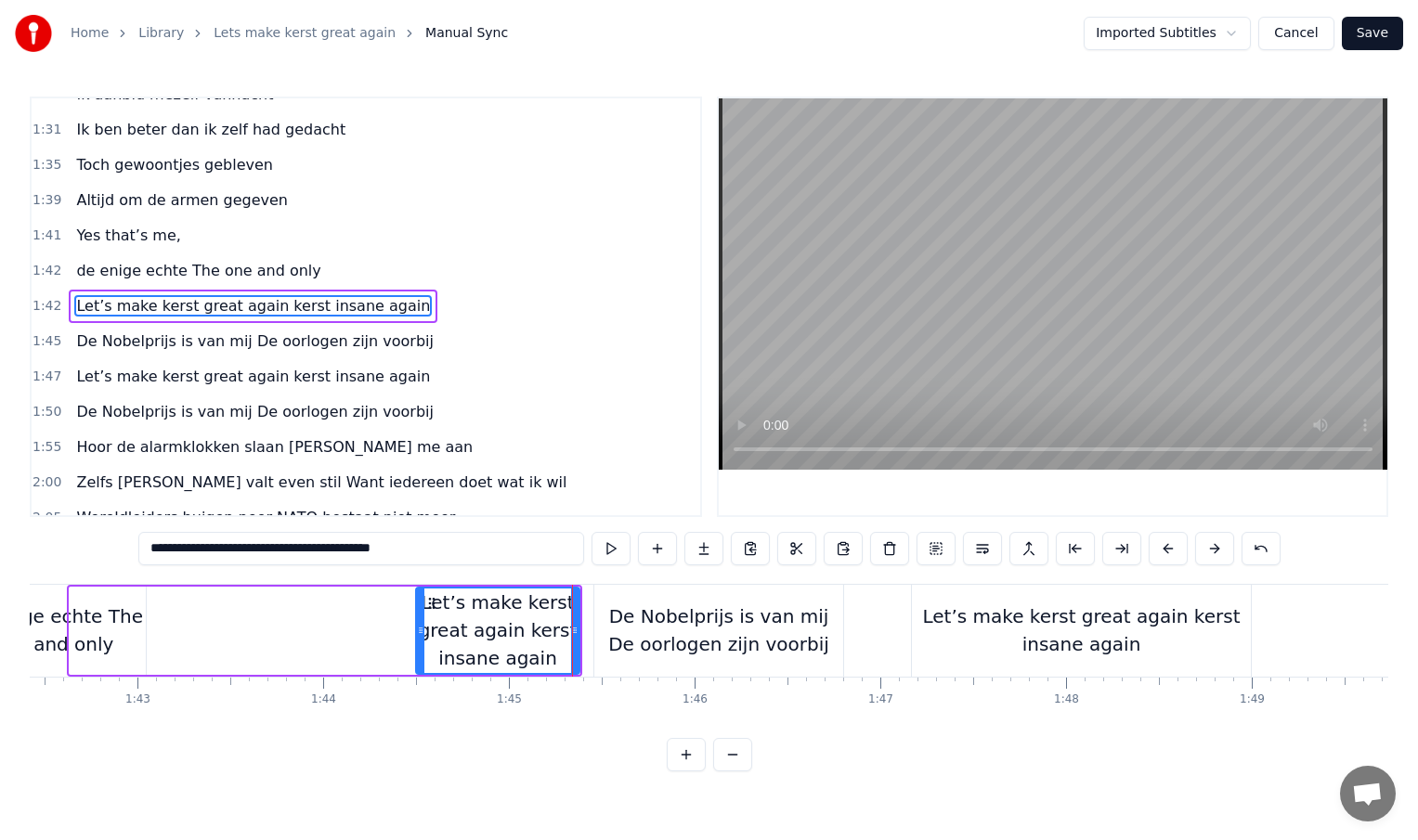
drag, startPoint x: 74, startPoint y: 630, endPoint x: 419, endPoint y: 632, distance: 345.0
click at [419, 632] on icon at bounding box center [421, 630] width 8 height 15
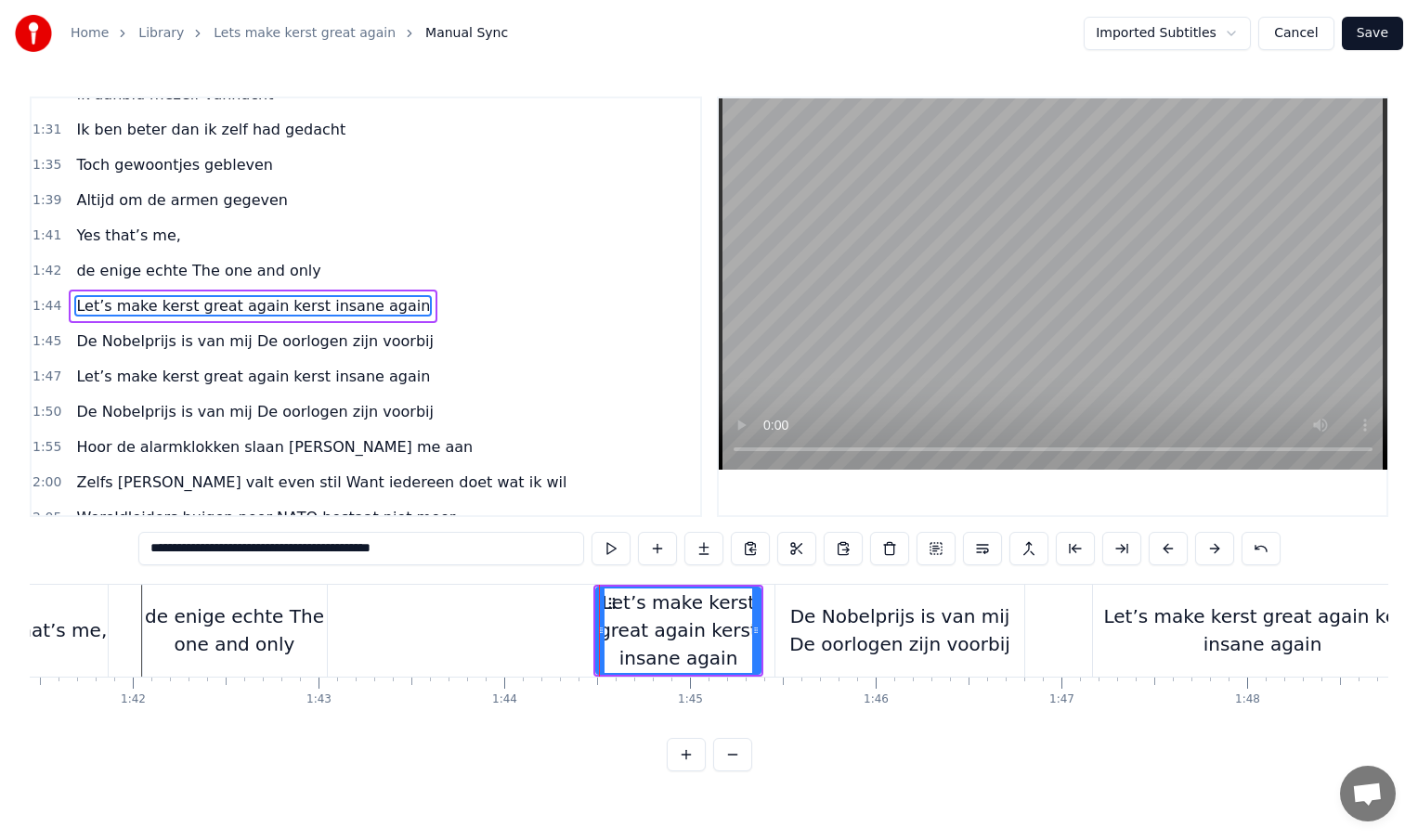
scroll to position [0, 18825]
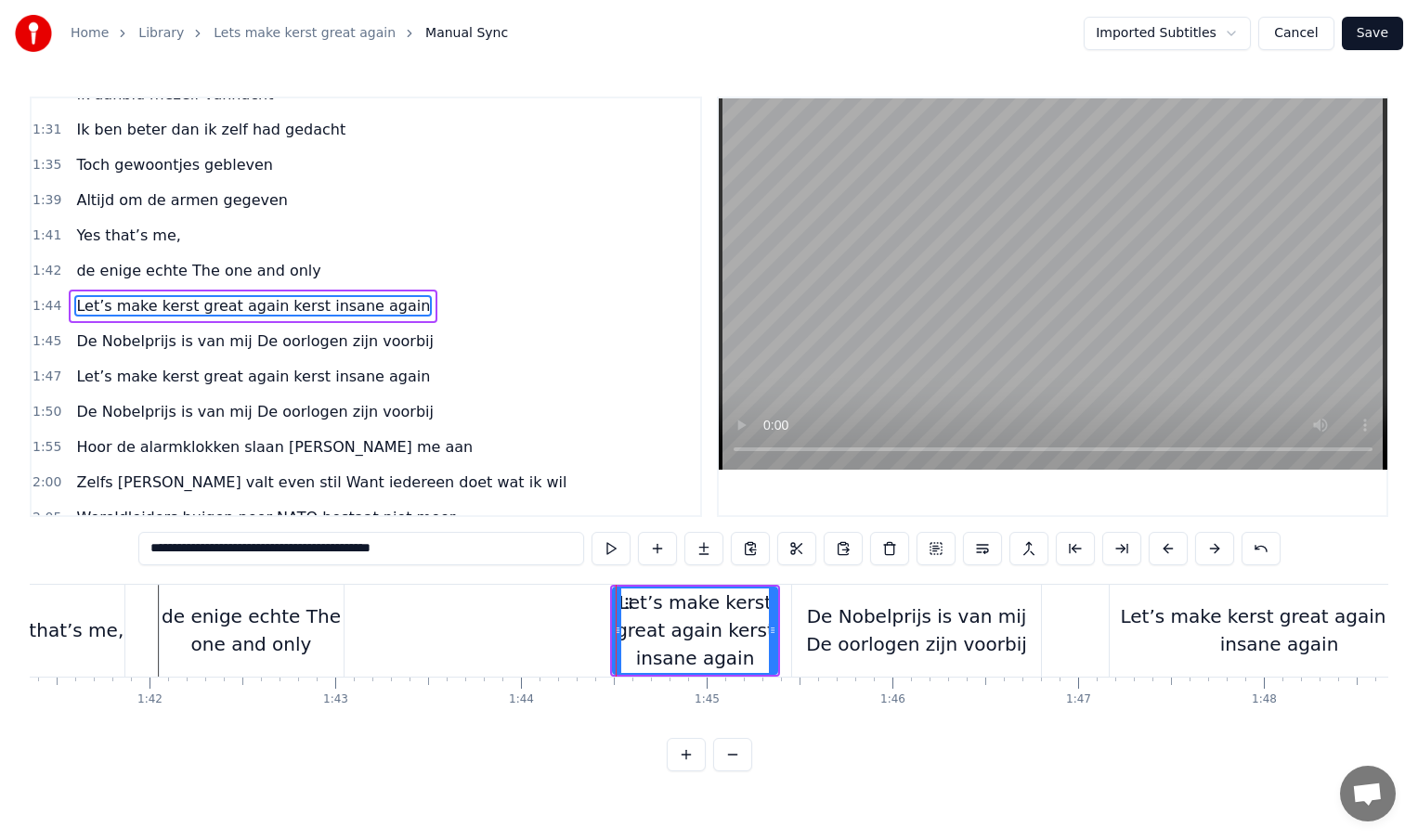
click at [308, 639] on div "de enige echte The one and only" at bounding box center [252, 631] width 184 height 56
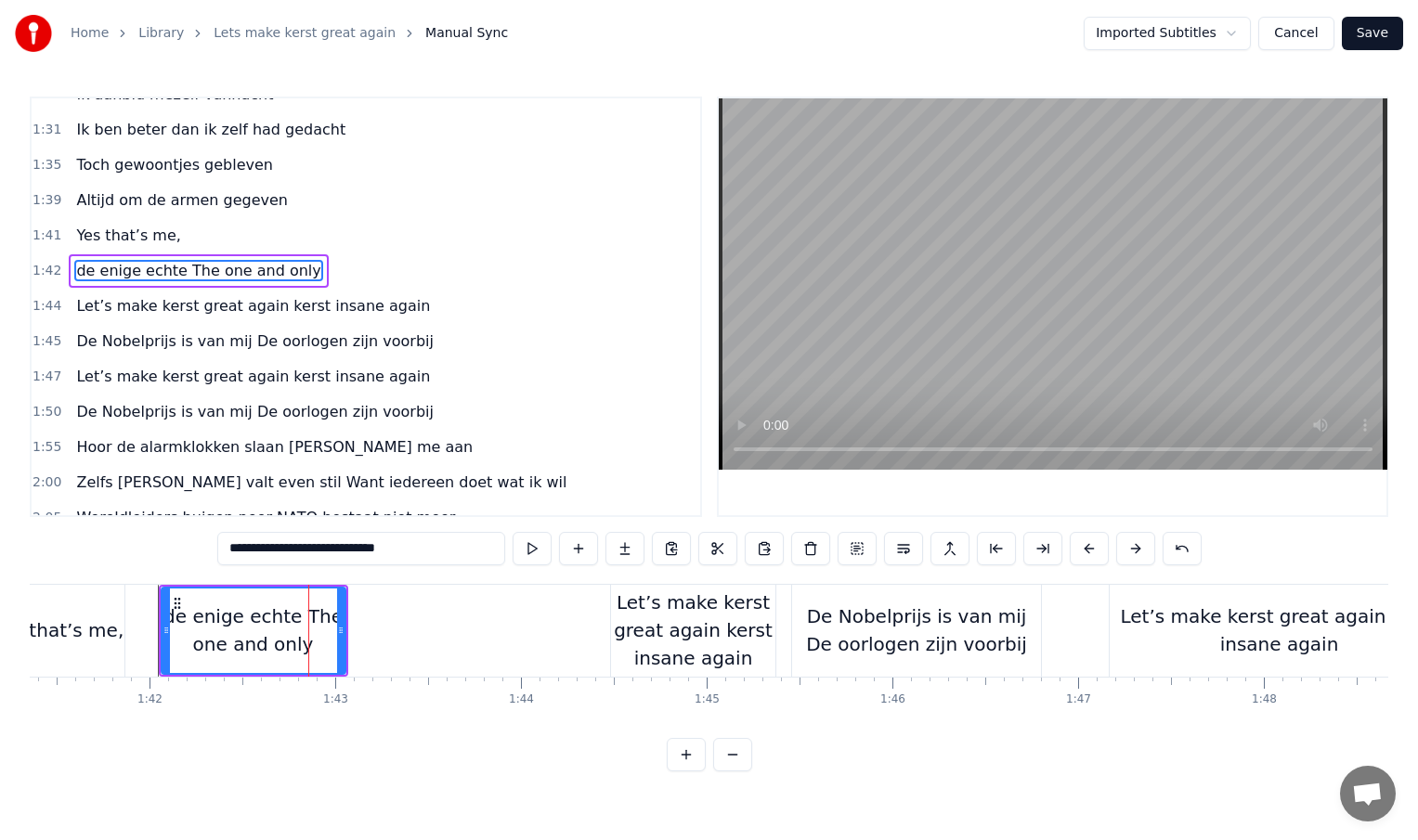
scroll to position [515, 0]
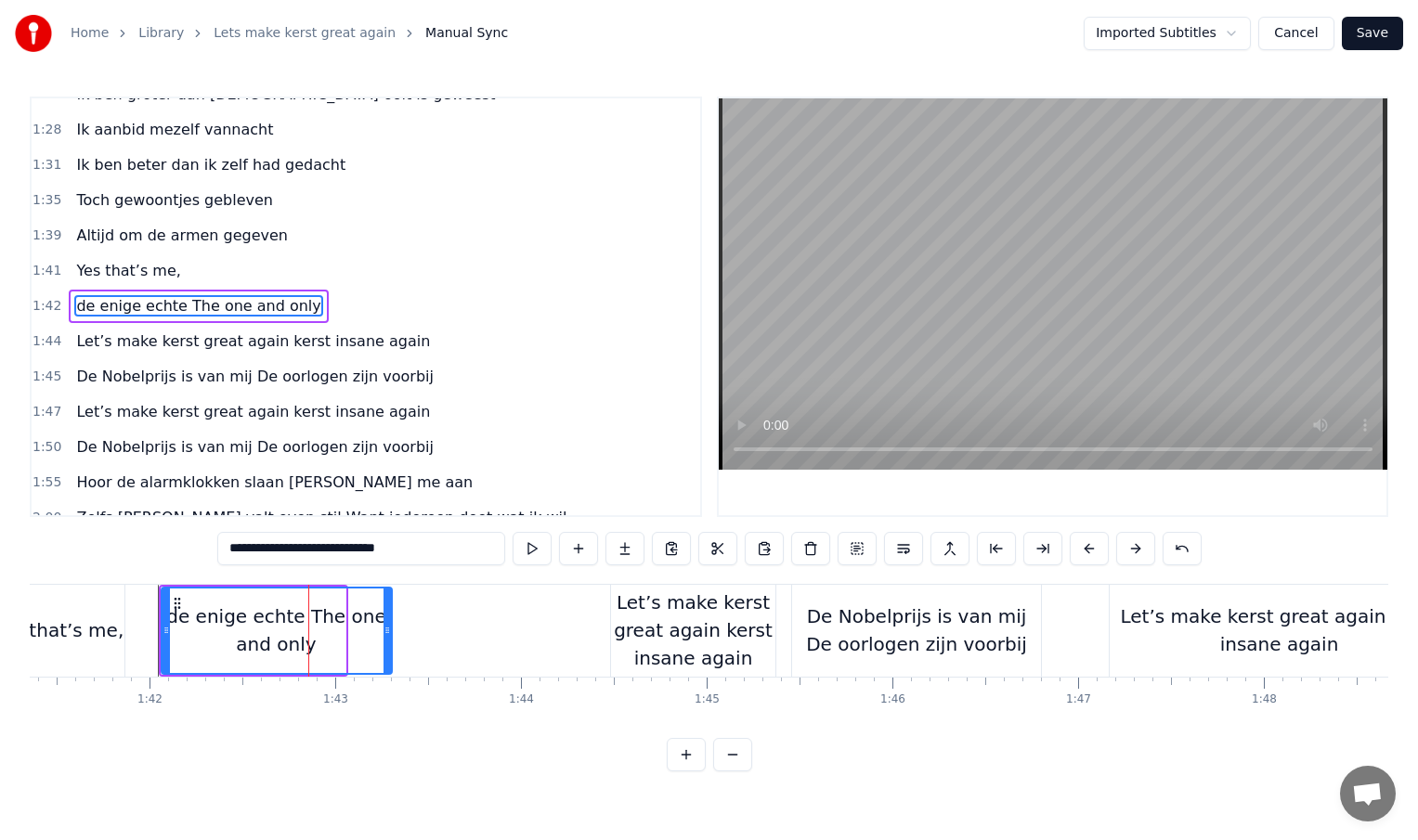
drag, startPoint x: 339, startPoint y: 631, endPoint x: 426, endPoint y: 632, distance: 87.0
click at [391, 632] on icon at bounding box center [387, 630] width 8 height 15
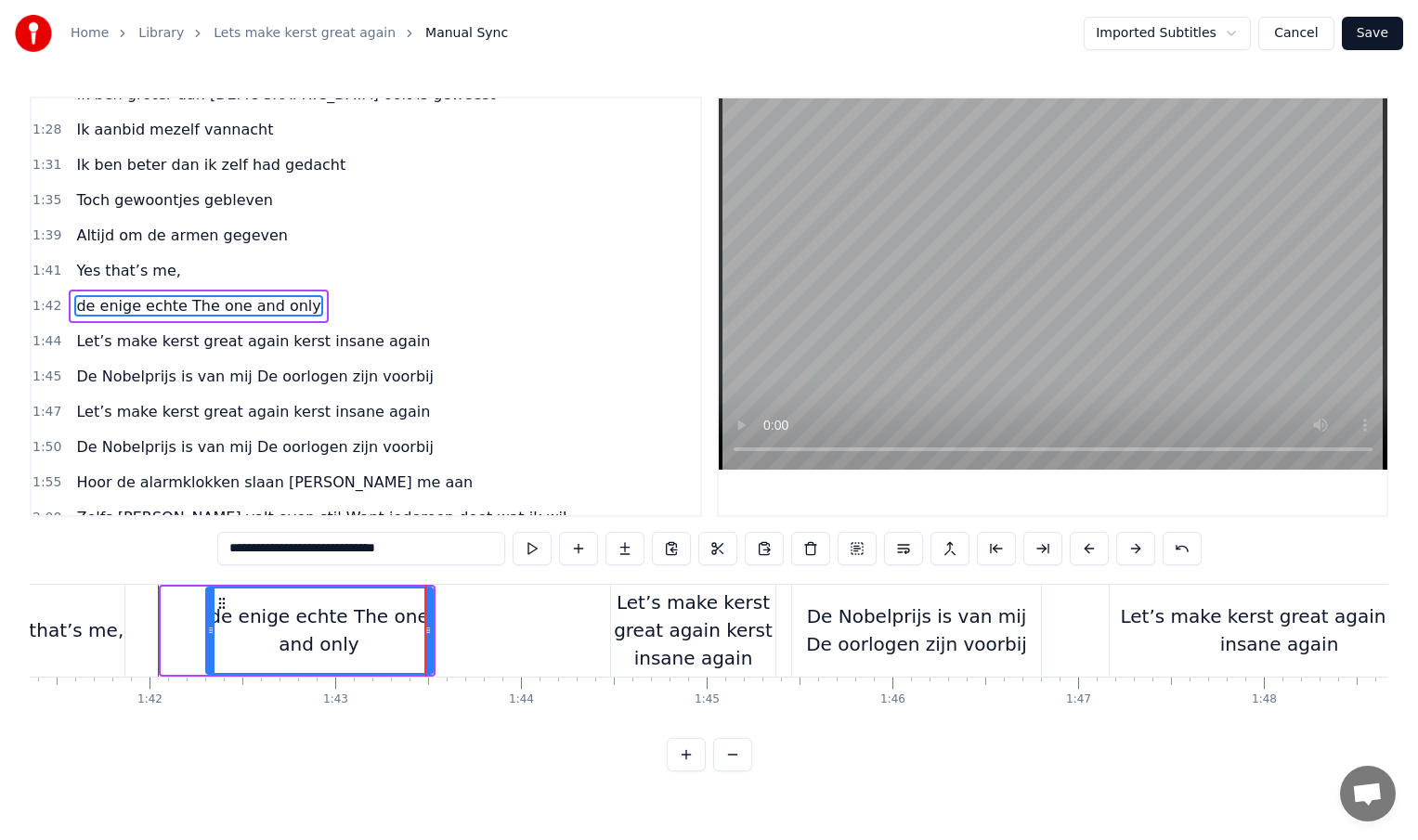
drag, startPoint x: 163, startPoint y: 630, endPoint x: 243, endPoint y: 632, distance: 80.0
click at [215, 632] on icon at bounding box center [211, 630] width 8 height 15
click at [105, 636] on div "Yes that’s me," at bounding box center [58, 630] width 131 height 28
type input "**********"
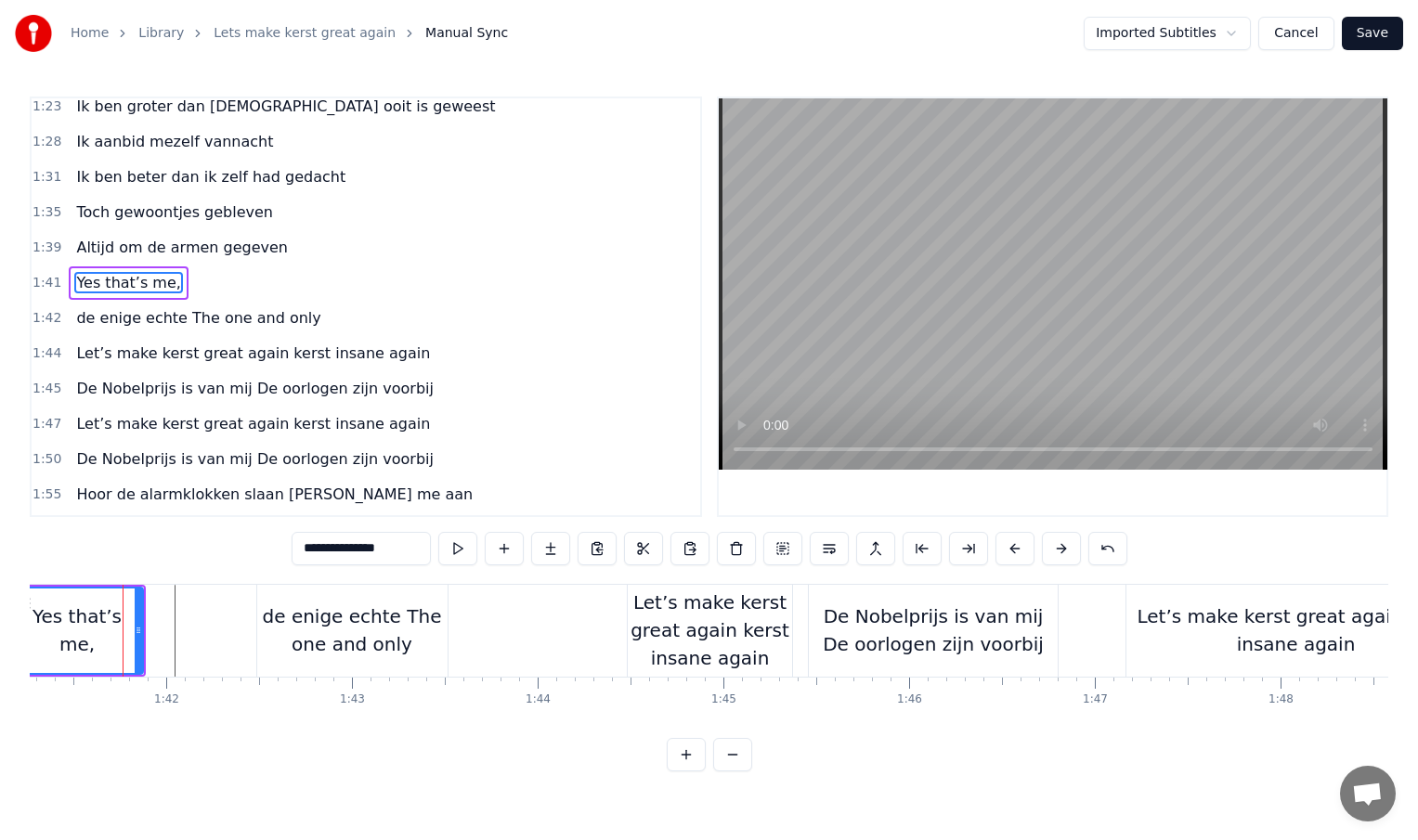
scroll to position [0, 18808]
drag, startPoint x: 137, startPoint y: 630, endPoint x: 192, endPoint y: 630, distance: 55.0
click at [192, 630] on circle at bounding box center [191, 630] width 1 height 1
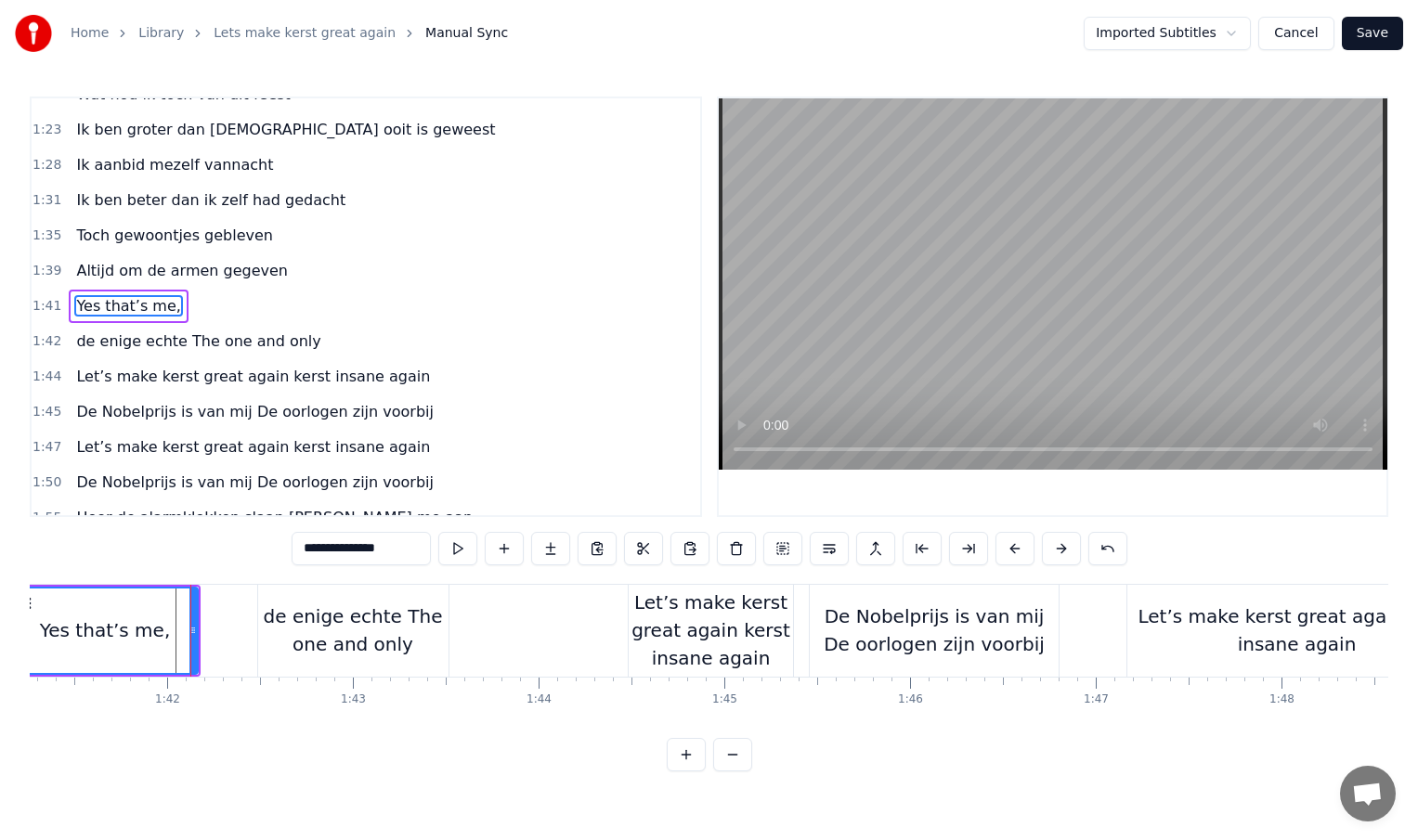
click at [127, 620] on div "Yes that’s me," at bounding box center [105, 630] width 131 height 28
click at [126, 620] on div at bounding box center [126, 630] width 1 height 92
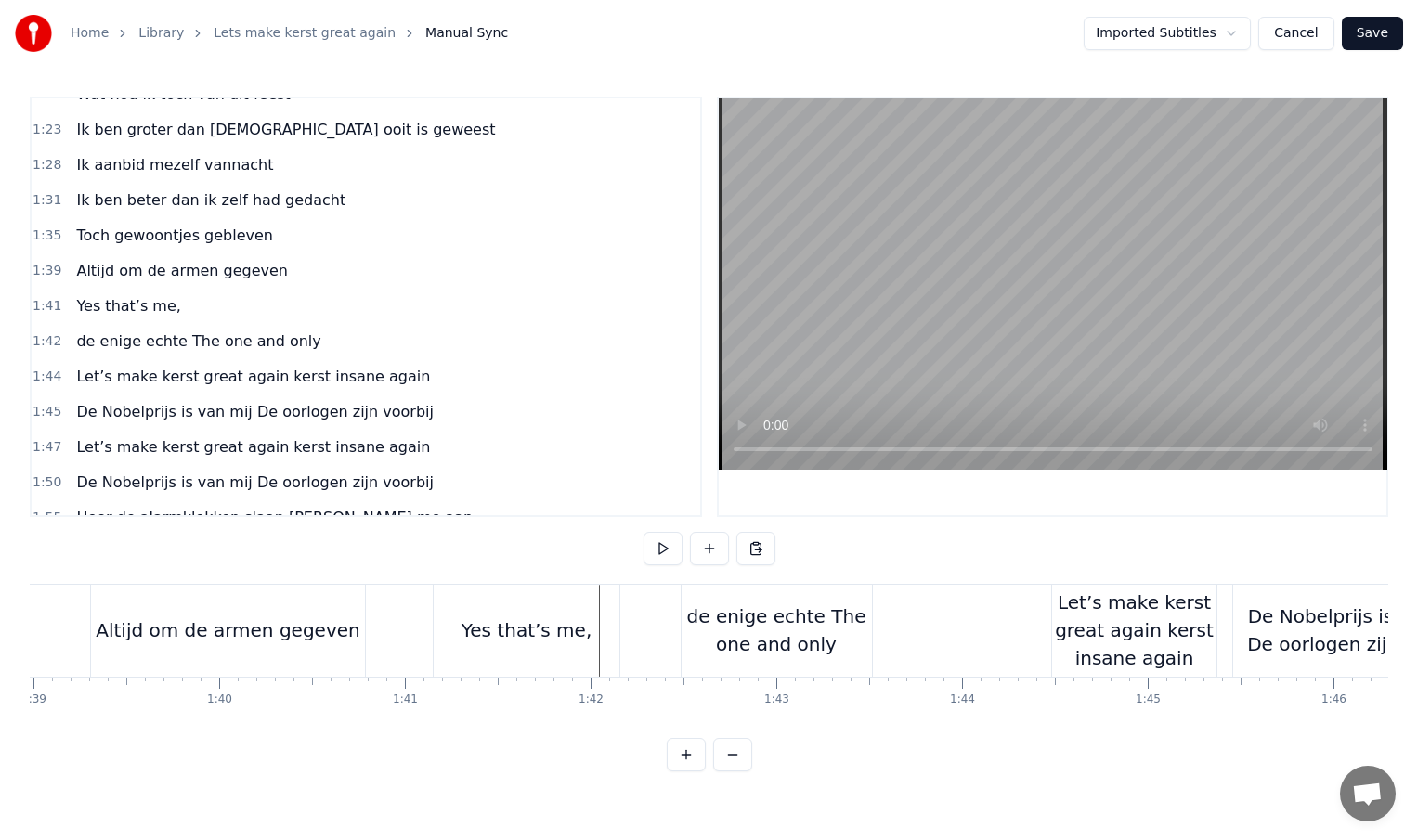
scroll to position [0, 18382]
click at [277, 636] on div "Altijd om de armen gegeven" at bounding box center [229, 630] width 263 height 28
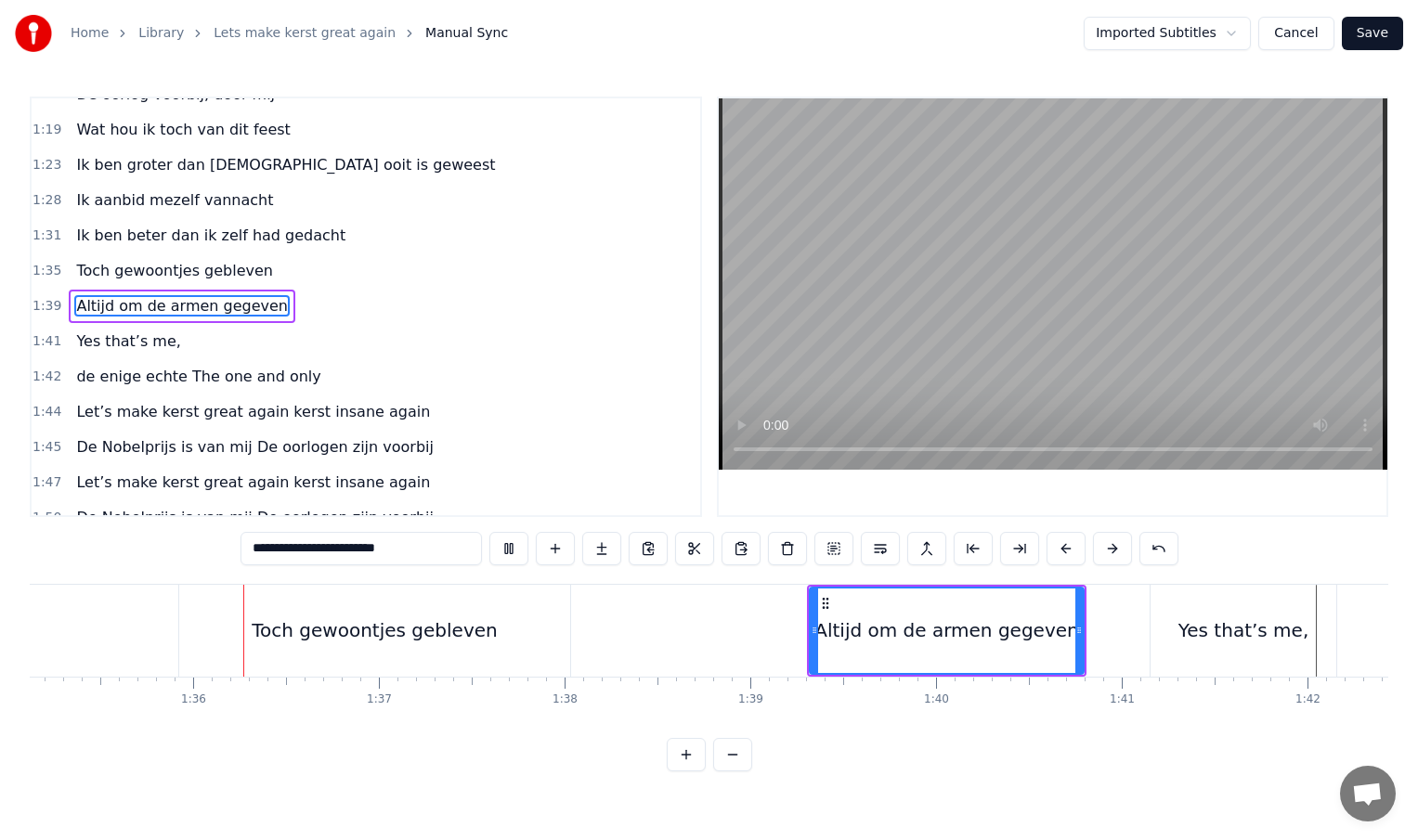
scroll to position [0, 17675]
click at [1243, 649] on div "Yes that’s me," at bounding box center [1235, 630] width 186 height 92
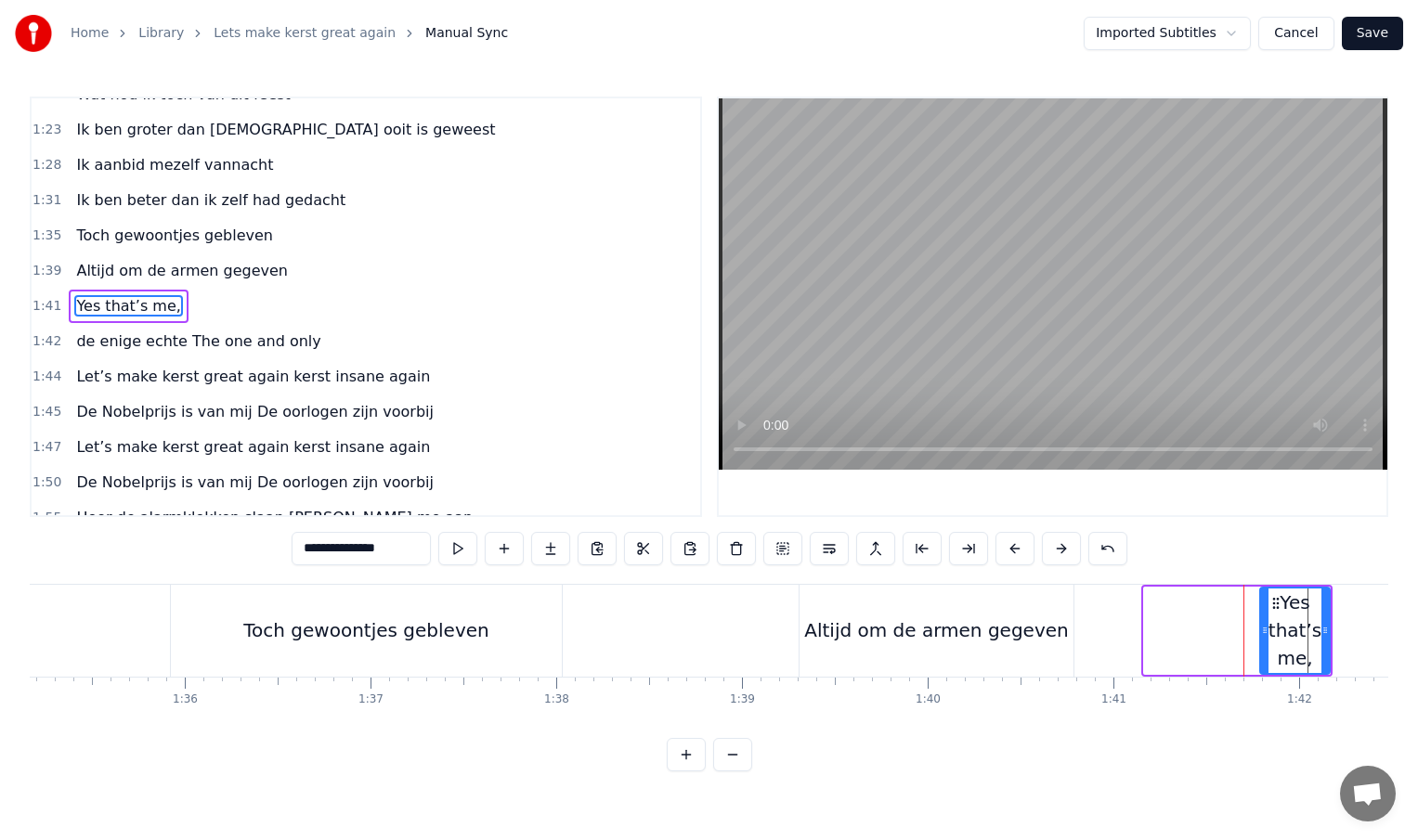
drag, startPoint x: 1148, startPoint y: 629, endPoint x: 1272, endPoint y: 628, distance: 124.0
click at [1269, 628] on icon at bounding box center [1265, 630] width 8 height 15
click at [1046, 633] on div "Altijd om de armen gegeven" at bounding box center [936, 630] width 263 height 28
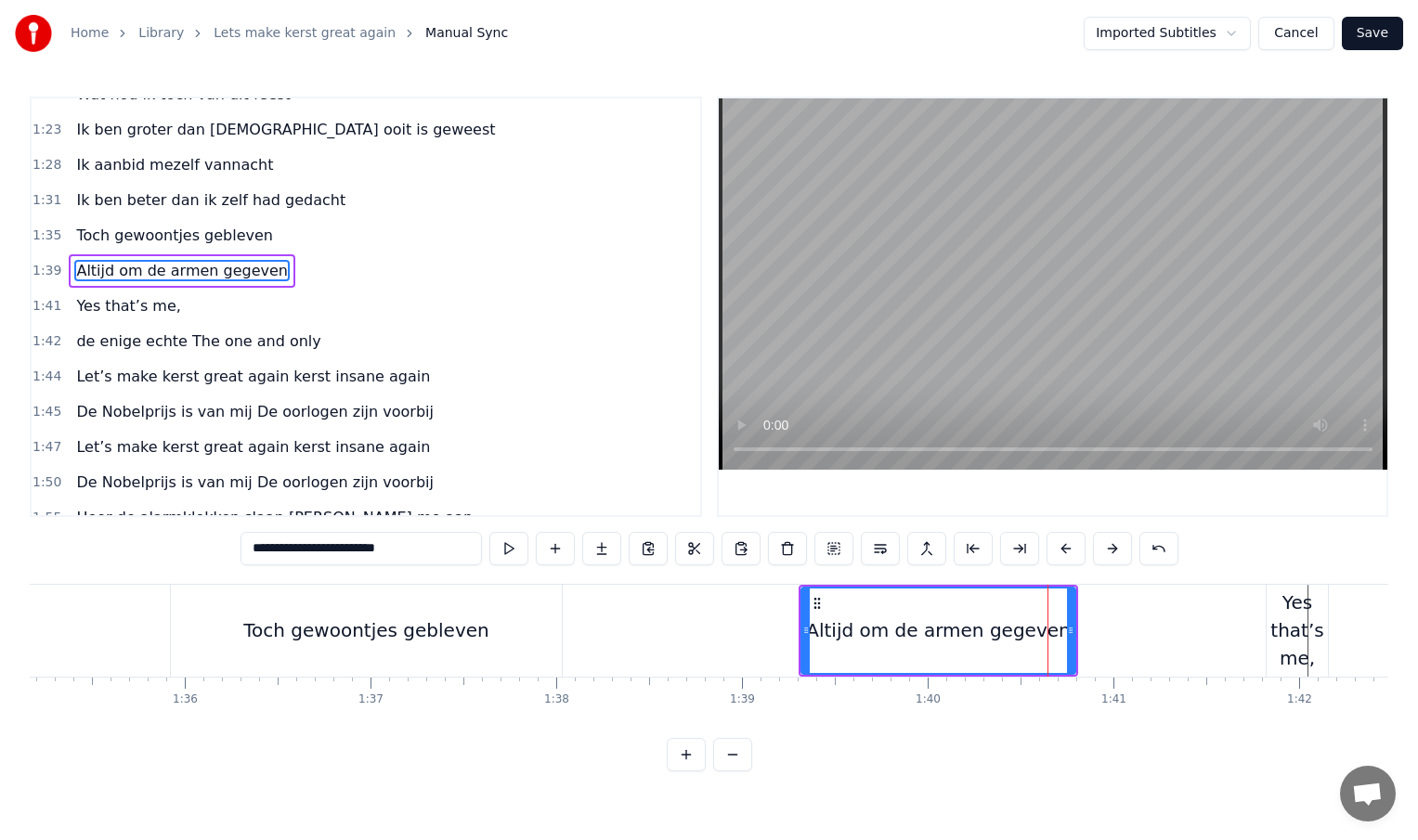
scroll to position [445, 0]
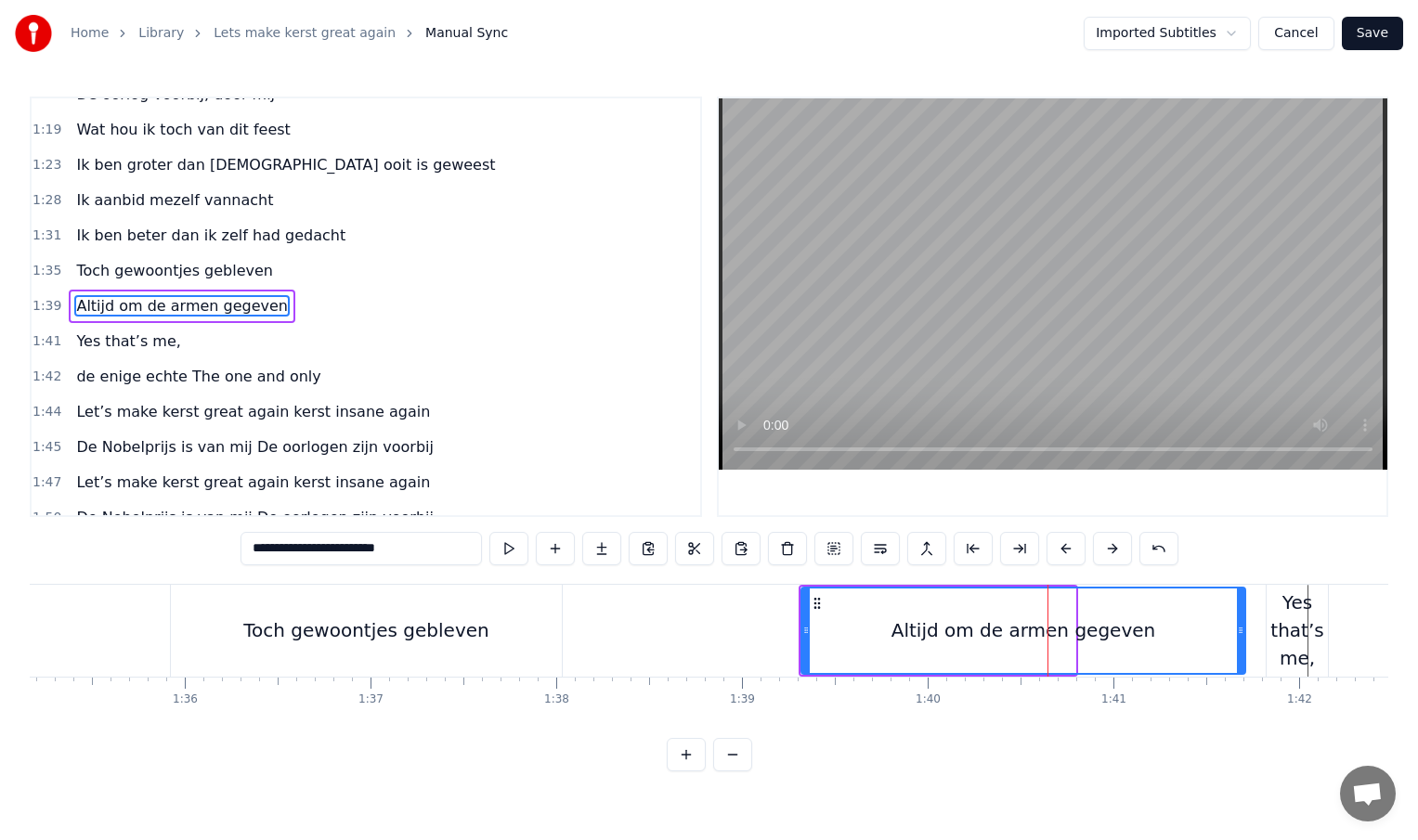
drag, startPoint x: 1071, startPoint y: 631, endPoint x: 1242, endPoint y: 633, distance: 171.0
click at [1242, 633] on icon at bounding box center [1241, 630] width 8 height 15
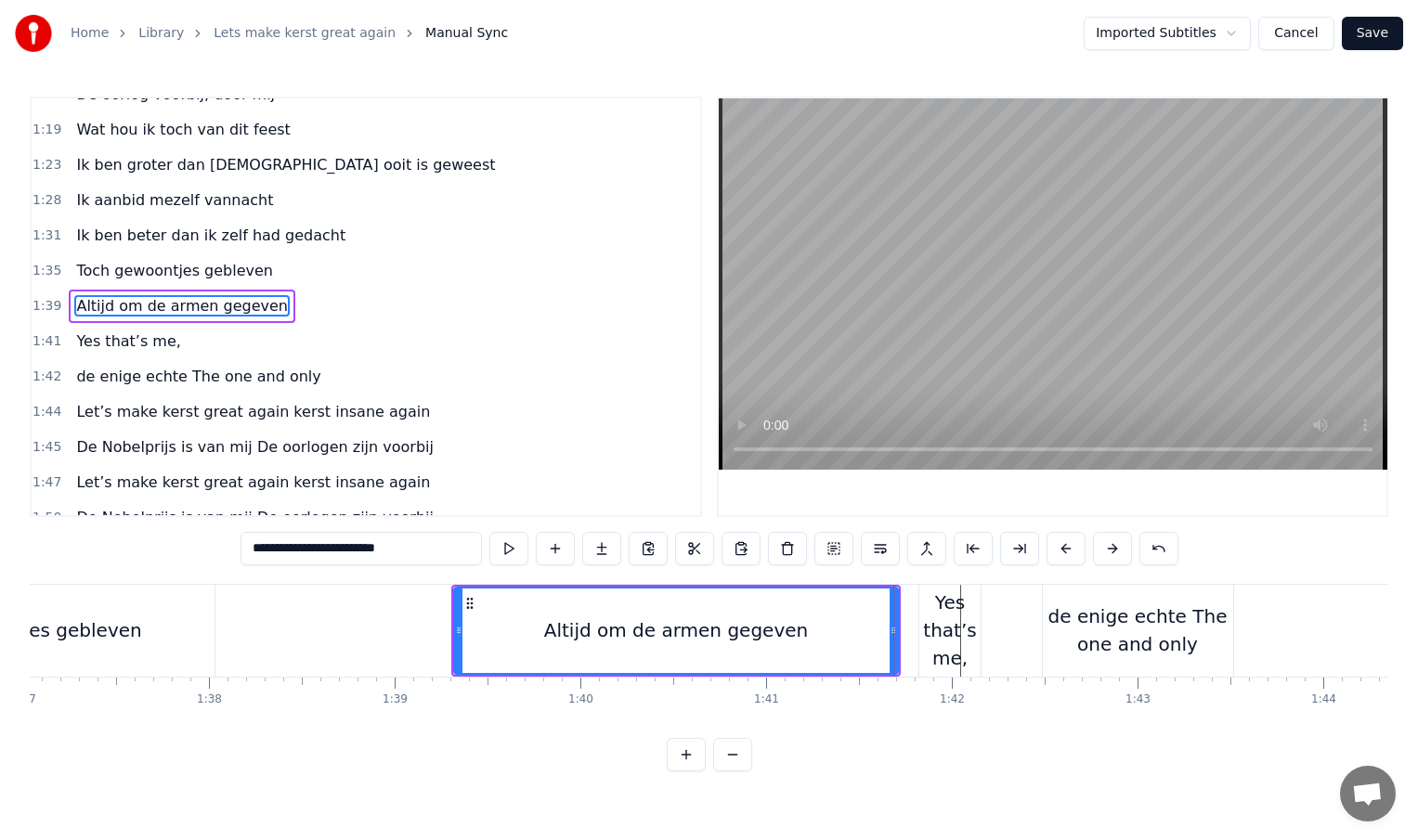
scroll to position [0, 18031]
click at [1210, 630] on div "de enige echte The one and only" at bounding box center [1130, 631] width 191 height 56
type input "**********"
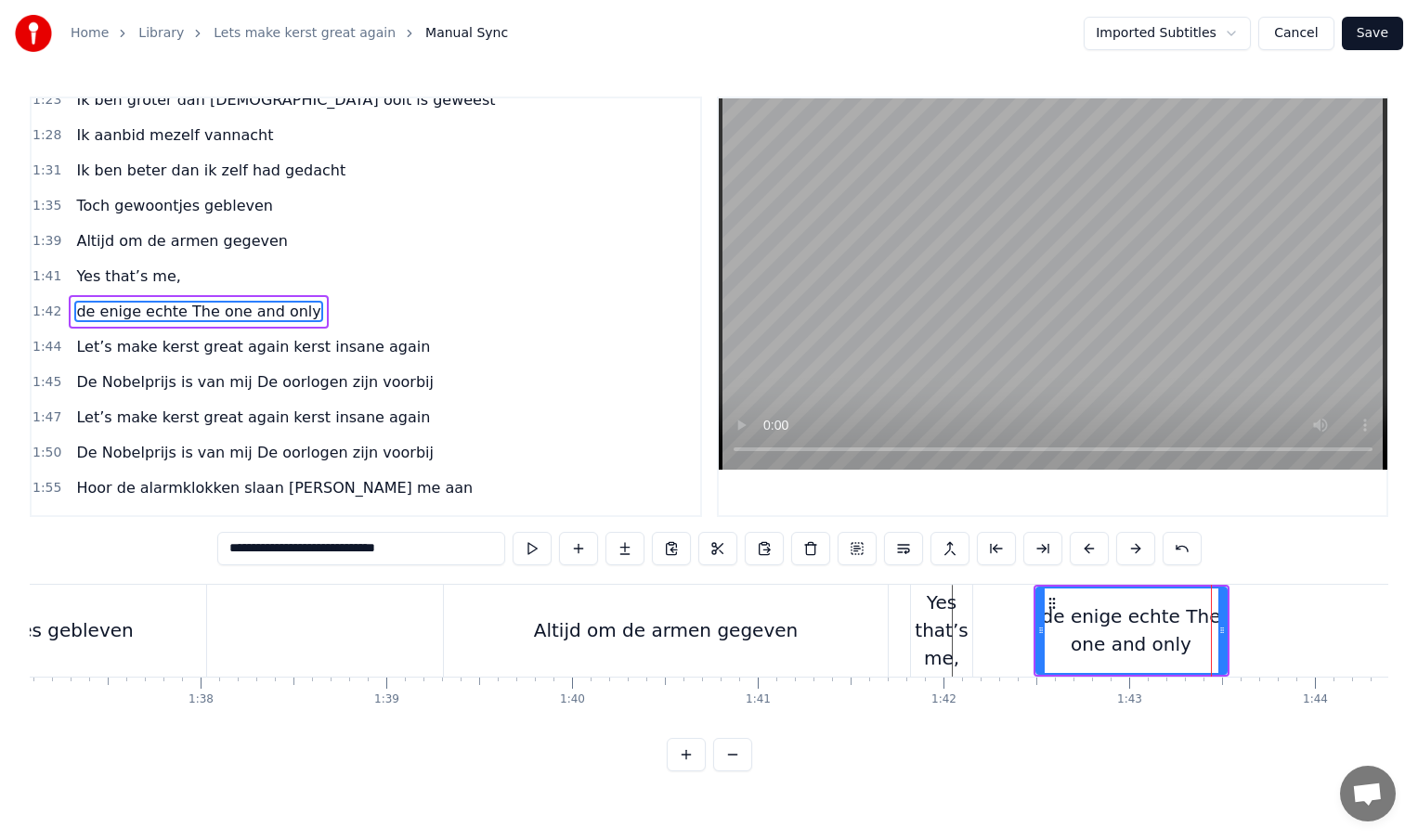
scroll to position [515, 0]
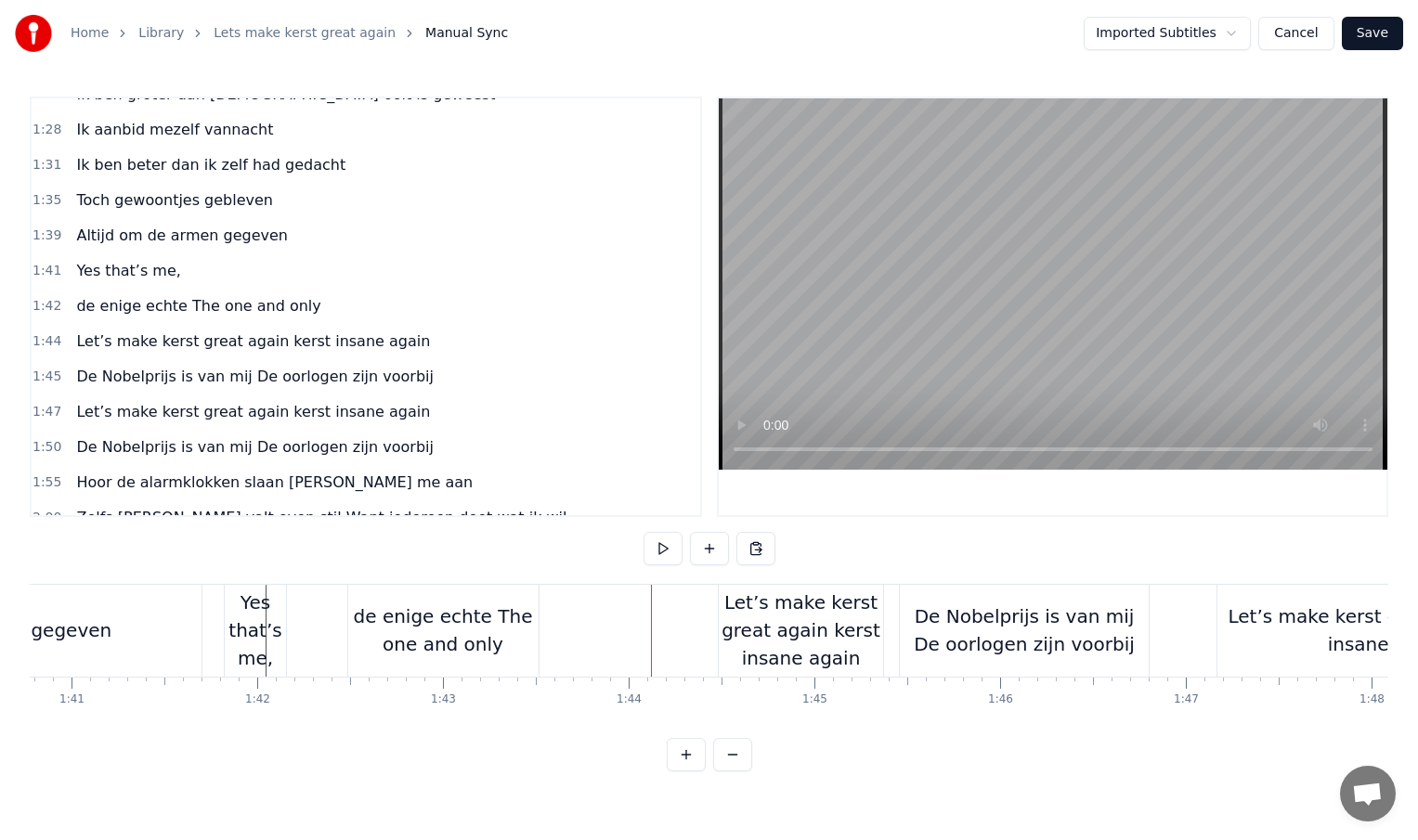
scroll to position [0, 18660]
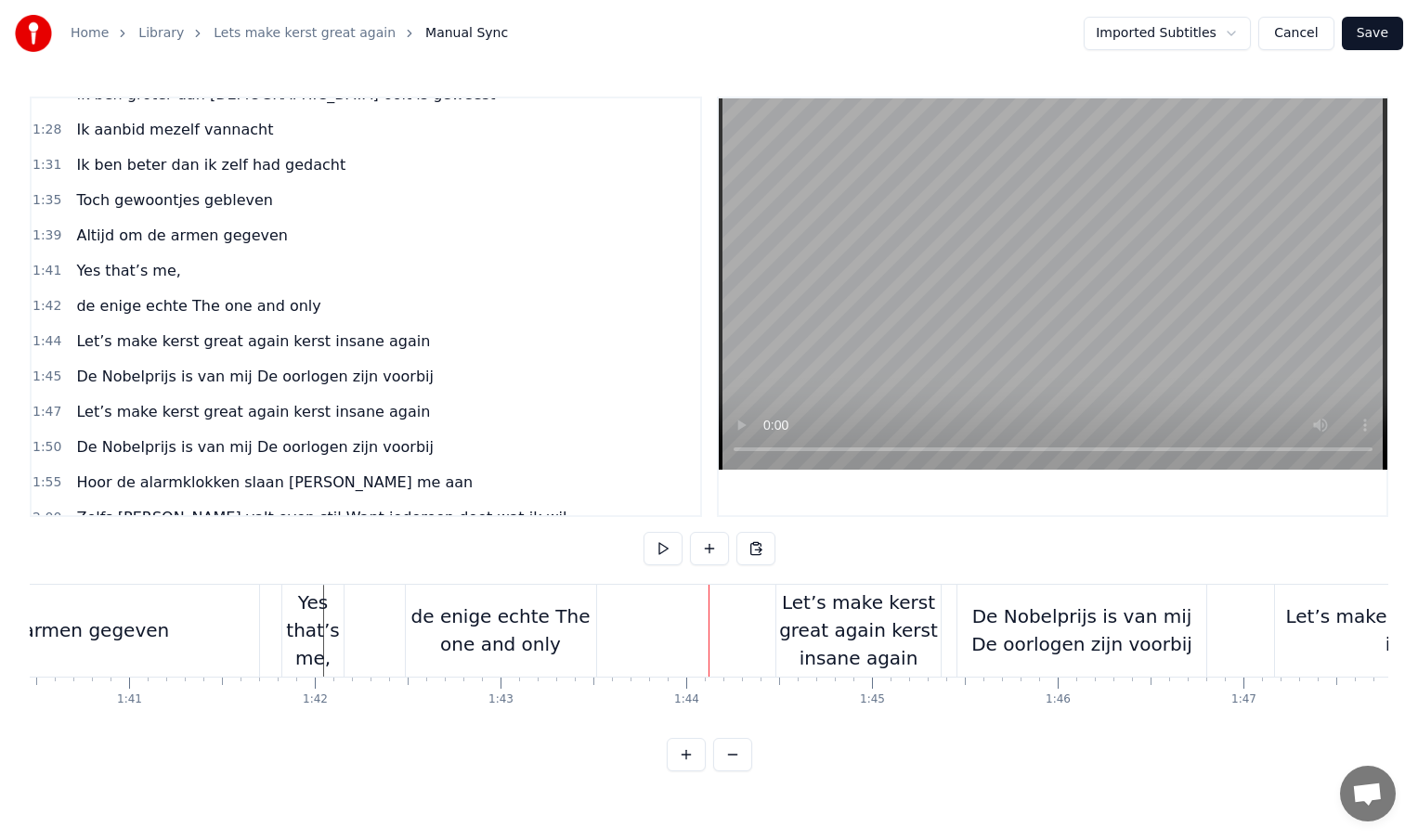
click at [557, 634] on div "de enige echte The one and only" at bounding box center [500, 631] width 191 height 56
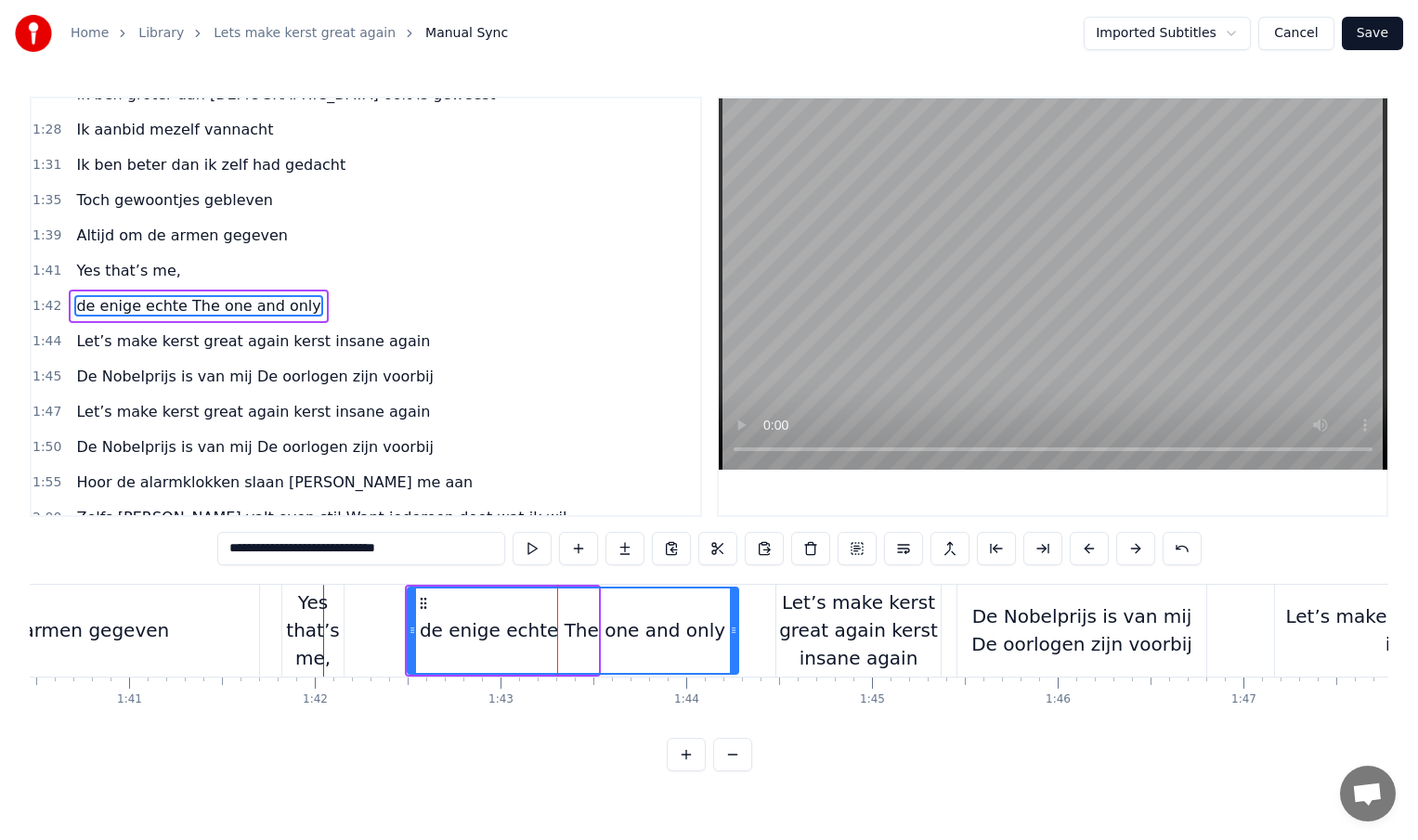
drag, startPoint x: 593, startPoint y: 632, endPoint x: 744, endPoint y: 632, distance: 151.0
click at [738, 632] on icon at bounding box center [734, 630] width 8 height 15
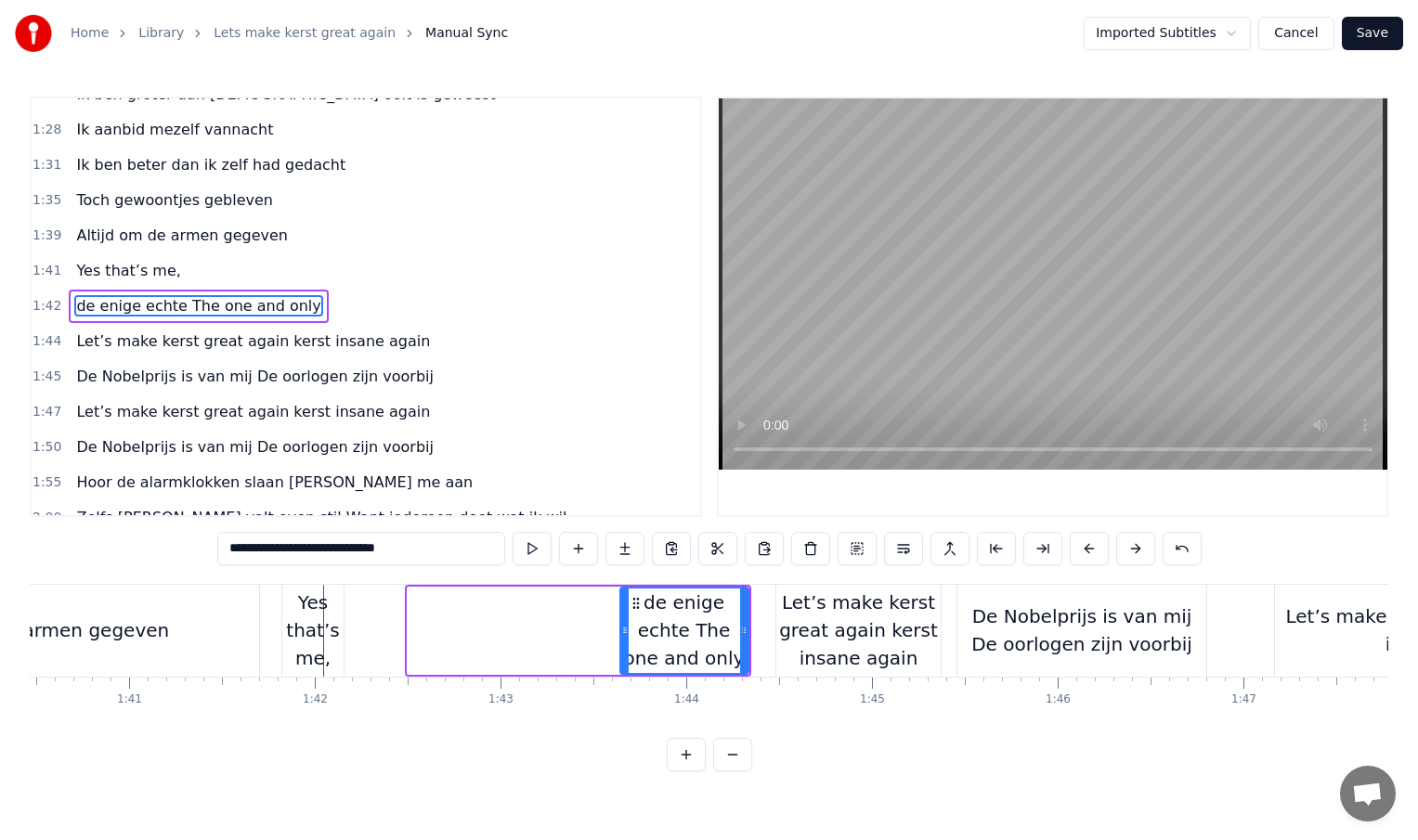
drag, startPoint x: 411, startPoint y: 632, endPoint x: 622, endPoint y: 633, distance: 211.0
click at [622, 633] on icon at bounding box center [625, 630] width 8 height 15
click at [333, 627] on div "Yes that’s me," at bounding box center [313, 630] width 61 height 83
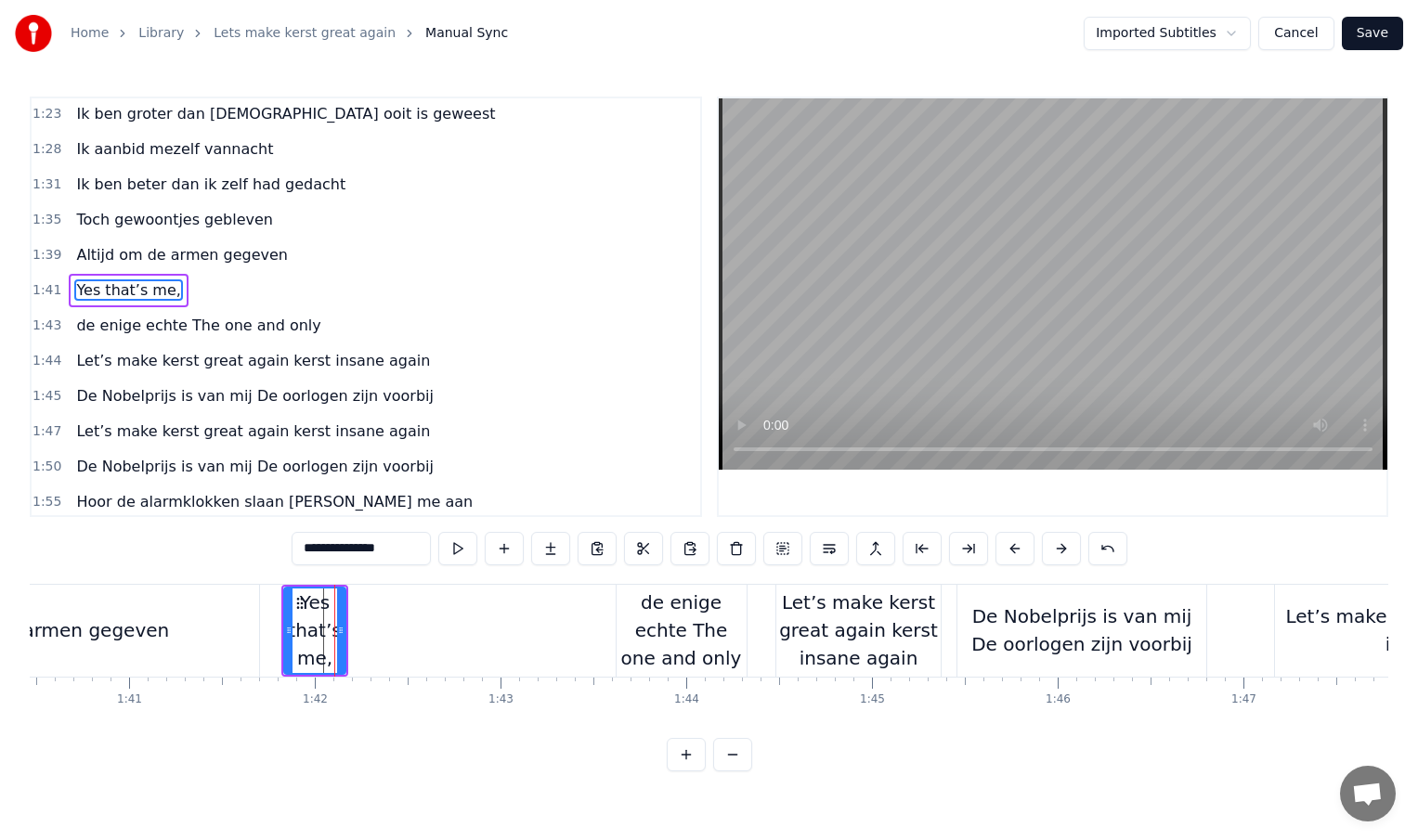
scroll to position [480, 0]
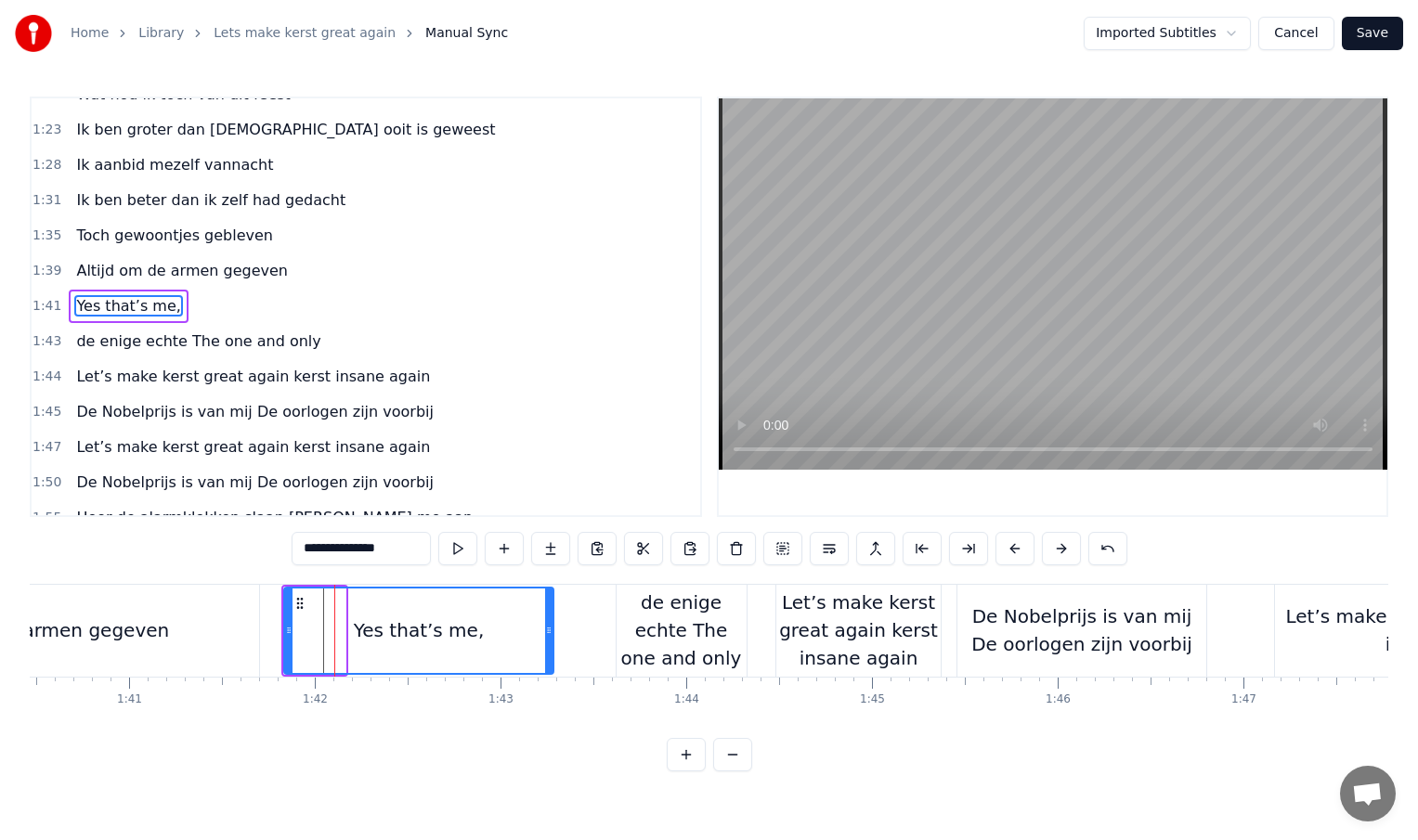
drag, startPoint x: 340, startPoint y: 630, endPoint x: 555, endPoint y: 632, distance: 215.0
click at [553, 632] on icon at bounding box center [549, 630] width 8 height 15
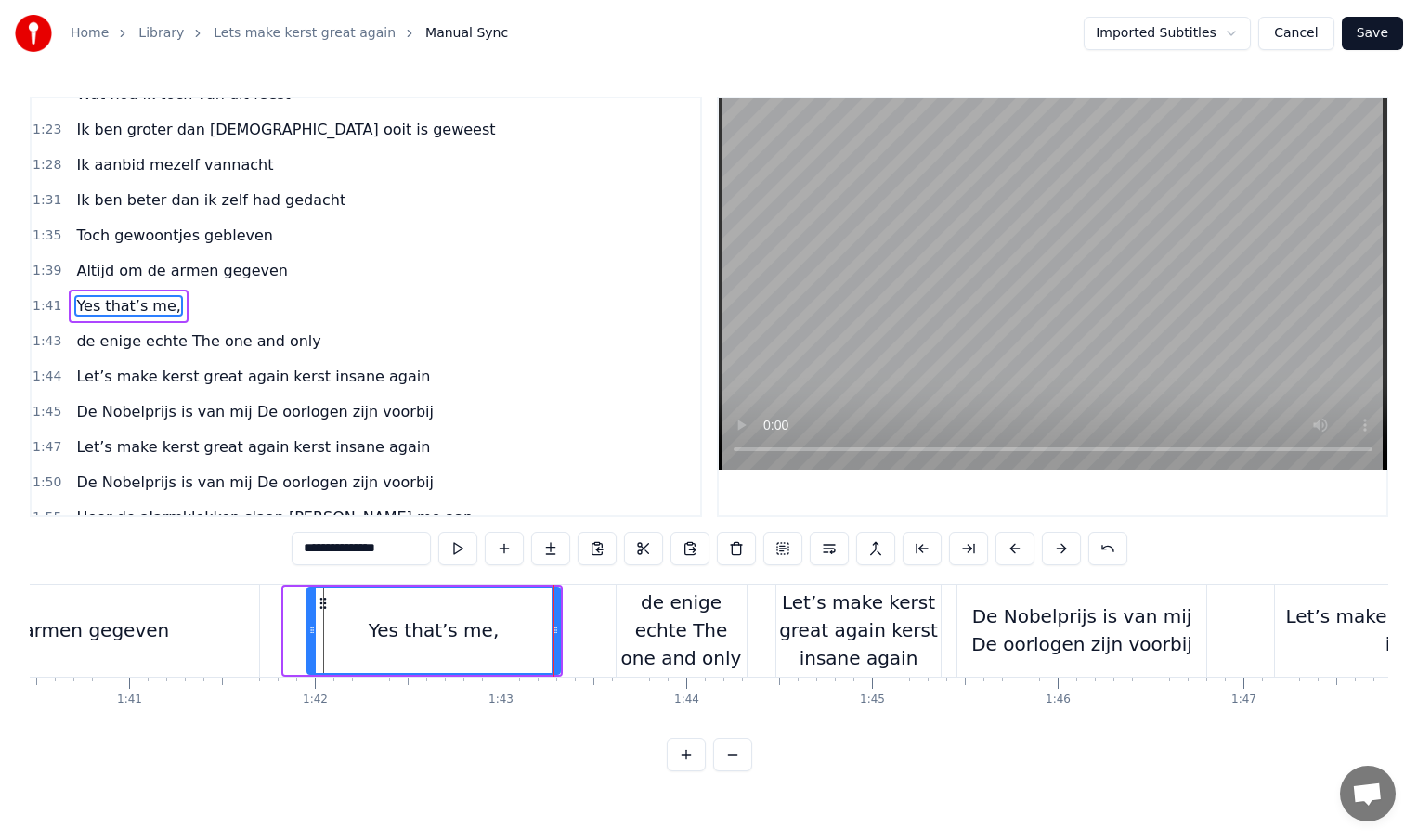
drag, startPoint x: 288, startPoint y: 631, endPoint x: 312, endPoint y: 631, distance: 24.0
click at [312, 631] on icon at bounding box center [313, 630] width 8 height 15
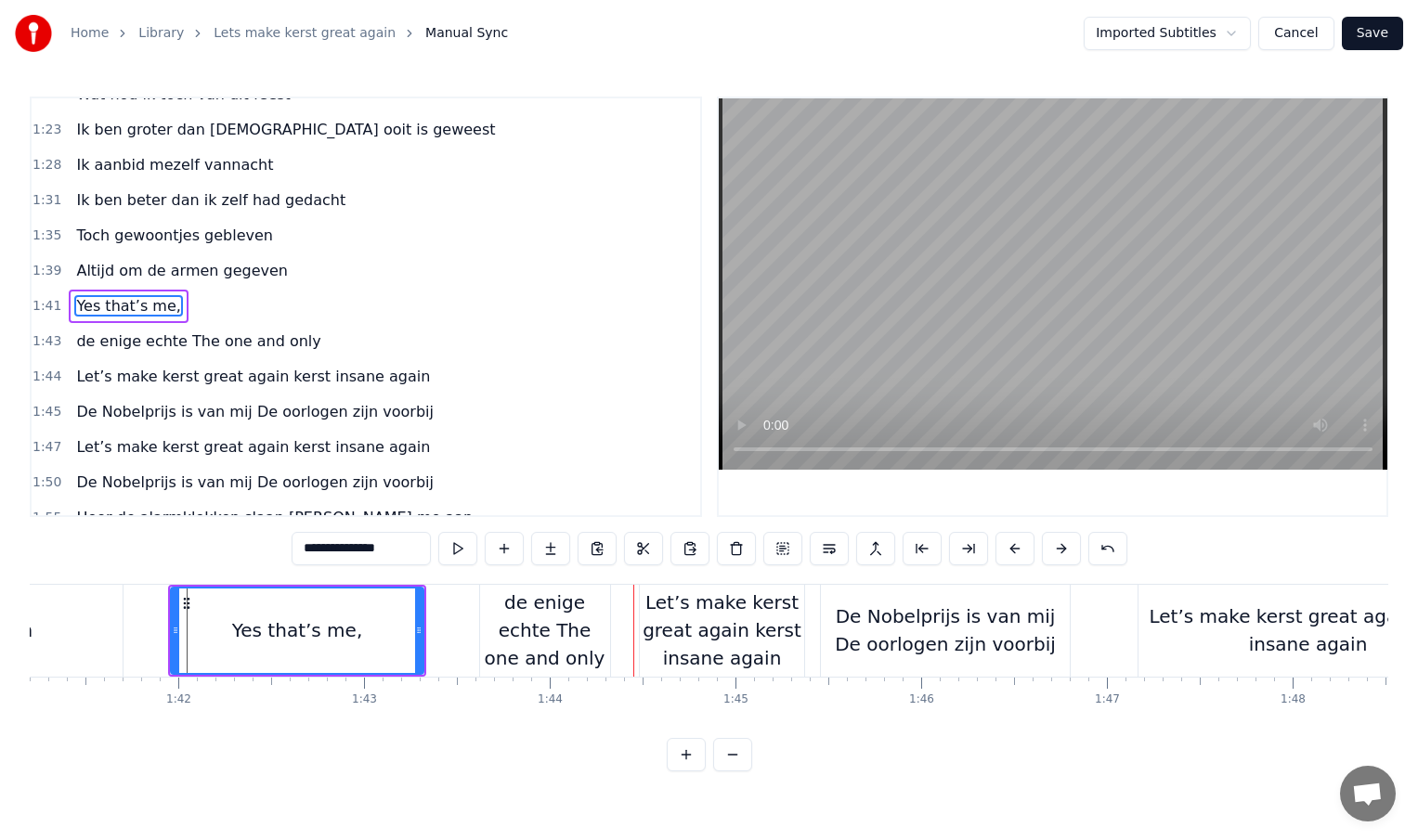
scroll to position [0, 18815]
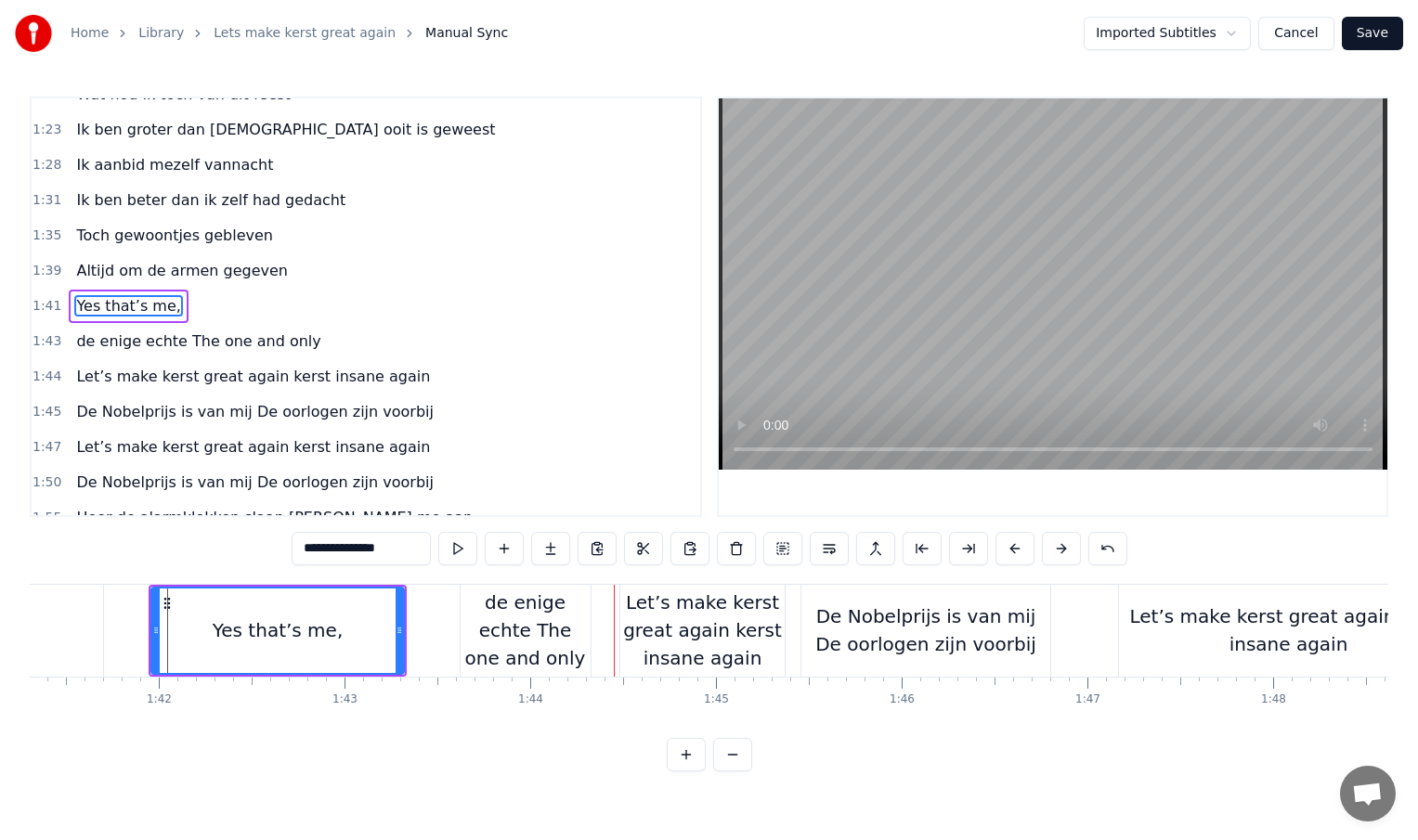
click at [1185, 630] on div "Let’s make kerst great again kerst insane again" at bounding box center [1288, 631] width 339 height 56
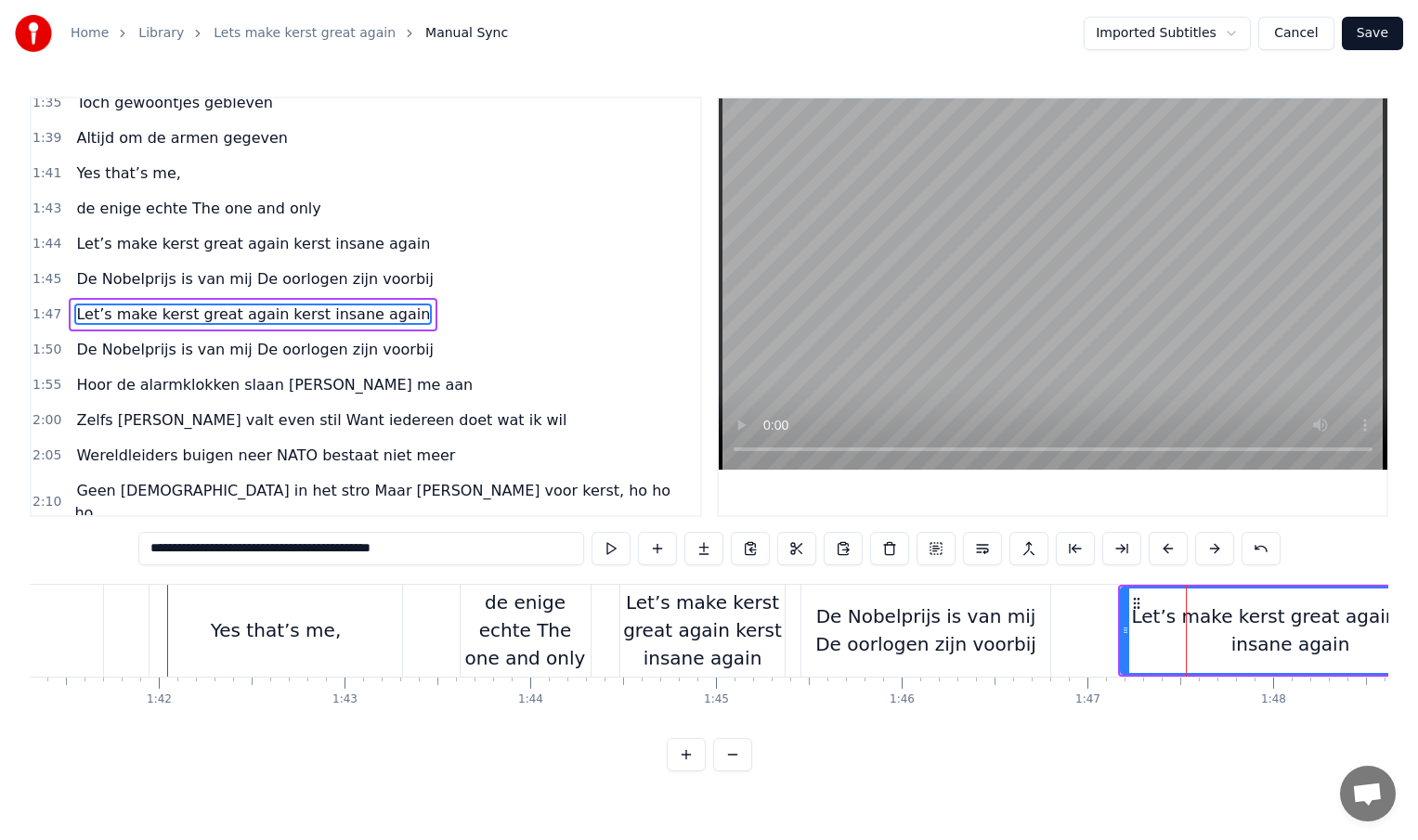
scroll to position [621, 0]
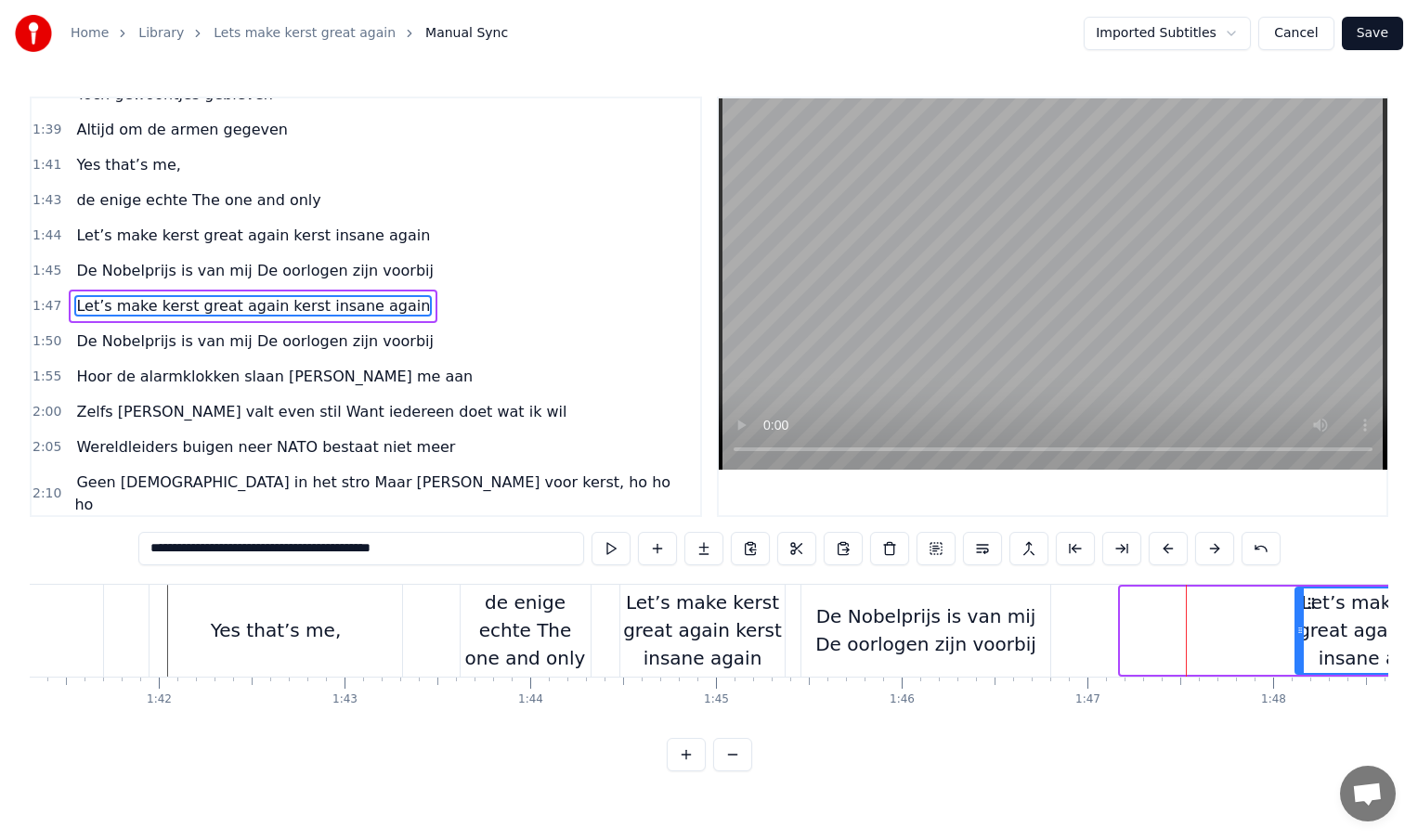
drag, startPoint x: 1124, startPoint y: 630, endPoint x: 1298, endPoint y: 631, distance: 174.0
click at [1298, 631] on icon at bounding box center [1300, 630] width 8 height 15
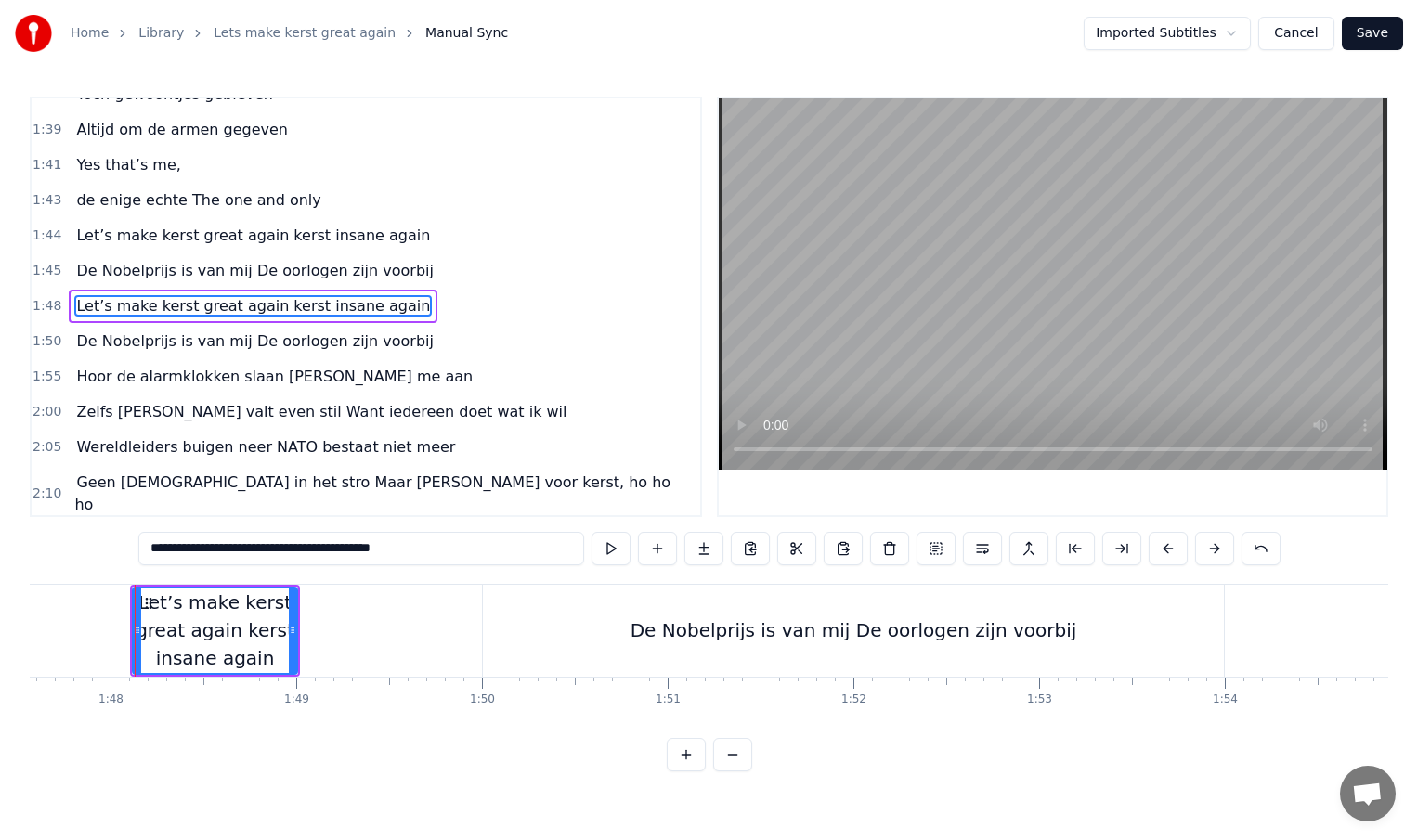
scroll to position [0, 19989]
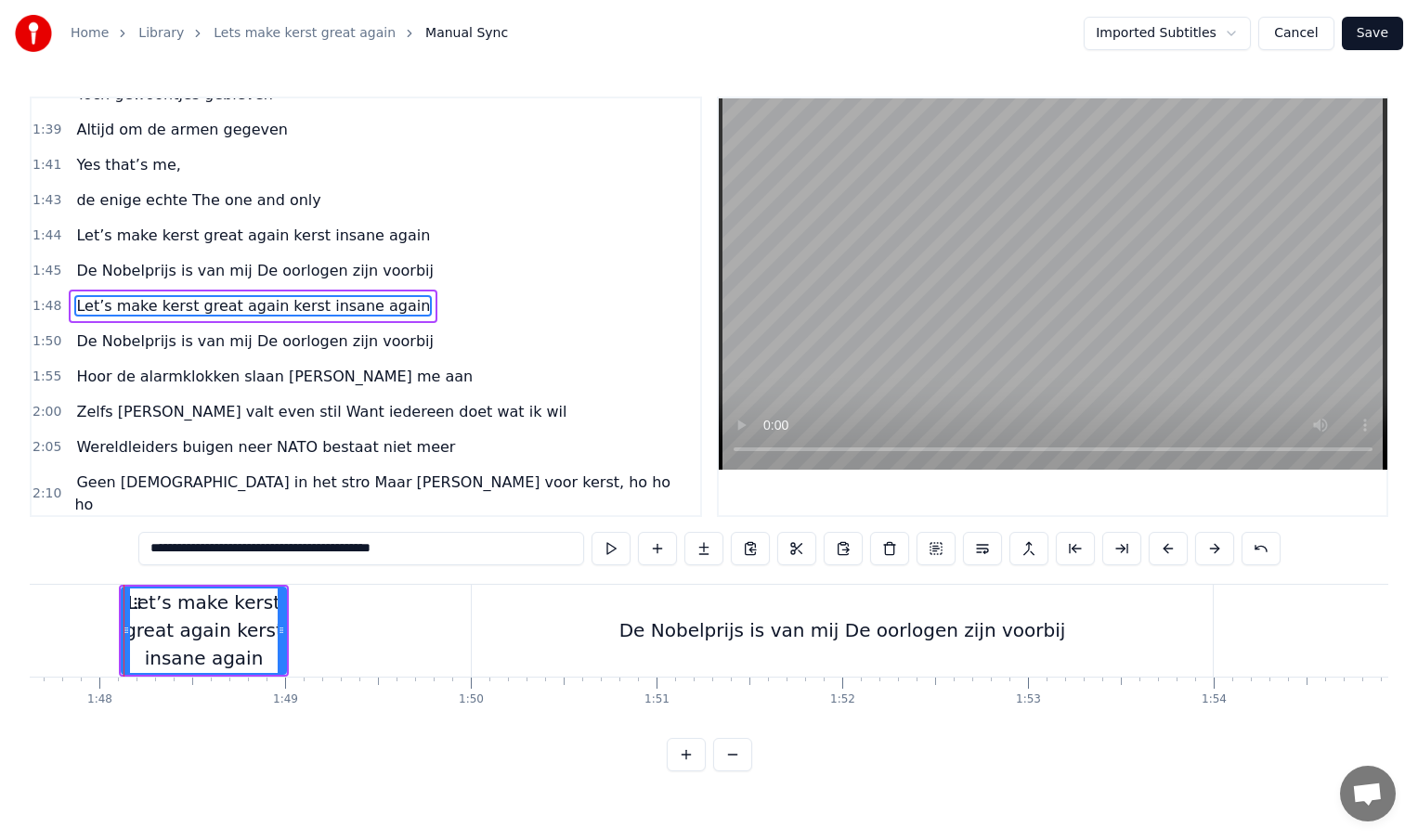
click at [745, 643] on div "De Nobelprijs is van mij De oorlogen zijn voorbij" at bounding box center [842, 630] width 446 height 28
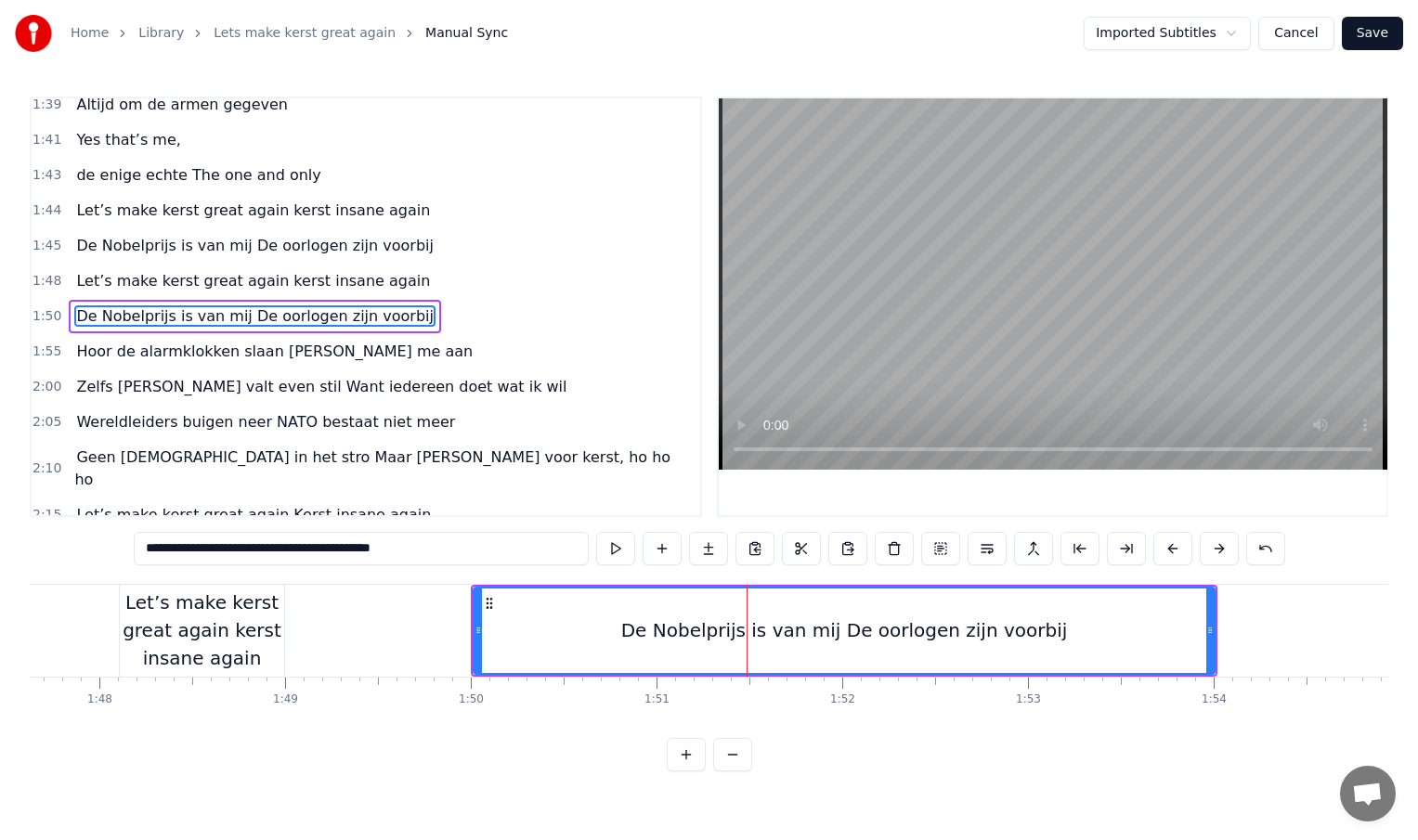
scroll to position [656, 0]
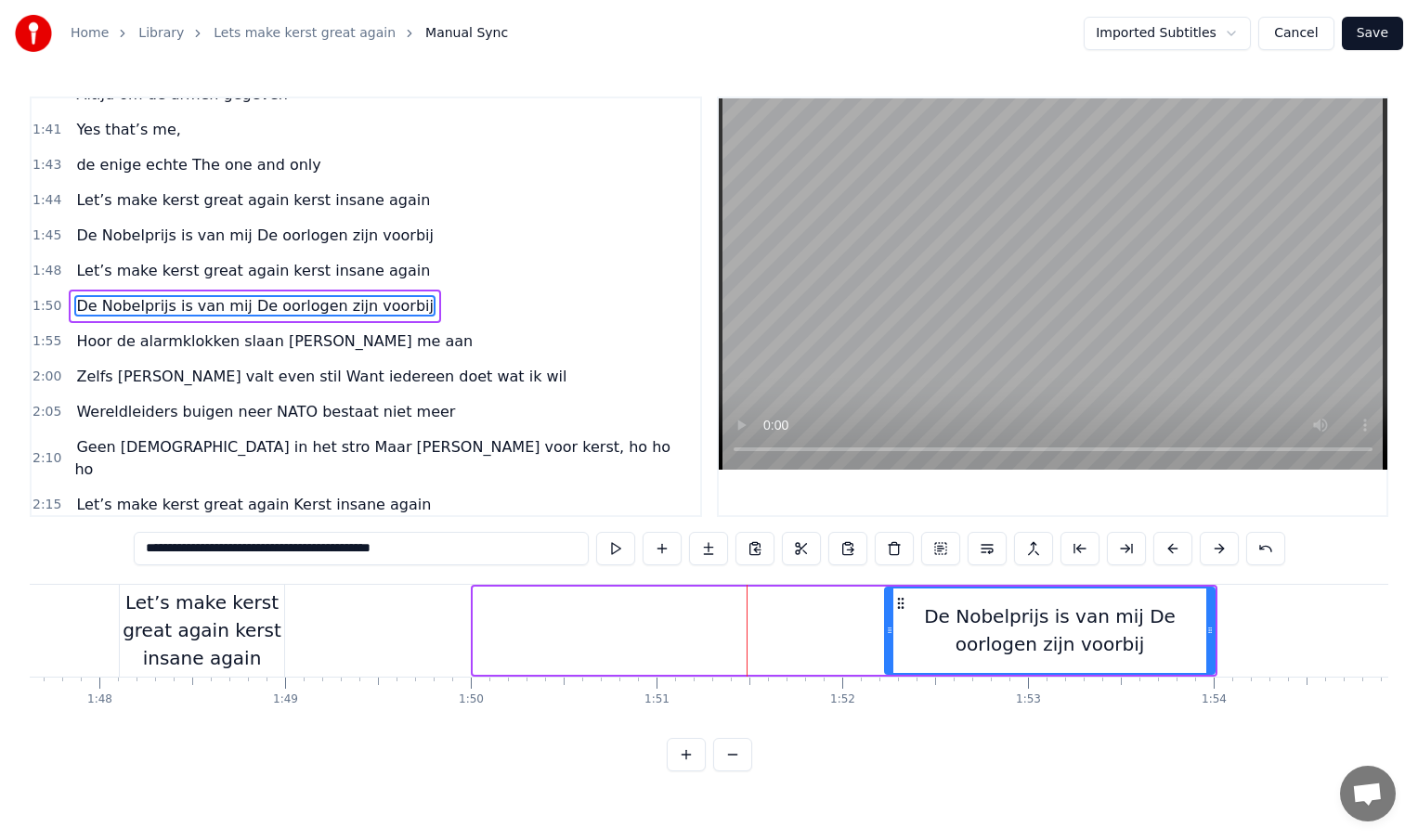
drag, startPoint x: 476, startPoint y: 629, endPoint x: 928, endPoint y: 625, distance: 452.0
click at [893, 625] on icon at bounding box center [890, 630] width 8 height 15
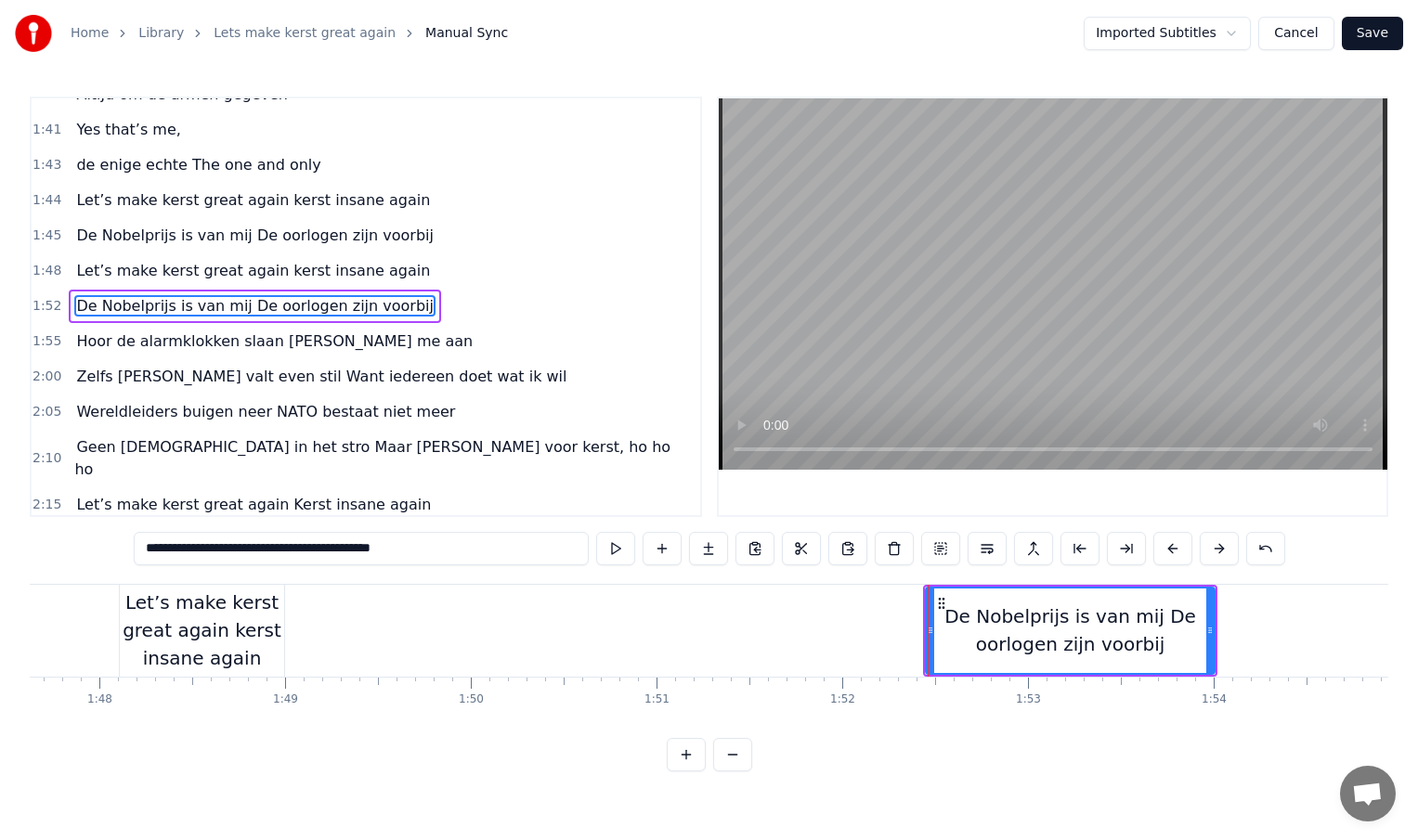
click at [256, 632] on div "Let’s make kerst great again kerst insane again" at bounding box center [202, 630] width 165 height 83
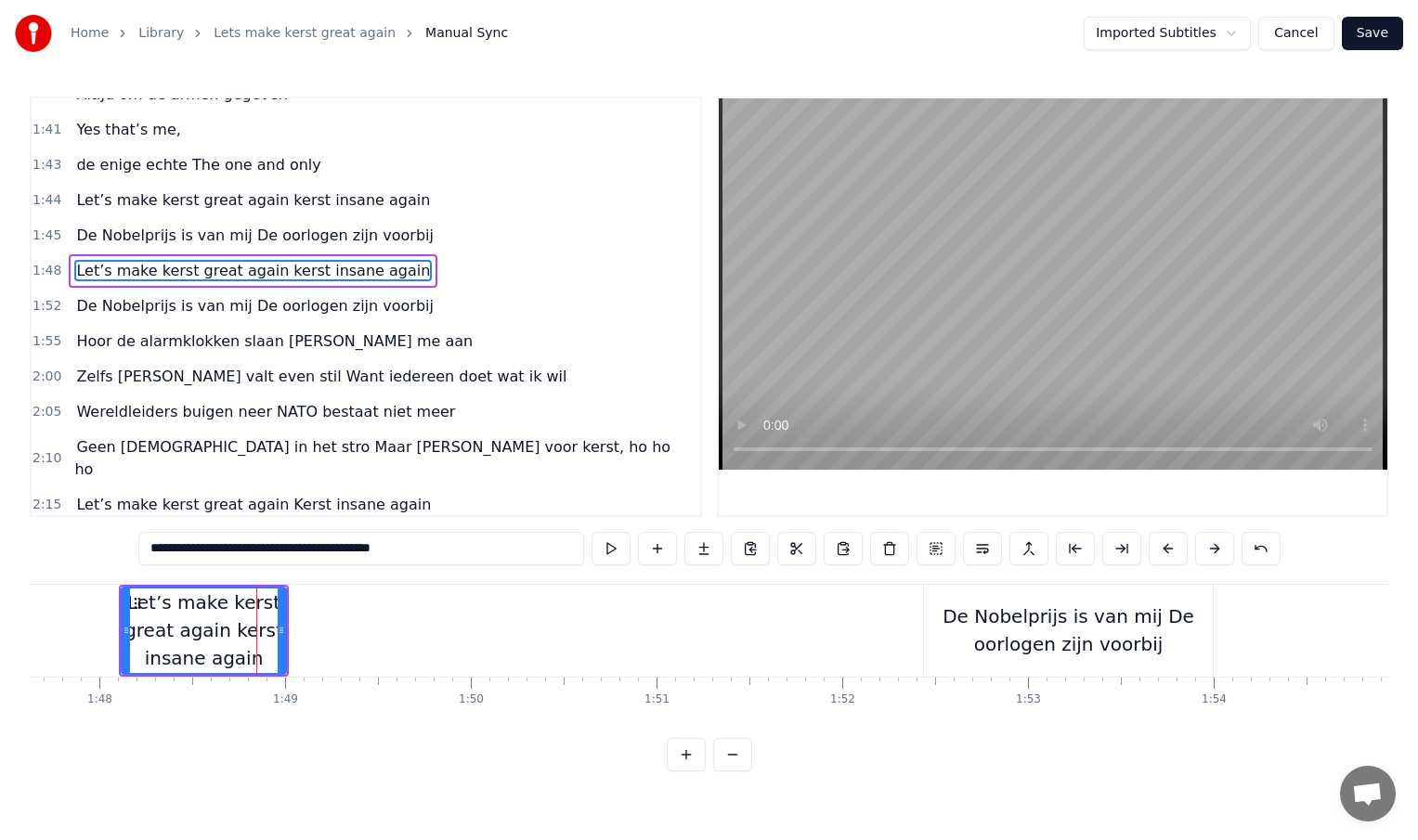
scroll to position [621, 0]
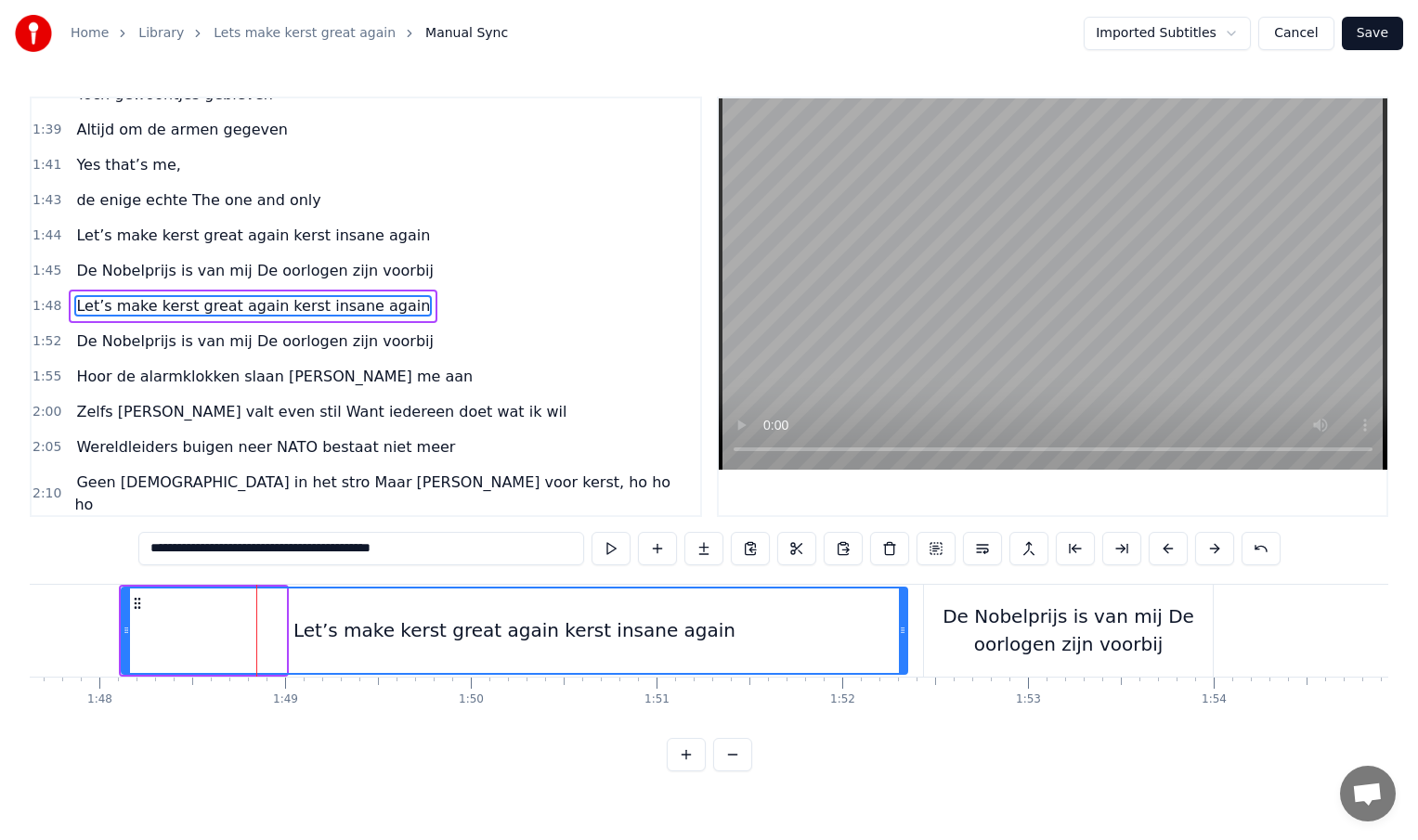
drag, startPoint x: 281, startPoint y: 632, endPoint x: 902, endPoint y: 637, distance: 621.0
click at [902, 637] on icon at bounding box center [903, 630] width 8 height 15
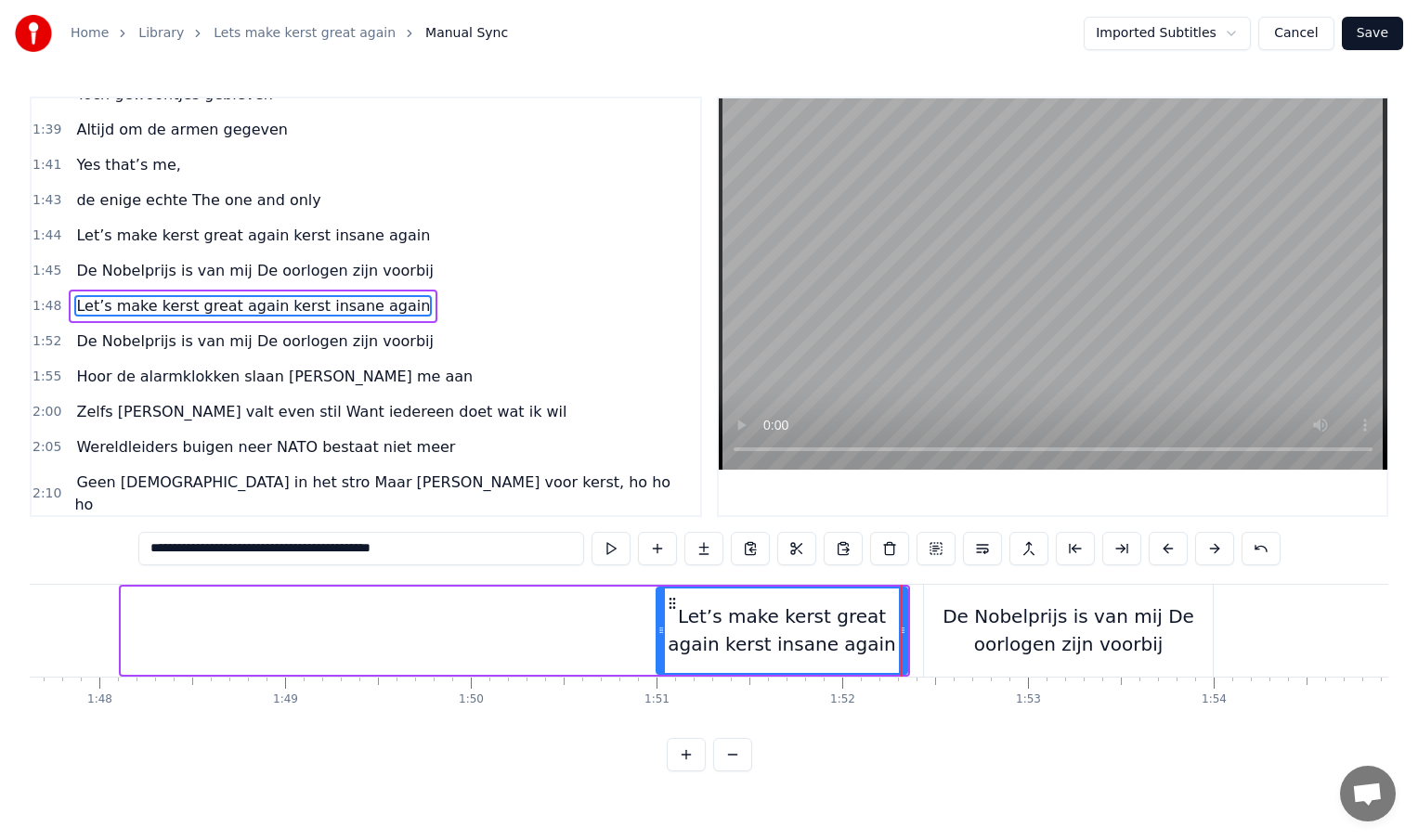
drag, startPoint x: 123, startPoint y: 631, endPoint x: 665, endPoint y: 639, distance: 542.1
click at [665, 639] on div at bounding box center [661, 630] width 8 height 84
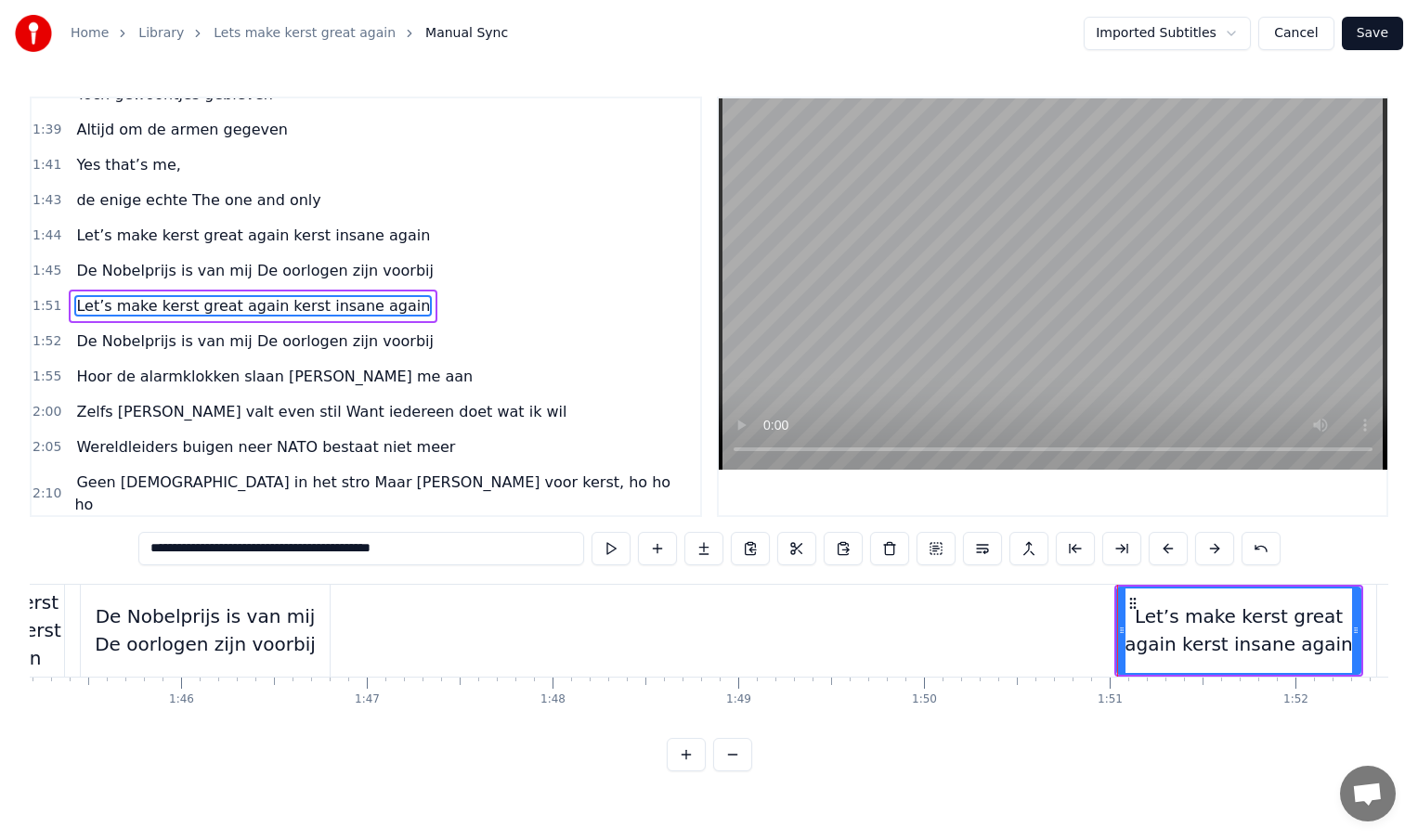
scroll to position [0, 19515]
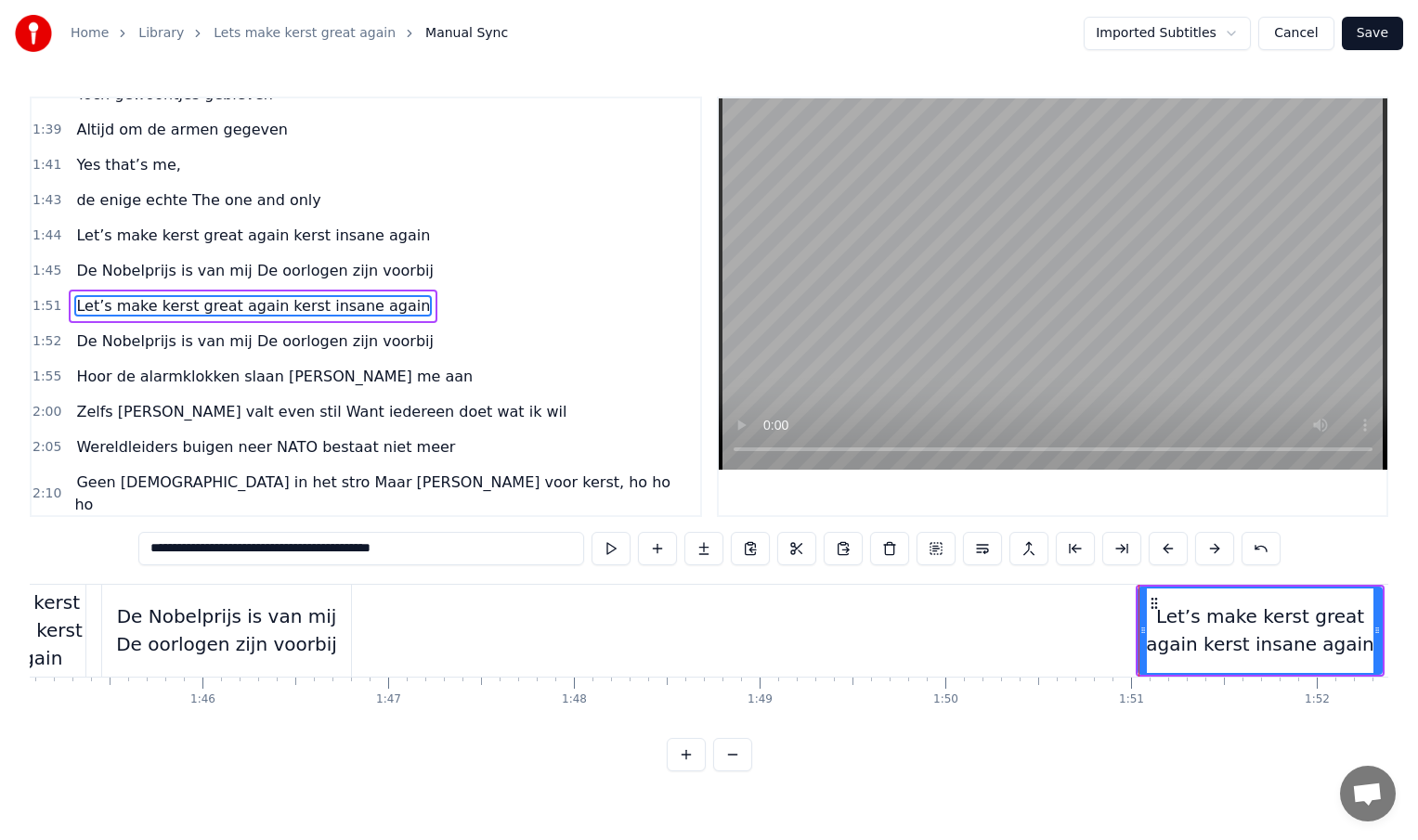
click at [336, 645] on div "De Nobelprijs is van mij De oorlogen zijn voorbij" at bounding box center [226, 631] width 249 height 56
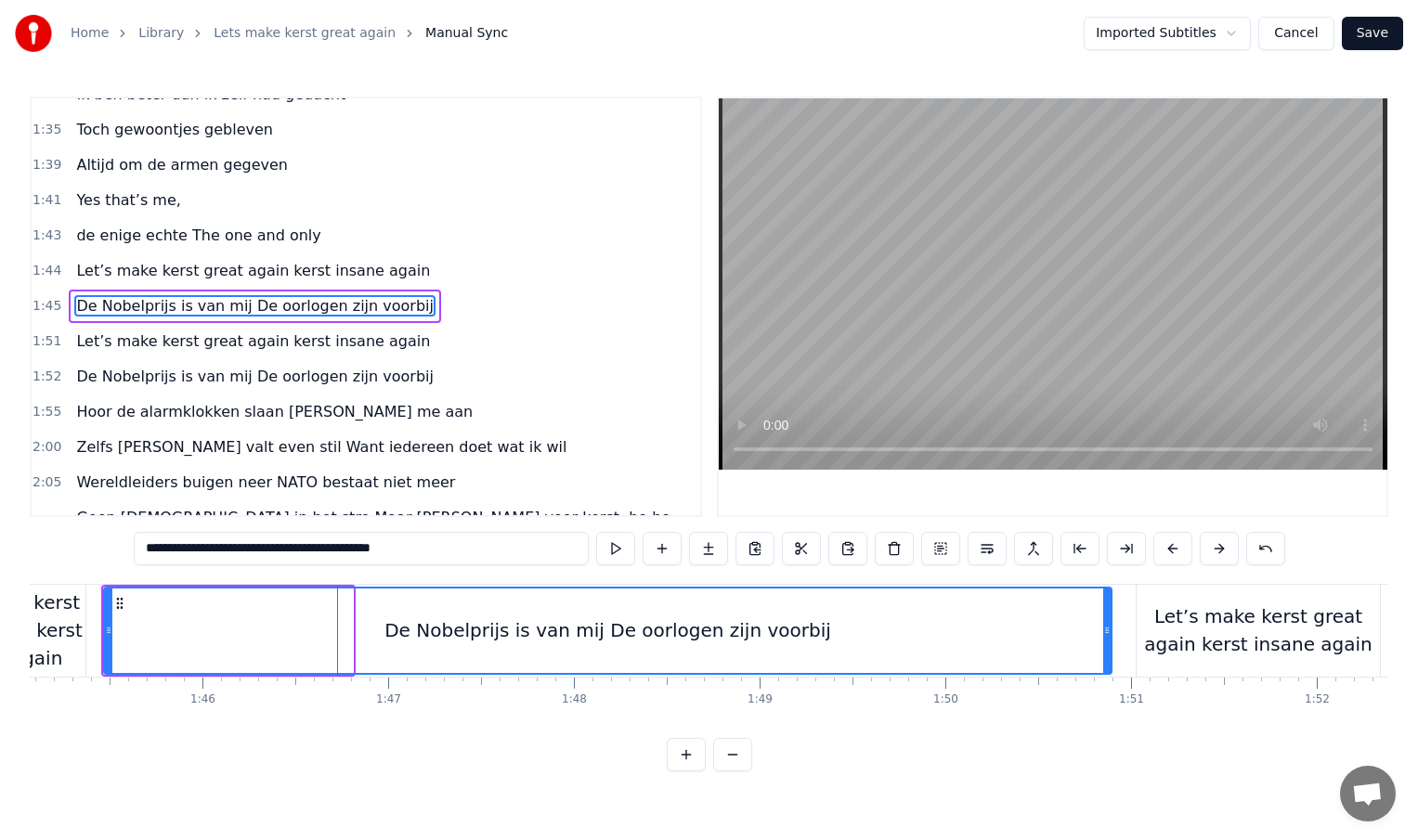
drag, startPoint x: 348, startPoint y: 636, endPoint x: 1108, endPoint y: 642, distance: 760.0
click at [1108, 642] on div at bounding box center [1107, 630] width 8 height 84
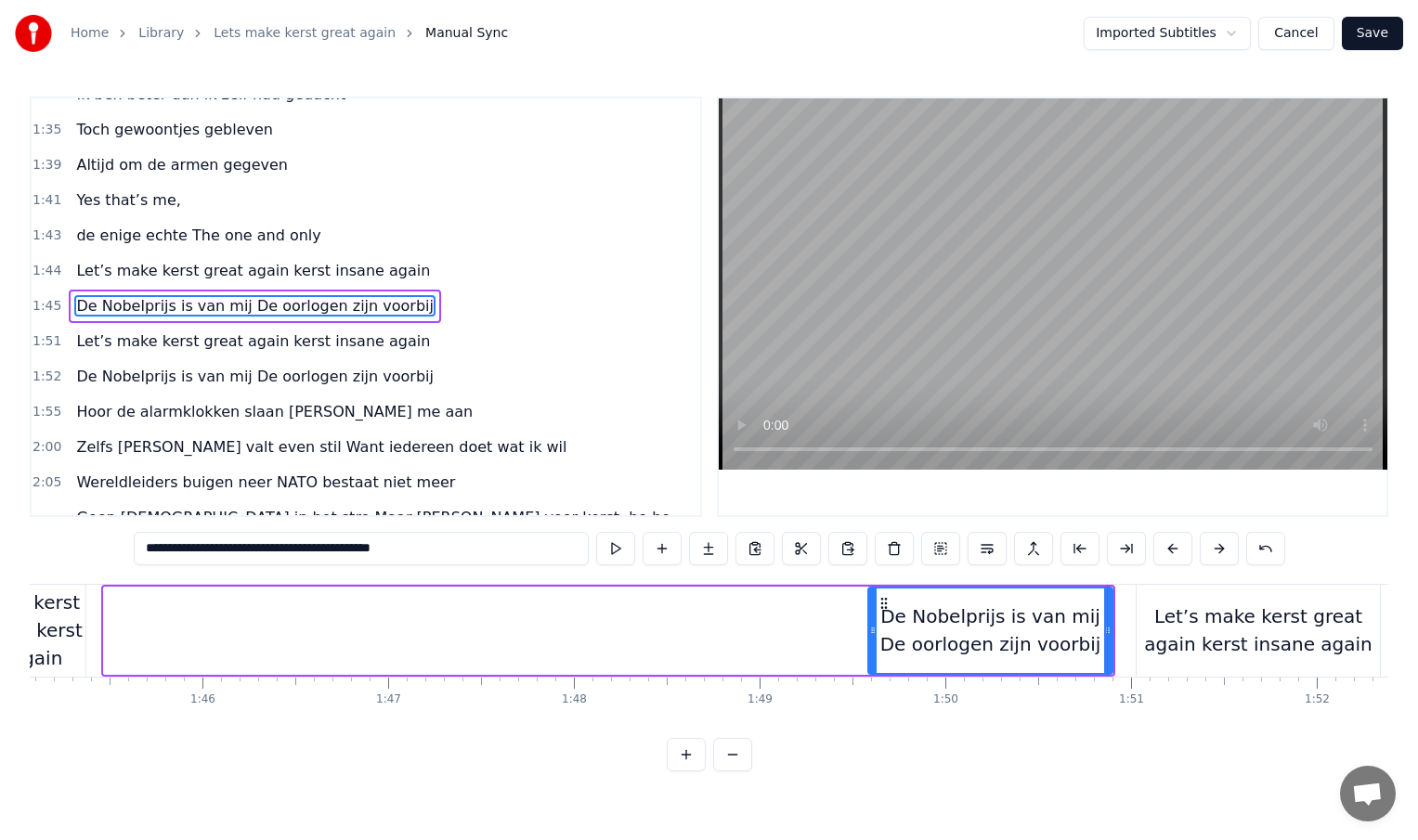
drag, startPoint x: 106, startPoint y: 633, endPoint x: 871, endPoint y: 630, distance: 765.0
click at [871, 630] on icon at bounding box center [873, 630] width 8 height 15
type input "**********"
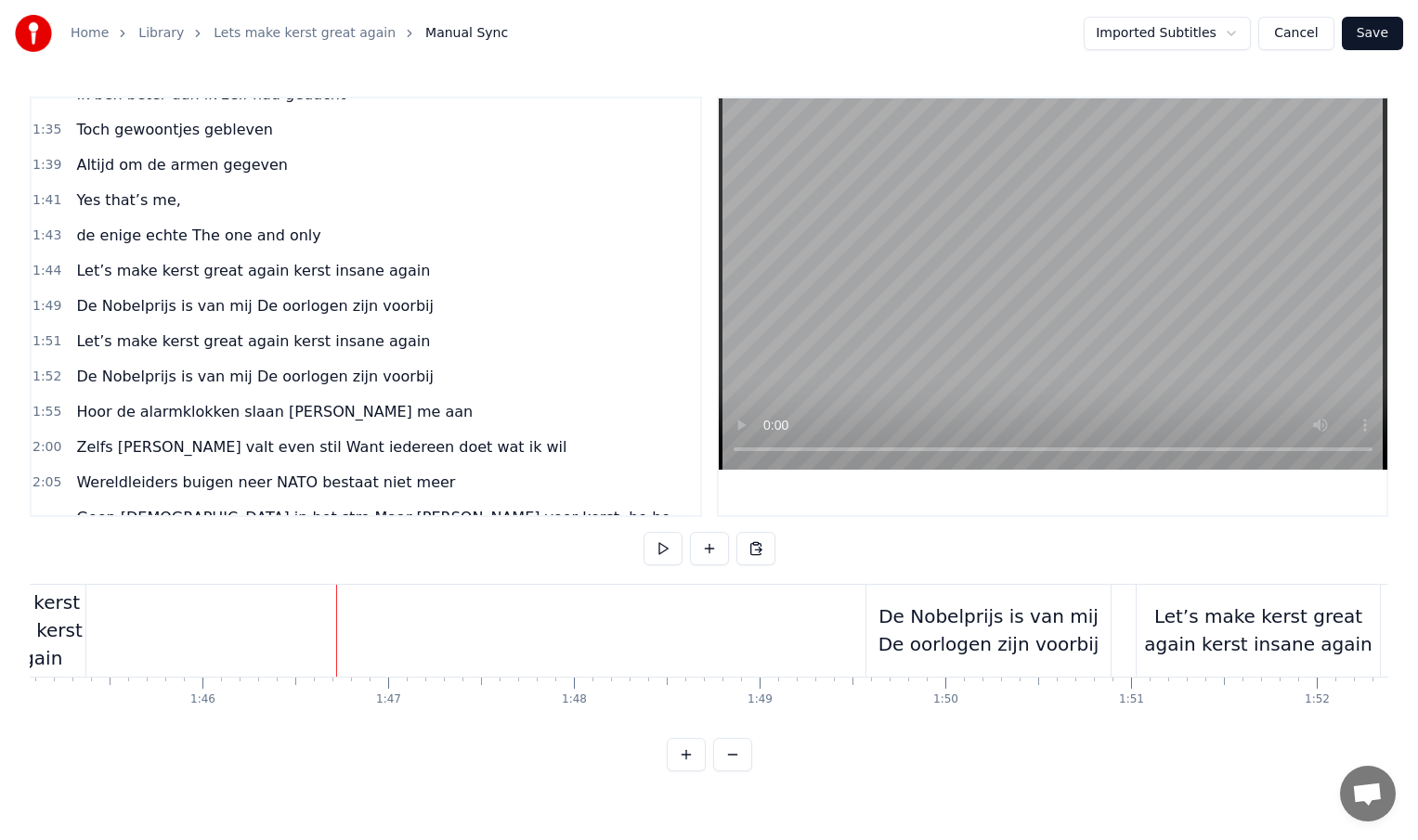
click at [68, 630] on div "Let’s make kerst great again kerst insane again" at bounding box center [3, 630] width 165 height 83
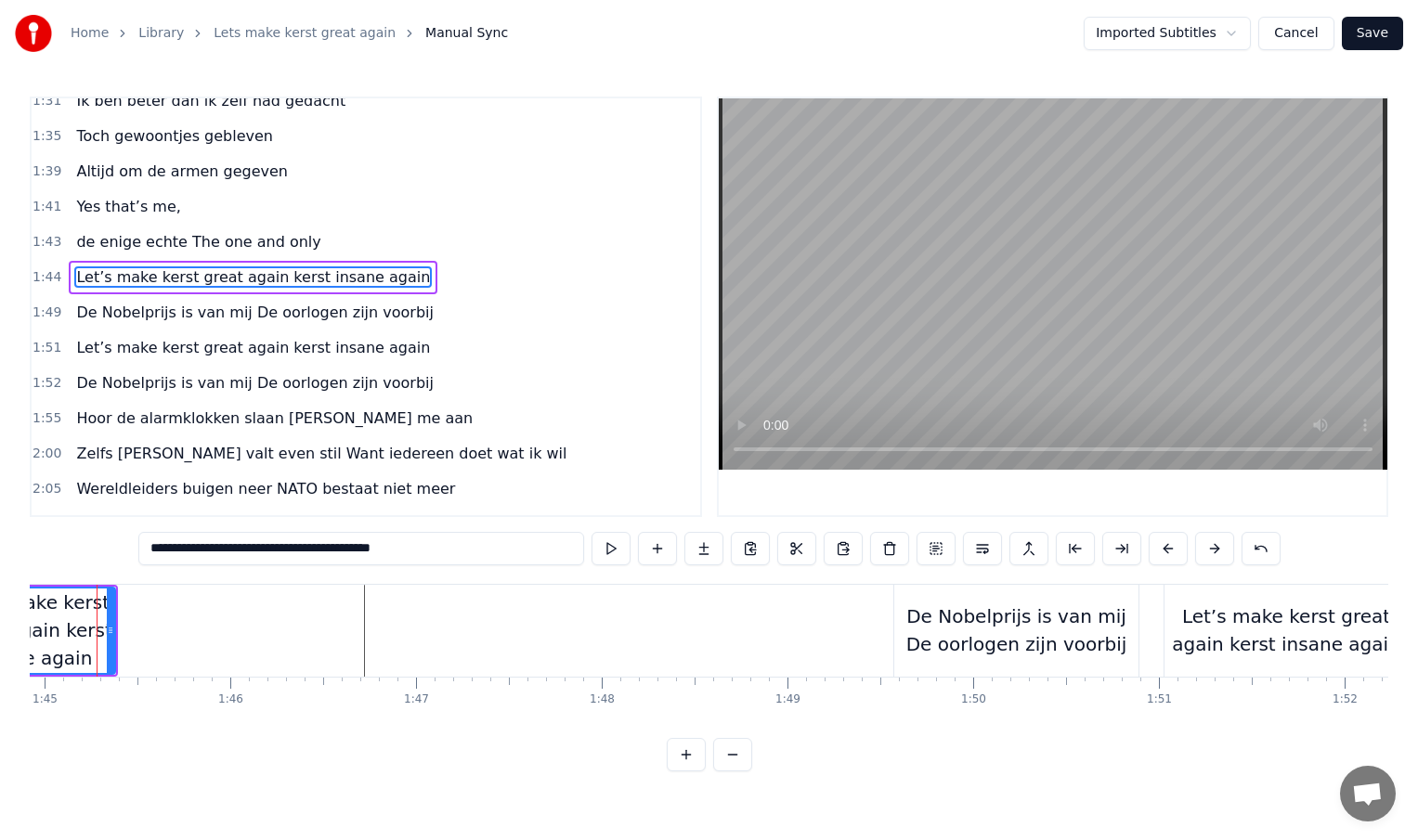
scroll to position [0, 19460]
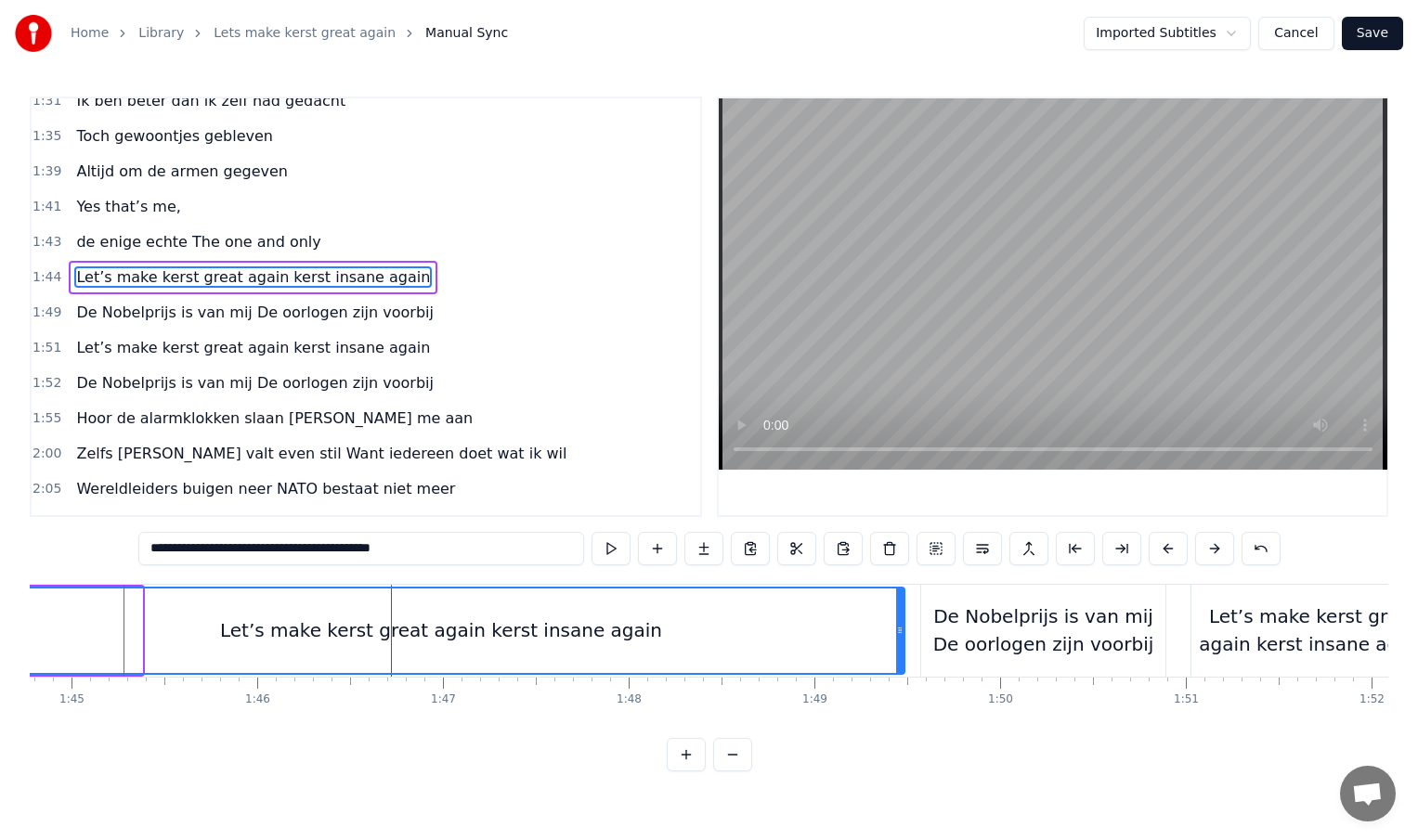
drag, startPoint x: 137, startPoint y: 630, endPoint x: 900, endPoint y: 622, distance: 763.0
click at [900, 623] on icon at bounding box center [900, 630] width 8 height 15
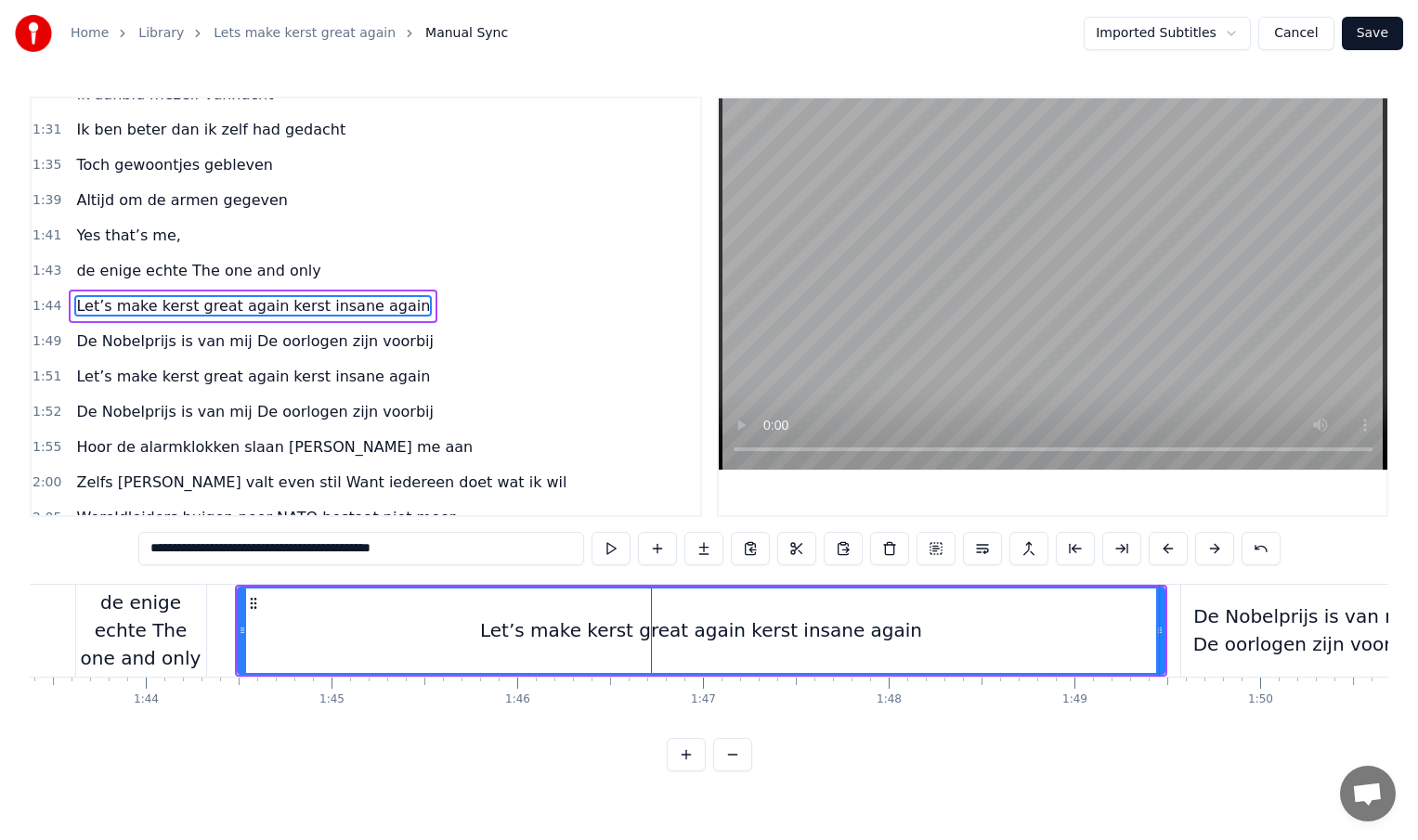
scroll to position [0, 19177]
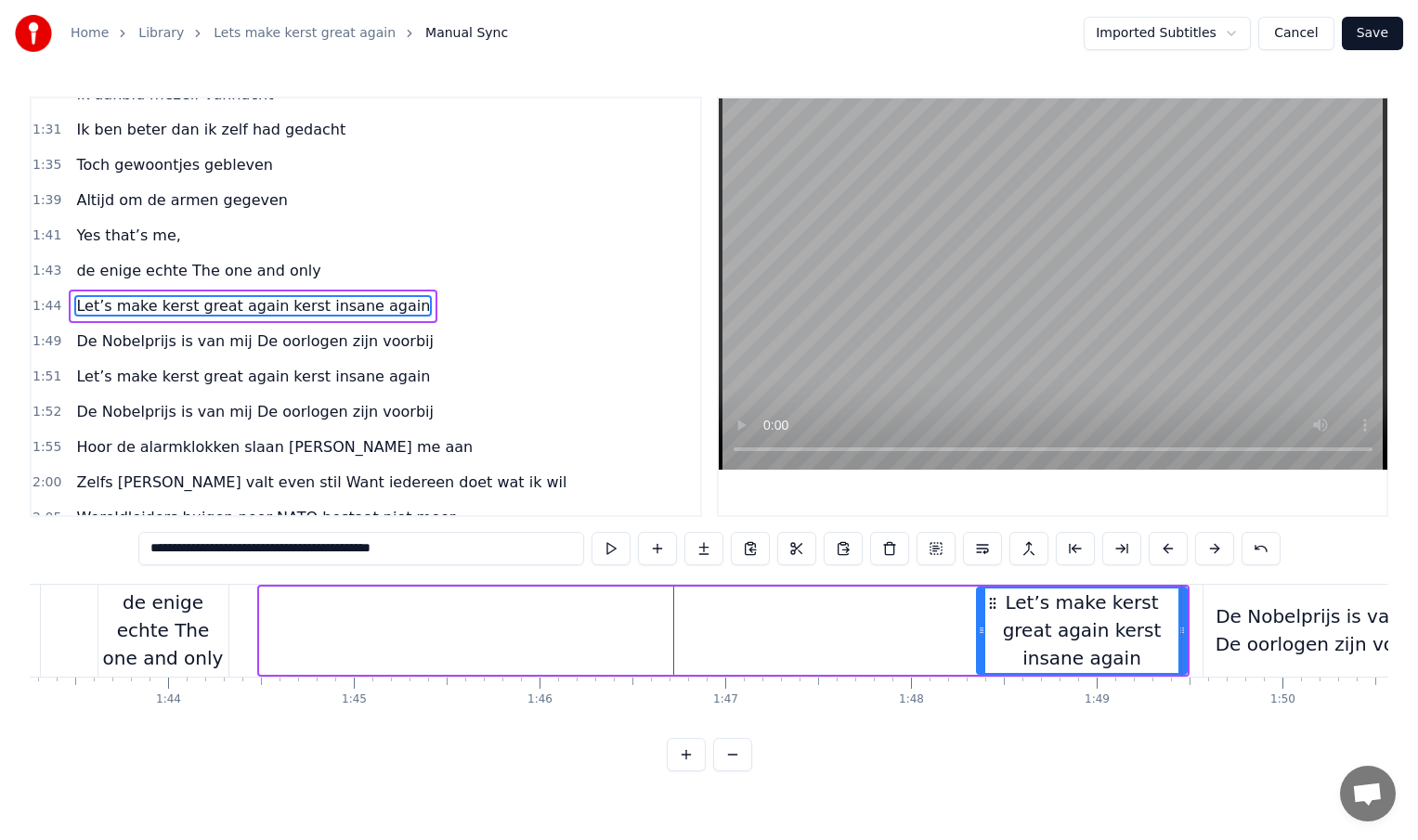
drag, startPoint x: 263, startPoint y: 631, endPoint x: 980, endPoint y: 640, distance: 717.1
click at [980, 640] on div at bounding box center [981, 630] width 8 height 84
type input "**********"
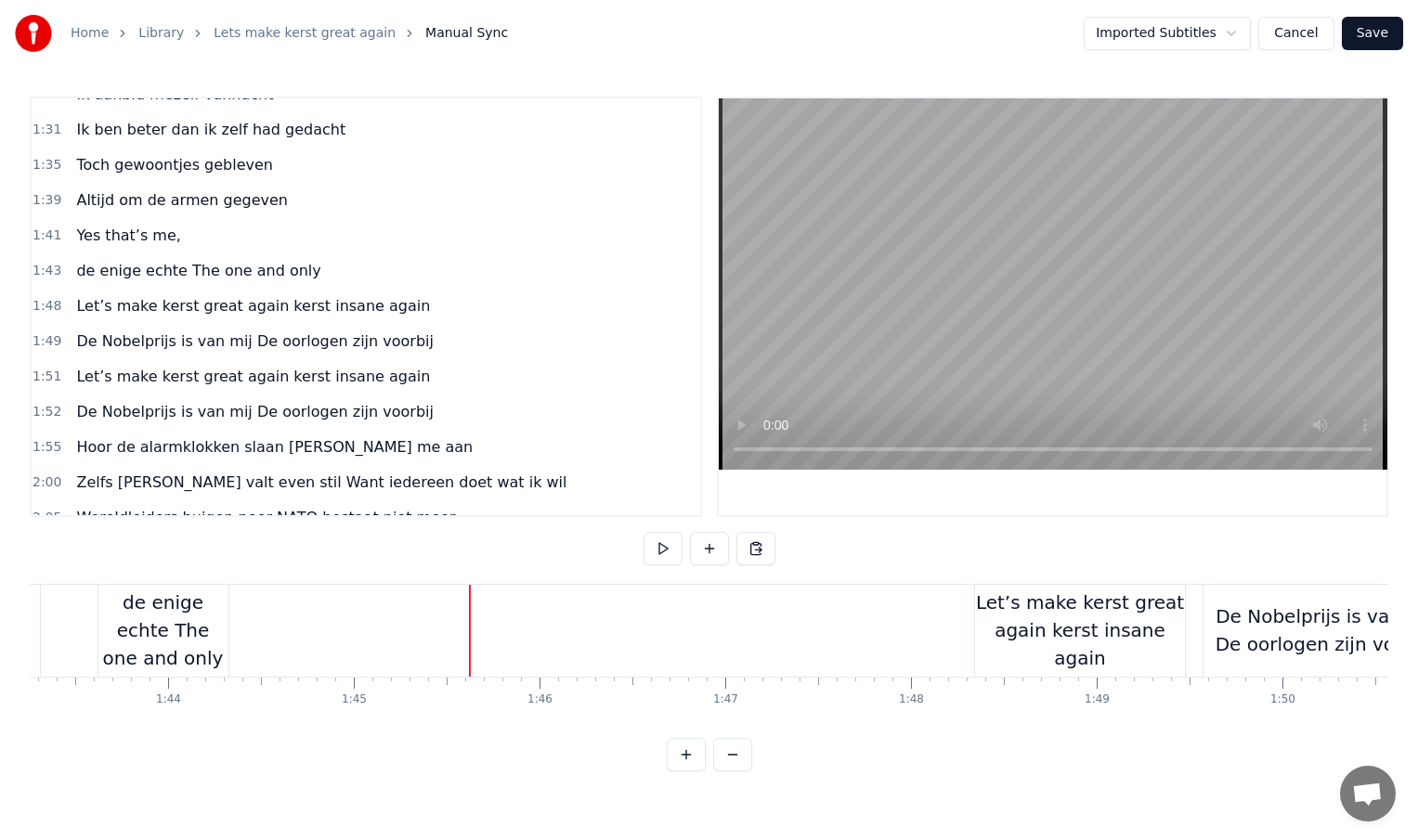
click at [205, 632] on div "de enige echte The one and only" at bounding box center [164, 630] width 130 height 83
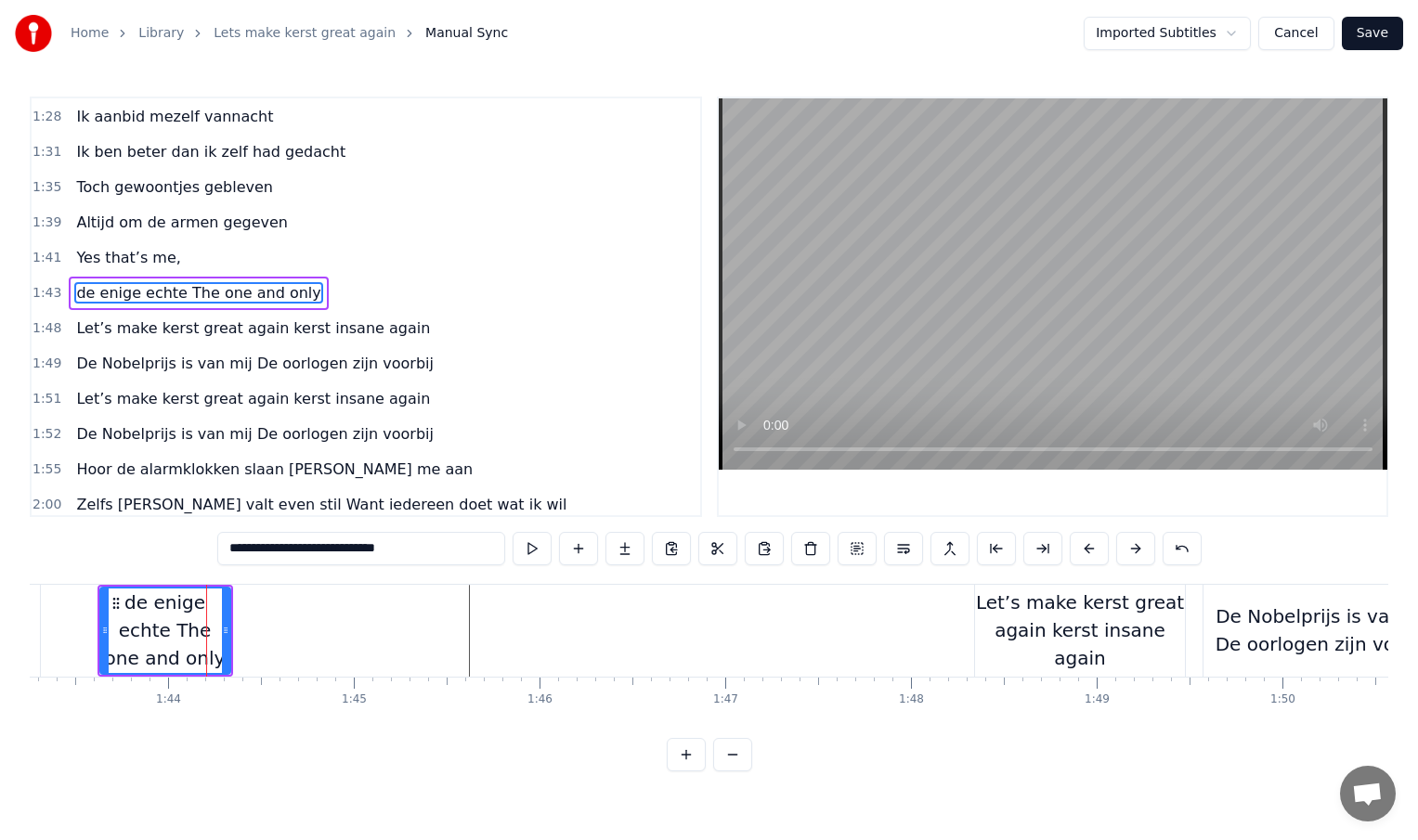
scroll to position [515, 0]
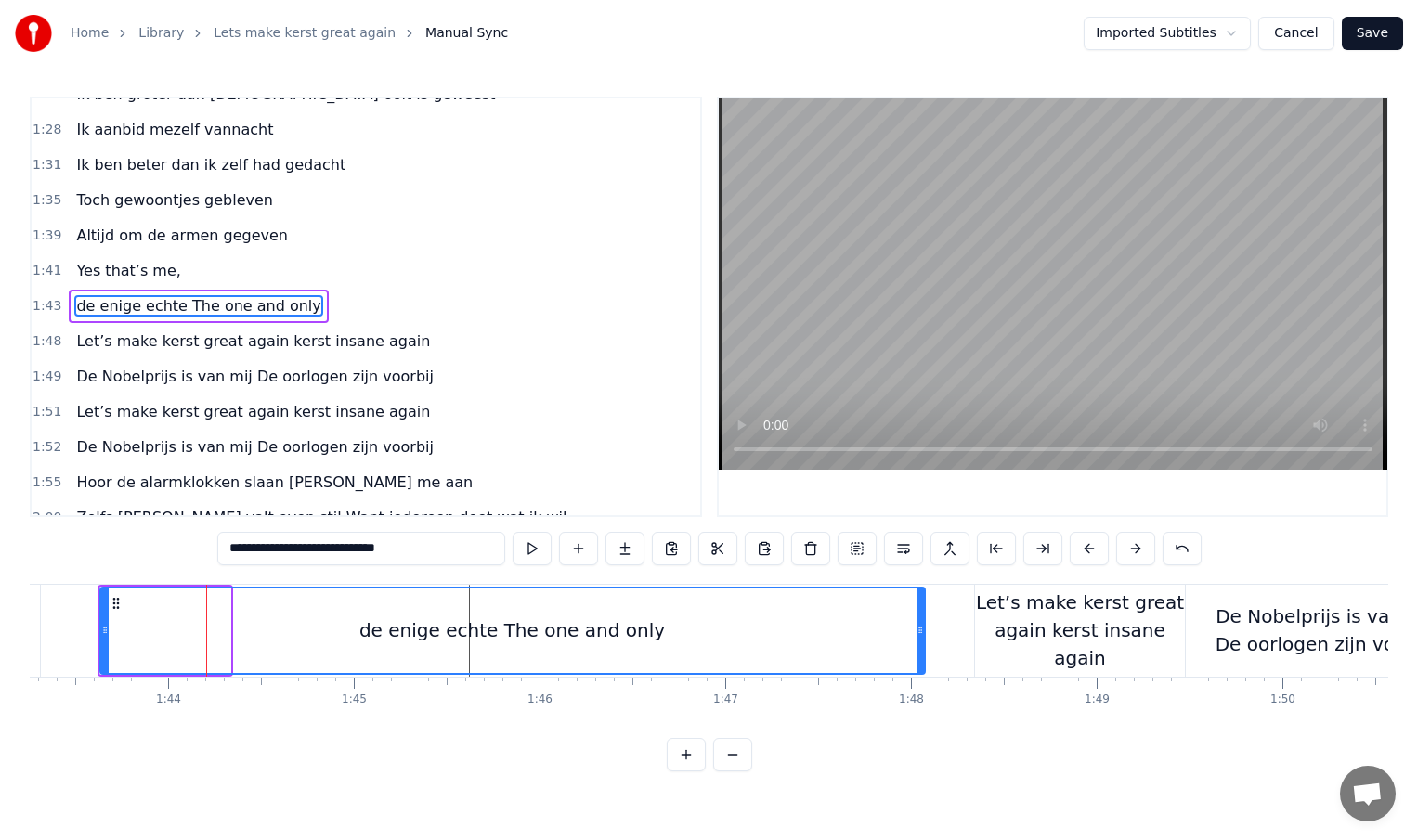
drag, startPoint x: 223, startPoint y: 632, endPoint x: 918, endPoint y: 638, distance: 695.0
click at [918, 638] on div at bounding box center [920, 630] width 8 height 84
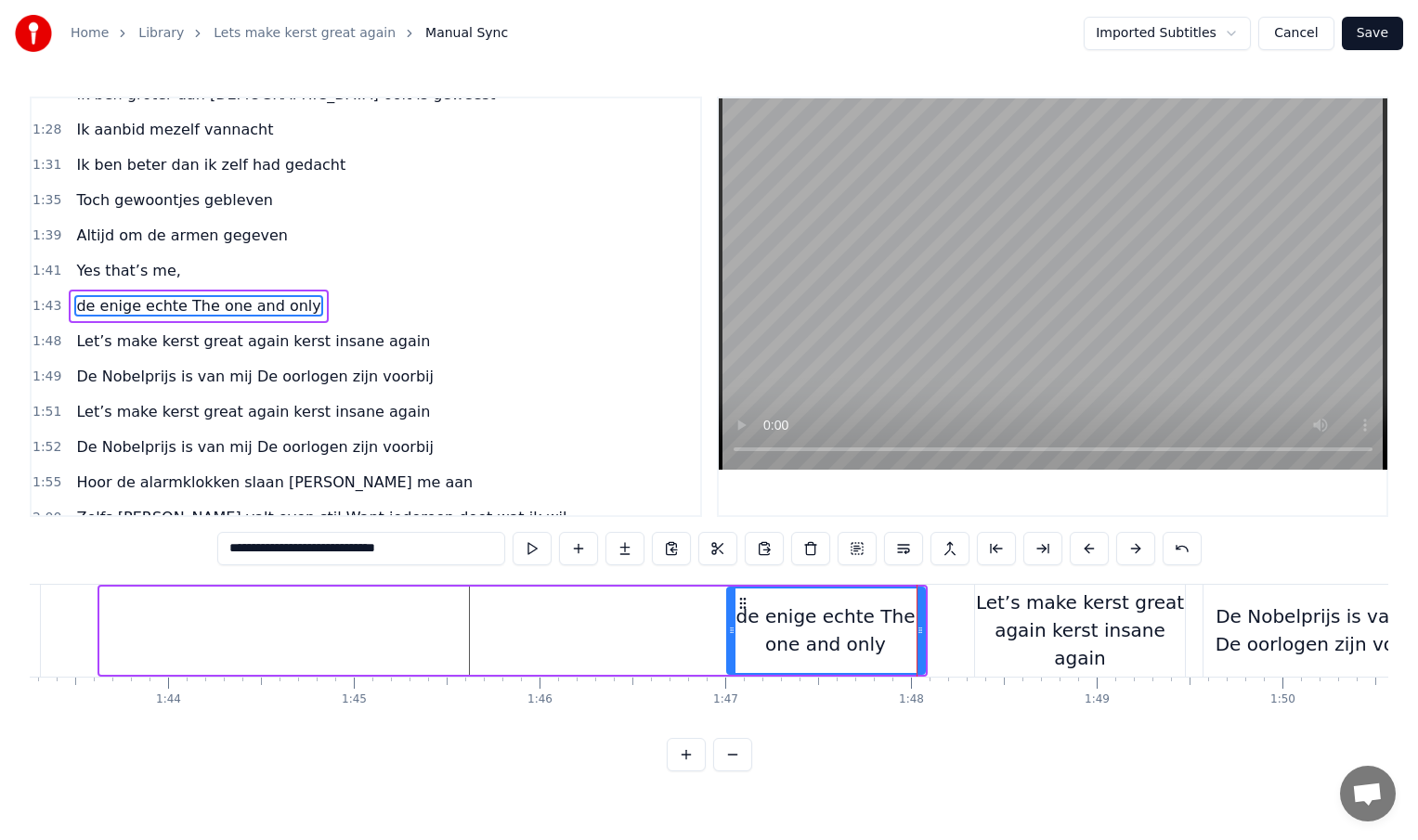
drag, startPoint x: 102, startPoint y: 631, endPoint x: 729, endPoint y: 643, distance: 627.1
click at [729, 643] on div at bounding box center [732, 630] width 8 height 84
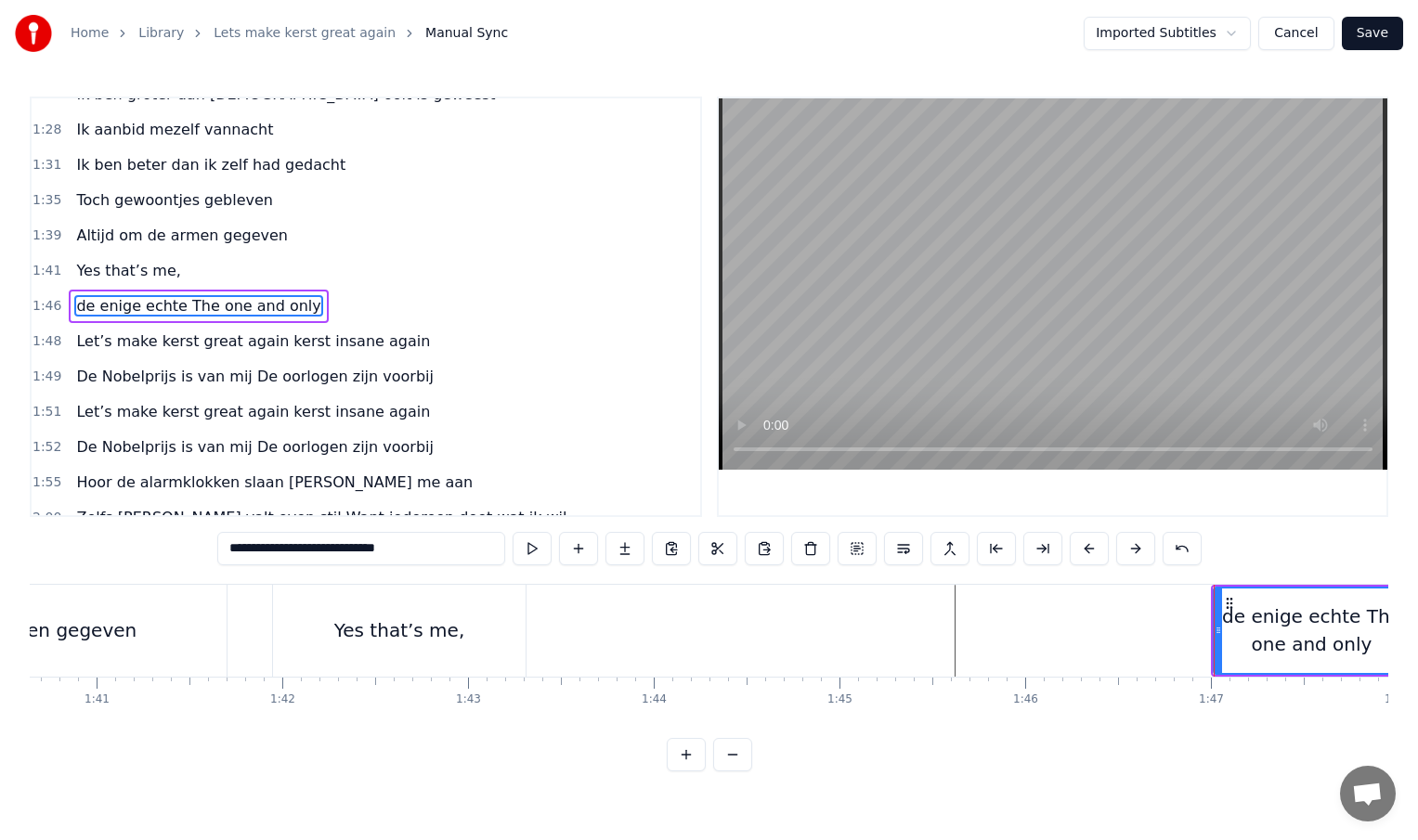
scroll to position [0, 18625]
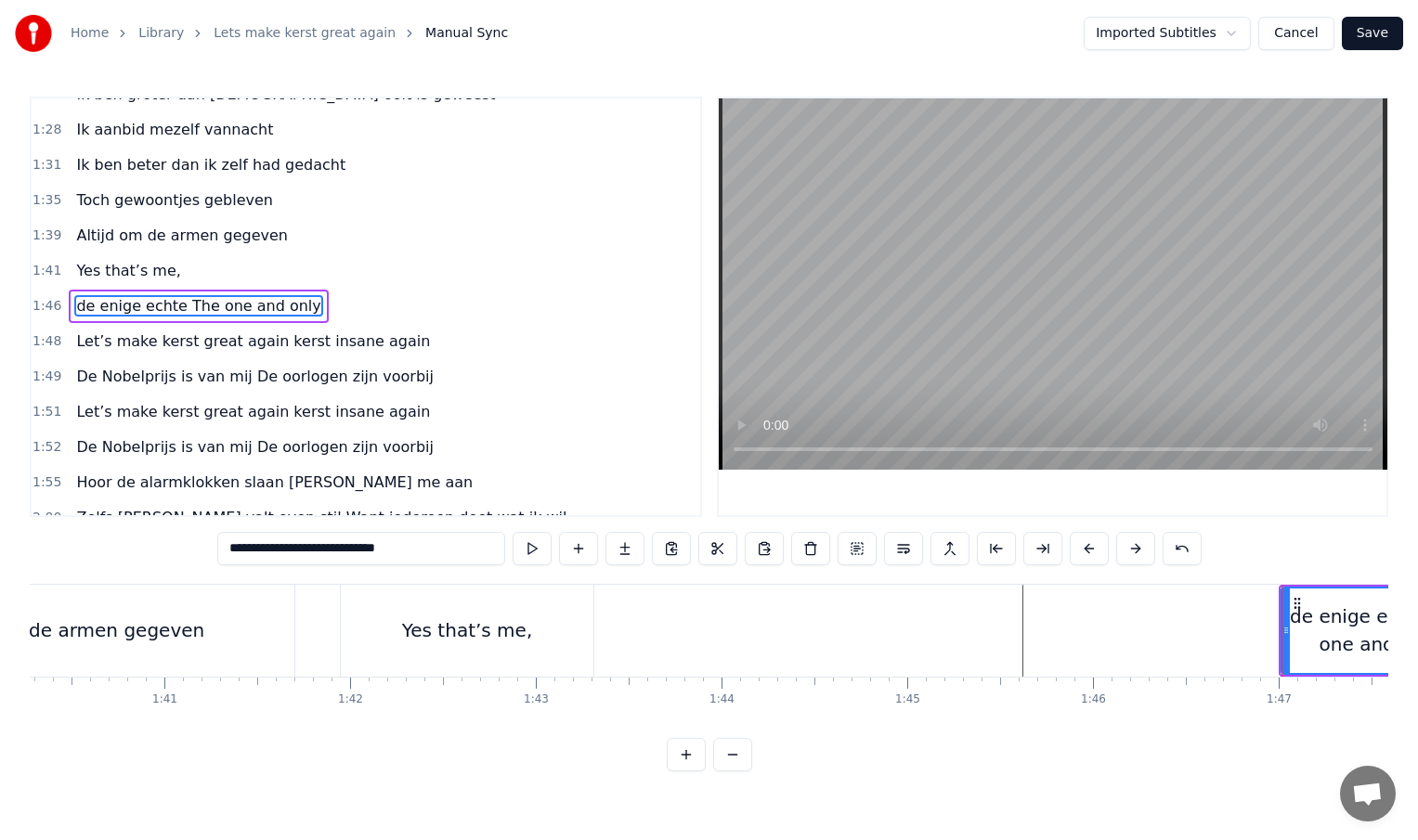
click at [376, 611] on div "Yes that’s me," at bounding box center [467, 630] width 253 height 92
type input "**********"
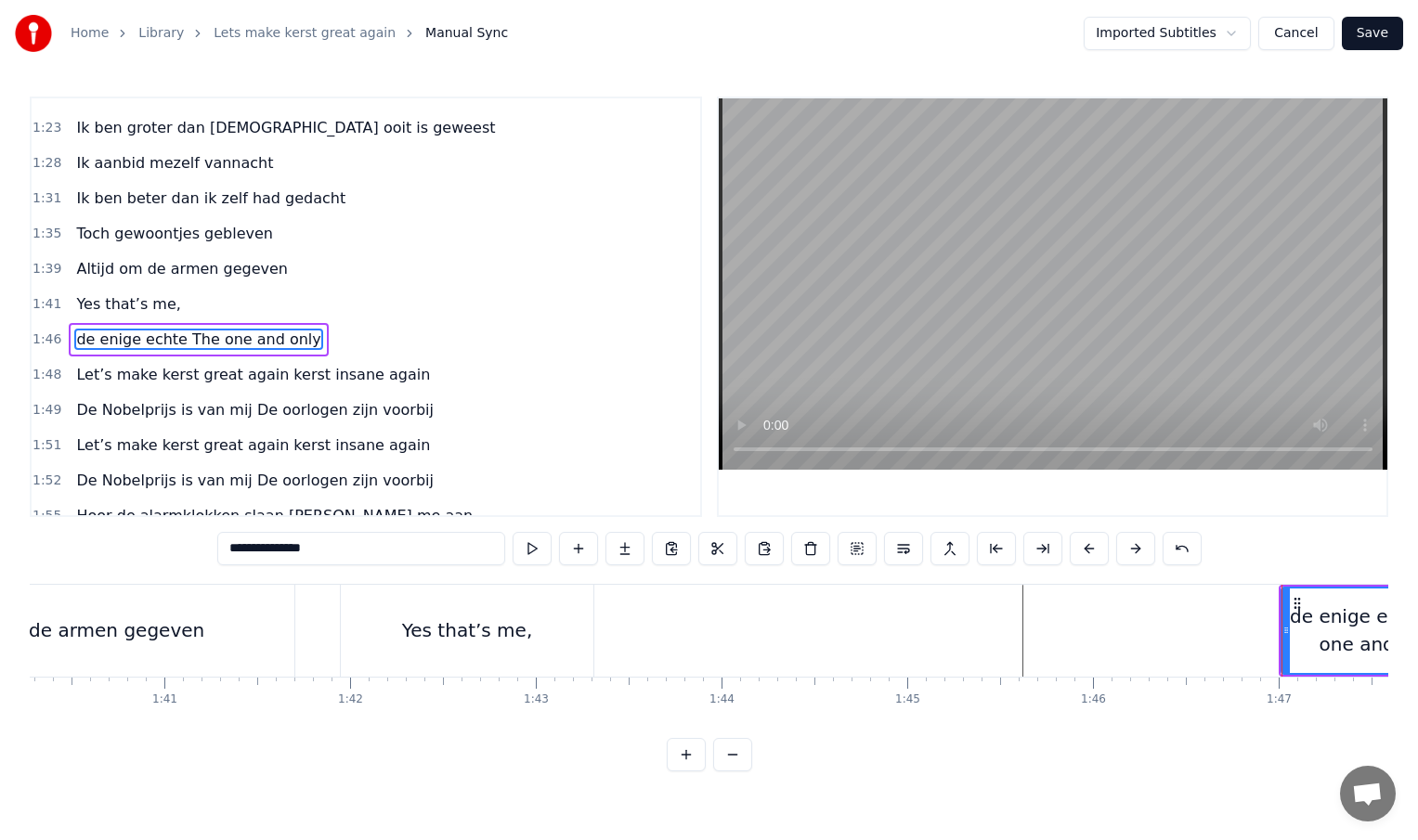
click at [1282, 611] on div at bounding box center [1282, 630] width 1 height 92
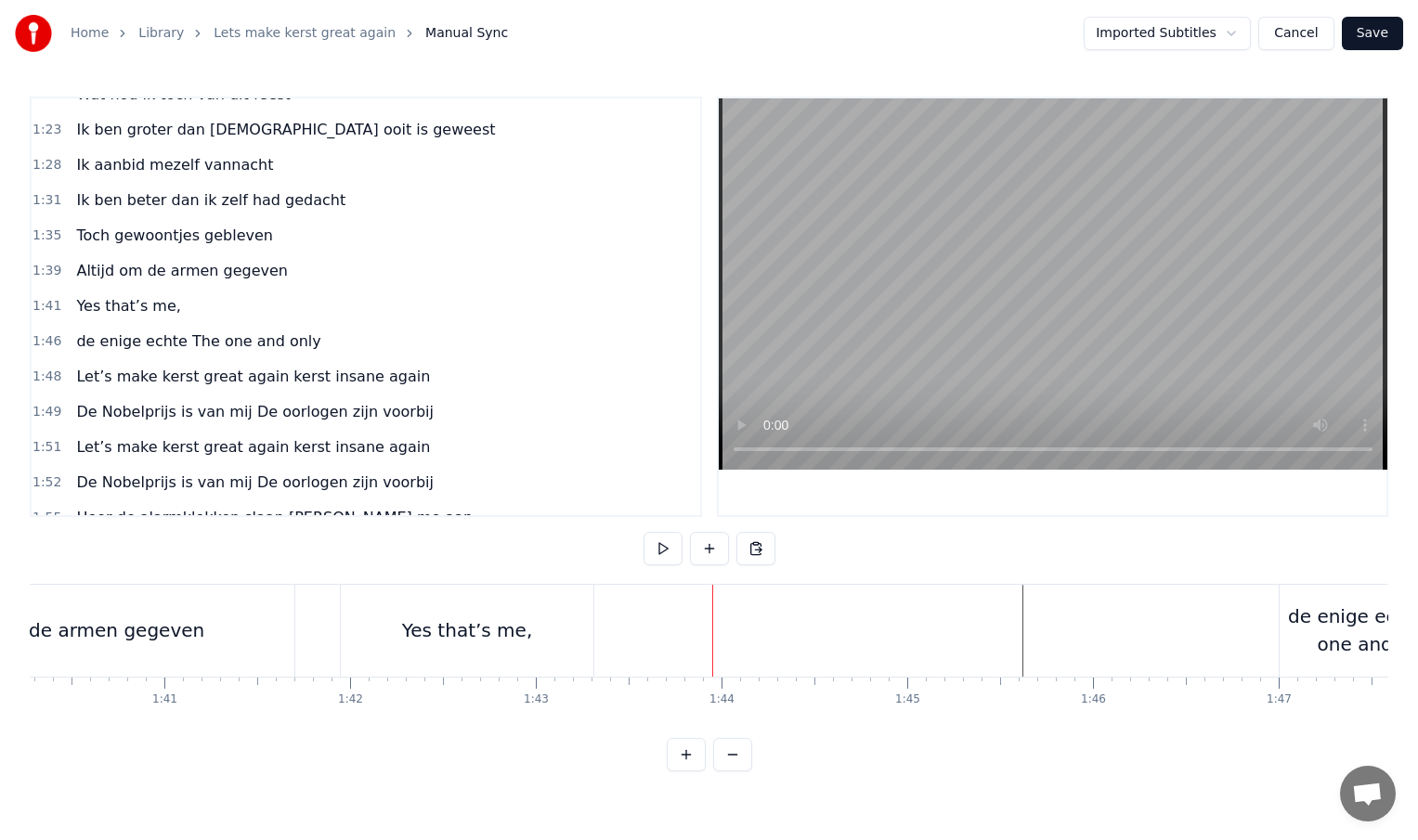
click at [450, 645] on div "Yes that’s me," at bounding box center [467, 630] width 253 height 92
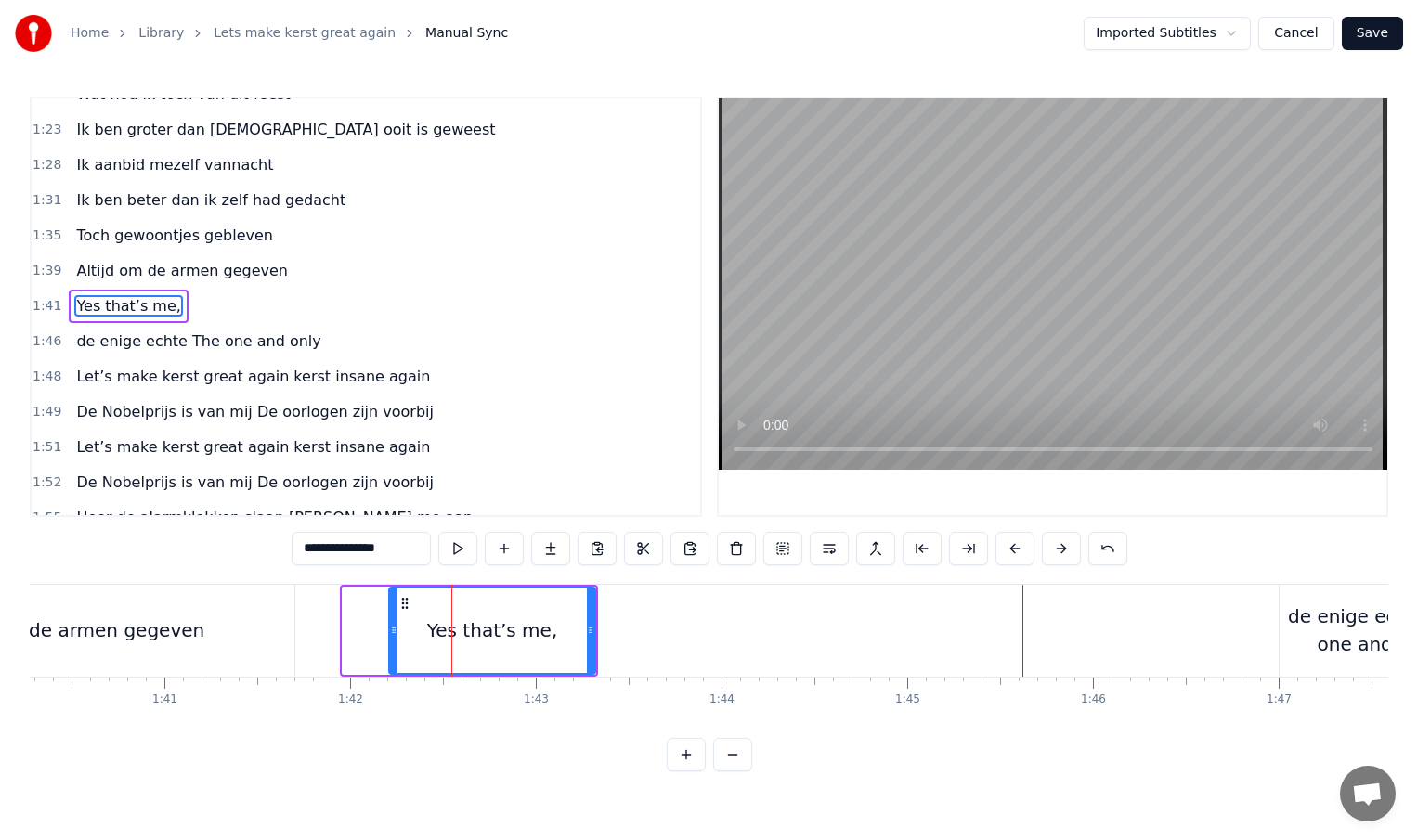
drag, startPoint x: 347, startPoint y: 631, endPoint x: 394, endPoint y: 633, distance: 47.0
click at [394, 633] on icon at bounding box center [394, 630] width 8 height 15
drag, startPoint x: 590, startPoint y: 630, endPoint x: 657, endPoint y: 631, distance: 67.0
click at [642, 631] on icon at bounding box center [638, 630] width 8 height 15
click at [180, 619] on div "Altijd om de armen gegeven" at bounding box center [73, 630] width 263 height 28
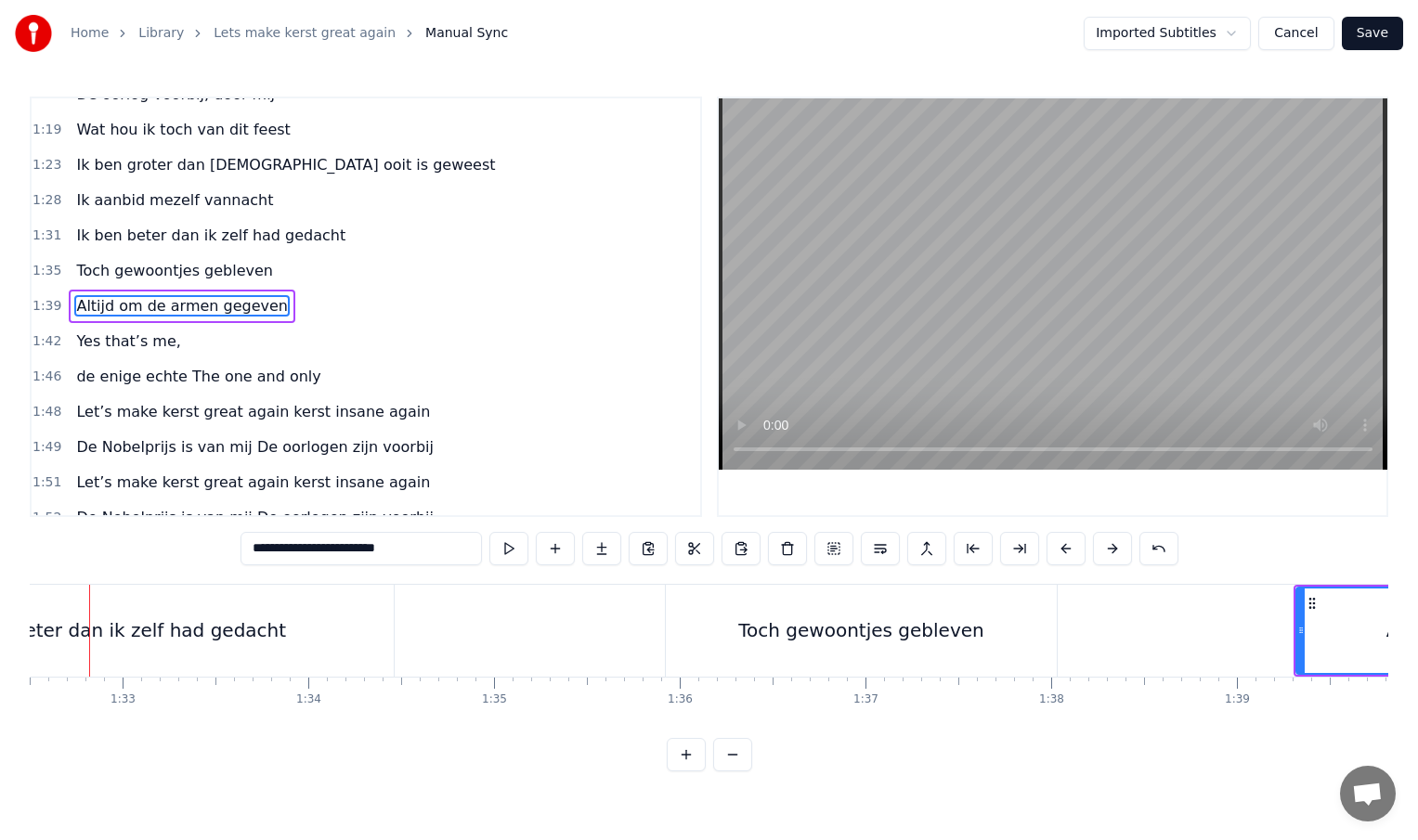
scroll to position [0, 17146]
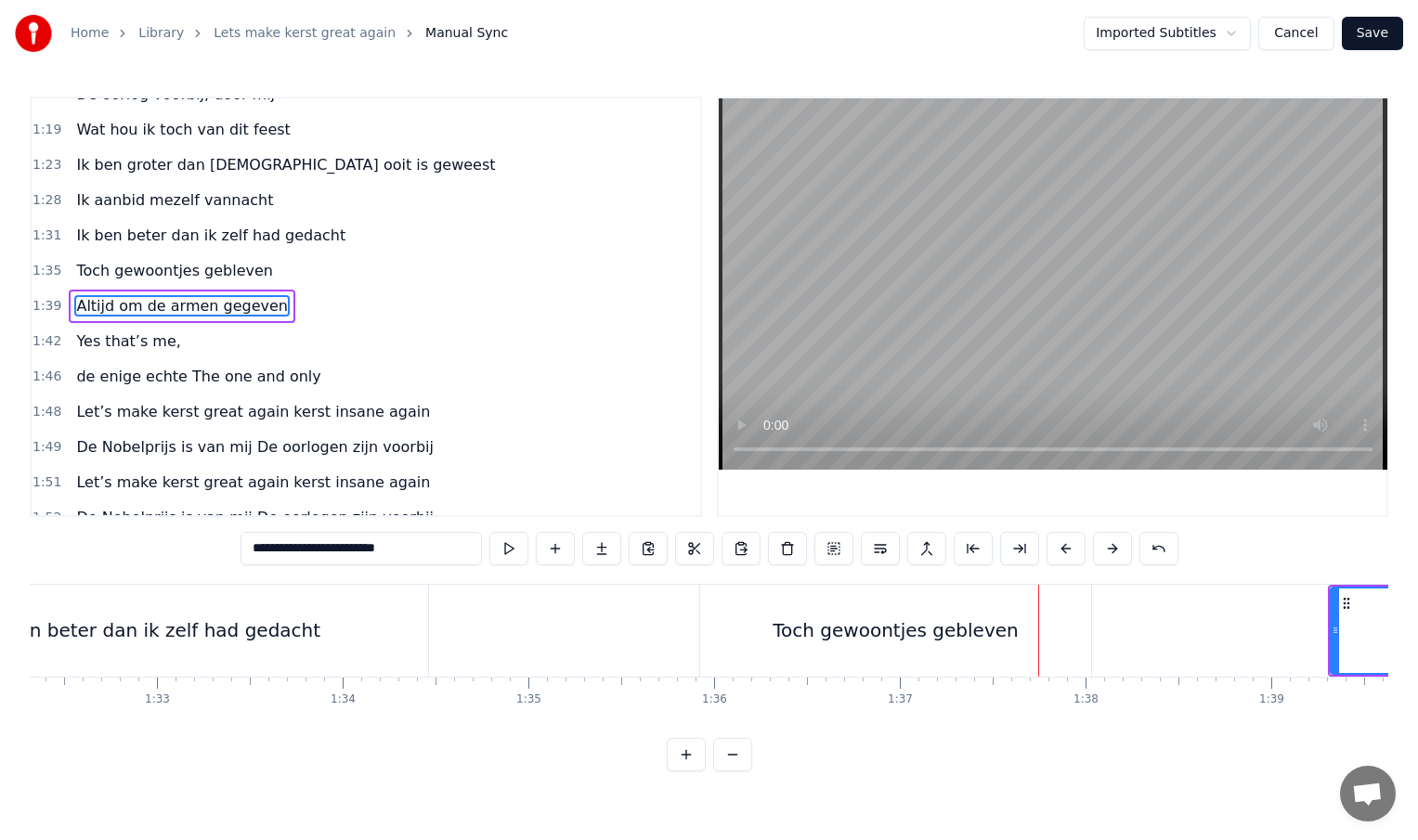
click at [799, 642] on div "Toch gewoontjes gebleven" at bounding box center [894, 630] width 245 height 28
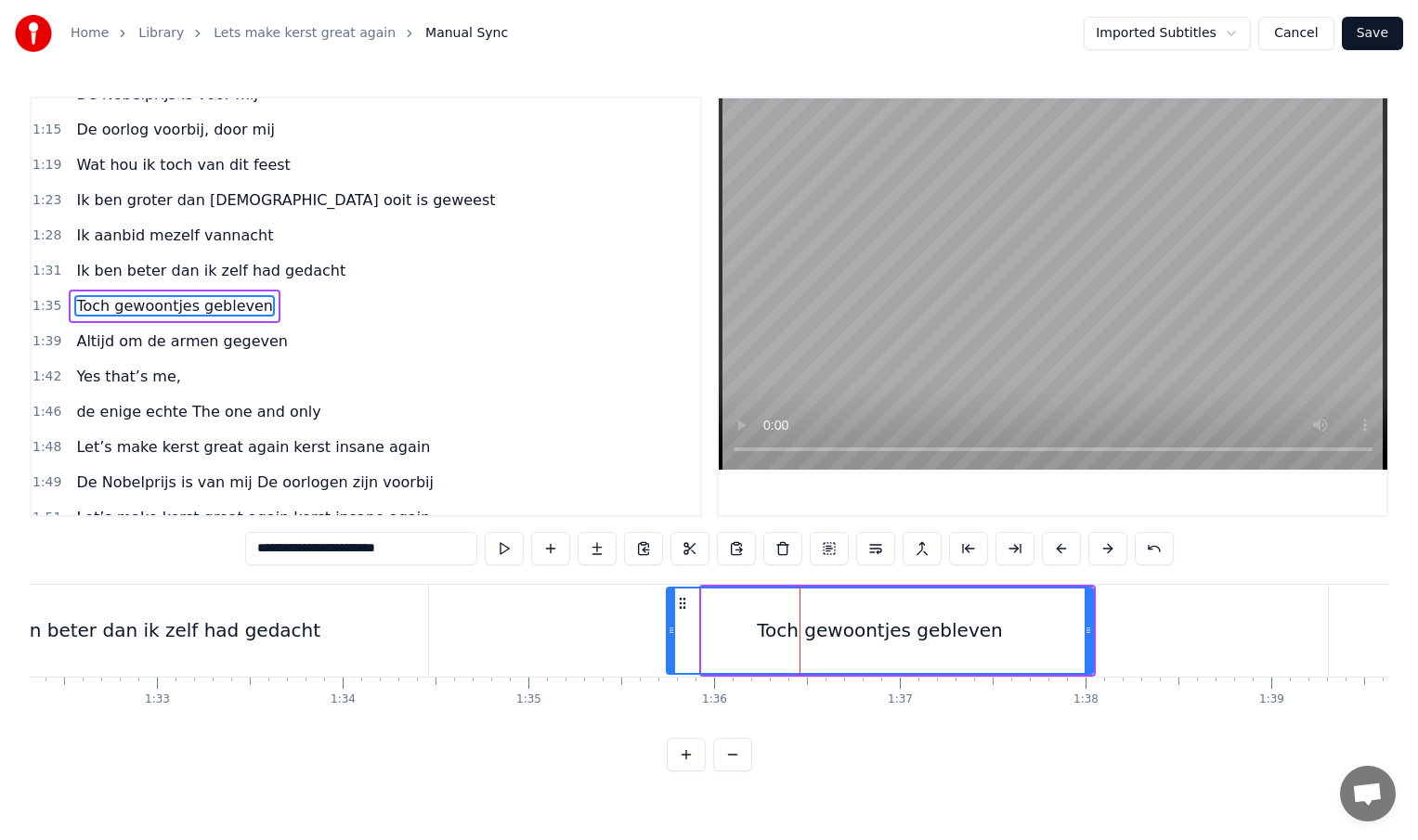
drag, startPoint x: 703, startPoint y: 632, endPoint x: 669, endPoint y: 636, distance: 34.2
click at [668, 635] on icon at bounding box center [672, 630] width 8 height 15
drag, startPoint x: 1089, startPoint y: 630, endPoint x: 1044, endPoint y: 631, distance: 45.0
click at [1044, 631] on icon at bounding box center [1045, 630] width 8 height 15
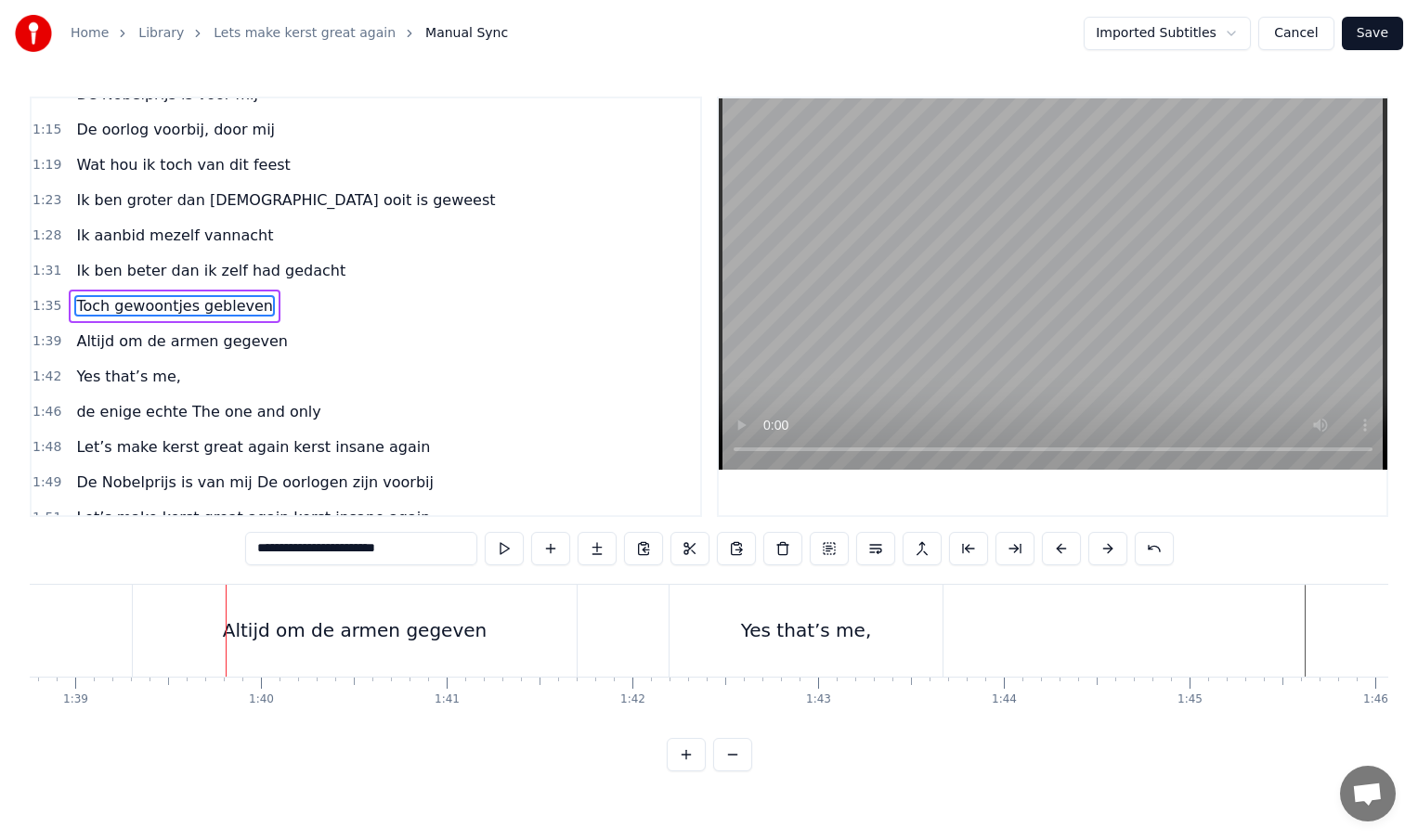
scroll to position [0, 18351]
click at [548, 638] on div "Altijd om de armen gegeven" at bounding box center [347, 630] width 444 height 92
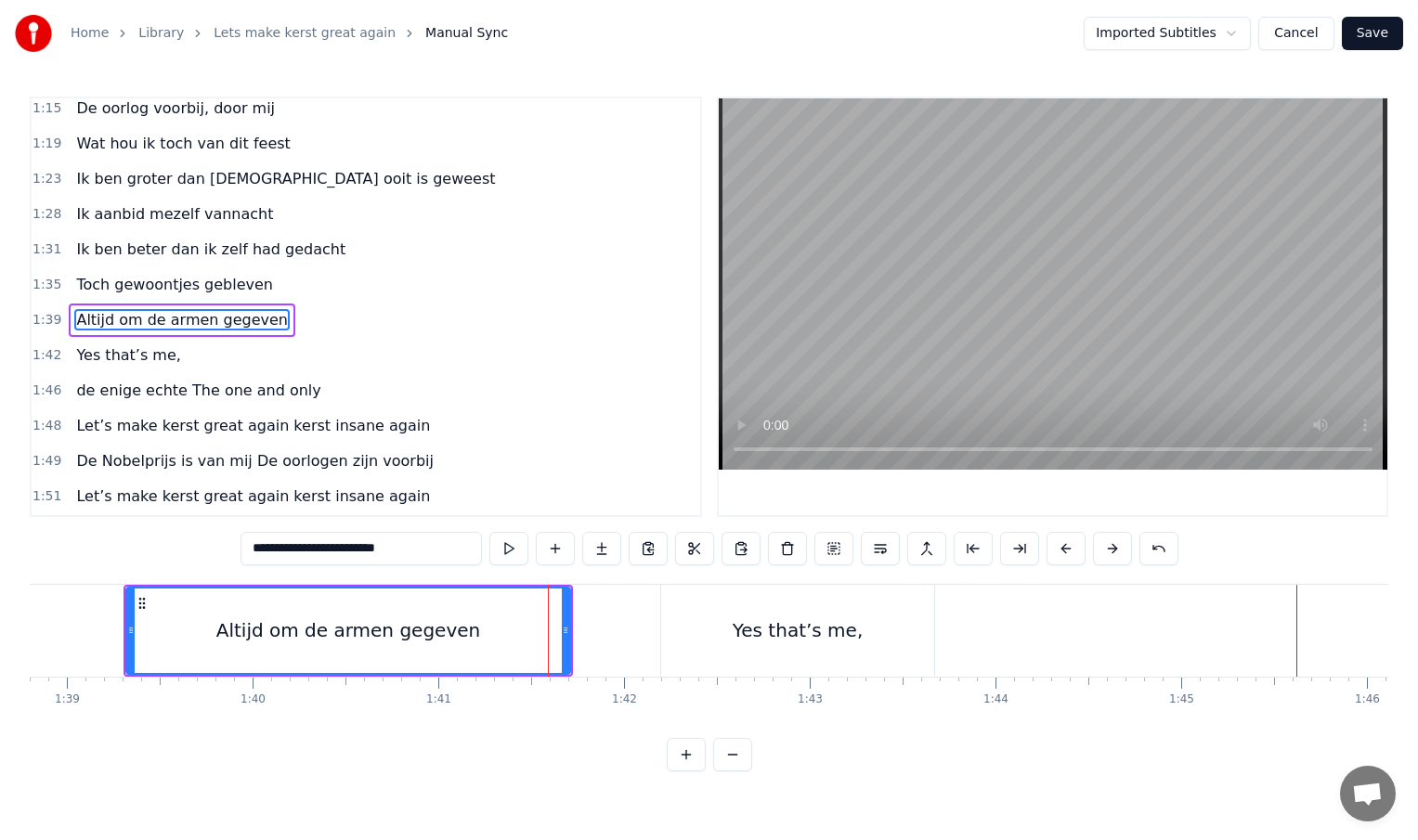
scroll to position [445, 0]
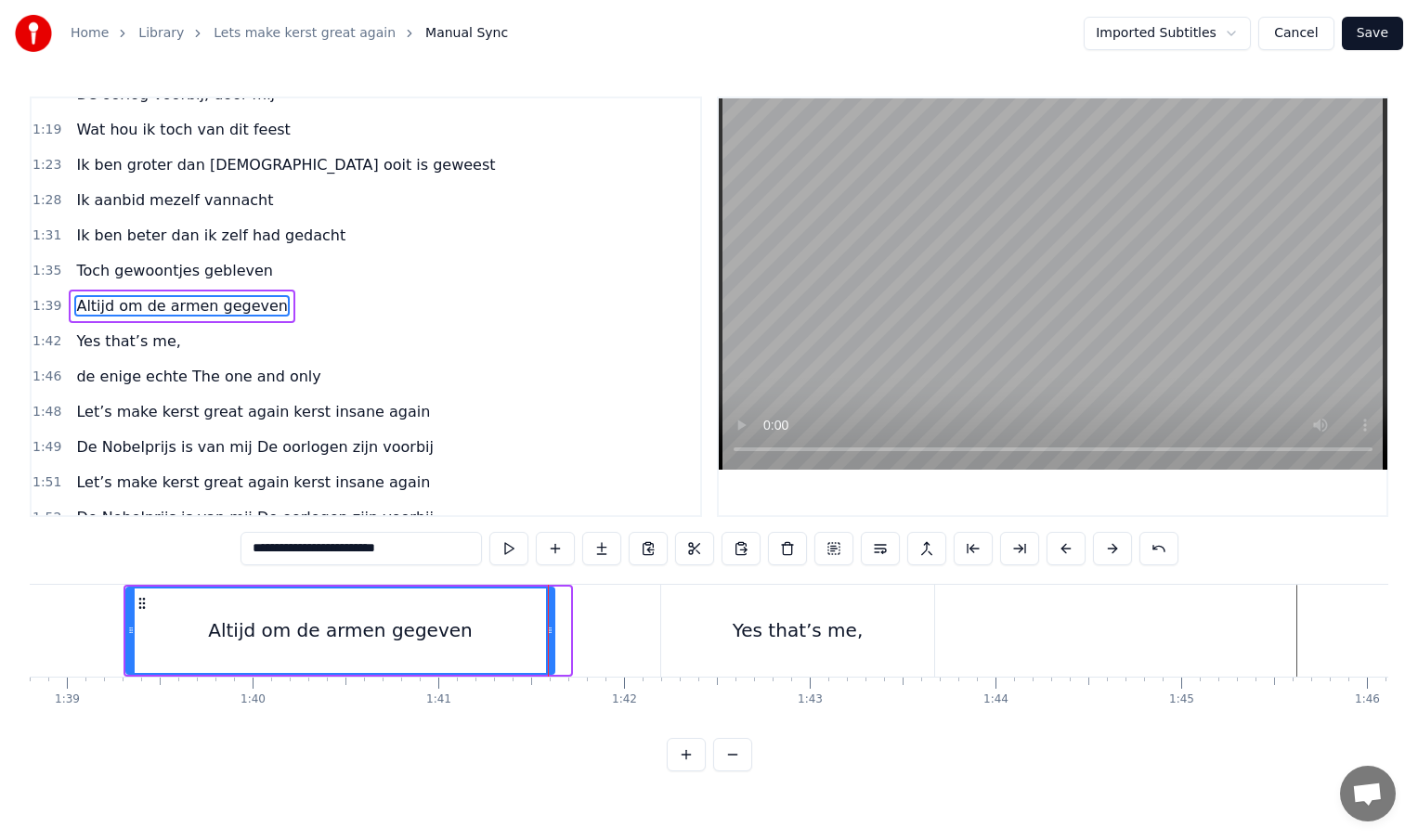
drag, startPoint x: 565, startPoint y: 632, endPoint x: 551, endPoint y: 632, distance: 14.0
click at [551, 632] on circle at bounding box center [551, 632] width 1 height 1
click at [738, 619] on div "Yes that’s me," at bounding box center [798, 630] width 273 height 92
type input "**********"
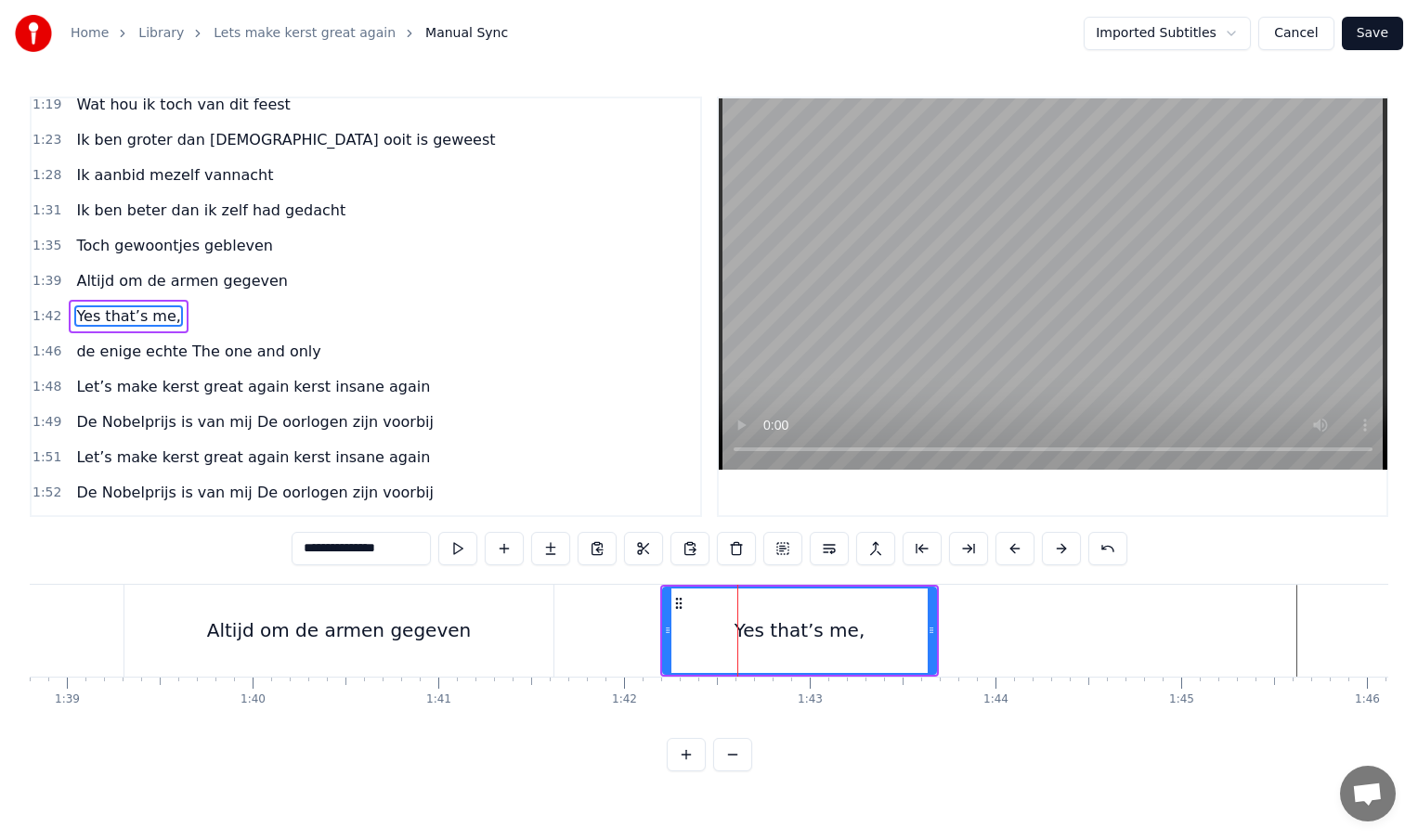
scroll to position [480, 0]
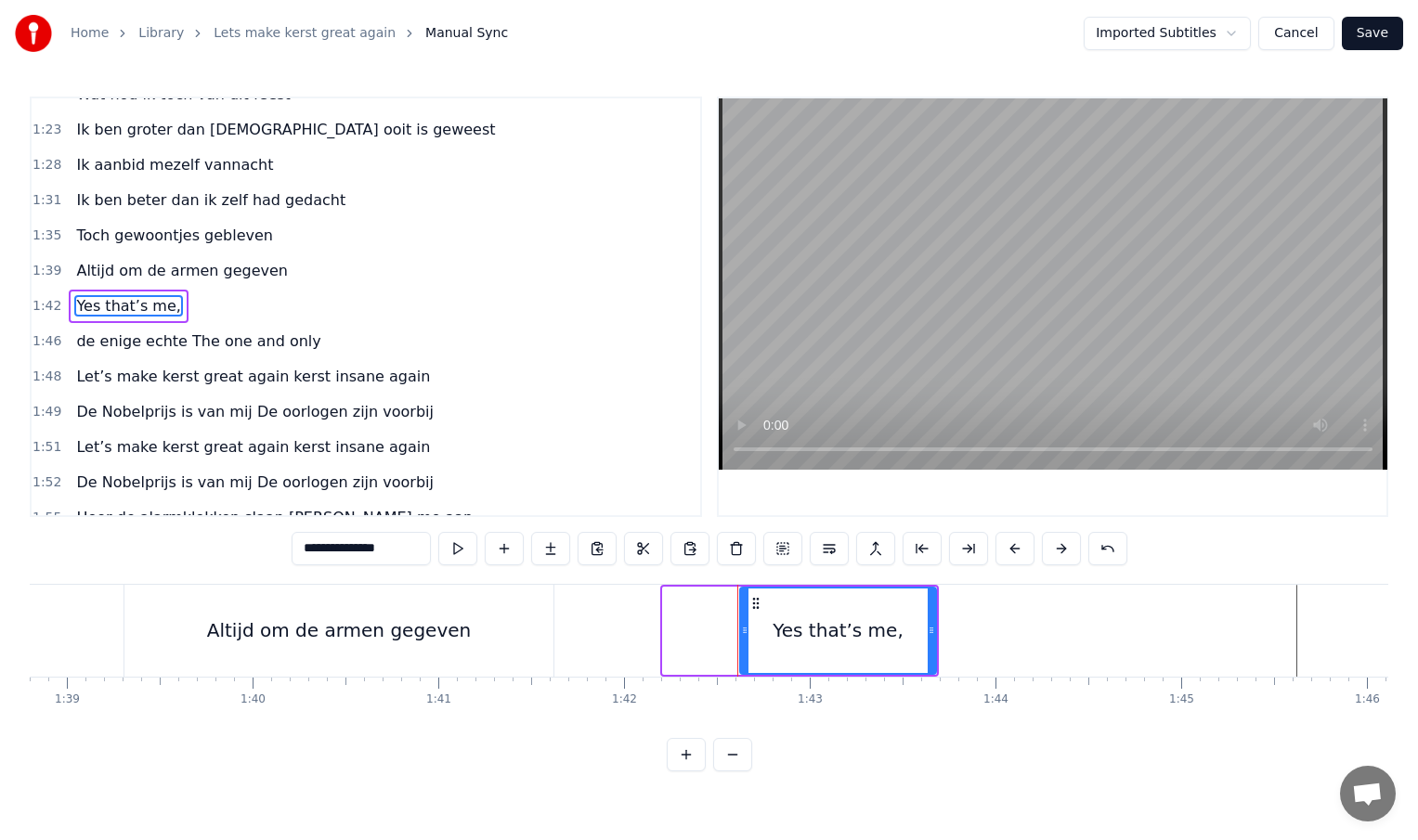
drag, startPoint x: 668, startPoint y: 630, endPoint x: 744, endPoint y: 631, distance: 76.0
click at [744, 631] on icon at bounding box center [745, 630] width 8 height 15
drag, startPoint x: 932, startPoint y: 633, endPoint x: 1014, endPoint y: 633, distance: 82.0
click at [1014, 633] on icon at bounding box center [1015, 630] width 8 height 15
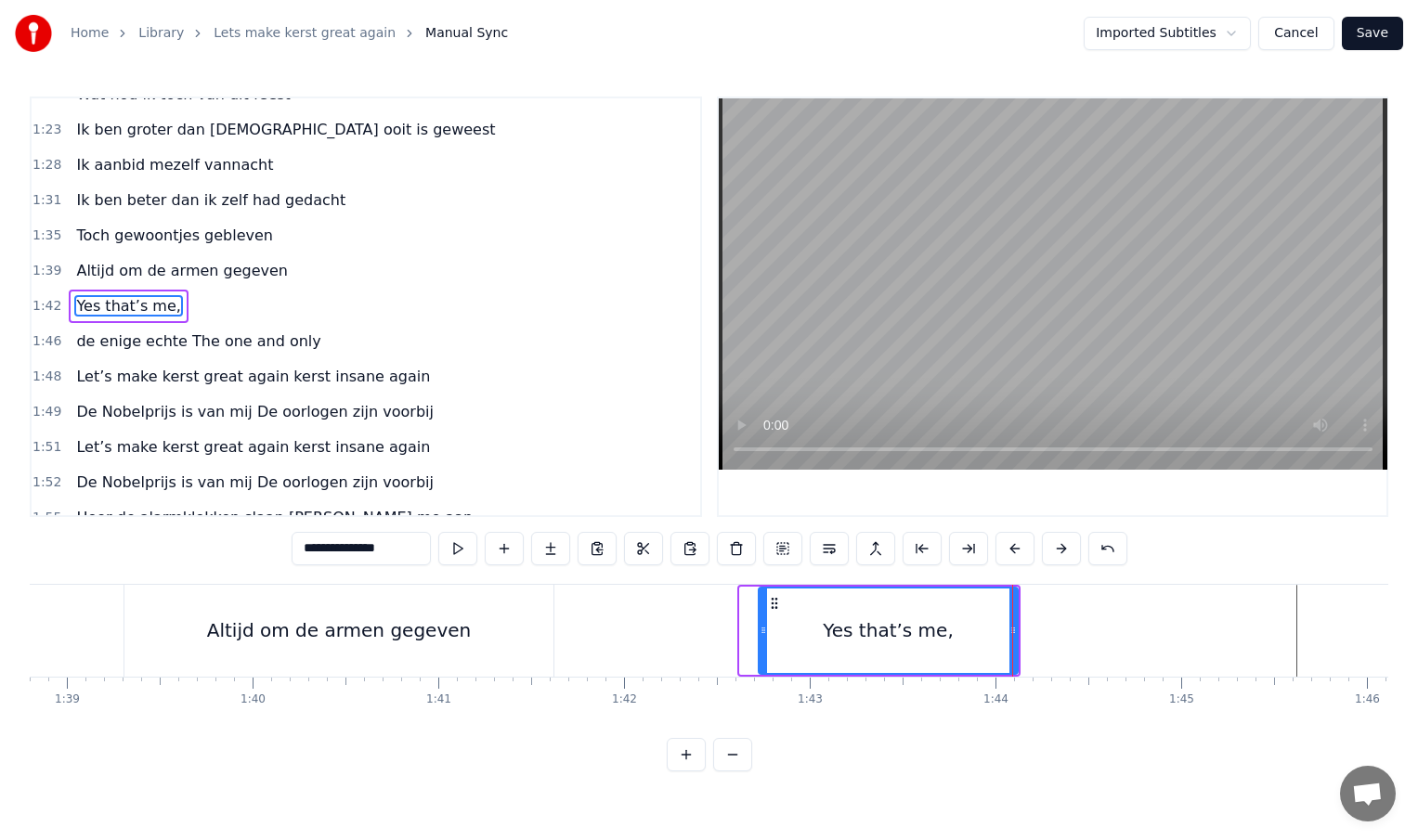
drag, startPoint x: 744, startPoint y: 632, endPoint x: 768, endPoint y: 632, distance: 24.0
click at [768, 632] on icon at bounding box center [764, 630] width 8 height 15
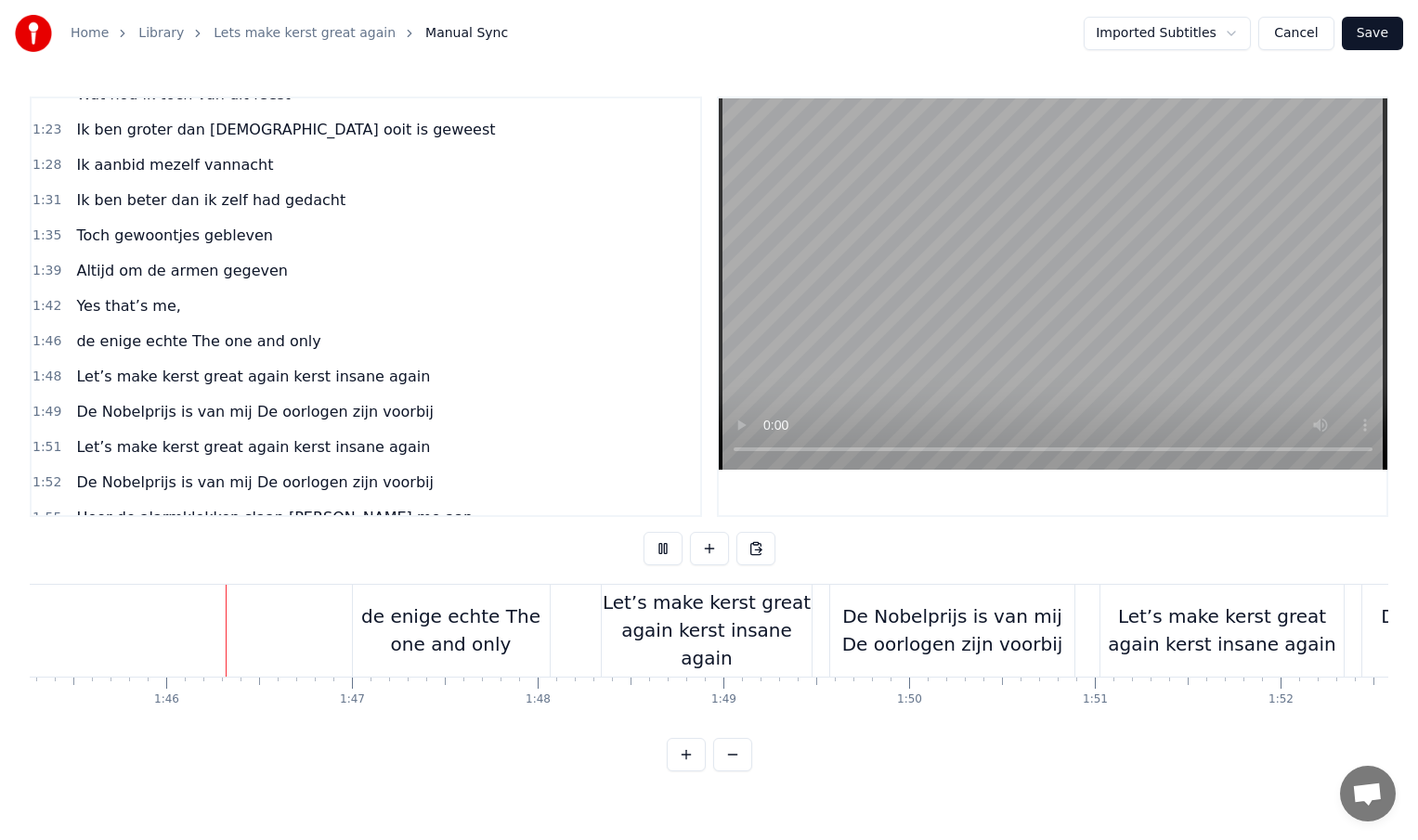
scroll to position [0, 19560]
click at [355, 624] on div "de enige echte The one and only" at bounding box center [442, 631] width 196 height 56
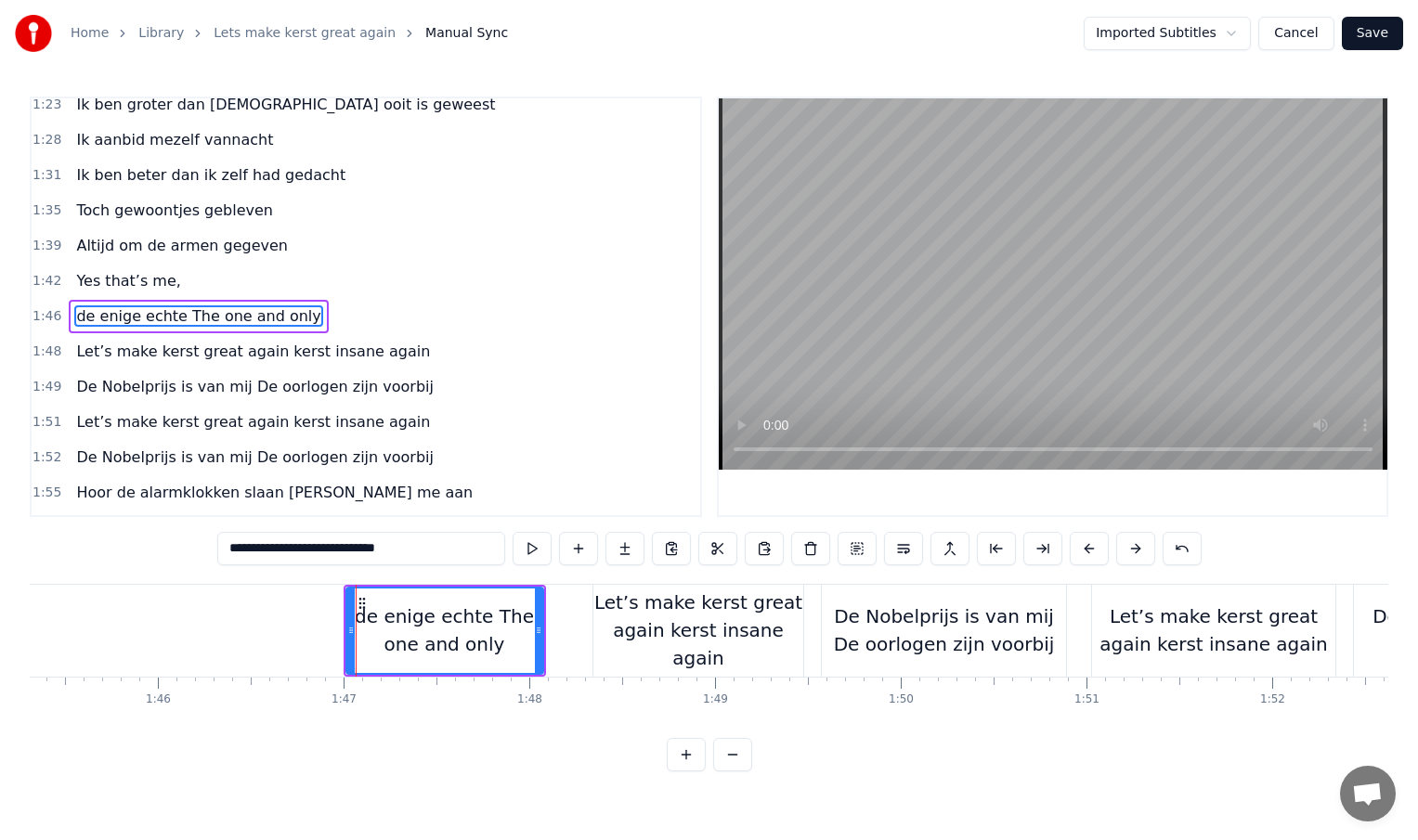
scroll to position [515, 0]
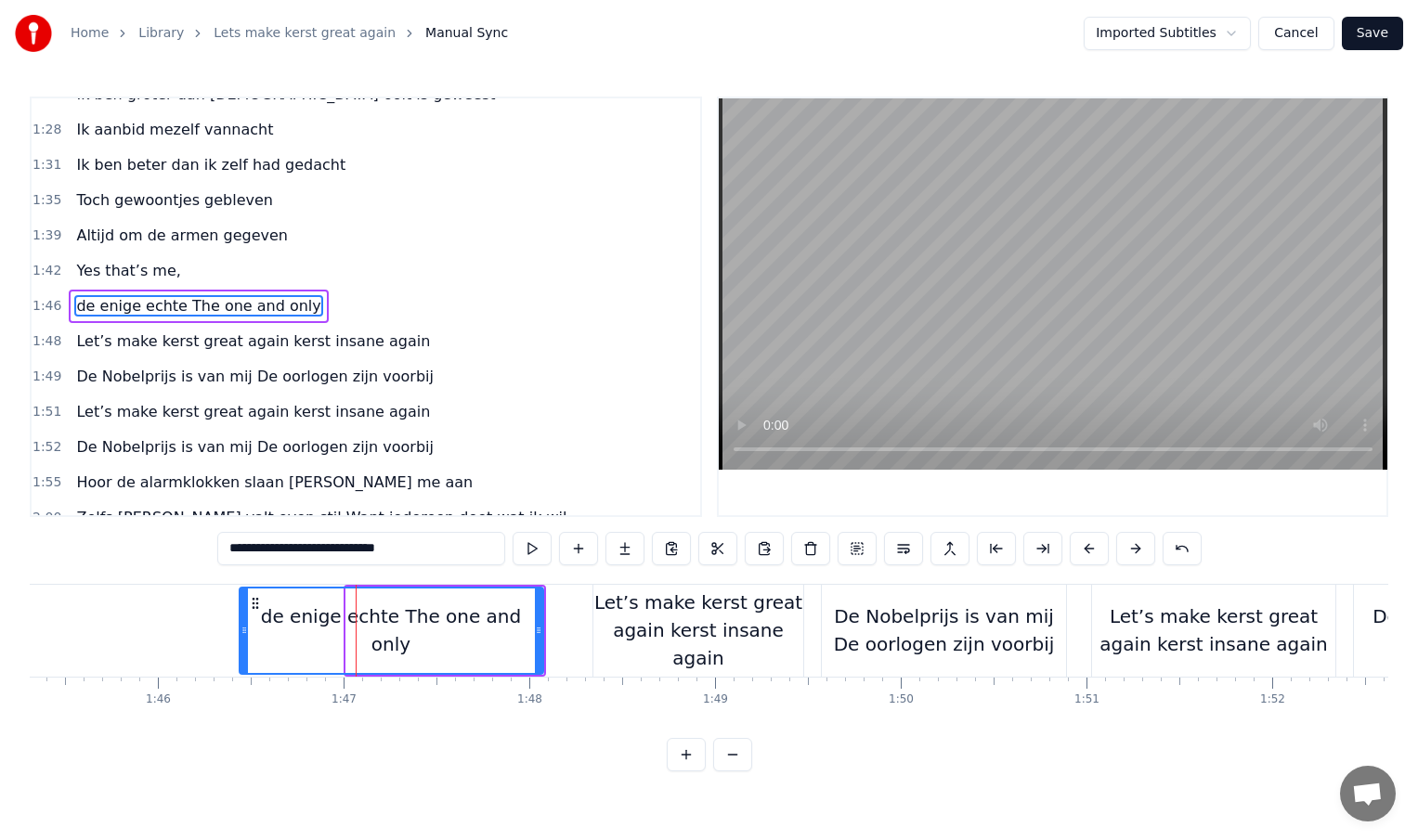
drag, startPoint x: 348, startPoint y: 629, endPoint x: 241, endPoint y: 626, distance: 107.0
click at [241, 626] on icon at bounding box center [244, 630] width 8 height 15
click at [895, 623] on div "De Nobelprijs is van mij De oorlogen zijn voorbij" at bounding box center [944, 631] width 244 height 56
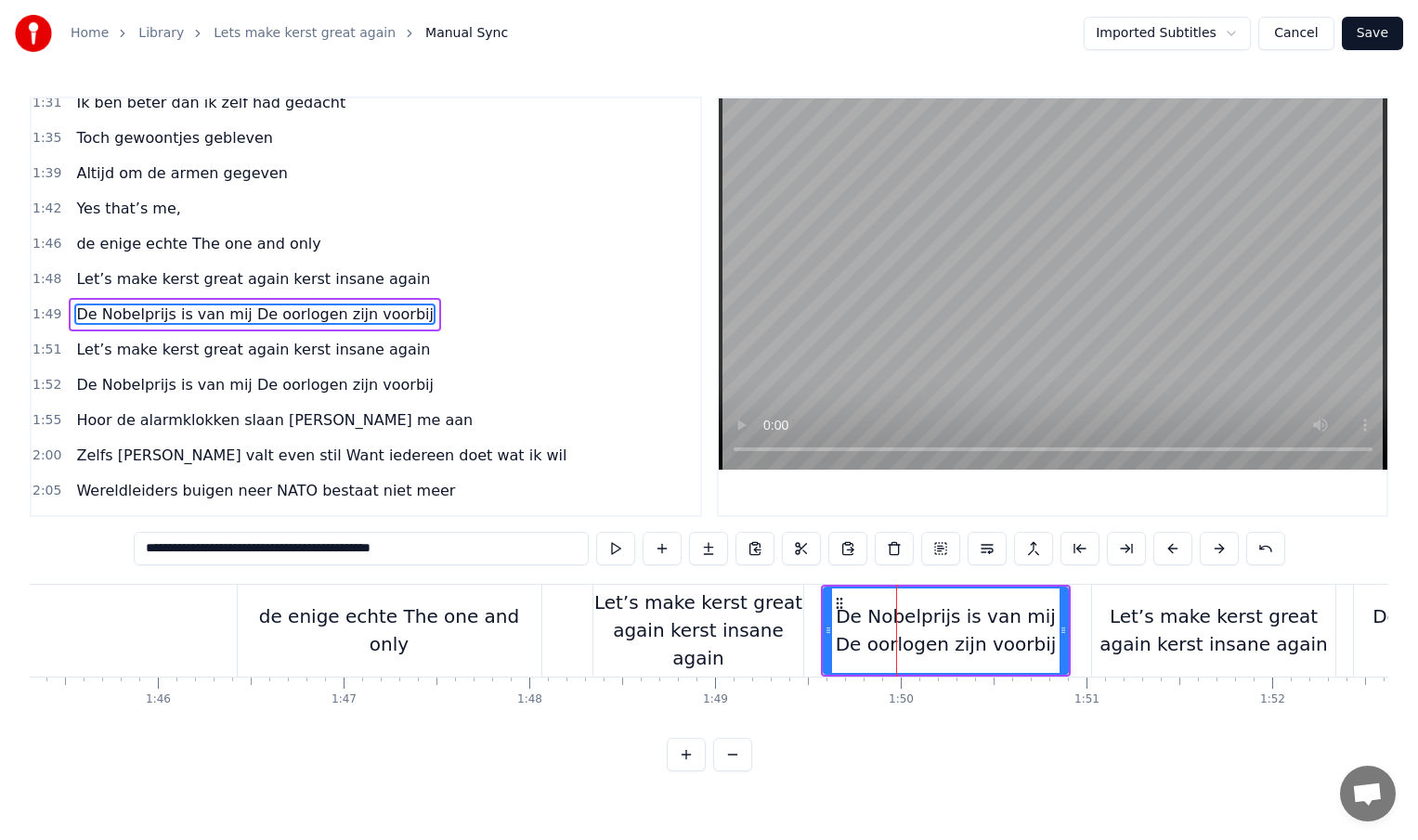
scroll to position [585, 0]
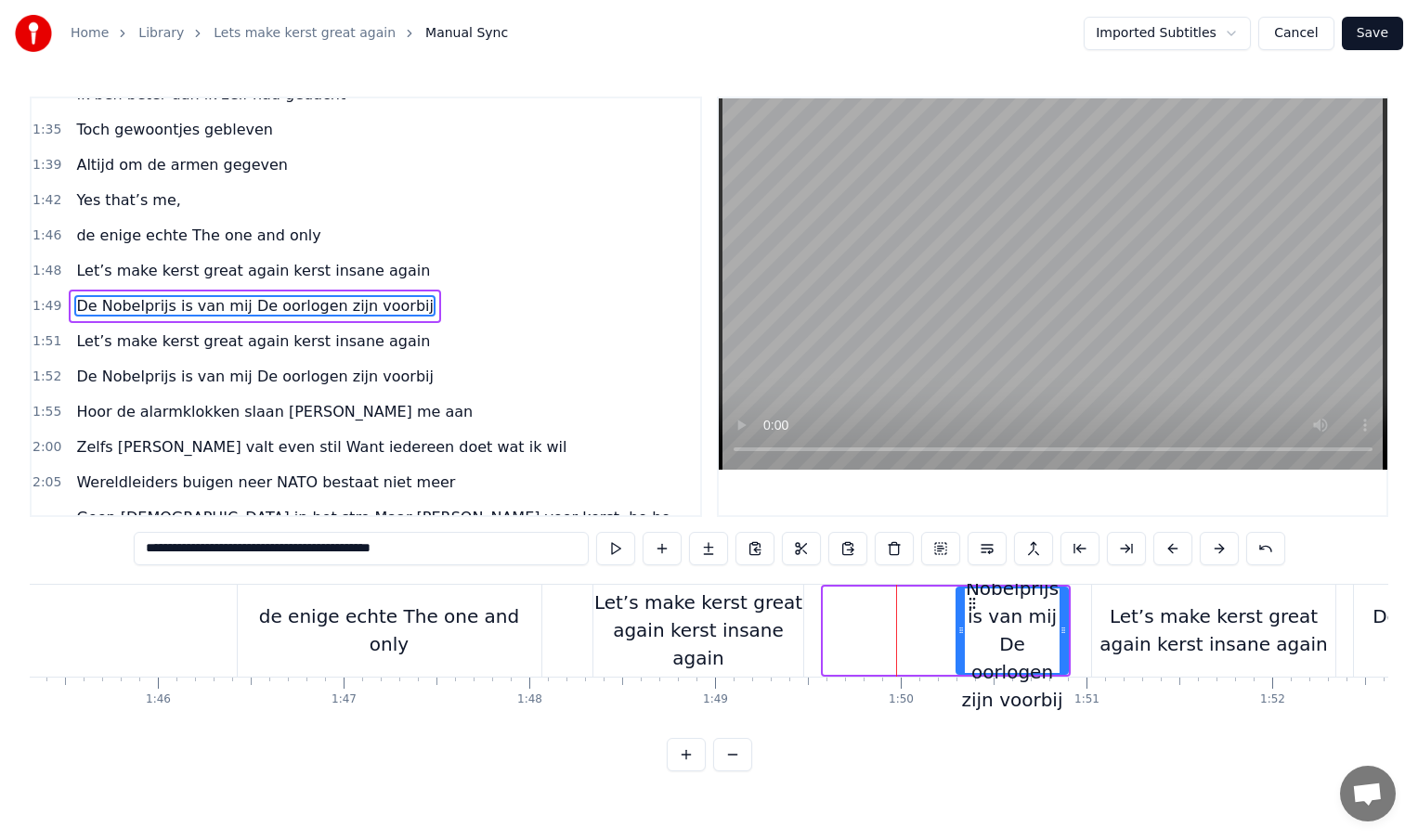
drag, startPoint x: 827, startPoint y: 630, endPoint x: 959, endPoint y: 627, distance: 132.0
click at [959, 627] on icon at bounding box center [961, 630] width 8 height 15
click at [752, 641] on div "Let’s make kerst great again kerst insane again" at bounding box center [698, 630] width 210 height 83
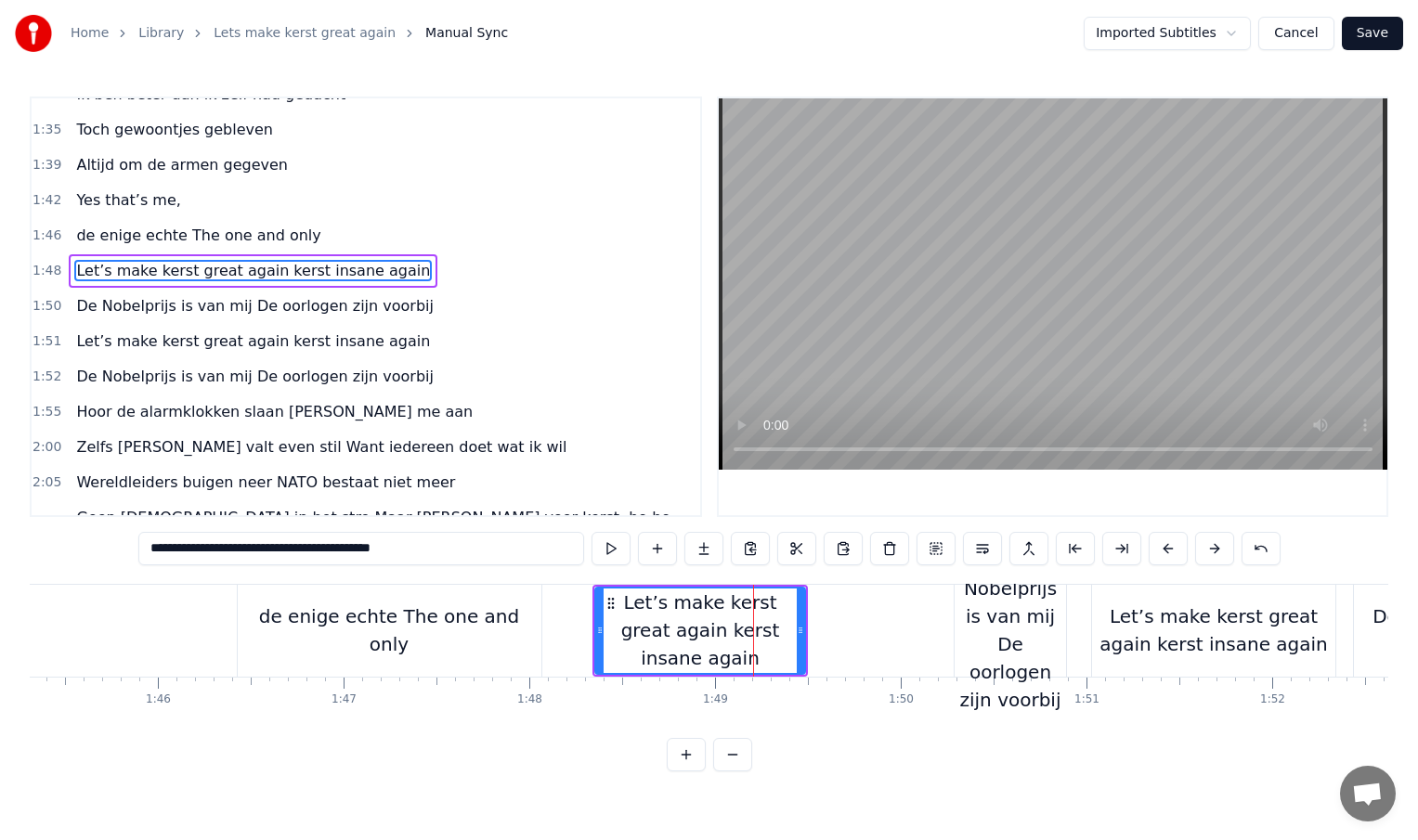
scroll to position [551, 0]
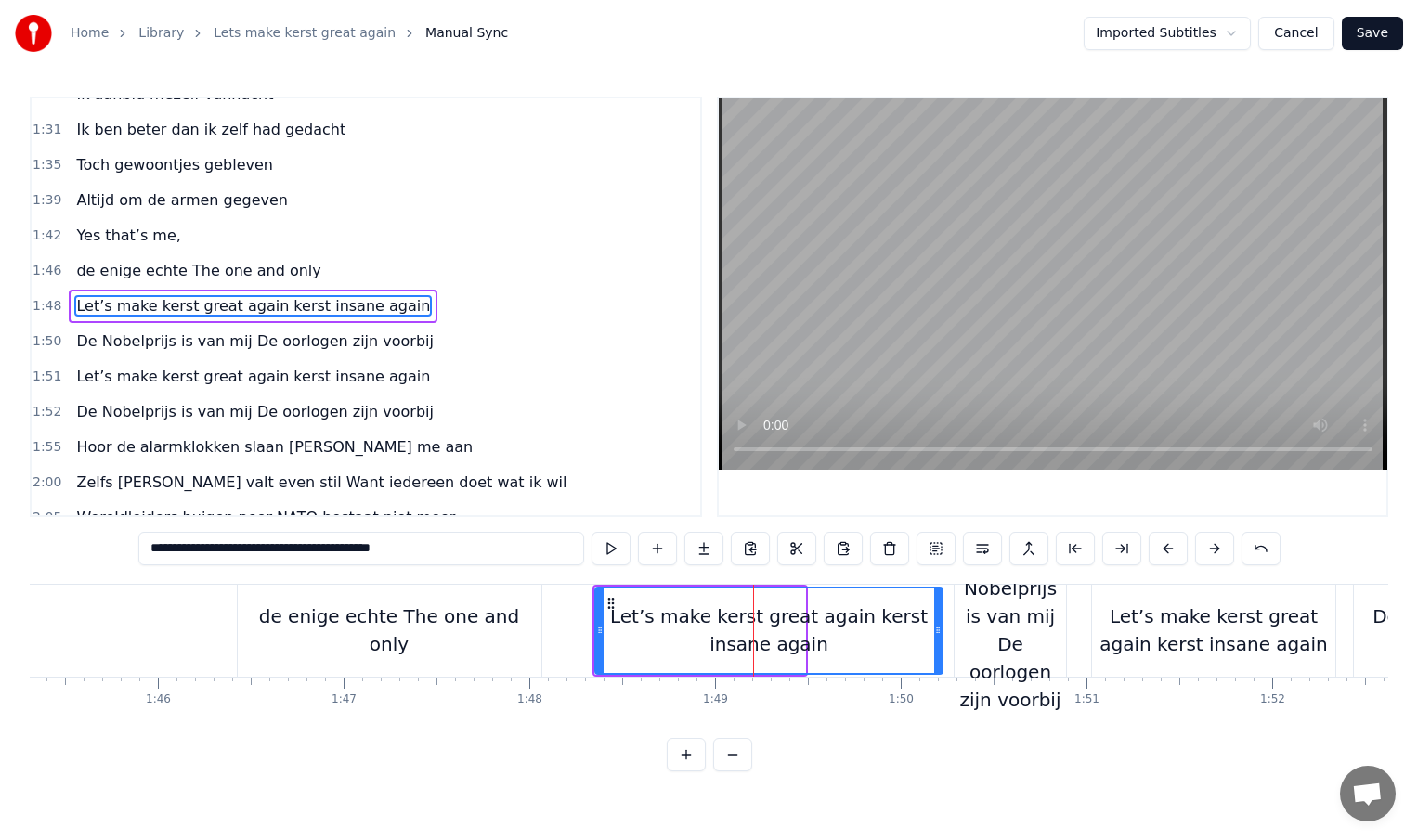
drag, startPoint x: 801, startPoint y: 630, endPoint x: 939, endPoint y: 630, distance: 138.0
click at [939, 630] on icon at bounding box center [938, 630] width 8 height 15
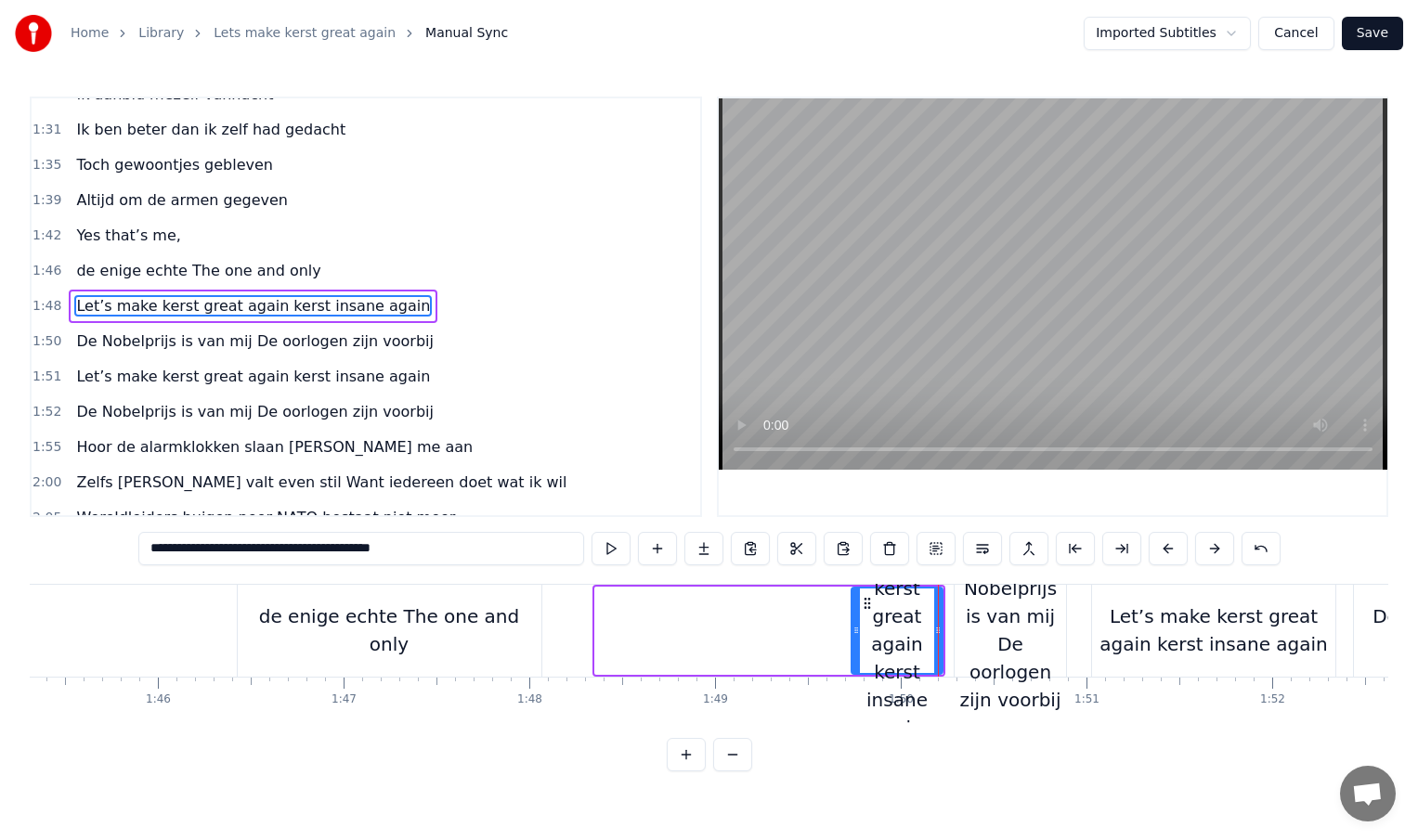
drag, startPoint x: 597, startPoint y: 629, endPoint x: 854, endPoint y: 631, distance: 257.0
click at [854, 631] on icon at bounding box center [857, 630] width 8 height 15
click at [518, 634] on div "de enige echte The one and only" at bounding box center [390, 631] width 304 height 56
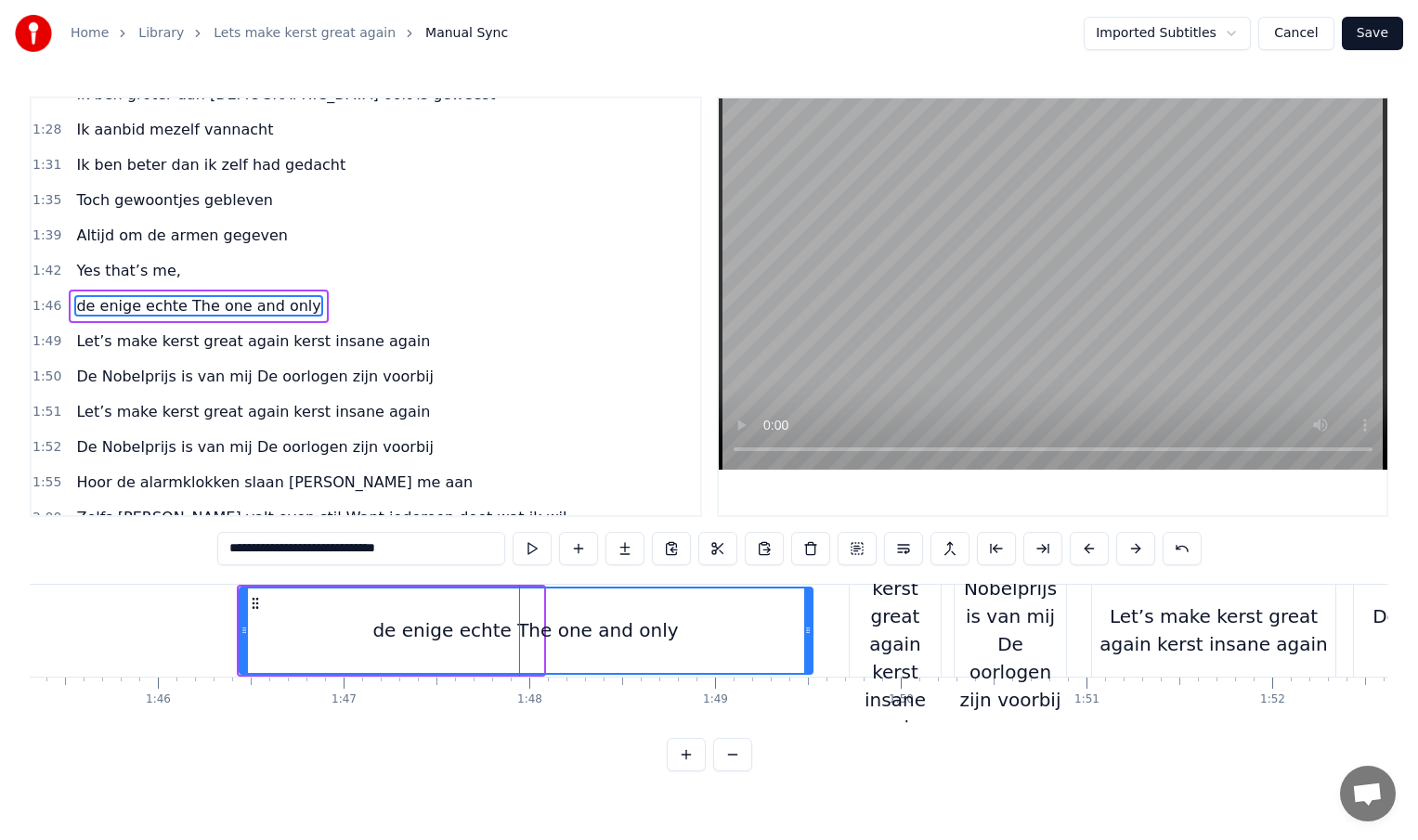
drag, startPoint x: 538, startPoint y: 634, endPoint x: 813, endPoint y: 642, distance: 275.1
click at [812, 642] on div at bounding box center [808, 630] width 8 height 84
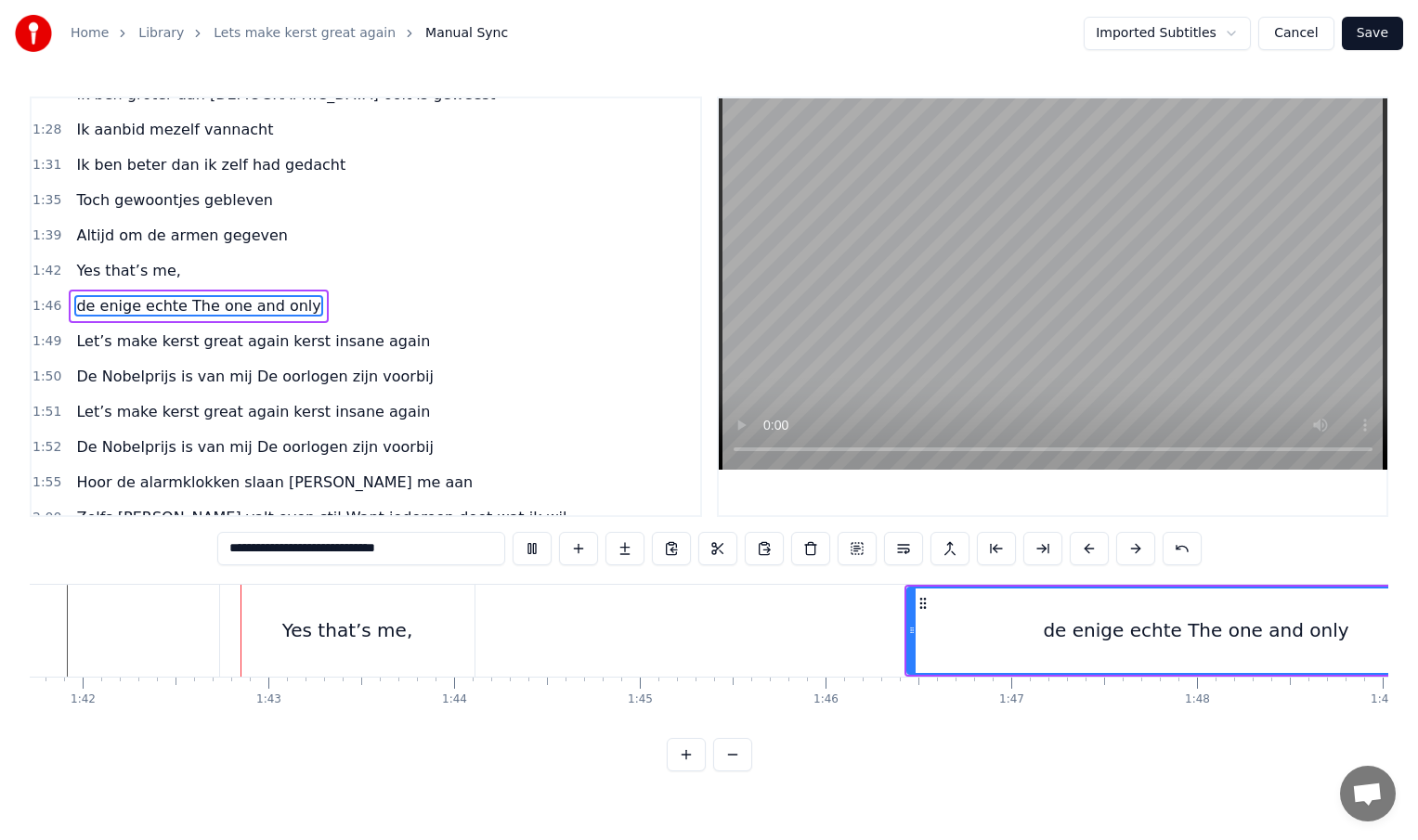
scroll to position [0, 18901]
click at [348, 663] on div "Yes that’s me," at bounding box center [339, 630] width 255 height 92
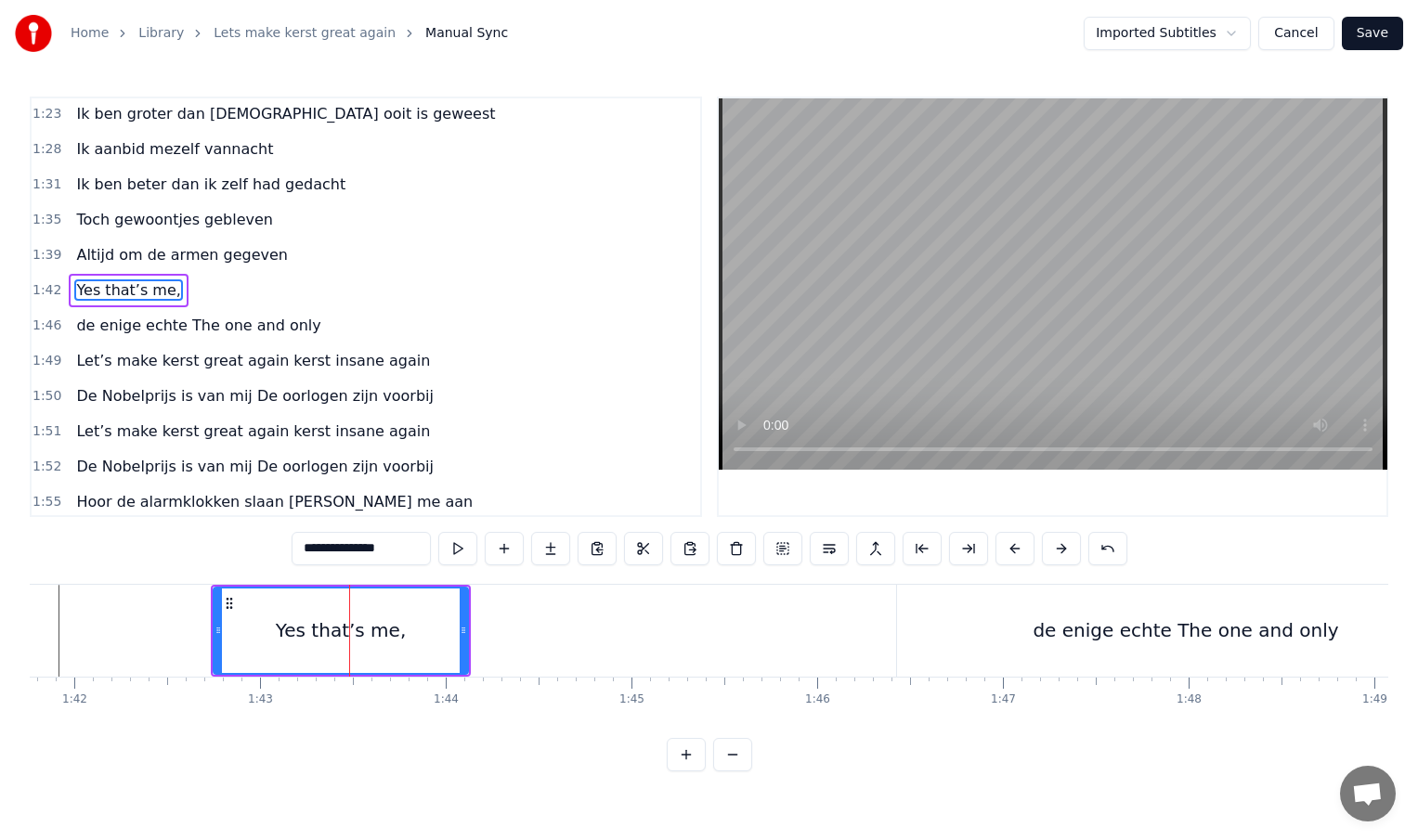
scroll to position [480, 0]
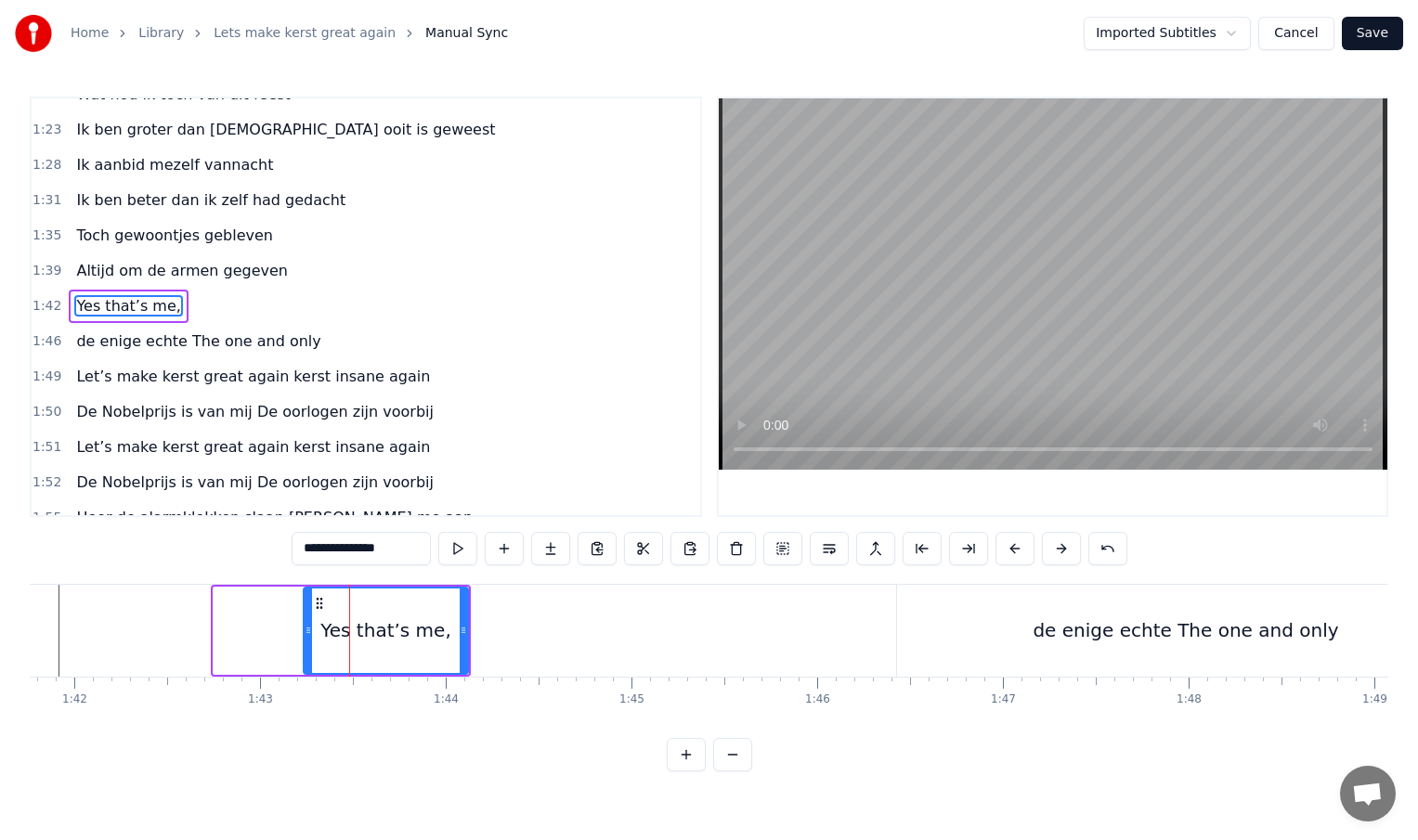
drag, startPoint x: 218, startPoint y: 634, endPoint x: 309, endPoint y: 636, distance: 91.0
click at [309, 636] on icon at bounding box center [309, 630] width 8 height 15
drag, startPoint x: 465, startPoint y: 634, endPoint x: 537, endPoint y: 635, distance: 72.0
click at [535, 635] on icon at bounding box center [531, 630] width 8 height 15
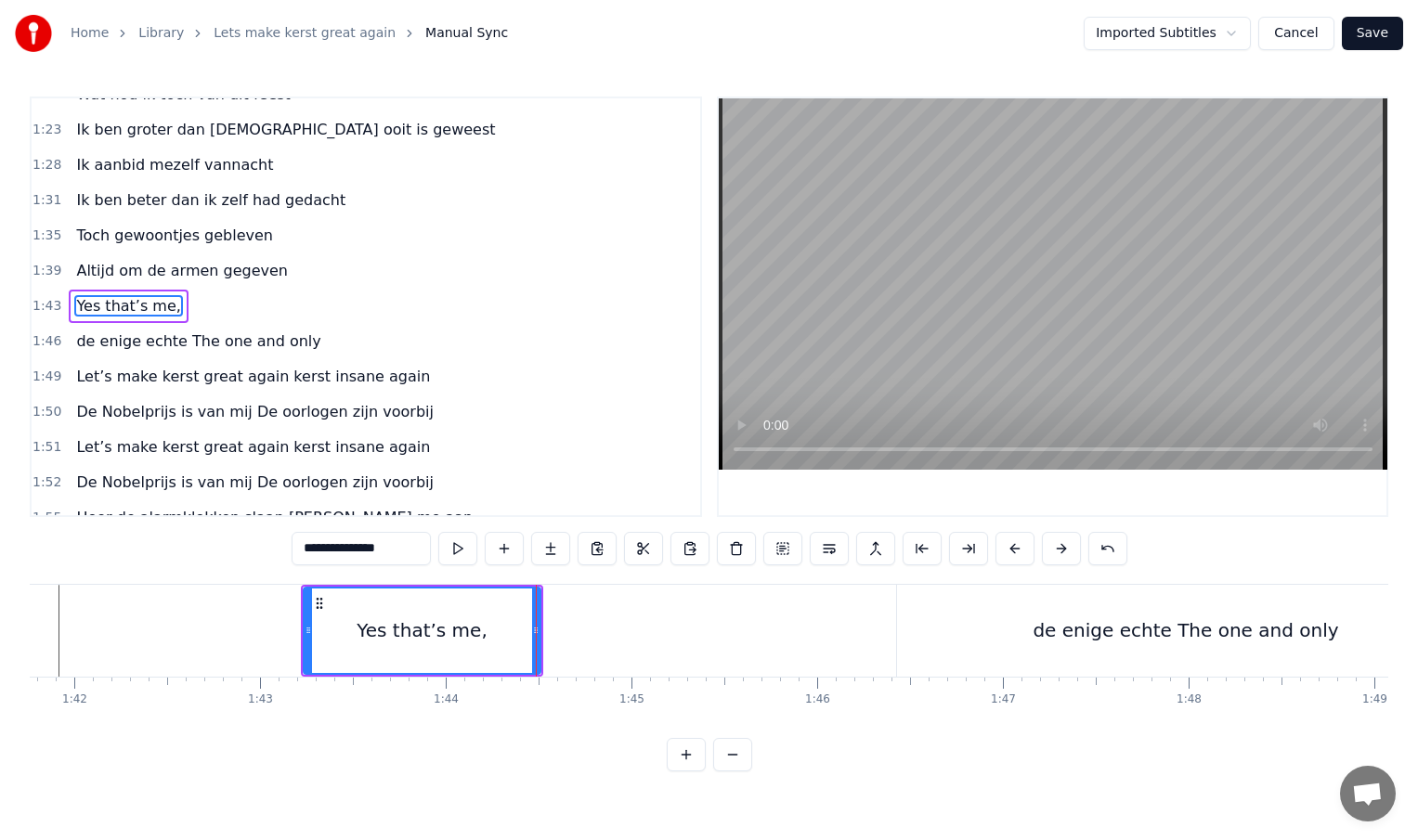
click at [453, 618] on div "Yes that’s me," at bounding box center [421, 630] width 131 height 28
click at [907, 633] on div "de enige echte The one and only" at bounding box center [1187, 630] width 579 height 92
type input "**********"
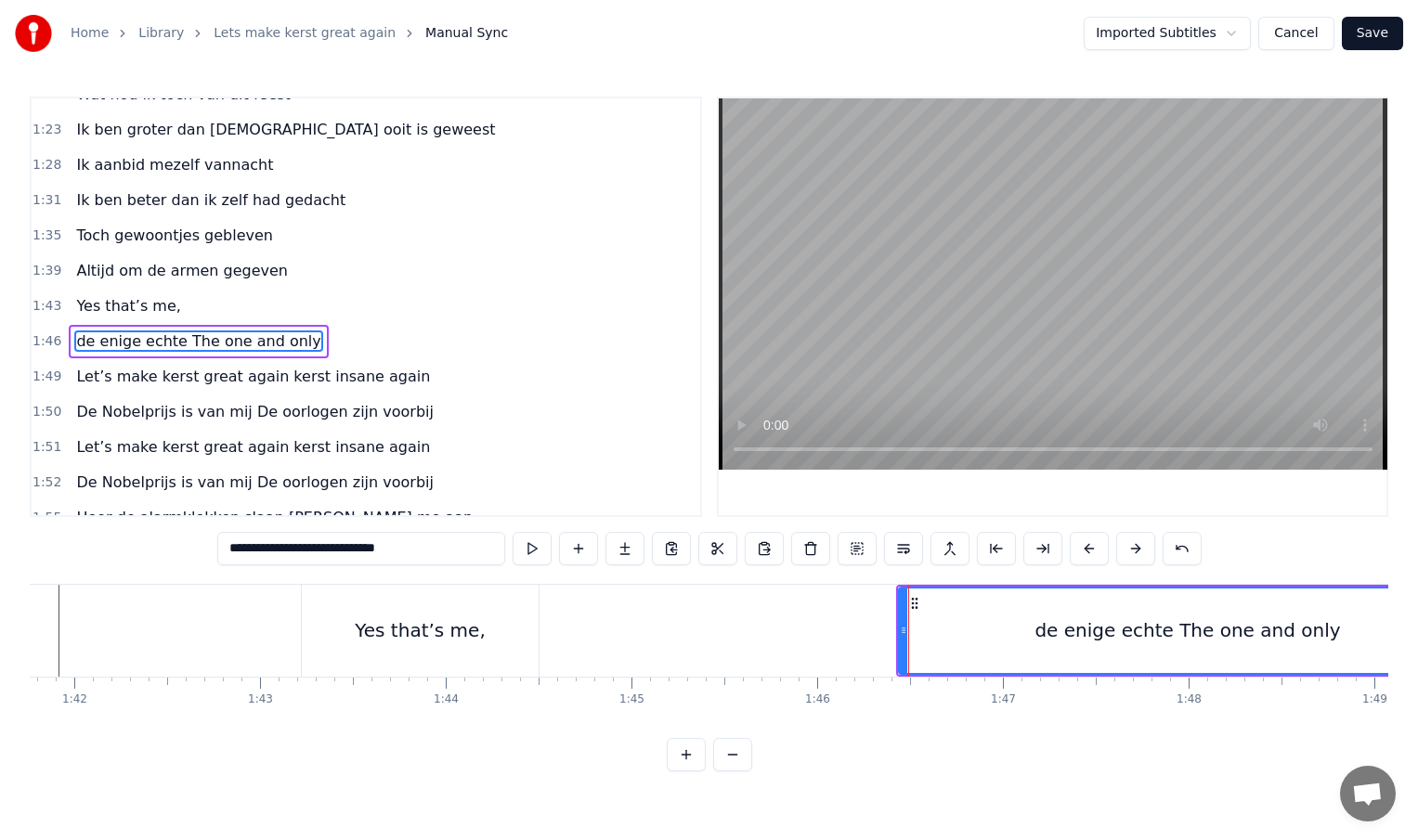
scroll to position [515, 0]
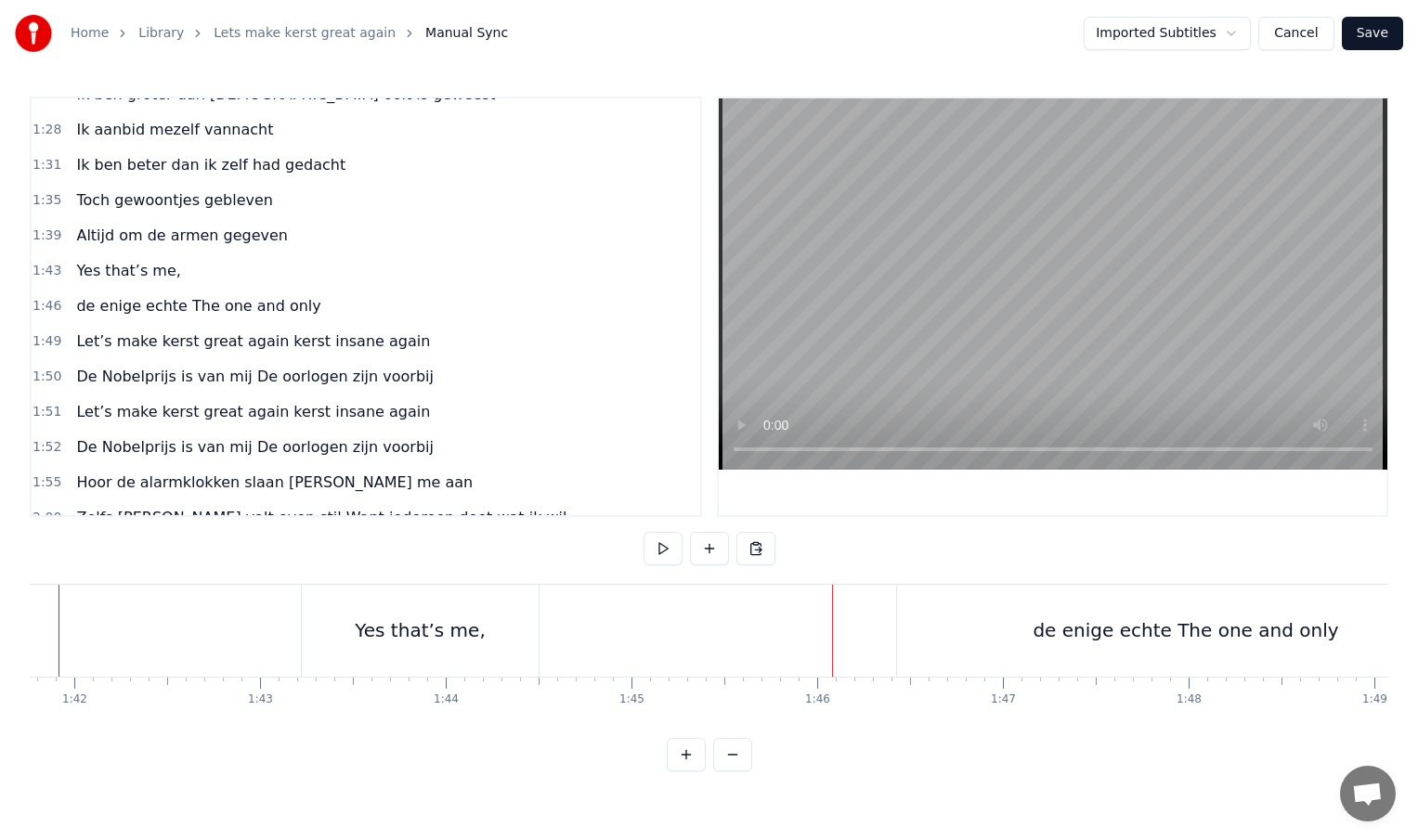
click at [911, 630] on div "de enige echte The one and only" at bounding box center [1187, 630] width 579 height 92
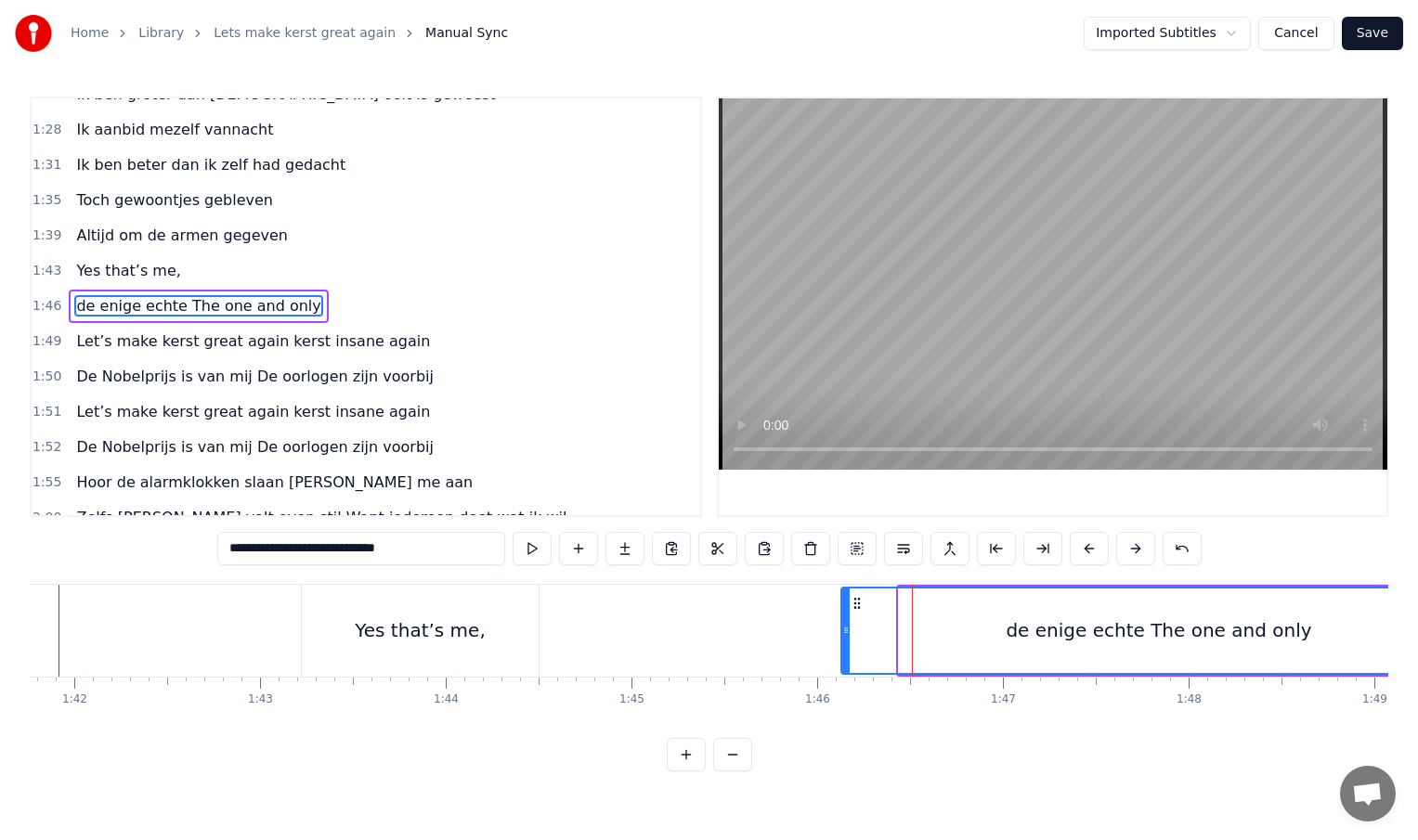
drag, startPoint x: 902, startPoint y: 630, endPoint x: 843, endPoint y: 631, distance: 59.0
click at [843, 631] on icon at bounding box center [846, 630] width 8 height 15
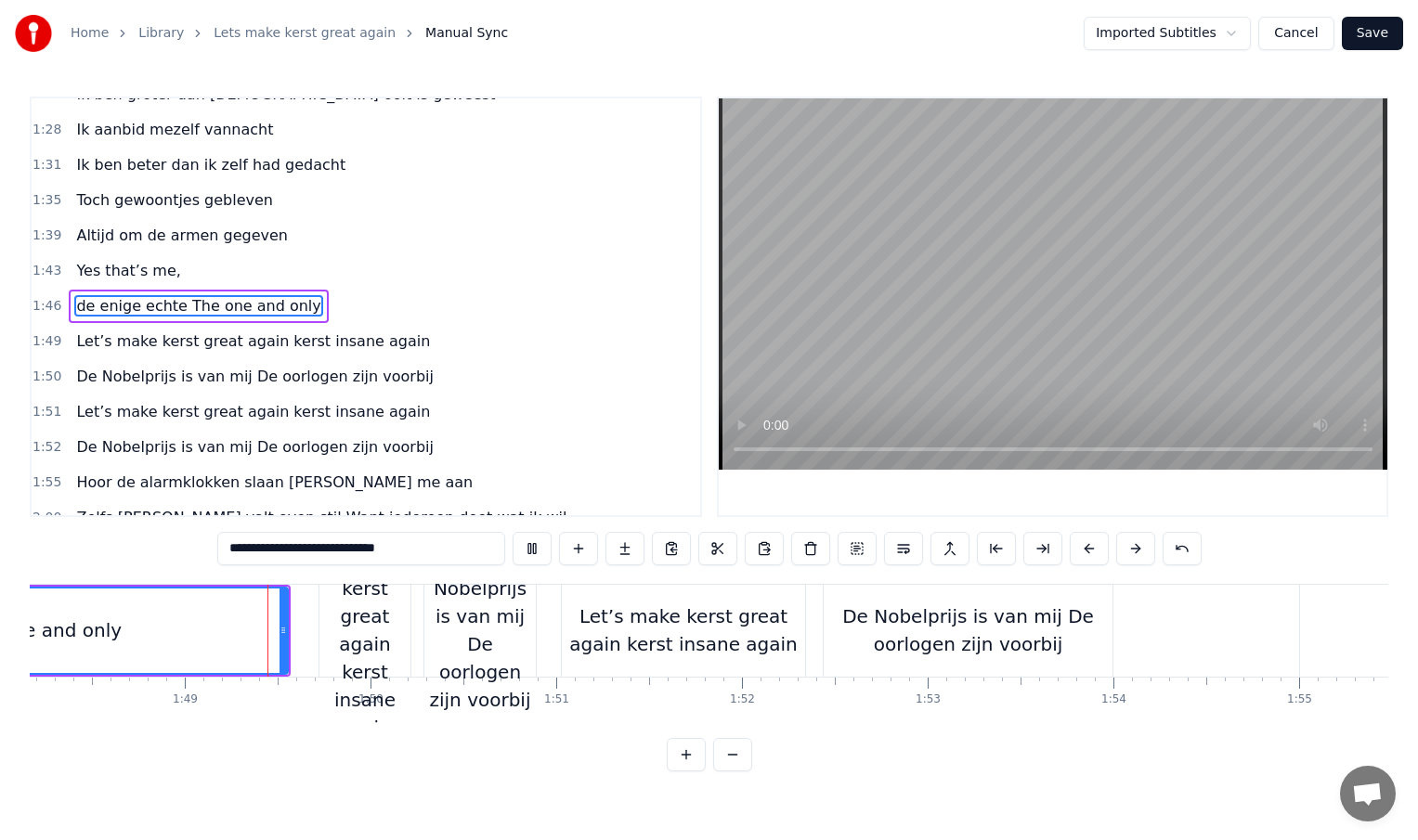
scroll to position [0, 20098]
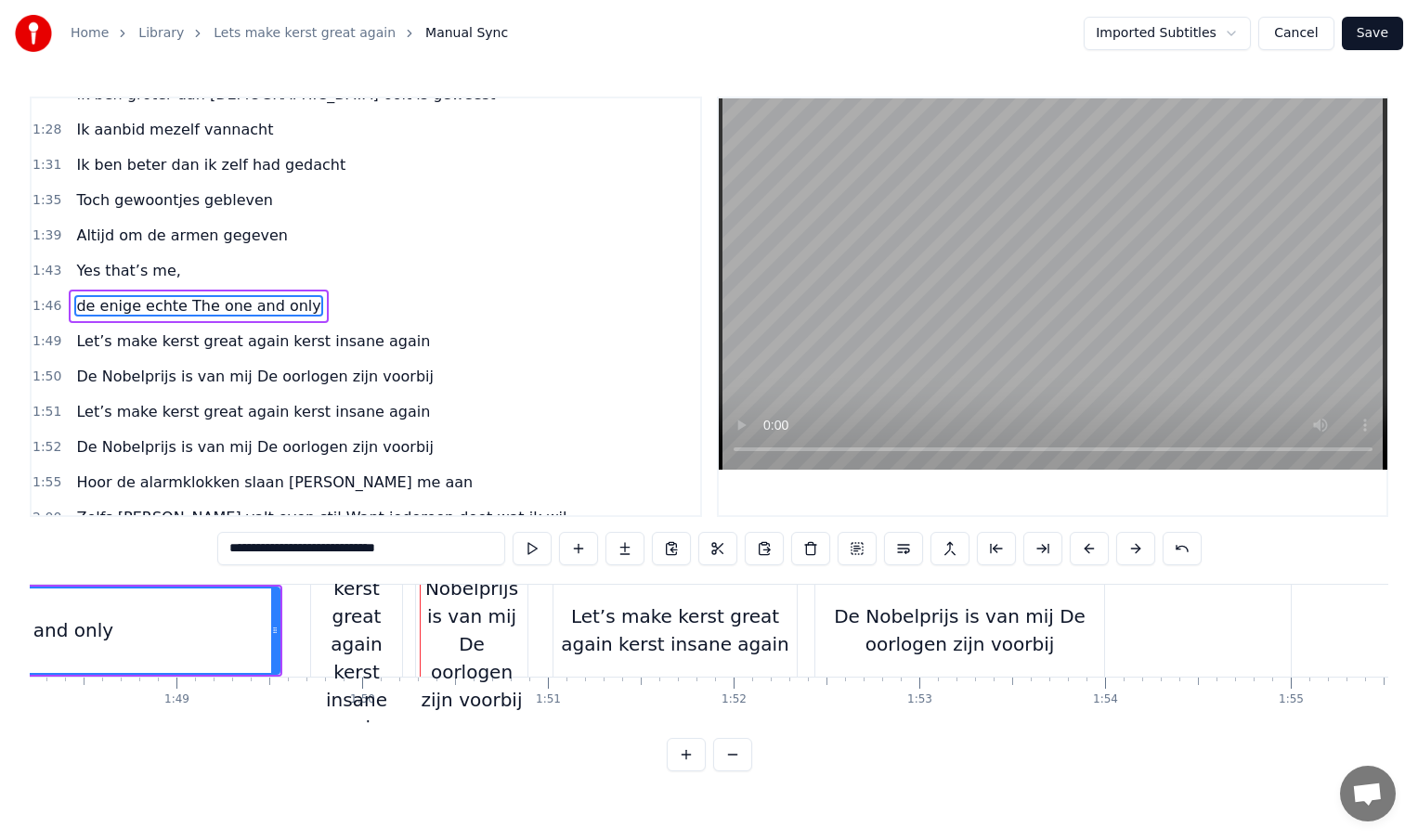
click at [903, 632] on div "De Nobelprijs is van mij De oorlogen zijn voorbij" at bounding box center [959, 631] width 288 height 56
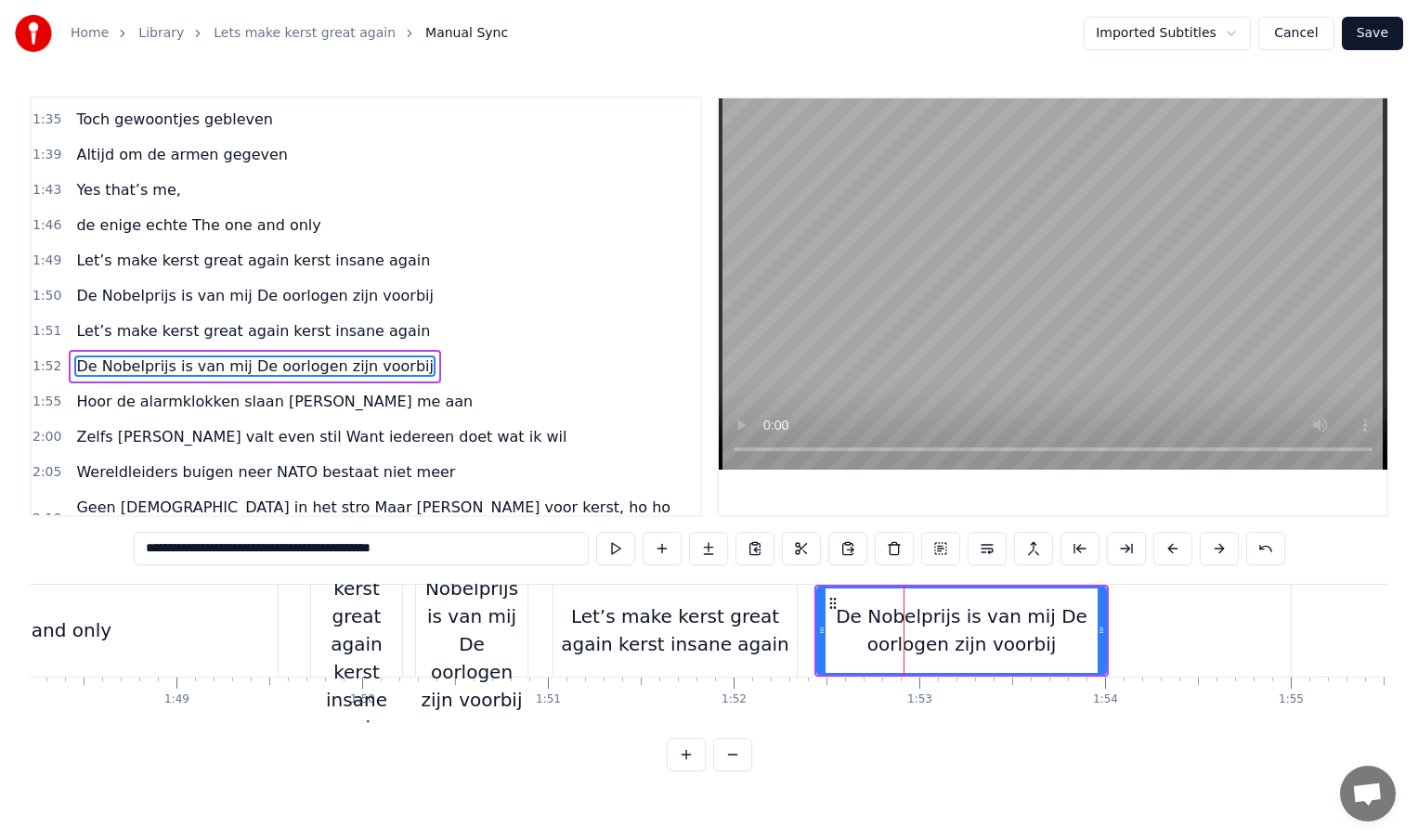
scroll to position [656, 0]
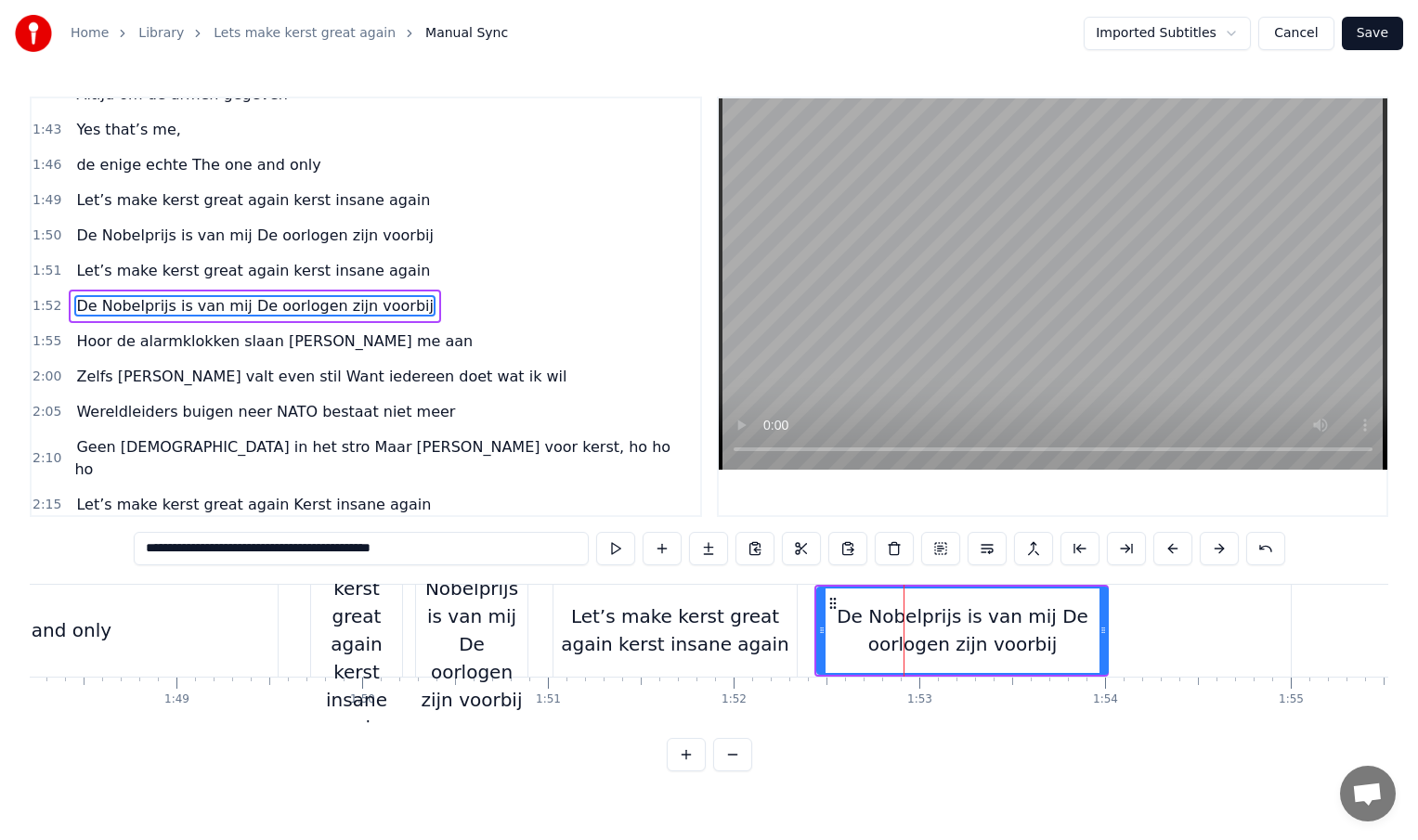
drag, startPoint x: 1101, startPoint y: 633, endPoint x: 1182, endPoint y: 630, distance: 81.1
click at [1107, 632] on icon at bounding box center [1103, 630] width 8 height 15
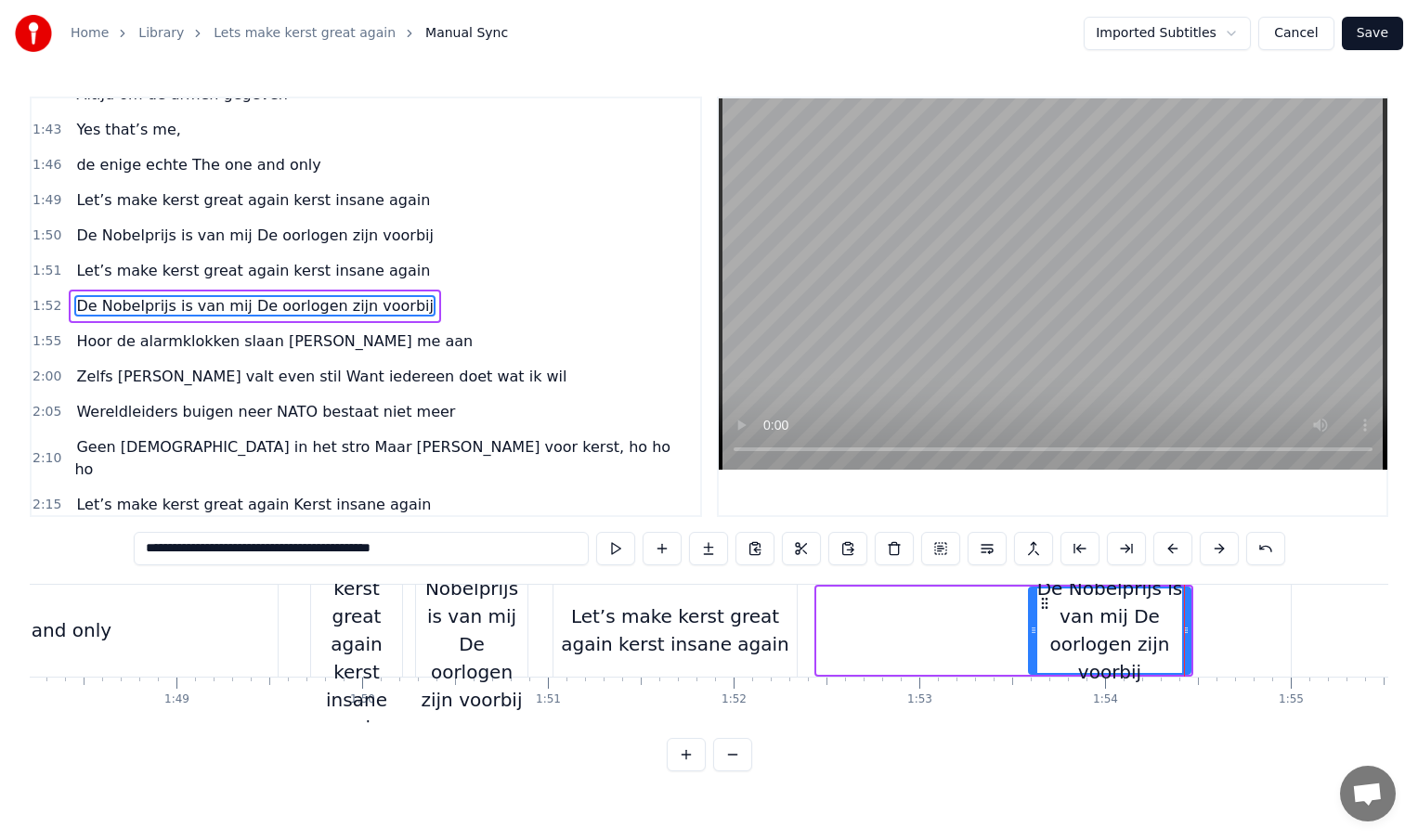
drag, startPoint x: 821, startPoint y: 634, endPoint x: 1033, endPoint y: 635, distance: 212.0
click at [1033, 635] on icon at bounding box center [1034, 630] width 8 height 15
click at [758, 640] on div "Let’s make kerst great again kerst insane again" at bounding box center [675, 631] width 243 height 56
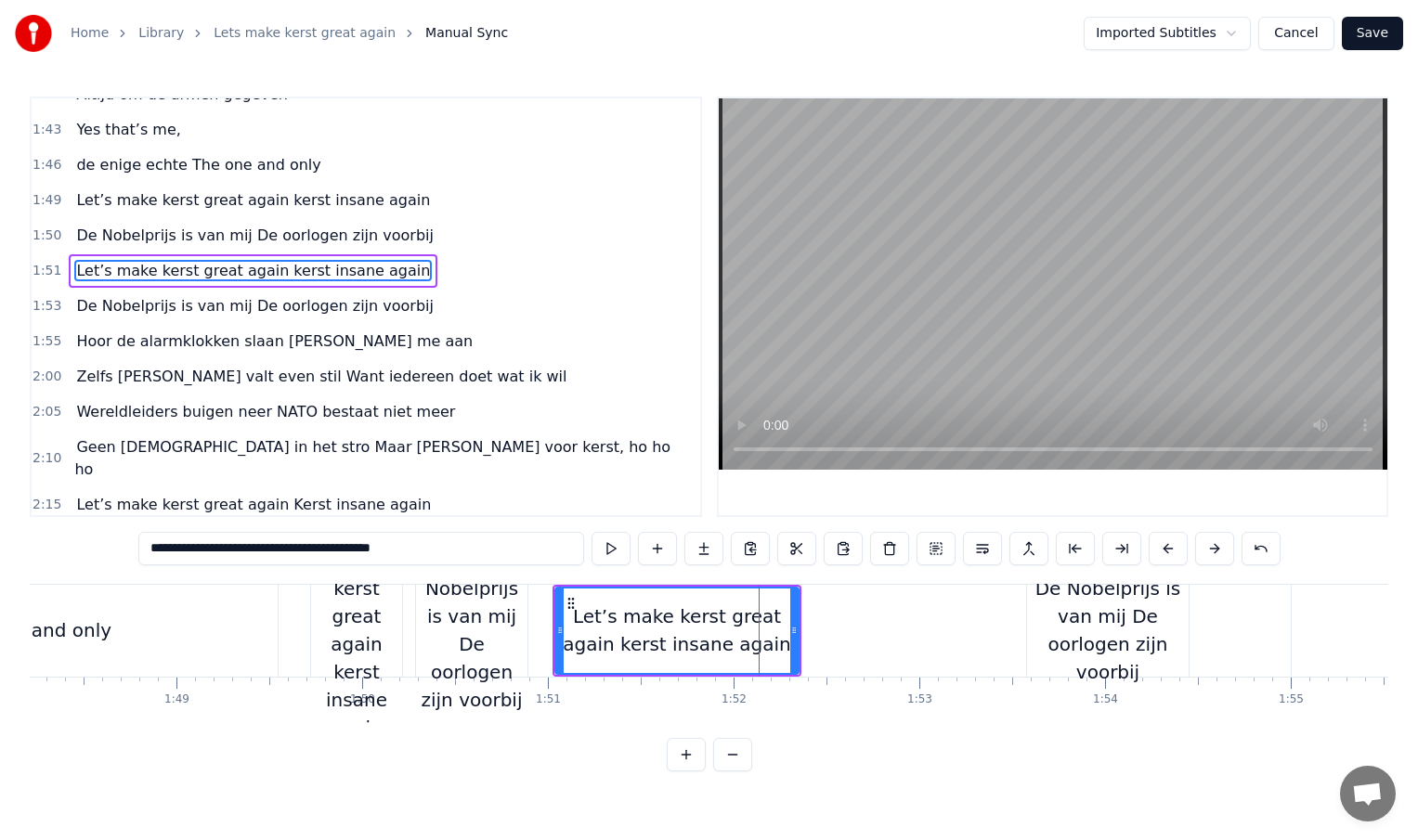
scroll to position [621, 0]
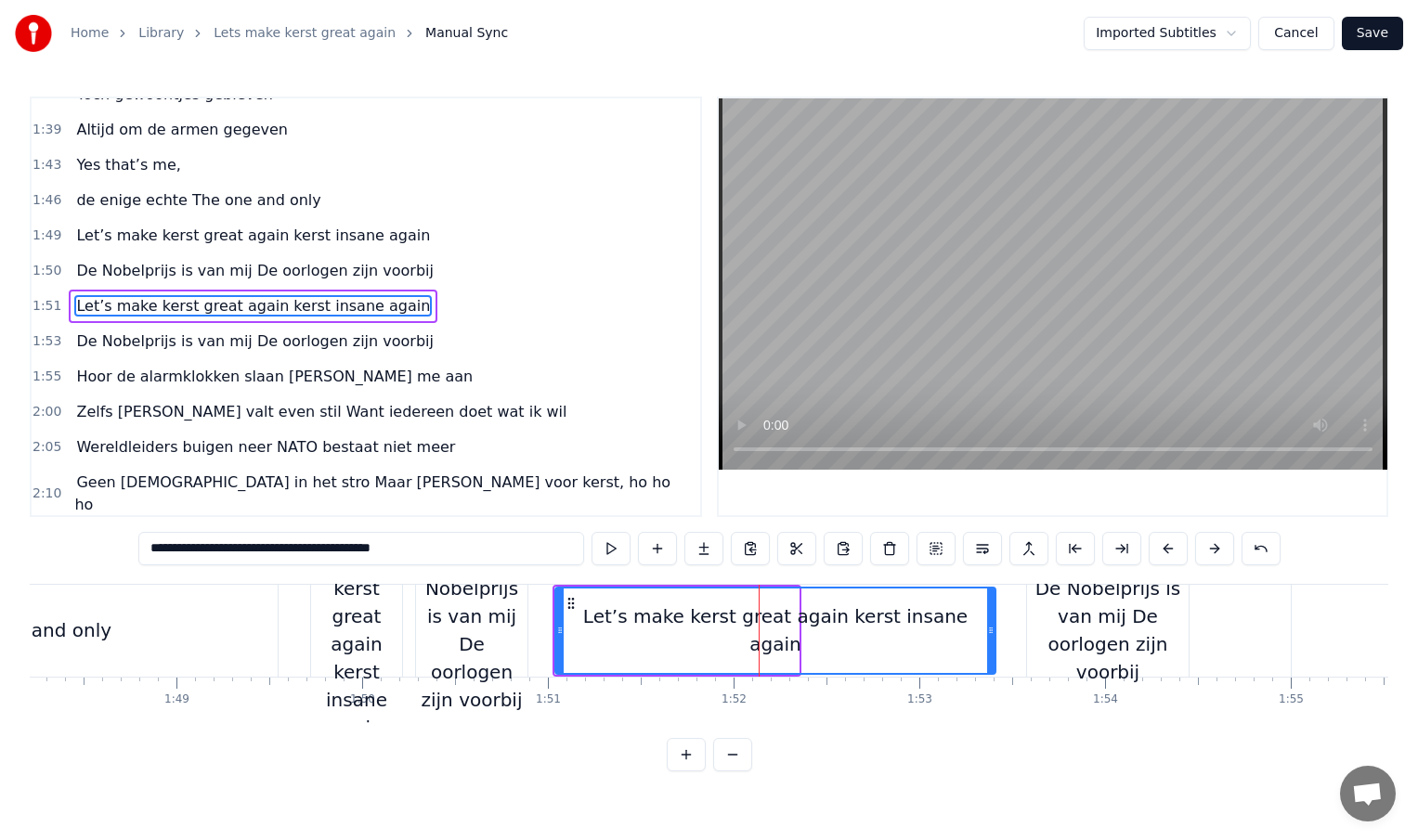
drag, startPoint x: 792, startPoint y: 631, endPoint x: 998, endPoint y: 631, distance: 206.0
click at [991, 632] on circle at bounding box center [990, 632] width 1 height 1
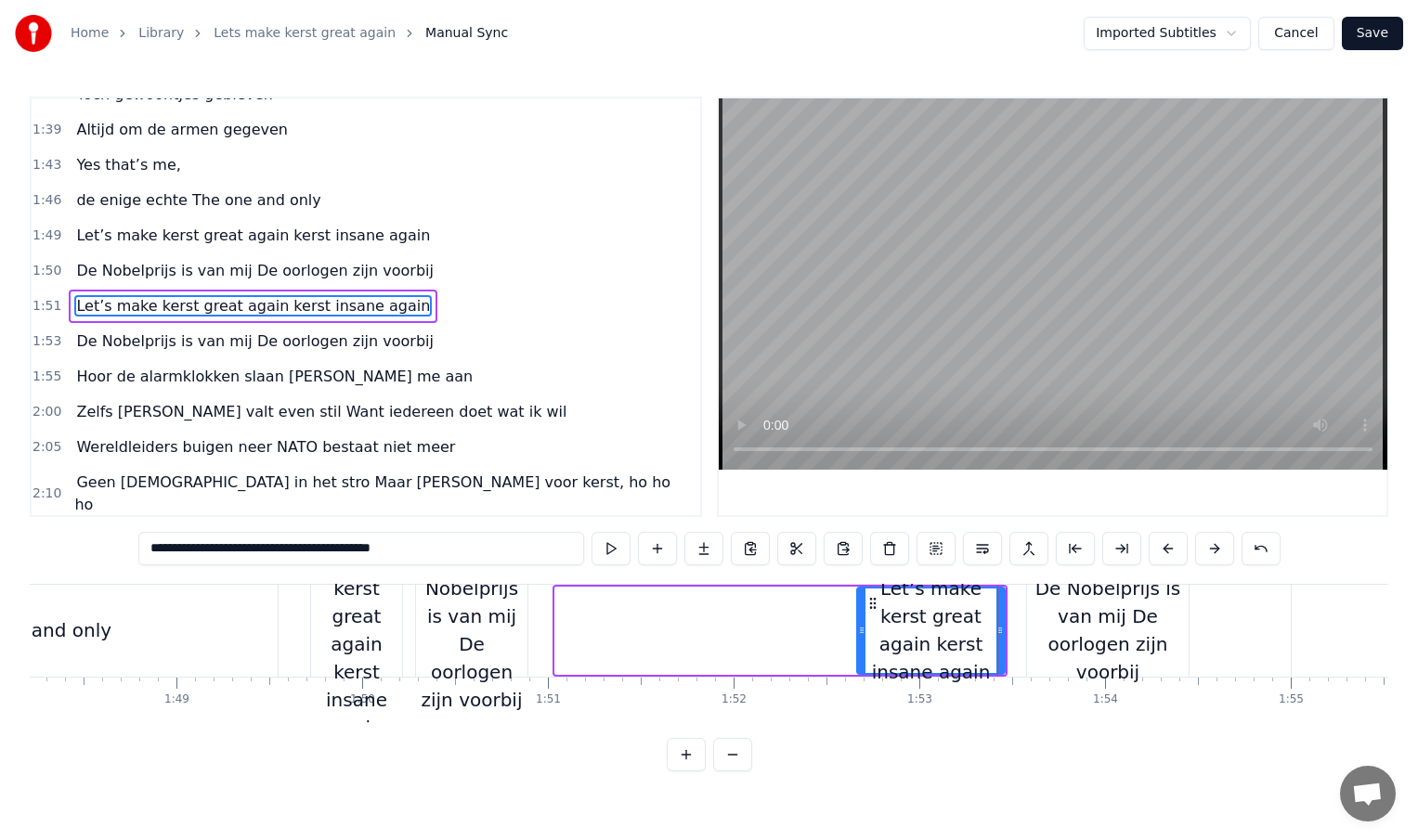
drag, startPoint x: 558, startPoint y: 629, endPoint x: 872, endPoint y: 624, distance: 314.0
click at [865, 624] on icon at bounding box center [862, 630] width 8 height 15
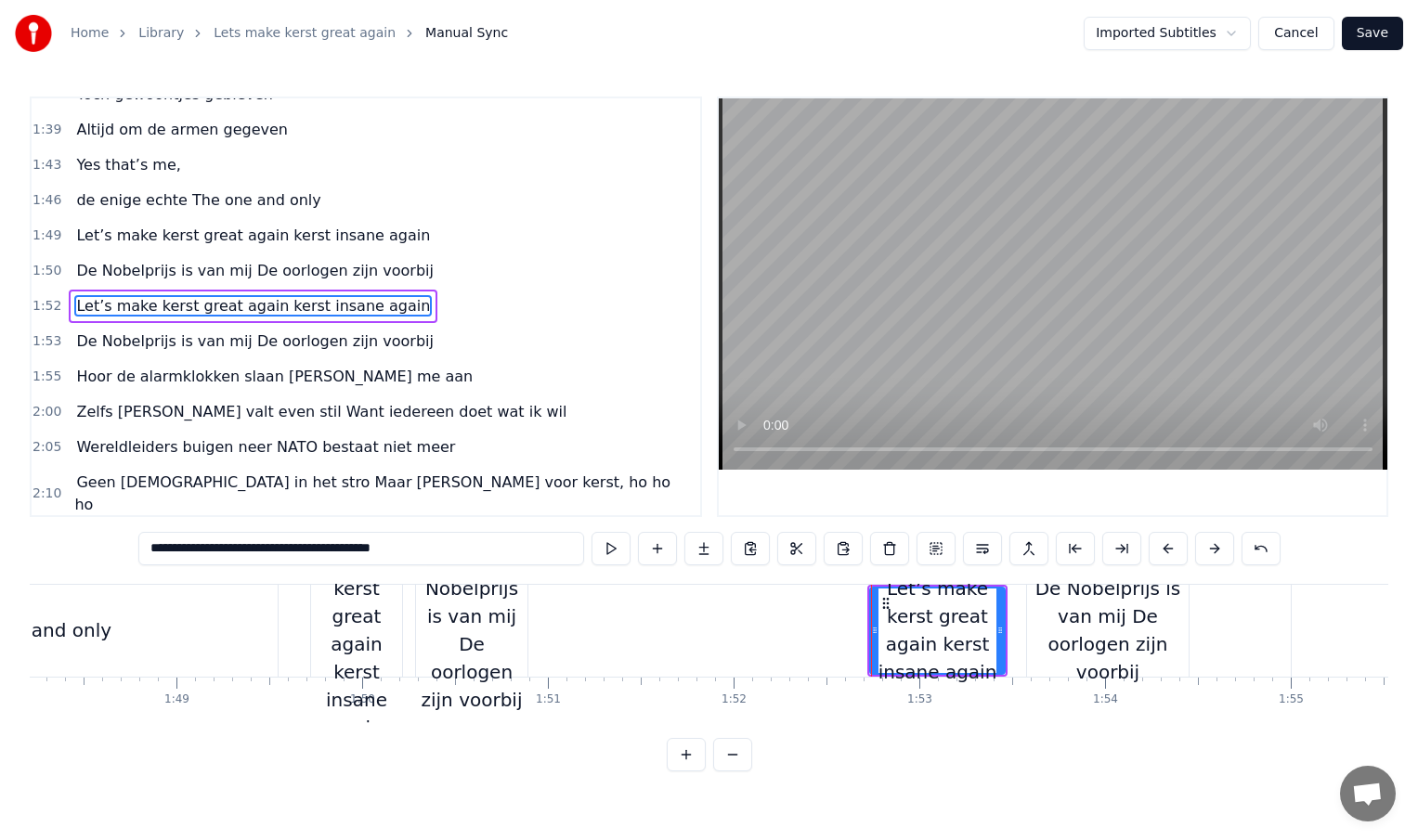
click at [510, 632] on div "De Nobelprijs is van mij De oorlogen zijn voorbij" at bounding box center [471, 630] width 111 height 167
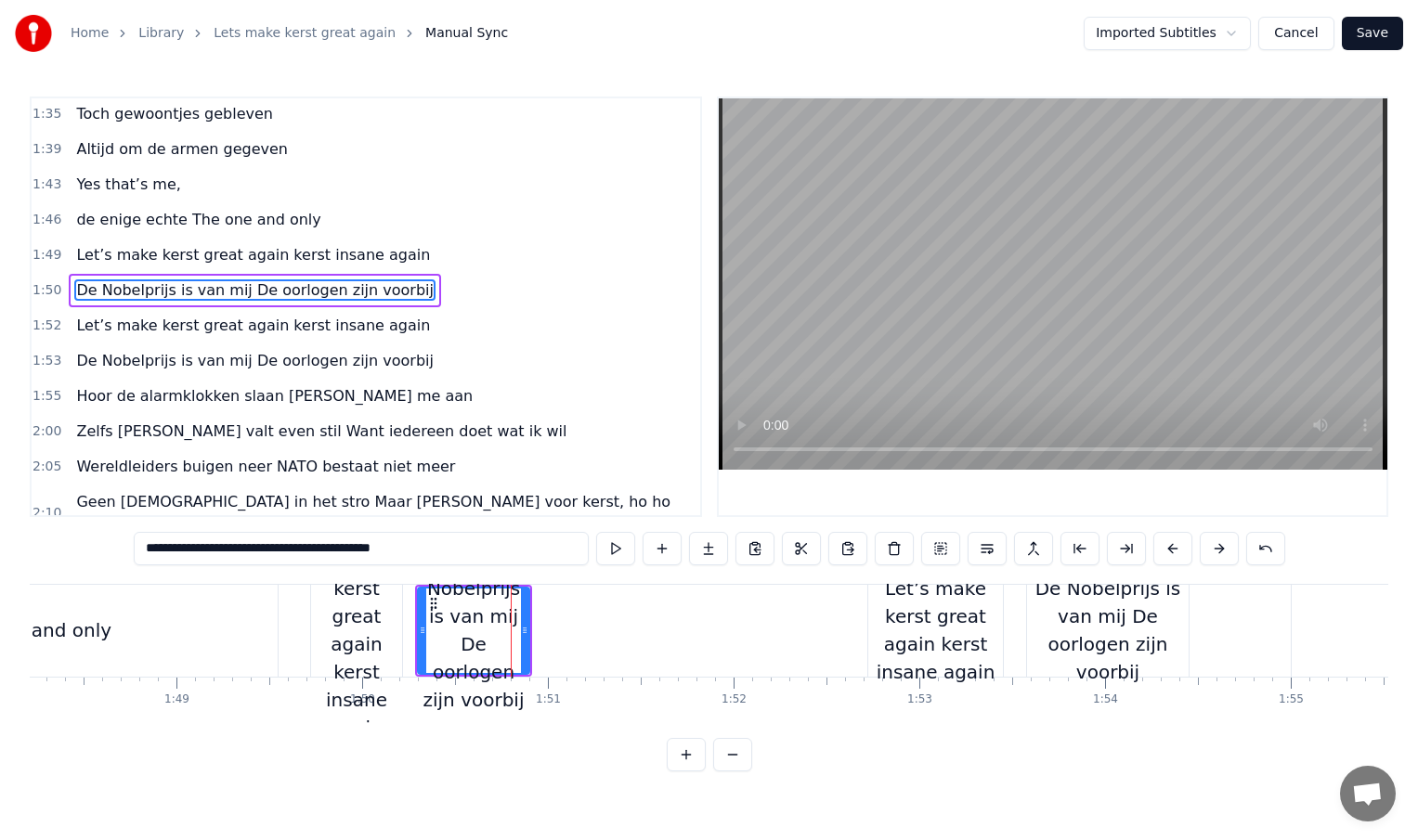
scroll to position [585, 0]
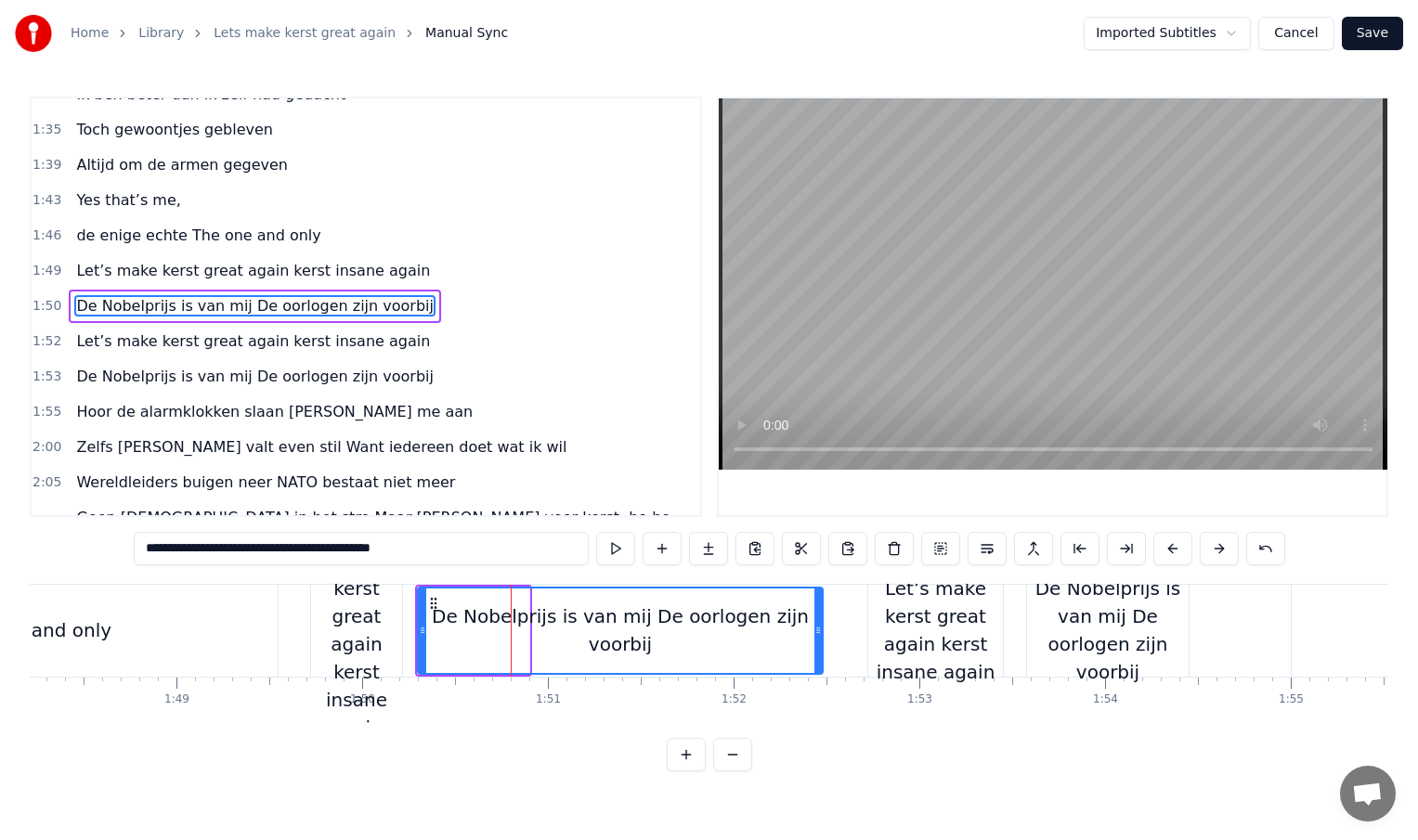
drag, startPoint x: 523, startPoint y: 630, endPoint x: 817, endPoint y: 630, distance: 294.0
click at [817, 630] on icon at bounding box center [818, 630] width 8 height 15
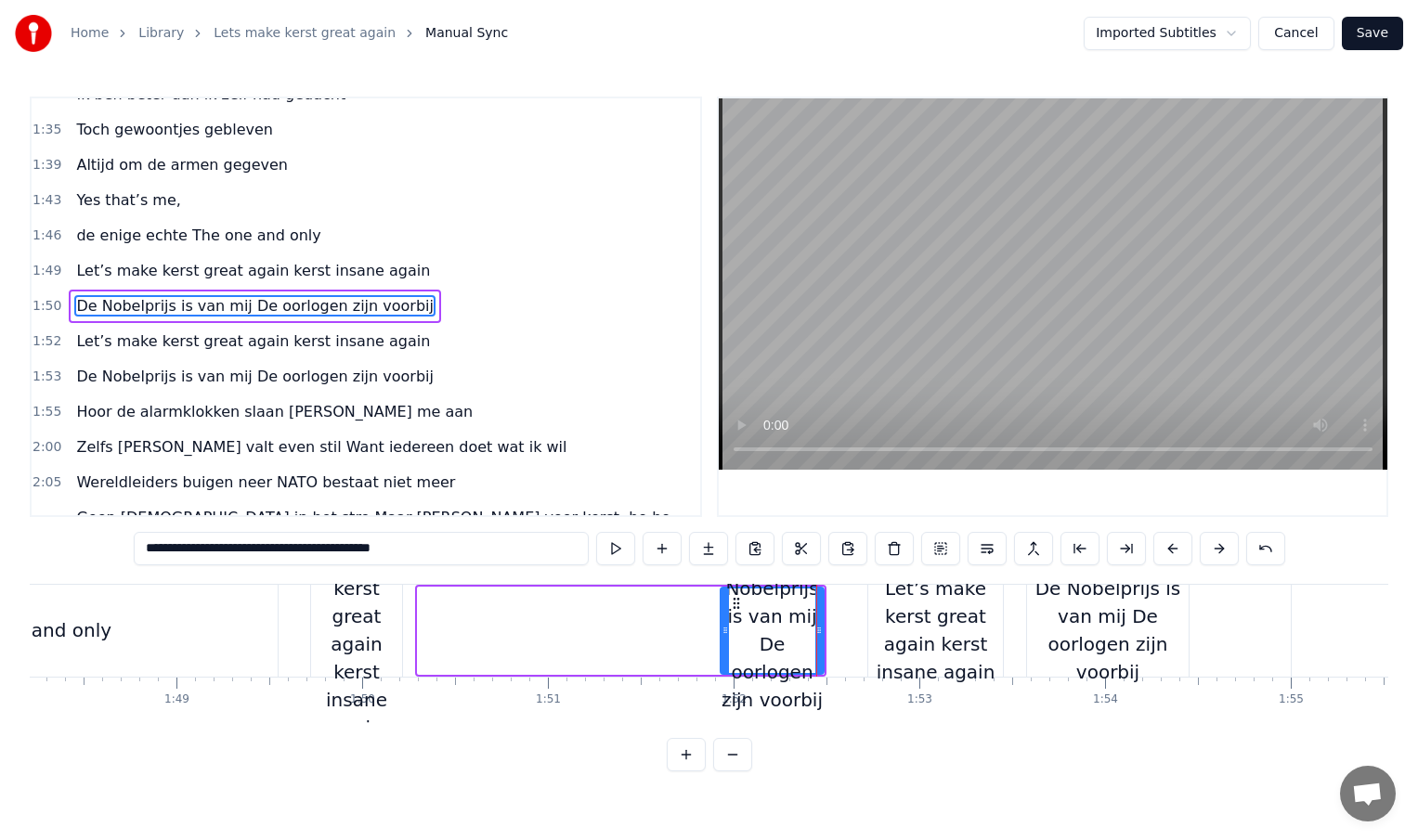
drag, startPoint x: 421, startPoint y: 632, endPoint x: 724, endPoint y: 640, distance: 303.1
click at [724, 640] on div at bounding box center [725, 630] width 8 height 84
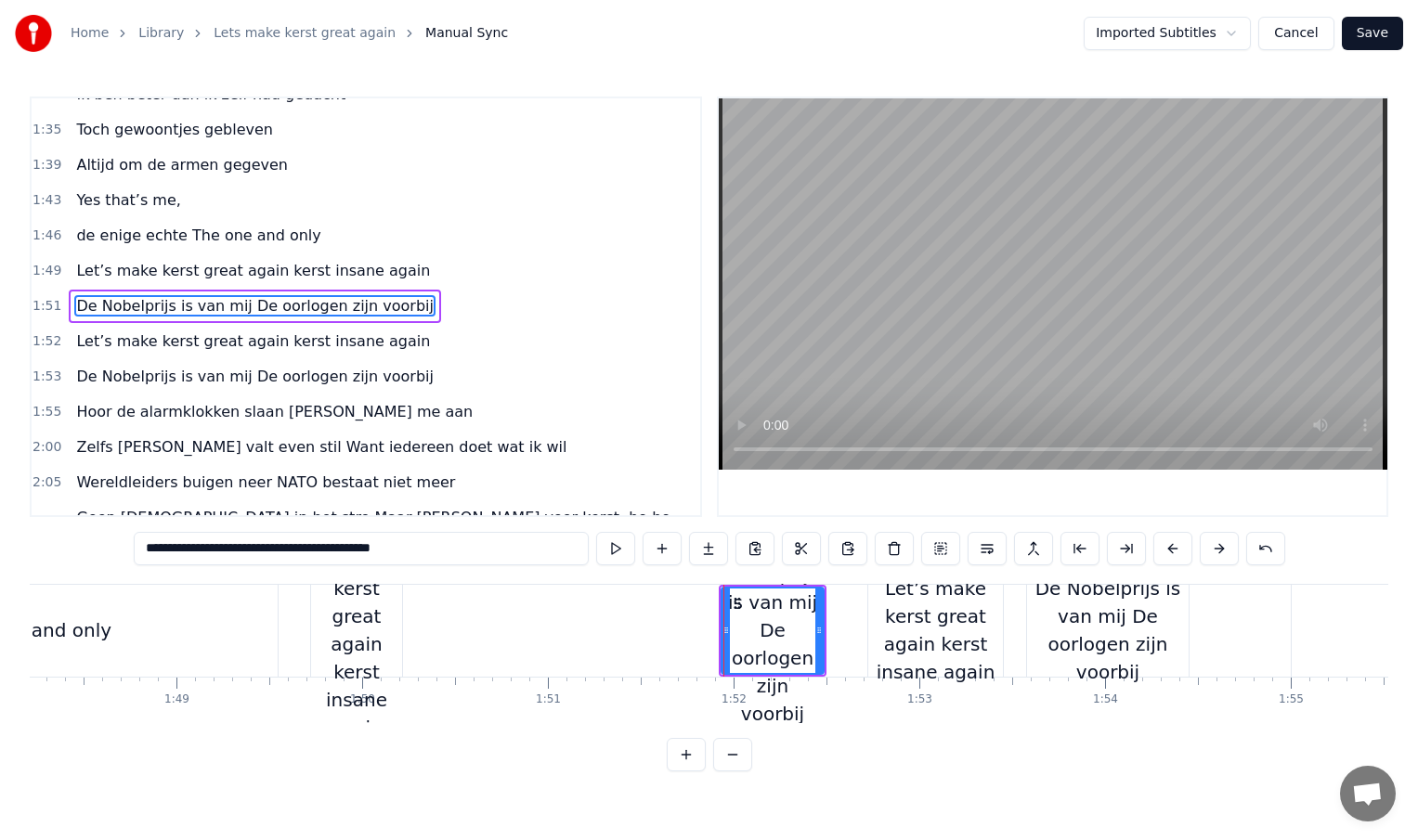
click at [348, 633] on div "Let’s make kerst great again kerst insane again" at bounding box center [356, 630] width 91 height 223
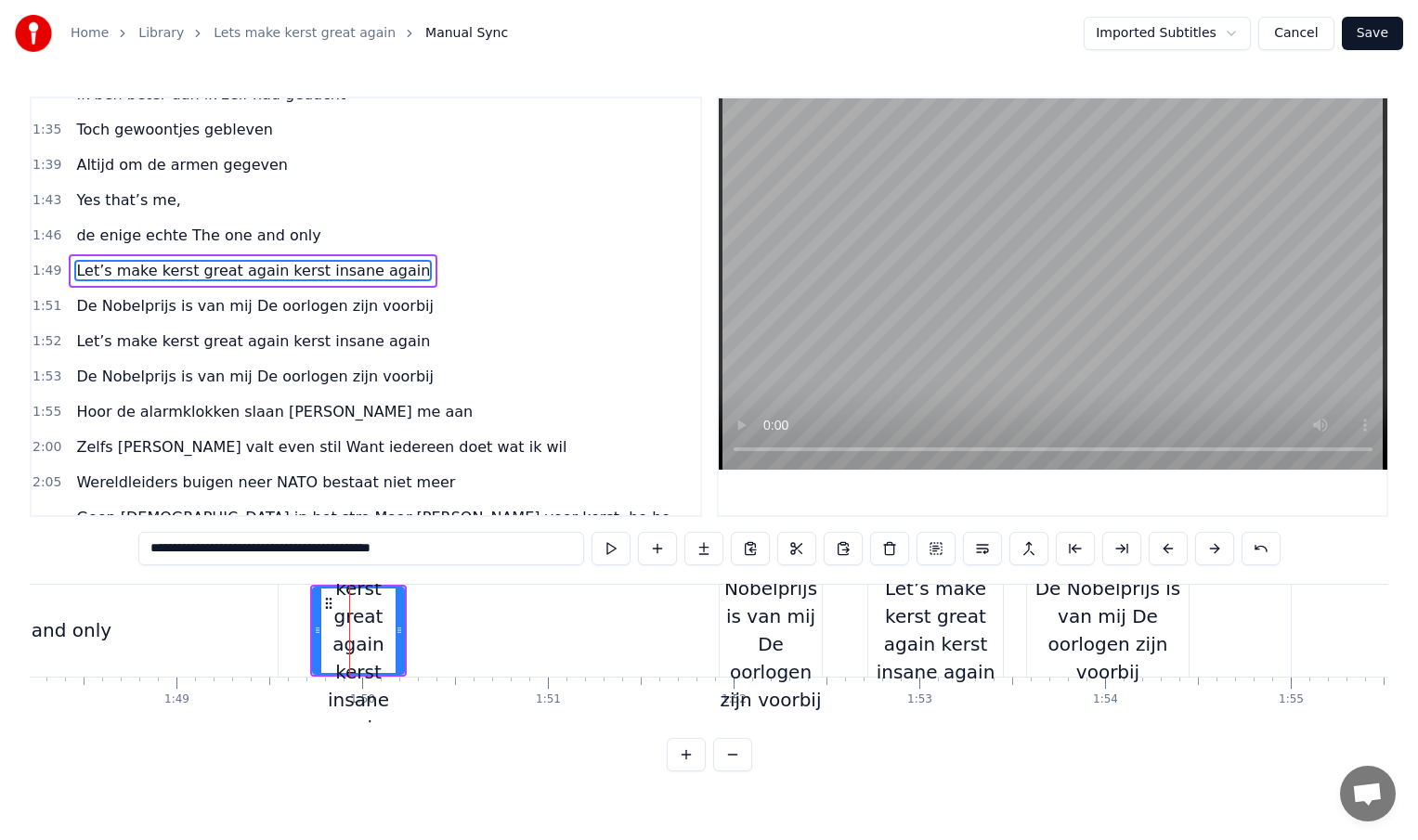
scroll to position [551, 0]
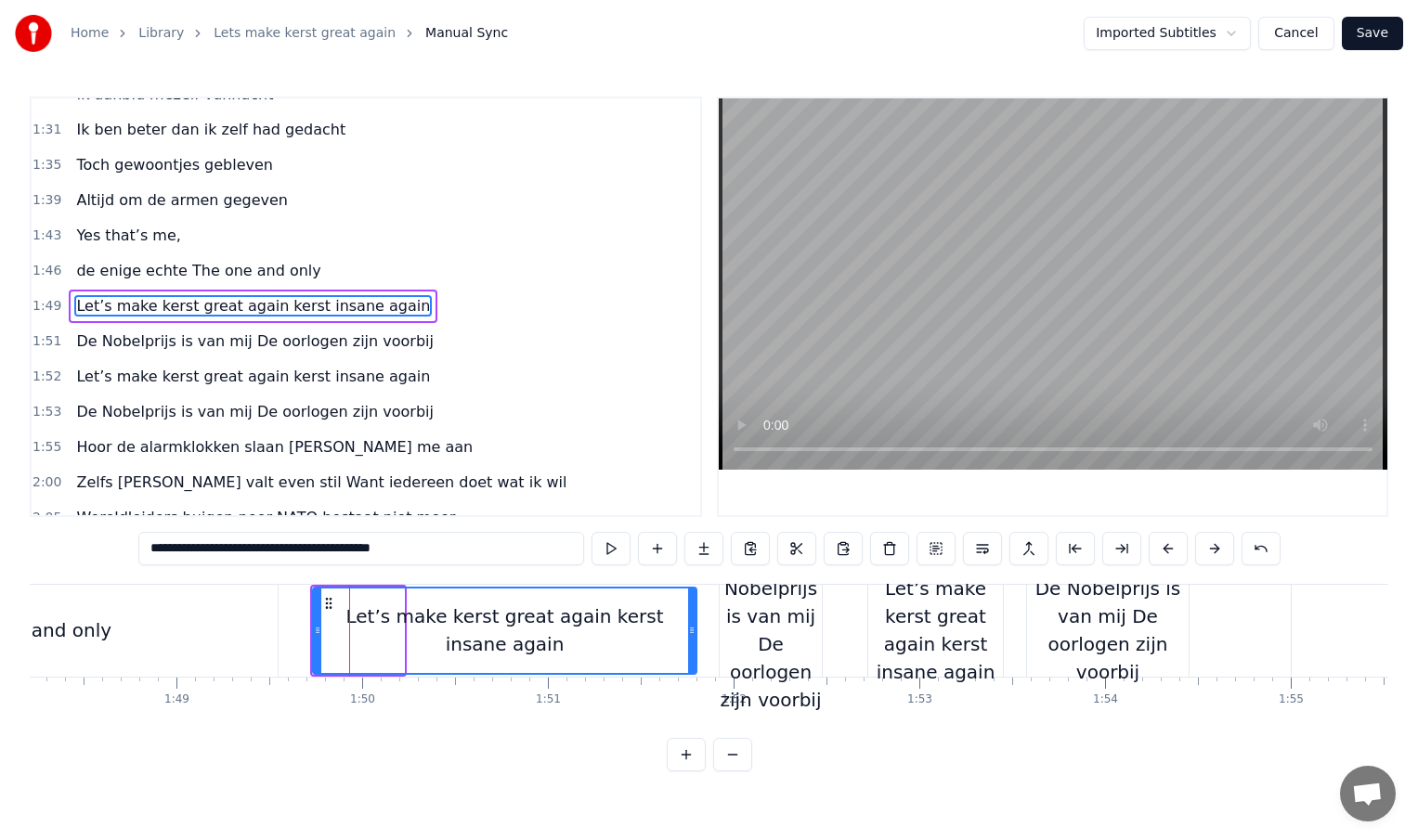
drag, startPoint x: 400, startPoint y: 628, endPoint x: 697, endPoint y: 629, distance: 297.0
click at [696, 629] on icon at bounding box center [692, 630] width 8 height 15
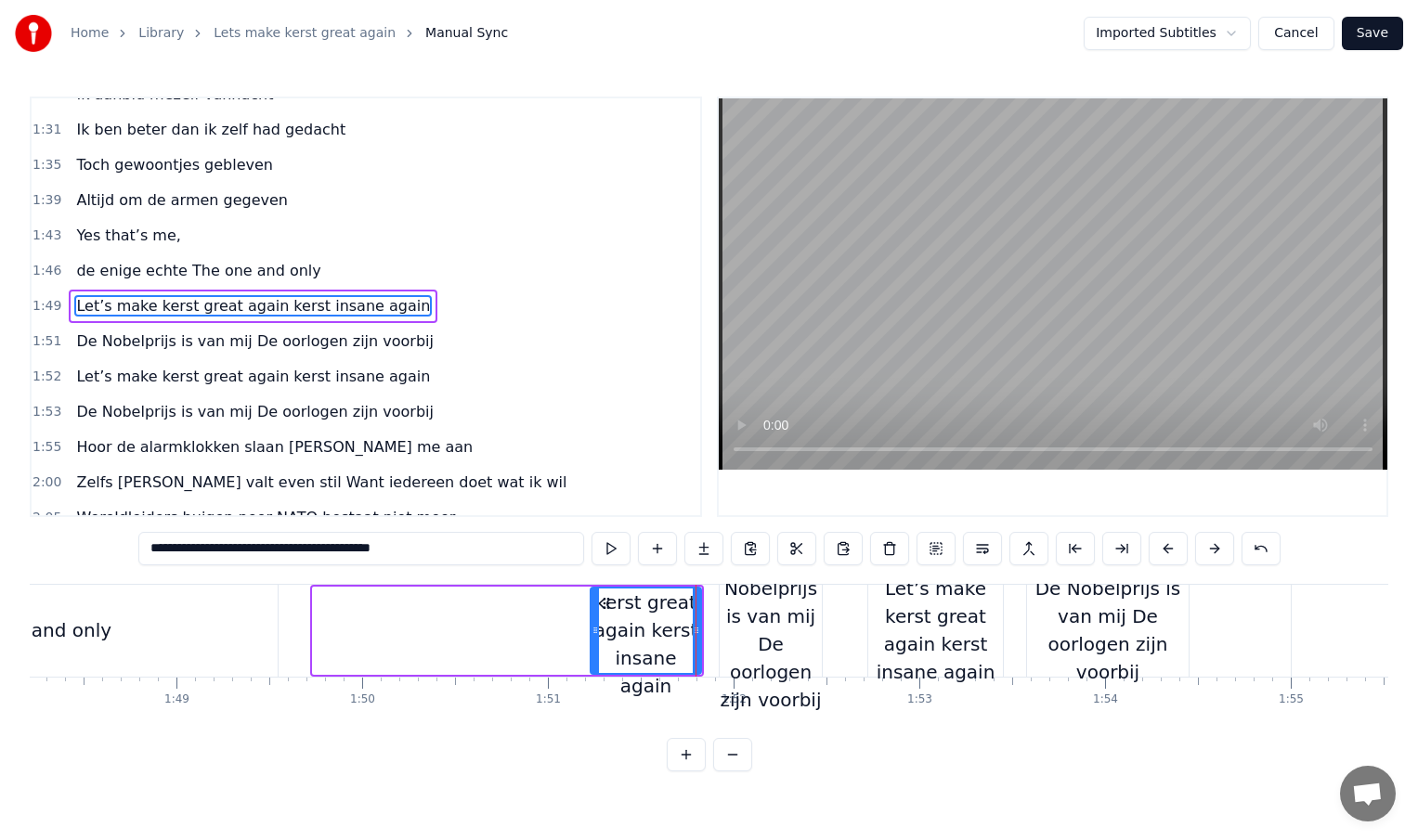
drag, startPoint x: 315, startPoint y: 632, endPoint x: 592, endPoint y: 636, distance: 277.0
click at [592, 636] on icon at bounding box center [595, 630] width 8 height 15
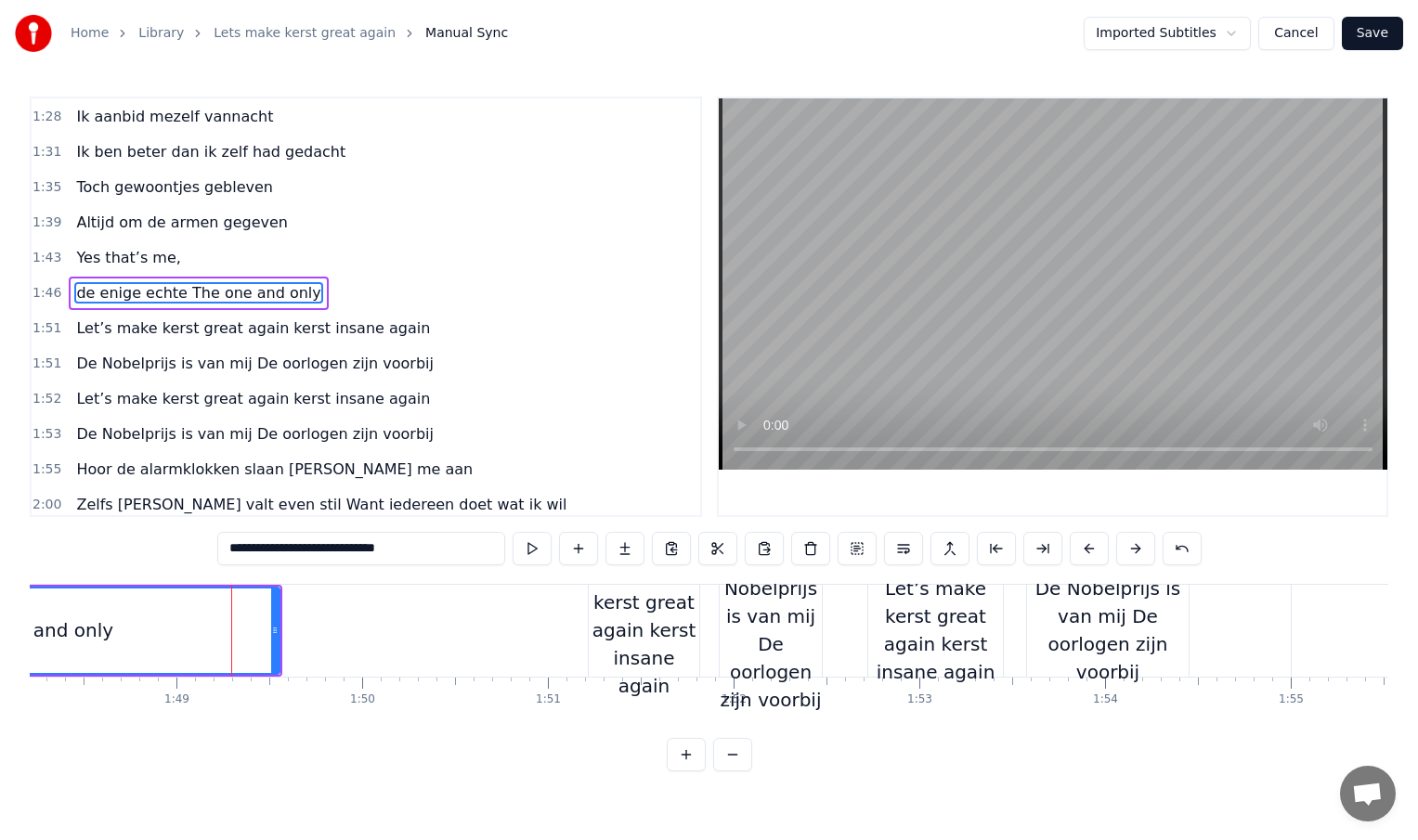
scroll to position [515, 0]
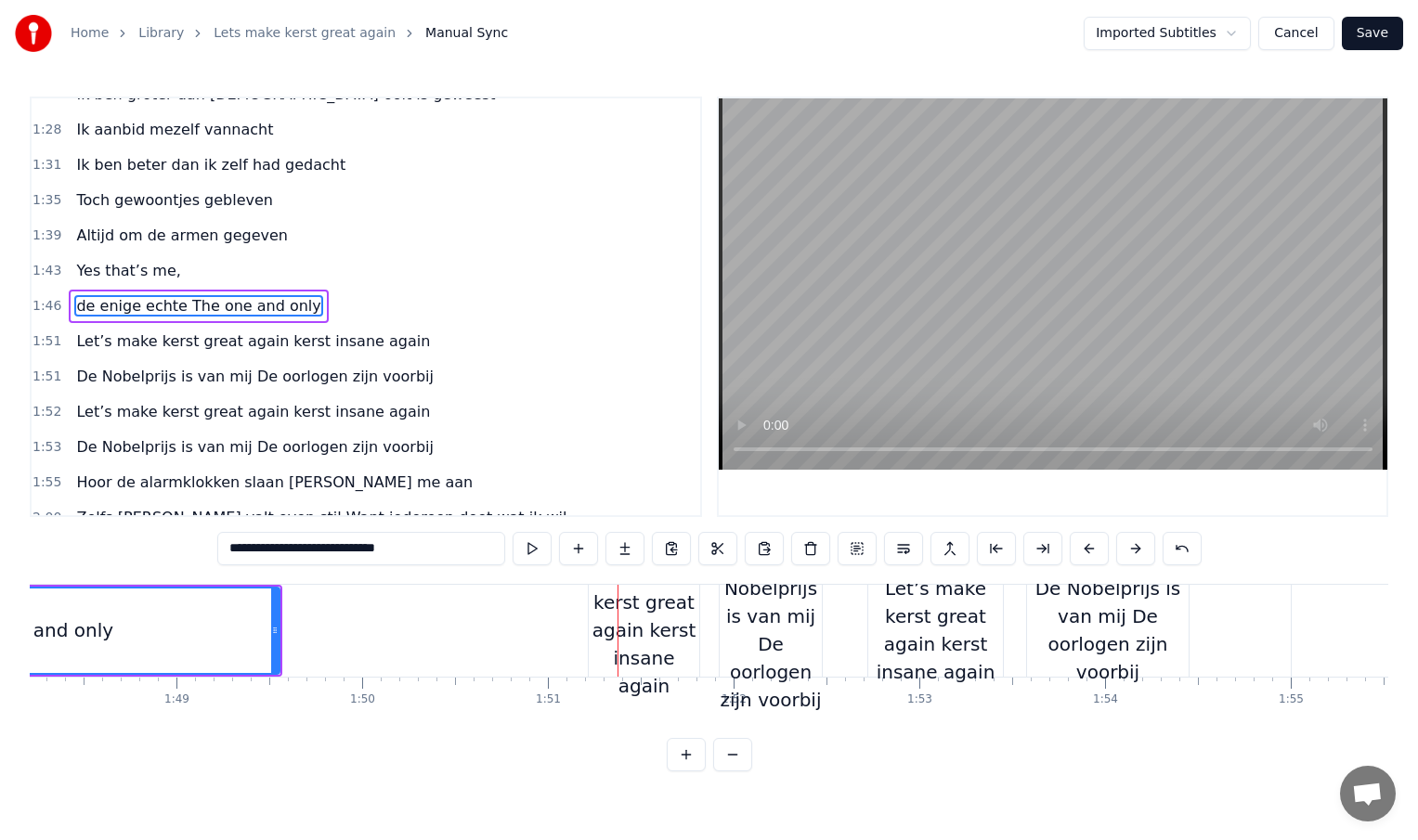
click at [598, 634] on div "Let’s make kerst great again kerst insane again" at bounding box center [644, 631] width 110 height 139
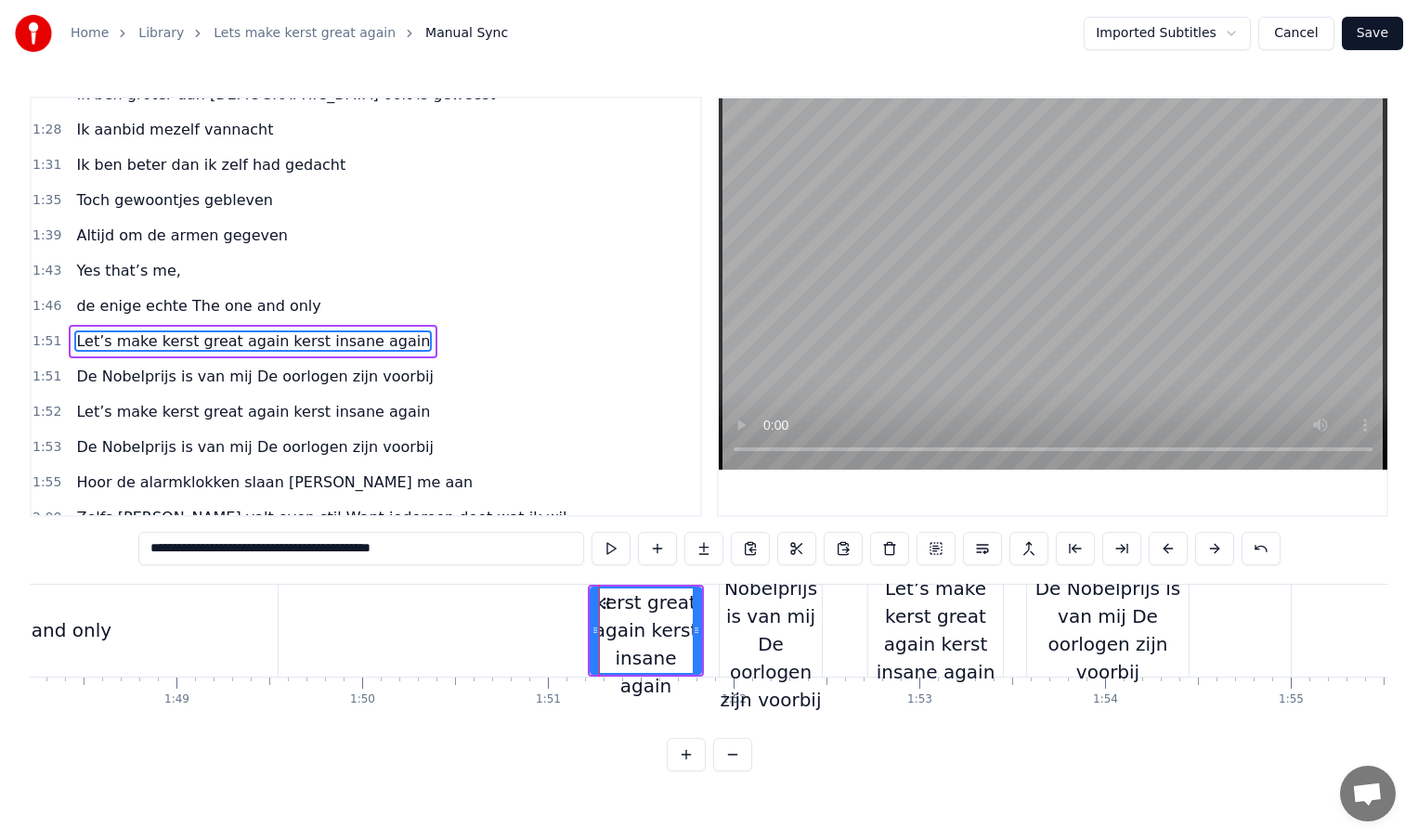
scroll to position [551, 0]
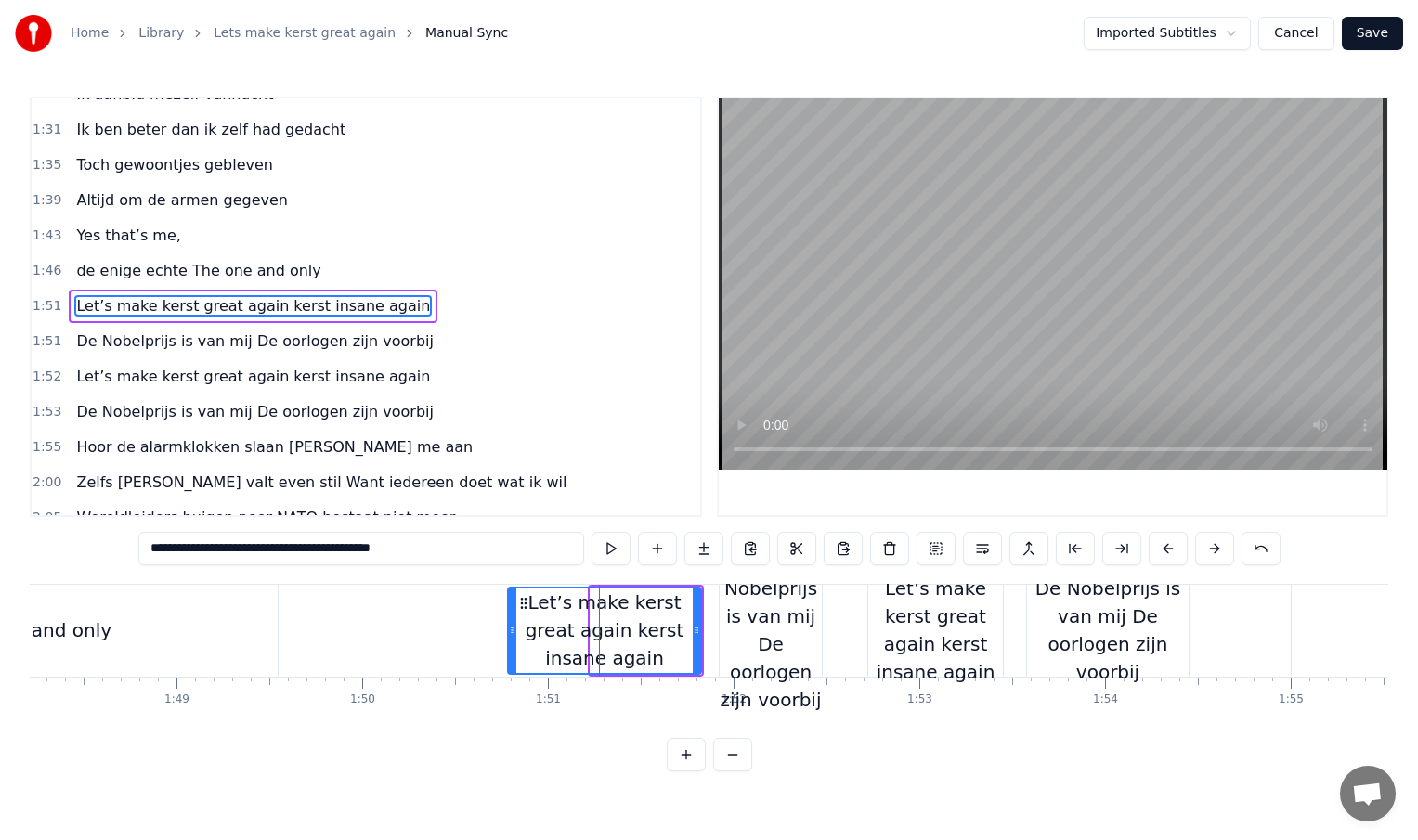
drag, startPoint x: 591, startPoint y: 633, endPoint x: 511, endPoint y: 637, distance: 80.1
click at [510, 636] on icon at bounding box center [513, 630] width 8 height 15
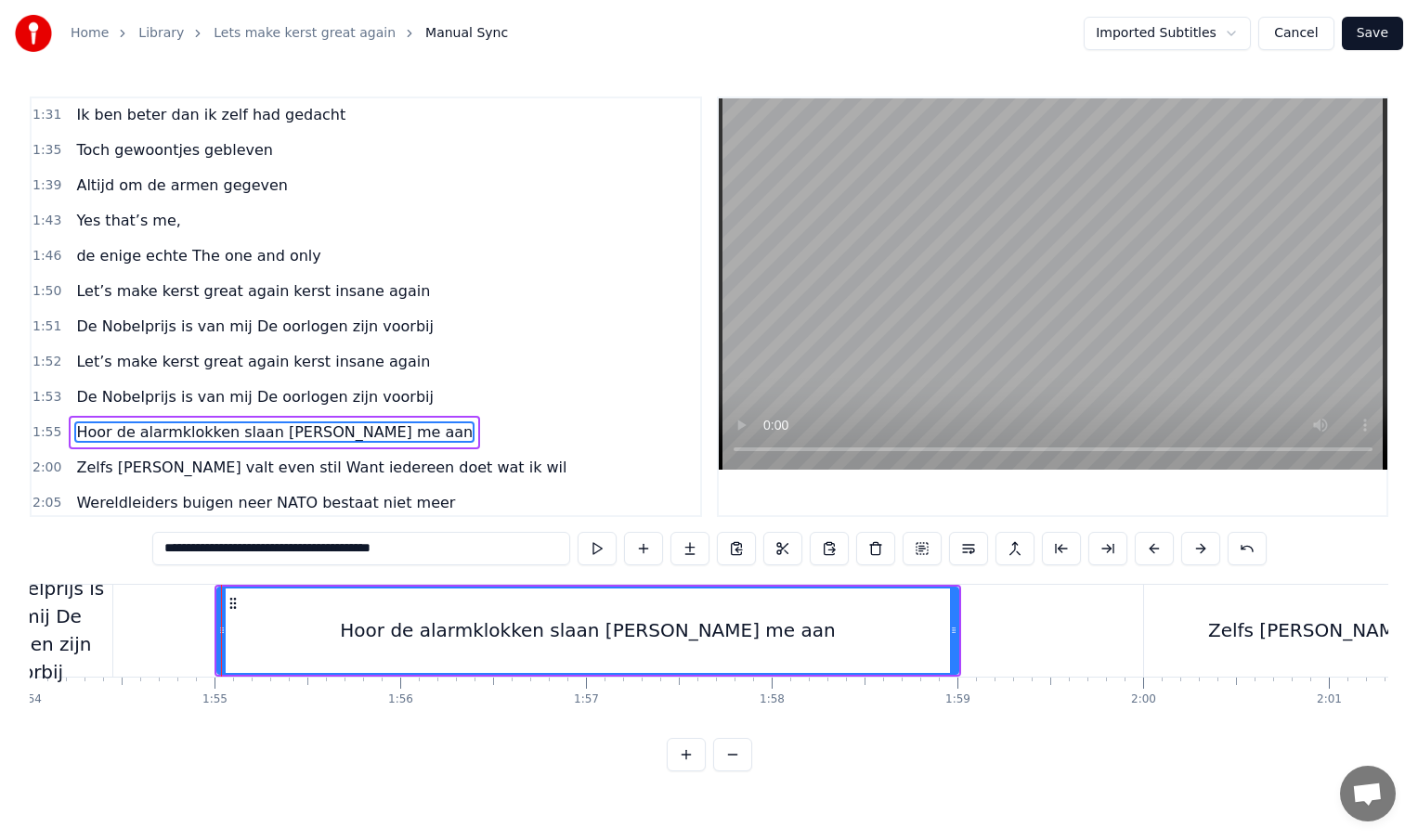
scroll to position [0, 21272]
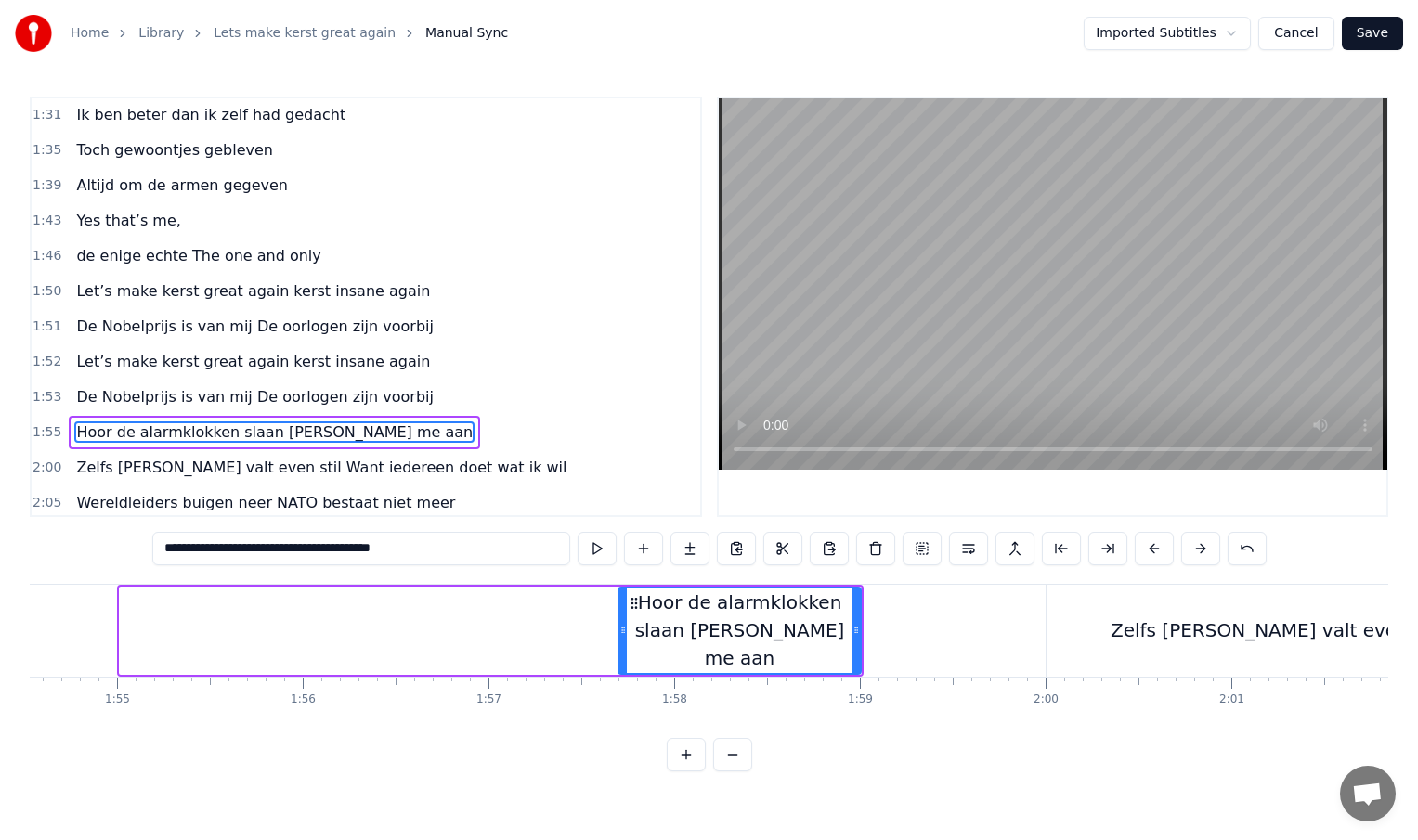
drag, startPoint x: 126, startPoint y: 630, endPoint x: 624, endPoint y: 645, distance: 498.2
click at [624, 645] on div at bounding box center [623, 630] width 8 height 84
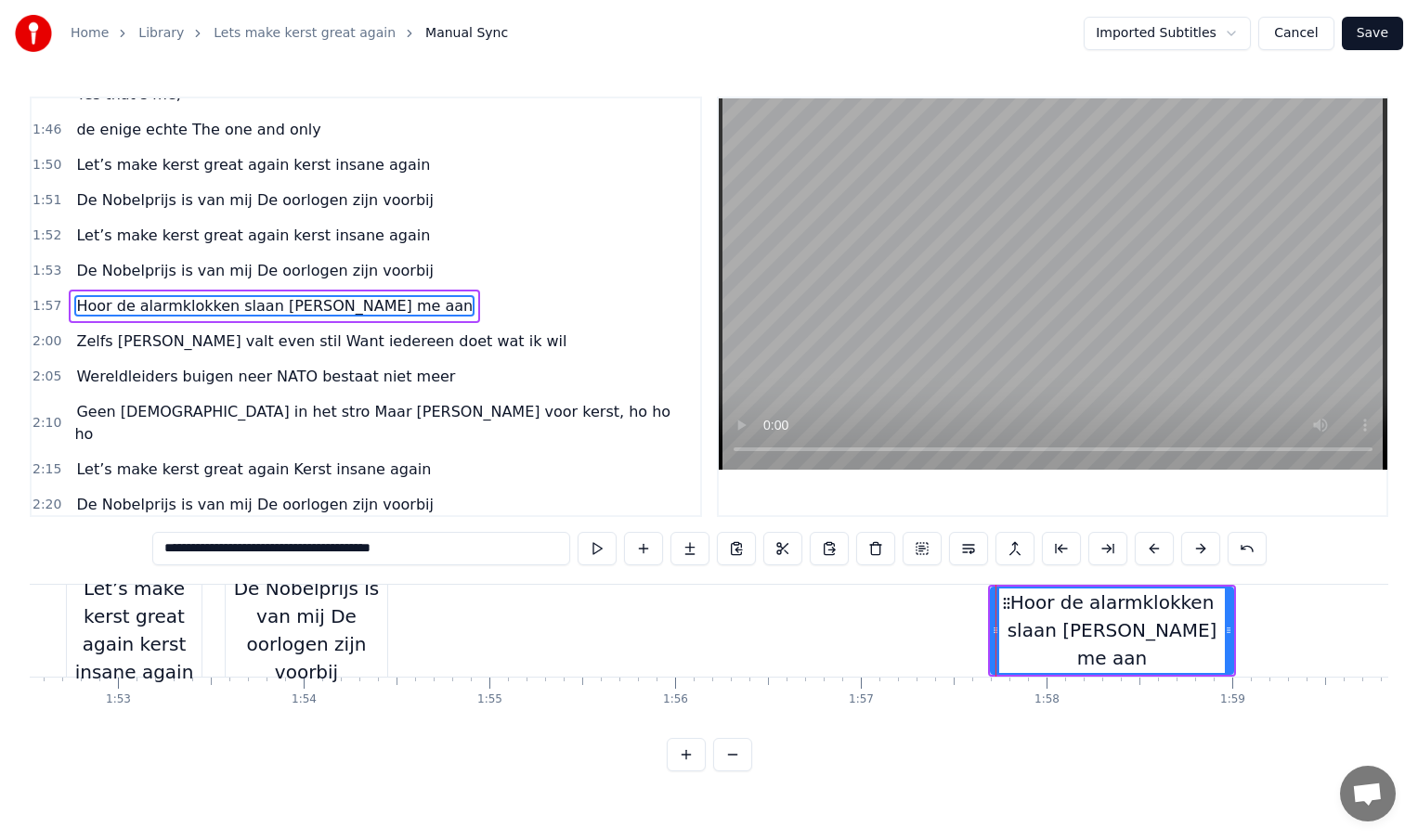
scroll to position [0, 20759]
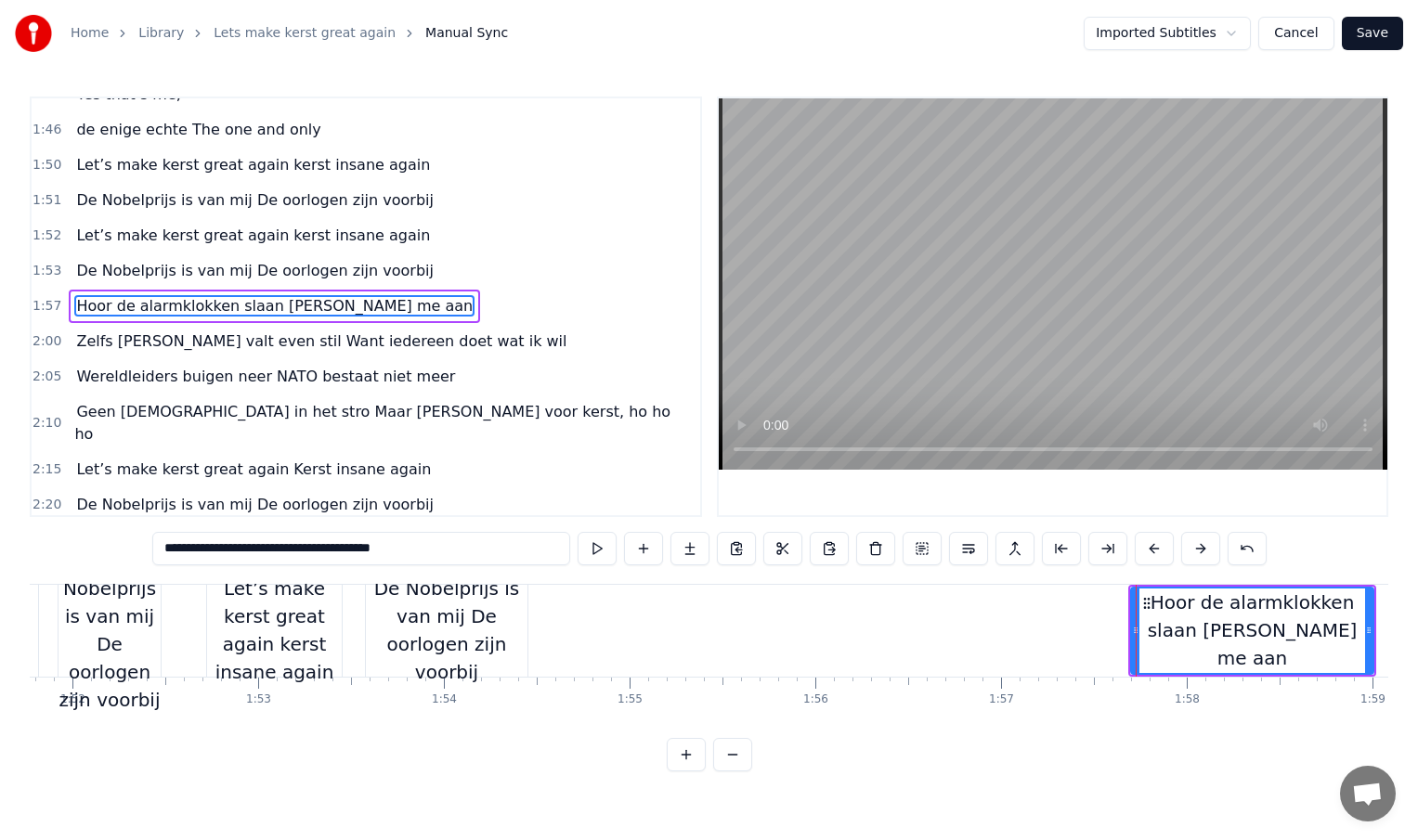
click at [476, 632] on div "De Nobelprijs is van mij De oorlogen zijn voorbij" at bounding box center [446, 630] width 162 height 111
type input "**********"
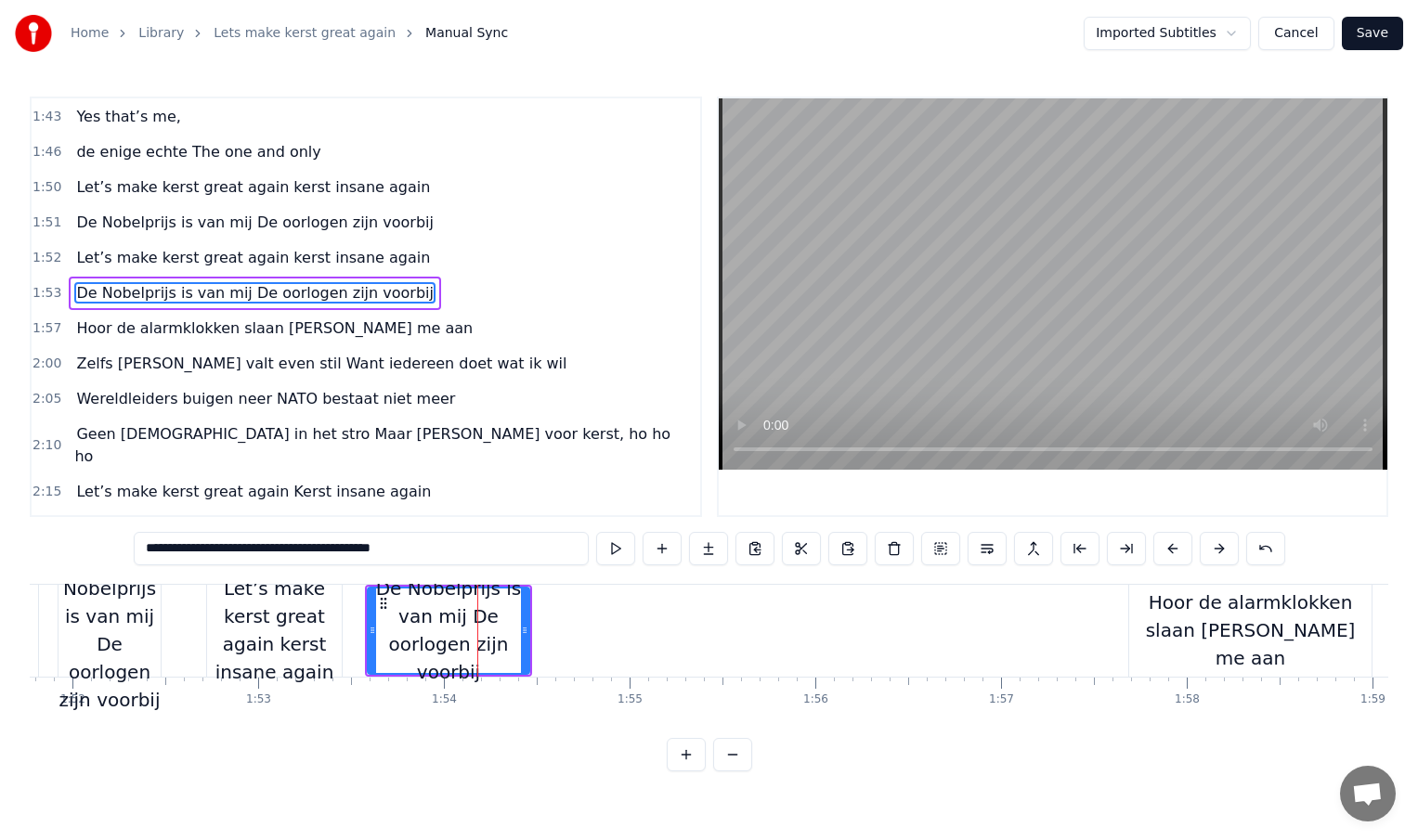
scroll to position [656, 0]
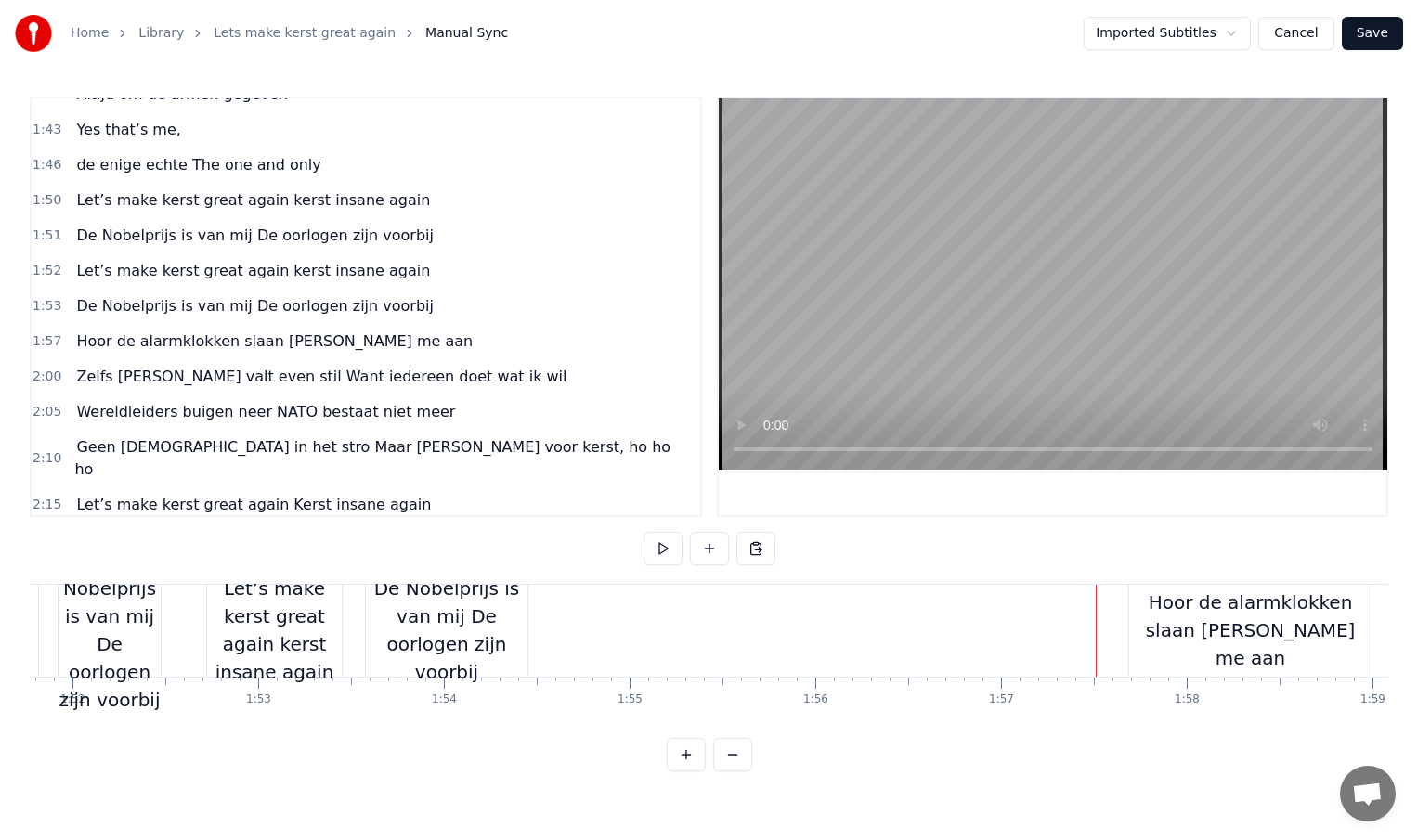
click at [515, 645] on div "De Nobelprijs is van mij De oorlogen zijn voorbij" at bounding box center [446, 630] width 162 height 111
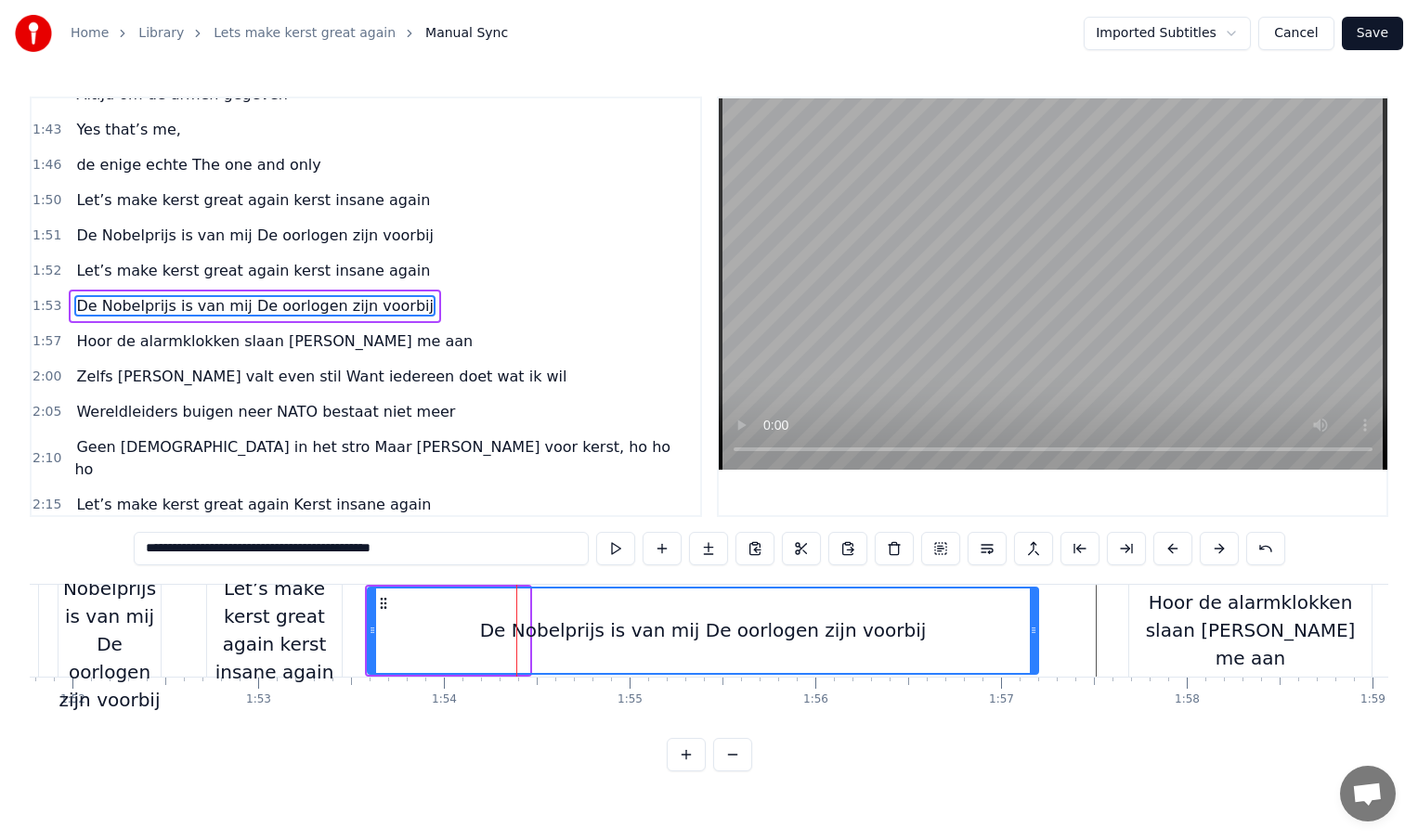
drag, startPoint x: 527, startPoint y: 630, endPoint x: 1036, endPoint y: 636, distance: 509.0
click at [1036, 636] on icon at bounding box center [1034, 630] width 8 height 15
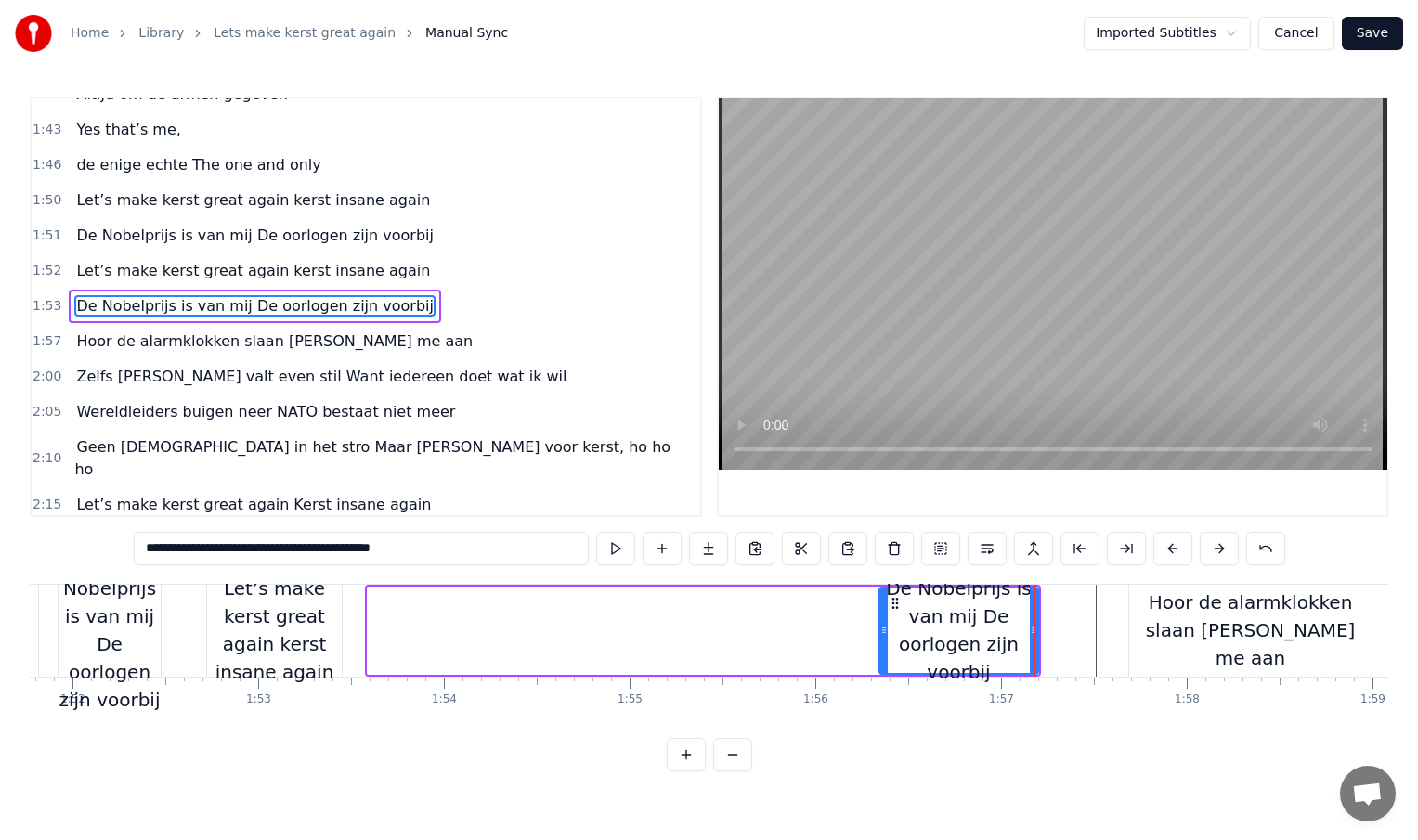
drag, startPoint x: 370, startPoint y: 629, endPoint x: 890, endPoint y: 609, distance: 520.4
click at [888, 609] on div at bounding box center [885, 630] width 8 height 84
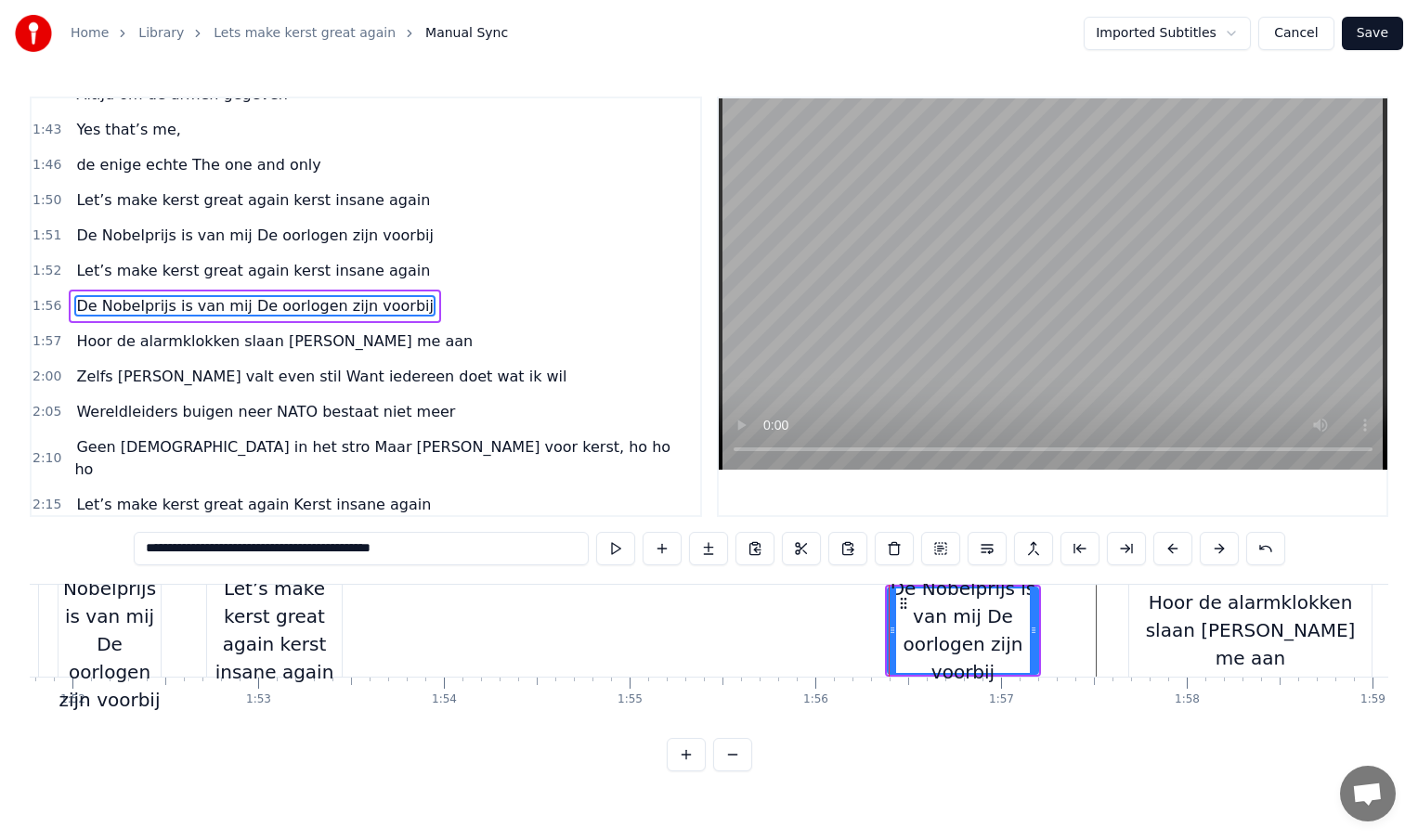
click at [326, 627] on div "Let’s make kerst great again kerst insane again" at bounding box center [274, 630] width 135 height 111
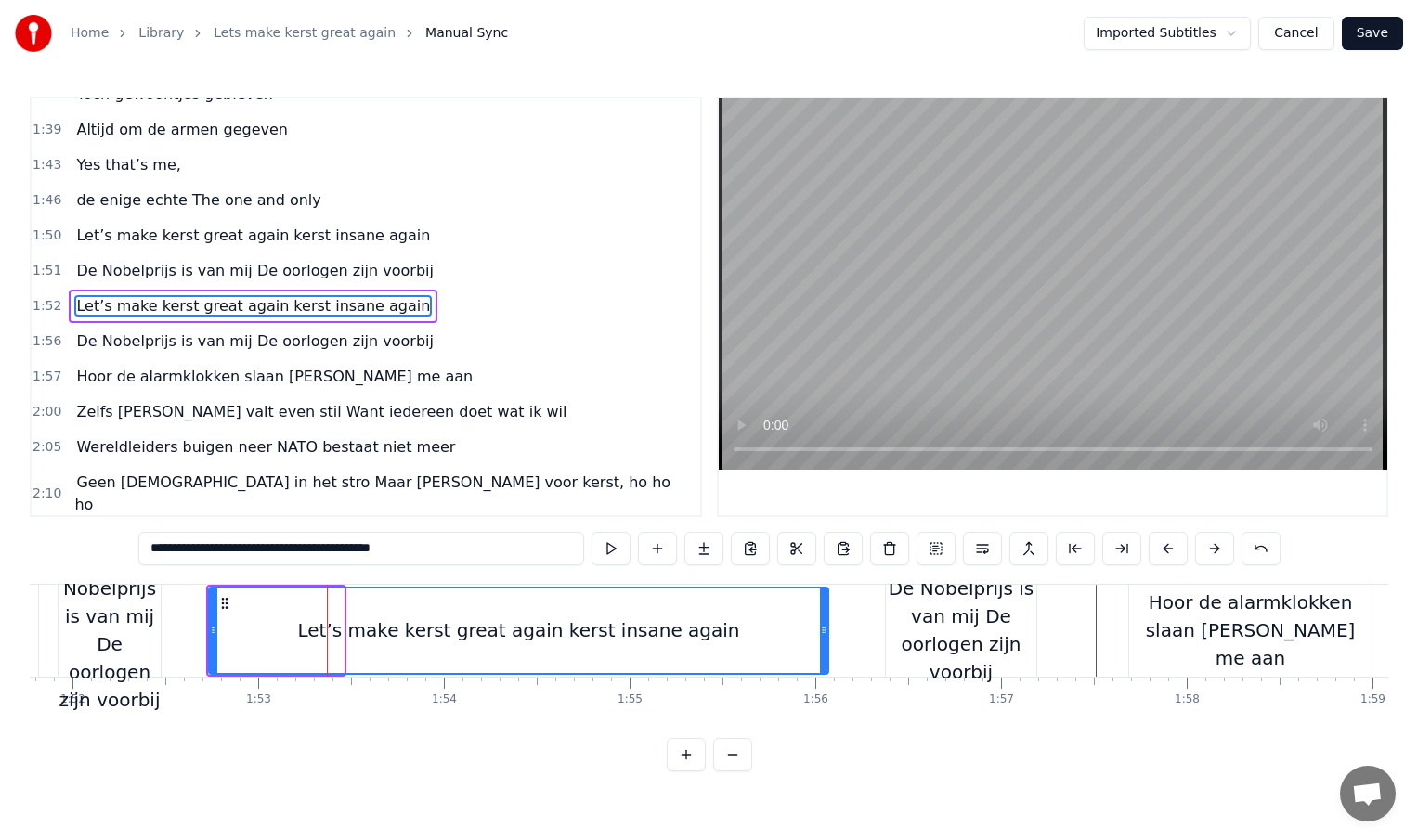
drag, startPoint x: 338, startPoint y: 630, endPoint x: 853, endPoint y: 633, distance: 515.0
click at [828, 633] on icon at bounding box center [824, 630] width 8 height 15
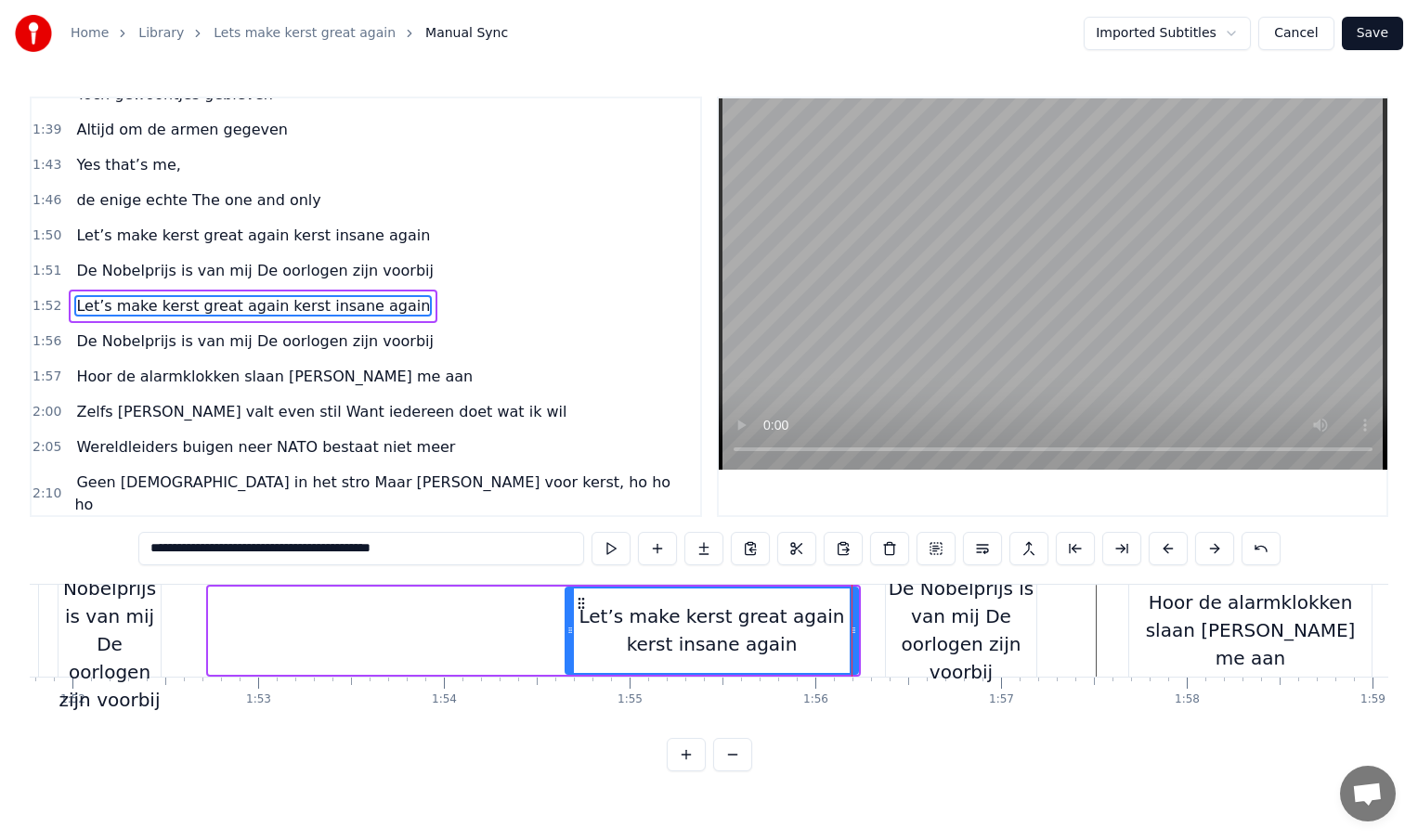
drag, startPoint x: 215, startPoint y: 631, endPoint x: 578, endPoint y: 632, distance: 363.0
click at [574, 632] on icon at bounding box center [570, 630] width 8 height 15
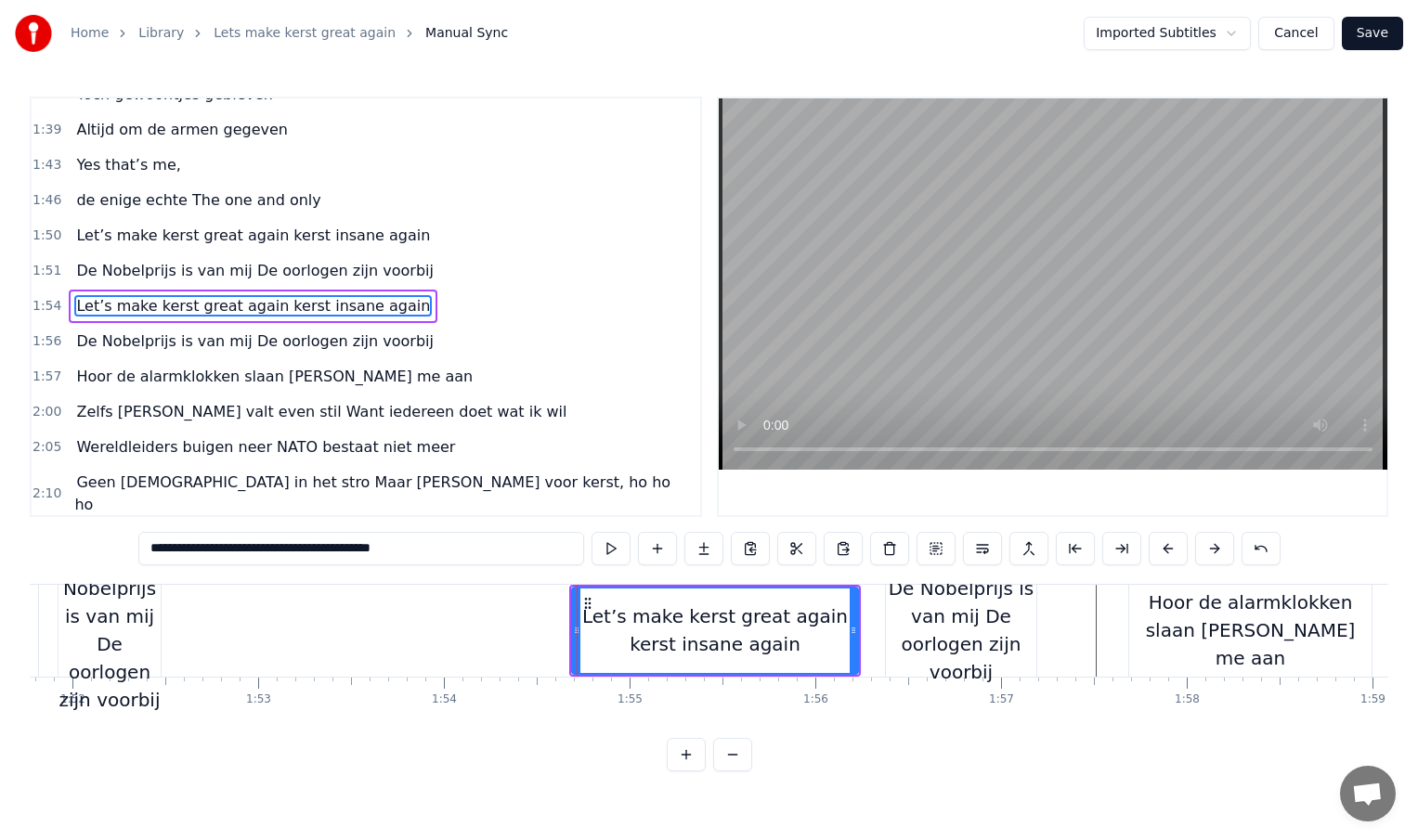
click at [123, 637] on div "De Nobelprijs is van mij De oorlogen zijn voorbij" at bounding box center [109, 630] width 103 height 167
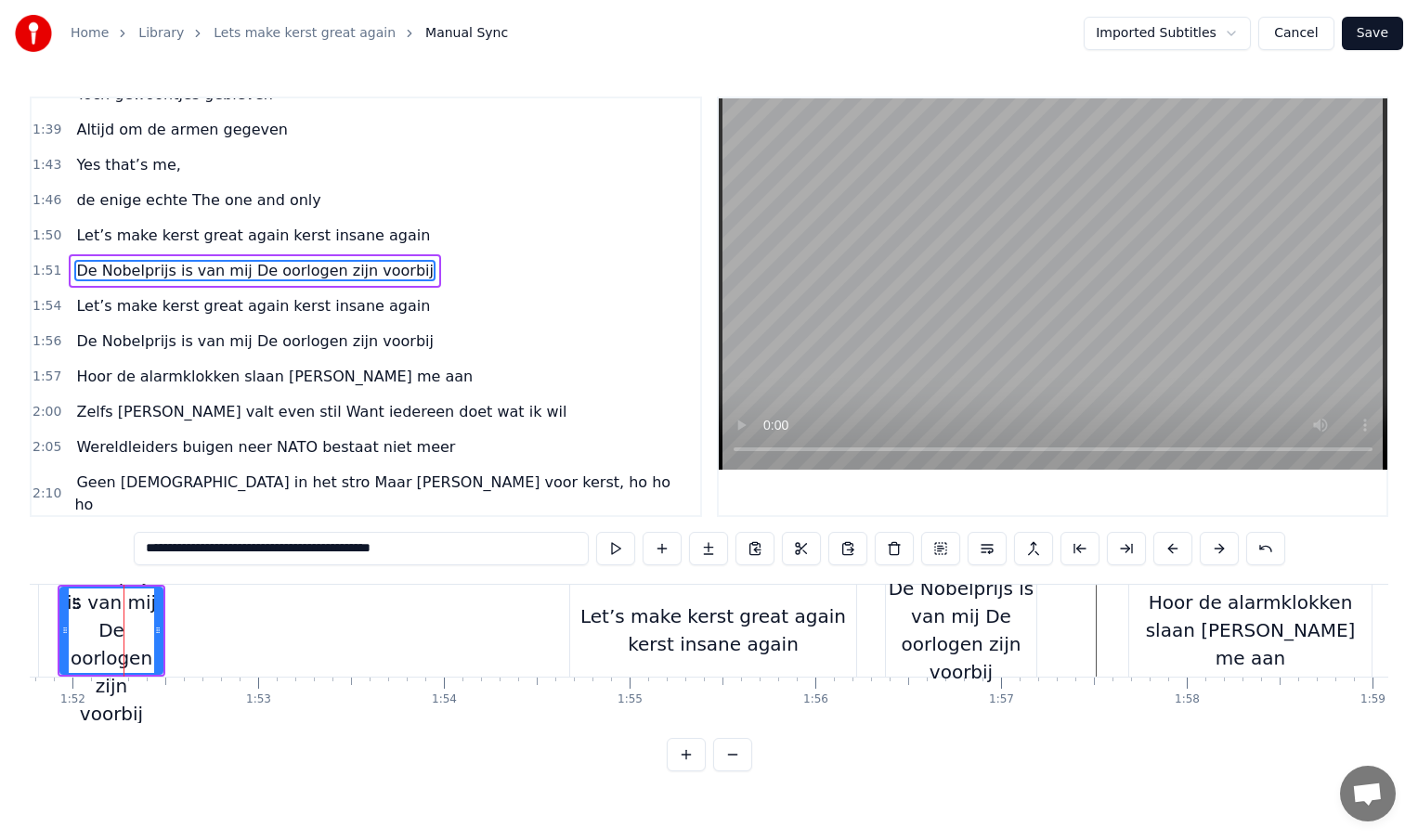
scroll to position [585, 0]
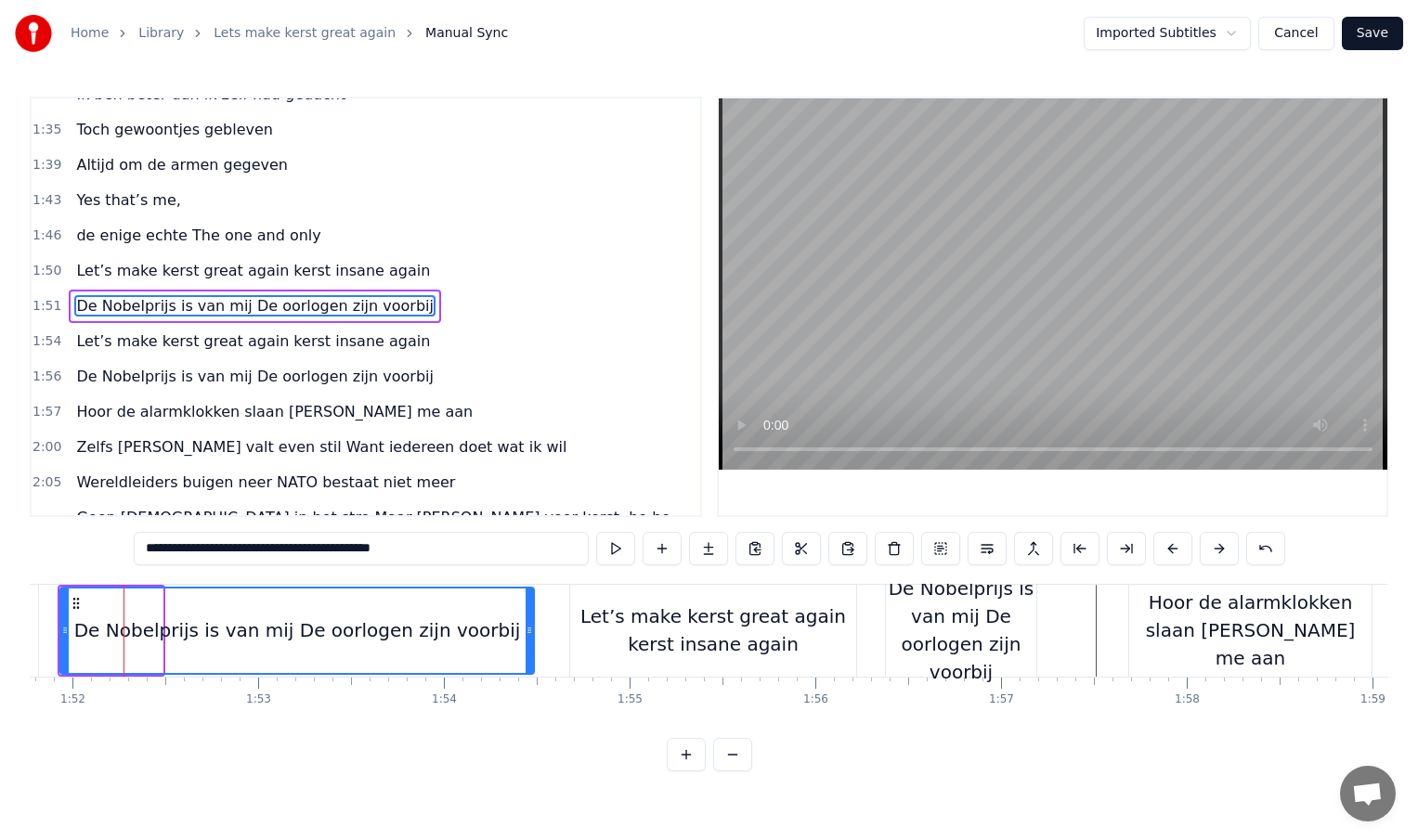
drag, startPoint x: 156, startPoint y: 631, endPoint x: 528, endPoint y: 635, distance: 372.0
click at [528, 635] on icon at bounding box center [529, 630] width 8 height 15
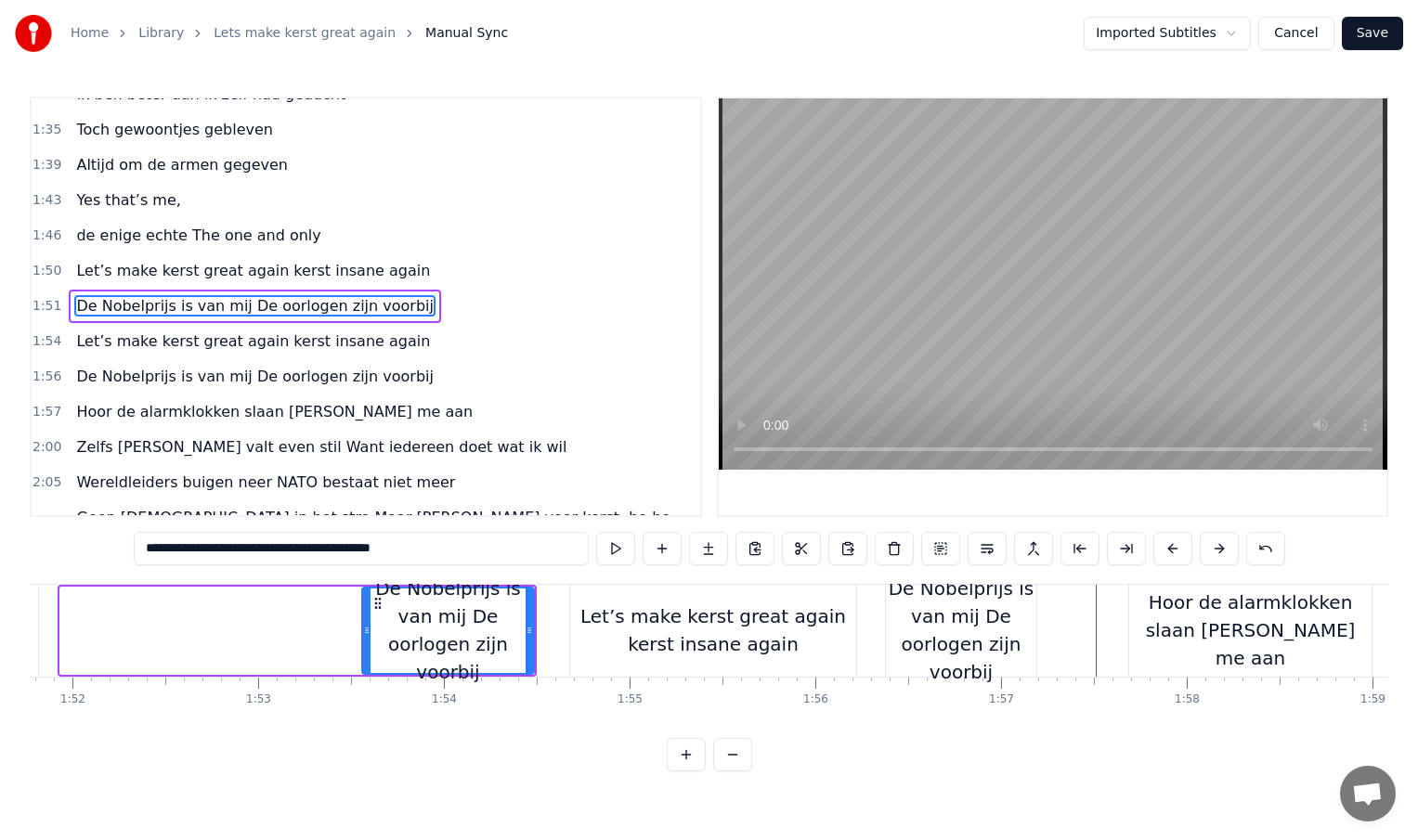
drag, startPoint x: 63, startPoint y: 630, endPoint x: 392, endPoint y: 635, distance: 329.0
click at [371, 635] on icon at bounding box center [367, 630] width 8 height 15
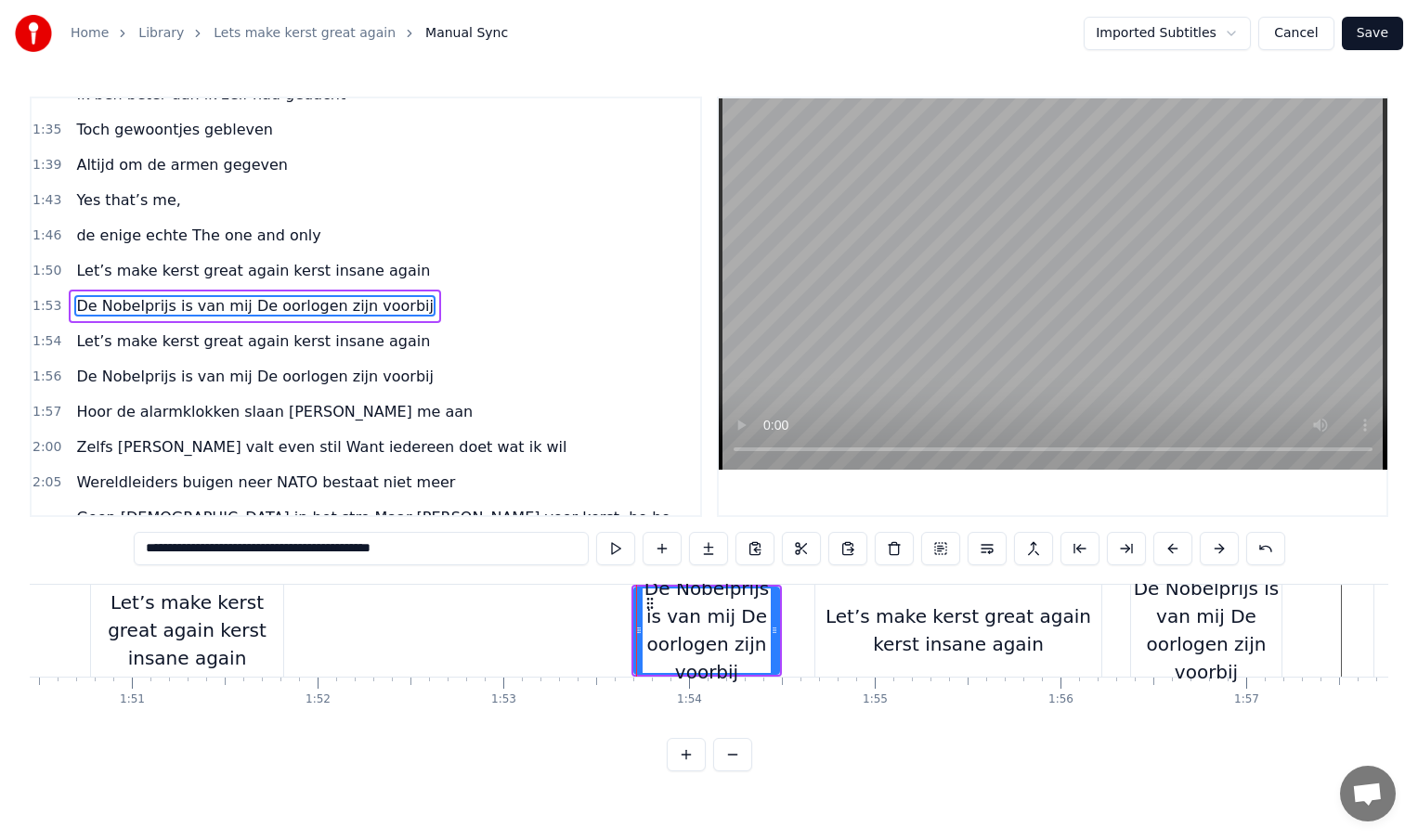
scroll to position [0, 20512]
click at [248, 635] on div "Let’s make kerst great again kerst insane again" at bounding box center [189, 630] width 193 height 83
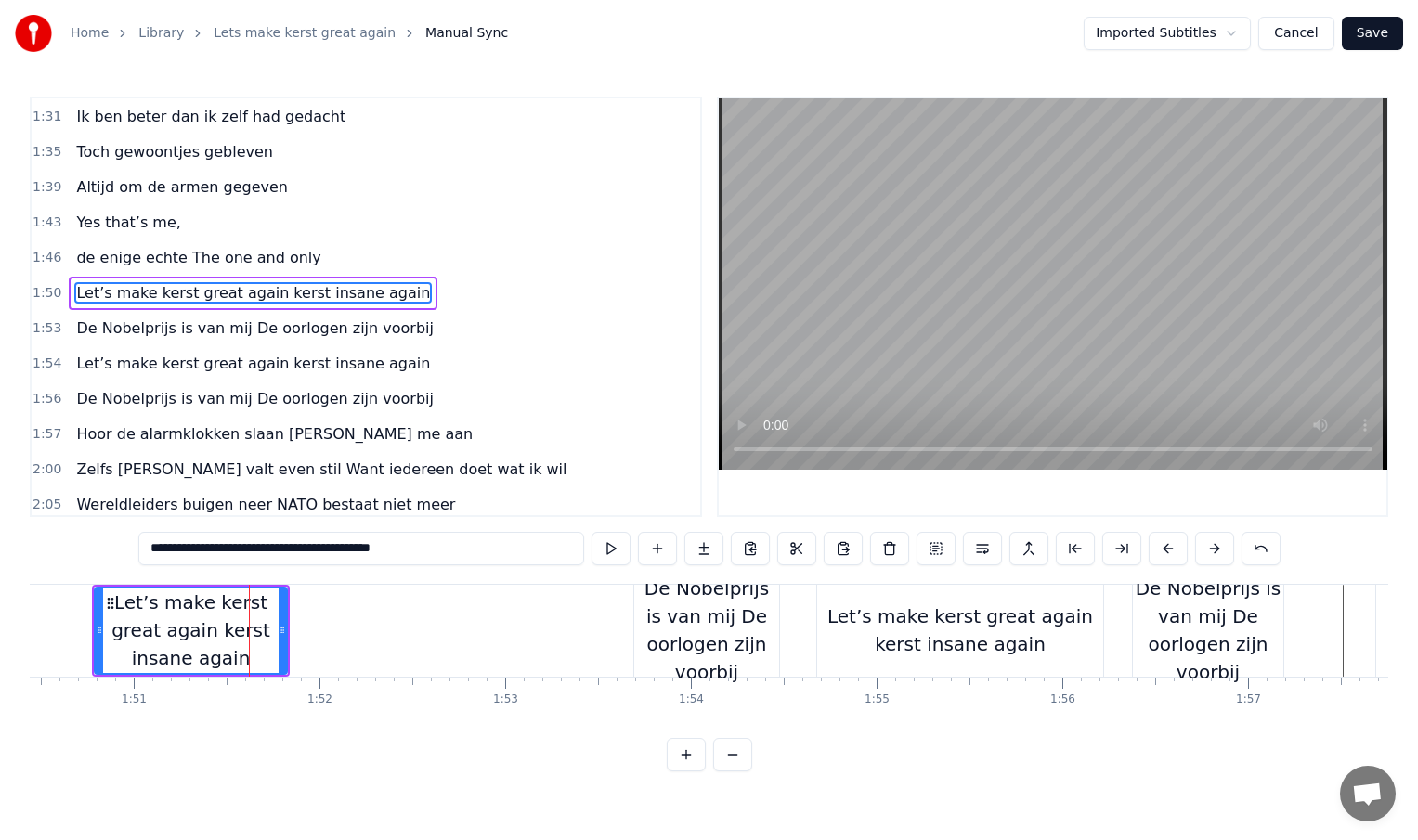
scroll to position [551, 0]
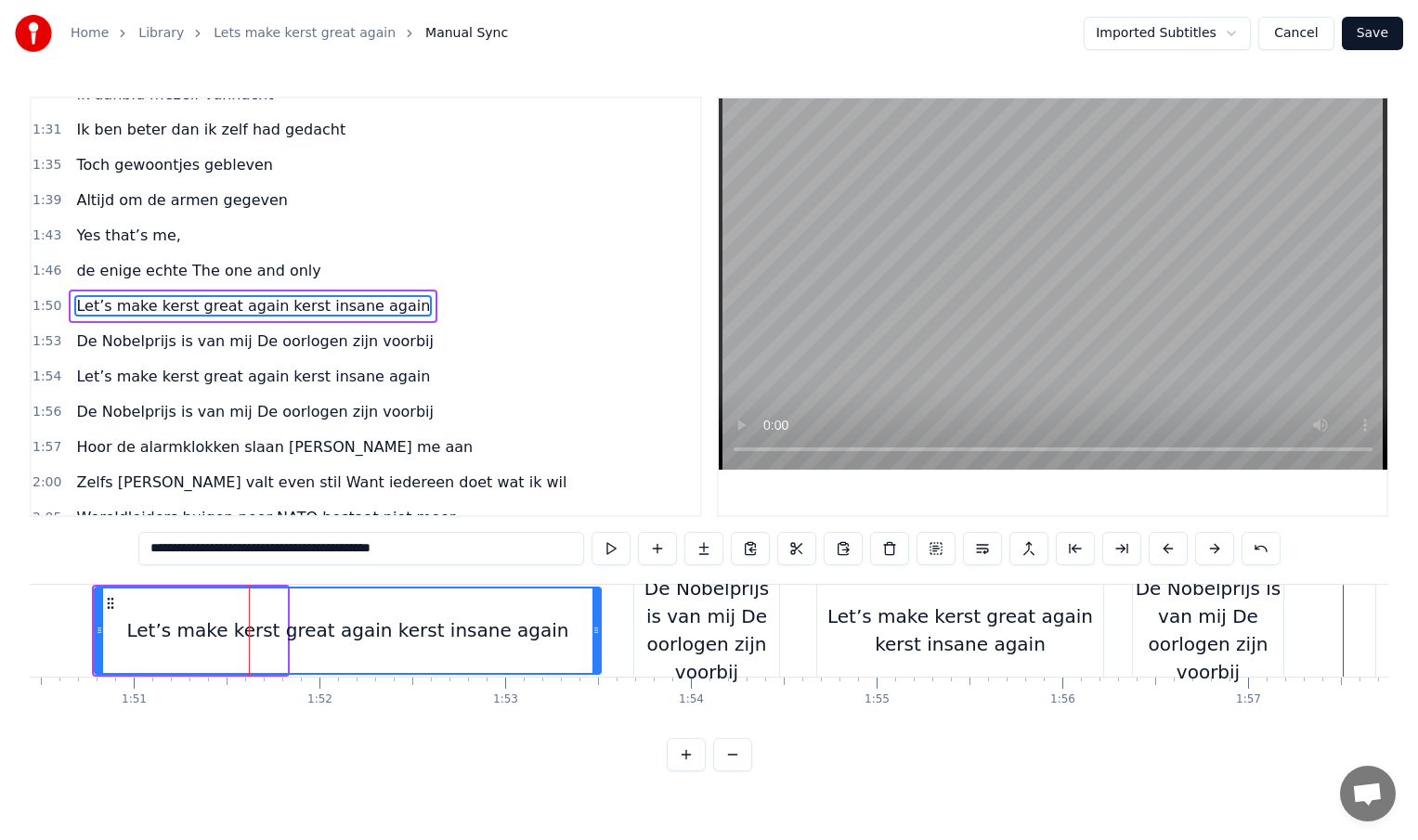
drag, startPoint x: 281, startPoint y: 630, endPoint x: 593, endPoint y: 632, distance: 312.0
click at [593, 632] on icon at bounding box center [596, 630] width 8 height 15
type input "**********"
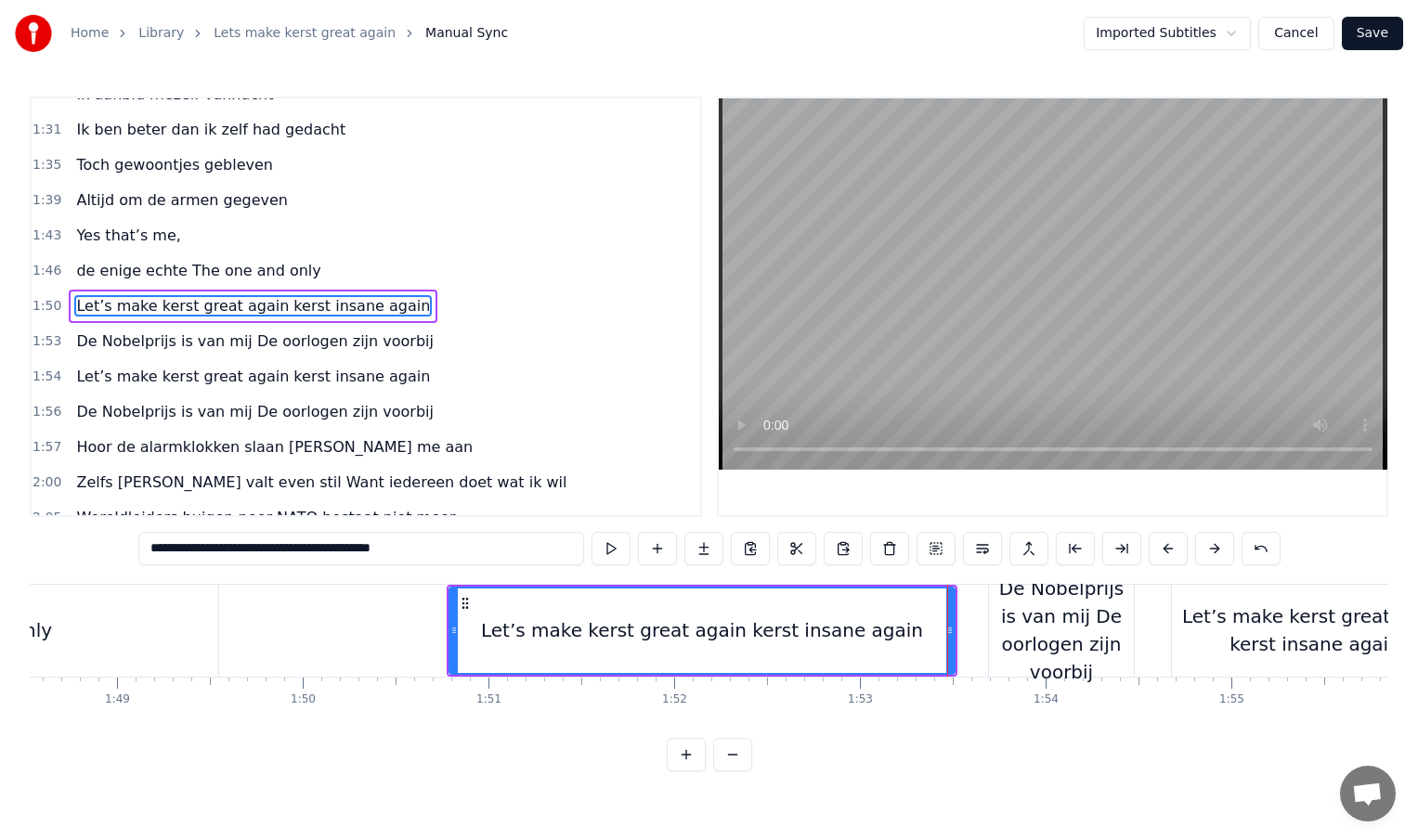
scroll to position [0, 20132]
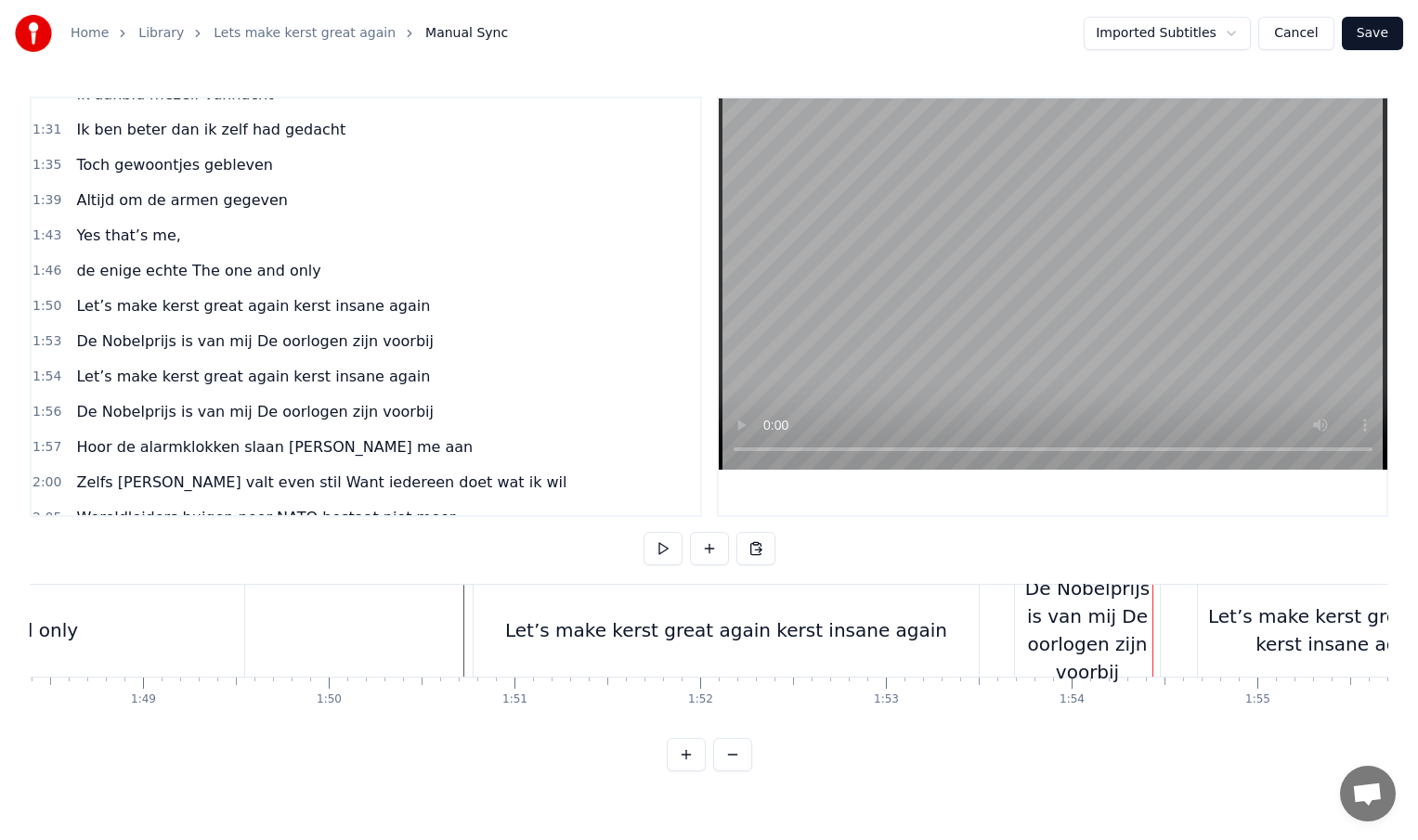
click at [39, 235] on span "1:43" at bounding box center [47, 235] width 29 height 18
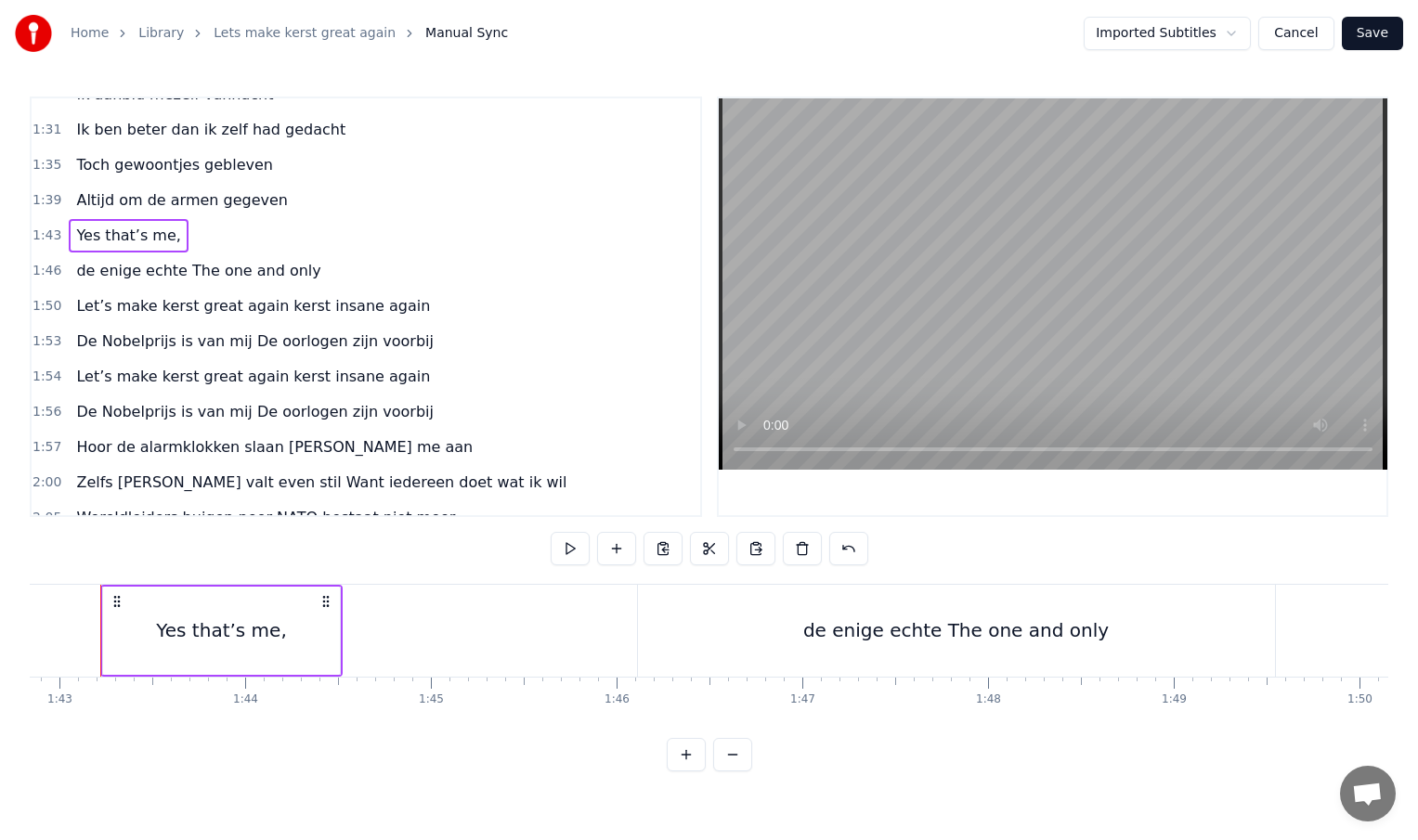
scroll to position [0, 19079]
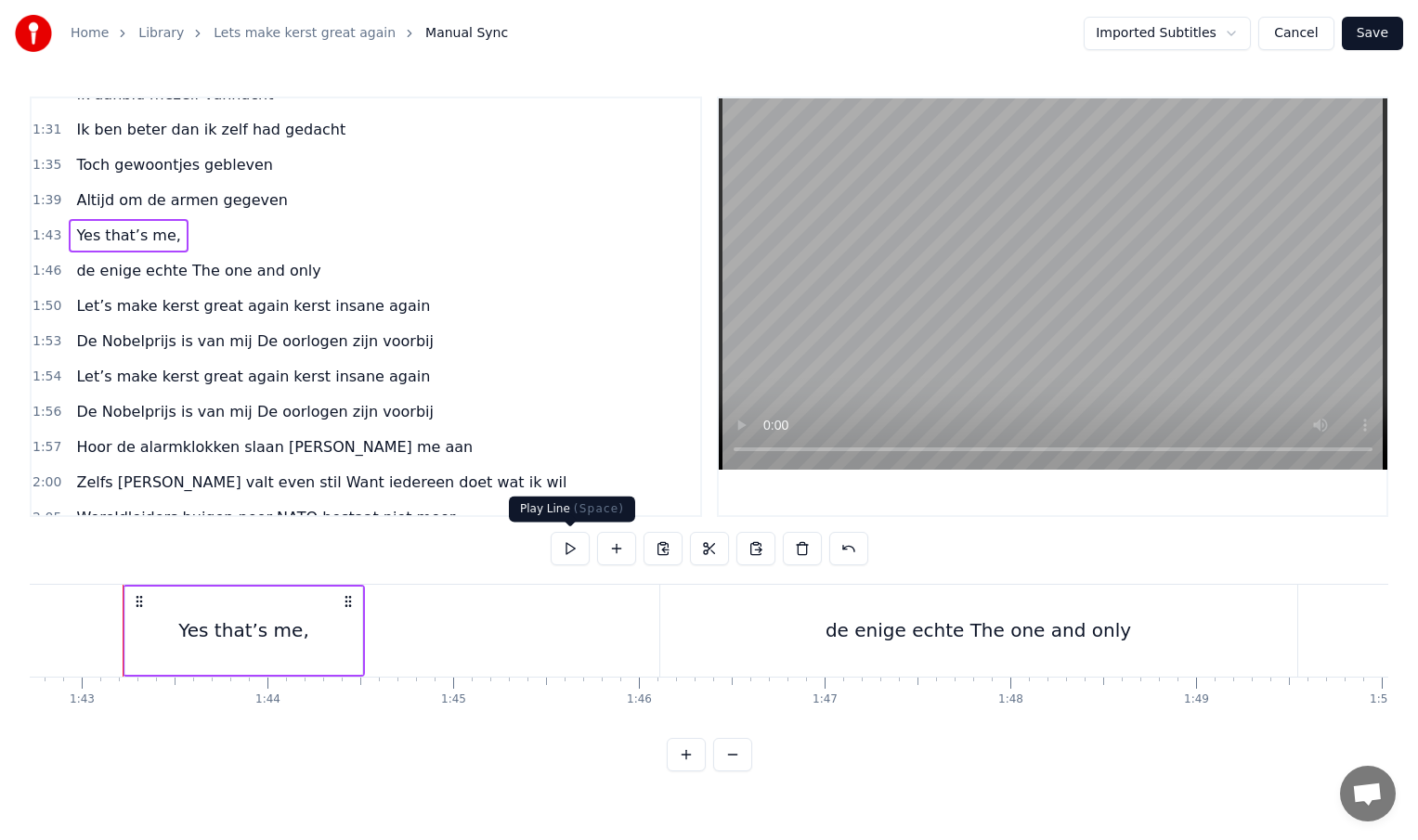
click at [570, 555] on button at bounding box center [570, 549] width 39 height 34
click at [860, 619] on div "de enige echte The one and only" at bounding box center [979, 630] width 306 height 28
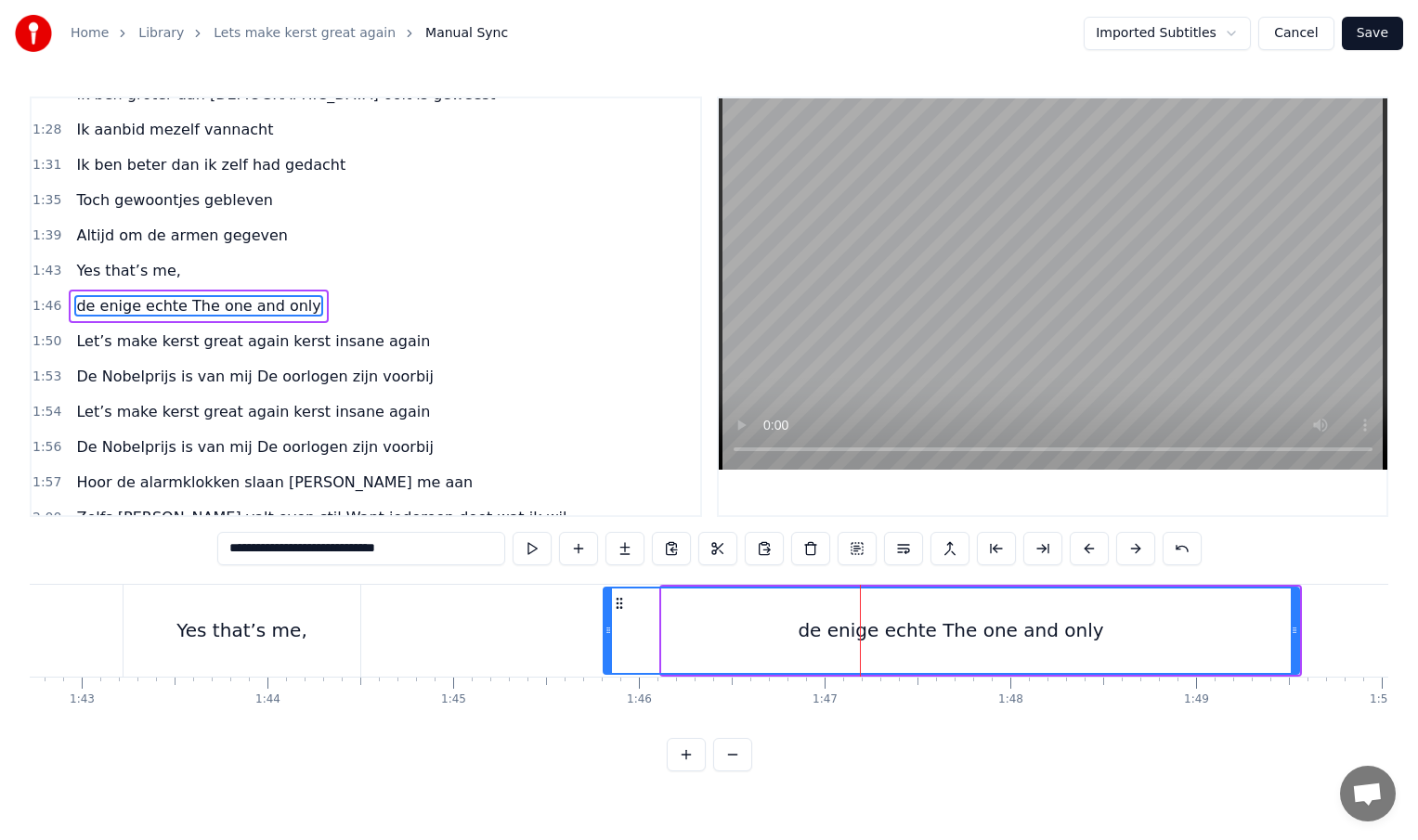
drag, startPoint x: 662, startPoint y: 630, endPoint x: 595, endPoint y: 631, distance: 67.0
click at [605, 631] on icon at bounding box center [609, 630] width 8 height 15
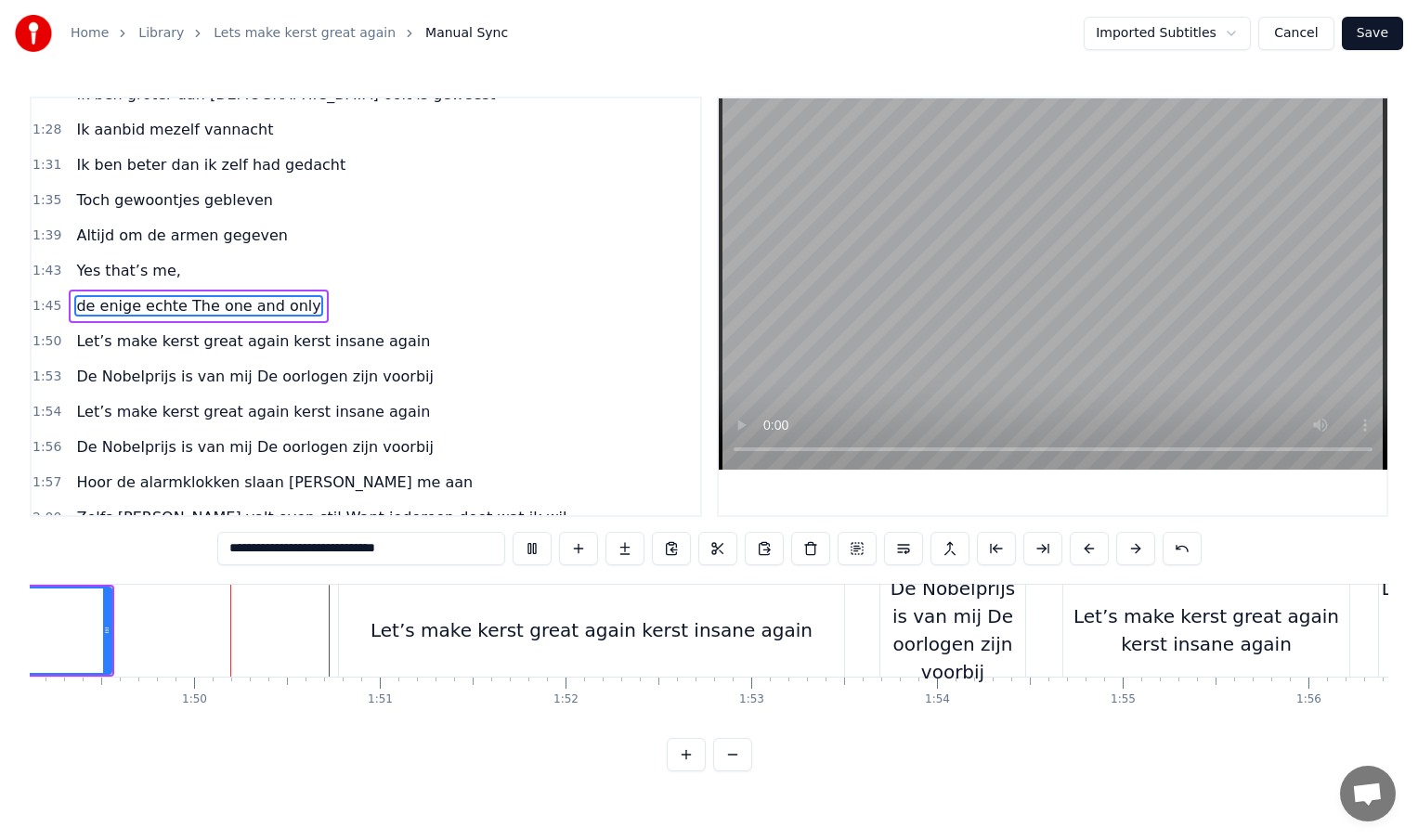
scroll to position [0, 20275]
click at [441, 648] on div "Let’s make kerst great again kerst insane again" at bounding box center [584, 630] width 505 height 92
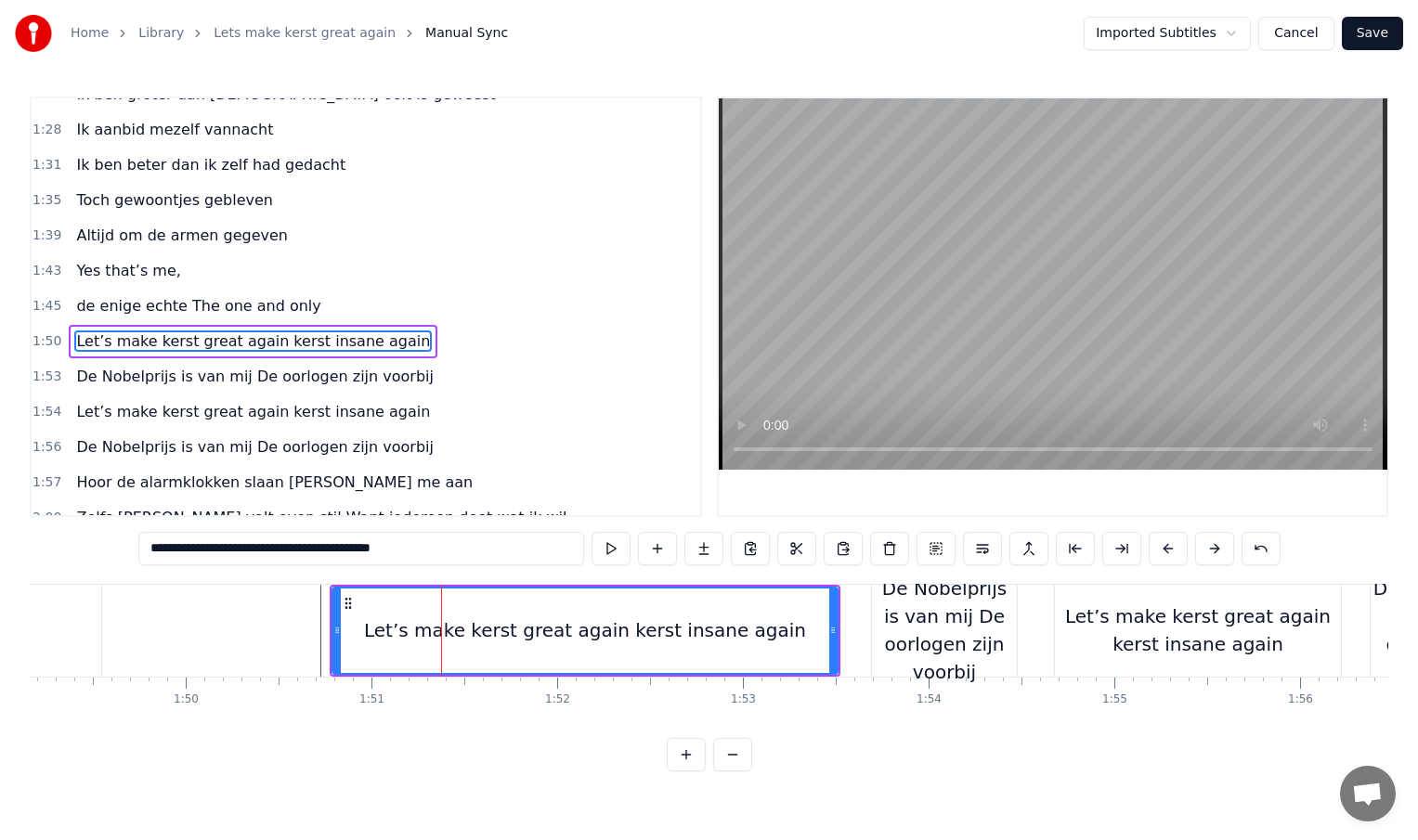
scroll to position [551, 0]
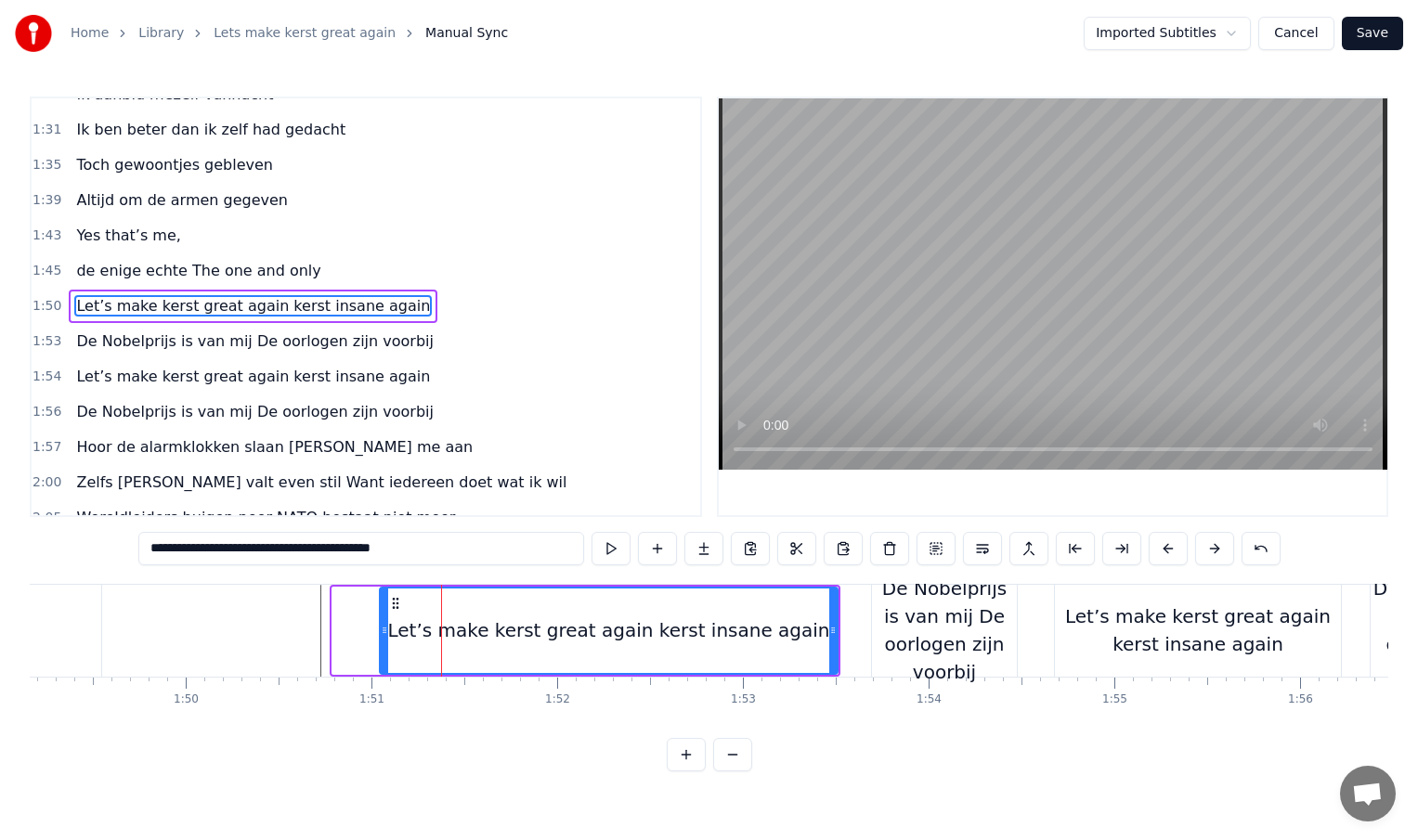
drag, startPoint x: 338, startPoint y: 630, endPoint x: 385, endPoint y: 630, distance: 47.0
click at [385, 630] on icon at bounding box center [384, 630] width 8 height 15
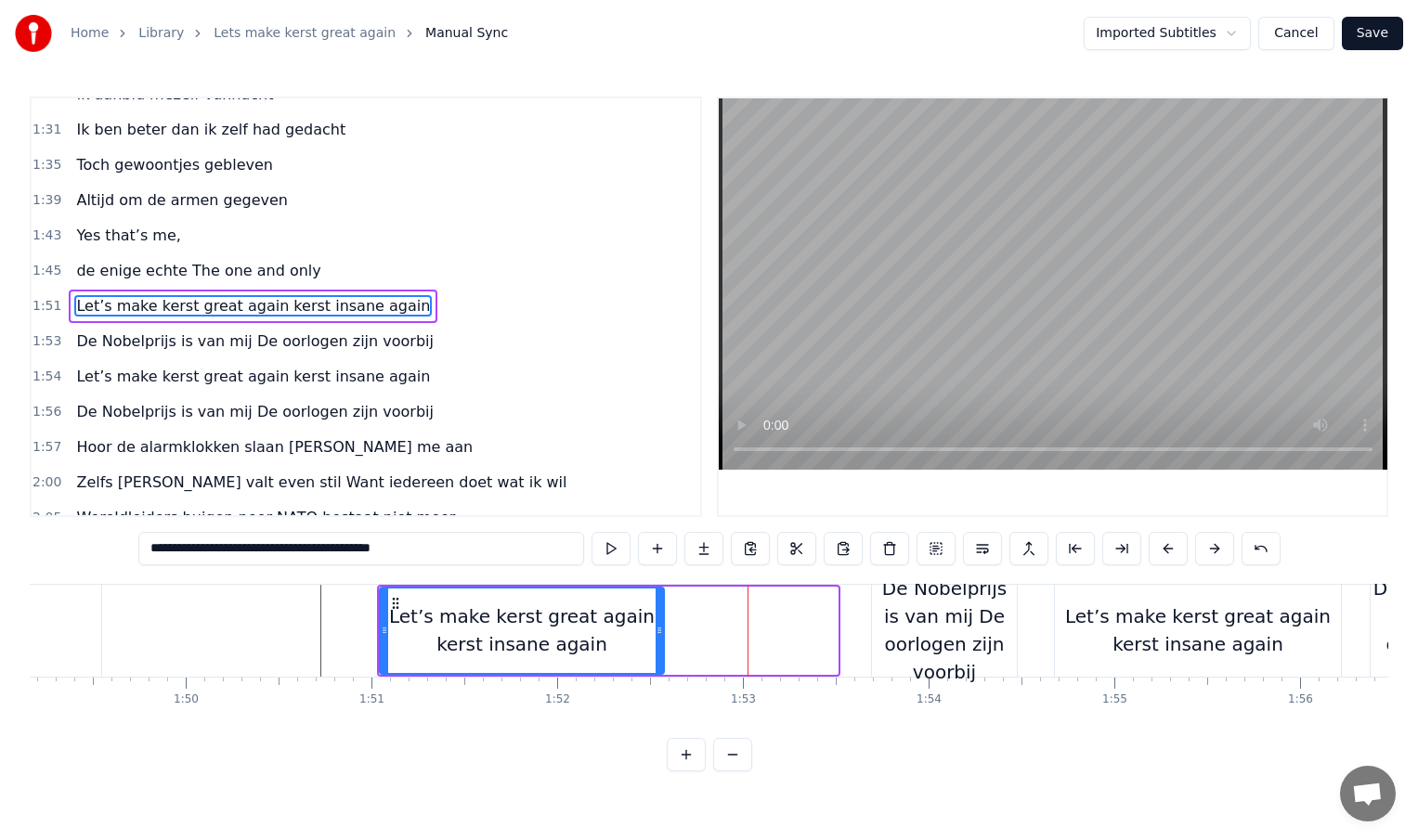
drag, startPoint x: 834, startPoint y: 630, endPoint x: 660, endPoint y: 632, distance: 174.0
click at [660, 632] on icon at bounding box center [659, 630] width 8 height 15
type input "**********"
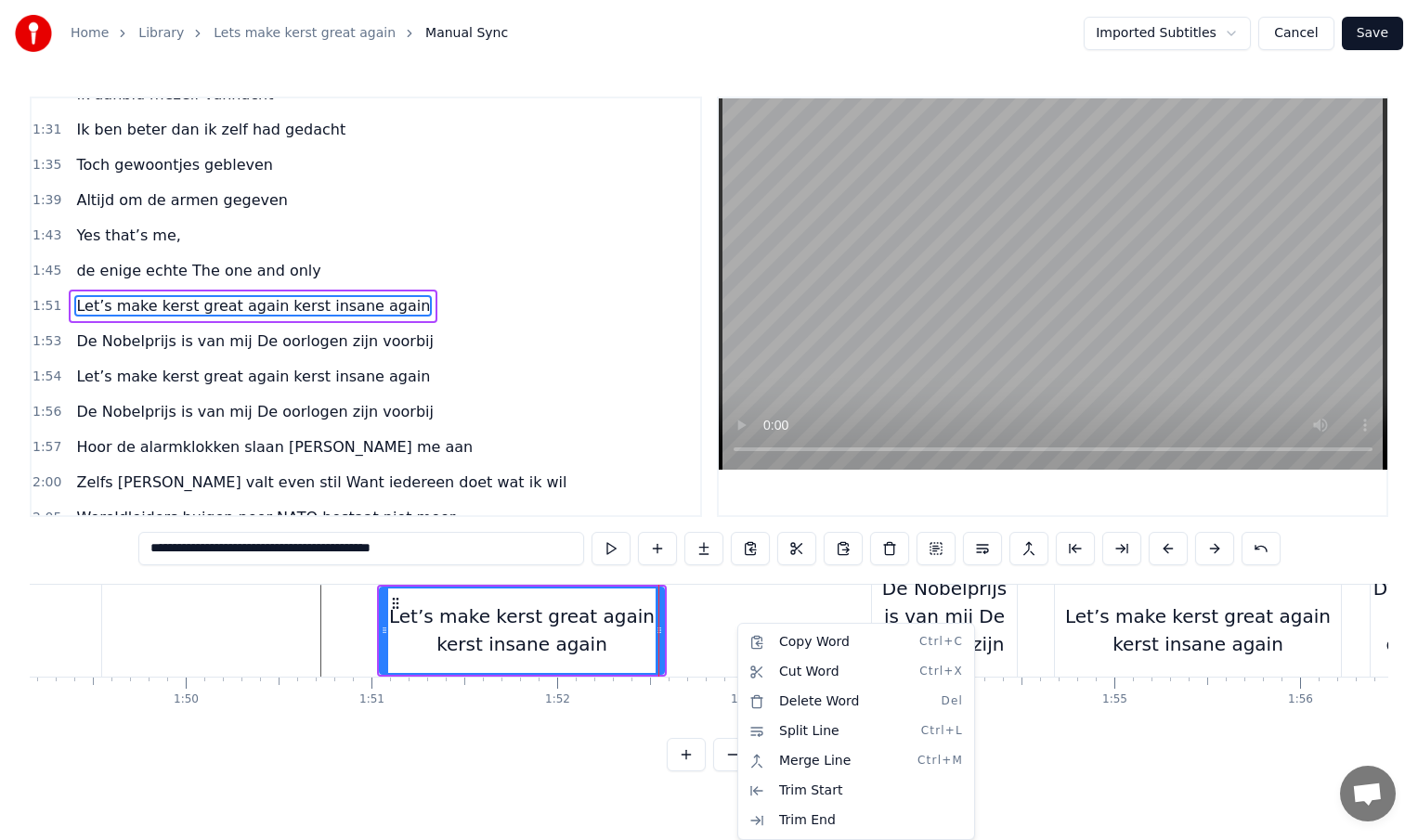
click at [698, 627] on html "Home Library Lets make kerst great again Manual Sync Imported Subtitles Cancel …" at bounding box center [709, 401] width 1418 height 801
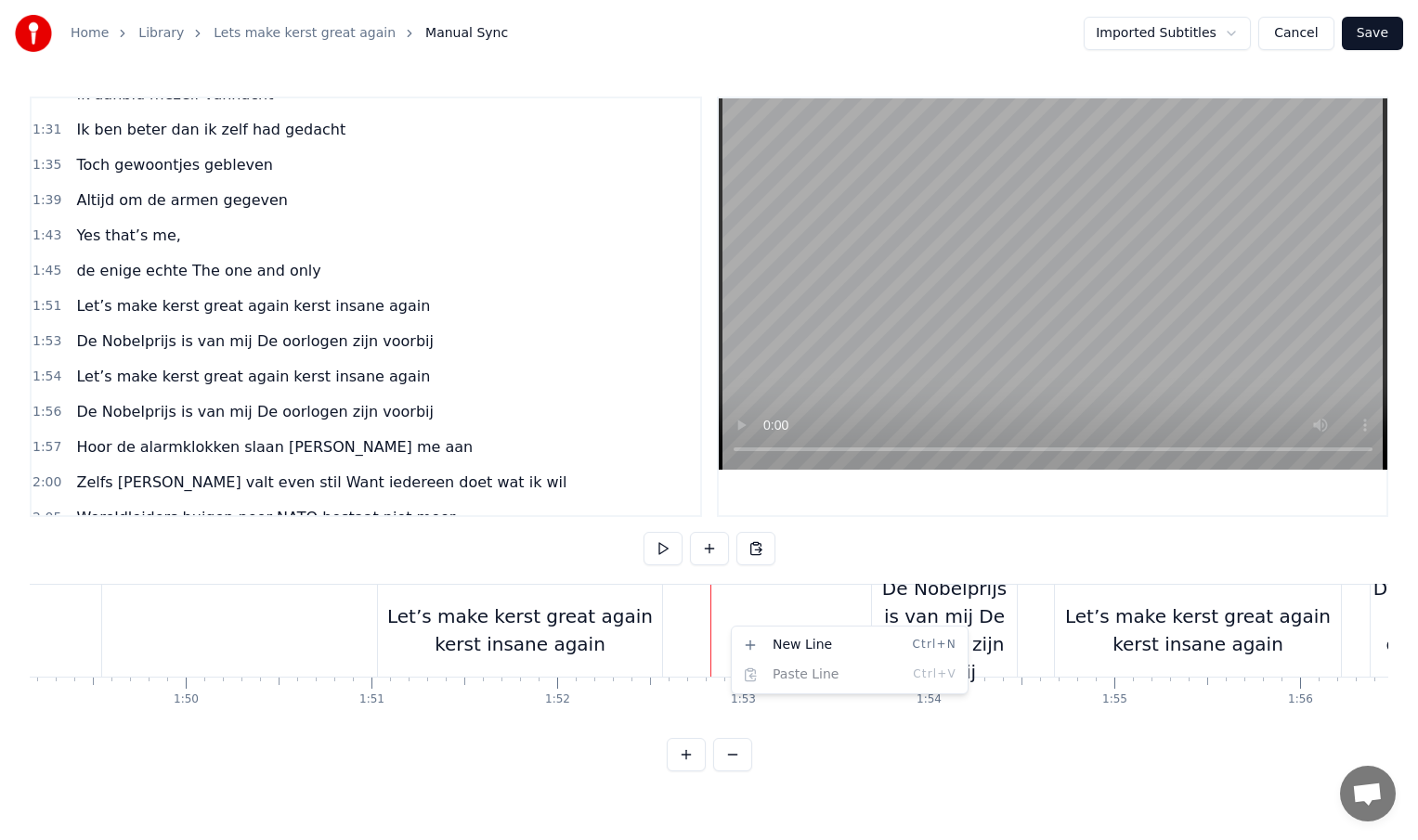
drag, startPoint x: 698, startPoint y: 627, endPoint x: 710, endPoint y: 627, distance: 12.0
click at [759, 639] on div "New Line Ctrl+N" at bounding box center [850, 645] width 228 height 30
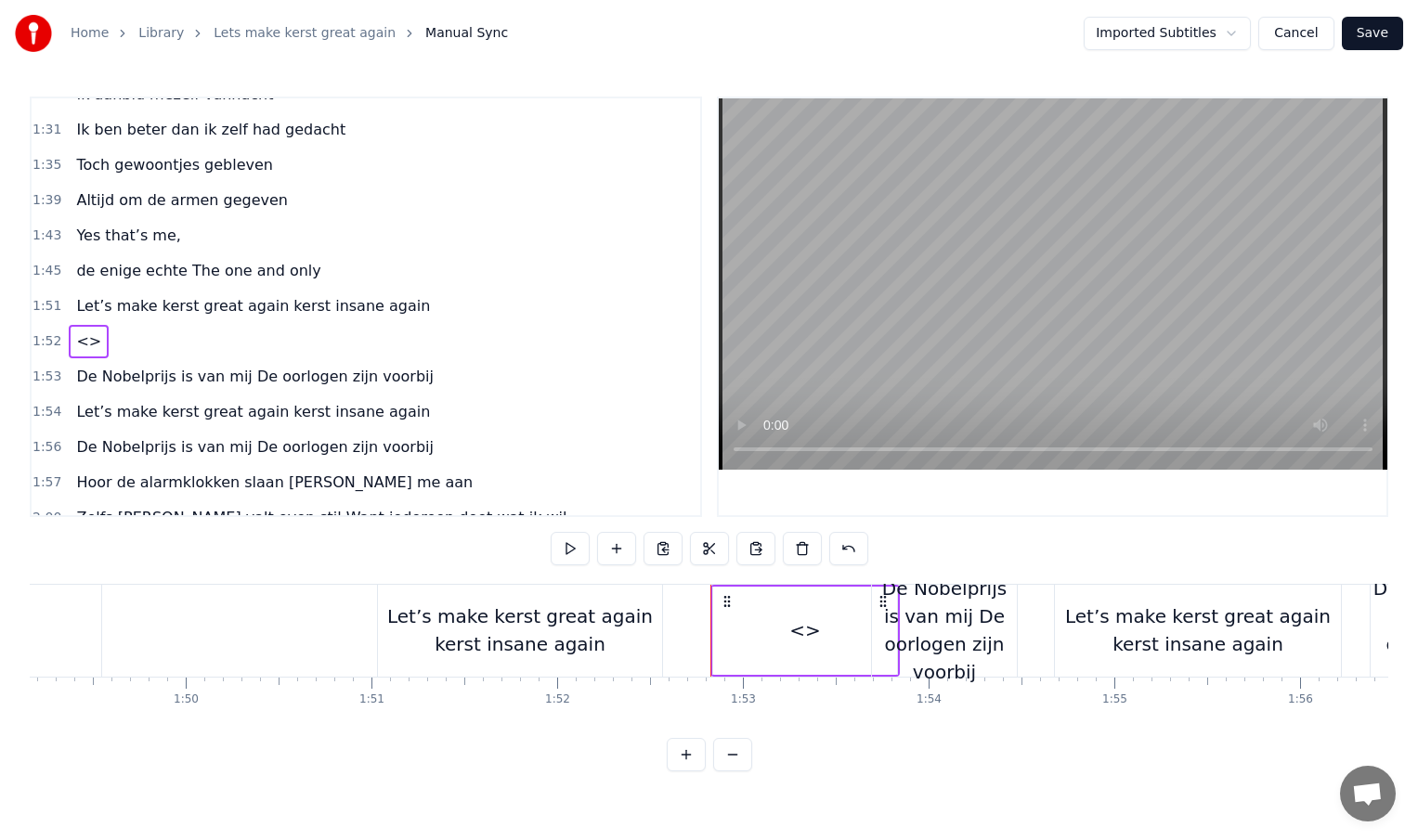
click at [518, 625] on div "Let’s make kerst great again kerst insane again" at bounding box center [520, 631] width 285 height 56
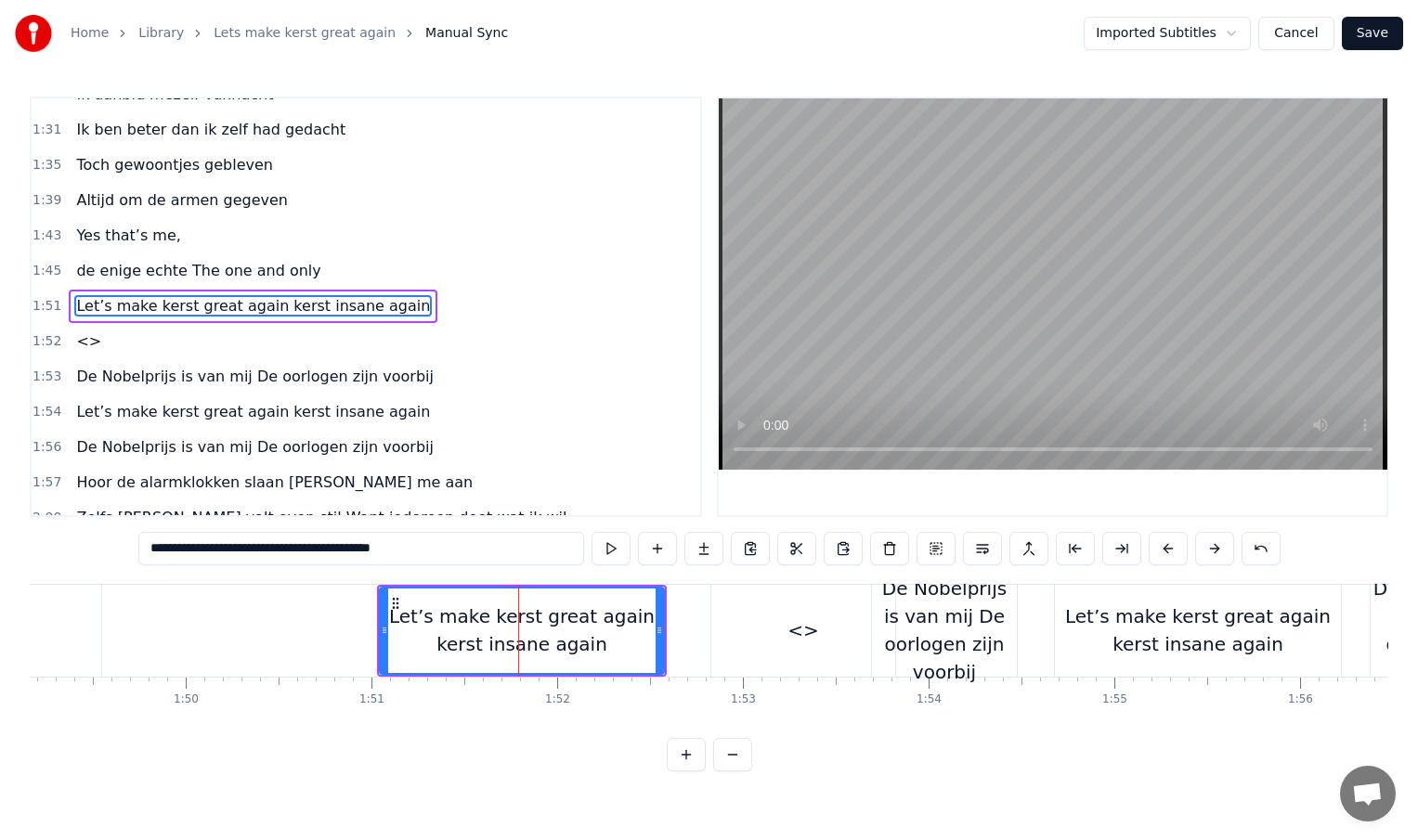
drag, startPoint x: 321, startPoint y: 550, endPoint x: 443, endPoint y: 554, distance: 122.1
click at [443, 554] on input "**********" at bounding box center [361, 549] width 446 height 34
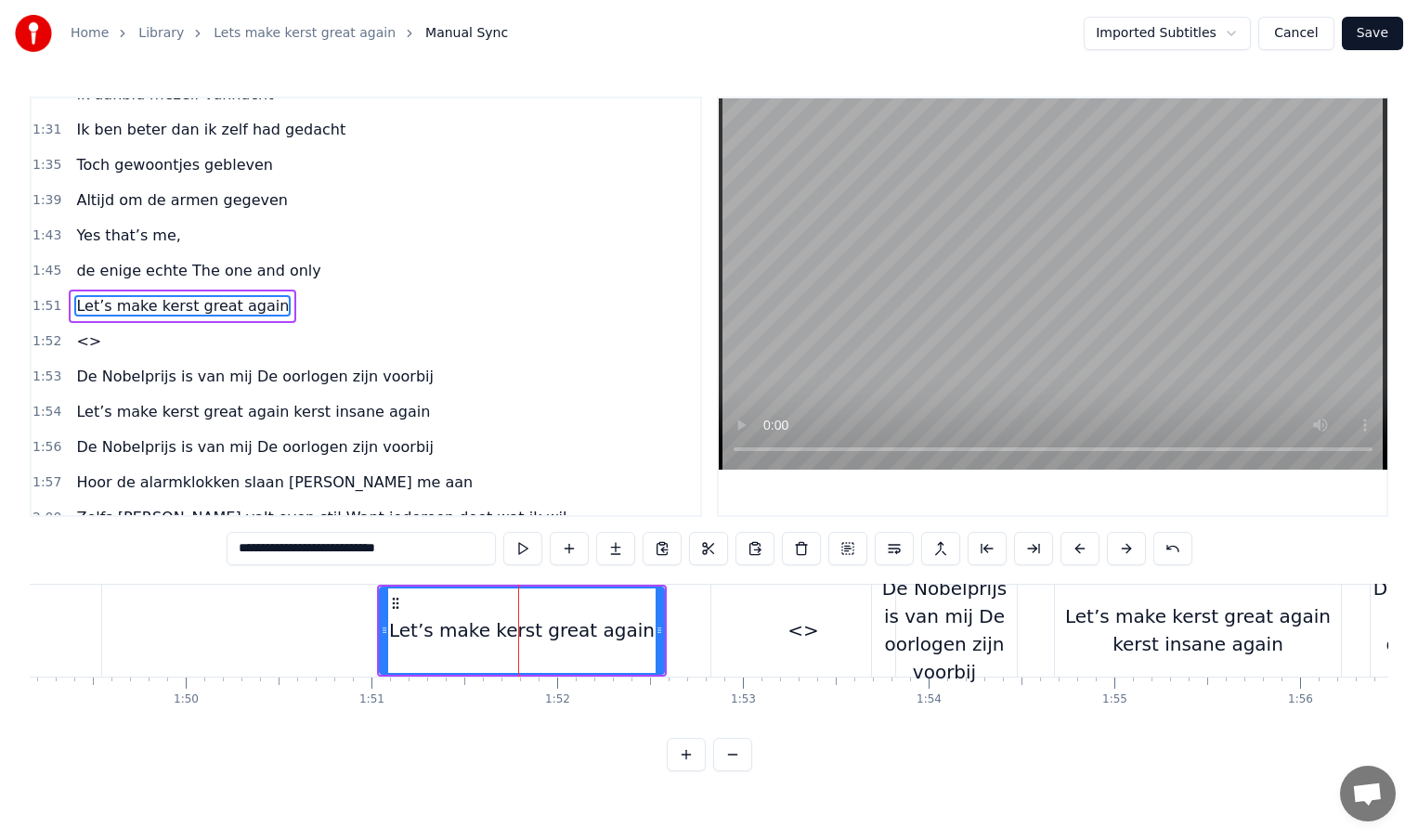
click at [772, 628] on div "<>" at bounding box center [803, 630] width 184 height 92
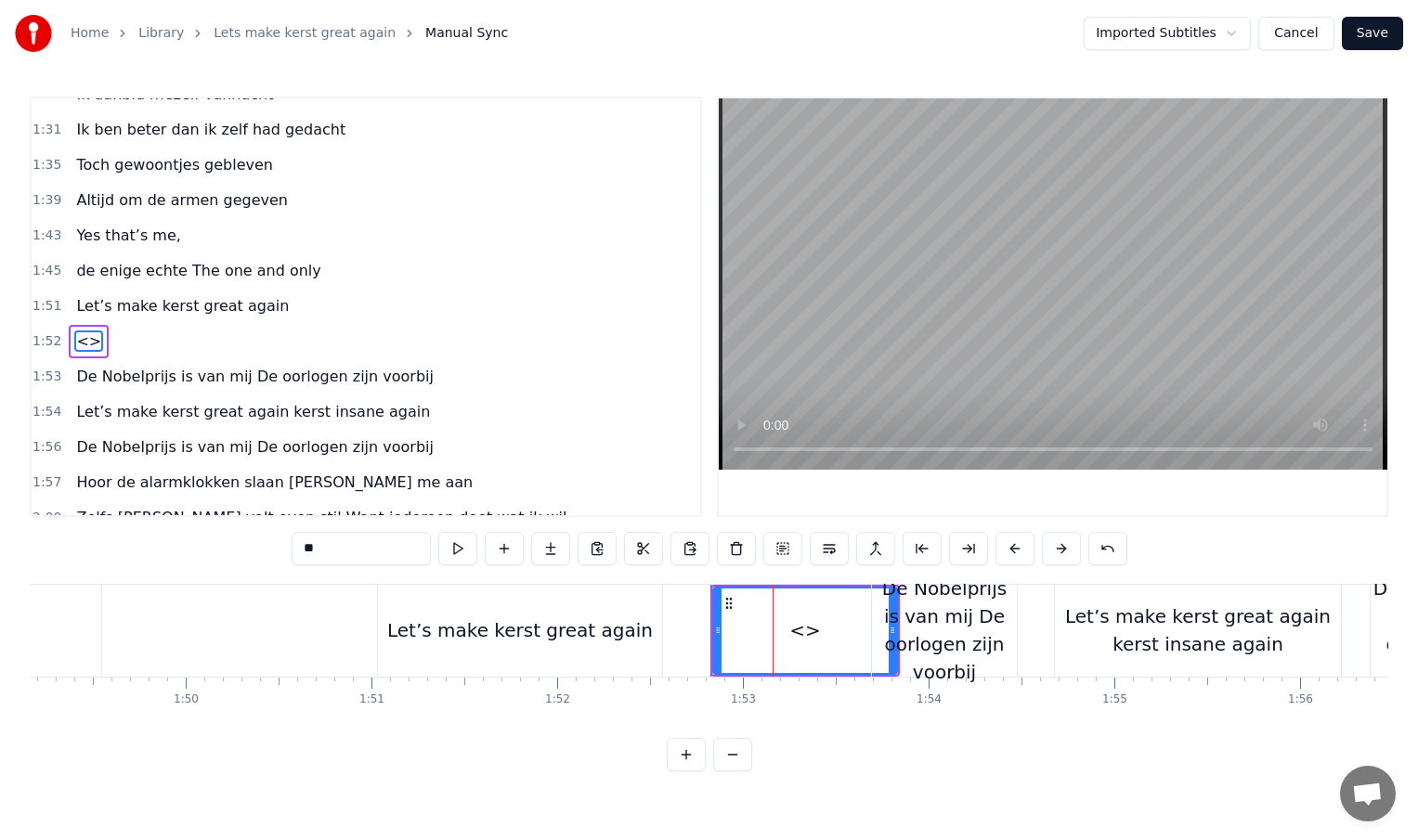
scroll to position [585, 0]
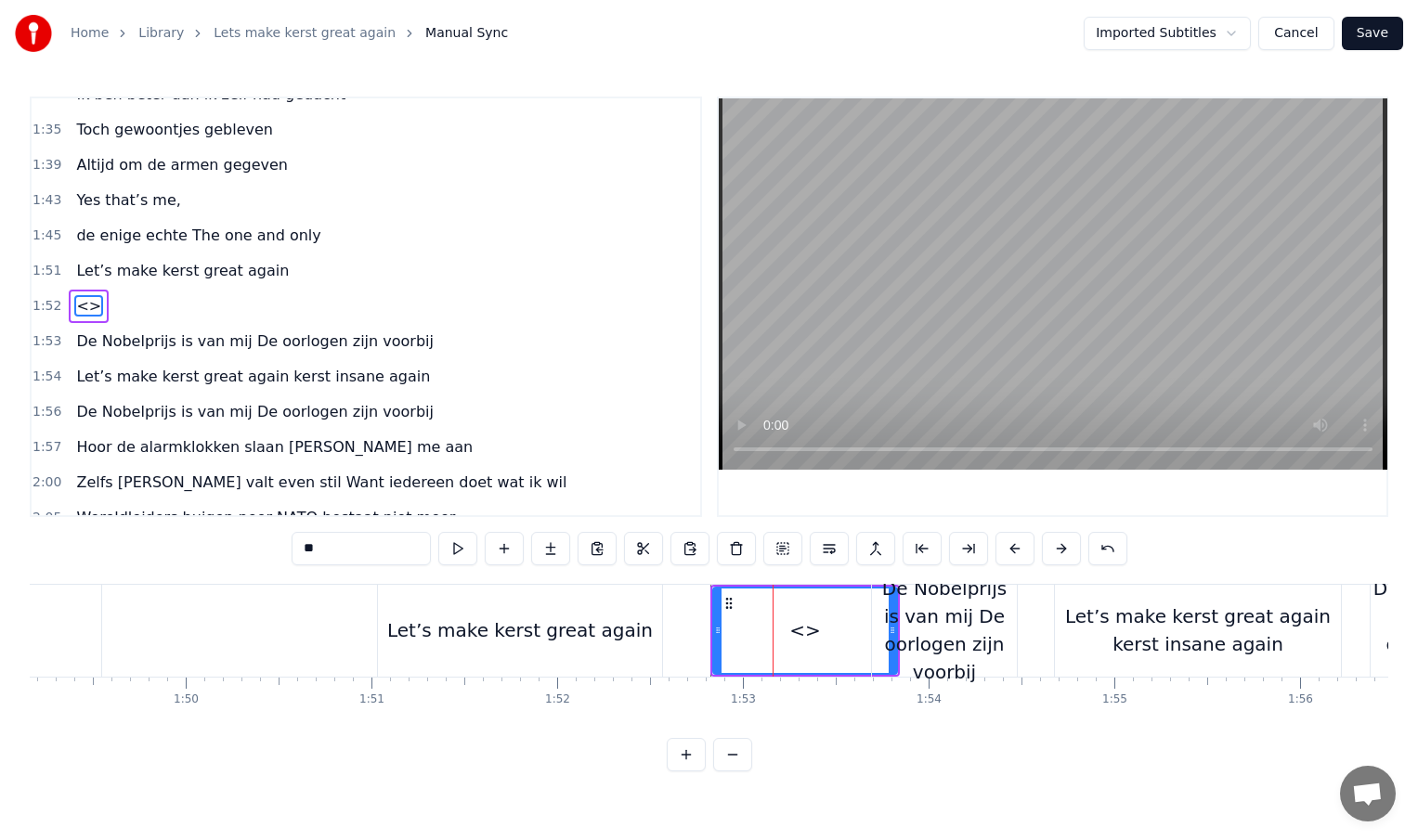
drag, startPoint x: 376, startPoint y: 555, endPoint x: 300, endPoint y: 558, distance: 76.1
click at [300, 558] on input "**" at bounding box center [361, 549] width 139 height 34
click at [329, 551] on input "**" at bounding box center [361, 549] width 139 height 34
type input "*"
paste input "**********"
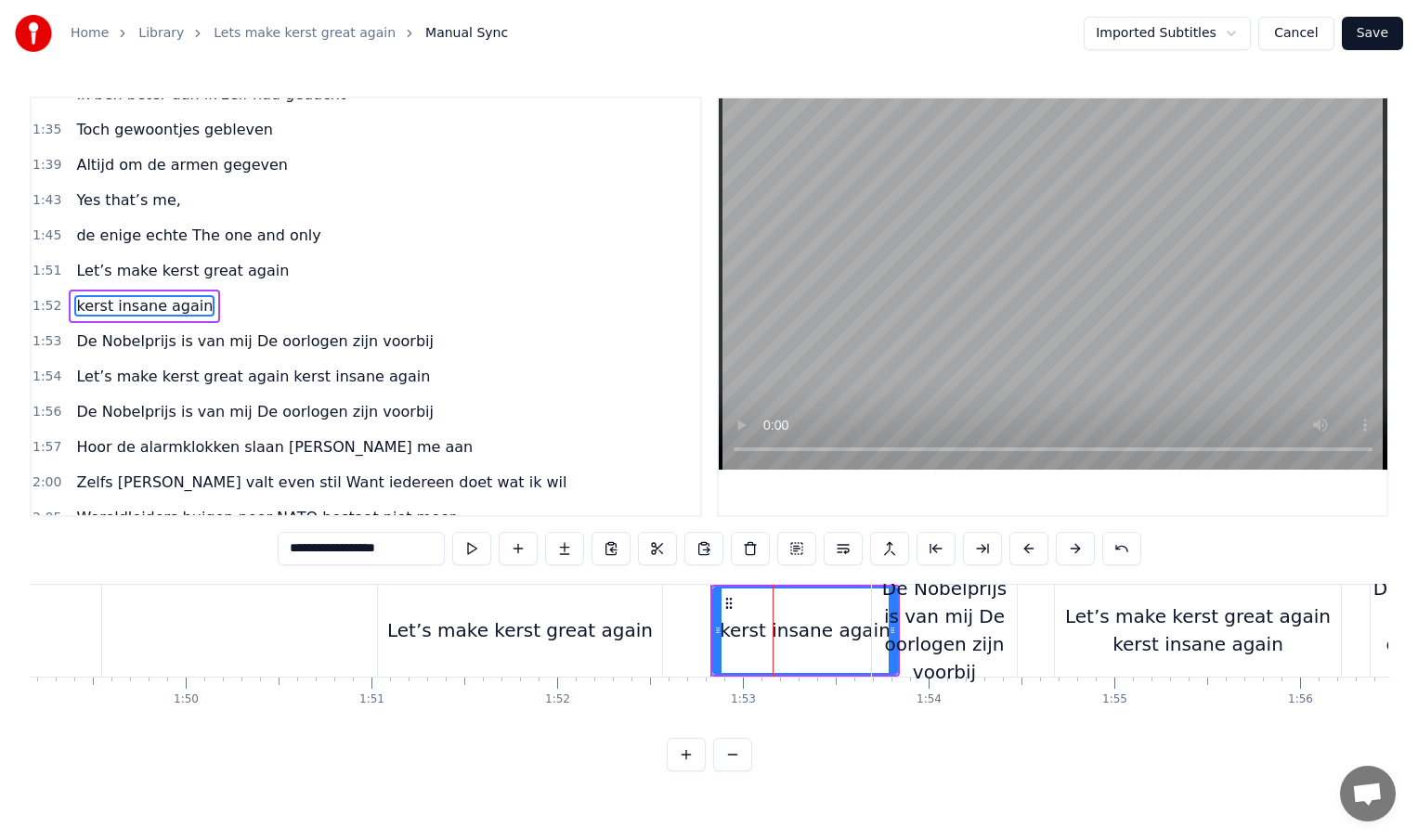
click at [642, 638] on div "Let’s make kerst great again" at bounding box center [520, 630] width 285 height 92
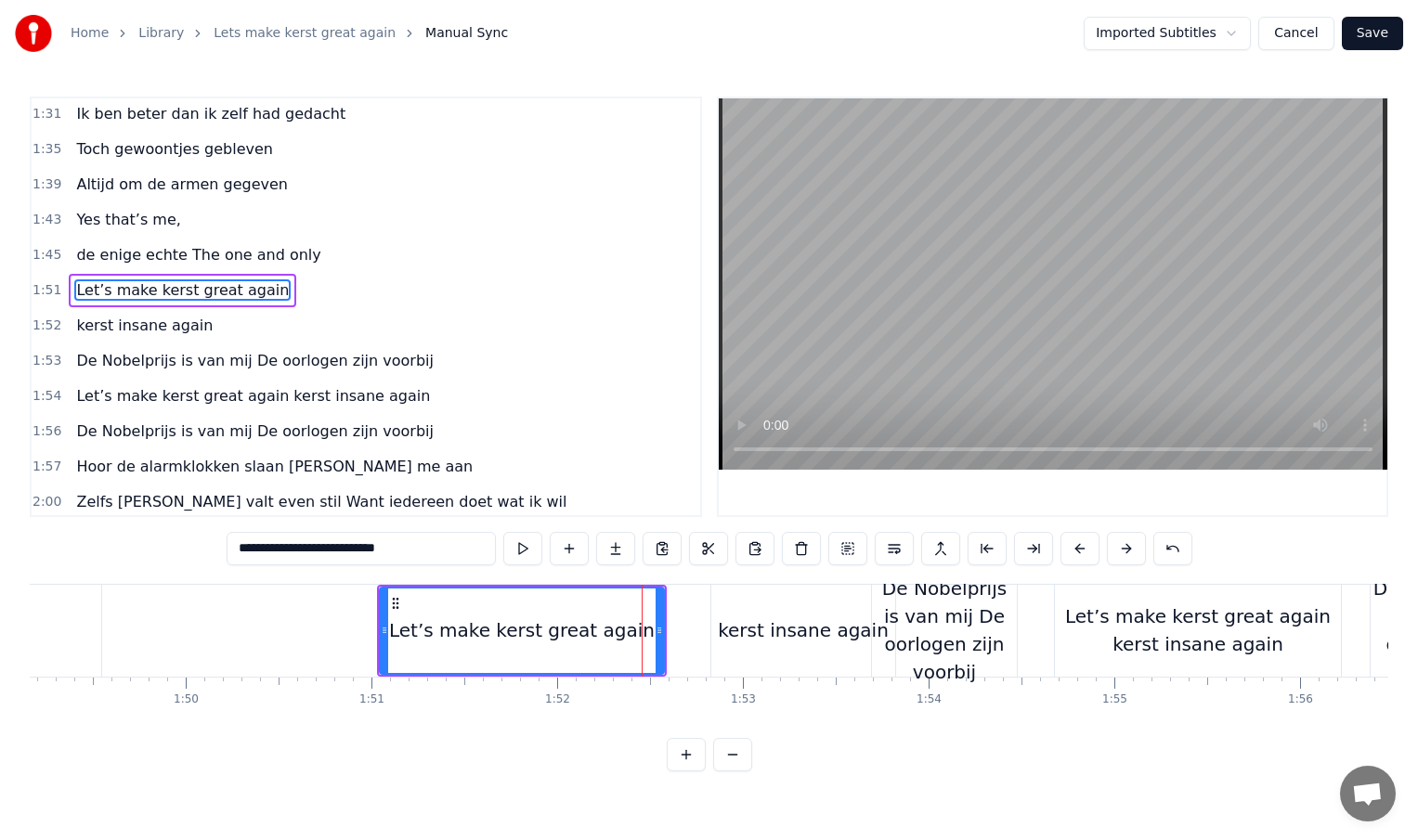
scroll to position [551, 0]
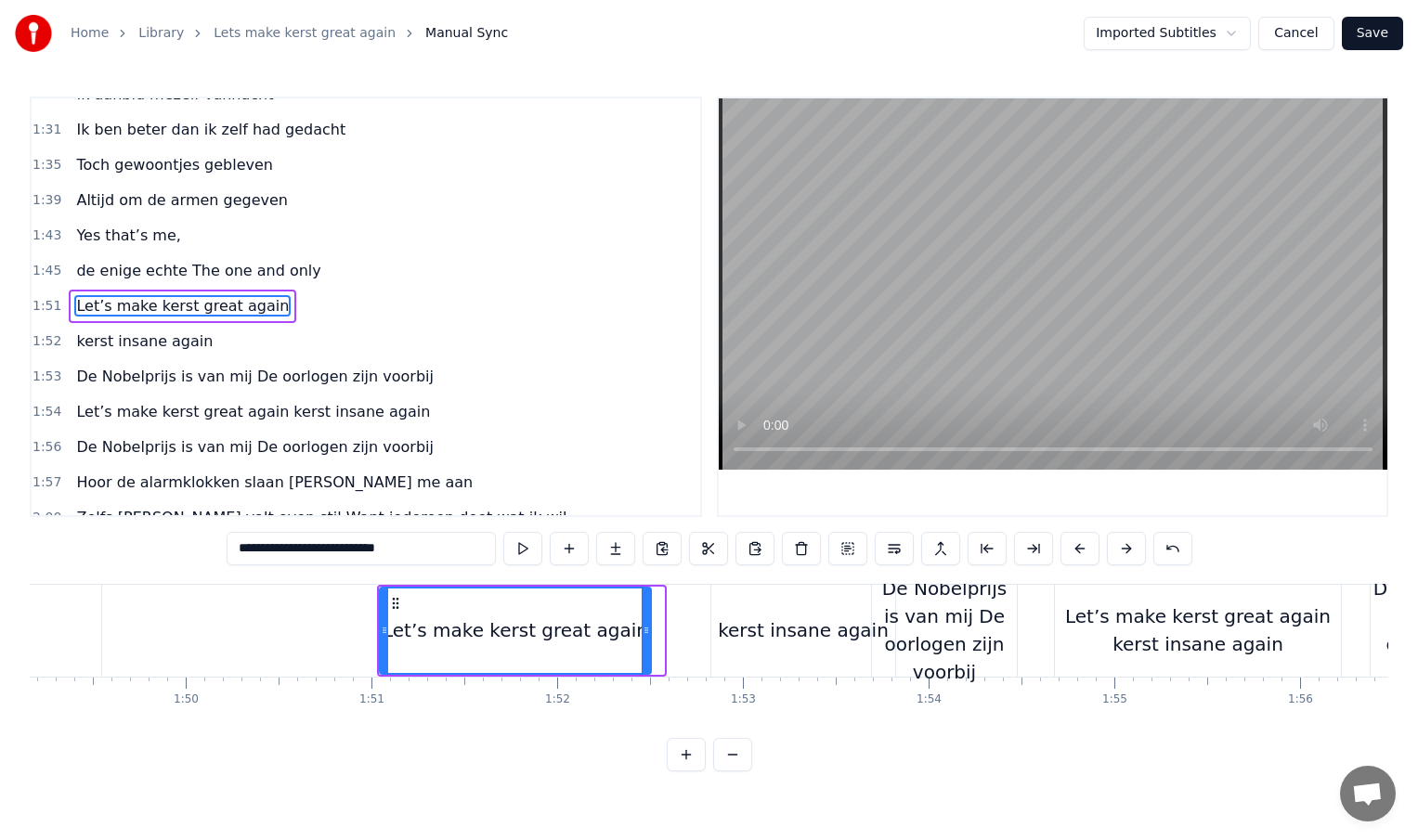
drag, startPoint x: 657, startPoint y: 630, endPoint x: 644, endPoint y: 630, distance: 13.0
click at [644, 630] on icon at bounding box center [647, 630] width 8 height 15
click at [716, 630] on div "kerst insane again" at bounding box center [803, 630] width 184 height 92
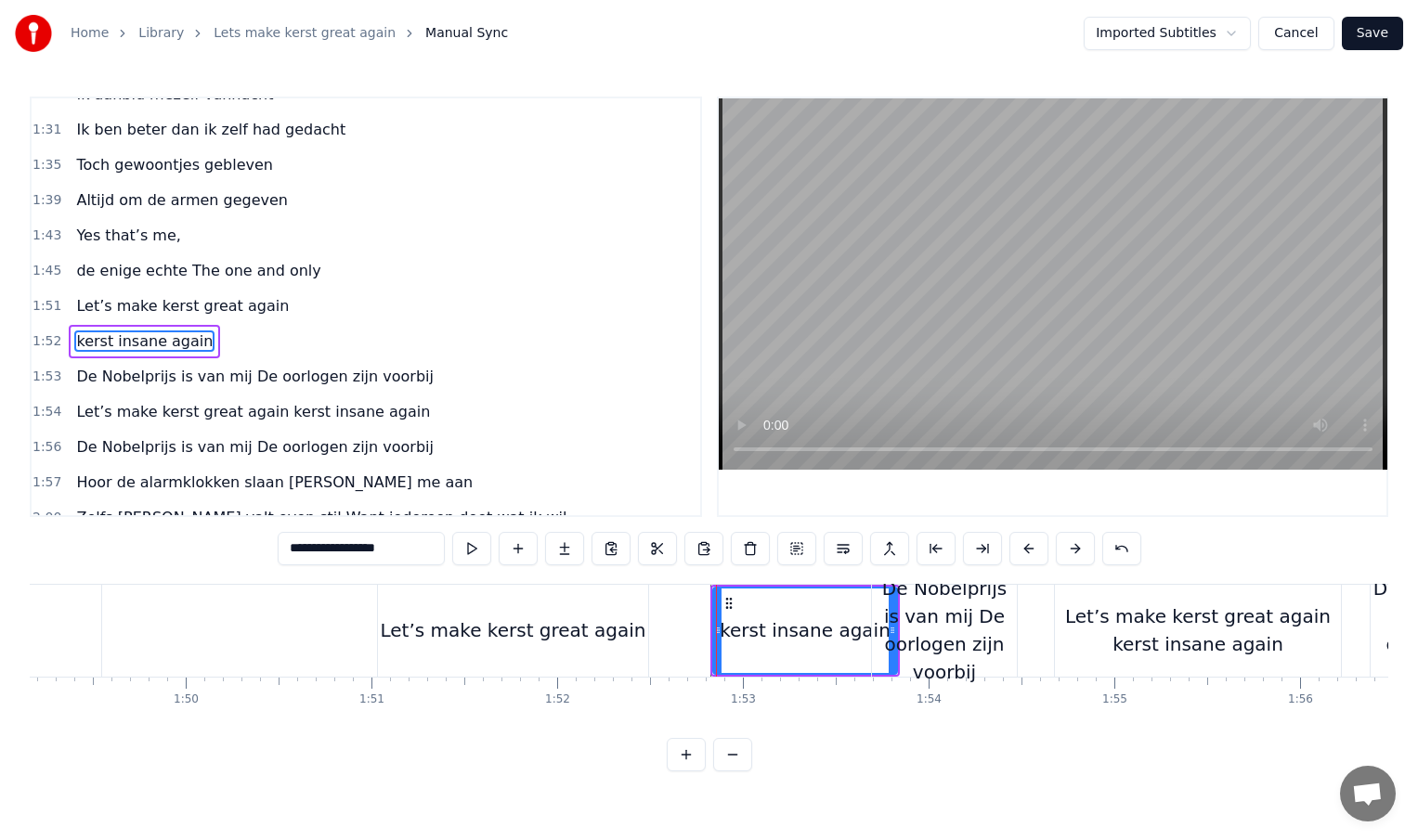
scroll to position [585, 0]
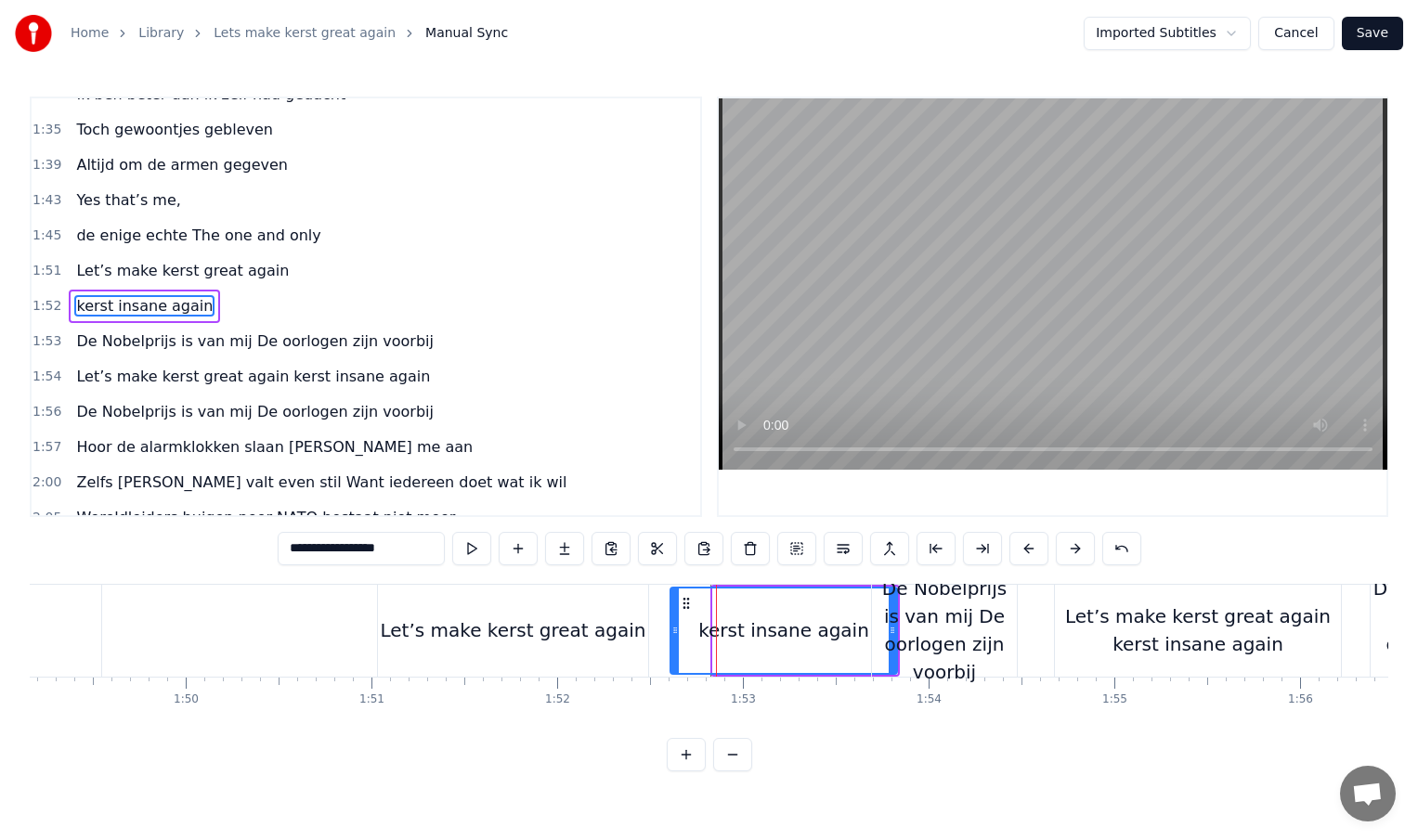
drag, startPoint x: 715, startPoint y: 632, endPoint x: 673, endPoint y: 632, distance: 42.0
click at [673, 632] on icon at bounding box center [676, 630] width 8 height 15
click at [477, 644] on div "Let’s make kerst great again" at bounding box center [512, 630] width 270 height 92
type input "**********"
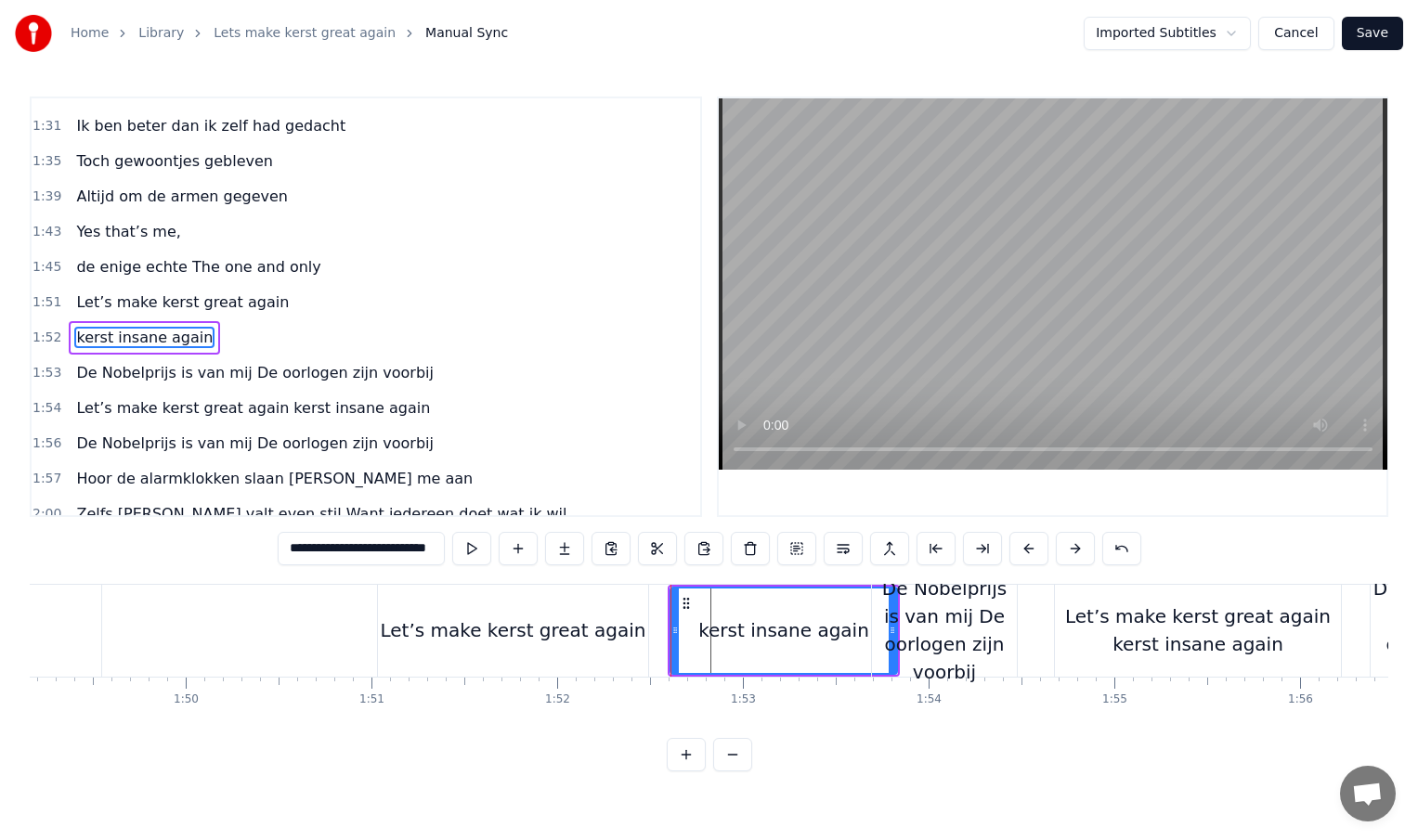
click at [671, 644] on div at bounding box center [671, 630] width 1 height 92
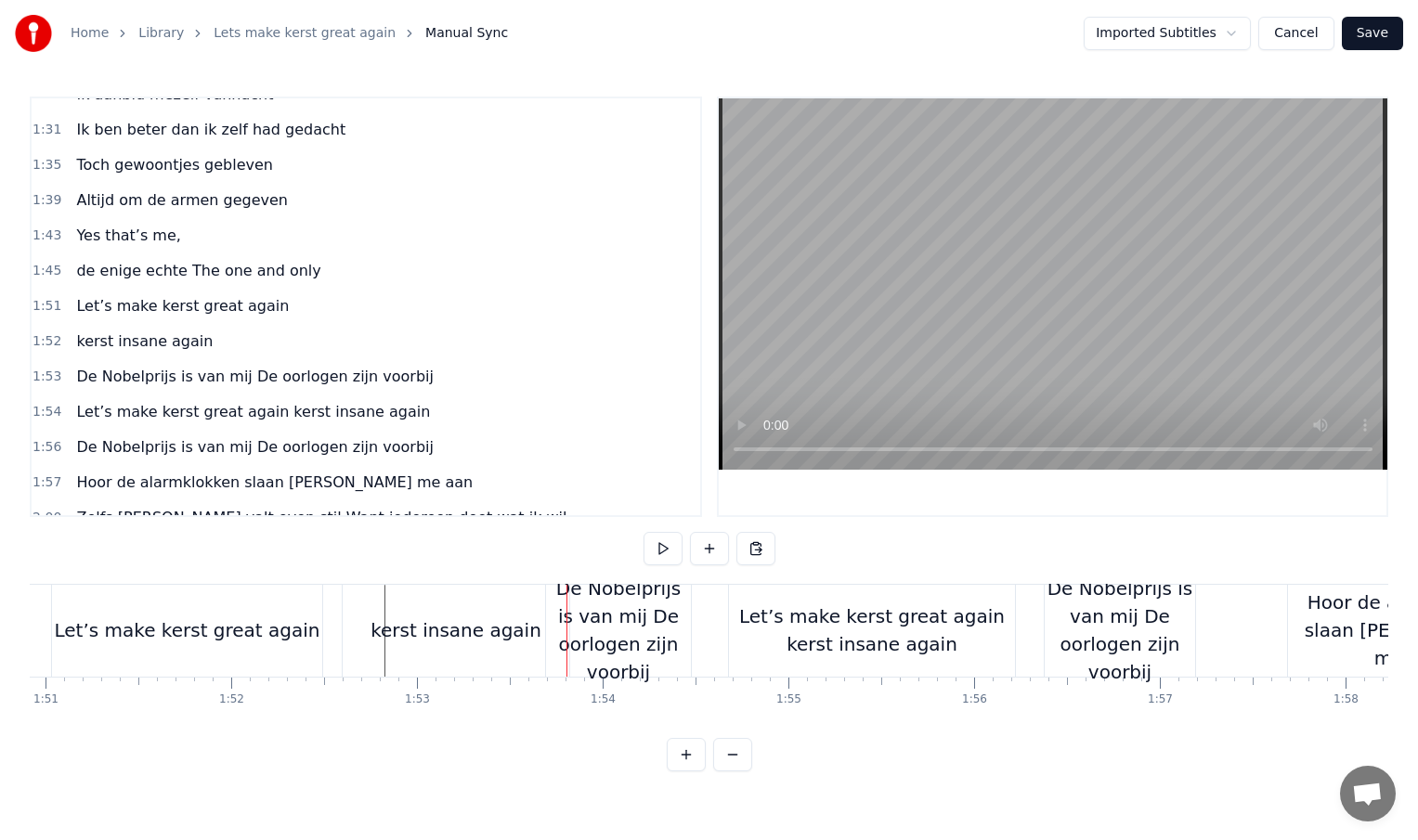
scroll to position [0, 20618]
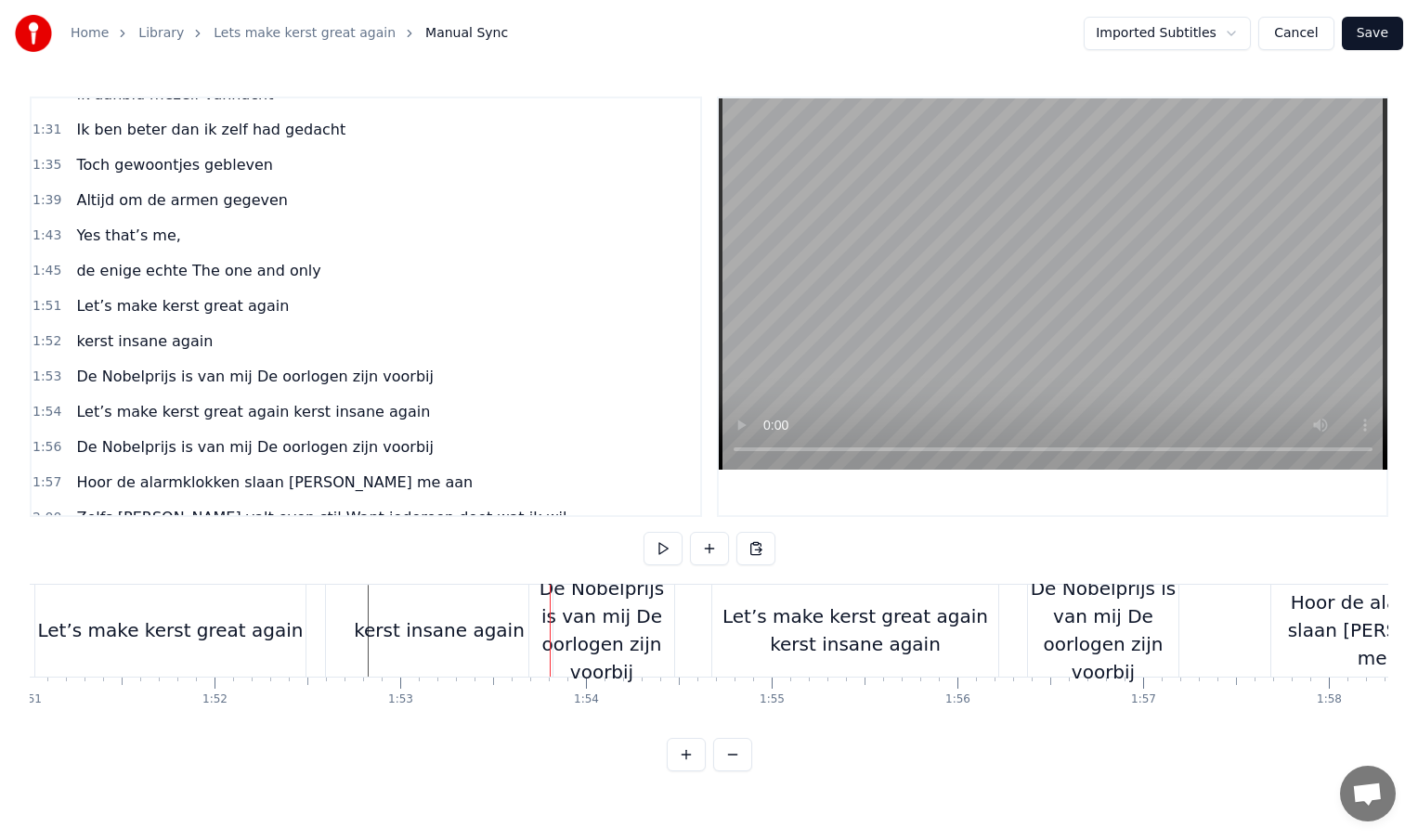
click at [941, 626] on div "Let’s make kerst great again kerst insane again" at bounding box center [856, 631] width 287 height 56
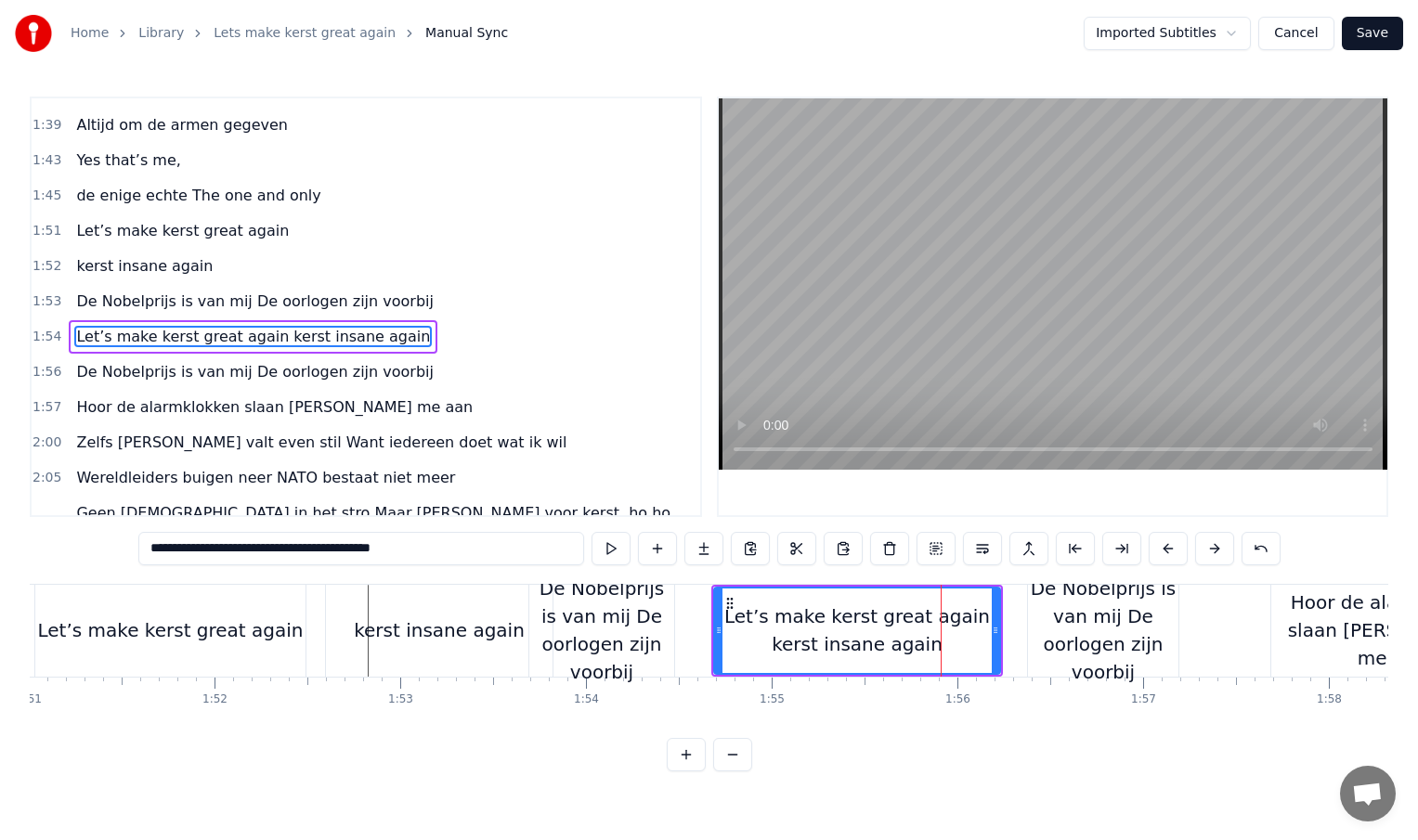
scroll to position [656, 0]
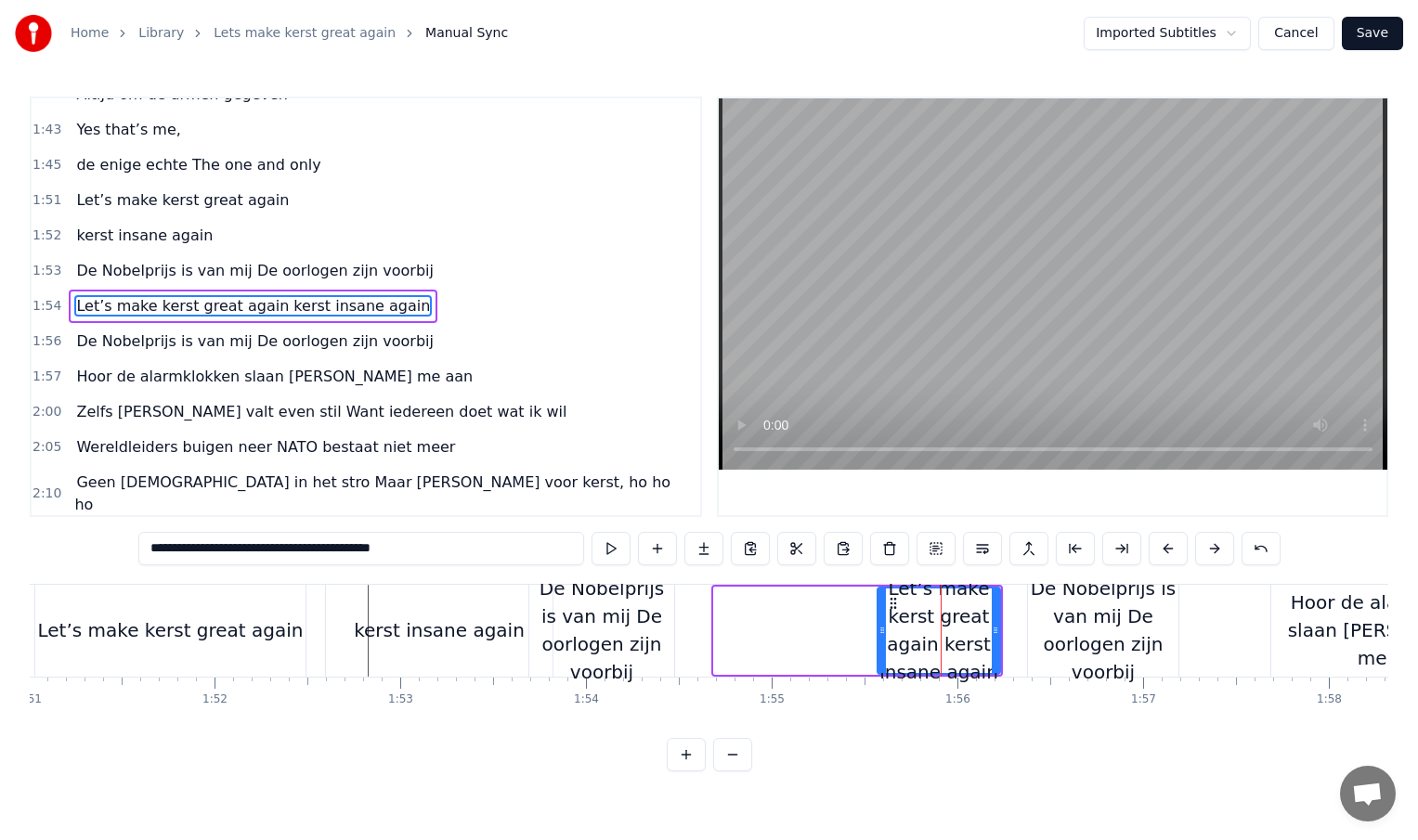
drag, startPoint x: 720, startPoint y: 631, endPoint x: 909, endPoint y: 634, distance: 189.0
click at [886, 634] on icon at bounding box center [883, 630] width 8 height 15
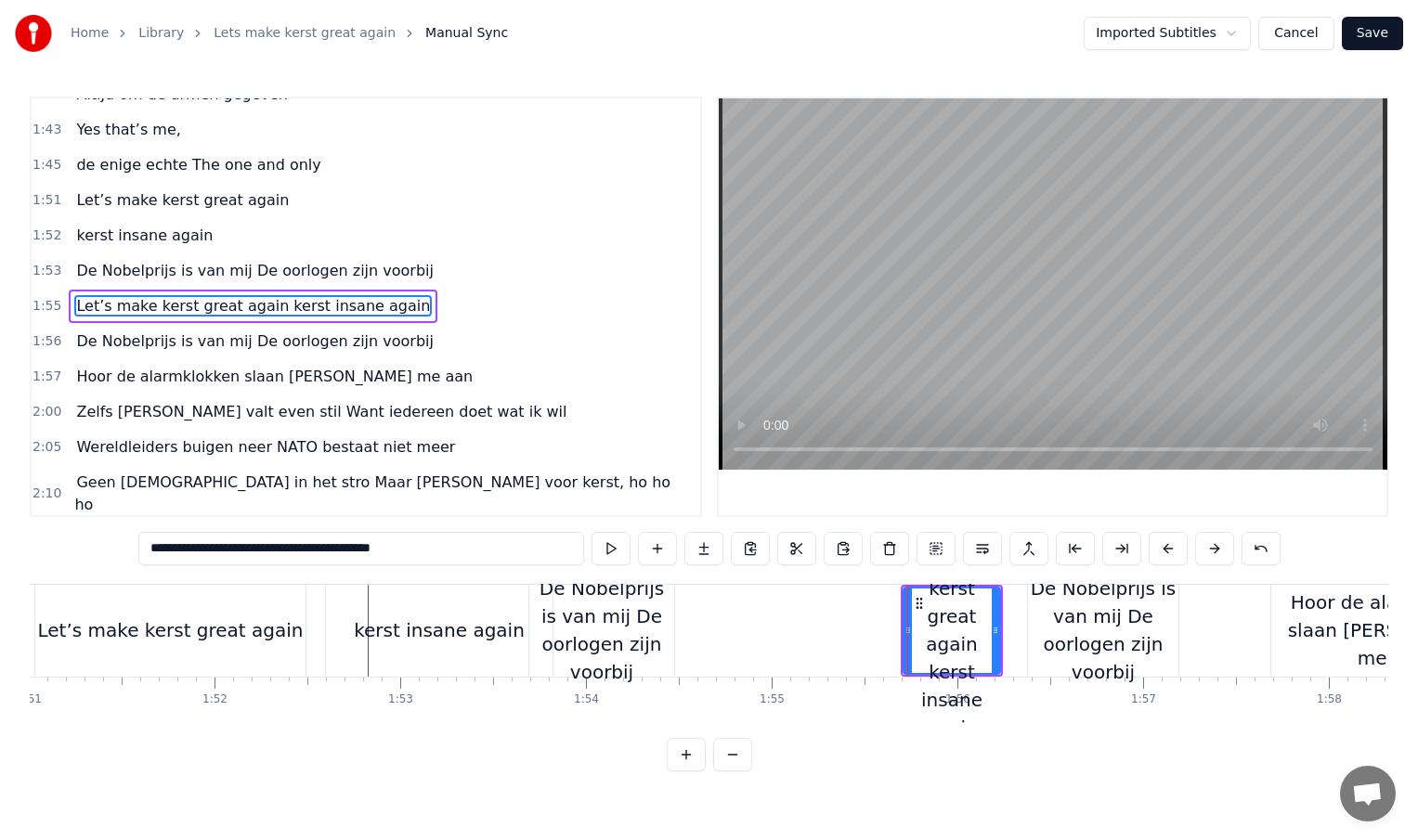
click at [650, 612] on div "De Nobelprijs is van mij De oorlogen zijn voorbij" at bounding box center [602, 630] width 145 height 111
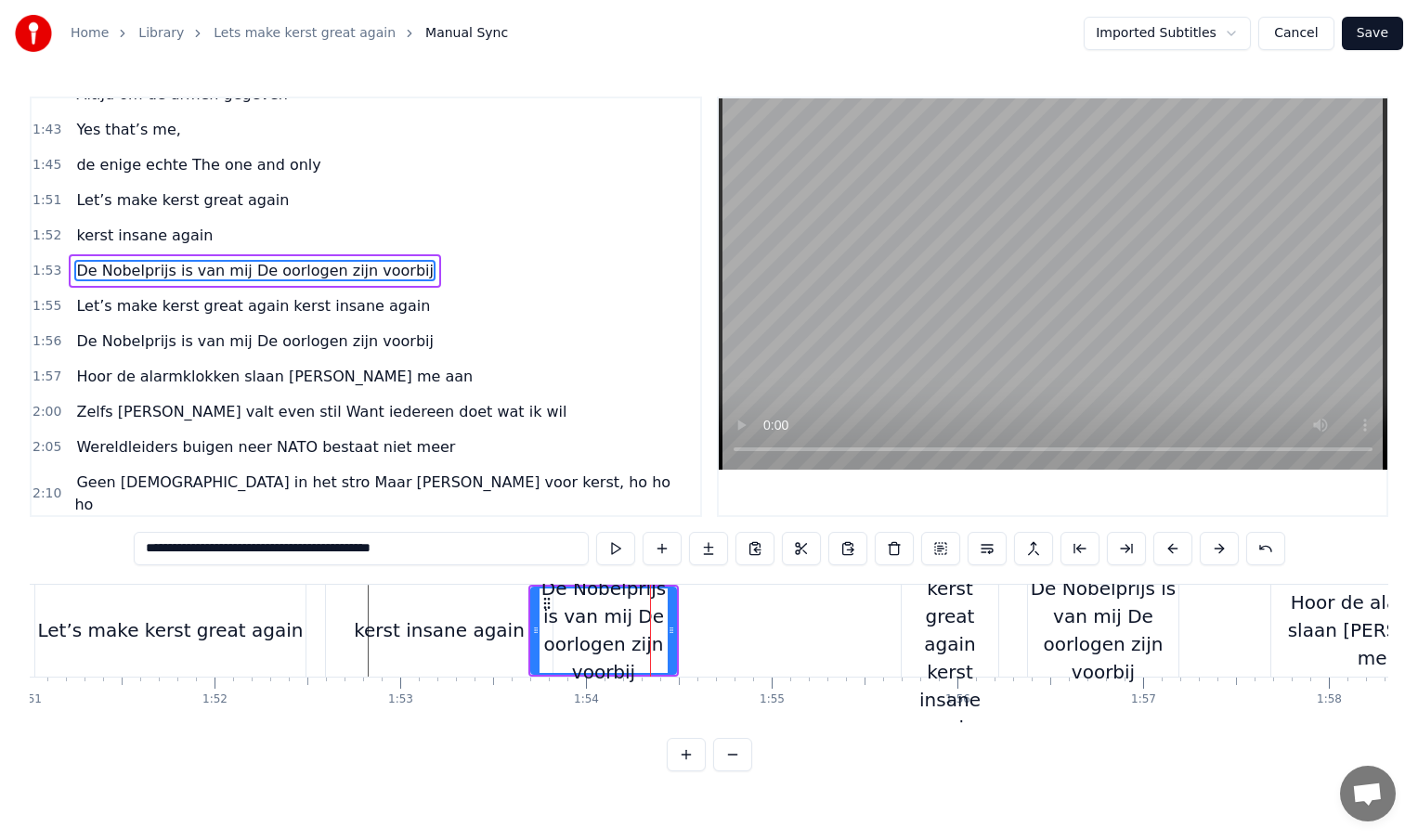
scroll to position [621, 0]
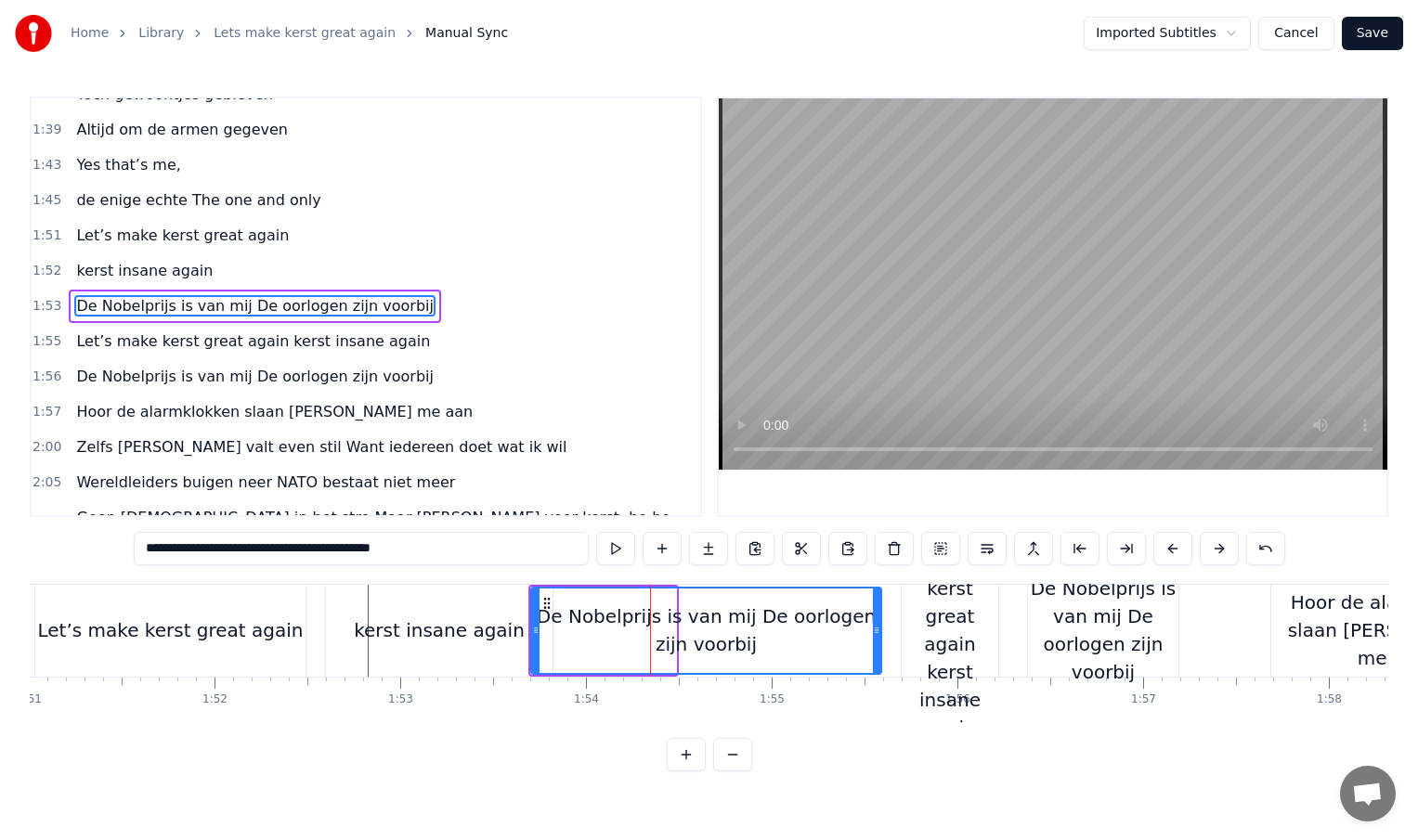
drag, startPoint x: 672, startPoint y: 628, endPoint x: 877, endPoint y: 625, distance: 205.0
click at [877, 625] on icon at bounding box center [877, 630] width 8 height 15
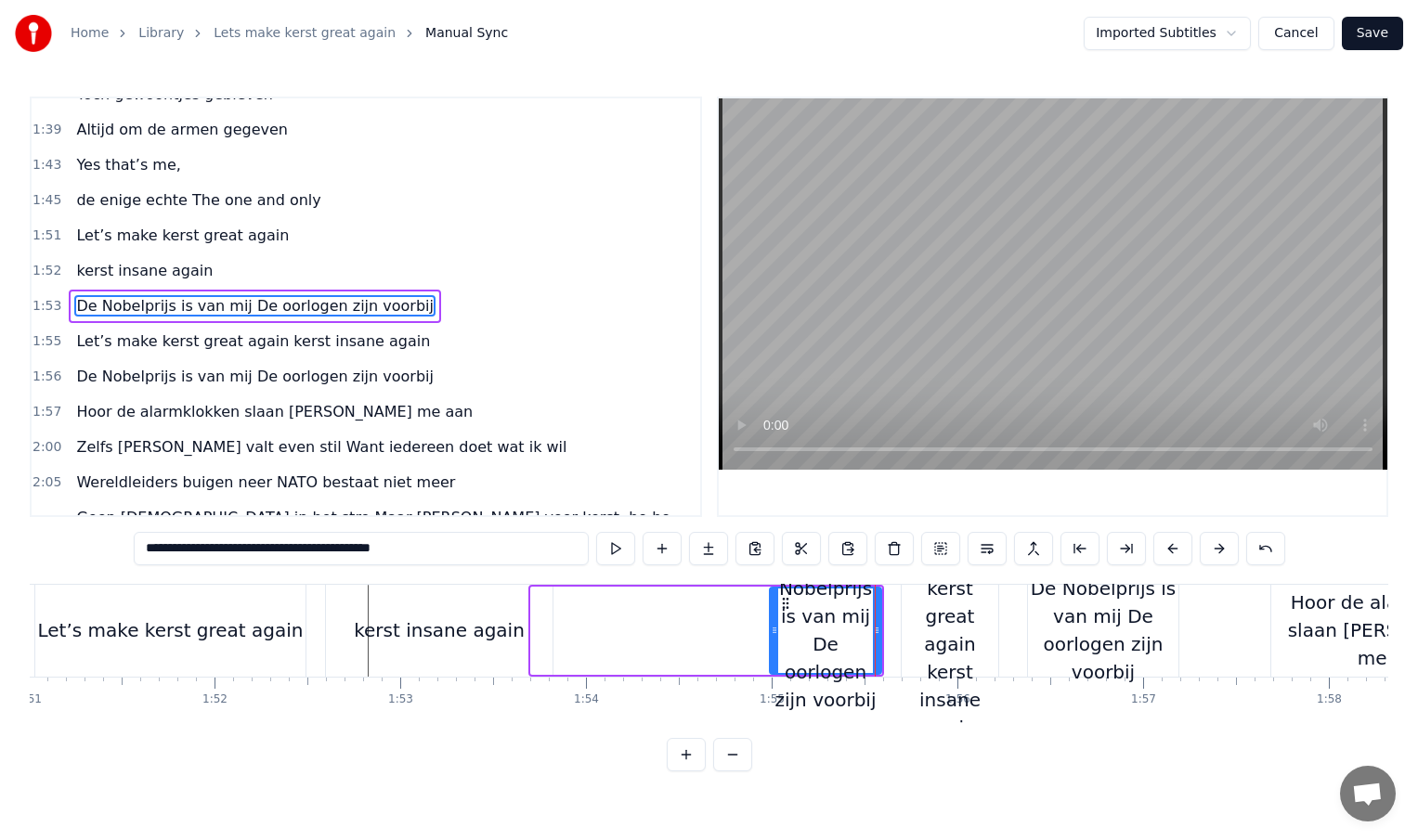
drag, startPoint x: 535, startPoint y: 628, endPoint x: 785, endPoint y: 622, distance: 250.1
click at [778, 623] on icon at bounding box center [774, 630] width 8 height 15
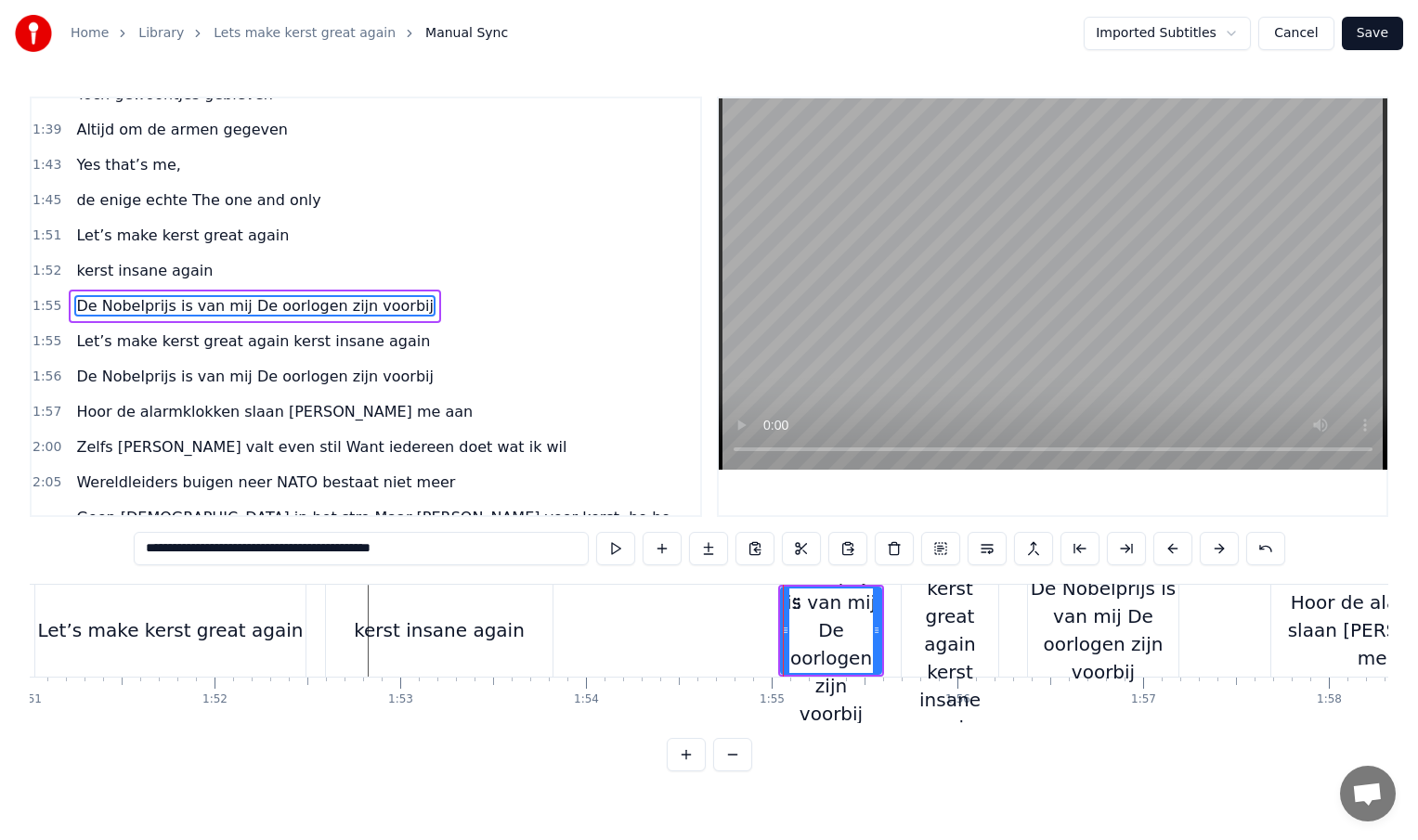
click at [467, 638] on div "kerst insane again" at bounding box center [439, 630] width 171 height 28
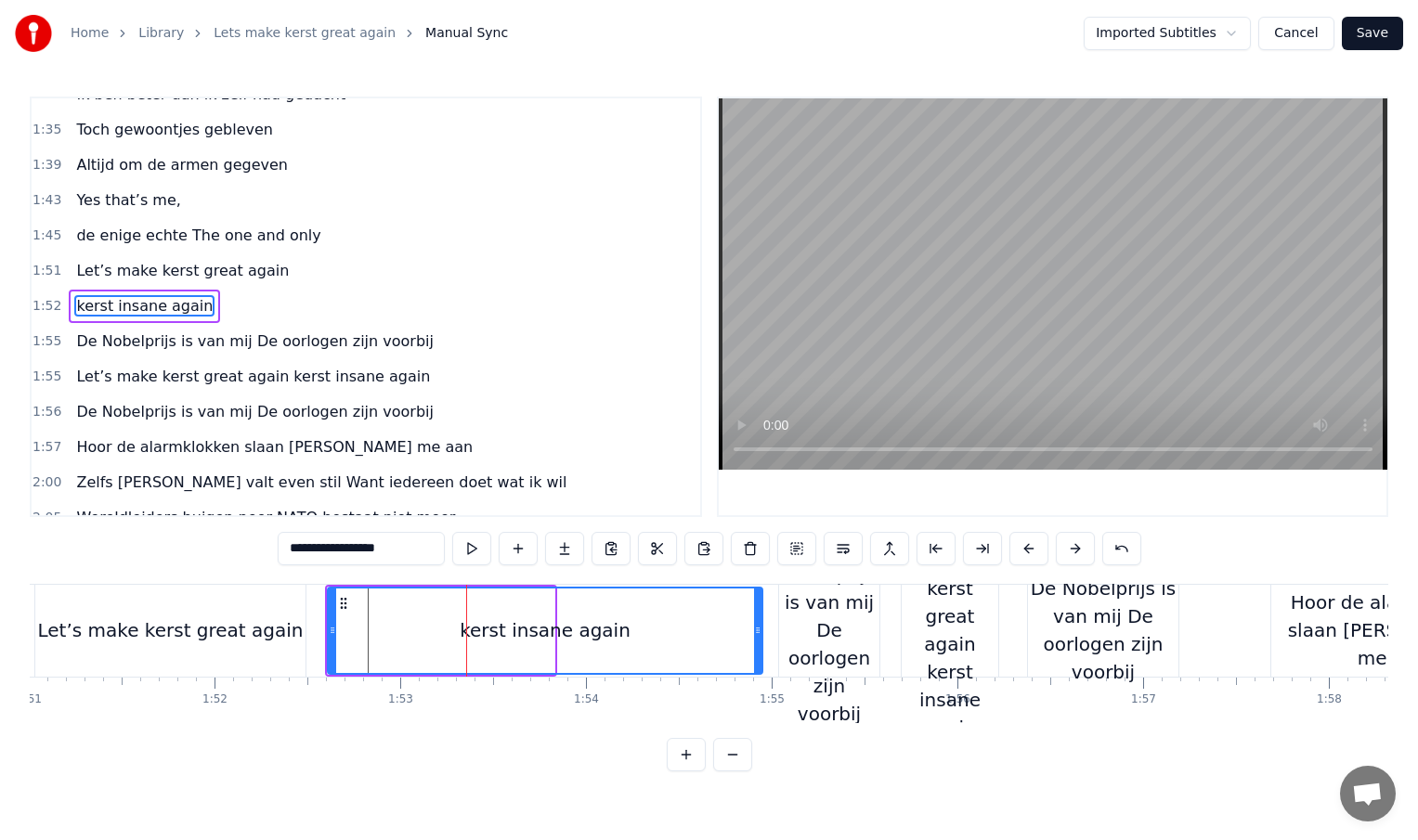
drag, startPoint x: 549, startPoint y: 632, endPoint x: 757, endPoint y: 628, distance: 208.0
click at [757, 631] on icon at bounding box center [758, 630] width 8 height 15
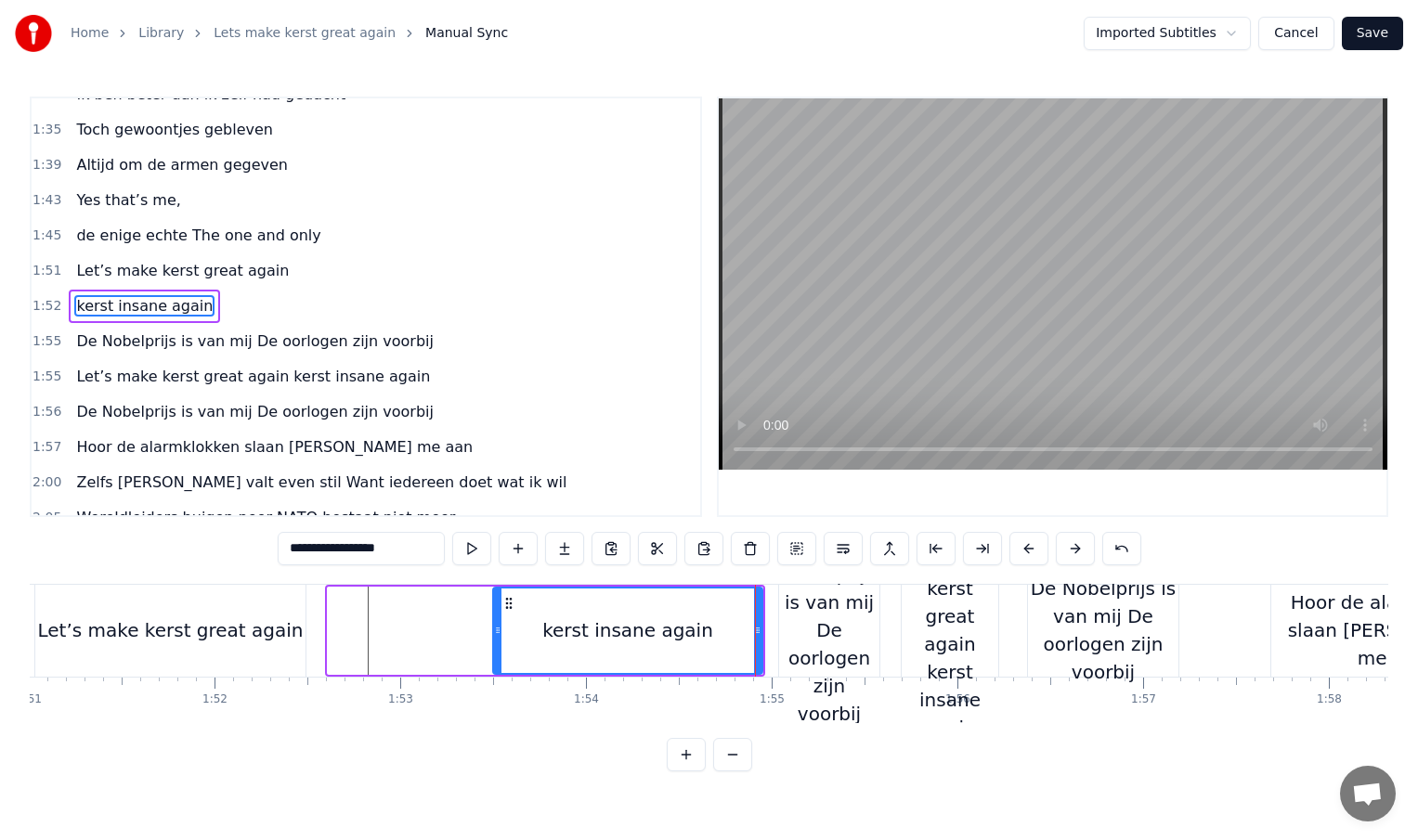
drag, startPoint x: 332, startPoint y: 630, endPoint x: 515, endPoint y: 632, distance: 183.0
click at [501, 632] on icon at bounding box center [498, 630] width 8 height 15
click at [291, 630] on div "Let’s make kerst great again" at bounding box center [169, 630] width 270 height 92
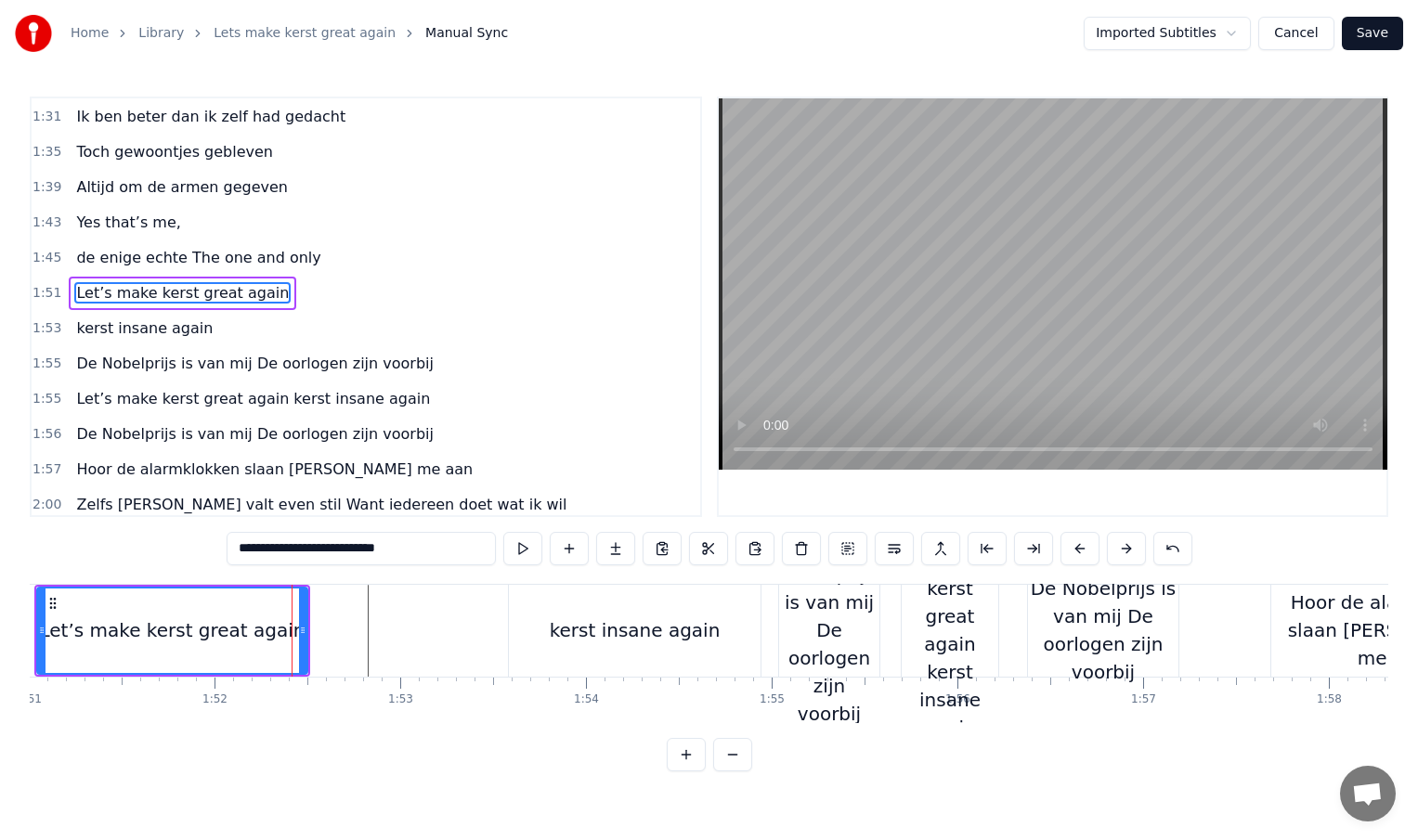
scroll to position [551, 0]
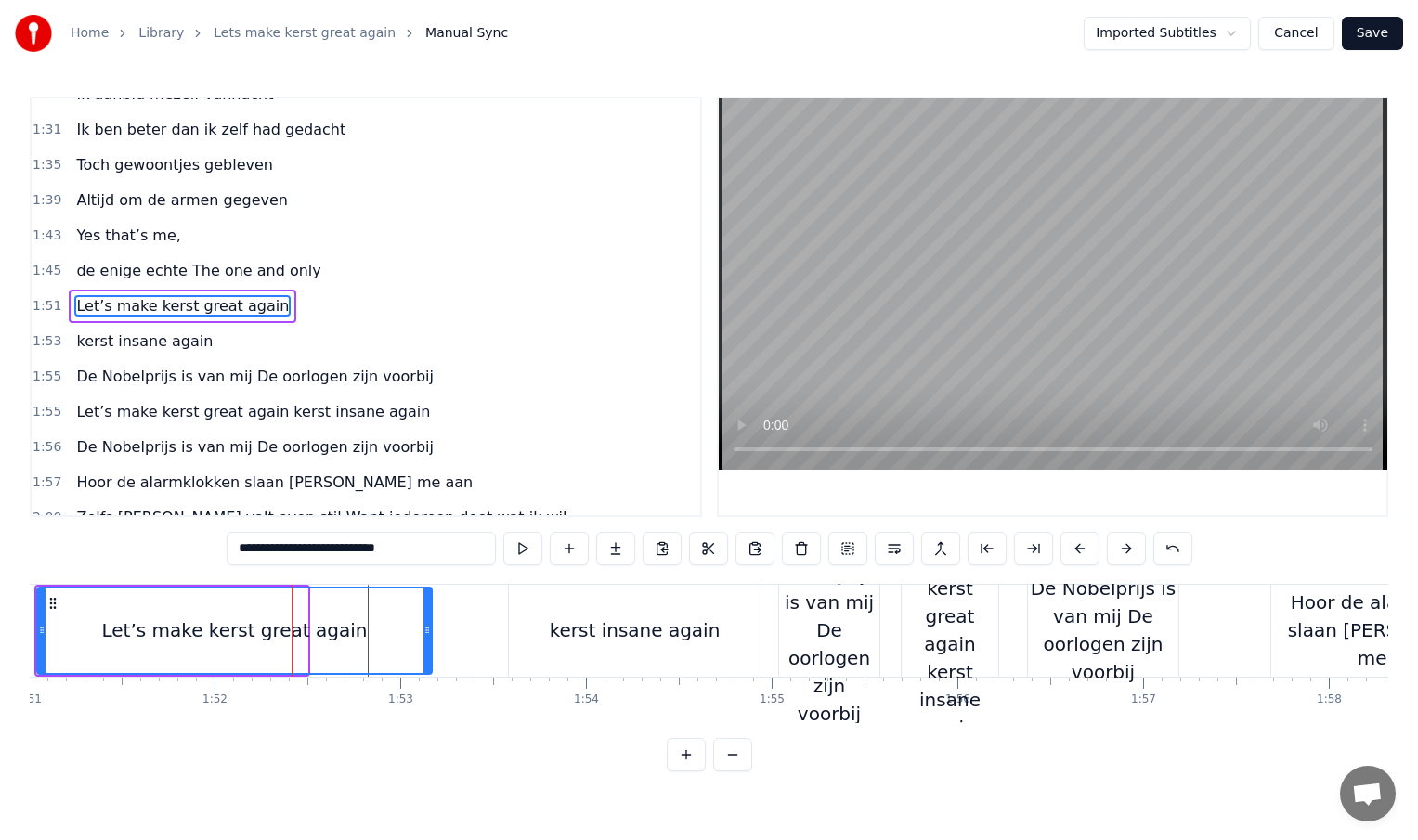
drag, startPoint x: 303, startPoint y: 633, endPoint x: 437, endPoint y: 634, distance: 134.0
click at [431, 634] on icon at bounding box center [428, 630] width 8 height 15
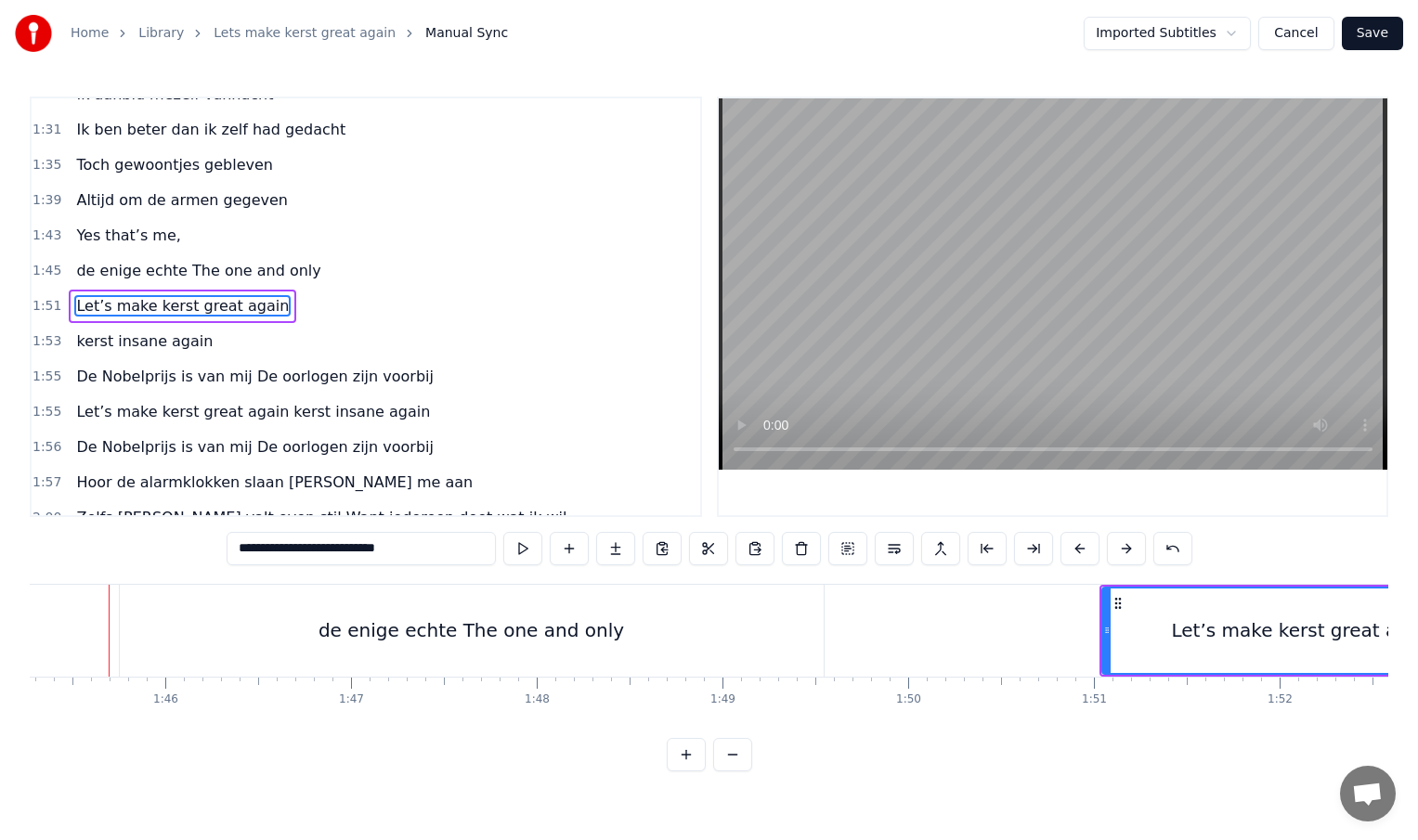
scroll to position [0, 19537]
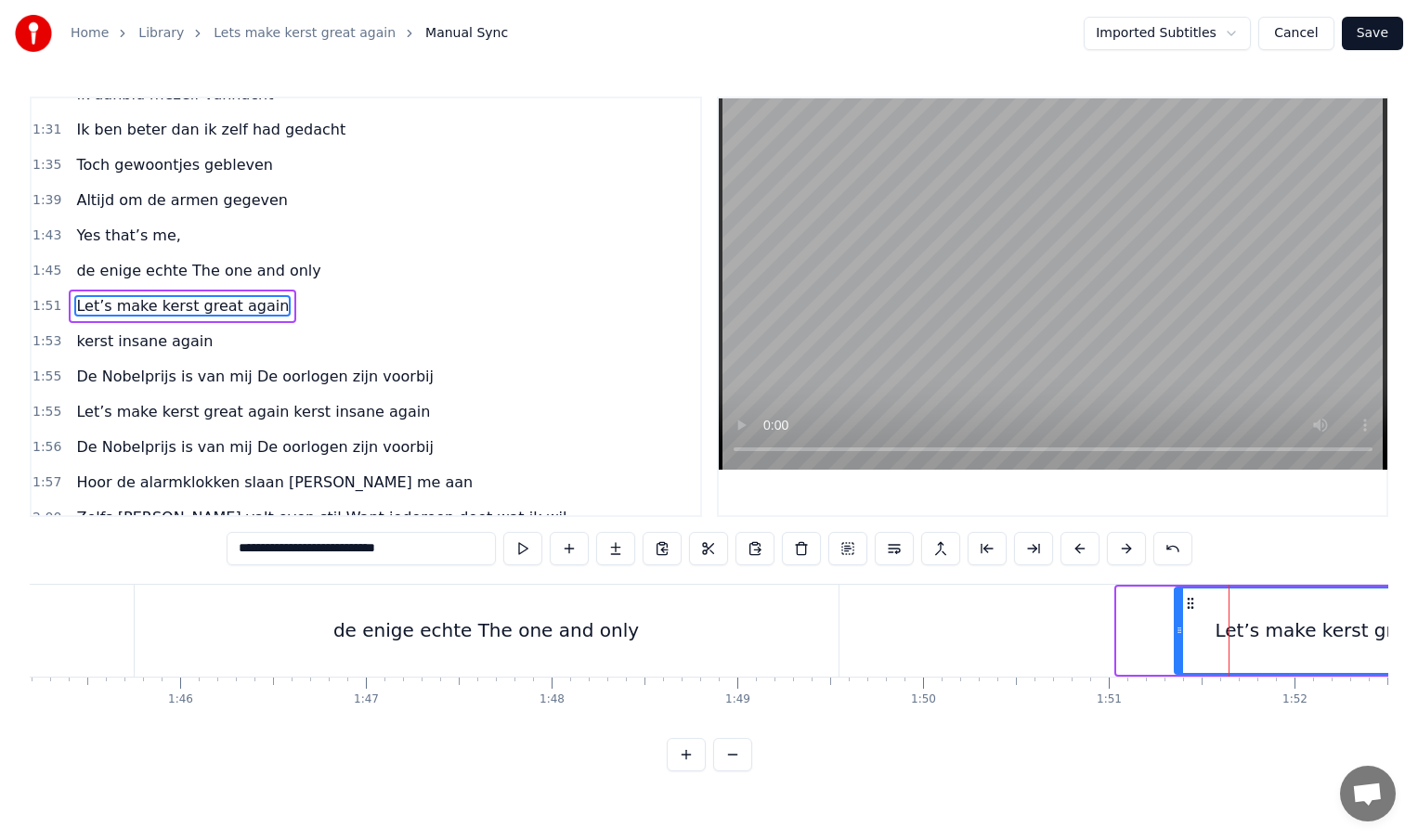
drag, startPoint x: 1122, startPoint y: 629, endPoint x: 1181, endPoint y: 629, distance: 59.0
click at [1181, 629] on icon at bounding box center [1180, 630] width 8 height 15
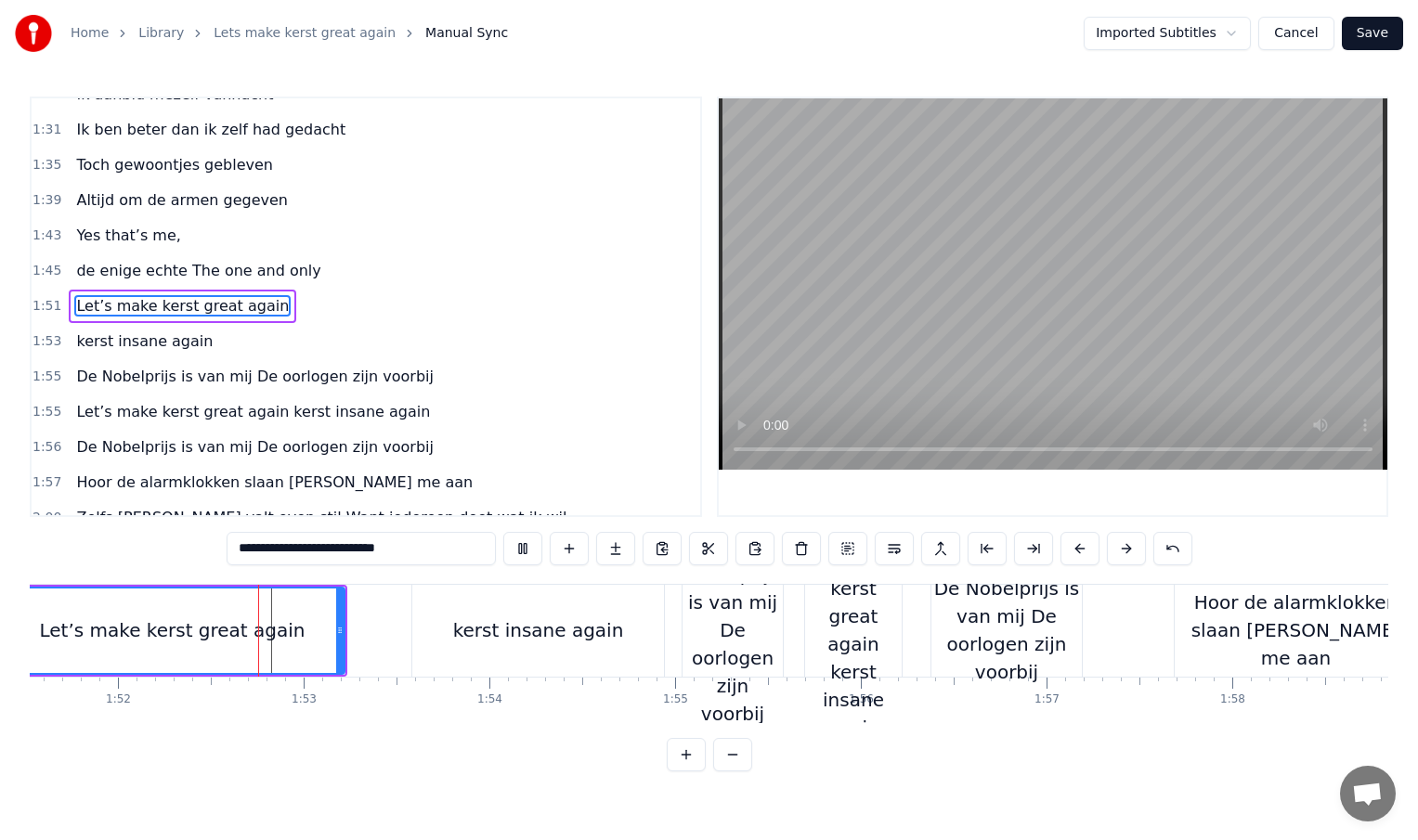
scroll to position [0, 20731]
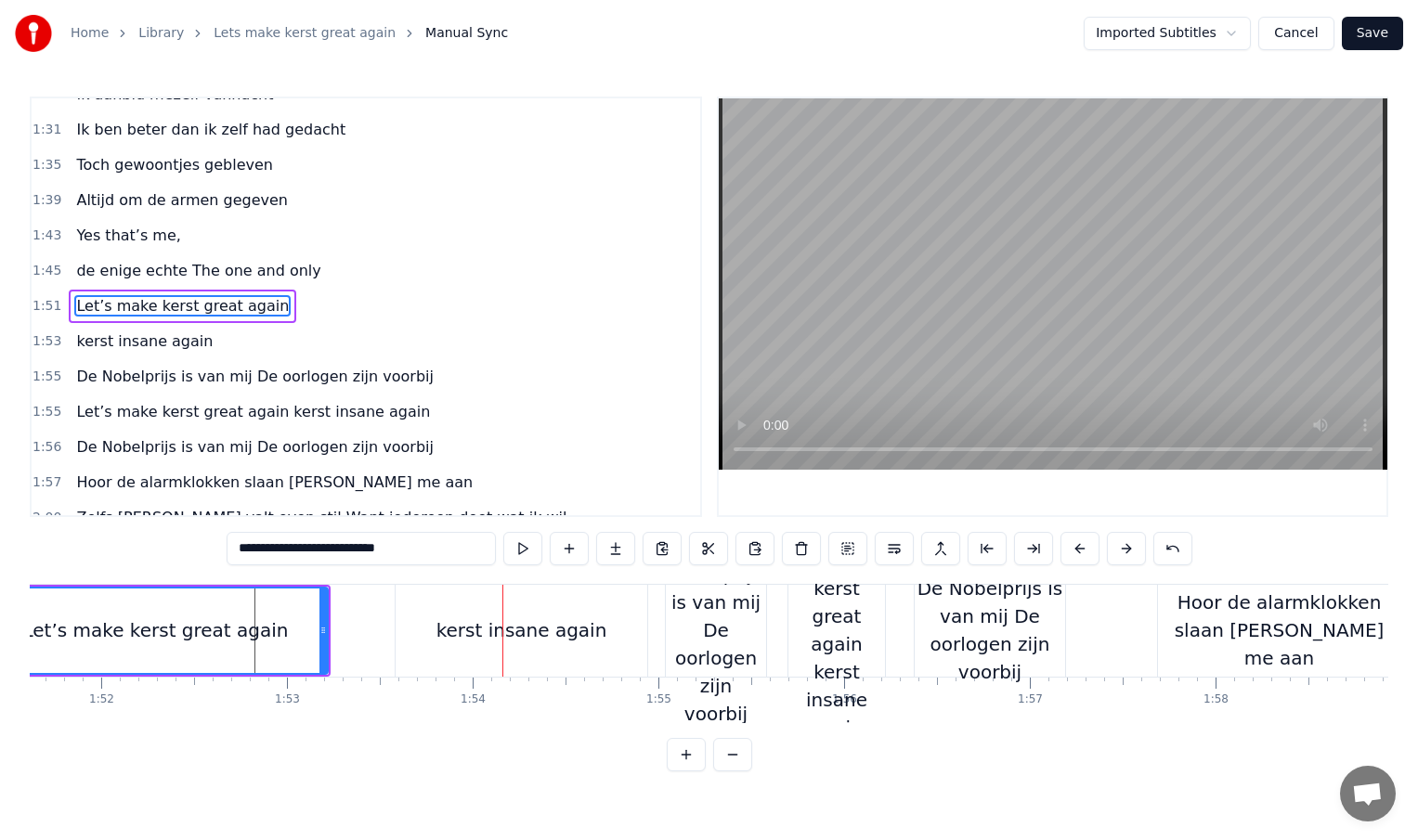
click at [543, 620] on div "kerst insane again" at bounding box center [522, 630] width 171 height 28
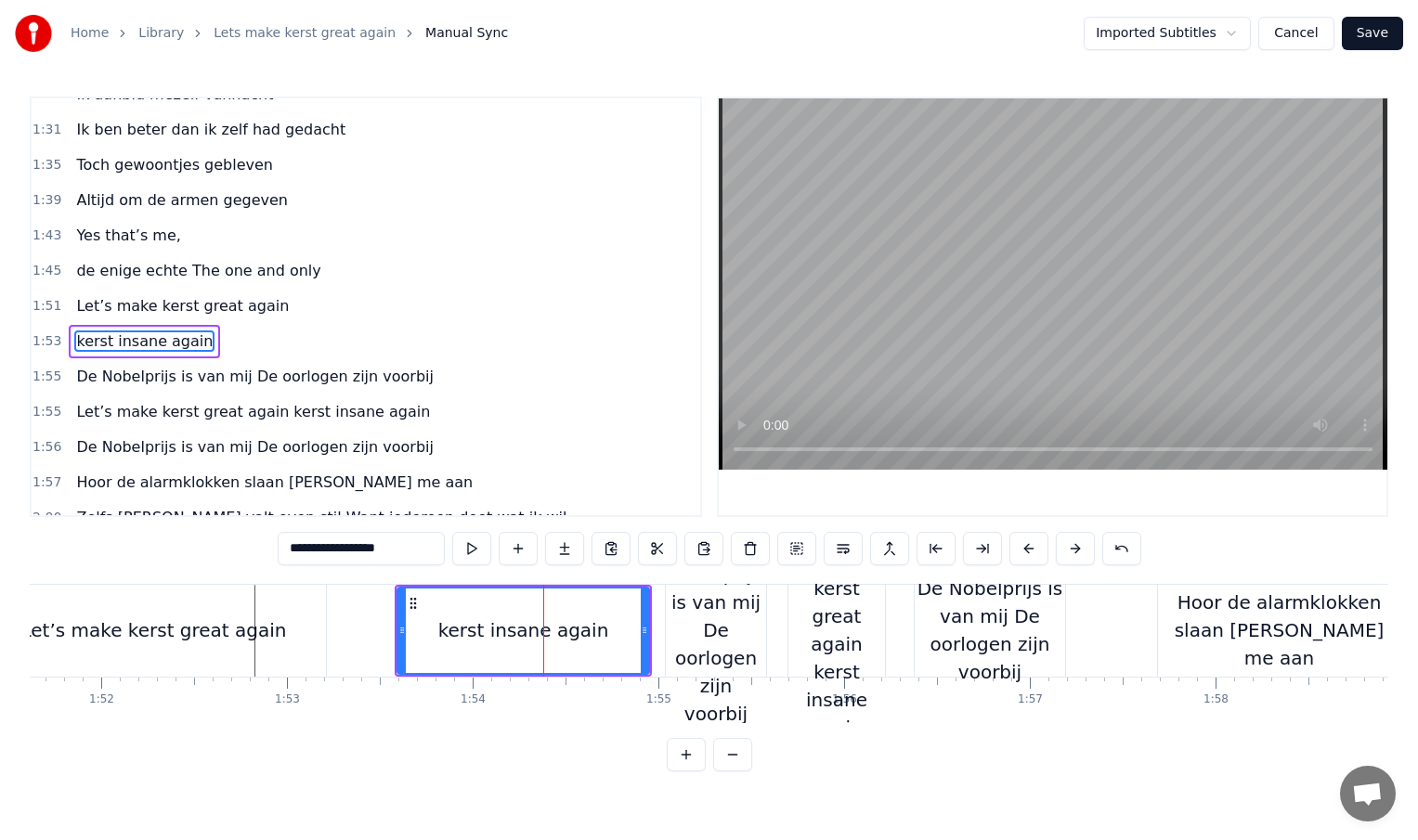
scroll to position [585, 0]
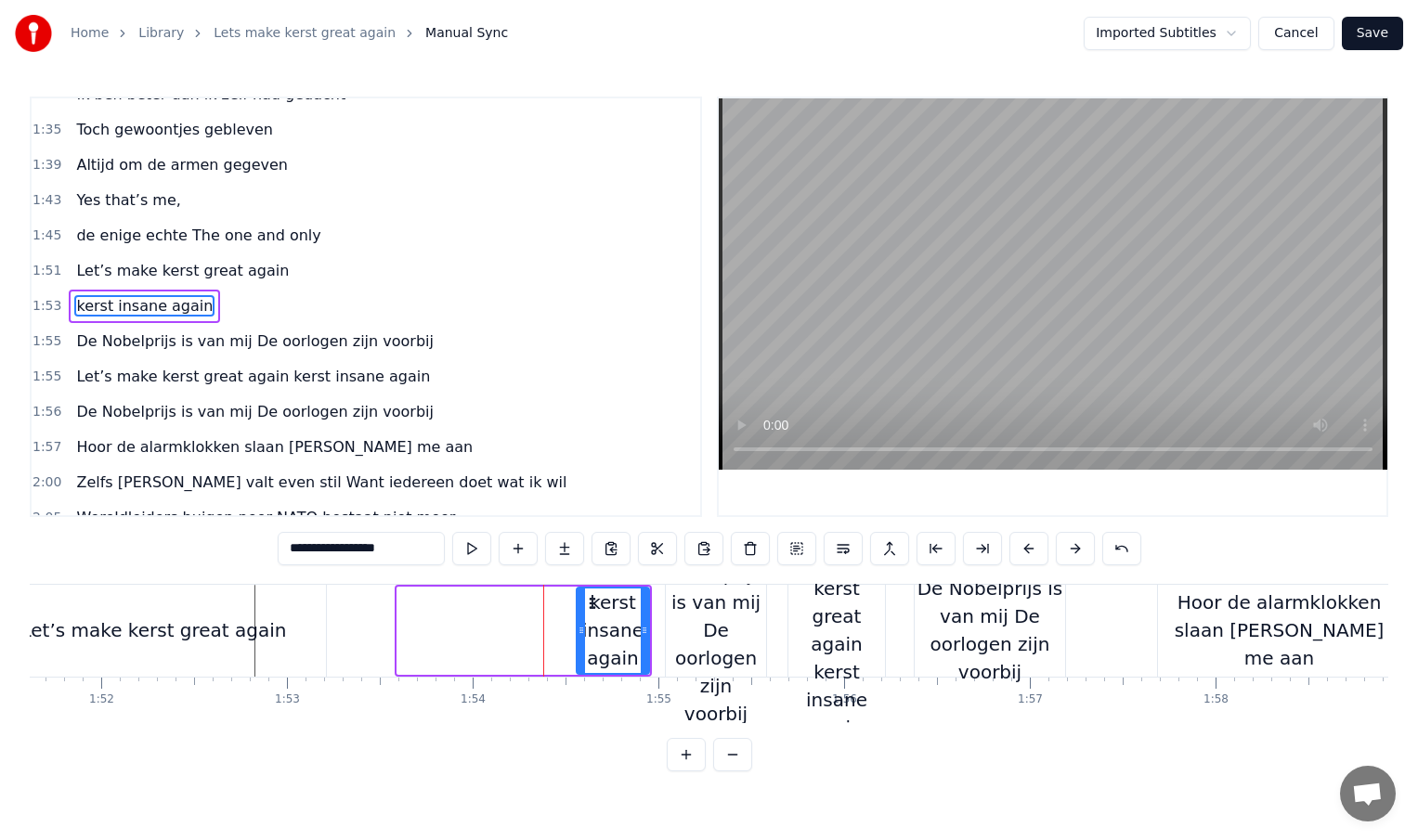
drag, startPoint x: 401, startPoint y: 630, endPoint x: 565, endPoint y: 632, distance: 164.0
click at [578, 632] on icon at bounding box center [582, 630] width 8 height 15
click at [310, 630] on div "Let’s make kerst great again" at bounding box center [154, 630] width 345 height 92
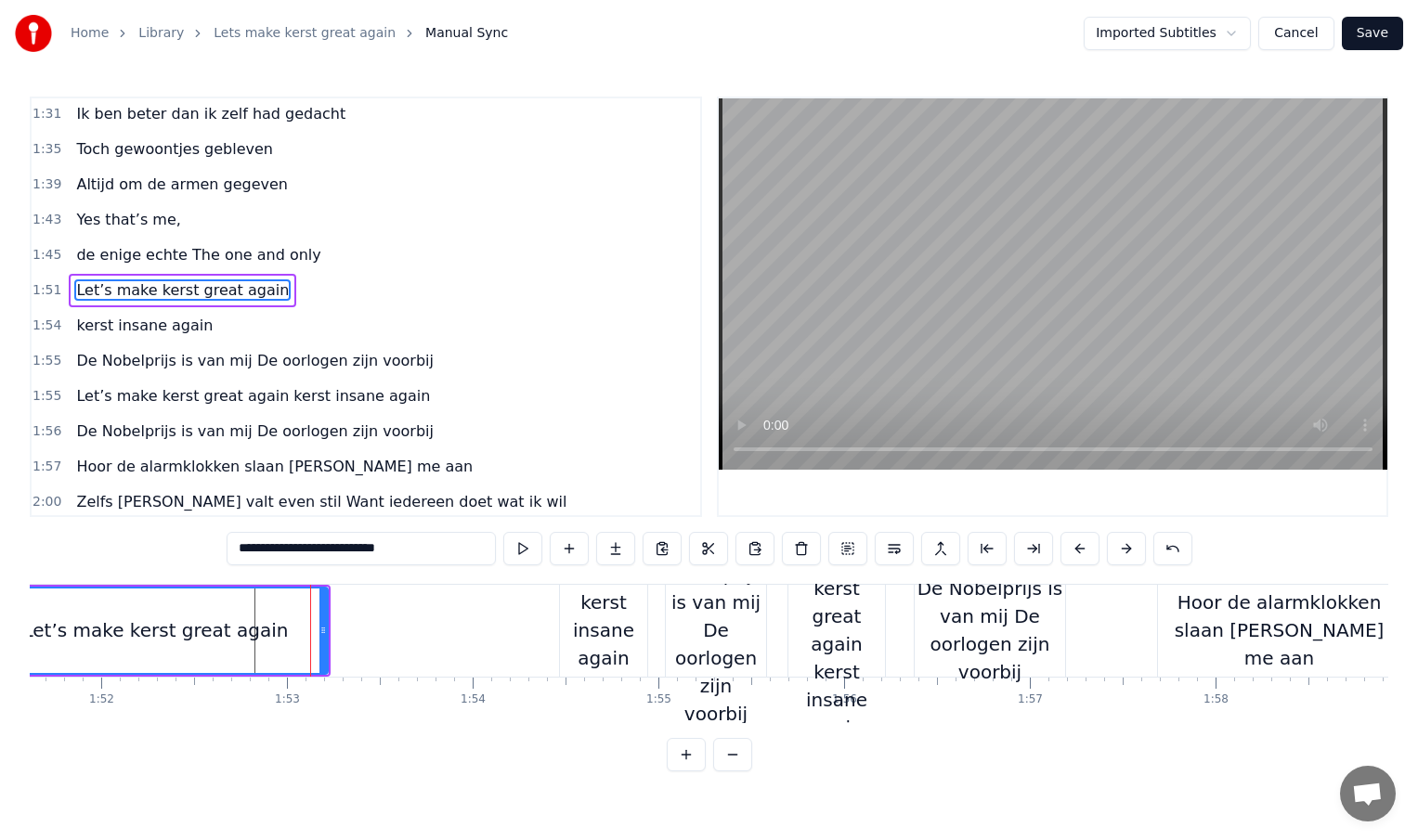
scroll to position [551, 0]
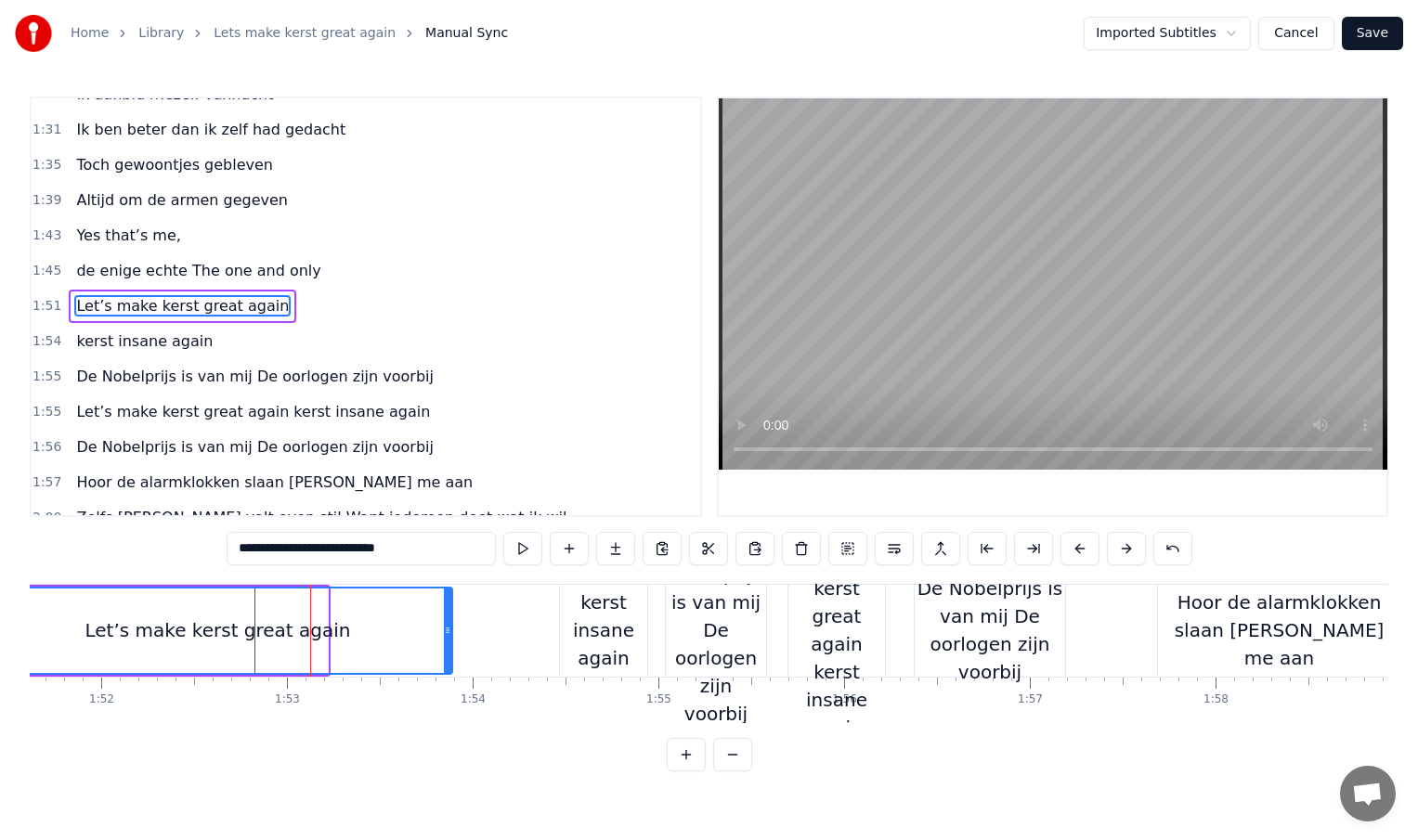
drag, startPoint x: 326, startPoint y: 630, endPoint x: 478, endPoint y: 628, distance: 152.0
click at [451, 628] on icon at bounding box center [448, 630] width 8 height 15
click at [566, 635] on div "kerst insane again" at bounding box center [604, 630] width 87 height 83
type input "**********"
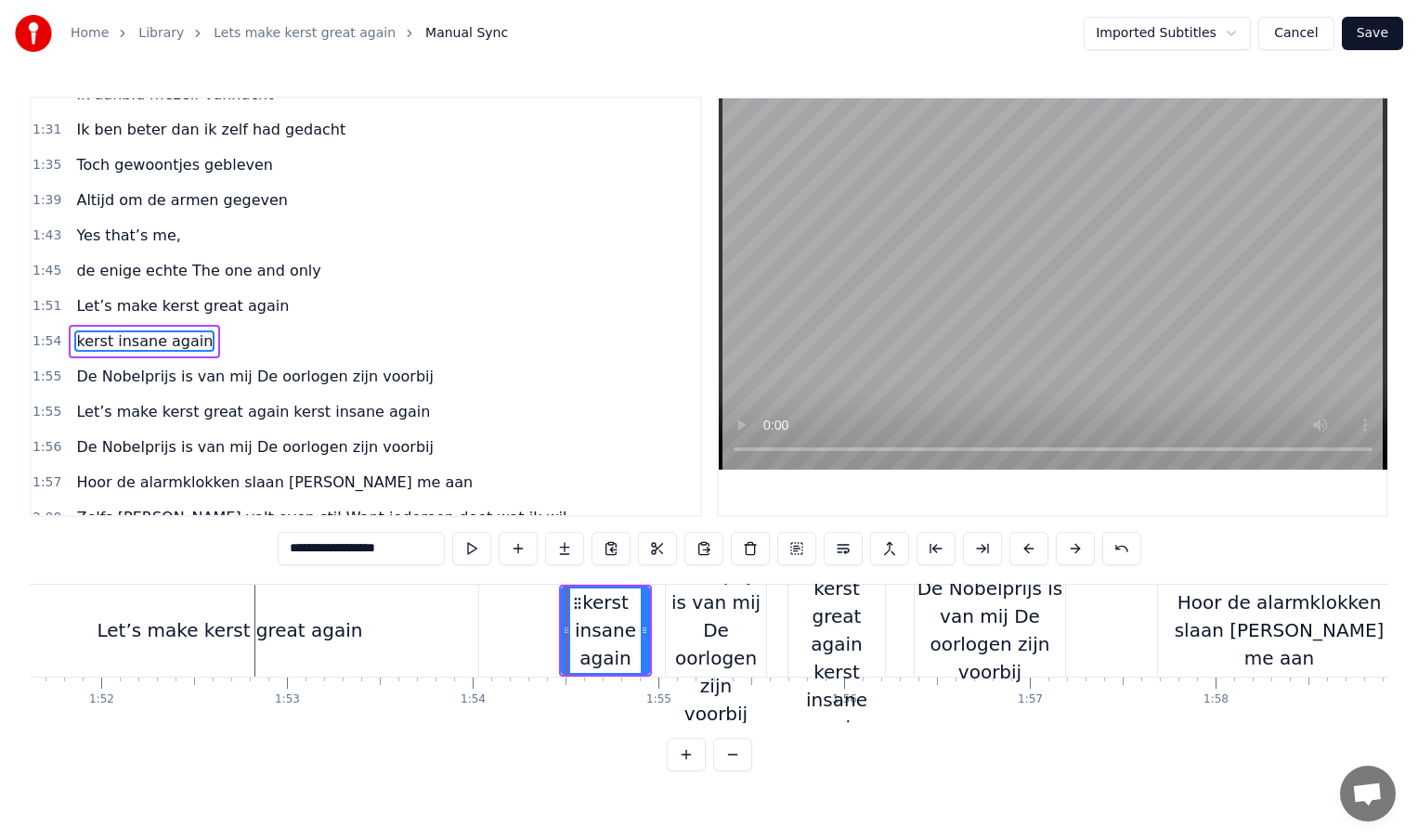
scroll to position [585, 0]
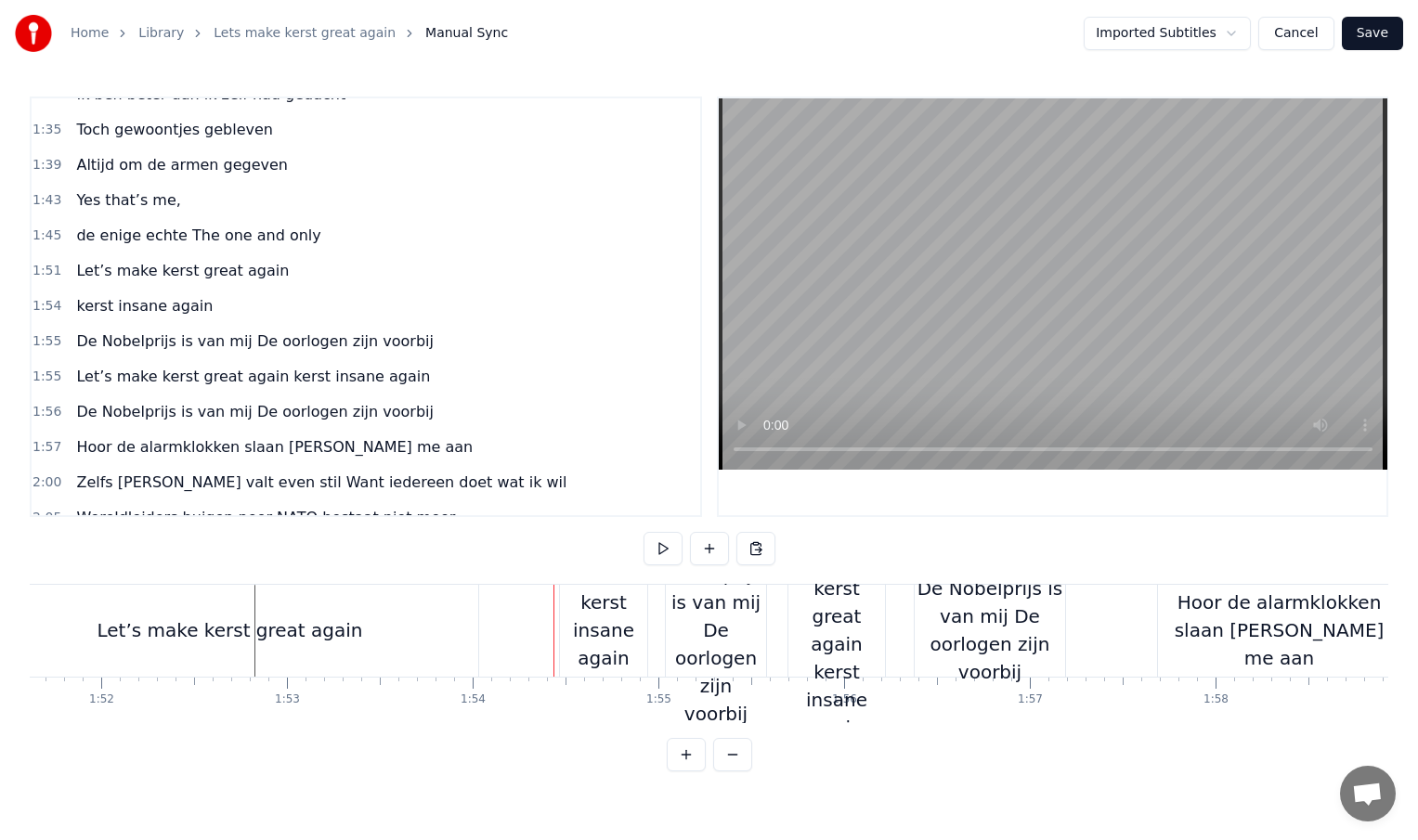
click at [570, 633] on div "kerst insane again" at bounding box center [604, 630] width 87 height 83
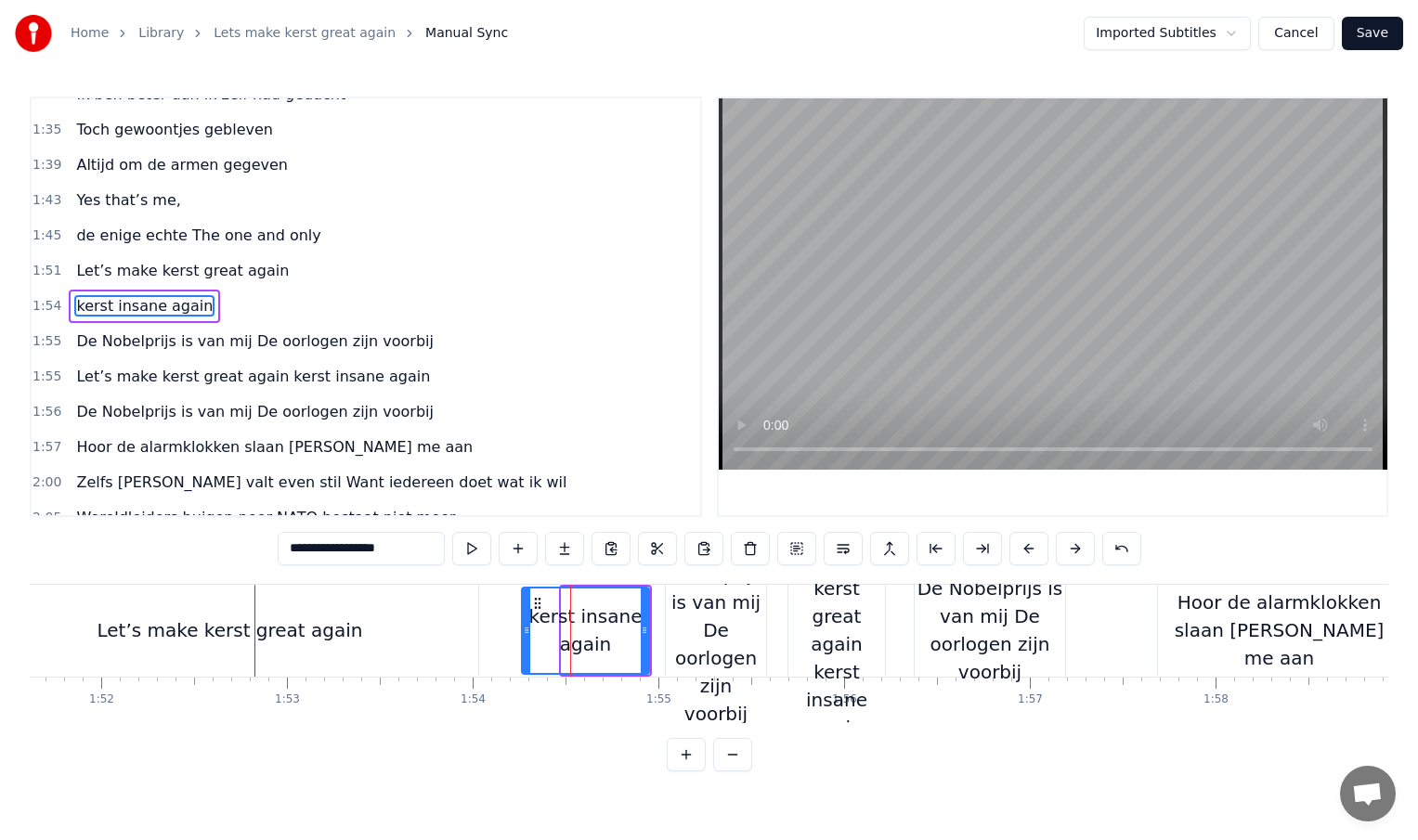
drag, startPoint x: 565, startPoint y: 631, endPoint x: 526, endPoint y: 634, distance: 39.1
click at [525, 633] on icon at bounding box center [527, 630] width 8 height 15
click at [1042, 616] on div "De Nobelprijs is van mij De oorlogen zijn voorbij" at bounding box center [989, 630] width 150 height 111
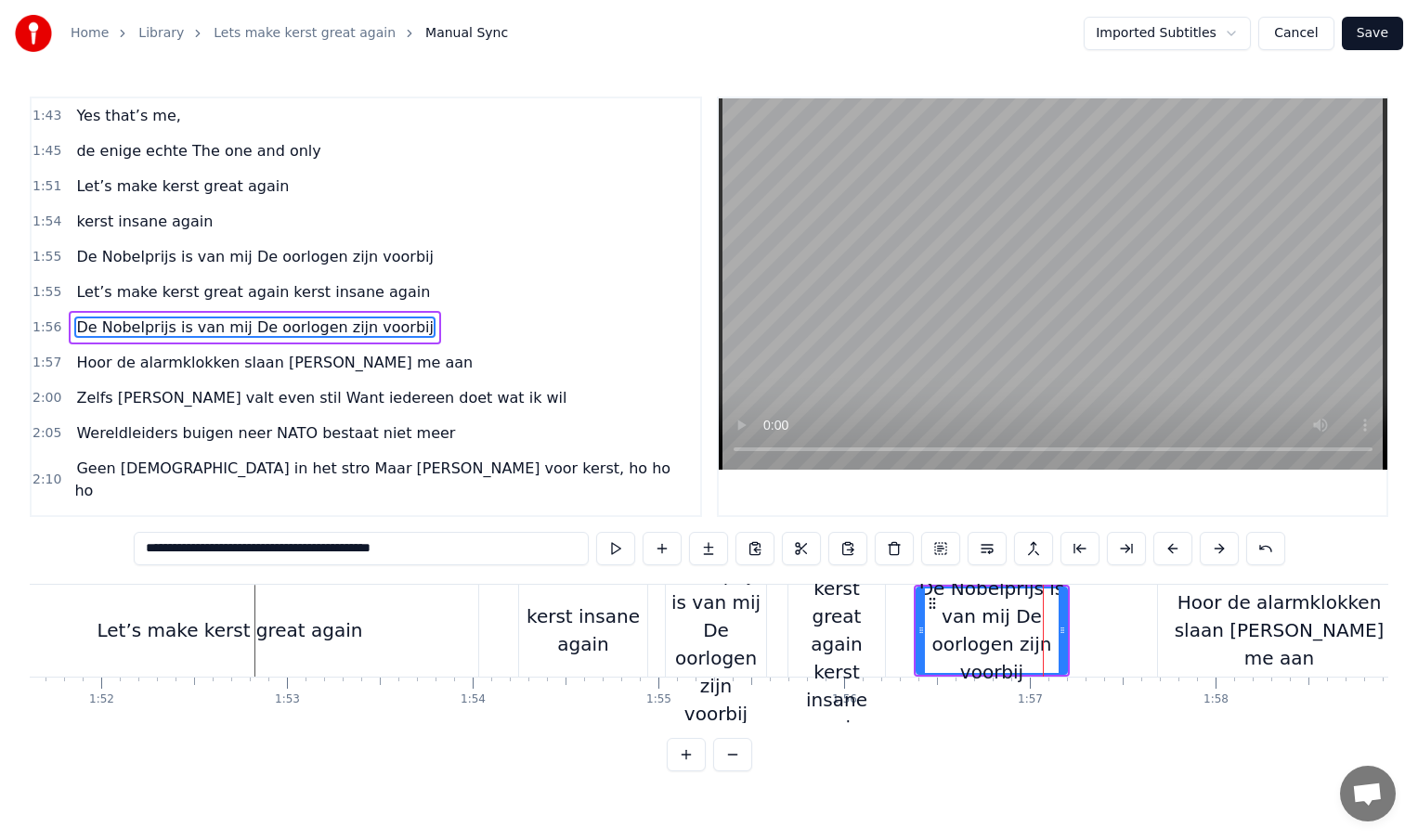
scroll to position [692, 0]
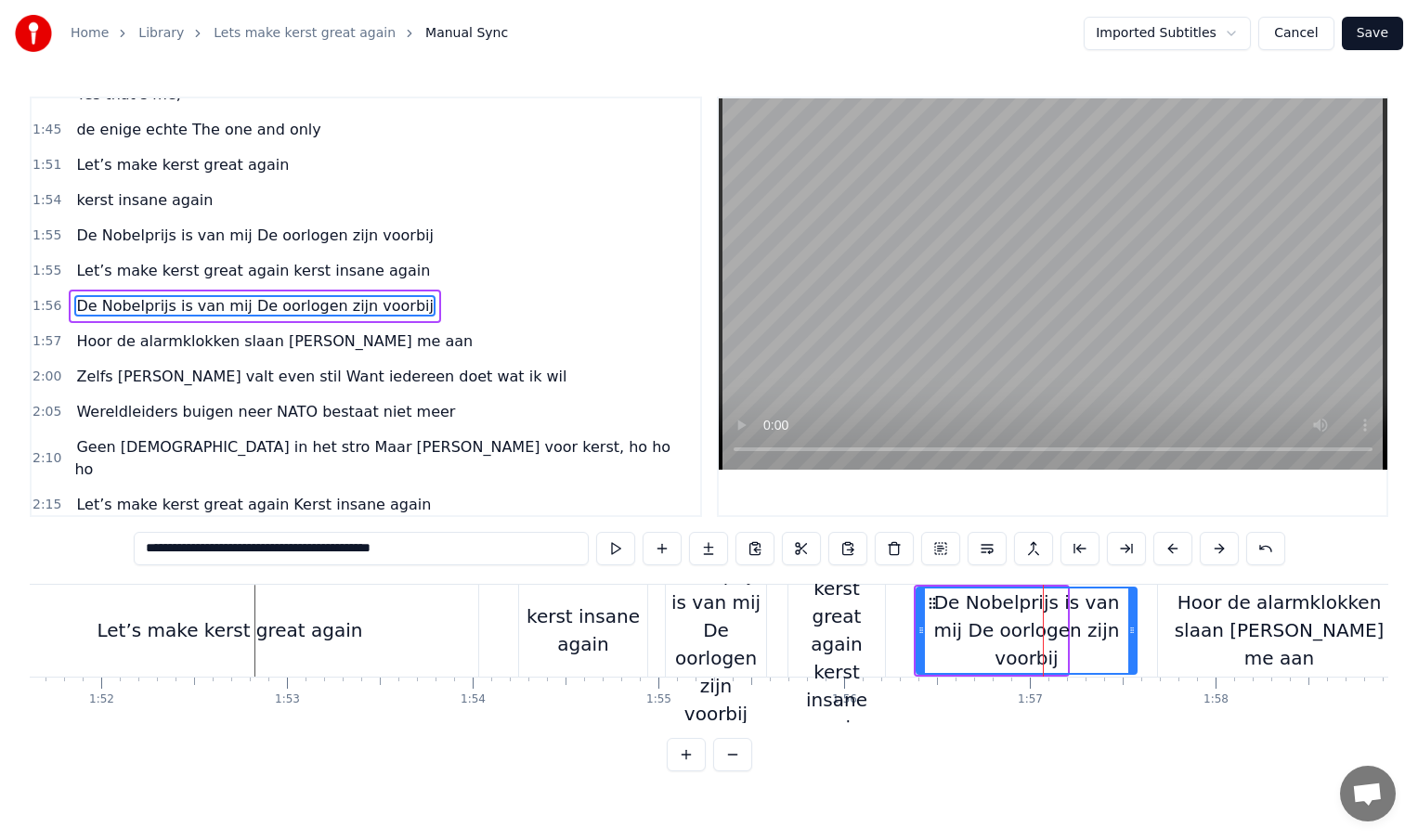
drag, startPoint x: 1065, startPoint y: 632, endPoint x: 1134, endPoint y: 631, distance: 69.0
click at [1134, 631] on icon at bounding box center [1132, 630] width 8 height 15
click at [1227, 630] on div "Hoor de alarmklokken slaan [PERSON_NAME] me aan" at bounding box center [1279, 630] width 242 height 83
type input "**********"
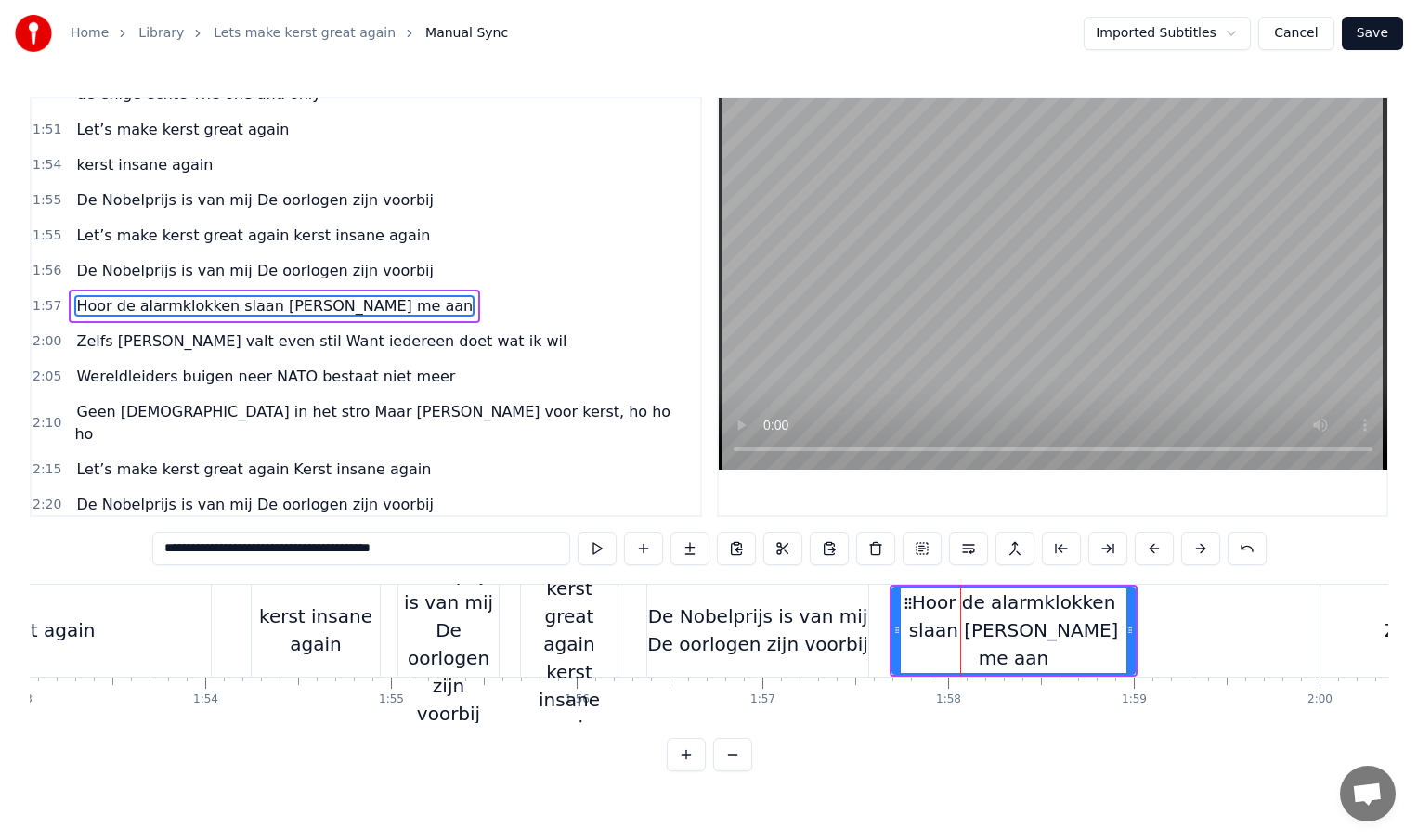
scroll to position [0, 21032]
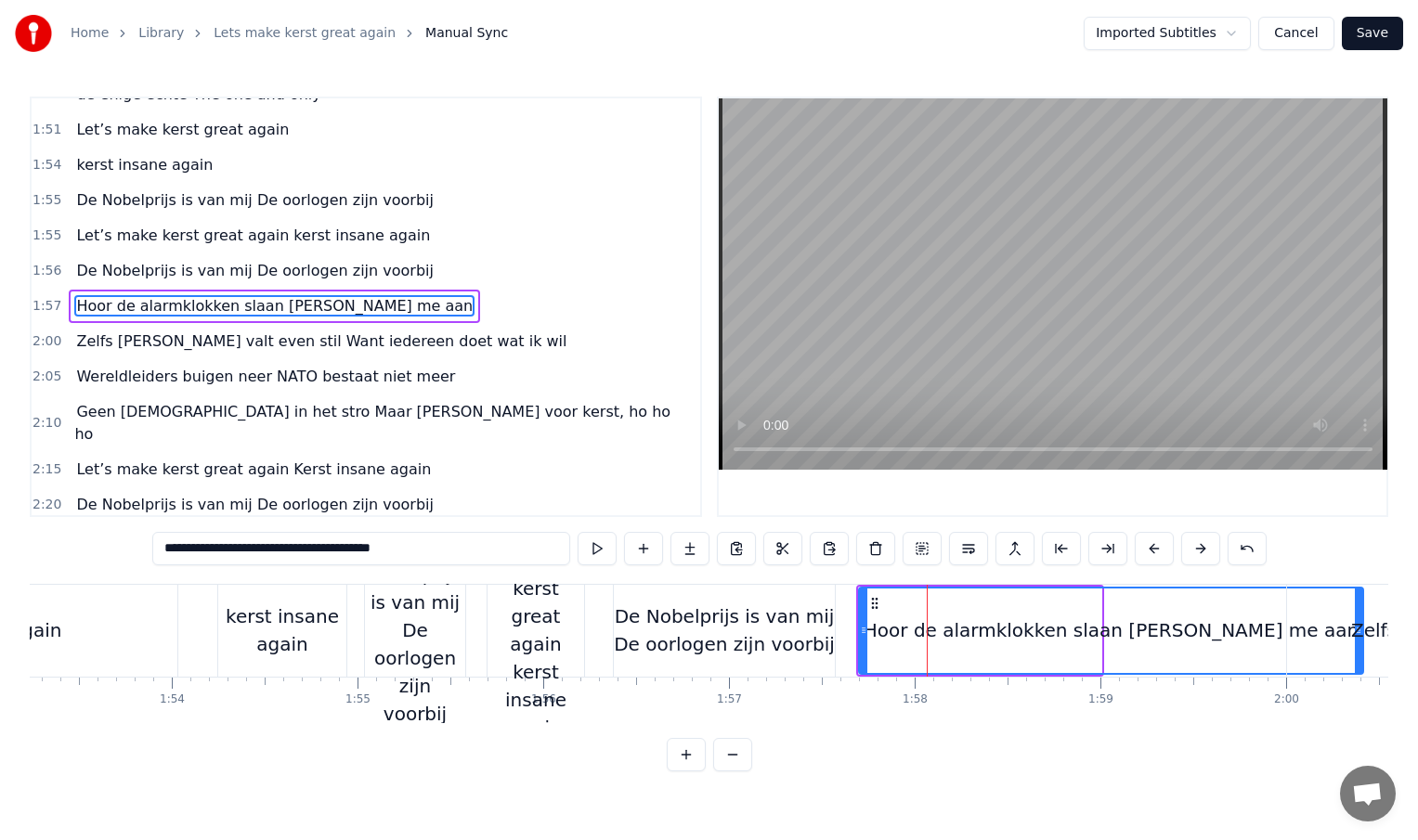
drag, startPoint x: 1097, startPoint y: 634, endPoint x: 1363, endPoint y: 623, distance: 266.2
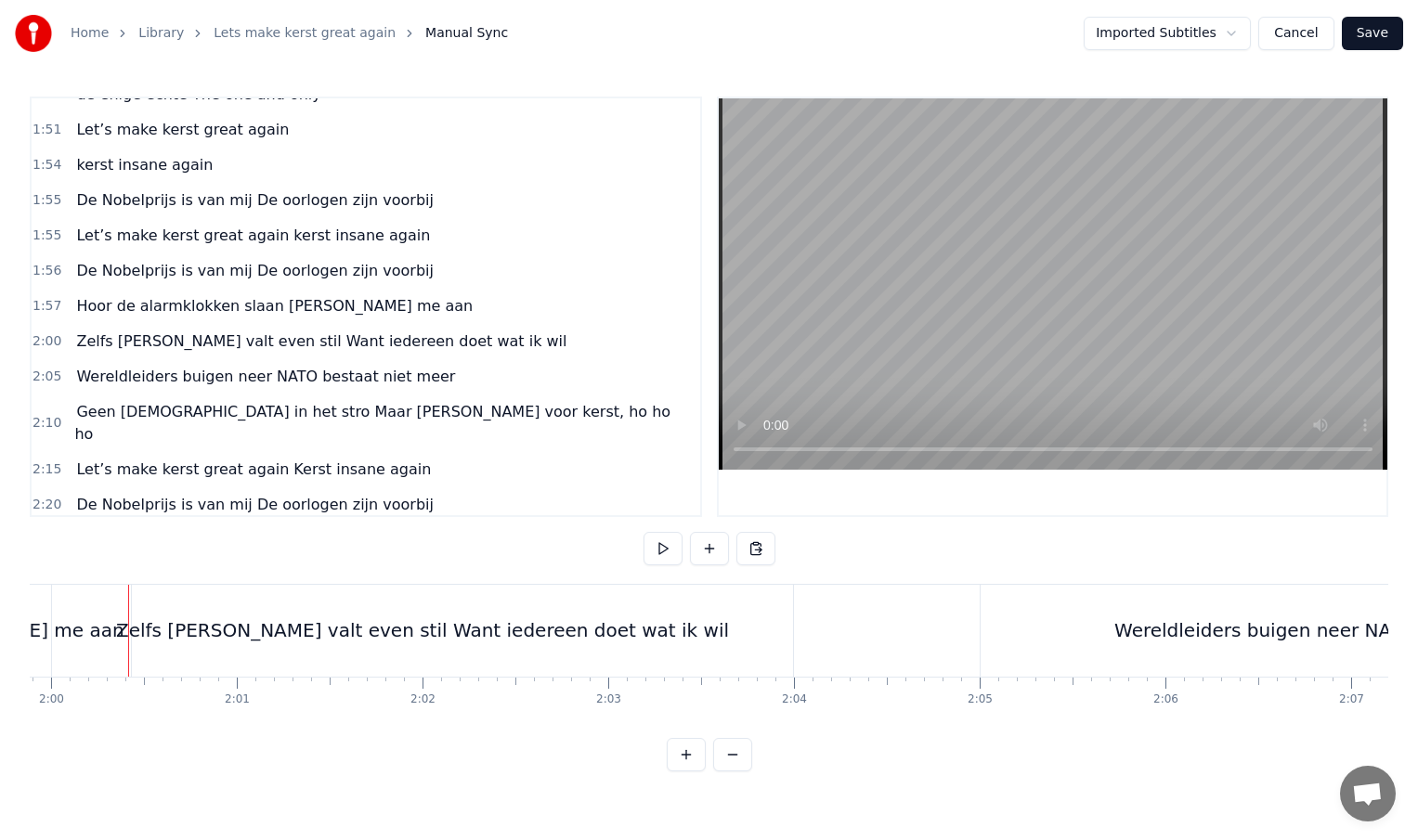
scroll to position [0, 22272]
click at [578, 652] on div "Zelfs [PERSON_NAME] valt even stil Want iedereen doet wat ik wil" at bounding box center [417, 630] width 741 height 92
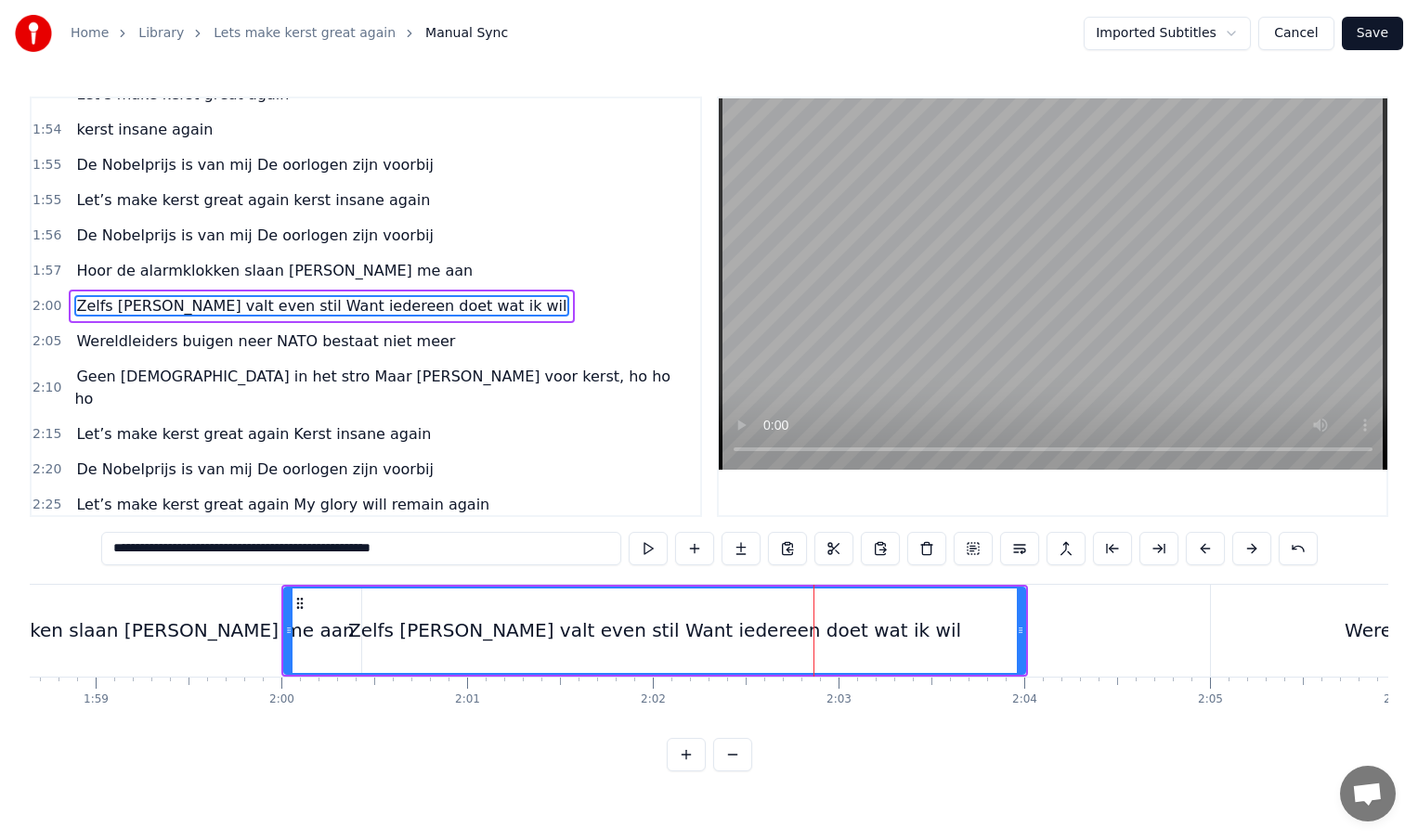
scroll to position [0, 22031]
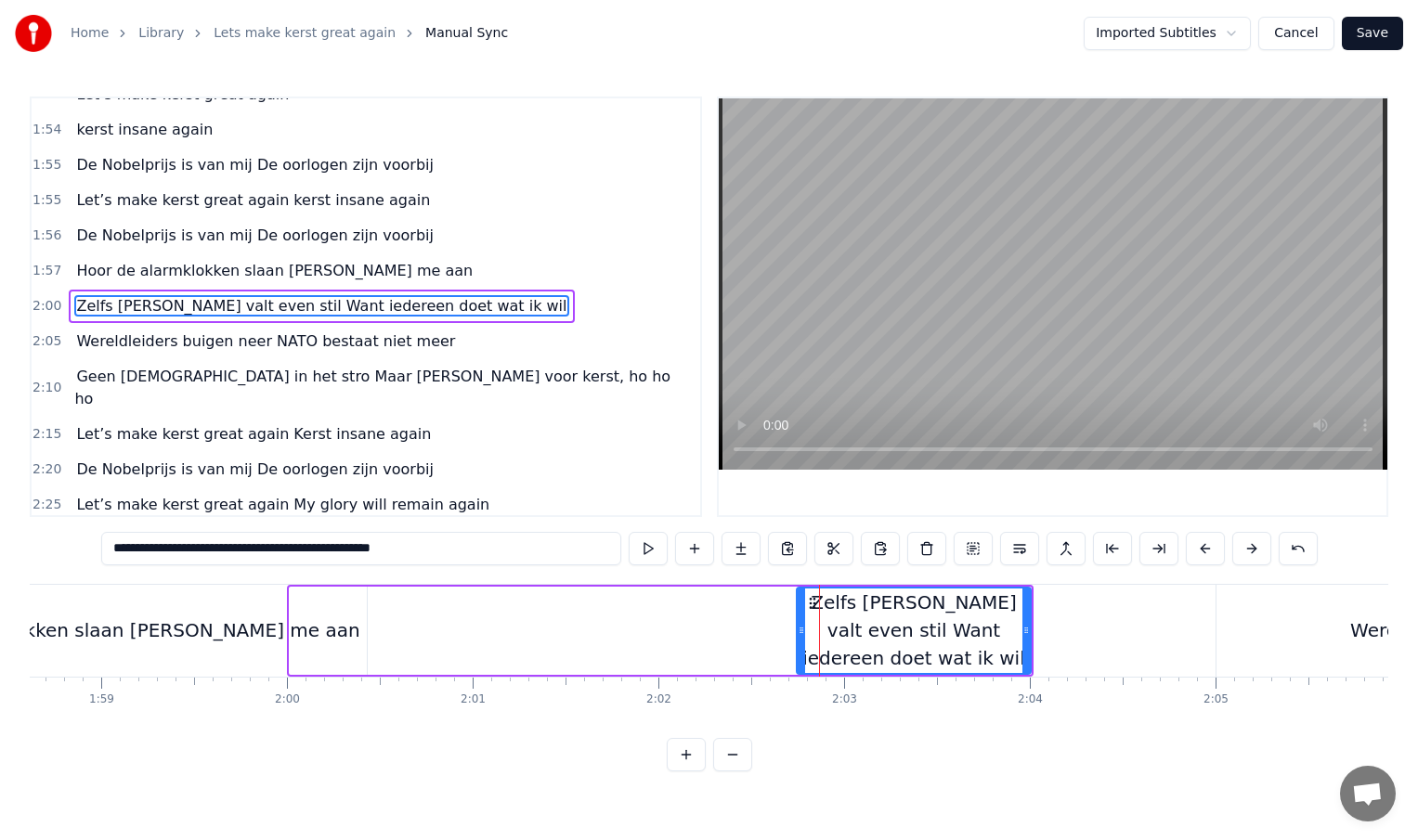
drag, startPoint x: 293, startPoint y: 637, endPoint x: 798, endPoint y: 637, distance: 505.0
click at [800, 636] on icon at bounding box center [801, 630] width 8 height 15
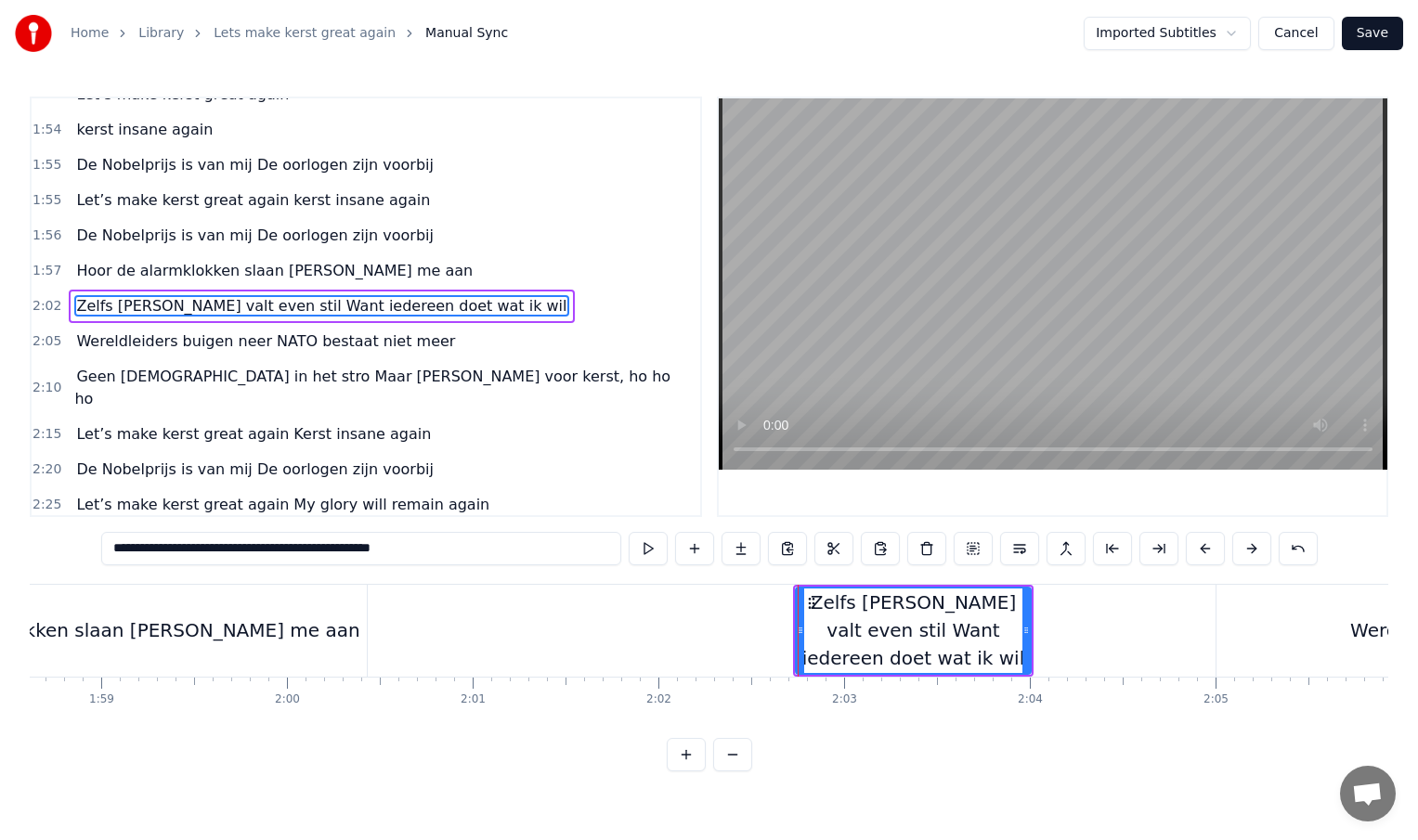
click at [330, 636] on div "Hoor de alarmklokken slaan [PERSON_NAME] me aan" at bounding box center [112, 630] width 509 height 92
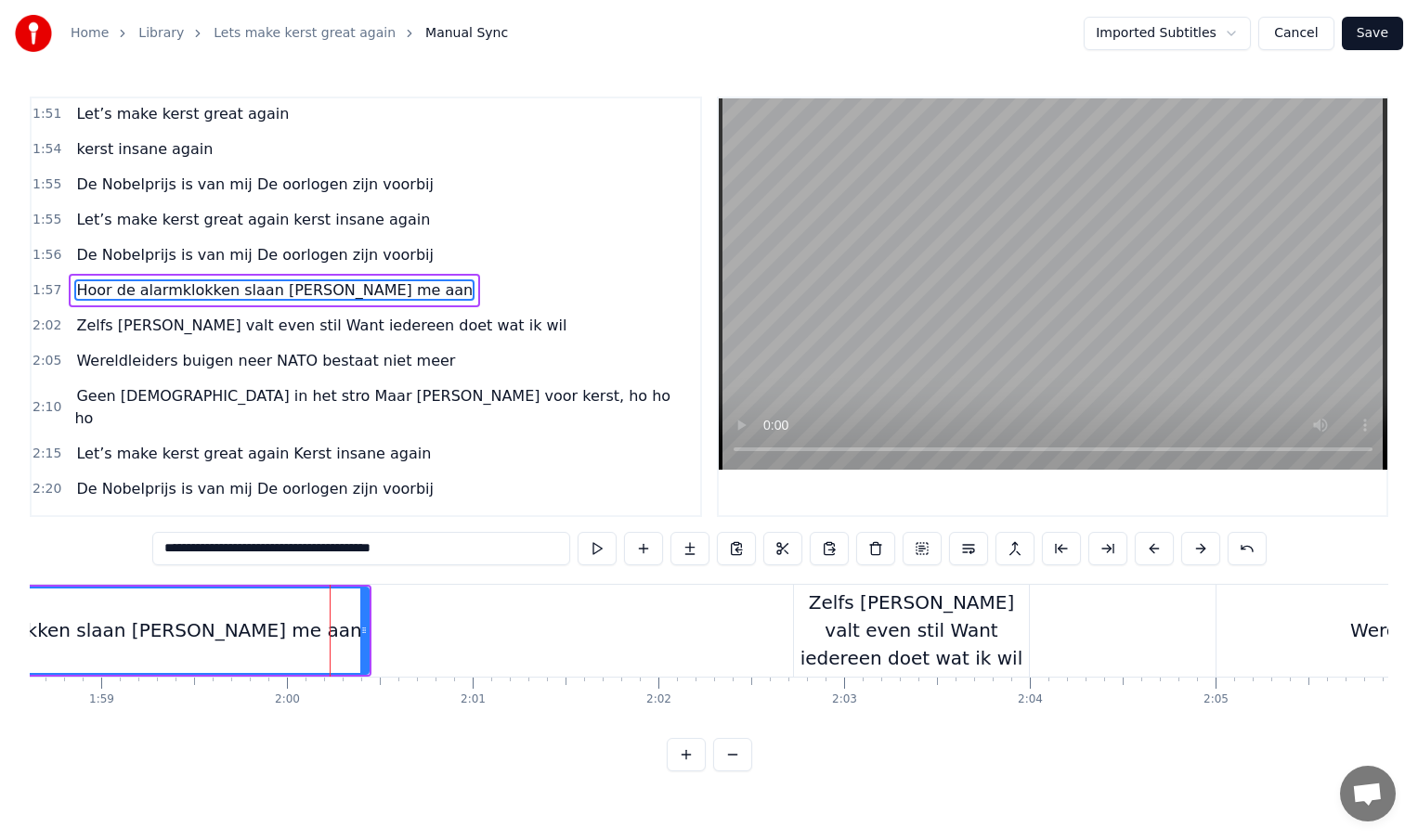
scroll to position [727, 0]
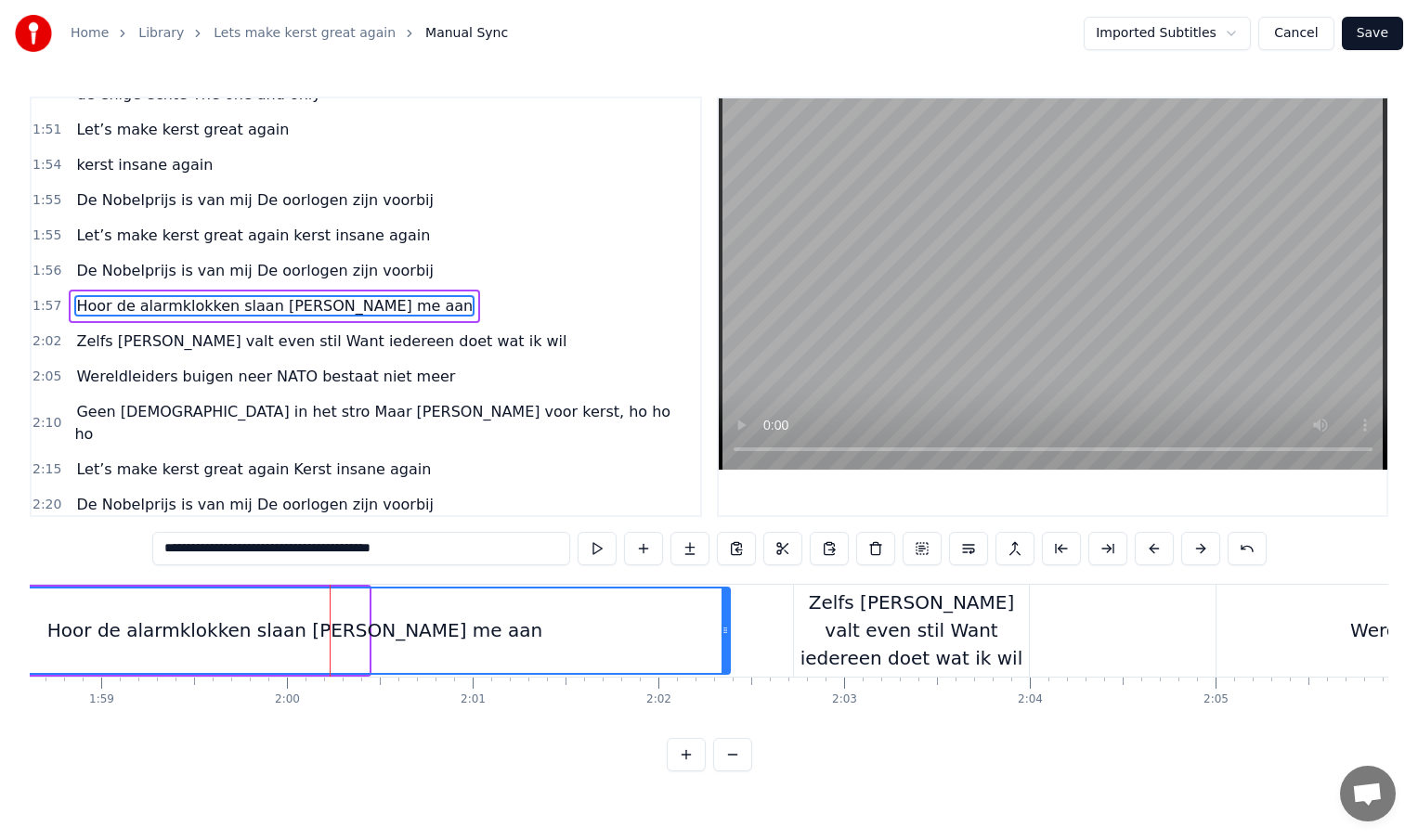
drag, startPoint x: 362, startPoint y: 634, endPoint x: 744, endPoint y: 634, distance: 382.0
click at [729, 634] on icon at bounding box center [725, 630] width 8 height 15
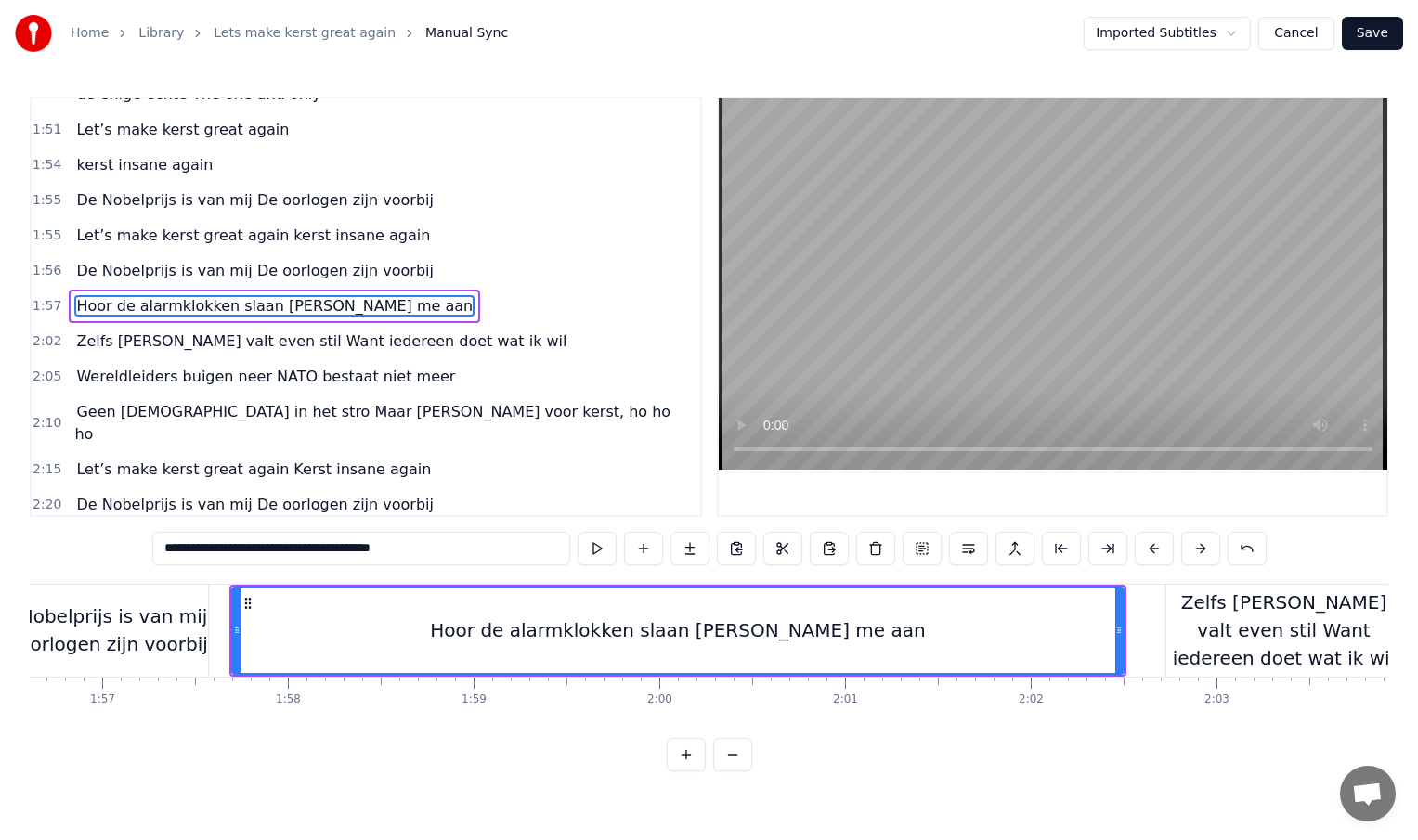
scroll to position [0, 21642]
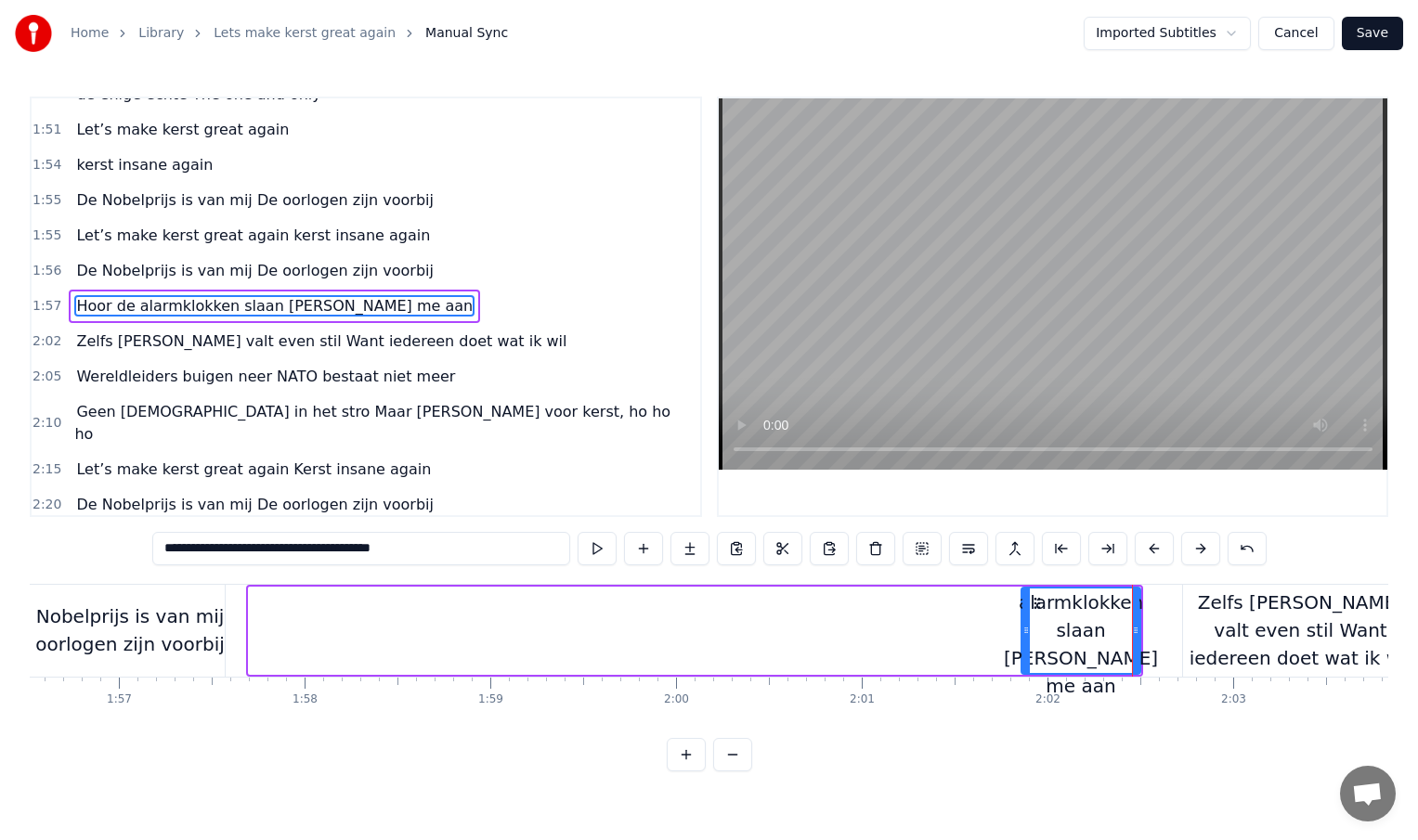
drag, startPoint x: 250, startPoint y: 632, endPoint x: 1016, endPoint y: 624, distance: 766.0
click at [1022, 624] on icon at bounding box center [1026, 630] width 8 height 15
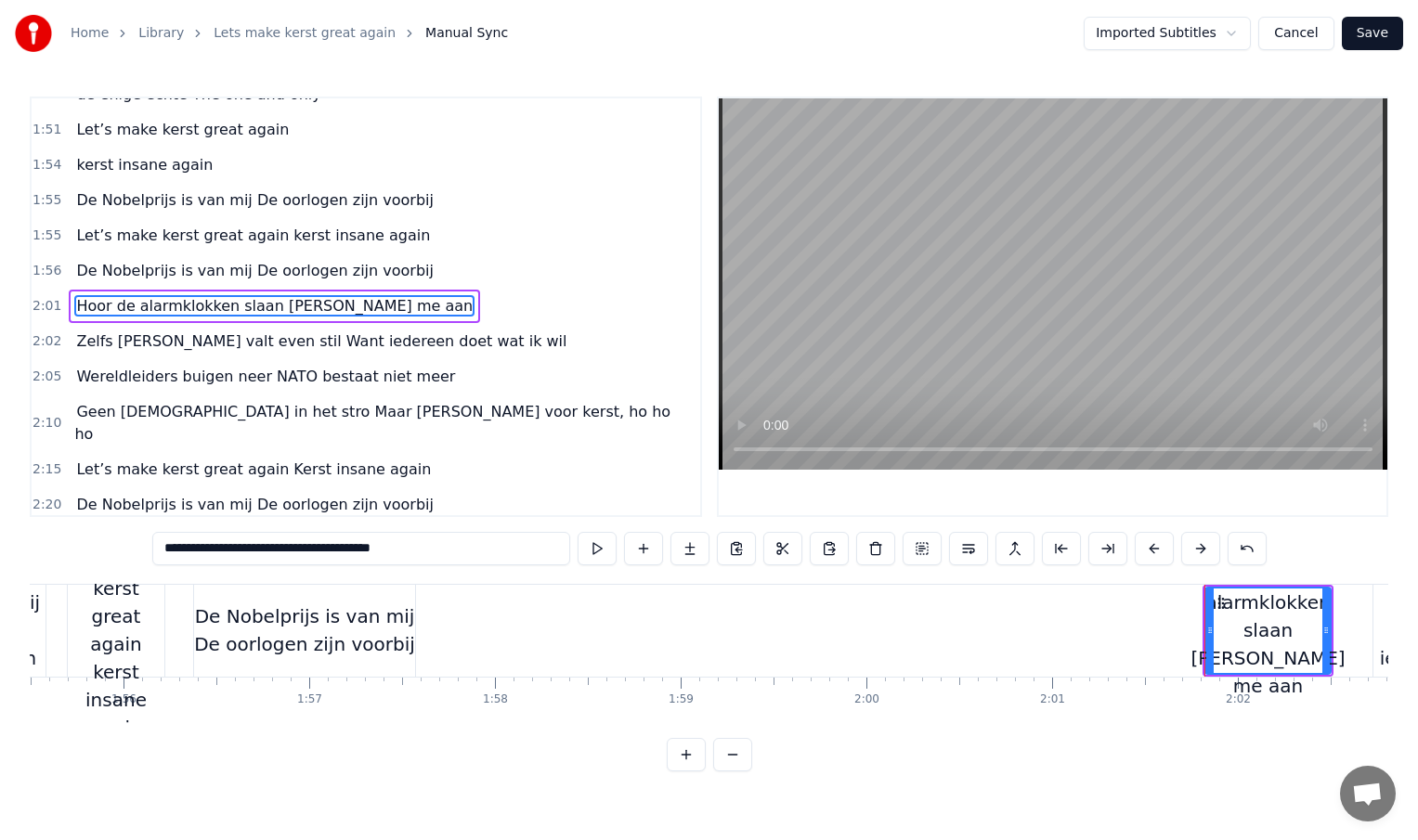
scroll to position [0, 21438]
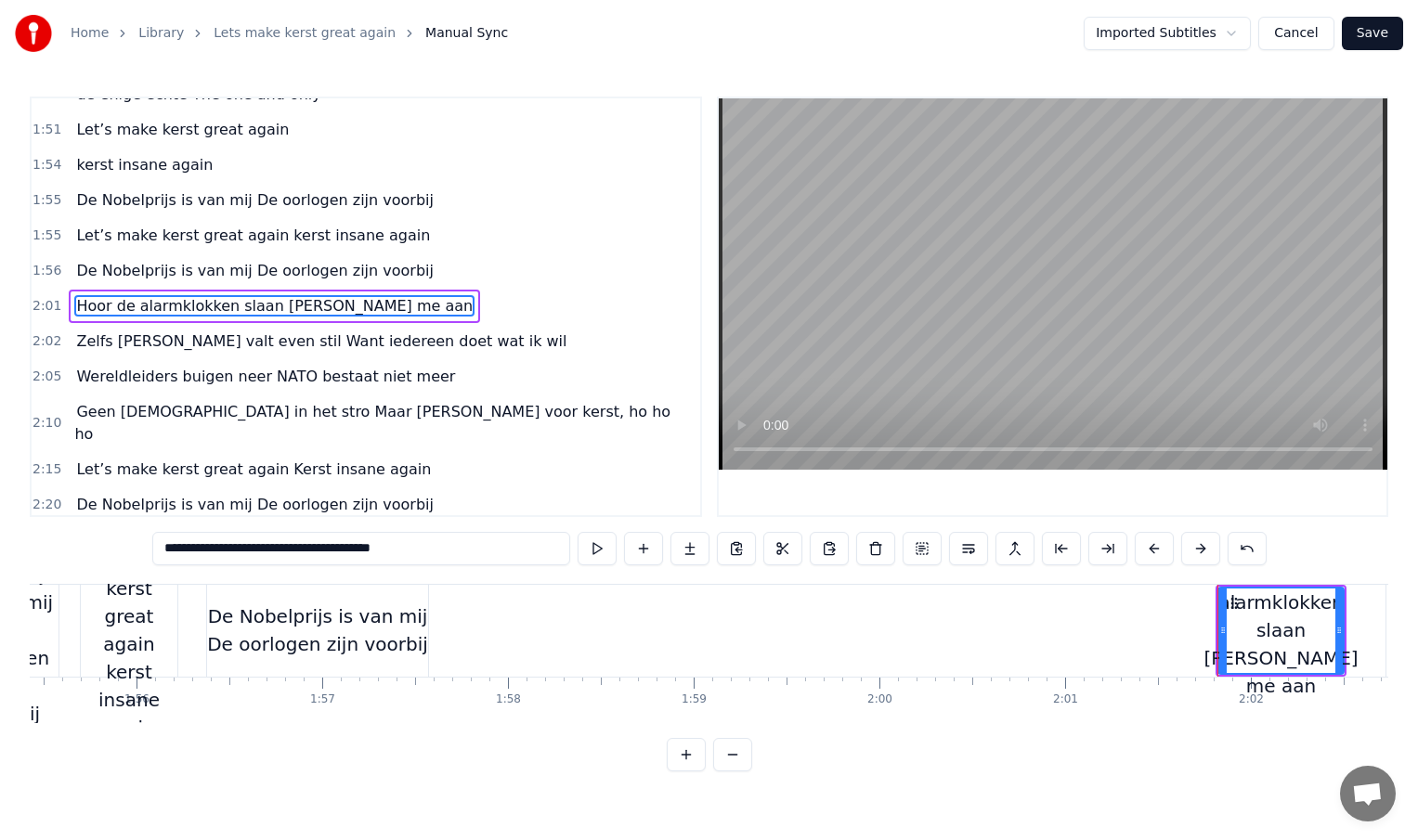
click at [406, 632] on div "De Nobelprijs is van mij De oorlogen zijn voorbij" at bounding box center [317, 631] width 221 height 56
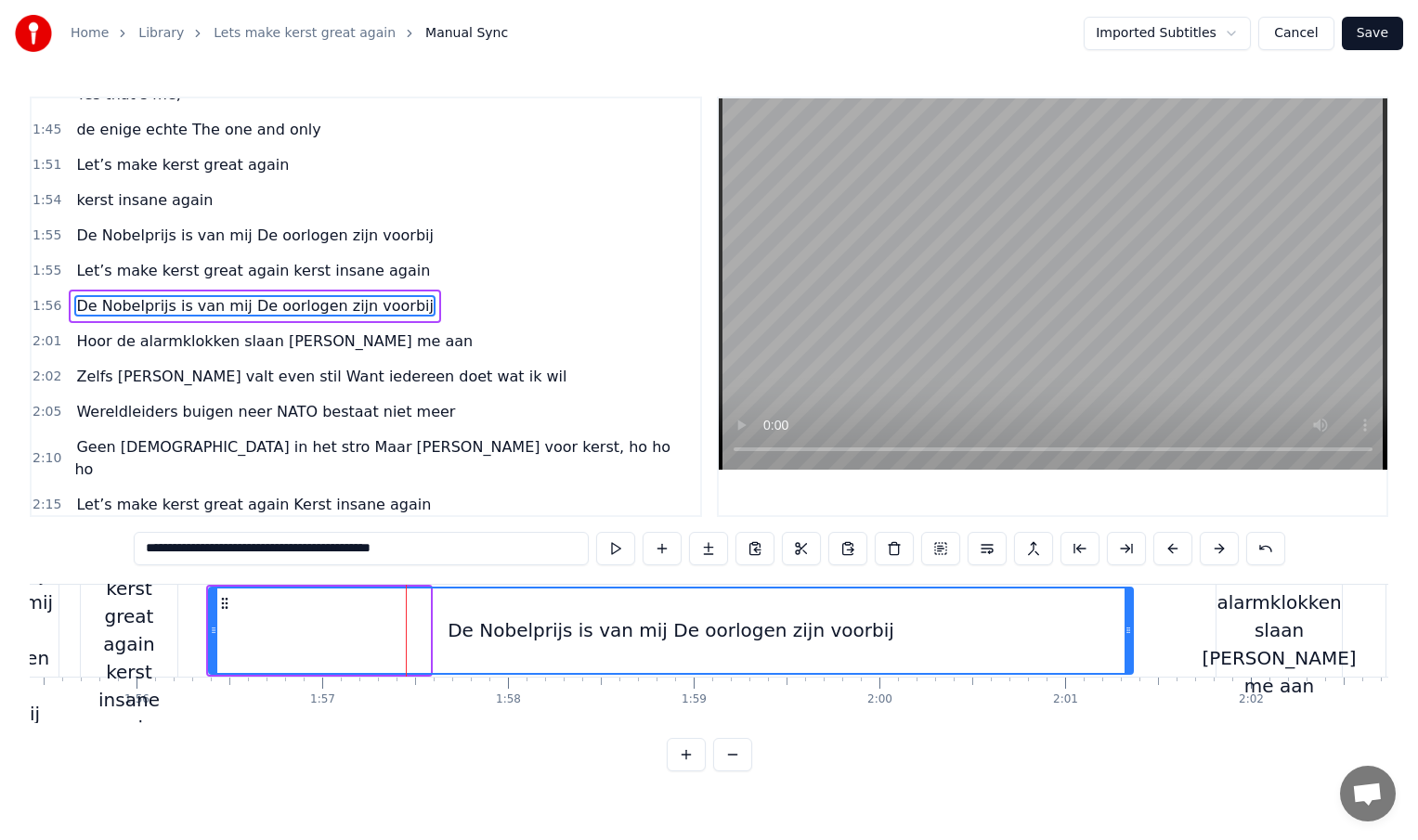
drag, startPoint x: 427, startPoint y: 633, endPoint x: 1131, endPoint y: 629, distance: 704.0
click at [1131, 629] on icon at bounding box center [1129, 630] width 8 height 15
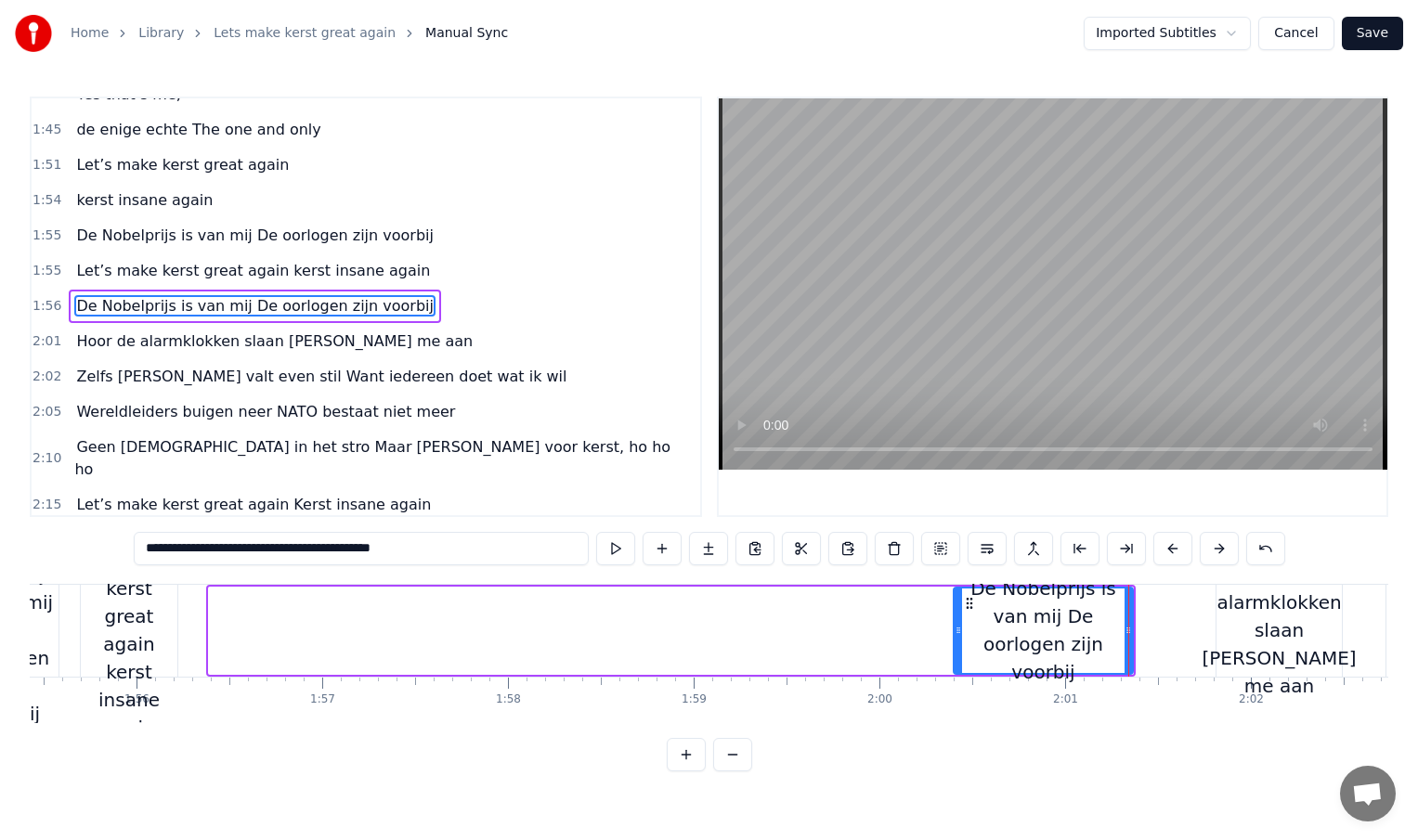
drag, startPoint x: 213, startPoint y: 629, endPoint x: 981, endPoint y: 623, distance: 768.0
click at [962, 623] on icon at bounding box center [958, 630] width 8 height 15
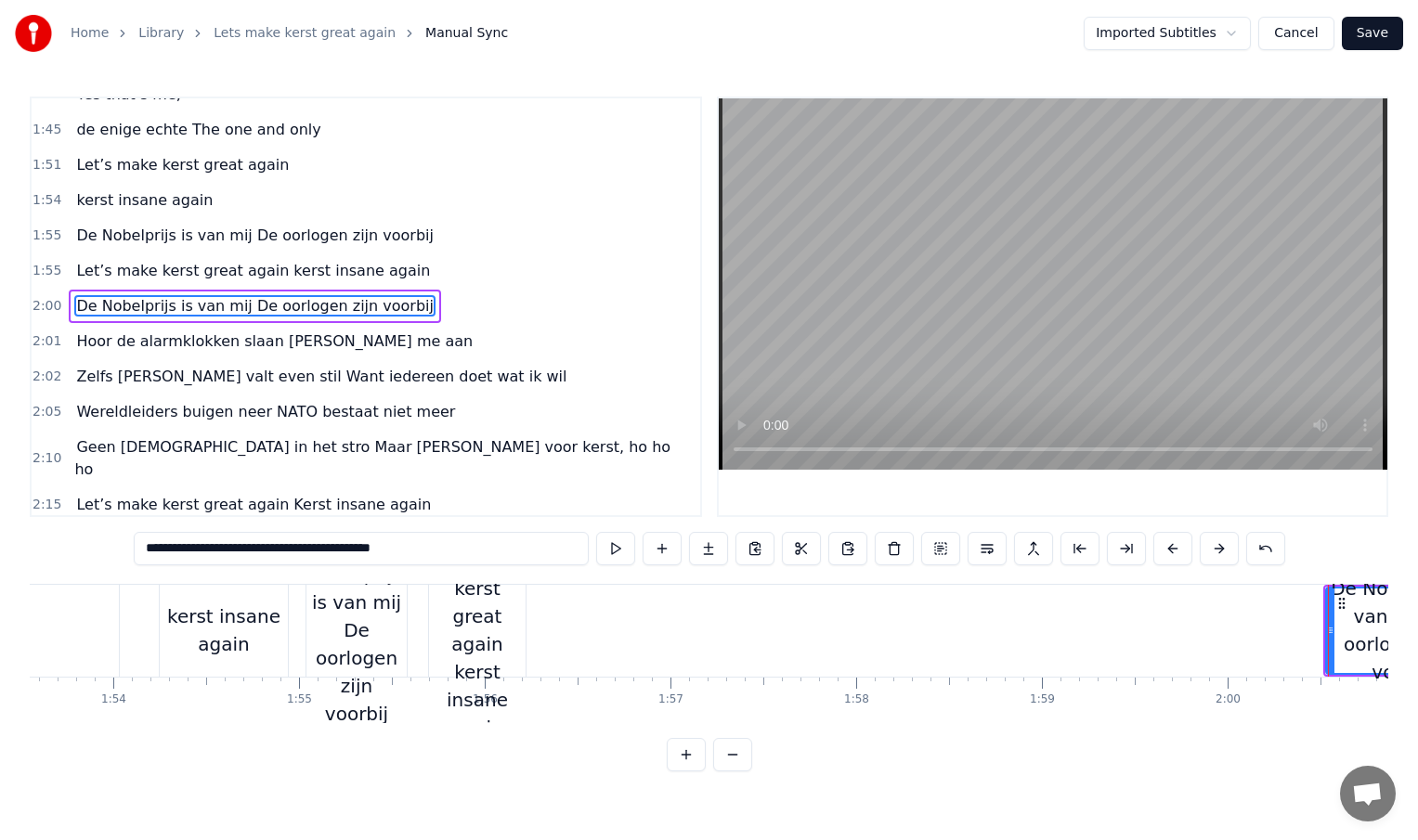
scroll to position [0, 21087]
click at [514, 647] on div "Let’s make kerst great again kerst insane again" at bounding box center [480, 630] width 97 height 223
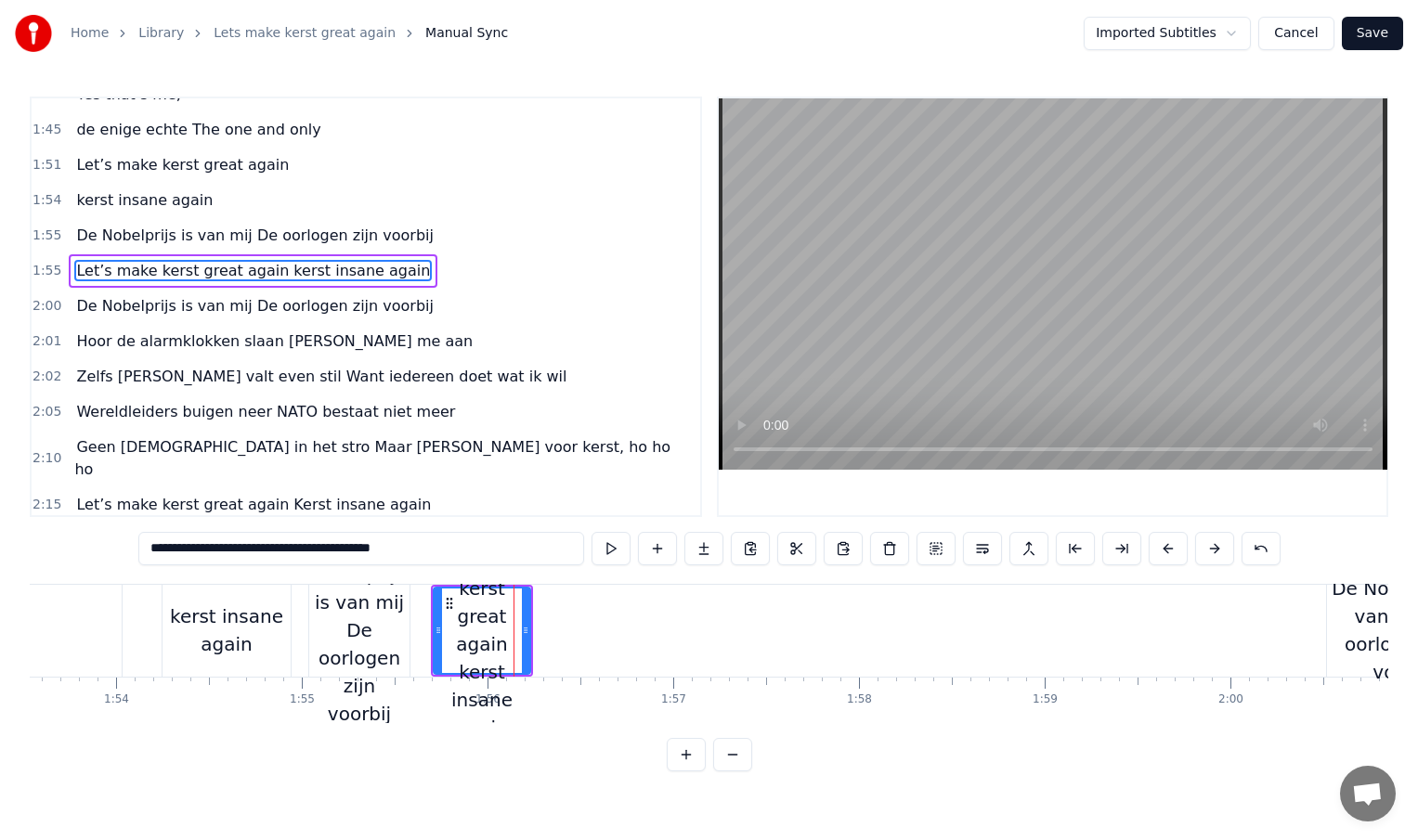
scroll to position [656, 0]
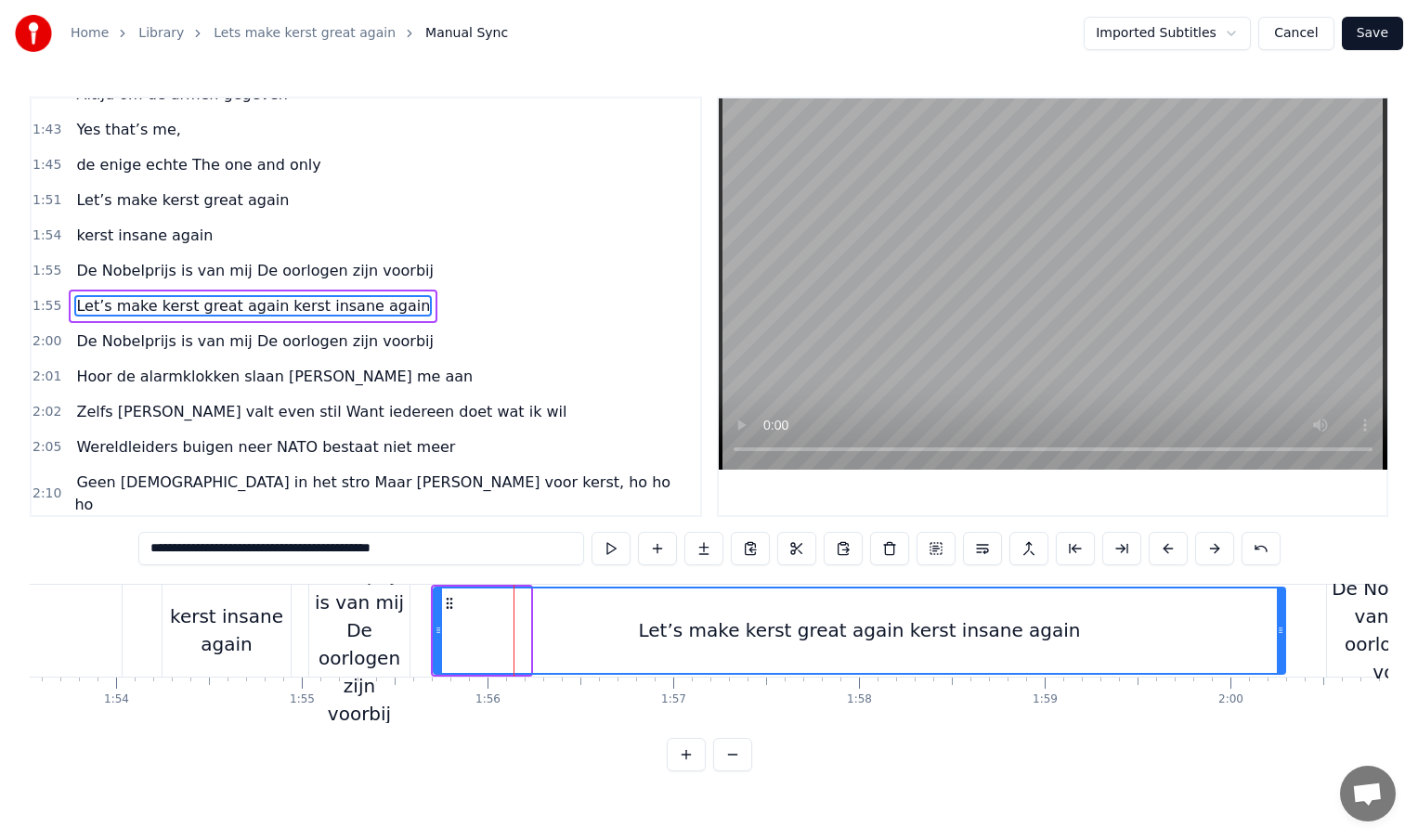
drag, startPoint x: 528, startPoint y: 633, endPoint x: 1283, endPoint y: 634, distance: 755.0
click at [1283, 634] on icon at bounding box center [1281, 630] width 8 height 15
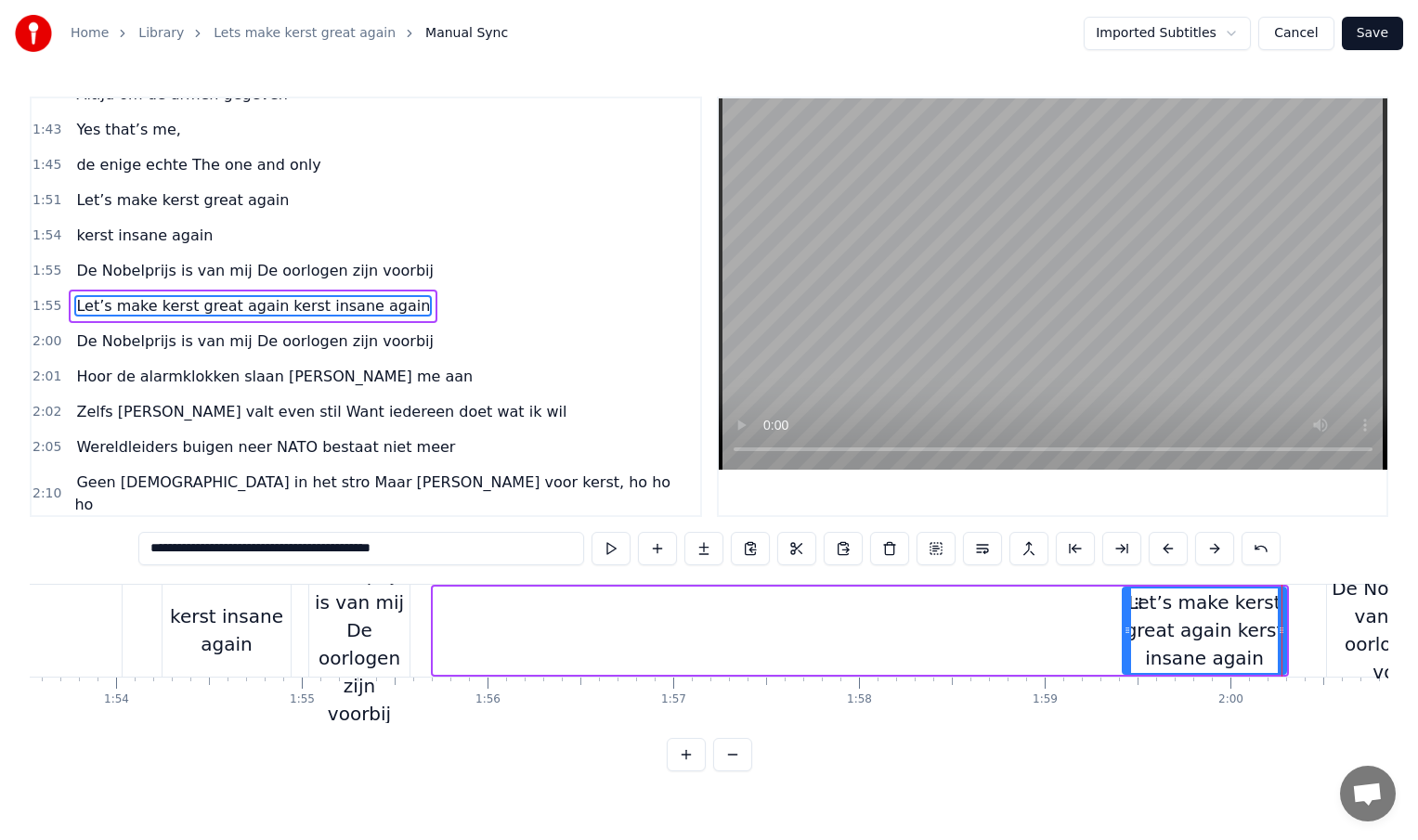
drag, startPoint x: 439, startPoint y: 633, endPoint x: 1129, endPoint y: 616, distance: 690.2
click at [1129, 616] on div at bounding box center [1128, 630] width 8 height 84
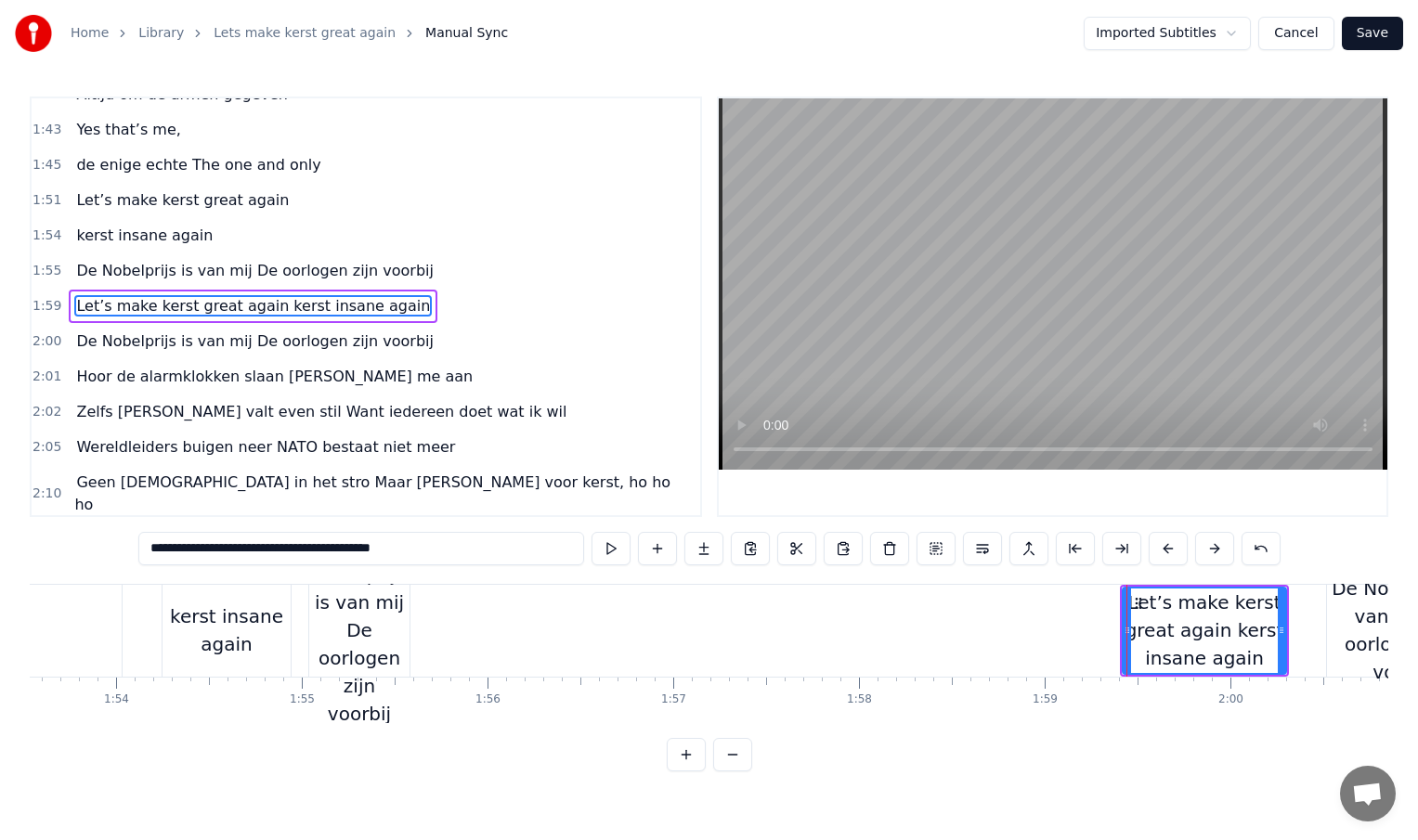
click at [368, 617] on div "De Nobelprijs is van mij De oorlogen zijn voorbij" at bounding box center [359, 630] width 101 height 195
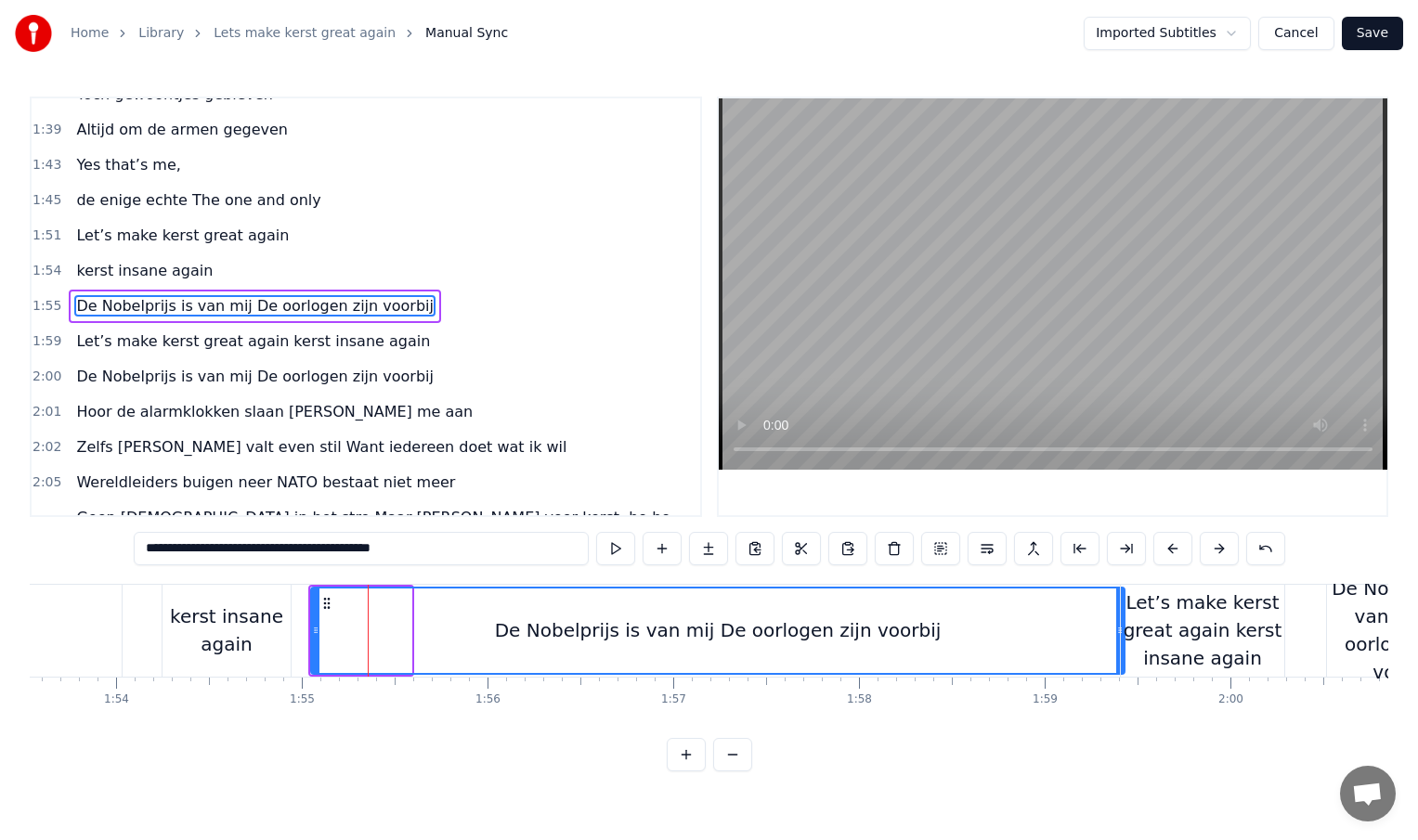
drag, startPoint x: 404, startPoint y: 634, endPoint x: 1115, endPoint y: 615, distance: 711.3
click at [1116, 615] on div at bounding box center [1120, 630] width 8 height 84
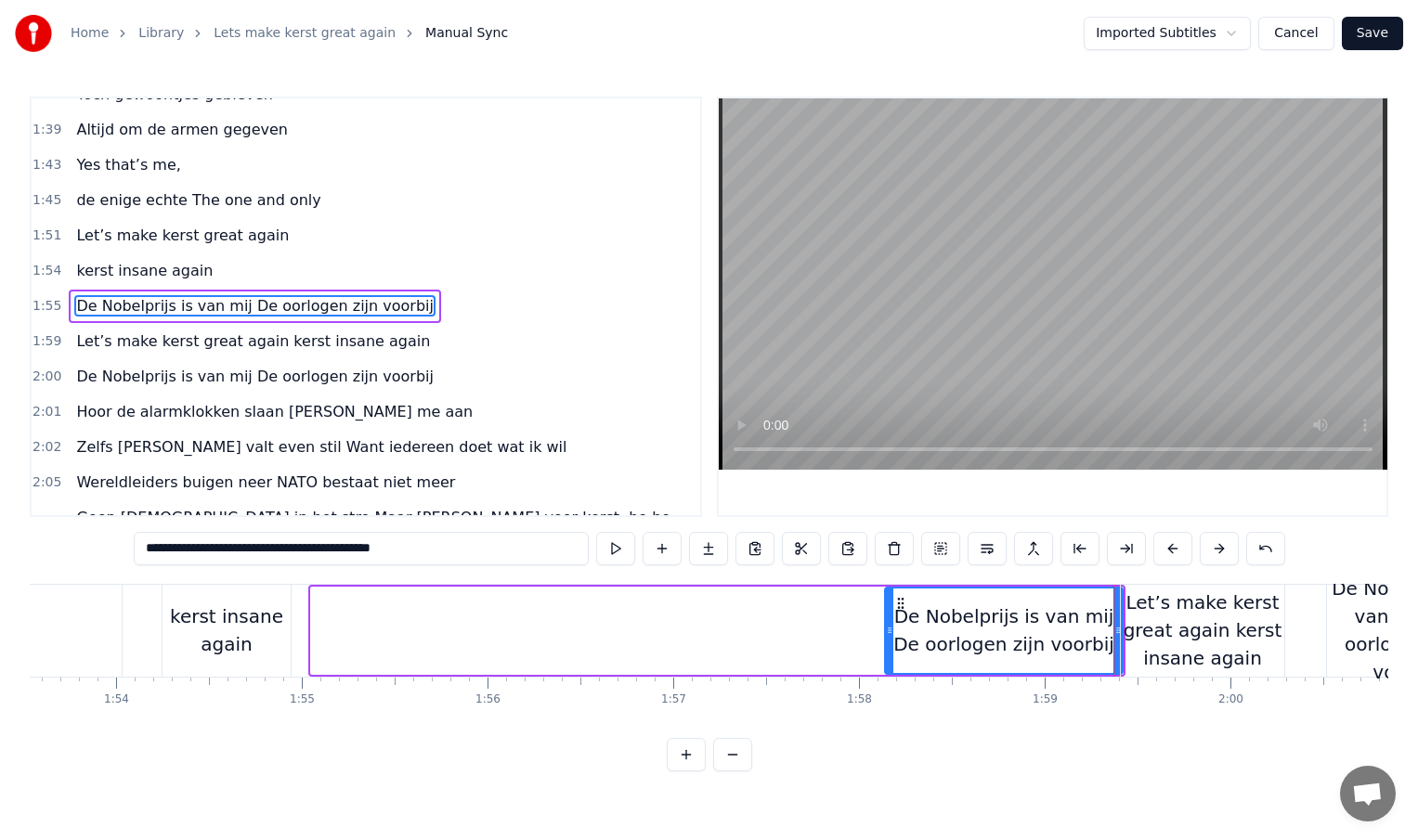
drag, startPoint x: 315, startPoint y: 631, endPoint x: 889, endPoint y: 626, distance: 574.0
click at [889, 626] on icon at bounding box center [890, 630] width 8 height 15
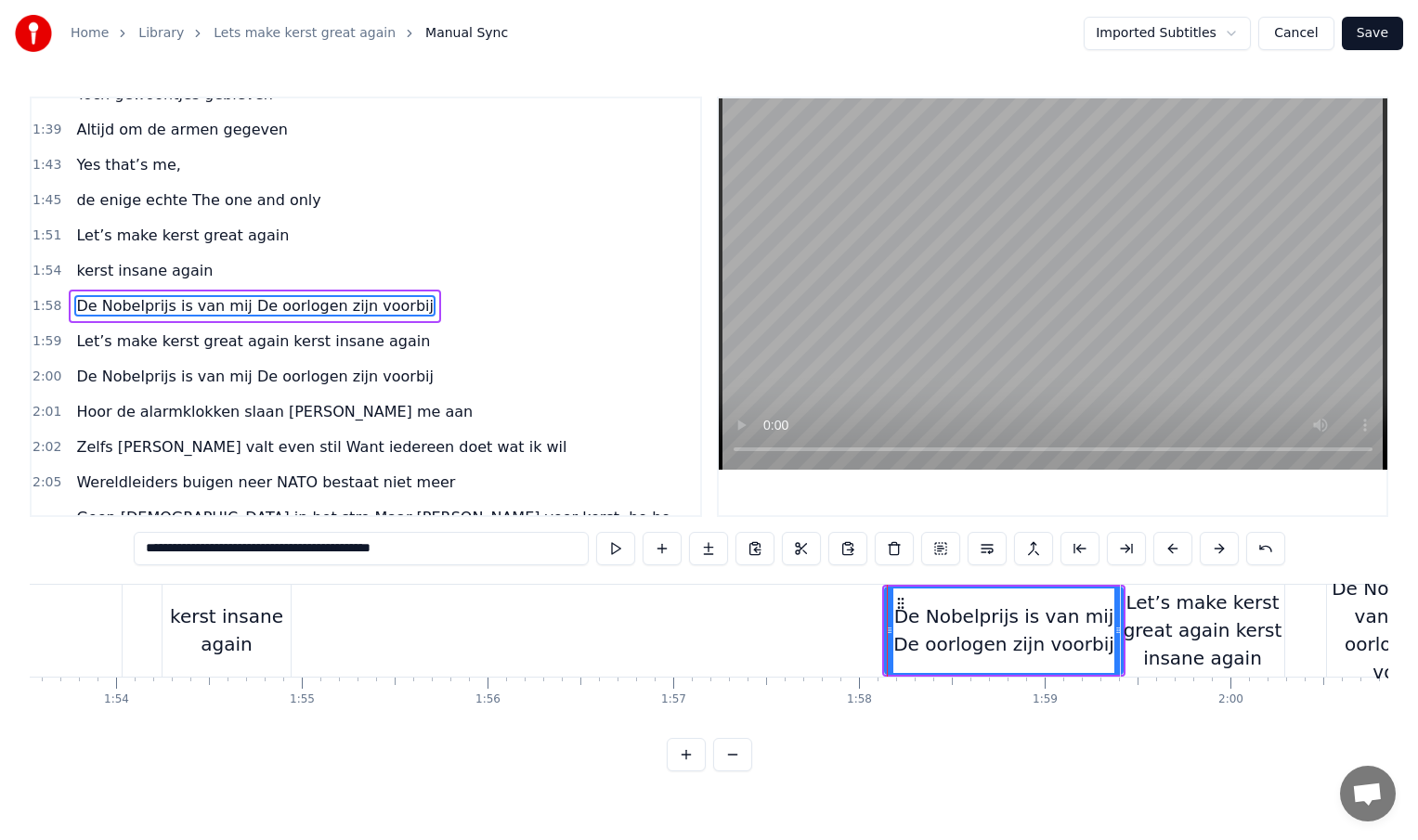
click at [276, 636] on div "kerst insane again" at bounding box center [226, 631] width 128 height 56
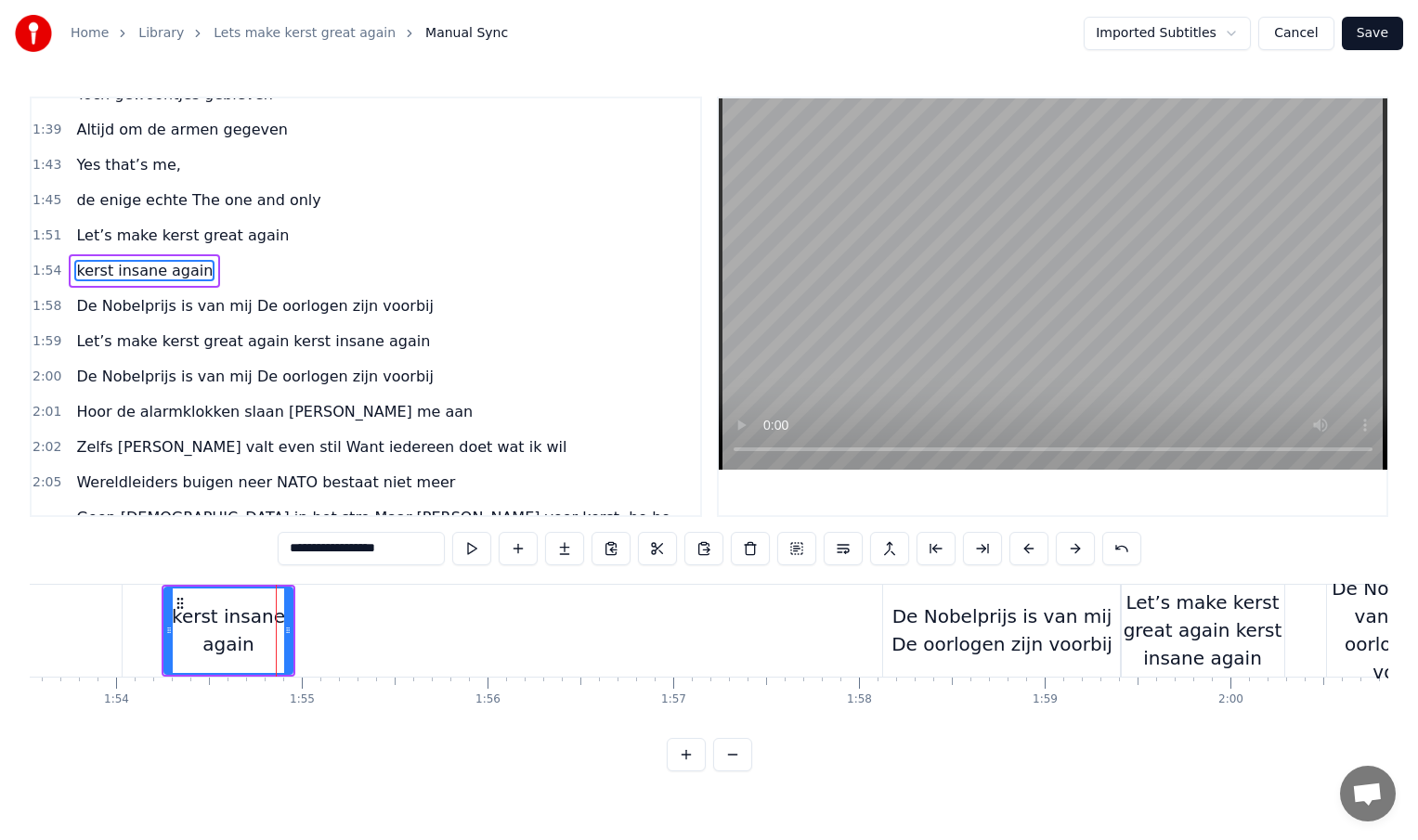
scroll to position [585, 0]
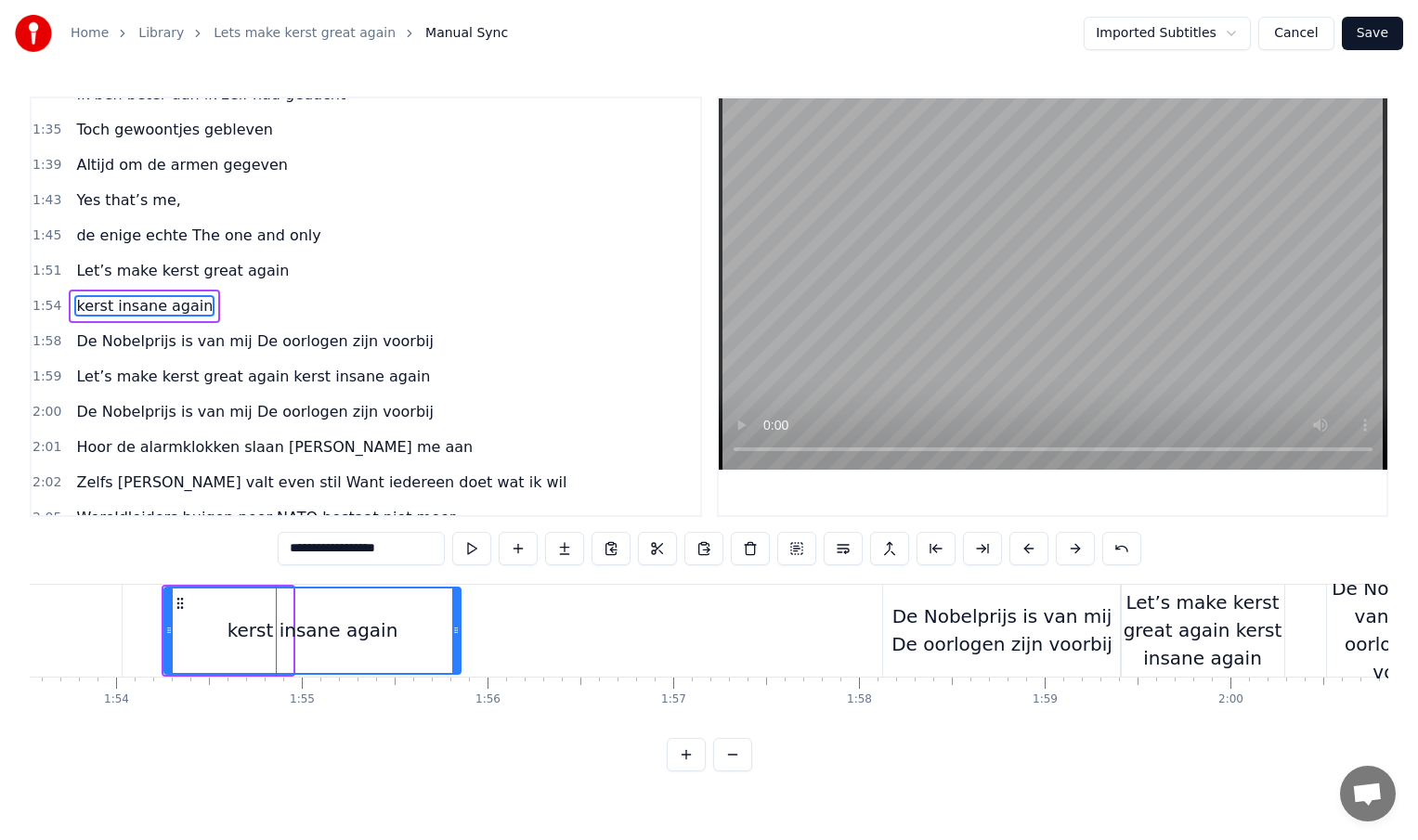
drag, startPoint x: 288, startPoint y: 632, endPoint x: 457, endPoint y: 630, distance: 169.0
click at [457, 630] on icon at bounding box center [456, 630] width 8 height 15
click at [887, 625] on div "De Nobelprijs is van mij De oorlogen zijn voorbij" at bounding box center [1002, 631] width 238 height 56
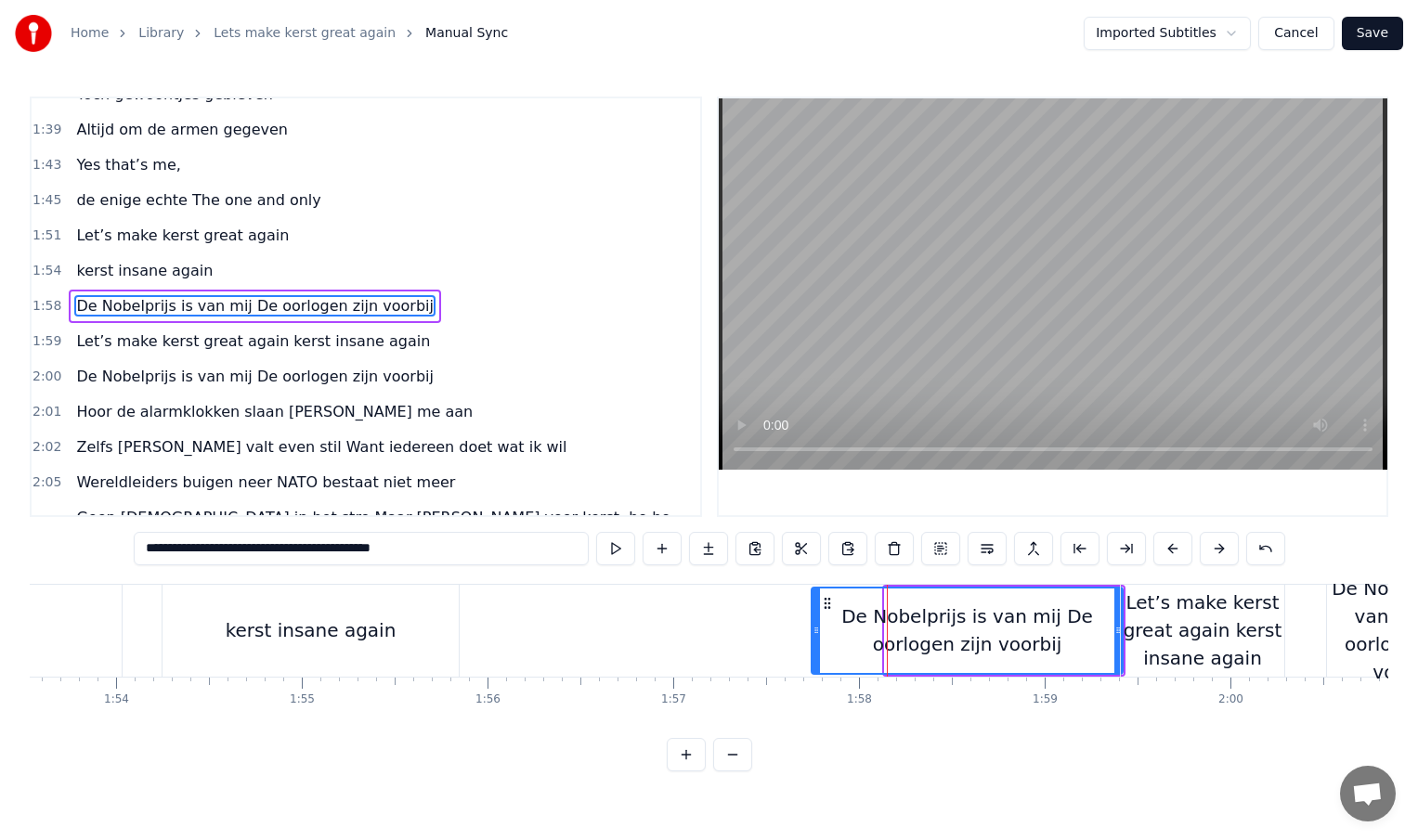
drag, startPoint x: 886, startPoint y: 629, endPoint x: 813, endPoint y: 631, distance: 73.0
click at [813, 631] on icon at bounding box center [817, 630] width 8 height 15
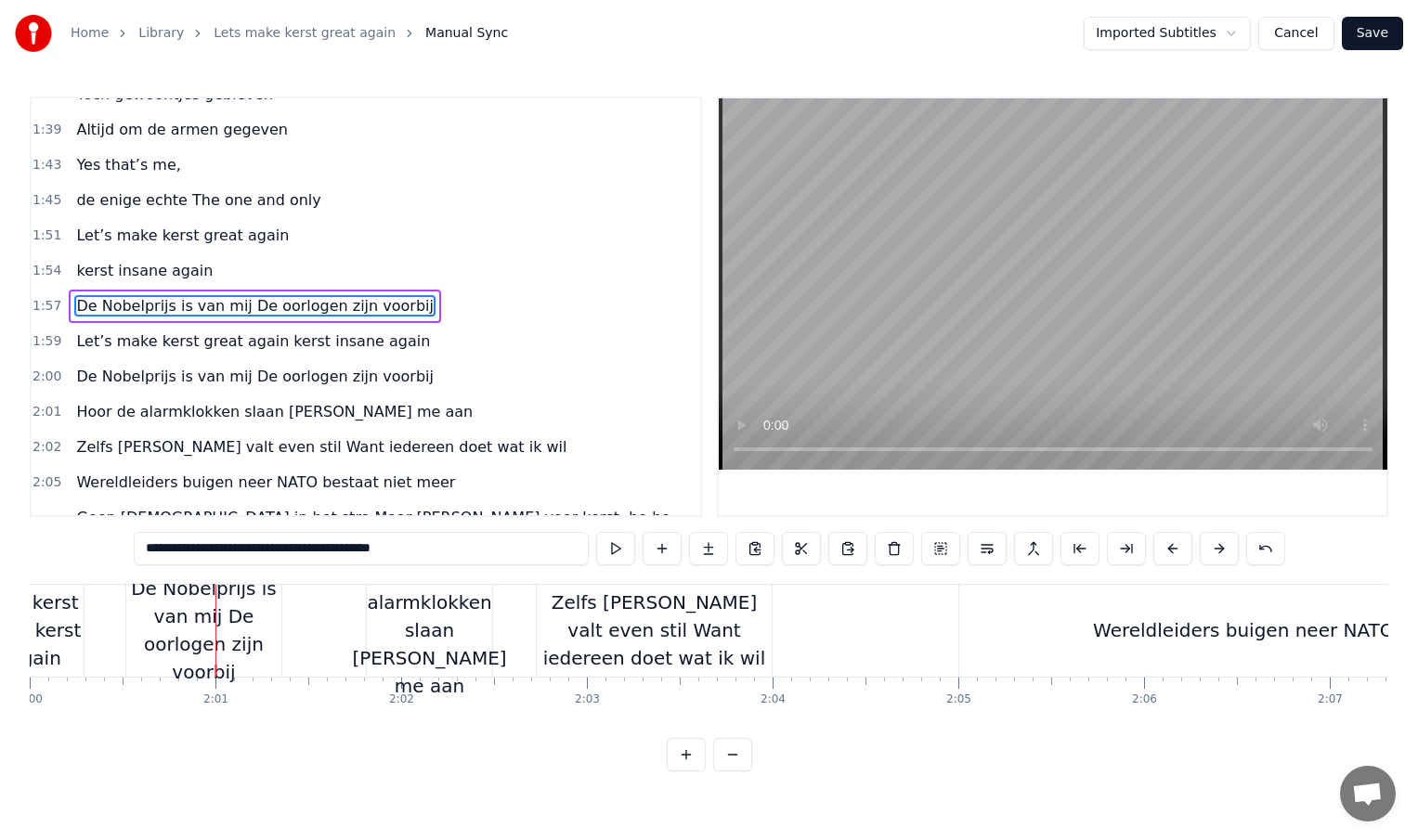
scroll to position [0, 22305]
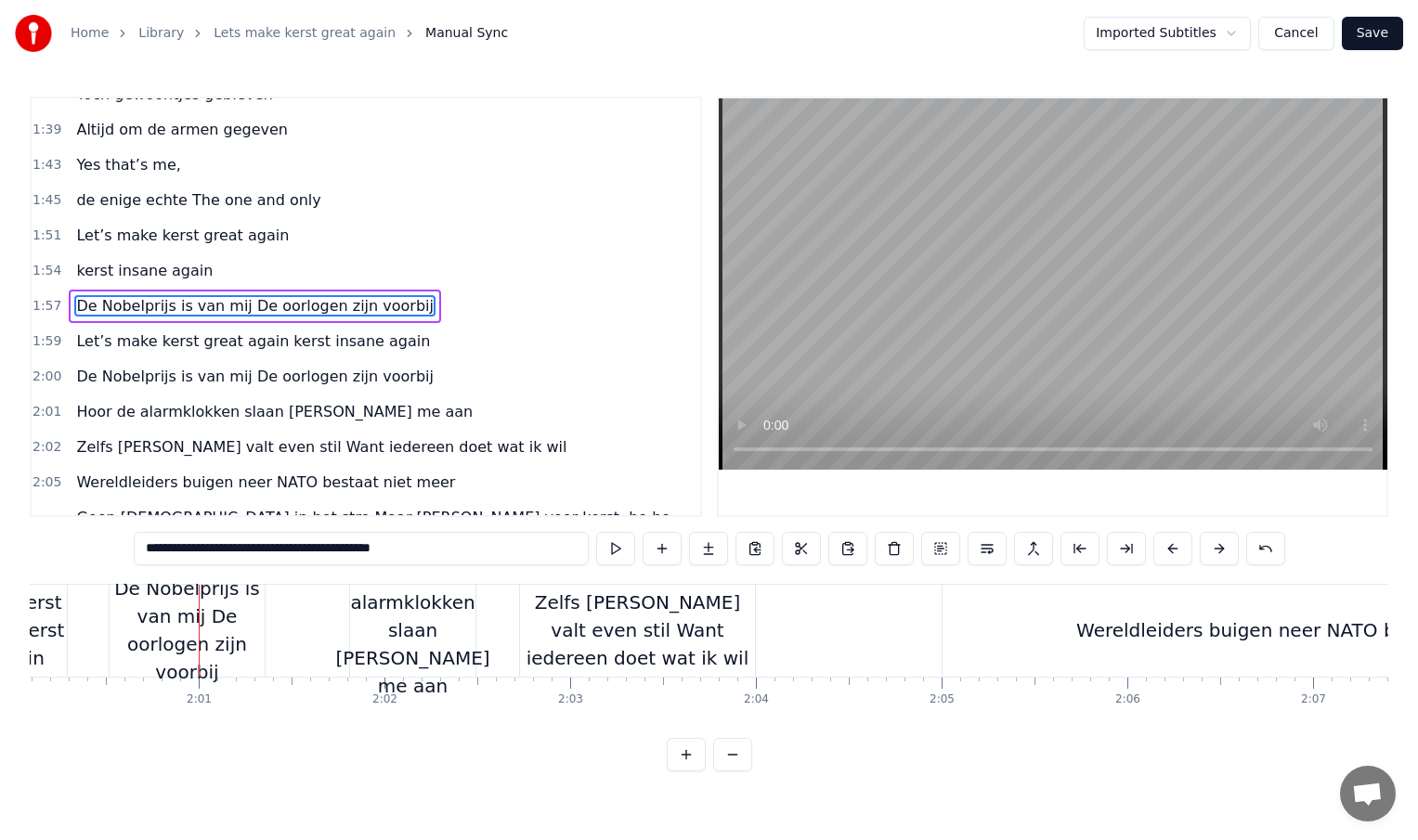
click at [700, 623] on div "Zelfs [PERSON_NAME] valt even stil Want iedereen doet wat ik wil" at bounding box center [637, 630] width 235 height 83
type input "**********"
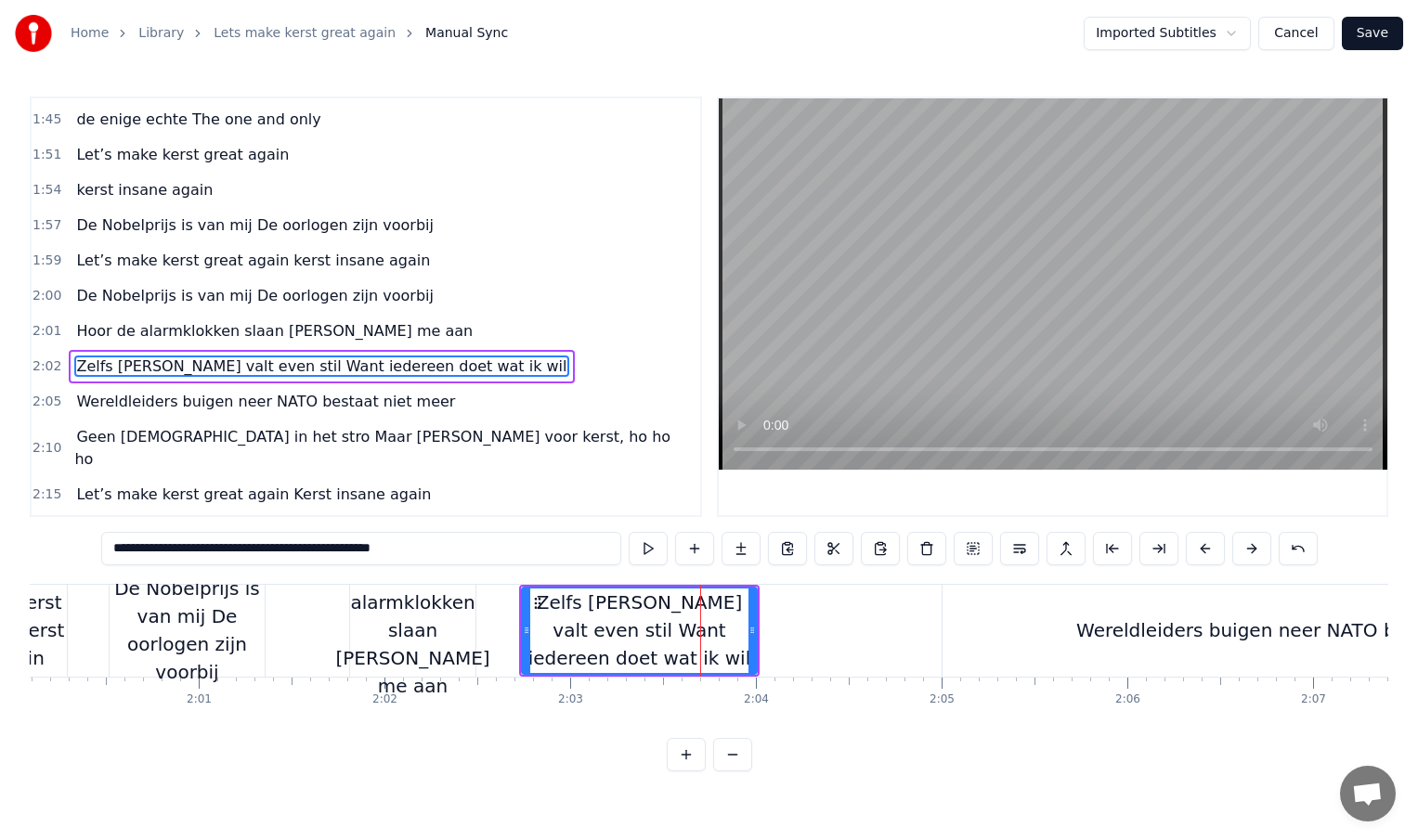
scroll to position [763, 0]
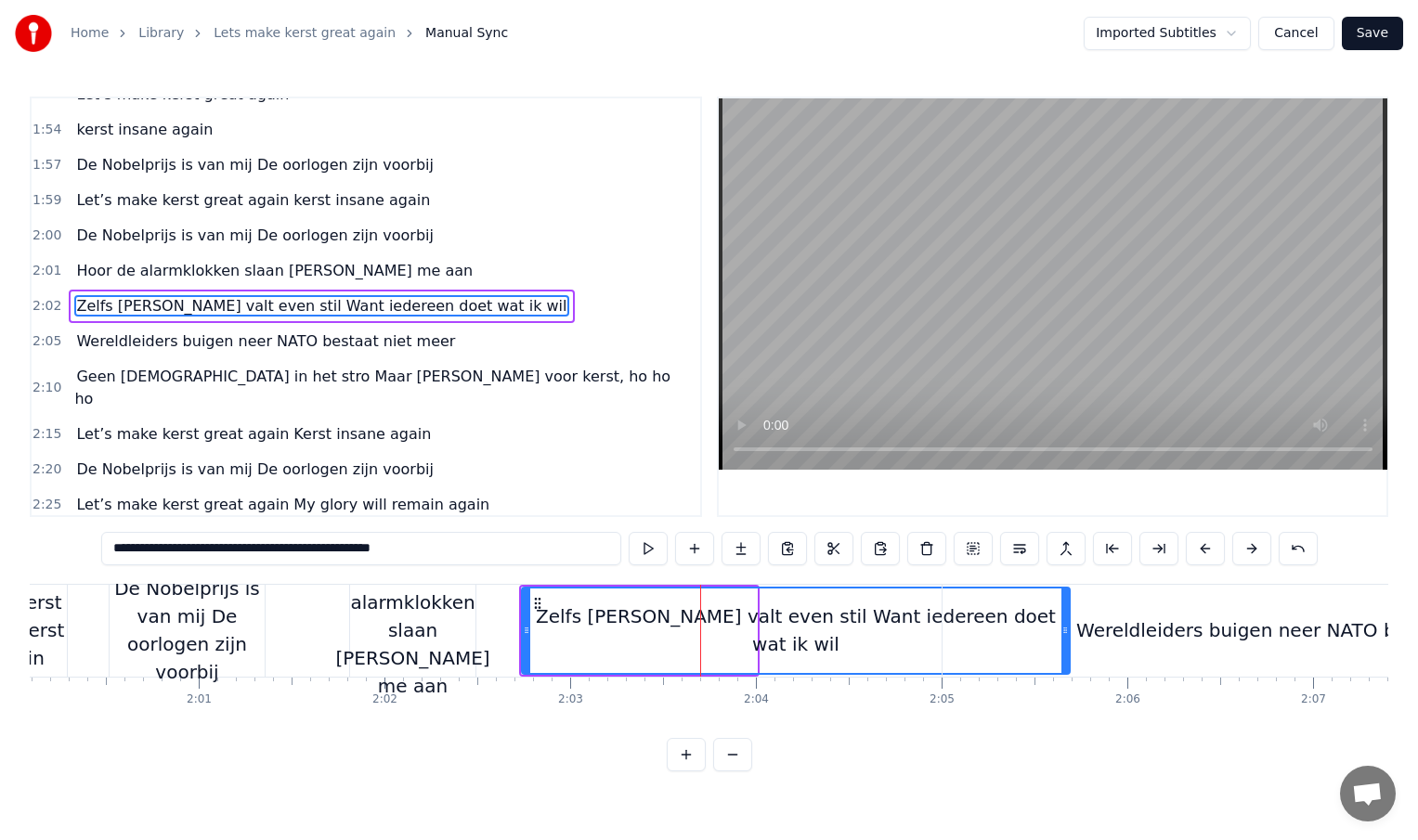
drag, startPoint x: 754, startPoint y: 628, endPoint x: 1068, endPoint y: 628, distance: 314.0
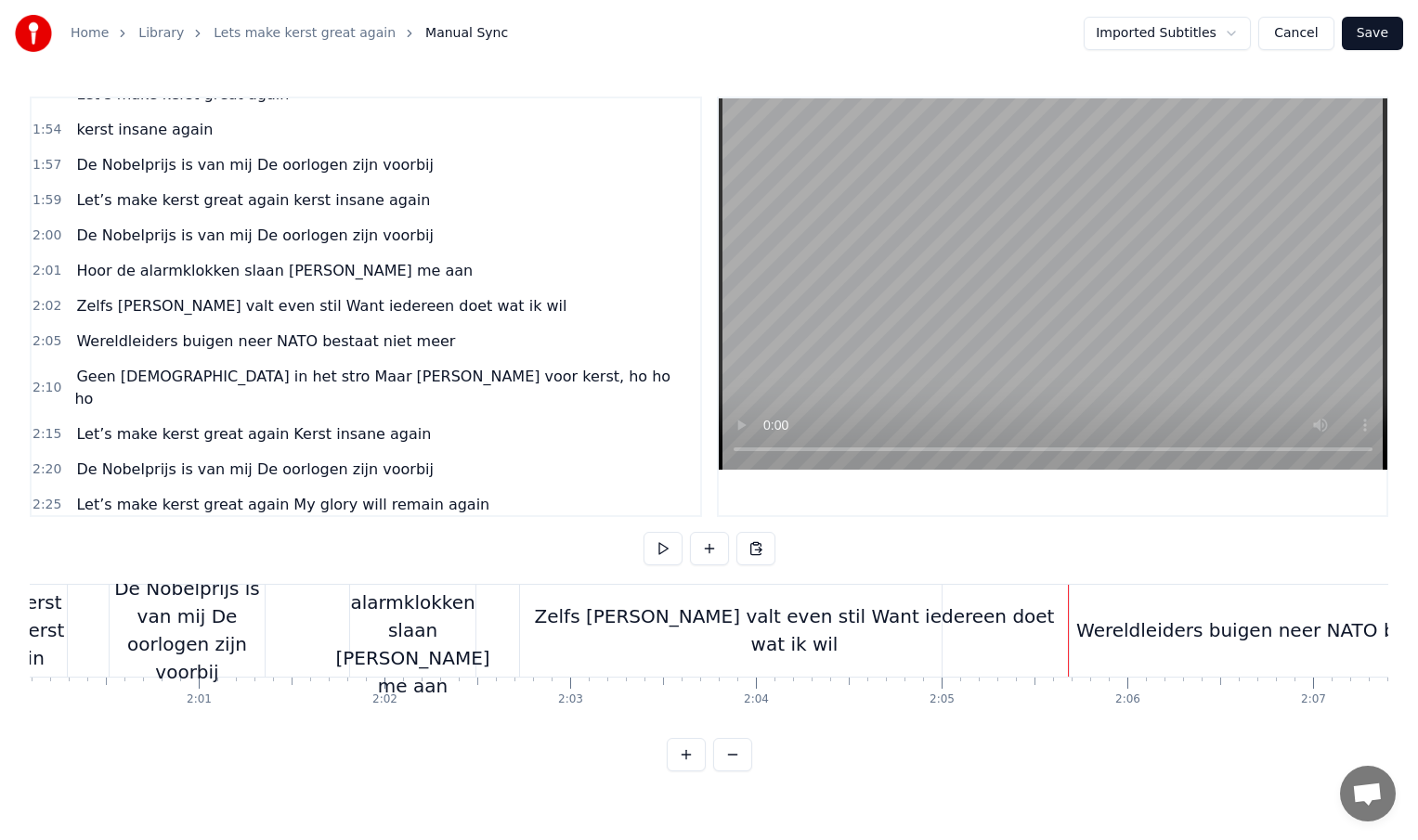
click at [526, 633] on div "Zelfs [PERSON_NAME] valt even stil Want iedereen doet wat ik wil" at bounding box center [794, 630] width 549 height 92
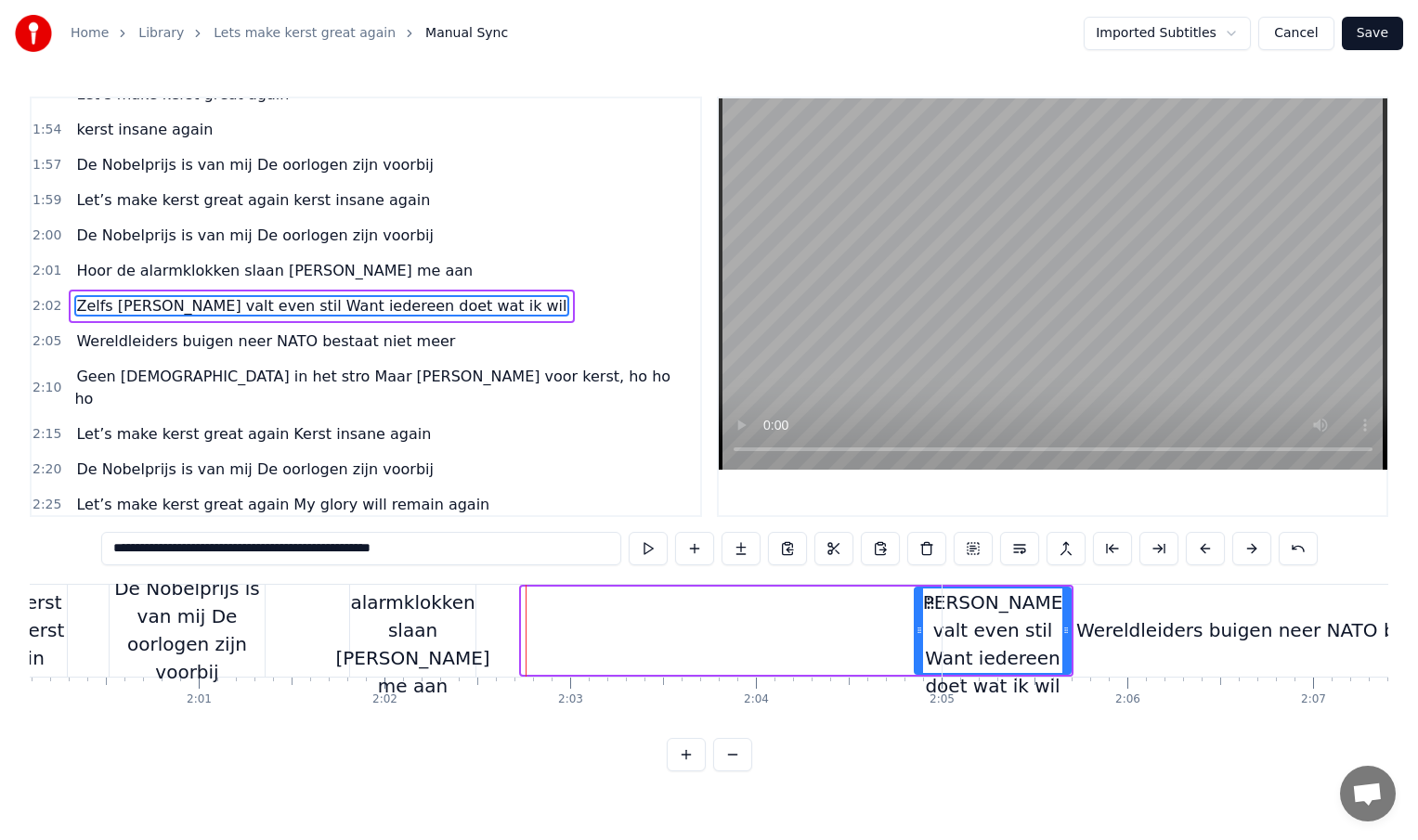
drag, startPoint x: 524, startPoint y: 632, endPoint x: 917, endPoint y: 630, distance: 393.0
click at [917, 630] on icon at bounding box center [920, 630] width 8 height 15
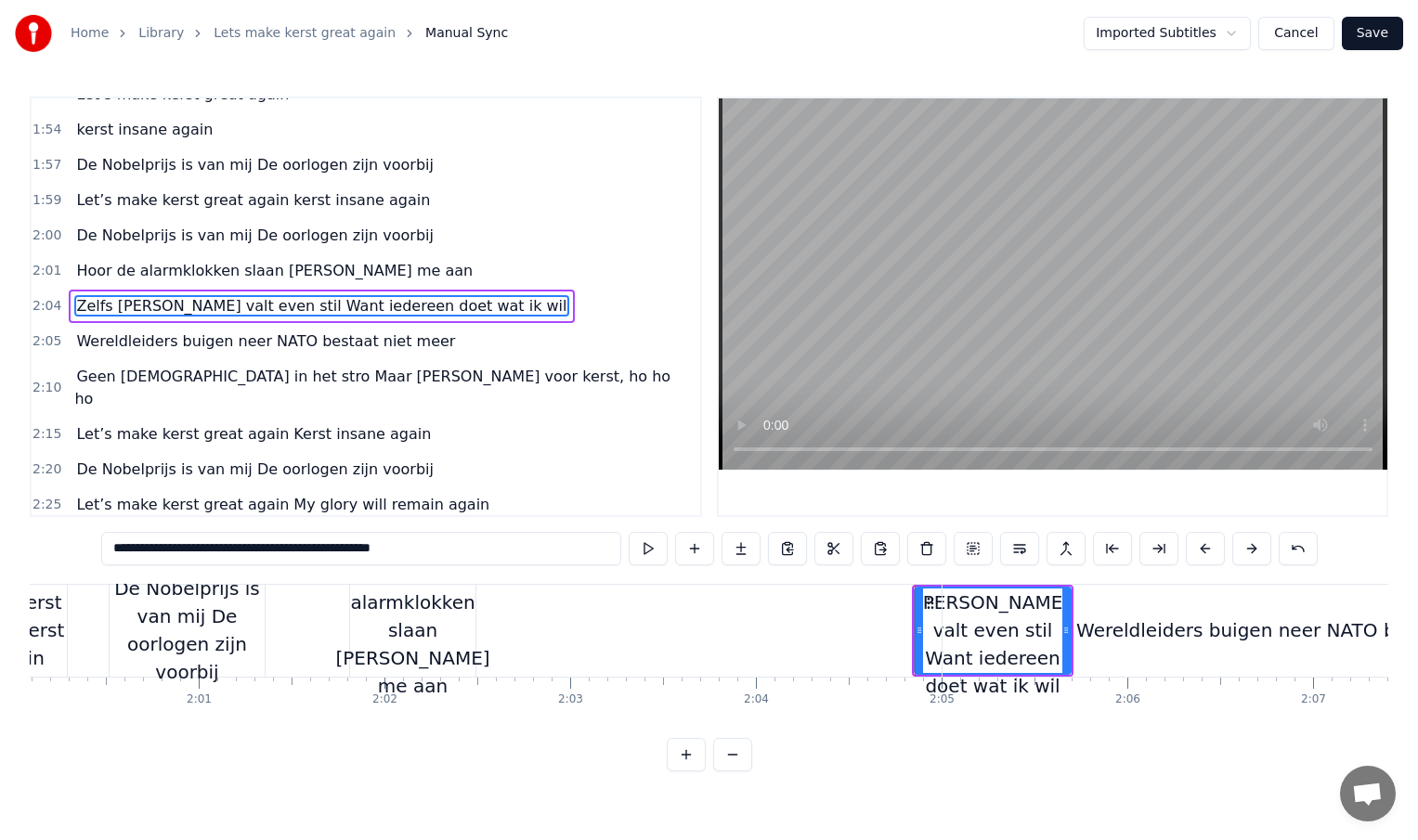
click at [456, 630] on div "Hoor de alarmklokken slaan [PERSON_NAME] me aan" at bounding box center [411, 631] width 154 height 139
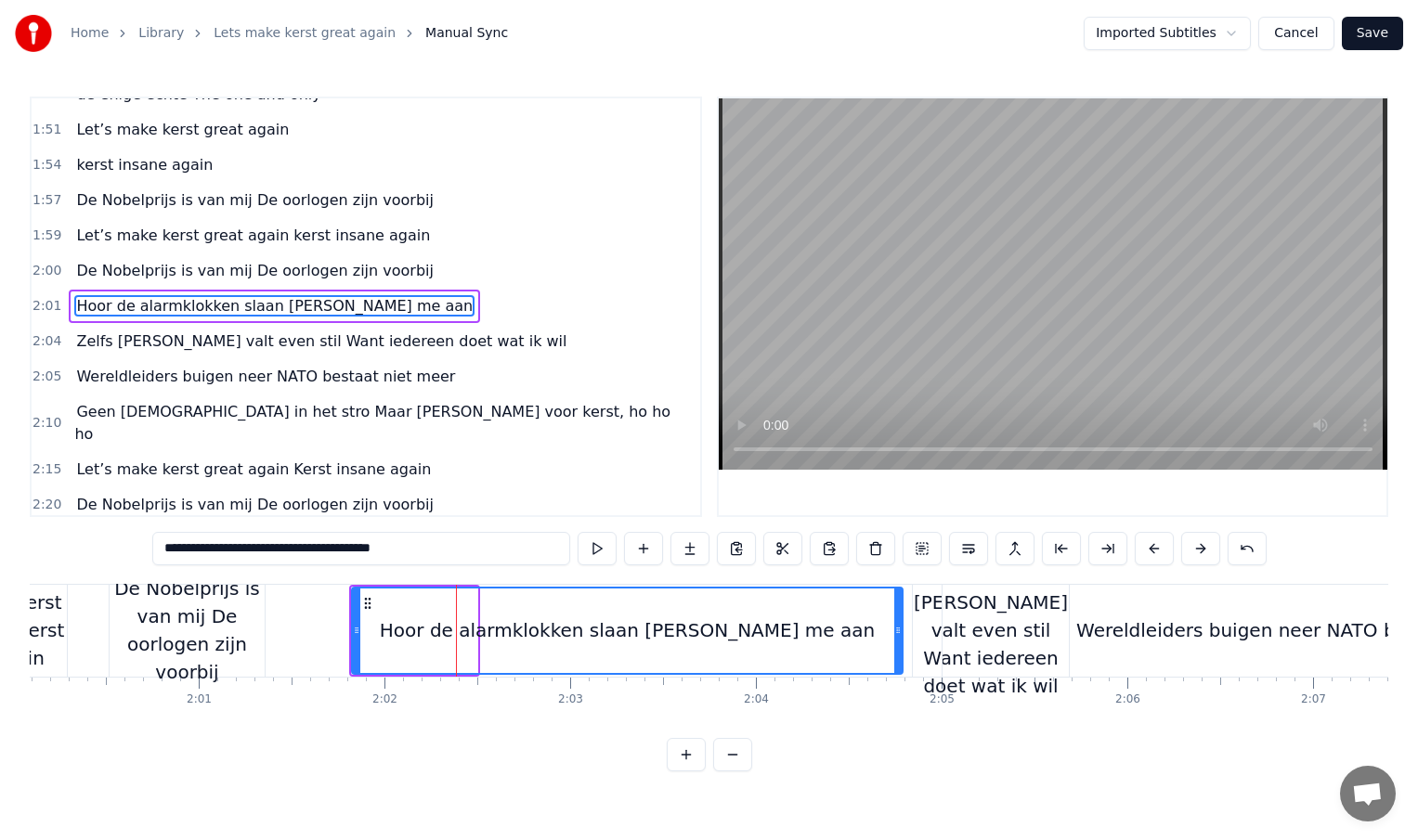
drag, startPoint x: 470, startPoint y: 633, endPoint x: 896, endPoint y: 615, distance: 426.4
click at [896, 615] on div at bounding box center [898, 630] width 8 height 84
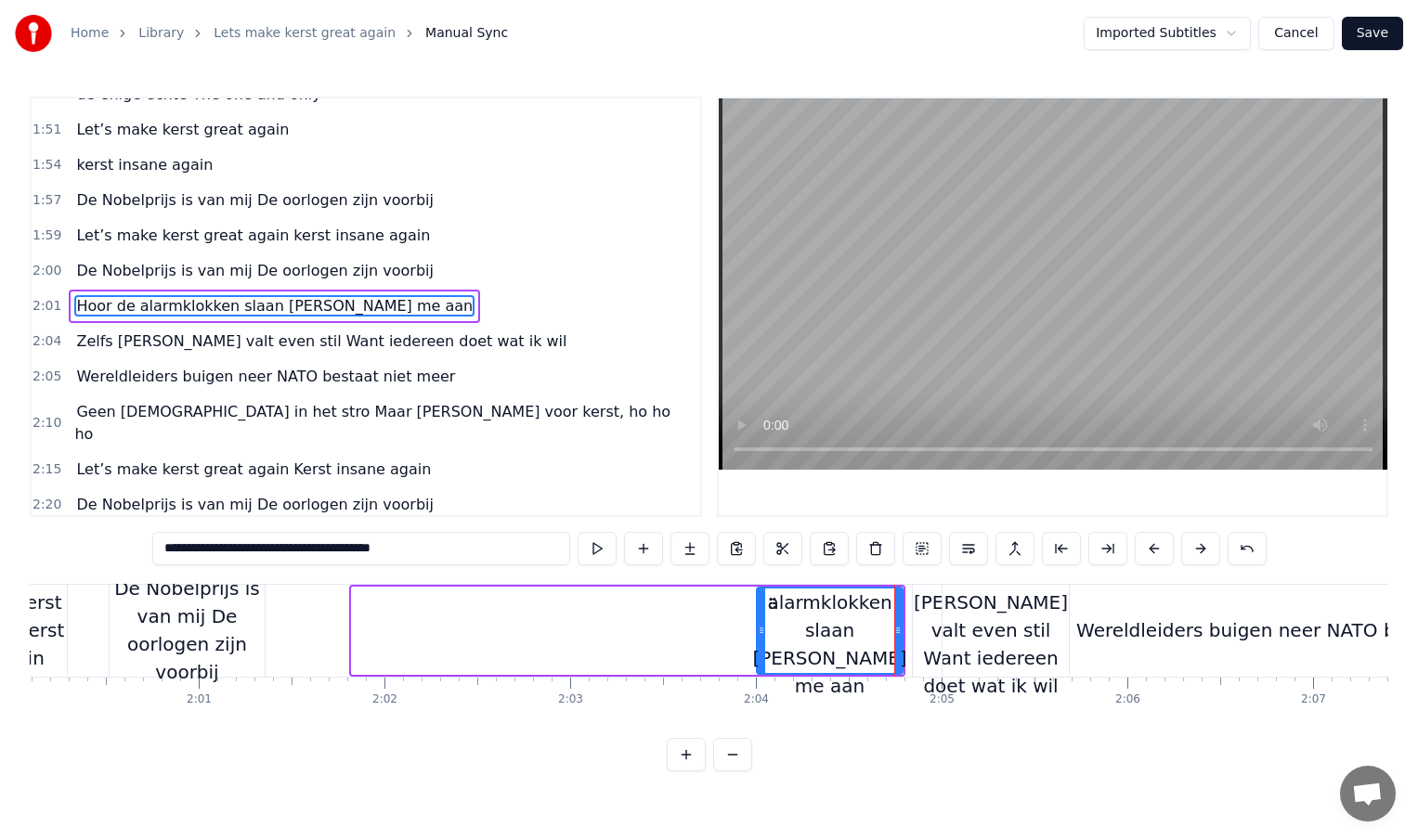
drag, startPoint x: 355, startPoint y: 628, endPoint x: 760, endPoint y: 617, distance: 405.1
click at [760, 617] on div at bounding box center [762, 630] width 8 height 84
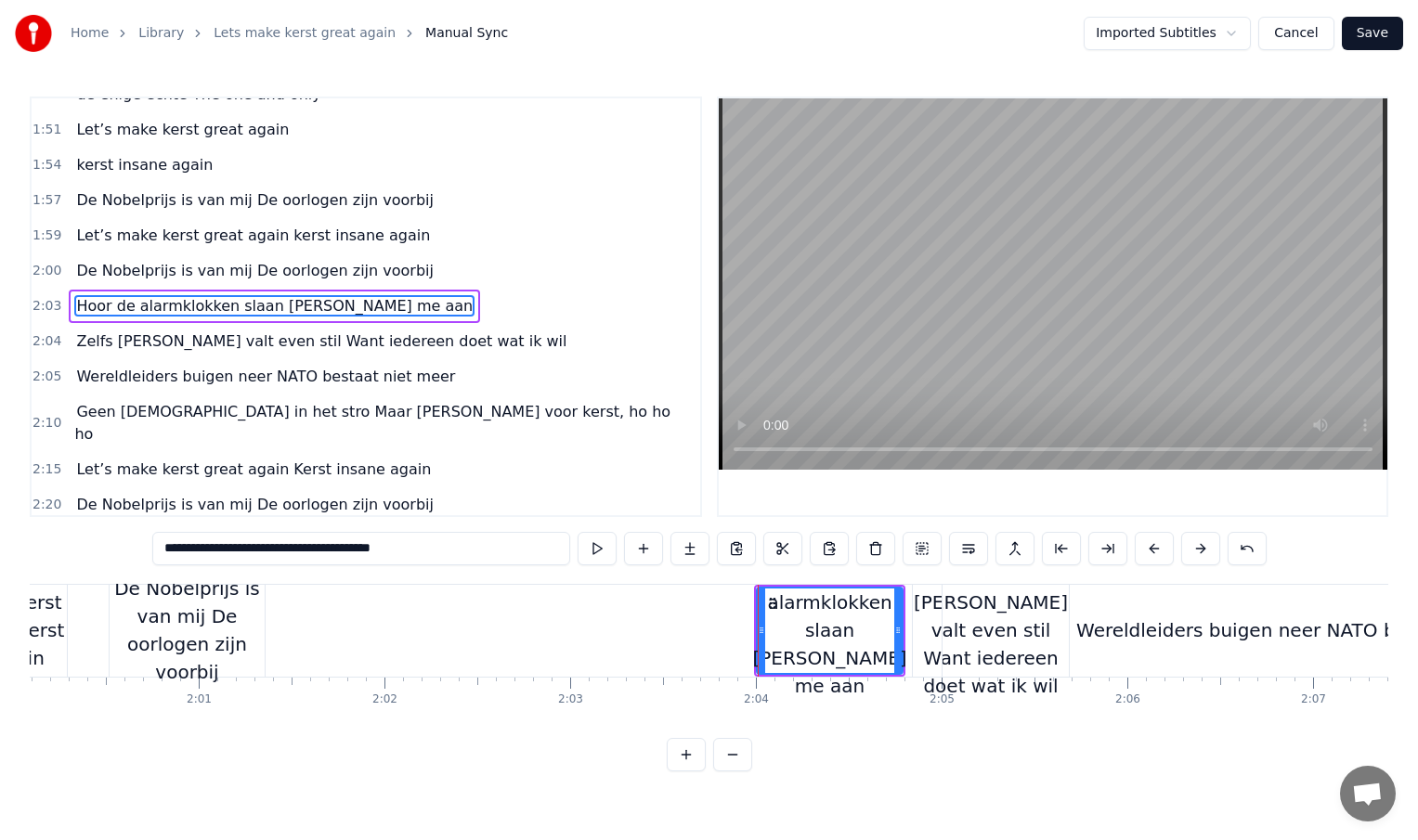
click at [226, 645] on div "De Nobelprijs is van mij De oorlogen zijn voorbij" at bounding box center [187, 630] width 155 height 111
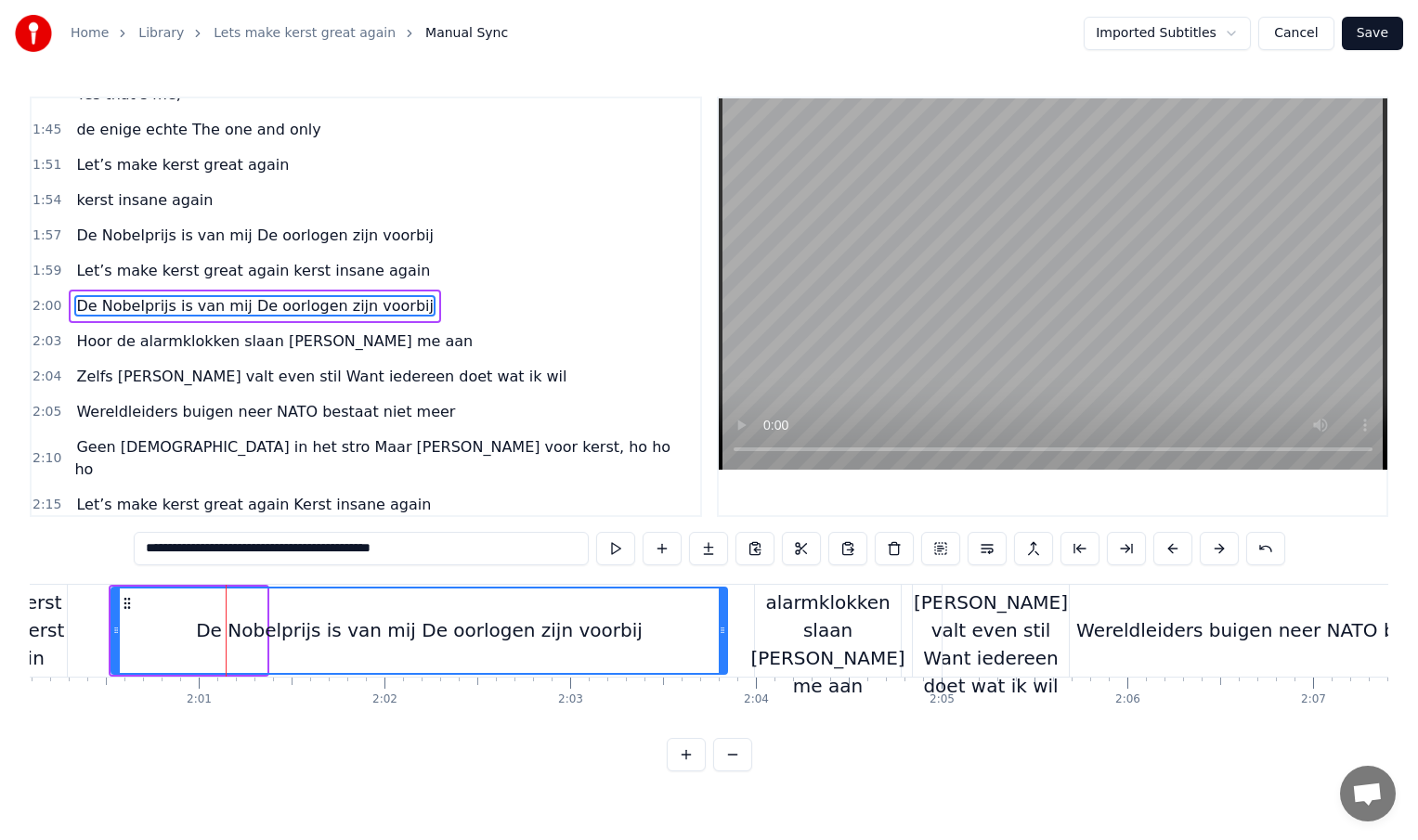
drag, startPoint x: 263, startPoint y: 633, endPoint x: 730, endPoint y: 636, distance: 467.0
click at [726, 636] on icon at bounding box center [723, 630] width 8 height 15
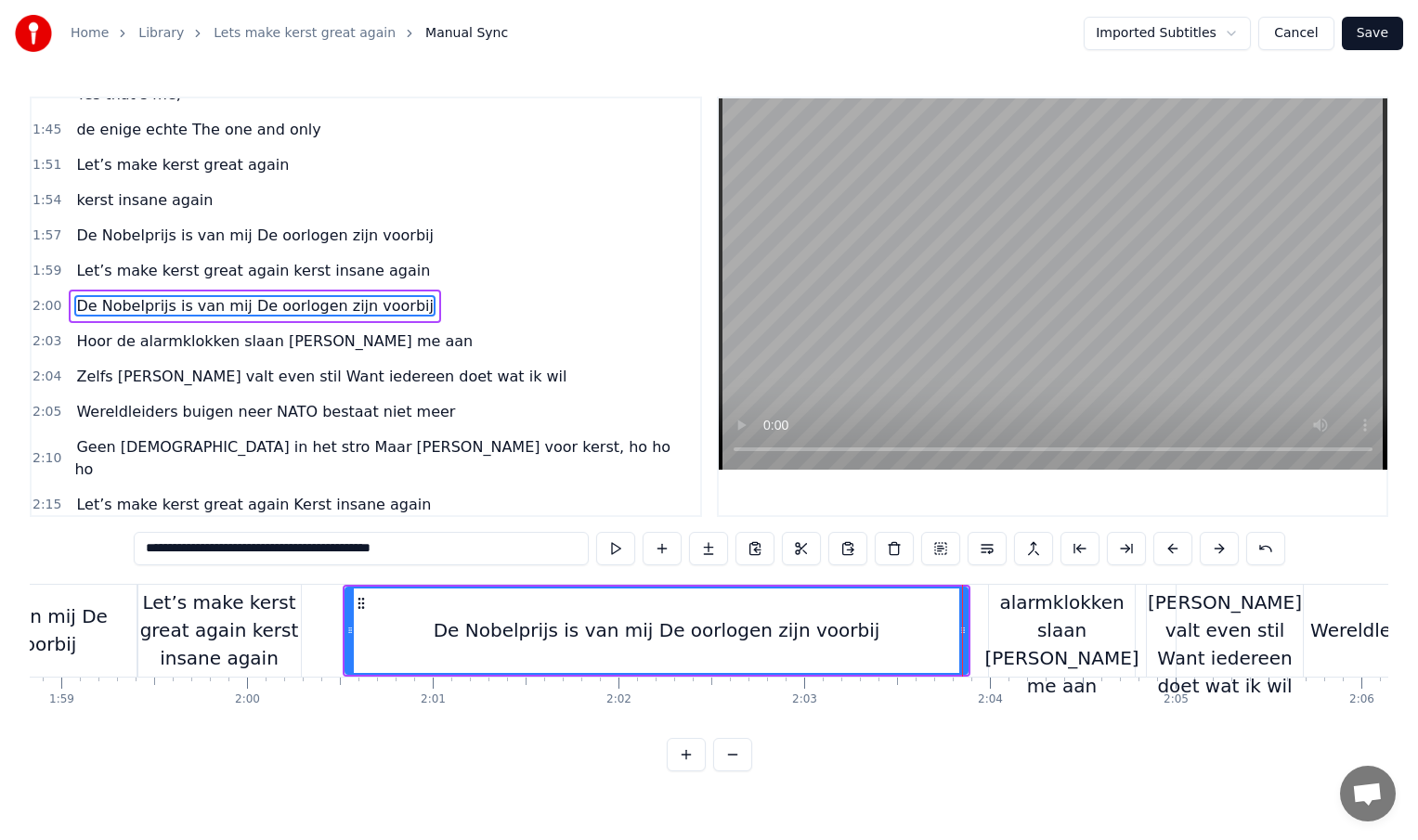
scroll to position [0, 22053]
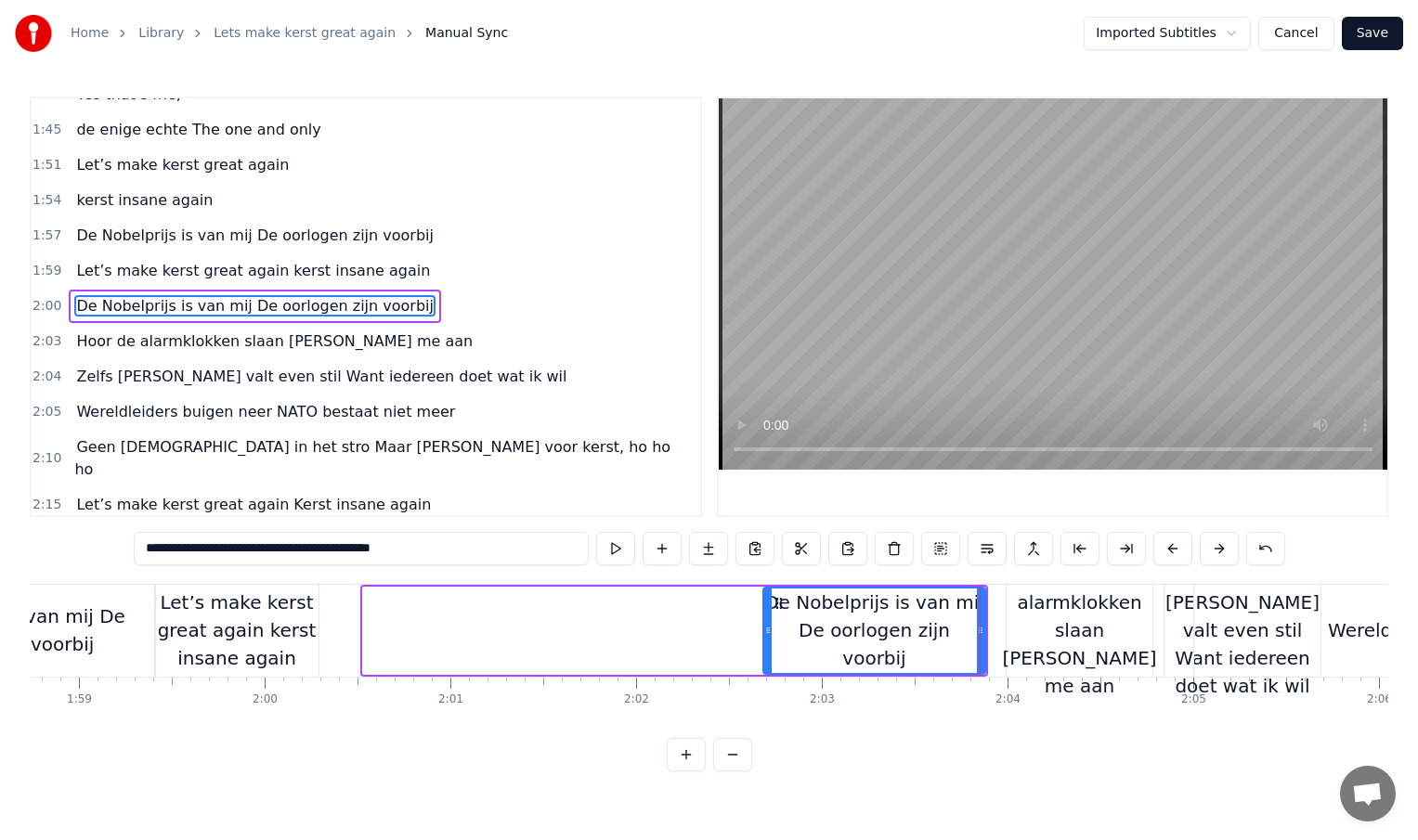
drag, startPoint x: 365, startPoint y: 631, endPoint x: 767, endPoint y: 632, distance: 402.0
click at [767, 633] on icon at bounding box center [769, 630] width 8 height 15
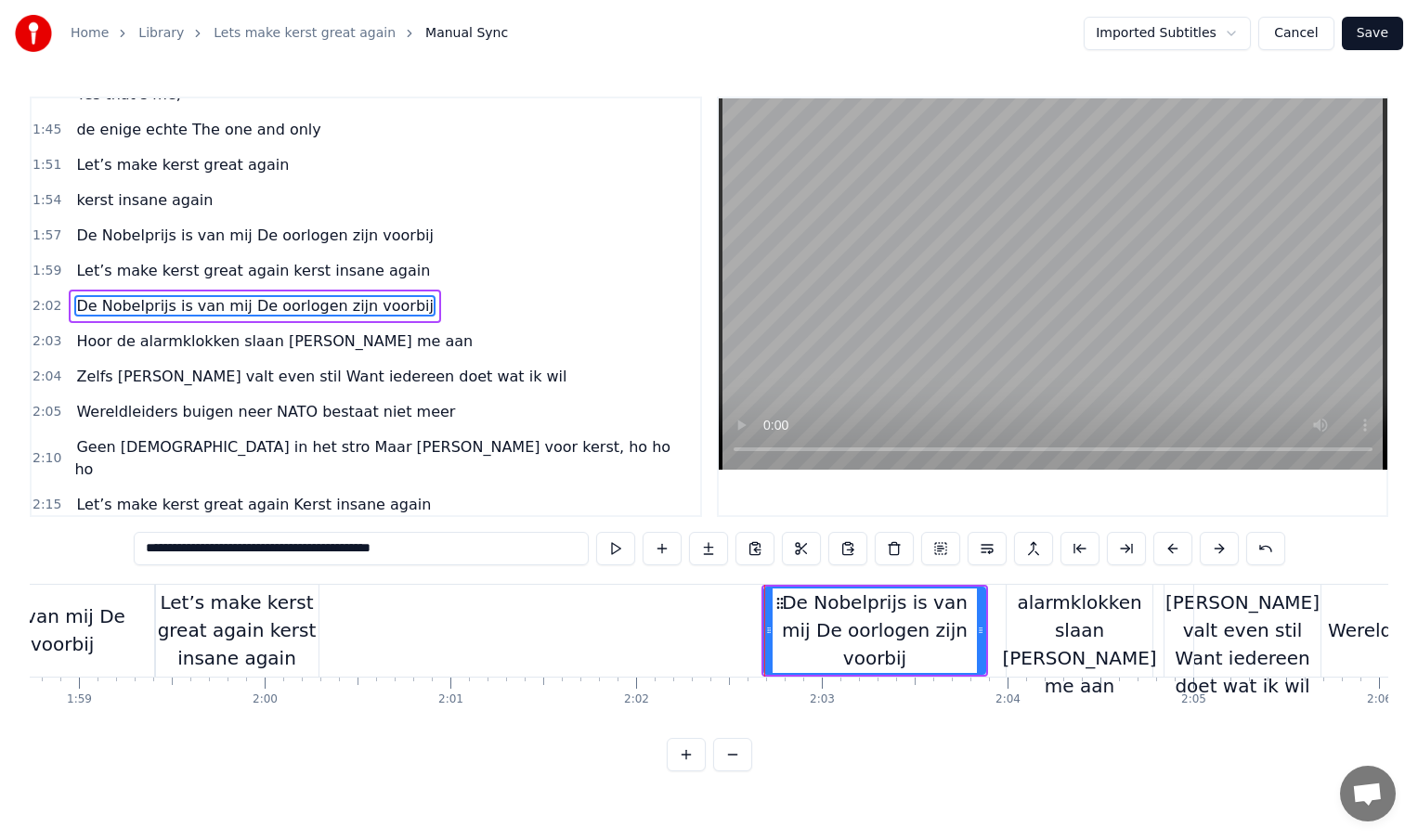
click at [287, 645] on div "Let’s make kerst great again kerst insane again" at bounding box center [236, 630] width 164 height 83
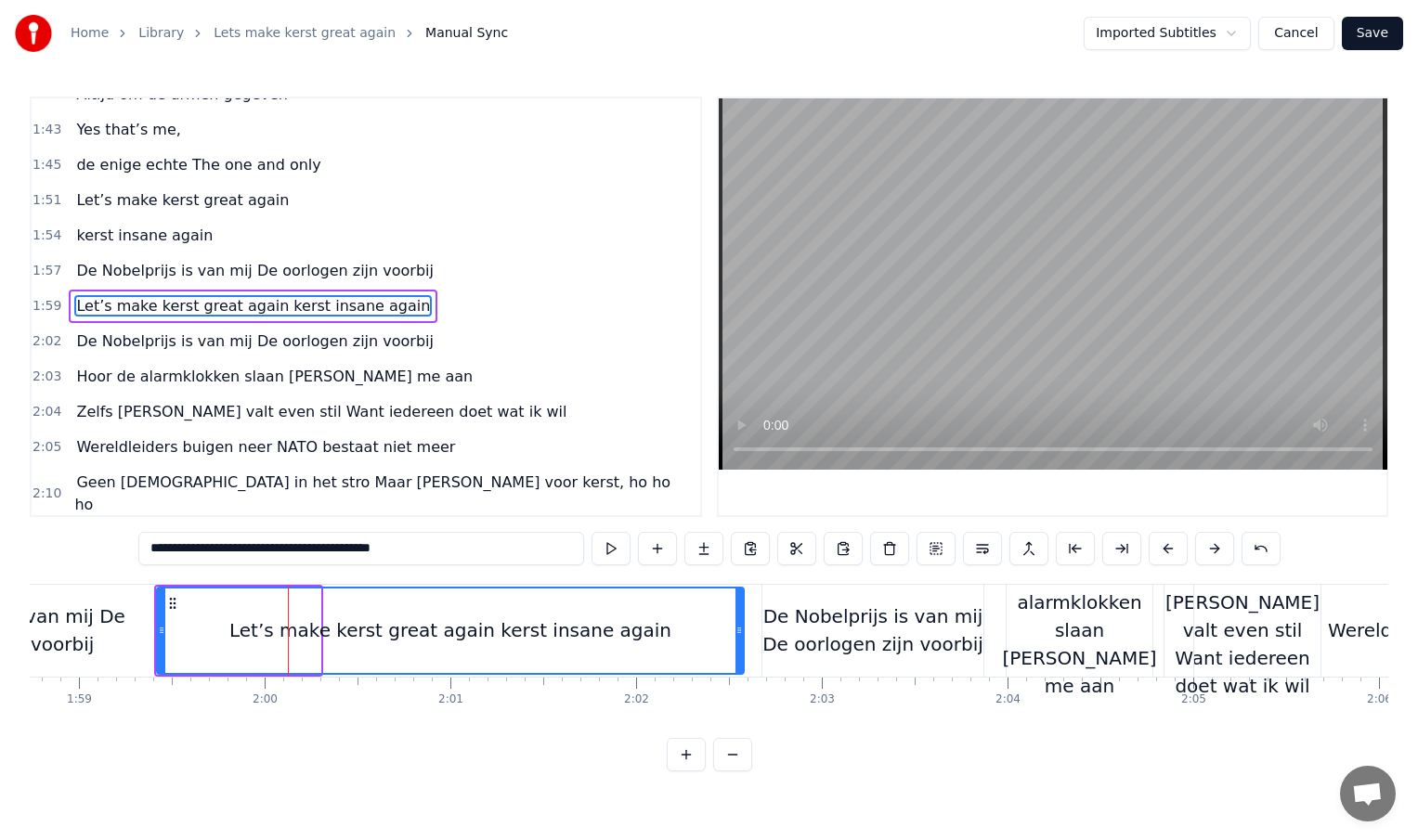
drag, startPoint x: 317, startPoint y: 629, endPoint x: 743, endPoint y: 624, distance: 426.0
click at [743, 624] on icon at bounding box center [739, 630] width 8 height 15
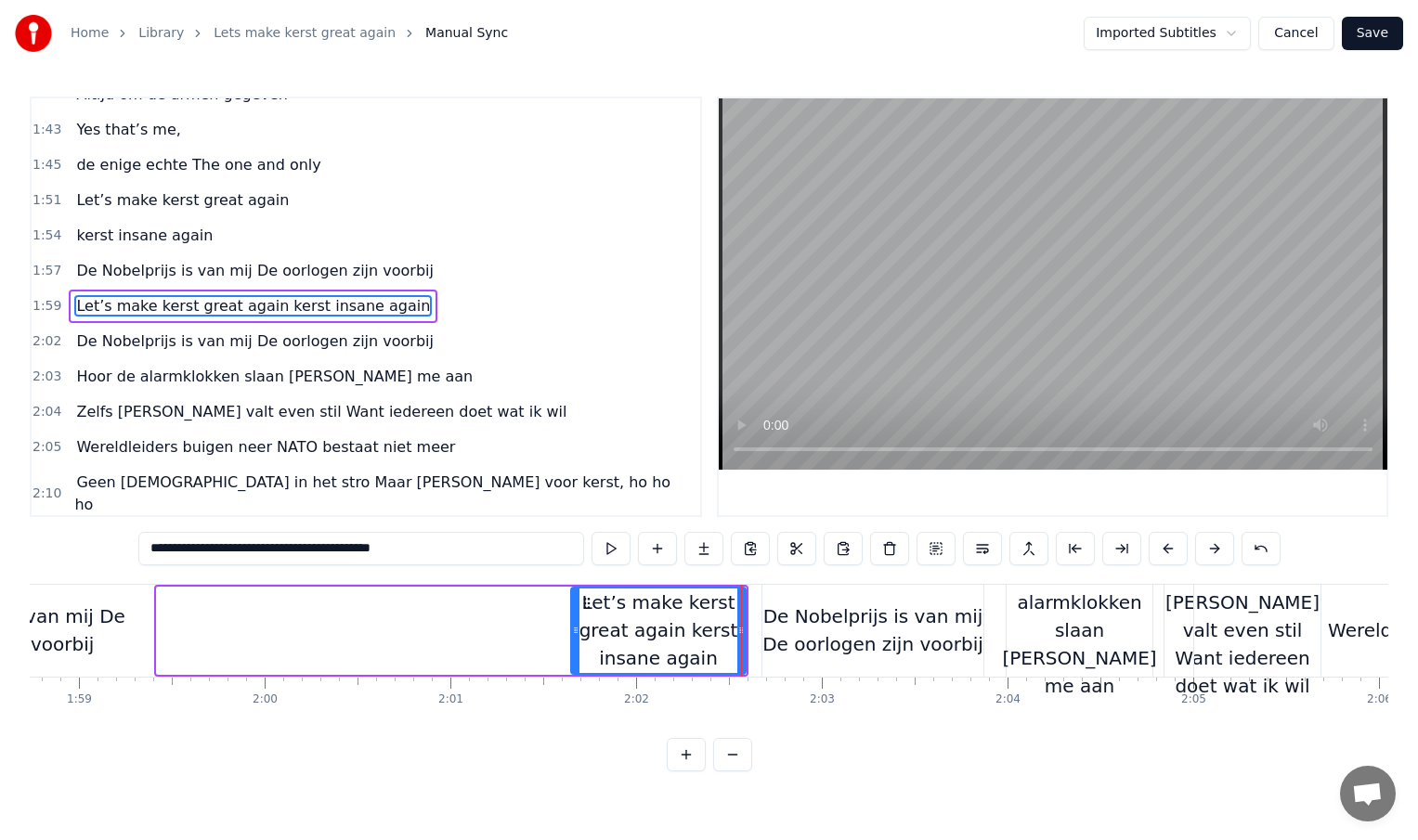
drag, startPoint x: 162, startPoint y: 633, endPoint x: 576, endPoint y: 632, distance: 414.0
click at [576, 632] on icon at bounding box center [576, 630] width 8 height 15
type input "**********"
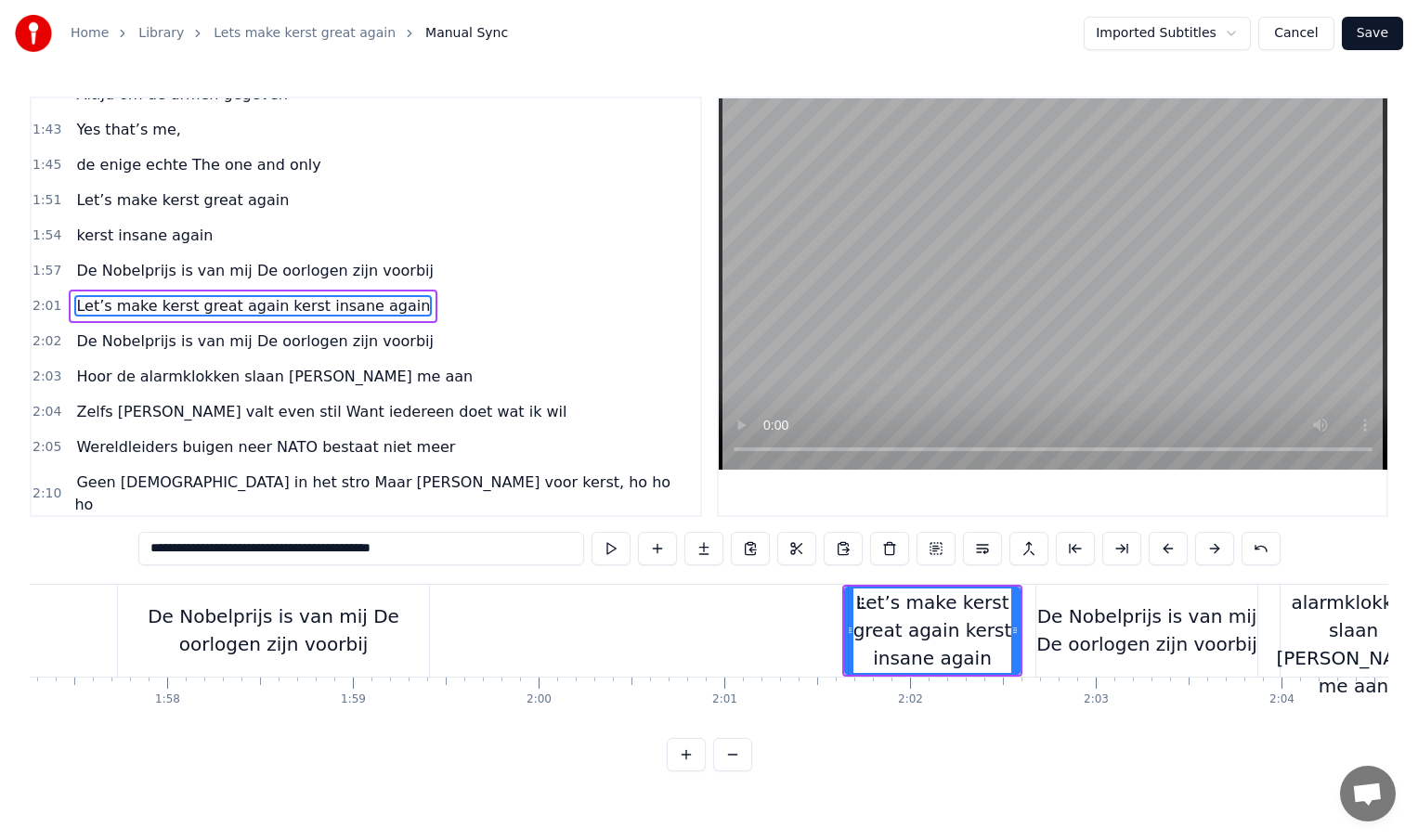
scroll to position [0, 21761]
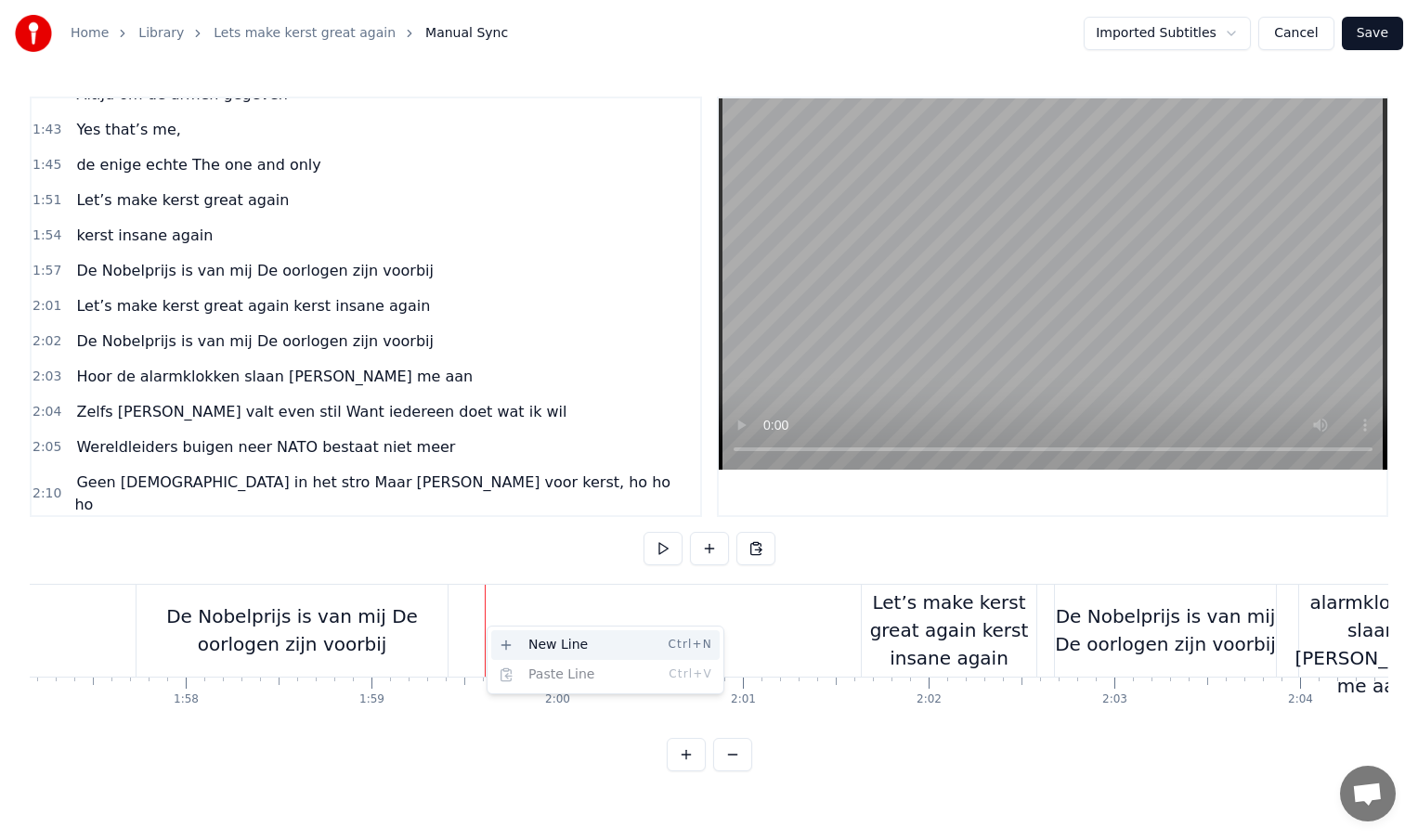
click at [515, 643] on div "New Line Ctrl+N" at bounding box center [606, 645] width 228 height 30
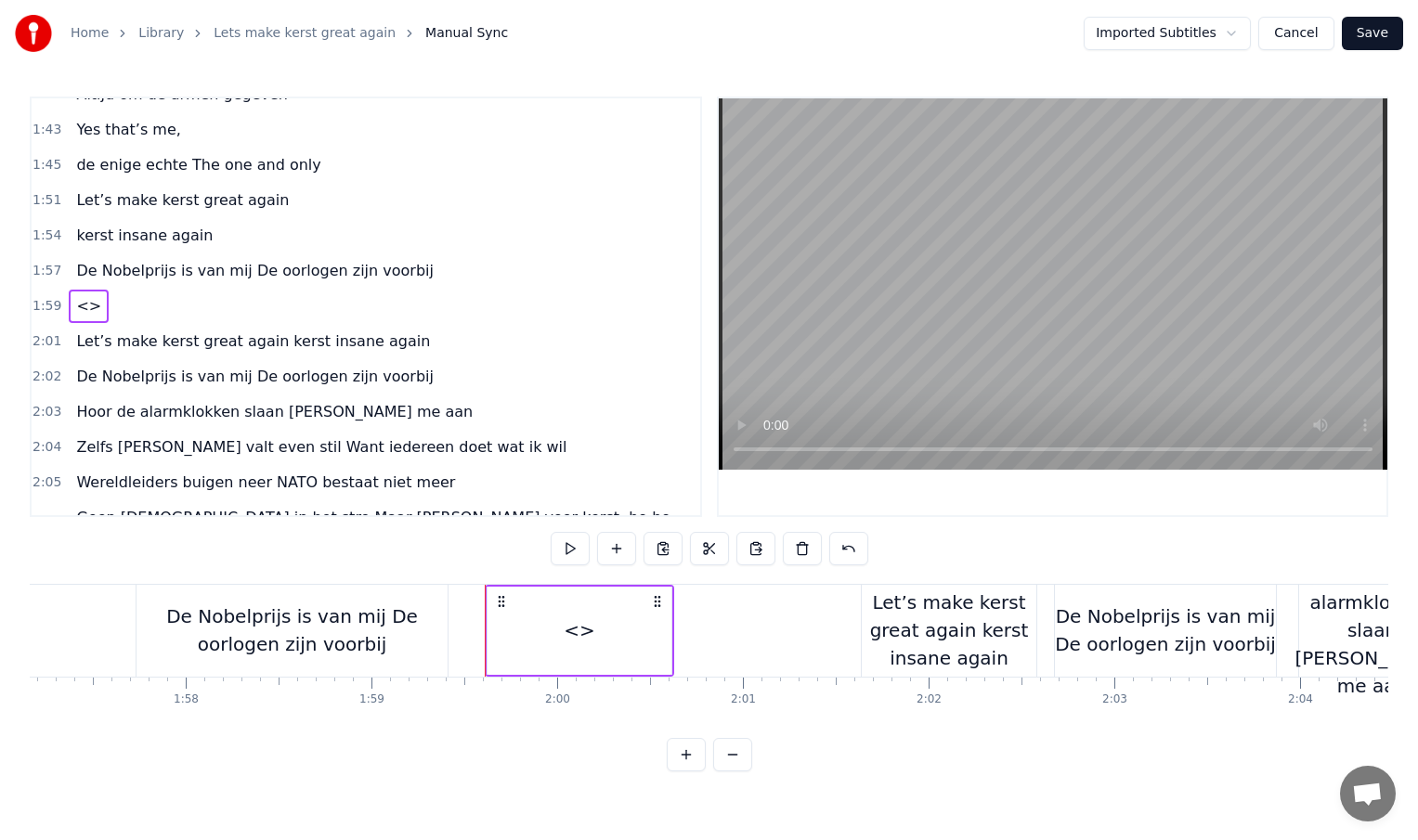
click at [266, 273] on span "De Nobelprijs is van mij De oorlogen zijn voorbij" at bounding box center [255, 271] width 360 height 21
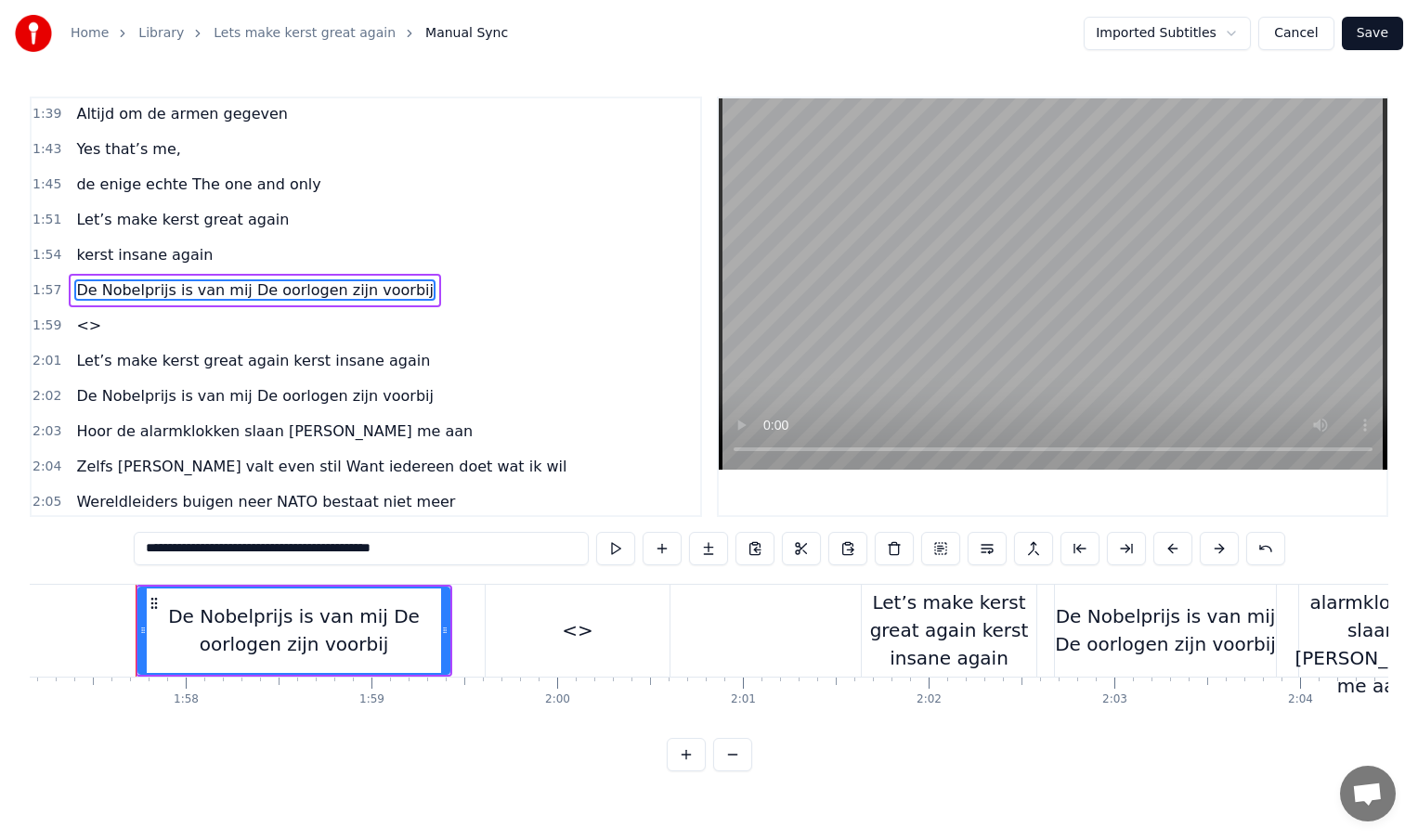
scroll to position [621, 0]
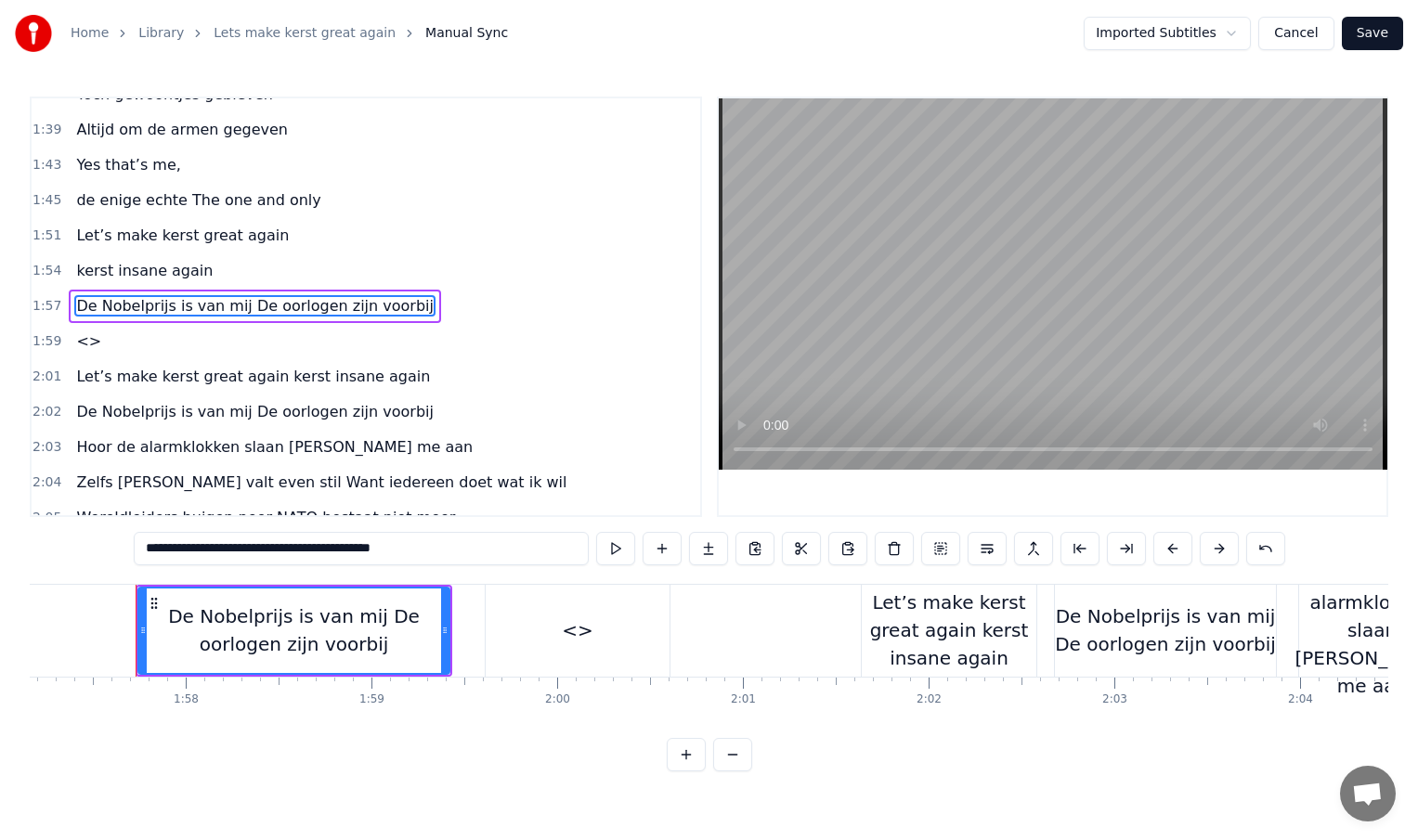
drag, startPoint x: 287, startPoint y: 550, endPoint x: 437, endPoint y: 554, distance: 150.1
click at [437, 554] on input "**********" at bounding box center [361, 549] width 455 height 34
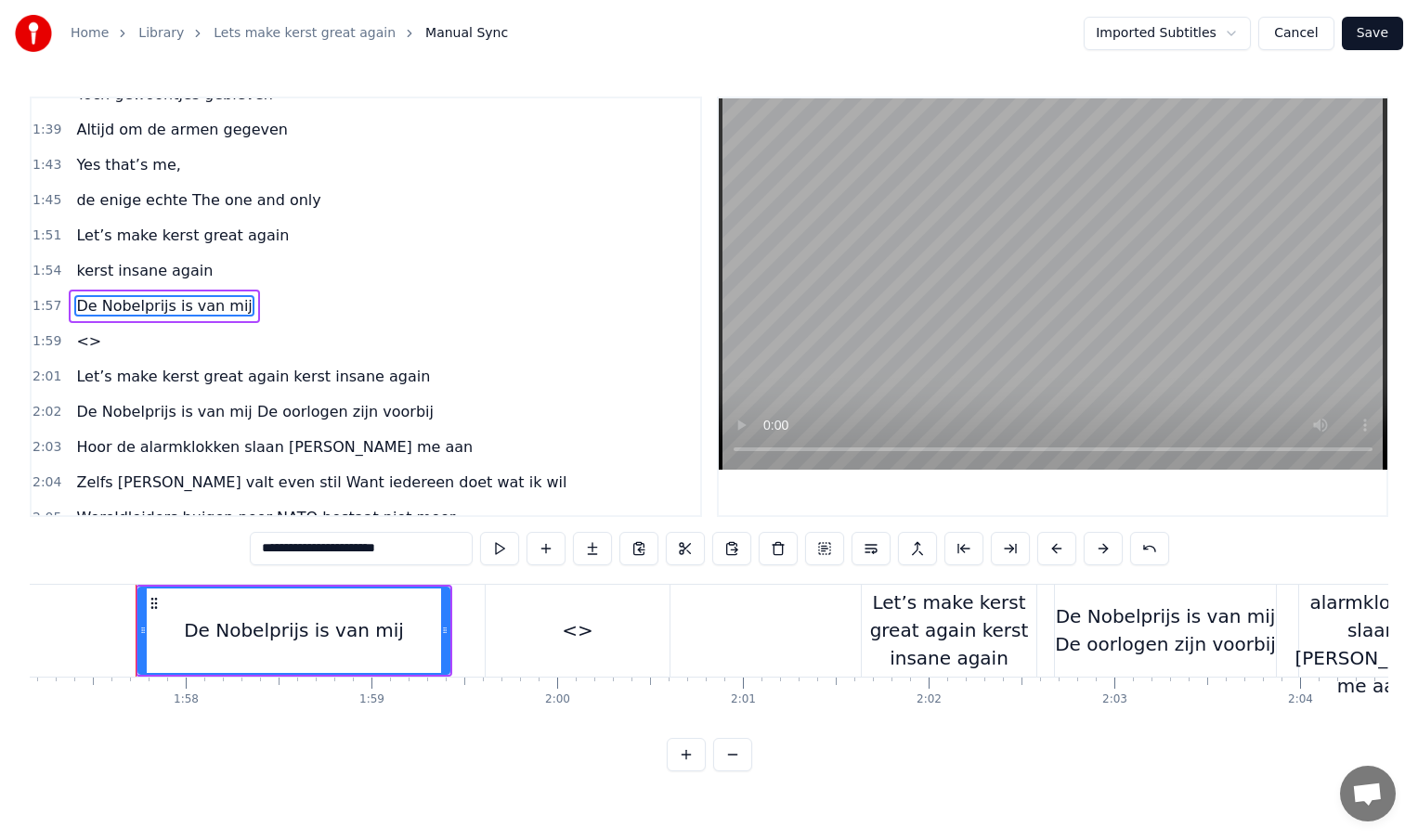
click at [594, 642] on div "<>" at bounding box center [578, 630] width 184 height 92
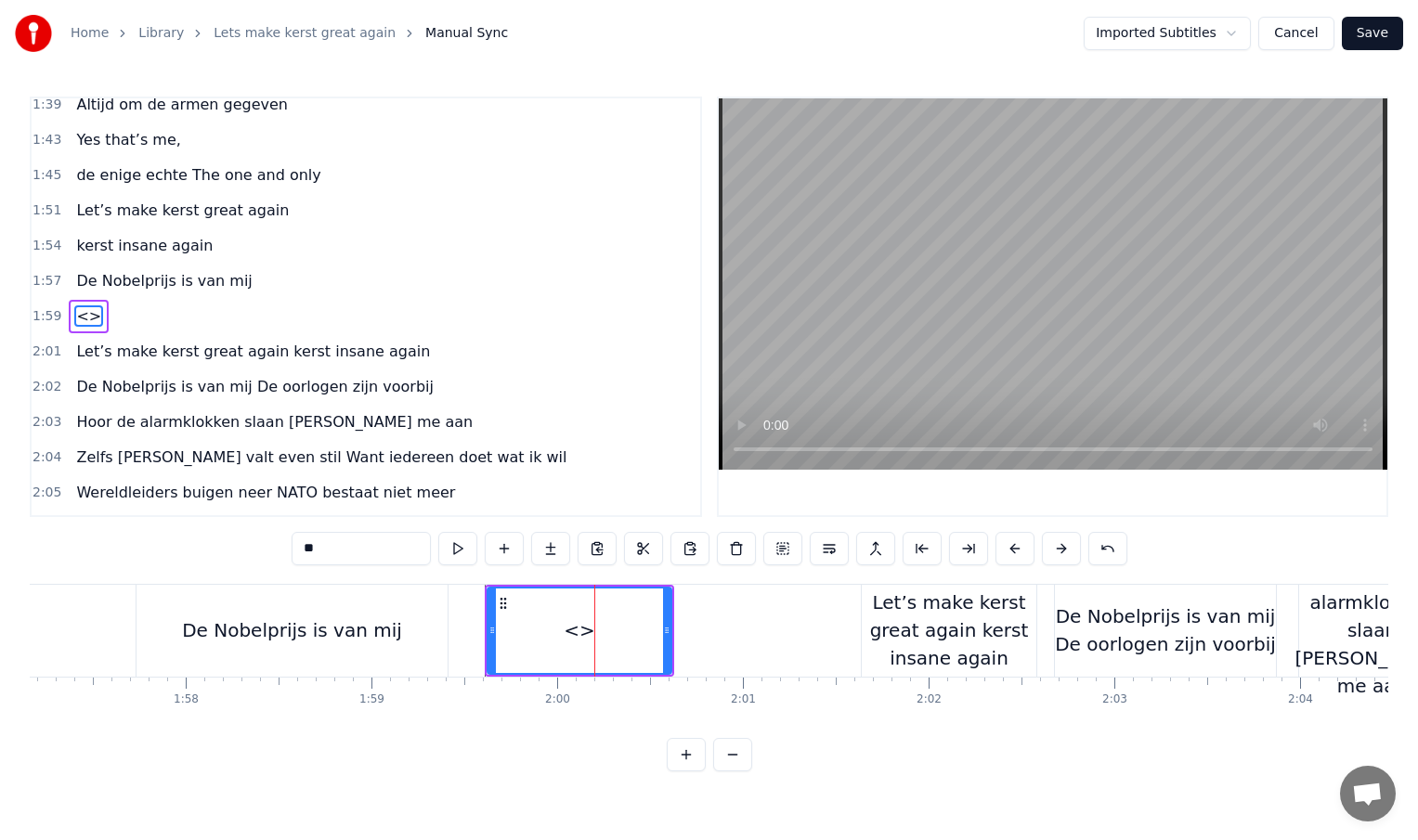
scroll to position [656, 0]
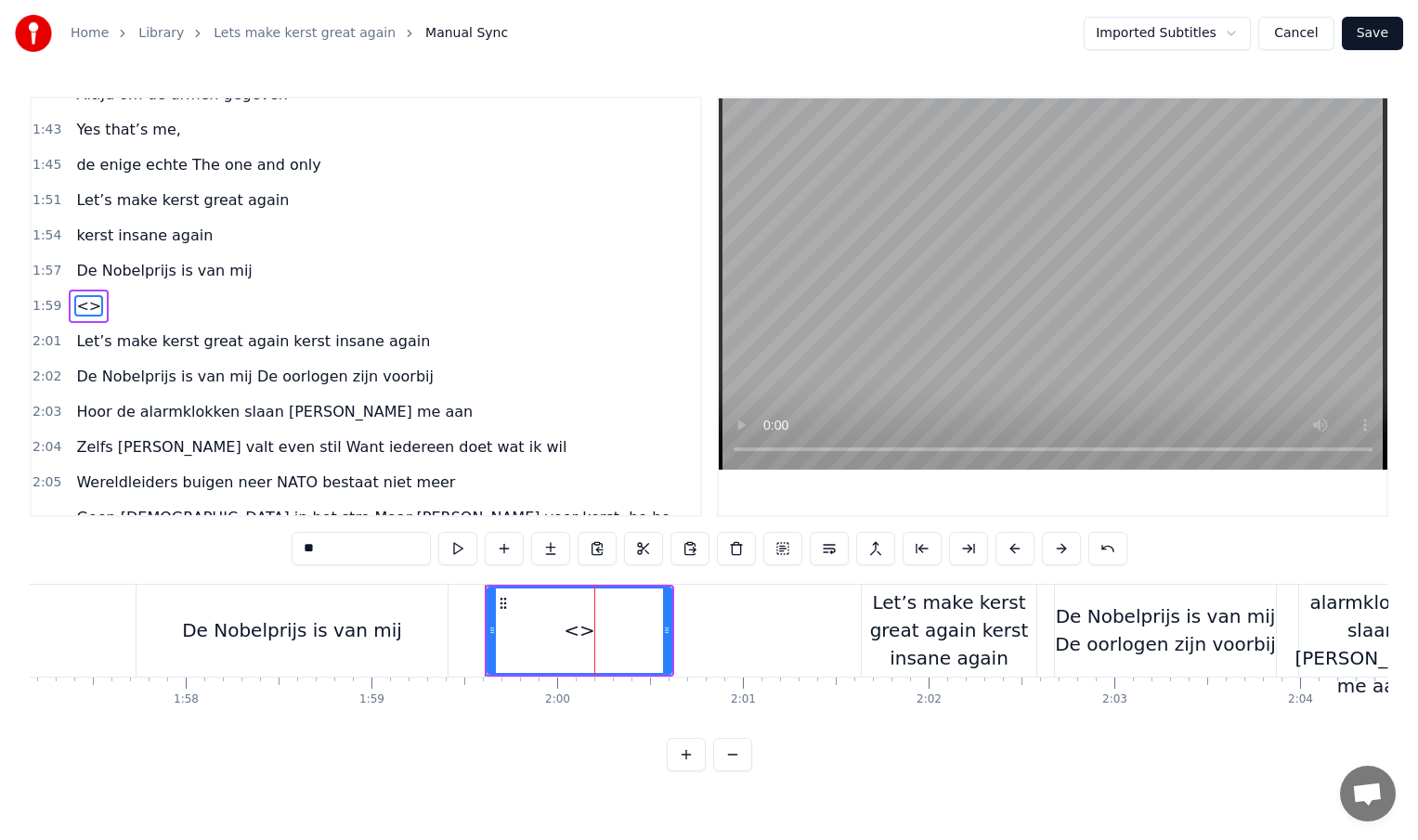
click at [356, 554] on input "**" at bounding box center [361, 549] width 139 height 34
type input "*"
paste input "**********"
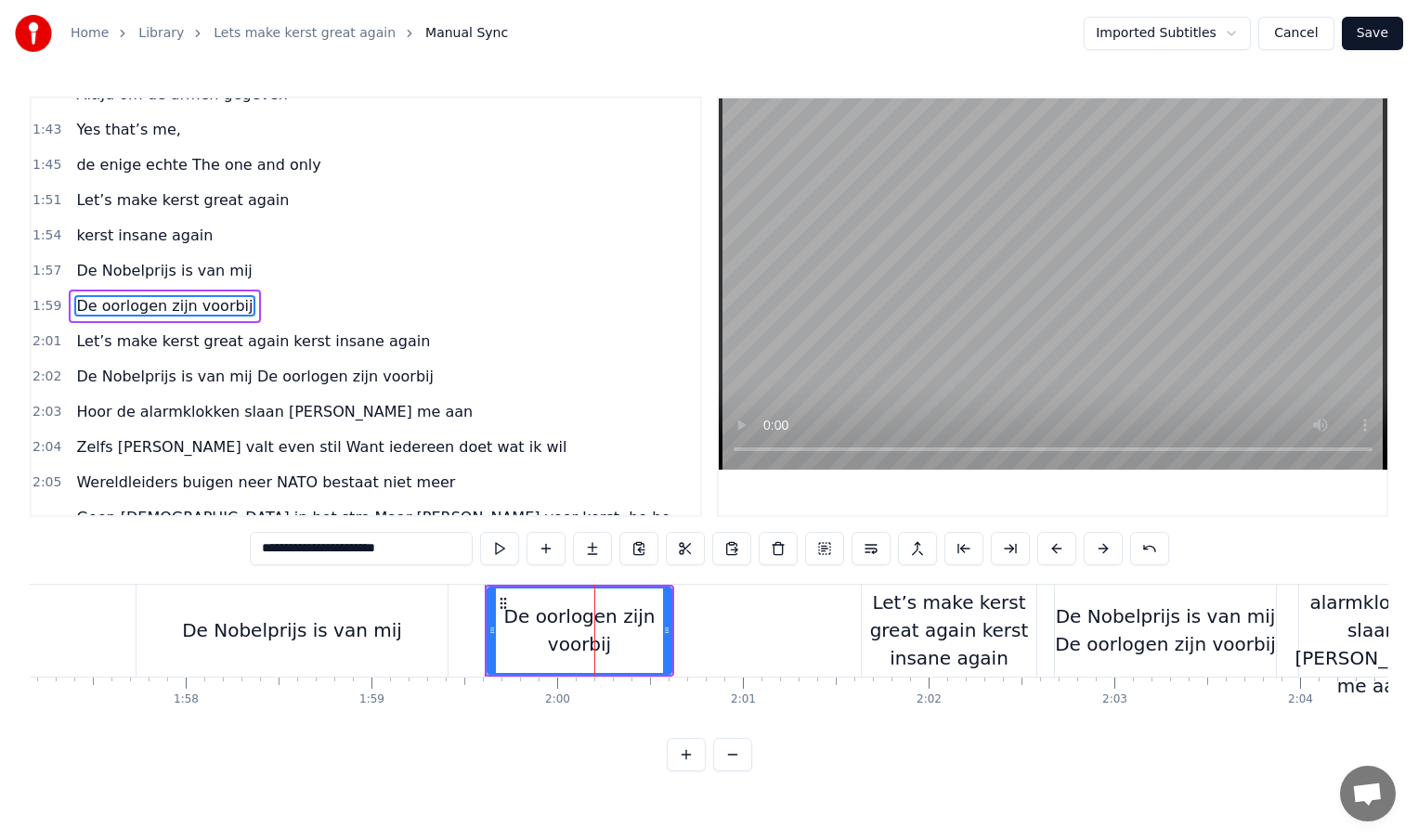
click at [421, 549] on input "**********" at bounding box center [361, 549] width 223 height 34
type input "**********"
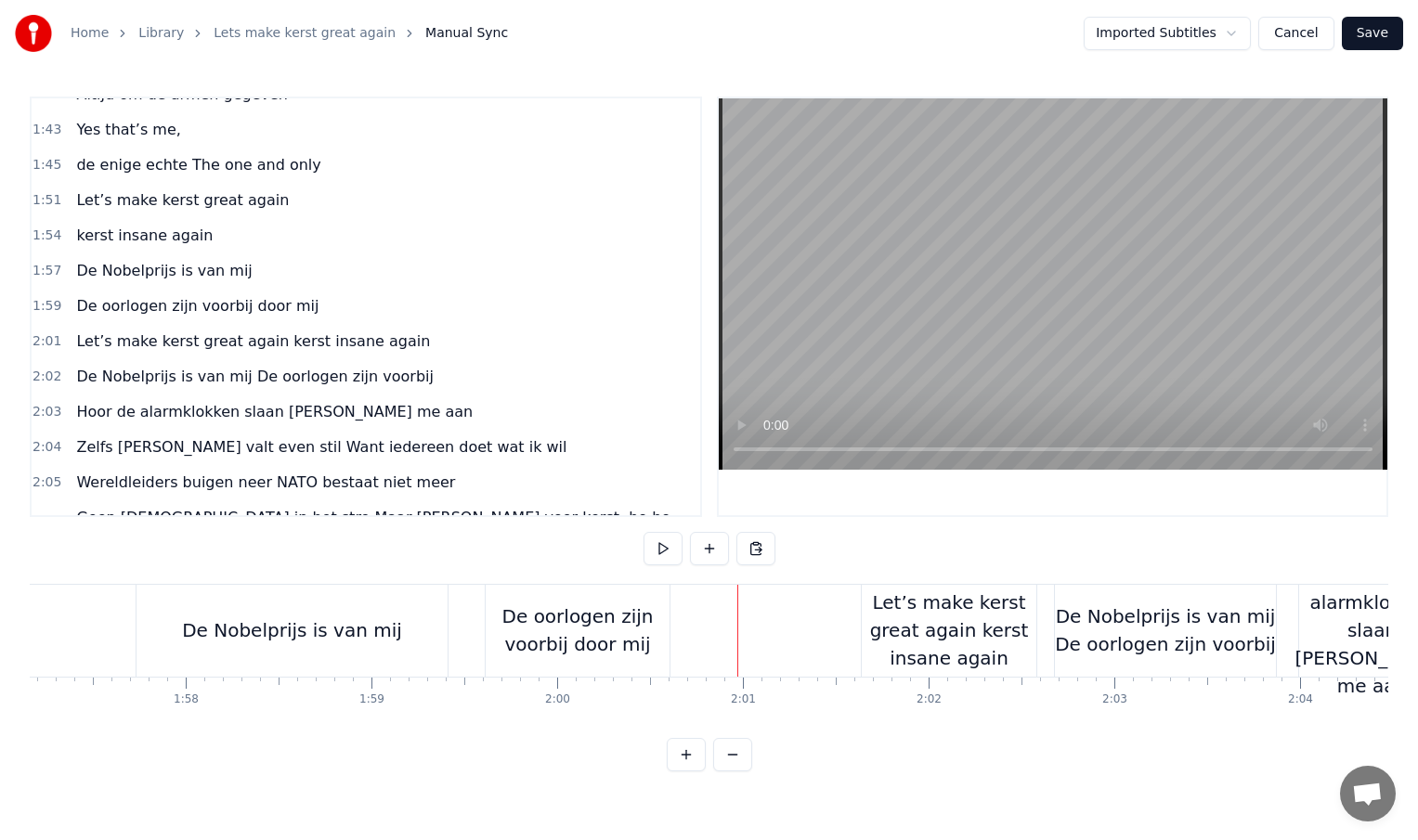
click at [651, 639] on div "De oorlogen zijn voorbij door mij" at bounding box center [578, 631] width 184 height 56
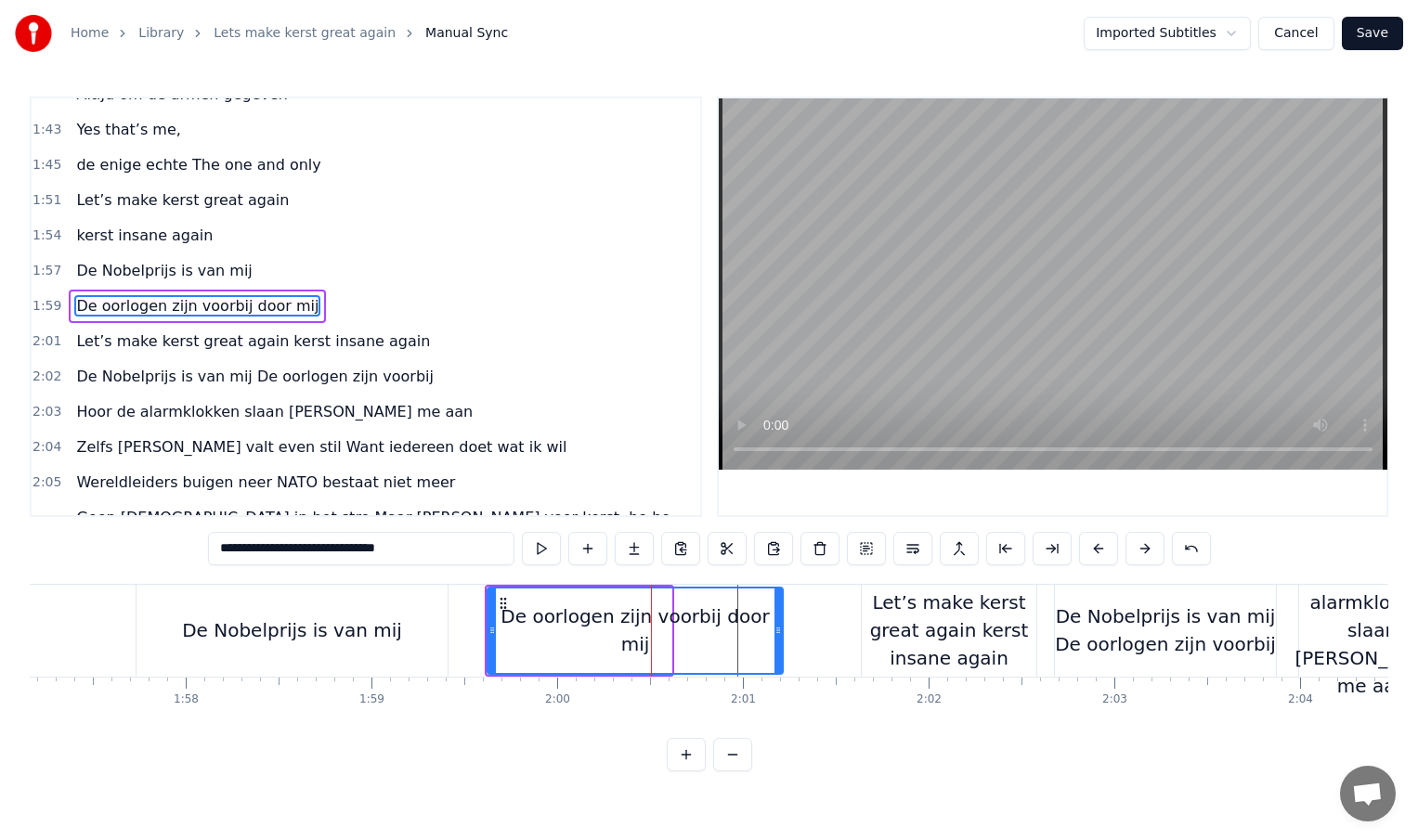
drag, startPoint x: 668, startPoint y: 629, endPoint x: 814, endPoint y: 633, distance: 146.1
click at [782, 633] on icon at bounding box center [778, 630] width 8 height 15
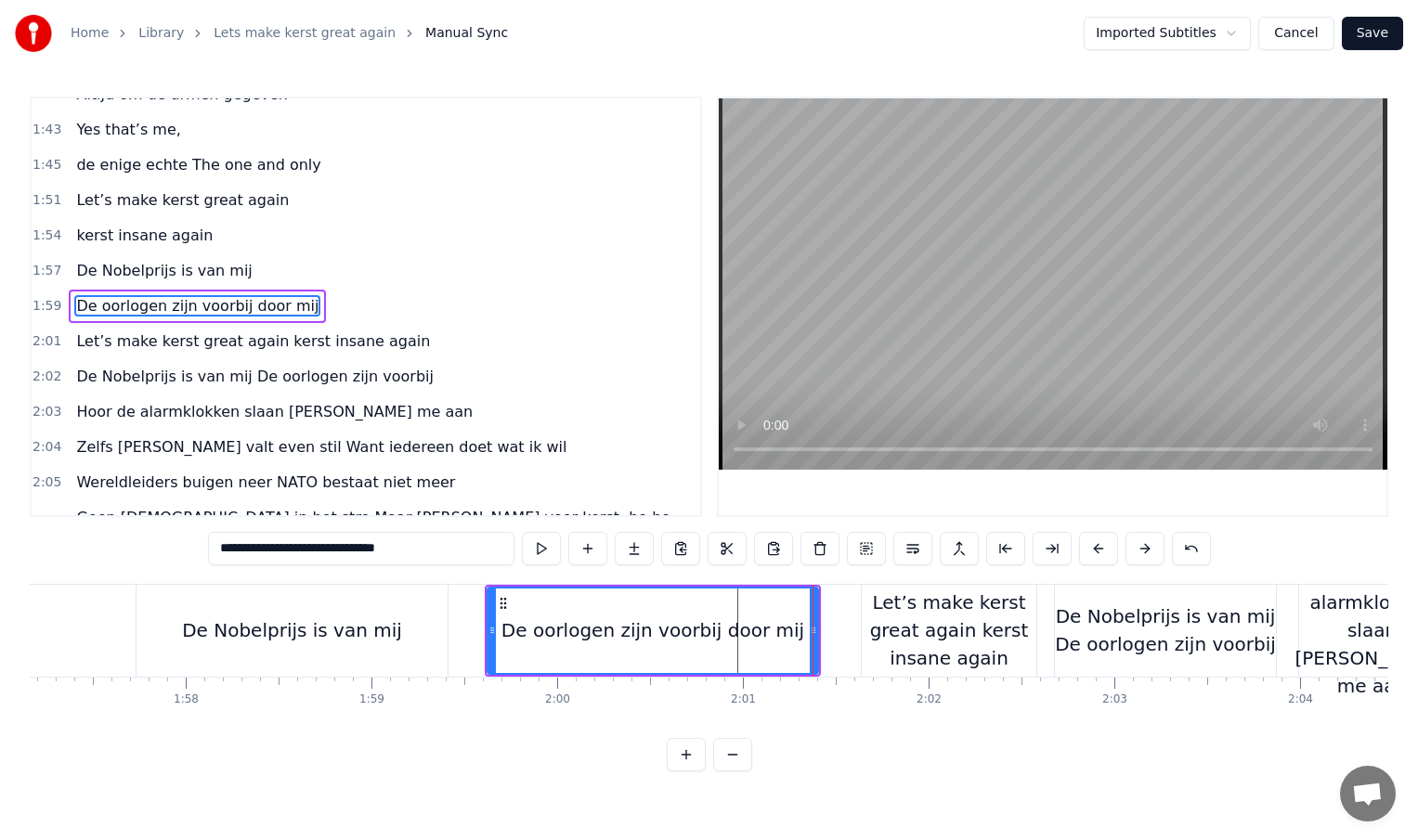
click at [220, 645] on div "De Nobelprijs is van mij" at bounding box center [291, 630] width 311 height 92
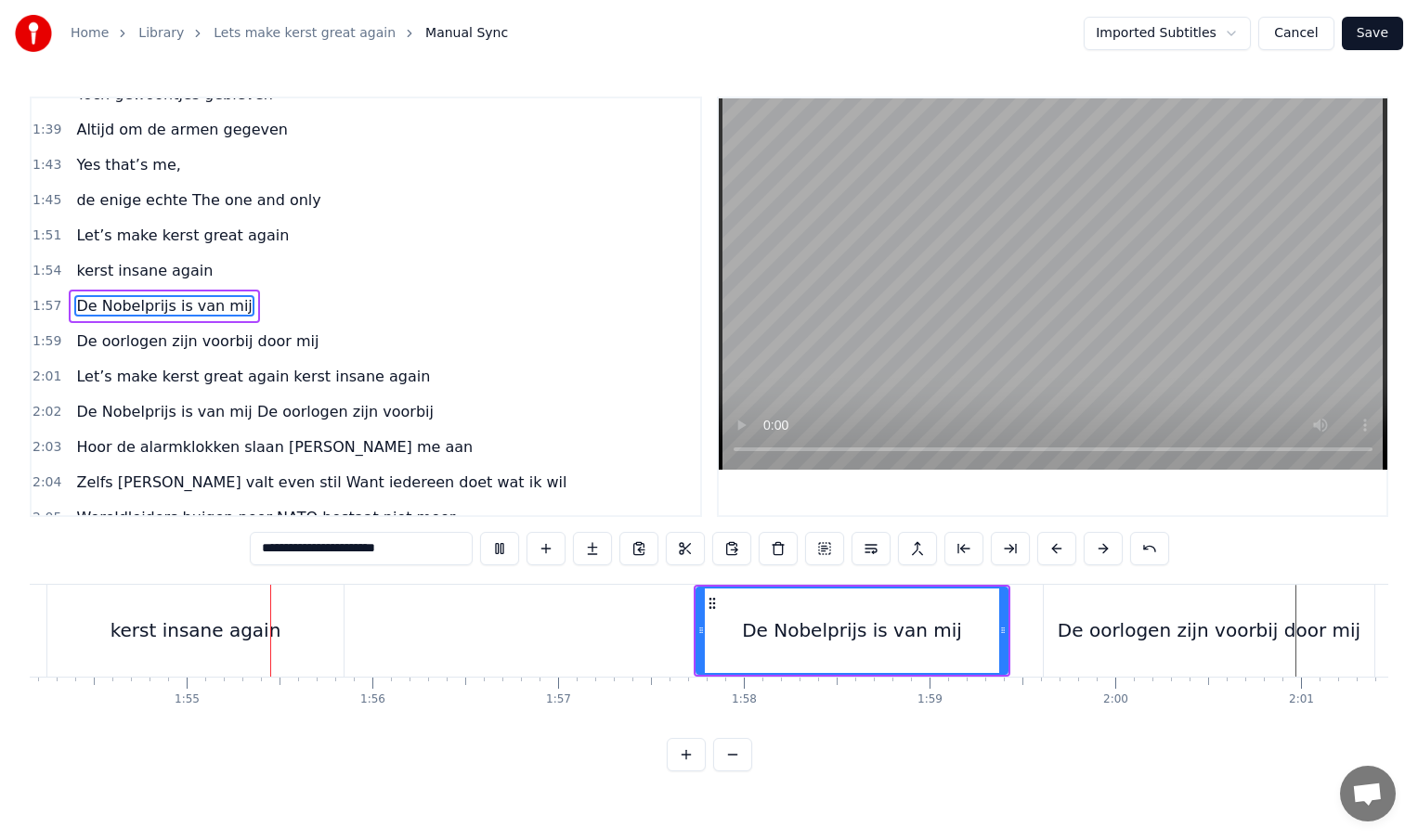
scroll to position [0, 21215]
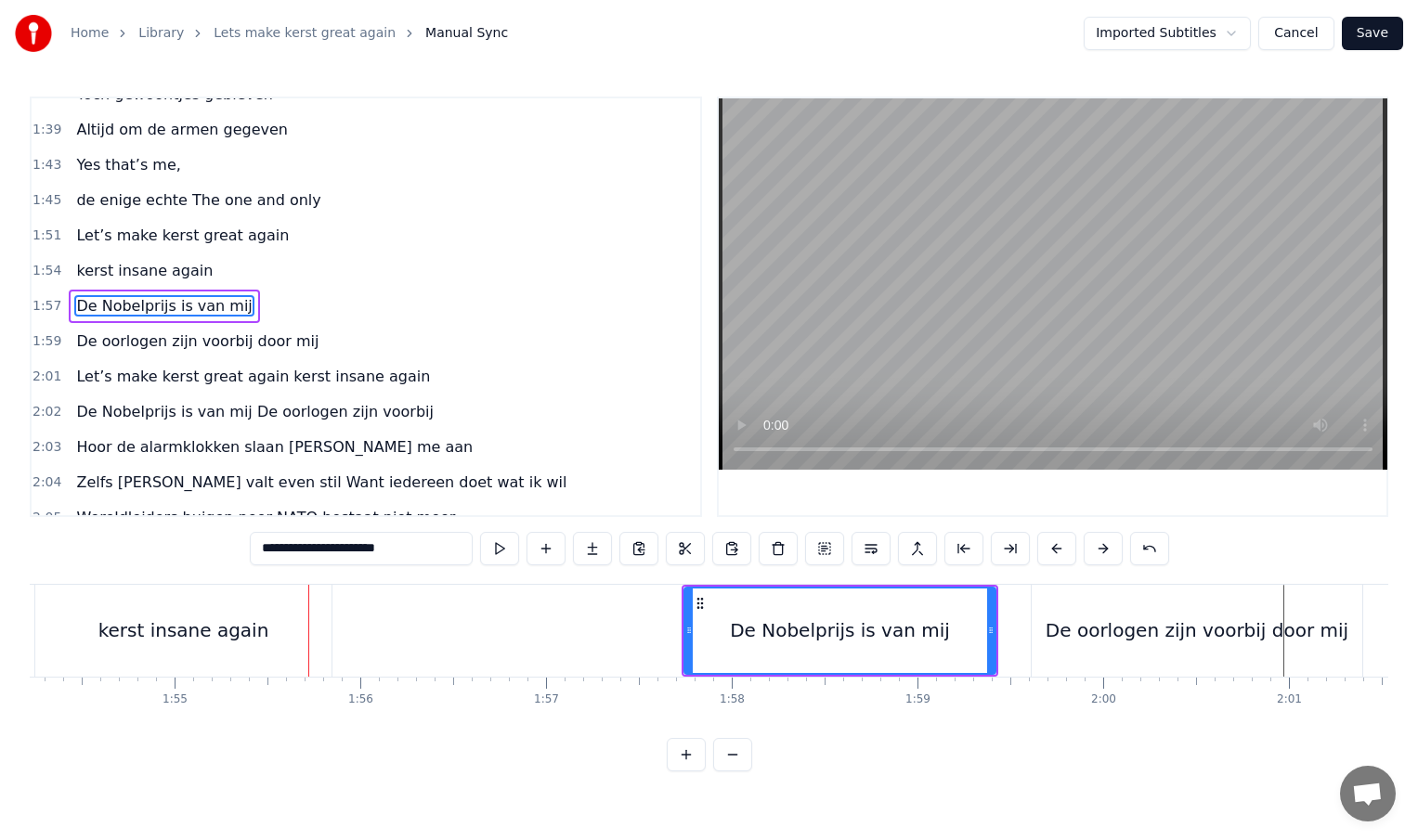
click at [257, 645] on div "kerst insane again" at bounding box center [183, 630] width 296 height 92
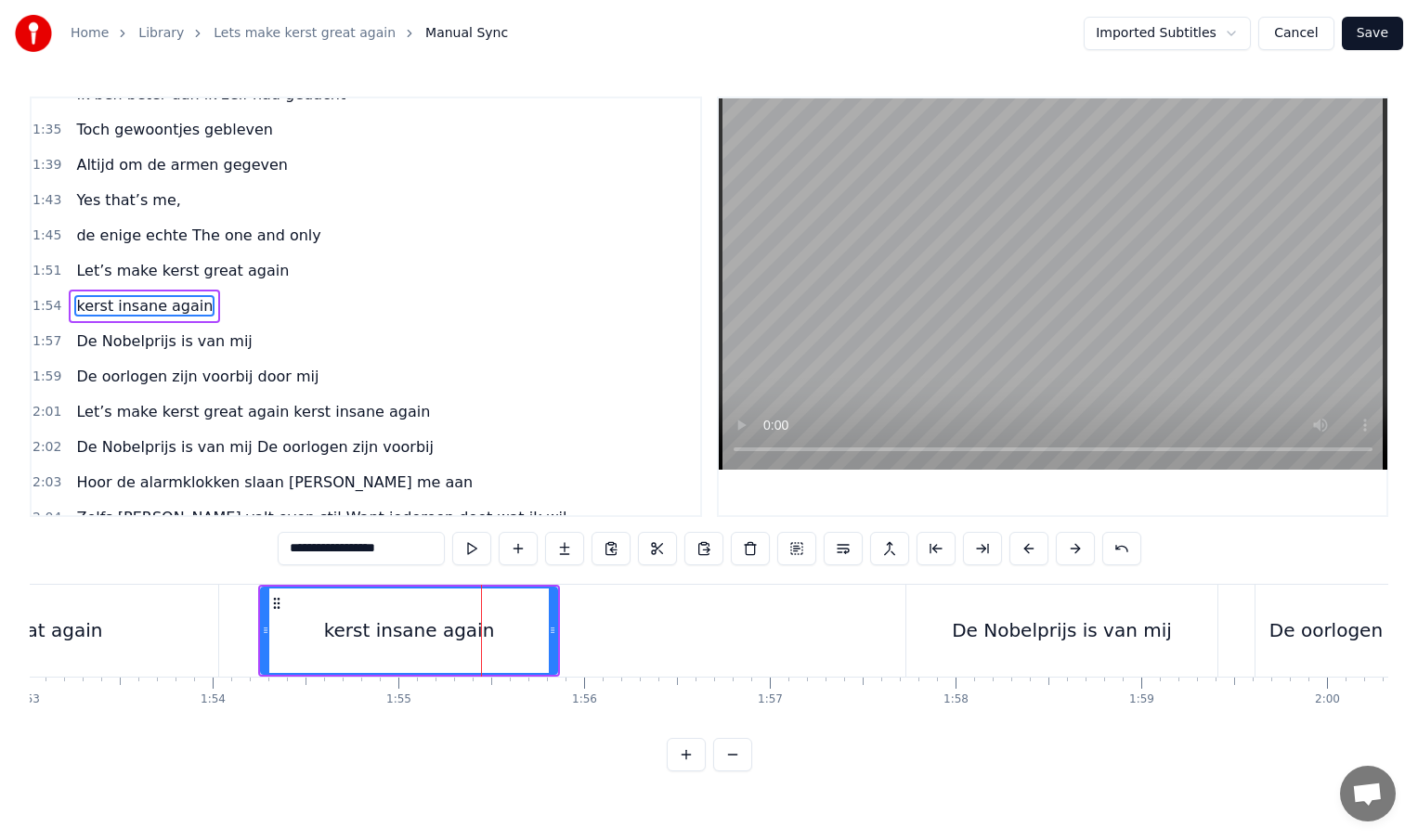
scroll to position [0, 20982]
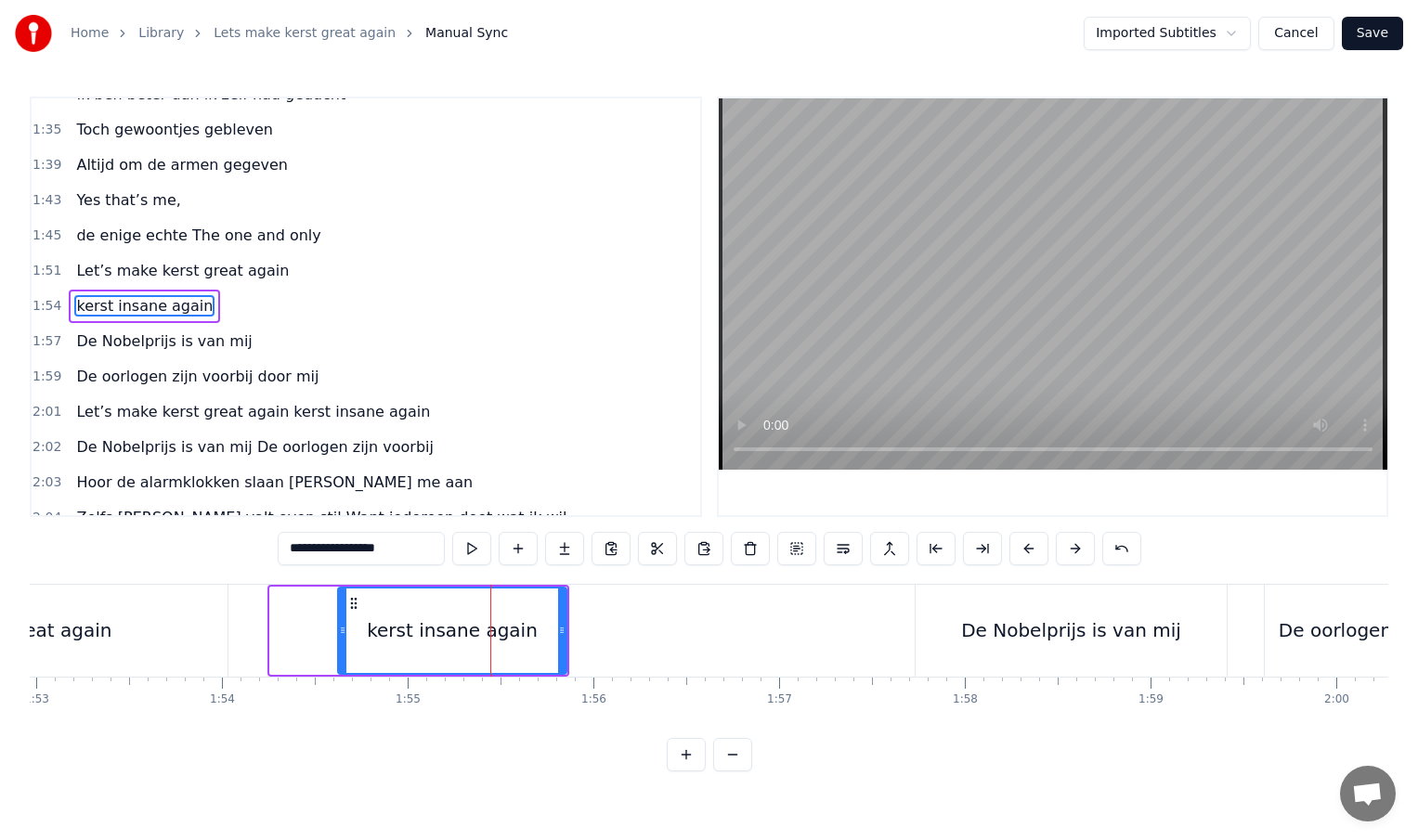
drag, startPoint x: 276, startPoint y: 633, endPoint x: 344, endPoint y: 637, distance: 68.1
click at [344, 637] on icon at bounding box center [343, 630] width 8 height 15
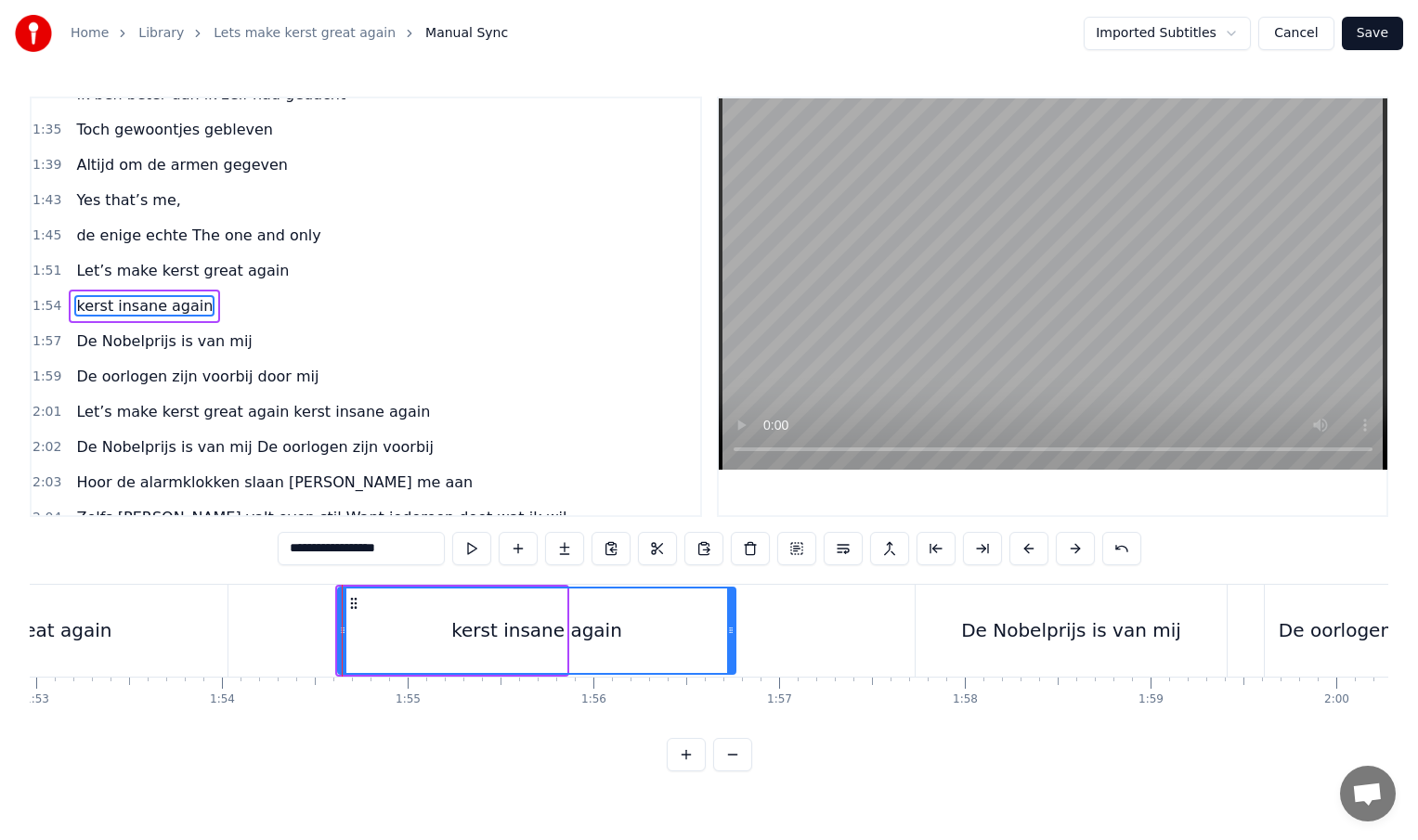
drag, startPoint x: 563, startPoint y: 631, endPoint x: 748, endPoint y: 645, distance: 185.5
click at [735, 645] on div at bounding box center [731, 630] width 8 height 84
click at [486, 618] on div "kerst insane again" at bounding box center [545, 630] width 171 height 28
click at [919, 634] on div "De Nobelprijs is van mij" at bounding box center [1071, 630] width 311 height 92
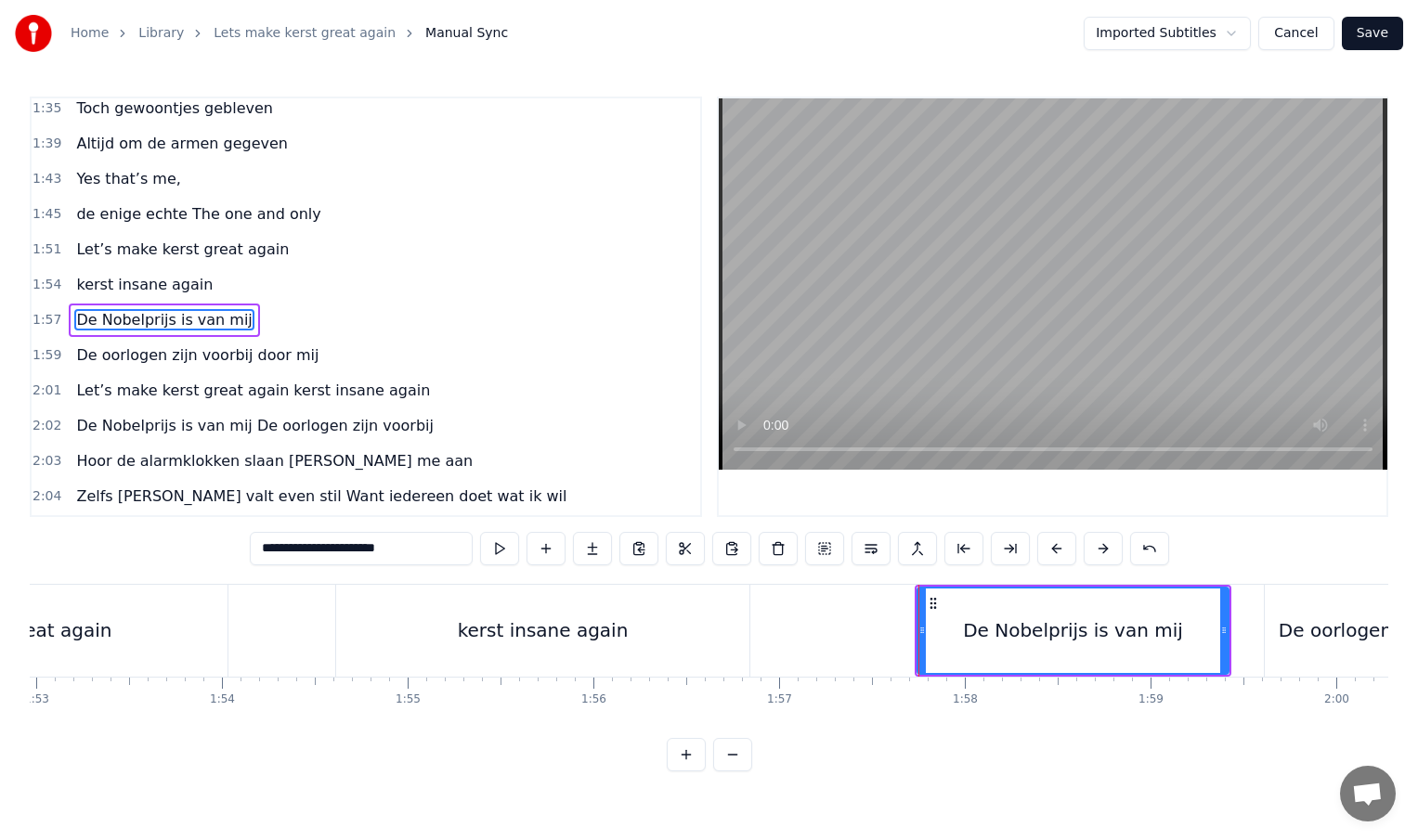
scroll to position [621, 0]
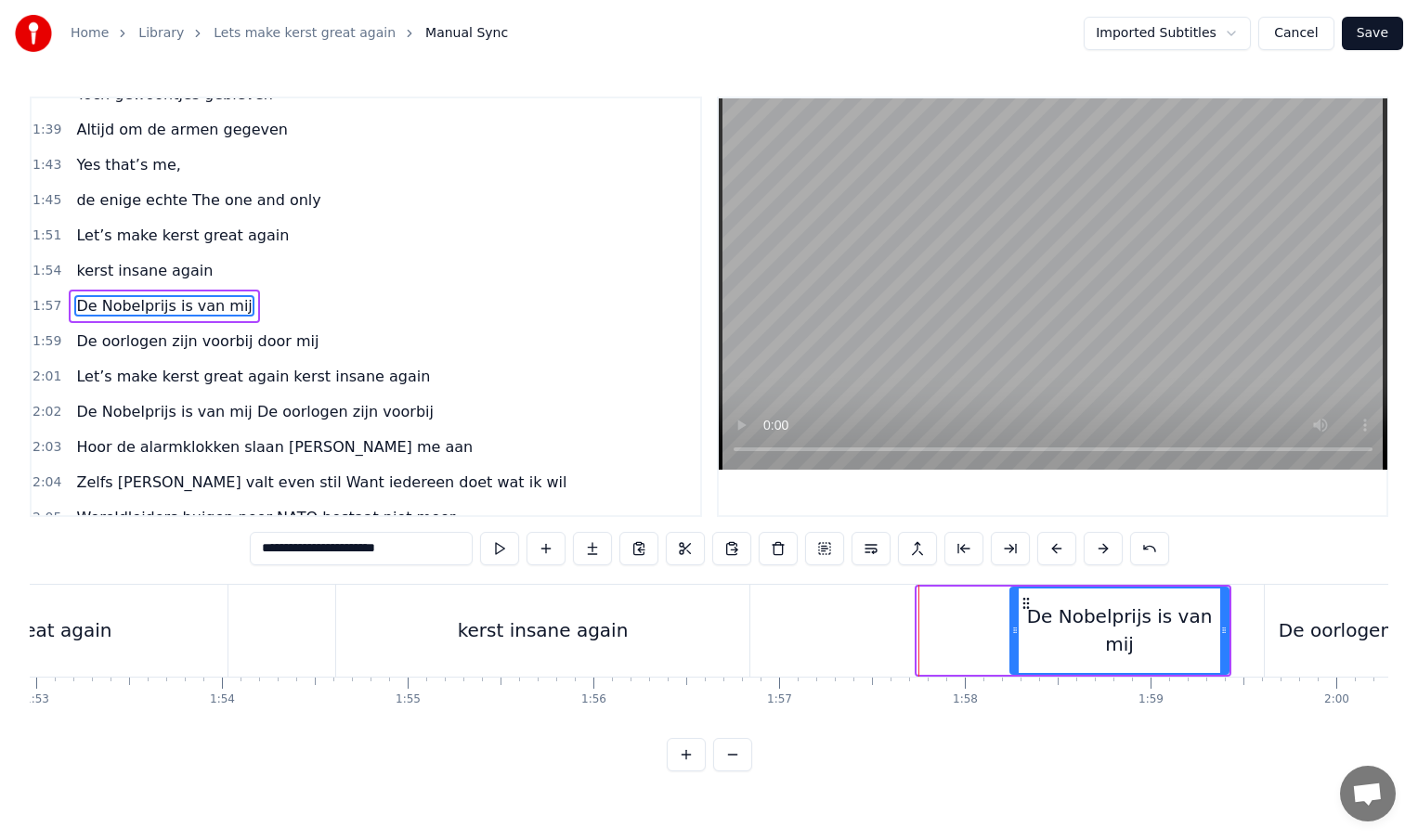
drag, startPoint x: 920, startPoint y: 630, endPoint x: 1013, endPoint y: 632, distance: 93.0
click at [1013, 632] on icon at bounding box center [1015, 630] width 8 height 15
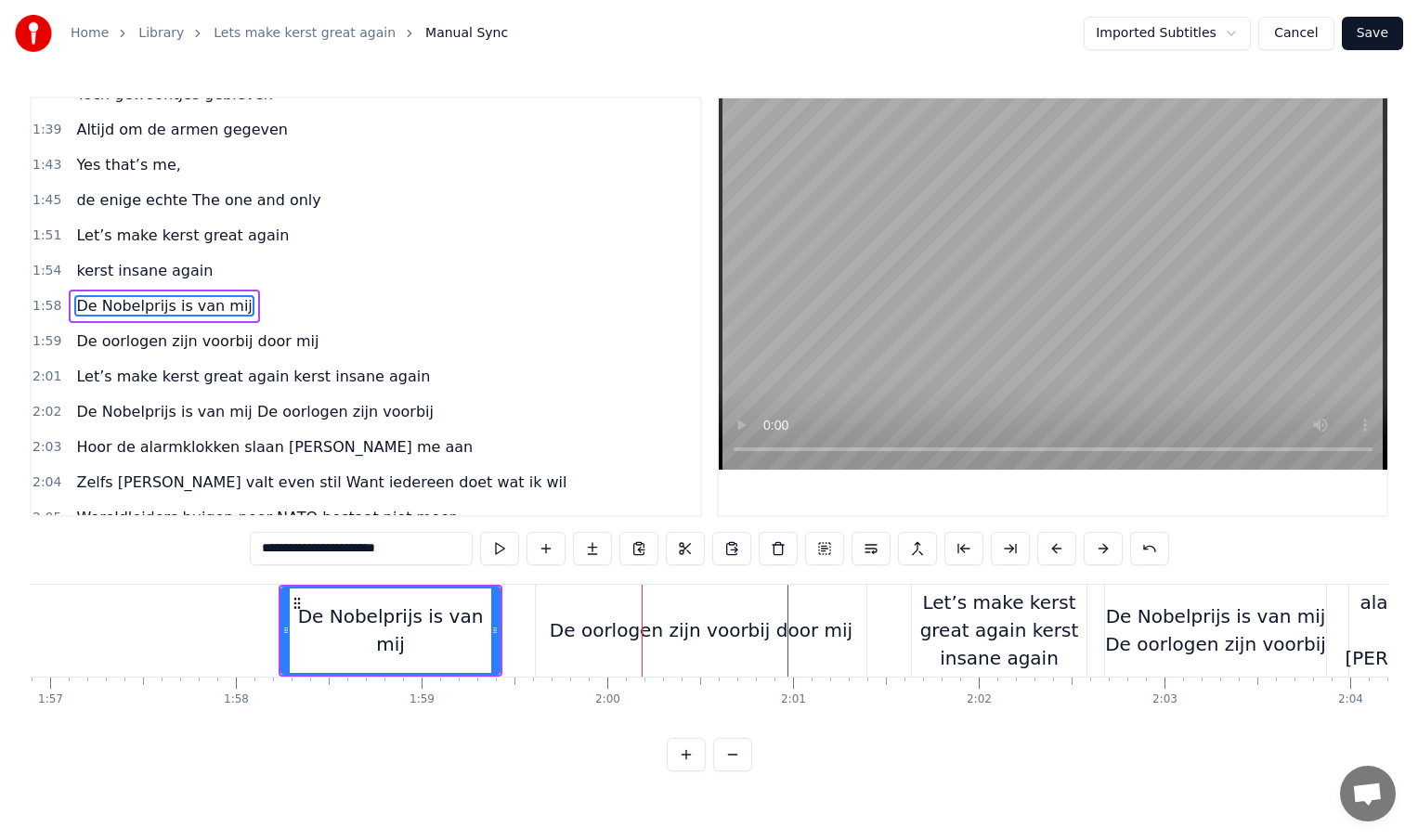
scroll to position [0, 21701]
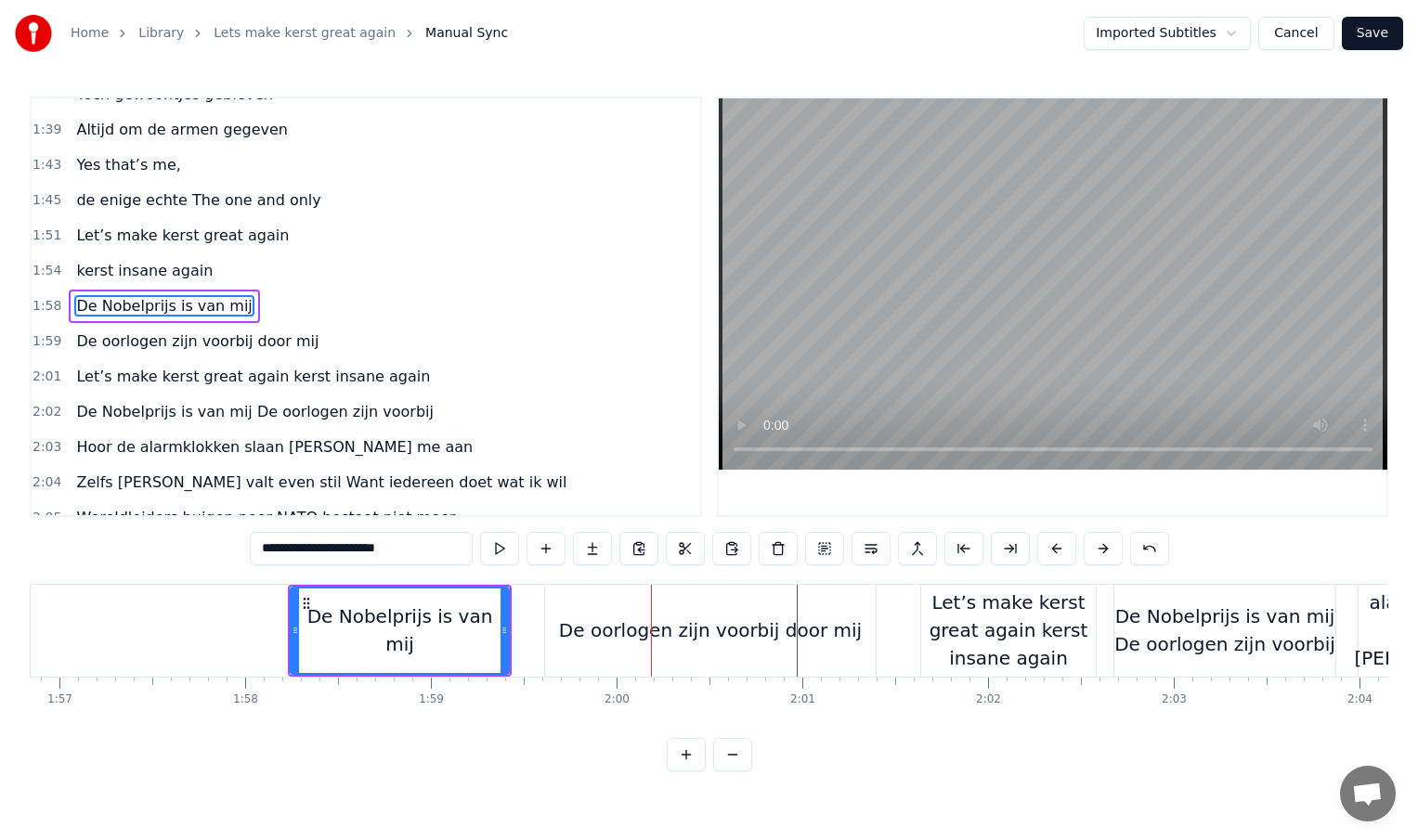
click at [550, 637] on div "De oorlogen zijn voorbij door mij" at bounding box center [710, 630] width 331 height 92
type input "**********"
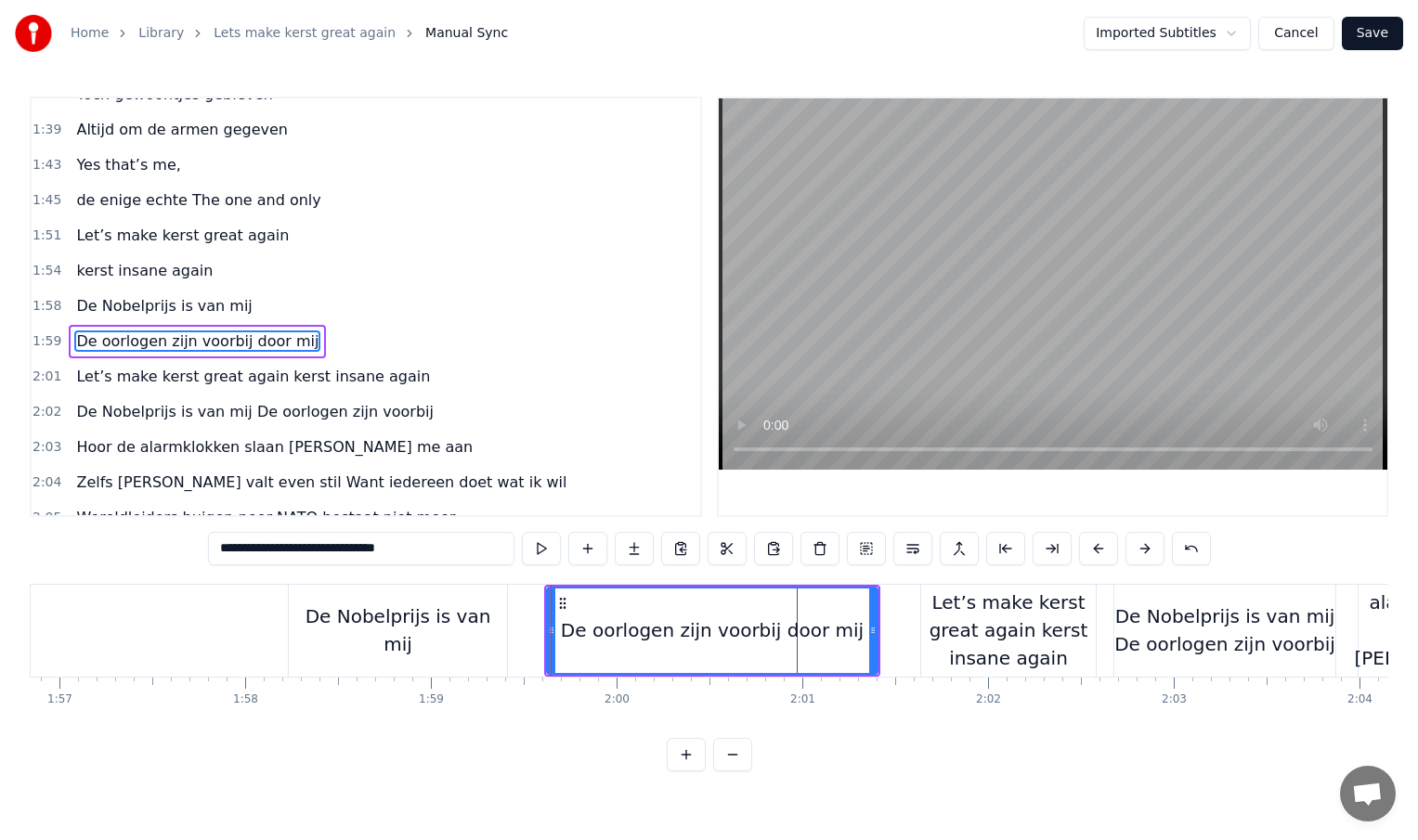
scroll to position [656, 0]
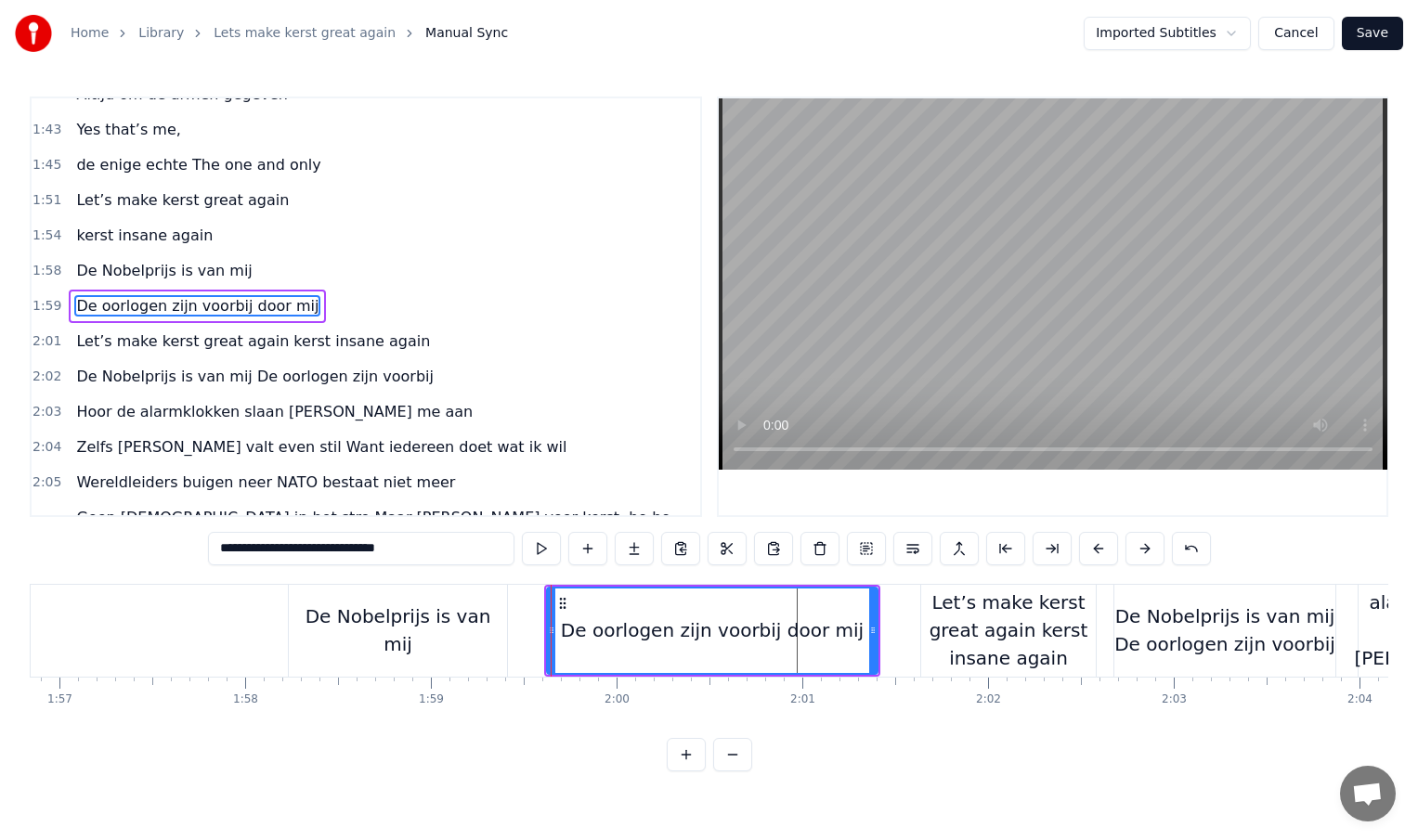
drag, startPoint x: 549, startPoint y: 631, endPoint x: 697, endPoint y: 638, distance: 148.2
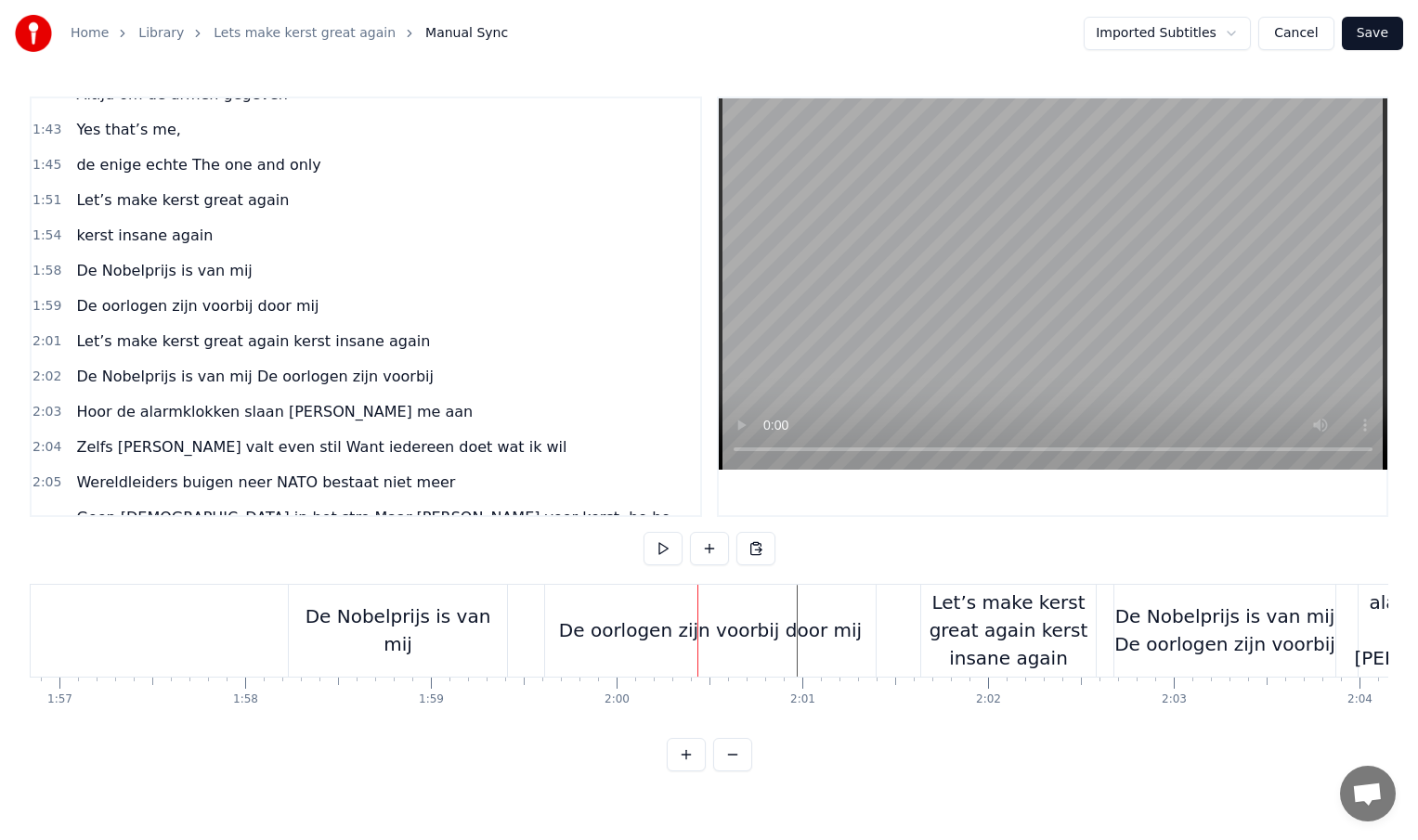
click at [550, 630] on div "De oorlogen zijn voorbij door mij" at bounding box center [710, 630] width 331 height 92
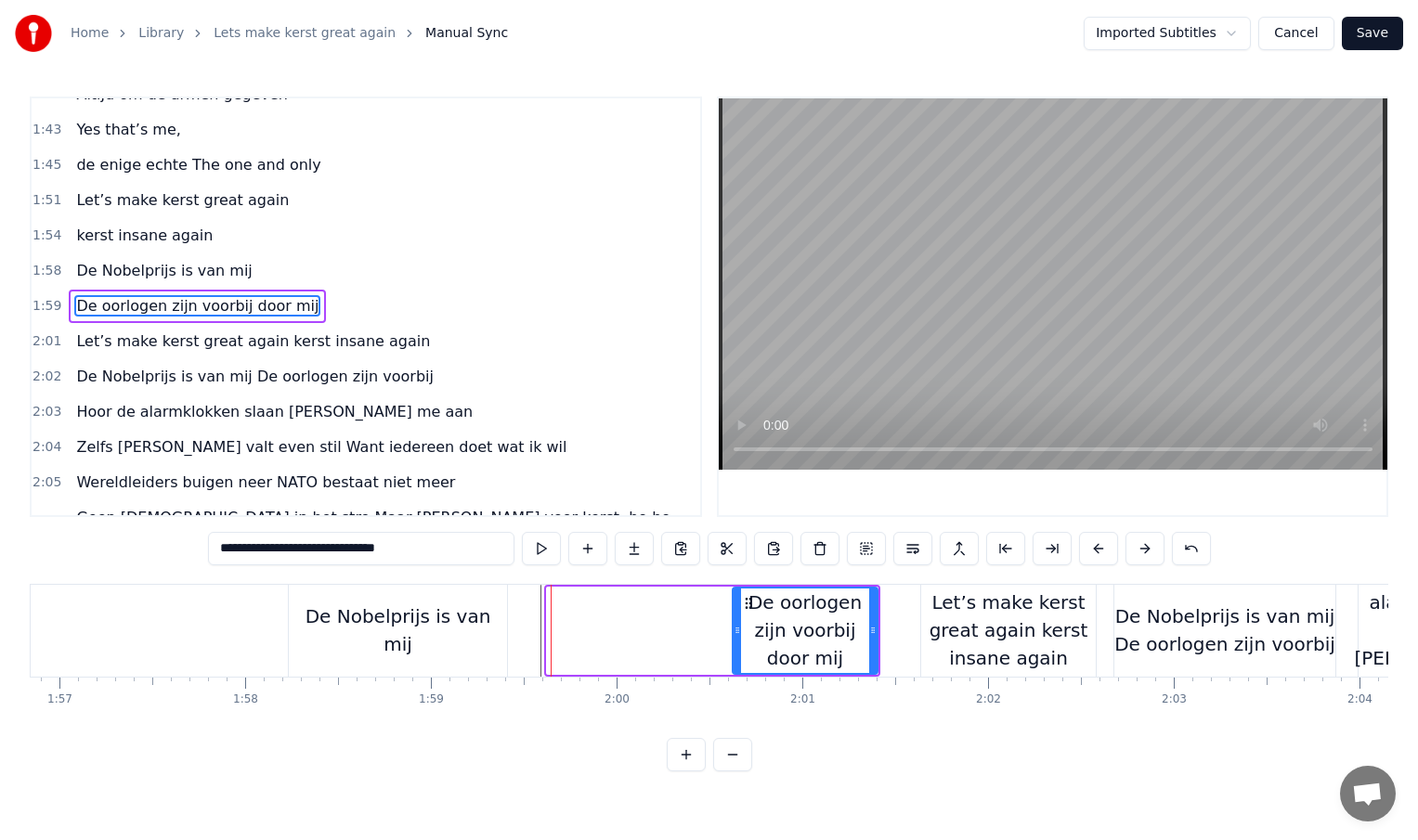
drag, startPoint x: 549, startPoint y: 631, endPoint x: 735, endPoint y: 635, distance: 186.0
click at [735, 635] on icon at bounding box center [738, 630] width 8 height 15
click at [482, 641] on div "De Nobelprijs is van mij" at bounding box center [397, 631] width 218 height 56
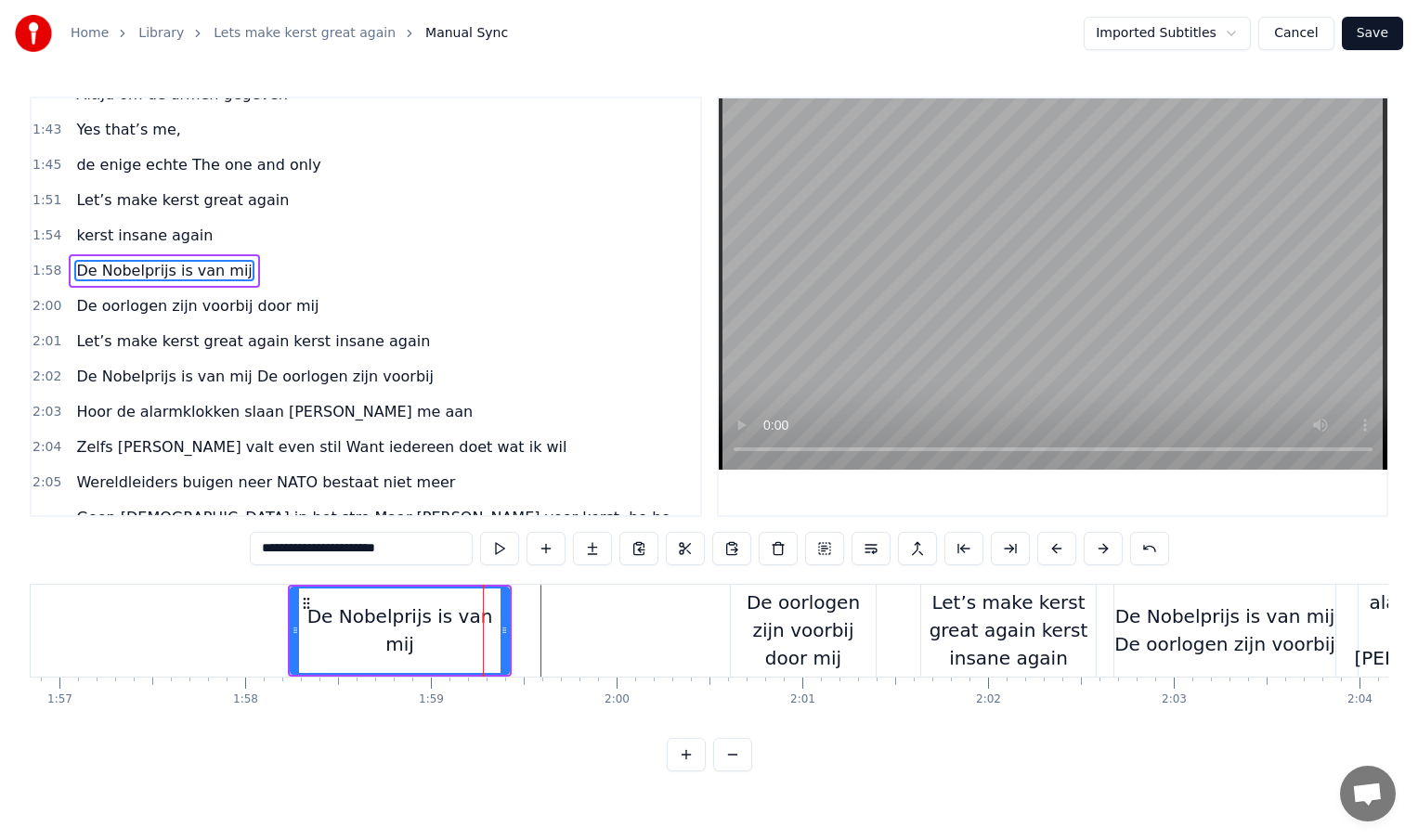
scroll to position [621, 0]
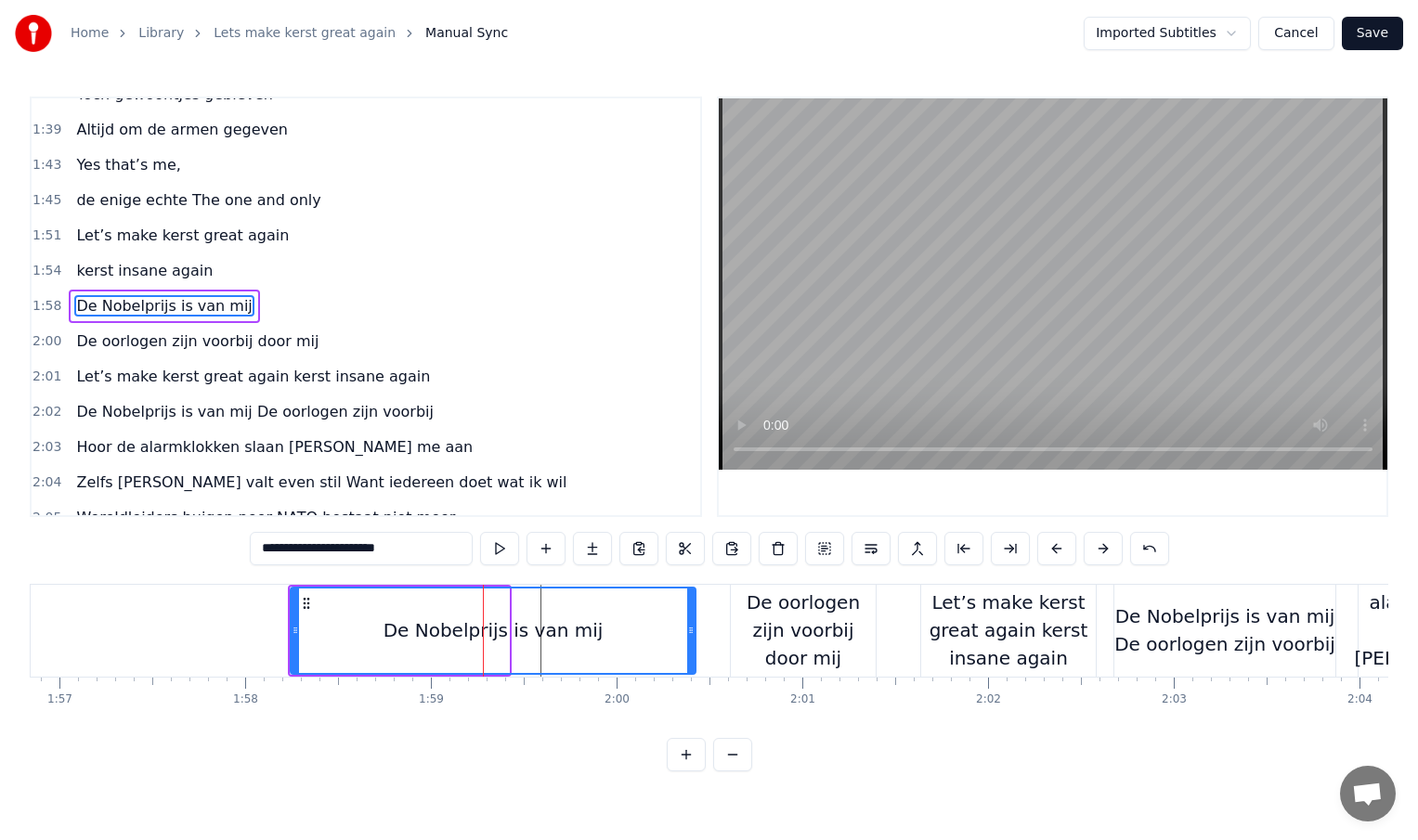
drag, startPoint x: 503, startPoint y: 635, endPoint x: 690, endPoint y: 640, distance: 187.1
click at [690, 640] on div at bounding box center [691, 630] width 8 height 84
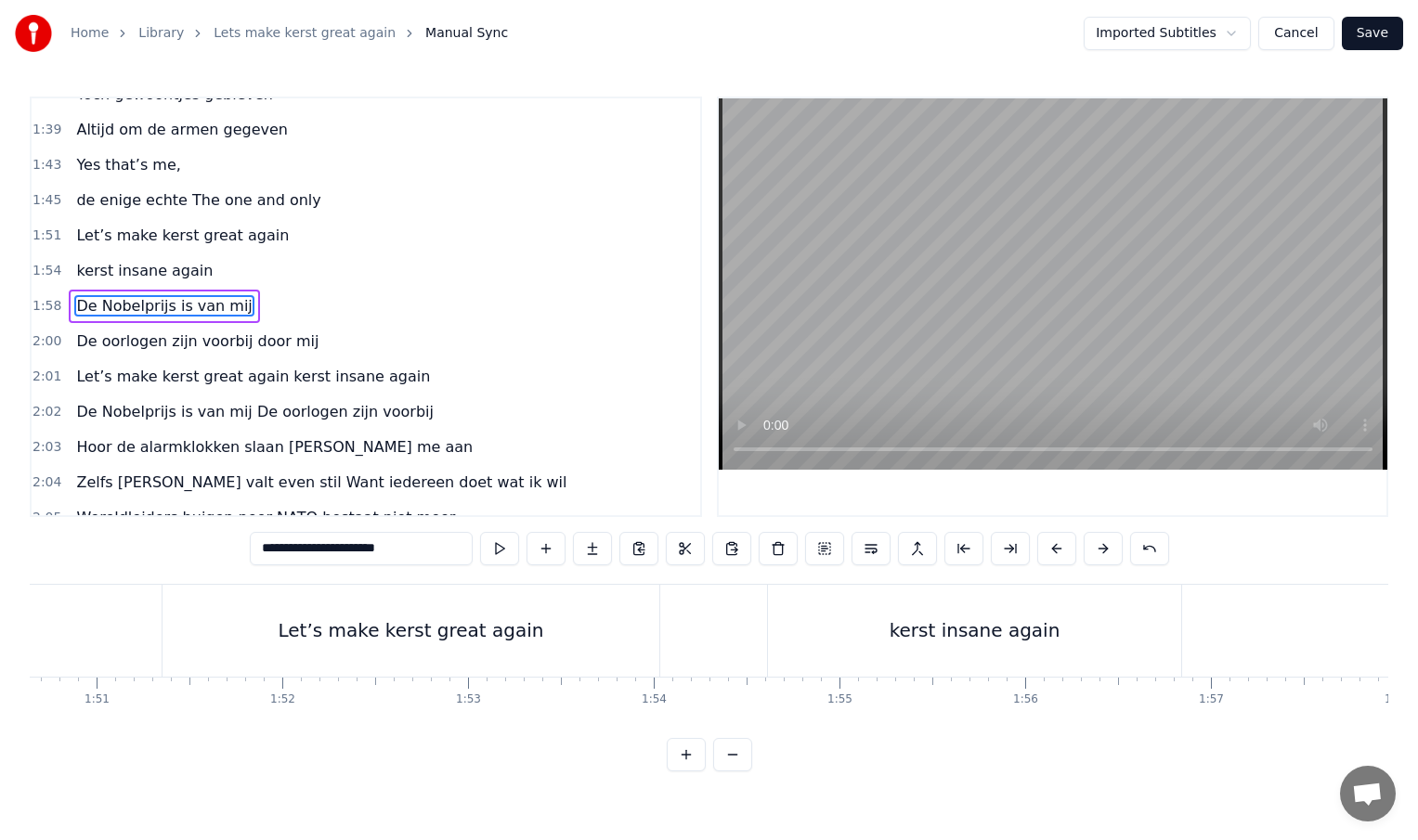
scroll to position [0, 20581]
click at [824, 614] on div "kerst insane again" at bounding box center [943, 630] width 413 height 92
type input "**********"
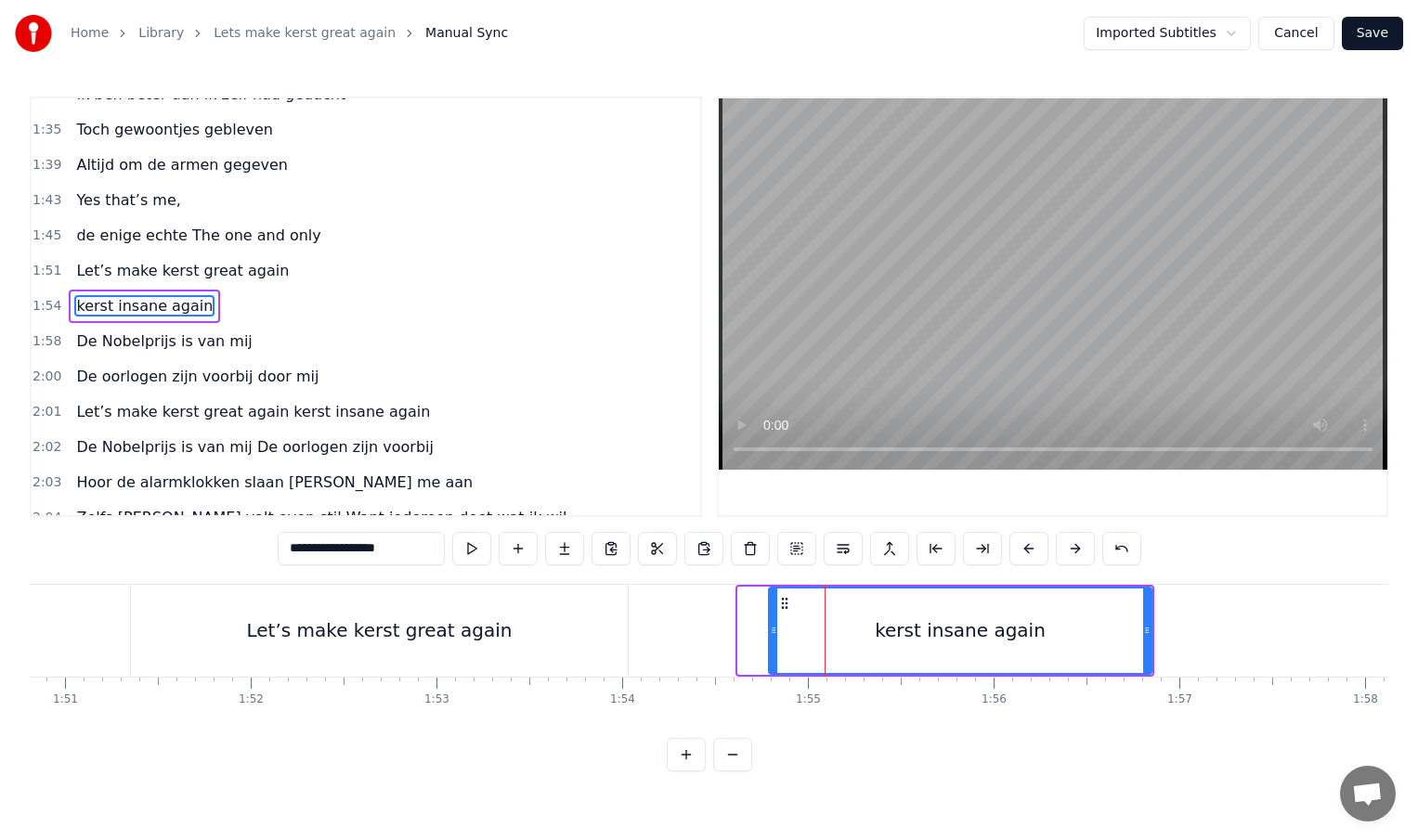
drag, startPoint x: 743, startPoint y: 632, endPoint x: 775, endPoint y: 632, distance: 32.0
click at [775, 632] on circle at bounding box center [774, 632] width 1 height 1
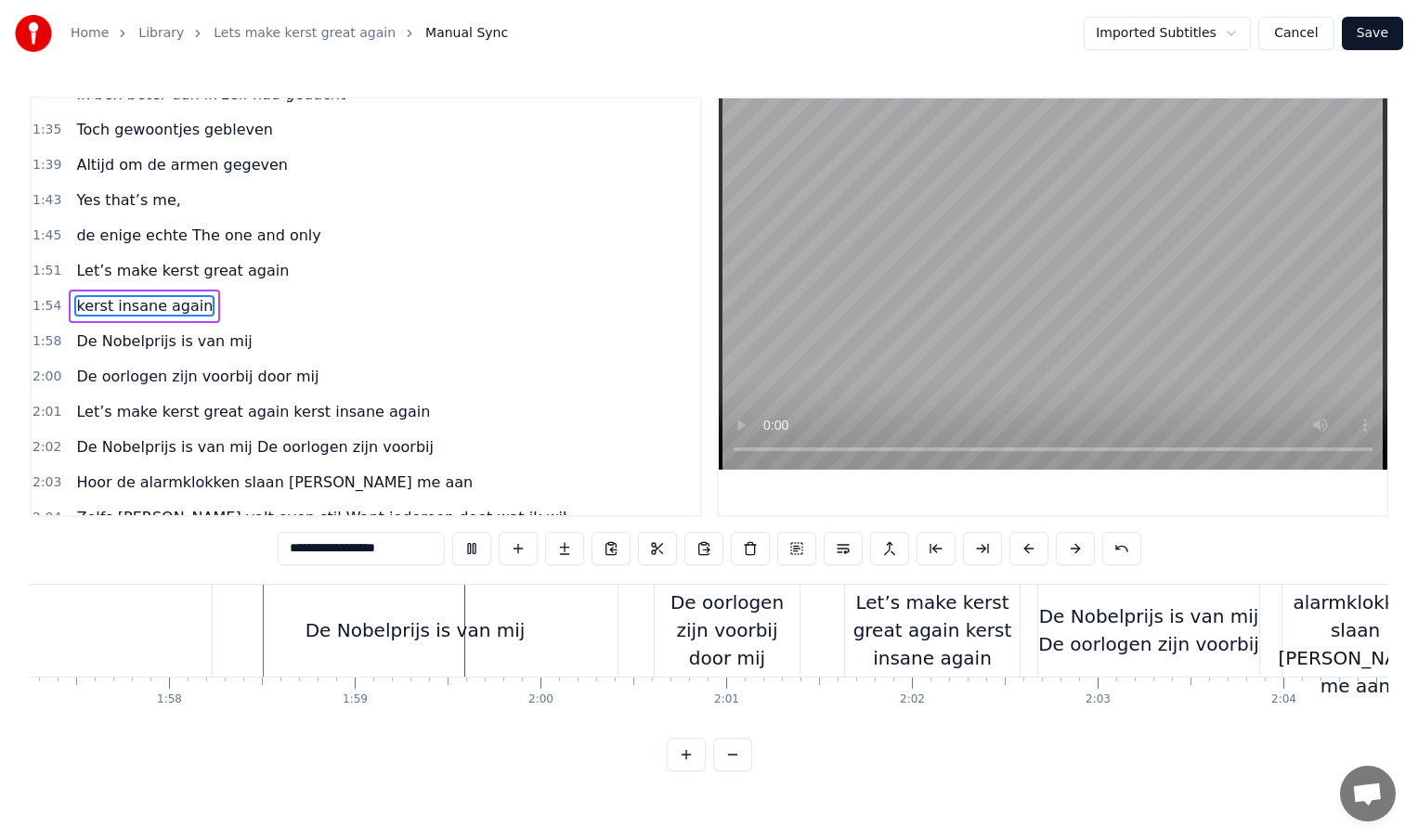
scroll to position [0, 21789]
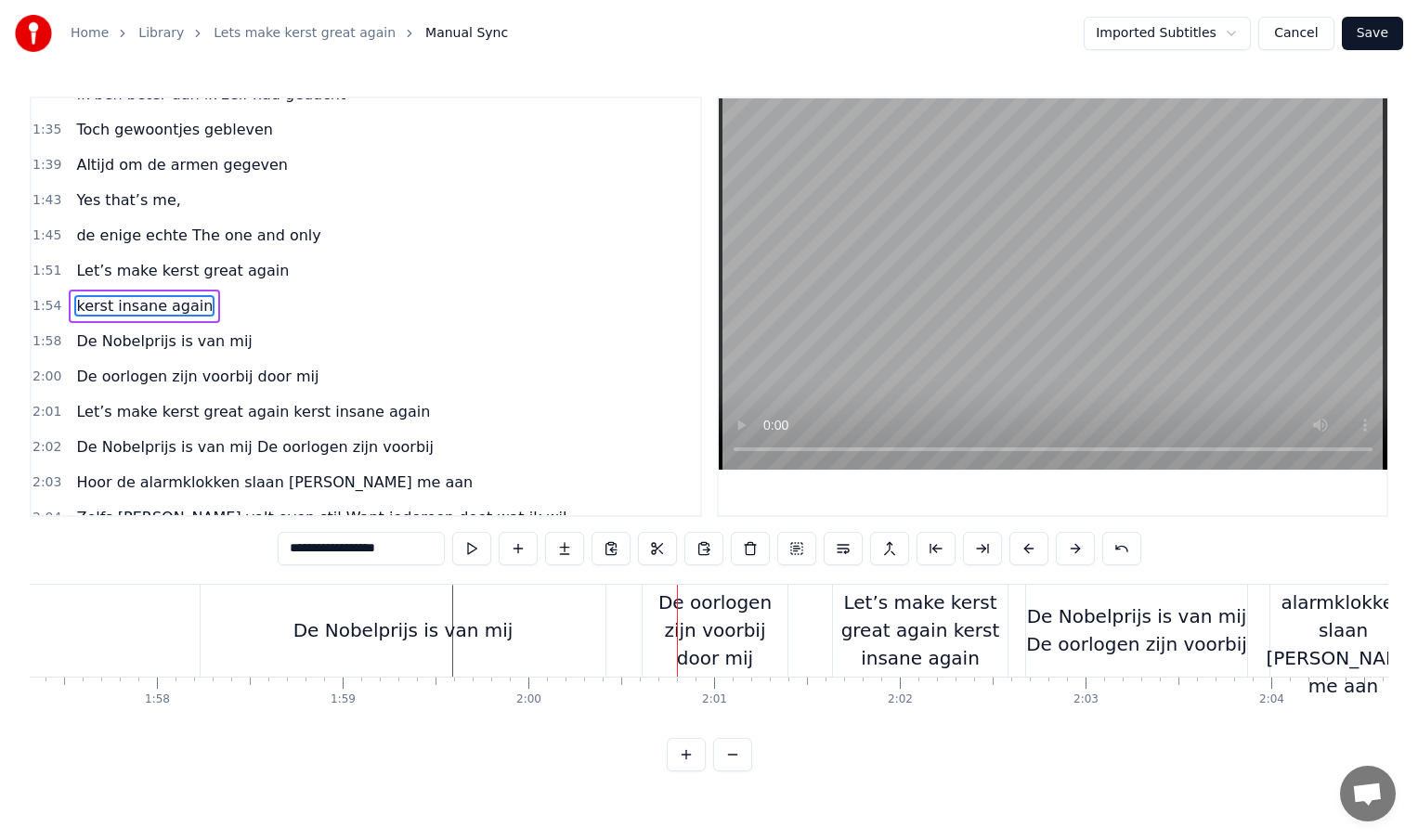
click at [608, 635] on div "De Nobelprijs is van mij" at bounding box center [405, 630] width 410 height 92
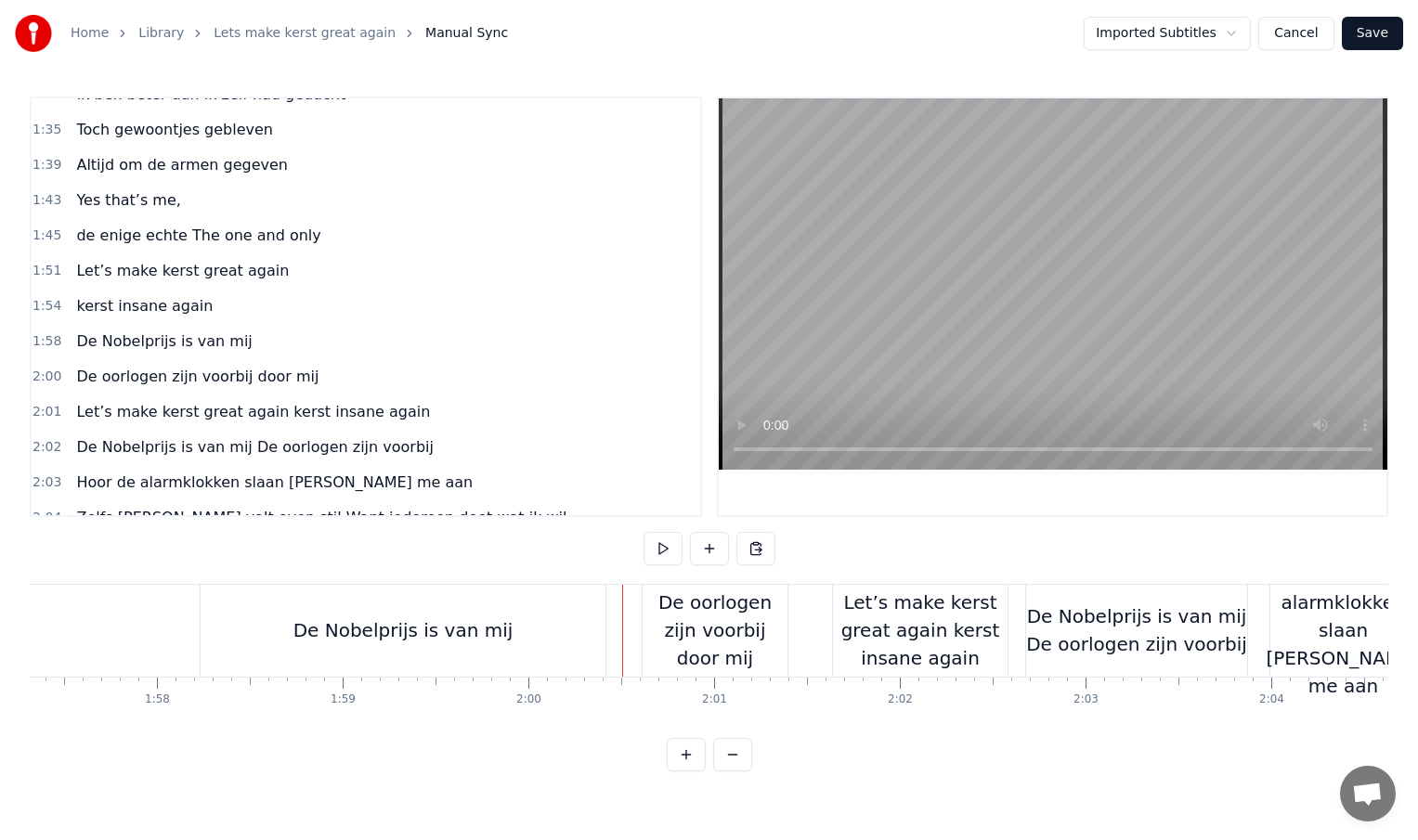
click at [594, 637] on div "De Nobelprijs is van mij" at bounding box center [403, 630] width 405 height 92
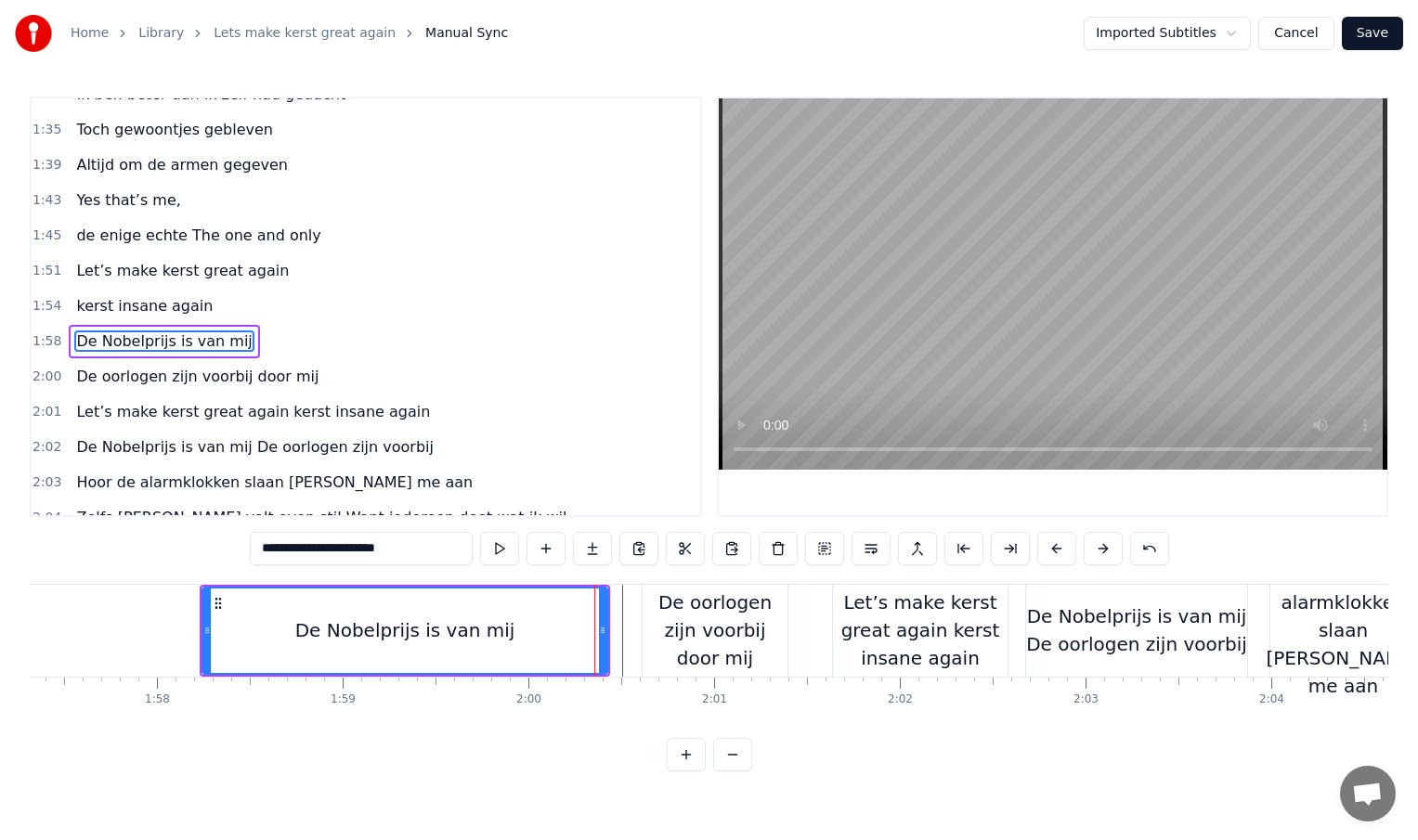
scroll to position [621, 0]
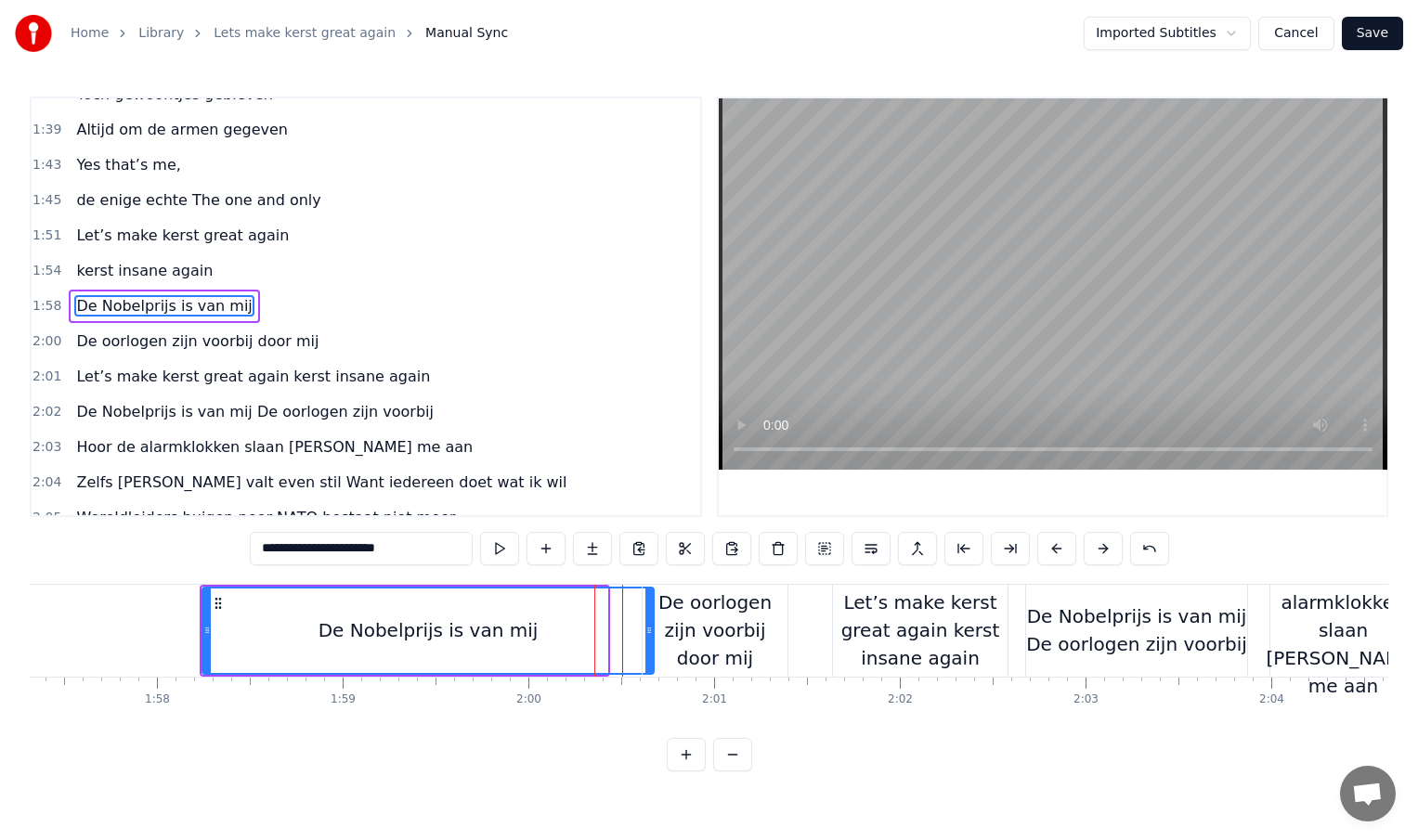
drag, startPoint x: 603, startPoint y: 634, endPoint x: 666, endPoint y: 636, distance: 63.0
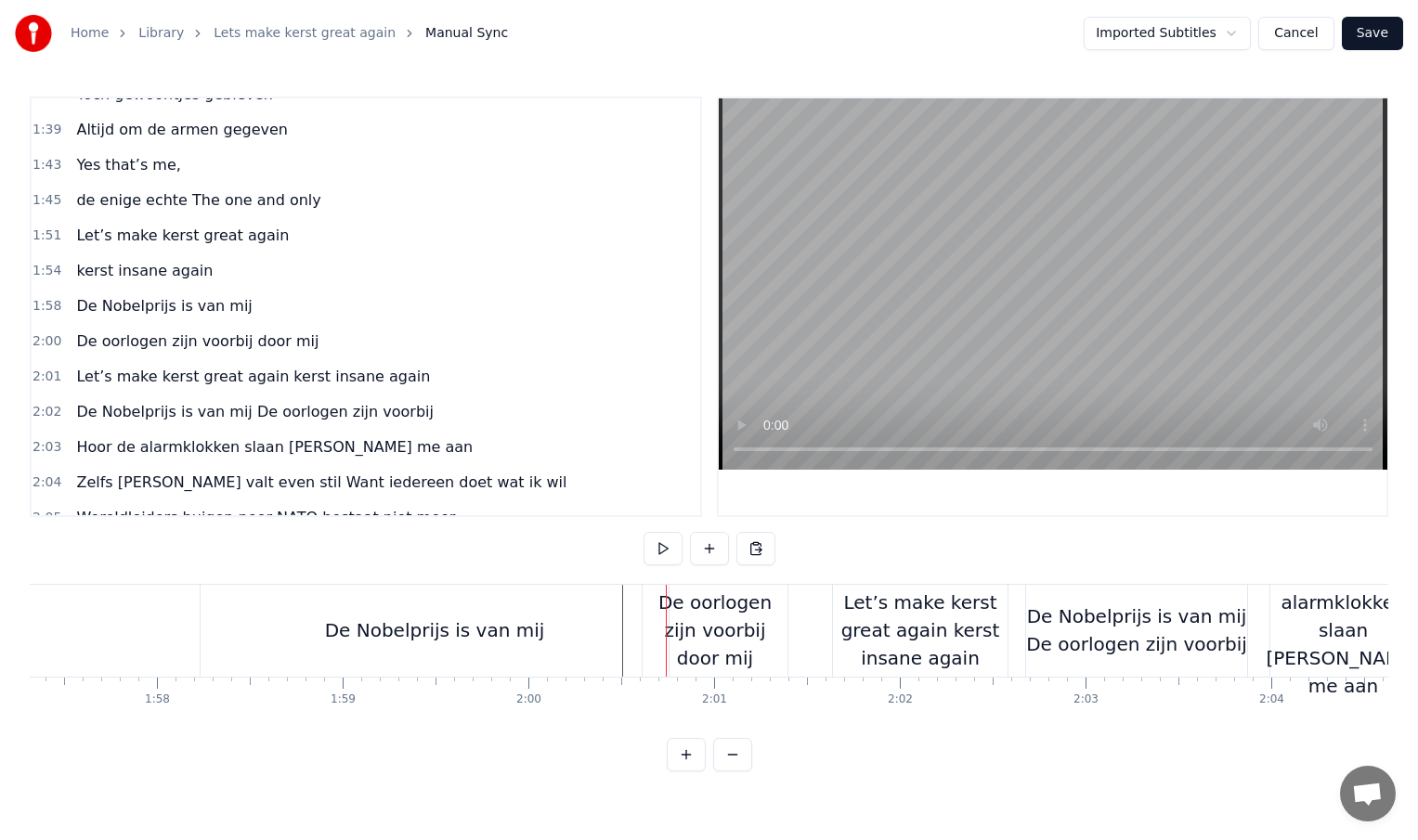
click at [703, 628] on div "De oorlogen zijn voorbij door mij" at bounding box center [715, 630] width 145 height 83
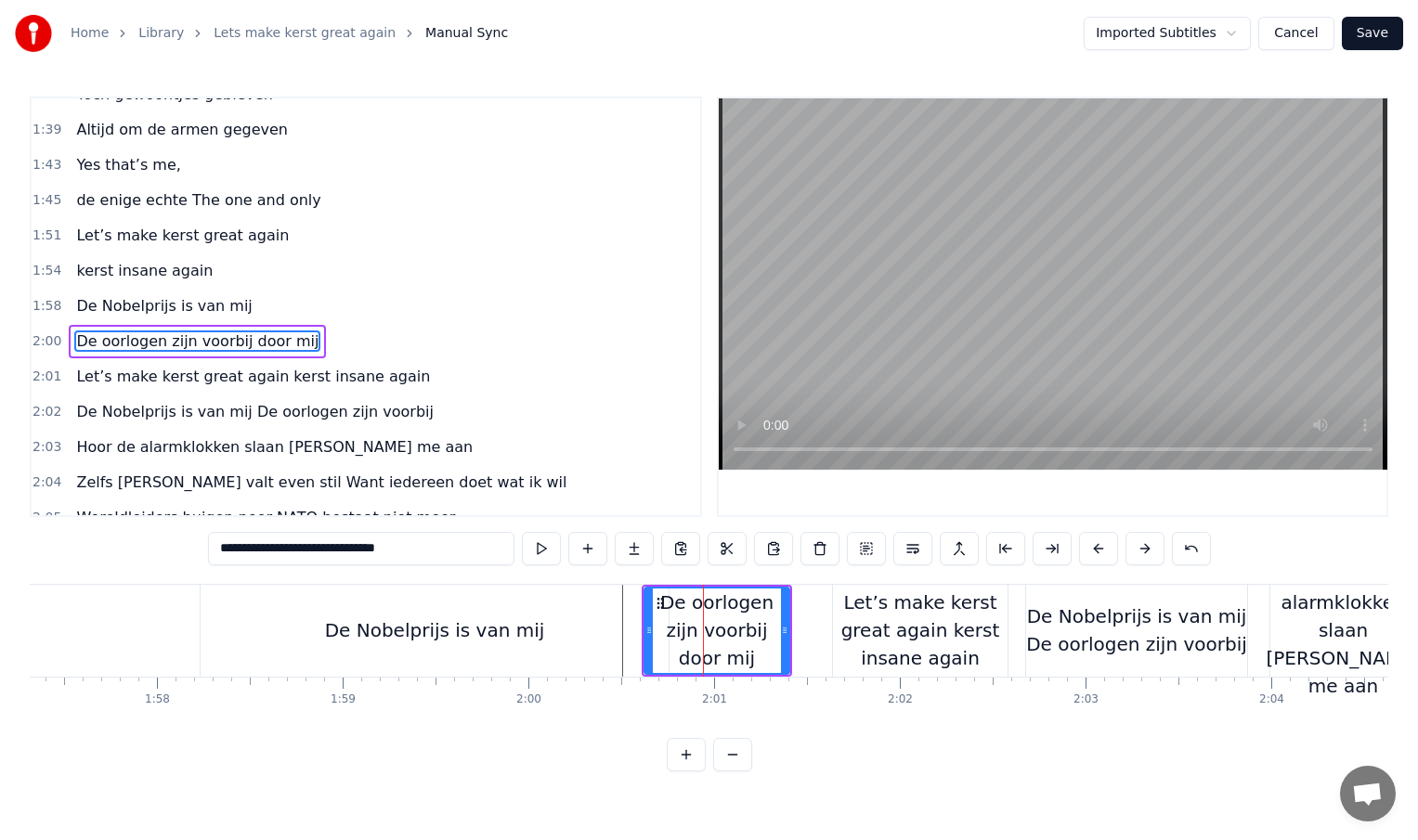
scroll to position [656, 0]
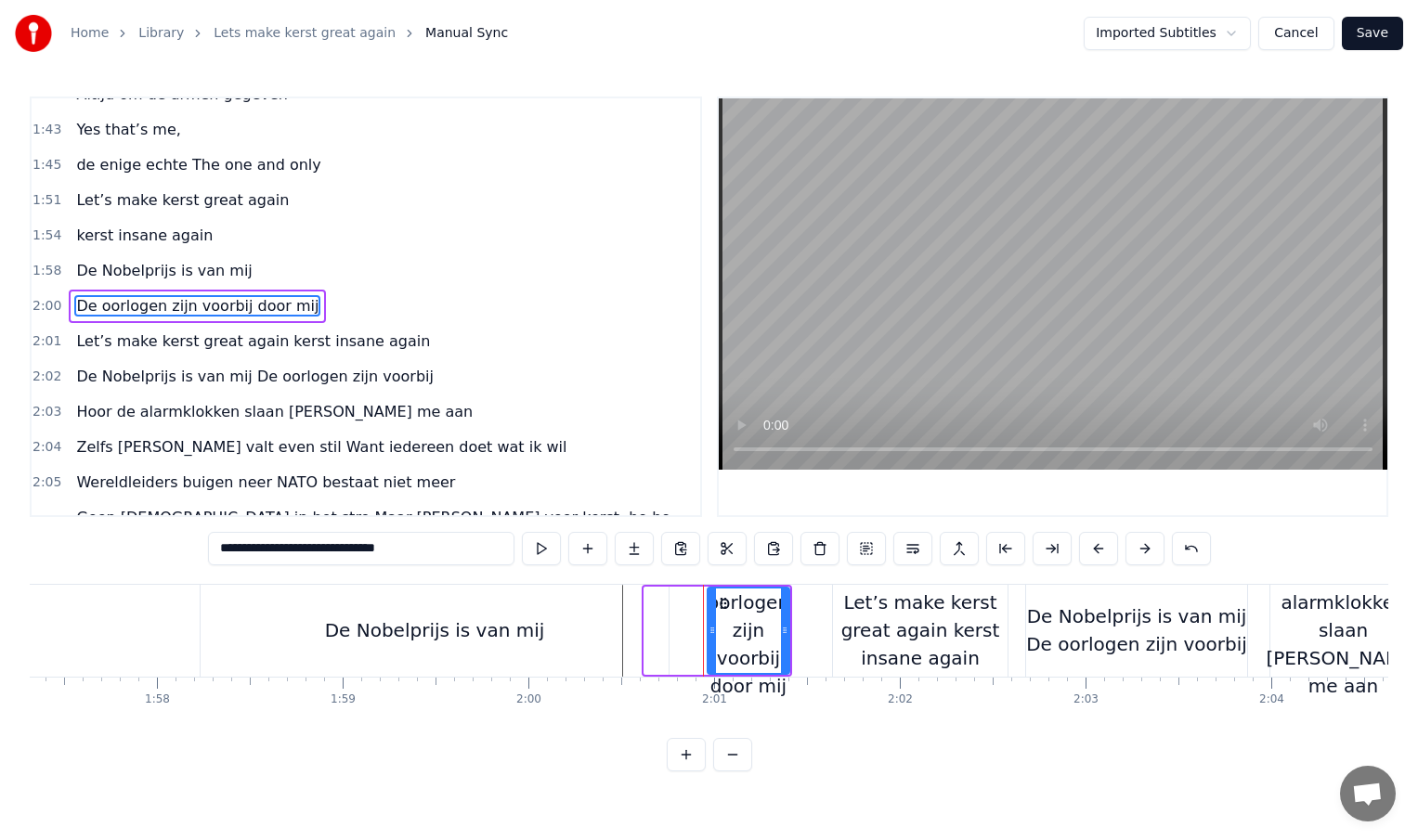
drag, startPoint x: 649, startPoint y: 634, endPoint x: 712, endPoint y: 635, distance: 63.0
click at [712, 635] on icon at bounding box center [712, 630] width 8 height 15
click at [898, 635] on div "Let’s make kerst great again kerst insane again" at bounding box center [920, 630] width 174 height 83
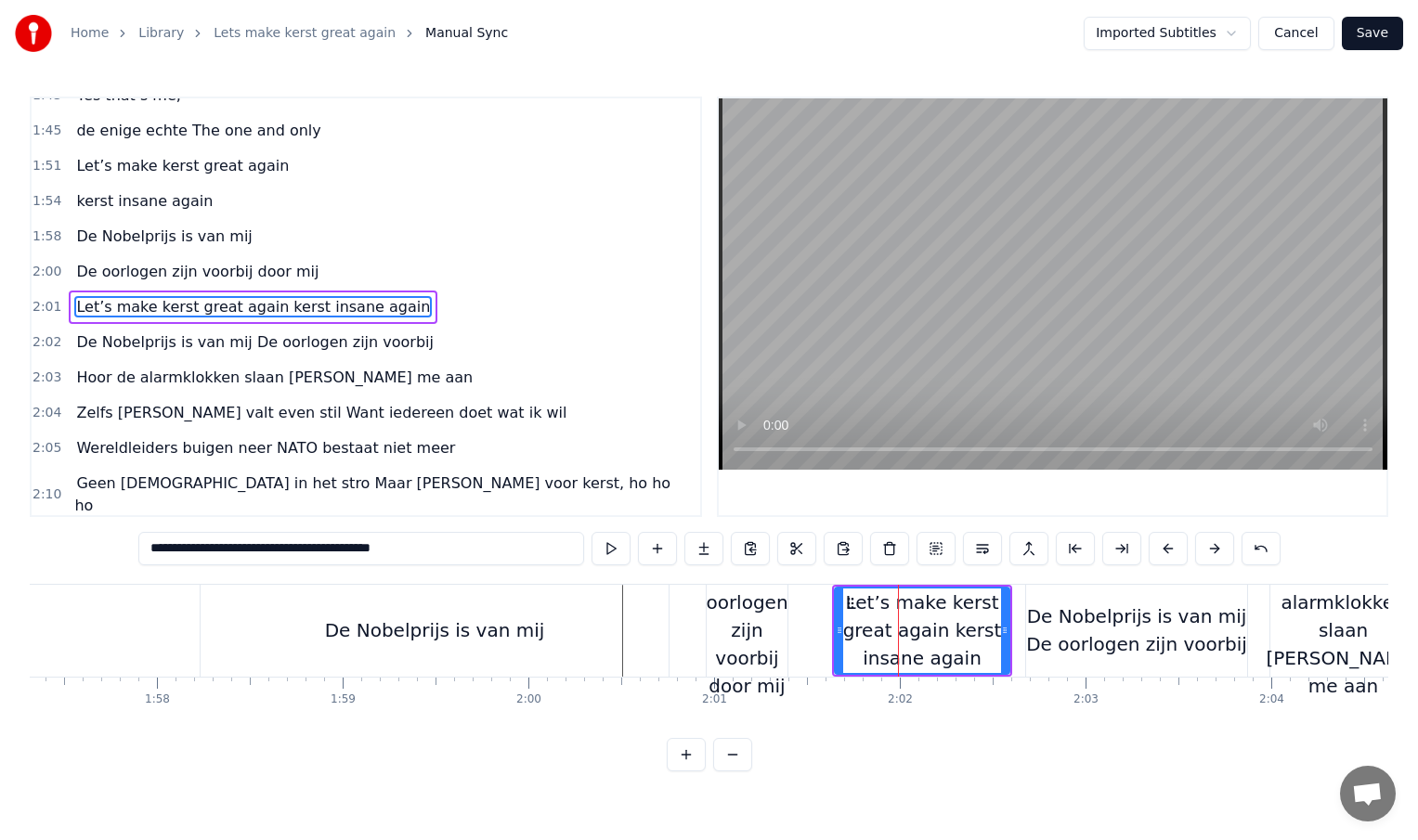
scroll to position [692, 0]
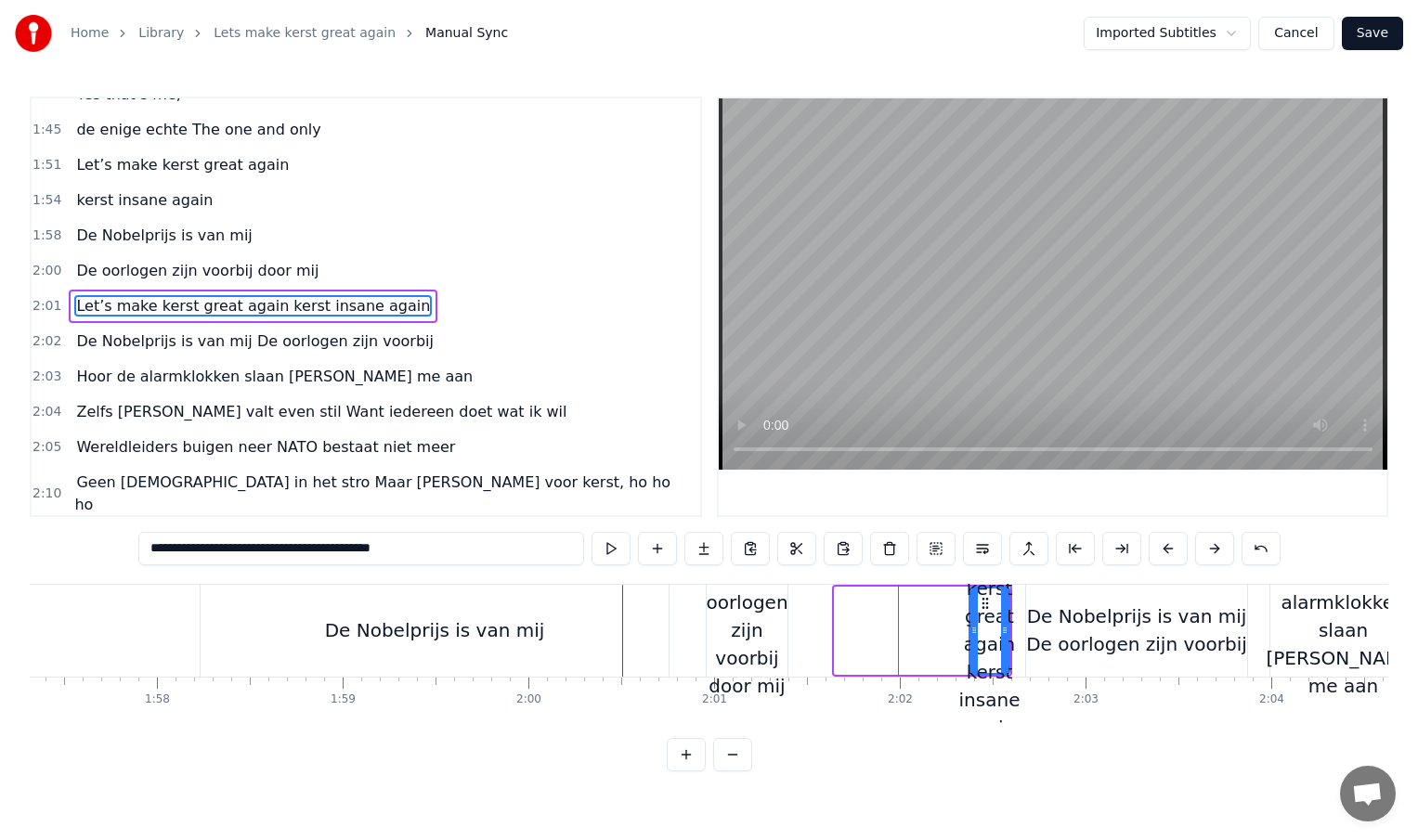
drag, startPoint x: 840, startPoint y: 630, endPoint x: 974, endPoint y: 630, distance: 134.0
click at [974, 630] on icon at bounding box center [975, 630] width 8 height 15
click at [775, 643] on div "De oorlogen zijn voorbij door mij" at bounding box center [746, 631] width 81 height 139
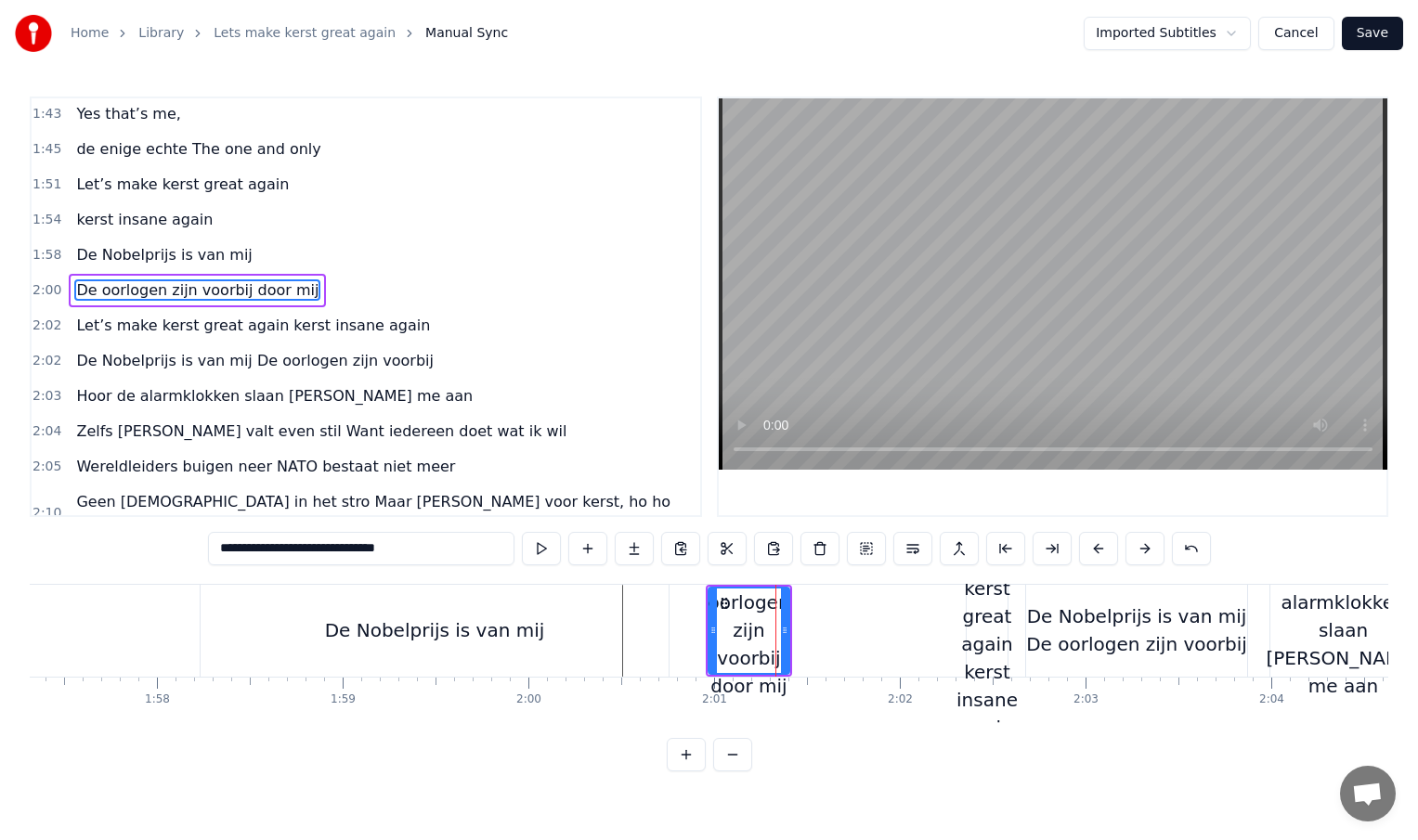
scroll to position [656, 0]
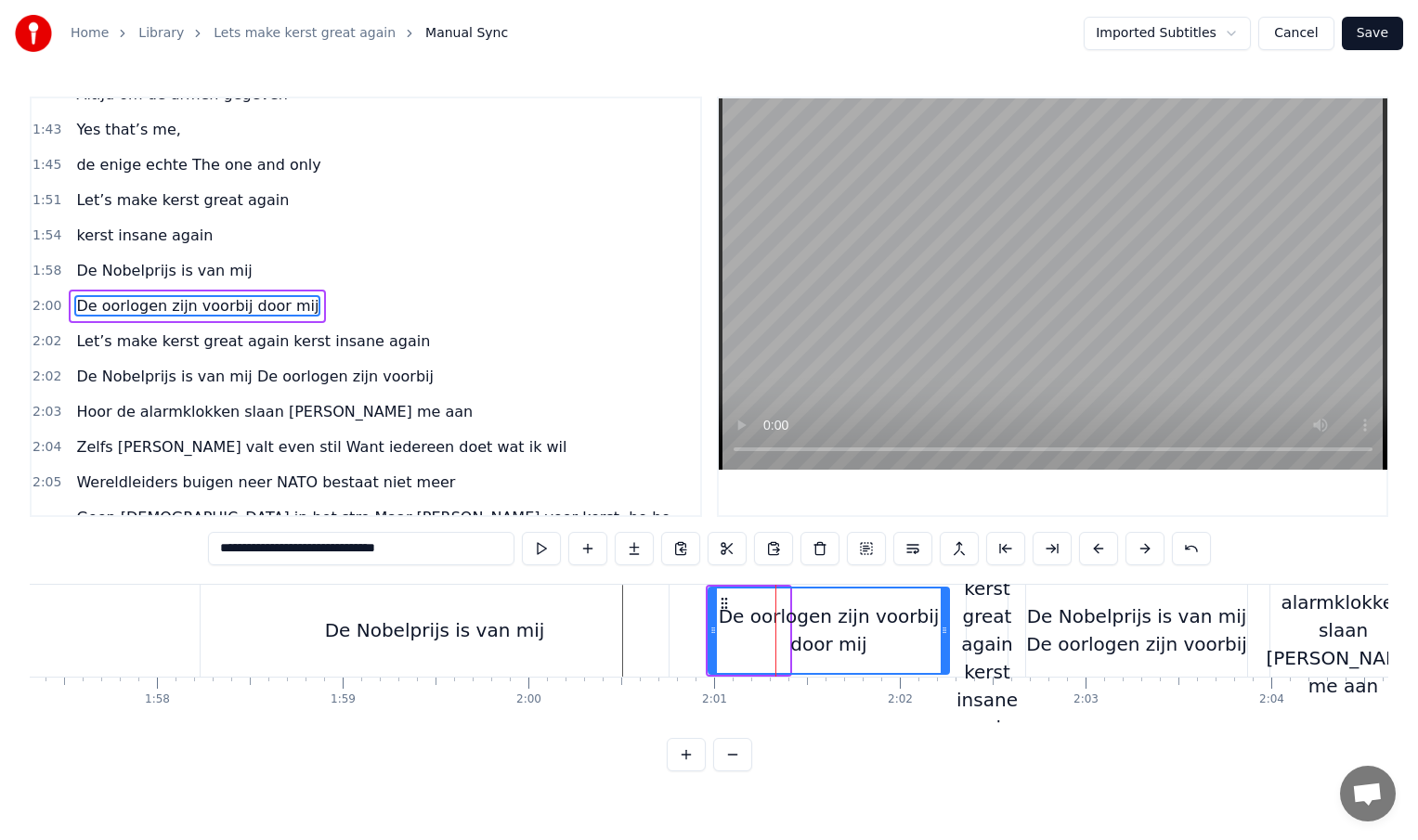
drag, startPoint x: 786, startPoint y: 634, endPoint x: 946, endPoint y: 634, distance: 160.0
click at [946, 634] on icon at bounding box center [945, 630] width 8 height 15
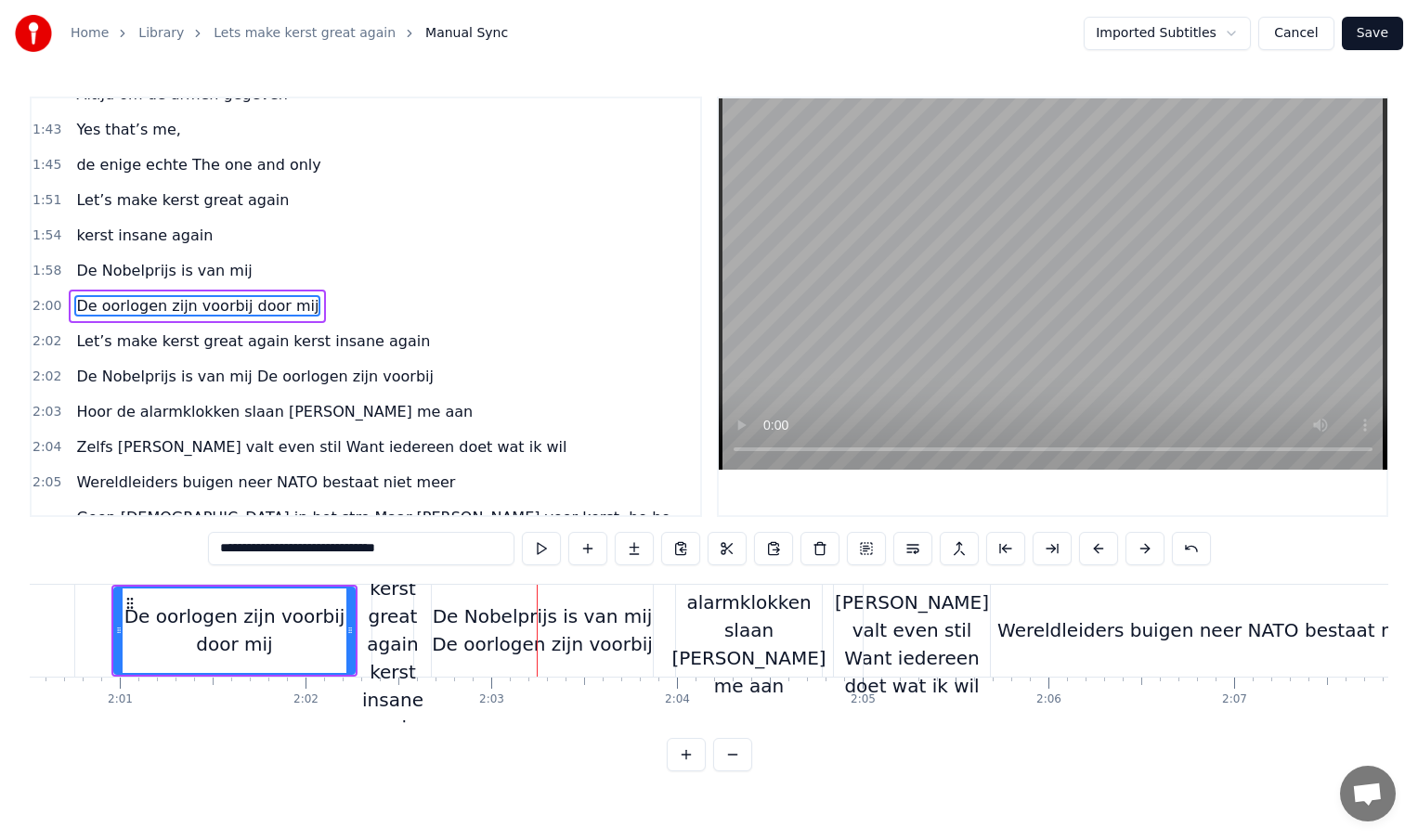
scroll to position [0, 22414]
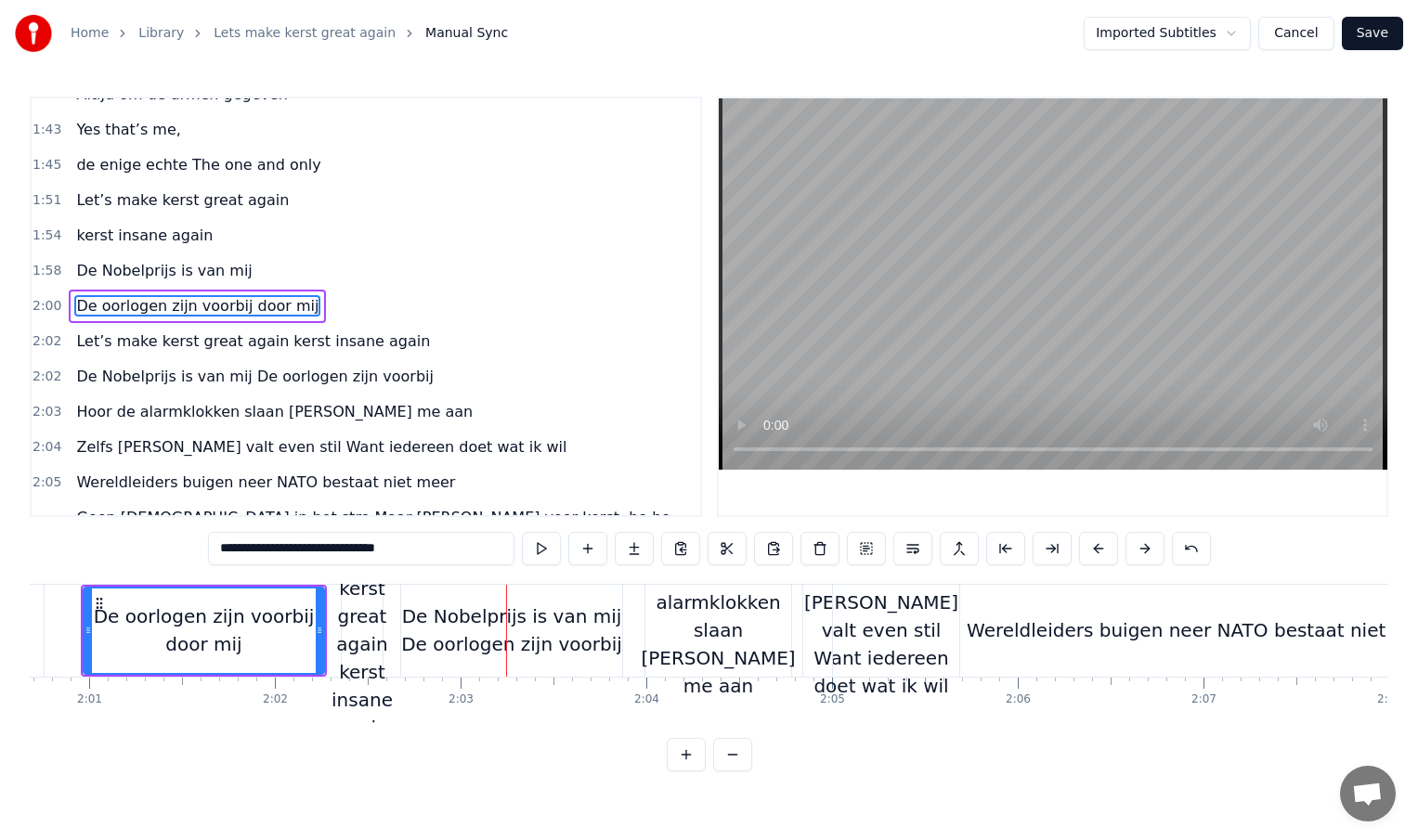
click at [1063, 640] on div "Wereldleiders buigen neer NATO bestaat niet meer" at bounding box center [1203, 630] width 473 height 28
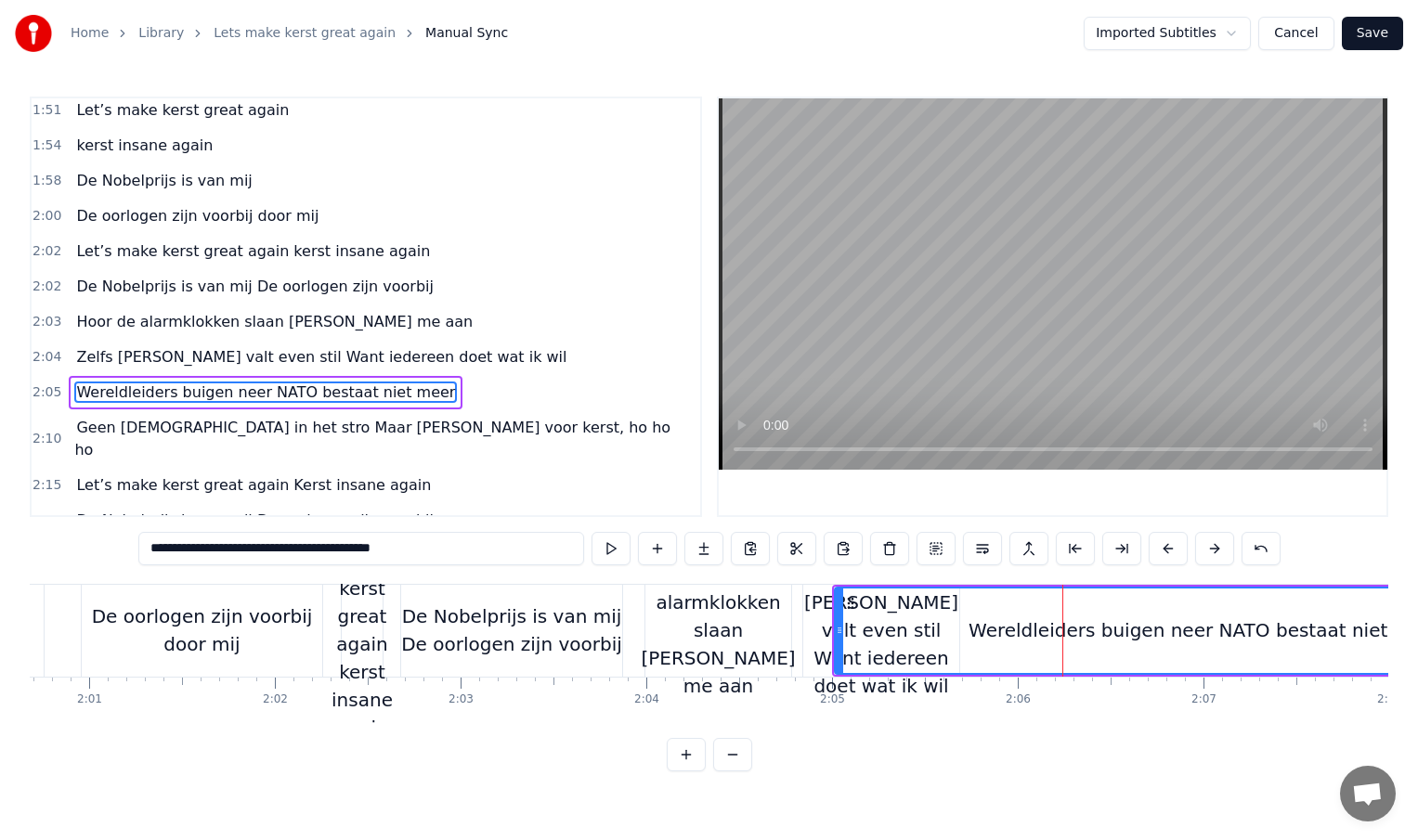
scroll to position [818, 0]
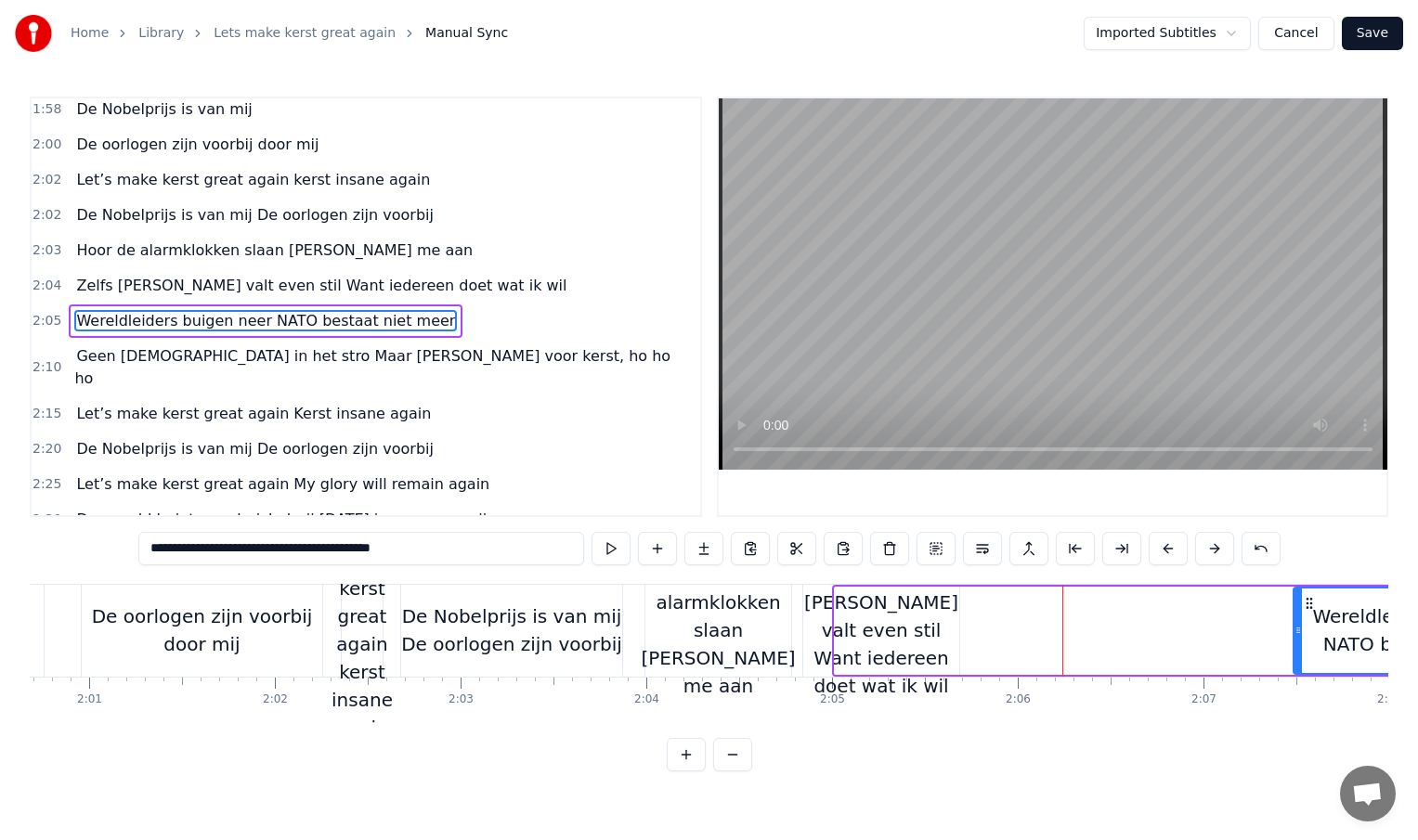
drag, startPoint x: 839, startPoint y: 630, endPoint x: 1306, endPoint y: 639, distance: 467.1
click at [1302, 639] on div at bounding box center [1298, 630] width 8 height 84
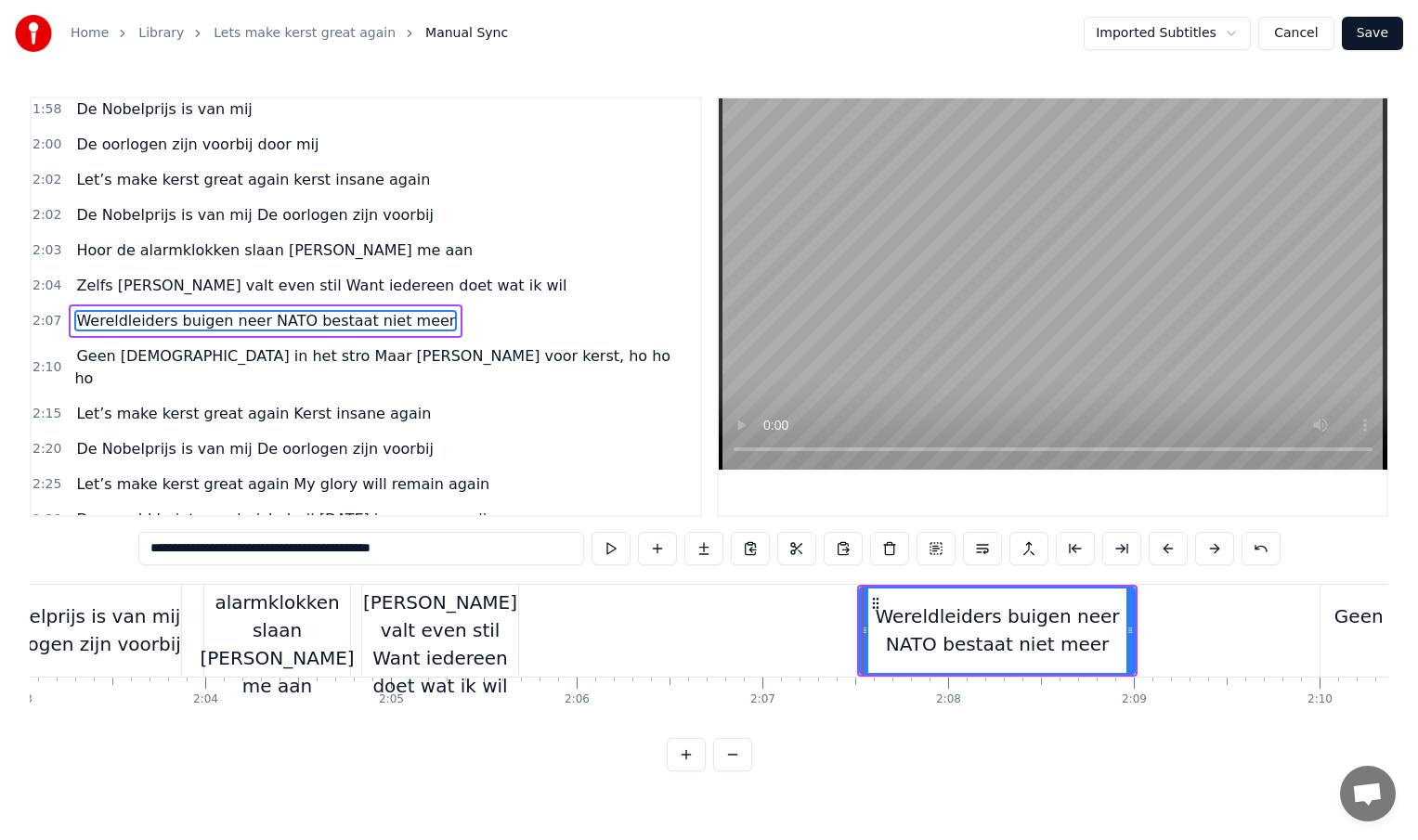
scroll to position [0, 22707]
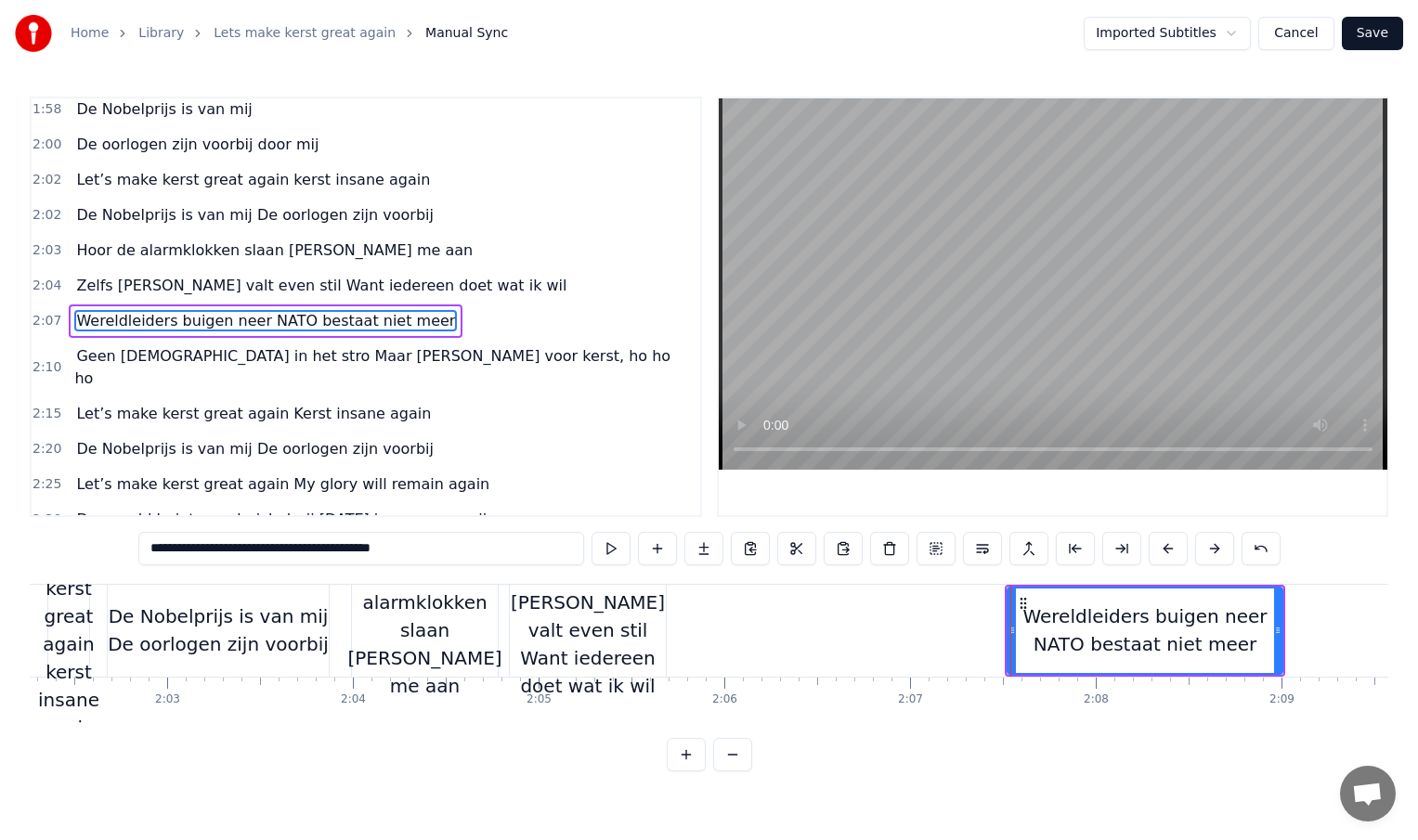
click at [647, 629] on div "Zelfs [PERSON_NAME] valt even stil Want iedereen doet wat ik wil" at bounding box center [588, 631] width 156 height 139
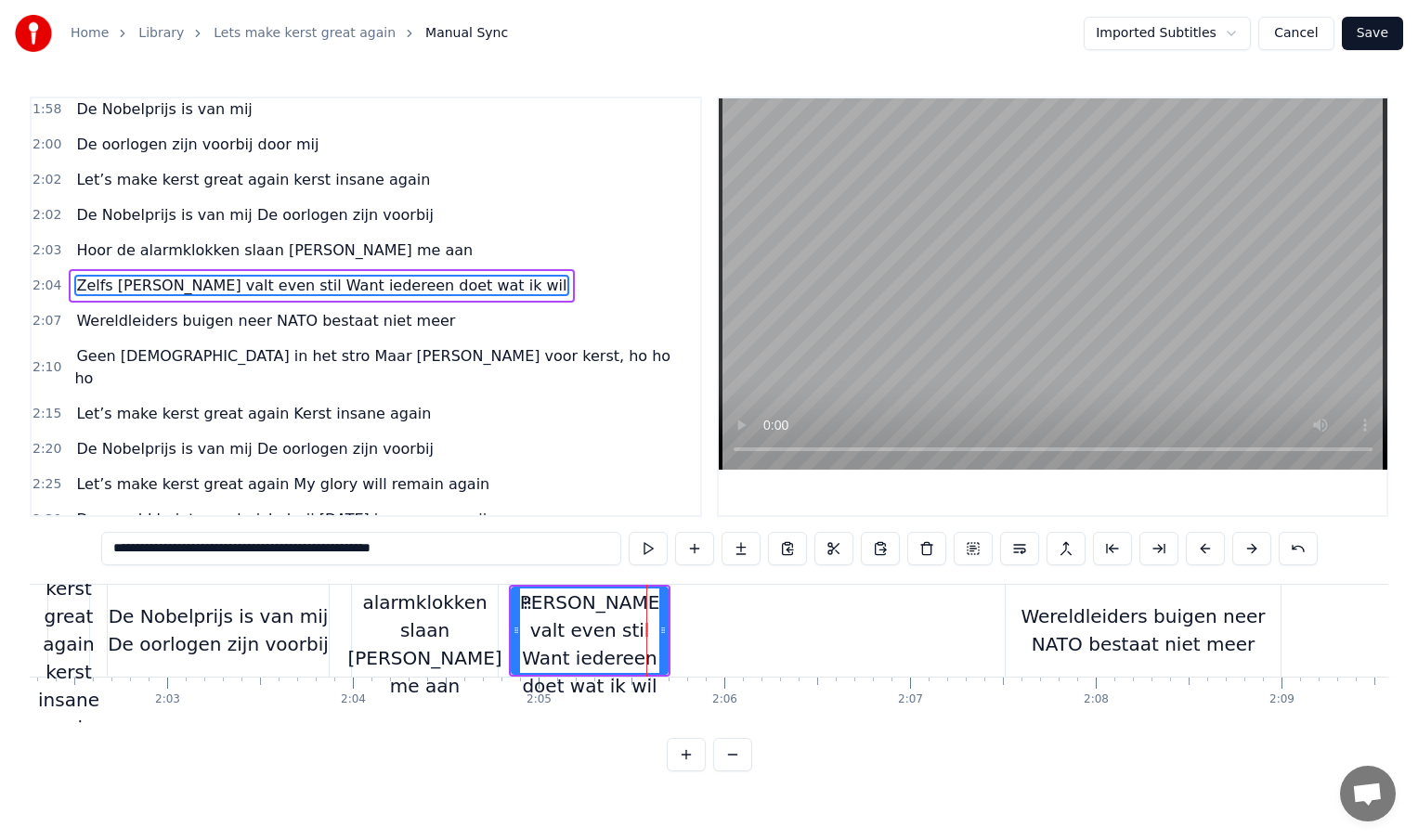
scroll to position [797, 0]
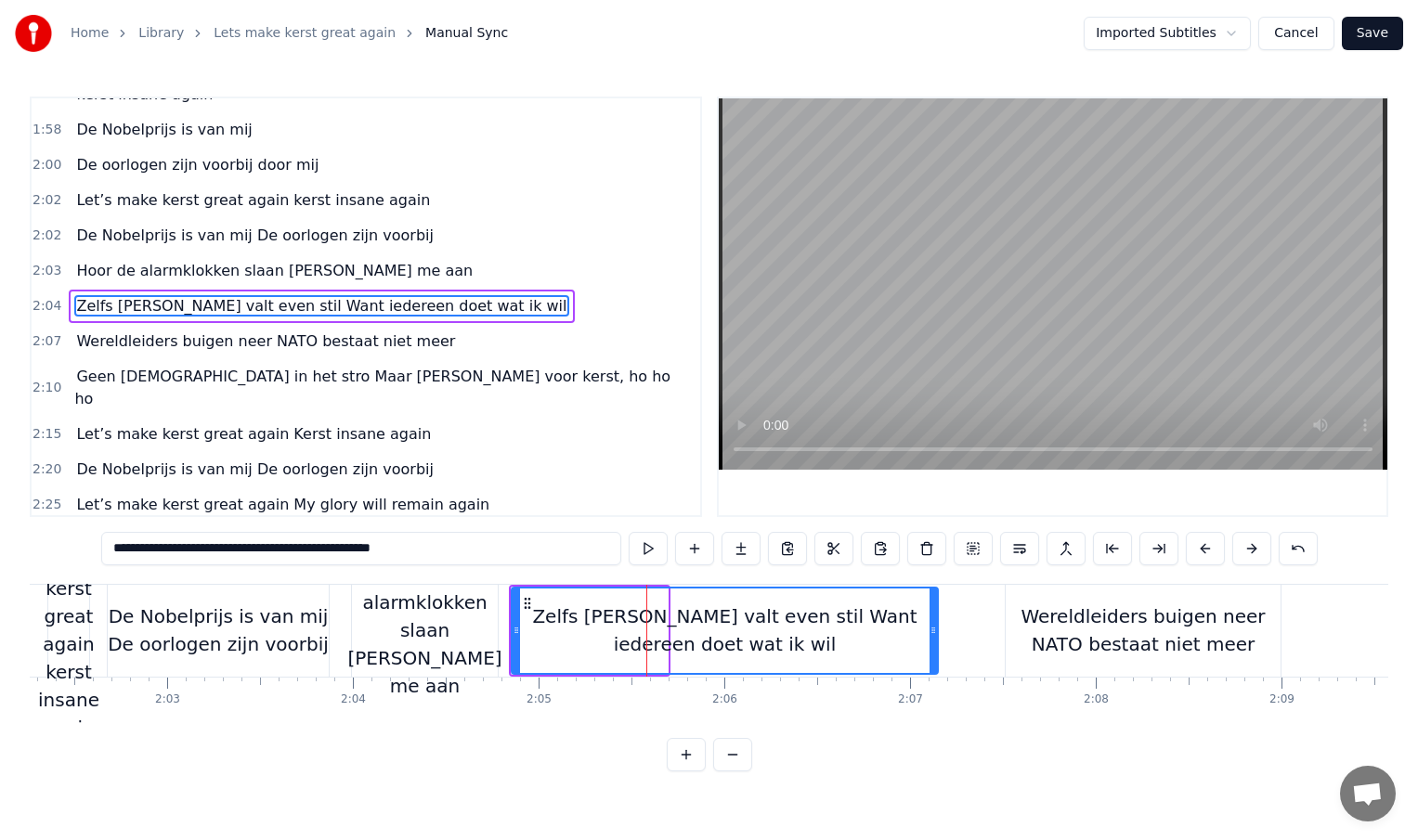
drag, startPoint x: 663, startPoint y: 629, endPoint x: 934, endPoint y: 630, distance: 271.0
click at [934, 630] on icon at bounding box center [933, 630] width 8 height 15
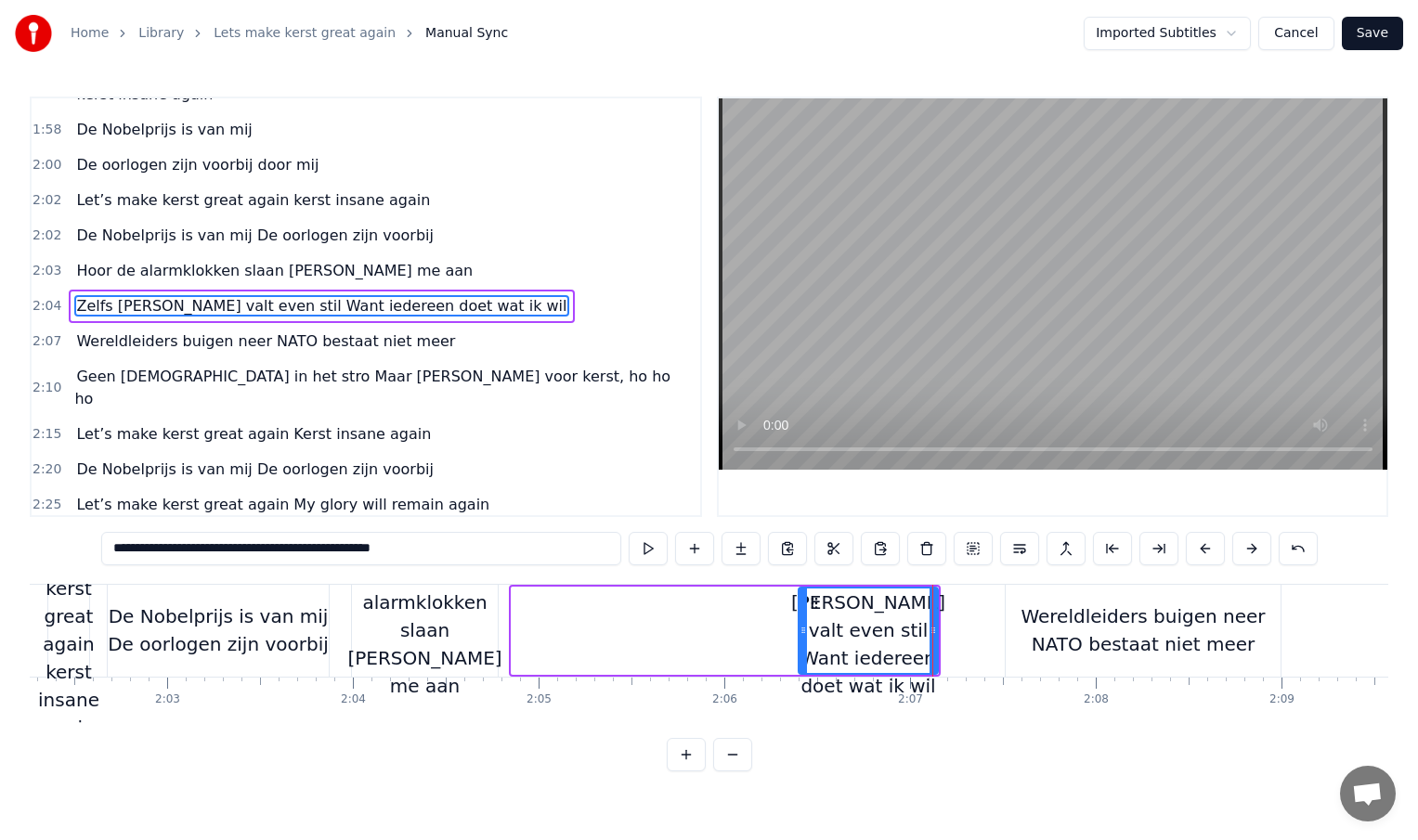
drag, startPoint x: 515, startPoint y: 630, endPoint x: 811, endPoint y: 630, distance: 296.0
click at [807, 630] on icon at bounding box center [803, 630] width 8 height 15
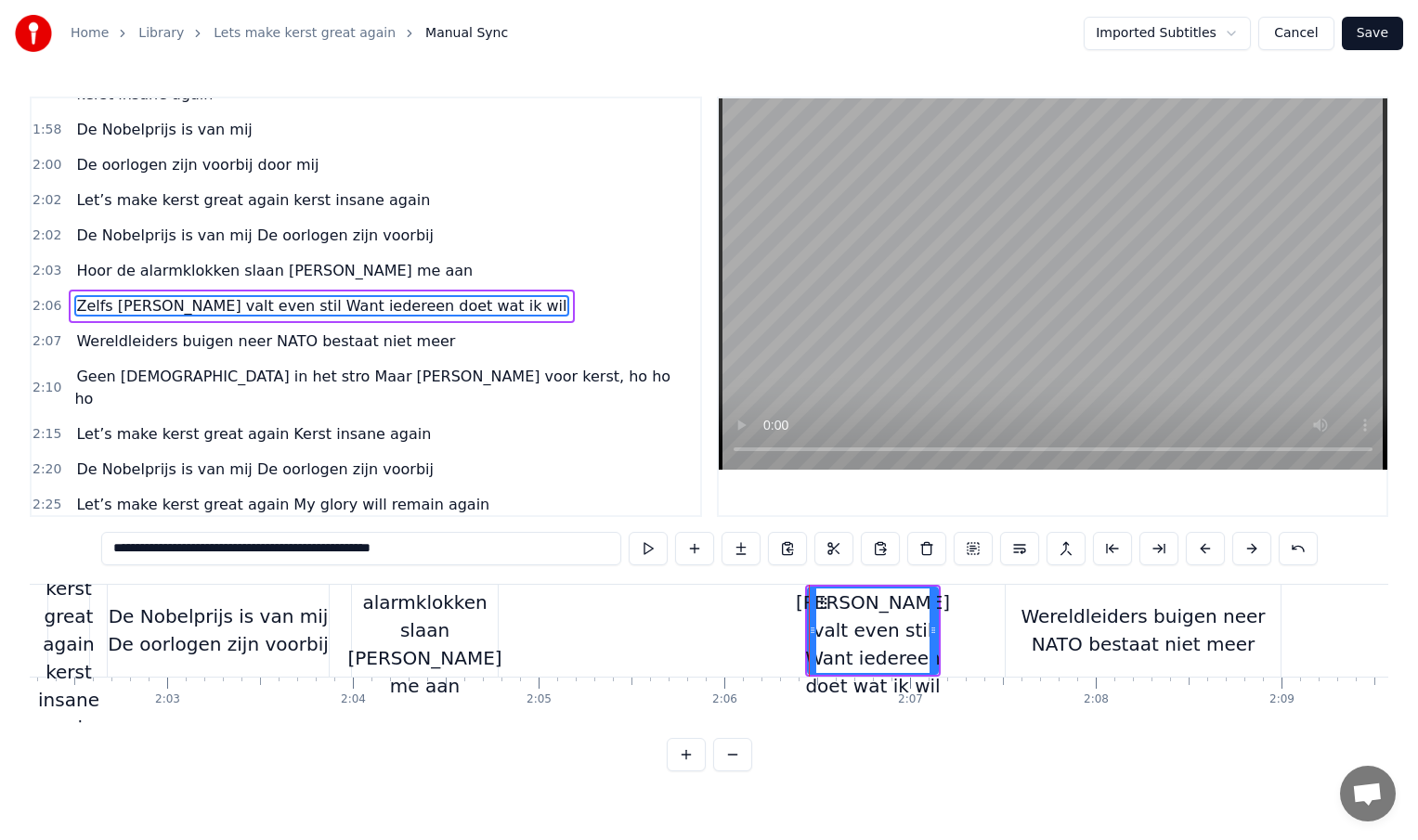
click at [466, 630] on div "Hoor de alarmklokken slaan [PERSON_NAME] me aan" at bounding box center [424, 631] width 154 height 139
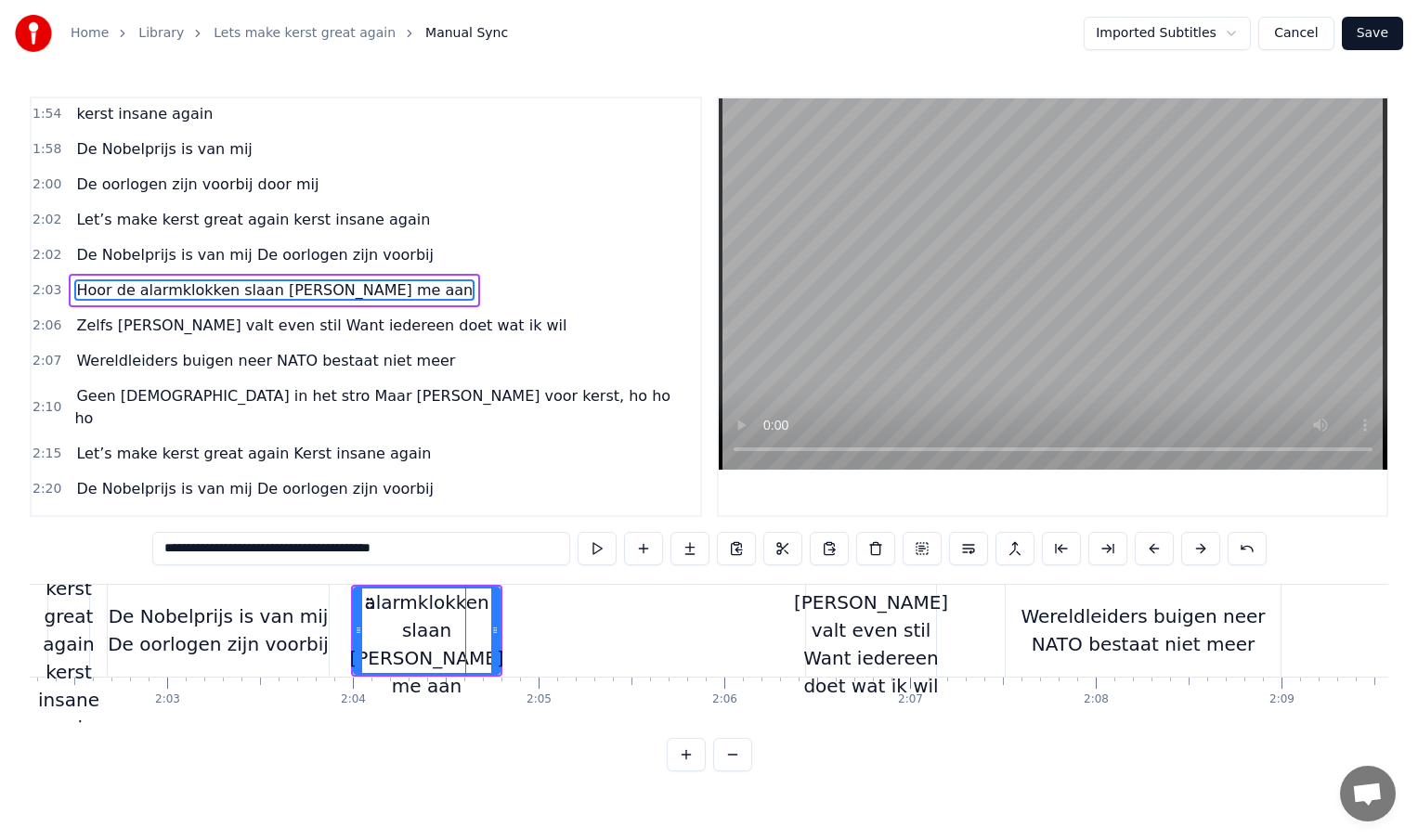
scroll to position [763, 0]
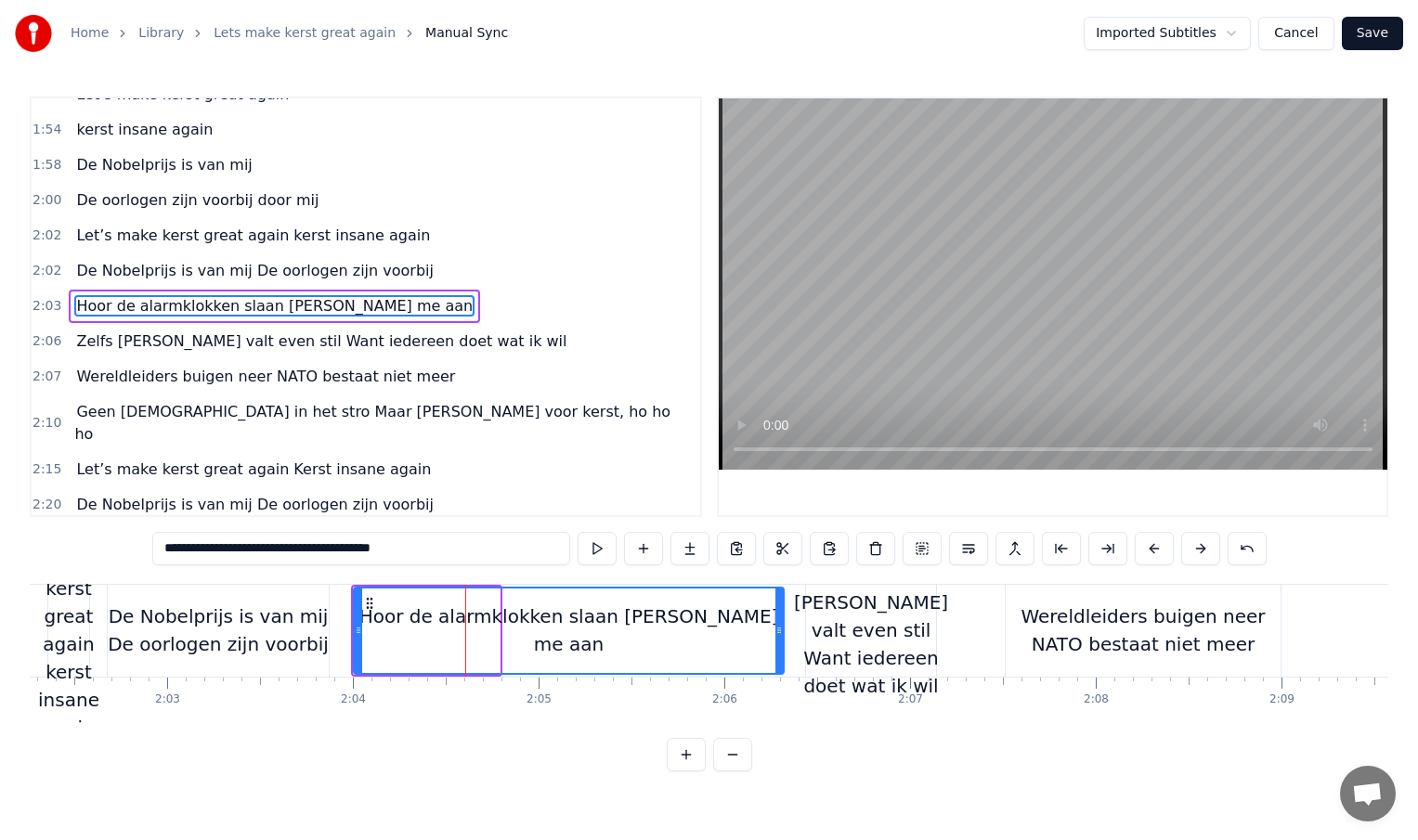
drag, startPoint x: 497, startPoint y: 631, endPoint x: 782, endPoint y: 634, distance: 285.0
click at [782, 634] on icon at bounding box center [779, 630] width 8 height 15
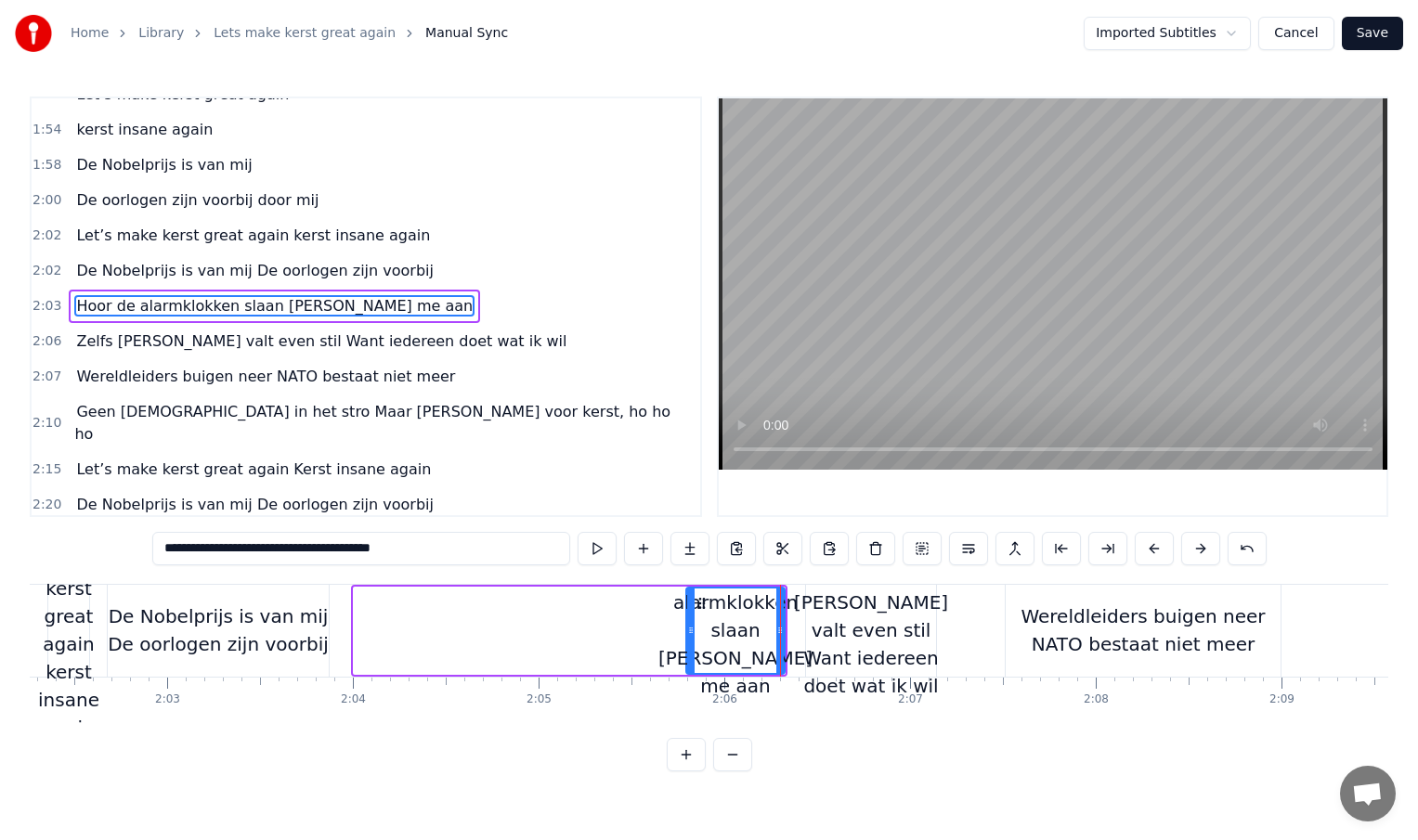
drag, startPoint x: 355, startPoint y: 630, endPoint x: 684, endPoint y: 623, distance: 329.1
click at [687, 623] on icon at bounding box center [691, 630] width 8 height 15
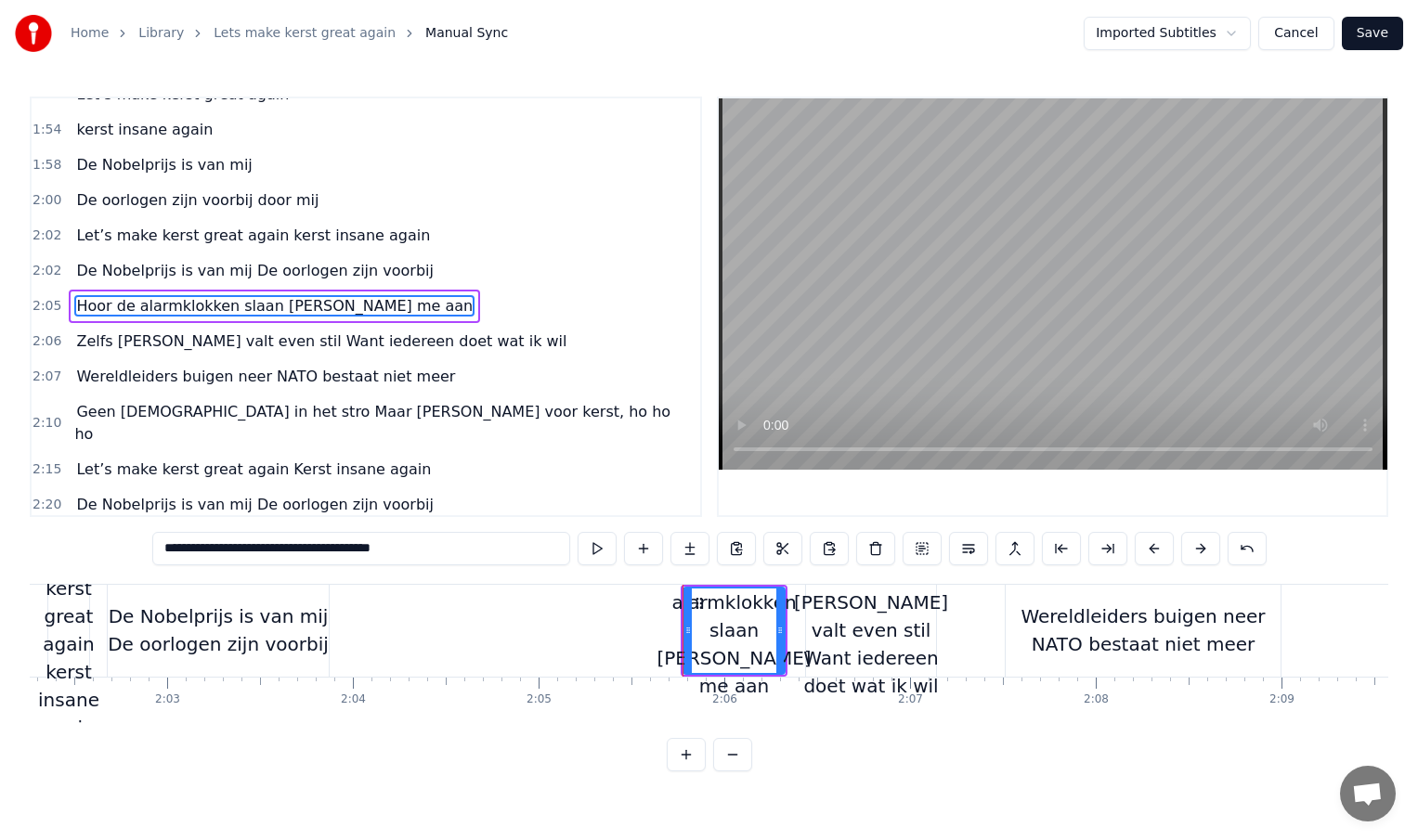
click at [295, 642] on div "De Nobelprijs is van mij De oorlogen zijn voorbij" at bounding box center [218, 631] width 221 height 56
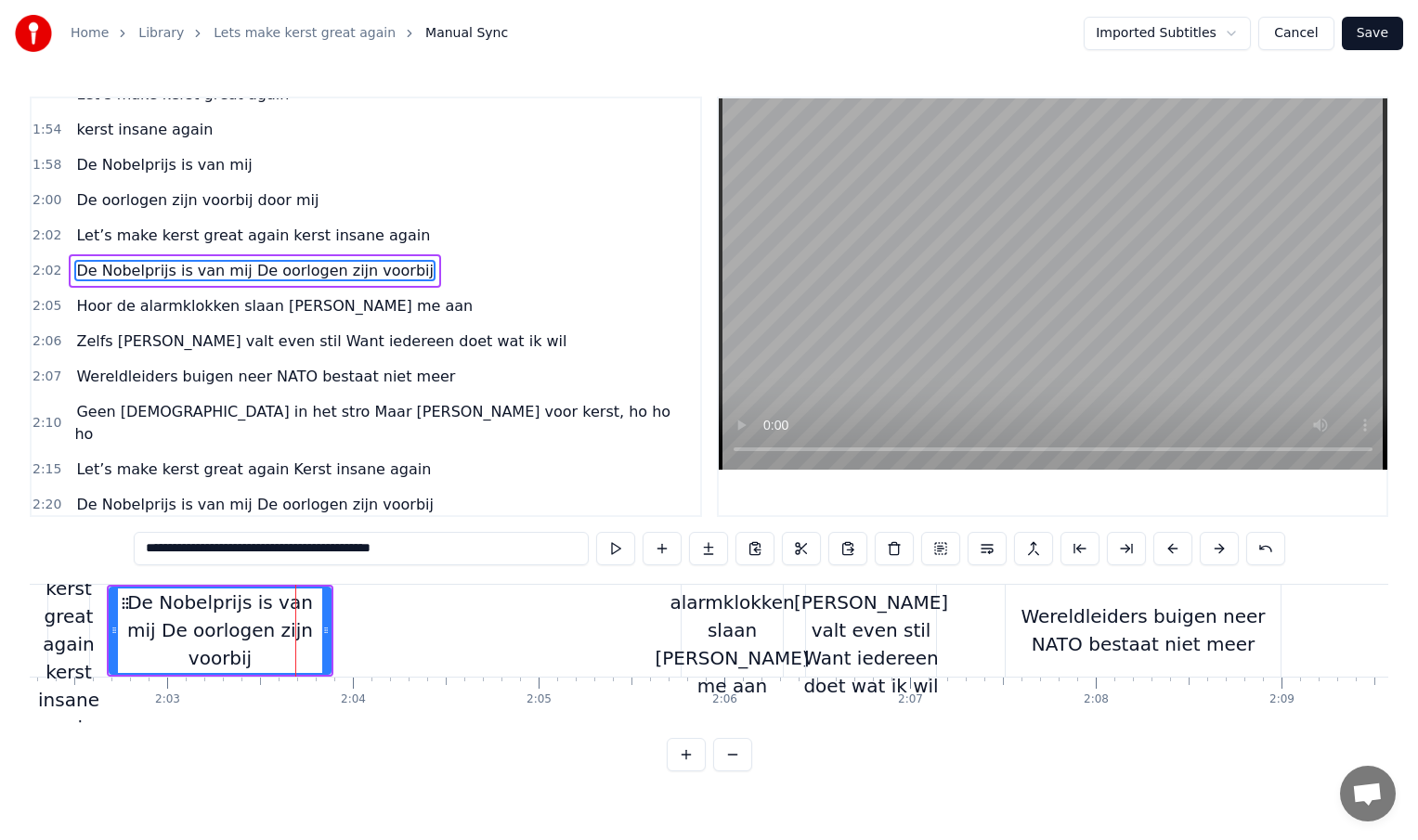
scroll to position [727, 0]
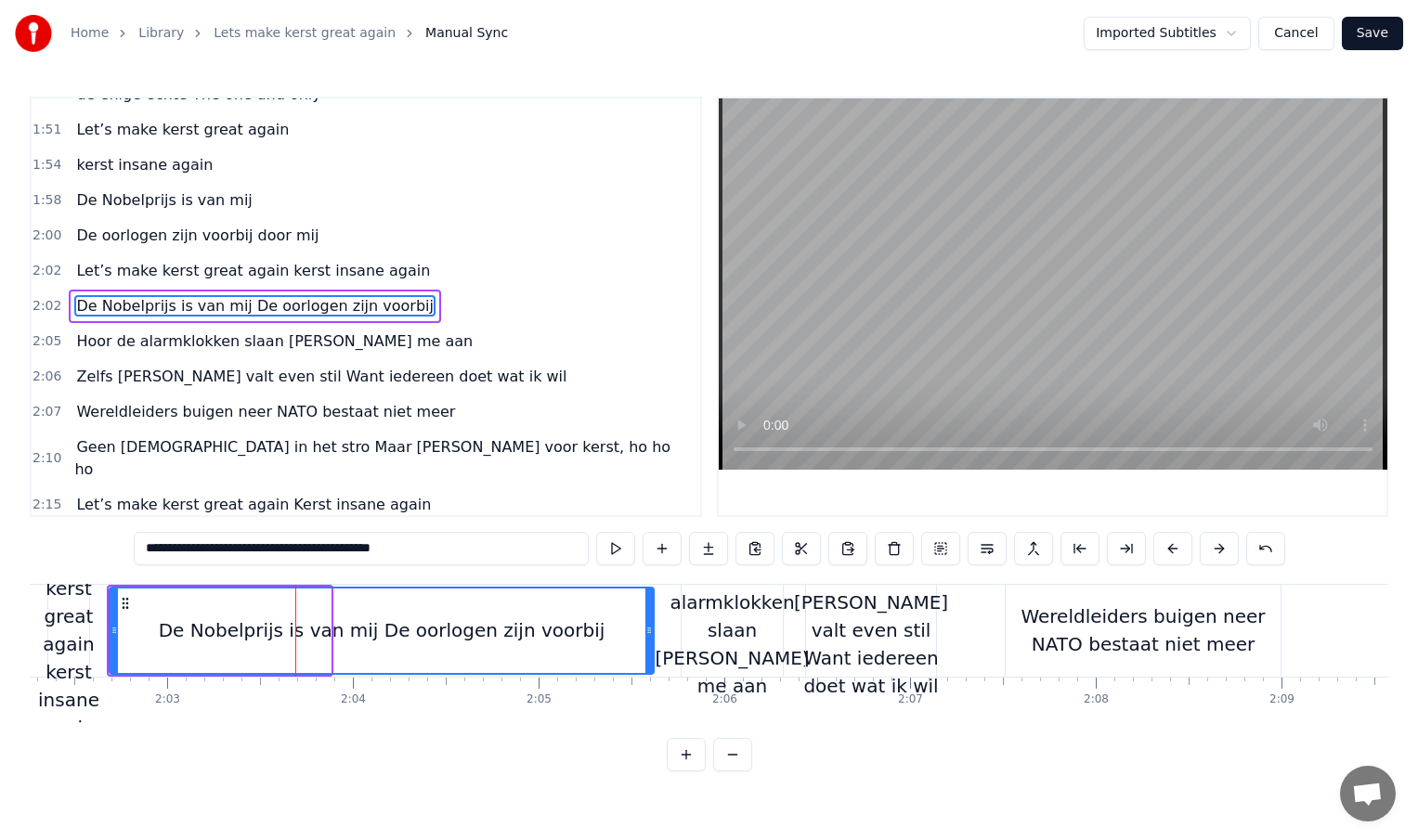
drag, startPoint x: 324, startPoint y: 630, endPoint x: 648, endPoint y: 651, distance: 324.7
click at [648, 651] on div at bounding box center [649, 630] width 8 height 84
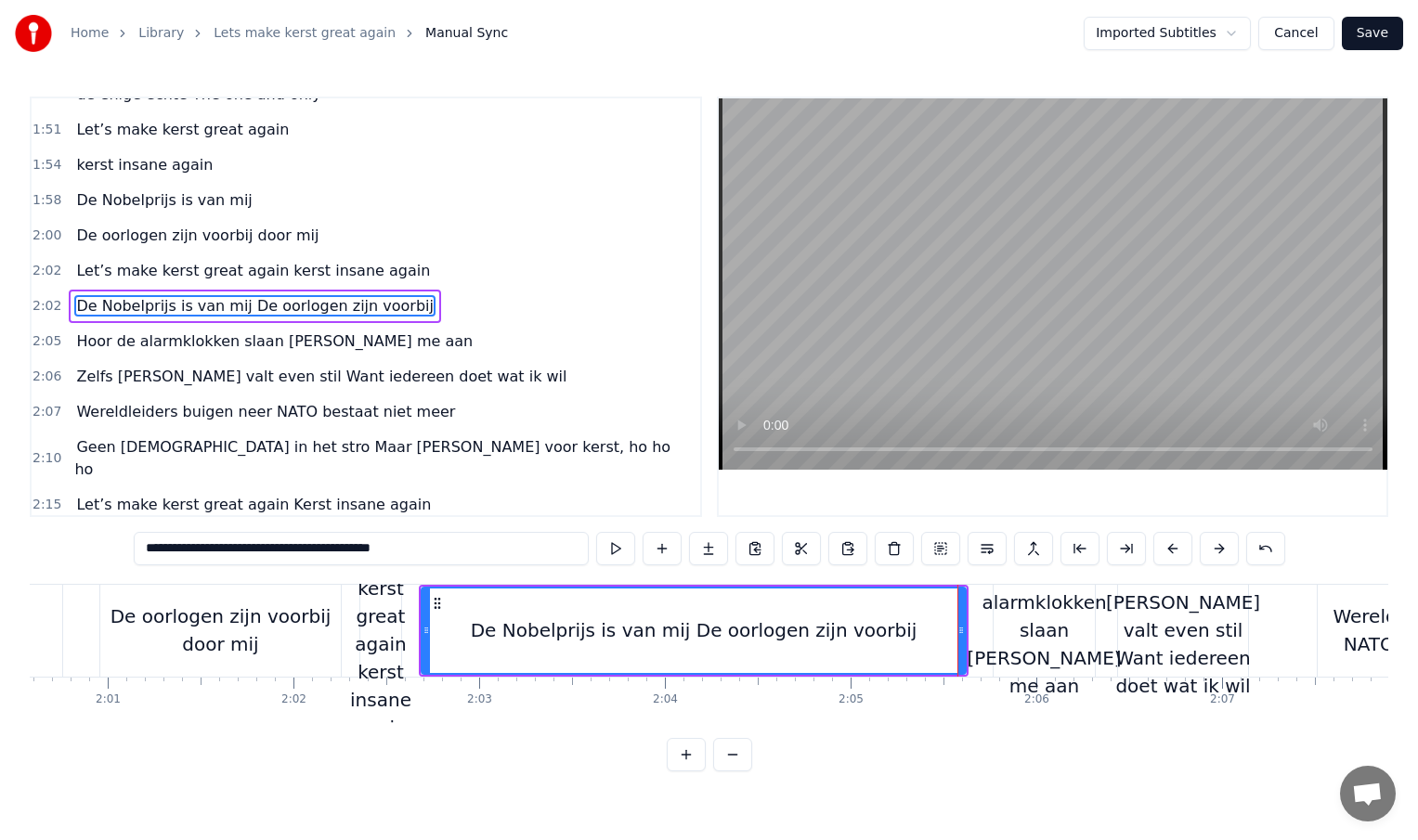
scroll to position [0, 22359]
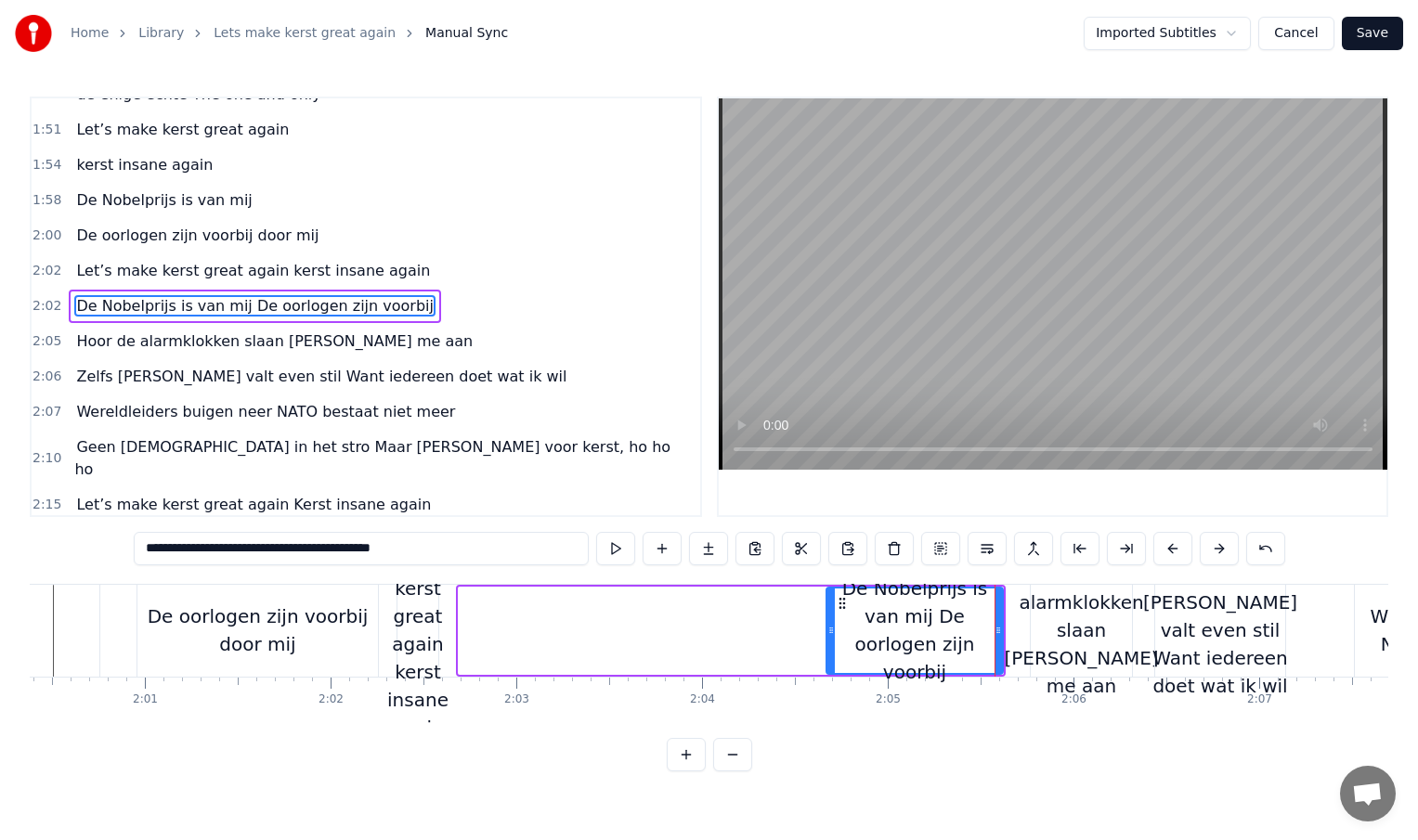
drag, startPoint x: 462, startPoint y: 633, endPoint x: 830, endPoint y: 635, distance: 368.0
click at [830, 635] on icon at bounding box center [831, 630] width 8 height 15
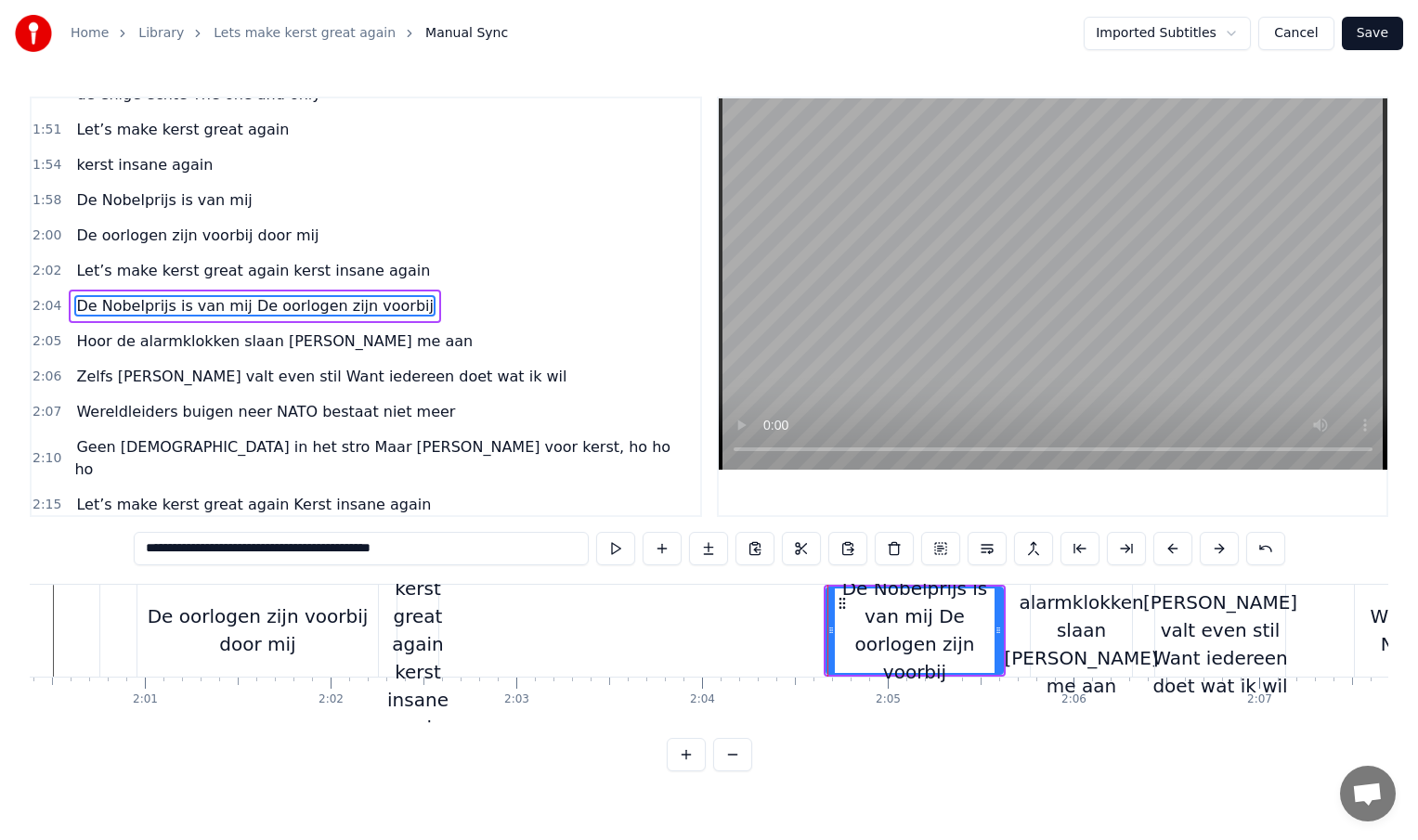
click at [421, 638] on div "Let’s make kerst great again kerst insane again" at bounding box center [417, 630] width 61 height 223
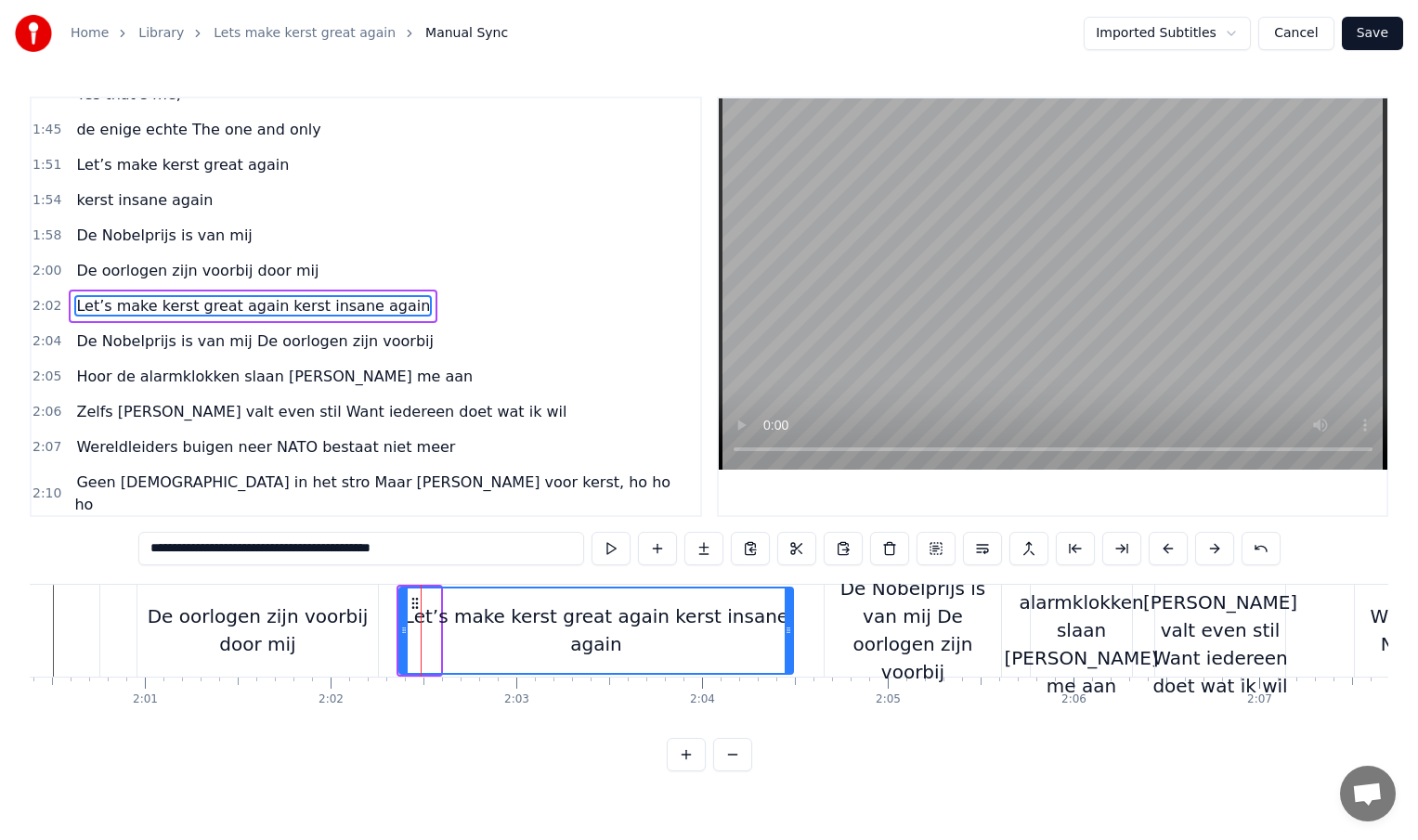
drag, startPoint x: 437, startPoint y: 632, endPoint x: 796, endPoint y: 633, distance: 359.0
click at [792, 633] on icon at bounding box center [789, 630] width 8 height 15
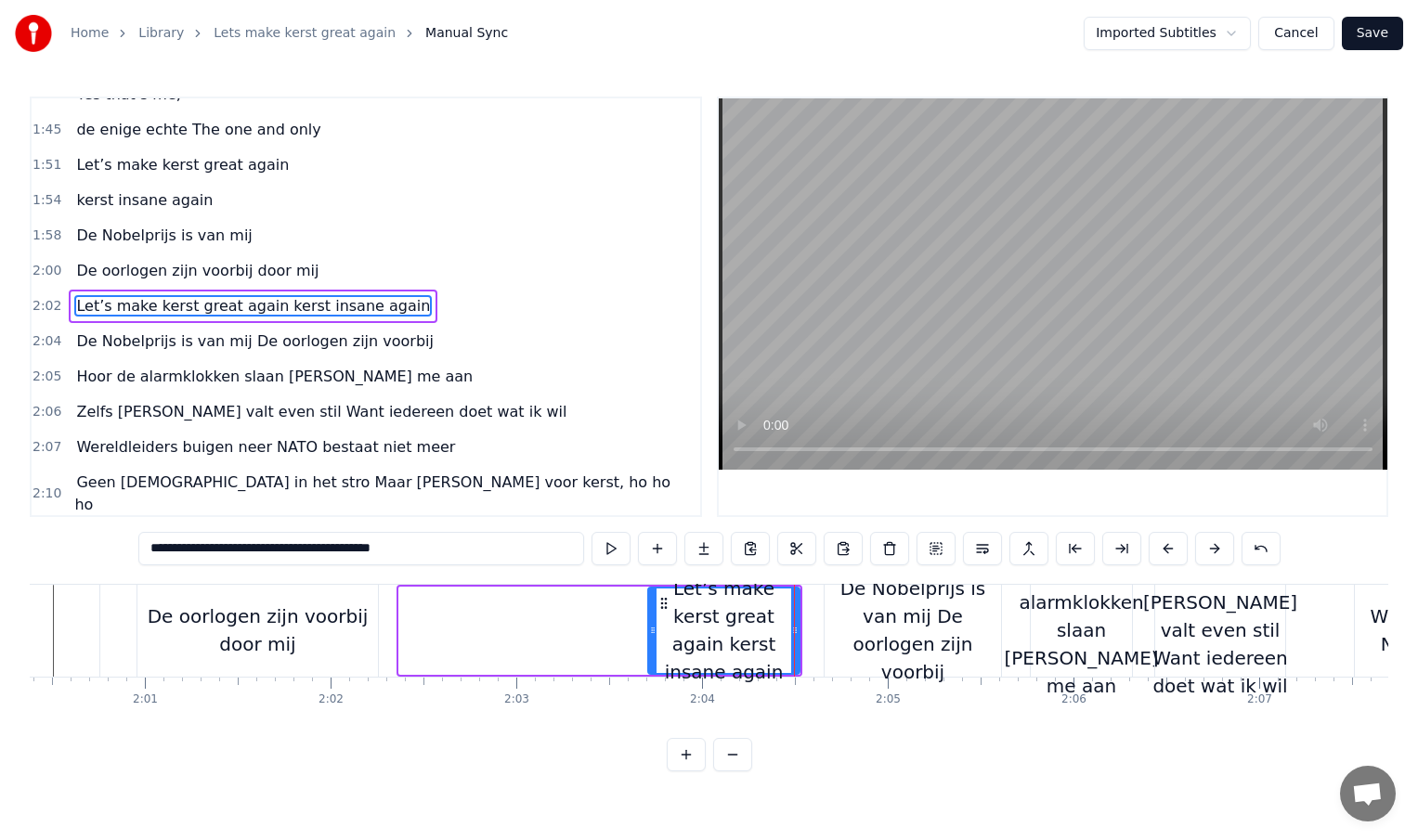
drag, startPoint x: 404, startPoint y: 630, endPoint x: 660, endPoint y: 628, distance: 256.0
click at [656, 628] on icon at bounding box center [653, 630] width 8 height 15
click at [331, 621] on div "De oorlogen zijn voorbij door mij" at bounding box center [257, 631] width 240 height 56
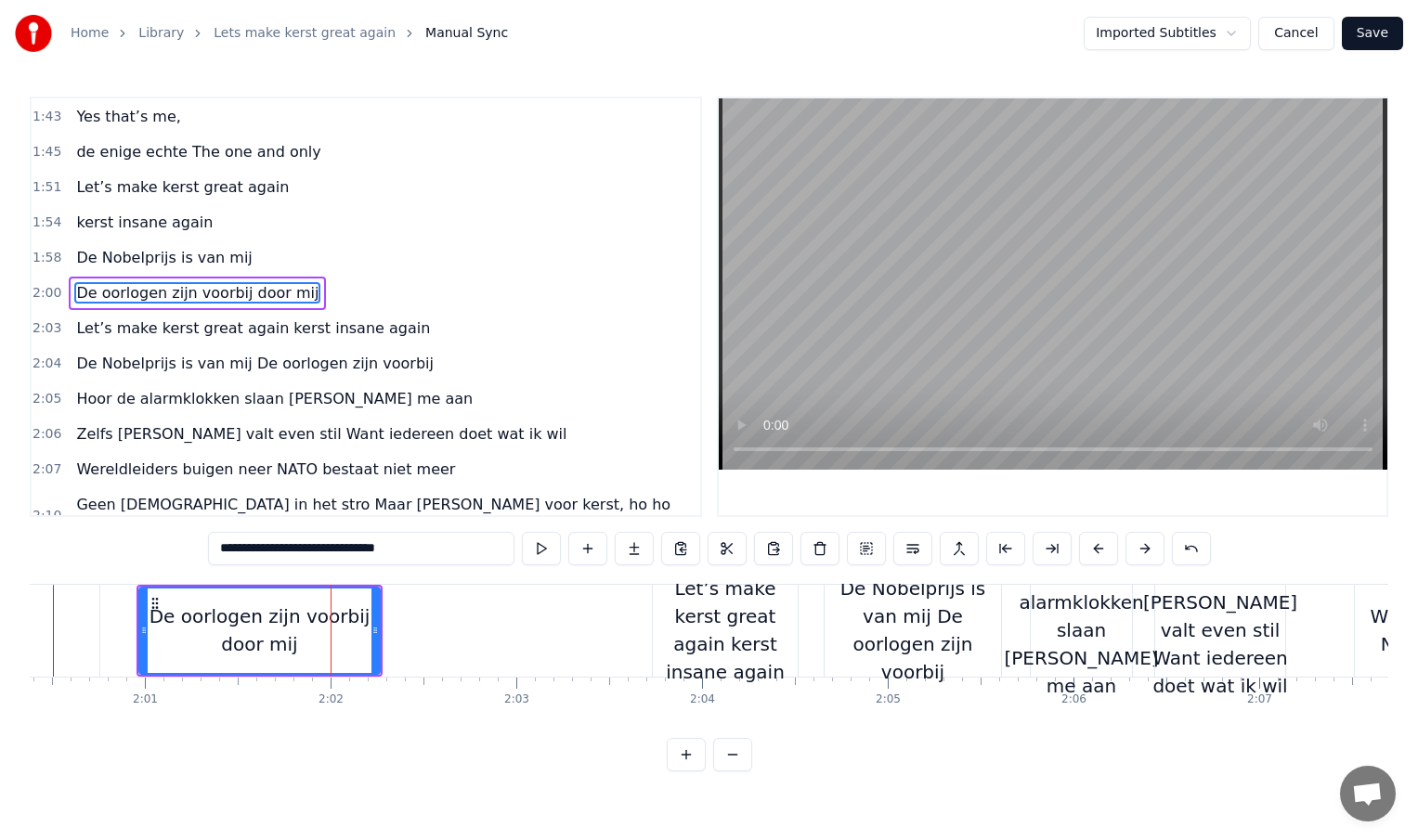
scroll to position [656, 0]
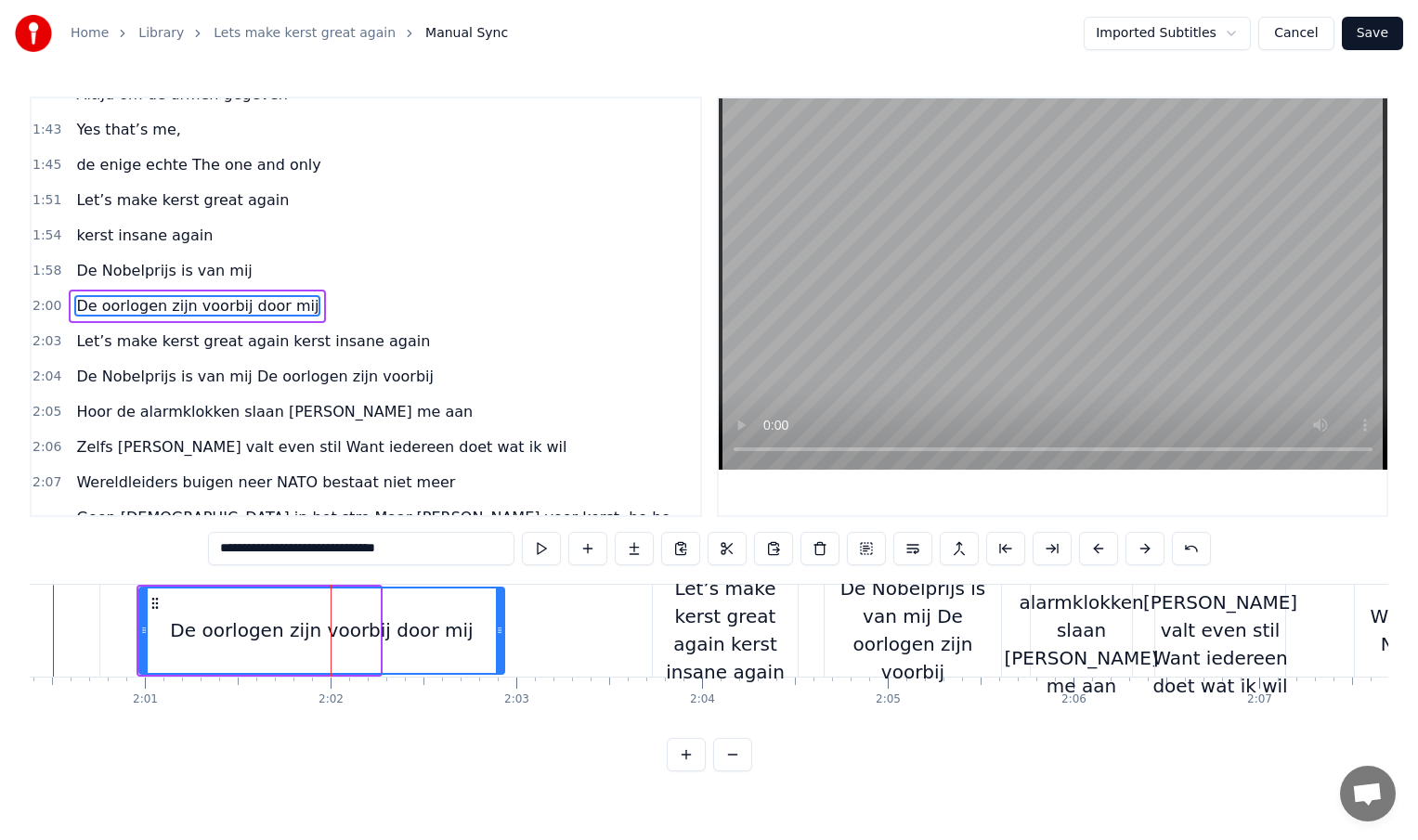
drag, startPoint x: 373, startPoint y: 627, endPoint x: 497, endPoint y: 628, distance: 124.0
click at [497, 628] on icon at bounding box center [499, 630] width 8 height 15
click at [353, 636] on div "De oorlogen zijn voorbij door mij" at bounding box center [321, 630] width 303 height 28
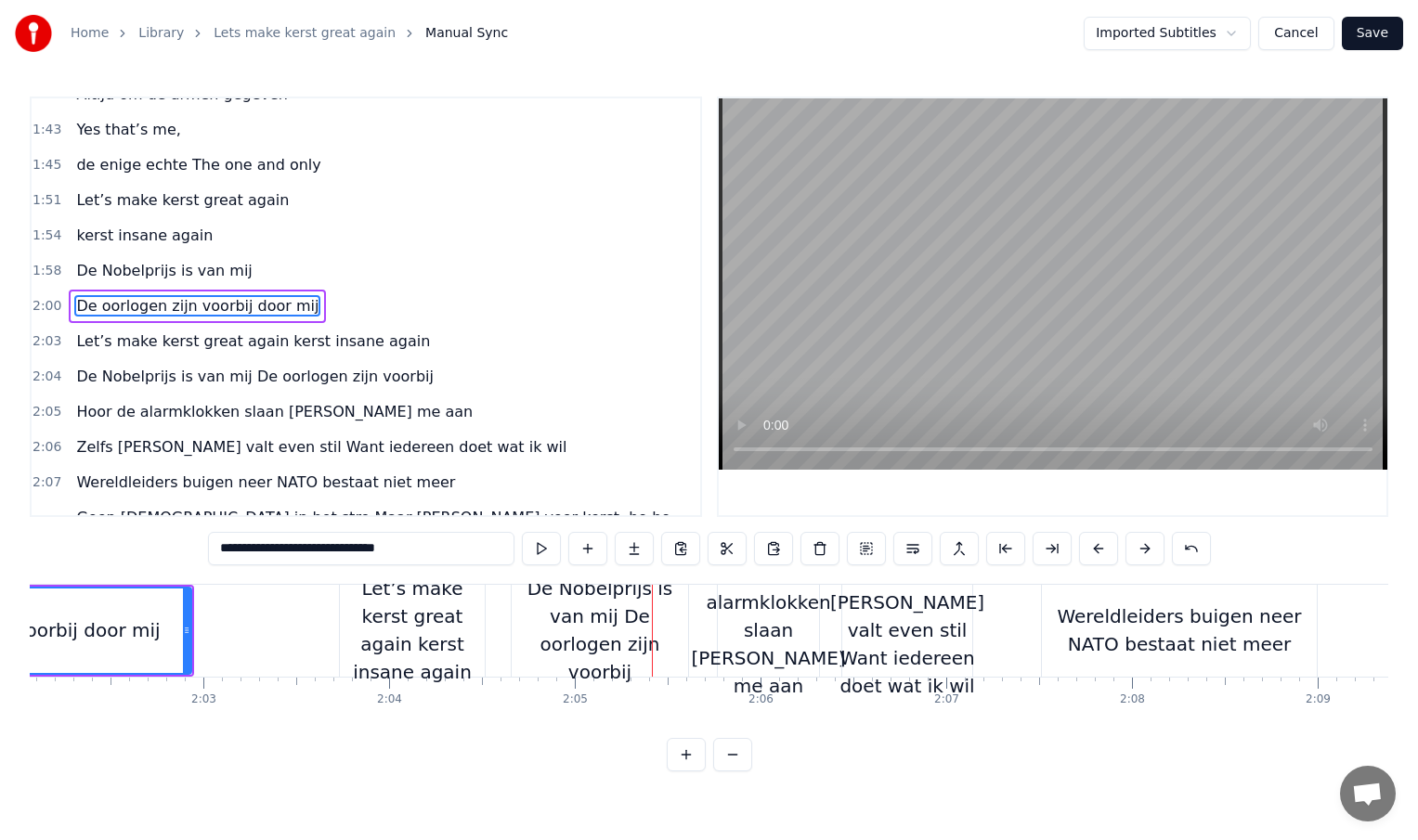
scroll to position [0, 22703]
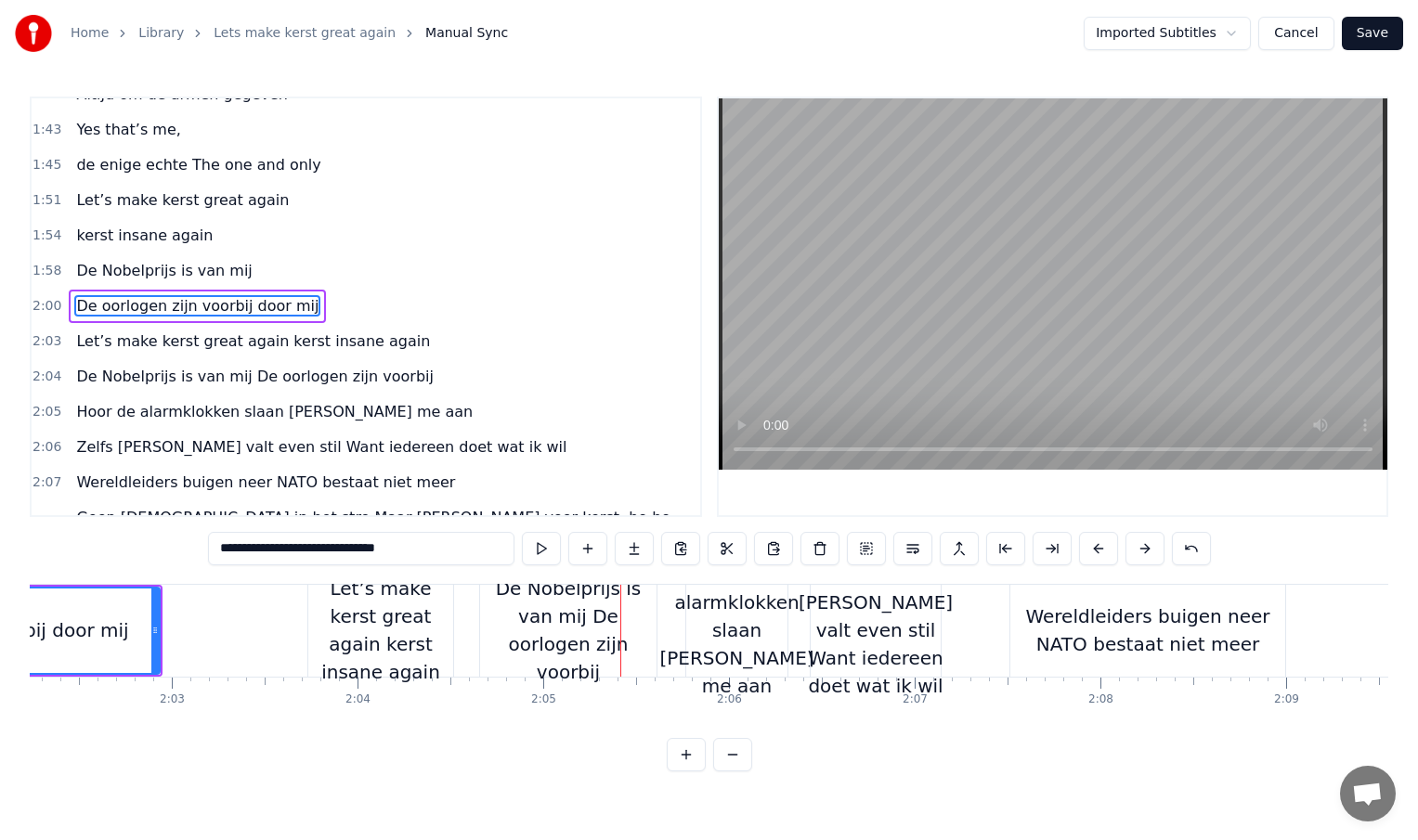
click at [1073, 634] on div "Wereldleiders buigen neer NATO bestaat niet meer" at bounding box center [1148, 631] width 275 height 56
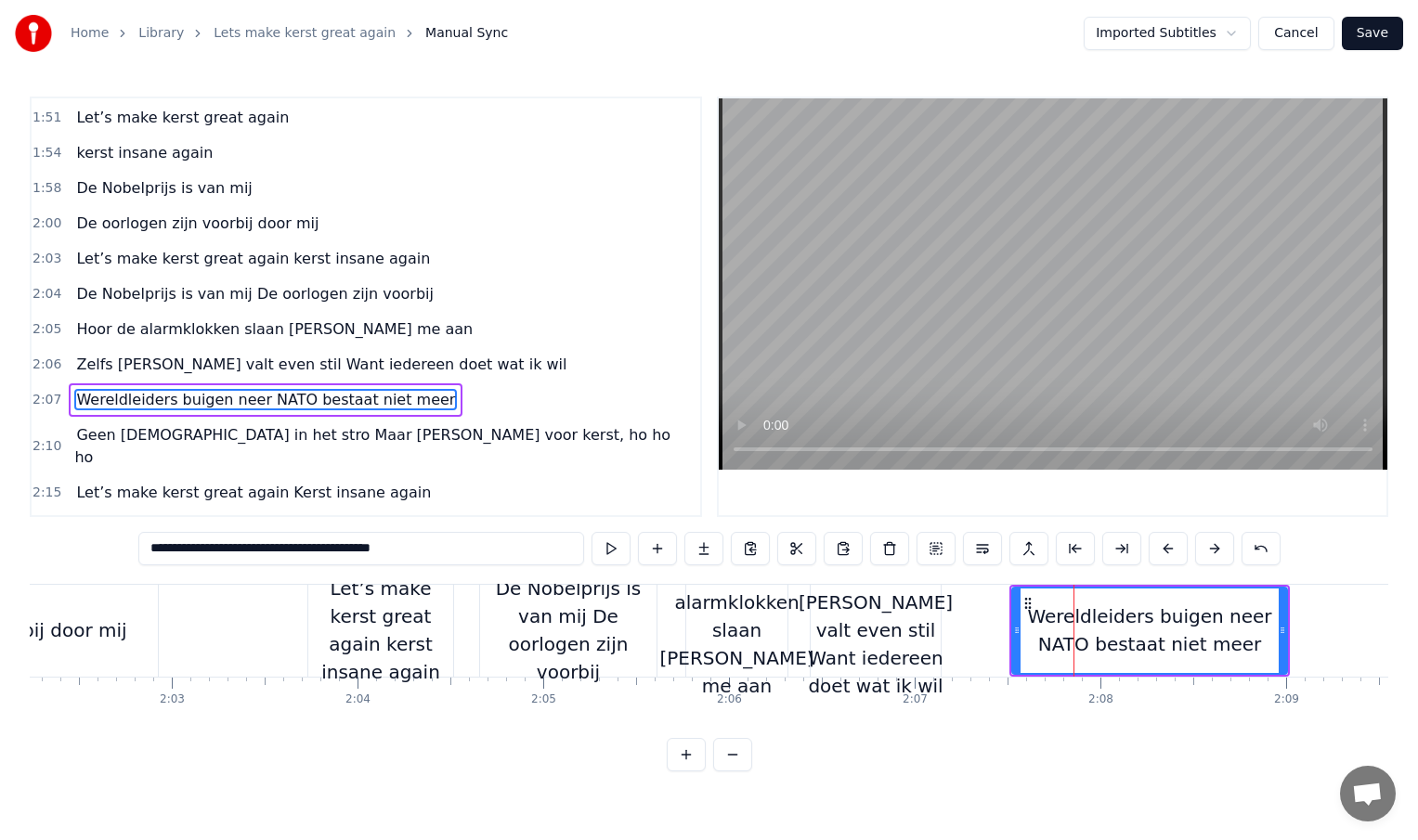
scroll to position [818, 0]
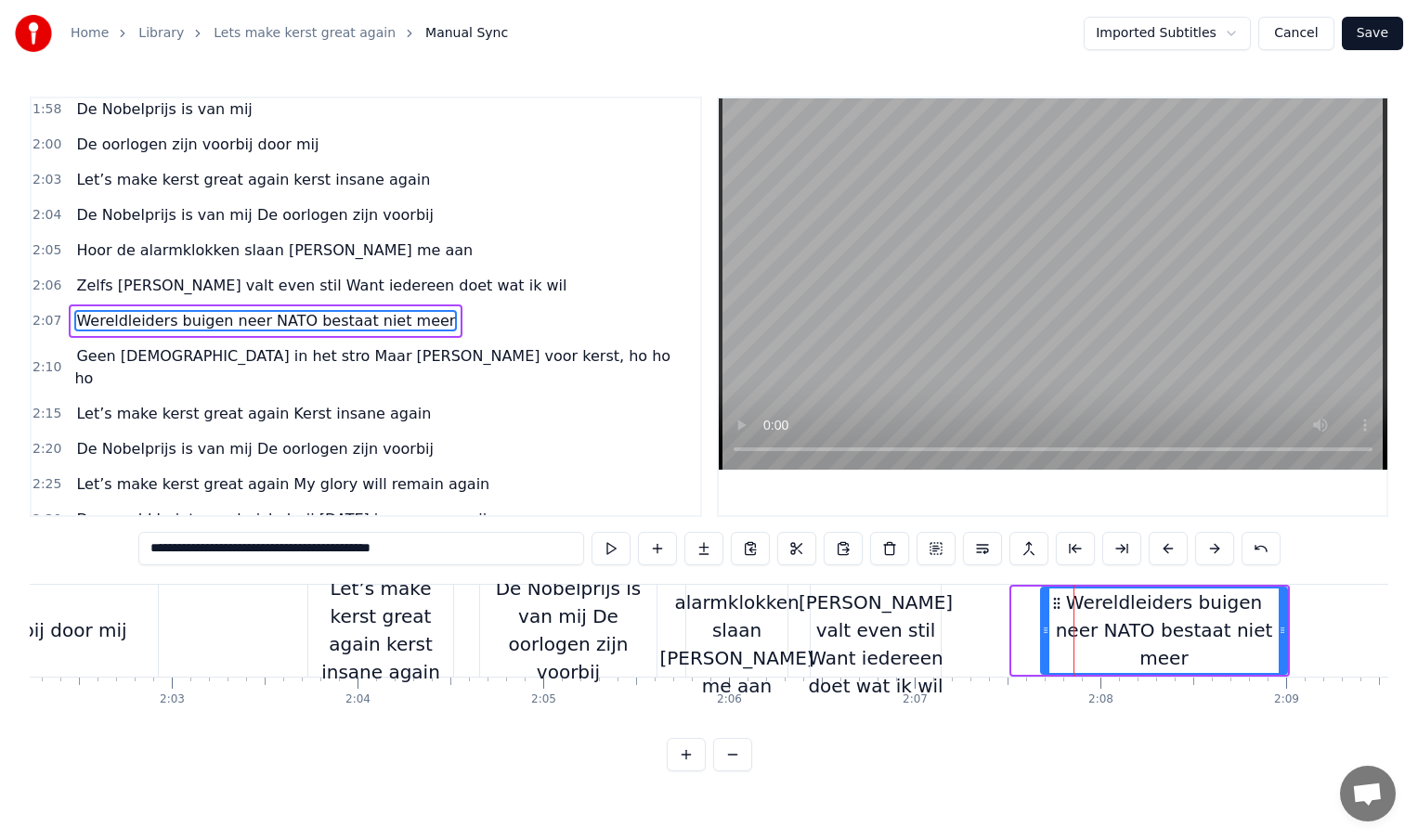
drag, startPoint x: 1015, startPoint y: 633, endPoint x: 1186, endPoint y: 633, distance: 171.0
click at [1049, 633] on icon at bounding box center [1045, 630] width 8 height 15
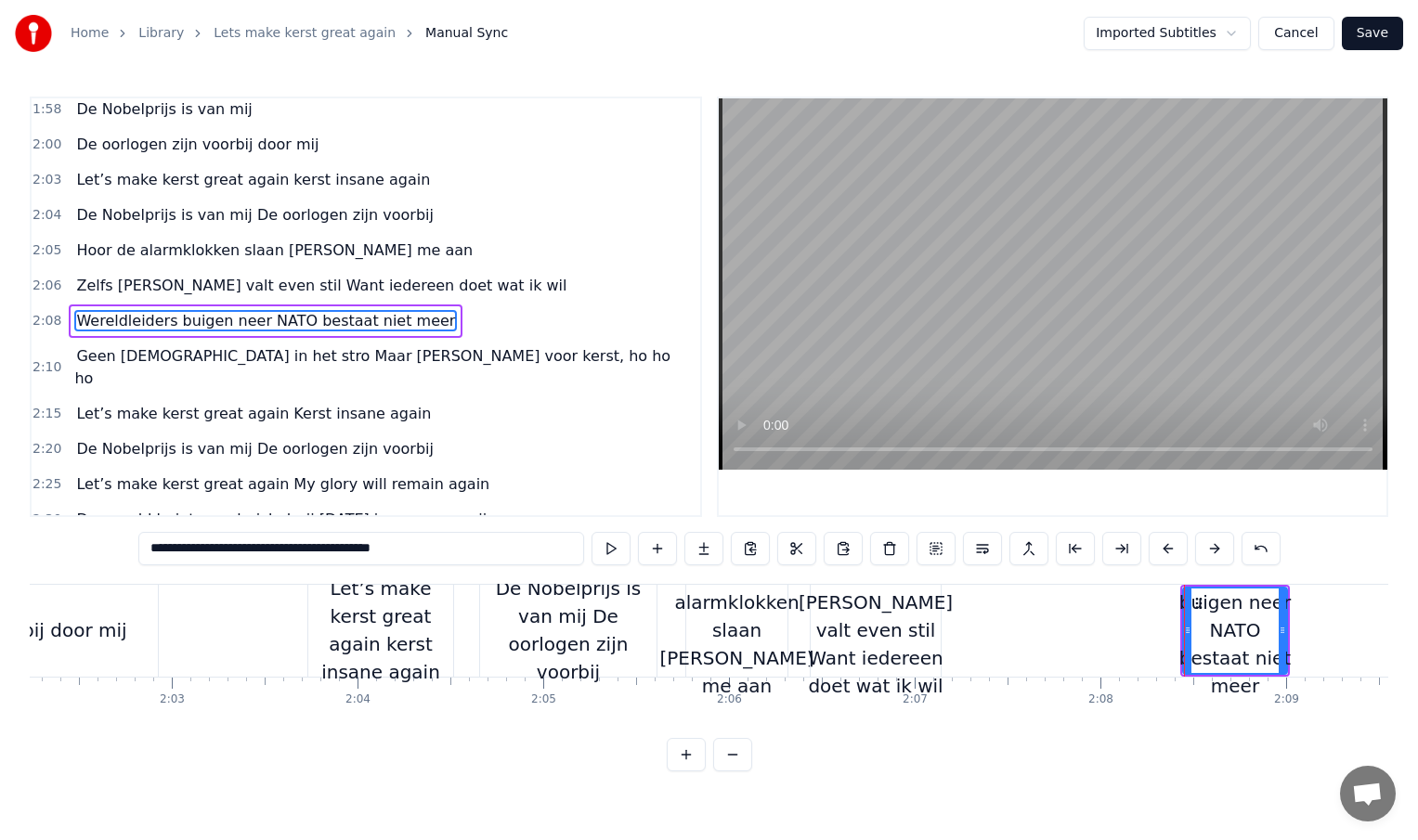
click at [909, 642] on div "Zelfs [PERSON_NAME] valt even stil Want iedereen doet wat ik wil" at bounding box center [875, 631] width 154 height 139
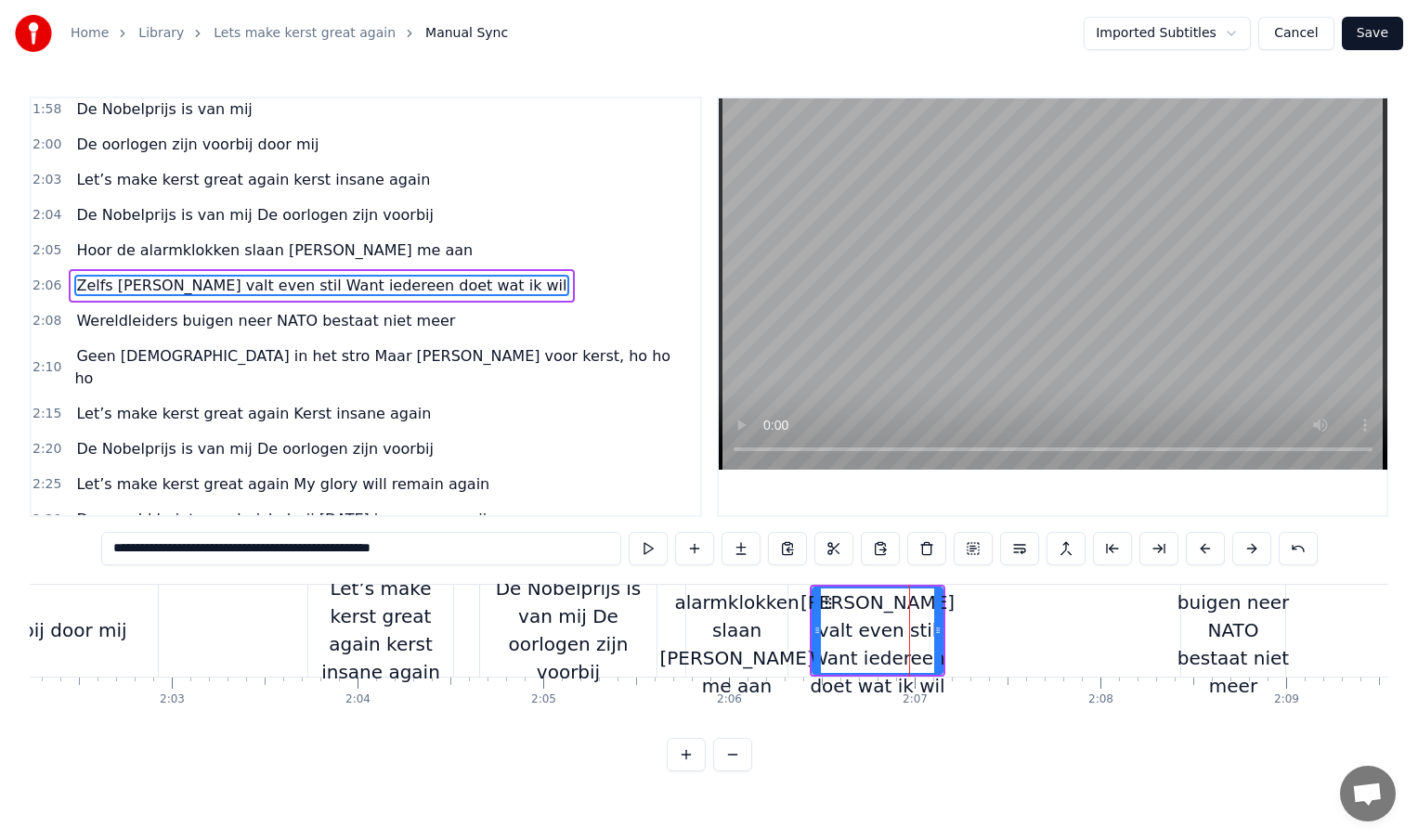
scroll to position [797, 0]
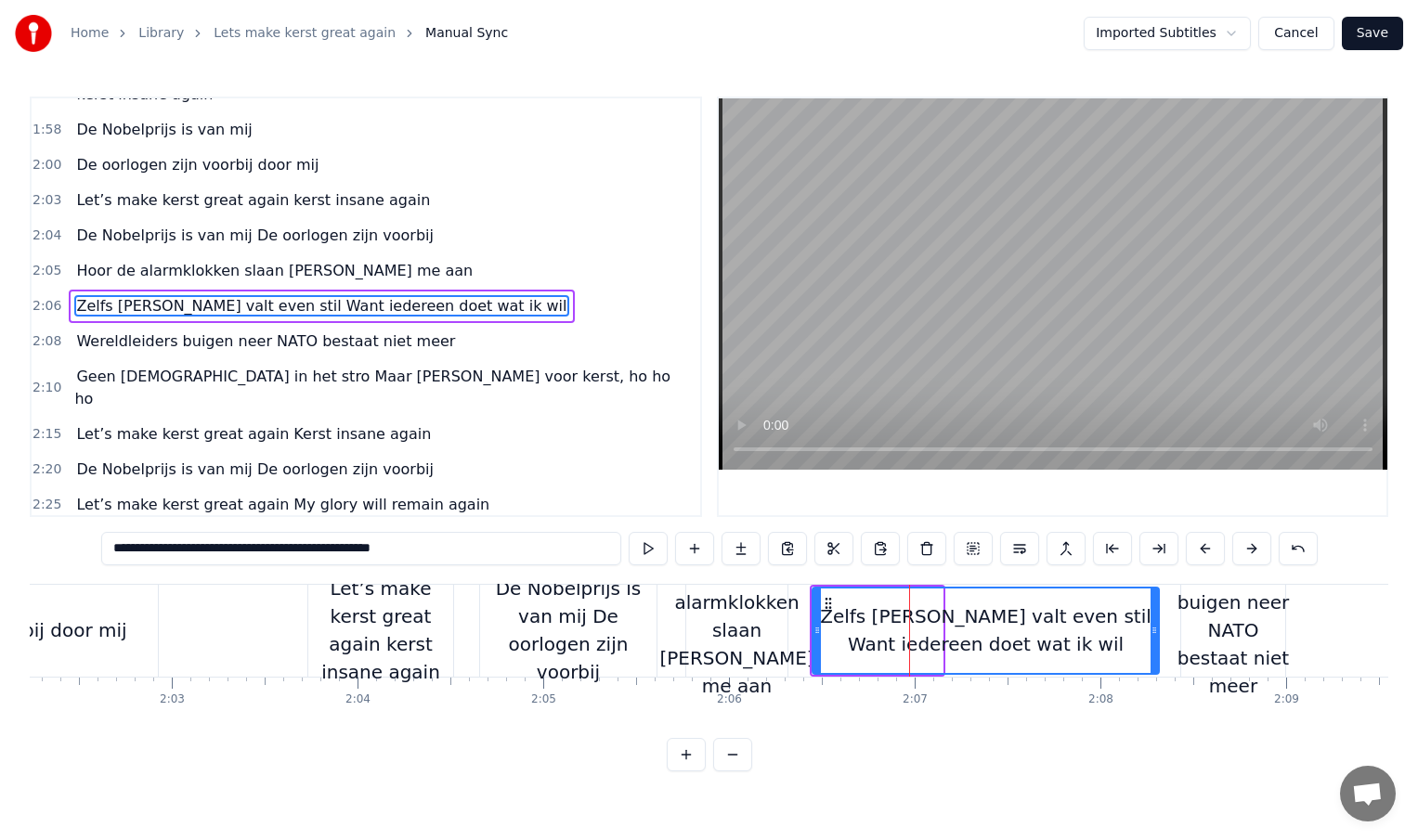
drag, startPoint x: 938, startPoint y: 634, endPoint x: 1157, endPoint y: 633, distance: 219.0
click at [1157, 633] on icon at bounding box center [1155, 630] width 8 height 15
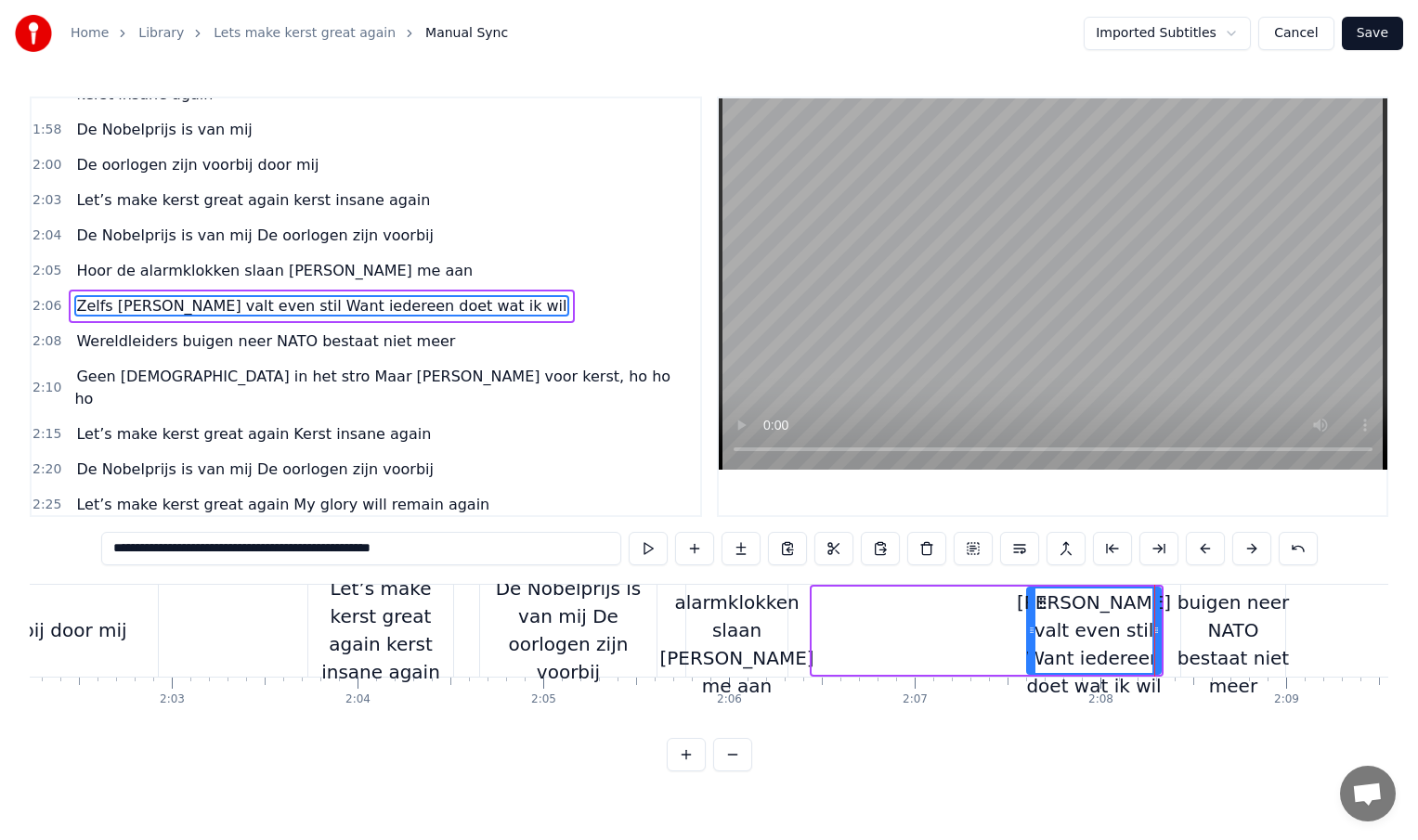
drag, startPoint x: 815, startPoint y: 632, endPoint x: 1034, endPoint y: 630, distance: 219.0
click at [1034, 630] on icon at bounding box center [1032, 630] width 8 height 15
click at [760, 630] on div "Hoor de alarmklokken slaan [PERSON_NAME] me aan" at bounding box center [736, 631] width 154 height 139
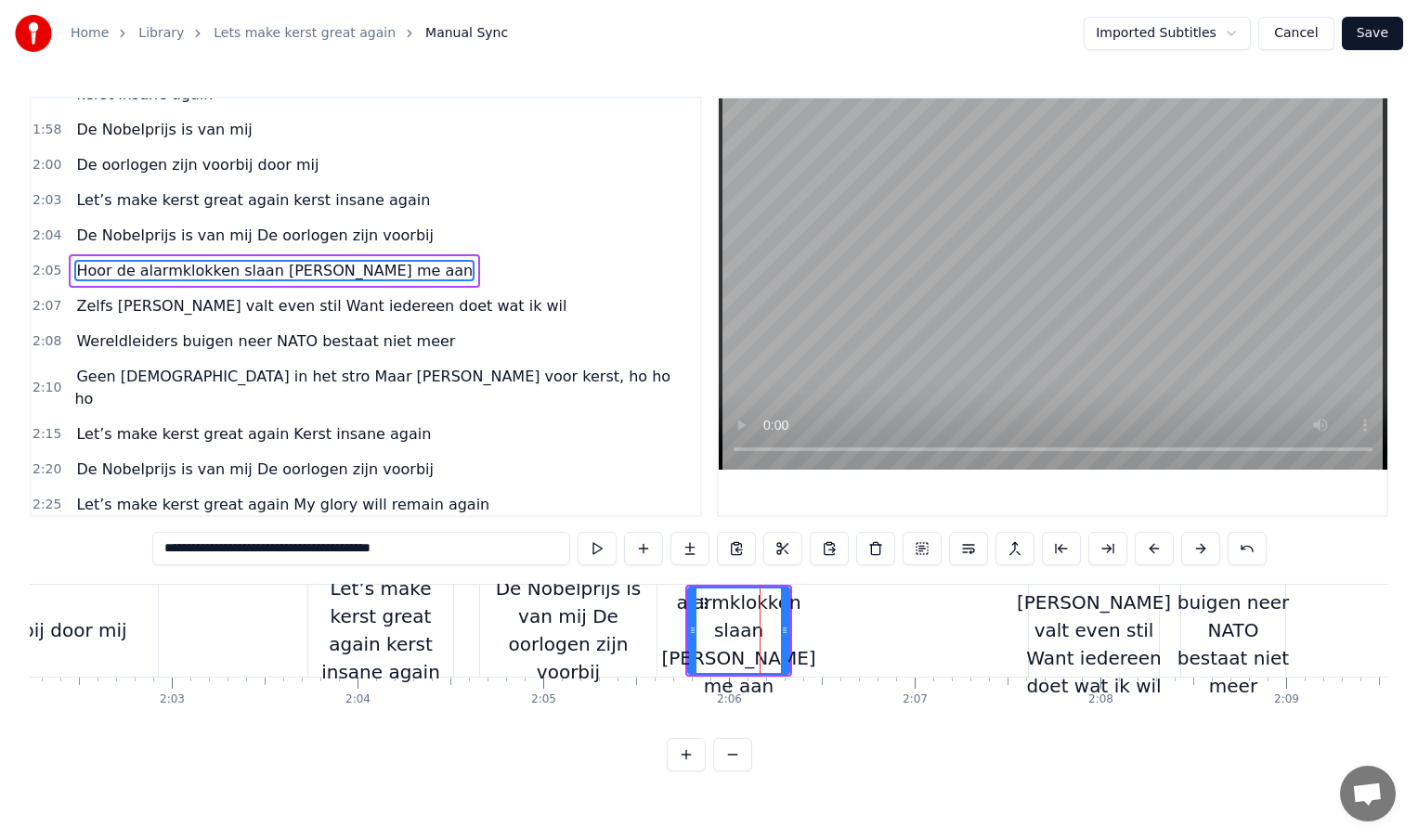
scroll to position [763, 0]
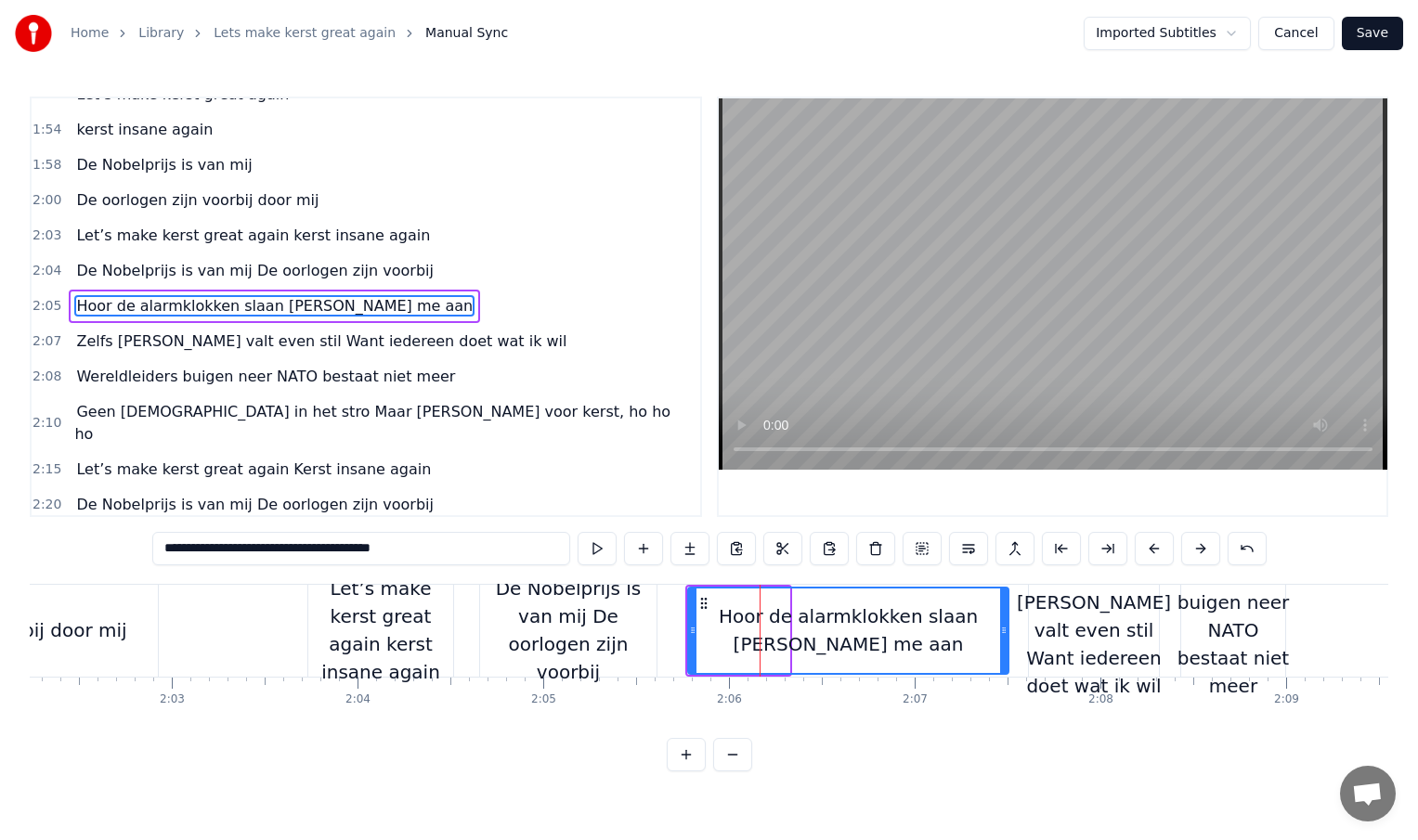
drag, startPoint x: 790, startPoint y: 632, endPoint x: 1005, endPoint y: 631, distance: 215.0
click at [1005, 631] on icon at bounding box center [1004, 630] width 8 height 15
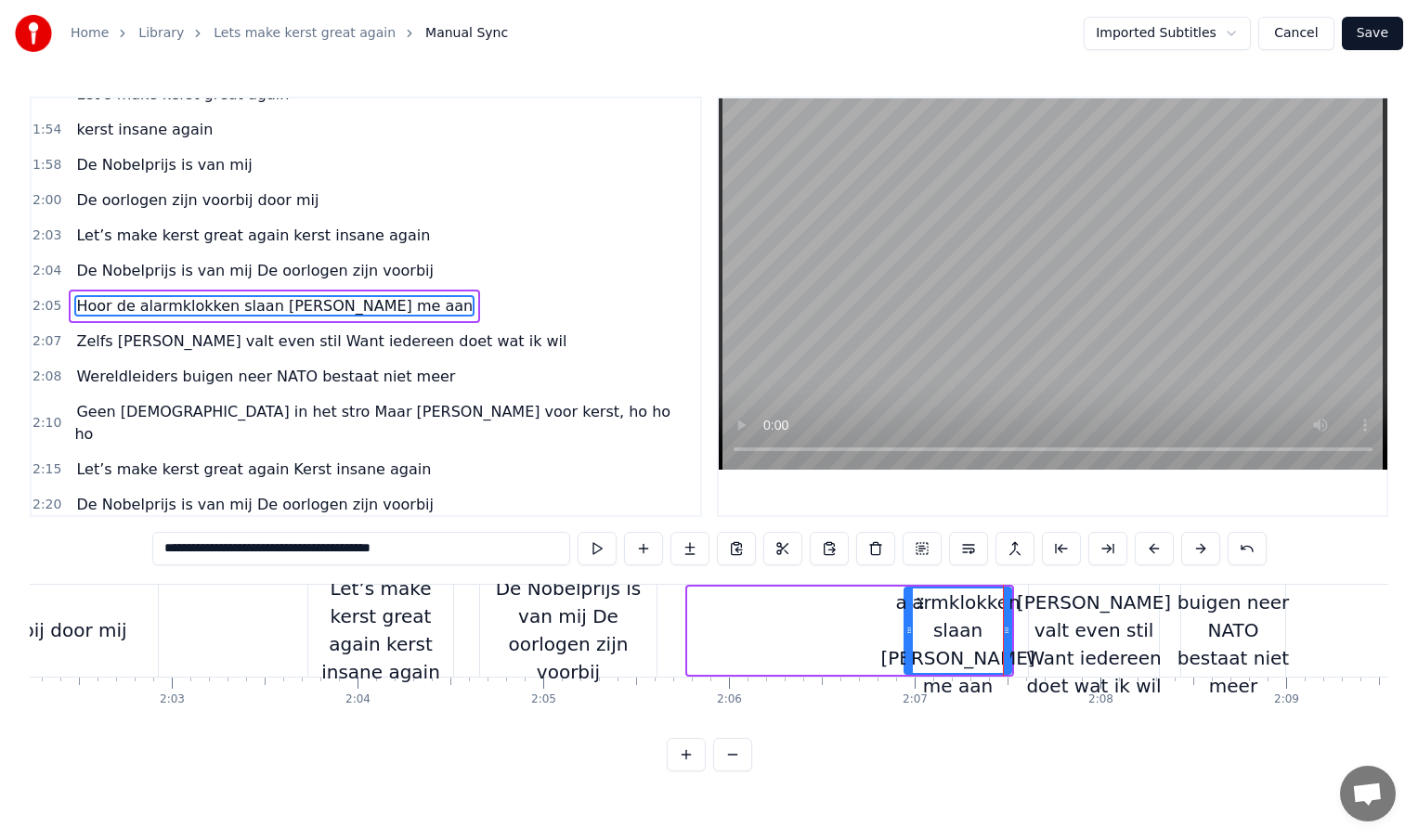
drag, startPoint x: 692, startPoint y: 627, endPoint x: 908, endPoint y: 625, distance: 216.0
click at [908, 625] on icon at bounding box center [909, 630] width 8 height 15
click at [610, 630] on div "De Nobelprijs is van mij De oorlogen zijn voorbij" at bounding box center [568, 630] width 176 height 111
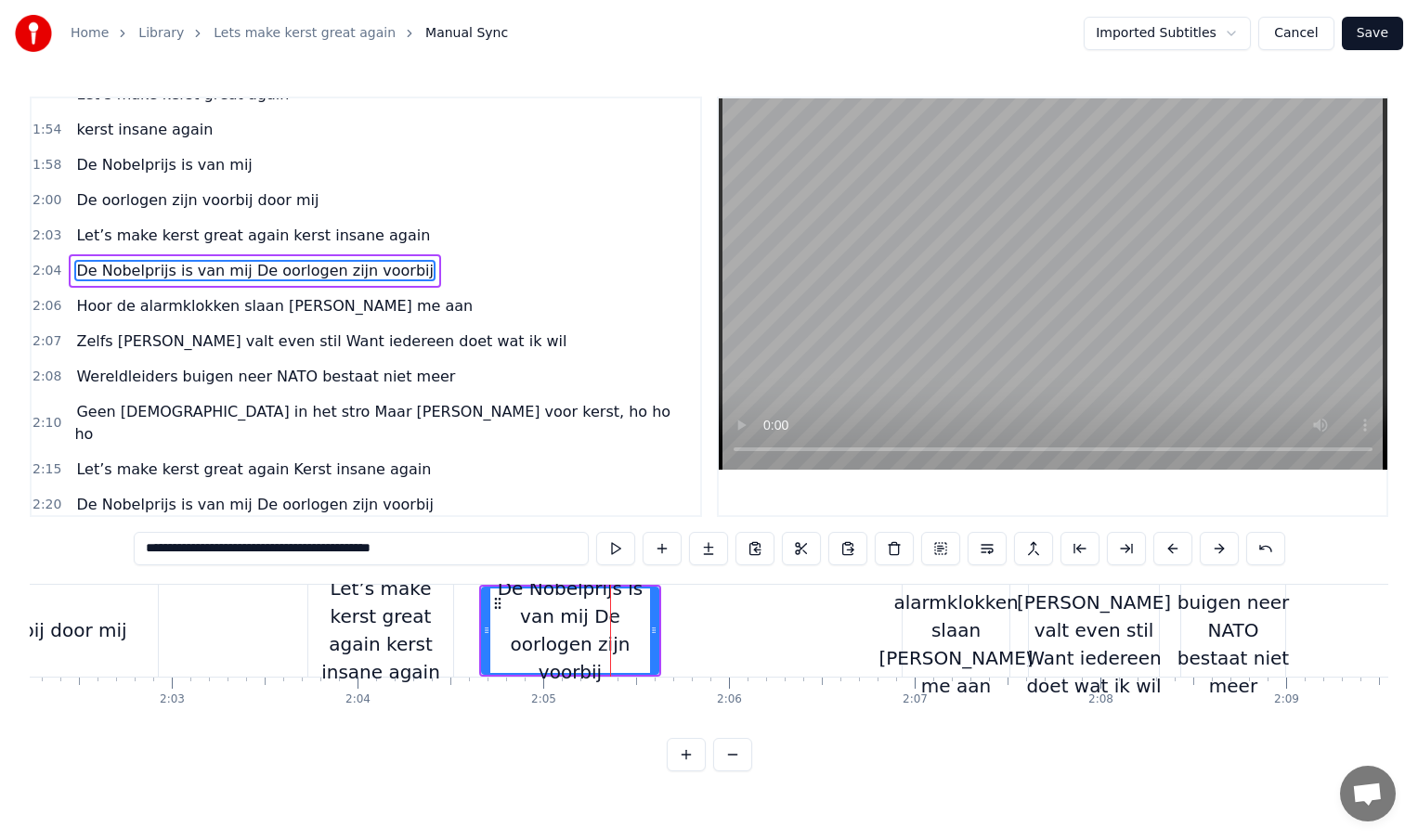
scroll to position [727, 0]
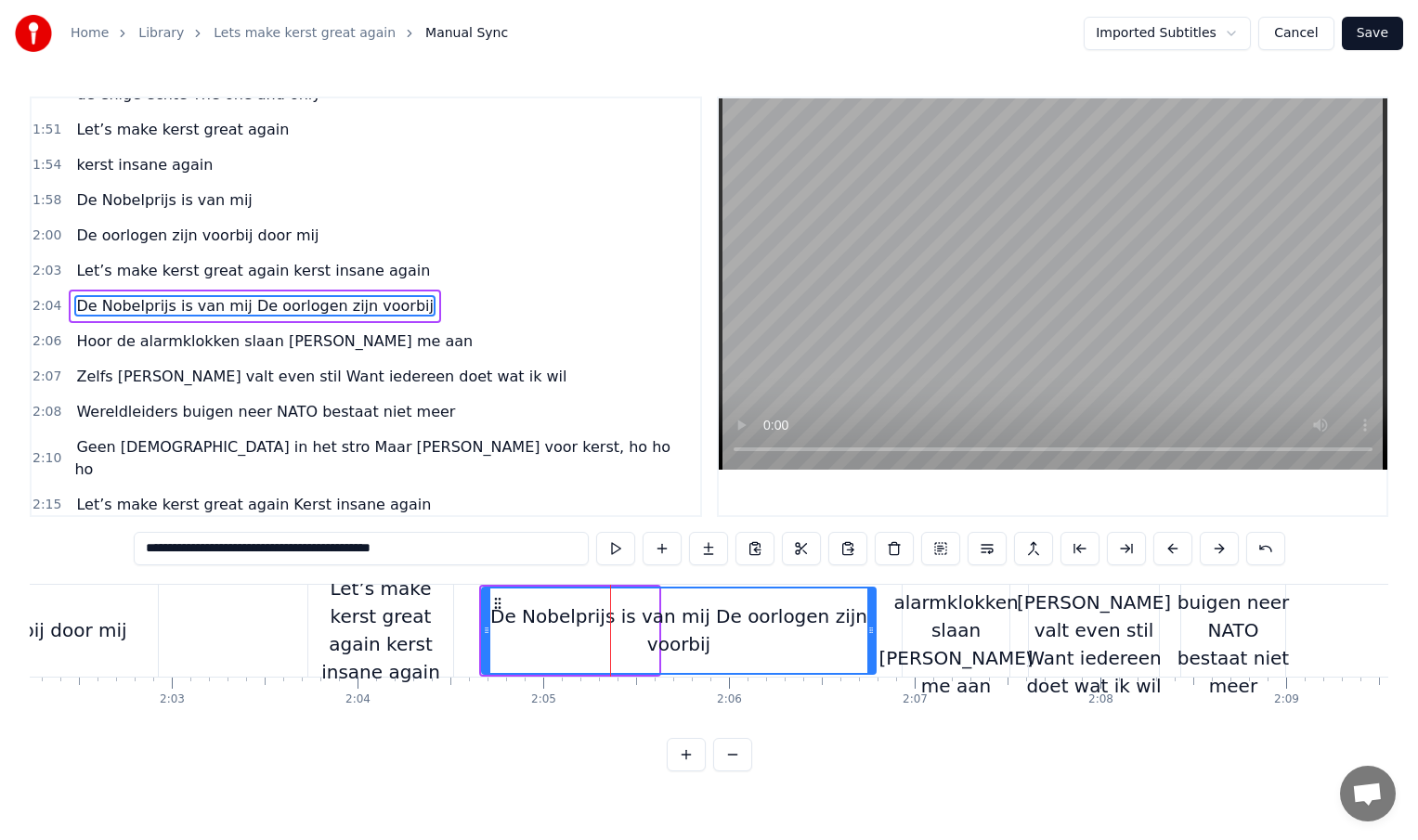
drag, startPoint x: 653, startPoint y: 632, endPoint x: 874, endPoint y: 639, distance: 221.1
click at [874, 639] on div at bounding box center [871, 630] width 8 height 84
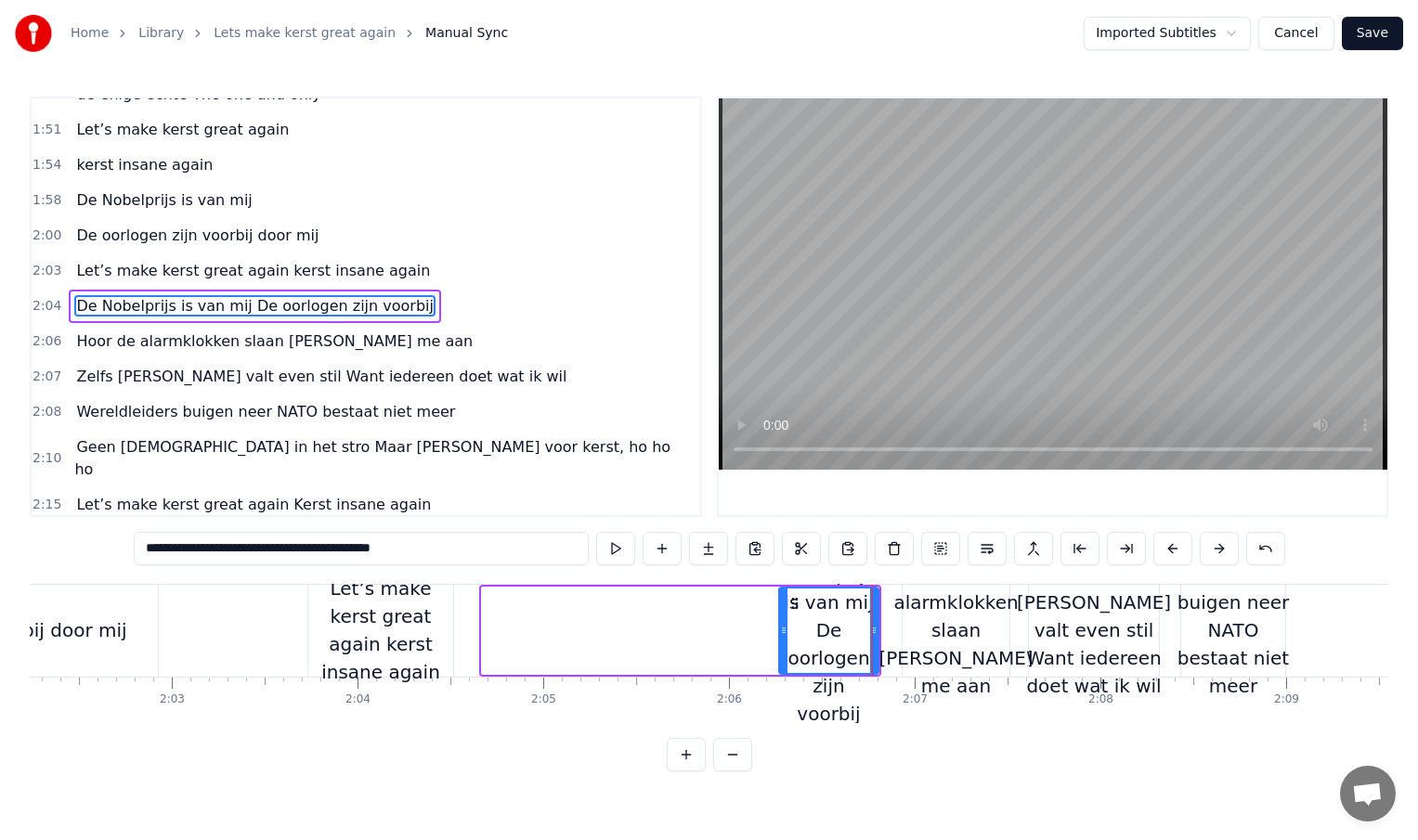
drag, startPoint x: 485, startPoint y: 634, endPoint x: 777, endPoint y: 640, distance: 292.1
click at [780, 640] on div at bounding box center [784, 630] width 8 height 84
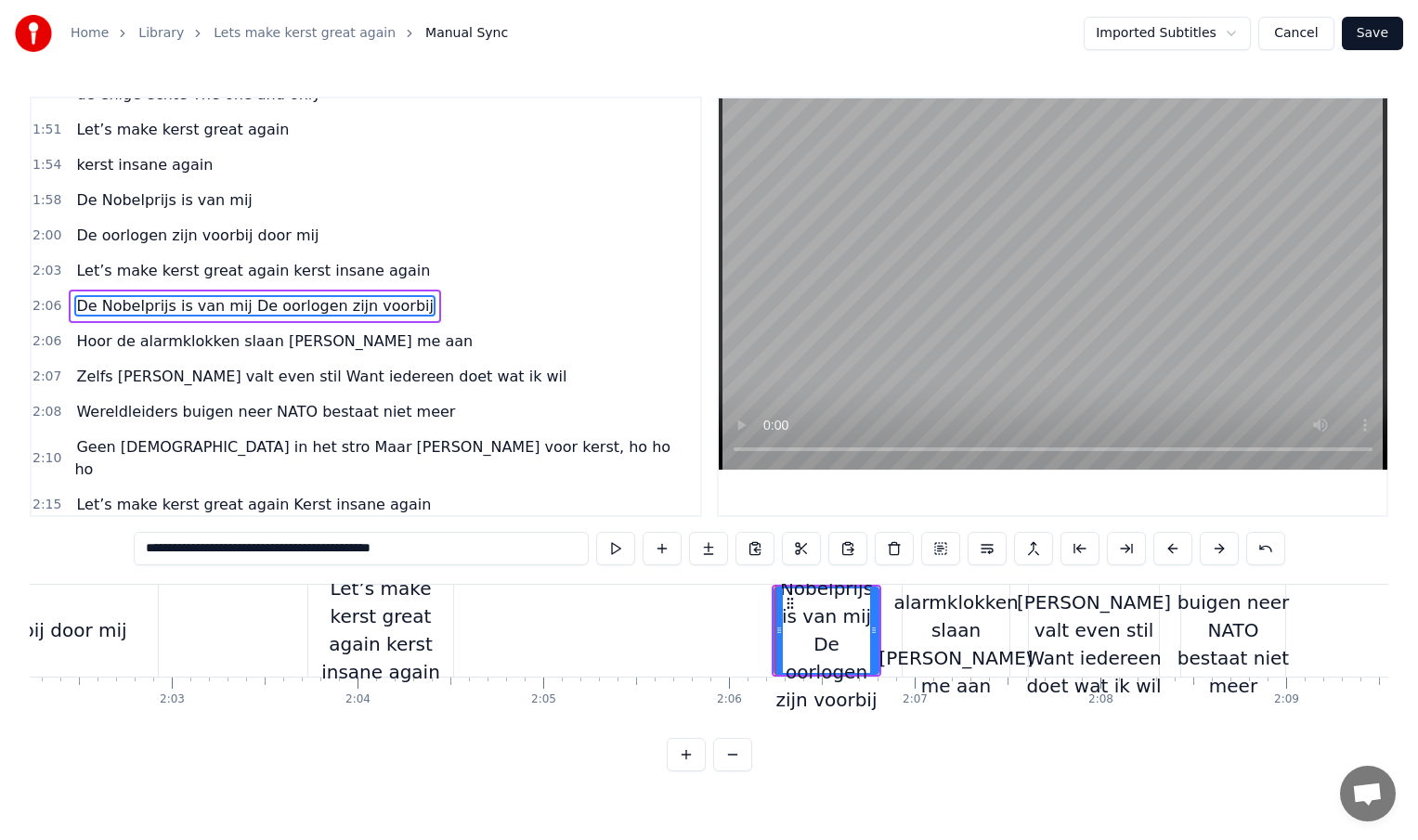
click at [440, 642] on div "Let’s make kerst great again kerst insane again" at bounding box center [381, 630] width 145 height 111
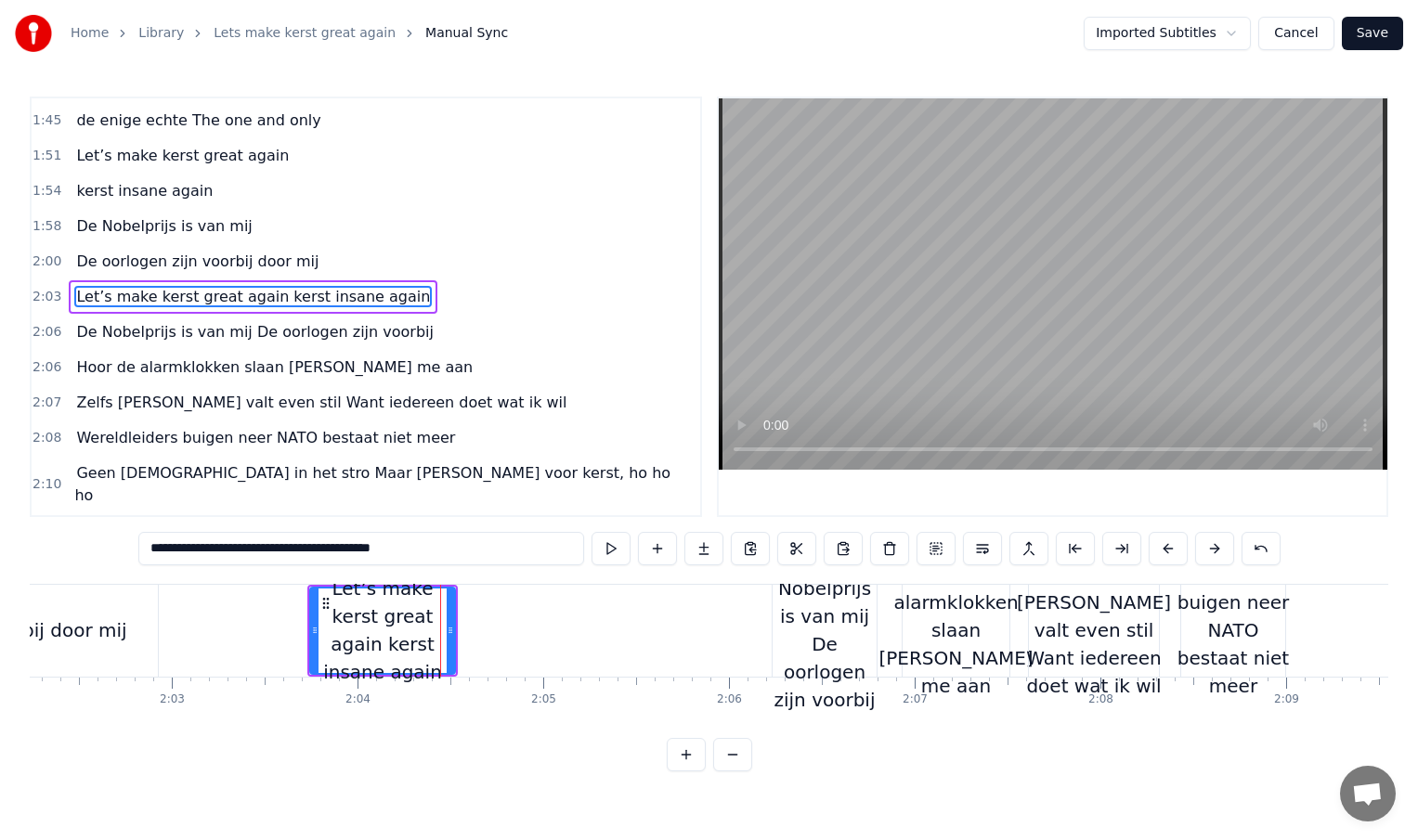
scroll to position [692, 0]
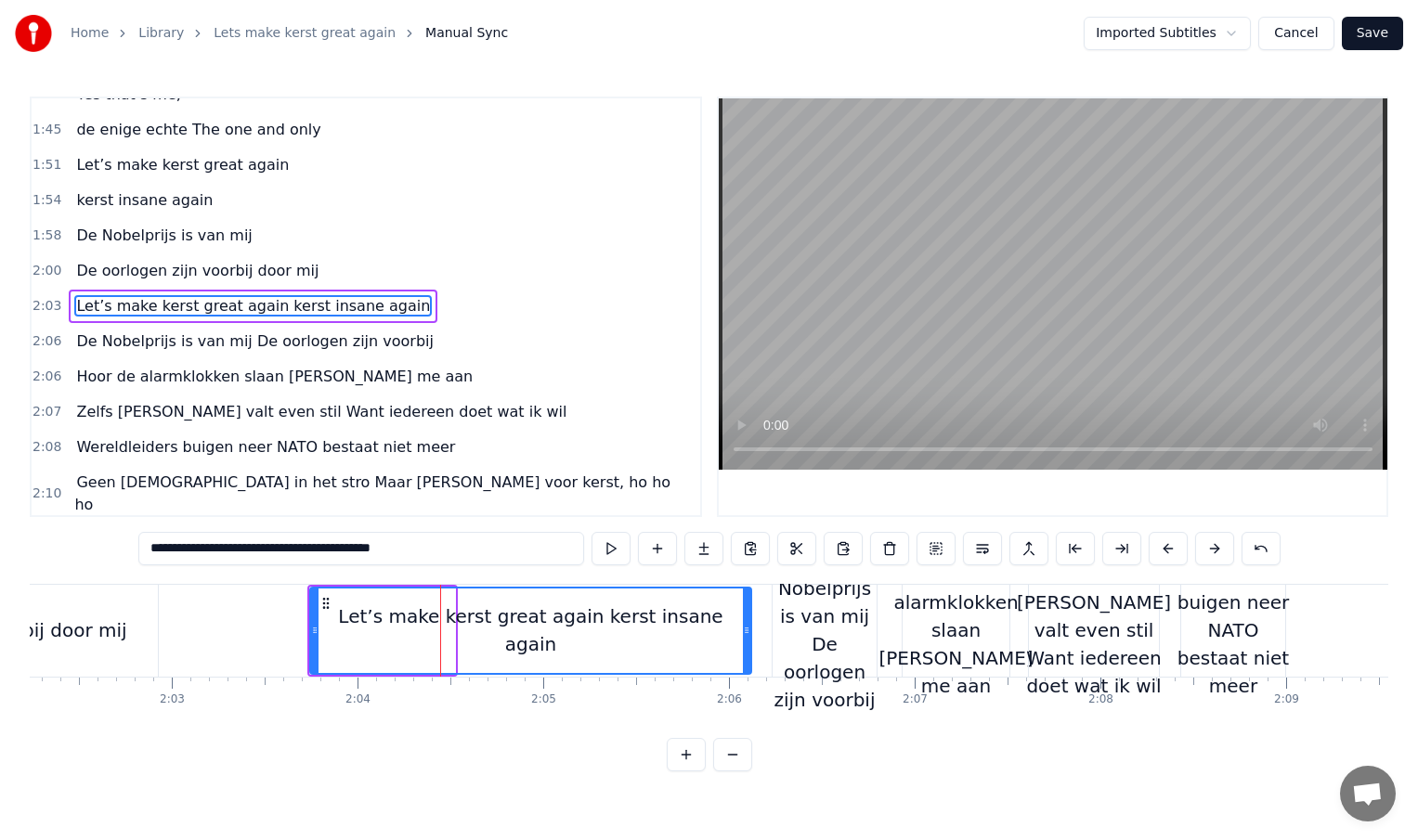
drag, startPoint x: 449, startPoint y: 632, endPoint x: 745, endPoint y: 633, distance: 296.0
click at [745, 633] on icon at bounding box center [747, 630] width 8 height 15
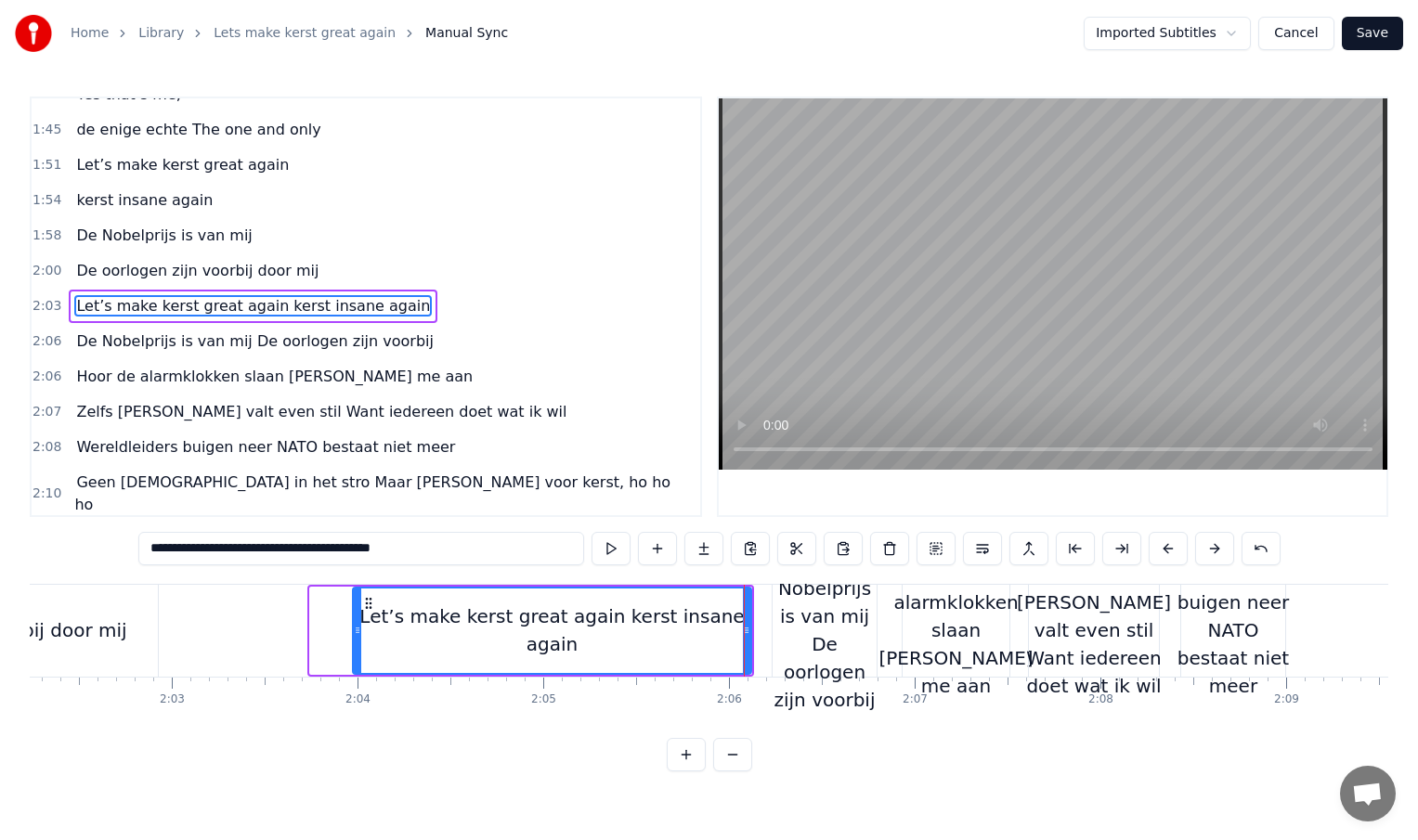
drag, startPoint x: 312, startPoint y: 631, endPoint x: 361, endPoint y: 631, distance: 49.0
click at [361, 631] on icon at bounding box center [358, 630] width 8 height 15
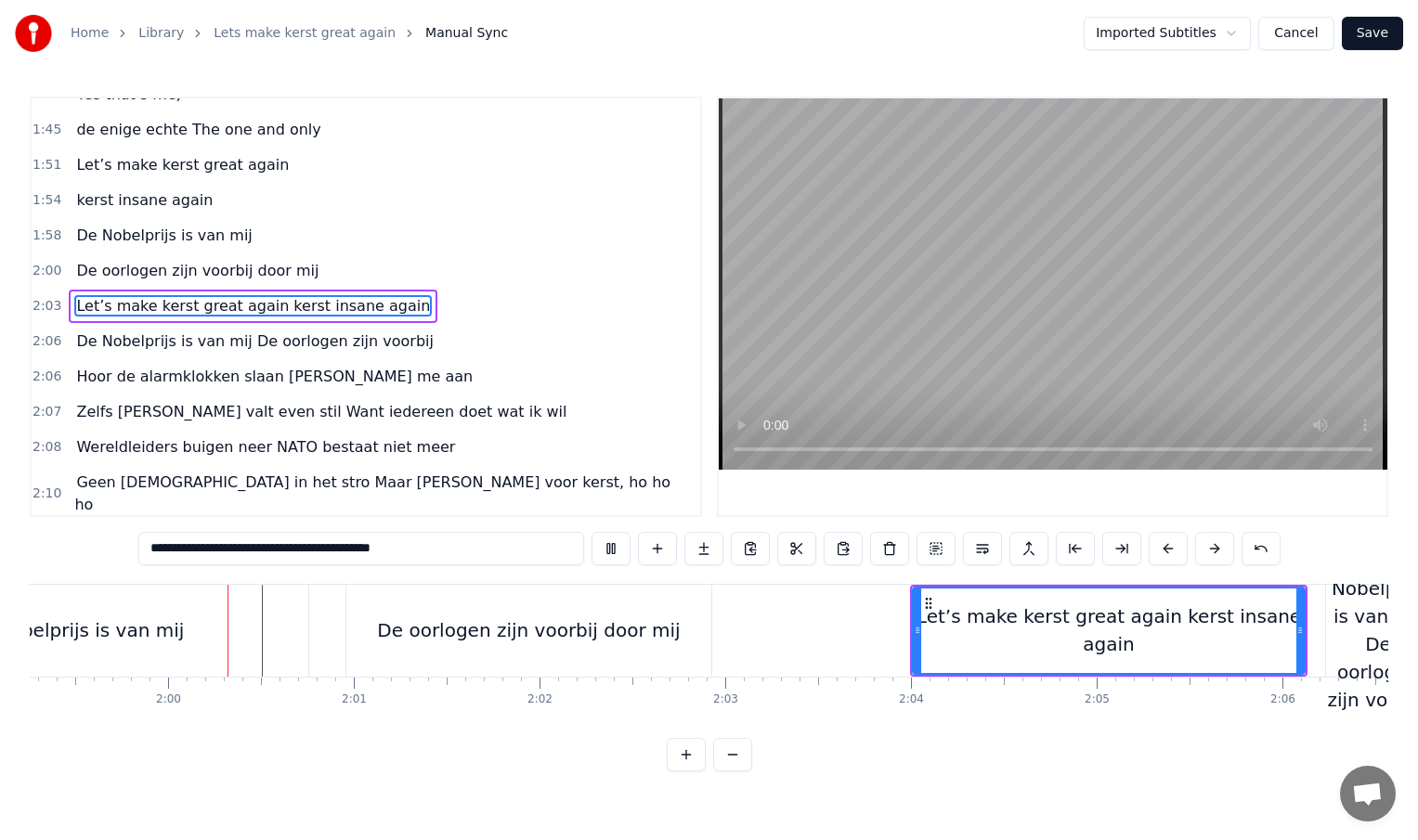
scroll to position [0, 22158]
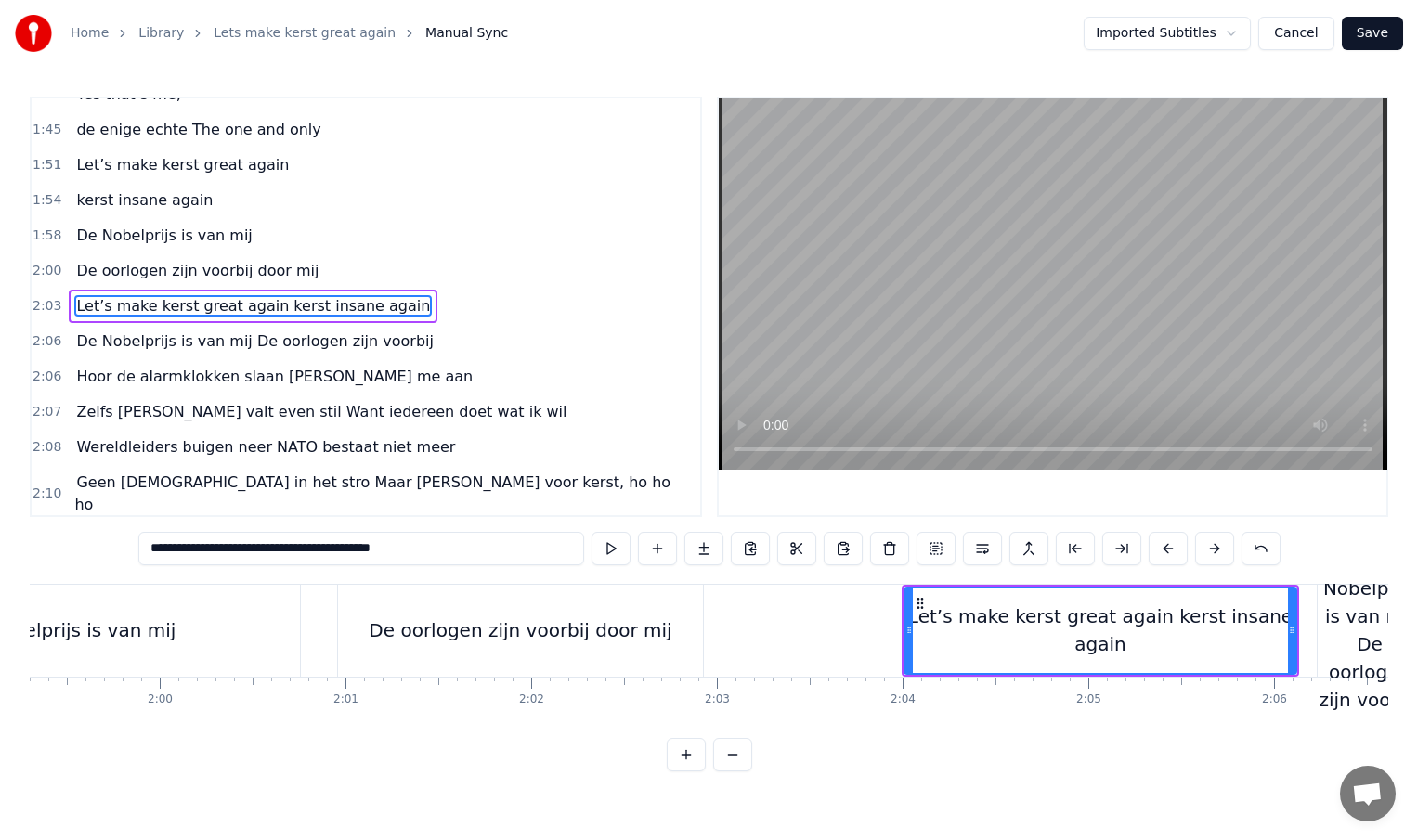
click at [347, 634] on div "De oorlogen zijn voorbij door mij" at bounding box center [520, 630] width 365 height 92
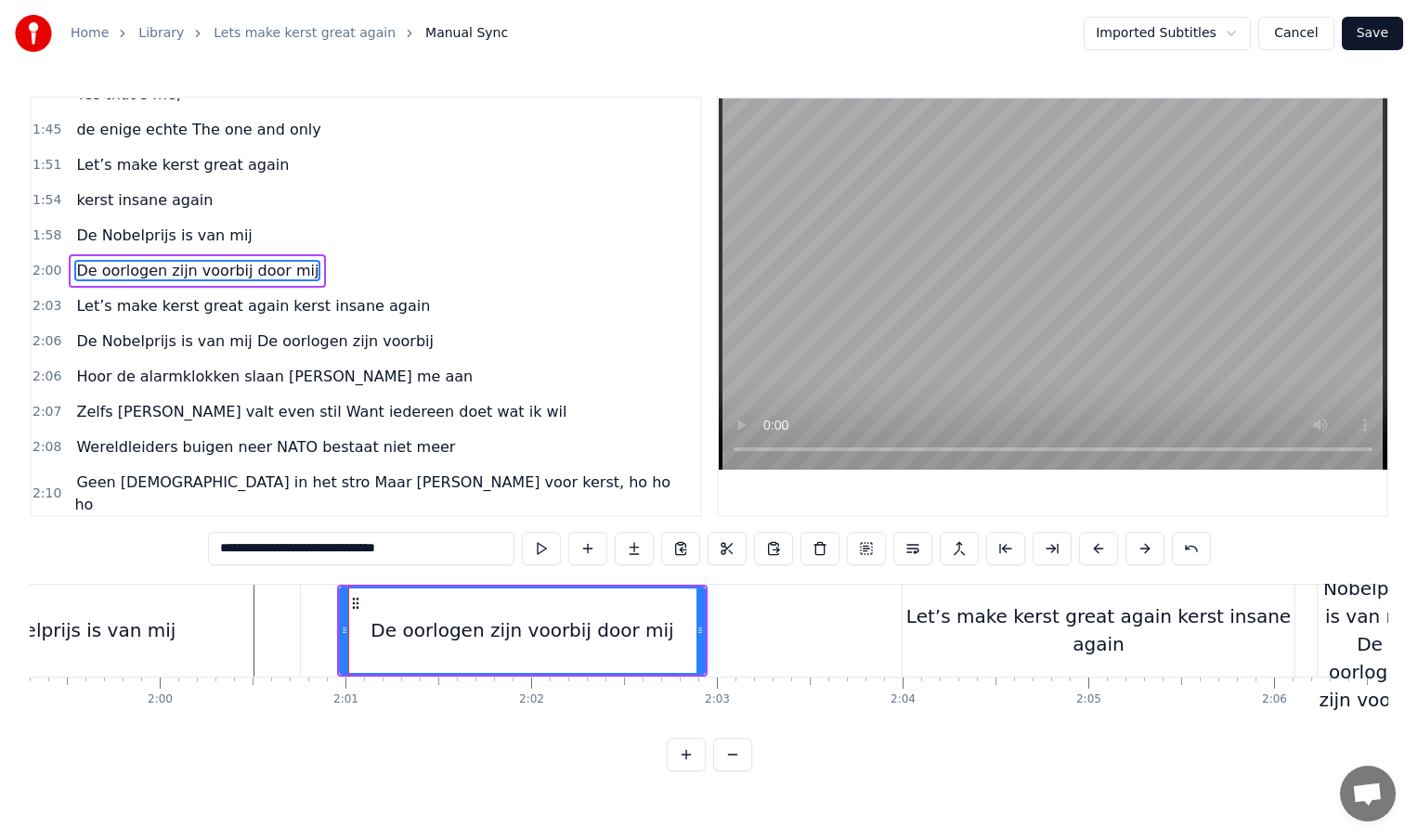
scroll to position [656, 0]
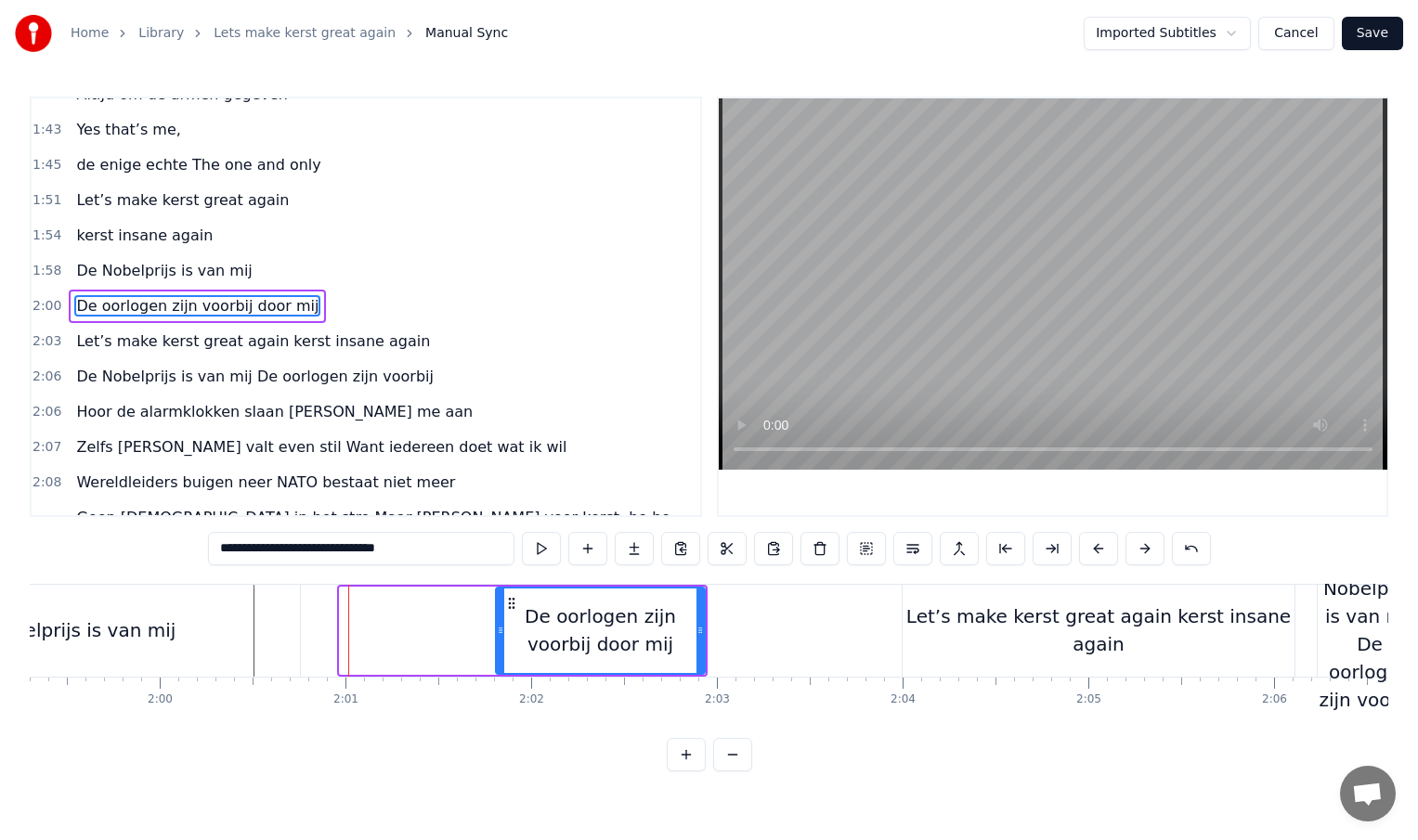
drag, startPoint x: 343, startPoint y: 632, endPoint x: 498, endPoint y: 635, distance: 155.0
click at [498, 636] on icon at bounding box center [500, 630] width 8 height 15
click at [275, 640] on div "De Nobelprijs is van mij" at bounding box center [66, 630] width 468 height 92
type input "**********"
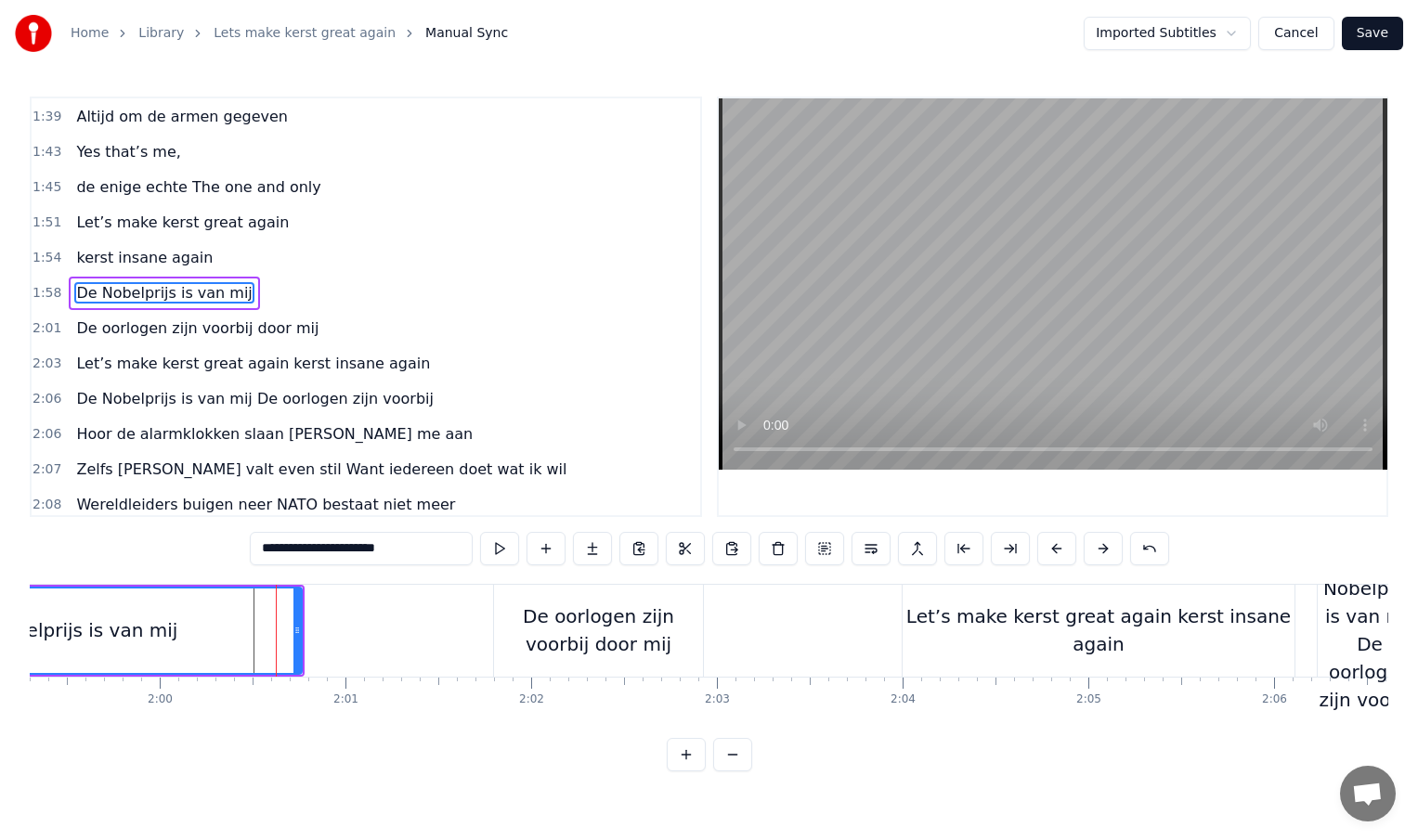
scroll to position [621, 0]
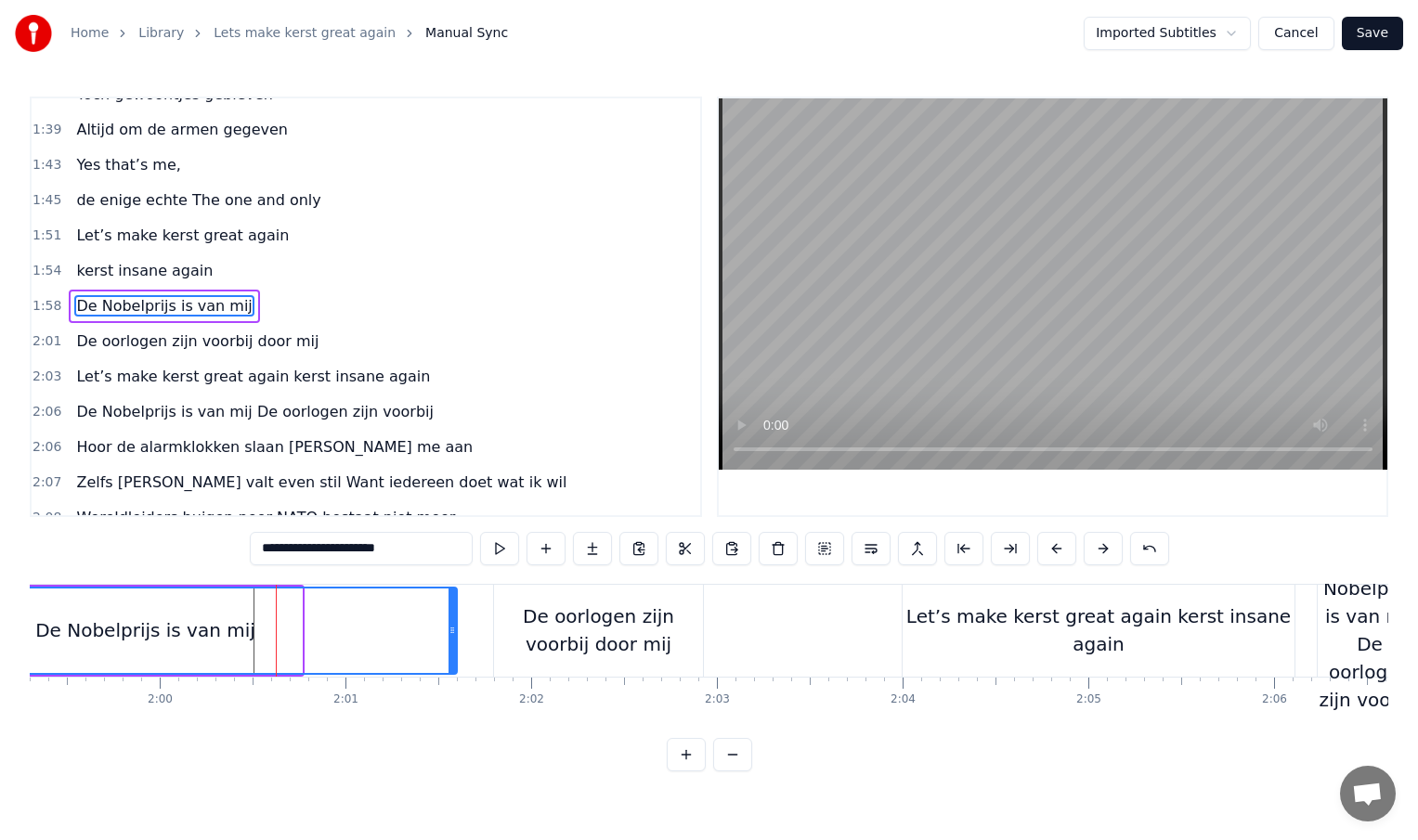
drag, startPoint x: 295, startPoint y: 631, endPoint x: 449, endPoint y: 637, distance: 154.1
click at [449, 637] on icon at bounding box center [452, 630] width 8 height 15
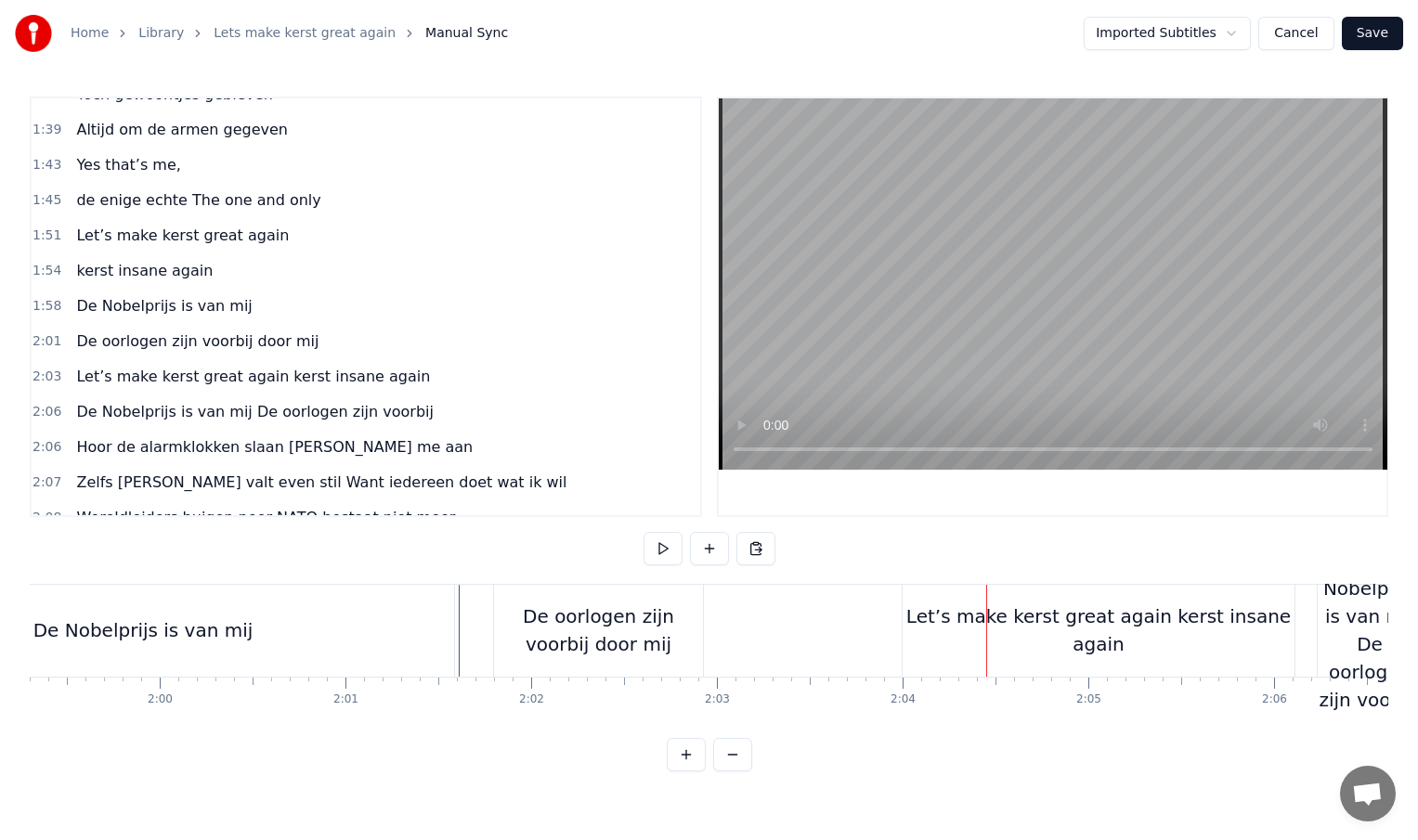
click at [676, 637] on div "De oorlogen zijn voorbij door mij" at bounding box center [598, 631] width 209 height 56
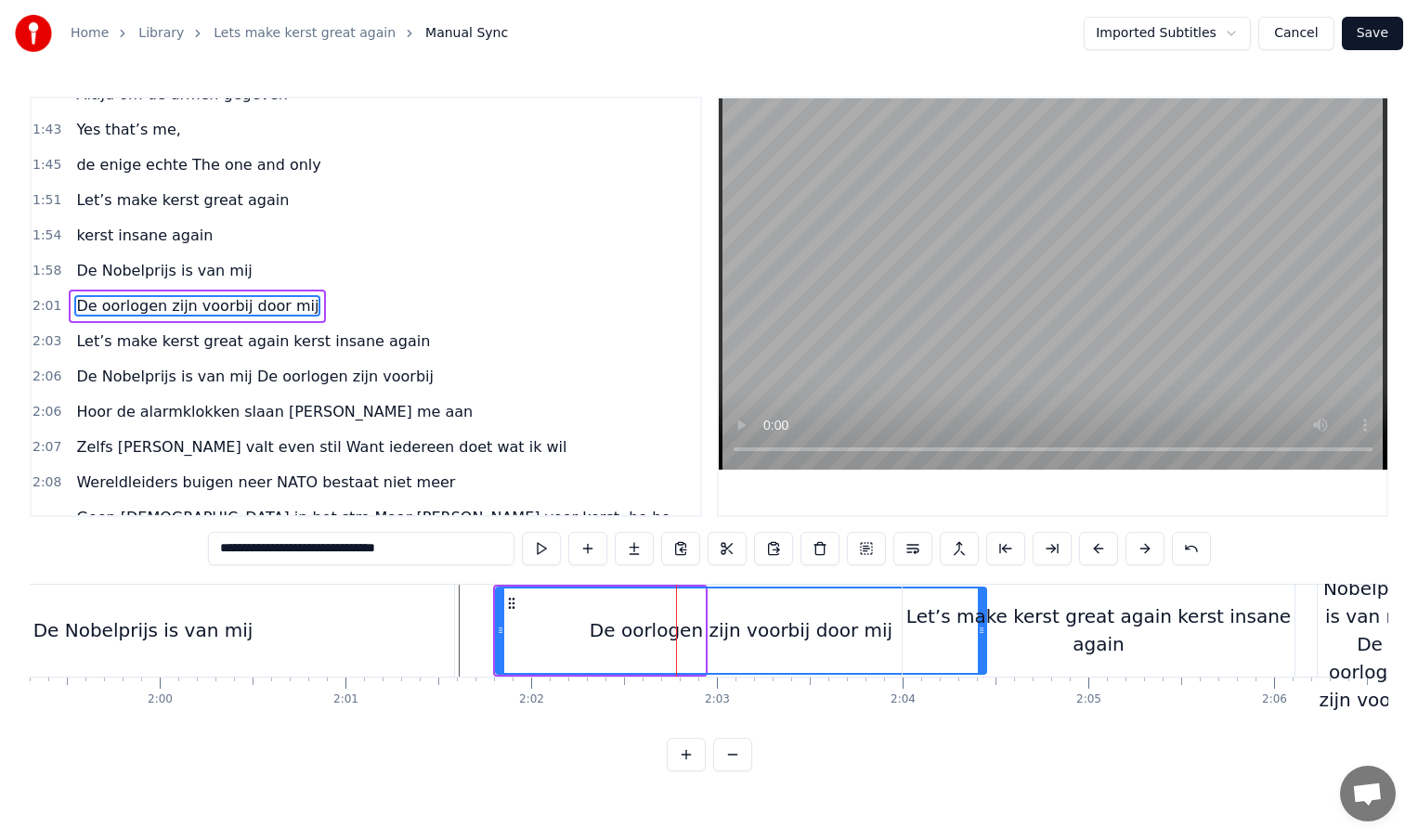
drag, startPoint x: 701, startPoint y: 635, endPoint x: 984, endPoint y: 638, distance: 283.0
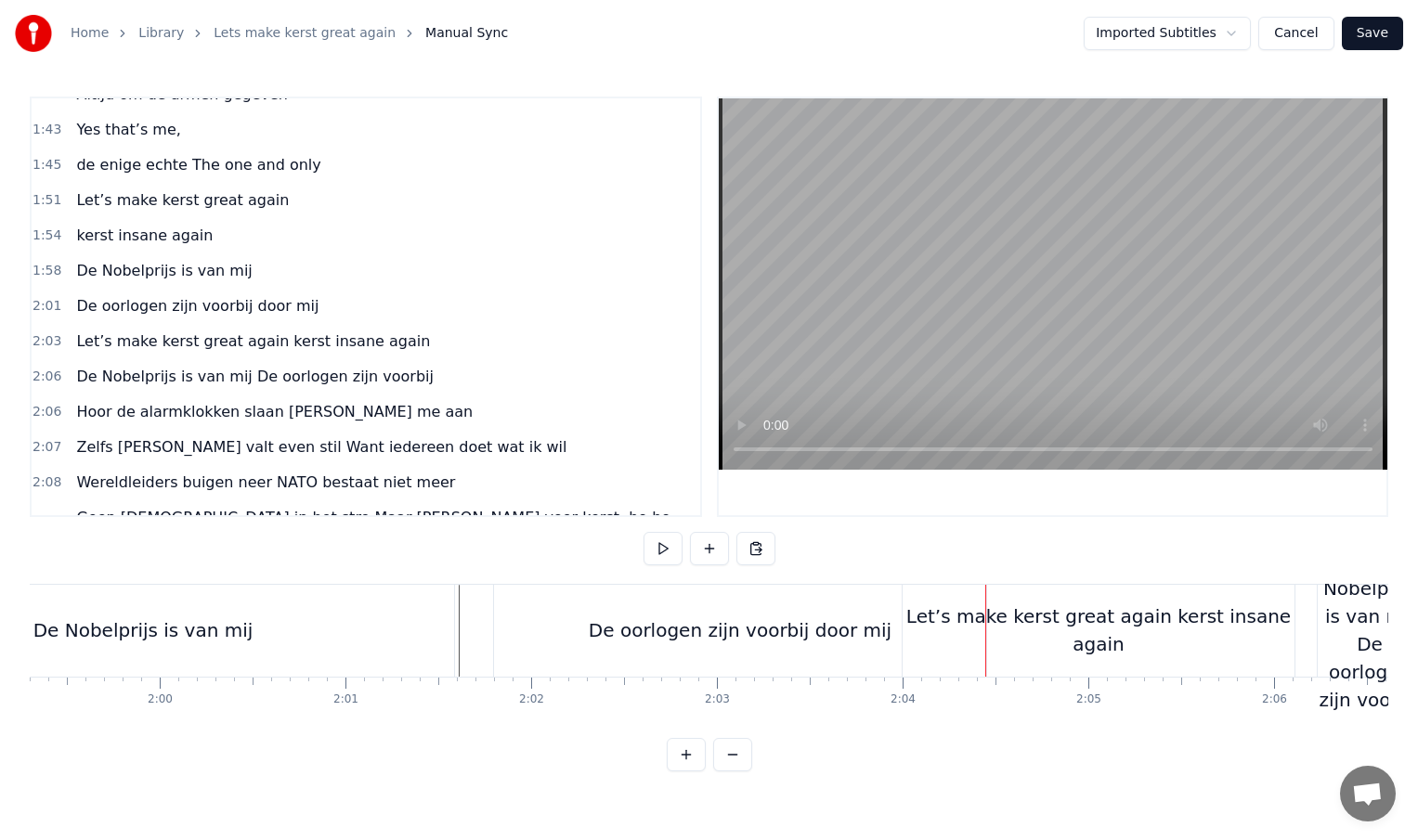
click at [1041, 622] on div "Let’s make kerst great again kerst insane again" at bounding box center [1099, 631] width 392 height 56
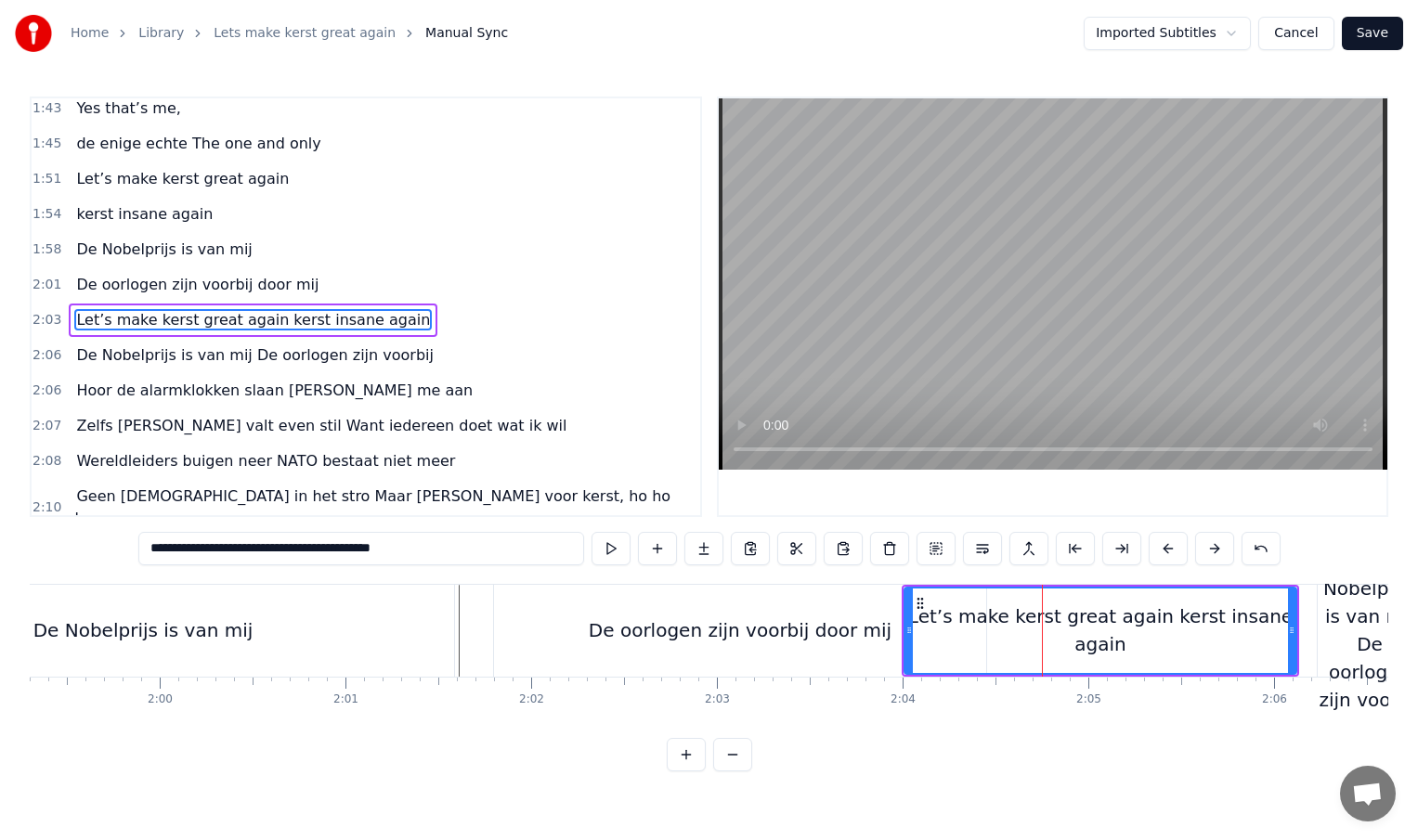
scroll to position [692, 0]
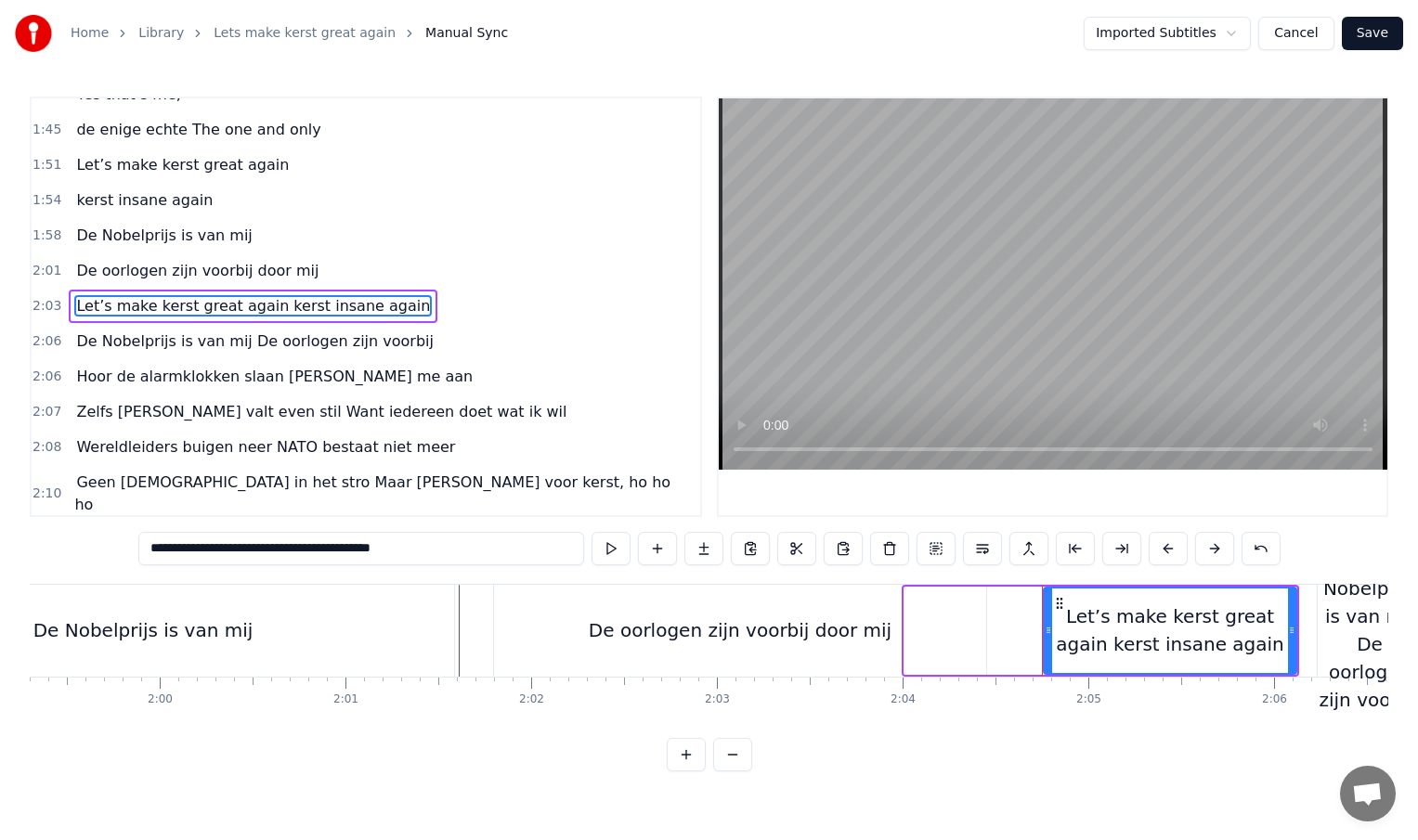
drag, startPoint x: 908, startPoint y: 632, endPoint x: 1045, endPoint y: 633, distance: 137.0
click at [1045, 633] on icon at bounding box center [1048, 630] width 8 height 15
click at [640, 614] on div "De oorlogen zijn voorbij door mij" at bounding box center [739, 630] width 493 height 92
type input "**********"
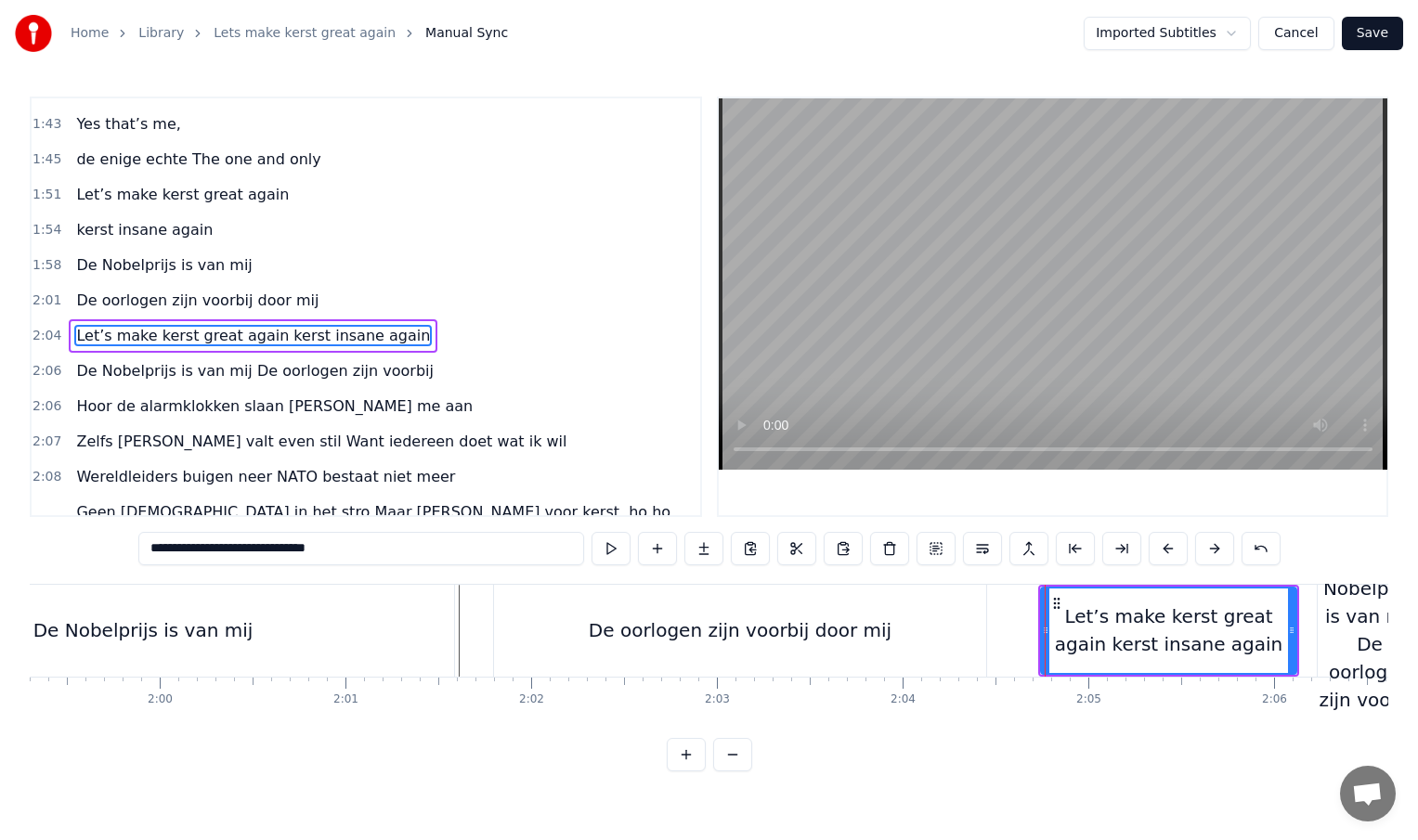
click at [1044, 614] on div at bounding box center [1044, 630] width 1 height 92
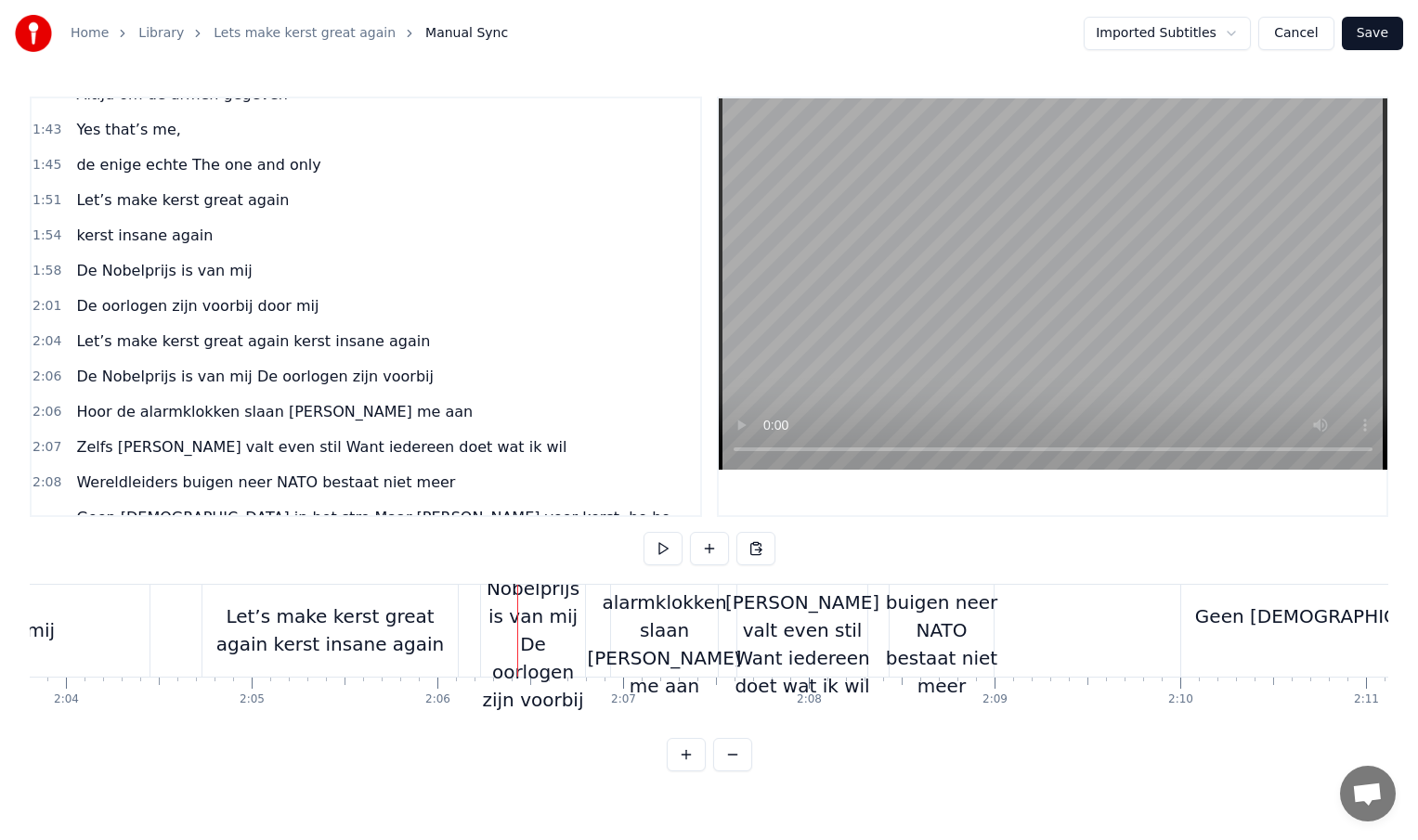
scroll to position [0, 23143]
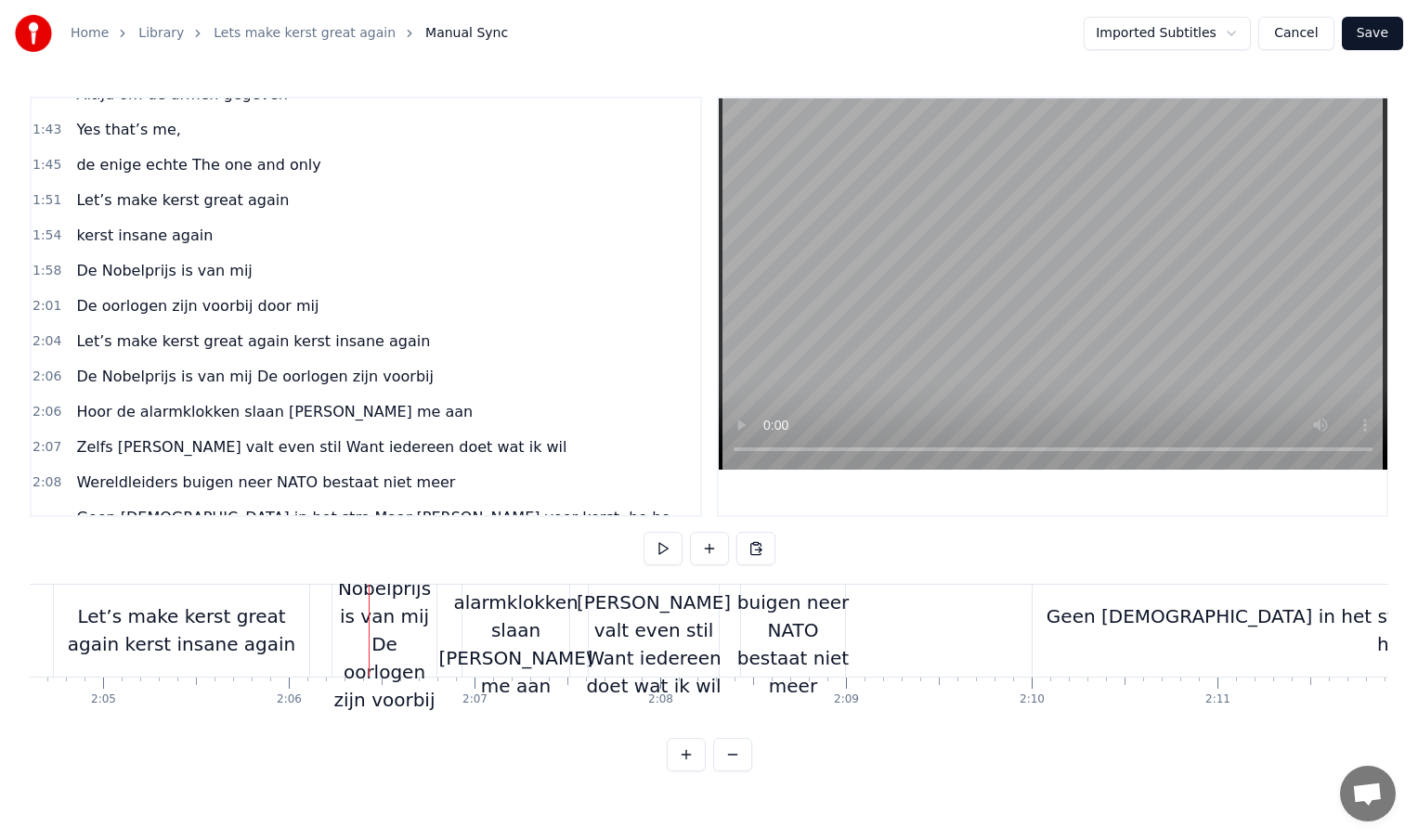
click at [1149, 632] on div "Geen [DEMOGRAPHIC_DATA] in het stro Maar [PERSON_NAME] voor kerst, ho ho ho" at bounding box center [1403, 630] width 741 height 92
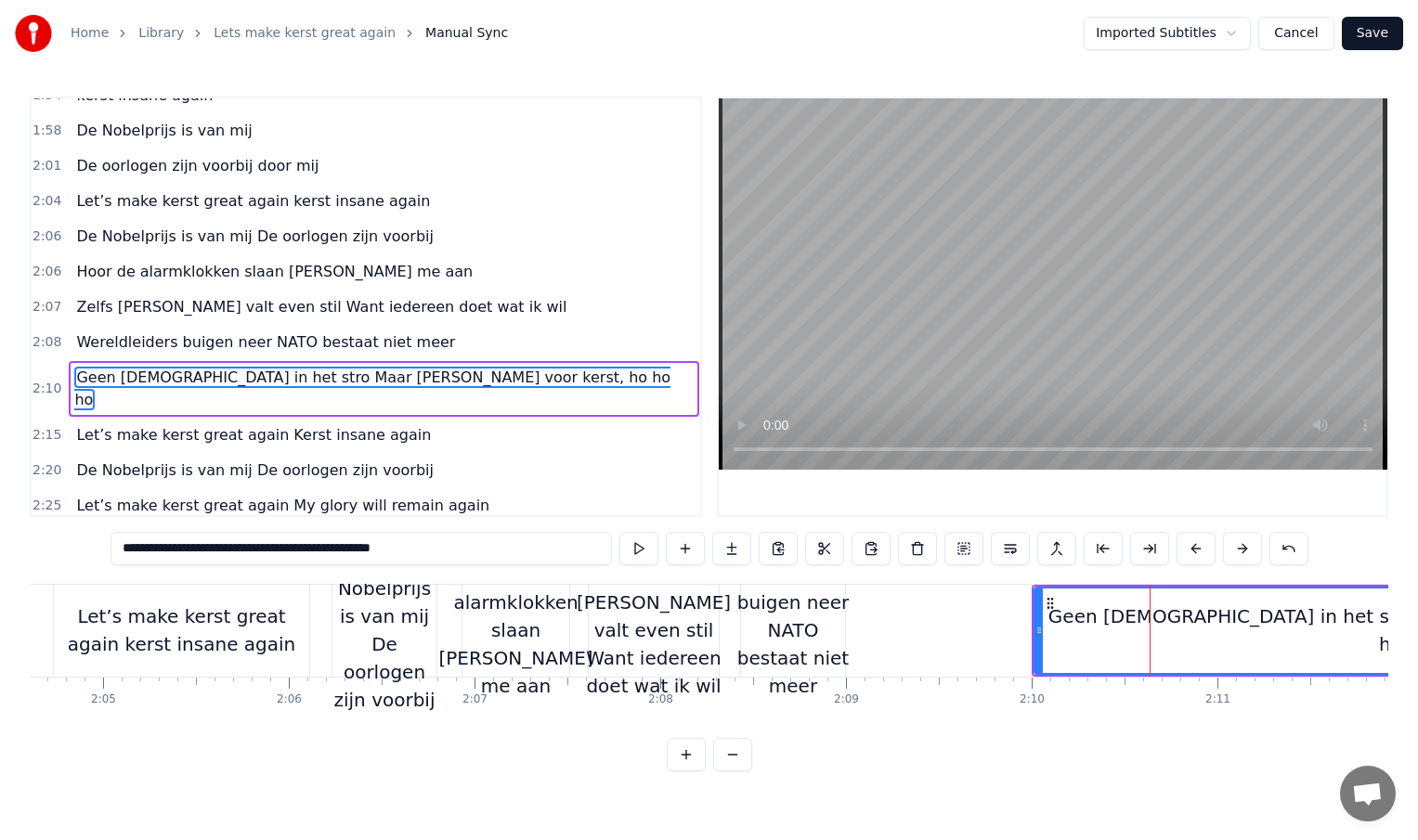
scroll to position [818, 0]
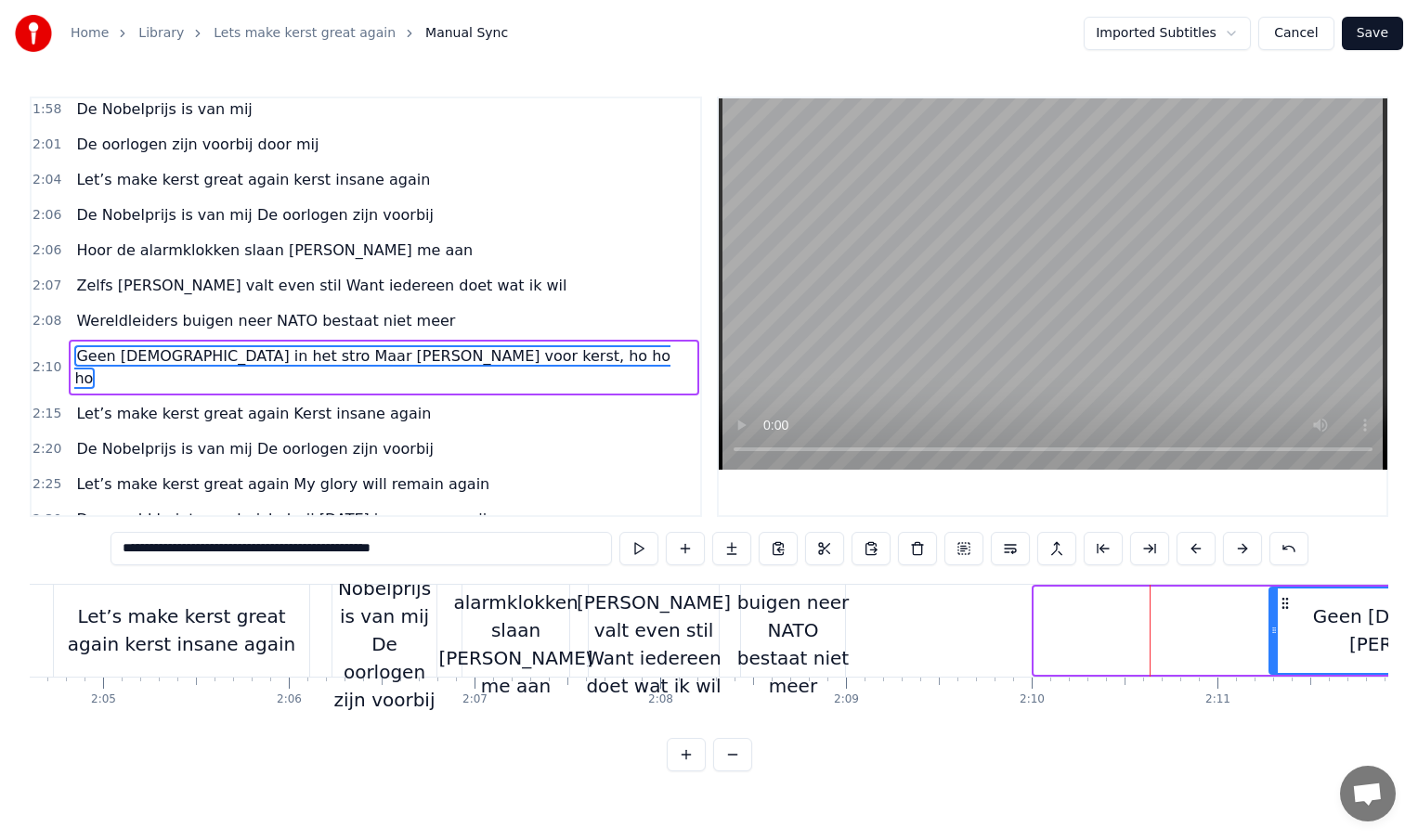
drag, startPoint x: 1040, startPoint y: 634, endPoint x: 1277, endPoint y: 634, distance: 237.0
click at [1277, 634] on icon at bounding box center [1275, 630] width 8 height 15
click at [828, 646] on div "Wereldleiders buigen neer NATO bestaat niet meer" at bounding box center [793, 631] width 126 height 139
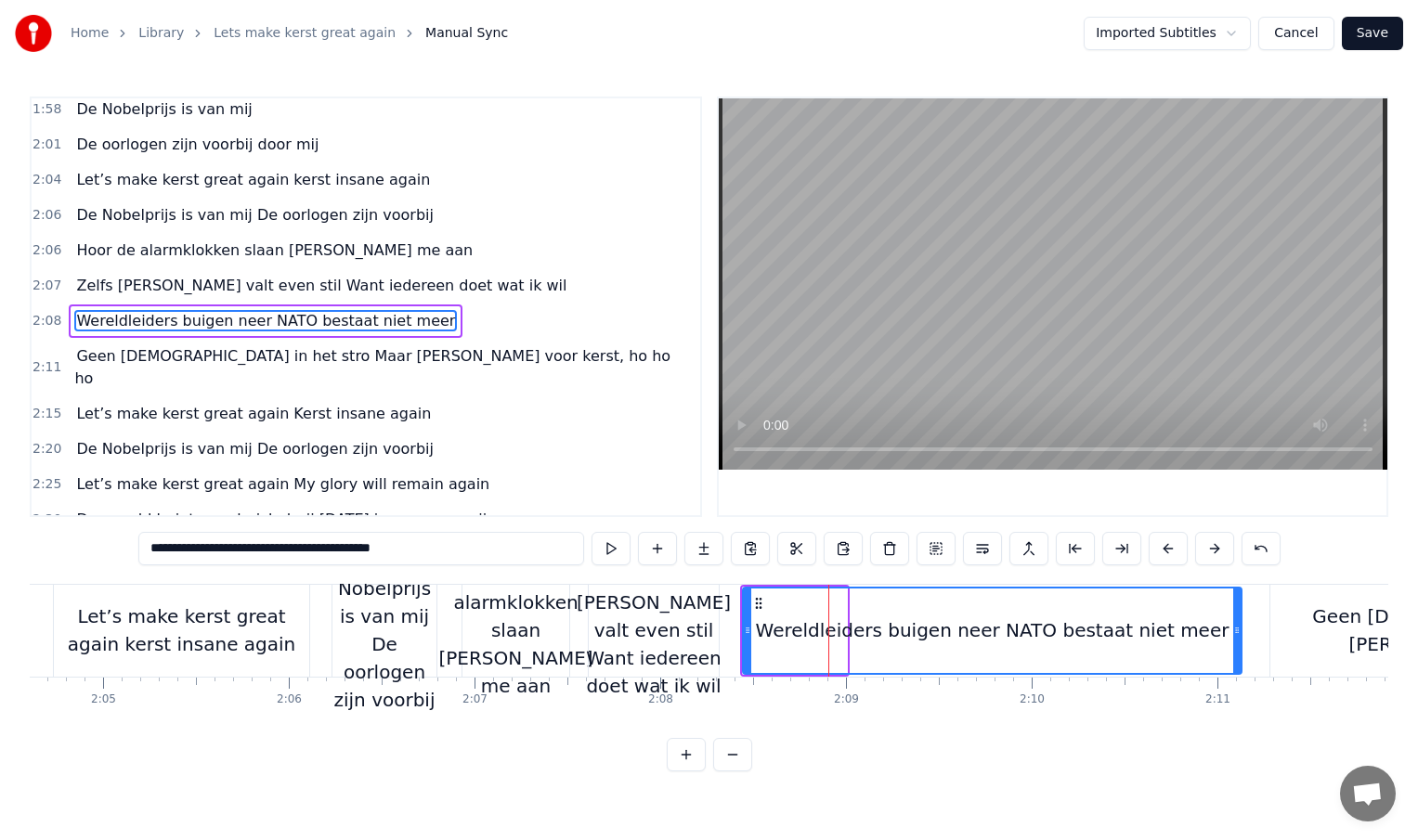
drag, startPoint x: 843, startPoint y: 633, endPoint x: 1238, endPoint y: 643, distance: 395.1
click at [1238, 643] on div at bounding box center [1237, 630] width 8 height 84
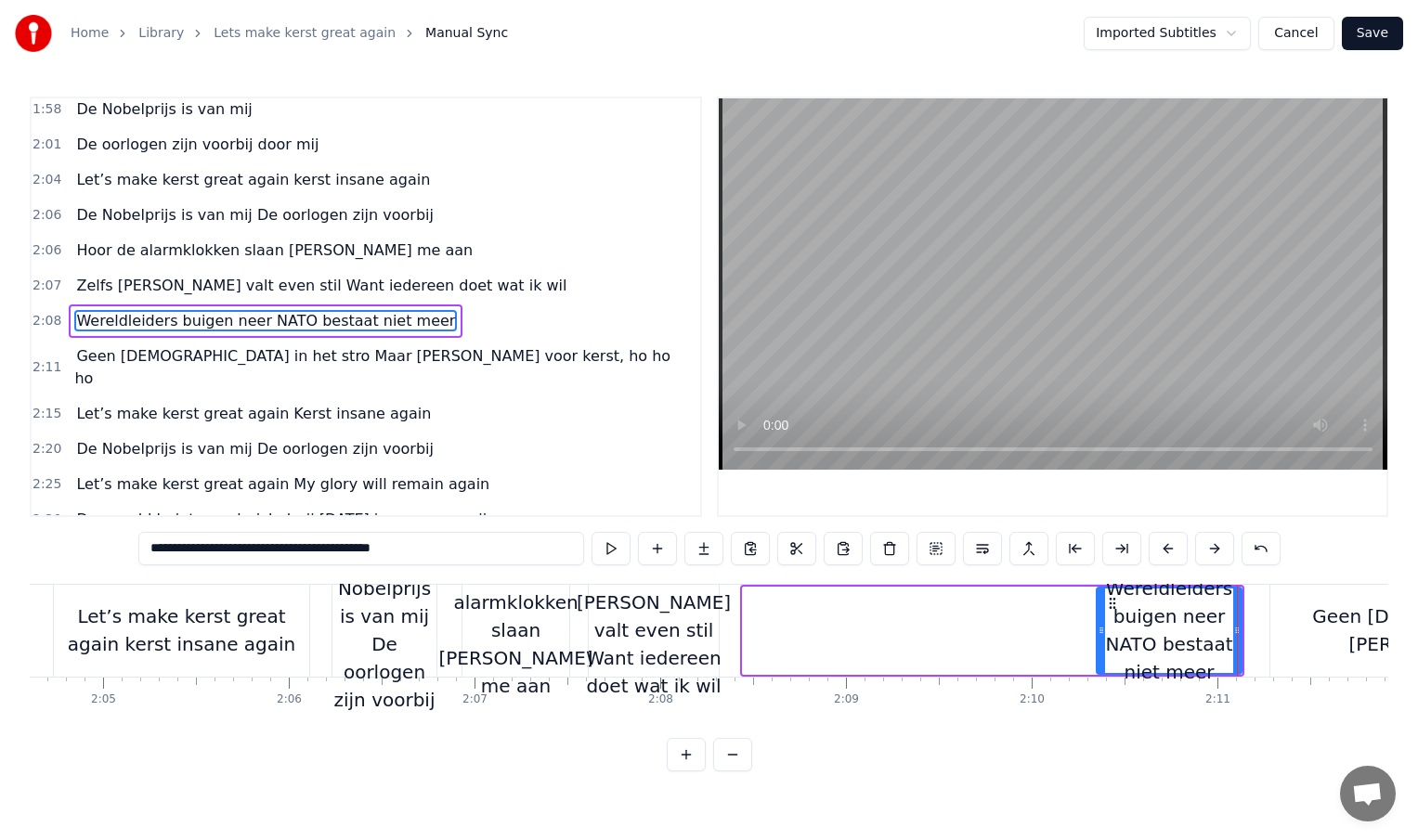
drag, startPoint x: 745, startPoint y: 632, endPoint x: 1120, endPoint y: 637, distance: 375.0
click at [1105, 637] on icon at bounding box center [1101, 630] width 8 height 15
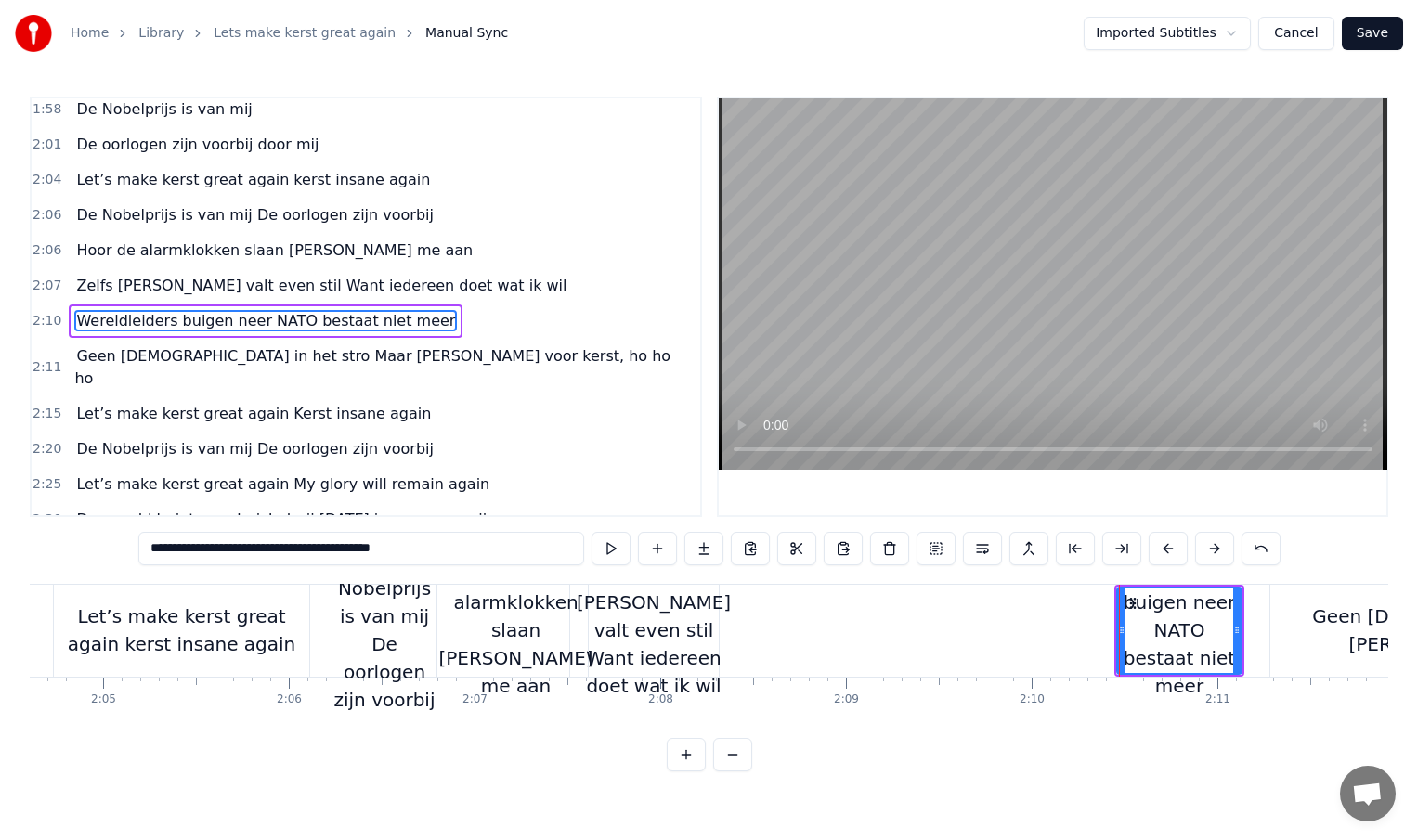
click at [709, 630] on div "Zelfs [PERSON_NAME] valt even stil Want iedereen doet wat ik wil" at bounding box center [653, 631] width 154 height 139
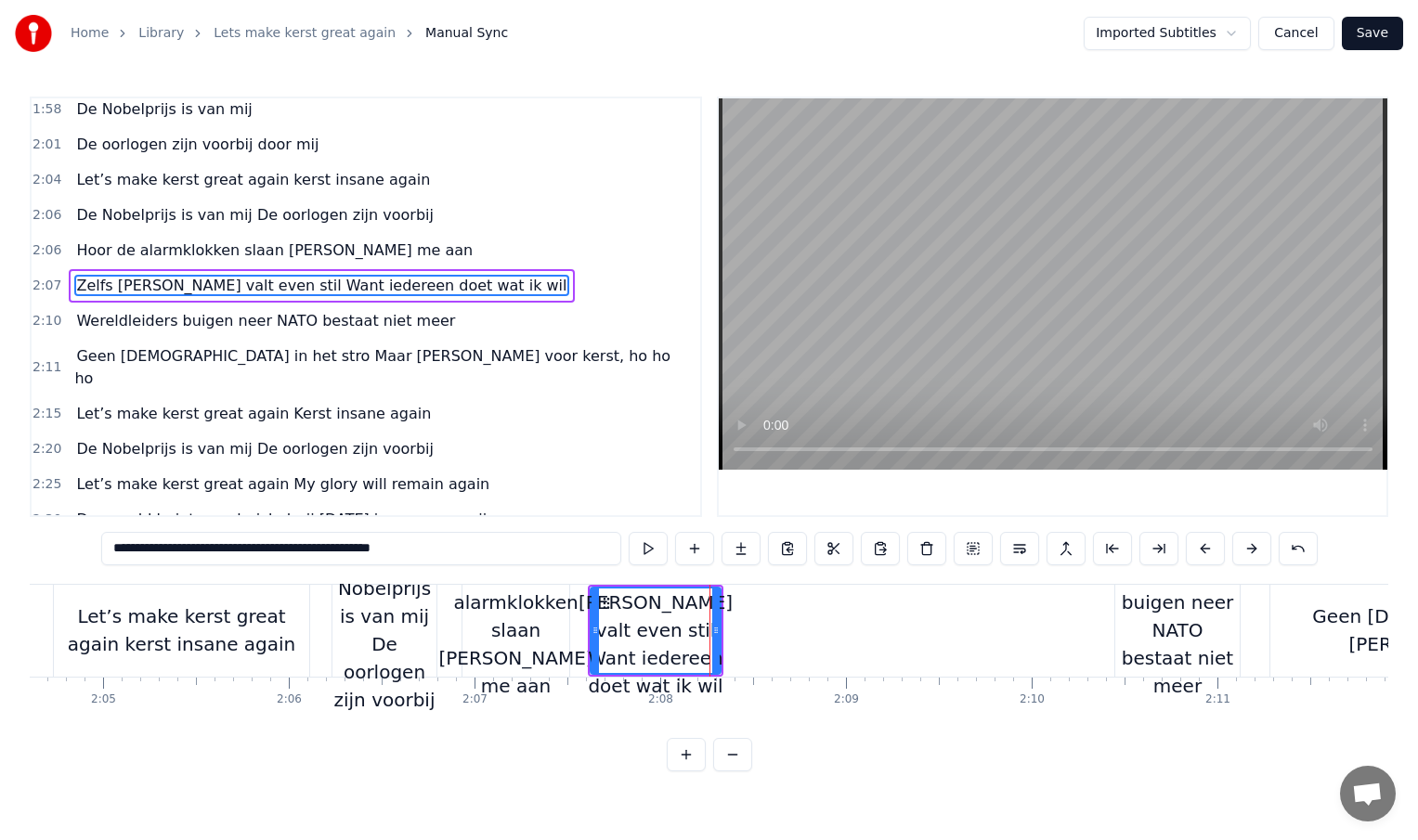
scroll to position [797, 0]
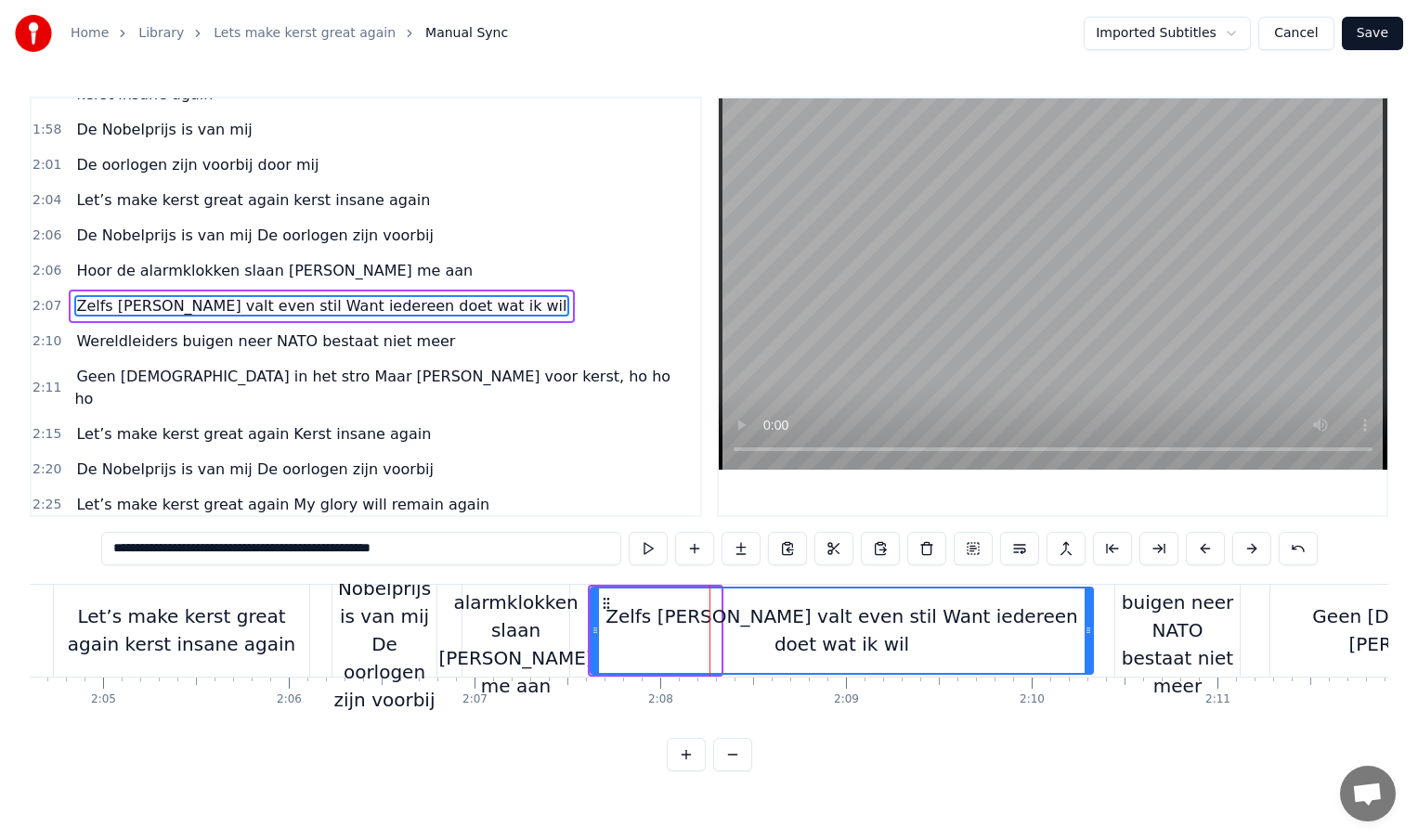
drag, startPoint x: 718, startPoint y: 633, endPoint x: 1090, endPoint y: 637, distance: 372.0
click at [1090, 637] on icon at bounding box center [1089, 630] width 8 height 15
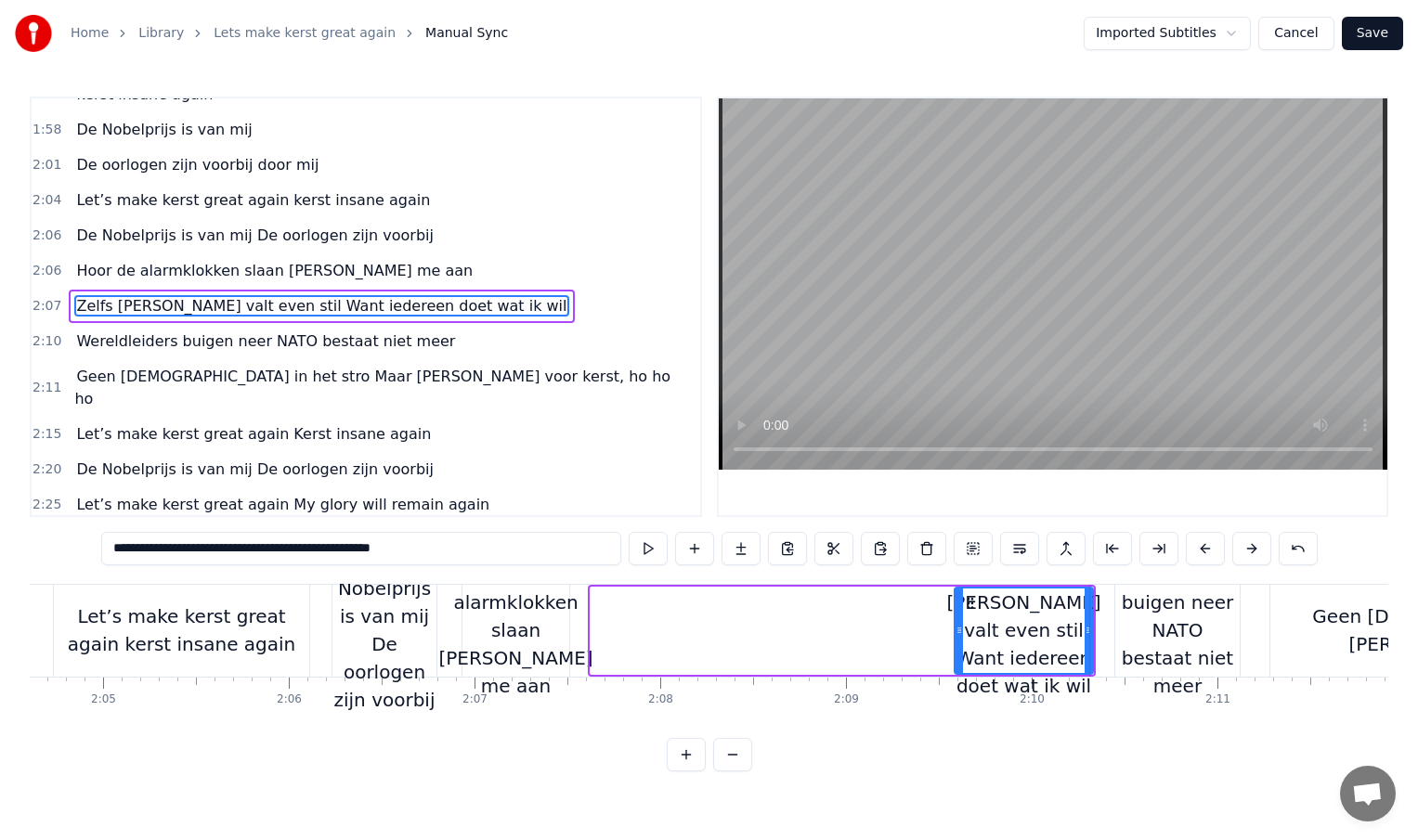
drag, startPoint x: 593, startPoint y: 630, endPoint x: 960, endPoint y: 634, distance: 367.0
click at [960, 634] on icon at bounding box center [959, 630] width 8 height 15
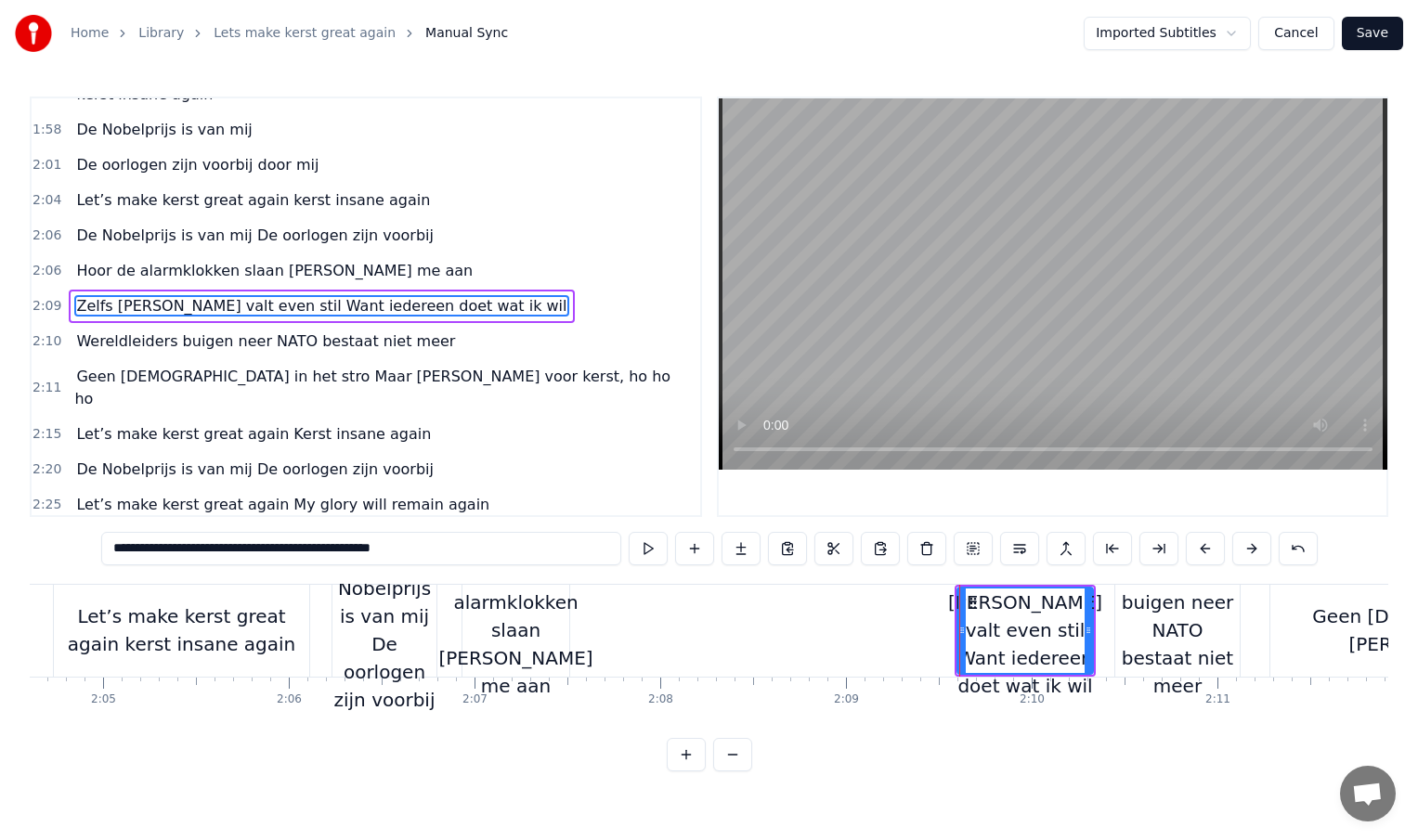
click at [559, 622] on div "Hoor de alarmklokken slaan [PERSON_NAME] me aan" at bounding box center [515, 631] width 154 height 139
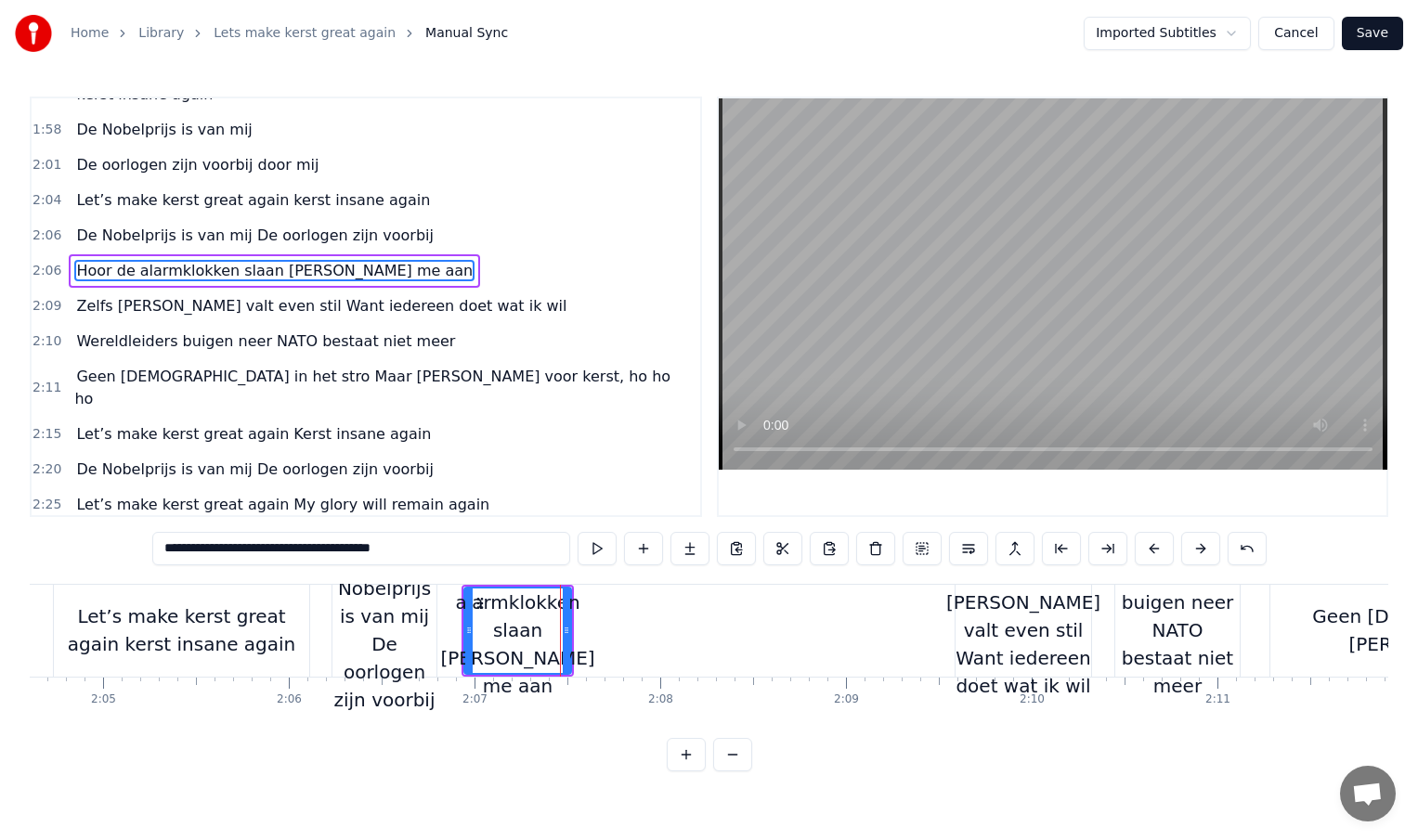
scroll to position [763, 0]
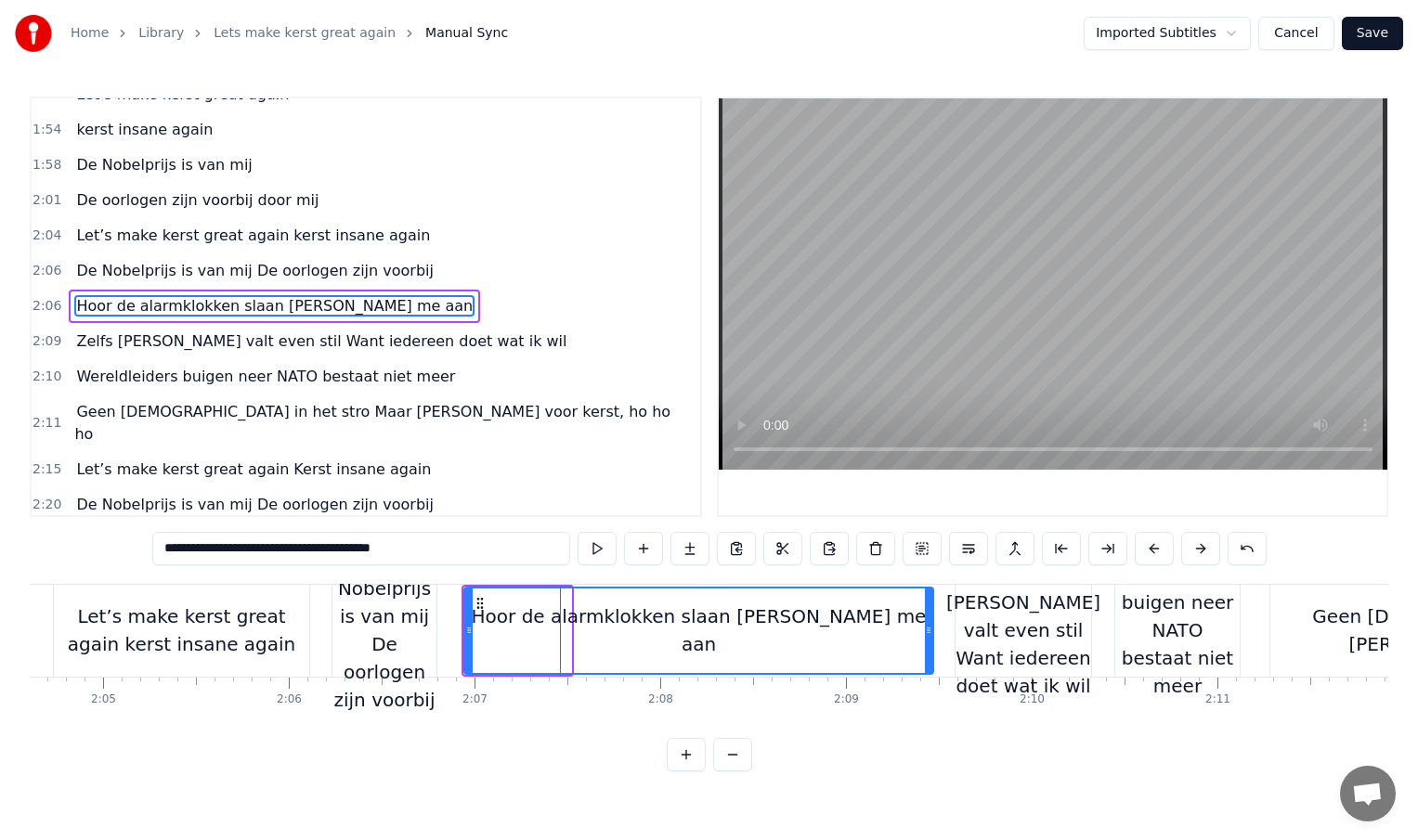
drag, startPoint x: 566, startPoint y: 629, endPoint x: 937, endPoint y: 631, distance: 371.0
click at [932, 631] on icon at bounding box center [929, 630] width 8 height 15
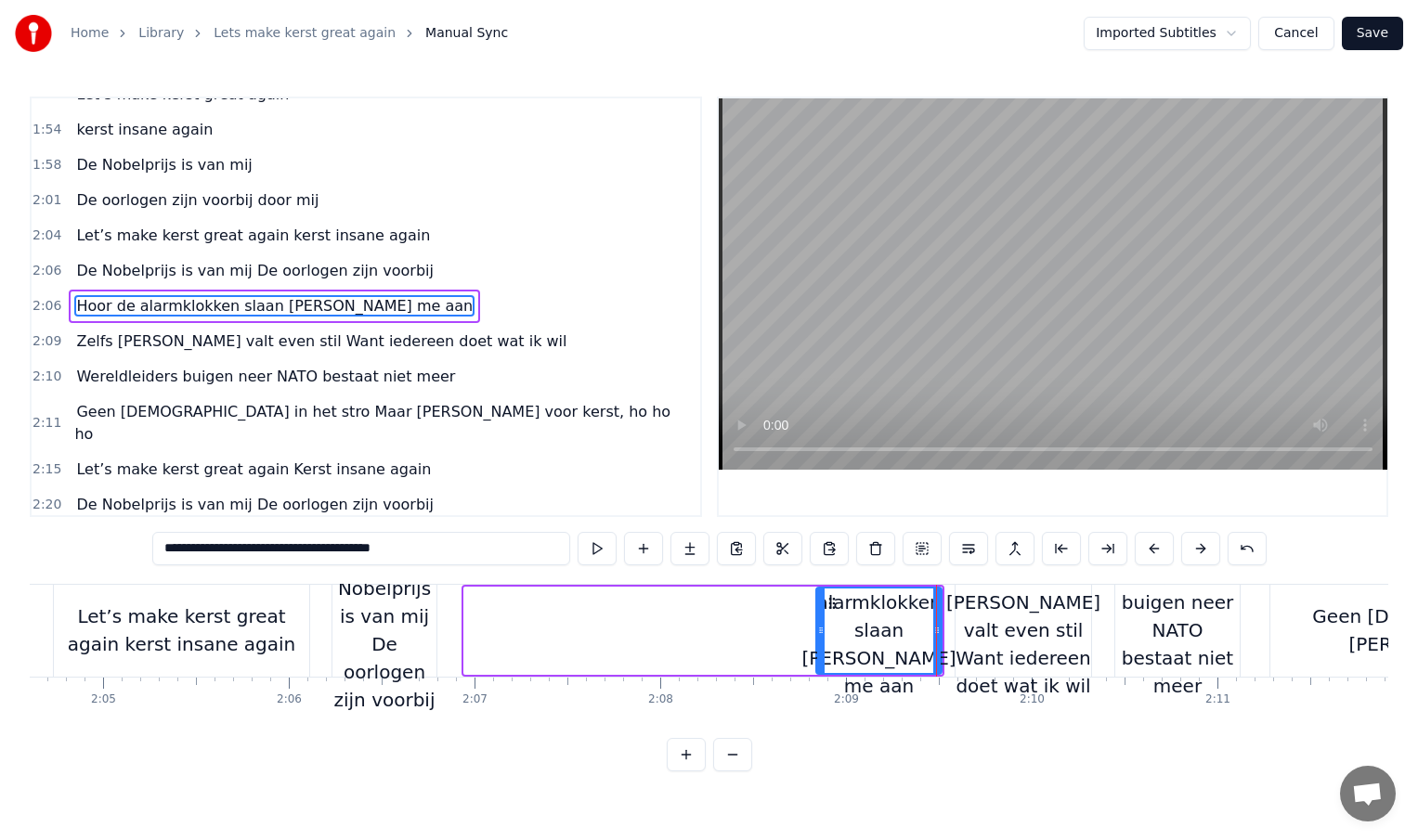
drag, startPoint x: 467, startPoint y: 628, endPoint x: 804, endPoint y: 623, distance: 337.0
click at [817, 623] on icon at bounding box center [821, 630] width 8 height 15
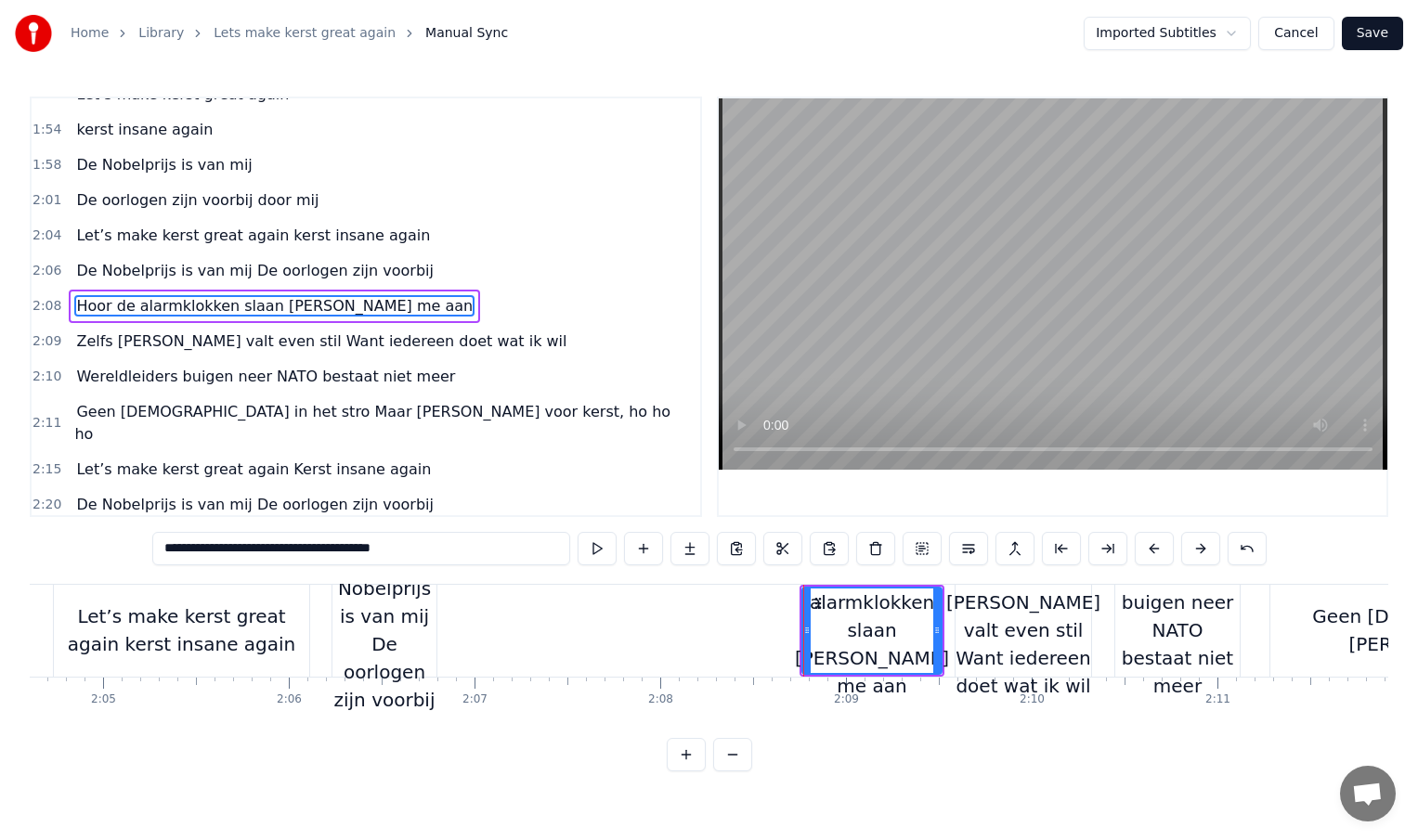
click at [377, 617] on div "De Nobelprijs is van mij De oorlogen zijn voorbij" at bounding box center [383, 630] width 104 height 167
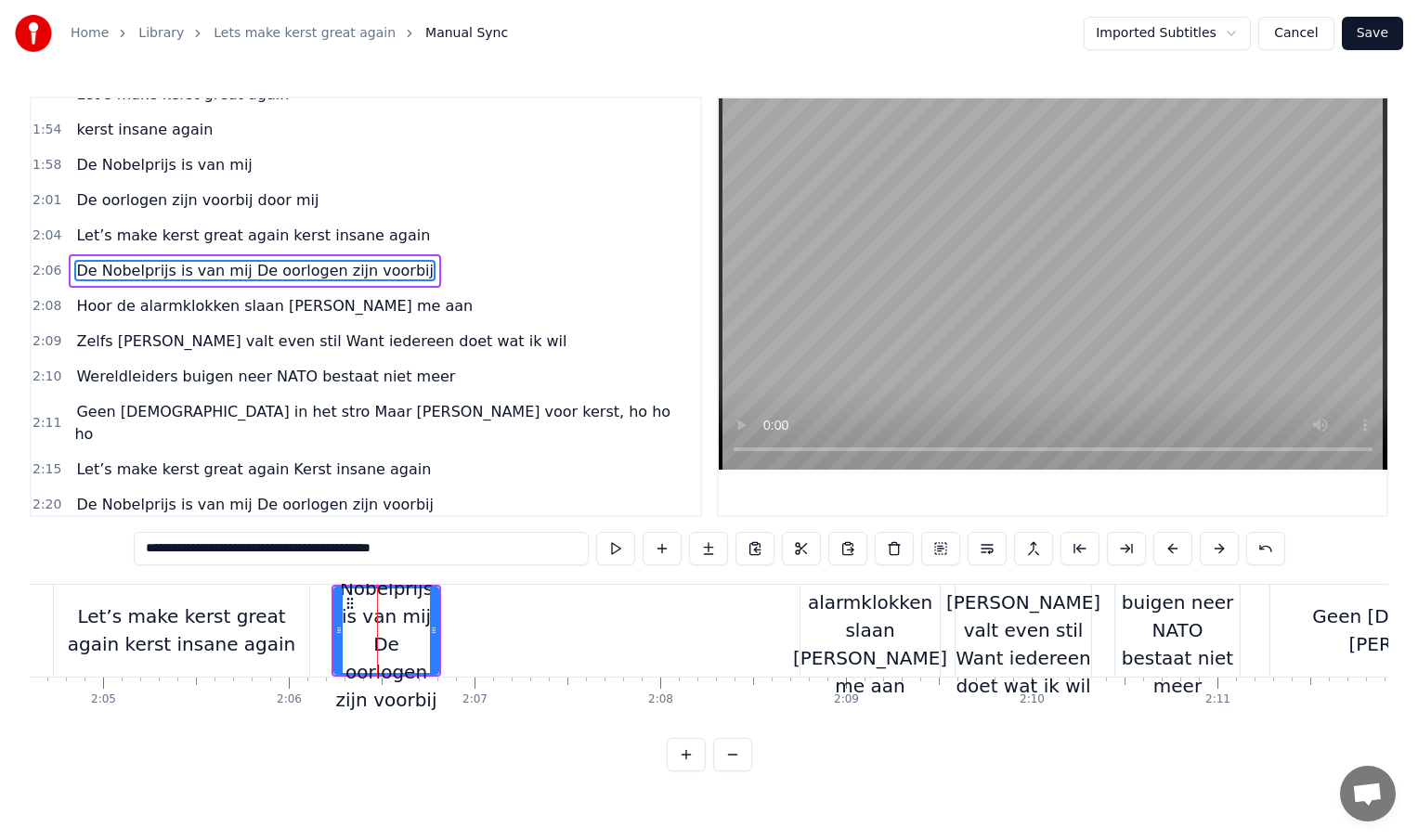
scroll to position [727, 0]
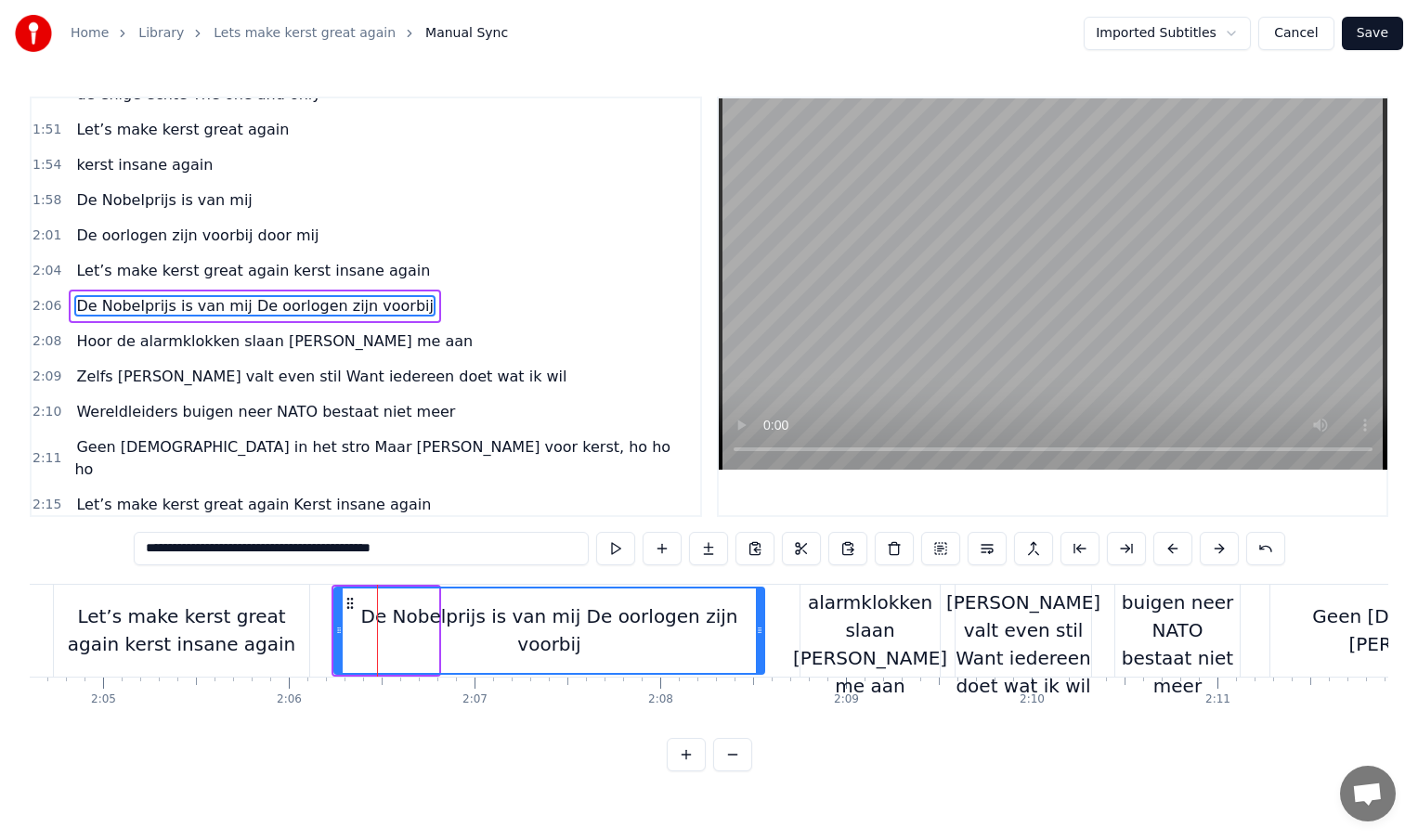
drag, startPoint x: 434, startPoint y: 632, endPoint x: 763, endPoint y: 631, distance: 329.0
click at [762, 632] on circle at bounding box center [761, 632] width 1 height 1
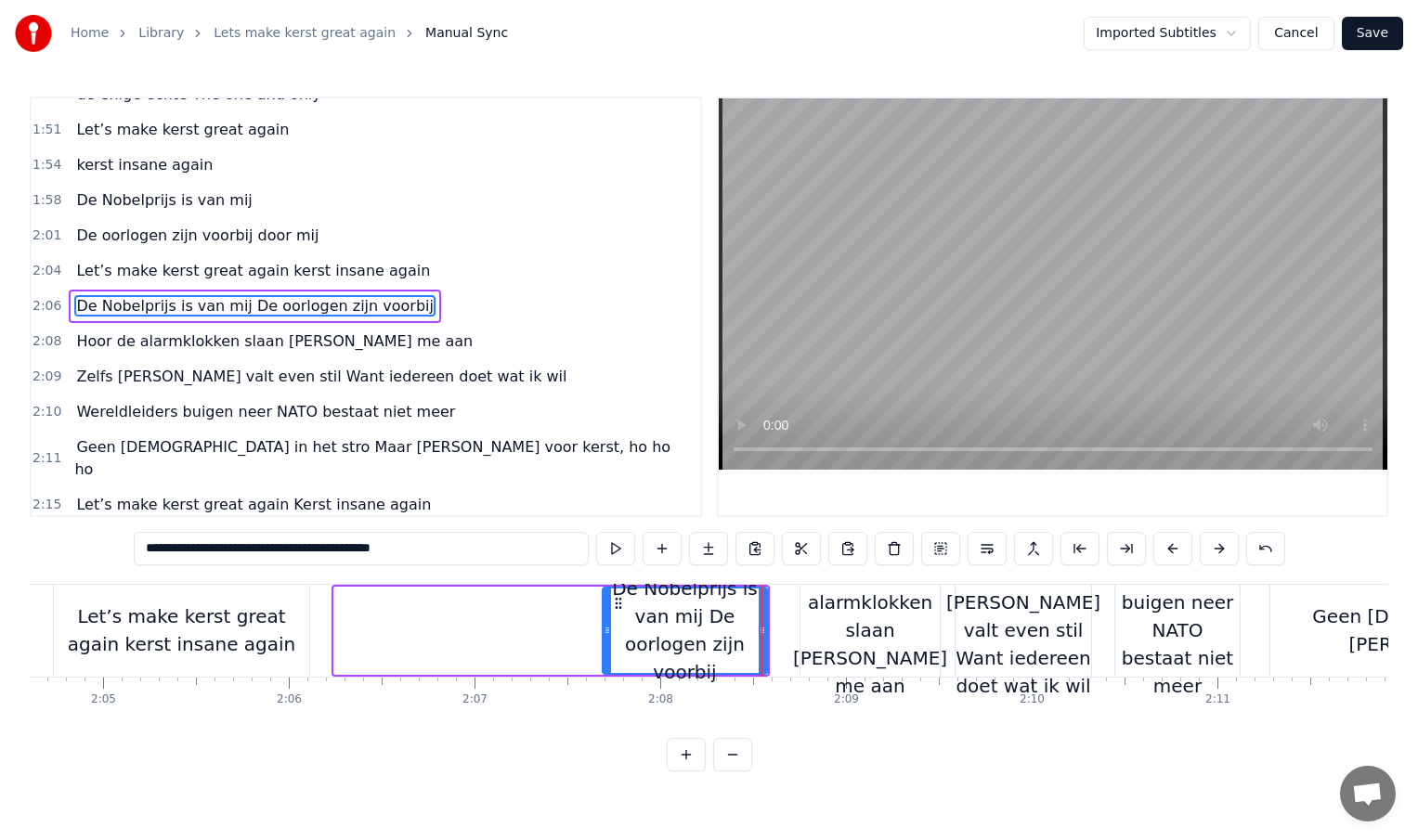
drag, startPoint x: 339, startPoint y: 628, endPoint x: 618, endPoint y: 630, distance: 279.0
click at [611, 630] on icon at bounding box center [608, 630] width 8 height 15
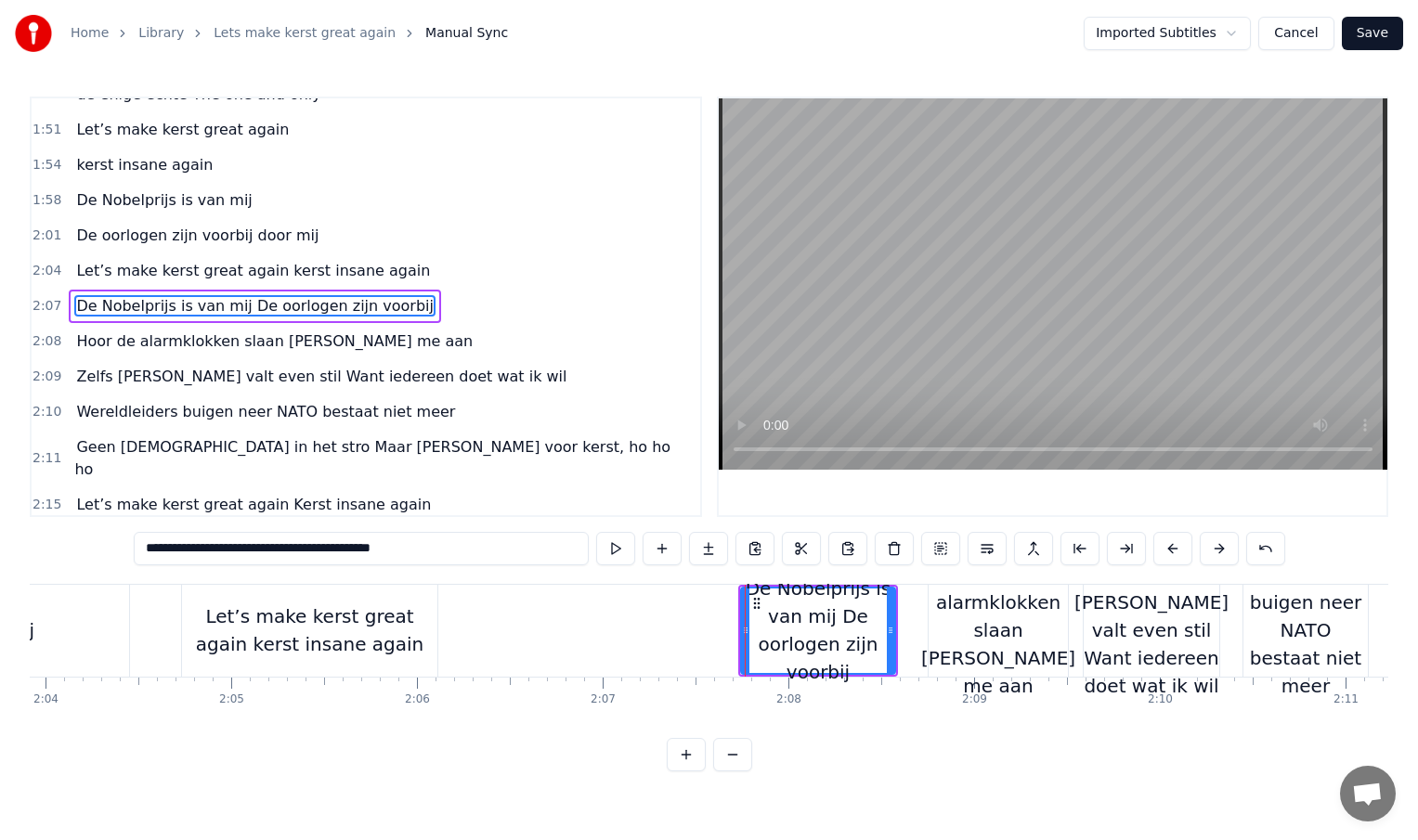
scroll to position [0, 22981]
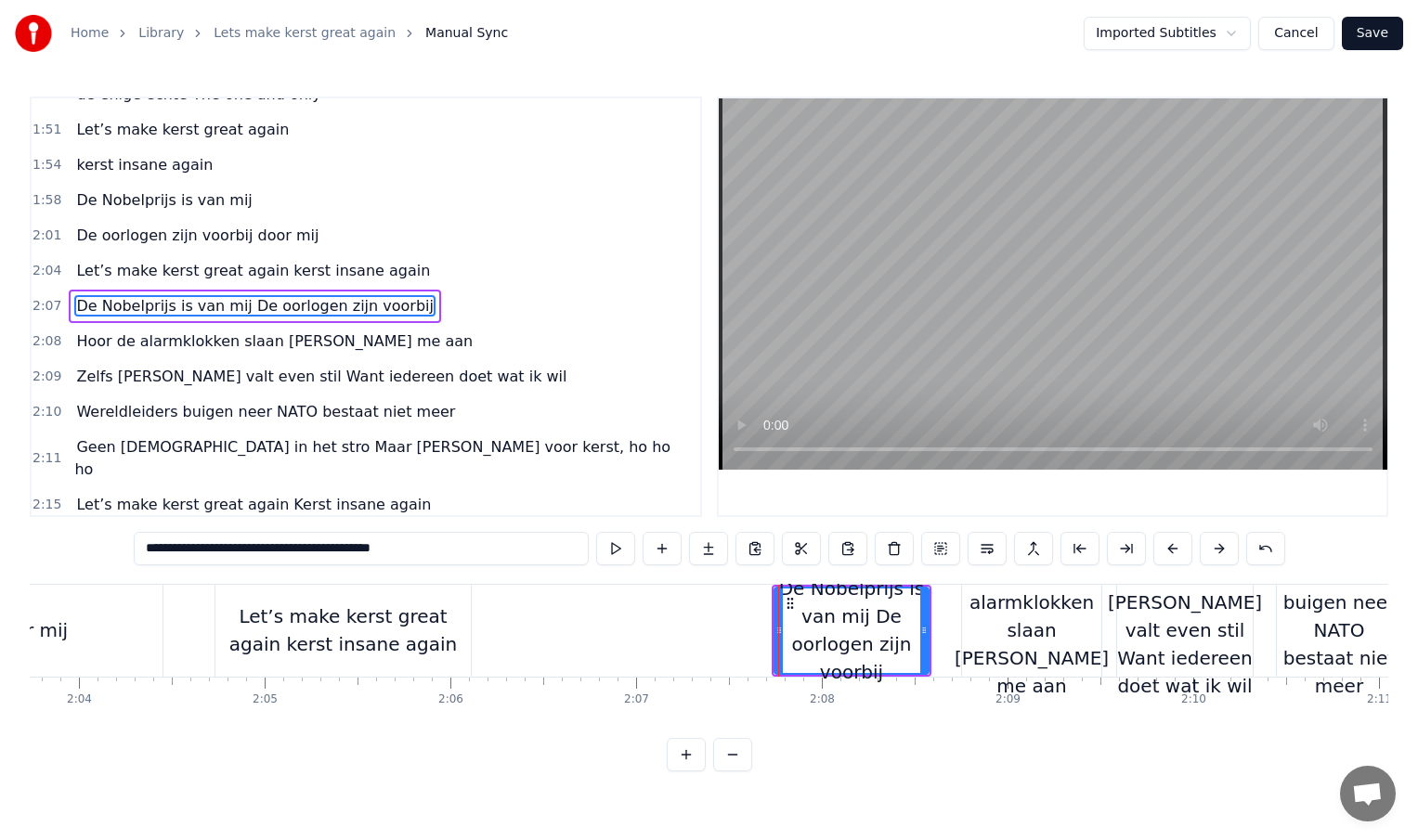
click at [403, 634] on div "Let’s make kerst great again kerst insane again" at bounding box center [344, 631] width 256 height 56
type input "**********"
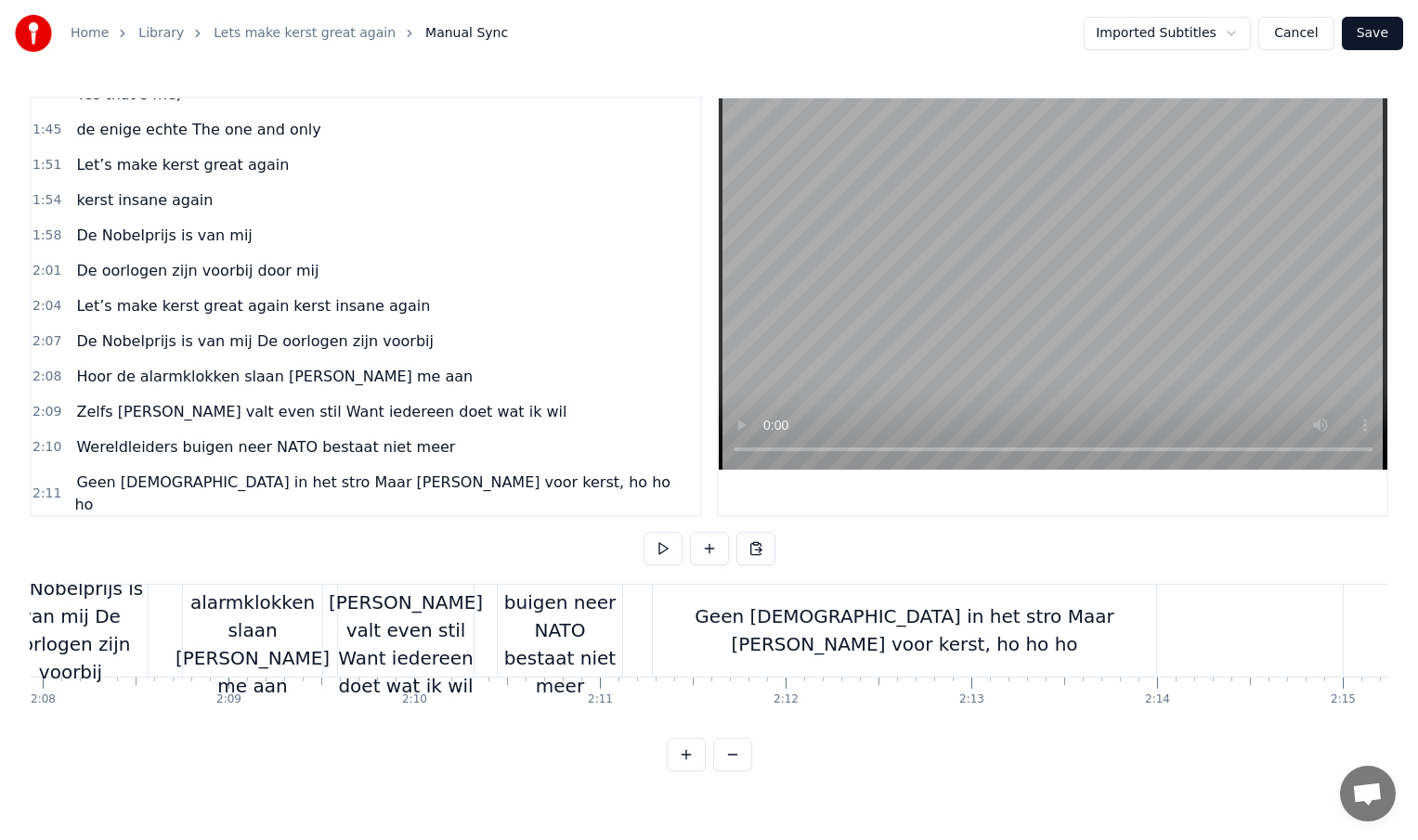
scroll to position [0, 23827]
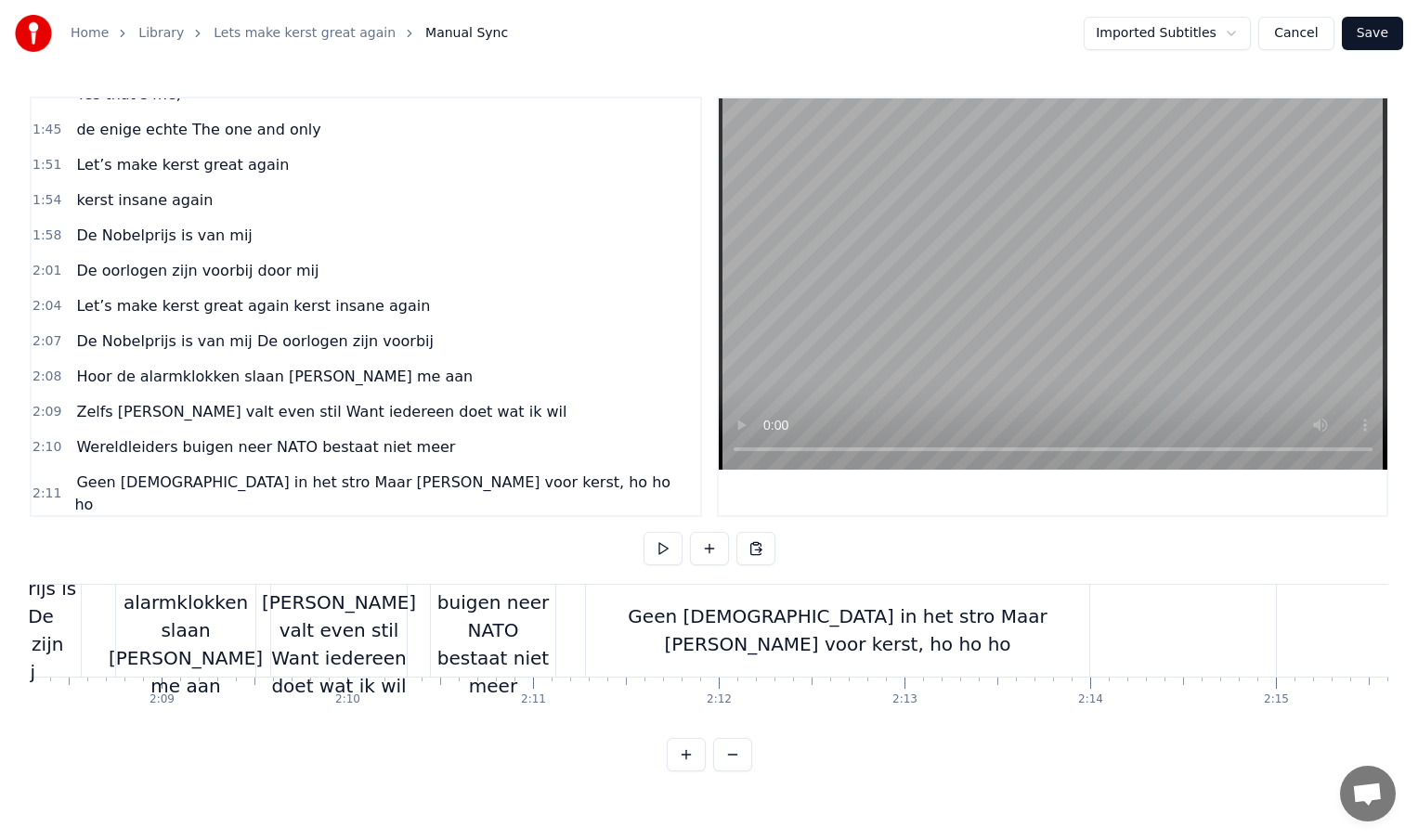
click at [1004, 630] on div "Geen [DEMOGRAPHIC_DATA] in het stro Maar [PERSON_NAME] voor kerst, ho ho ho" at bounding box center [837, 631] width 503 height 56
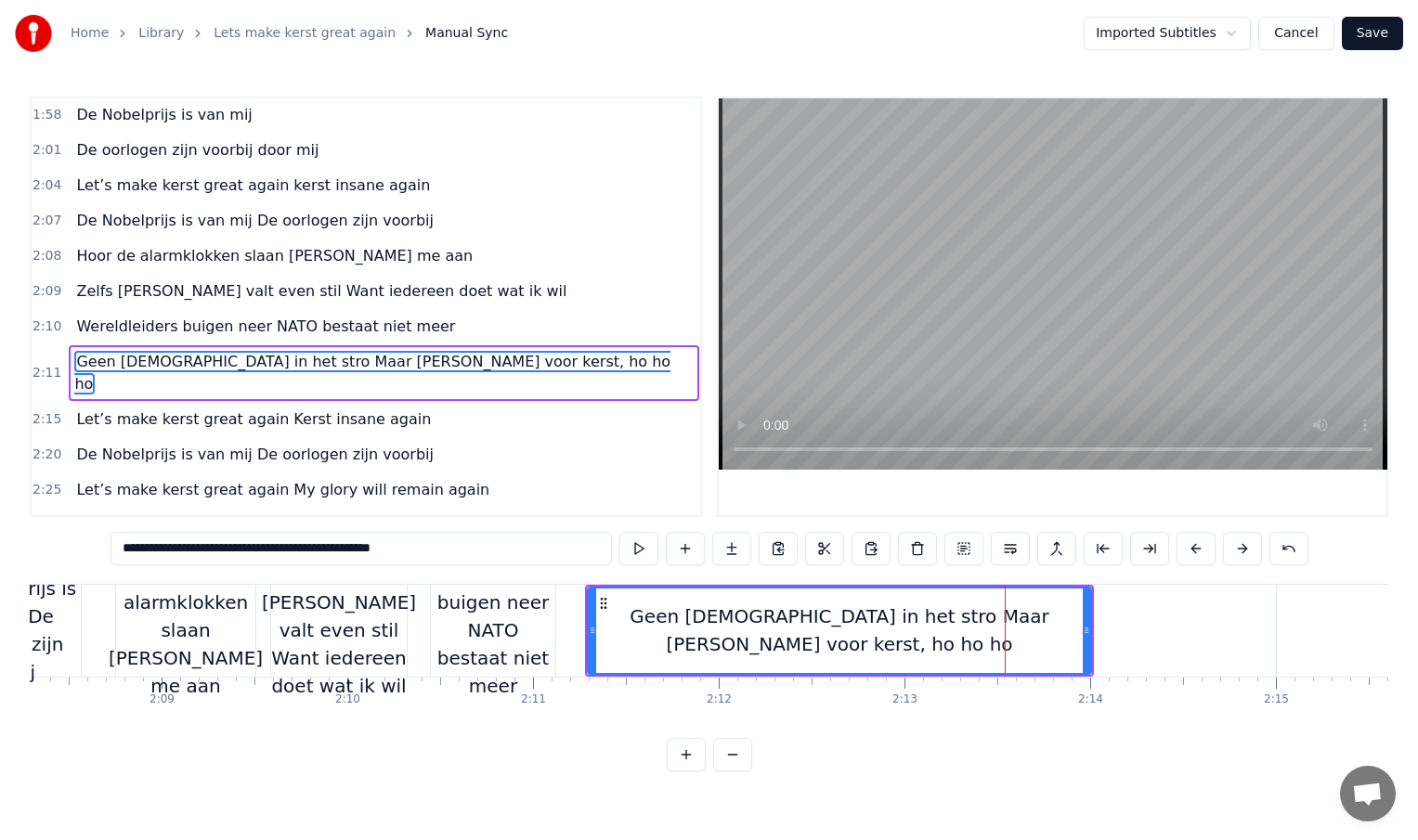
scroll to position [818, 0]
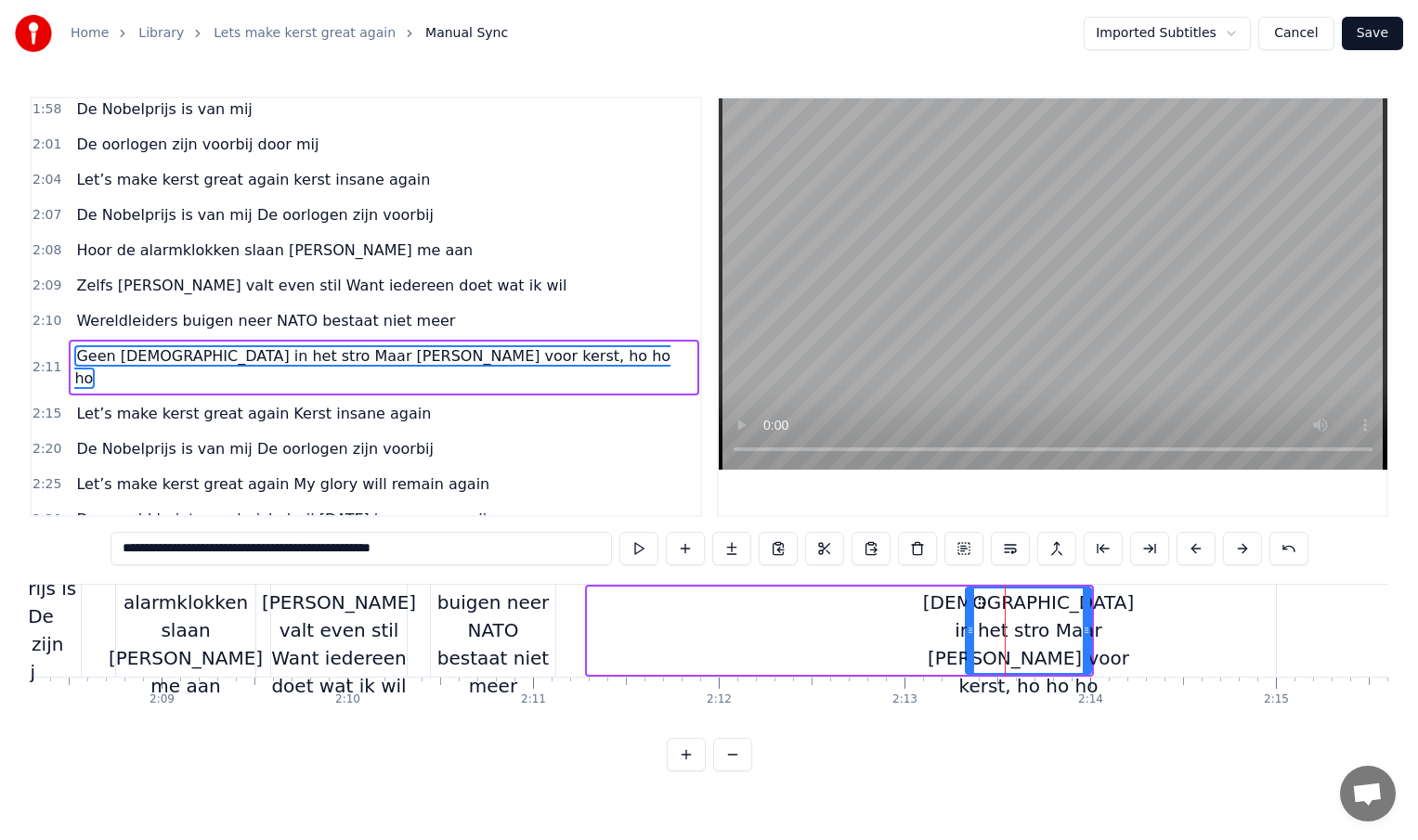
drag, startPoint x: 590, startPoint y: 631, endPoint x: 970, endPoint y: 634, distance: 380.0
click at [970, 634] on icon at bounding box center [971, 630] width 8 height 15
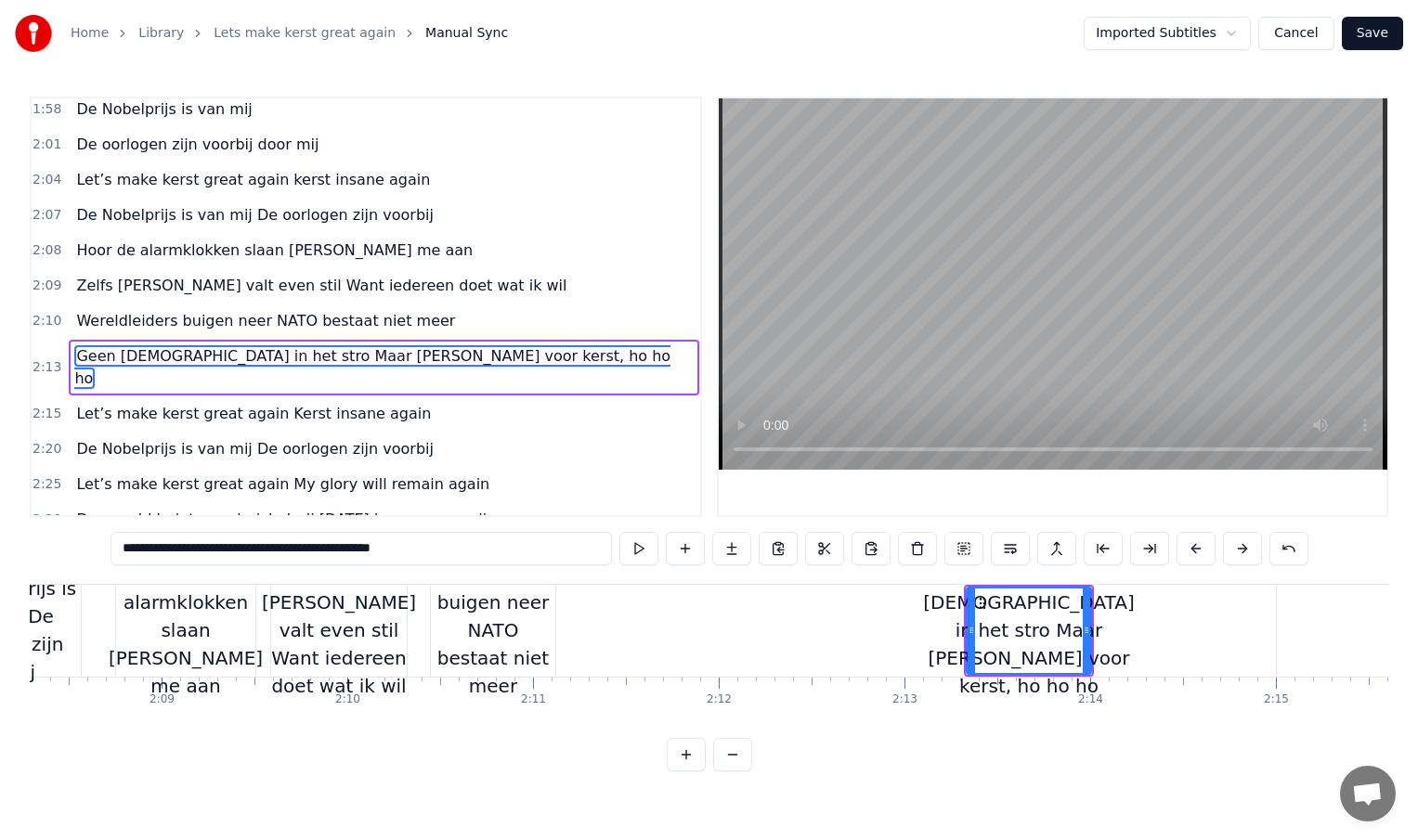
click at [517, 616] on div "Wereldleiders buigen neer NATO bestaat niet meer" at bounding box center [493, 631] width 126 height 139
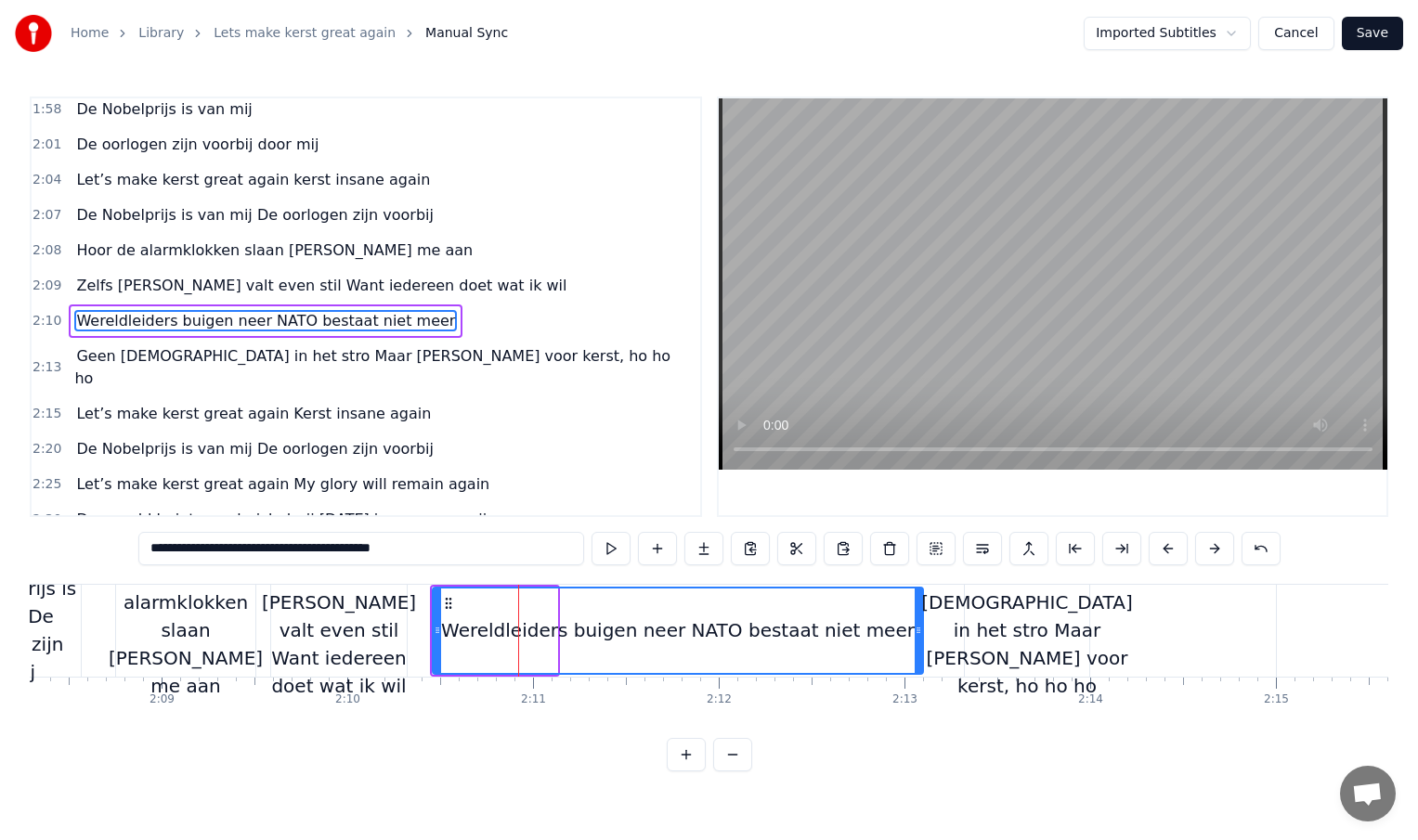
drag, startPoint x: 553, startPoint y: 632, endPoint x: 921, endPoint y: 635, distance: 368.0
click at [921, 635] on icon at bounding box center [919, 630] width 8 height 15
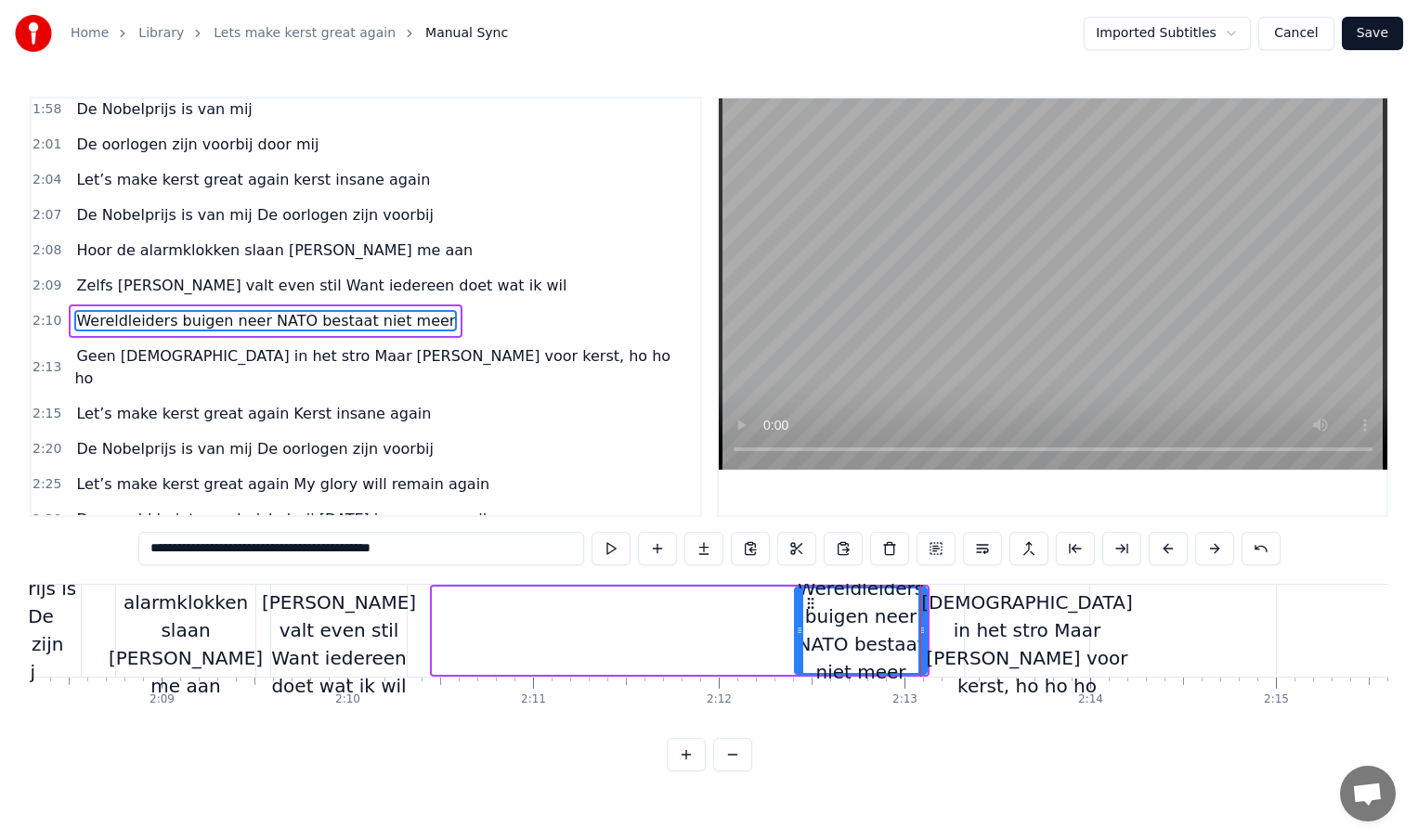
drag, startPoint x: 435, startPoint y: 624, endPoint x: 792, endPoint y: 624, distance: 357.0
click at [796, 624] on icon at bounding box center [800, 630] width 8 height 15
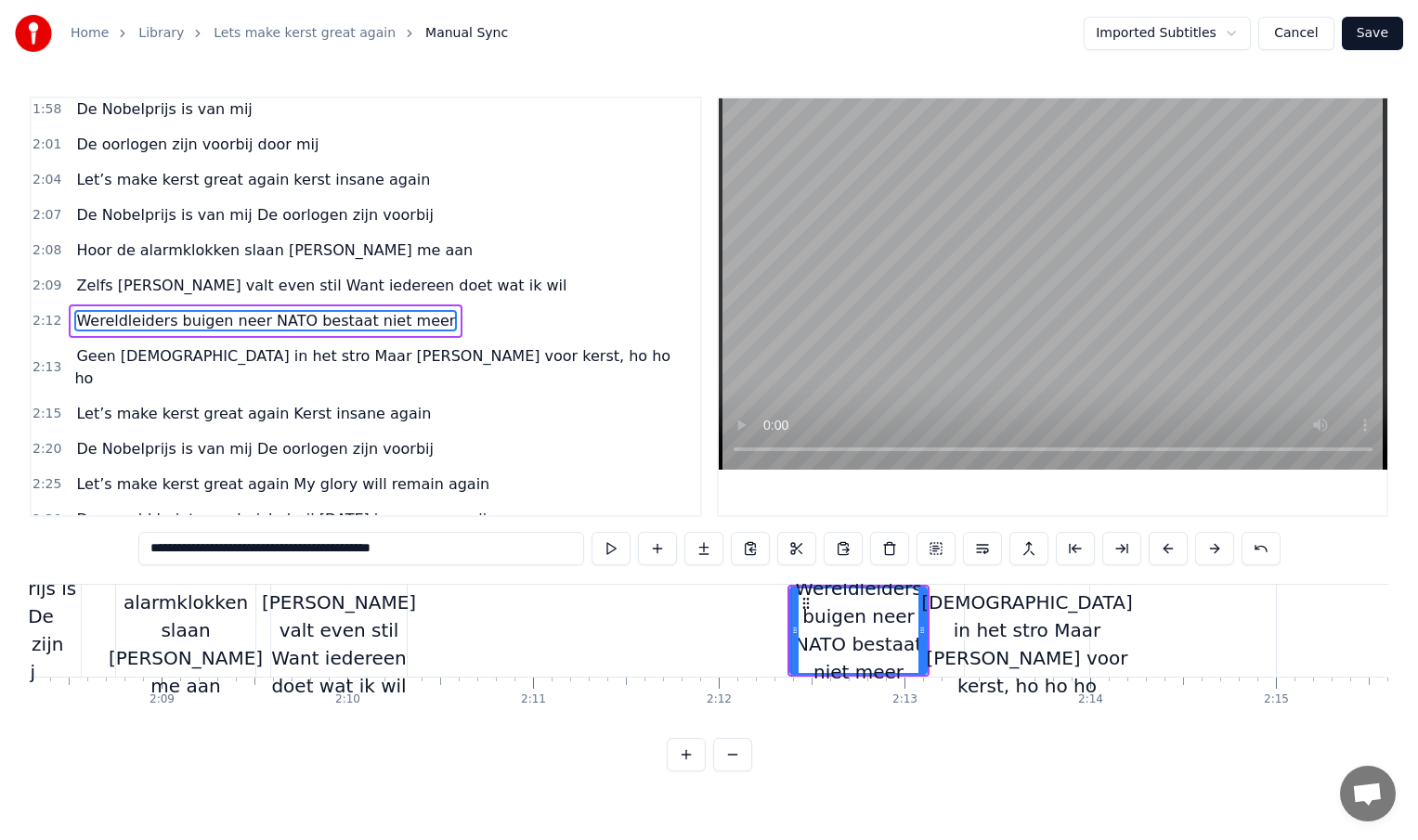
click at [357, 637] on div "Zelfs [PERSON_NAME] valt even stil Want iedereen doet wat ik wil" at bounding box center [339, 631] width 154 height 139
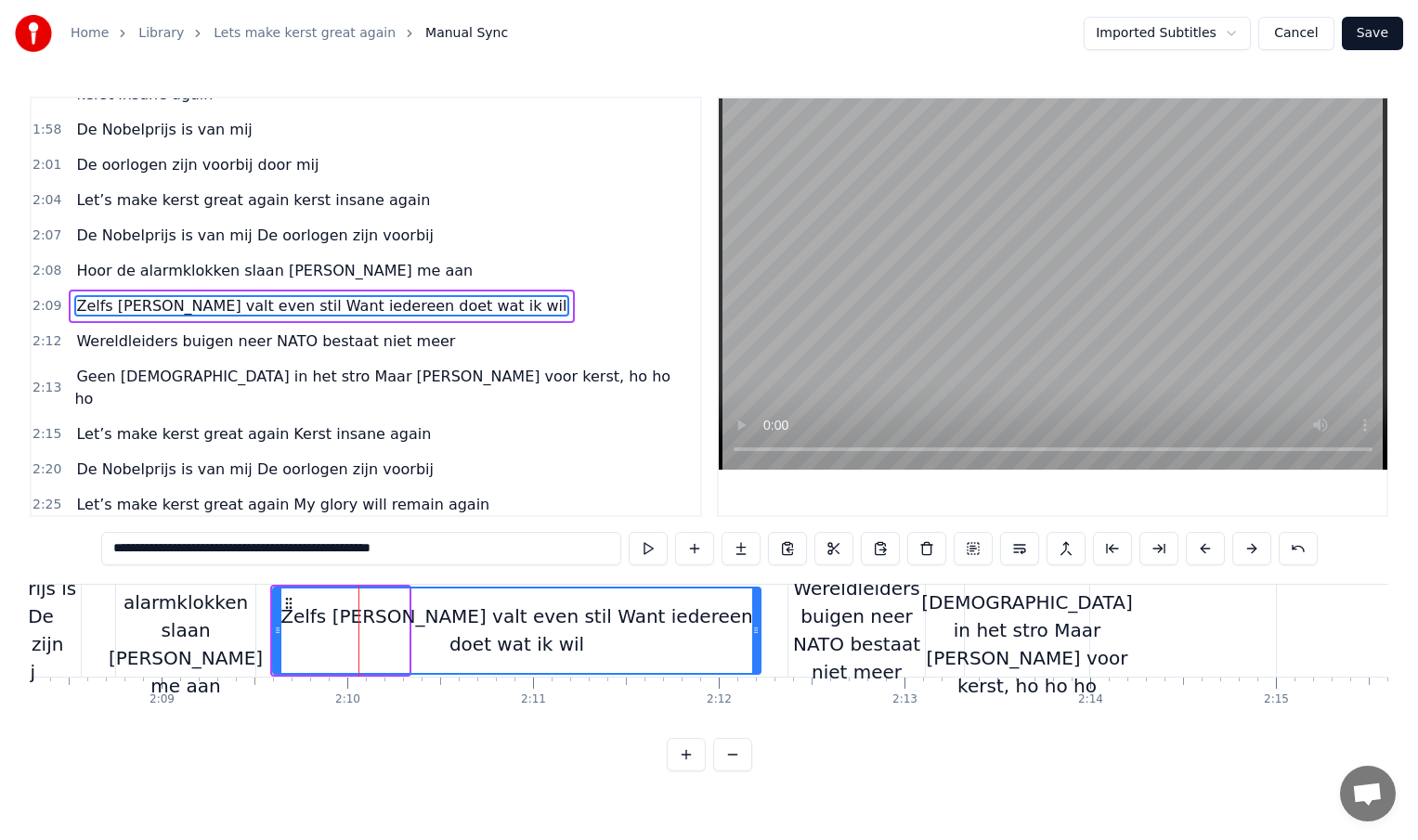
drag, startPoint x: 405, startPoint y: 631, endPoint x: 757, endPoint y: 632, distance: 352.0
click at [757, 632] on icon at bounding box center [756, 630] width 8 height 15
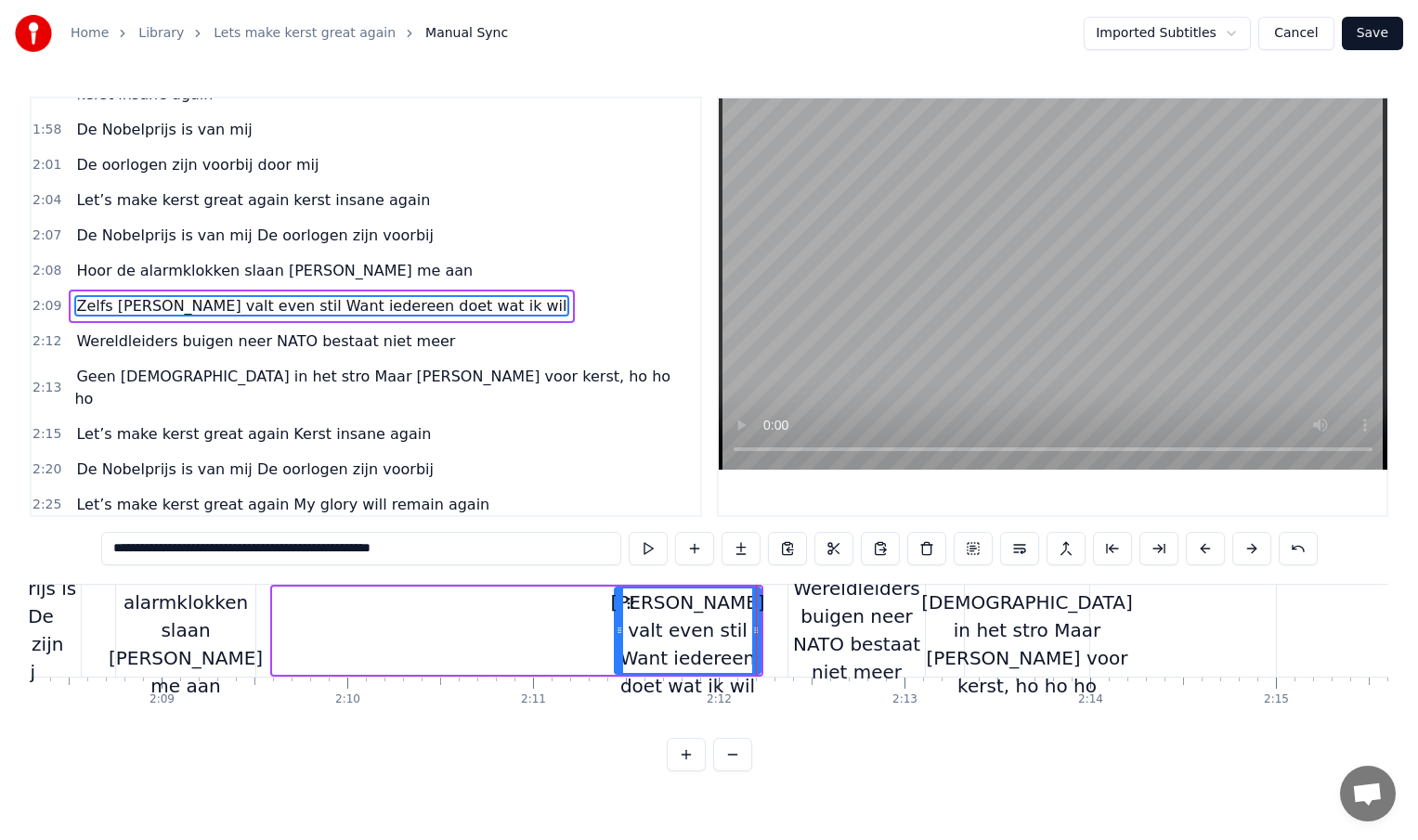
drag, startPoint x: 276, startPoint y: 631, endPoint x: 618, endPoint y: 632, distance: 342.0
click at [618, 632] on circle at bounding box center [618, 632] width 1 height 1
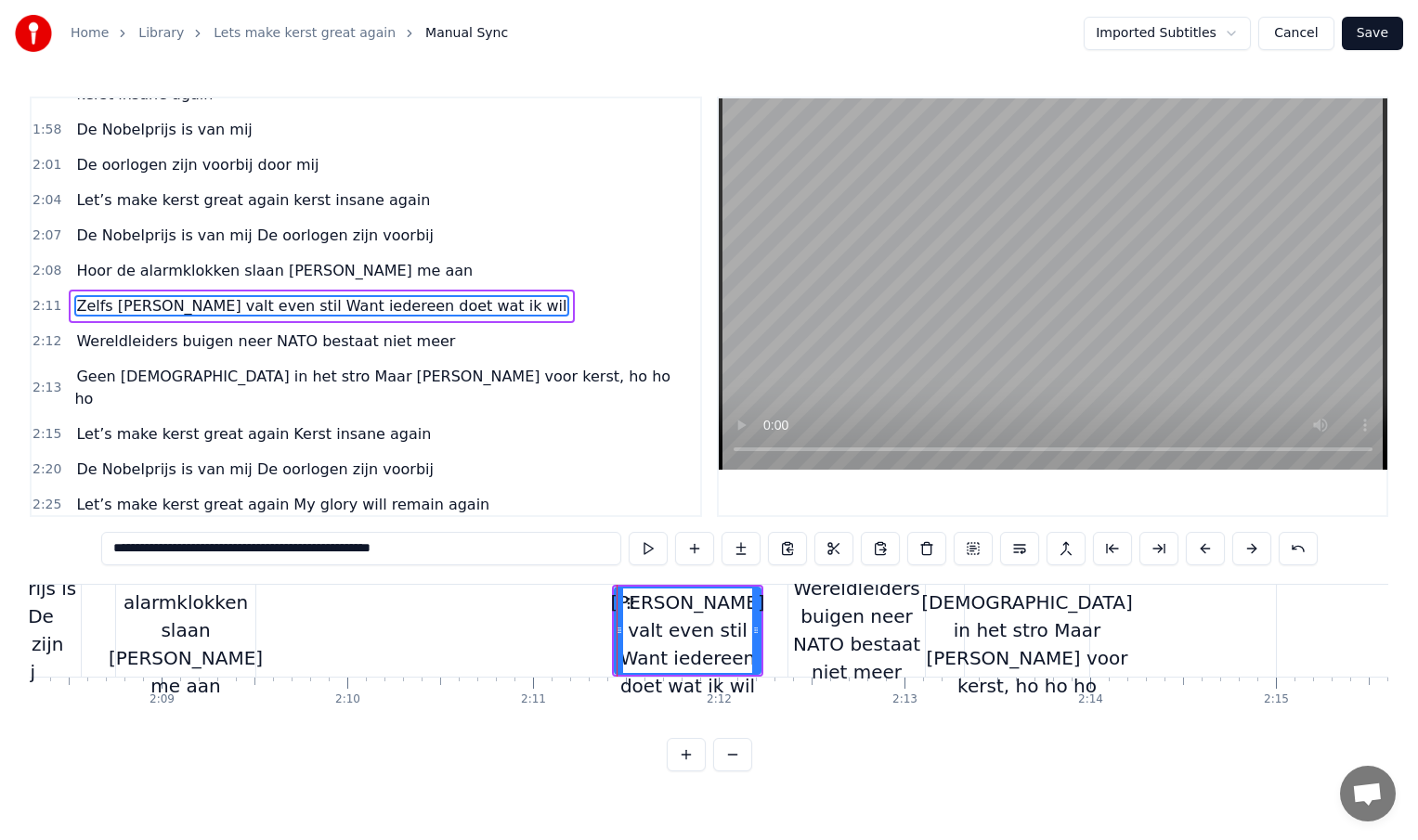
click at [242, 634] on div "Hoor de alarmklokken slaan [PERSON_NAME] me aan" at bounding box center [185, 631] width 154 height 139
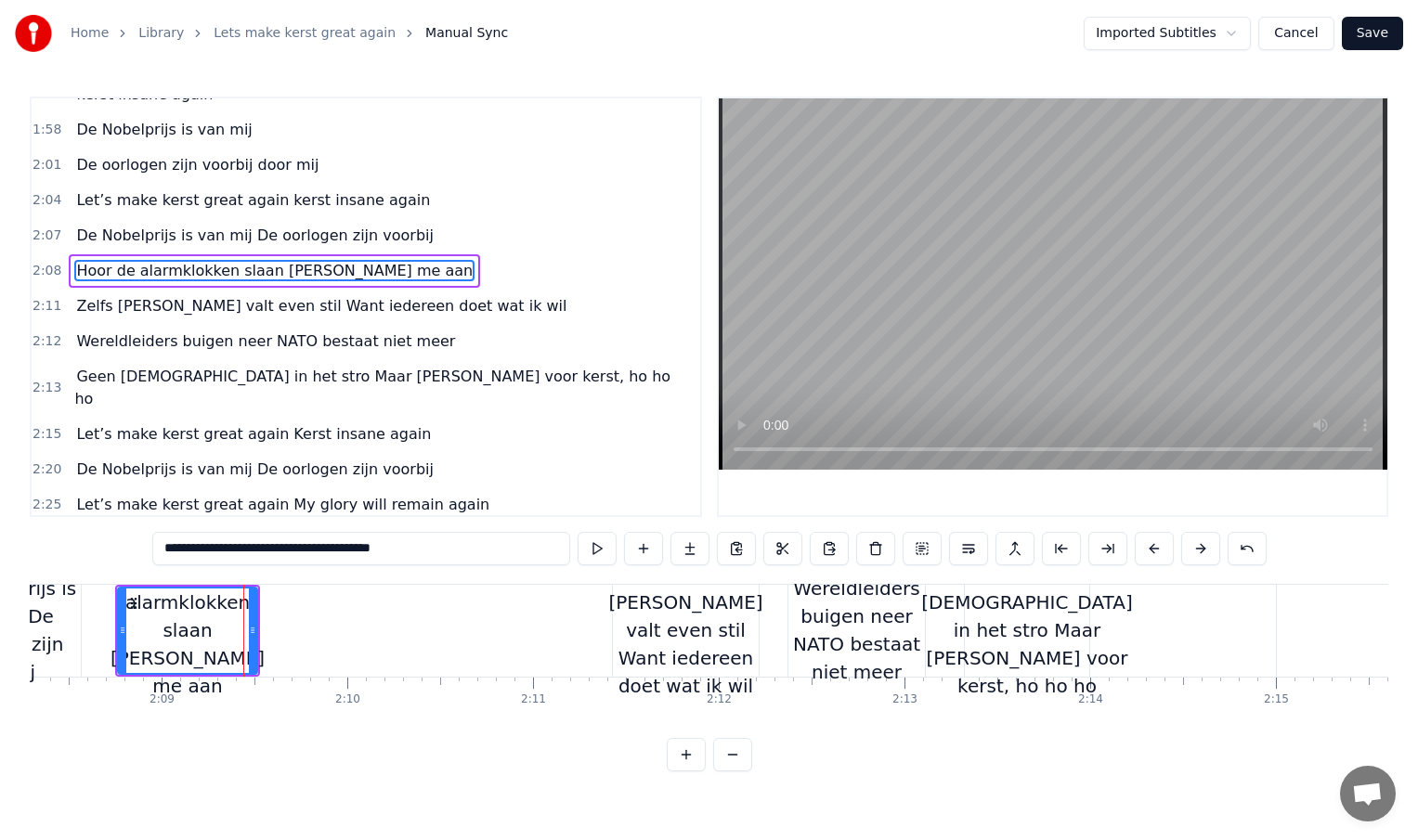
scroll to position [763, 0]
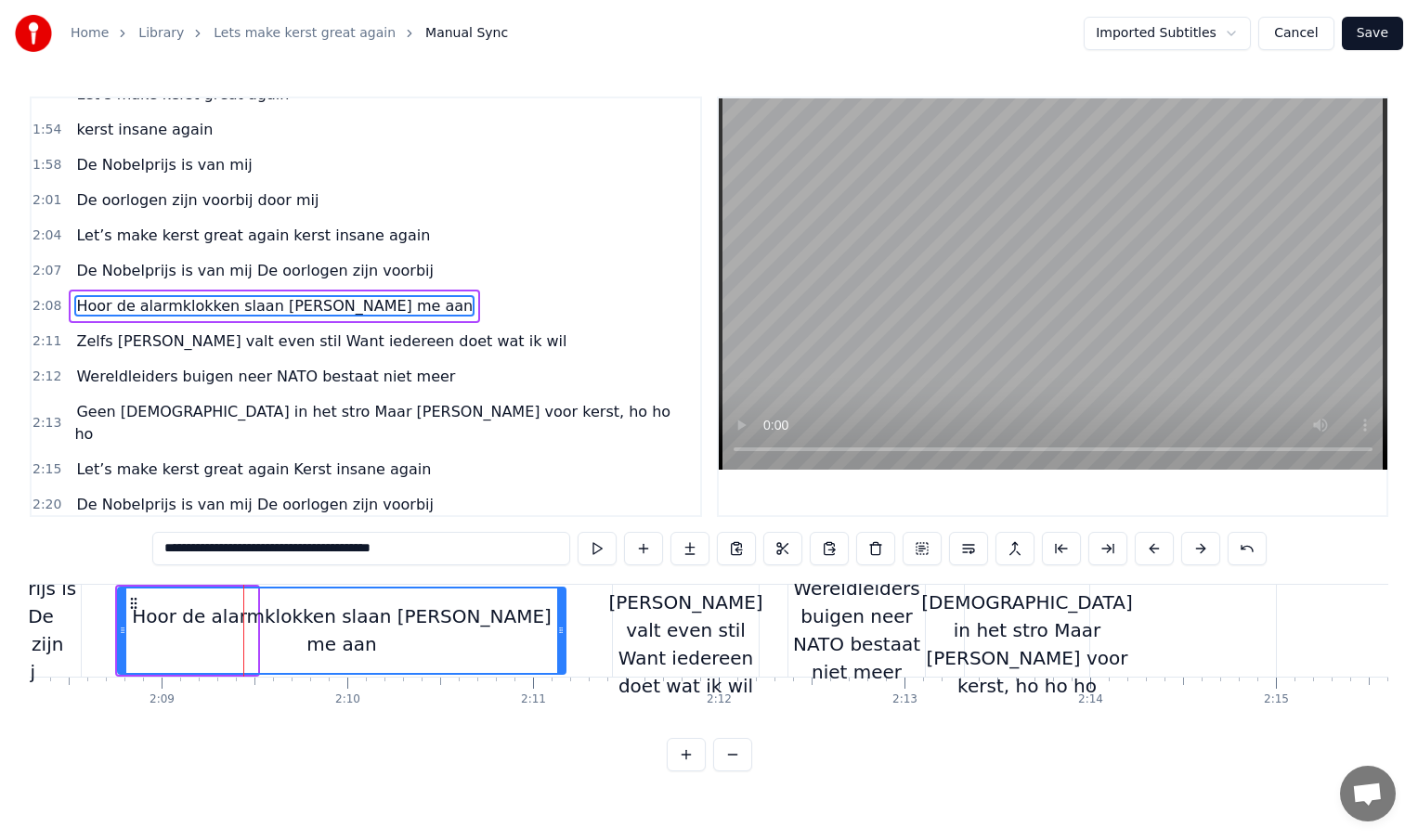
drag, startPoint x: 252, startPoint y: 631, endPoint x: 564, endPoint y: 634, distance: 312.0
click at [564, 634] on icon at bounding box center [561, 630] width 8 height 15
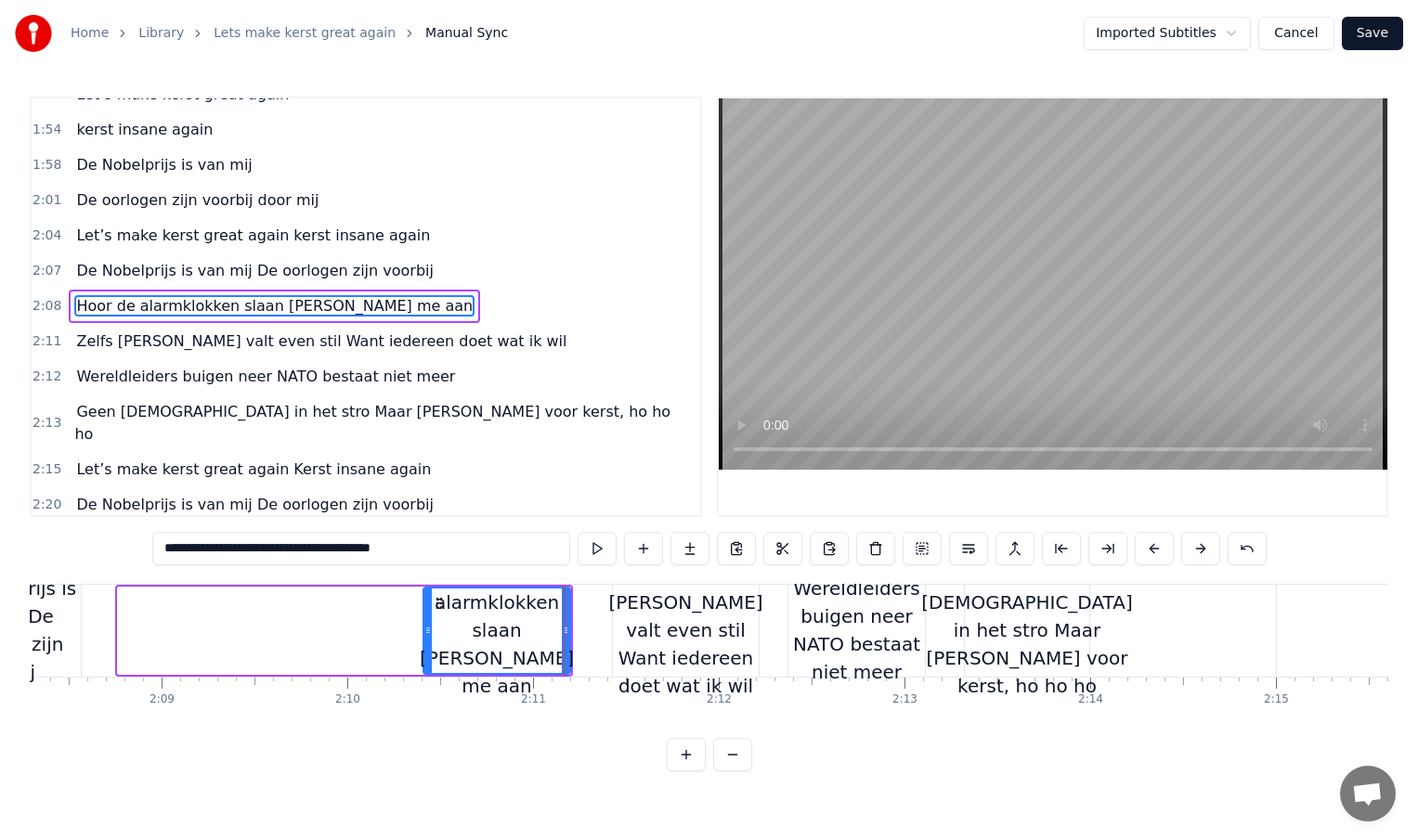
drag, startPoint x: 123, startPoint y: 630, endPoint x: 437, endPoint y: 640, distance: 314.2
click at [432, 640] on div at bounding box center [428, 630] width 8 height 84
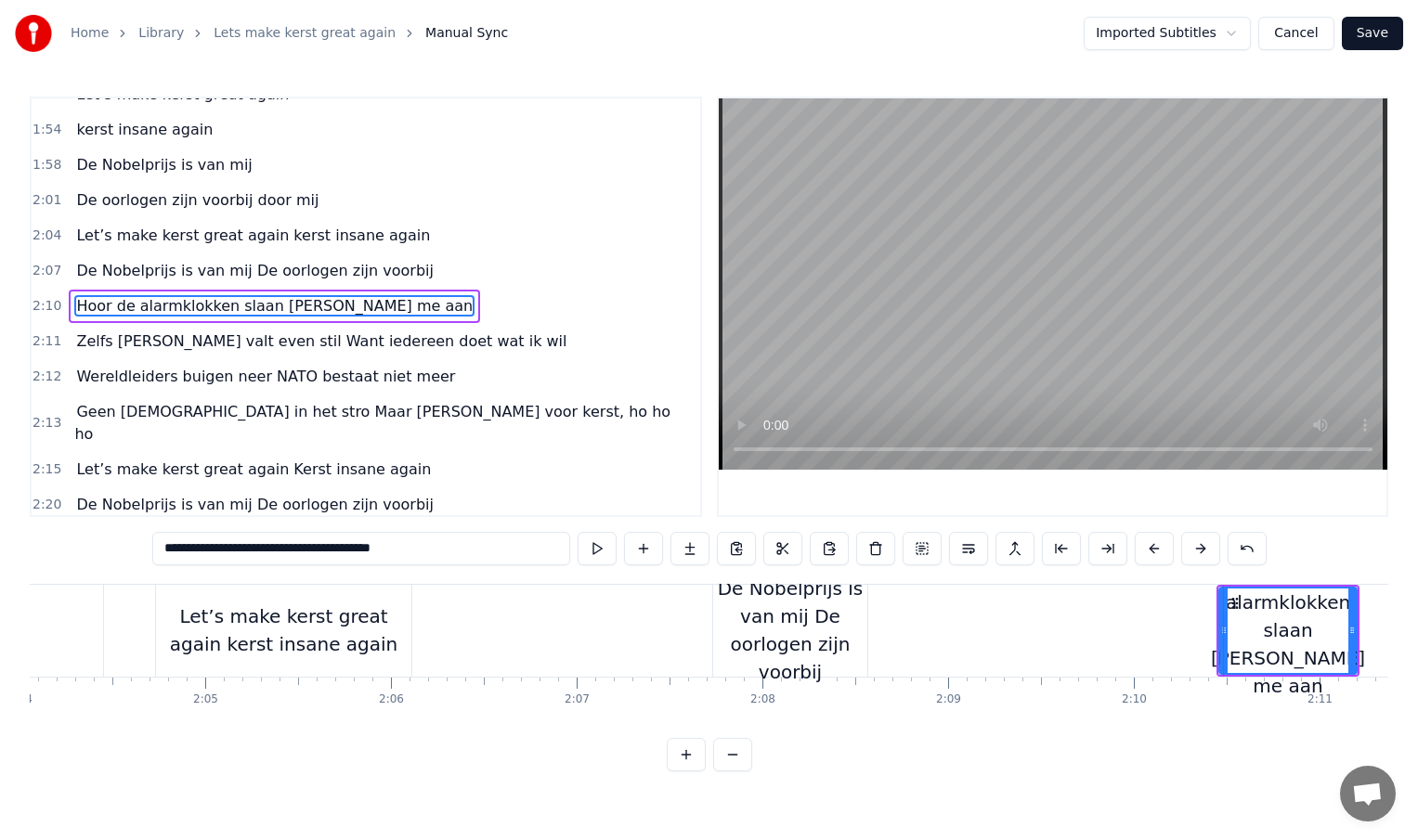
scroll to position [0, 23007]
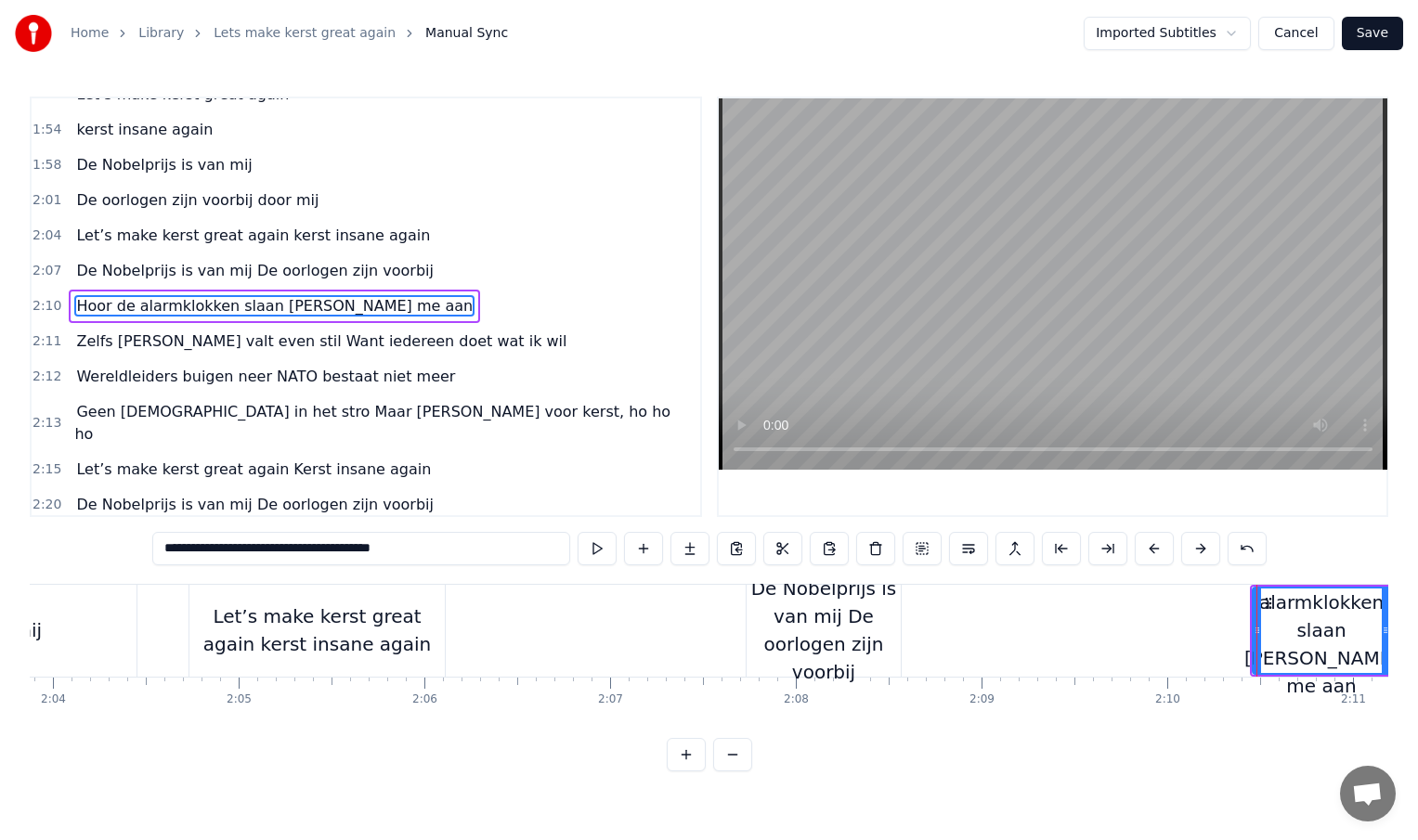
click at [817, 639] on div "De Nobelprijs is van mij De oorlogen zijn voorbij" at bounding box center [823, 630] width 154 height 111
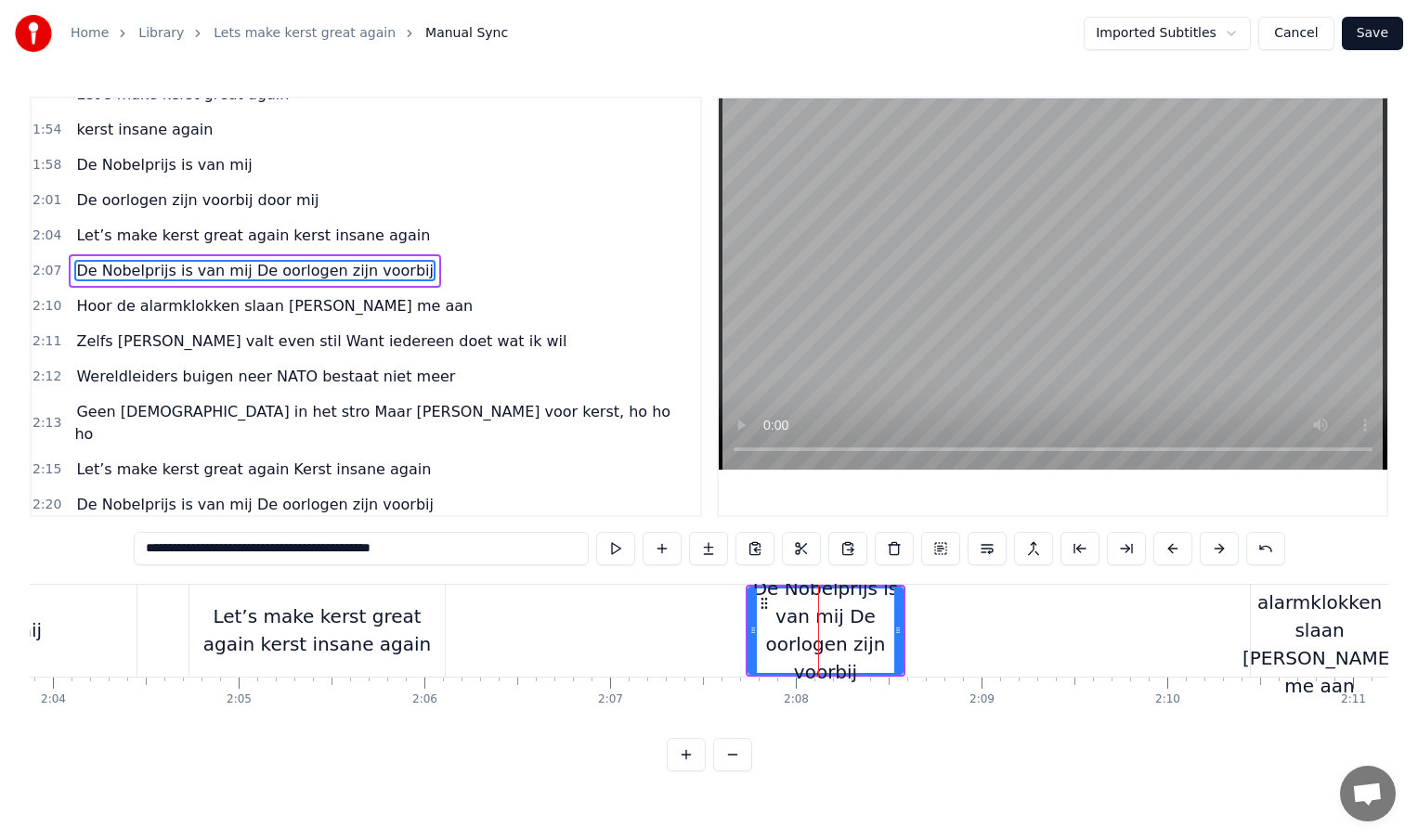
scroll to position [727, 0]
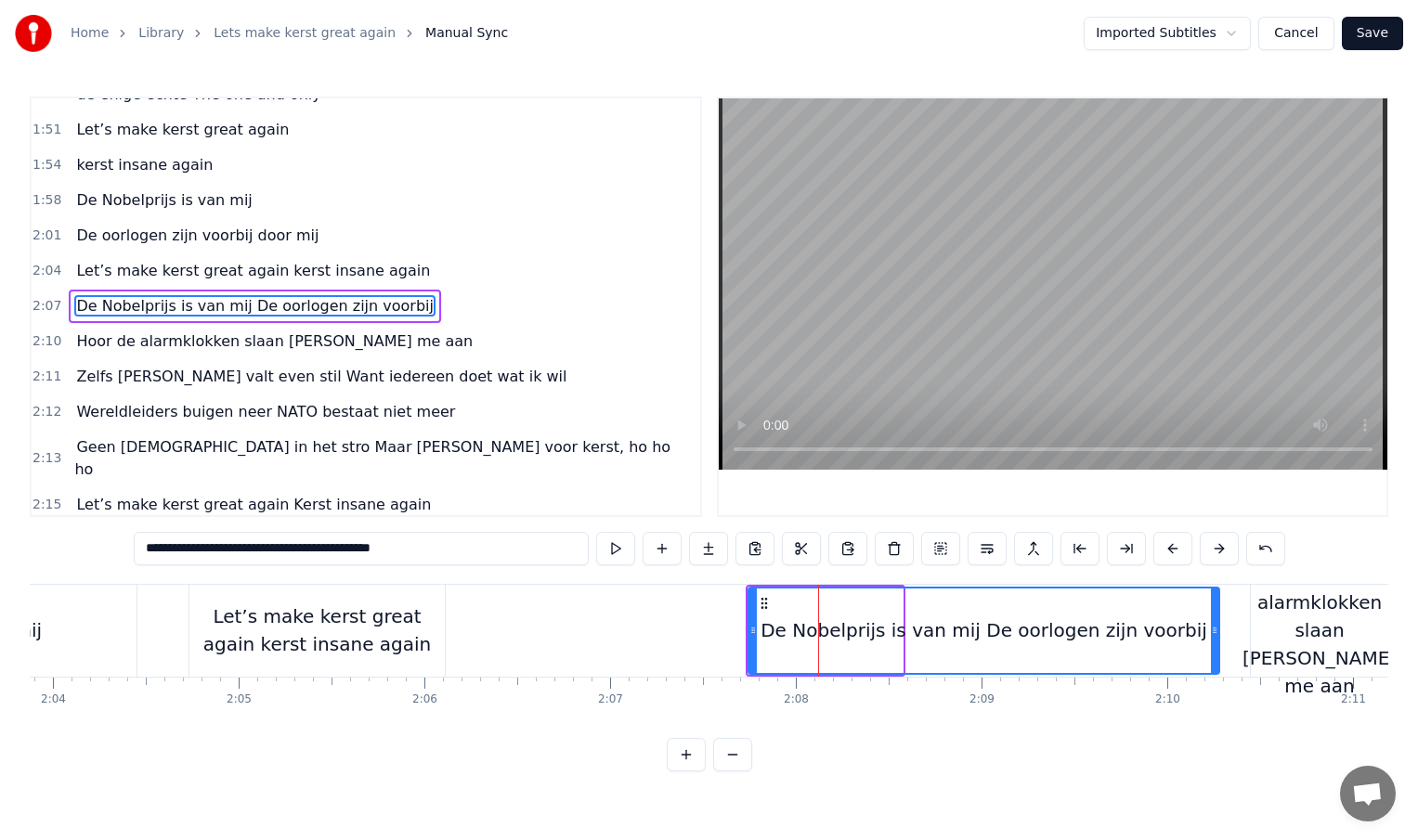
drag, startPoint x: 898, startPoint y: 630, endPoint x: 1216, endPoint y: 627, distance: 318.0
click at [1216, 627] on icon at bounding box center [1215, 630] width 8 height 15
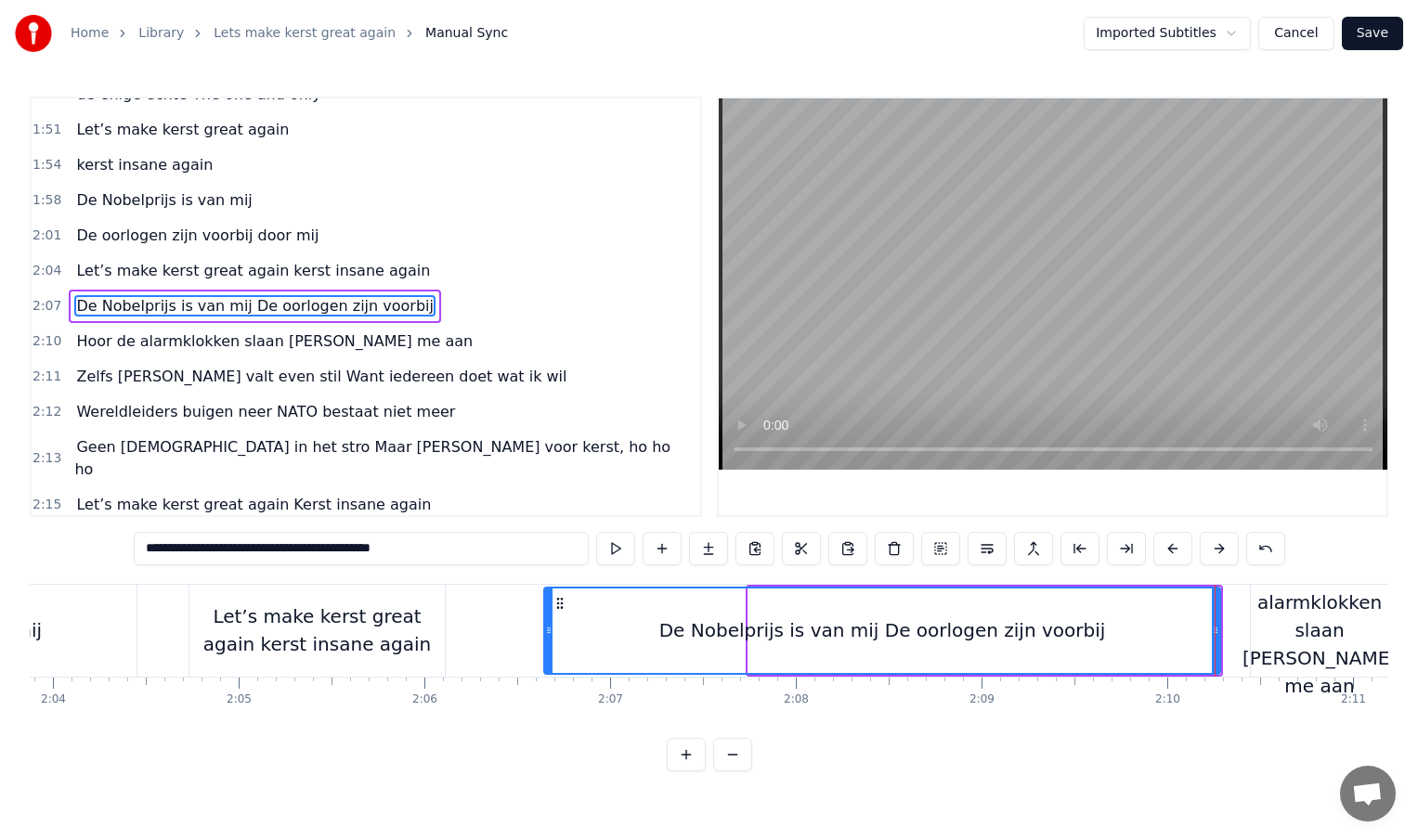
drag, startPoint x: 751, startPoint y: 629, endPoint x: 547, endPoint y: 629, distance: 204.0
click at [547, 629] on icon at bounding box center [549, 630] width 8 height 15
click at [658, 627] on div "De Nobelprijs is van mij De oorlogen zijn voorbij" at bounding box center [882, 630] width 675 height 84
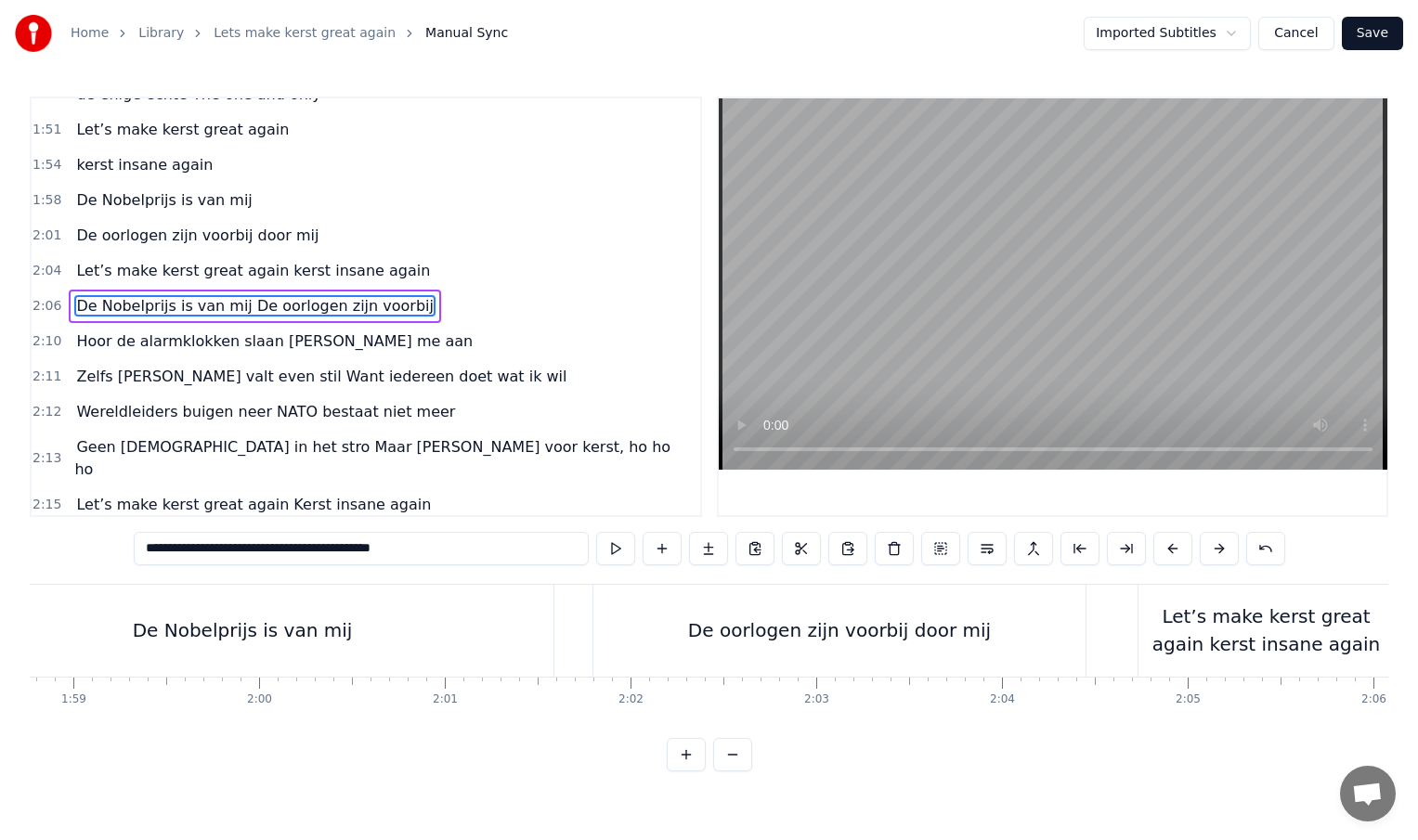
scroll to position [0, 22058]
click at [707, 631] on div "De oorlogen zijn voorbij door mij" at bounding box center [840, 630] width 493 height 92
type input "**********"
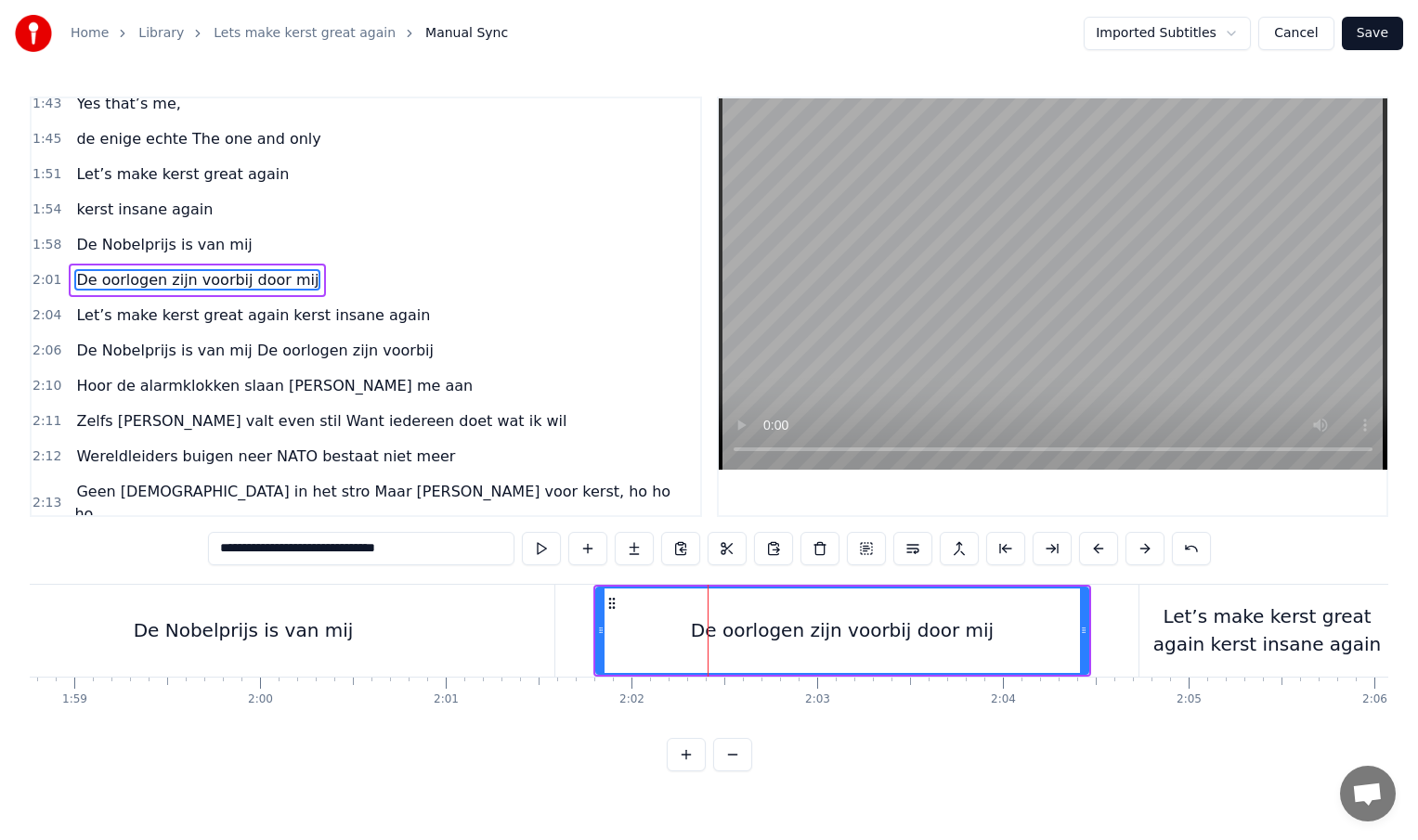
click at [708, 631] on div at bounding box center [708, 630] width 1 height 92
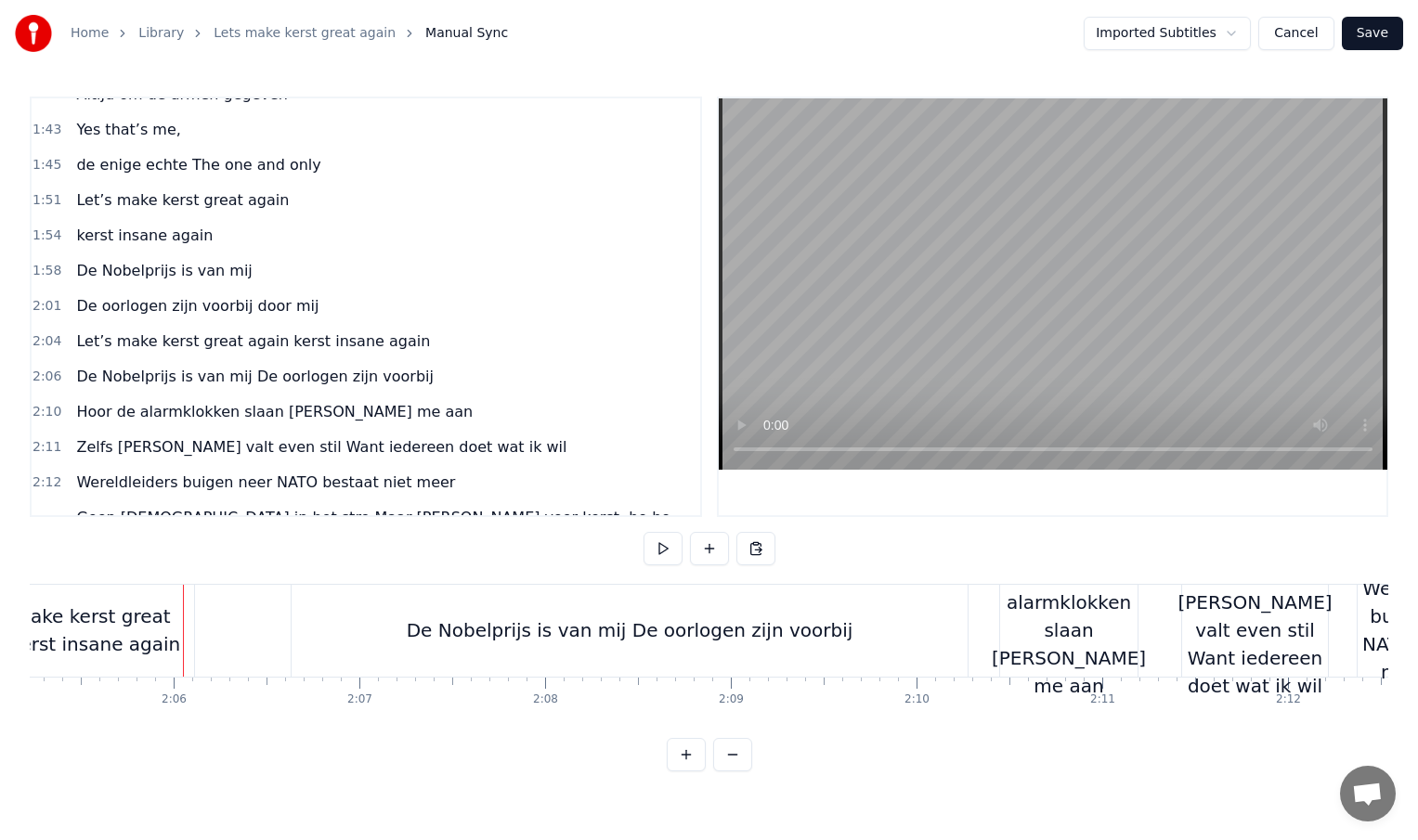
scroll to position [0, 23271]
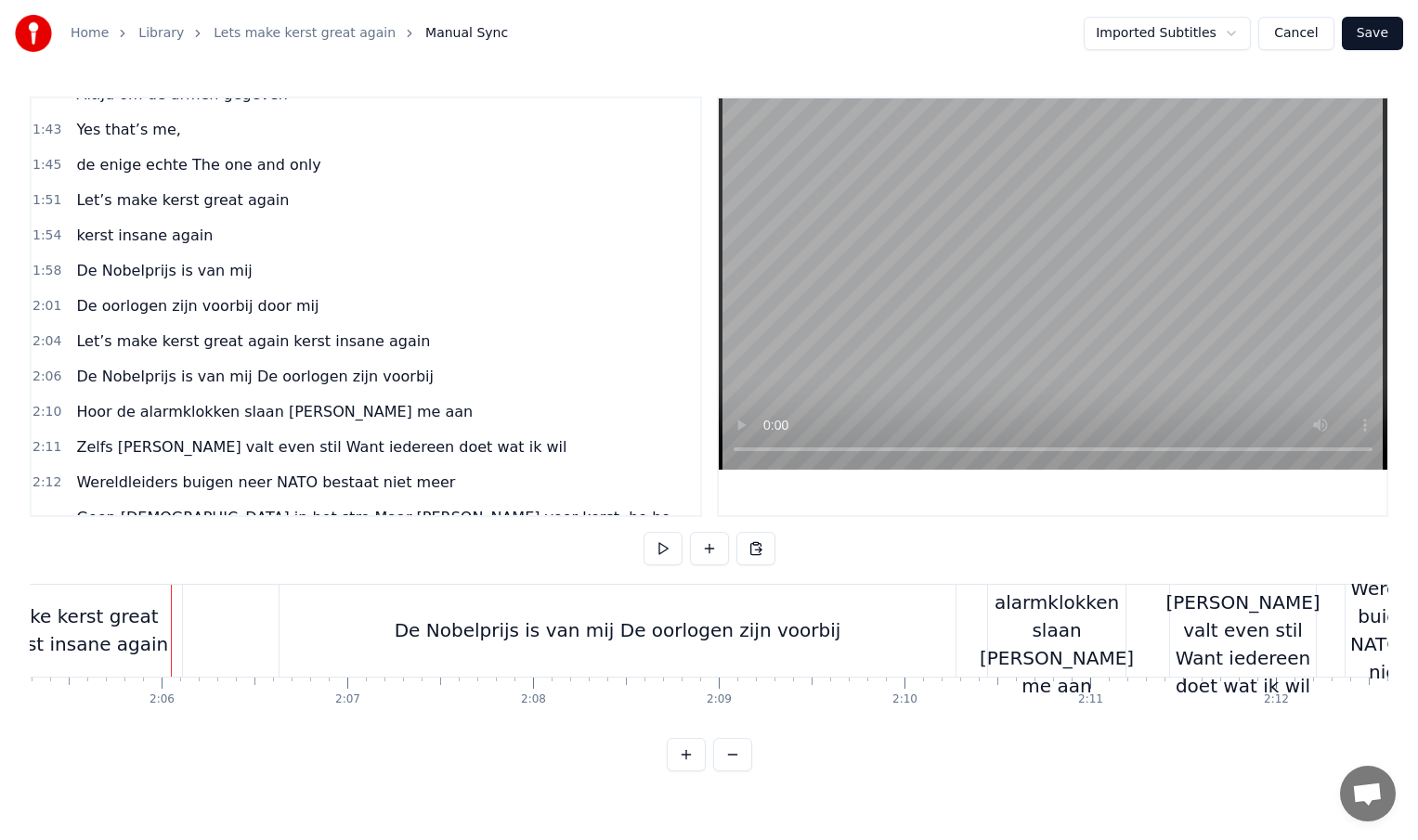
click at [452, 640] on div "De Nobelprijs is van mij De oorlogen zijn voorbij" at bounding box center [618, 630] width 446 height 28
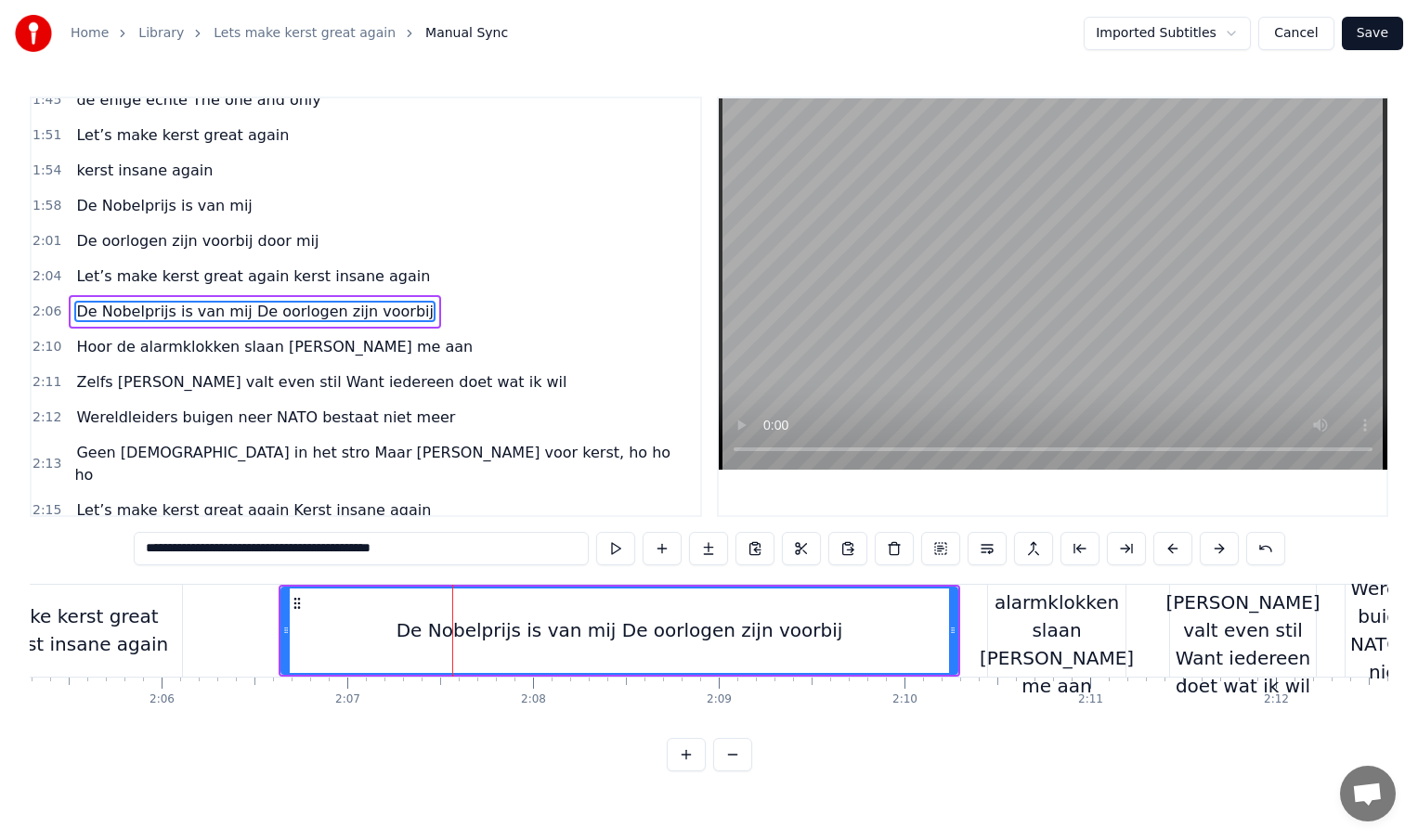
scroll to position [727, 0]
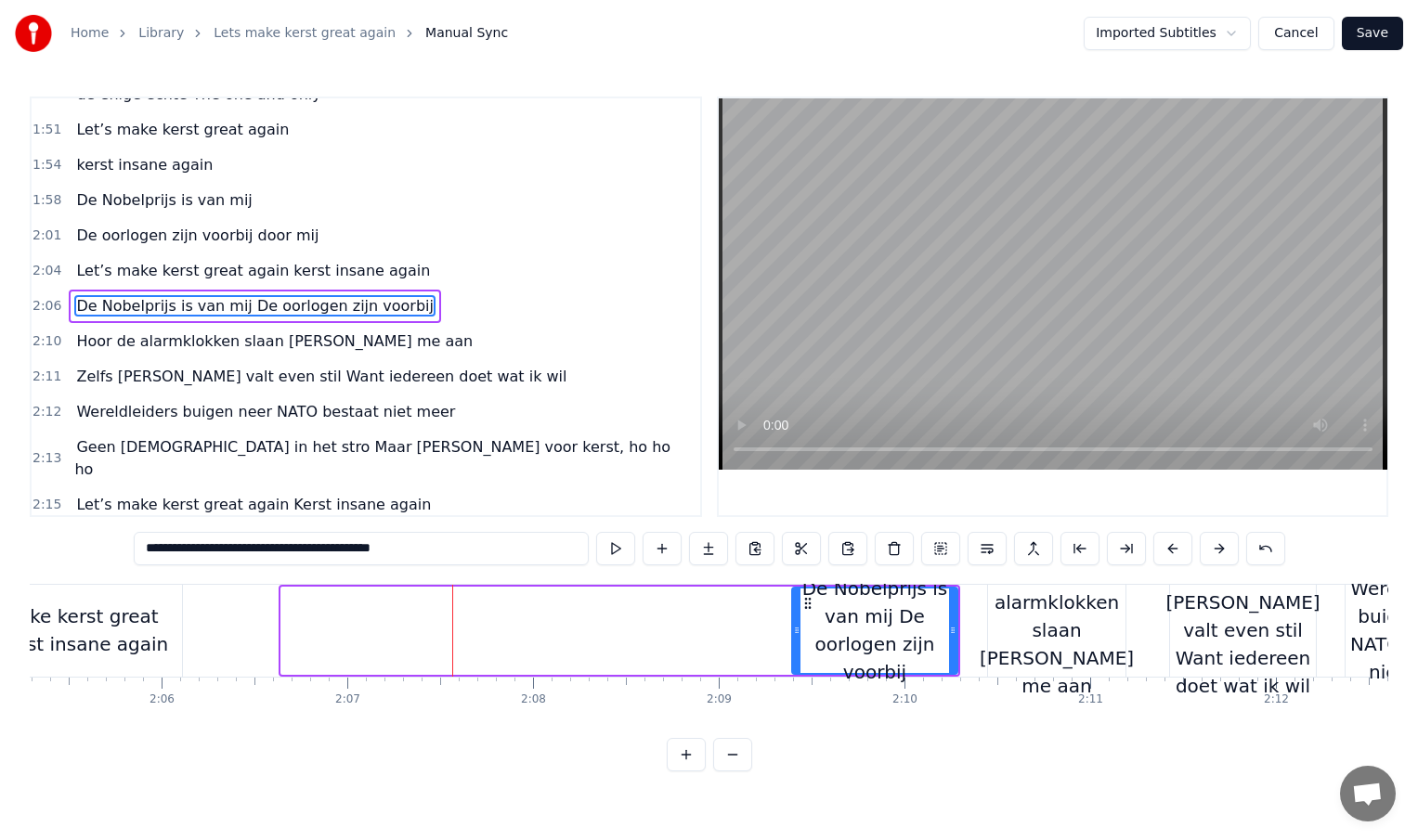
drag, startPoint x: 287, startPoint y: 630, endPoint x: 818, endPoint y: 643, distance: 531.2
click at [800, 643] on div at bounding box center [797, 630] width 8 height 84
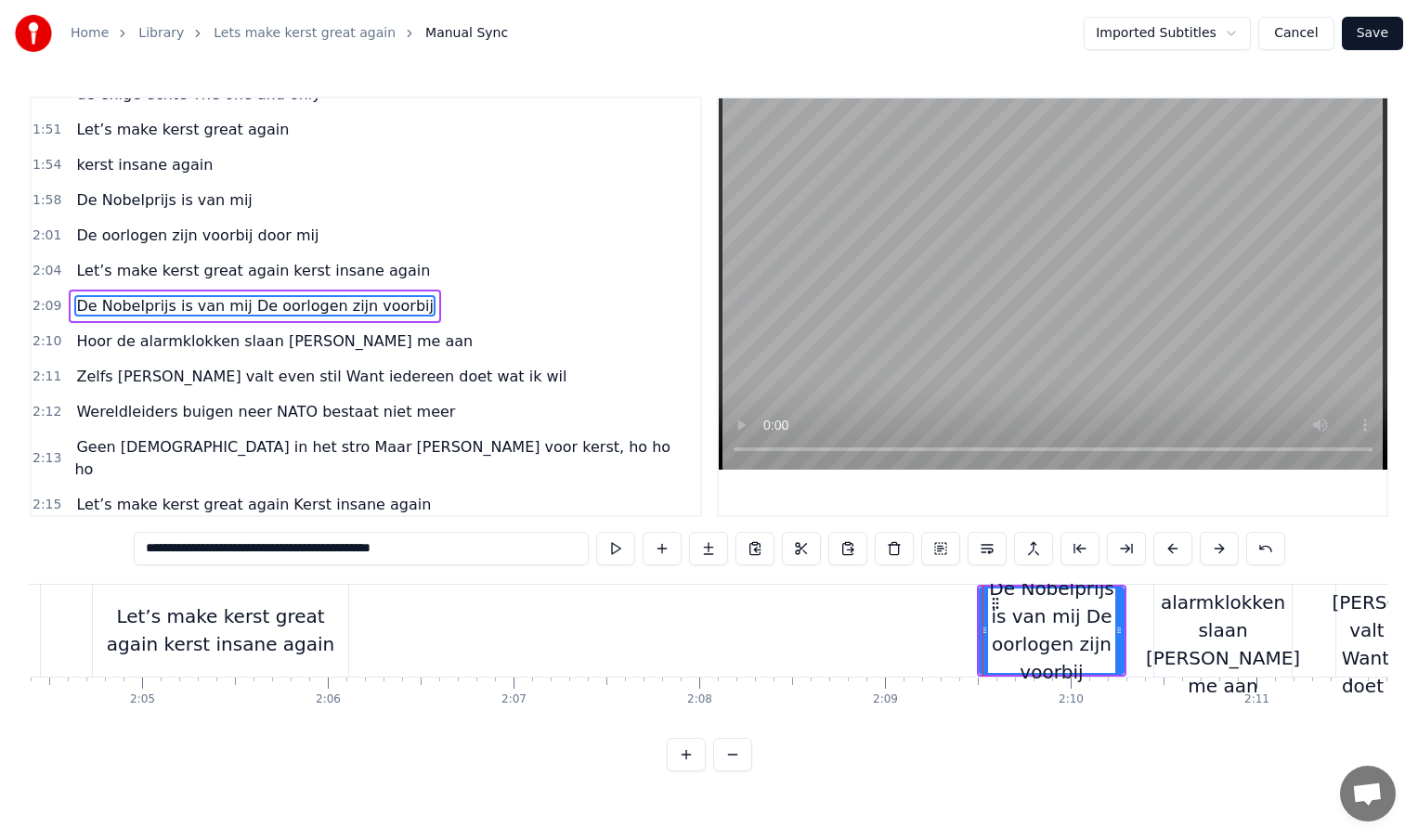
scroll to position [0, 23102]
click at [310, 642] on div "Let’s make kerst great again kerst insane again" at bounding box center [223, 631] width 256 height 56
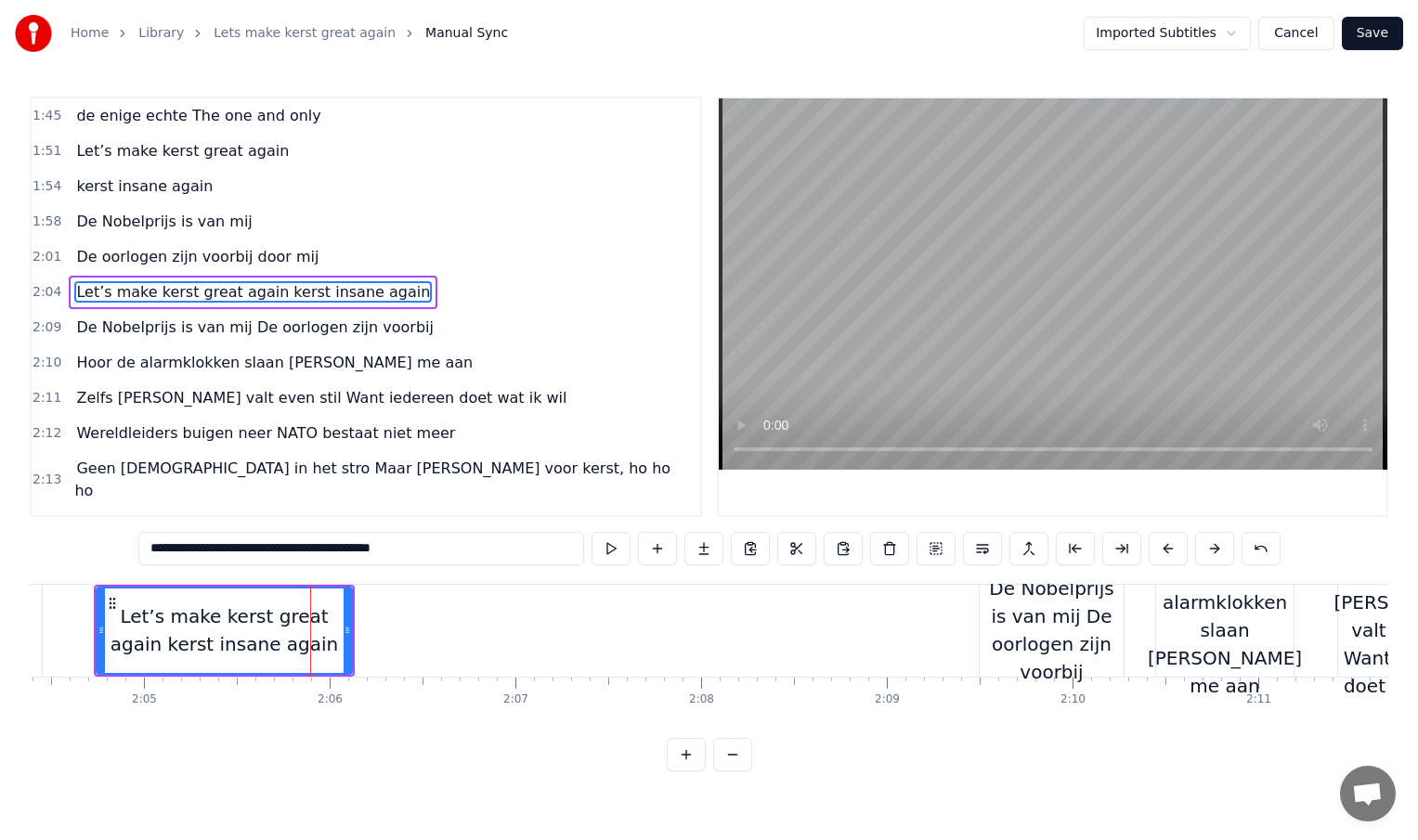
scroll to position [692, 0]
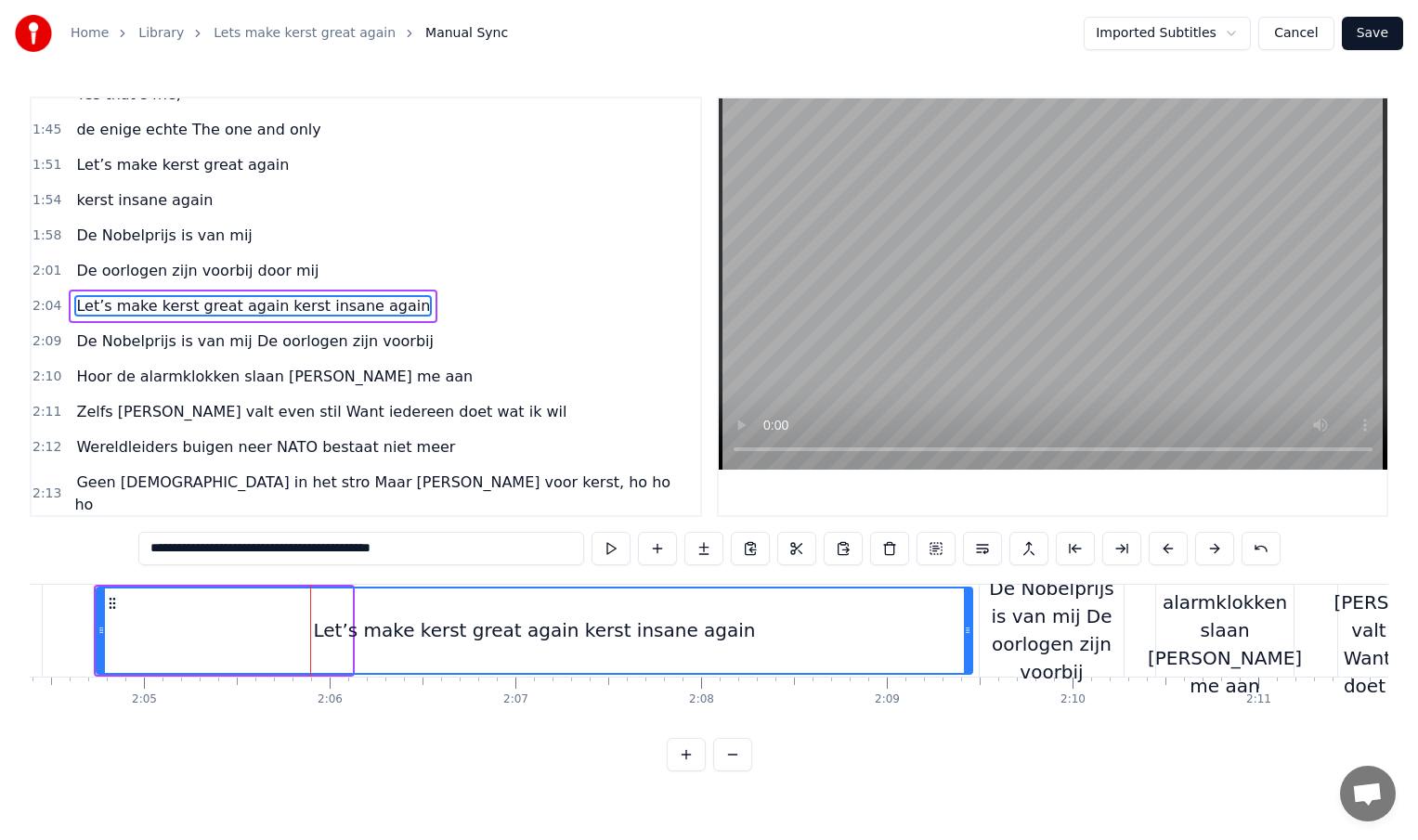
drag, startPoint x: 348, startPoint y: 630, endPoint x: 969, endPoint y: 635, distance: 621.0
click at [969, 635] on icon at bounding box center [968, 630] width 8 height 15
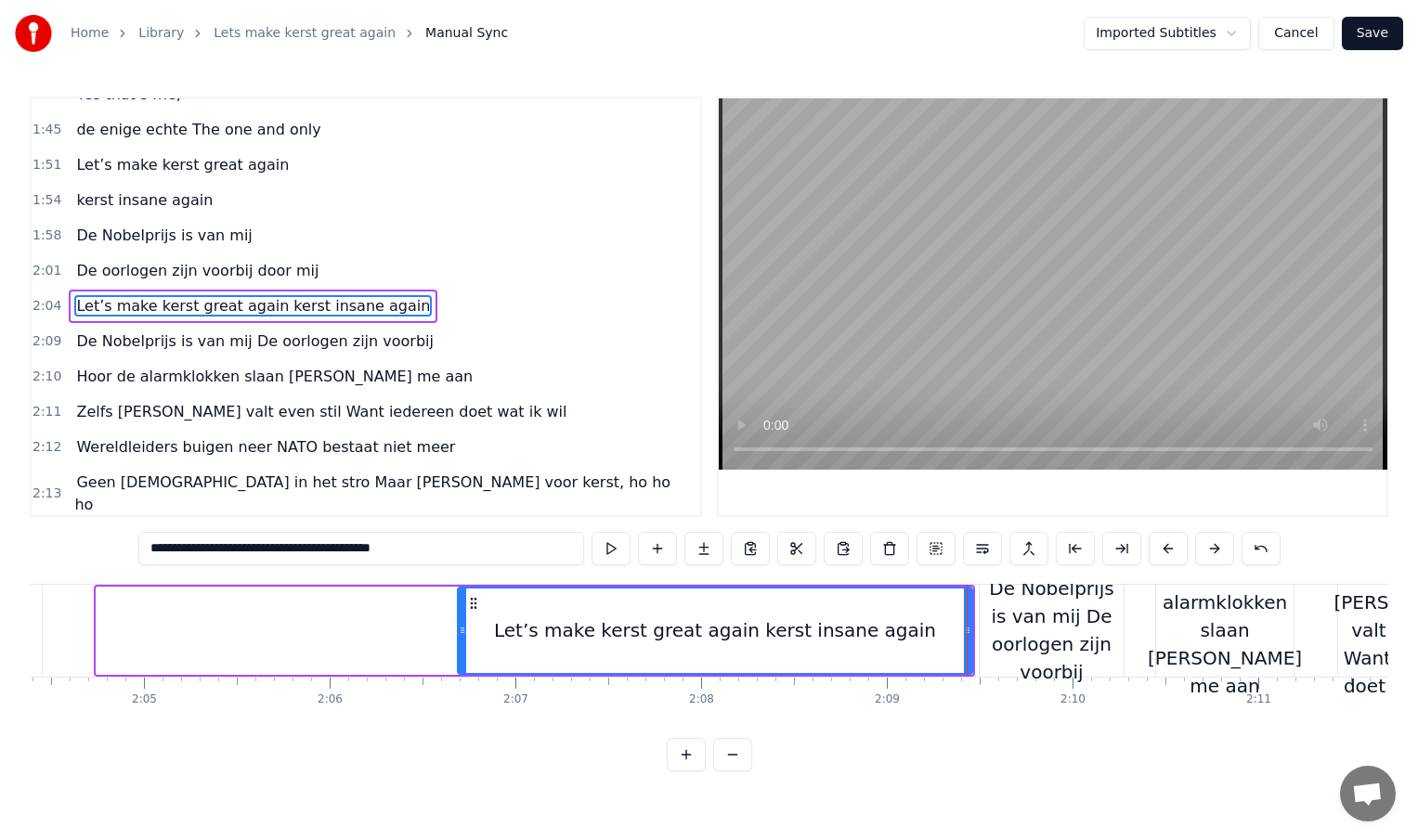
drag, startPoint x: 103, startPoint y: 634, endPoint x: 465, endPoint y: 643, distance: 362.1
click at [465, 643] on div at bounding box center [463, 630] width 8 height 84
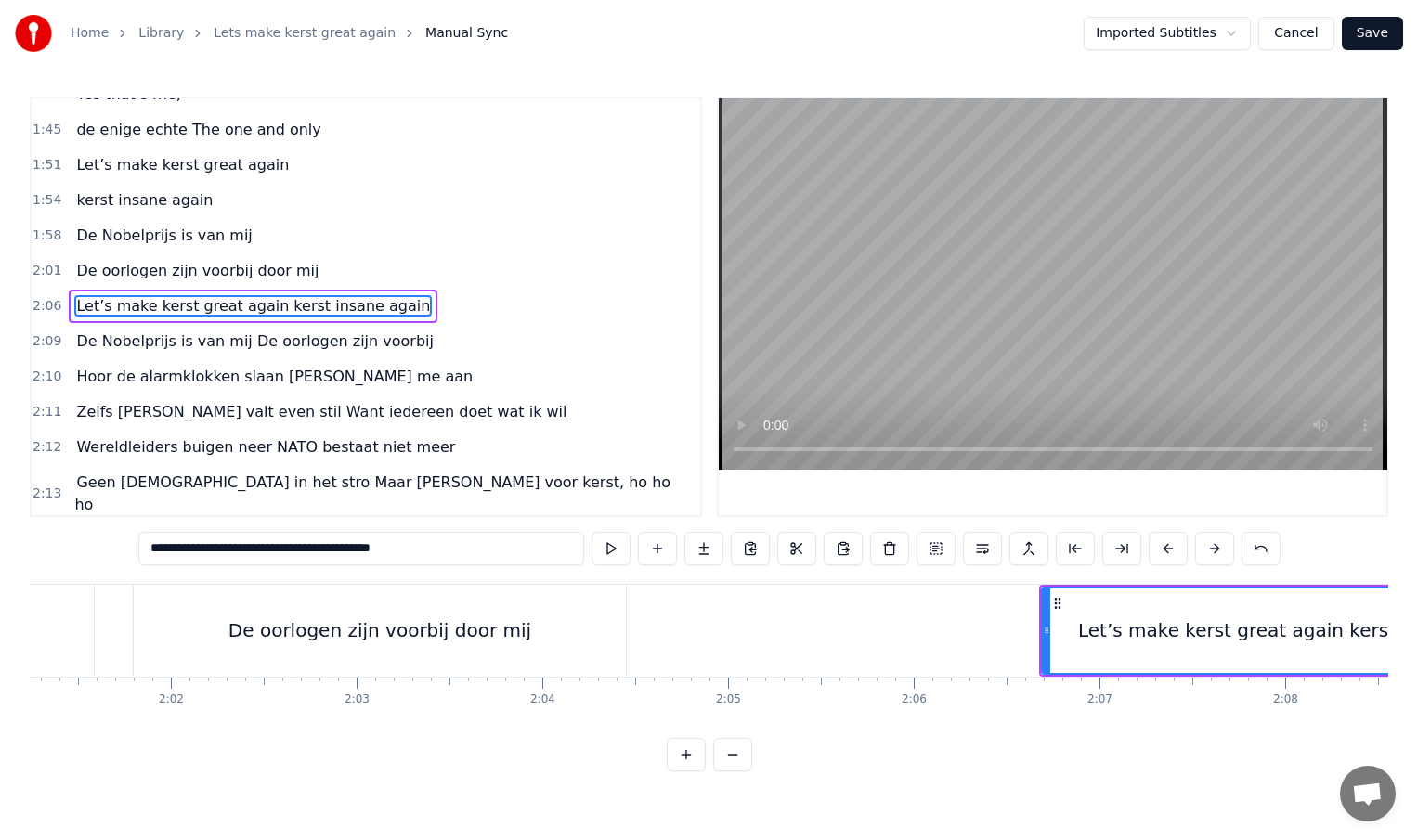
scroll to position [0, 22477]
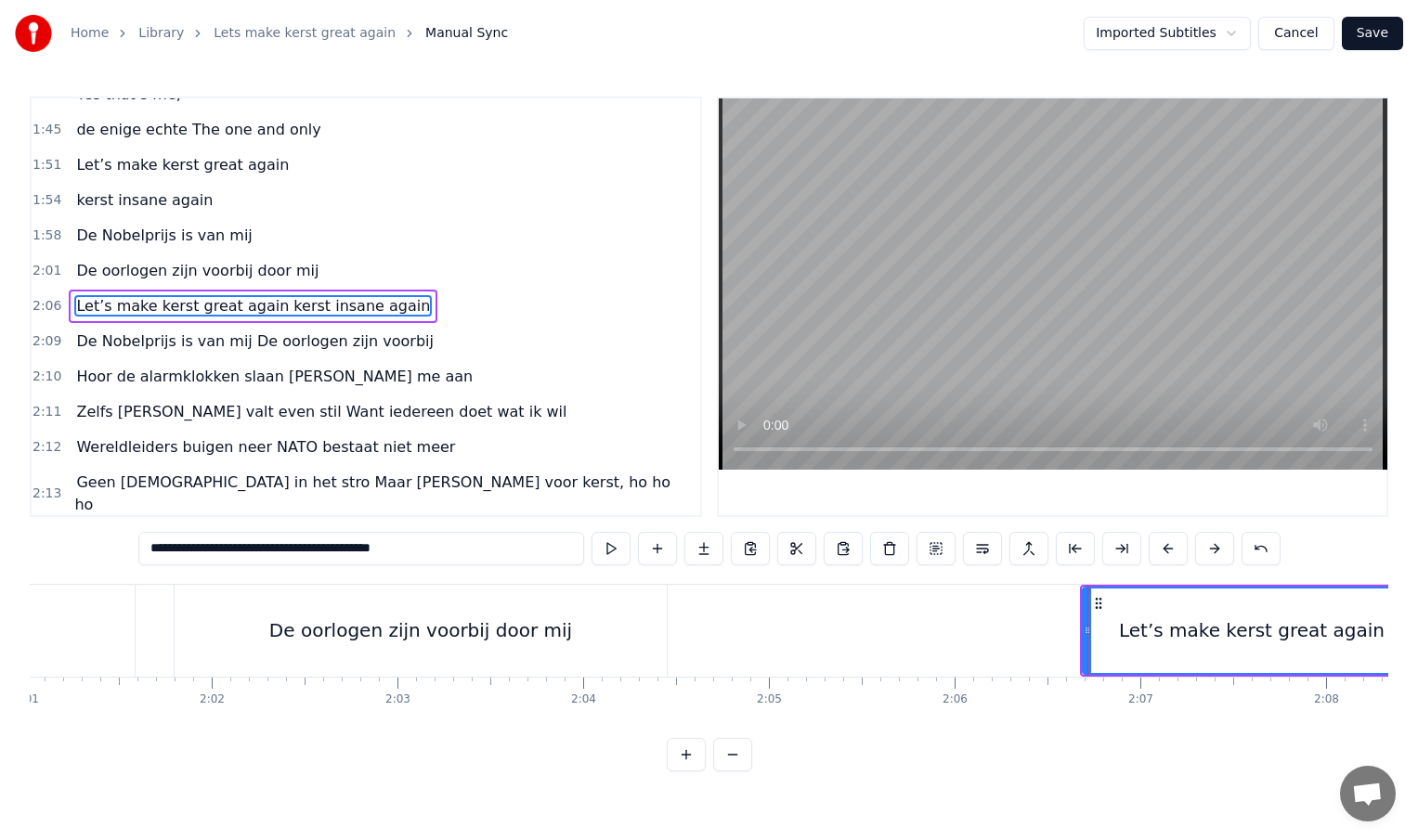
click at [445, 650] on div "De oorlogen zijn voorbij door mij" at bounding box center [420, 630] width 493 height 92
type input "**********"
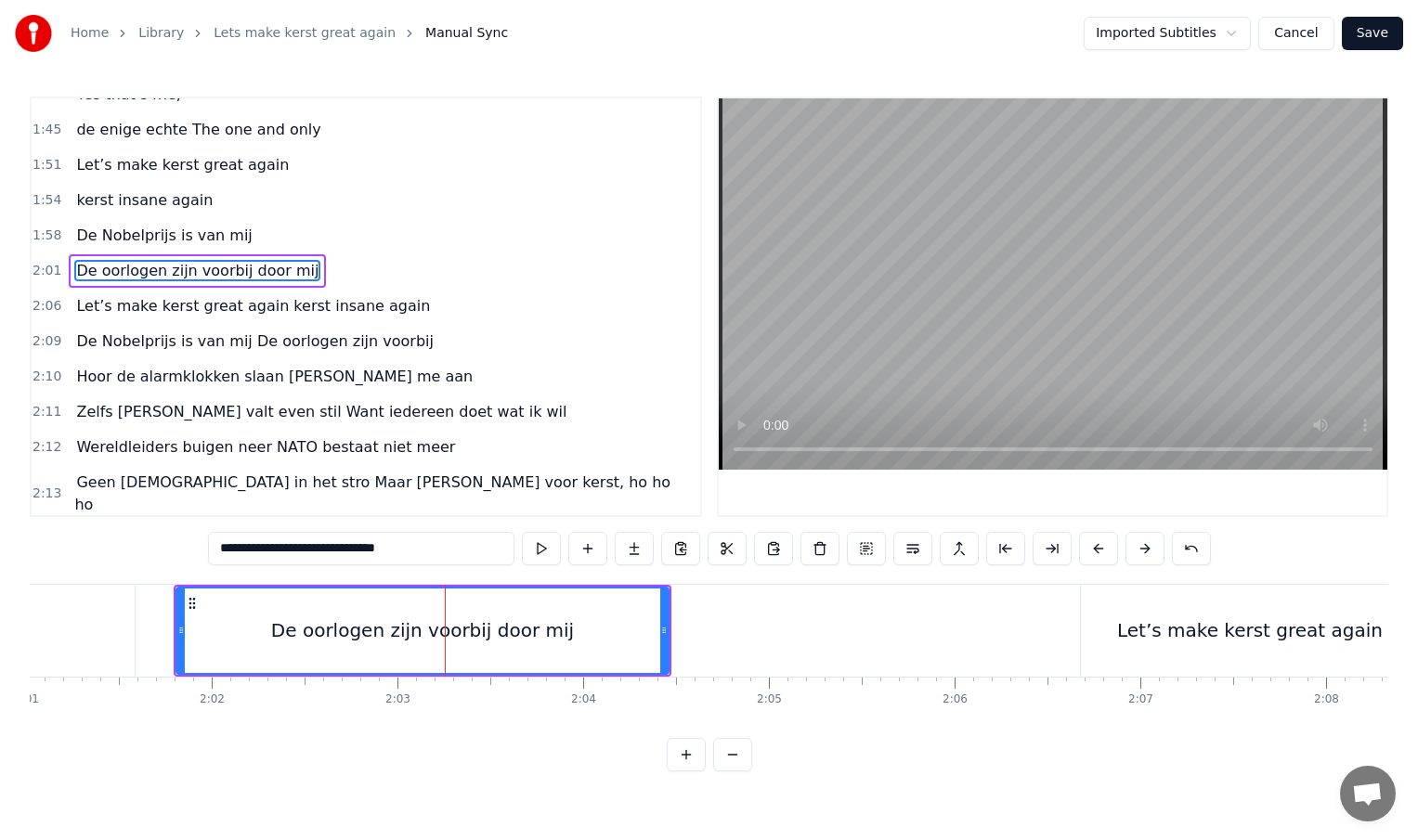
scroll to position [656, 0]
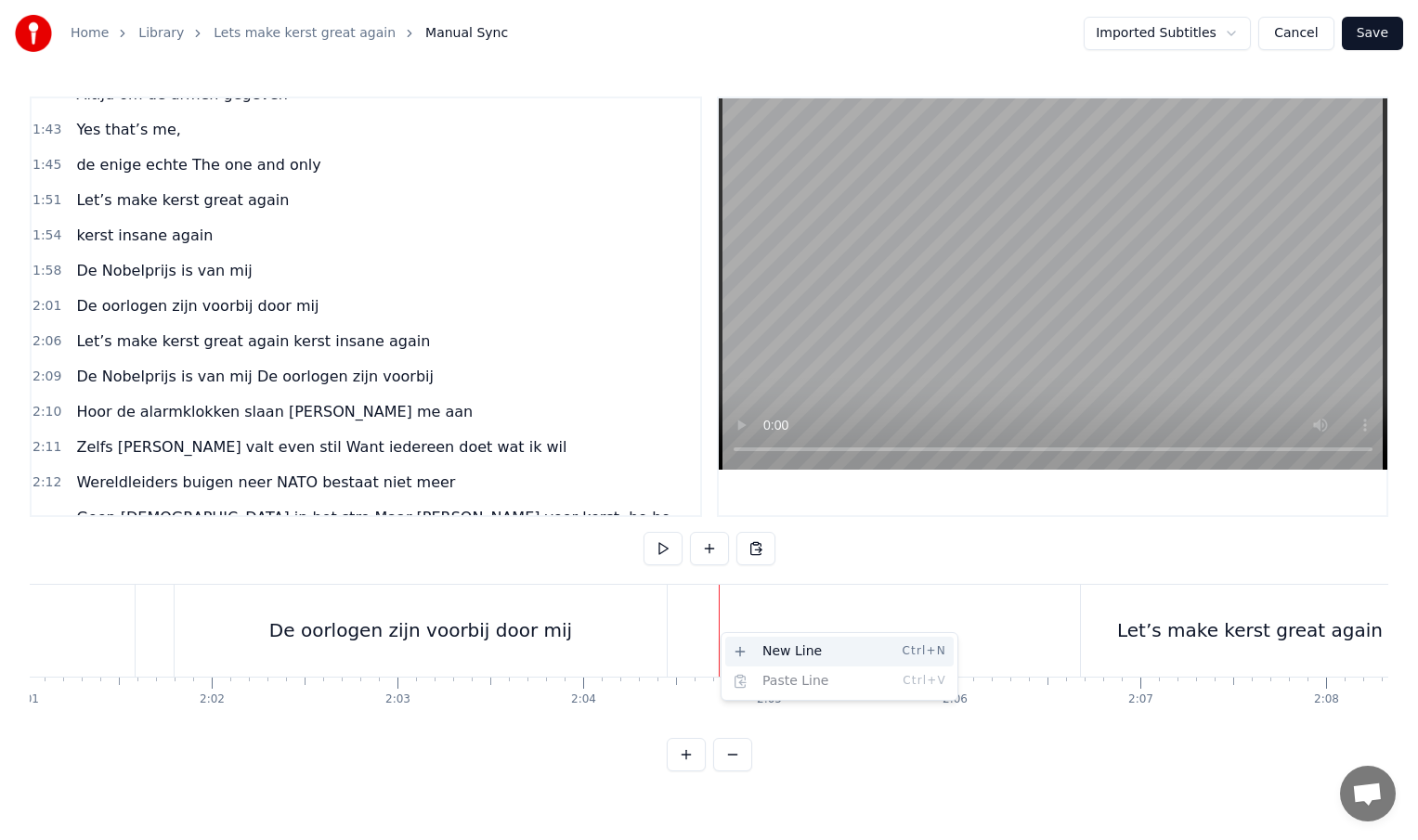
click at [751, 645] on div "New Line Ctrl+N" at bounding box center [839, 651] width 228 height 30
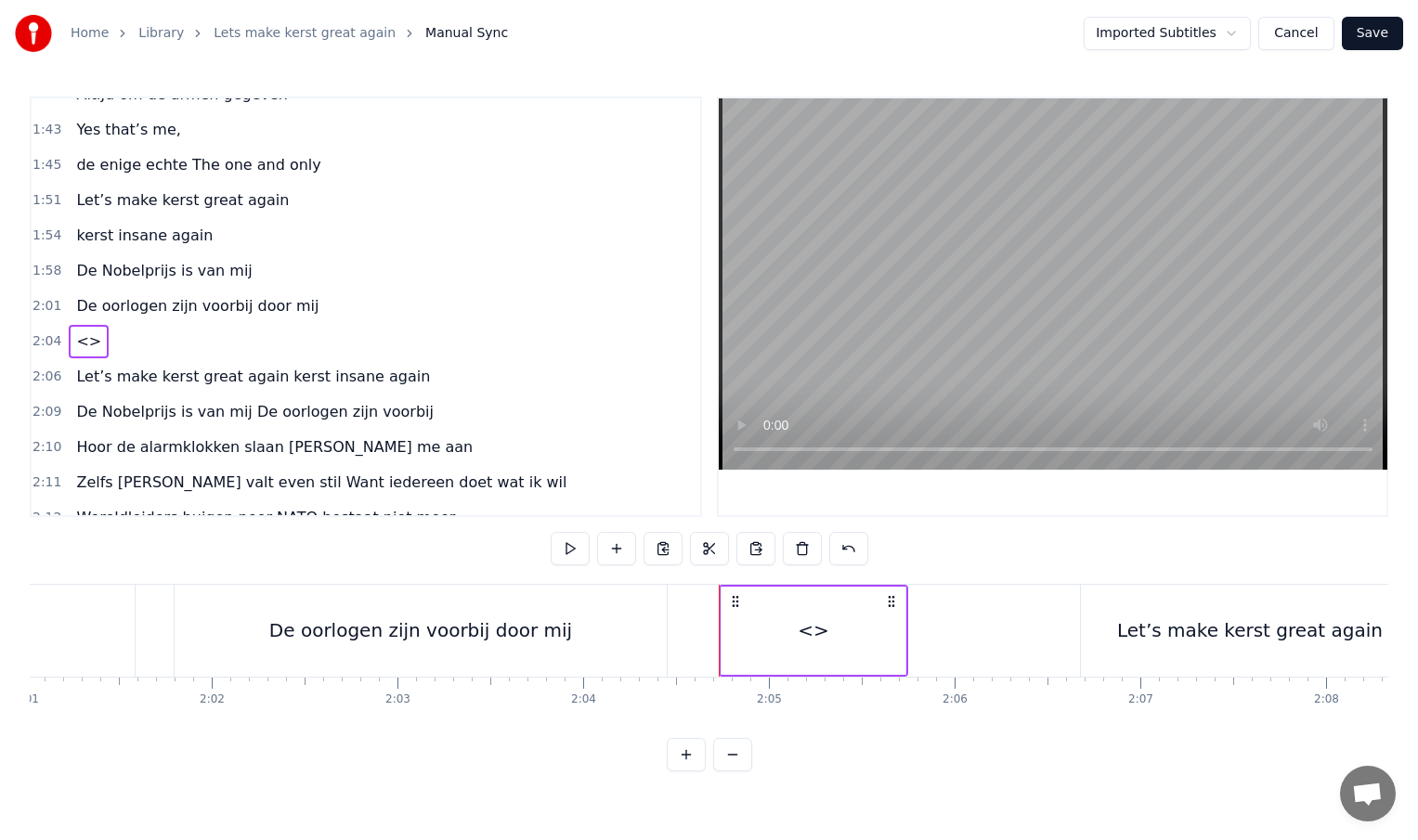
click at [502, 637] on div "De oorlogen zijn voorbij door mij" at bounding box center [420, 630] width 303 height 28
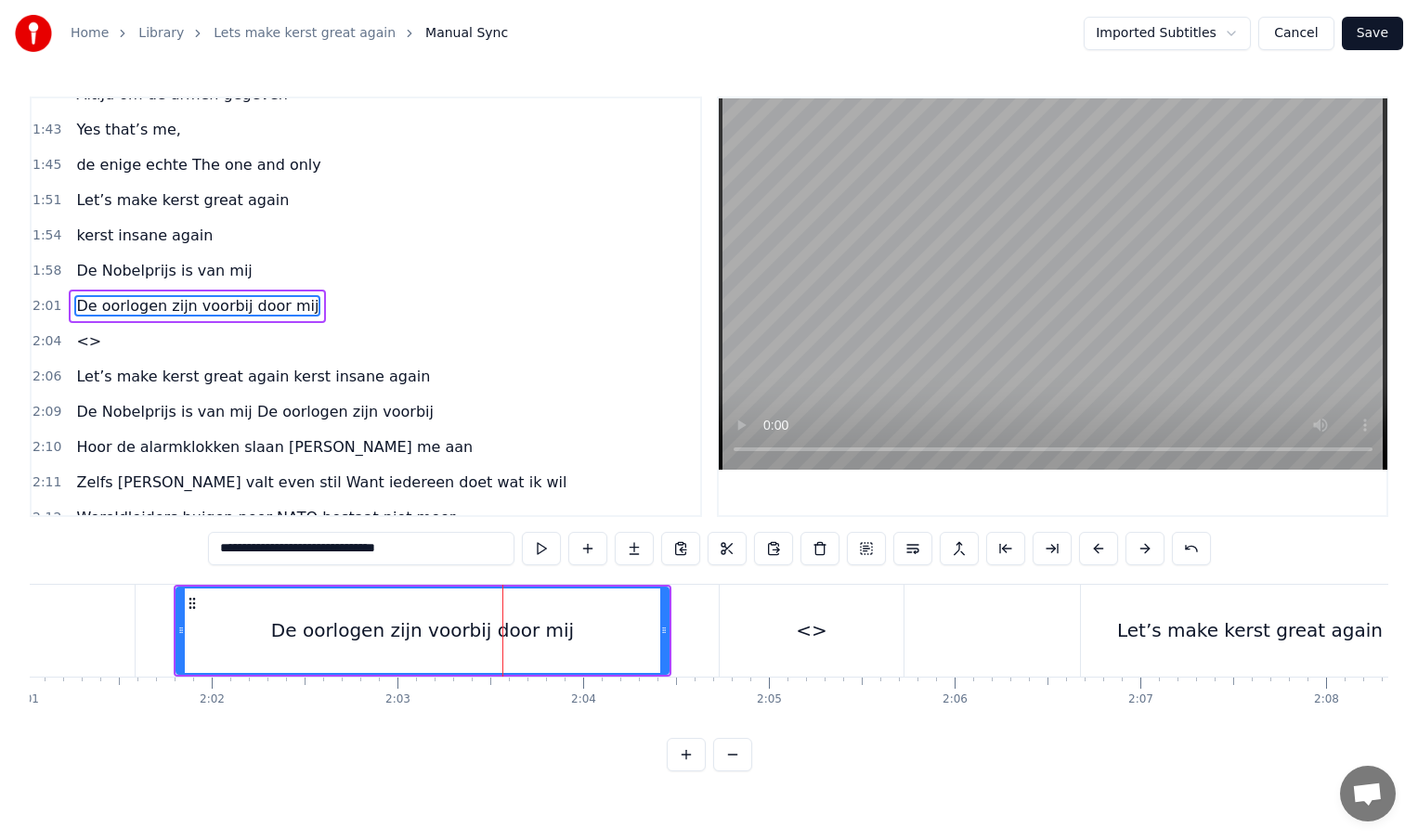
drag, startPoint x: 364, startPoint y: 551, endPoint x: 414, endPoint y: 550, distance: 50.0
click at [414, 550] on input "**********" at bounding box center [361, 549] width 307 height 34
click at [830, 634] on div "<>" at bounding box center [812, 630] width 184 height 92
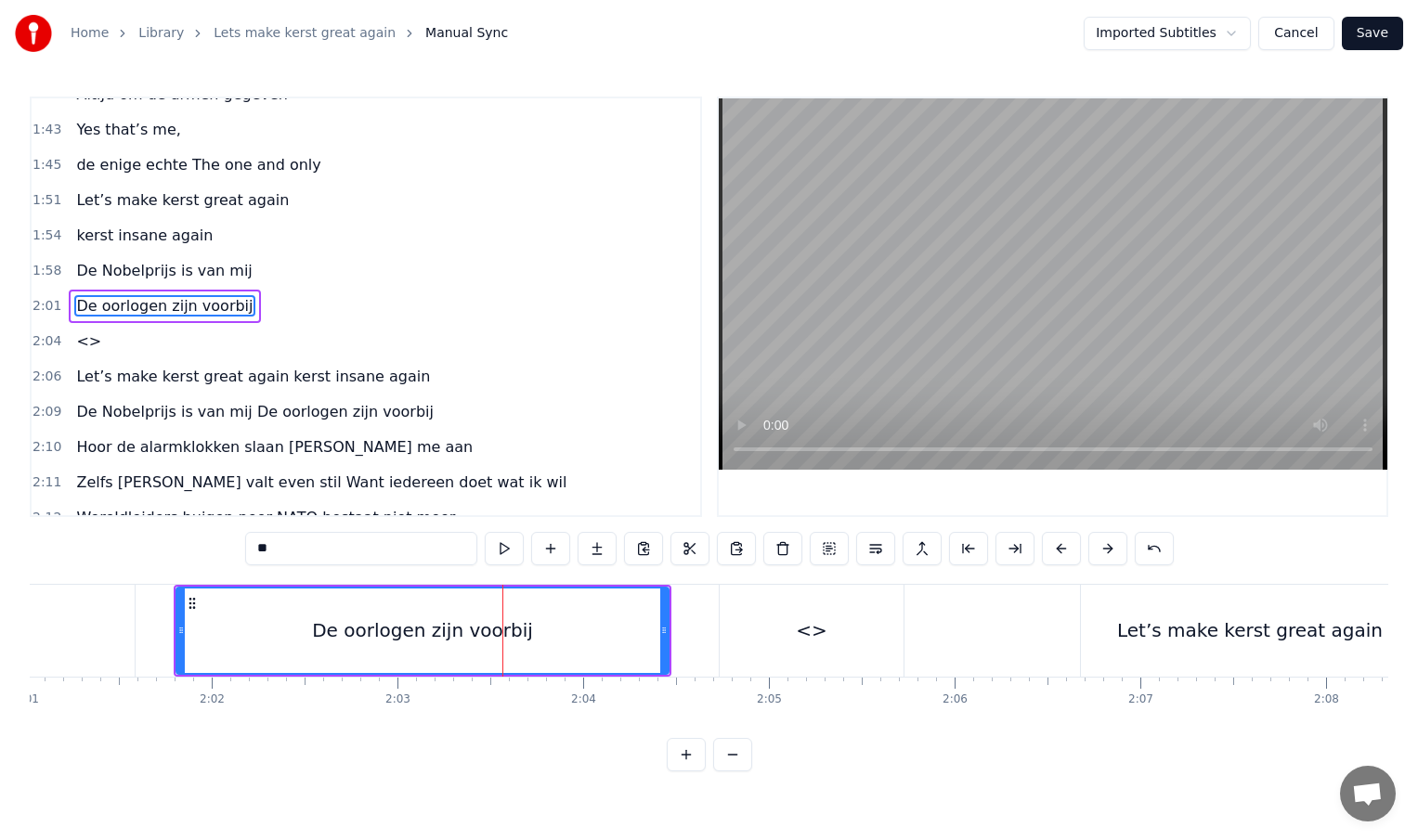
scroll to position [692, 0]
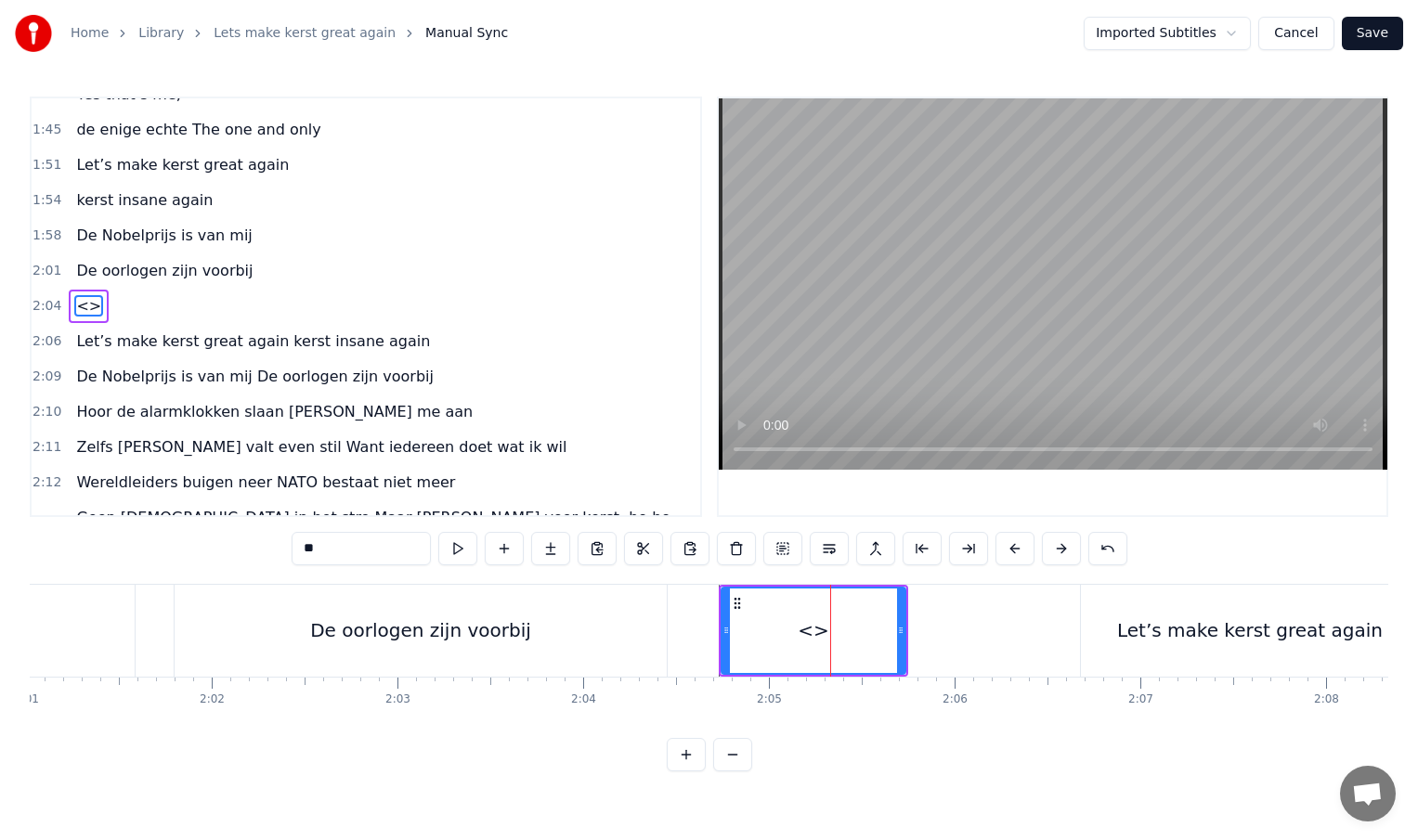
type input "**********"
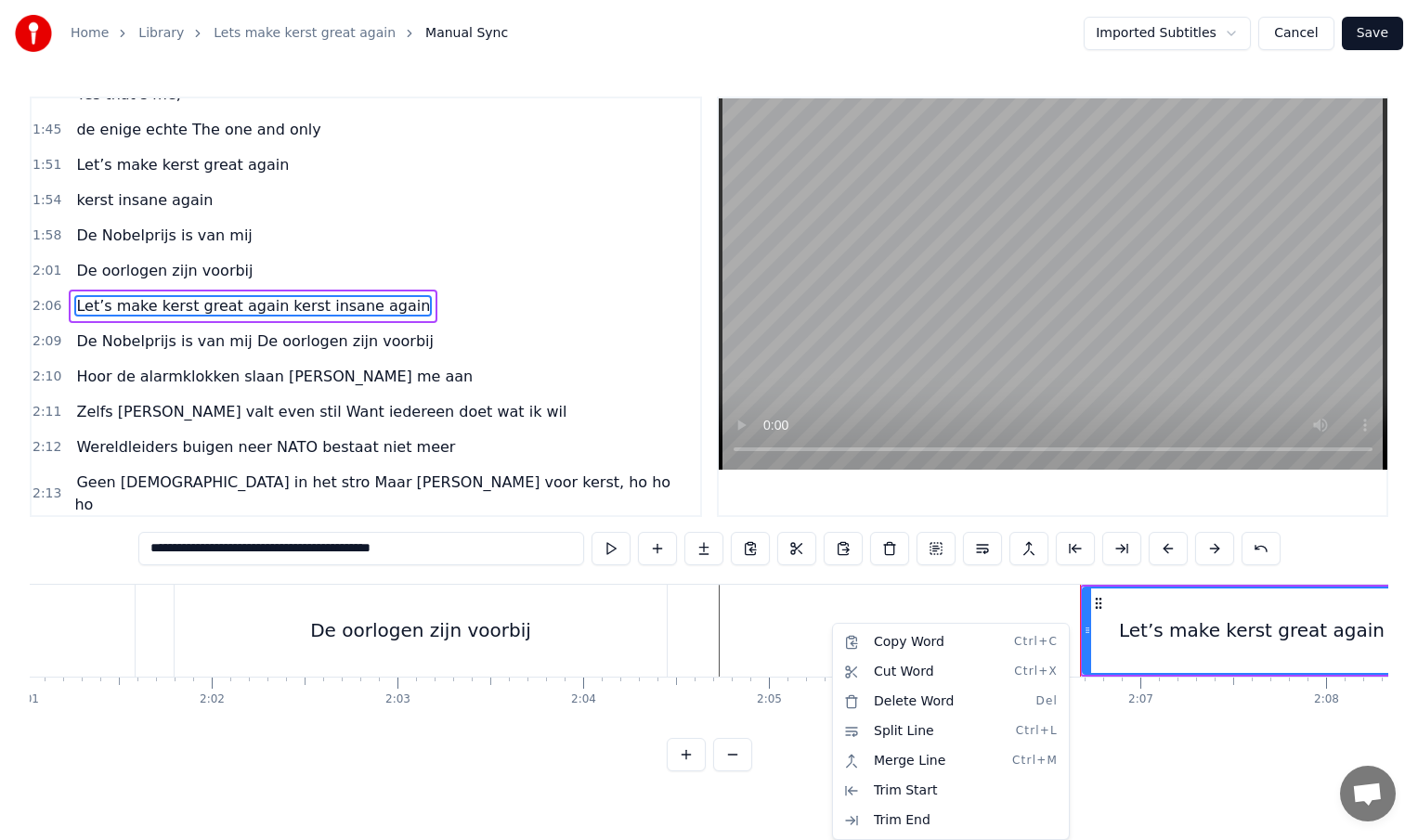
click at [750, 630] on html "Home Library Lets make kerst great again Manual Sync Imported Subtitles Cancel …" at bounding box center [709, 401] width 1418 height 801
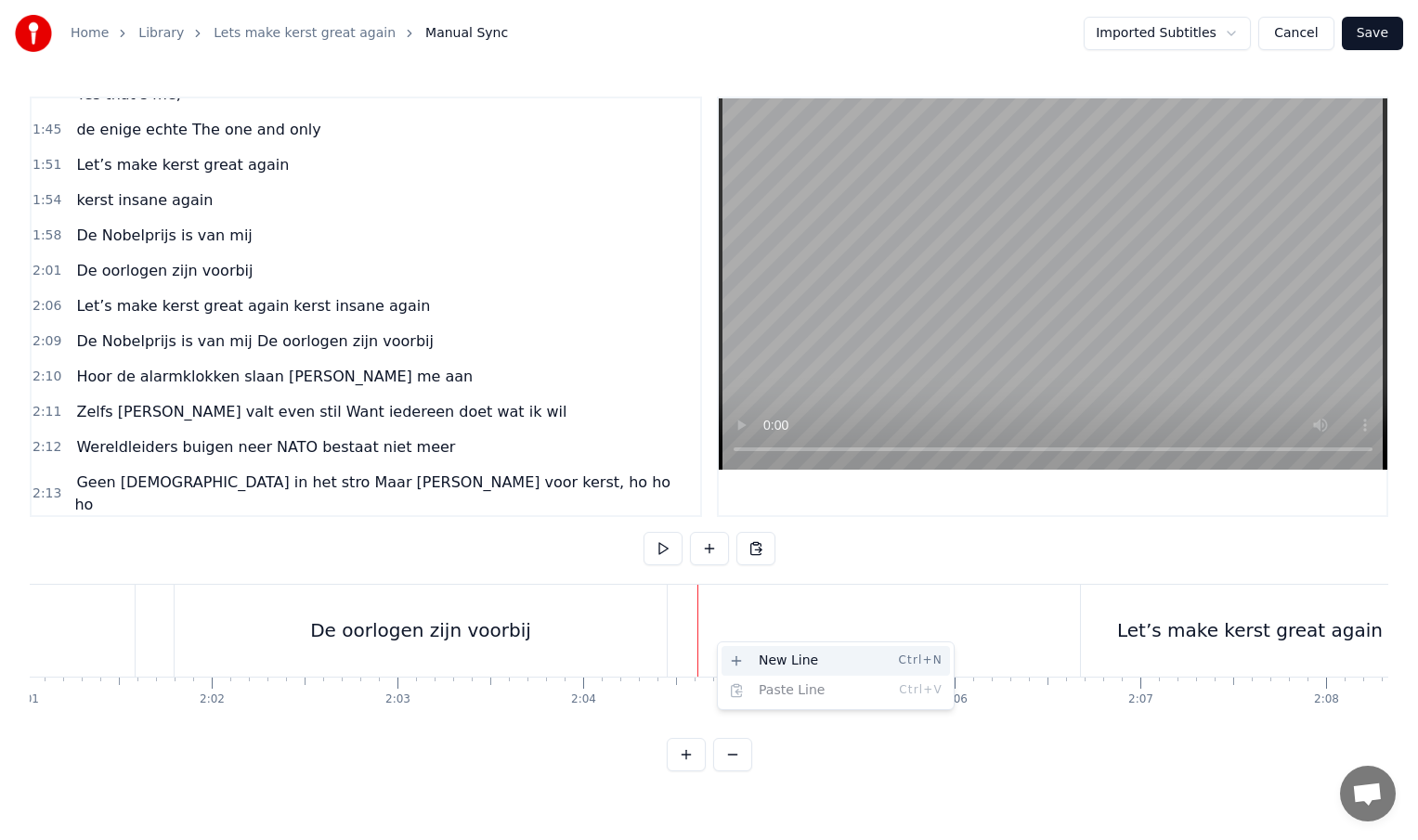
click at [739, 657] on div "New Line Ctrl+N" at bounding box center [835, 661] width 228 height 30
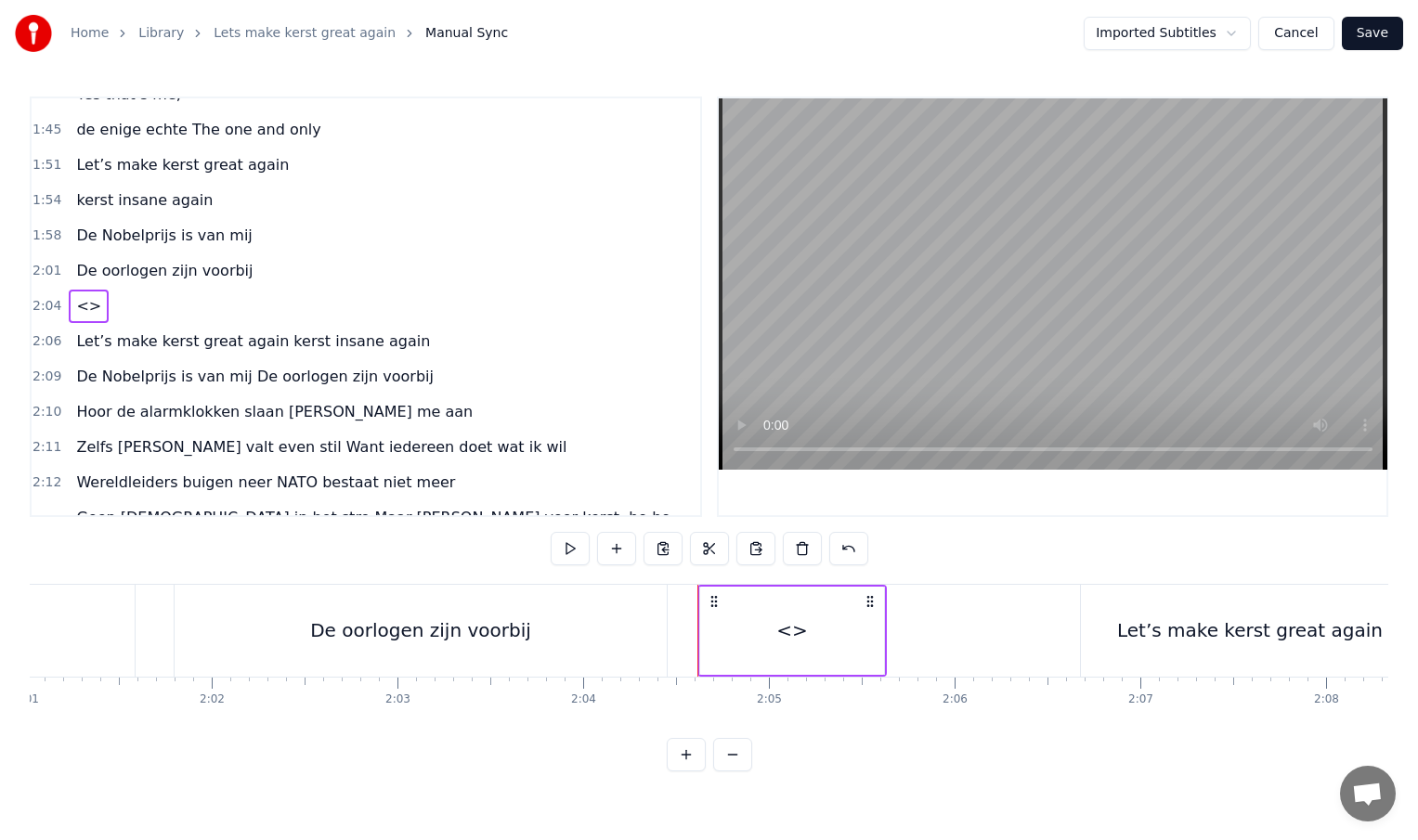
click at [778, 660] on div "<>" at bounding box center [792, 630] width 184 height 88
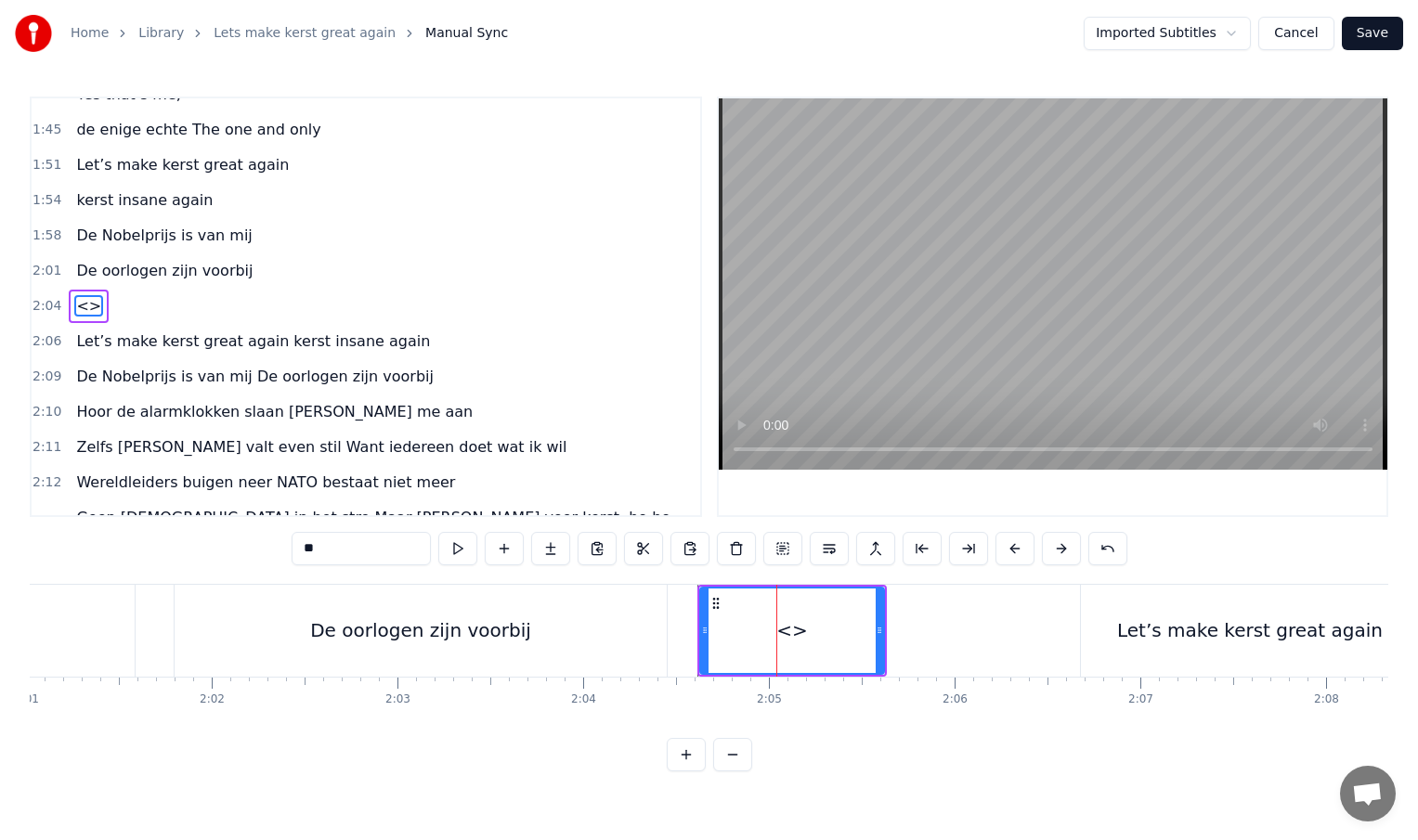
click at [357, 550] on input "**" at bounding box center [361, 549] width 139 height 34
type input "*"
paste input "********"
click at [800, 635] on div "door mij" at bounding box center [792, 630] width 76 height 28
click at [827, 634] on div "door mij" at bounding box center [792, 630] width 182 height 84
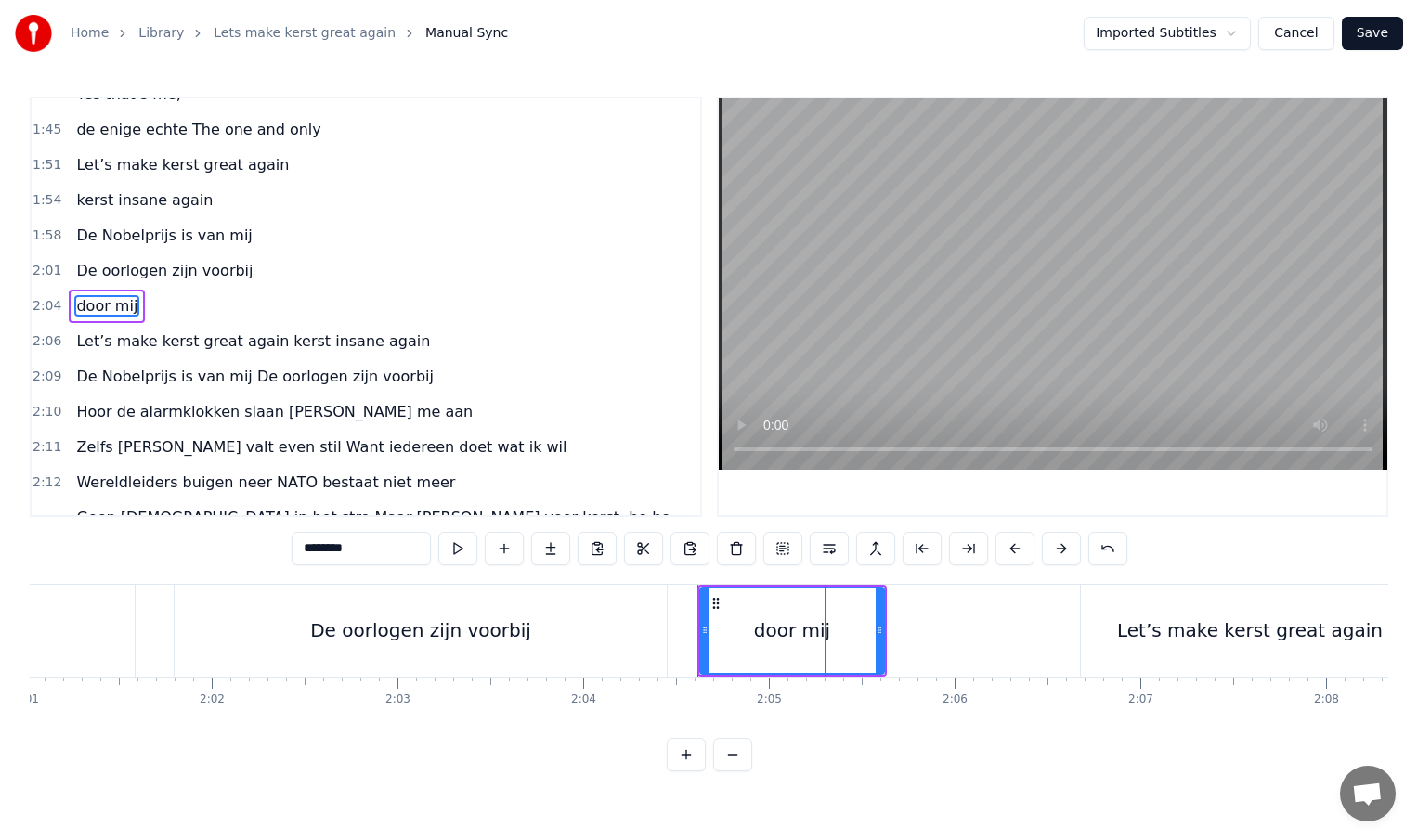
click at [361, 549] on input "********" at bounding box center [361, 549] width 139 height 34
click at [642, 641] on div "De oorlogen zijn voorbij" at bounding box center [420, 630] width 493 height 92
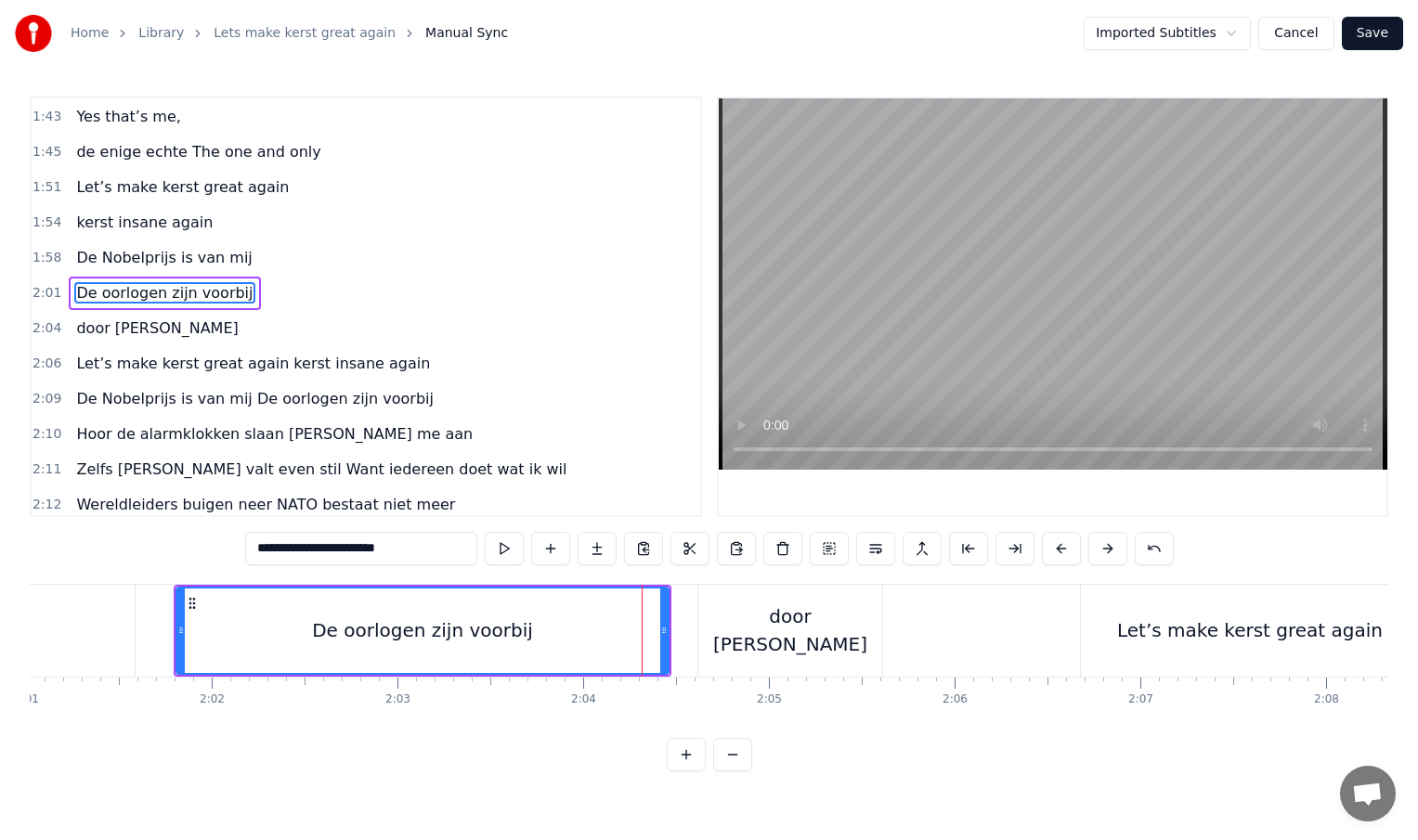
scroll to position [656, 0]
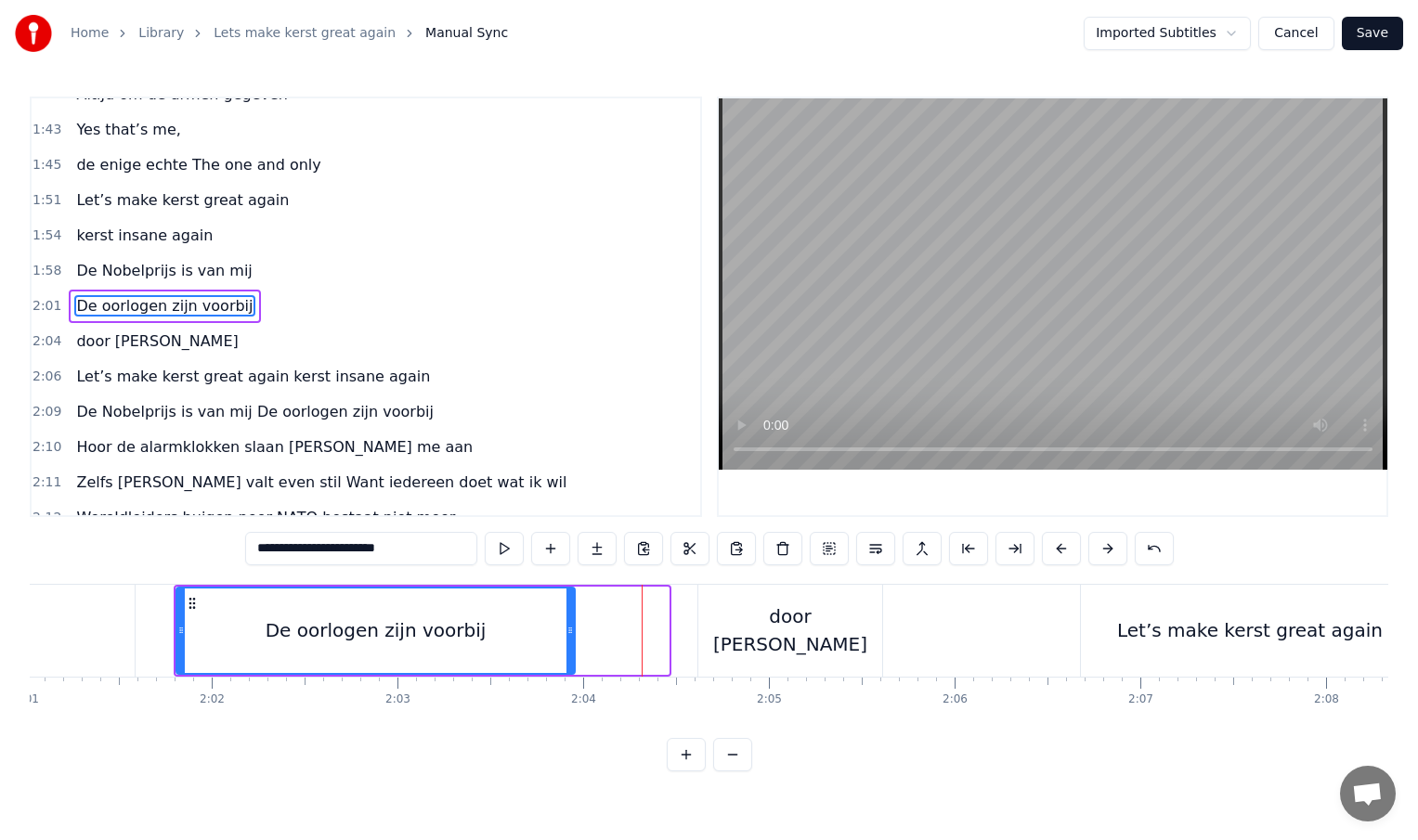
drag, startPoint x: 663, startPoint y: 632, endPoint x: 570, endPoint y: 636, distance: 93.1
click at [570, 636] on icon at bounding box center [570, 630] width 8 height 15
click at [709, 632] on div "door [PERSON_NAME]" at bounding box center [791, 630] width 184 height 92
type input "********"
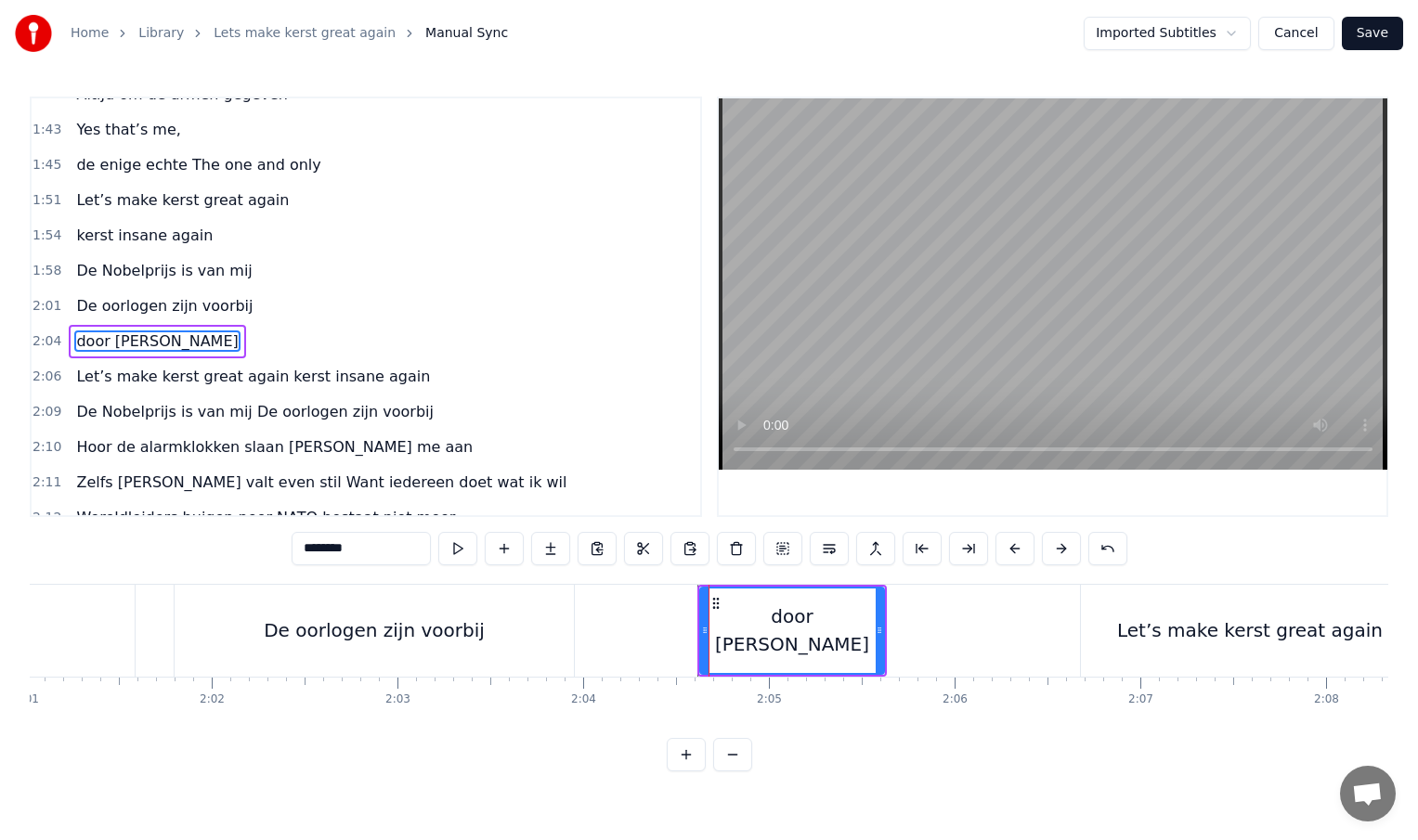
scroll to position [692, 0]
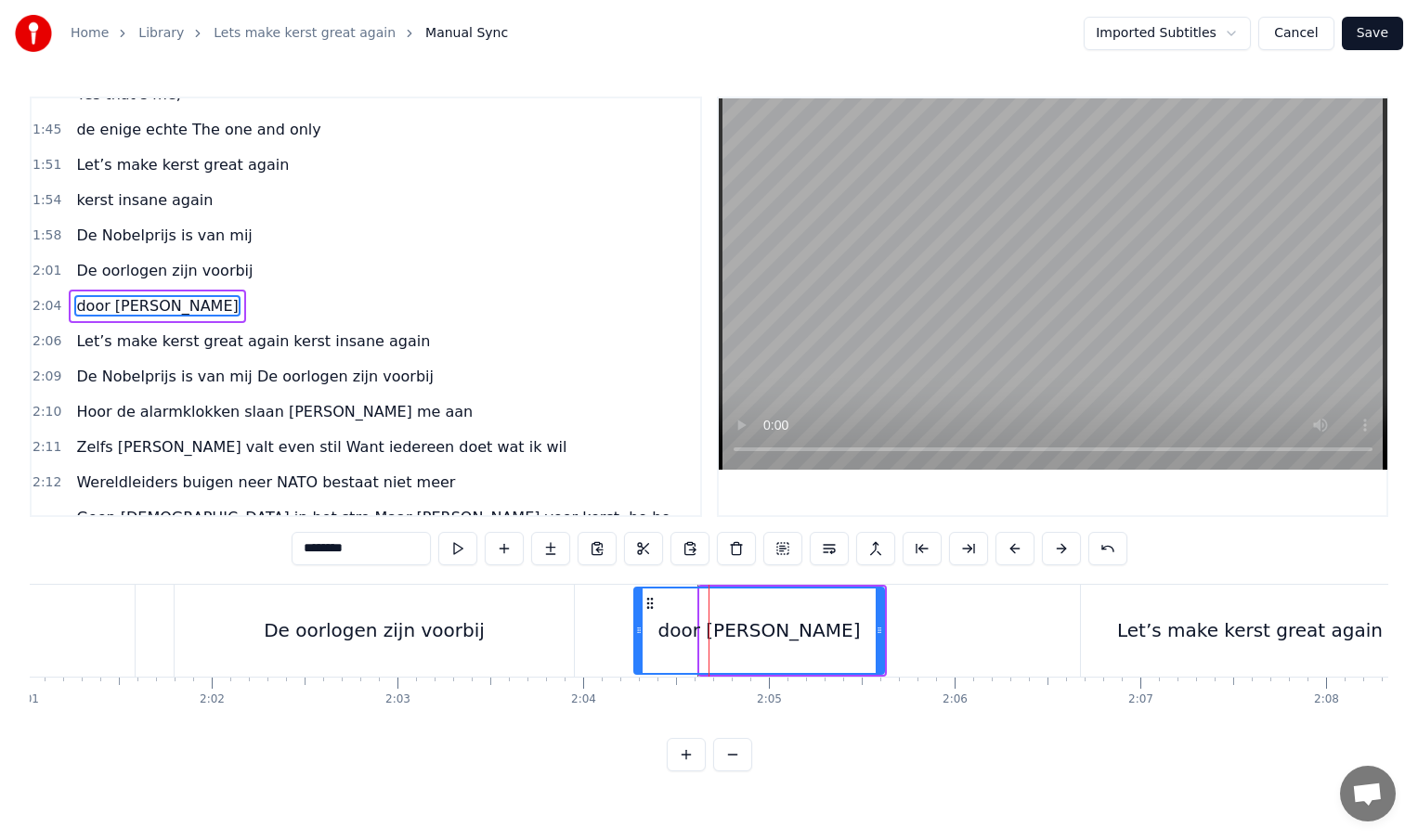
drag, startPoint x: 703, startPoint y: 632, endPoint x: 637, endPoint y: 638, distance: 66.3
click at [637, 638] on div at bounding box center [639, 630] width 8 height 84
